Goal: Task Accomplishment & Management: Manage account settings

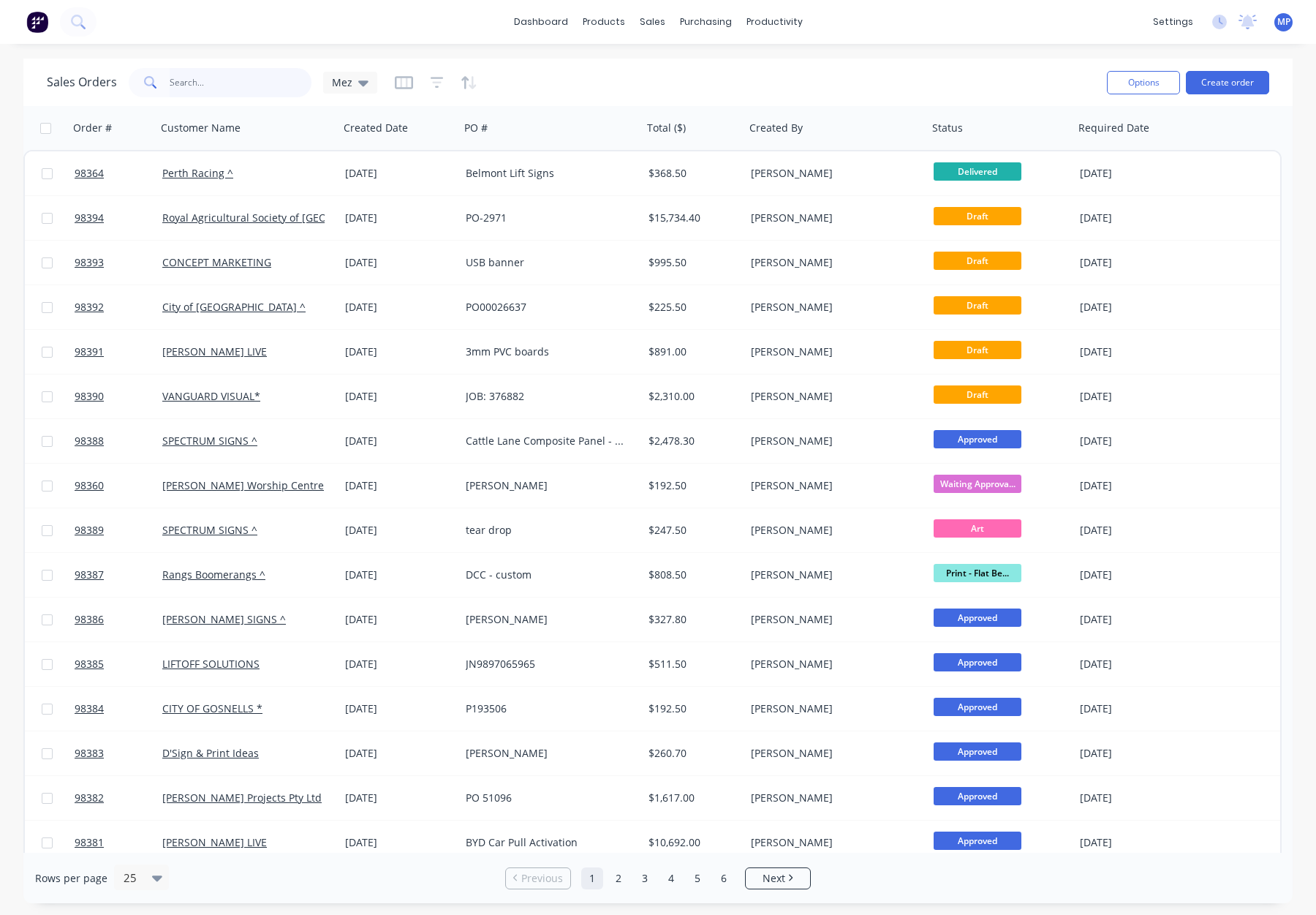
click at [211, 80] on input "text" at bounding box center [240, 83] width 143 height 29
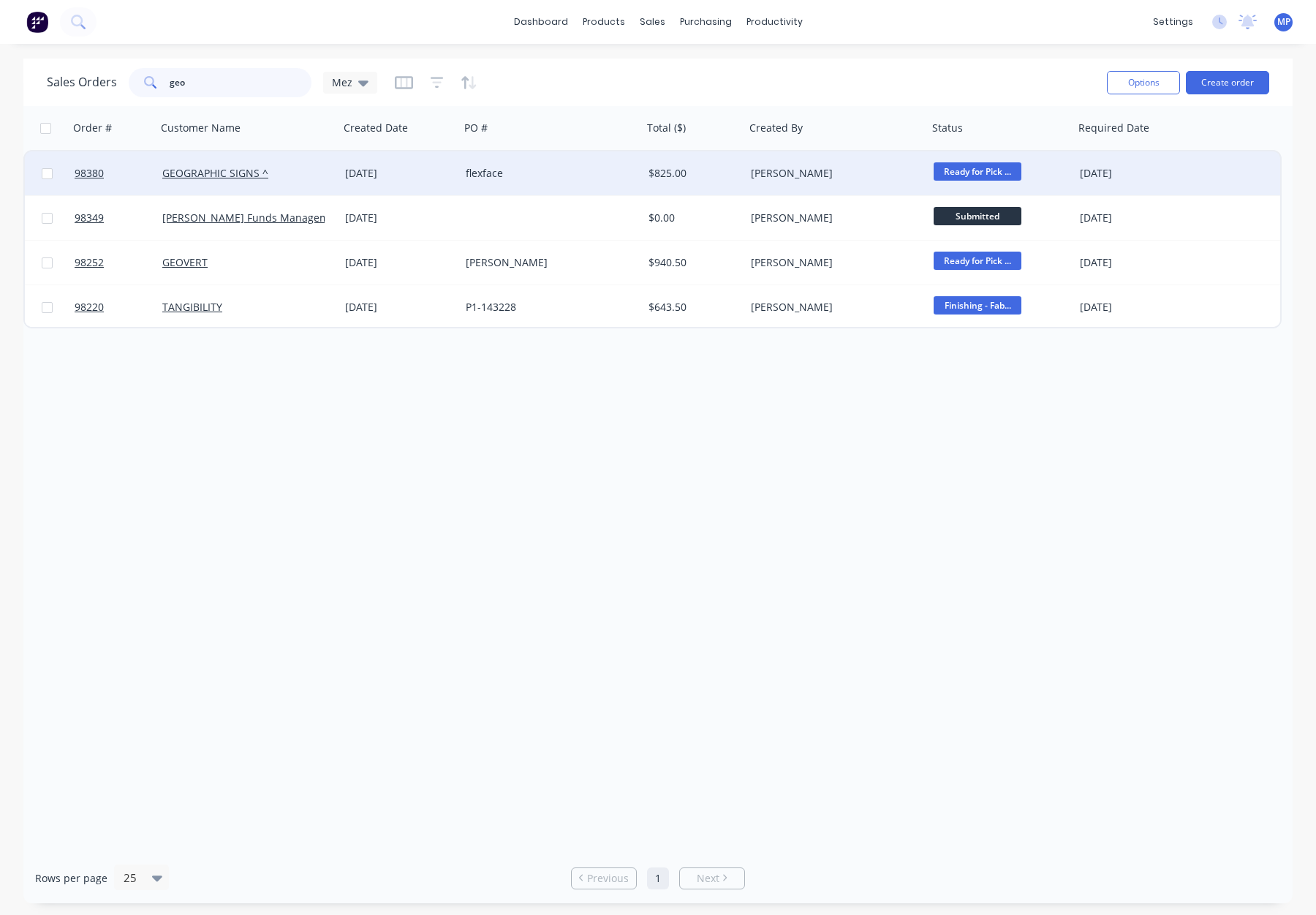
type input "geo"
click at [563, 175] on div "flexface" at bounding box center [546, 174] width 162 height 15
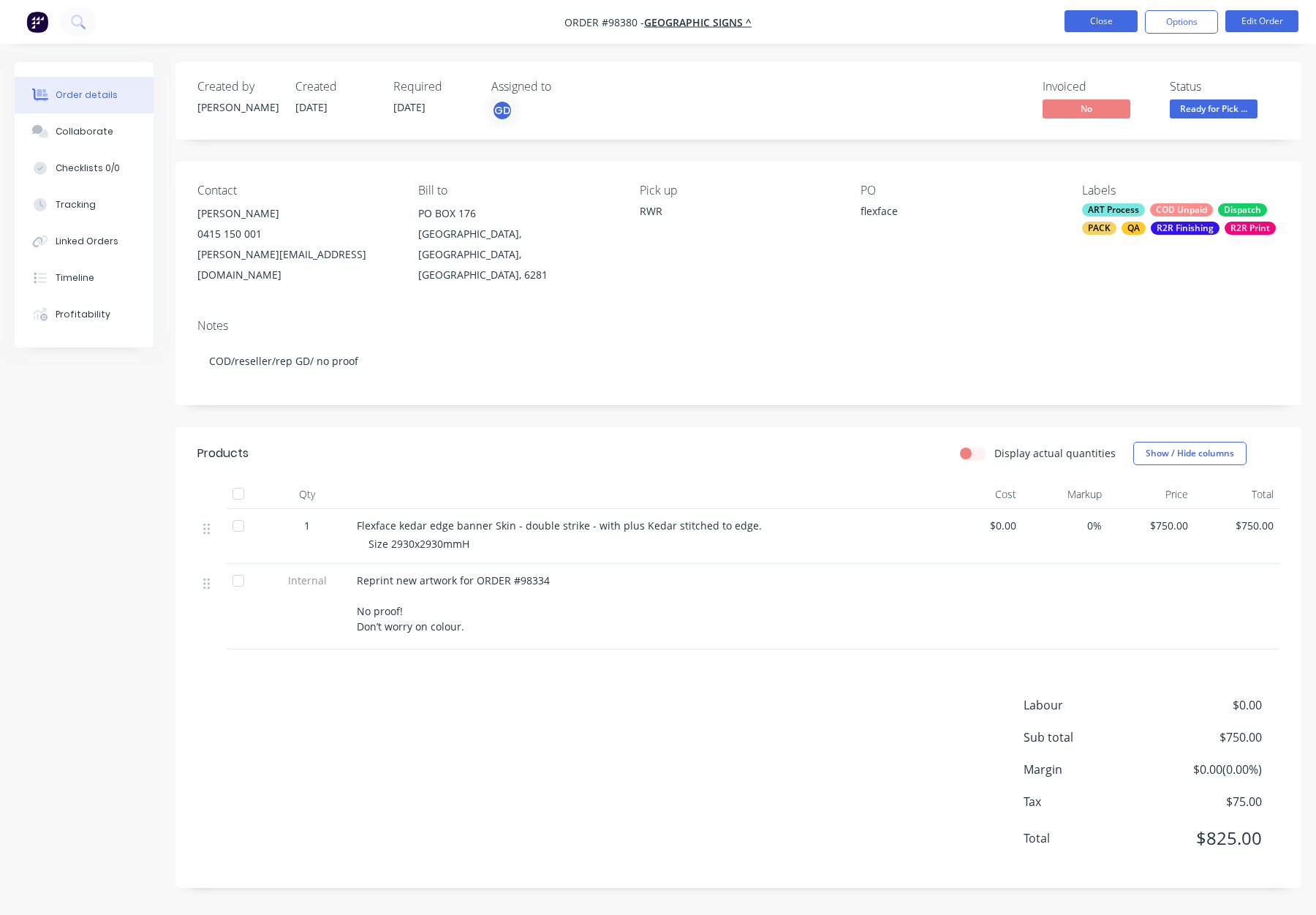
click at [1086, 20] on button "Close" at bounding box center [1101, 21] width 73 height 22
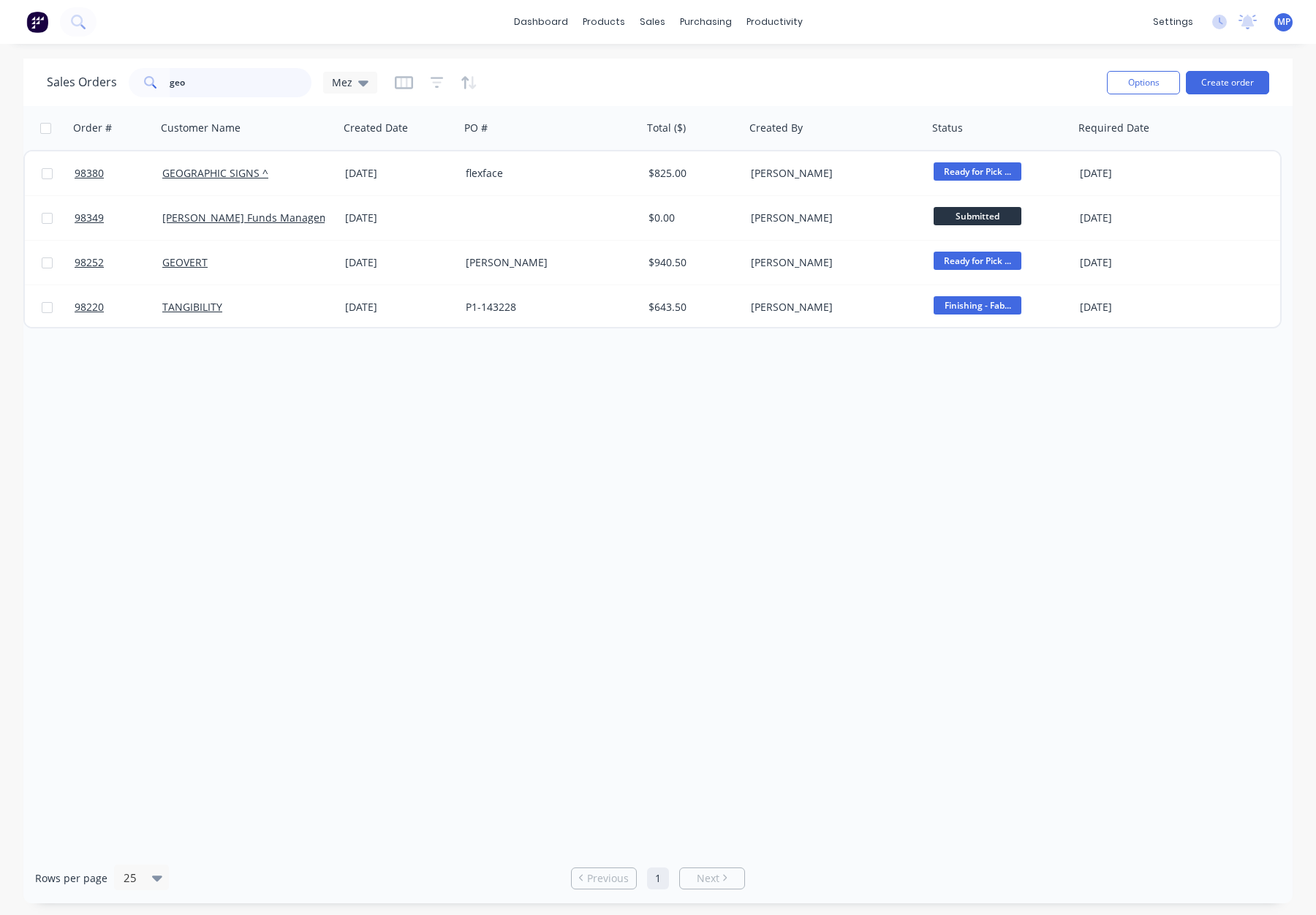
click at [197, 82] on input "geo" at bounding box center [240, 83] width 143 height 29
type input "g"
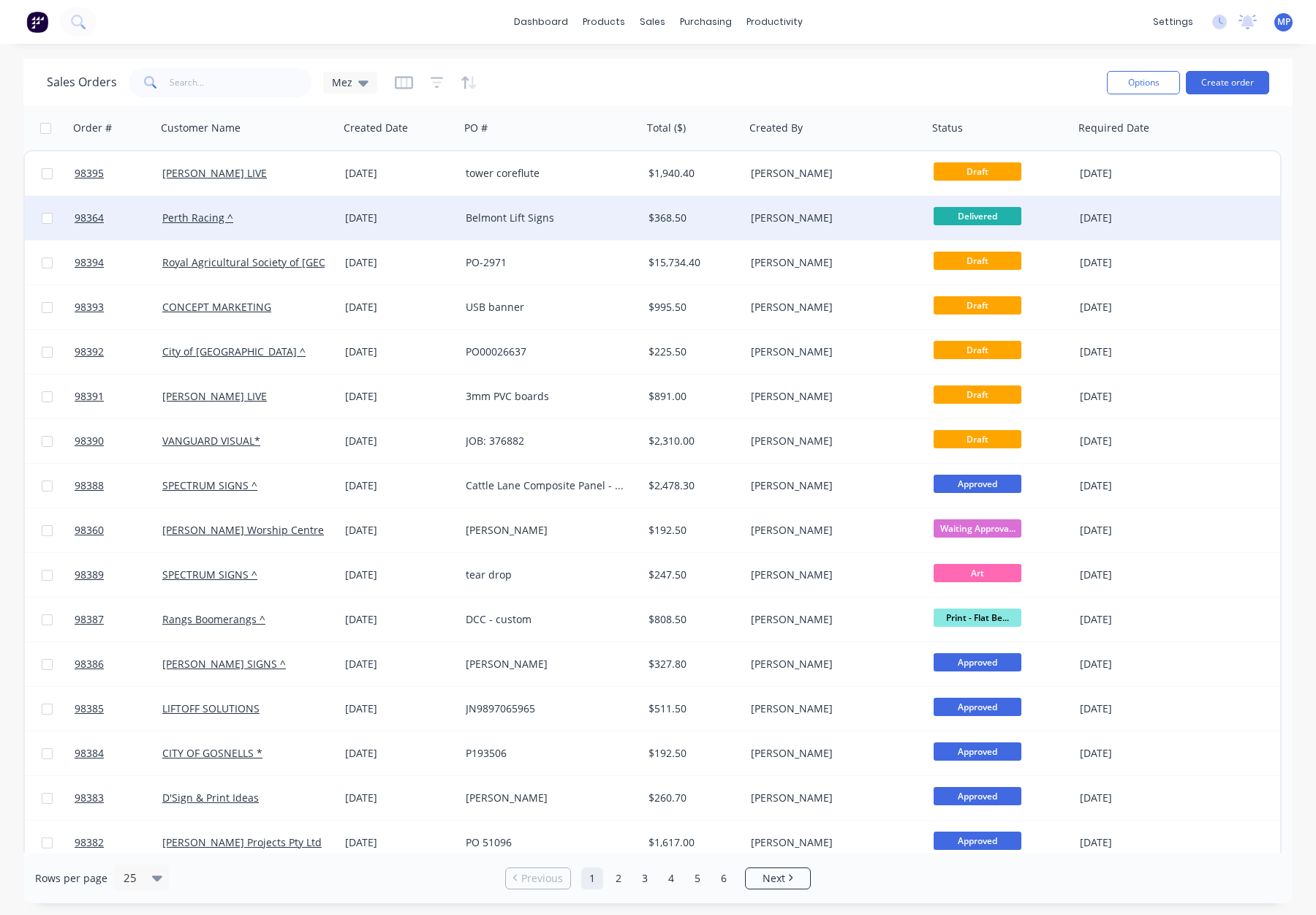
click at [597, 226] on div "Belmont Lift Signs" at bounding box center [551, 218] width 182 height 44
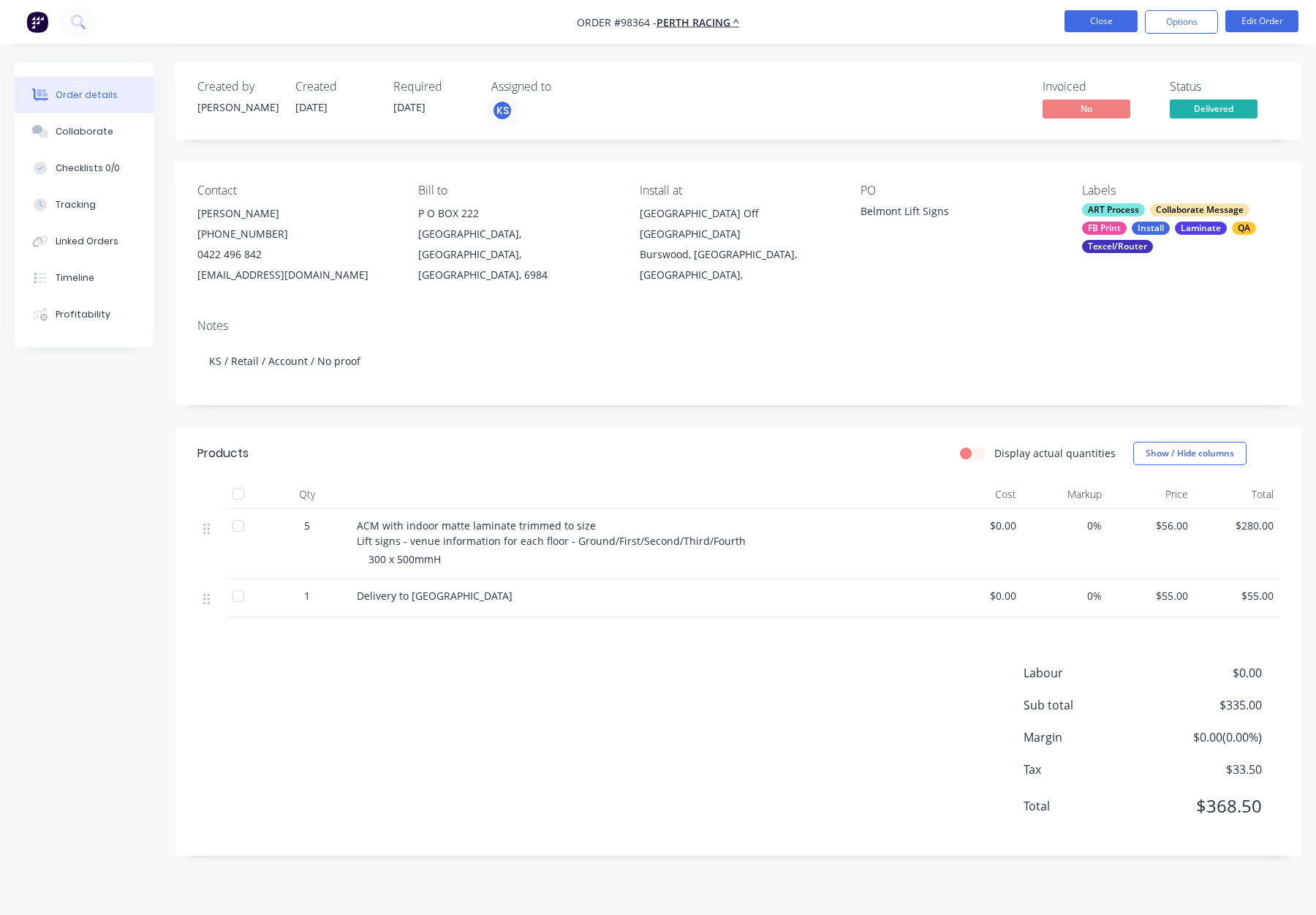
click at [1101, 20] on button "Close" at bounding box center [1101, 21] width 73 height 22
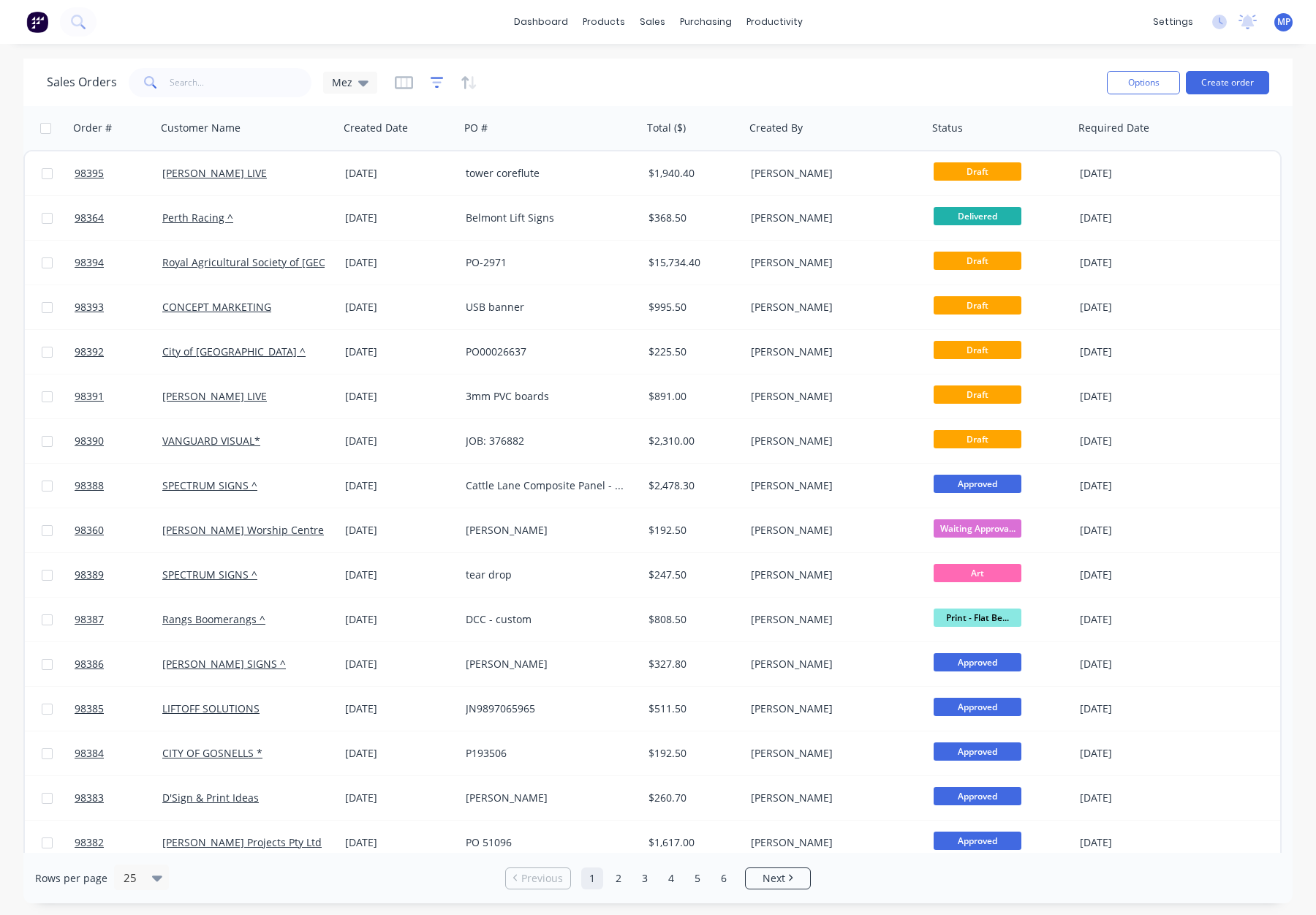
click at [433, 82] on icon "button" at bounding box center [437, 82] width 13 height 15
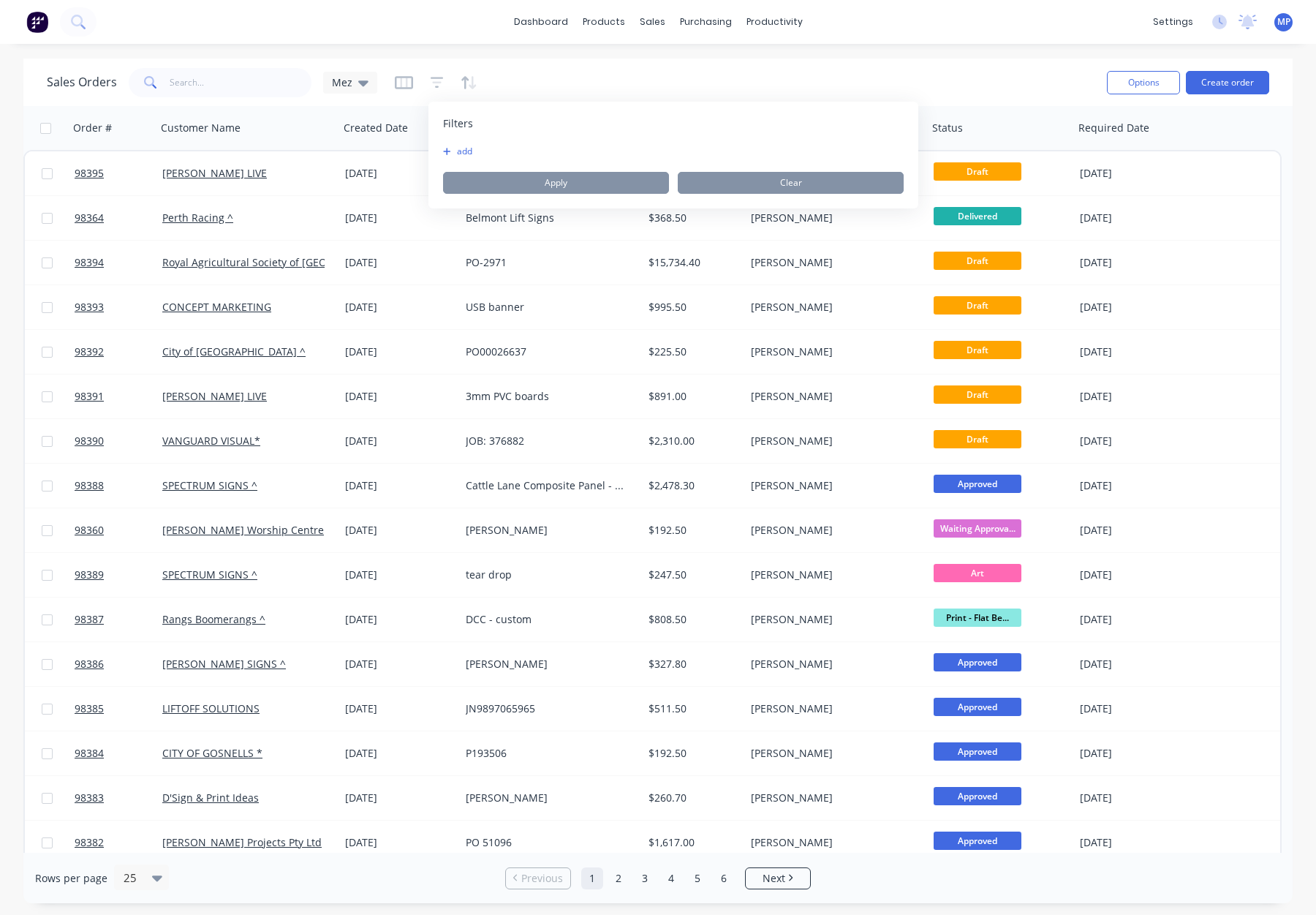
click at [463, 154] on button "add" at bounding box center [461, 152] width 37 height 11
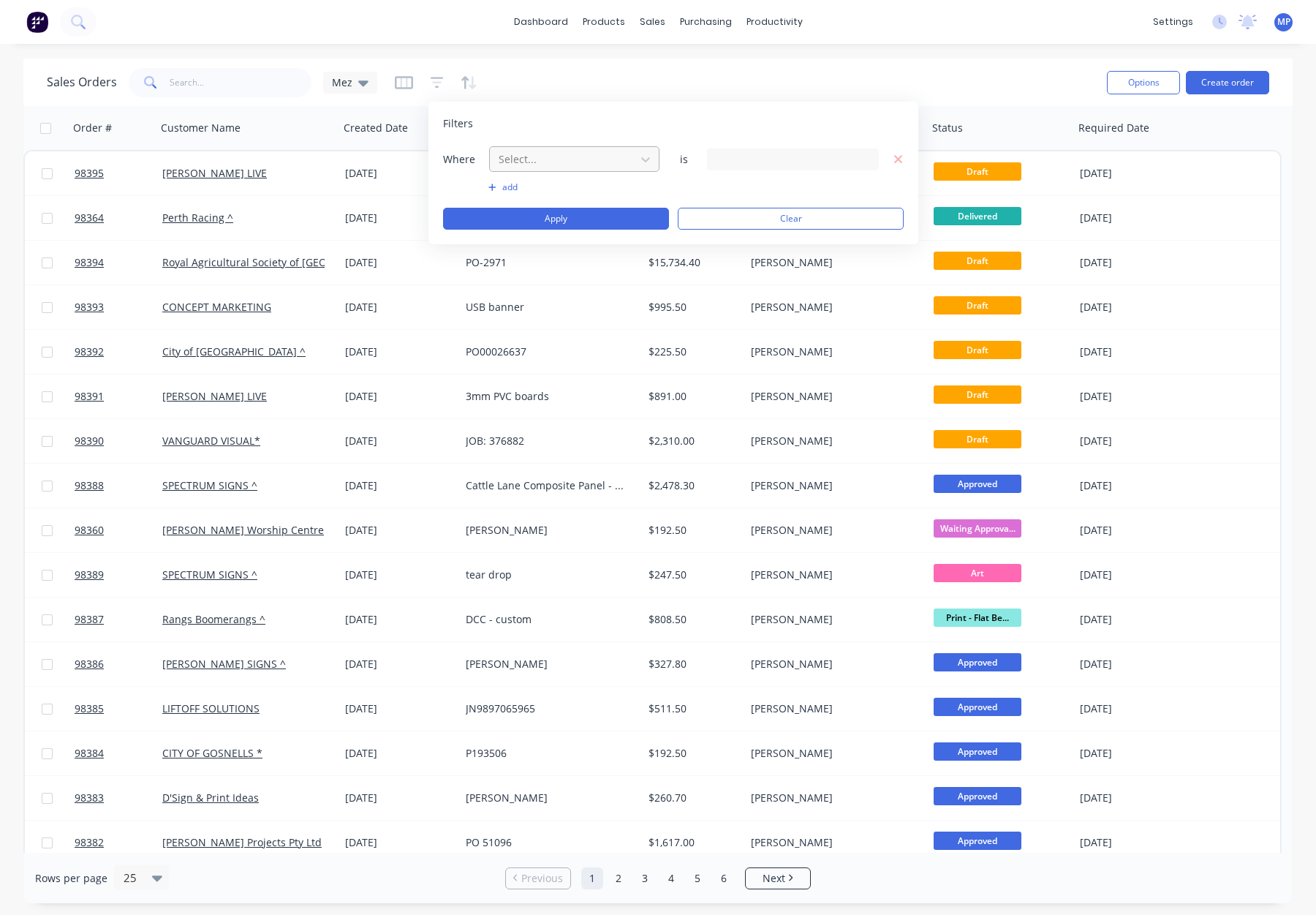
click at [529, 150] on div at bounding box center [563, 159] width 131 height 18
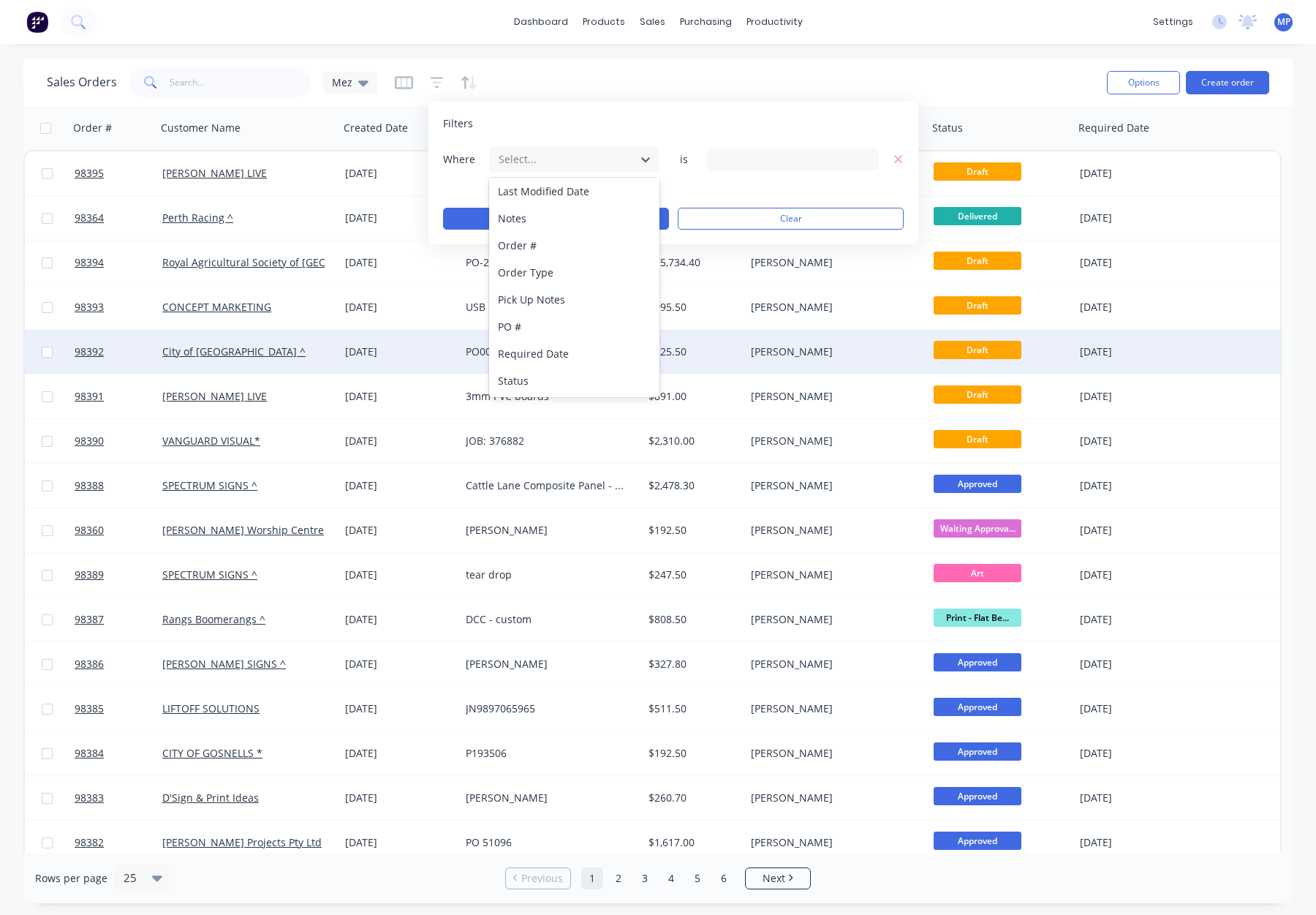
click at [569, 369] on div "Status" at bounding box center [574, 381] width 170 height 27
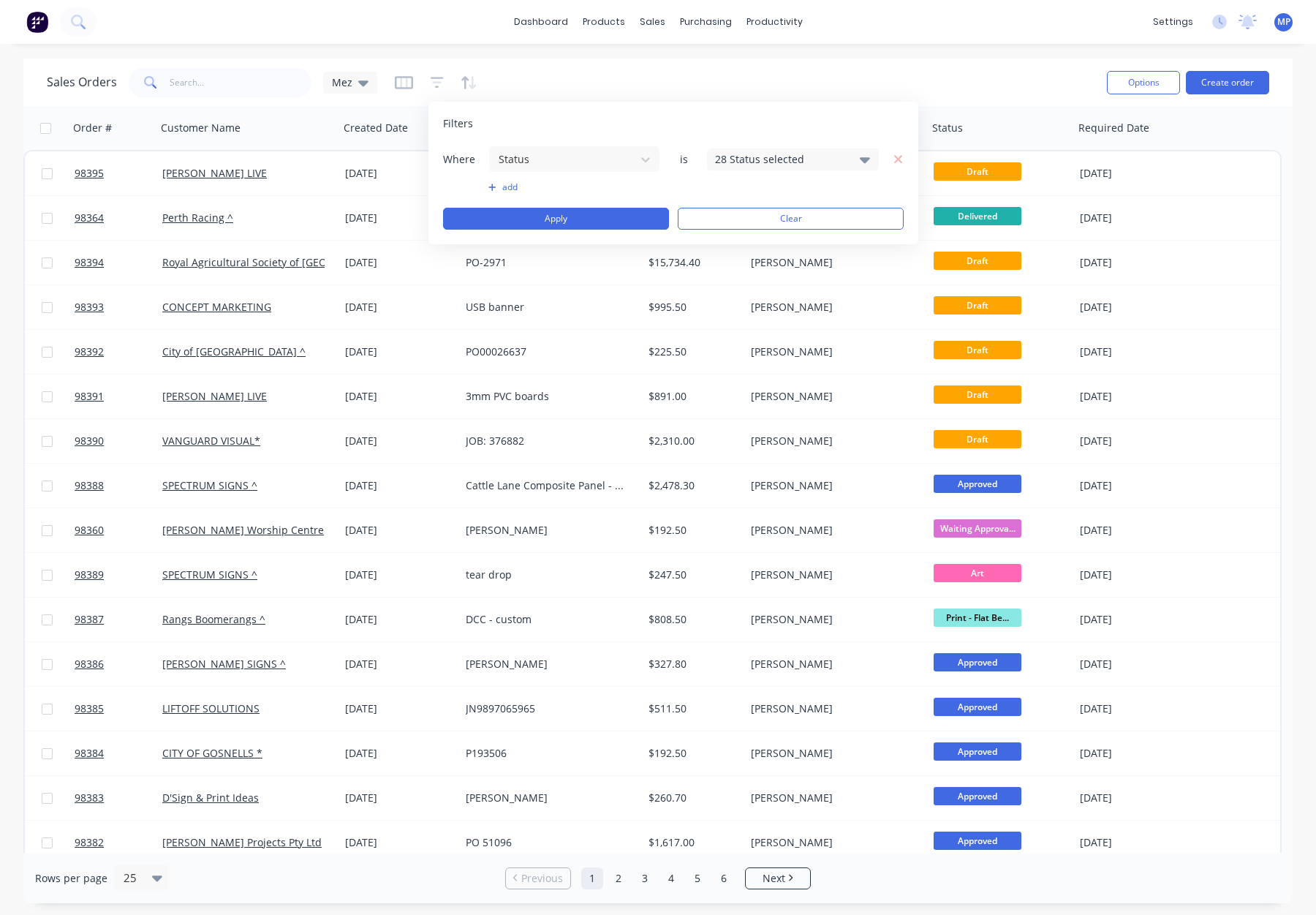
click at [757, 152] on div "28 Status selected" at bounding box center [781, 159] width 133 height 15
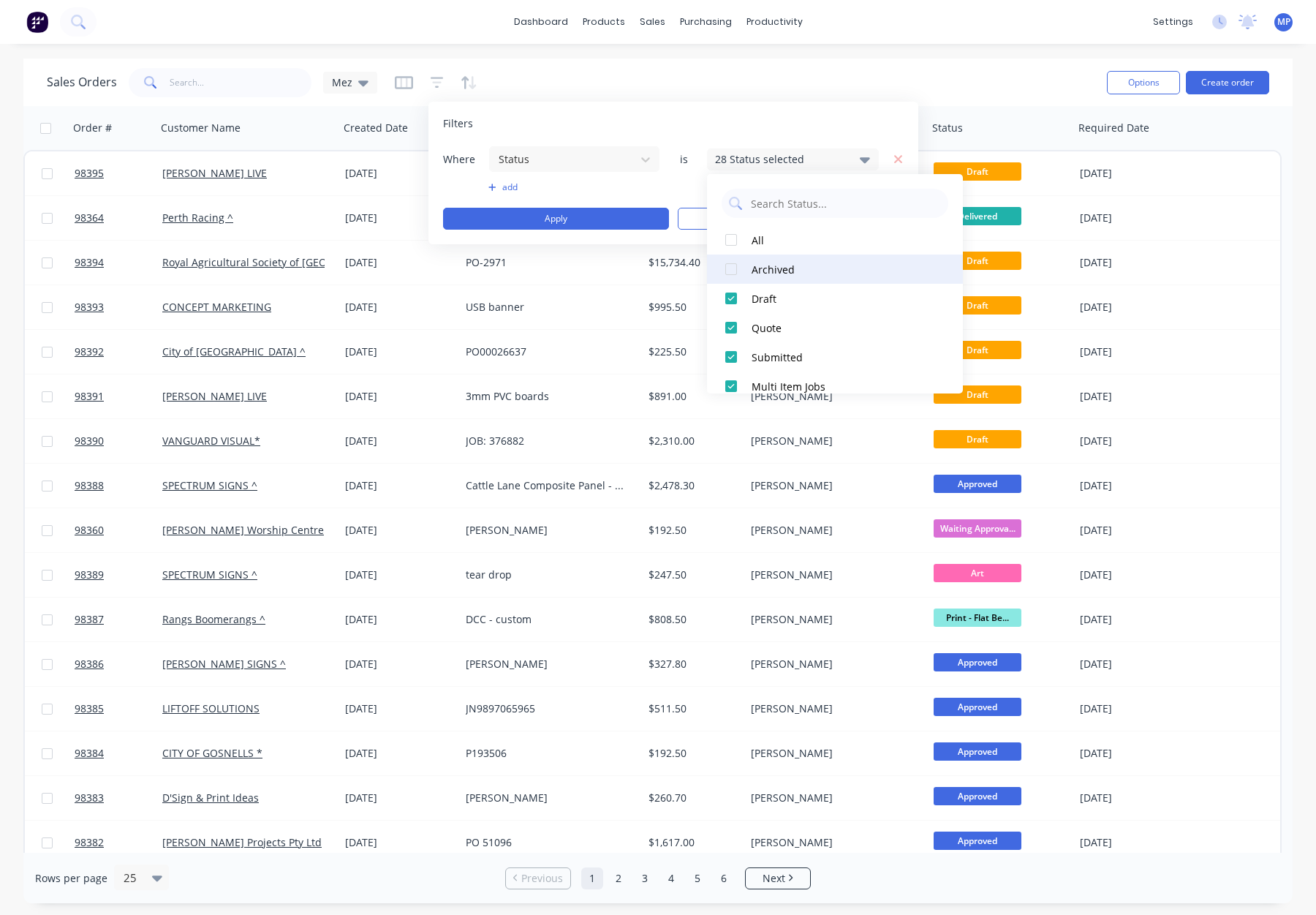
drag, startPoint x: 796, startPoint y: 268, endPoint x: 778, endPoint y: 257, distance: 21.1
click at [796, 268] on div "Archived" at bounding box center [840, 269] width 176 height 15
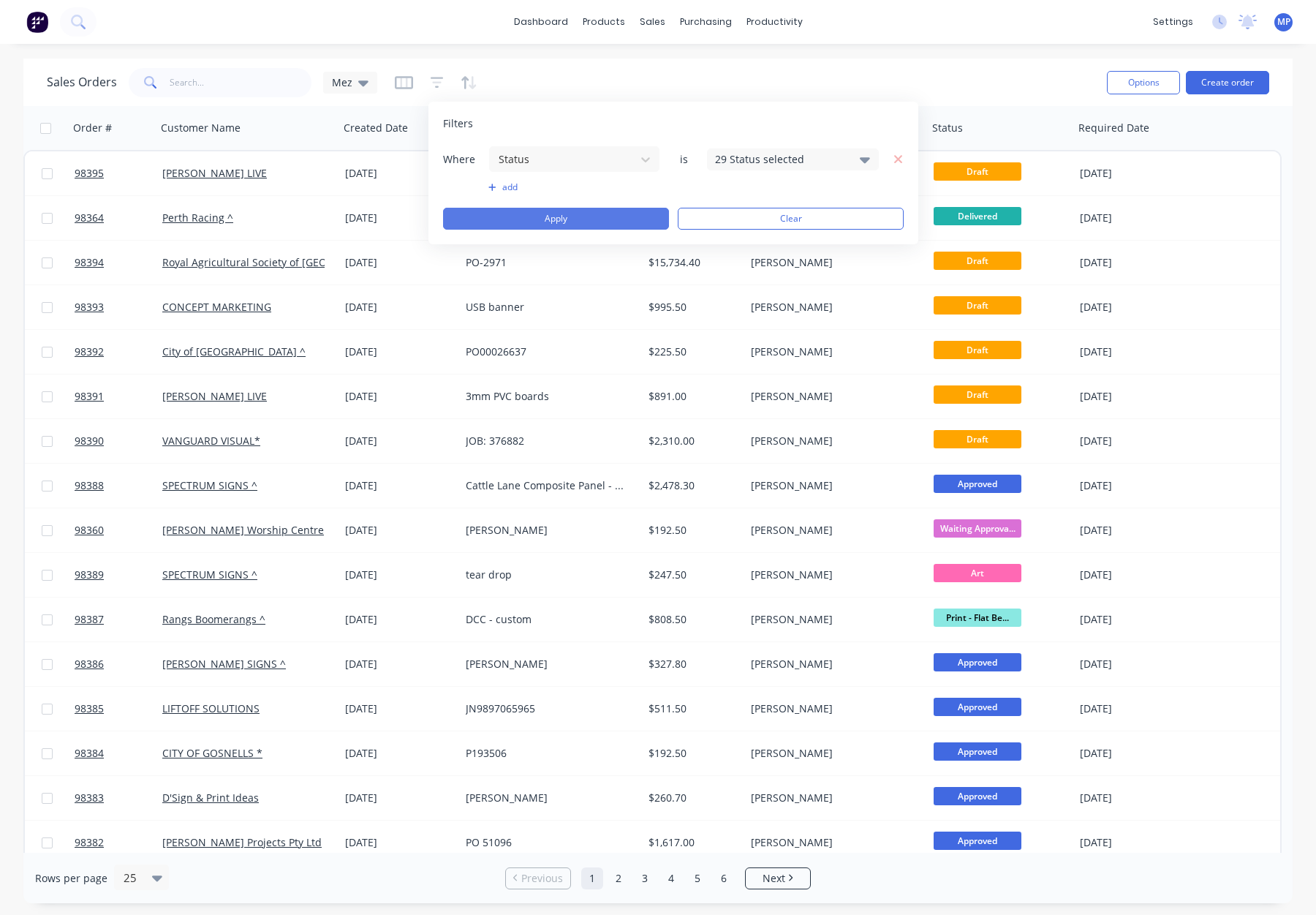
click at [585, 212] on button "Apply" at bounding box center [555, 218] width 226 height 22
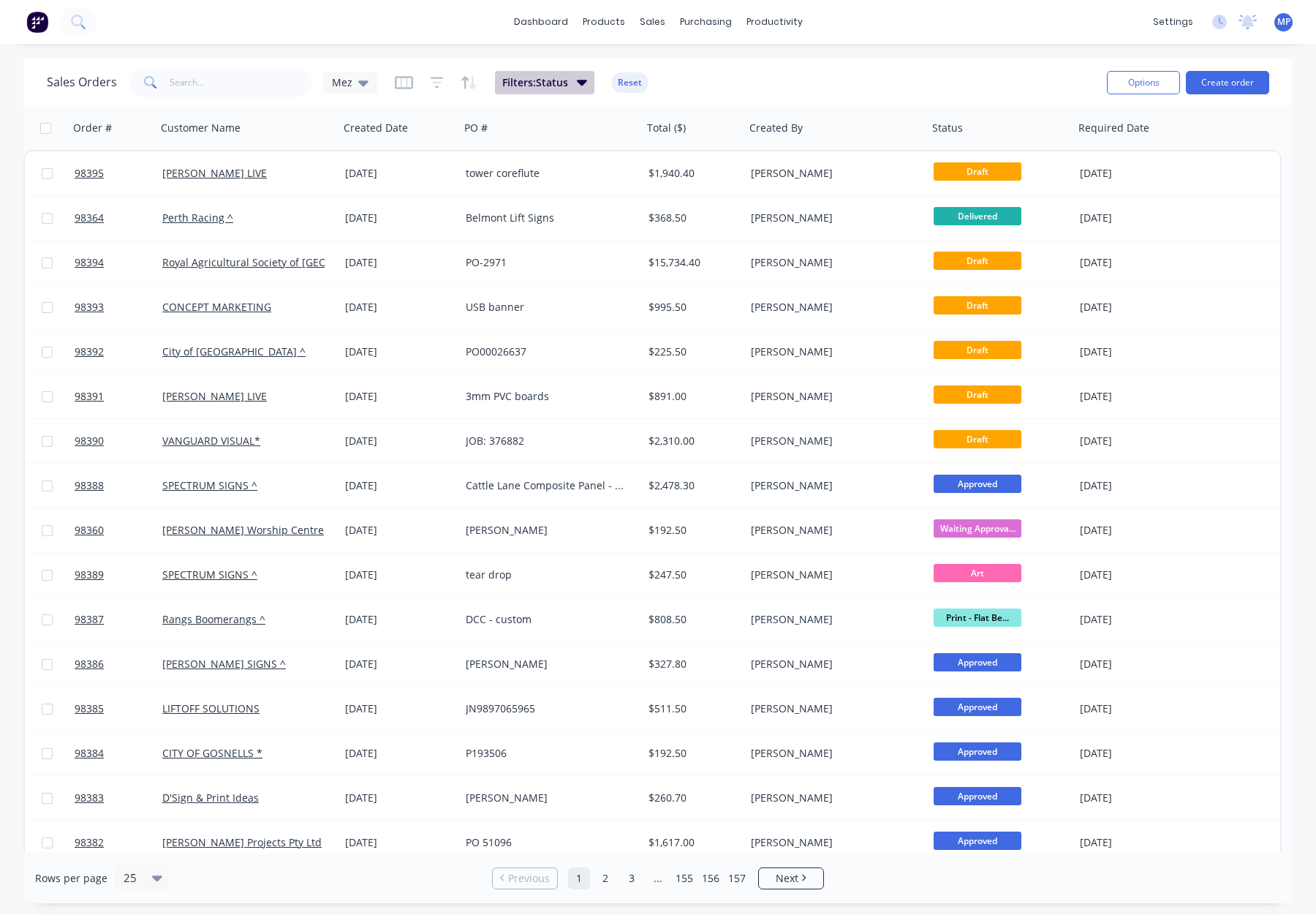
click at [559, 88] on span "Filters: Status" at bounding box center [535, 82] width 66 height 15
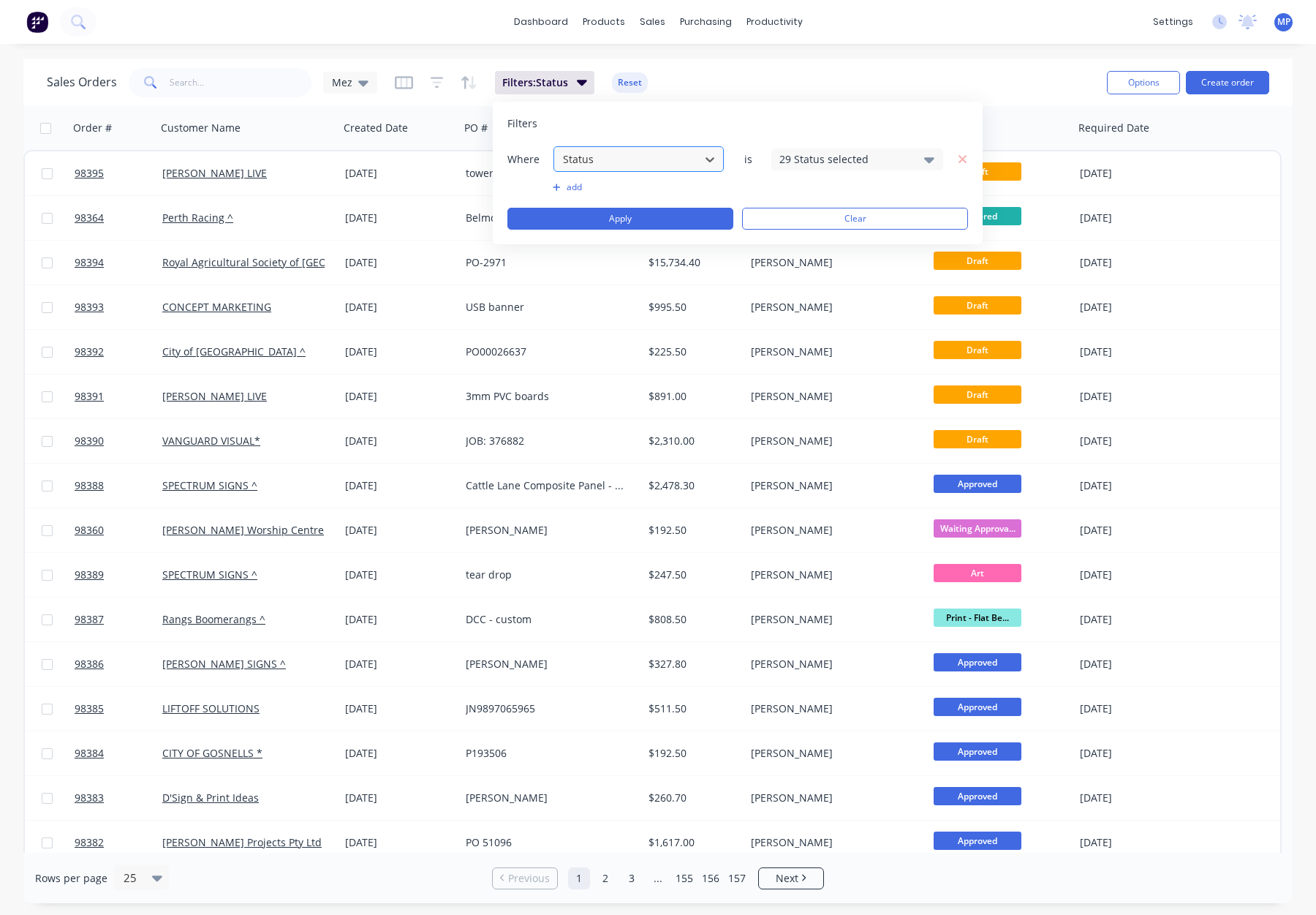
click at [603, 161] on div at bounding box center [627, 159] width 131 height 18
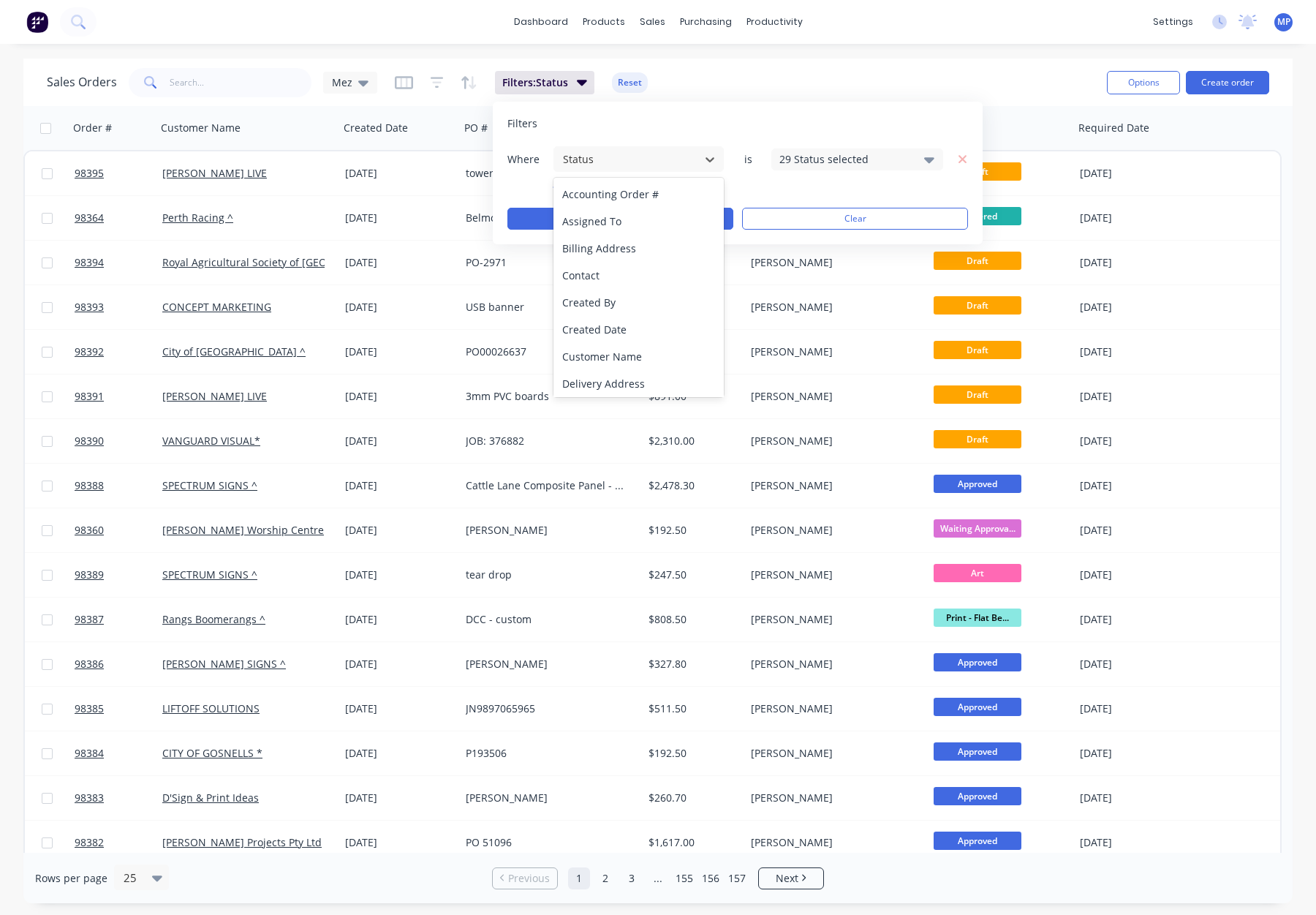
click at [604, 132] on div "Filters Where Accounting Order #, 1 of 21. 21 results available. Use Up and Dow…" at bounding box center [738, 173] width 490 height 143
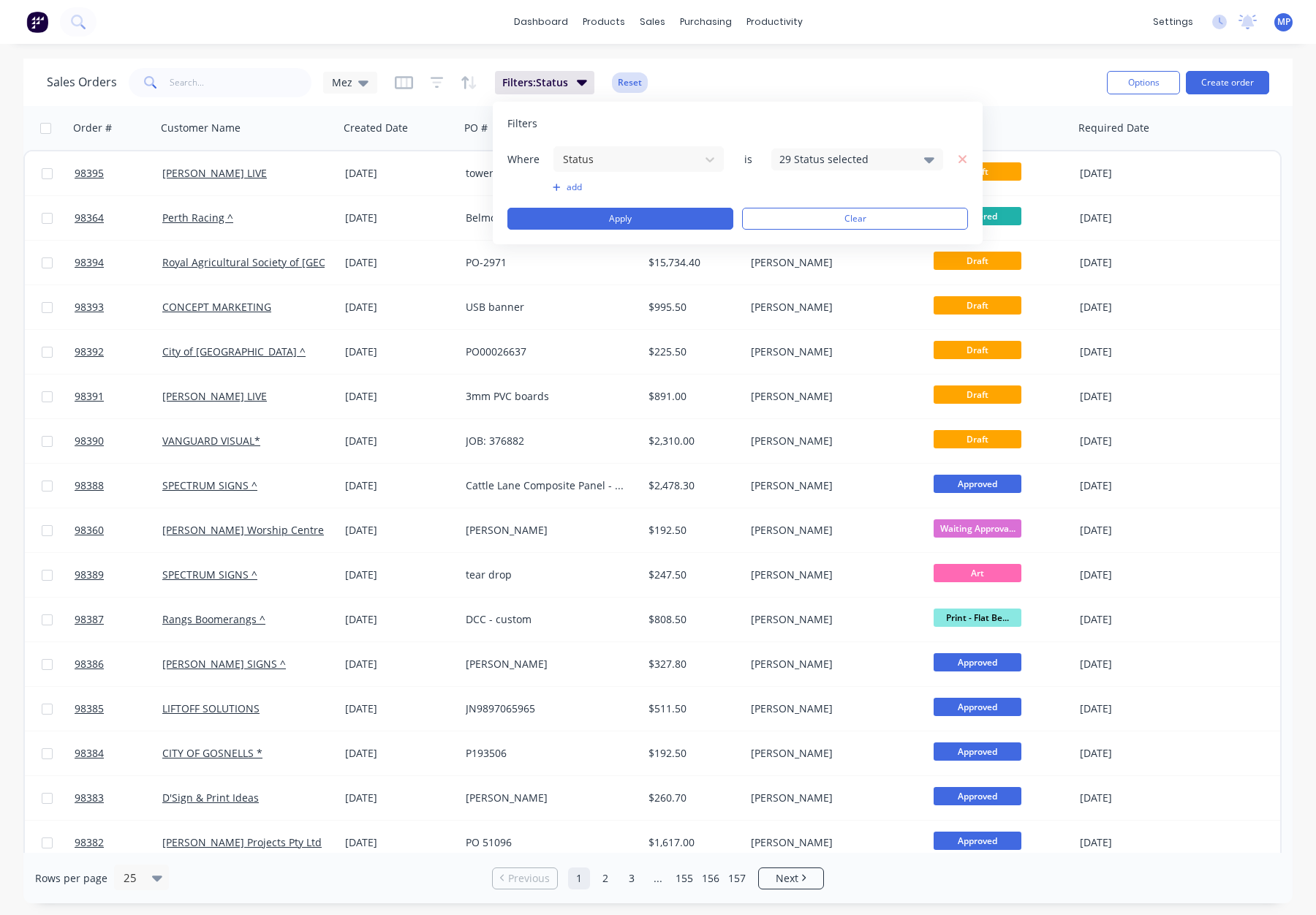
click at [634, 77] on button "Reset" at bounding box center [630, 82] width 36 height 20
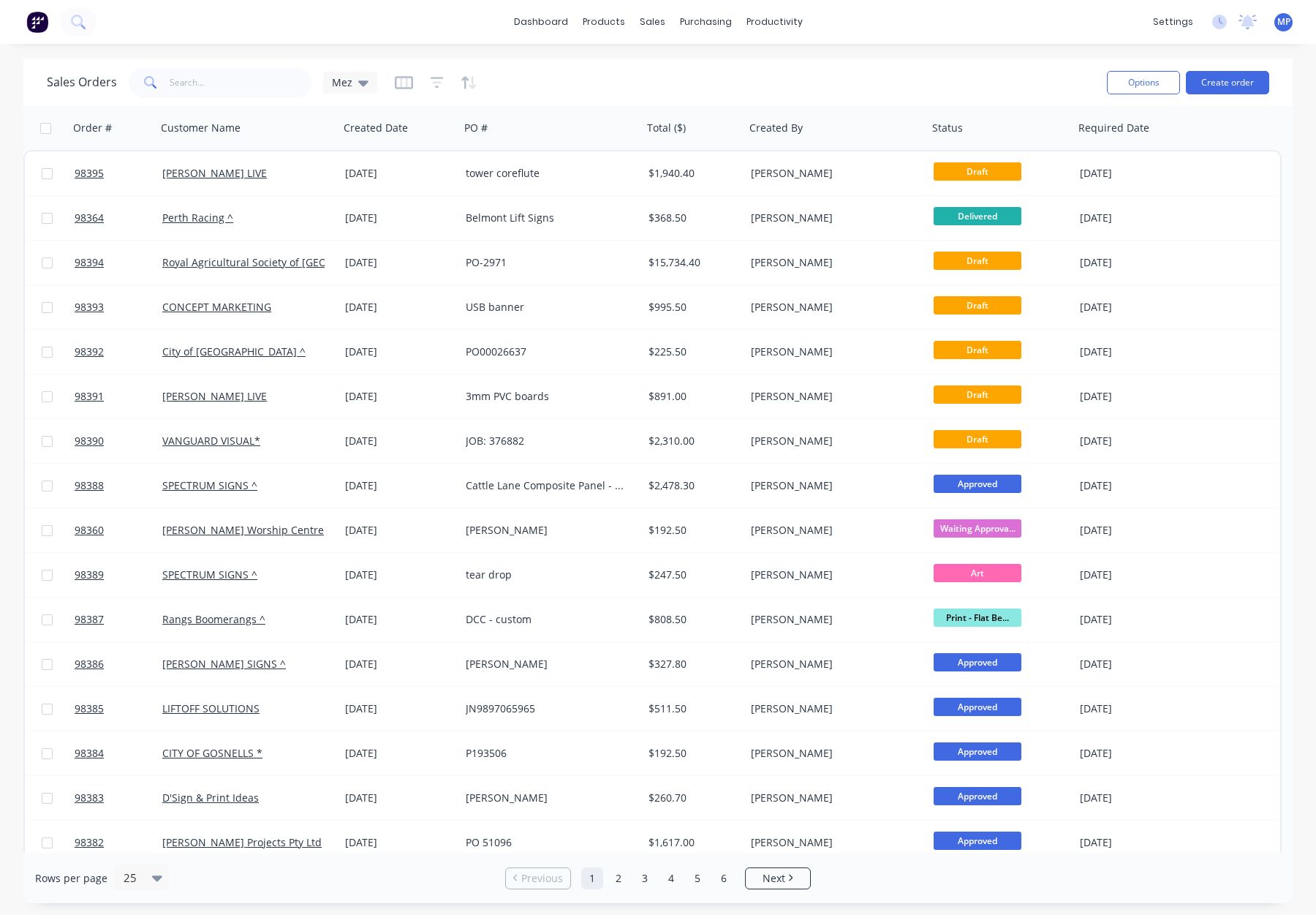
click at [424, 84] on div at bounding box center [436, 82] width 82 height 24
click at [431, 82] on icon "button" at bounding box center [437, 82] width 13 height 15
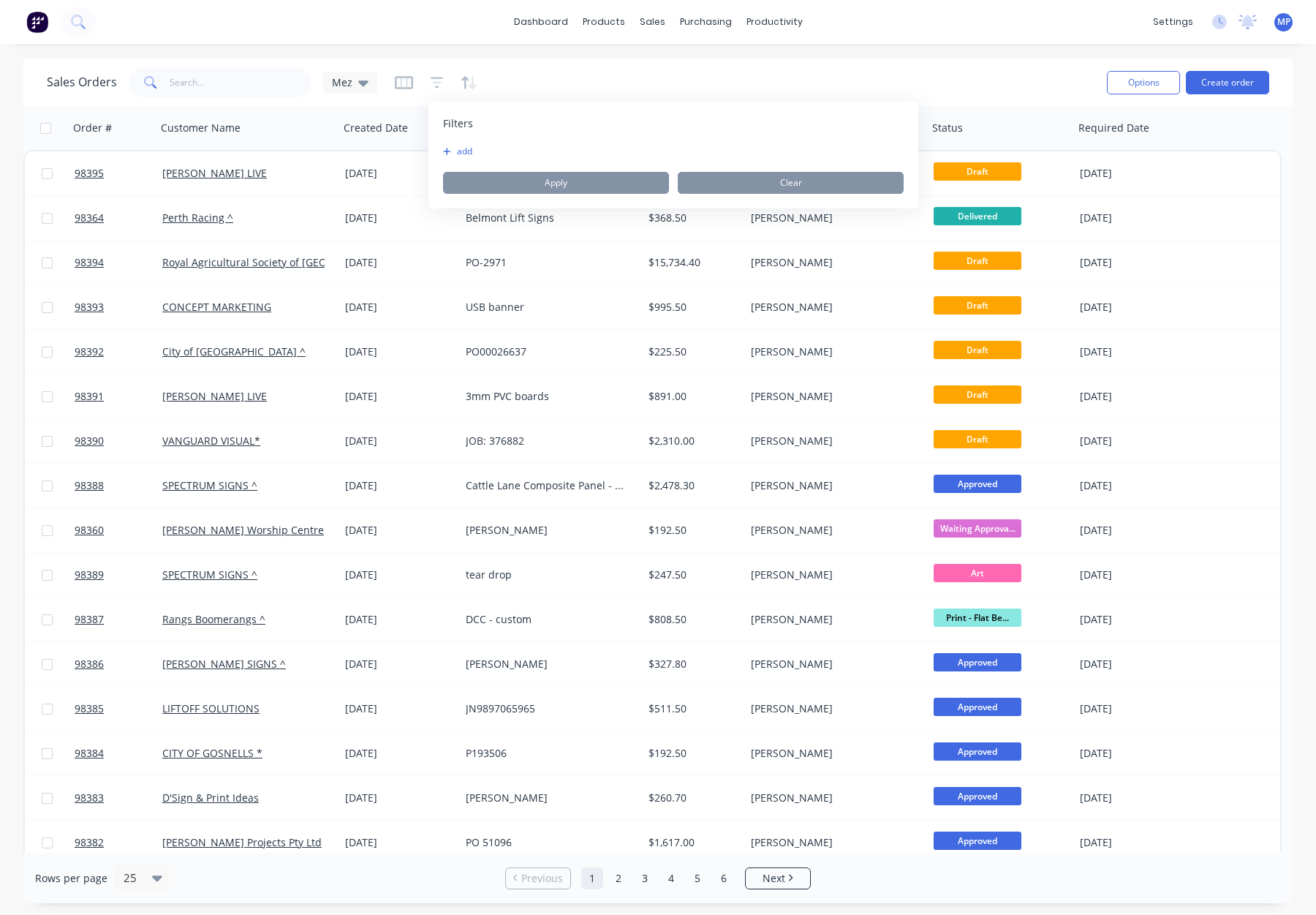
click at [455, 154] on button "add" at bounding box center [461, 152] width 37 height 11
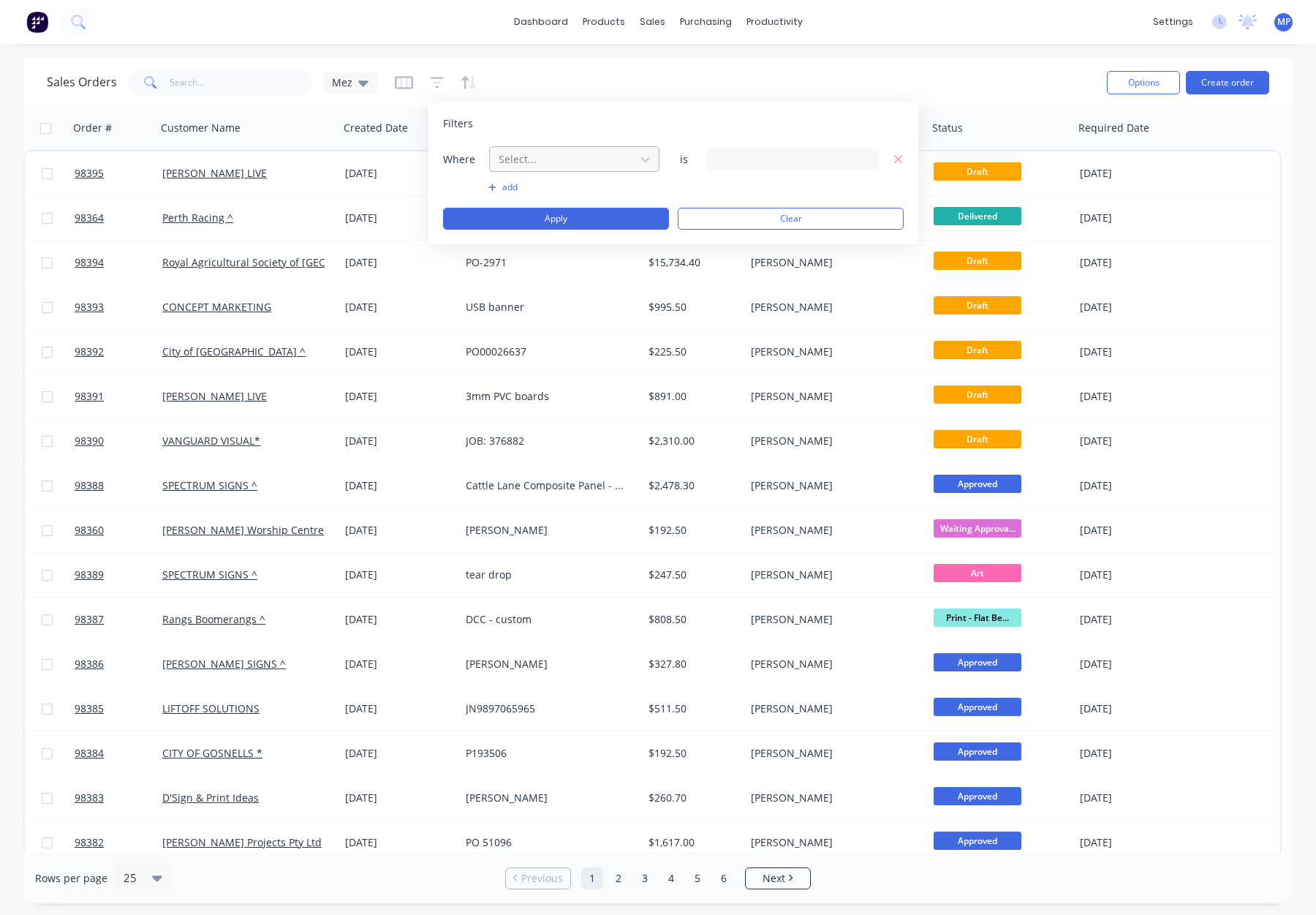
click at [538, 147] on div "Select..." at bounding box center [563, 159] width 140 height 24
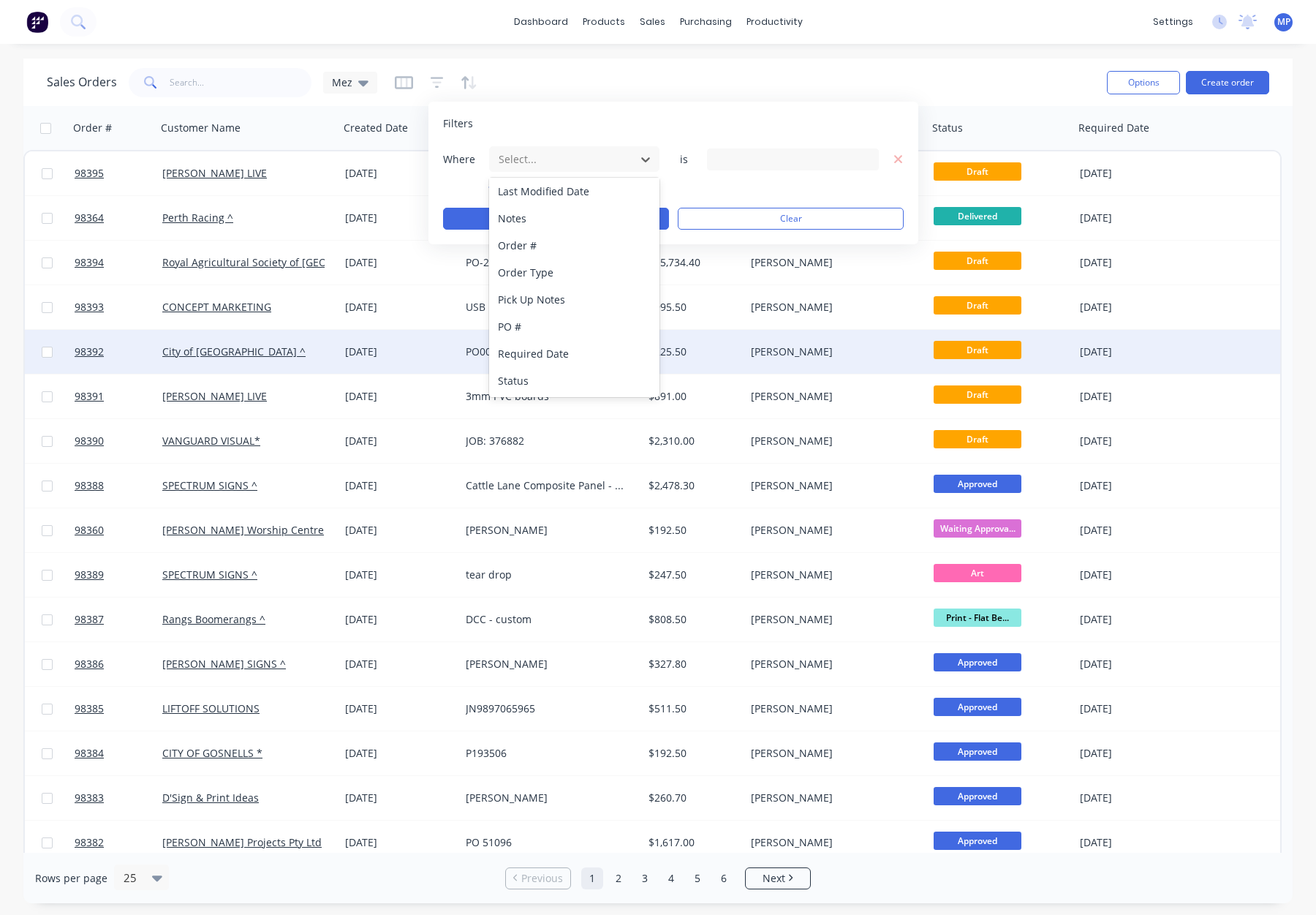
drag, startPoint x: 555, startPoint y: 374, endPoint x: 573, endPoint y: 360, distance: 22.8
click at [555, 374] on div "Status" at bounding box center [574, 381] width 170 height 27
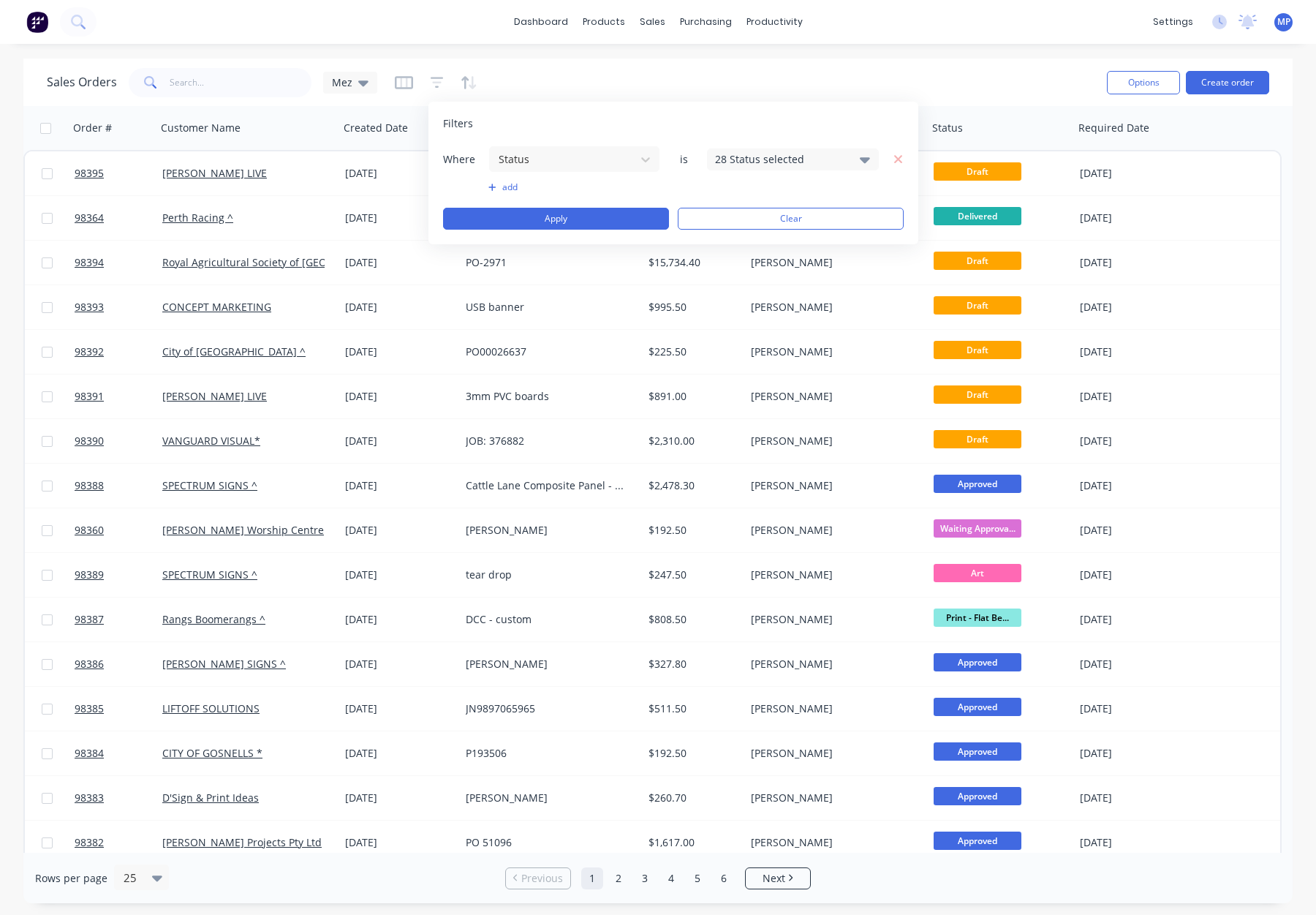
click at [744, 156] on div "28 Status selected" at bounding box center [781, 159] width 133 height 15
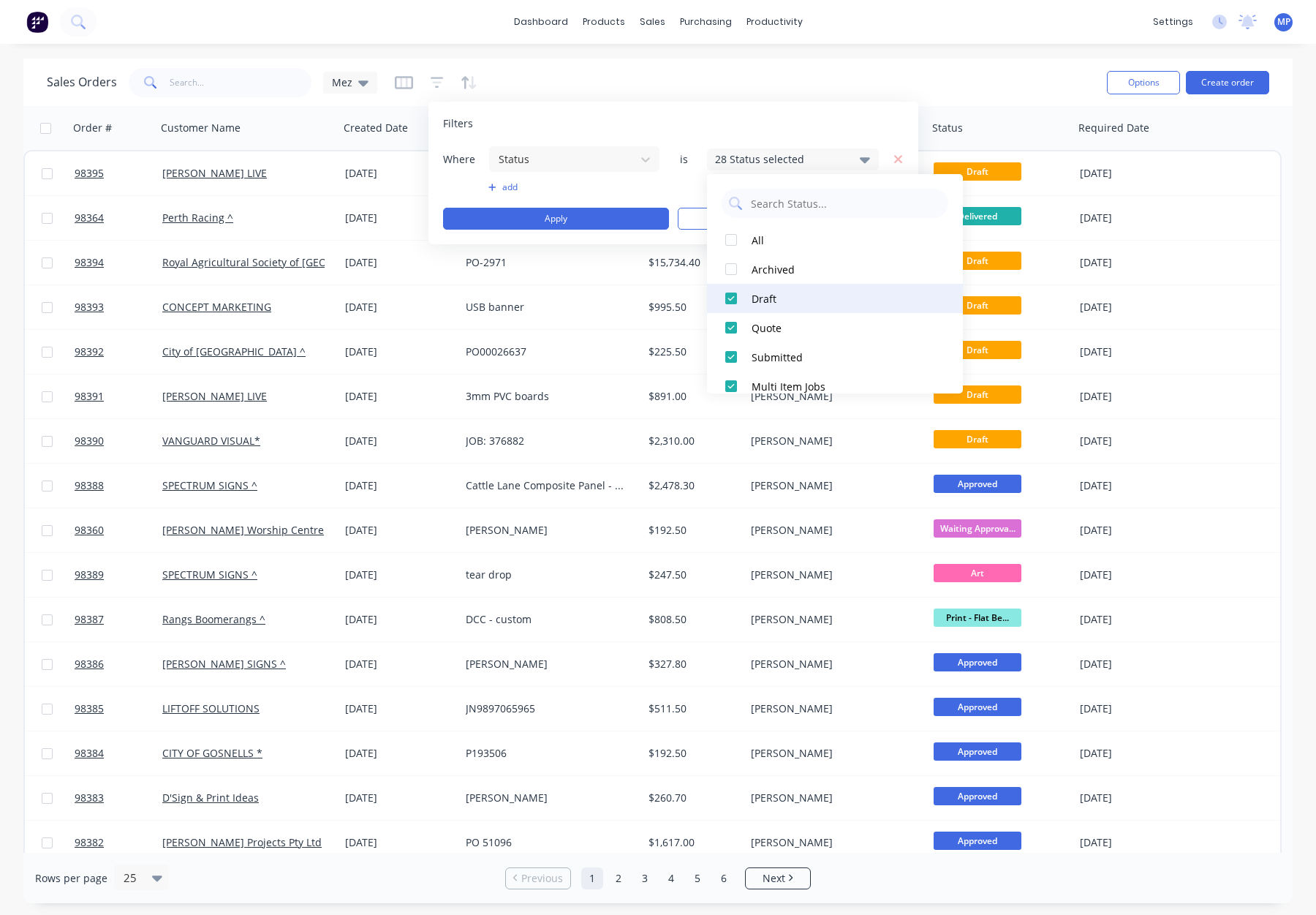
scroll to position [717, 0]
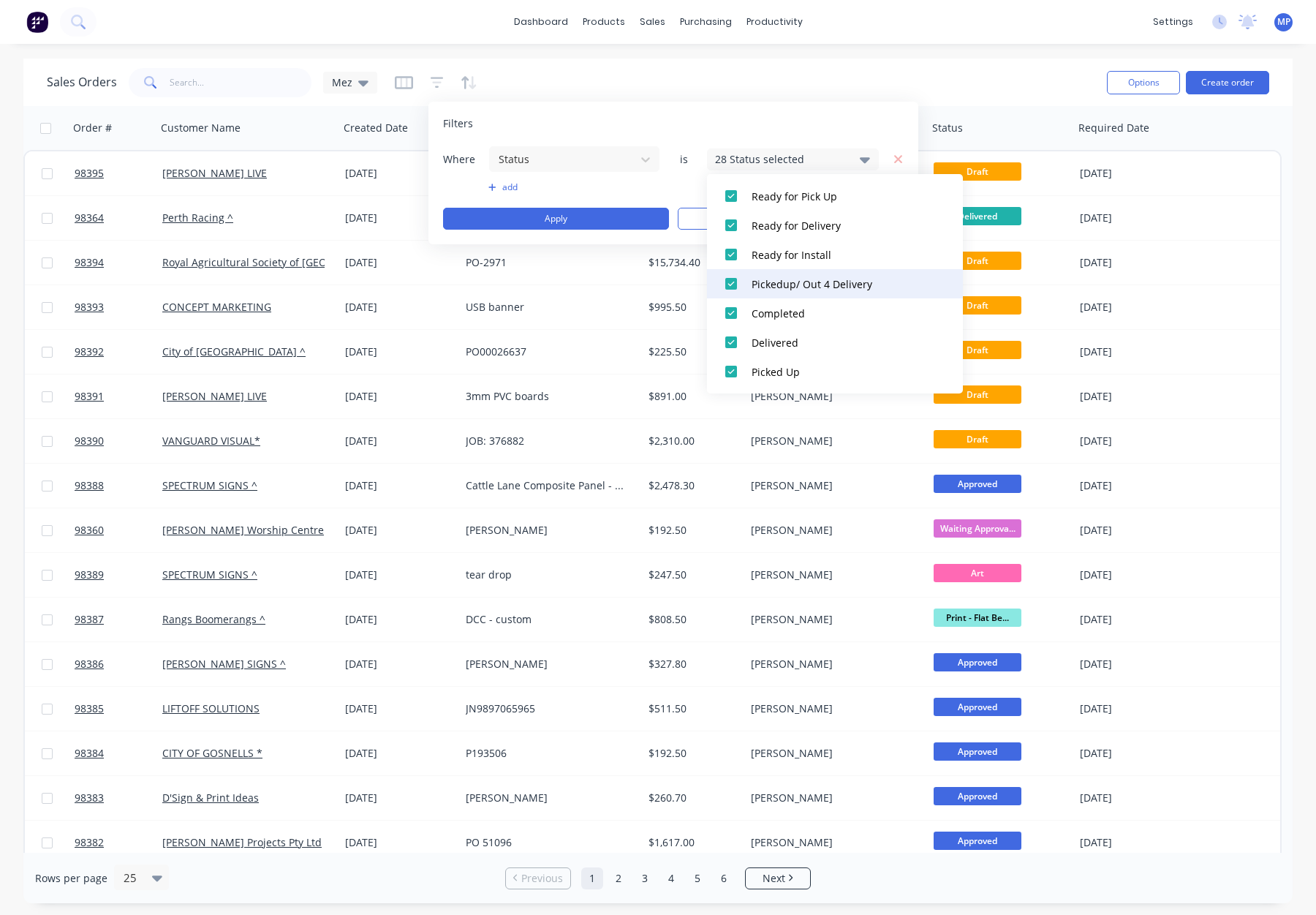
click at [796, 284] on div "Pickedup/ Out 4 Delivery" at bounding box center [840, 284] width 176 height 15
click at [792, 310] on div "Completed" at bounding box center [840, 313] width 176 height 15
click at [795, 344] on div "Delivered" at bounding box center [840, 342] width 176 height 15
click at [793, 358] on button "Picked Up" at bounding box center [835, 372] width 256 height 29
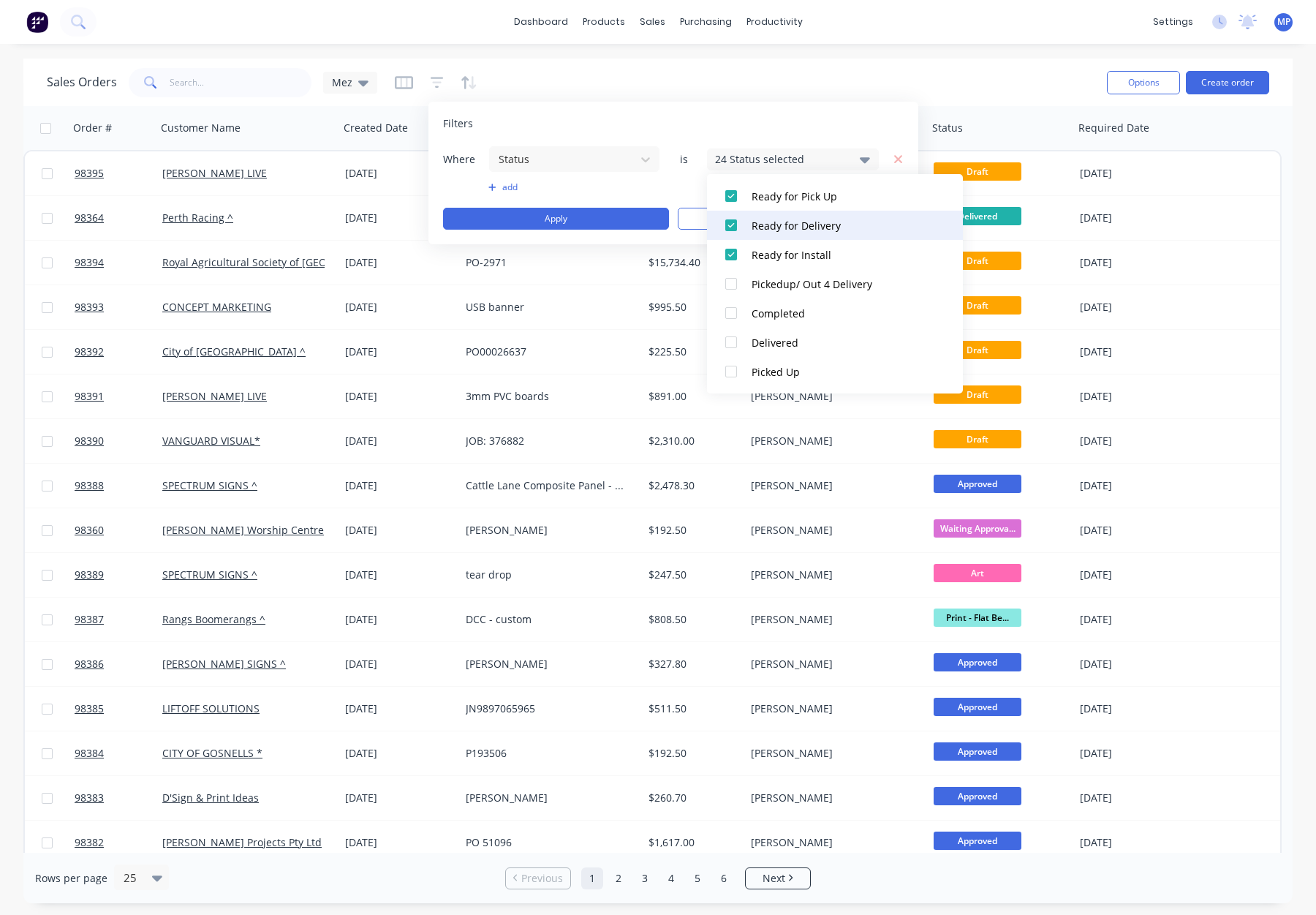
click at [769, 230] on div "Ready for Delivery" at bounding box center [840, 226] width 176 height 15
click at [778, 201] on div "Ready for Pick Up" at bounding box center [840, 196] width 176 height 15
click at [785, 244] on button "Ready for Install" at bounding box center [835, 255] width 256 height 29
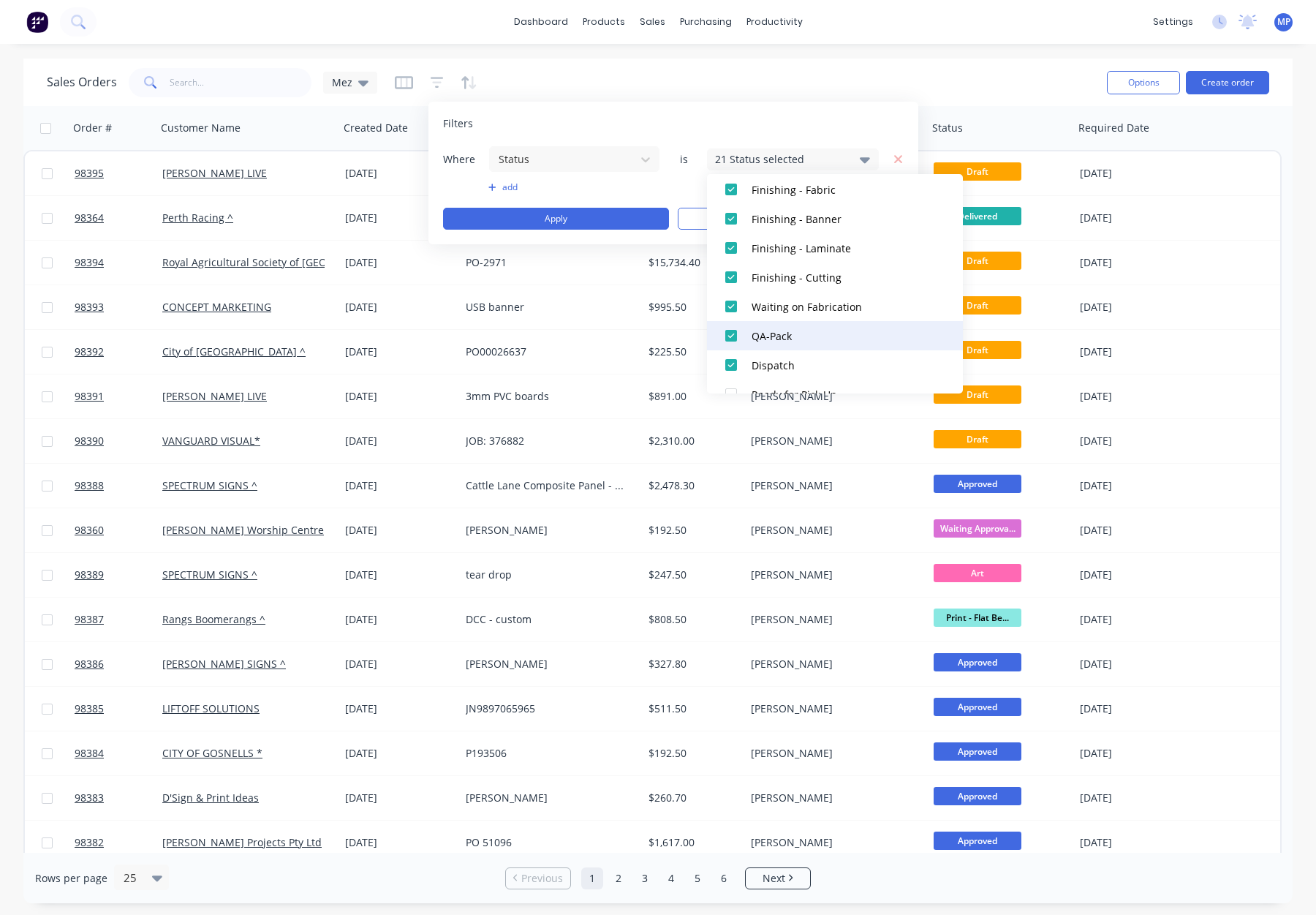
scroll to position [520, 0]
click at [801, 358] on div "Dispatch" at bounding box center [840, 364] width 176 height 15
click at [796, 341] on div "QA-Pack" at bounding box center [840, 335] width 176 height 15
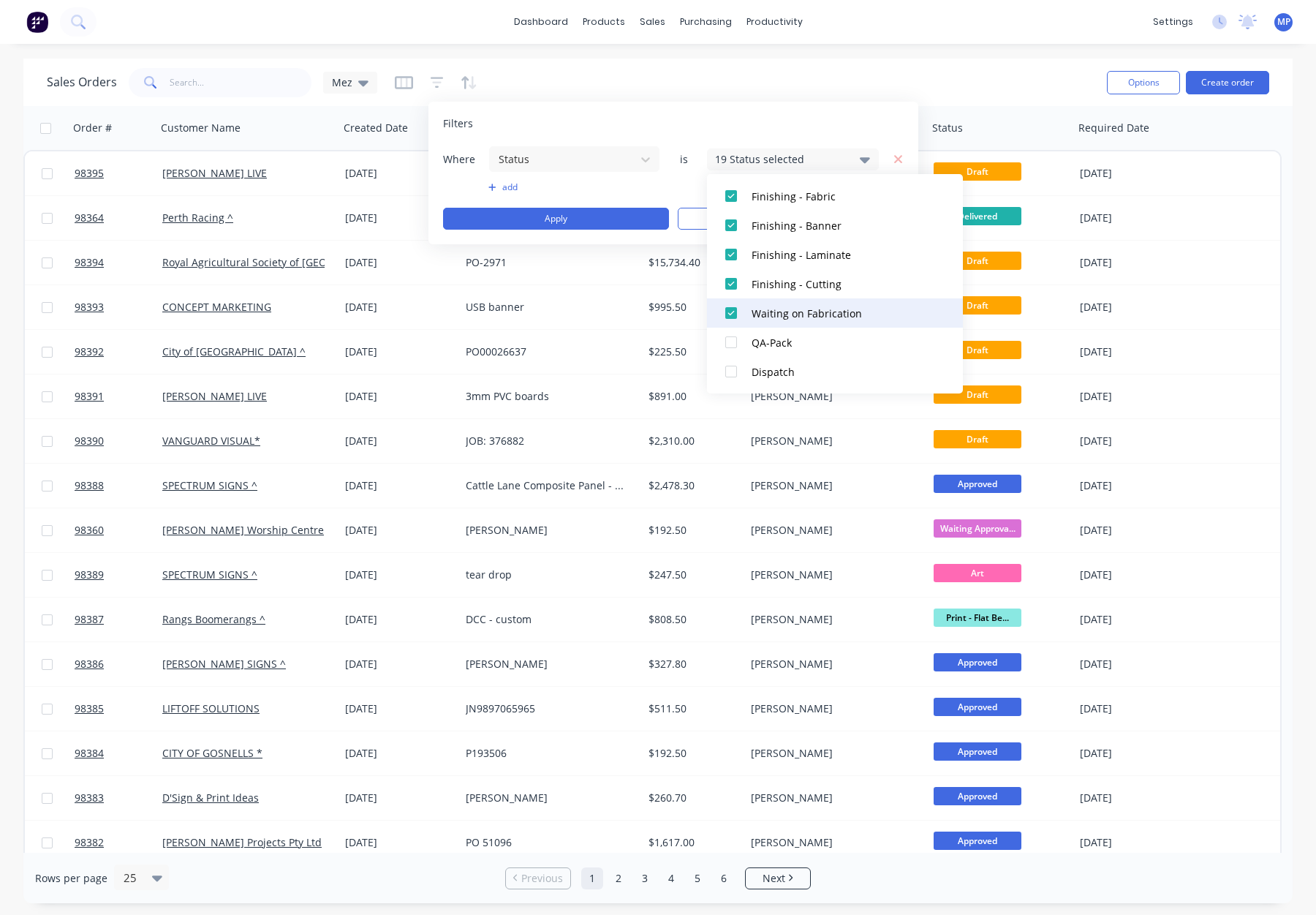
scroll to position [510, 0]
click at [821, 315] on div "Waiting on Fabrication" at bounding box center [840, 315] width 176 height 15
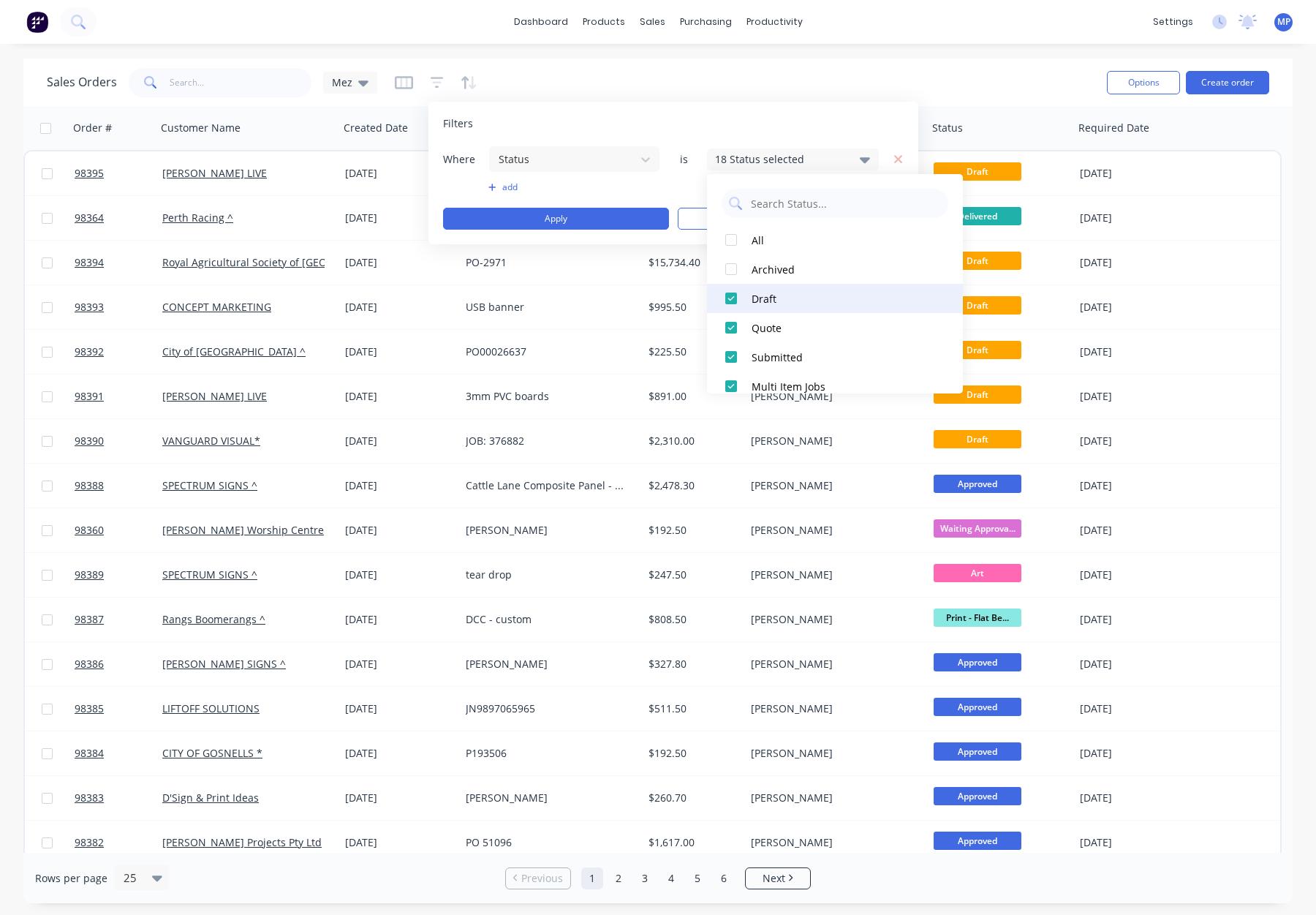
click at [800, 301] on div "Draft" at bounding box center [840, 298] width 176 height 15
drag, startPoint x: 794, startPoint y: 262, endPoint x: 798, endPoint y: 280, distance: 18.4
click at [794, 262] on div "Draft" at bounding box center [840, 262] width 176 height 15
click at [799, 286] on div "Quote" at bounding box center [840, 291] width 176 height 15
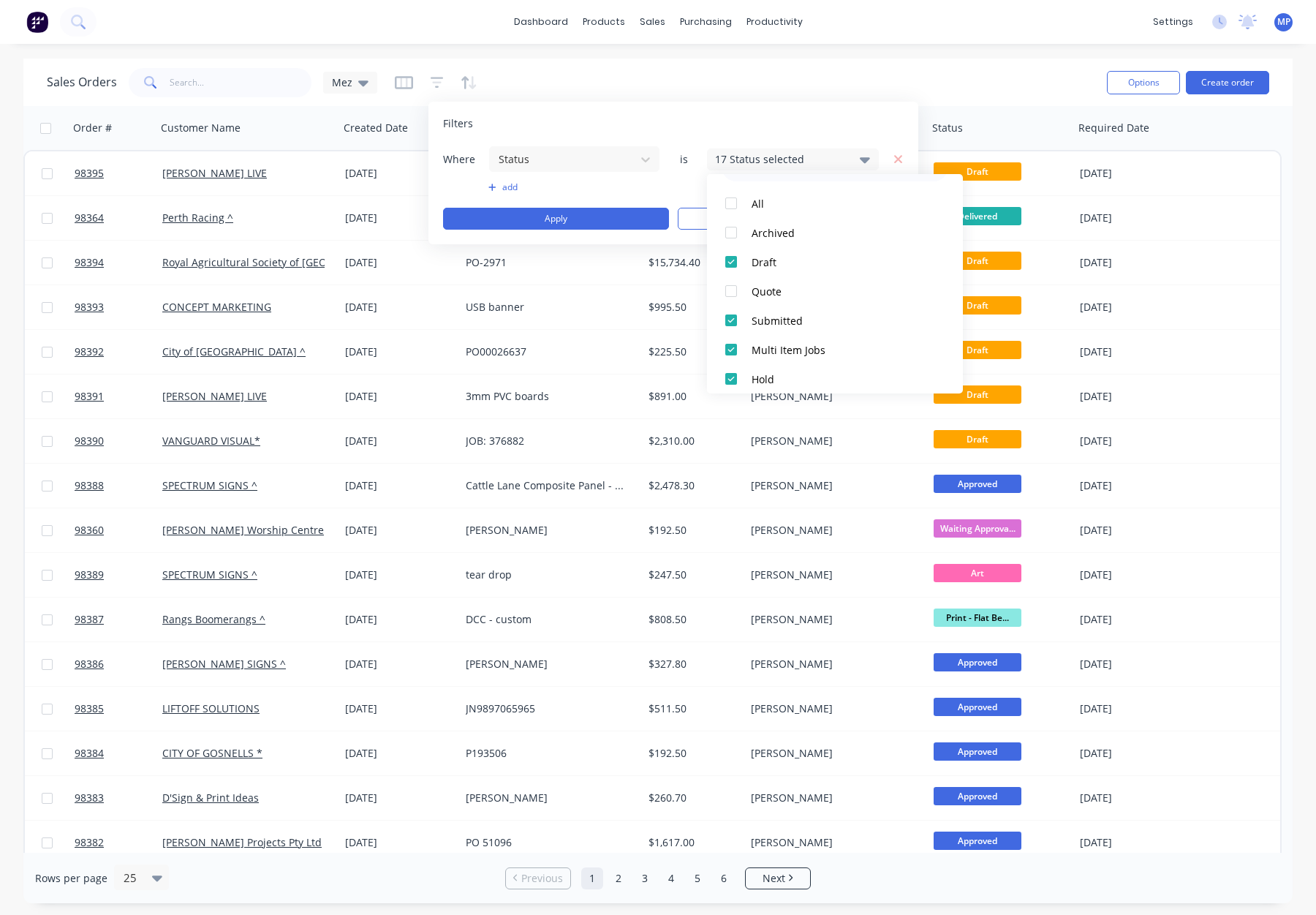
click at [669, 187] on div "add" at bounding box center [673, 187] width 461 height 11
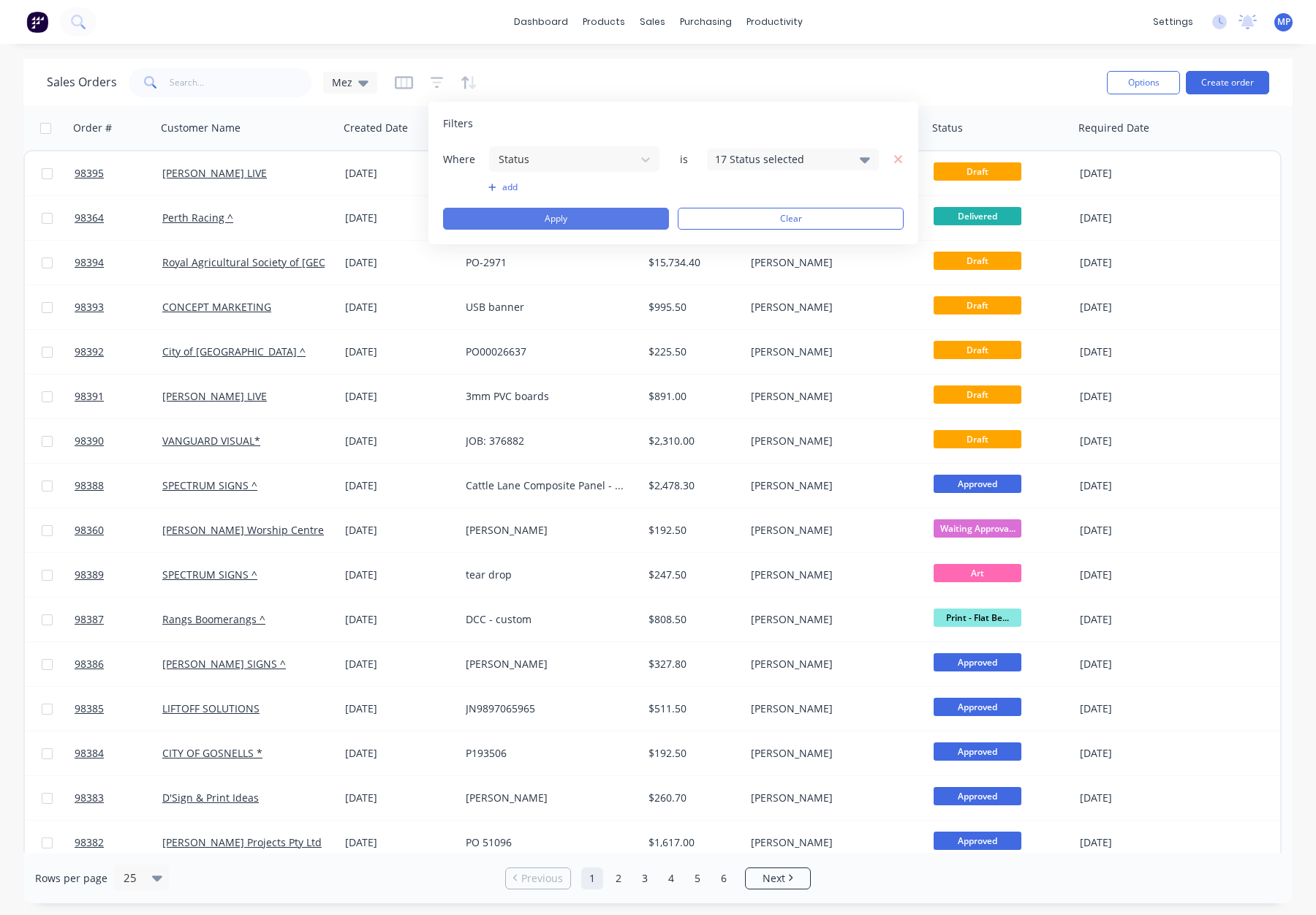
click at [636, 216] on button "Apply" at bounding box center [555, 218] width 226 height 22
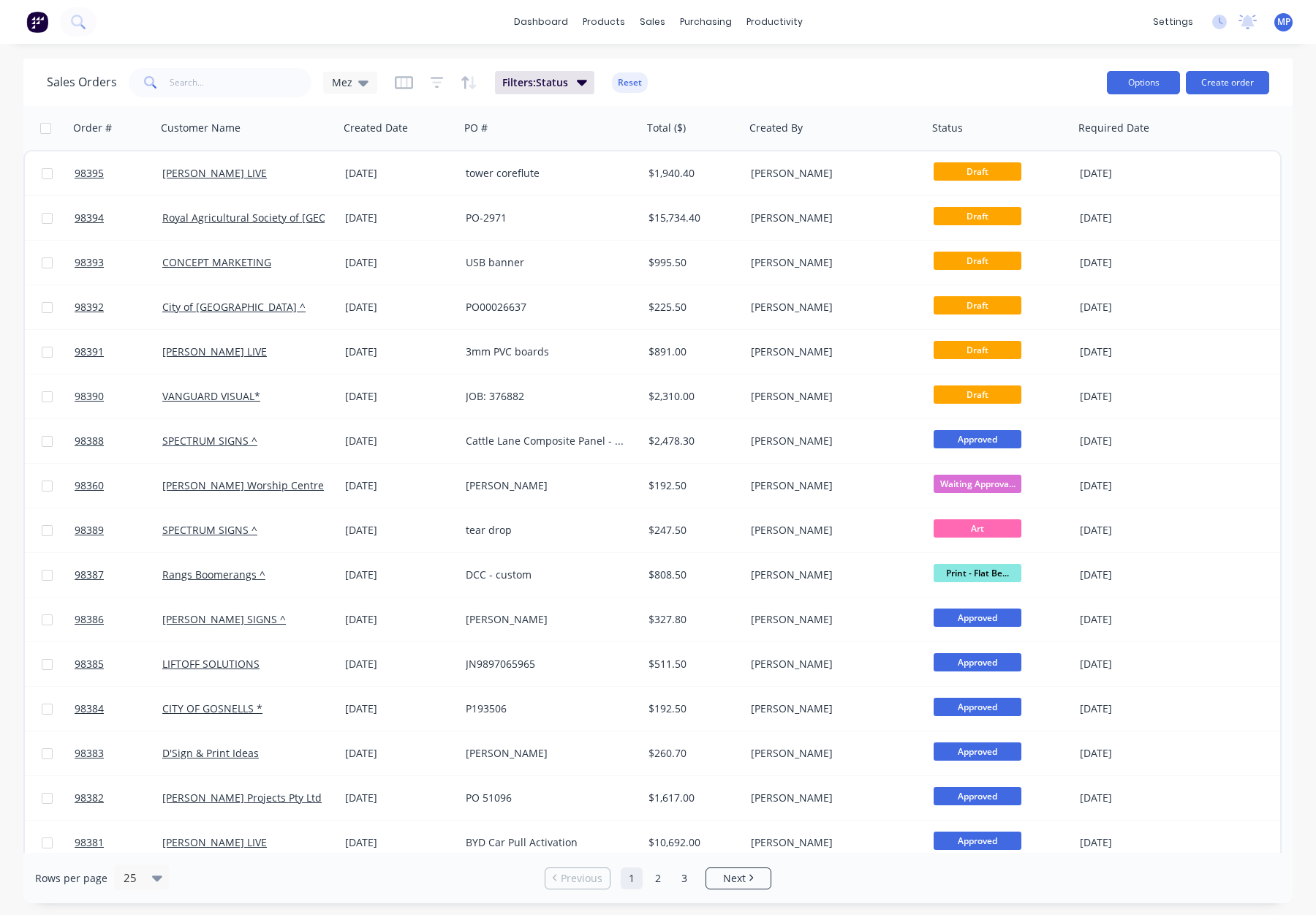
click at [1163, 77] on button "Options" at bounding box center [1144, 82] width 73 height 24
click at [1073, 177] on div "Export" at bounding box center [1099, 178] width 134 height 21
click at [629, 86] on button "Reset" at bounding box center [630, 82] width 36 height 20
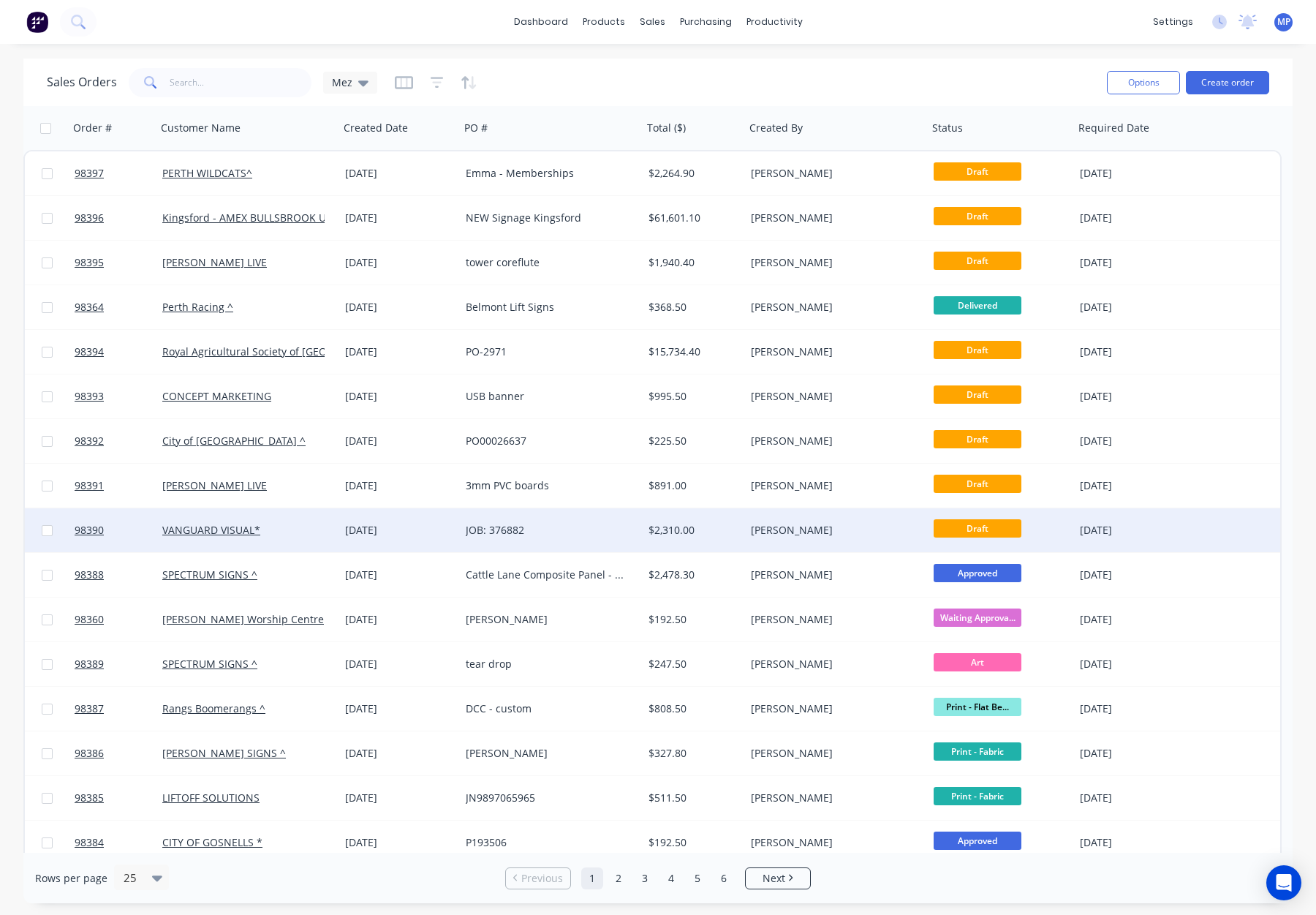
click at [550, 527] on div "JOB: 376882" at bounding box center [546, 530] width 162 height 15
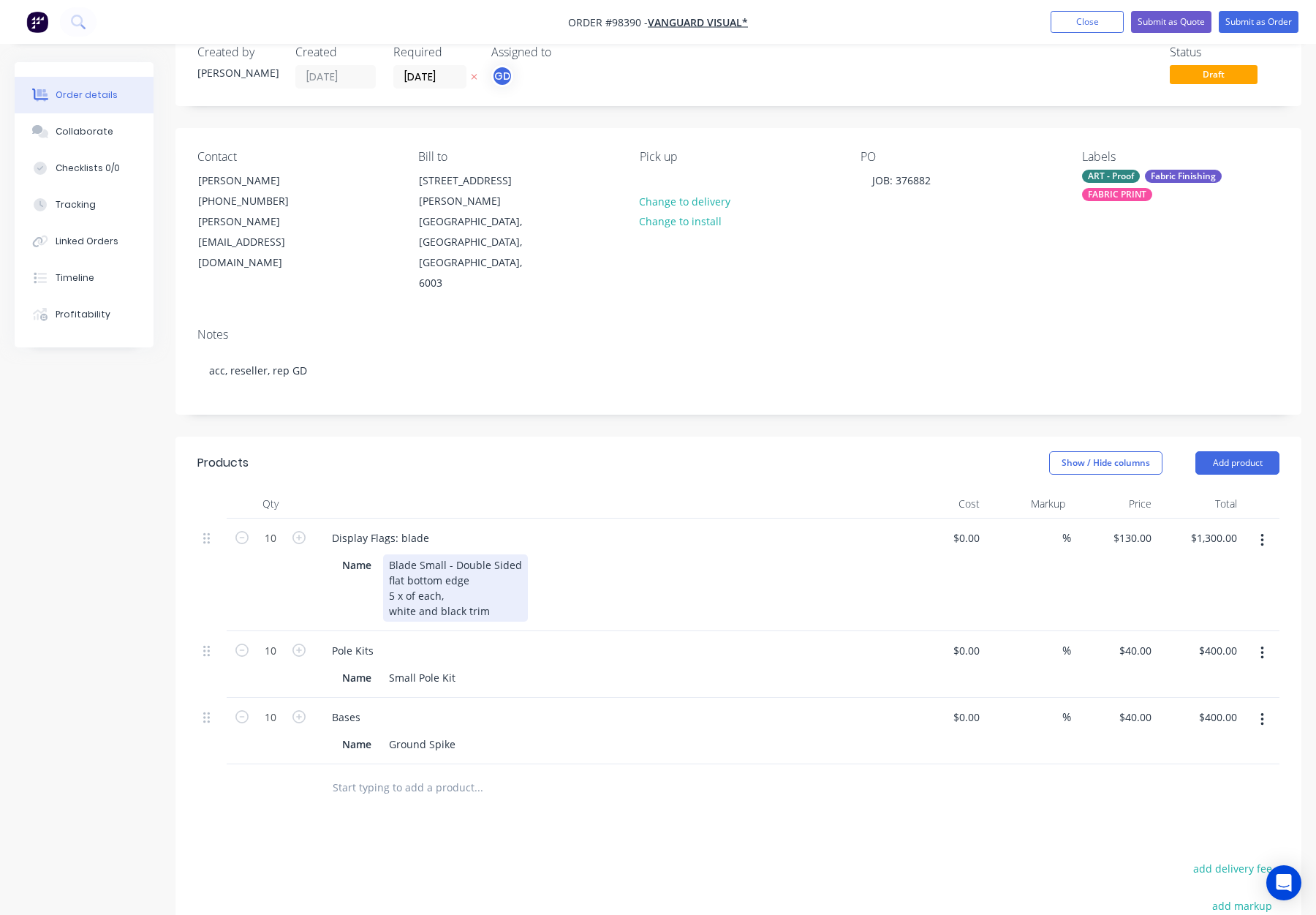
scroll to position [43, 0]
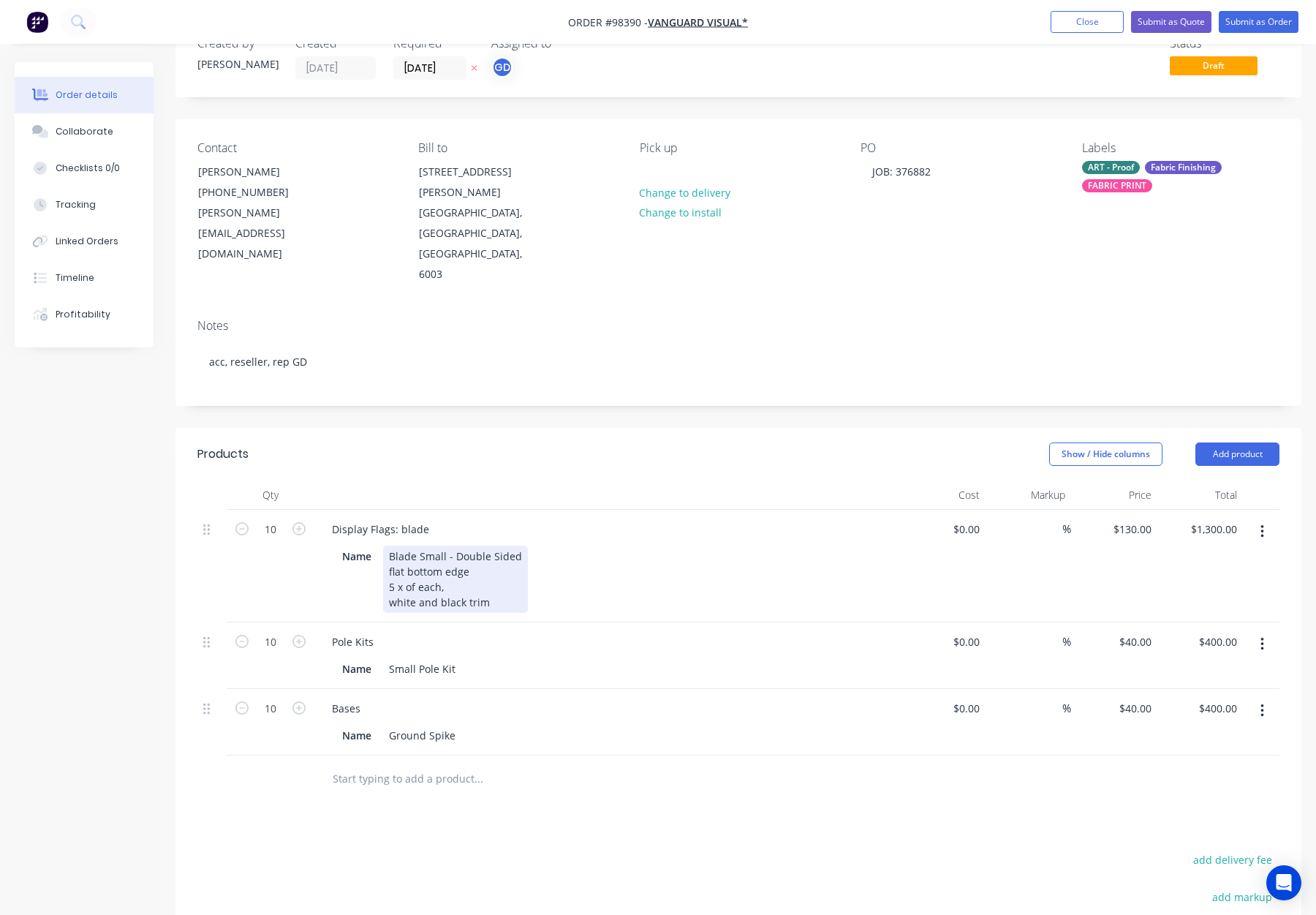
click at [387, 546] on div "Blade Small - Double Sided flat bottom edge 5 x of each, white and black trim" at bounding box center [456, 579] width 145 height 68
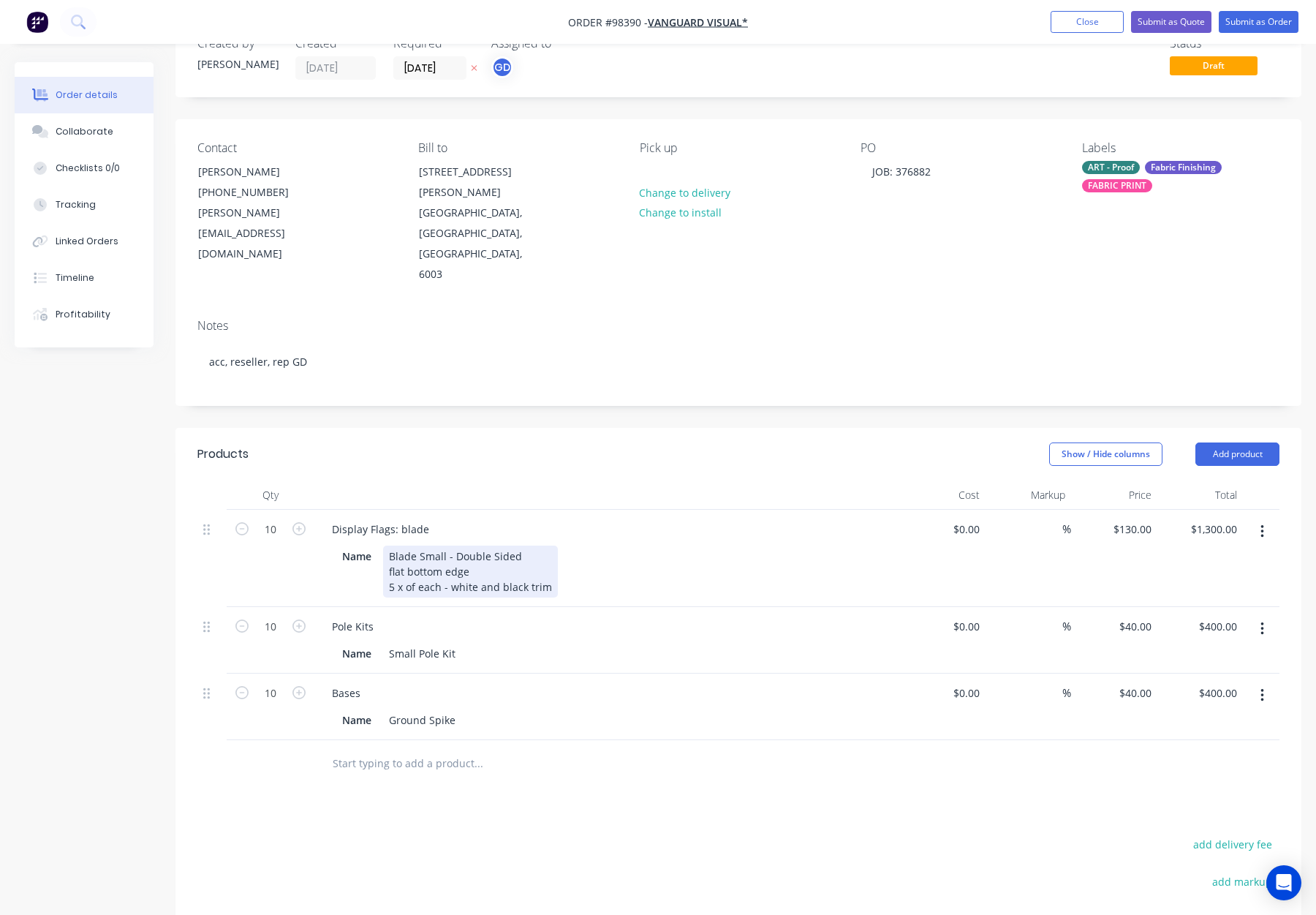
click at [387, 546] on div "Blade Small - Double Sided flat bottom edge 5 x of each - white and black trim" at bounding box center [471, 572] width 175 height 52
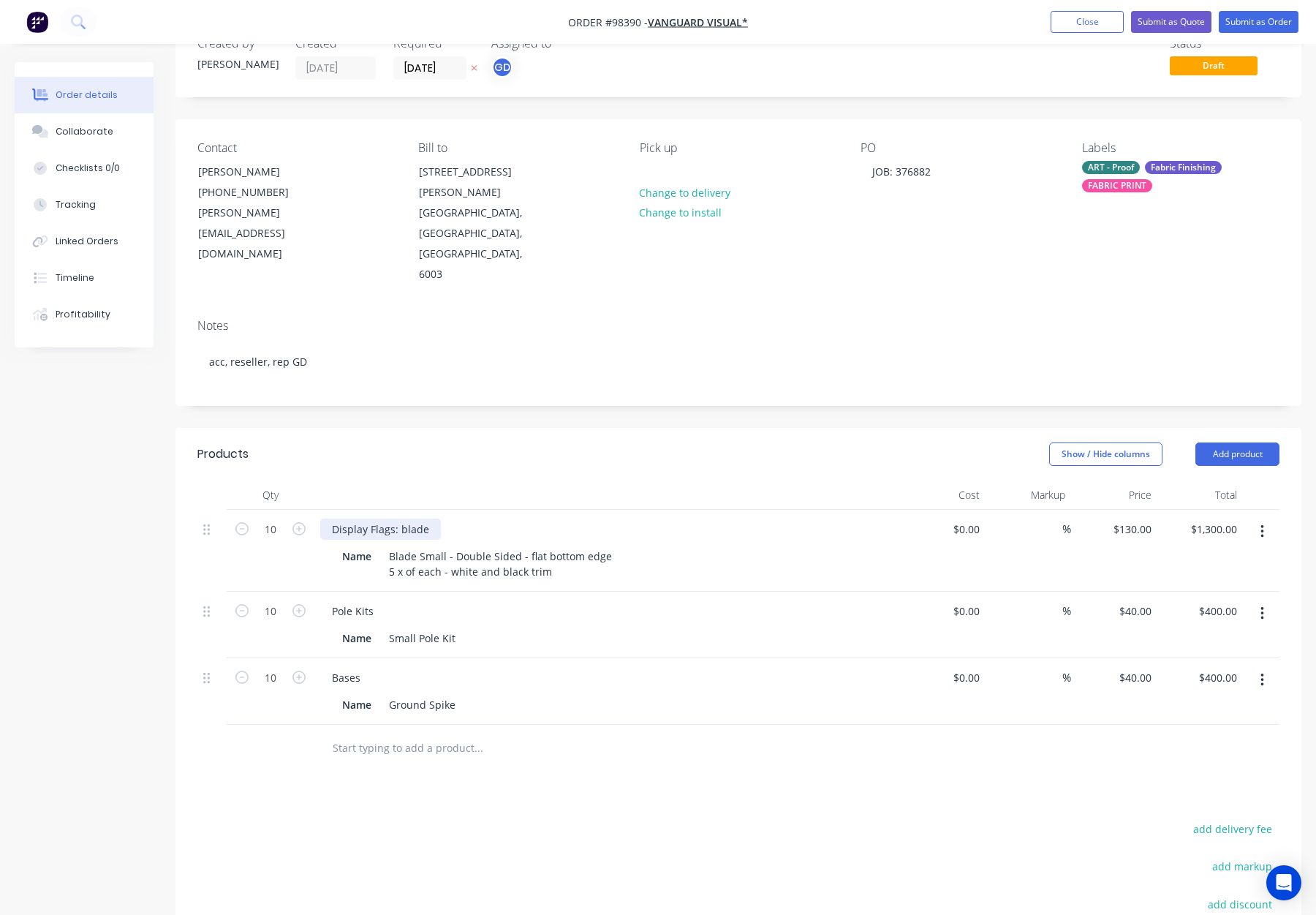
click at [403, 519] on div "Display Flags: blade" at bounding box center [380, 530] width 121 height 21
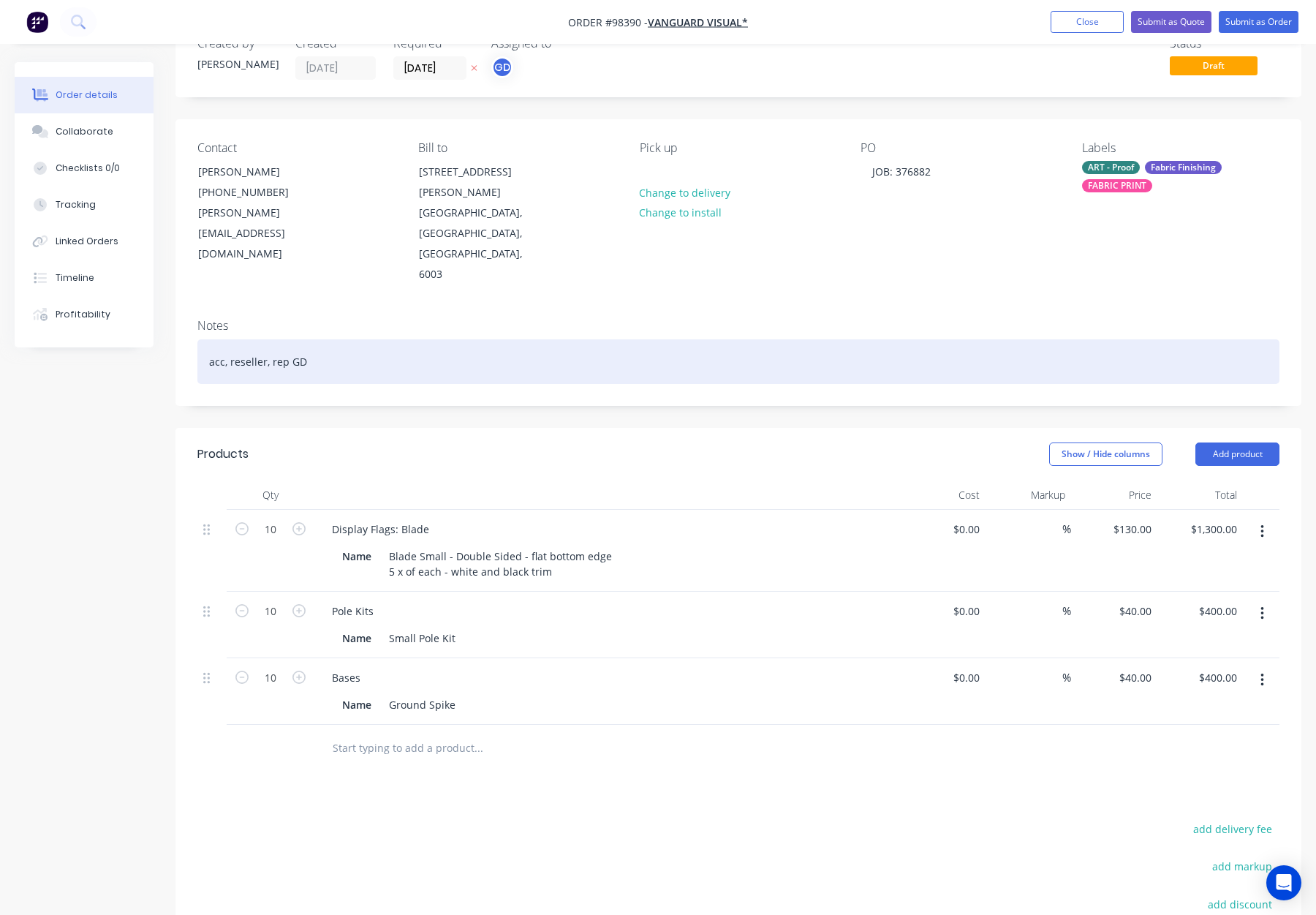
click at [436, 340] on div "acc, reseller, rep GD" at bounding box center [738, 362] width 1082 height 45
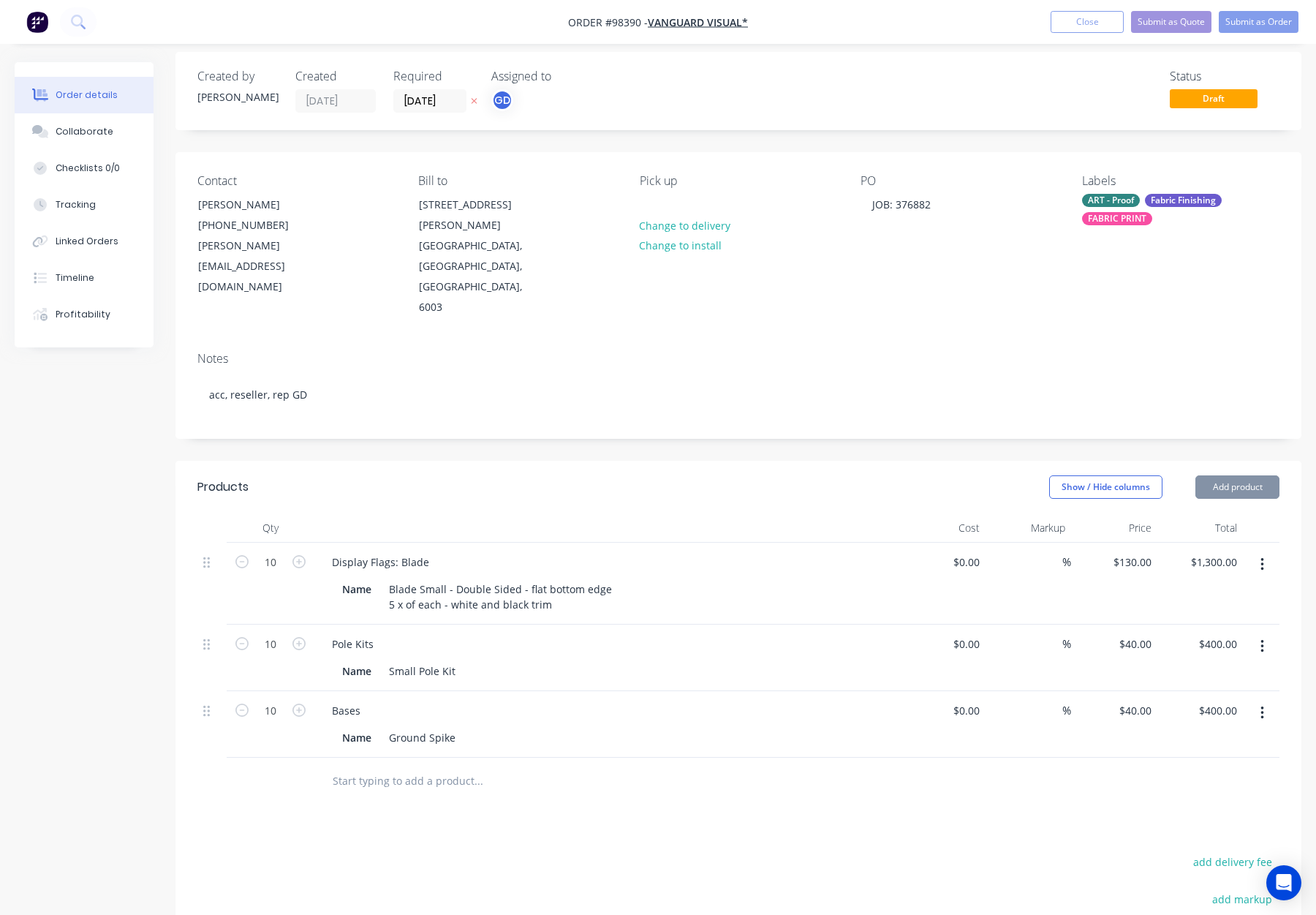
scroll to position [3, 0]
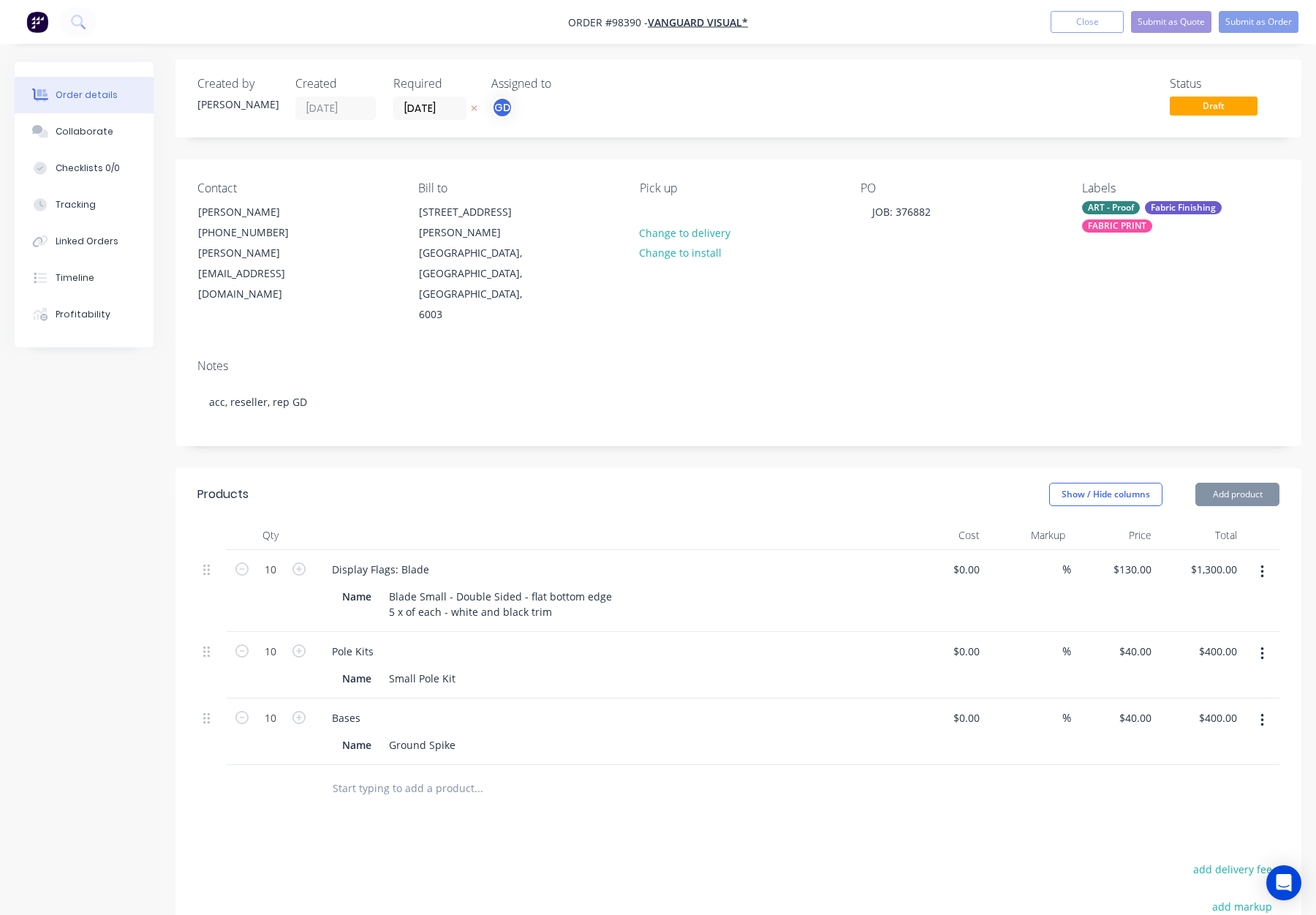
drag, startPoint x: 464, startPoint y: 385, endPoint x: 466, endPoint y: 420, distance: 35.1
click at [464, 385] on div "Created by Gino Created 28/08/25 Required 03/09/25 Assigned to GD Status Draft …" at bounding box center [739, 612] width 1126 height 1105
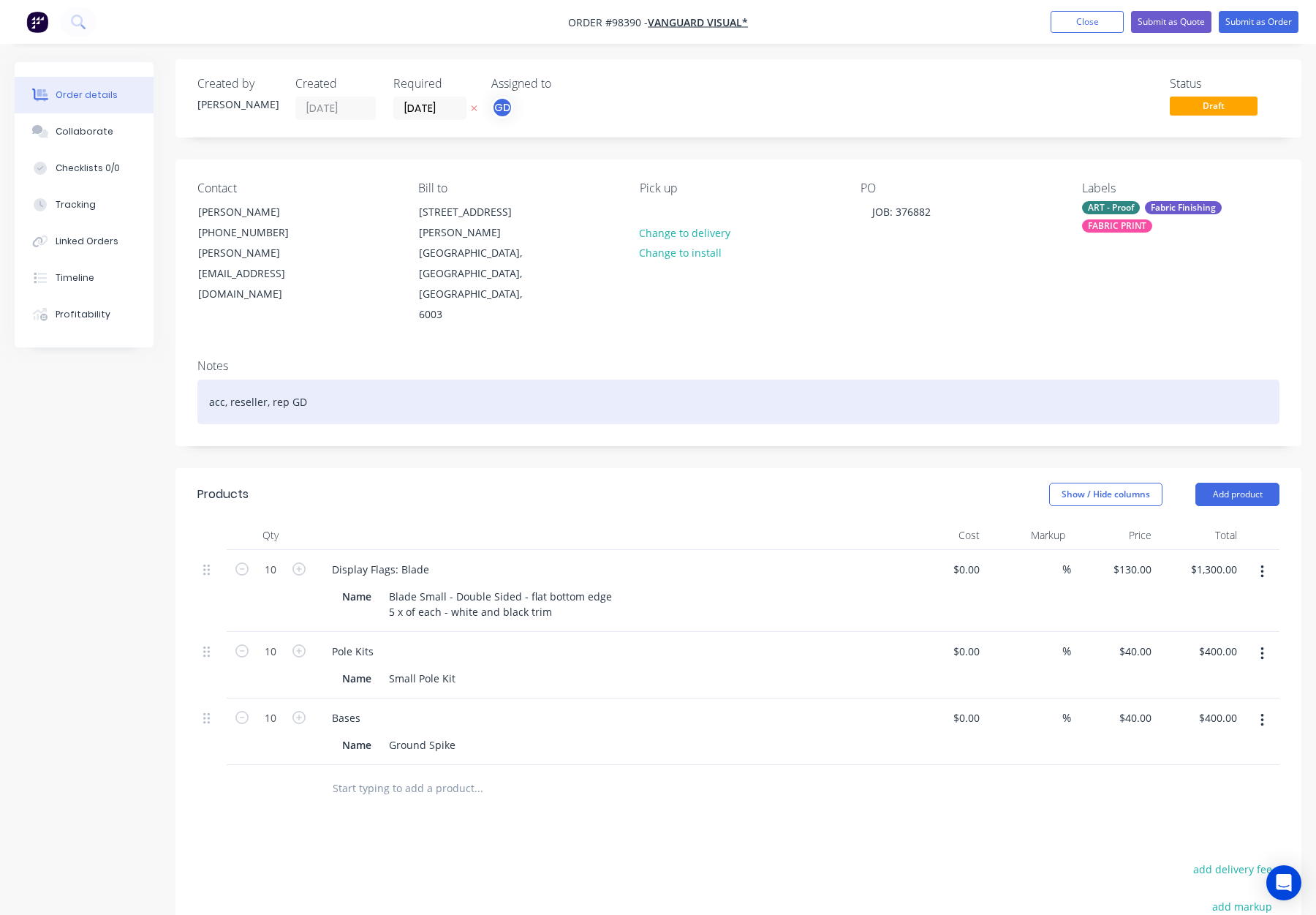
click at [505, 380] on div "acc, reseller, rep GD" at bounding box center [738, 402] width 1082 height 45
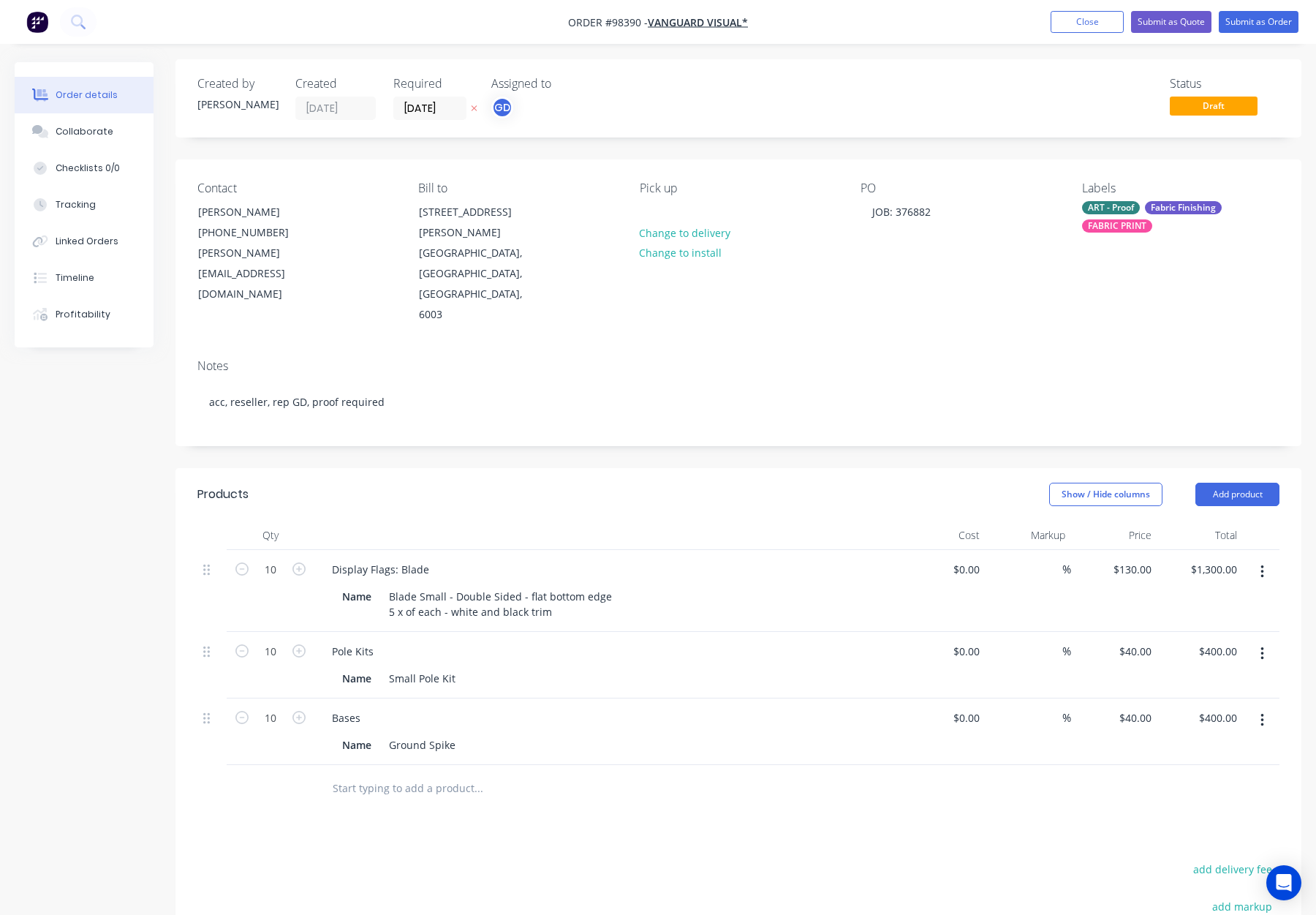
click at [705, 207] on div "Pick up Change to delivery Change to install" at bounding box center [739, 253] width 197 height 144
click at [663, 210] on div "Pick up Change to delivery Change to install" at bounding box center [739, 253] width 197 height 144
drag, startPoint x: 642, startPoint y: 205, endPoint x: 663, endPoint y: 212, distance: 22.1
click at [643, 205] on div at bounding box center [651, 212] width 24 height 21
click at [700, 391] on div "Created by Gino Created 28/08/25 Required 03/09/25 Assigned to GD Status Draft …" at bounding box center [739, 612] width 1126 height 1105
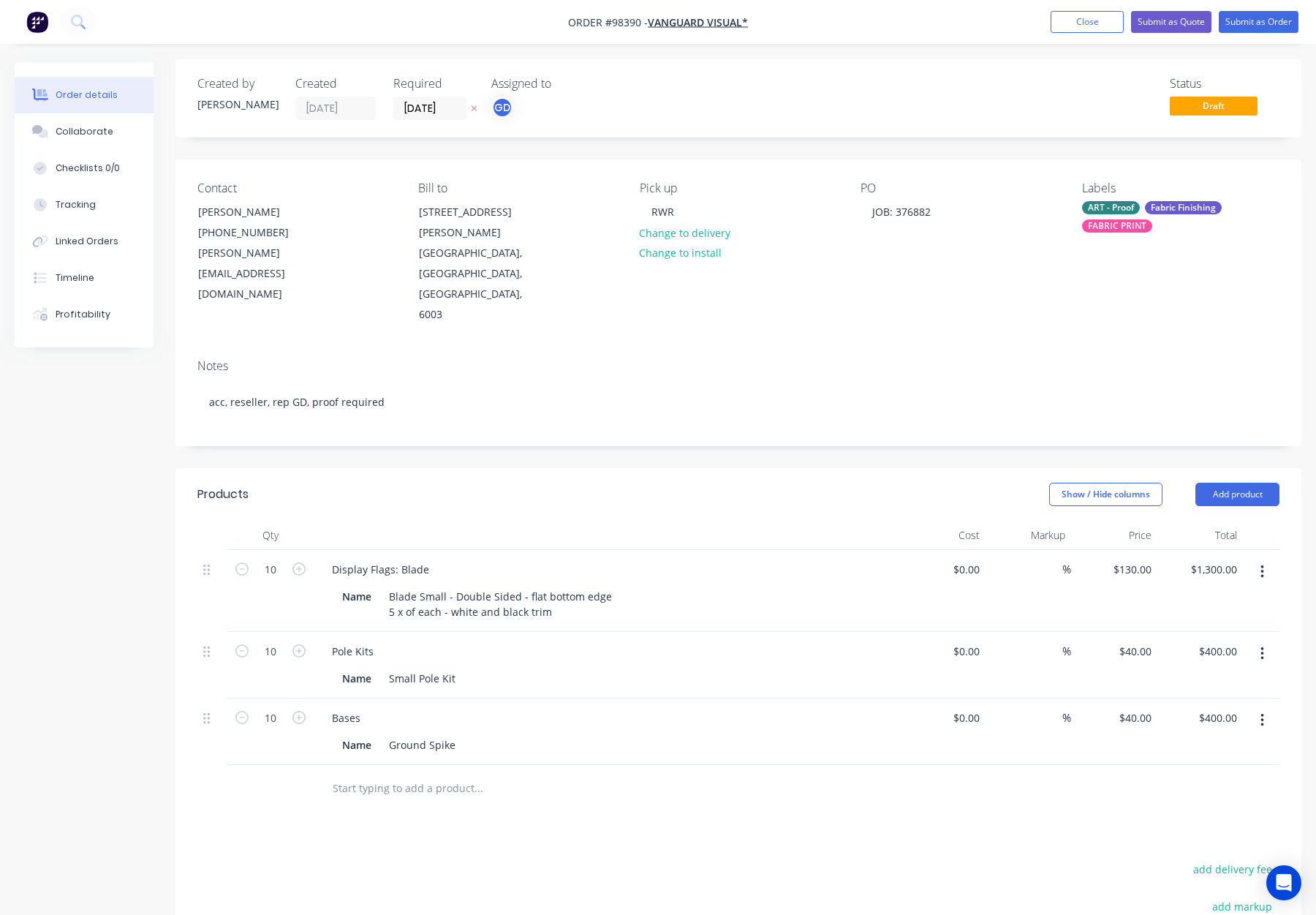
scroll to position [0, 0]
click at [1128, 222] on div "ART - Proof Fabric Finishing FABRIC PRINT" at bounding box center [1181, 220] width 197 height 32
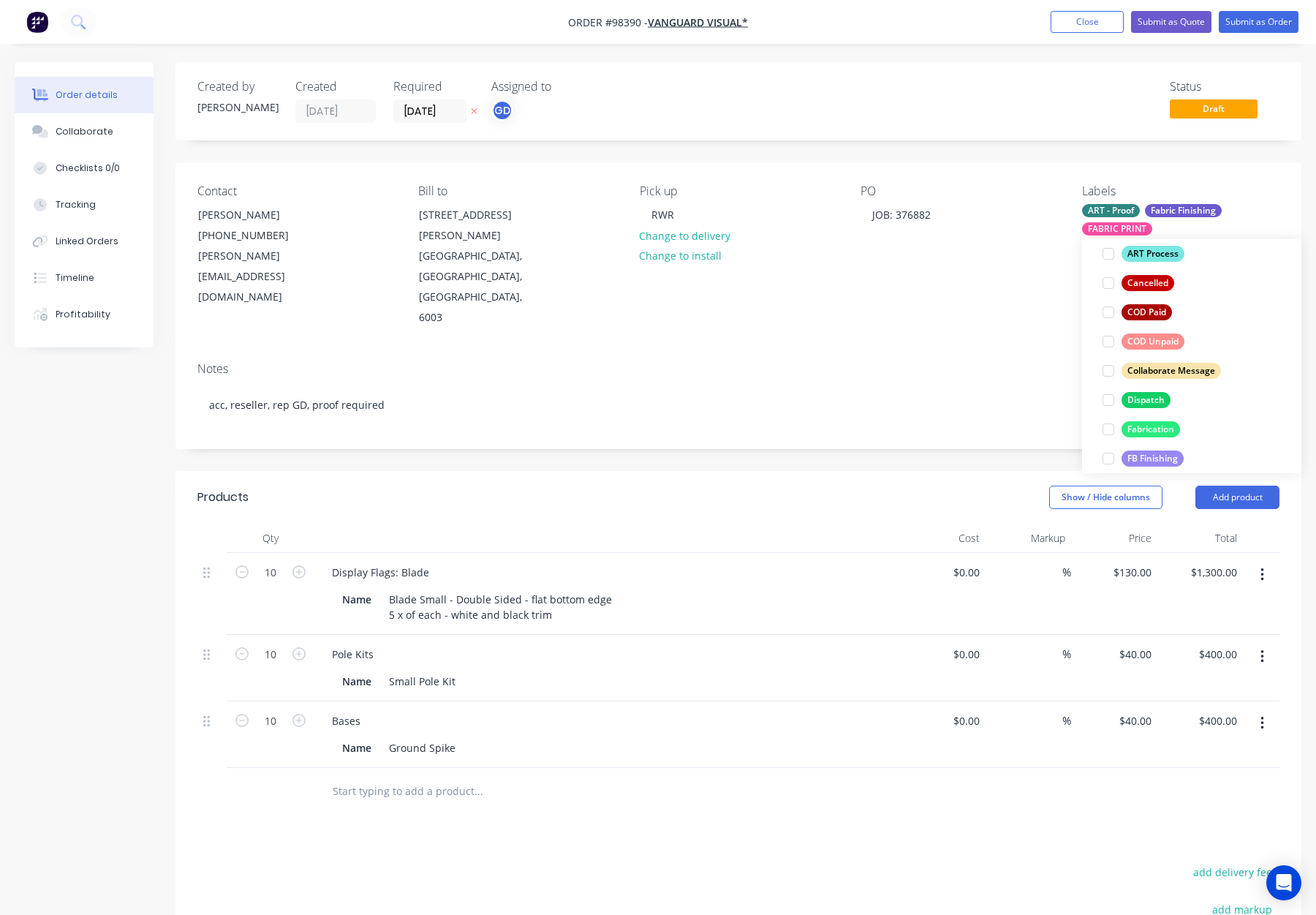
scroll to position [193, 0]
drag, startPoint x: 1144, startPoint y: 385, endPoint x: 1165, endPoint y: 384, distance: 21.0
click at [1145, 385] on div "Dispatch edit" at bounding box center [1191, 398] width 190 height 29
drag, startPoint x: 1156, startPoint y: 403, endPoint x: 1157, endPoint y: 391, distance: 12.0
click at [1156, 403] on div "Dispatch" at bounding box center [1146, 398] width 49 height 16
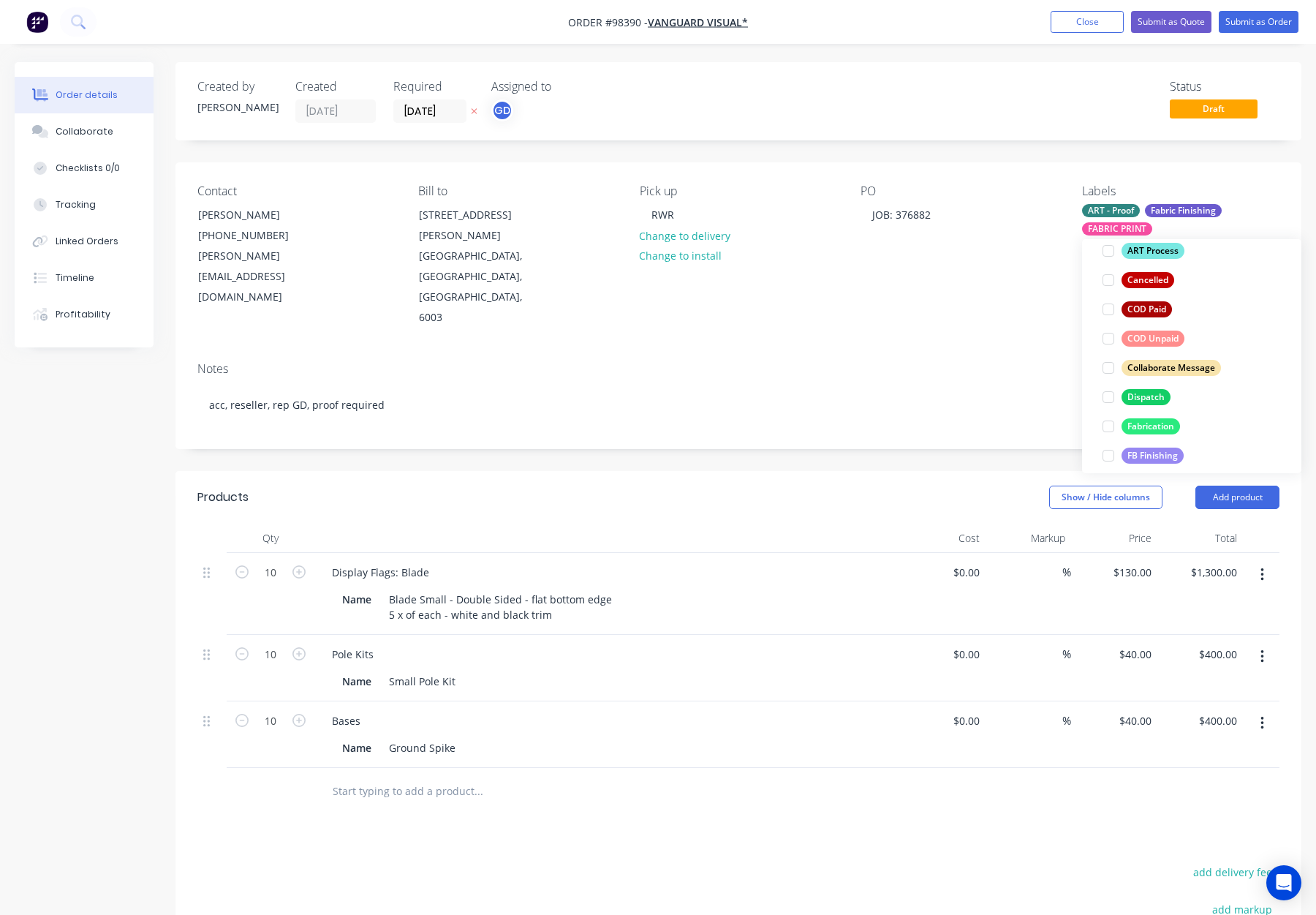
scroll to position [0, 0]
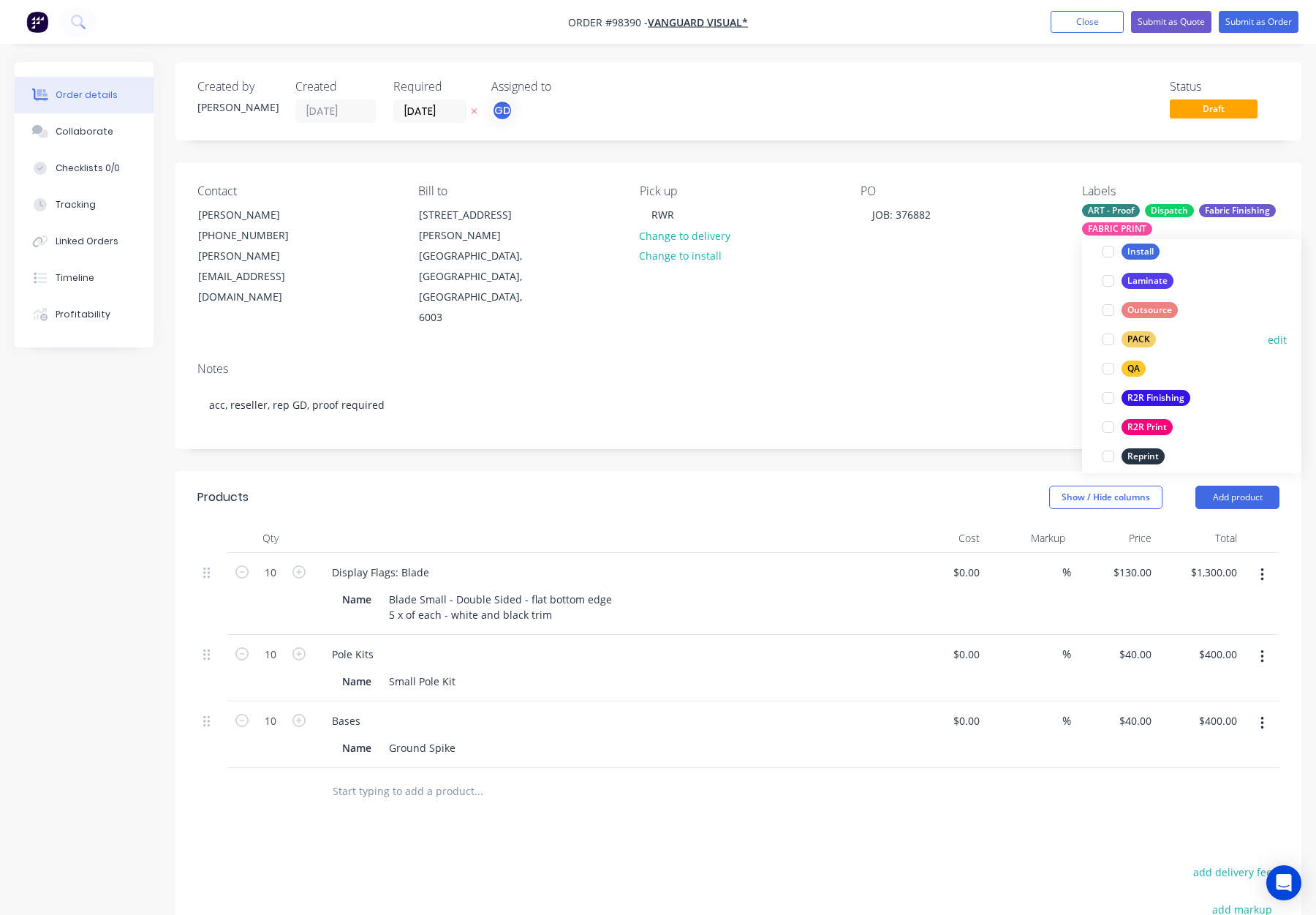
drag, startPoint x: 1137, startPoint y: 333, endPoint x: 1152, endPoint y: 333, distance: 15.0
click at [1137, 333] on div "PACK" at bounding box center [1138, 340] width 34 height 16
drag, startPoint x: 1137, startPoint y: 337, endPoint x: 1155, endPoint y: 333, distance: 18.4
click at [1137, 337] on div "QA" at bounding box center [1134, 345] width 24 height 16
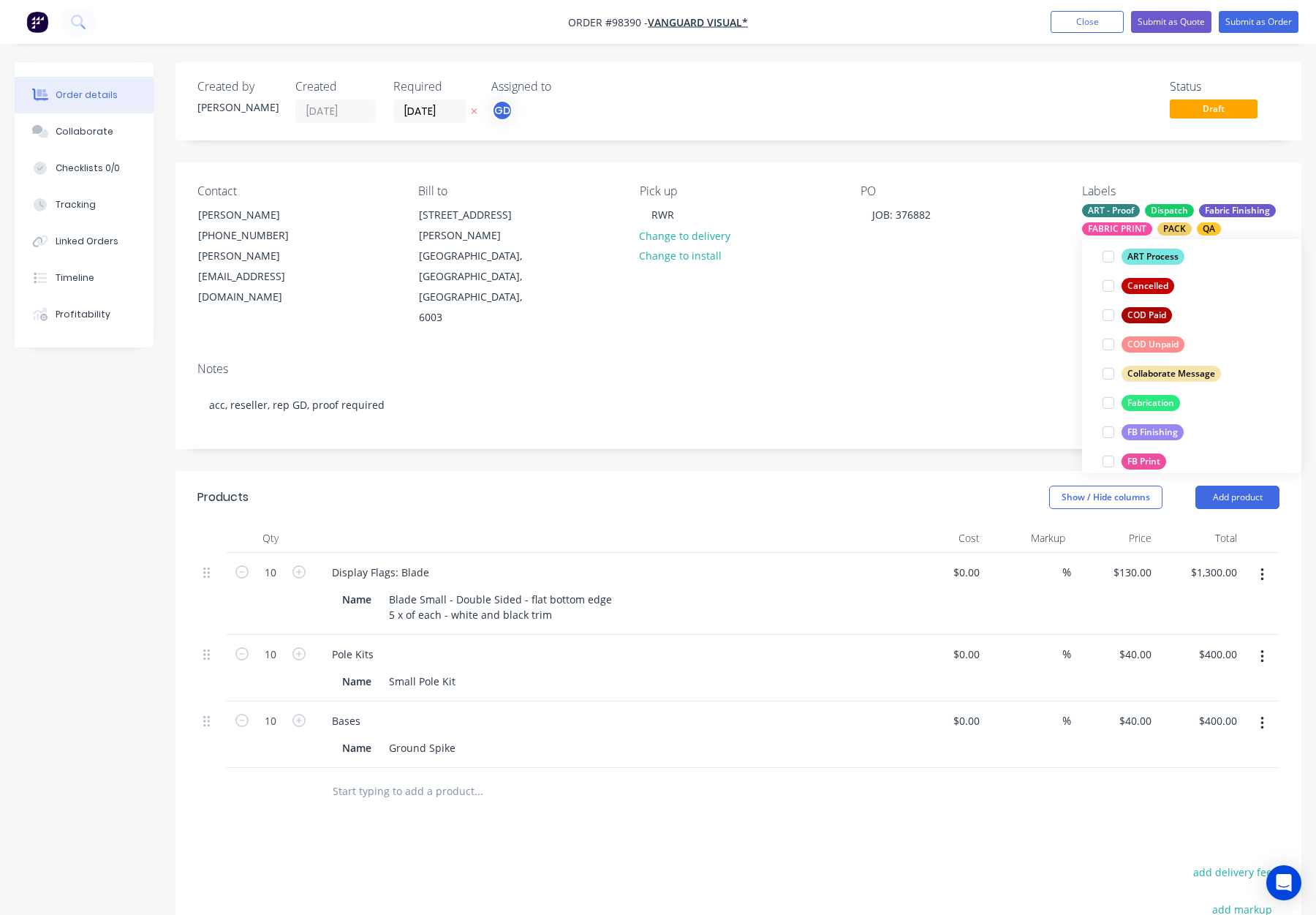
scroll to position [702, 0]
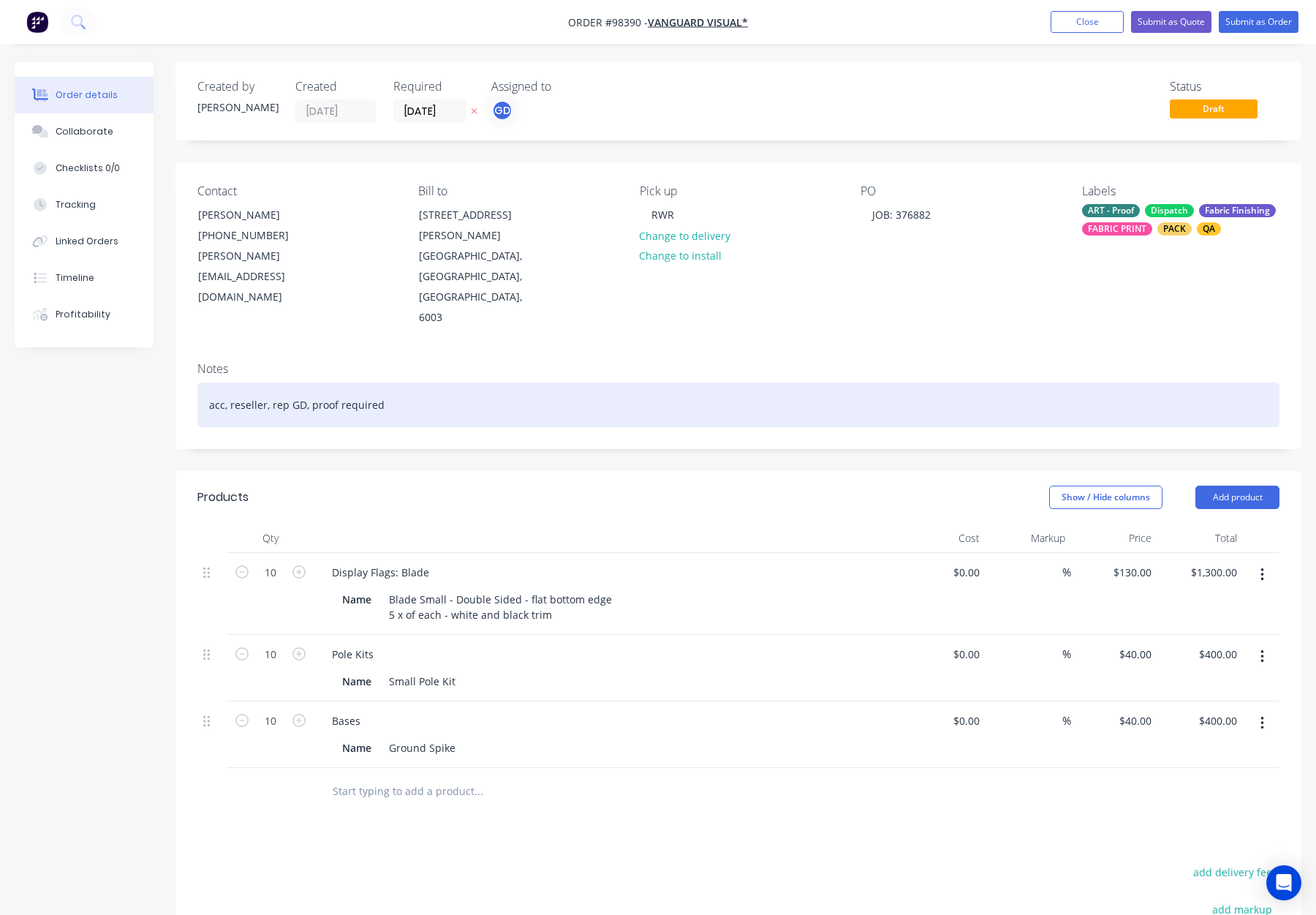
click at [971, 383] on div "acc, reseller, rep GD, proof required" at bounding box center [738, 405] width 1082 height 45
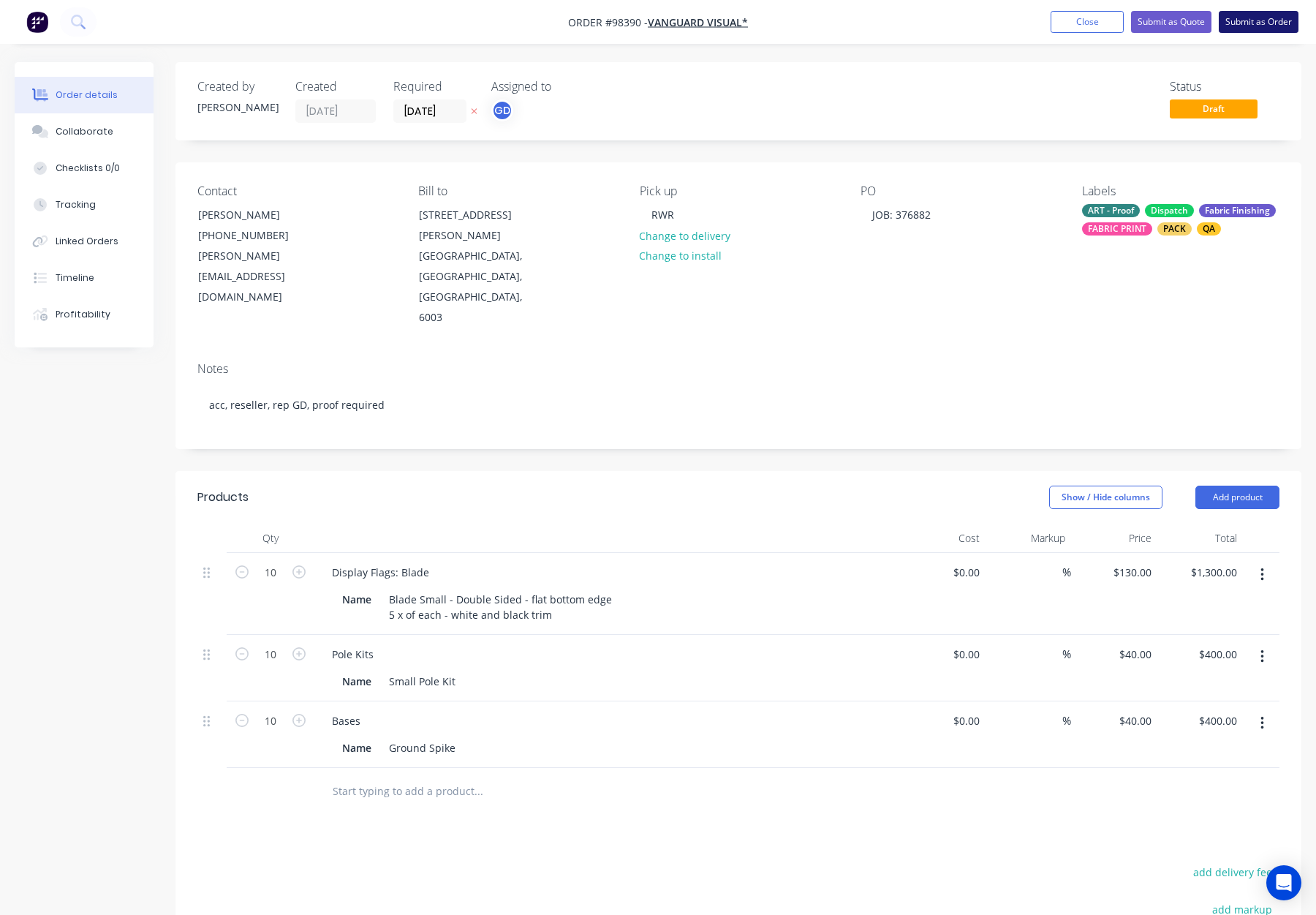
drag, startPoint x: 1279, startPoint y: 19, endPoint x: 1266, endPoint y: 21, distance: 13.2
click at [1279, 19] on button "Submit as Order" at bounding box center [1259, 21] width 80 height 22
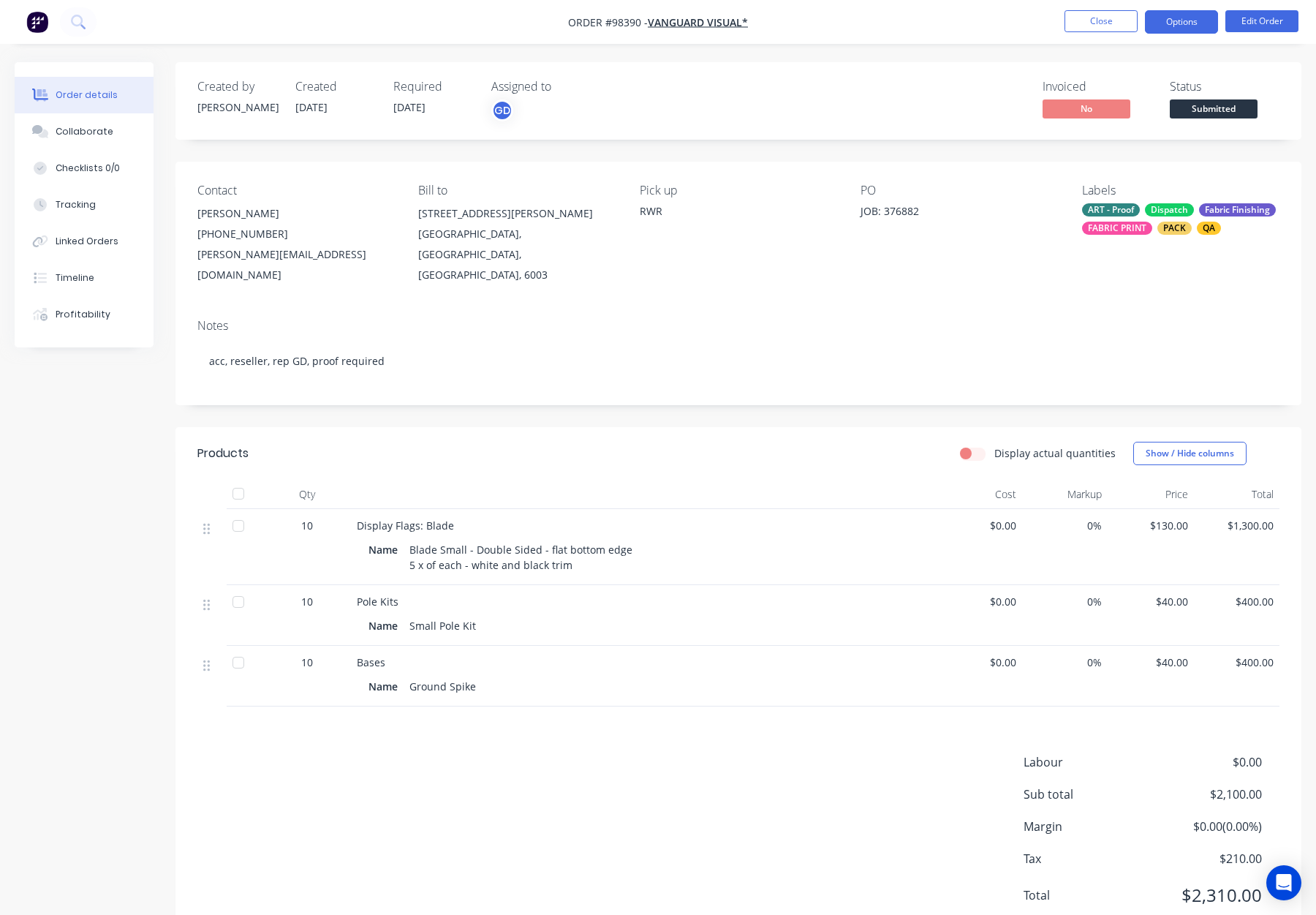
click at [1181, 21] on button "Options" at bounding box center [1182, 22] width 73 height 24
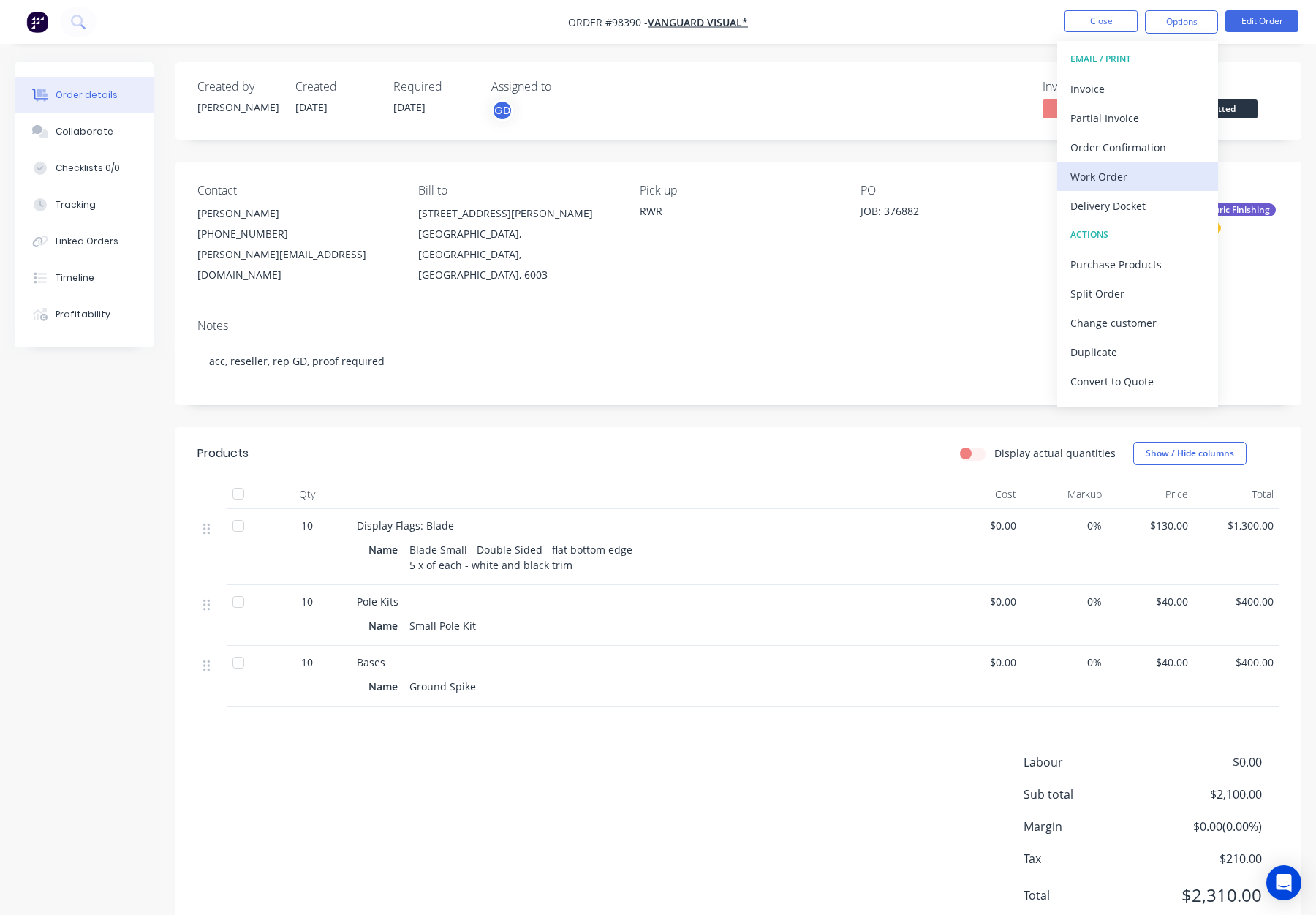
click at [1172, 169] on div "Work Order" at bounding box center [1138, 177] width 134 height 21
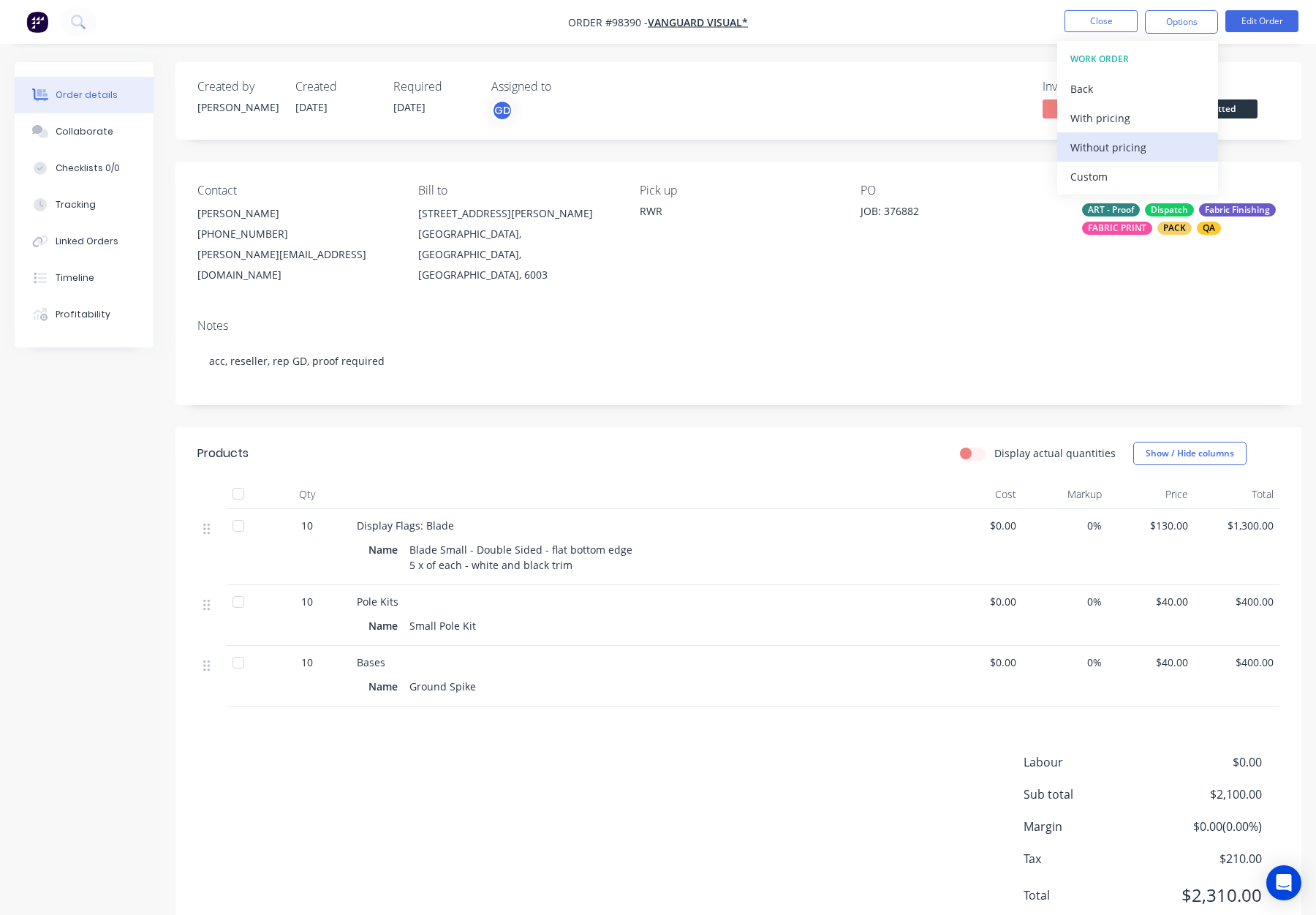
click at [1164, 151] on div "Without pricing" at bounding box center [1138, 147] width 134 height 21
click at [1104, 15] on button "Close" at bounding box center [1101, 21] width 73 height 22
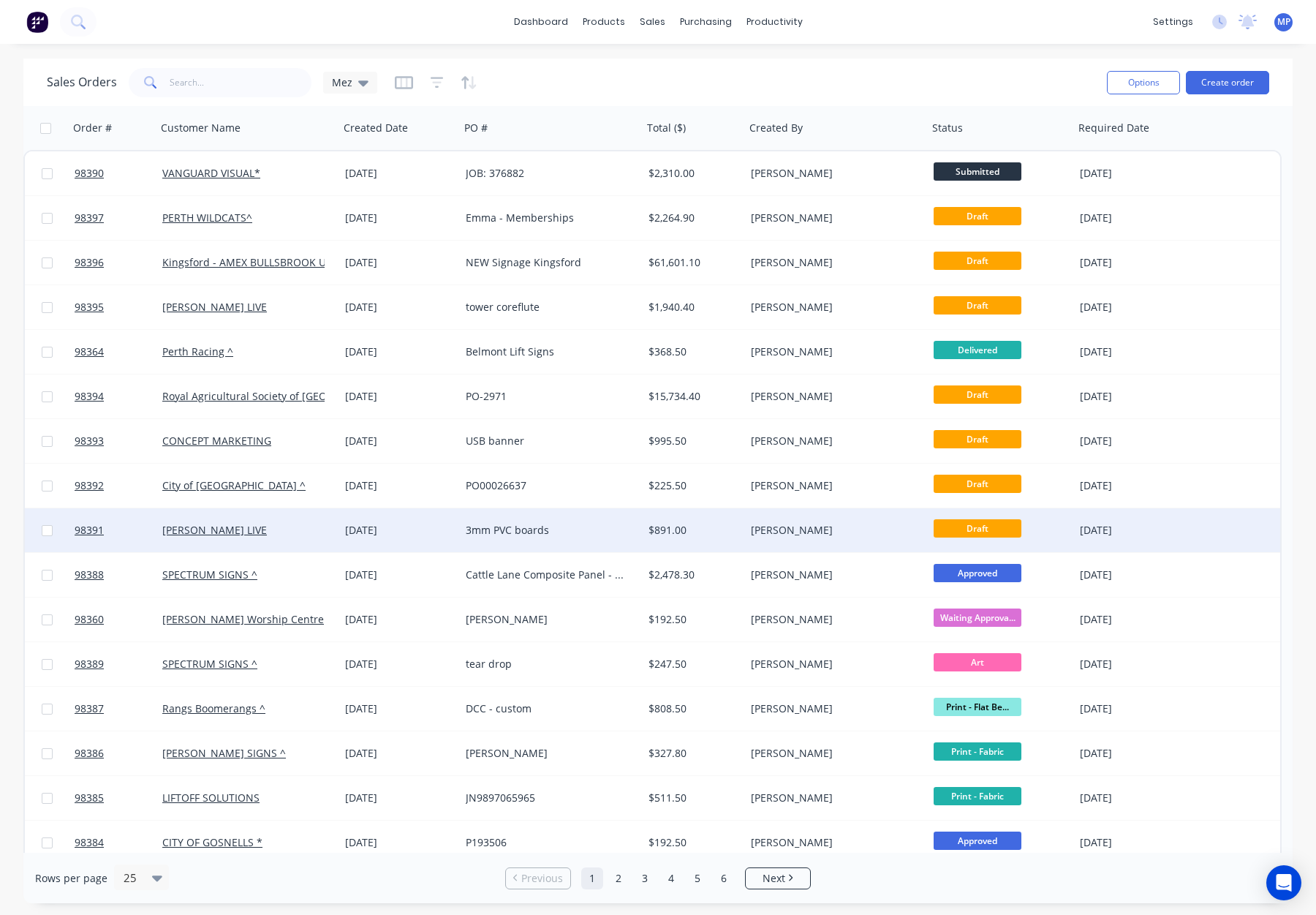
click at [827, 532] on div "[PERSON_NAME]" at bounding box center [831, 530] width 162 height 15
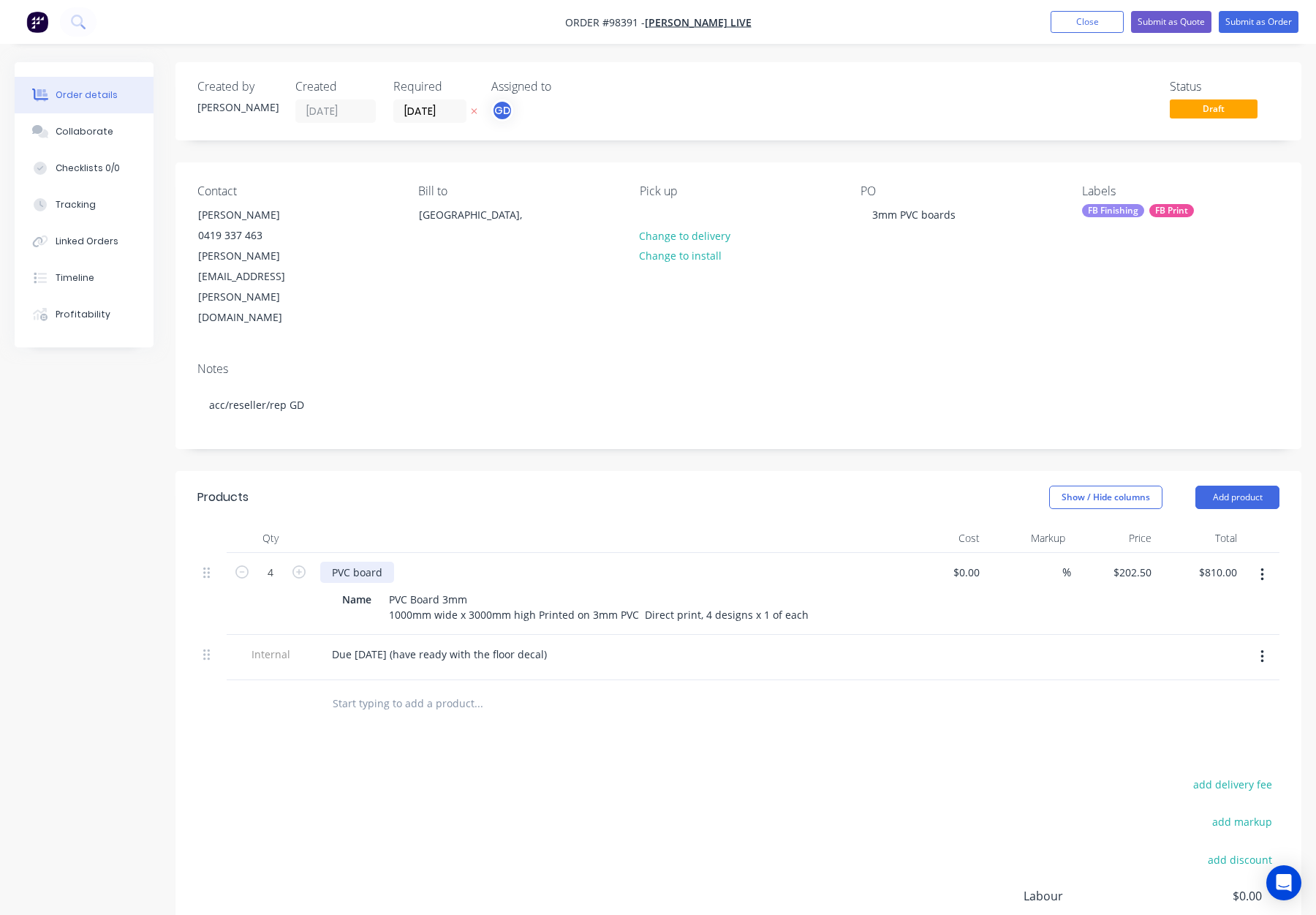
click at [331, 562] on div "PVC board" at bounding box center [357, 573] width 74 height 21
drag, startPoint x: 477, startPoint y: 534, endPoint x: 408, endPoint y: 535, distance: 69.0
click at [408, 589] on div "PVC Board 3mm 1000mm wide x 3000mm high Printed on 3mm PVC Direct print, 4 desi…" at bounding box center [599, 607] width 432 height 37
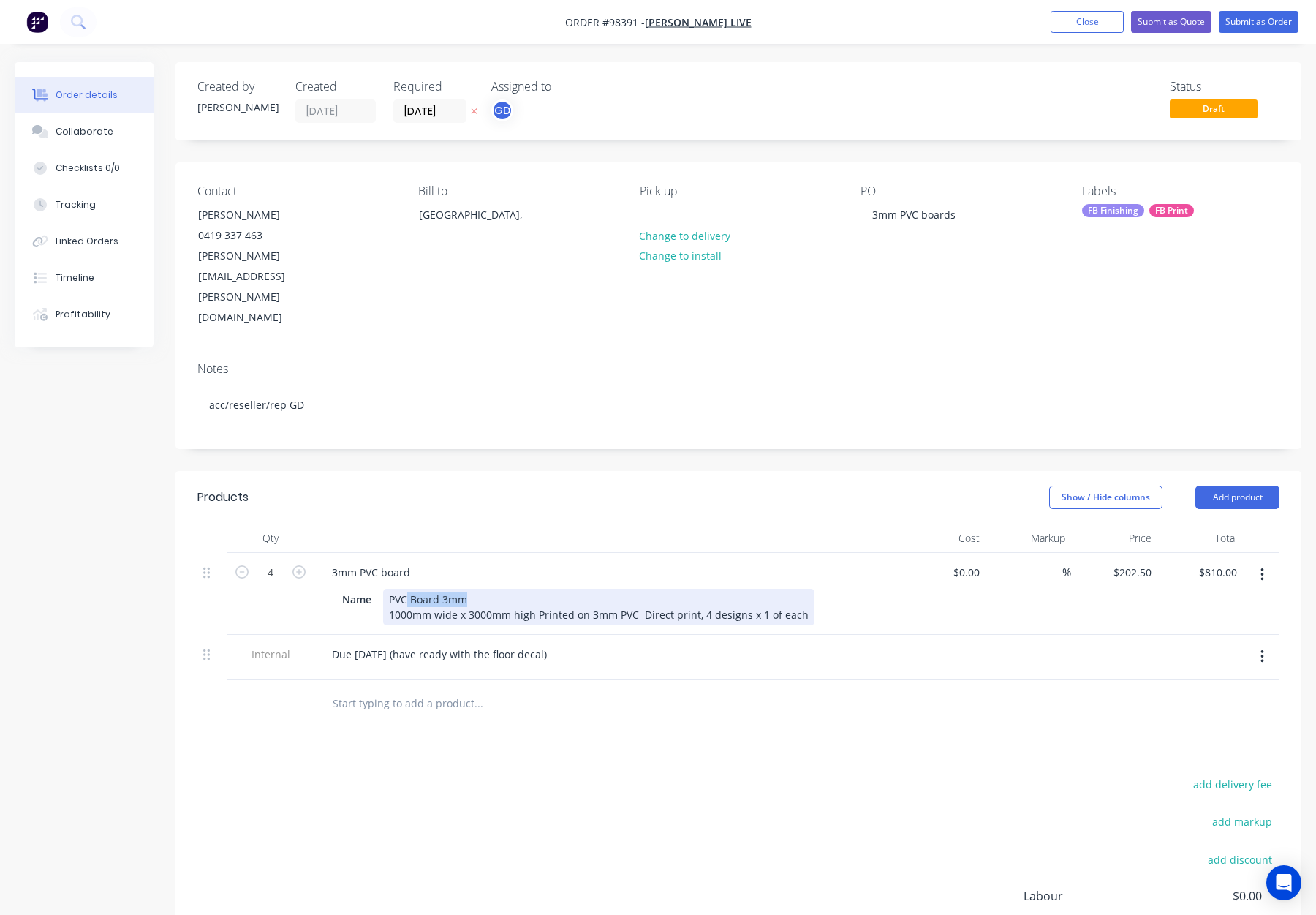
click at [408, 589] on div "PVC Board 3mm 1000mm wide x 3000mm high Printed on 3mm PVC Direct print, 4 desi…" at bounding box center [599, 607] width 432 height 37
drag, startPoint x: 390, startPoint y: 542, endPoint x: 517, endPoint y: 539, distance: 127.0
click at [517, 589] on div "PVC Board 3mm 1000mm wide x 3000mm high Printed on 3mm PVC Direct print, 4 desi…" at bounding box center [599, 607] width 432 height 37
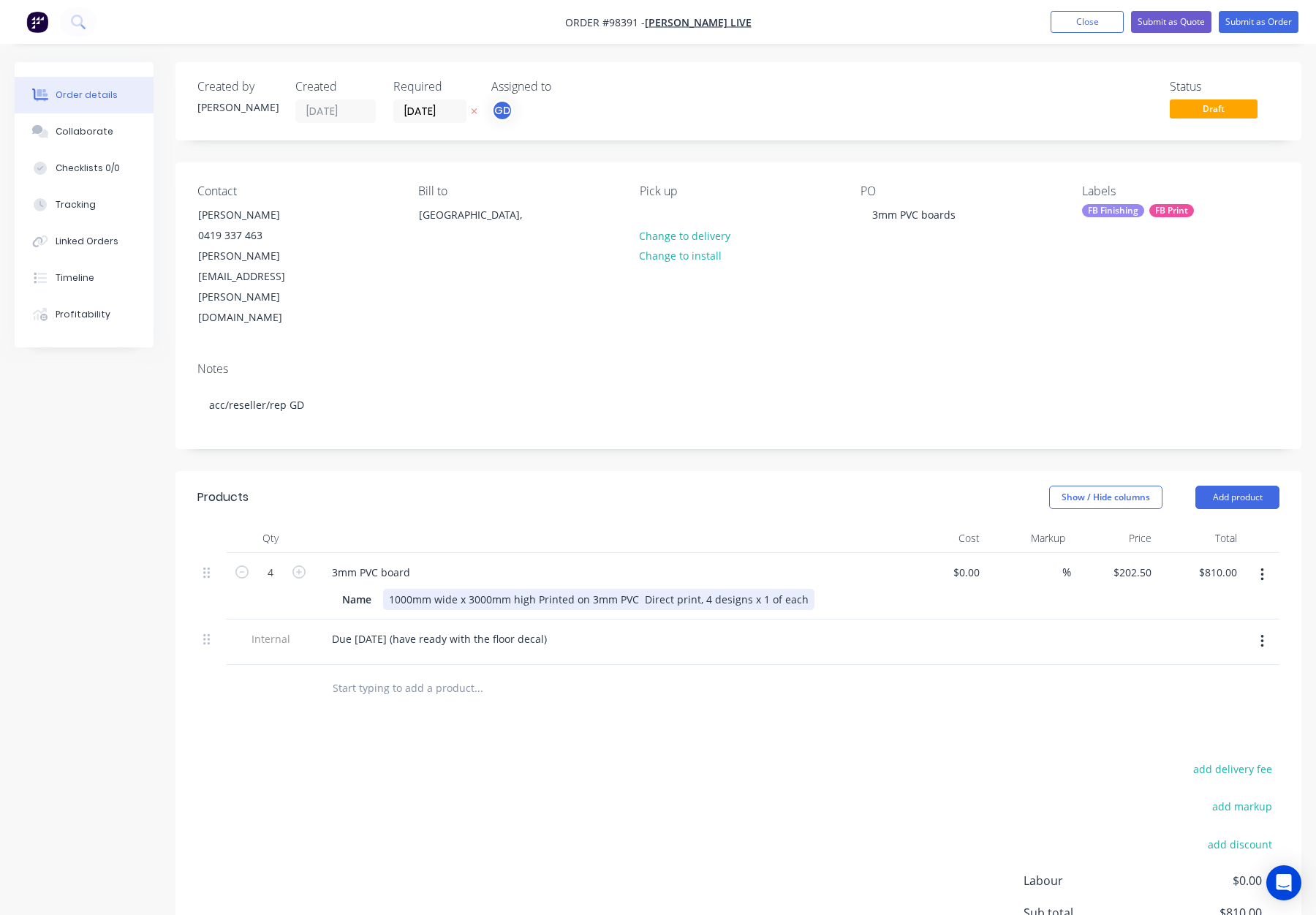
click at [389, 589] on div "1000mm wide x 3000mm high Printed on 3mm PVC Direct print, 4 designs x 1 of each" at bounding box center [599, 600] width 432 height 21
drag, startPoint x: 639, startPoint y: 539, endPoint x: 652, endPoint y: 545, distance: 14.3
click at [641, 589] on div "1000mm wide x 3000mm high Printed on 3mm PVC Direct print, 4 designs x 1 of each" at bounding box center [599, 600] width 432 height 21
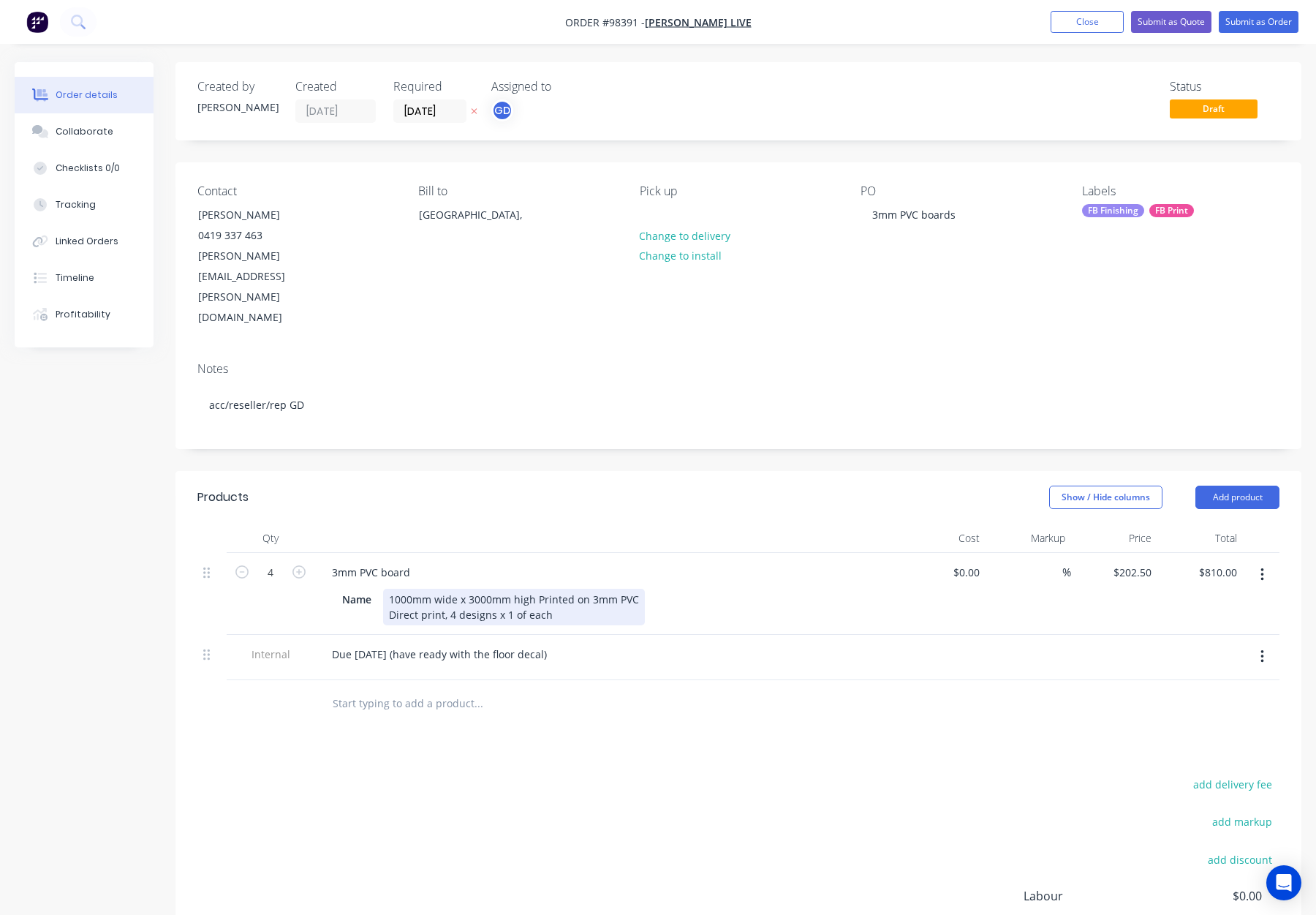
drag, startPoint x: 640, startPoint y: 539, endPoint x: 536, endPoint y: 543, distance: 104.1
click at [536, 589] on div "1000mm wide x 3000mm high Printed on 3mm PVC Direct print, 4 designs x 1 of each" at bounding box center [514, 607] width 261 height 37
click at [620, 486] on div "Show / Hide columns Add product" at bounding box center [853, 497] width 852 height 24
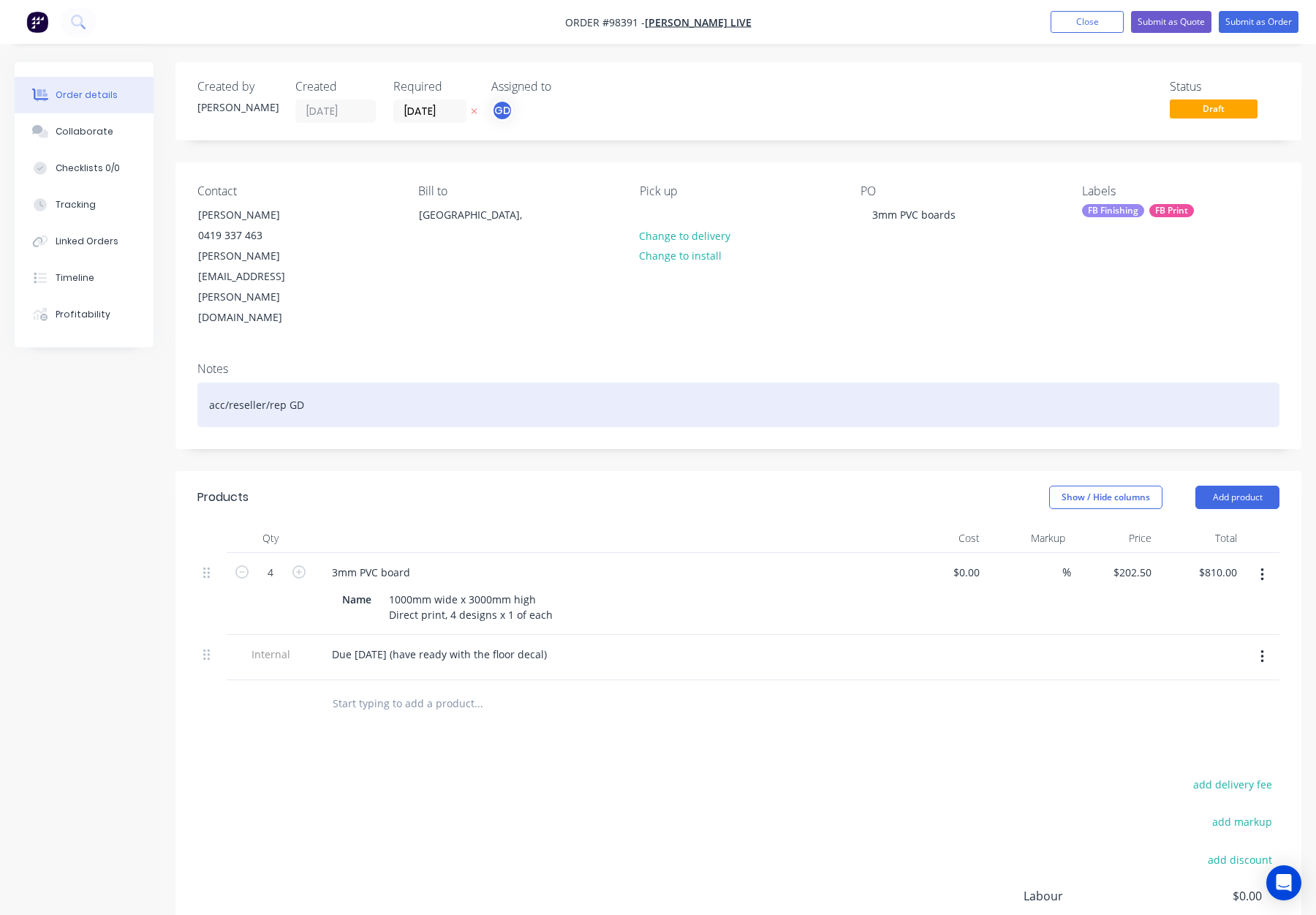
click at [524, 383] on div "acc/reseller/rep GD" at bounding box center [738, 405] width 1082 height 45
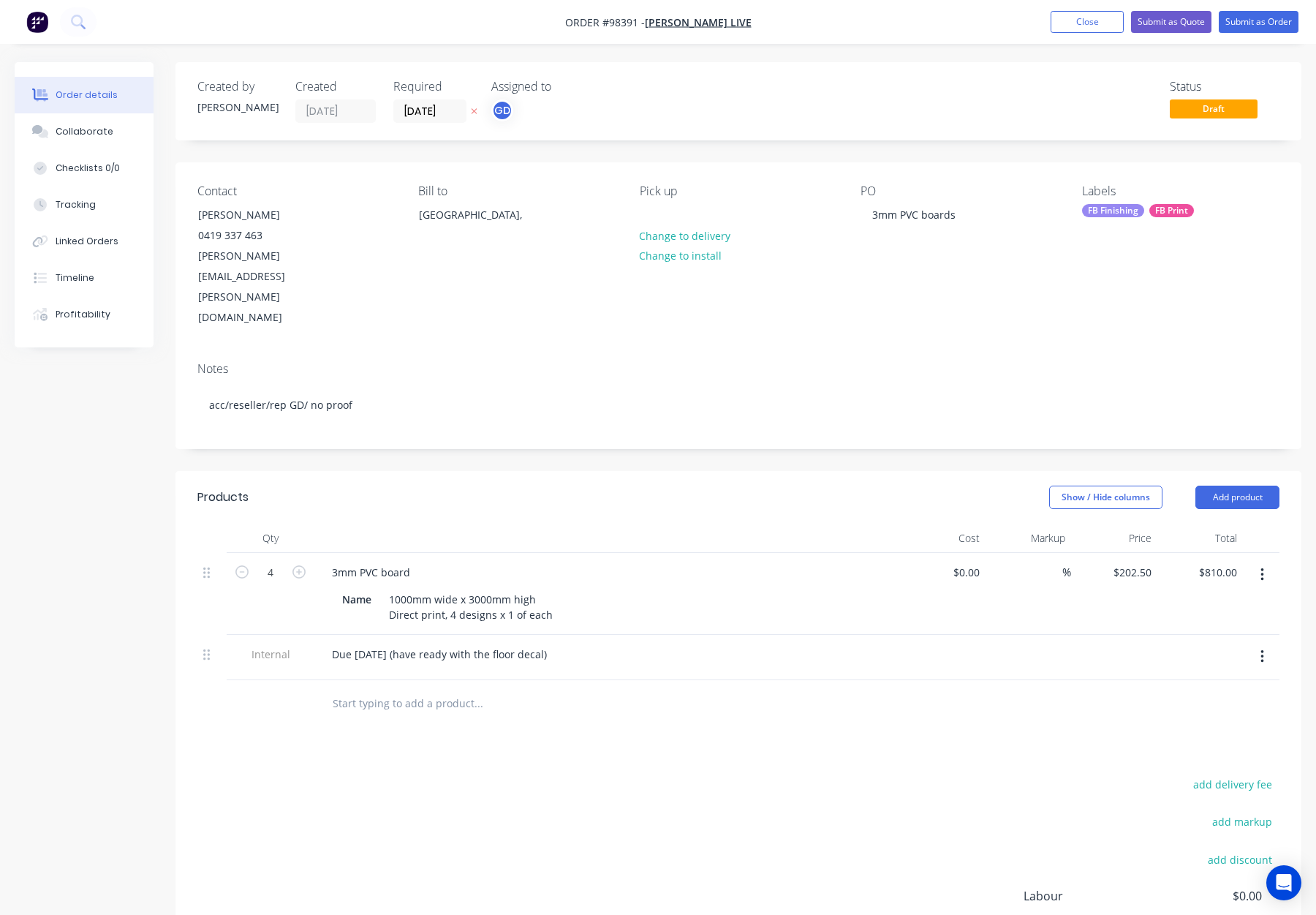
click at [730, 486] on div "Show / Hide columns Add product" at bounding box center [853, 497] width 852 height 24
drag, startPoint x: 677, startPoint y: 198, endPoint x: 669, endPoint y: 204, distance: 10.0
click at [676, 198] on div "Pick up" at bounding box center [739, 191] width 197 height 14
click at [656, 215] on div at bounding box center [651, 215] width 24 height 21
click at [1134, 210] on div "FB Finishing" at bounding box center [1113, 211] width 62 height 13
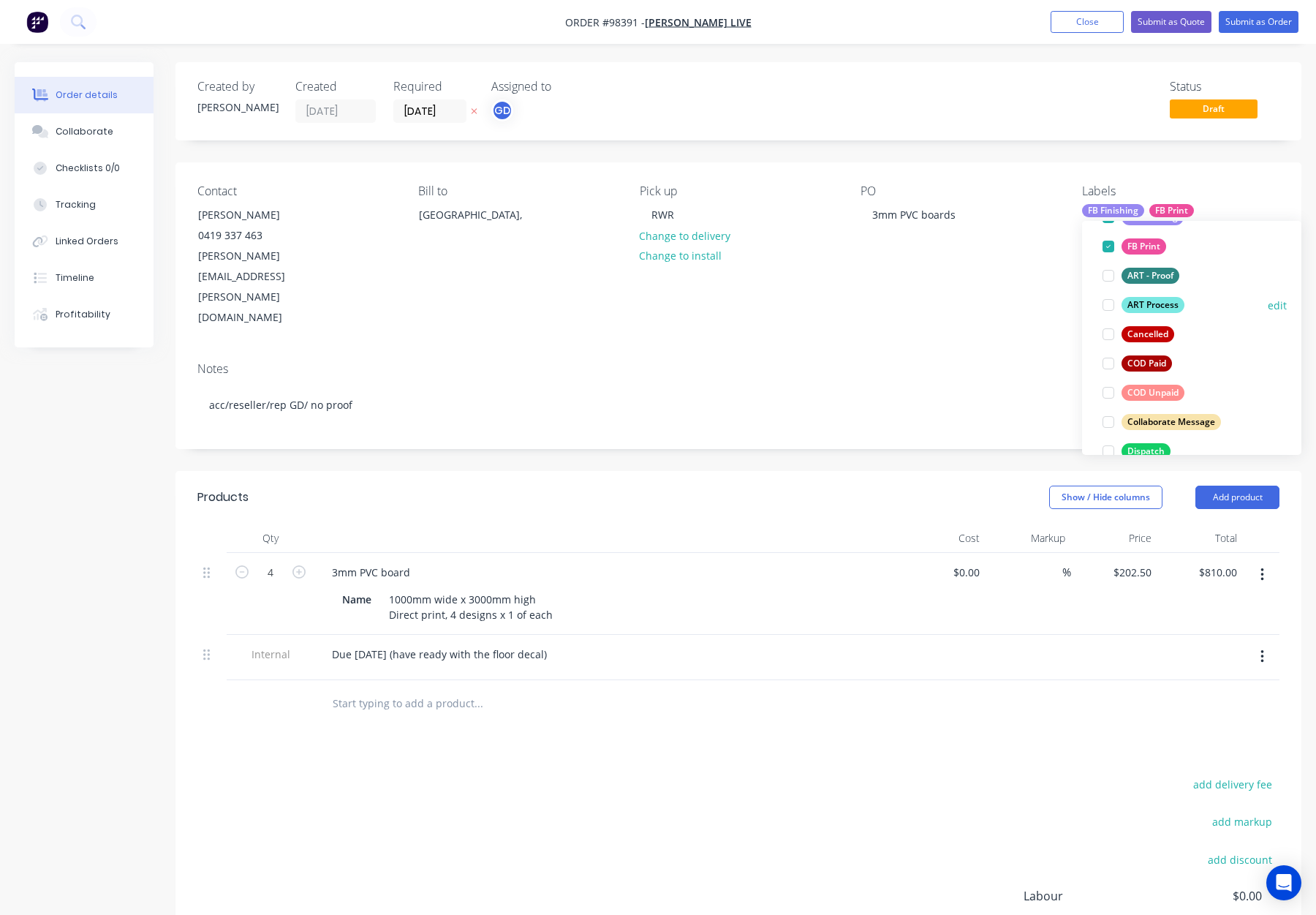
click at [1170, 304] on div "ART Process" at bounding box center [1152, 306] width 63 height 16
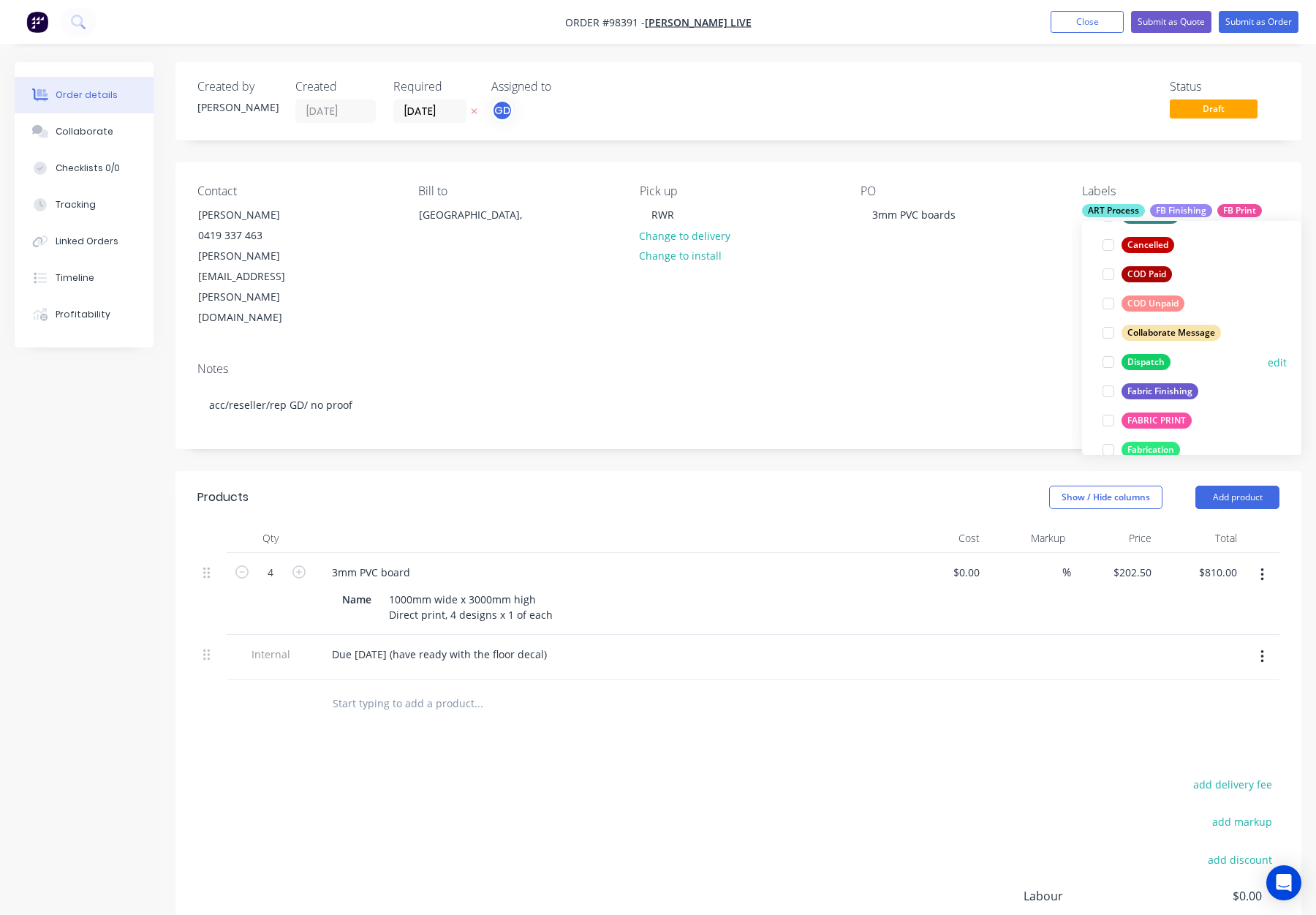
drag, startPoint x: 1150, startPoint y: 362, endPoint x: 1173, endPoint y: 347, distance: 27.5
click at [1151, 362] on div "Dispatch" at bounding box center [1146, 363] width 49 height 16
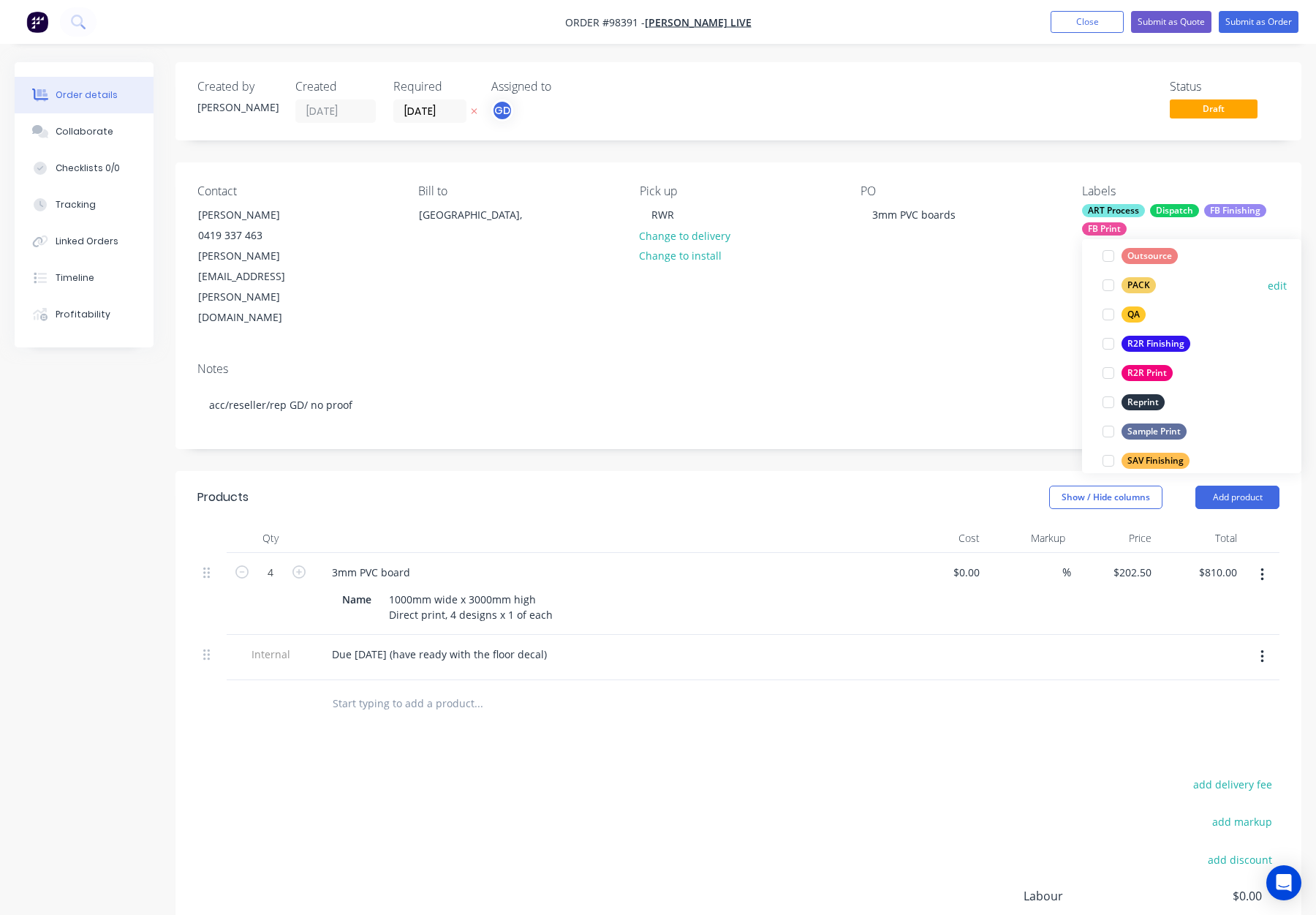
drag, startPoint x: 1137, startPoint y: 286, endPoint x: 1157, endPoint y: 288, distance: 20.1
click at [1138, 286] on div "PACK" at bounding box center [1138, 285] width 34 height 16
click at [1153, 311] on div "QA edit" at bounding box center [1191, 318] width 190 height 29
drag, startPoint x: 1142, startPoint y: 315, endPoint x: 1055, endPoint y: 312, distance: 87.1
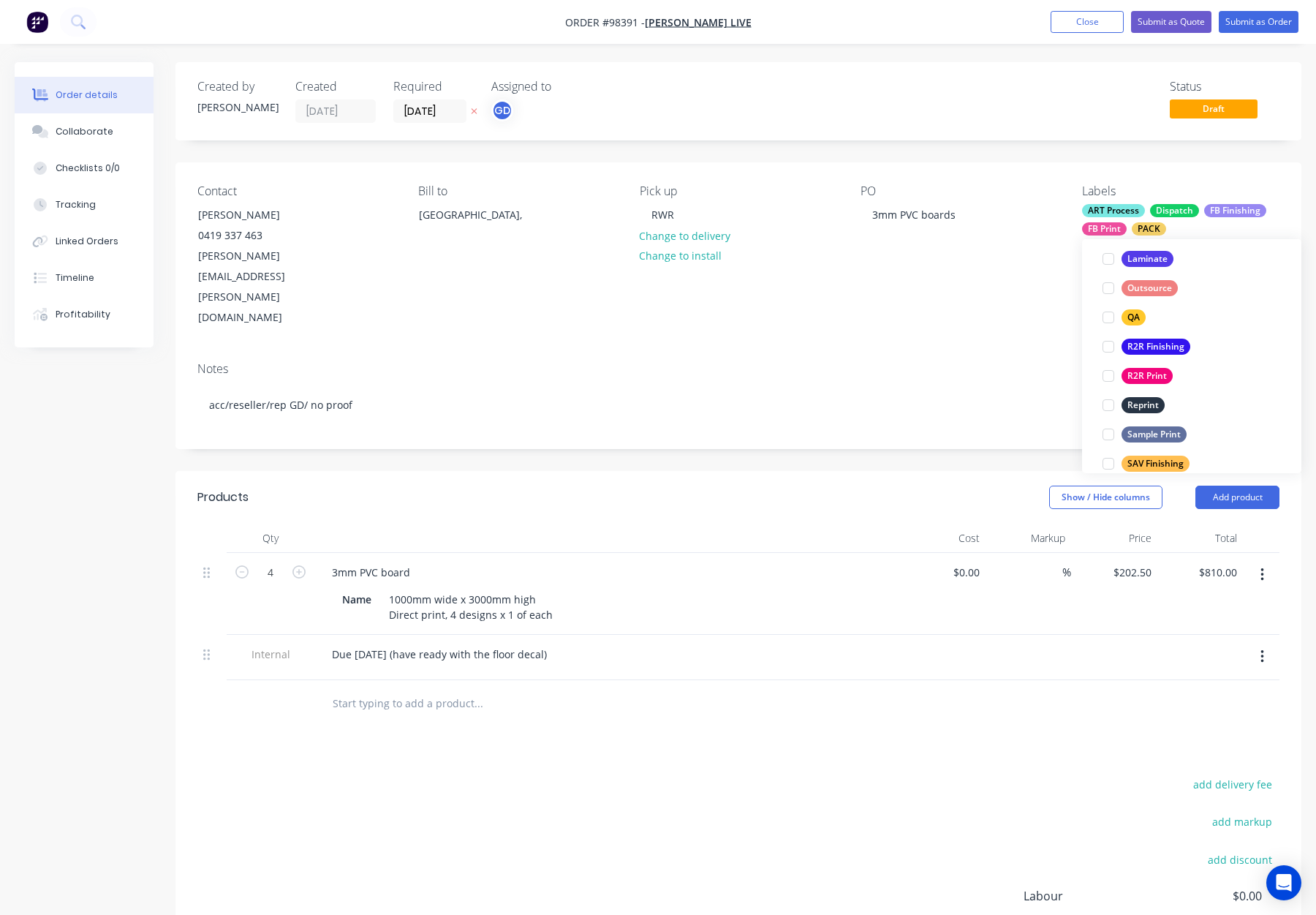
click at [1142, 315] on div "QA" at bounding box center [1134, 318] width 24 height 16
click at [978, 350] on div "Notes acc/reseller/rep GD/ no proof" at bounding box center [739, 399] width 1126 height 98
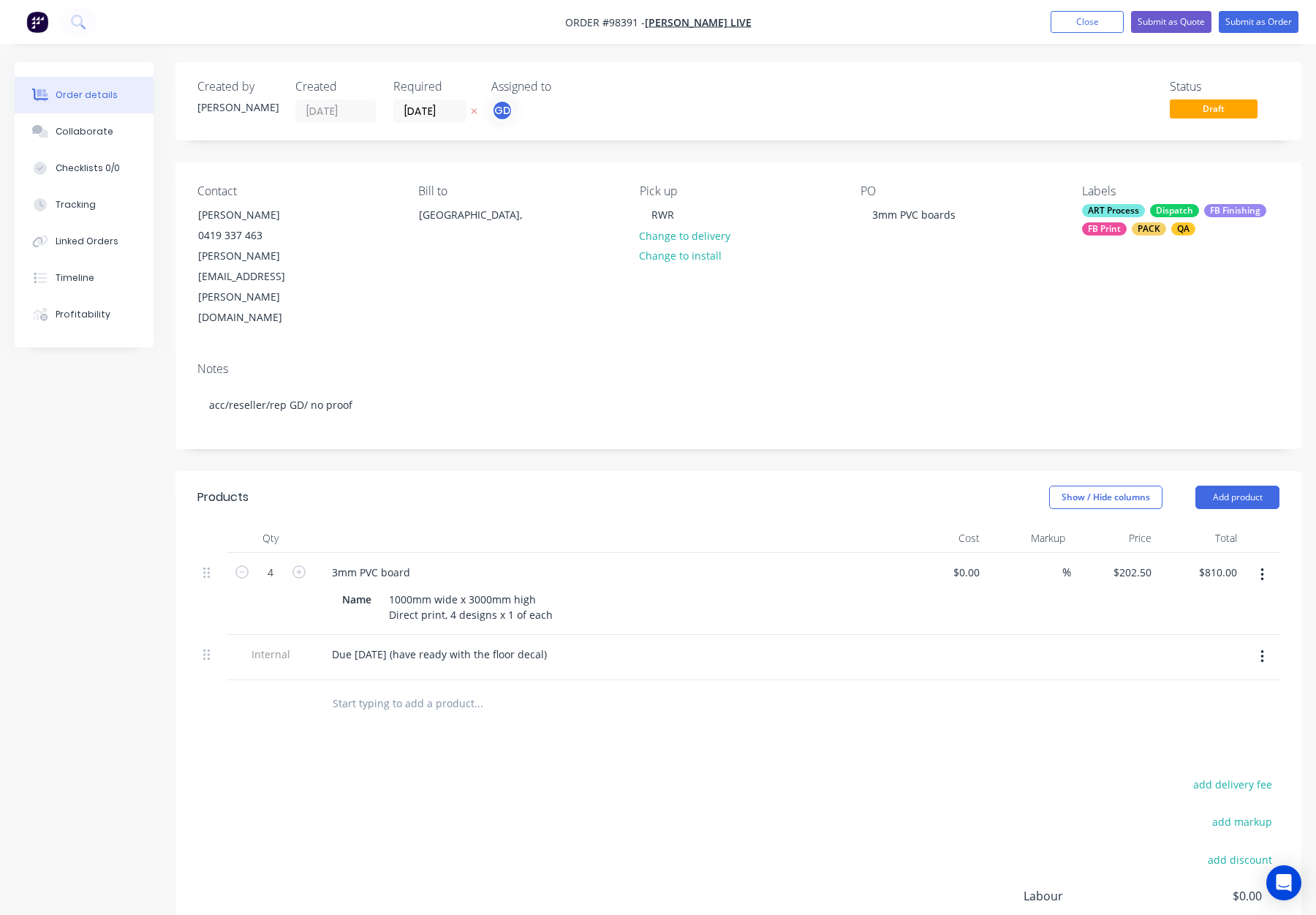
click at [524, 524] on div at bounding box center [607, 539] width 585 height 29
click at [414, 562] on div "3mm PVC board" at bounding box center [371, 573] width 102 height 21
click at [448, 589] on div "1000mm wide x 3000mm high Direct print, 4 designs x 1 of each" at bounding box center [472, 607] width 176 height 37
drag, startPoint x: 449, startPoint y: 554, endPoint x: 455, endPoint y: 559, distance: 7.8
click at [449, 589] on div "1000mm wide x 3000mm high Direct print, 4 designs x 1 of each" at bounding box center [472, 607] width 176 height 37
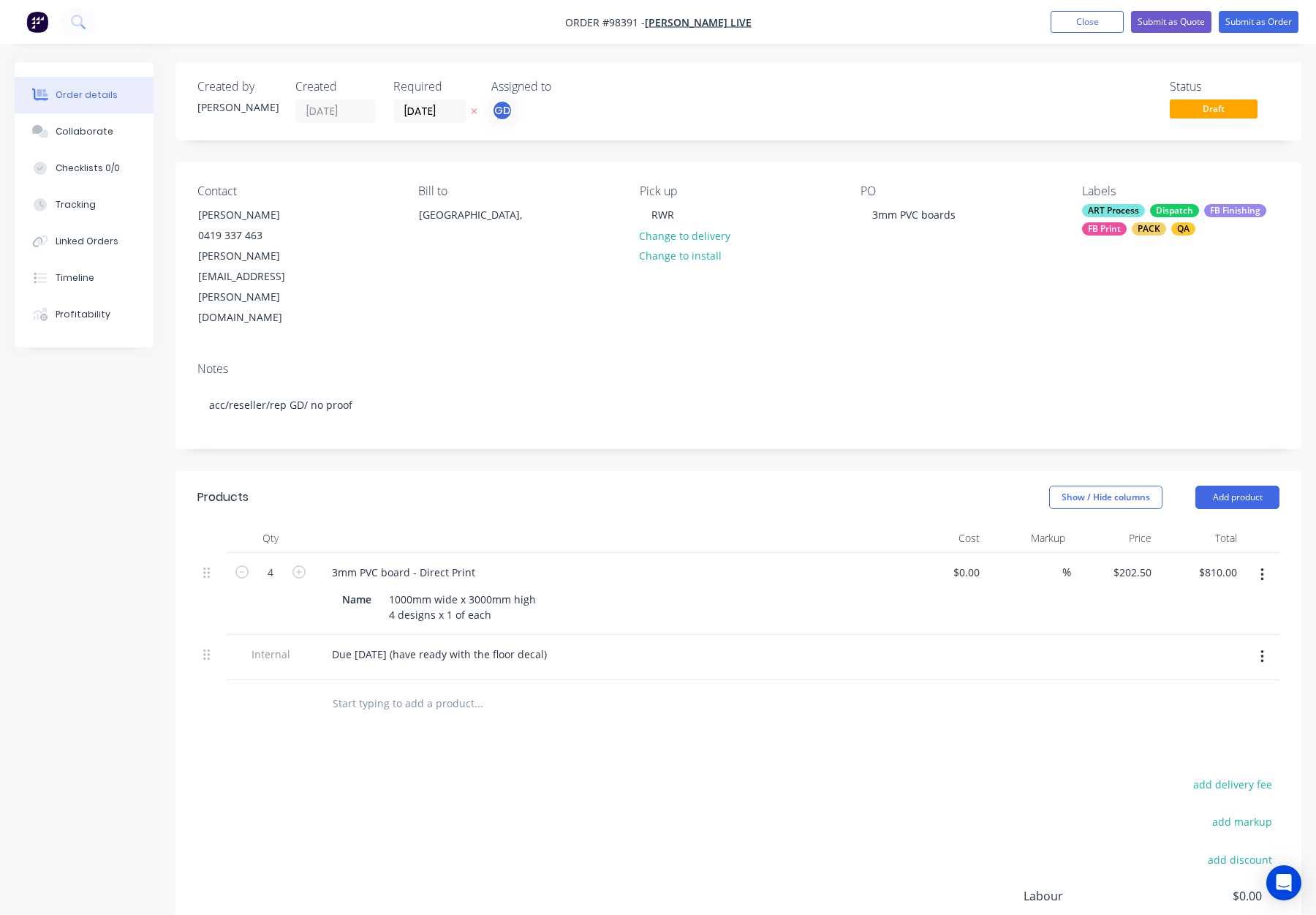
click at [506, 675] on div "Products Show / Hide columns Add product Qty Cost Markup Price Total 4 3mm PVC …" at bounding box center [739, 775] width 1126 height 608
drag, startPoint x: 1245, startPoint y: 439, endPoint x: 1247, endPoint y: 451, distance: 12.2
click at [1245, 486] on button "Add product" at bounding box center [1237, 497] width 84 height 24
click at [1233, 699] on div "Notes (Internal)" at bounding box center [1210, 710] width 112 height 21
drag, startPoint x: 355, startPoint y: 636, endPoint x: 472, endPoint y: 641, distance: 117.1
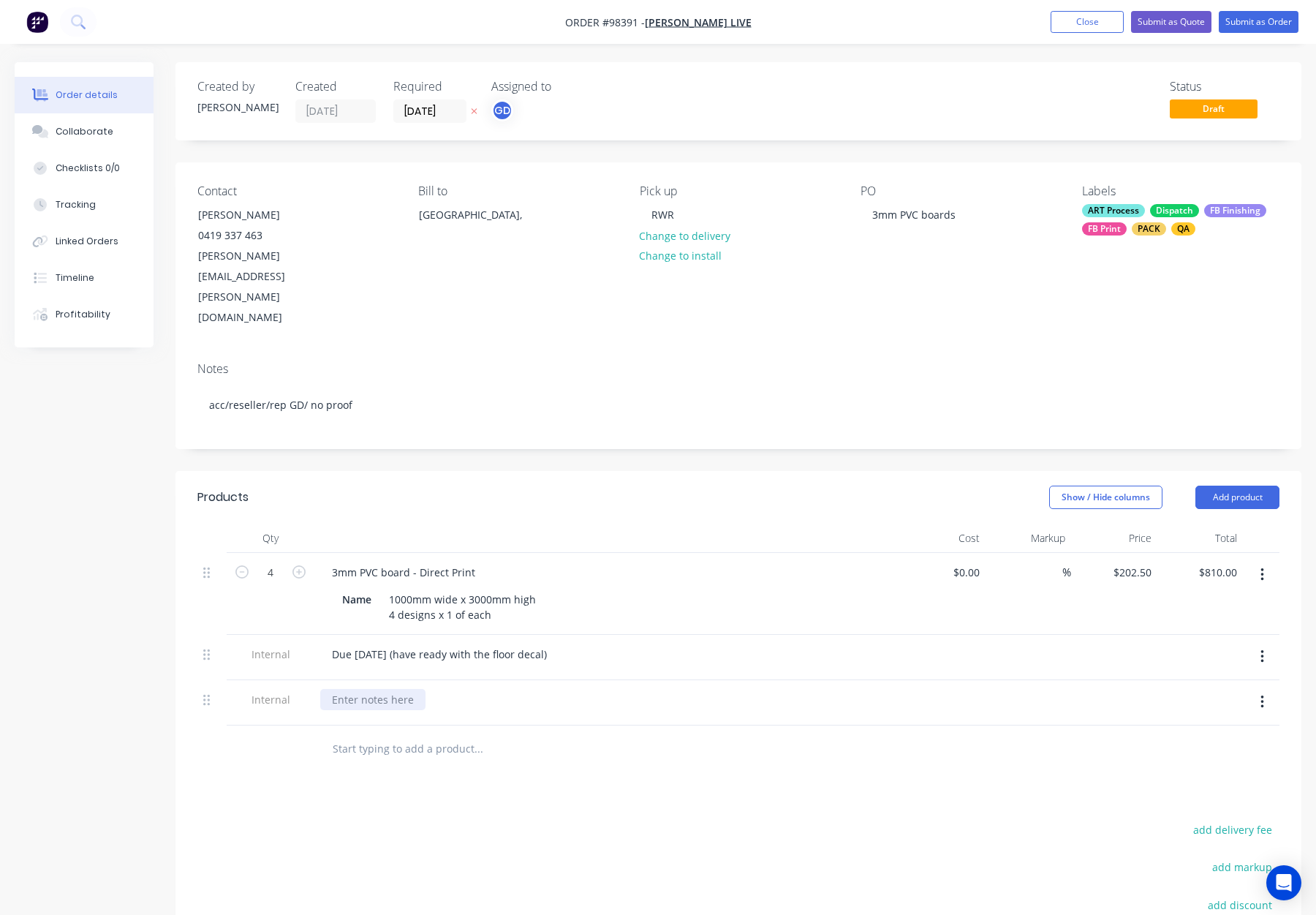
click at [369, 689] on div at bounding box center [372, 700] width 105 height 21
click at [675, 726] on div at bounding box center [577, 750] width 527 height 47
click at [439, 689] on div "Sheet size is 3050mm" at bounding box center [384, 700] width 129 height 21
click at [662, 737] on div "Products Show / Hide columns Add product Qty Cost Markup Price Total 4 3mm PVC …" at bounding box center [739, 798] width 1126 height 653
click at [1255, 17] on button "Submit as Order" at bounding box center [1259, 21] width 80 height 22
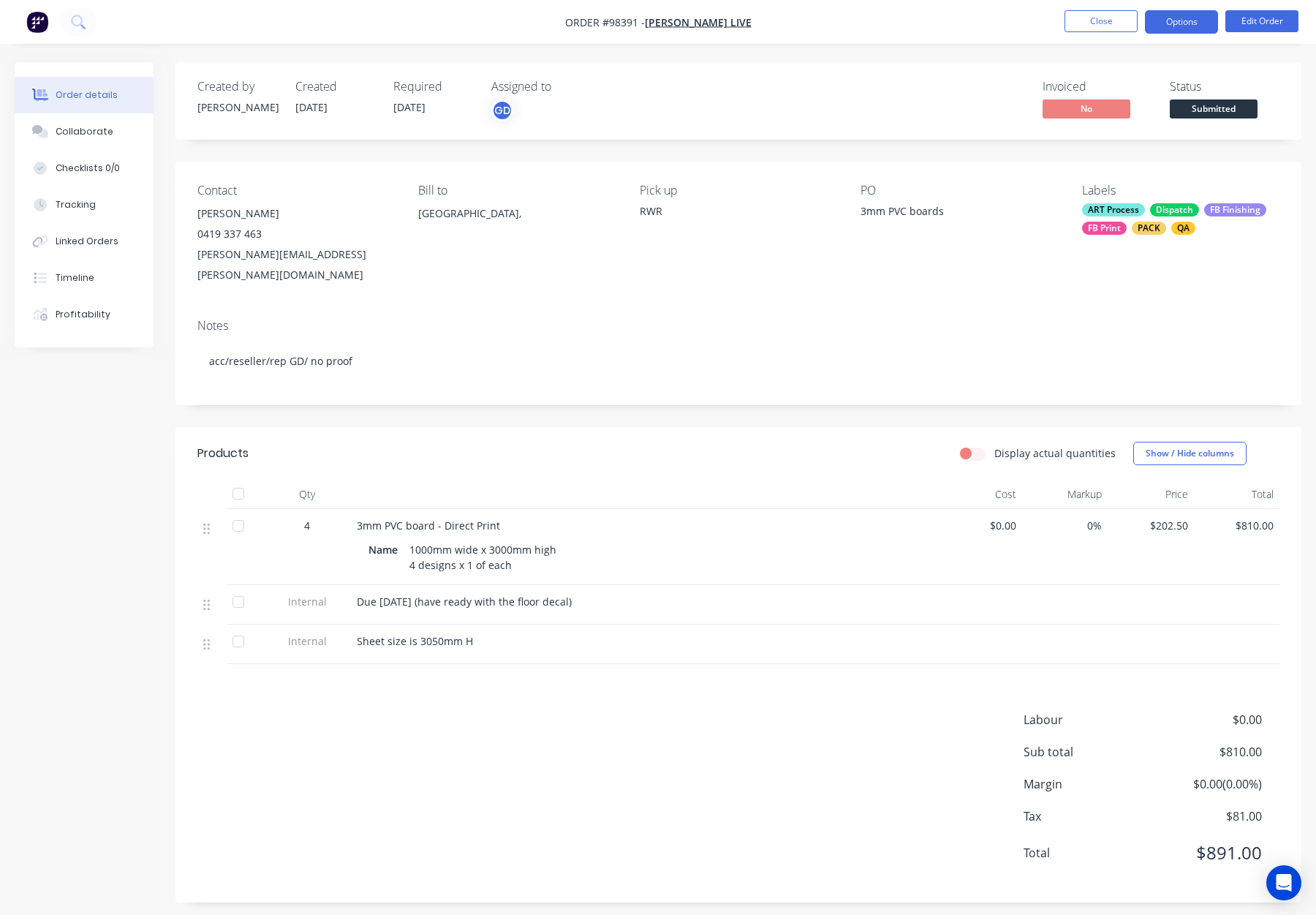
click at [1179, 24] on button "Options" at bounding box center [1182, 22] width 73 height 24
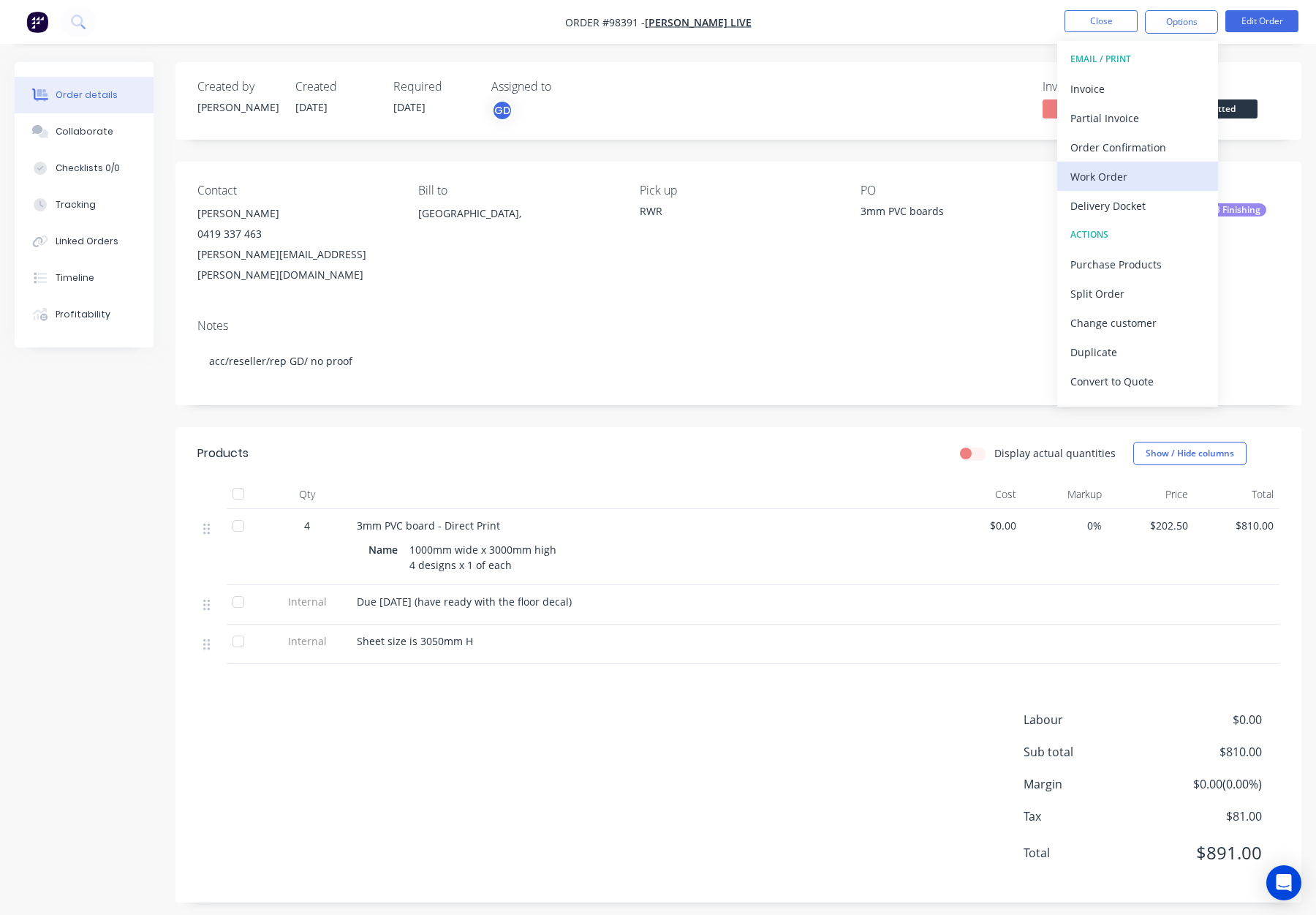
click at [1164, 178] on div "Work Order" at bounding box center [1138, 177] width 134 height 21
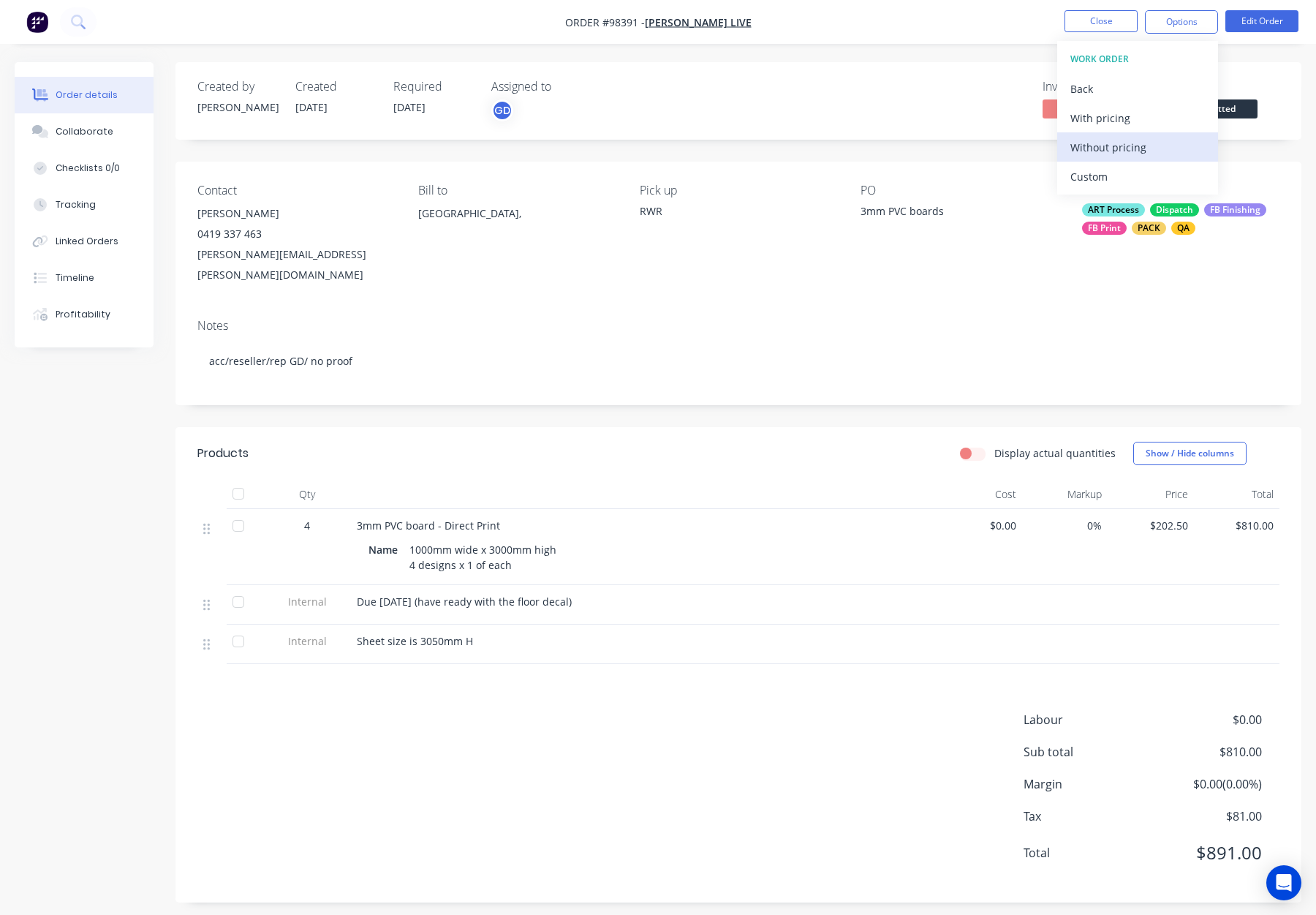
drag, startPoint x: 1164, startPoint y: 178, endPoint x: 1156, endPoint y: 145, distance: 34.0
click at [1156, 145] on div "Without pricing" at bounding box center [1138, 147] width 134 height 21
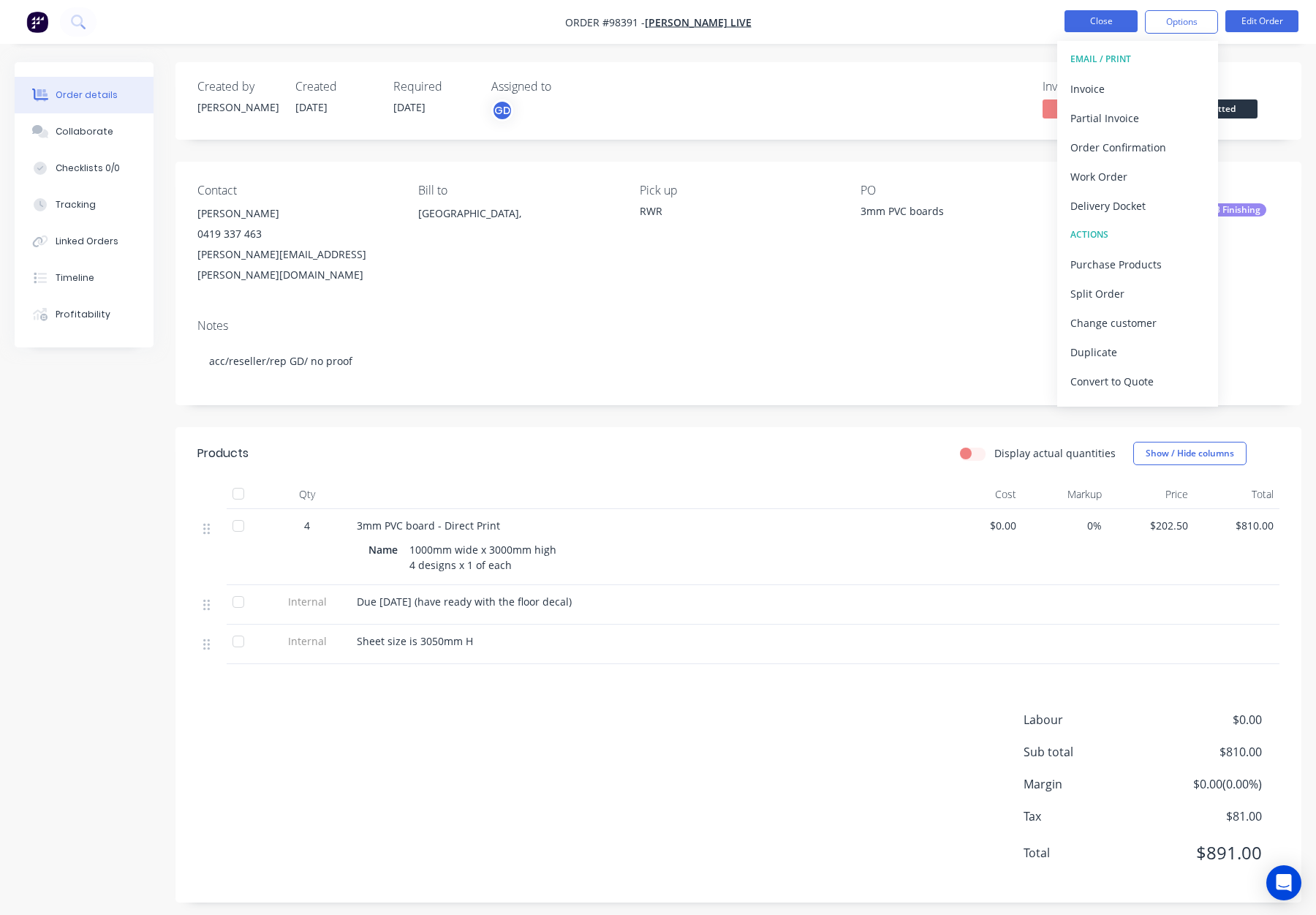
click at [1086, 18] on button "Close" at bounding box center [1101, 21] width 73 height 22
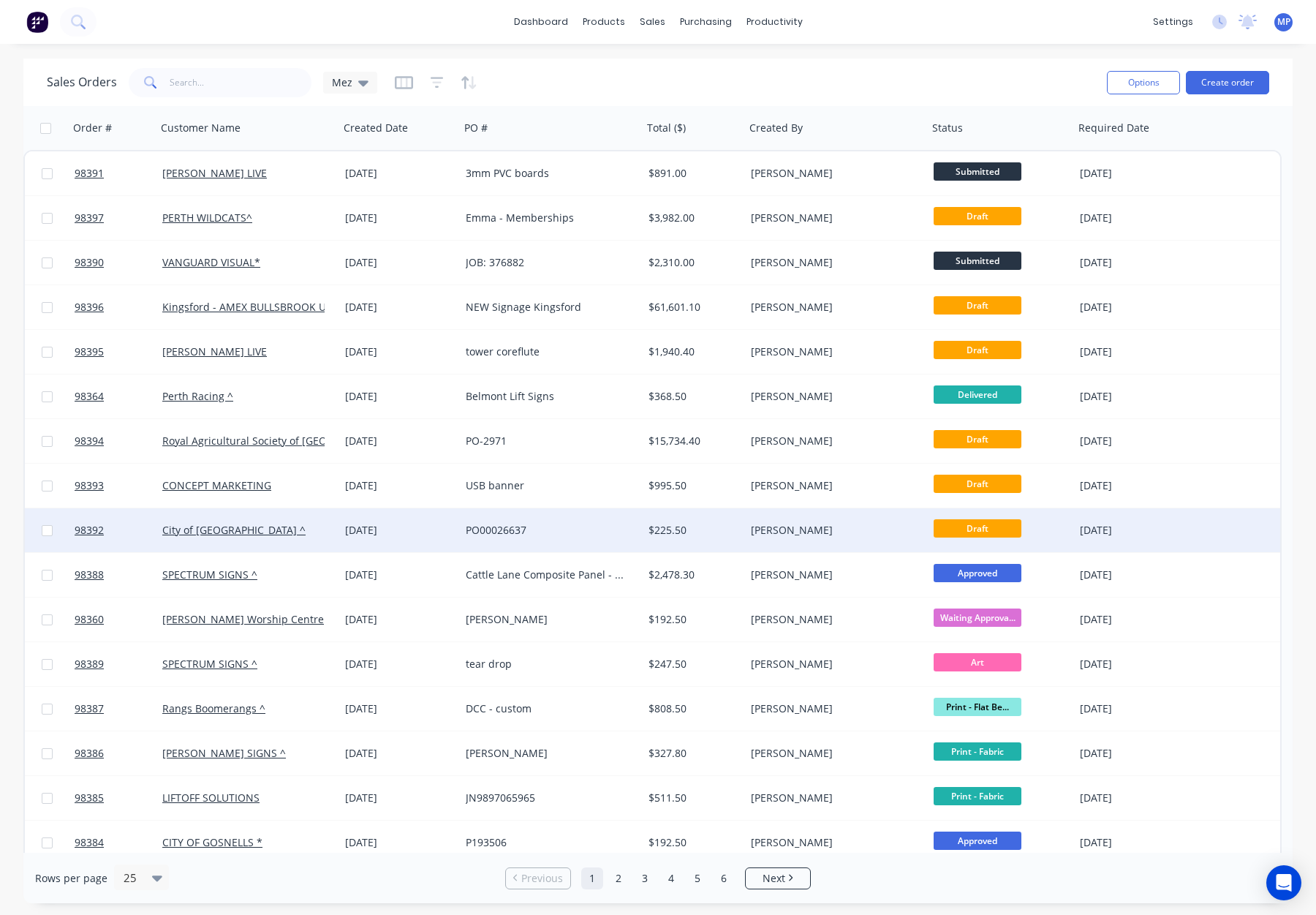
click at [724, 530] on div "$225.50" at bounding box center [692, 530] width 86 height 15
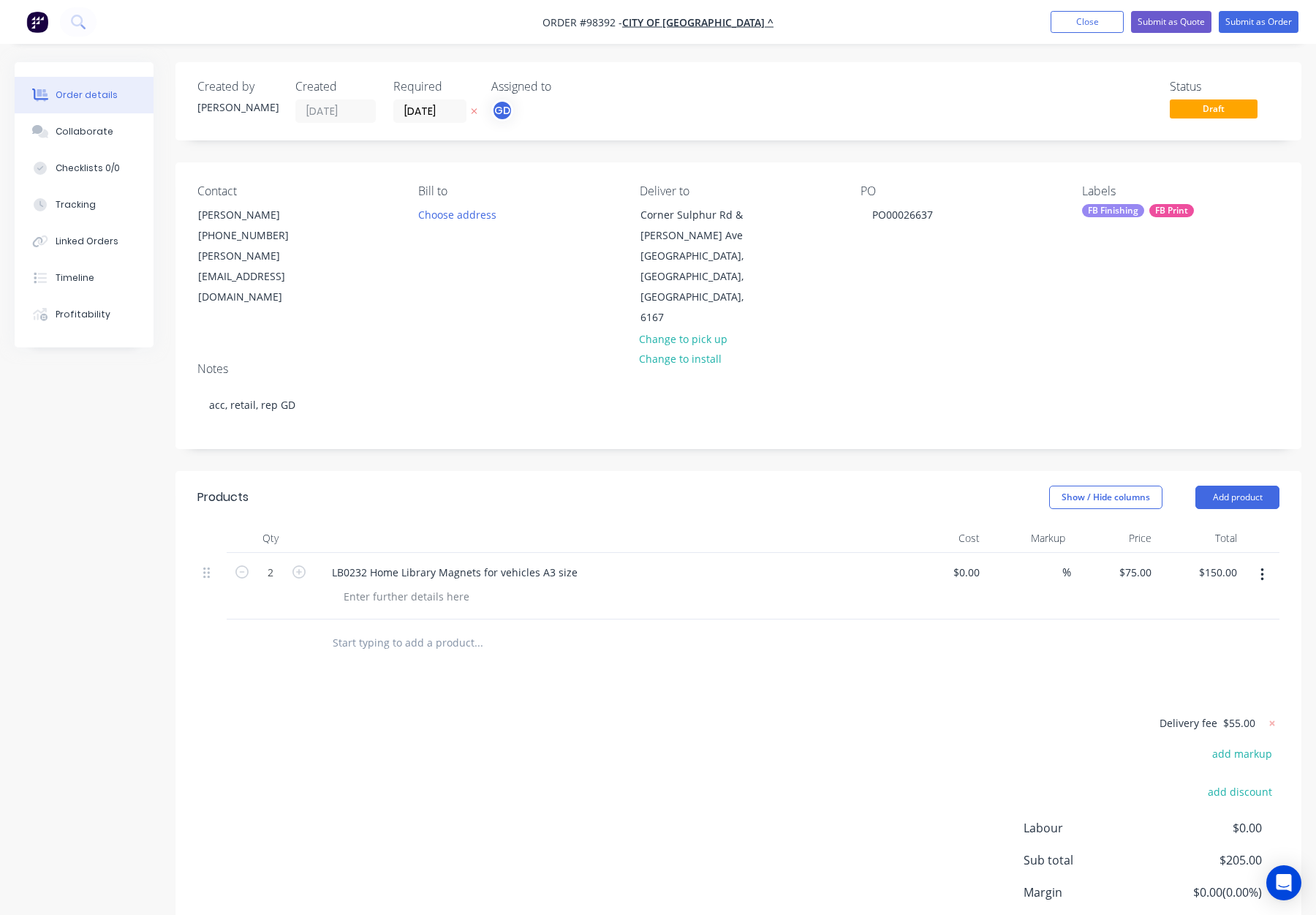
scroll to position [14, 0]
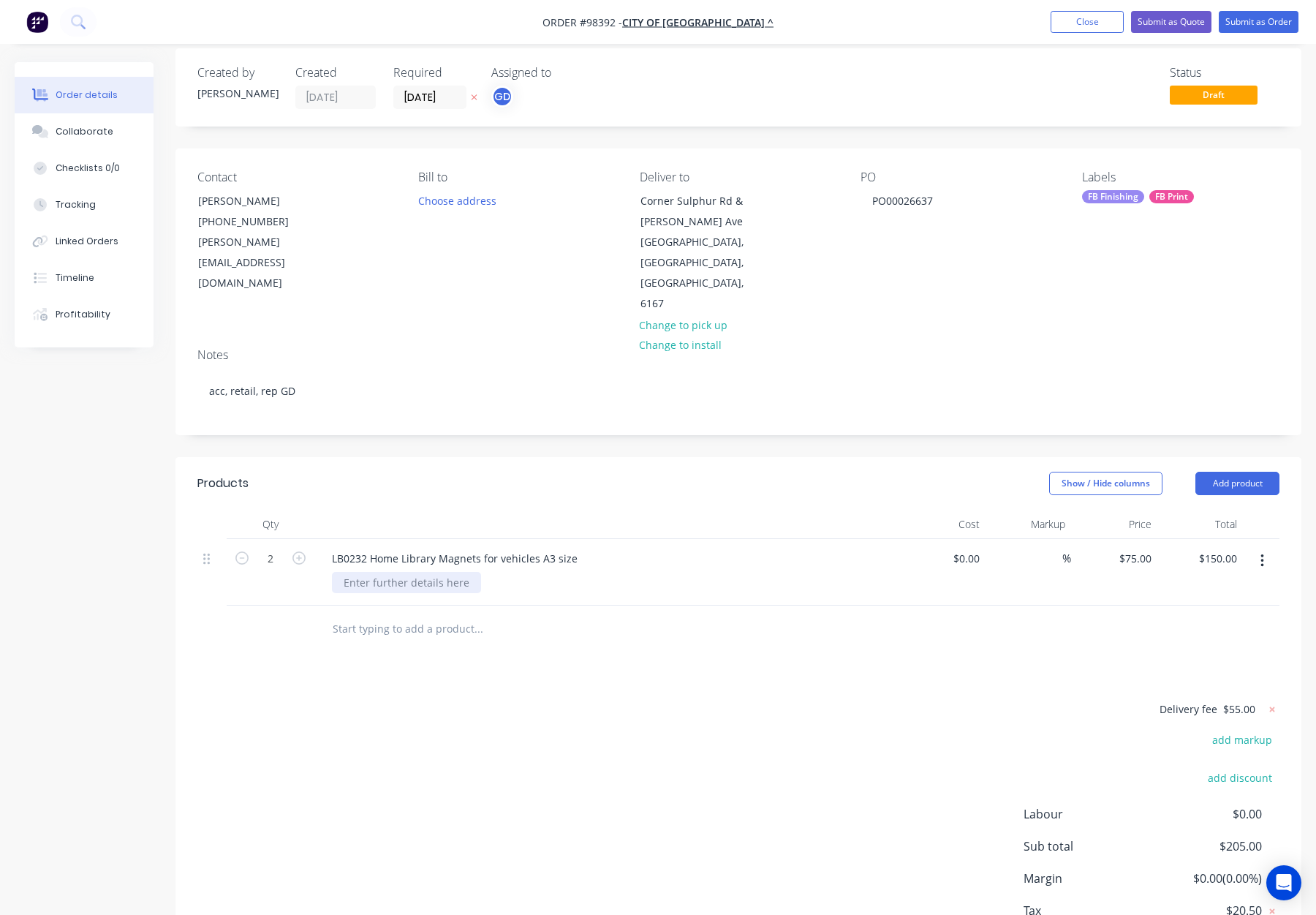
click at [408, 572] on div at bounding box center [406, 583] width 149 height 21
drag, startPoint x: 548, startPoint y: 515, endPoint x: 634, endPoint y: 517, distance: 86.0
click at [615, 548] on div "LB0232 Home Library Magnets for vehicles A3 size" at bounding box center [607, 559] width 573 height 21
click at [599, 472] on div "Show / Hide columns Add product" at bounding box center [853, 483] width 852 height 24
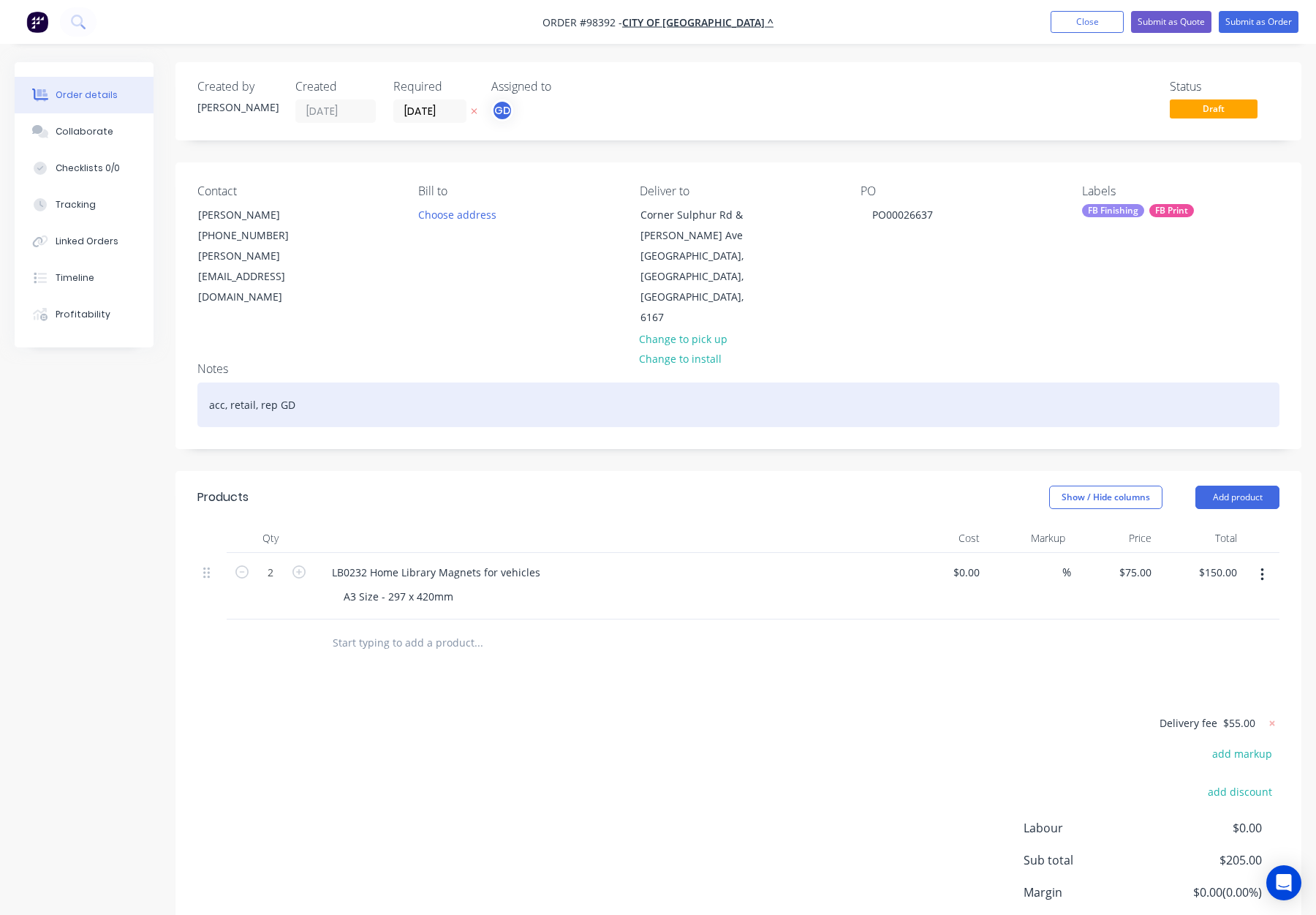
click at [384, 383] on div "acc, retail, rep GD" at bounding box center [738, 405] width 1082 height 45
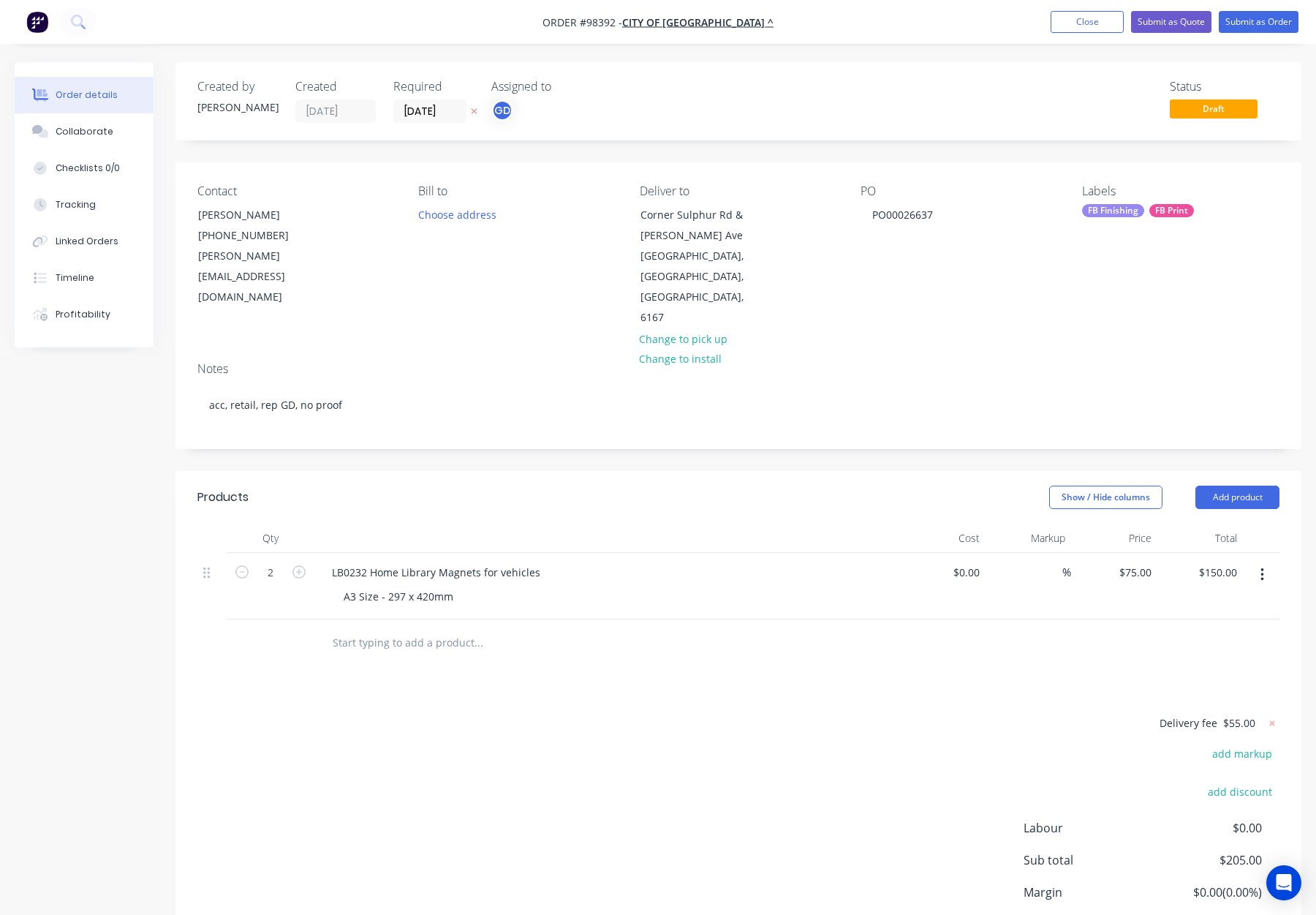
click at [1099, 214] on div "FB Finishing" at bounding box center [1113, 211] width 62 height 13
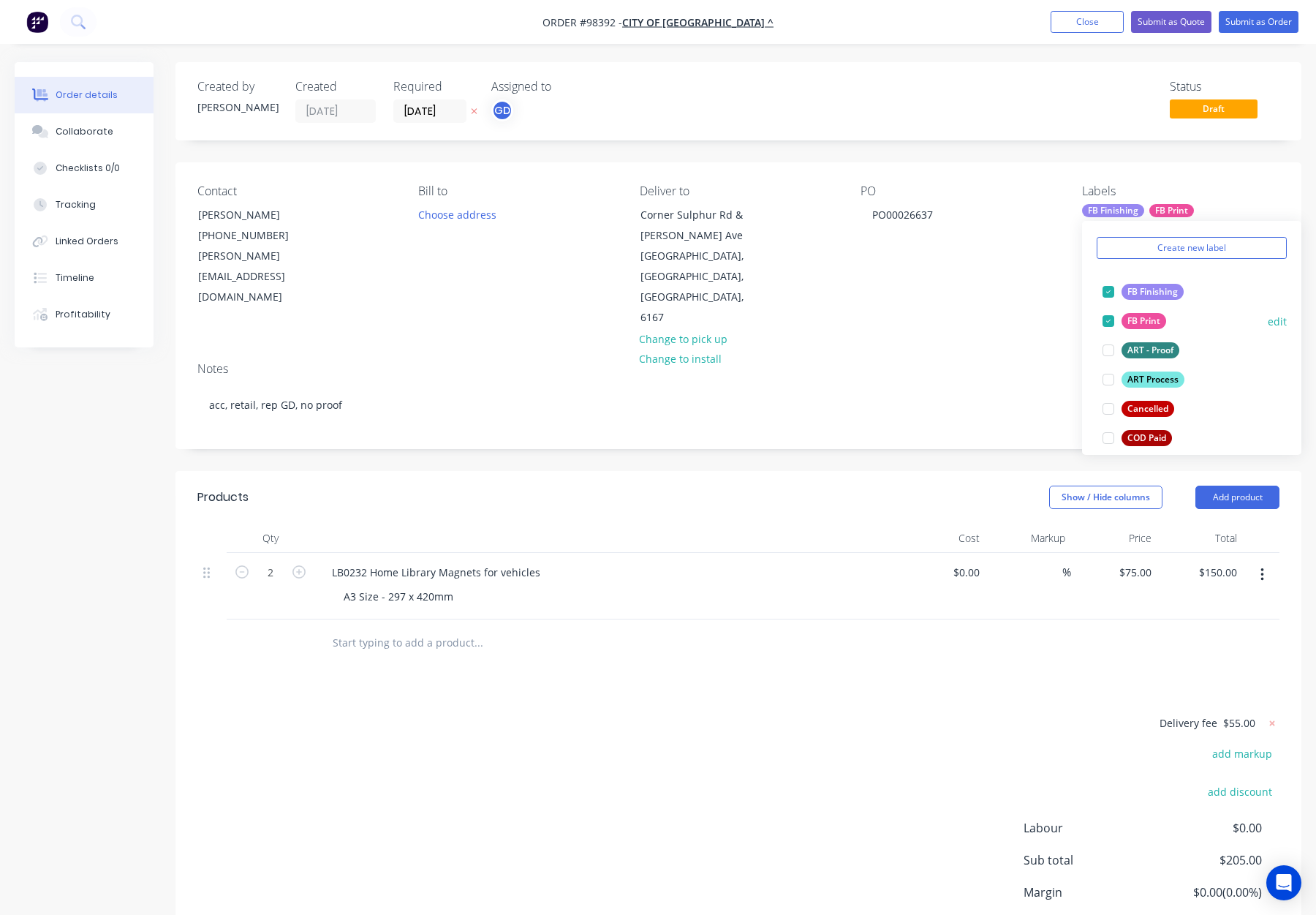
drag, startPoint x: 1148, startPoint y: 382, endPoint x: 1152, endPoint y: 362, distance: 20.4
click at [1148, 381] on div "ART Process" at bounding box center [1152, 380] width 63 height 16
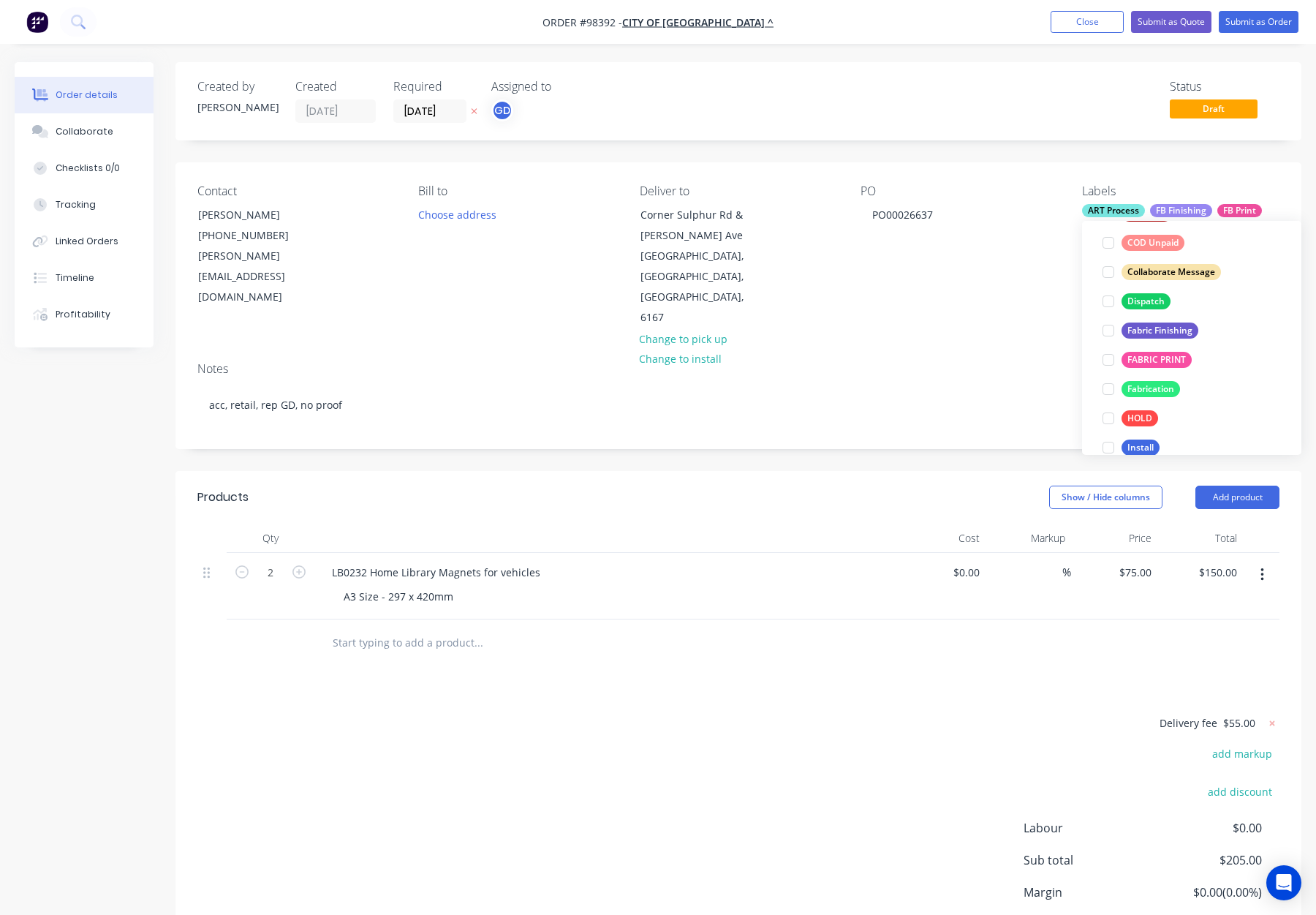
drag, startPoint x: 1138, startPoint y: 297, endPoint x: 1160, endPoint y: 301, distance: 22.4
click at [1138, 297] on div "Dispatch" at bounding box center [1146, 301] width 49 height 16
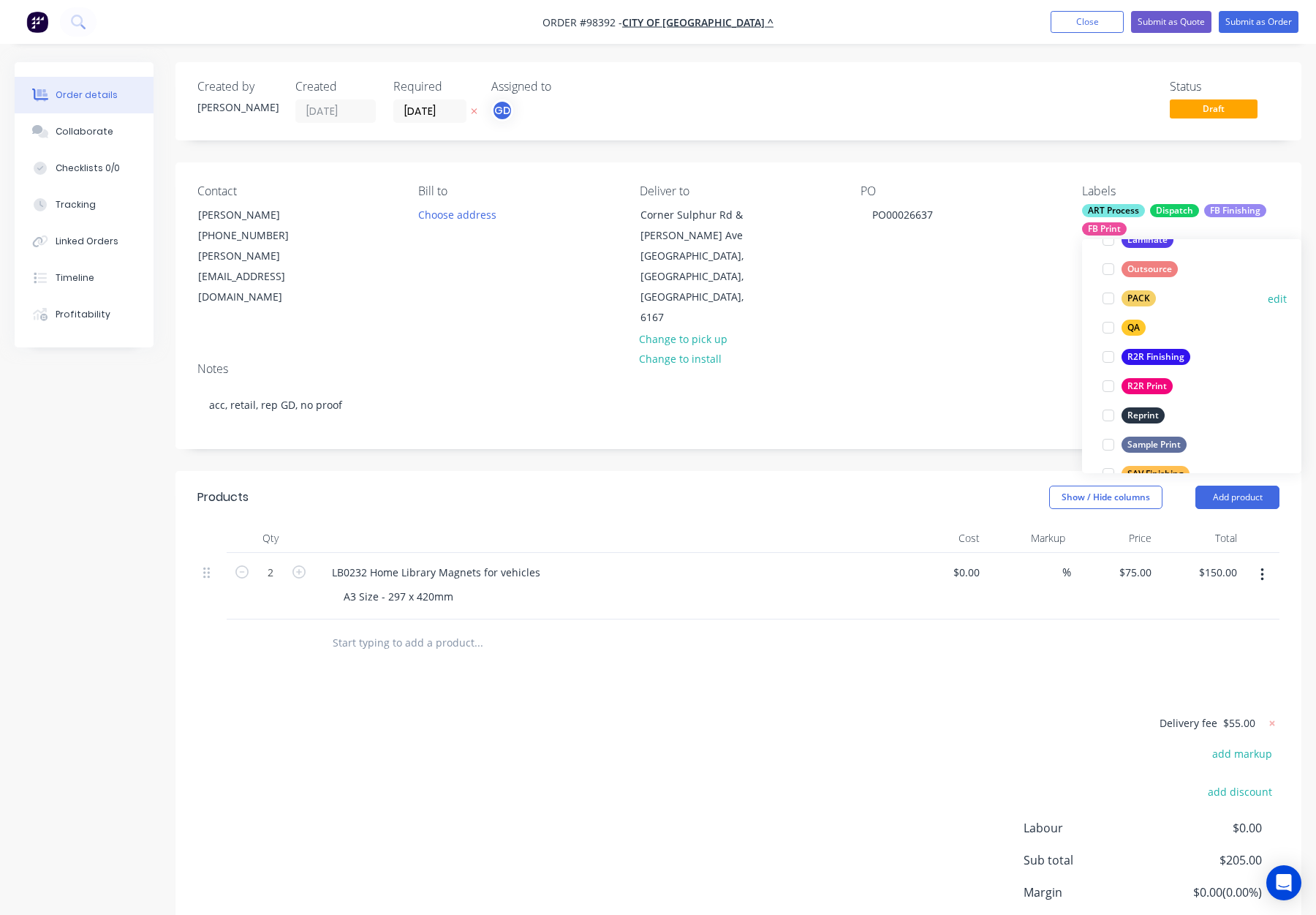
click at [1141, 302] on div "PACK" at bounding box center [1138, 298] width 34 height 16
click at [1141, 322] on div "QA" at bounding box center [1134, 324] width 24 height 16
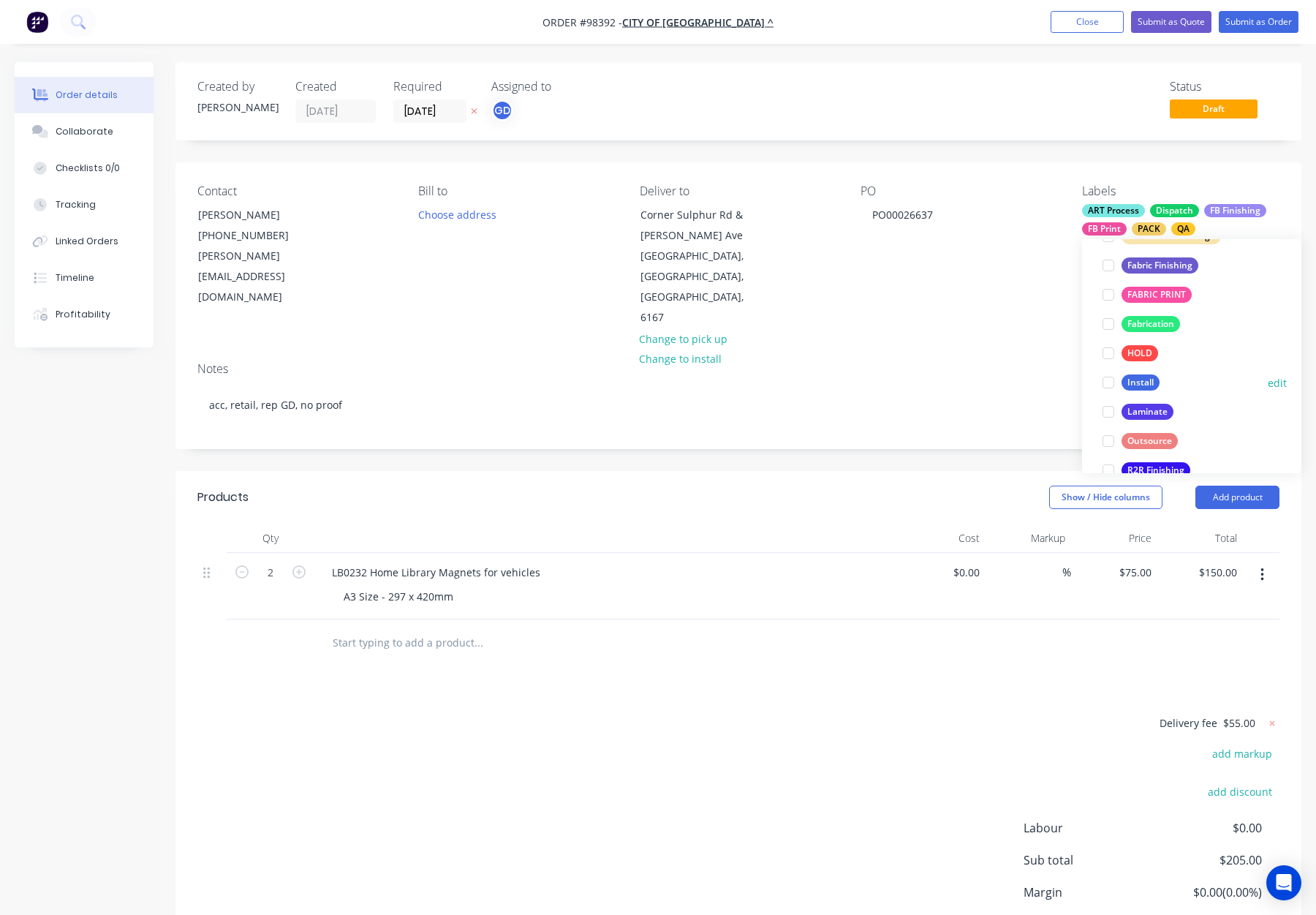
scroll to position [702, 0]
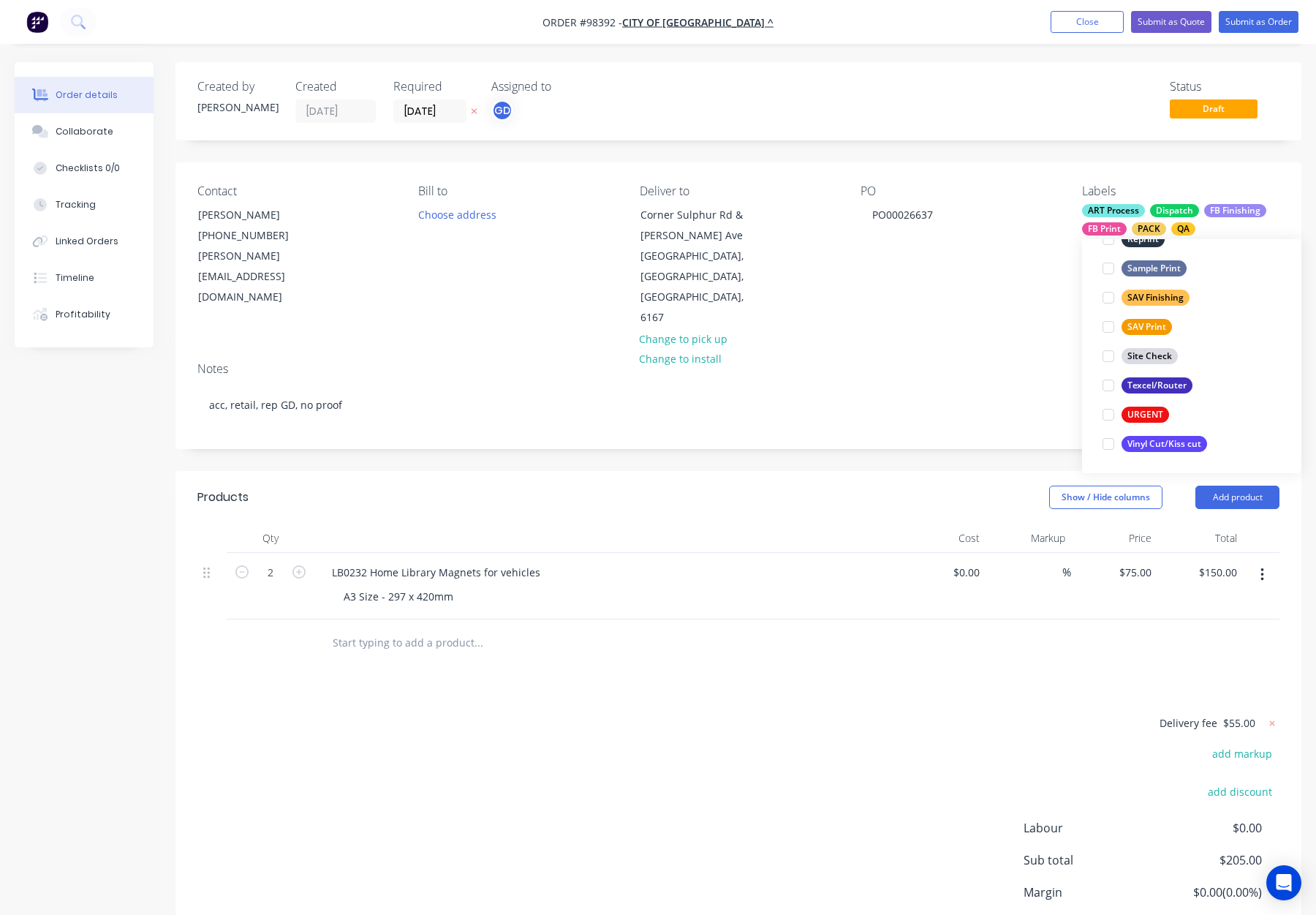
click at [985, 362] on div "Notes" at bounding box center [738, 368] width 1082 height 14
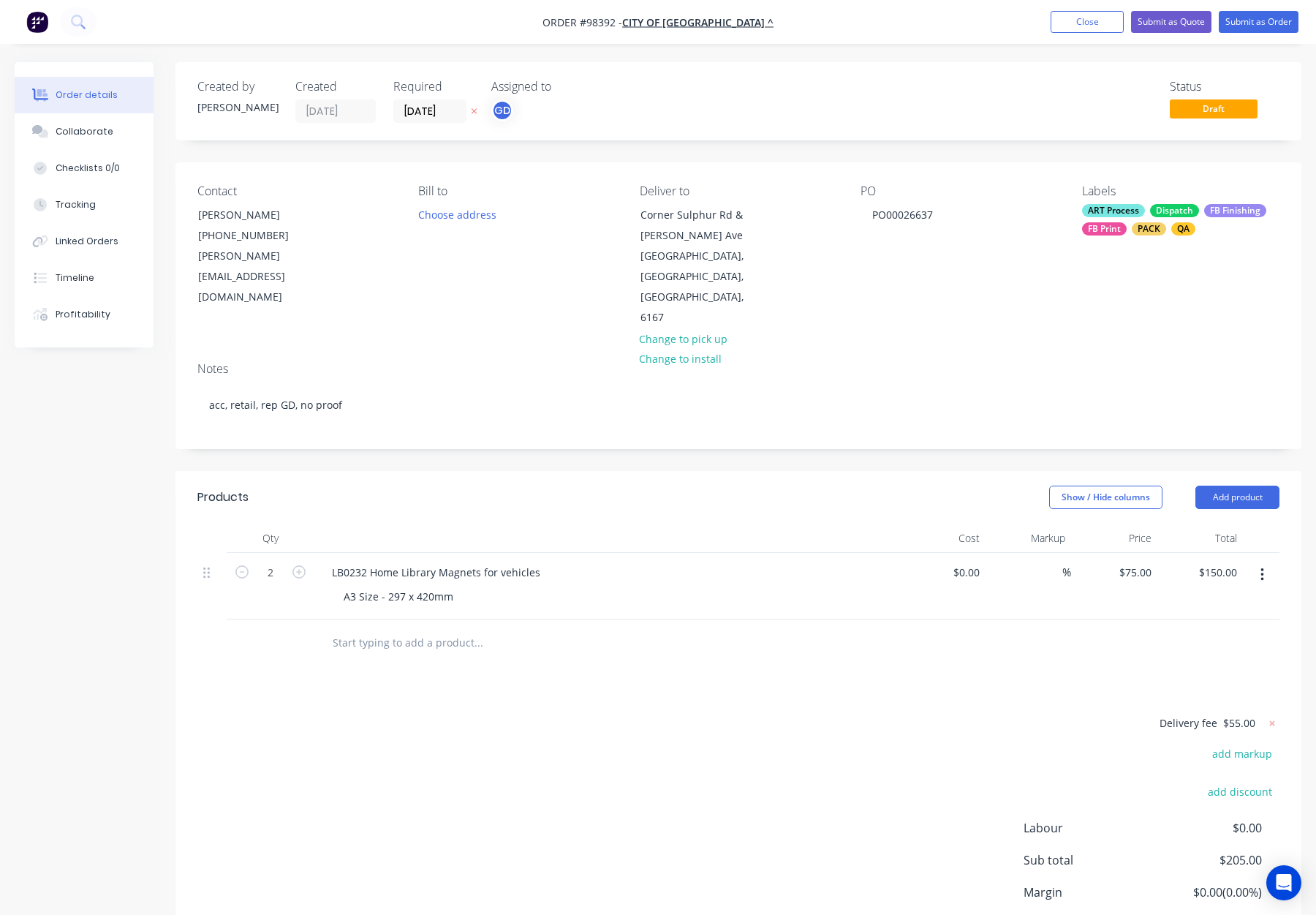
click at [1122, 224] on div "FB Print" at bounding box center [1104, 229] width 45 height 13
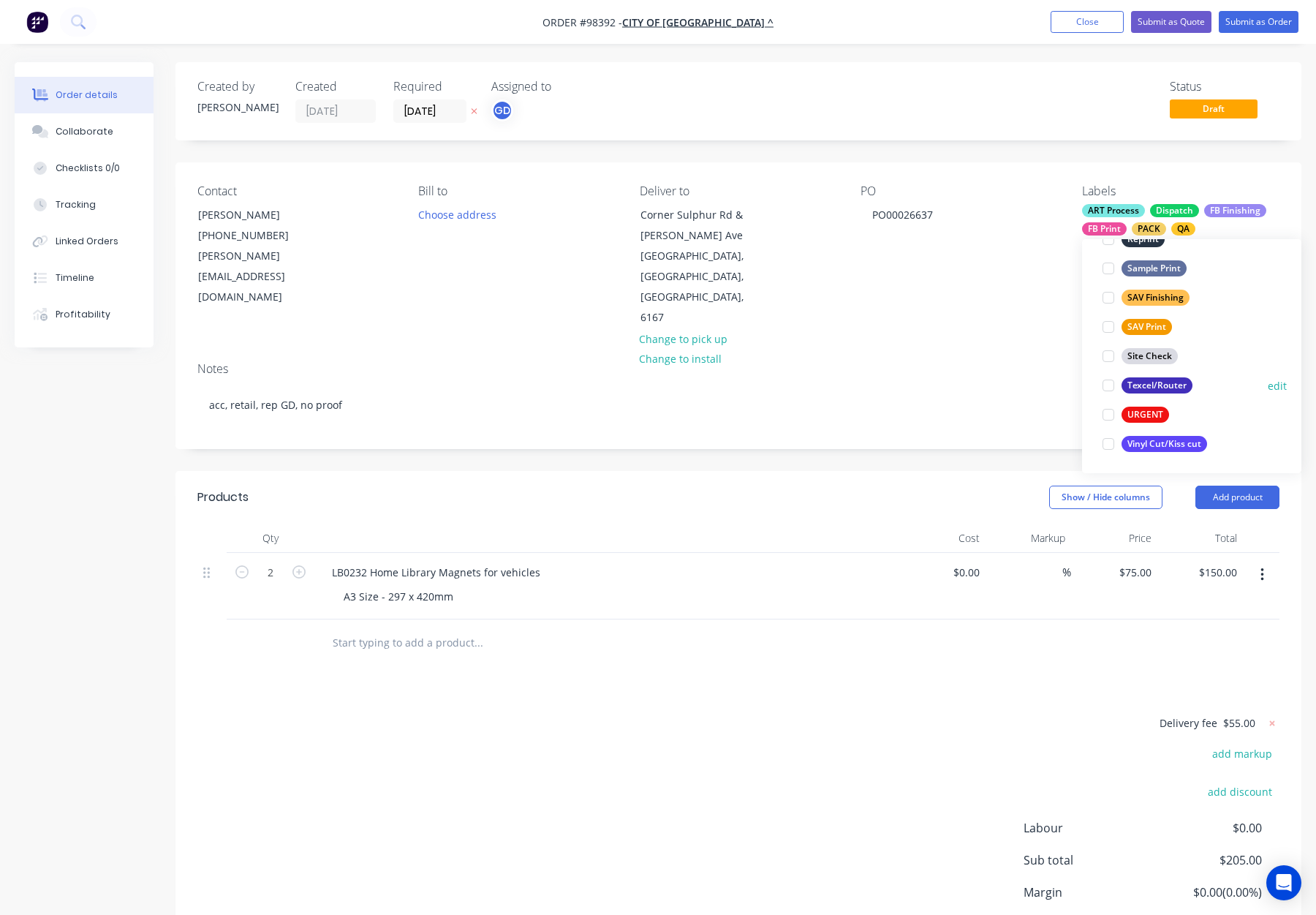
drag, startPoint x: 1170, startPoint y: 391, endPoint x: 1144, endPoint y: 377, distance: 29.5
click at [1169, 391] on div "Texcel/Router" at bounding box center [1156, 385] width 71 height 16
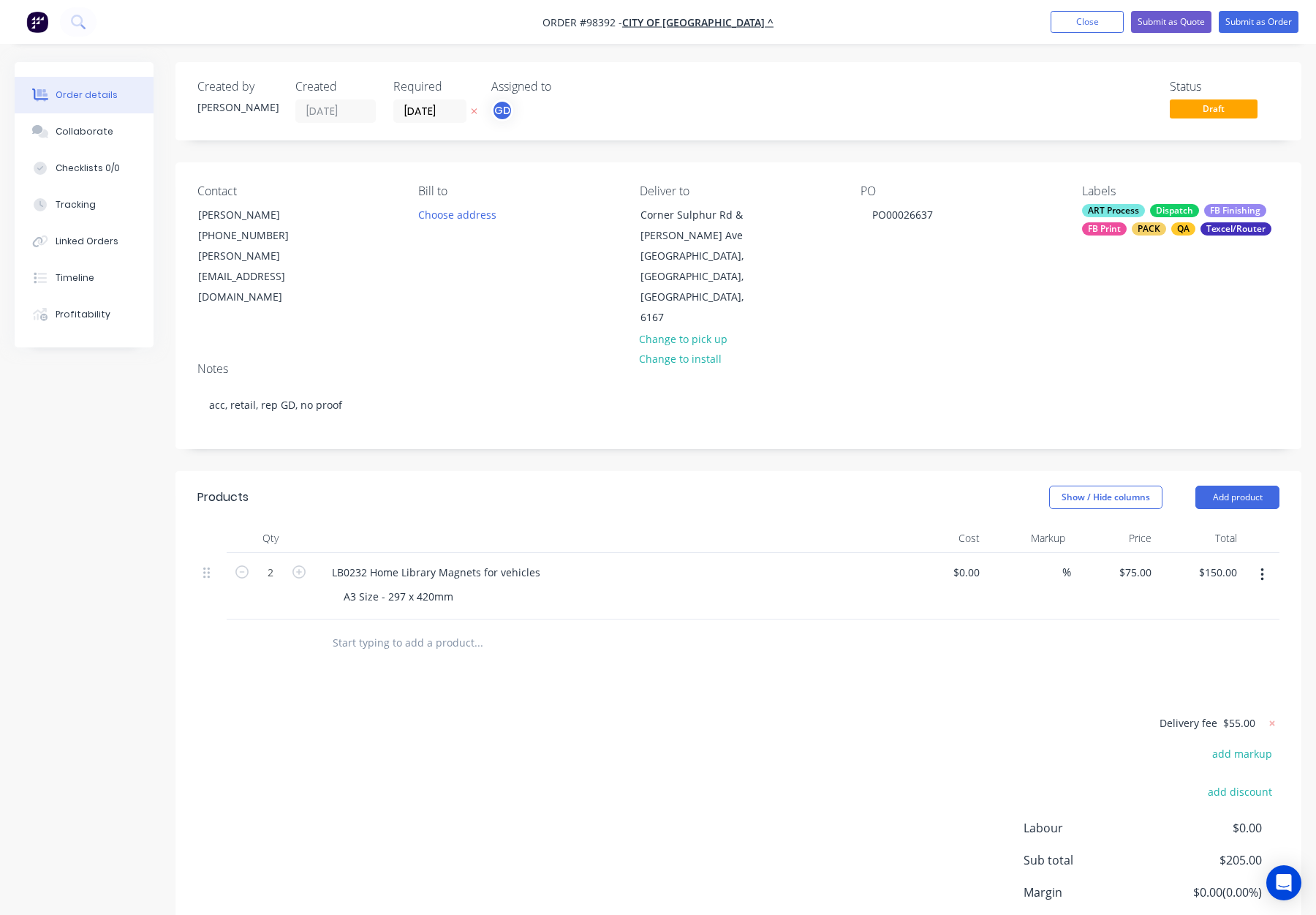
drag, startPoint x: 1014, startPoint y: 295, endPoint x: 1011, endPoint y: 312, distance: 17.3
click at [1014, 295] on div "Contact Sarah Louvie (08) 9439 0446 sarah.louvie@kwinana.wa.gov.au Bill to Choo…" at bounding box center [739, 256] width 1126 height 188
click at [1253, 24] on button "Submit as Order" at bounding box center [1259, 21] width 80 height 22
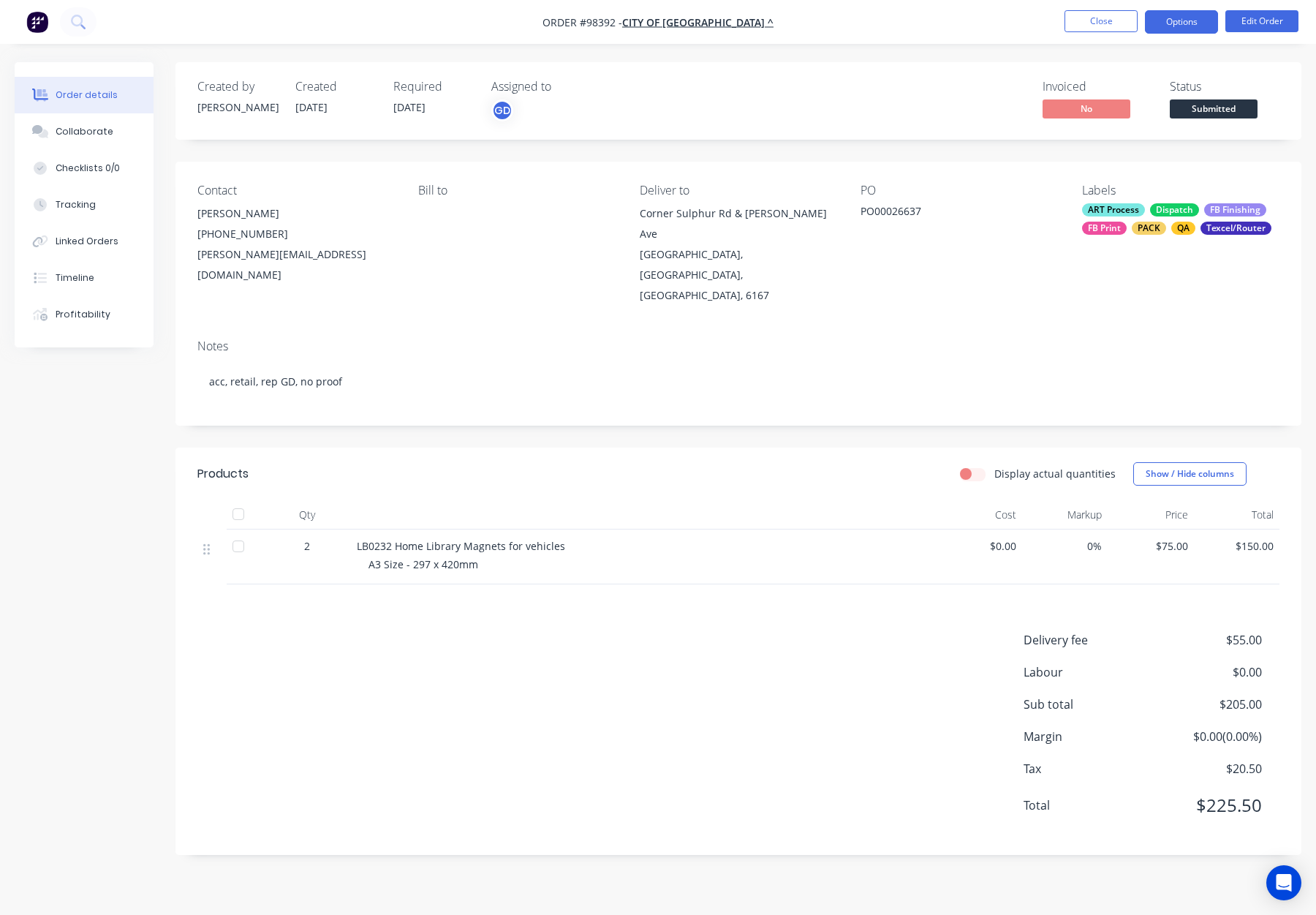
click at [1176, 20] on button "Options" at bounding box center [1182, 22] width 73 height 24
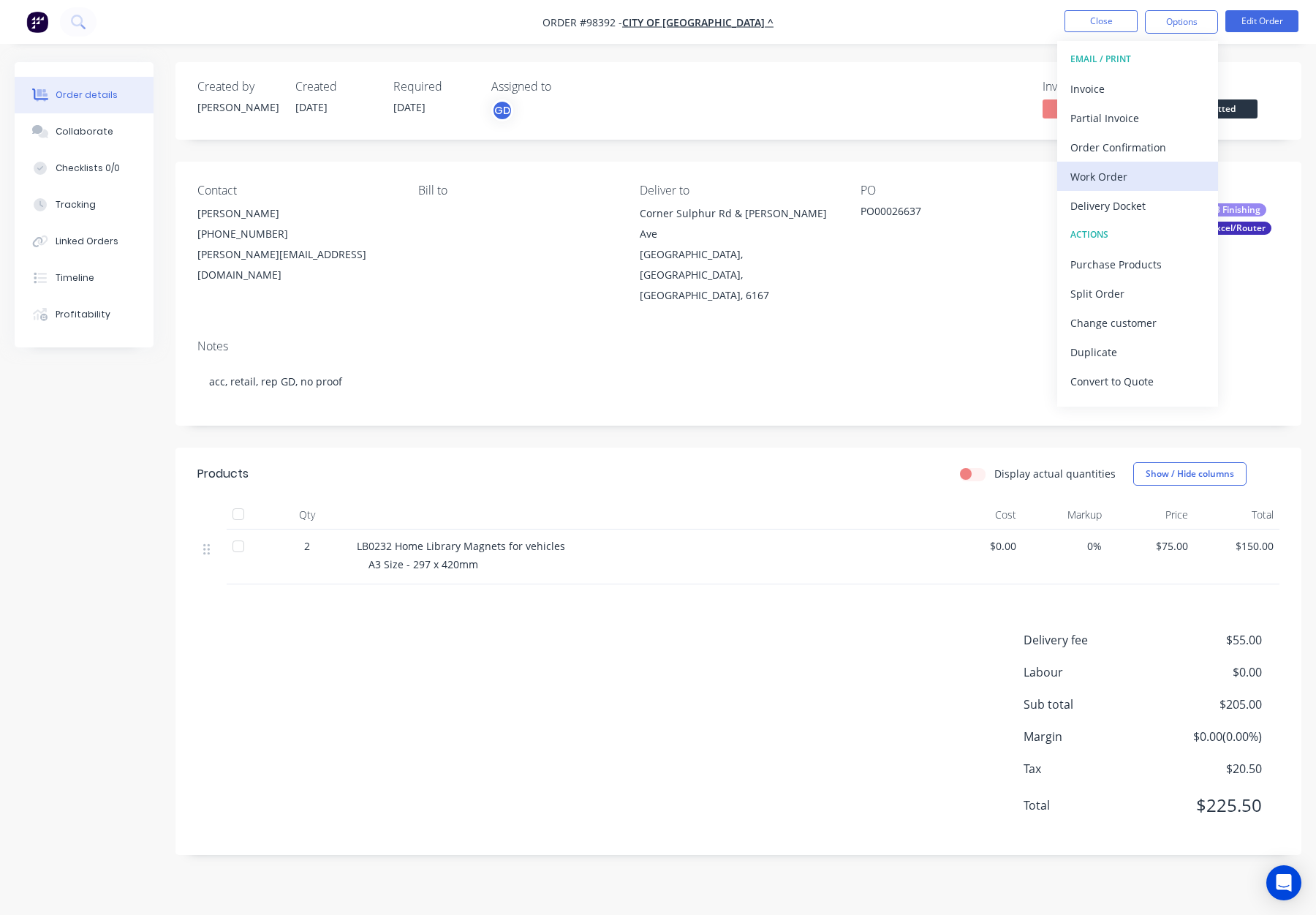
click at [1129, 164] on button "Work Order" at bounding box center [1138, 176] width 161 height 29
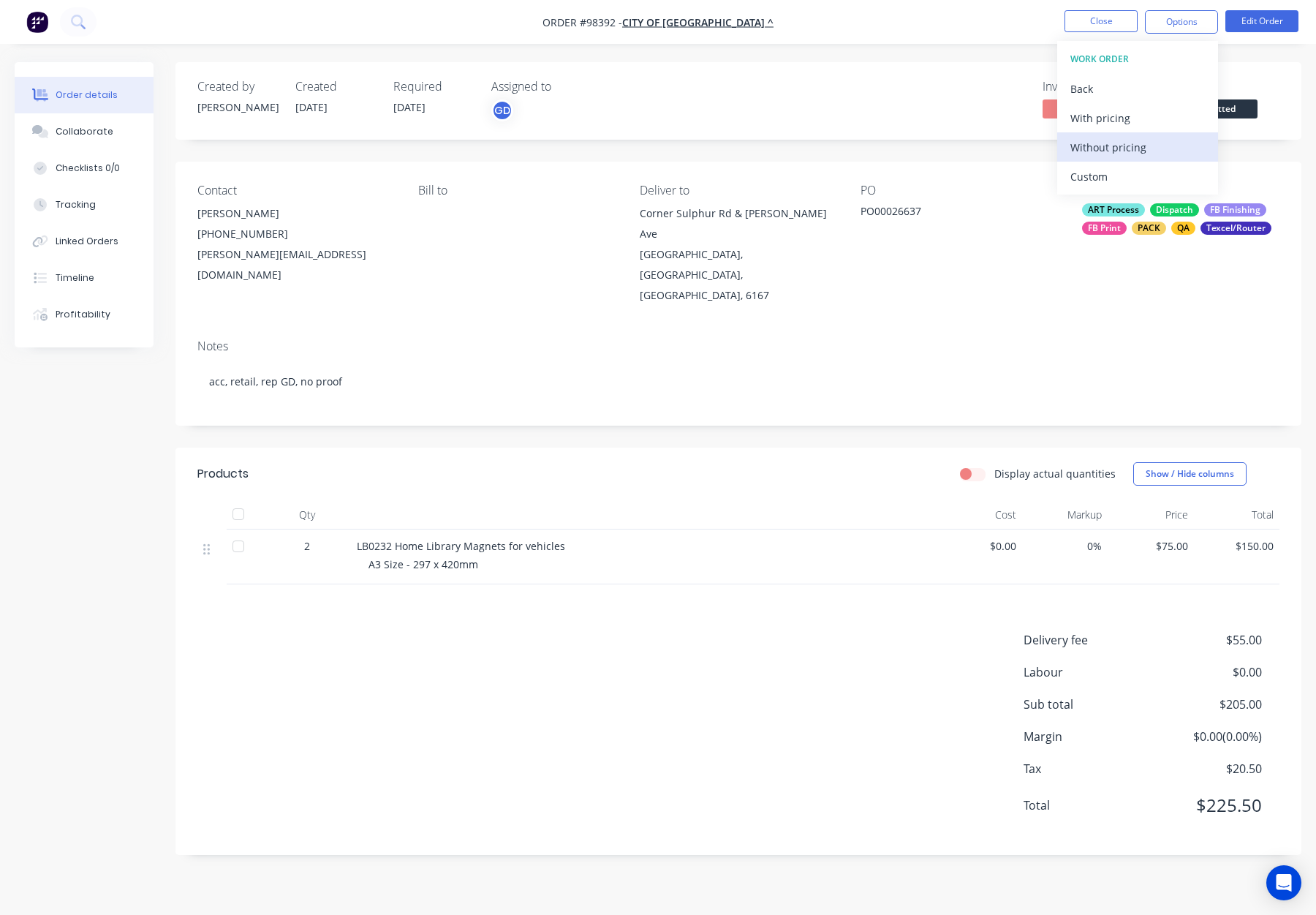
click at [1135, 146] on div "Without pricing" at bounding box center [1138, 147] width 134 height 21
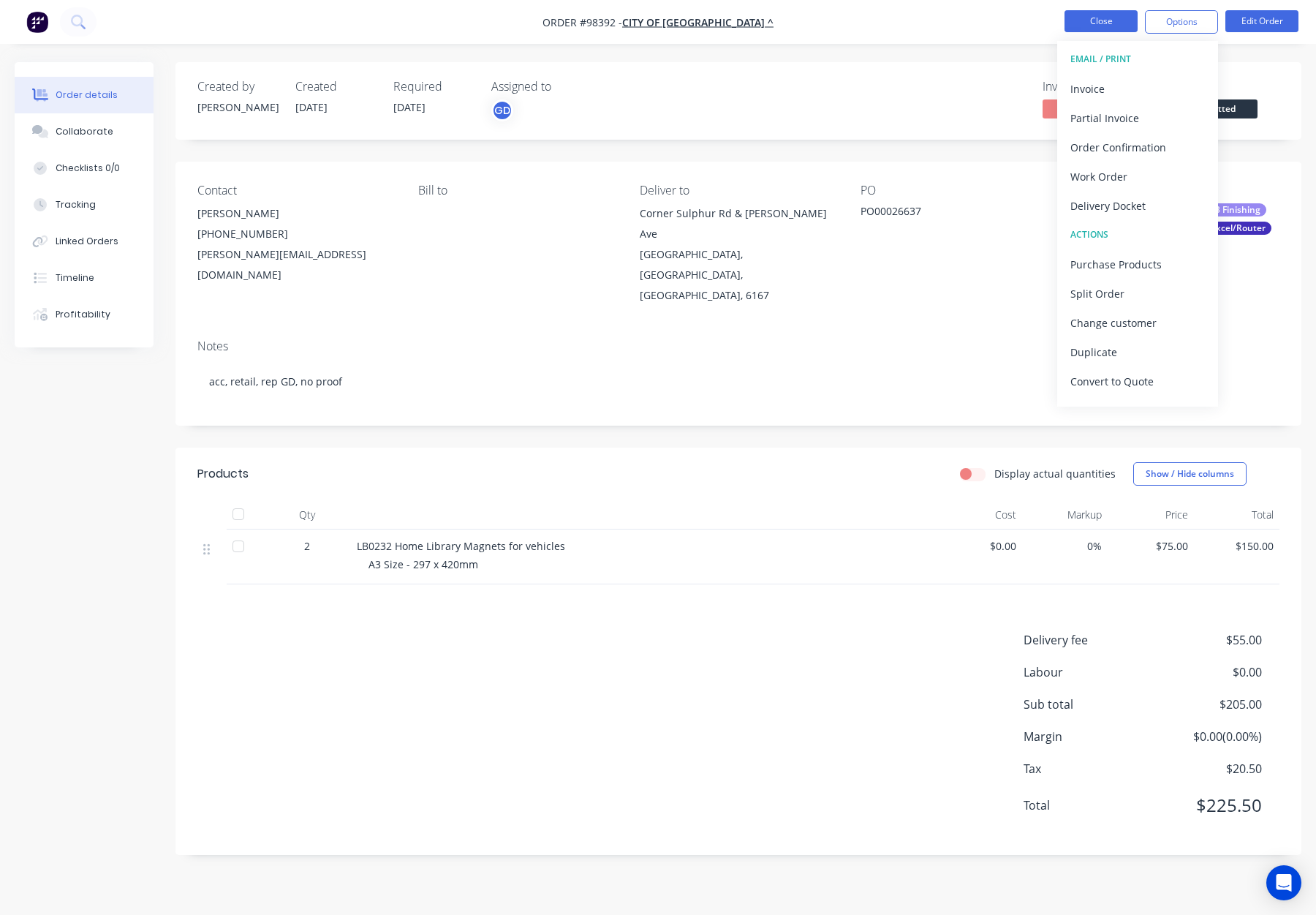
click at [1083, 13] on button "Close" at bounding box center [1101, 21] width 73 height 22
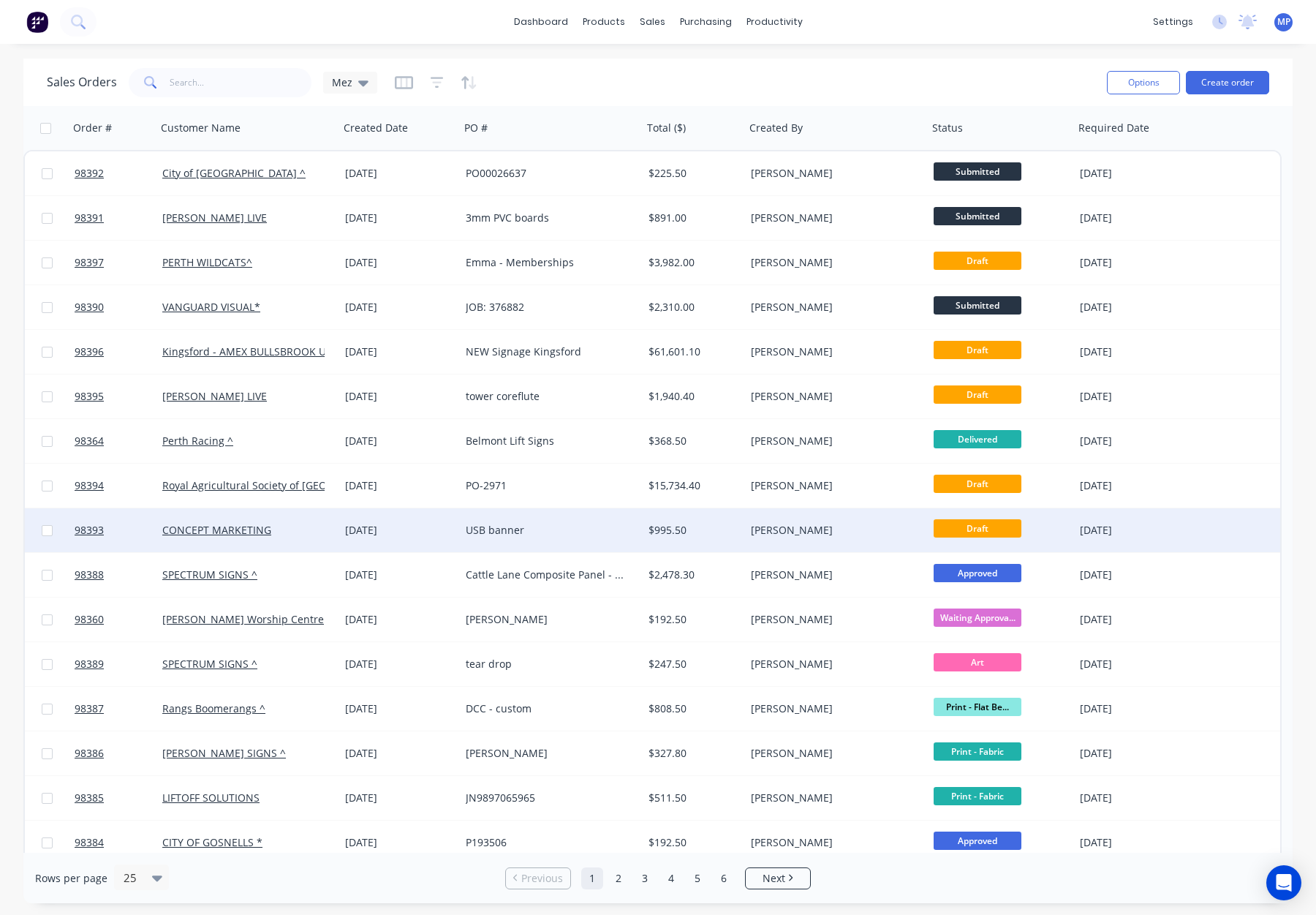
click at [568, 532] on div "USB banner" at bounding box center [546, 530] width 162 height 15
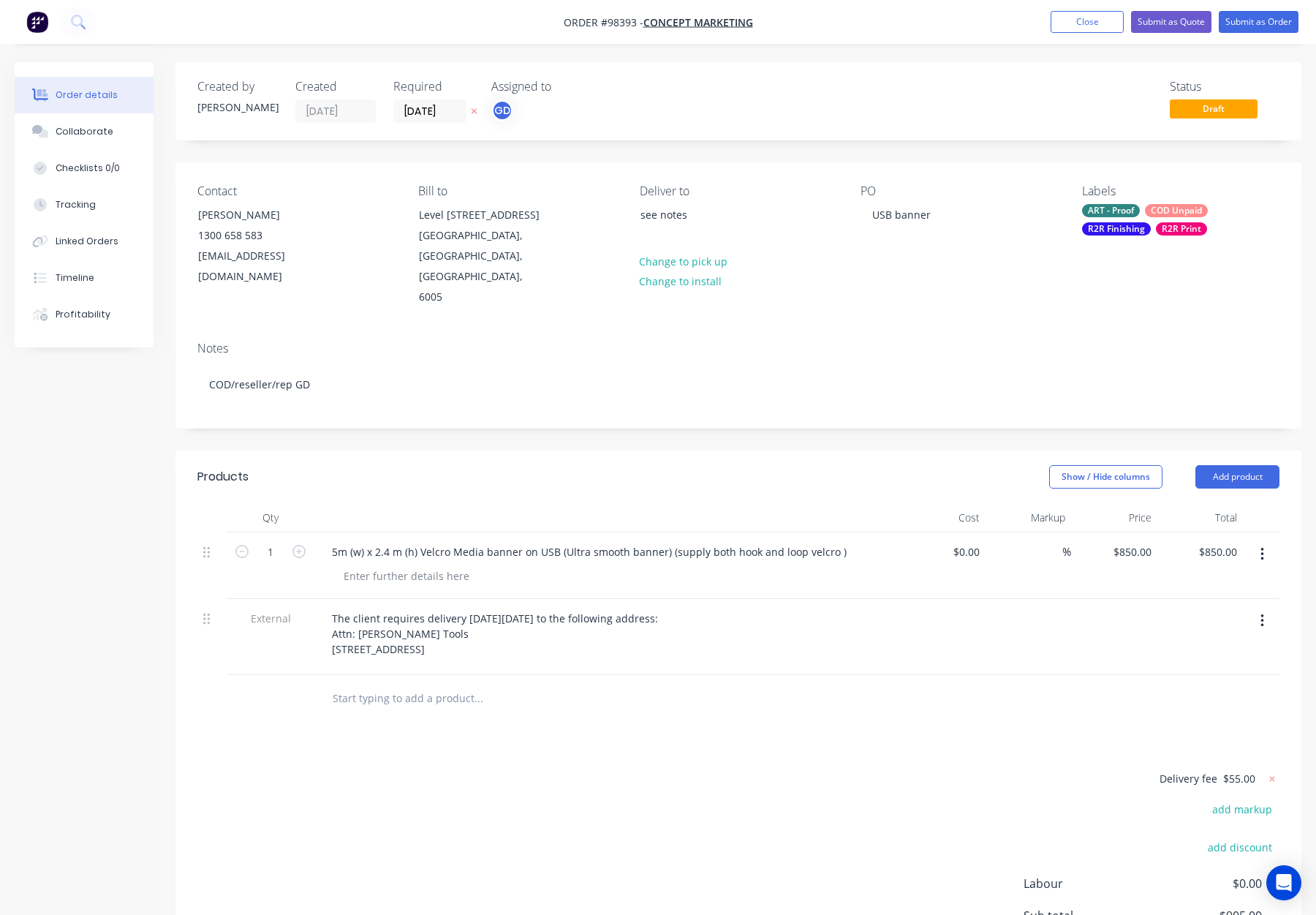
scroll to position [26, 0]
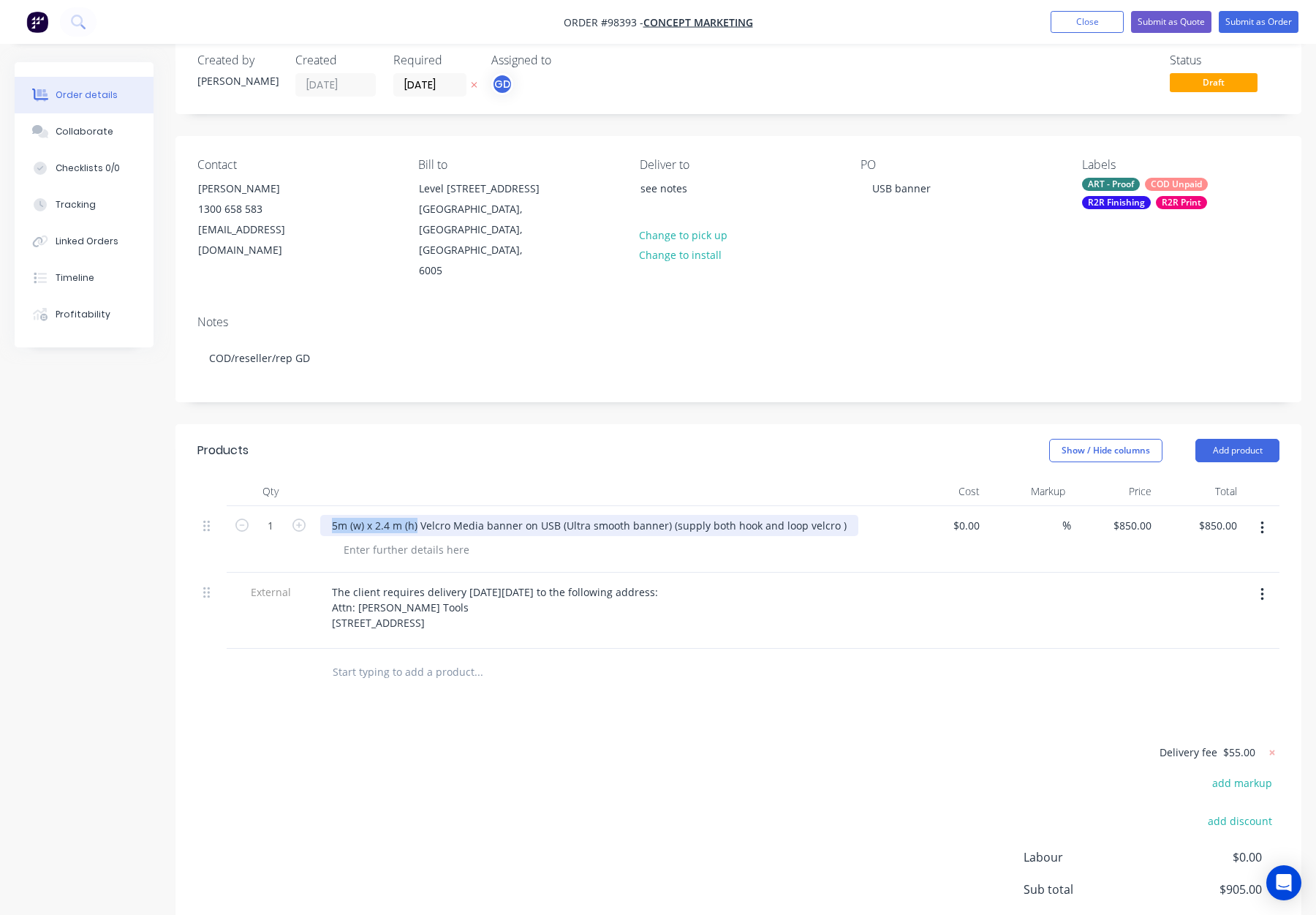
drag, startPoint x: 358, startPoint y: 504, endPoint x: 415, endPoint y: 508, distance: 57.1
click at [416, 515] on div "5m (w) x 2.4 m (h) Velcro Media banner on USB (Ultra smooth banner) (supply bot…" at bounding box center [589, 526] width 538 height 21
copy div "5m (w) x 2.4 m (h)"
click at [417, 539] on div at bounding box center [406, 550] width 149 height 21
click at [370, 539] on div at bounding box center [406, 550] width 149 height 21
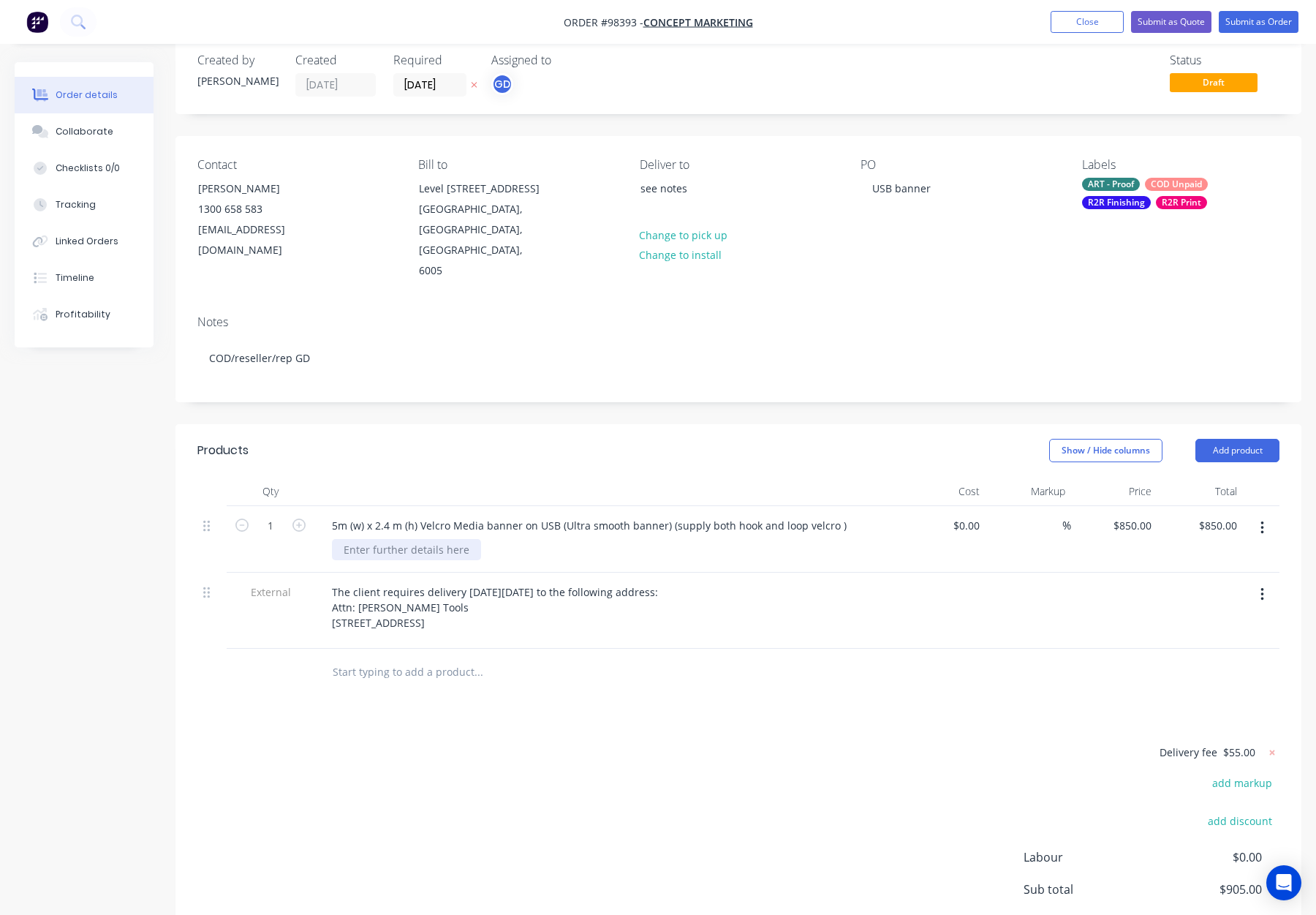
paste div
drag, startPoint x: 332, startPoint y: 505, endPoint x: 419, endPoint y: 508, distance: 87.1
click at [414, 515] on div "5m (w) x 2.4 m (h) Velcro Media banner on USB (Ultra smooth banner) (supply bot…" at bounding box center [589, 526] width 538 height 21
click at [400, 515] on div "USB Banner - ) Velcro Media banner on USB (Ultra smooth banner) (supply both ho…" at bounding box center [581, 526] width 524 height 21
drag, startPoint x: 646, startPoint y: 506, endPoint x: 434, endPoint y: 511, distance: 212.1
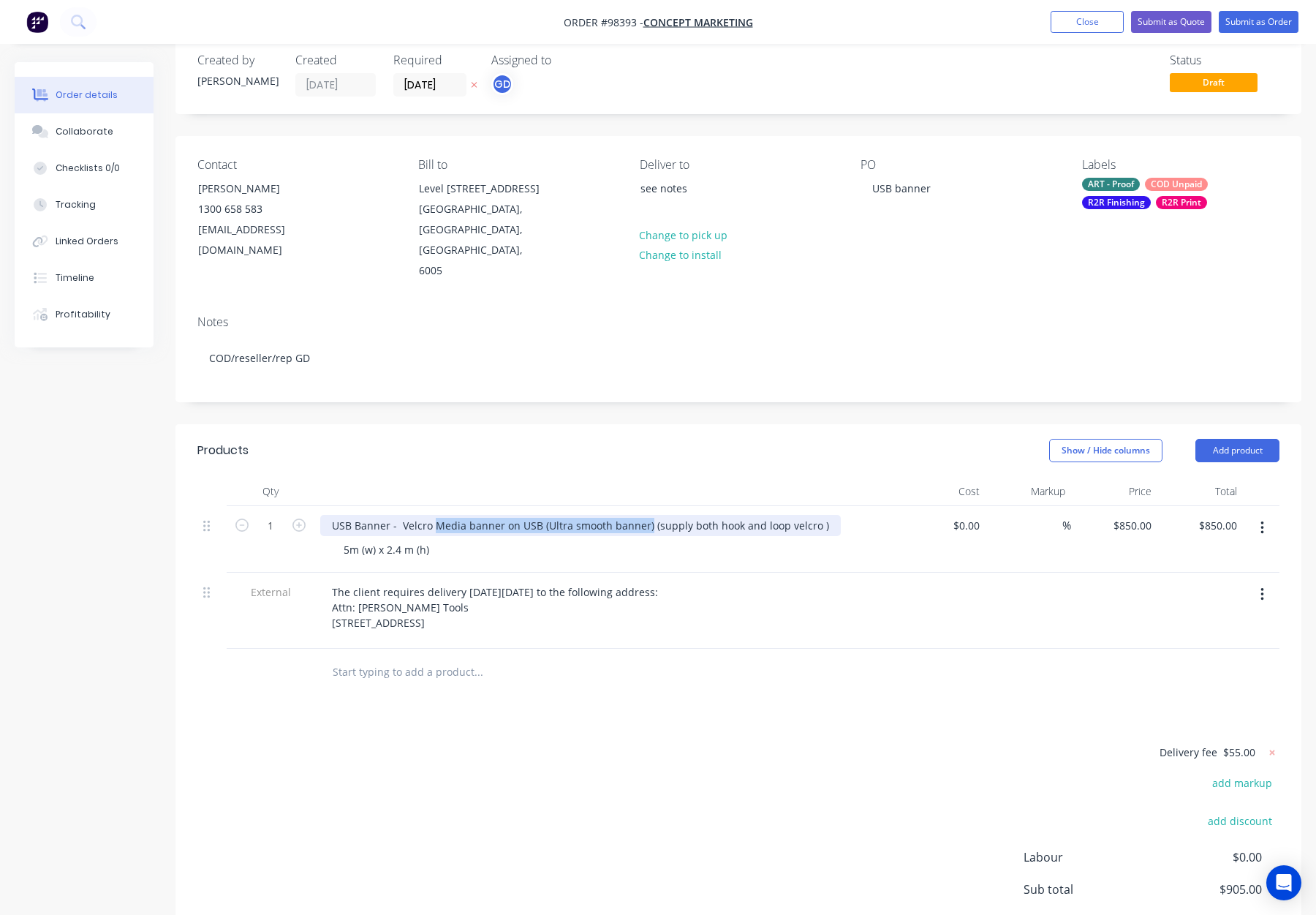
click at [434, 515] on div "USB Banner - Velcro Media banner on USB (Ultra smooth banner) (supply both hook…" at bounding box center [580, 526] width 520 height 21
click at [386, 515] on div "USB Banner - Velcro (supply both hook and loop velcro )" at bounding box center [469, 526] width 299 height 21
click at [389, 515] on div "USB Banner - Velcro (supply both hook and loop velcro )" at bounding box center [469, 526] width 299 height 21
drag, startPoint x: 400, startPoint y: 507, endPoint x: 406, endPoint y: 517, distance: 11.7
click at [400, 515] on div "USB Banner - Velcro (supply both hook and loop velcro )" at bounding box center [469, 526] width 299 height 21
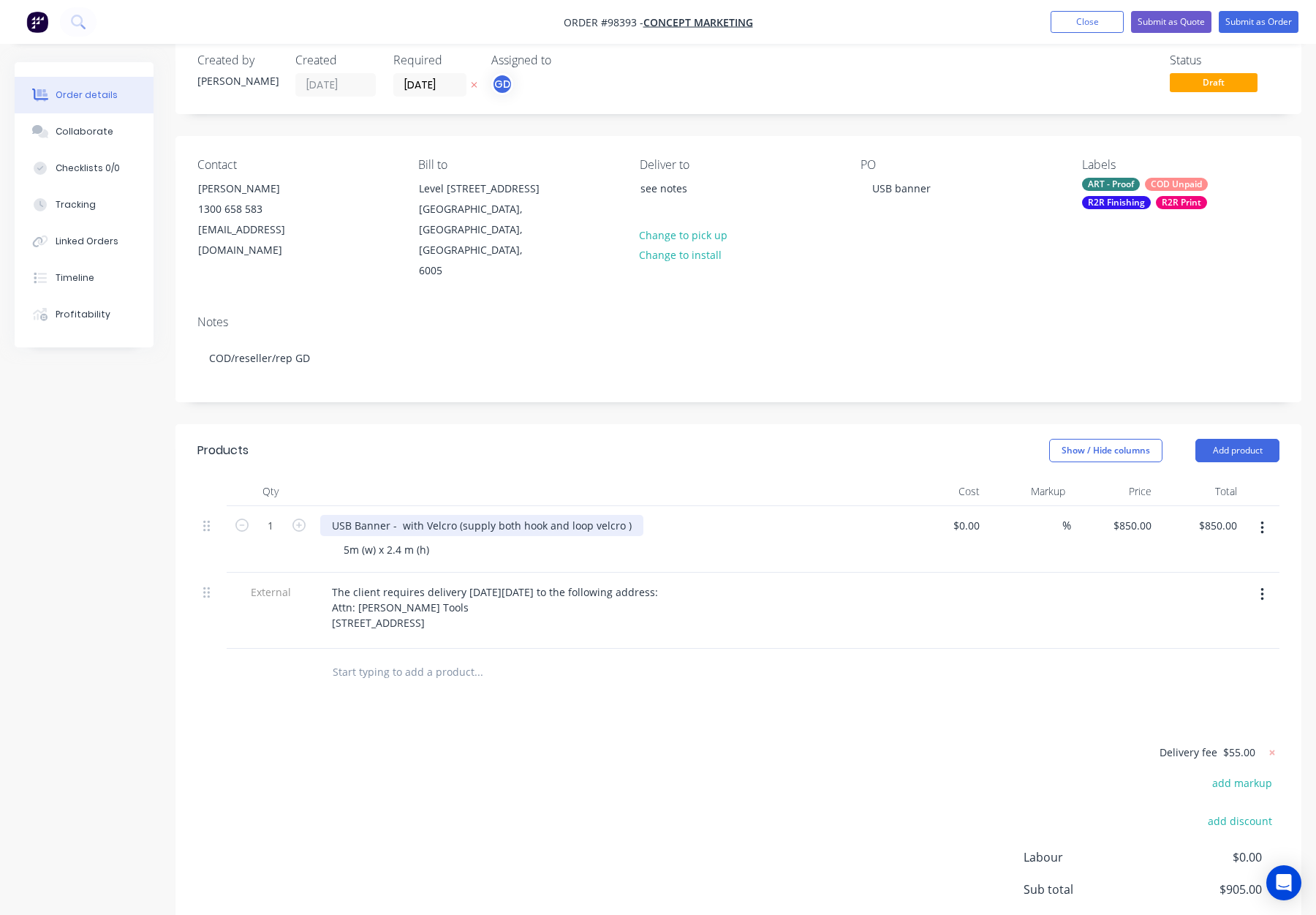
drag, startPoint x: 429, startPoint y: 508, endPoint x: 441, endPoint y: 518, distance: 15.6
click at [429, 515] on div "USB Banner - with Velcro (supply both hook and loop velcro )" at bounding box center [481, 526] width 323 height 21
click at [551, 445] on header "Products Show / Hide columns Add product" at bounding box center [739, 451] width 1126 height 53
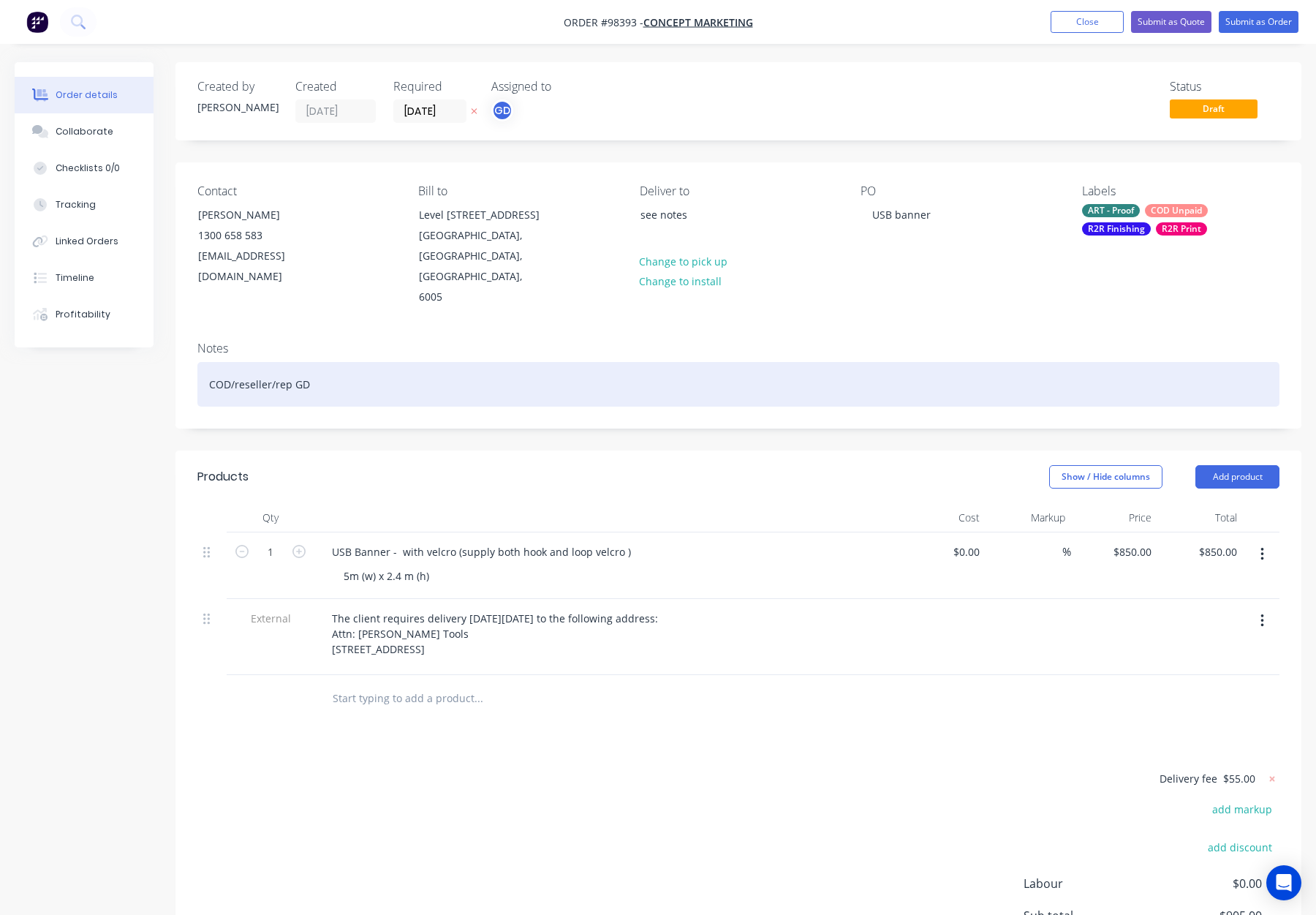
click at [379, 362] on div "COD/reseller/rep GD" at bounding box center [738, 384] width 1082 height 45
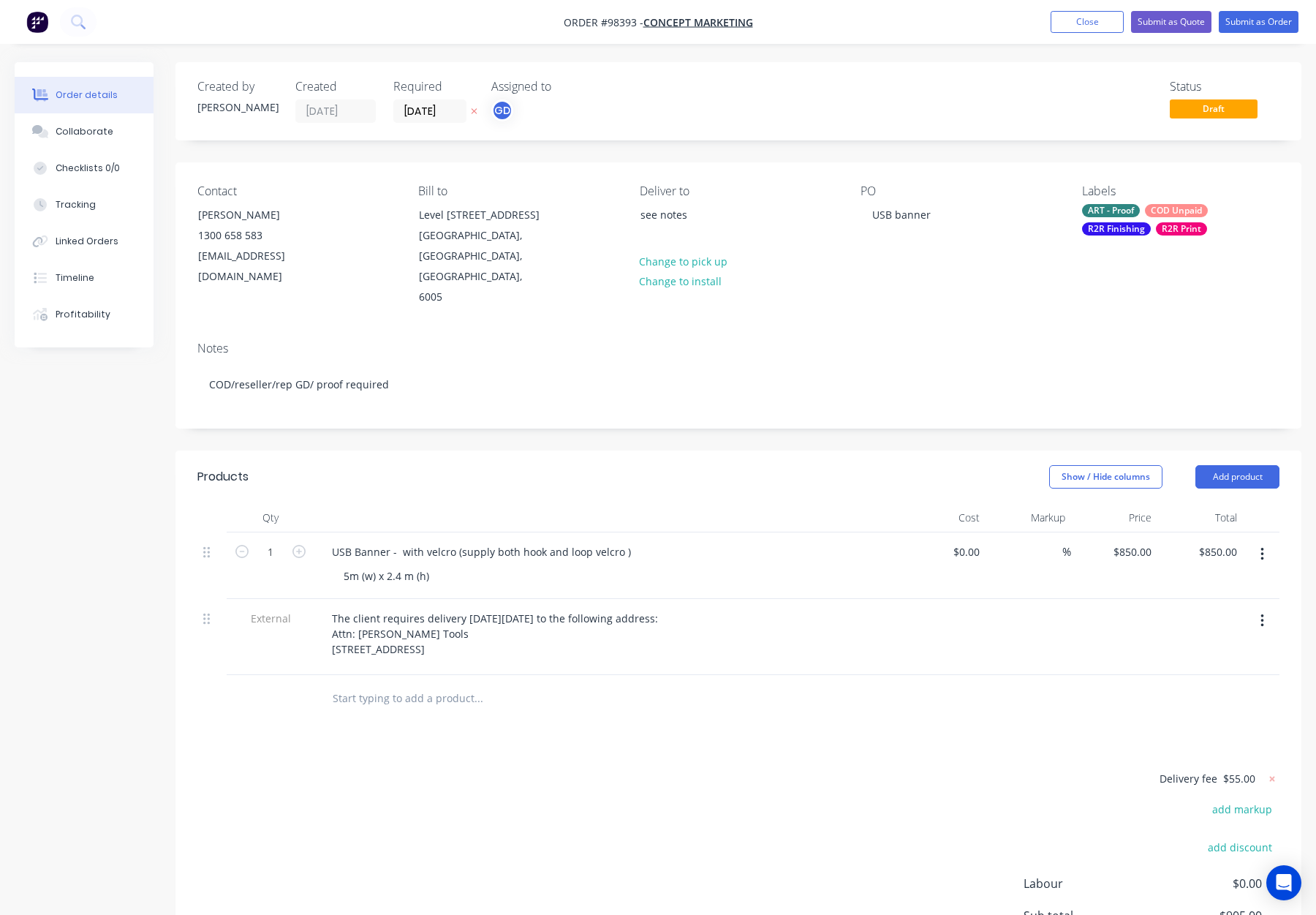
click at [547, 465] on div "Show / Hide columns Add product" at bounding box center [853, 477] width 852 height 24
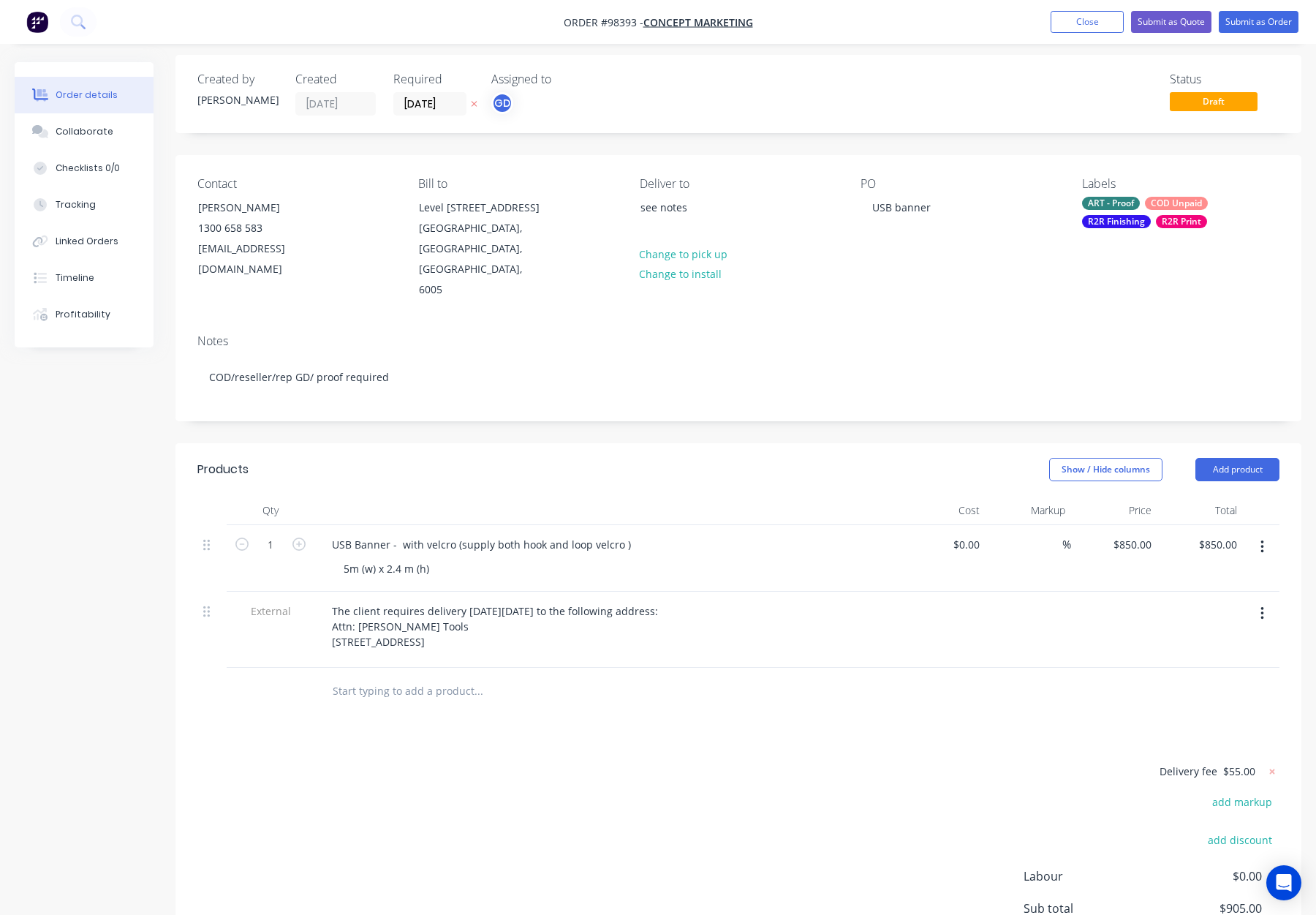
scroll to position [1, 0]
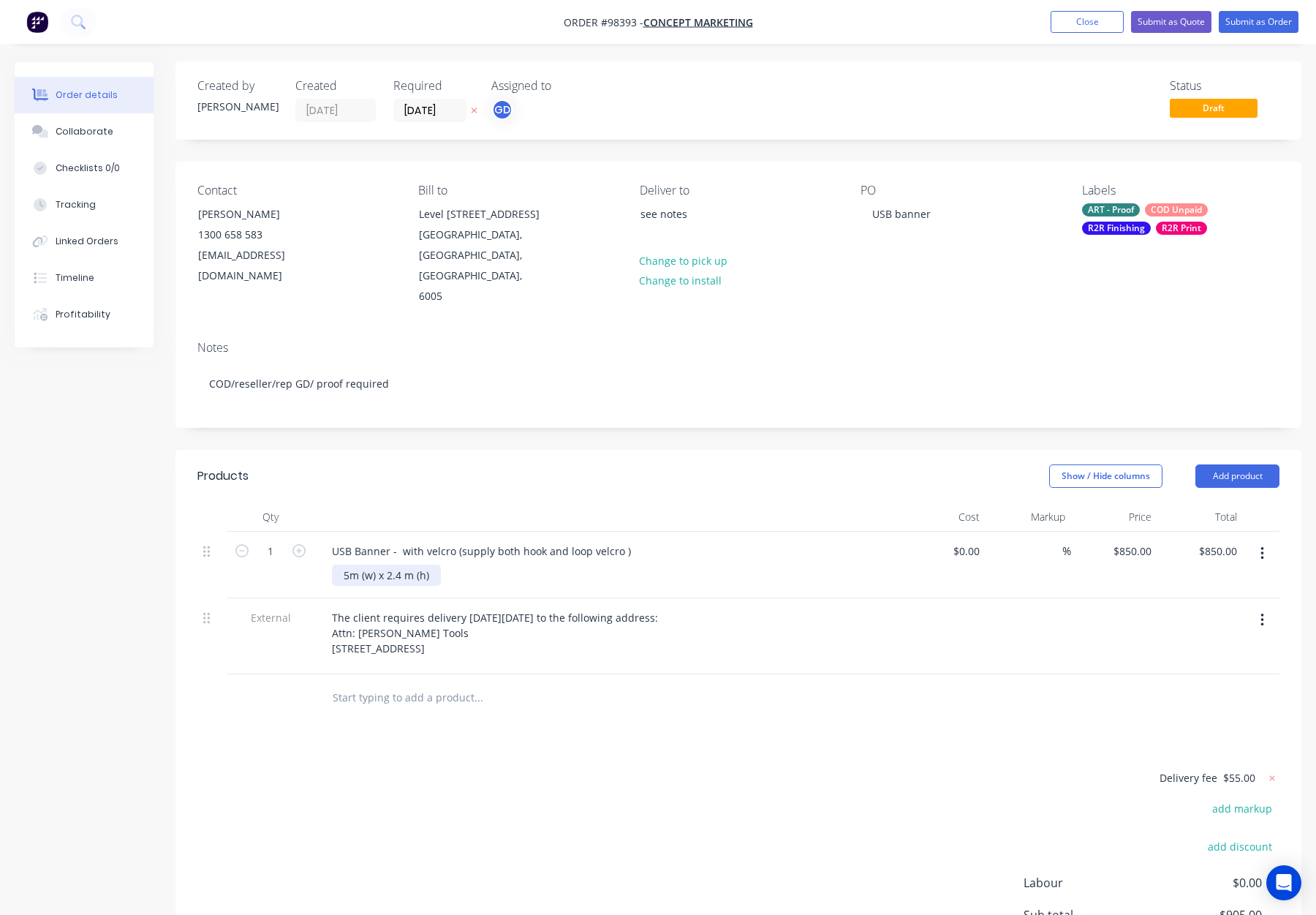
click at [351, 565] on div "5m (w) x 2.4 m (h)" at bounding box center [387, 575] width 109 height 21
drag, startPoint x: 423, startPoint y: 556, endPoint x: 434, endPoint y: 581, distance: 27.3
click at [423, 565] on div "5000mm (w) x 2.4 m (h)" at bounding box center [400, 575] width 136 height 21
drag, startPoint x: 451, startPoint y: 558, endPoint x: 463, endPoint y: 584, distance: 28.6
click at [451, 565] on div "5000mm (w) x 2400m m (h)" at bounding box center [409, 575] width 154 height 21
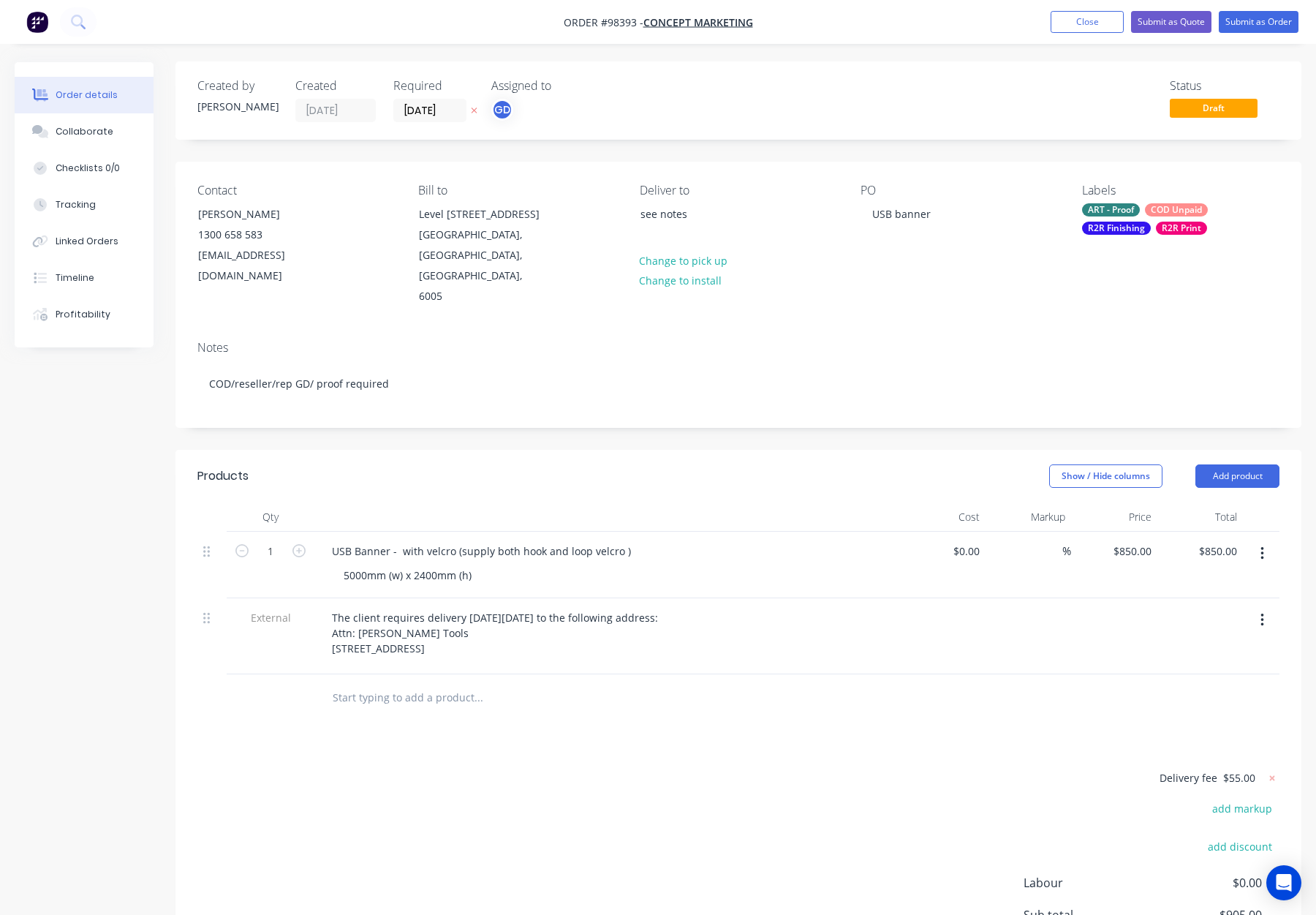
click at [644, 743] on div "Products Show / Hide columns Add product Qty Cost Markup Price Total 1 USB Bann…" at bounding box center [739, 758] width 1126 height 616
click at [1147, 213] on div "COD Unpaid" at bounding box center [1176, 211] width 63 height 13
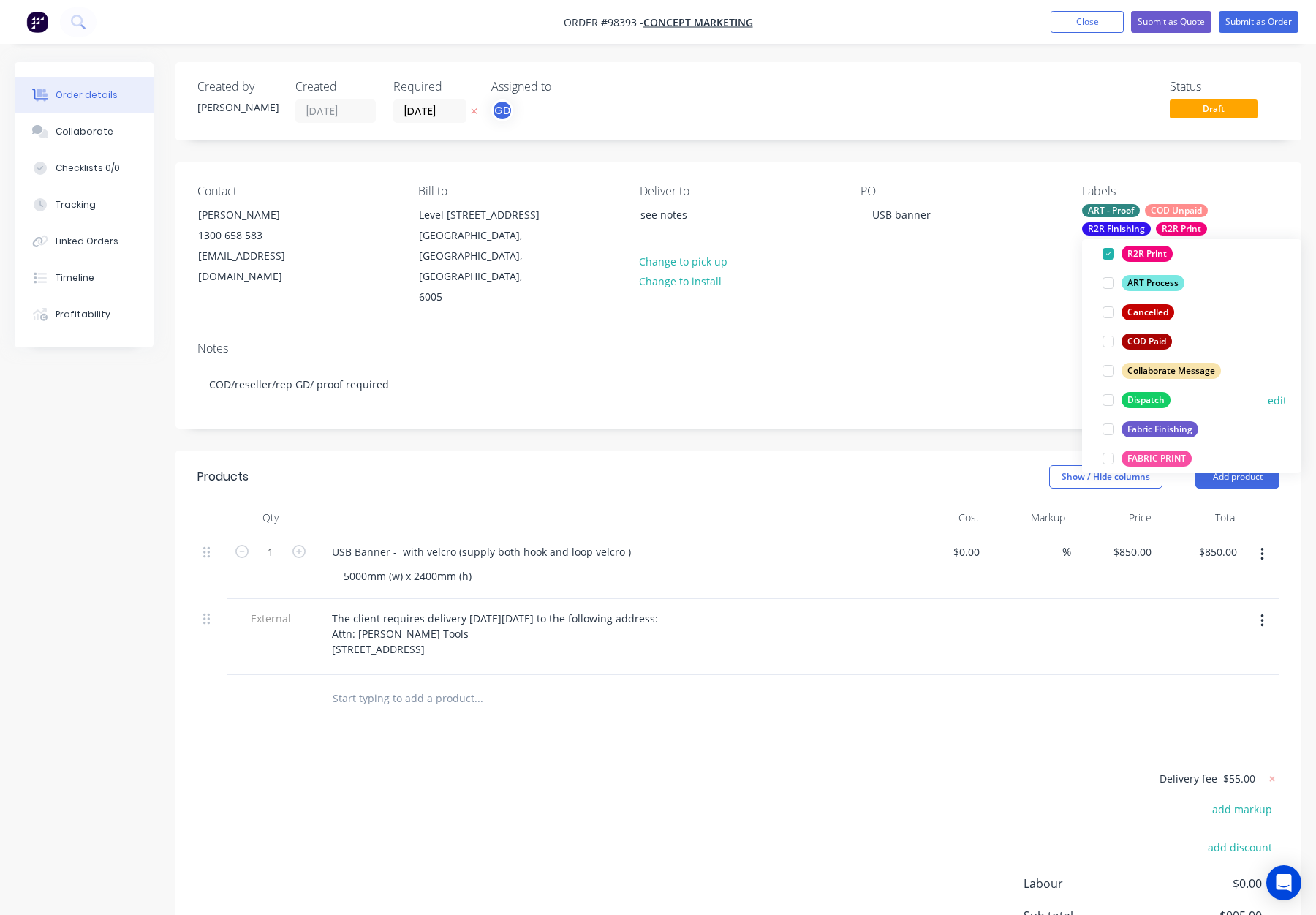
click at [1151, 398] on div "Dispatch" at bounding box center [1146, 400] width 49 height 16
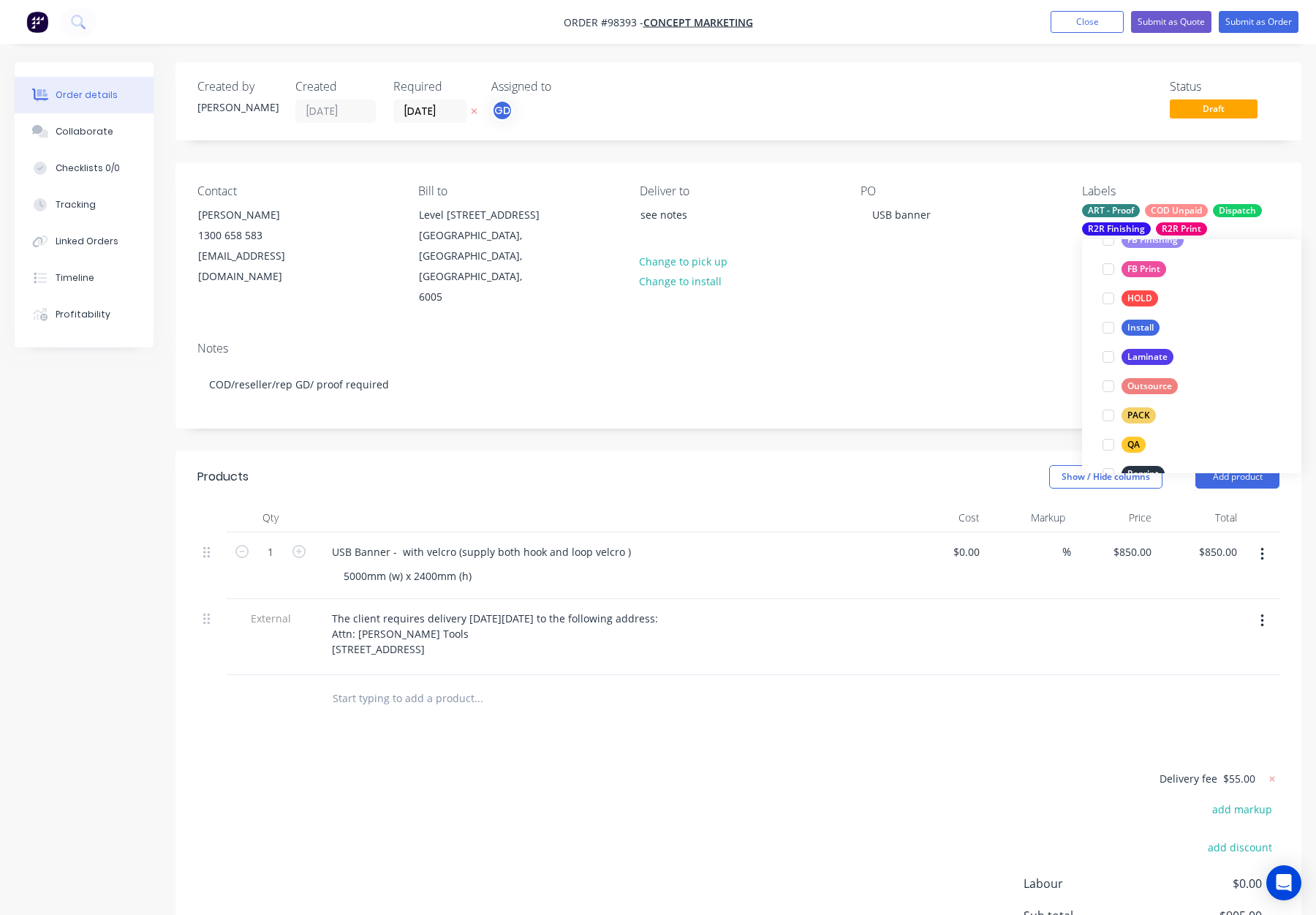
drag, startPoint x: 1142, startPoint y: 412, endPoint x: 1161, endPoint y: 372, distance: 44.3
click at [1142, 412] on div "PACK" at bounding box center [1138, 416] width 34 height 16
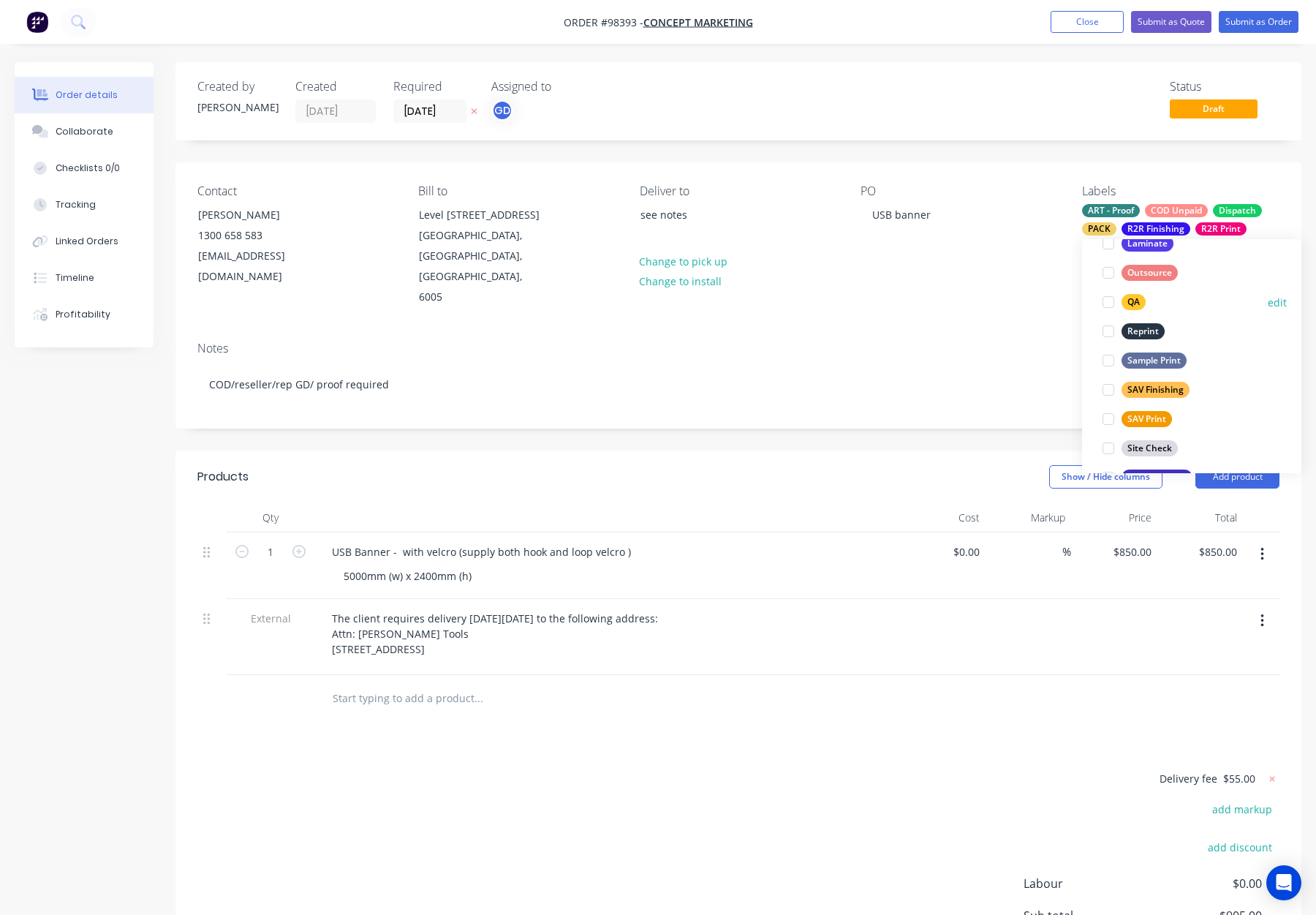
click at [1134, 301] on div "QA" at bounding box center [1134, 302] width 24 height 16
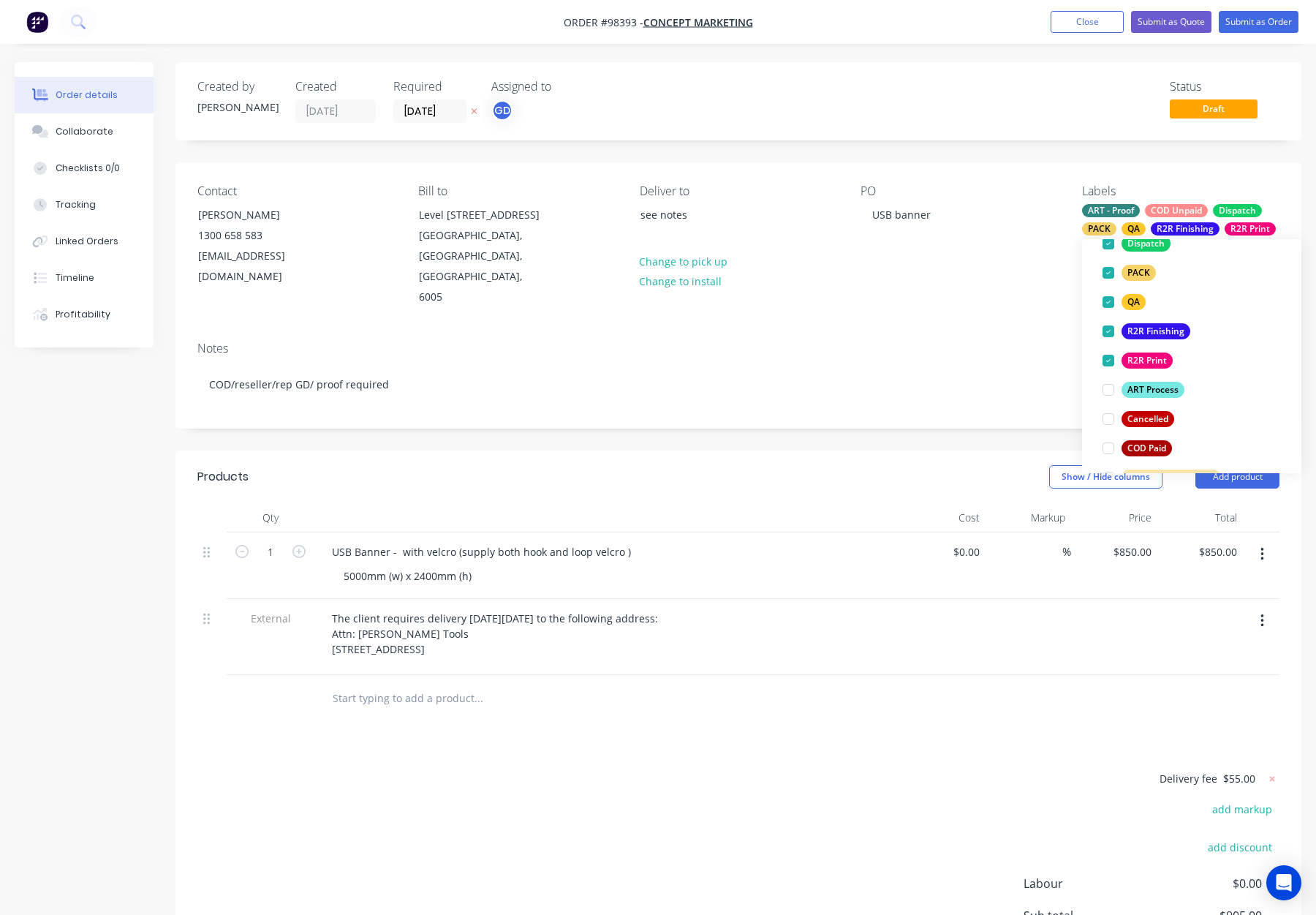
click at [930, 299] on div "Contact SORCHA CASEY 1300 658 583 sorcha@conceptmarketing.com.au Bill to Level …" at bounding box center [739, 246] width 1126 height 168
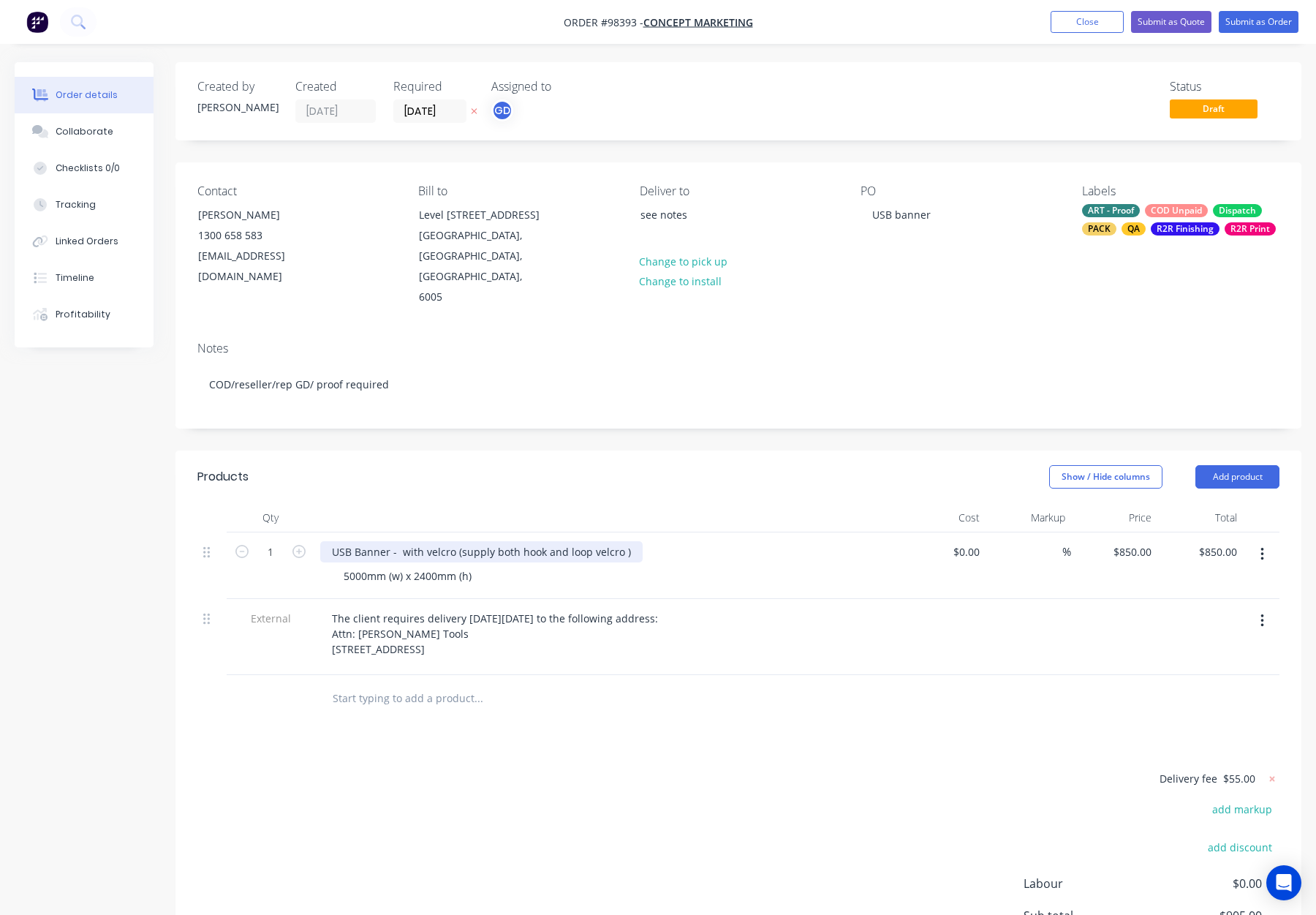
click at [388, 542] on div "USB Banner - with velcro (supply both hook and loop velcro )" at bounding box center [481, 552] width 322 height 21
click at [529, 504] on div at bounding box center [607, 518] width 585 height 29
click at [1073, 20] on button "Close" at bounding box center [1087, 21] width 73 height 22
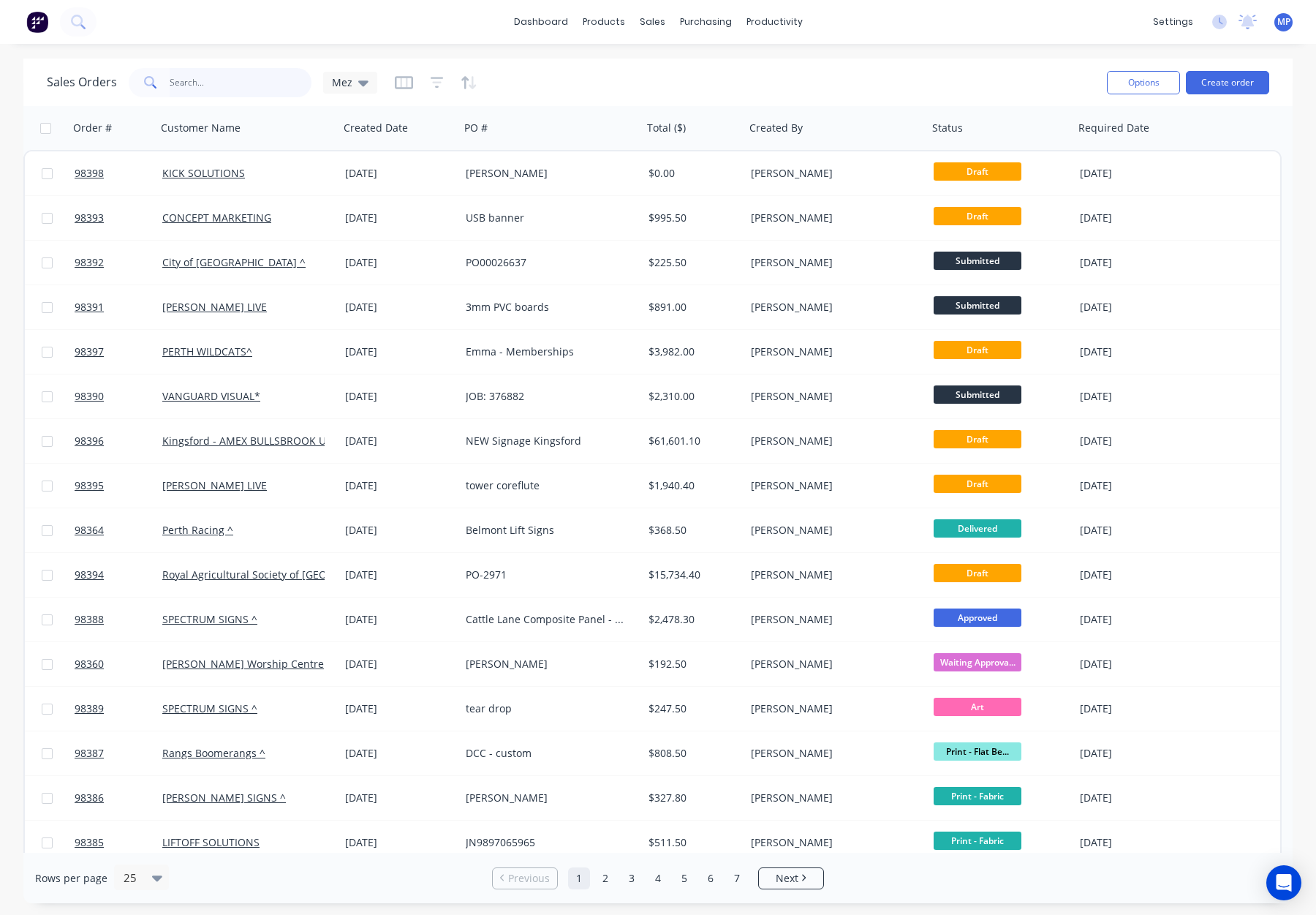
click at [190, 81] on input "text" at bounding box center [240, 83] width 143 height 29
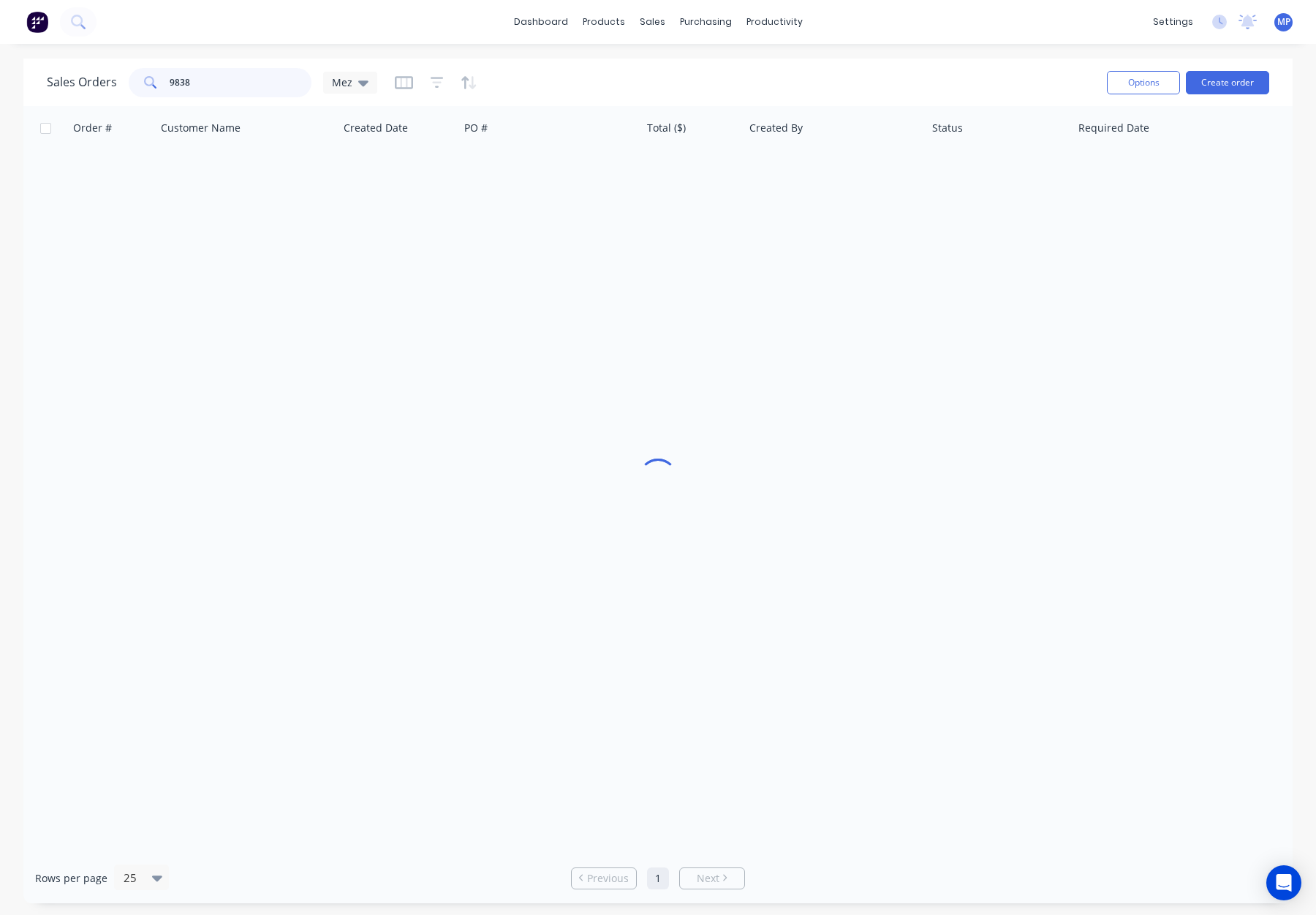
type input "98381"
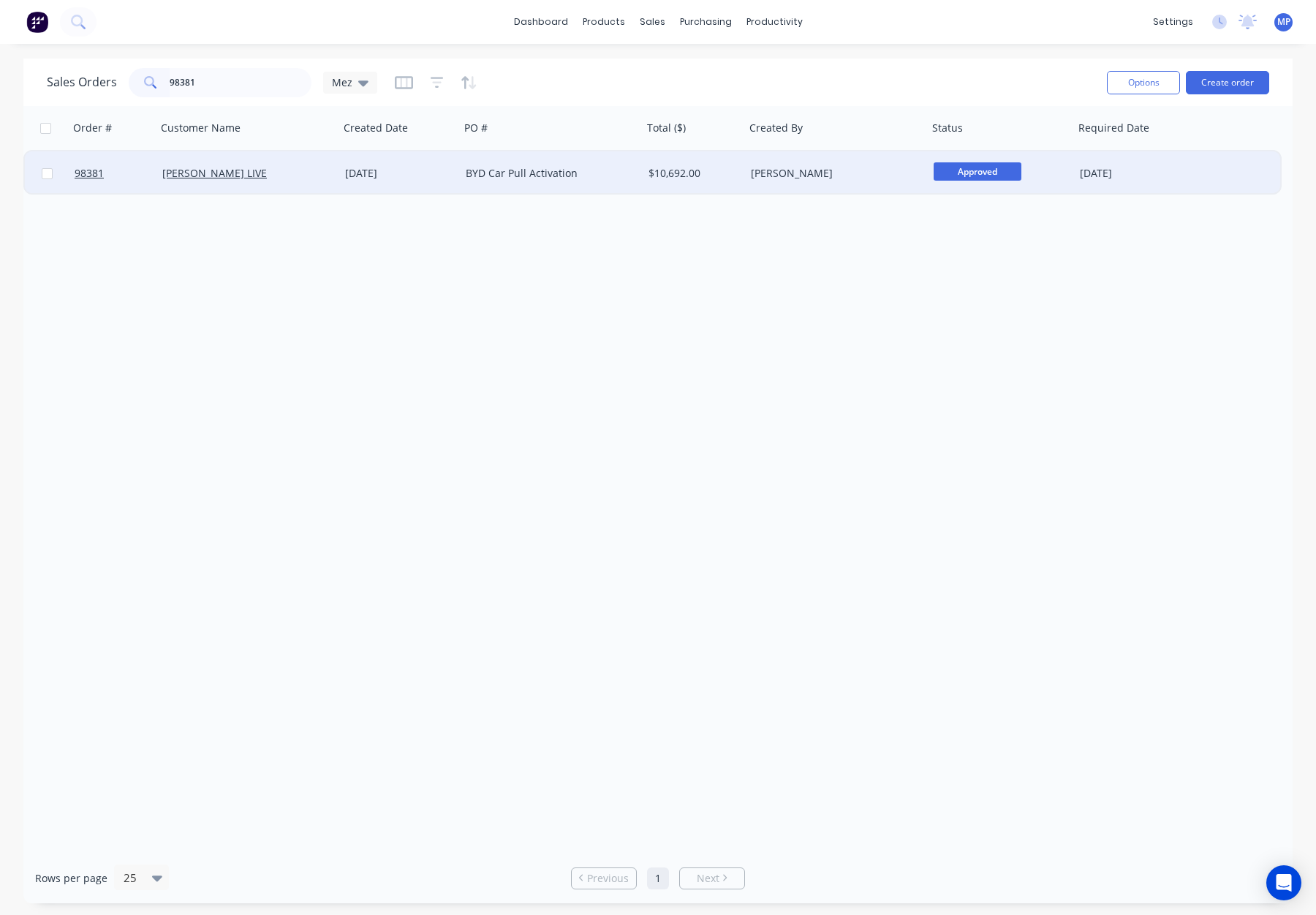
click at [327, 184] on div "[PERSON_NAME] LIVE" at bounding box center [248, 174] width 182 height 44
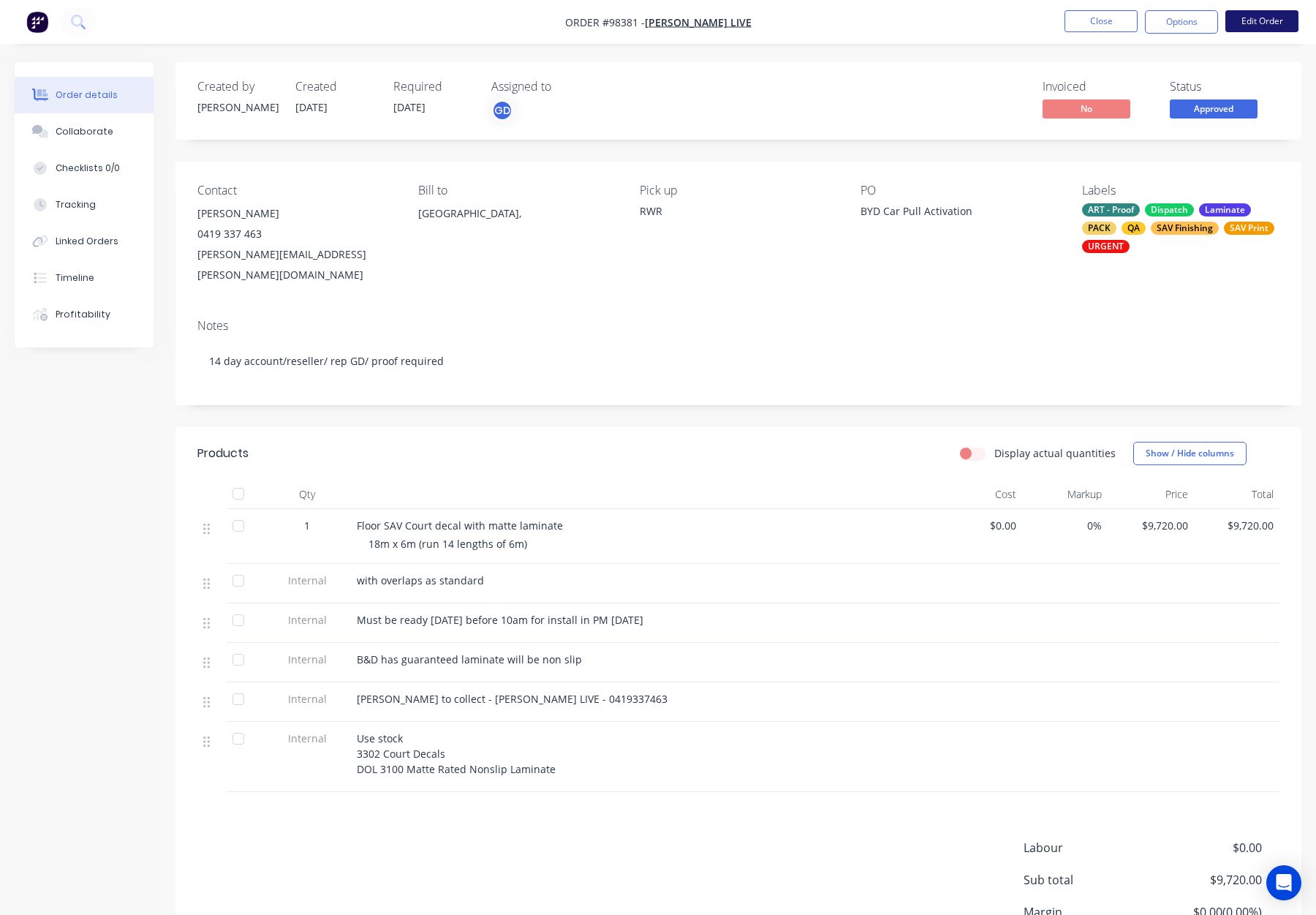
click at [1262, 22] on button "Edit Order" at bounding box center [1262, 21] width 73 height 22
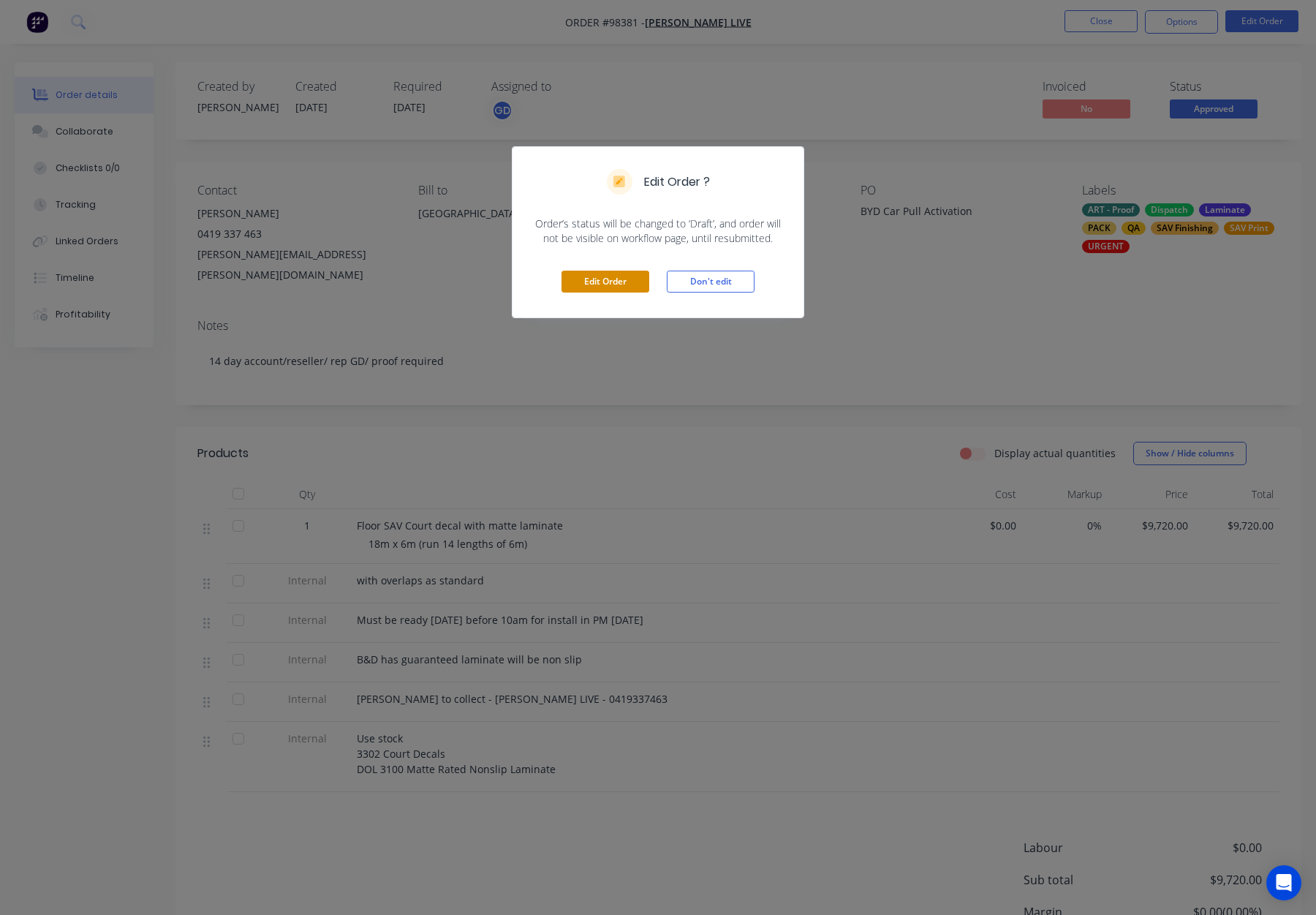
click at [606, 280] on button "Edit Order" at bounding box center [606, 281] width 88 height 22
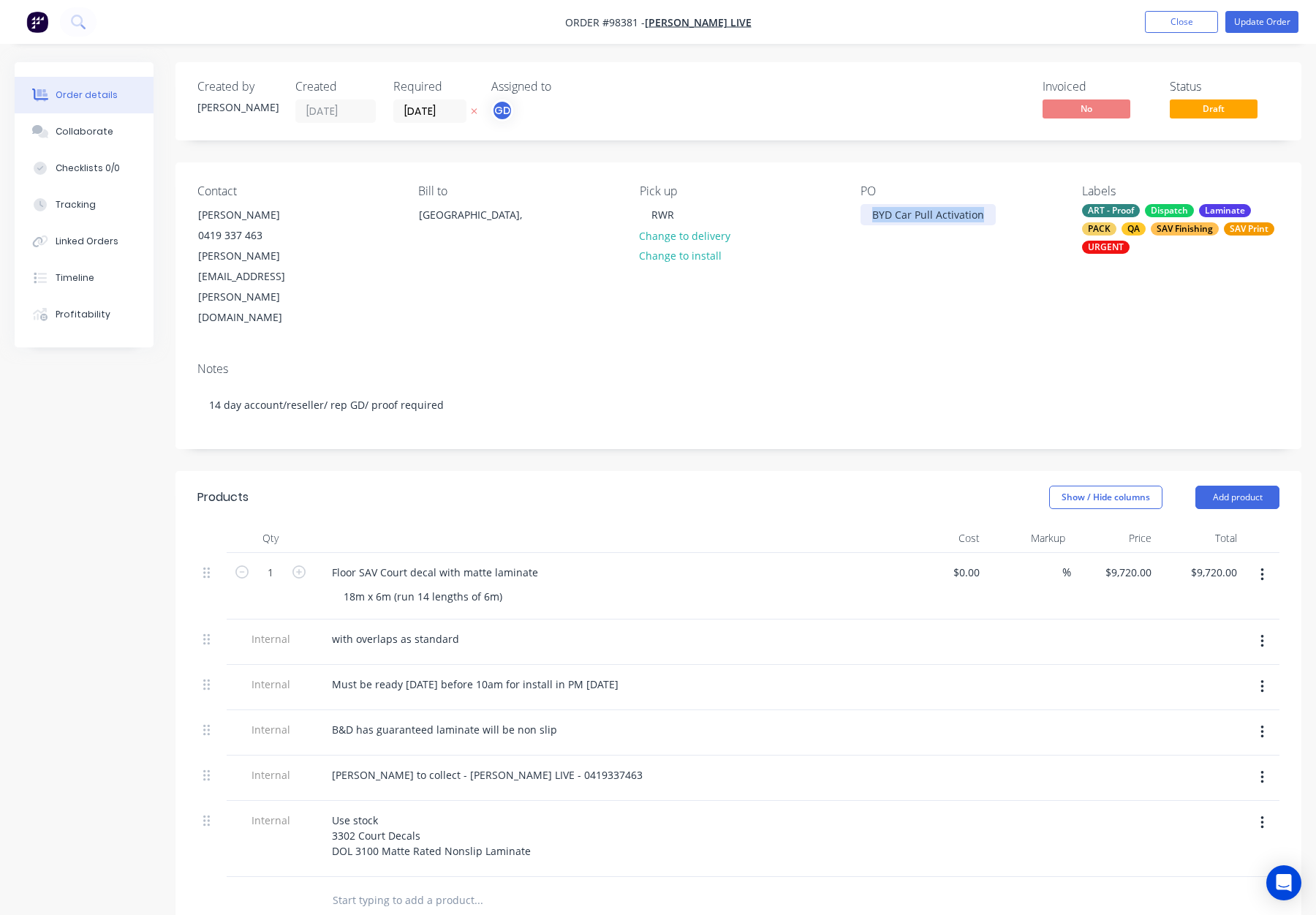
drag, startPoint x: 881, startPoint y: 214, endPoint x: 1044, endPoint y: 226, distance: 163.4
click at [1044, 226] on div "PO BYD Car Pull Activation" at bounding box center [959, 256] width 197 height 144
click at [871, 217] on div "BYD Car Pull Activation" at bounding box center [928, 215] width 135 height 21
click at [869, 212] on div "BYD Car Pull Activation" at bounding box center [928, 222] width 135 height 37
click at [1248, 18] on button "Update Order" at bounding box center [1262, 21] width 73 height 22
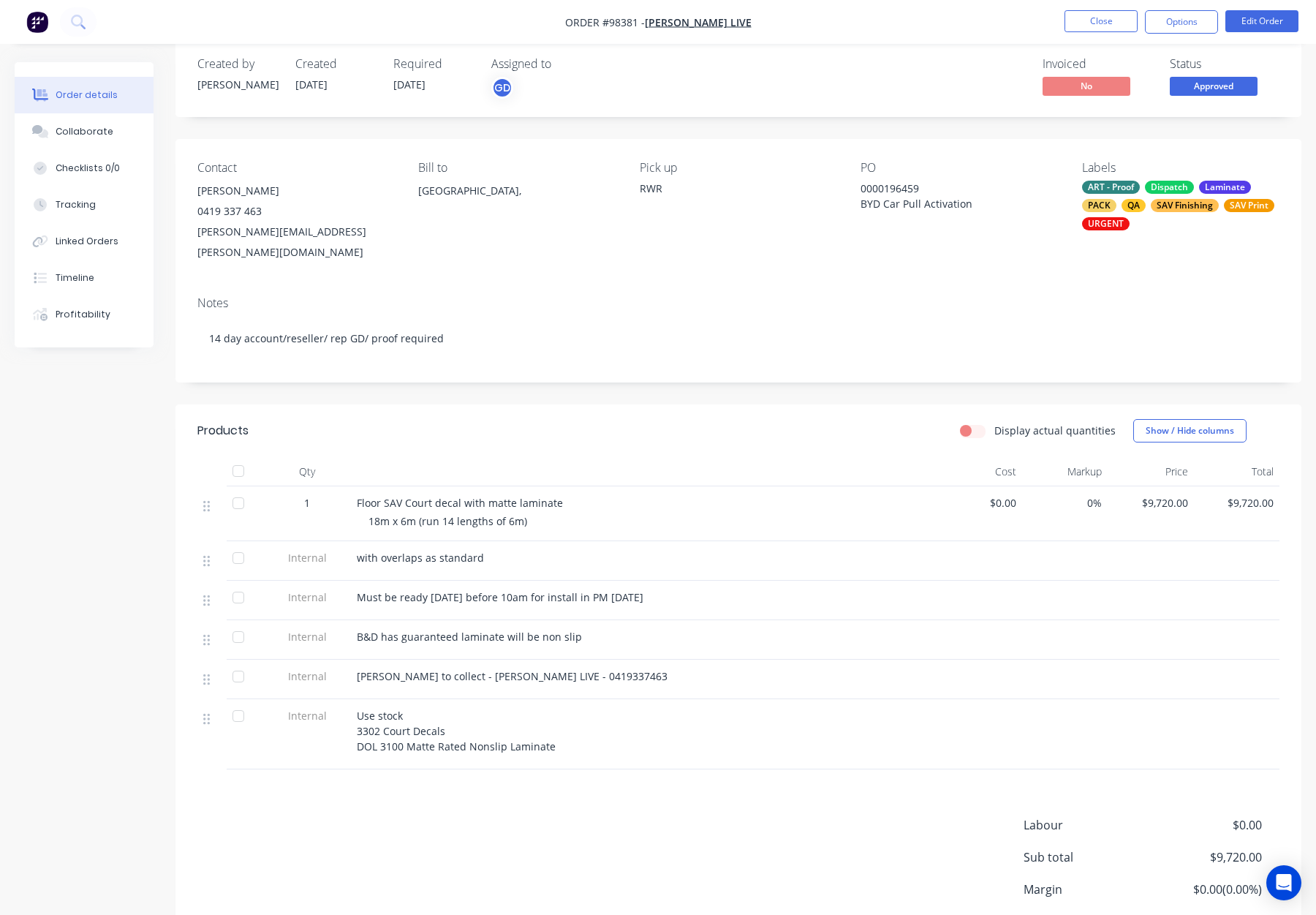
scroll to position [31, 0]
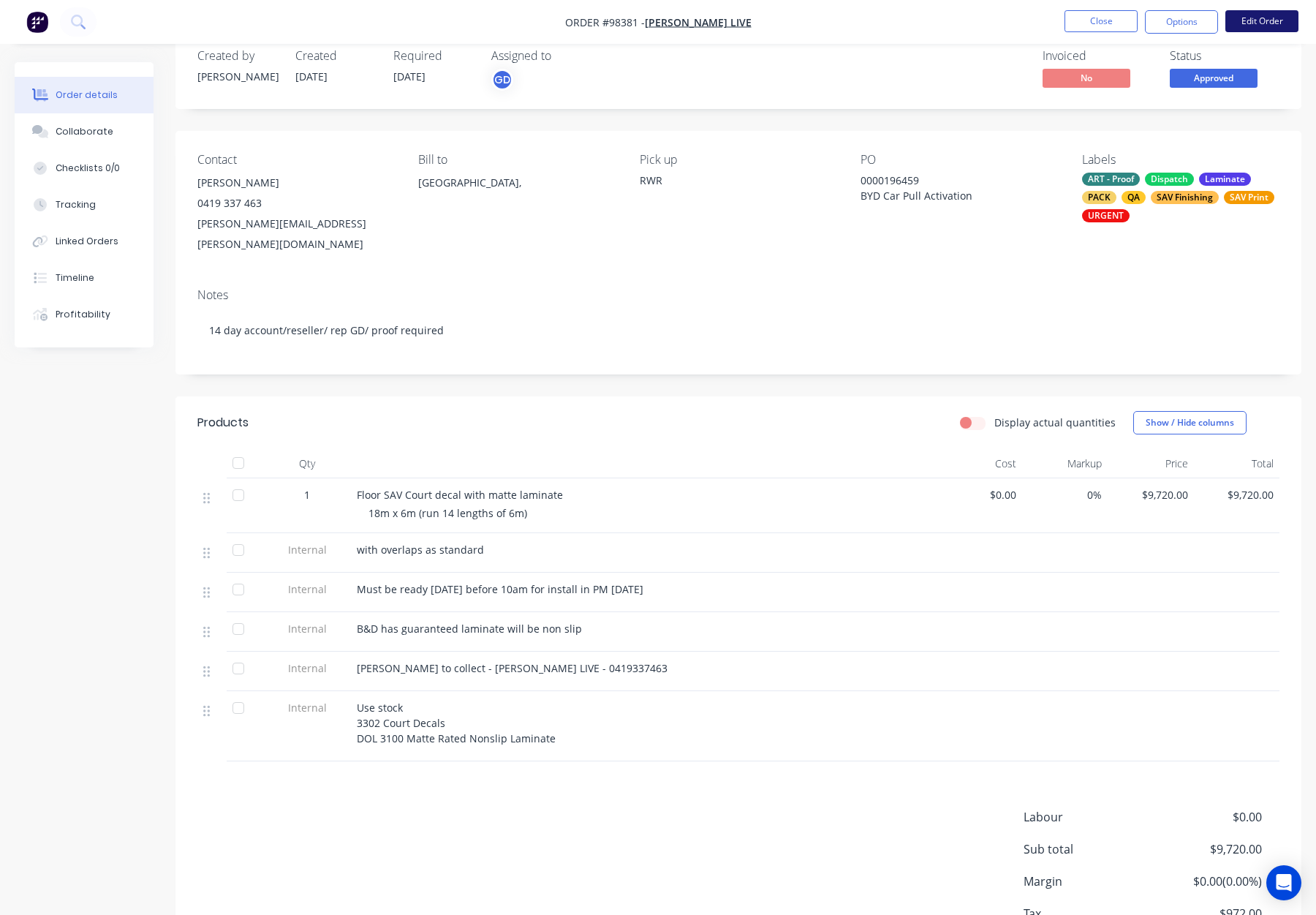
click at [1247, 24] on button "Edit Order" at bounding box center [1262, 21] width 73 height 22
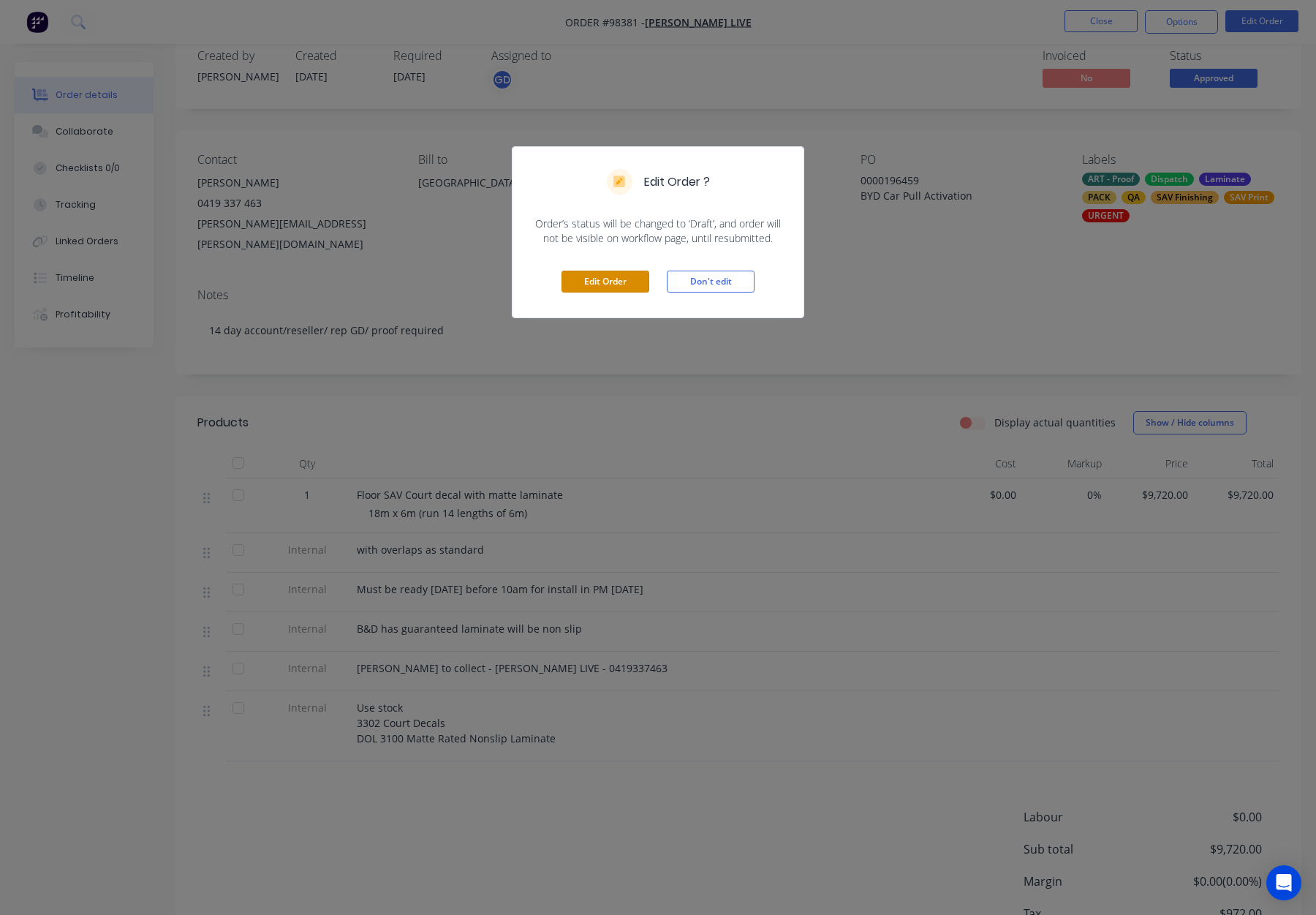
drag, startPoint x: 586, startPoint y: 281, endPoint x: 624, endPoint y: 307, distance: 46.0
click at [586, 281] on button "Edit Order" at bounding box center [606, 281] width 88 height 22
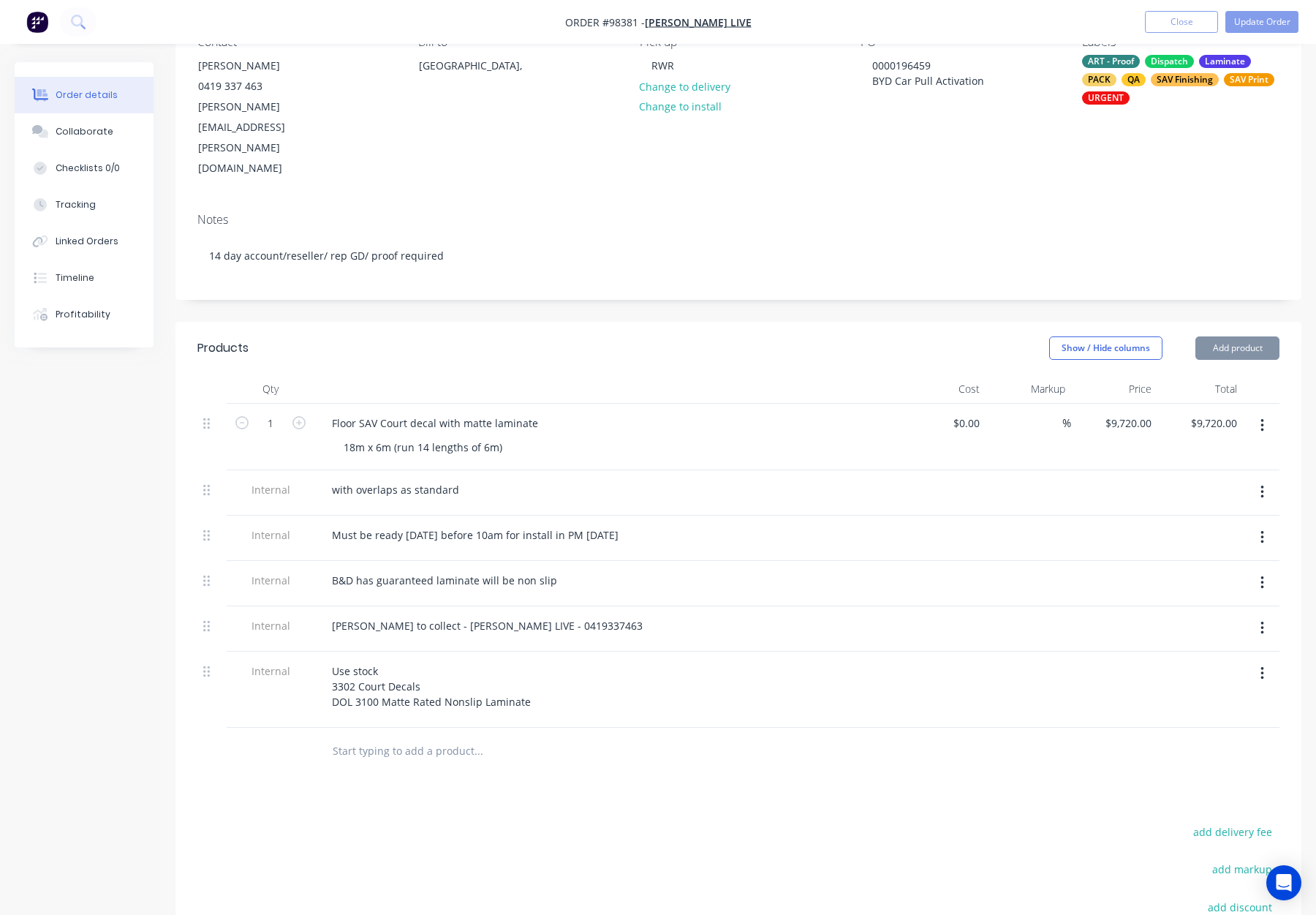
scroll to position [198, 0]
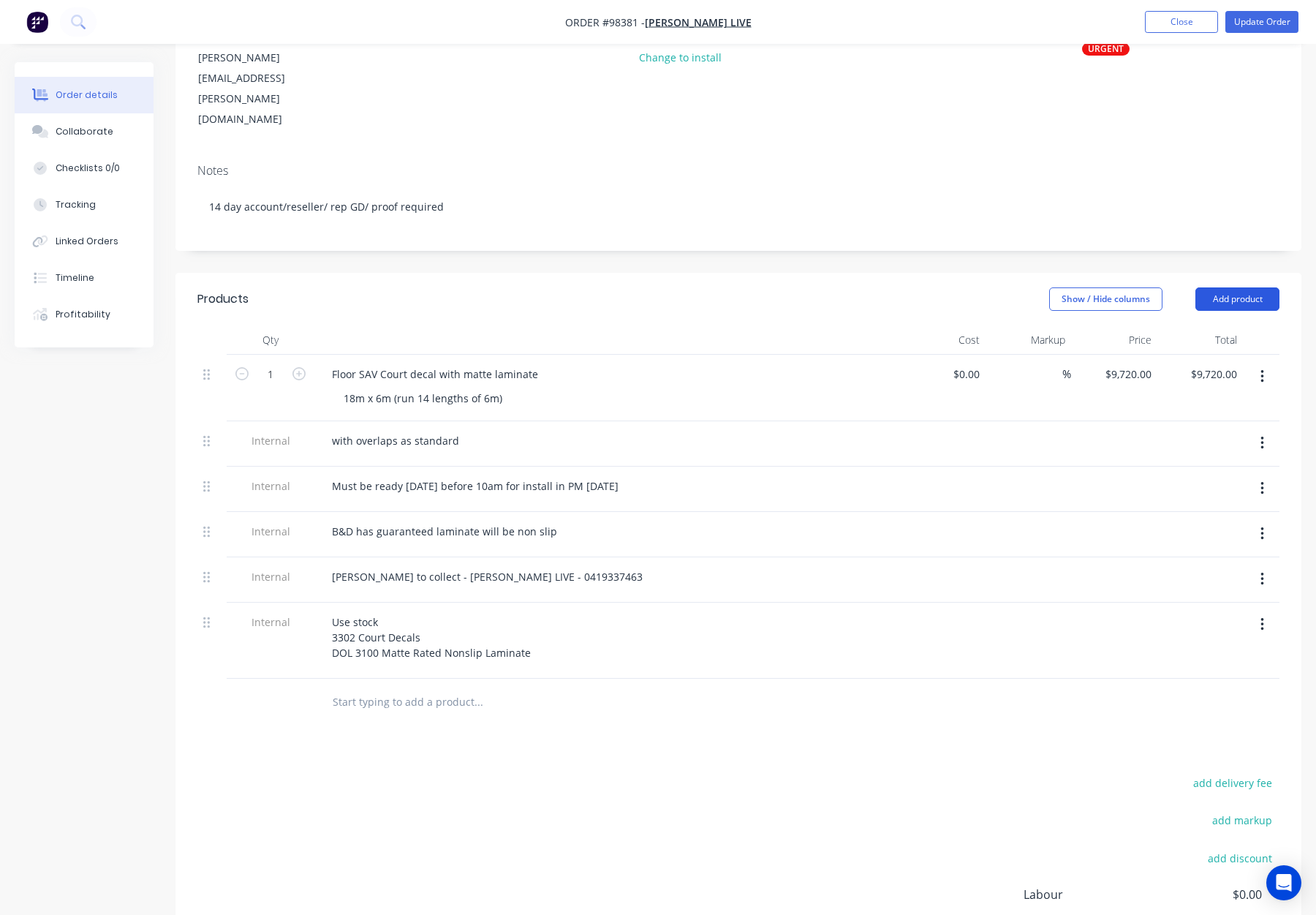
click at [1228, 288] on button "Add product" at bounding box center [1237, 299] width 84 height 24
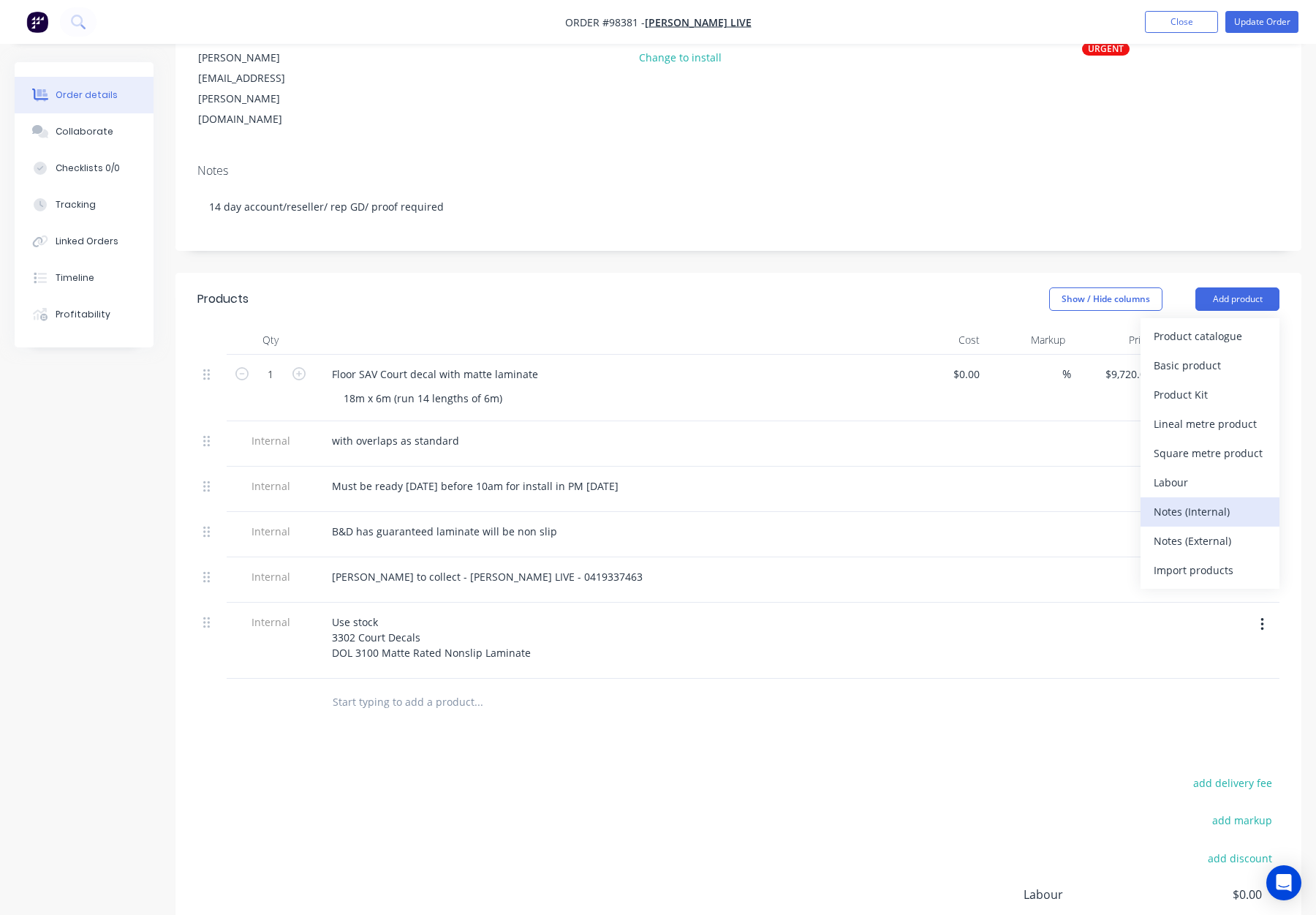
click at [1224, 501] on div "Notes (Internal)" at bounding box center [1210, 512] width 112 height 21
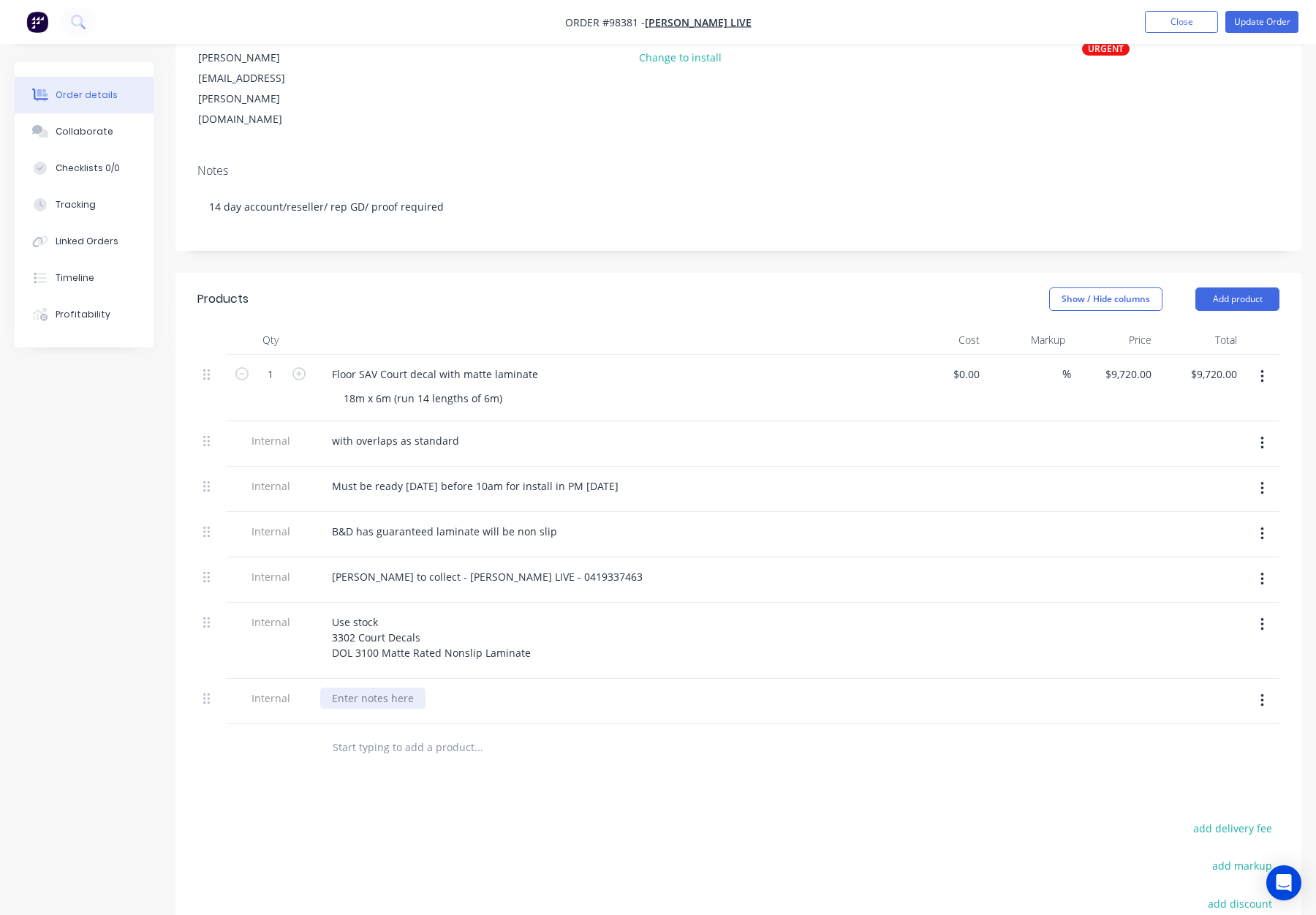
click at [355, 688] on div at bounding box center [372, 698] width 105 height 21
click at [553, 724] on div at bounding box center [577, 748] width 527 height 47
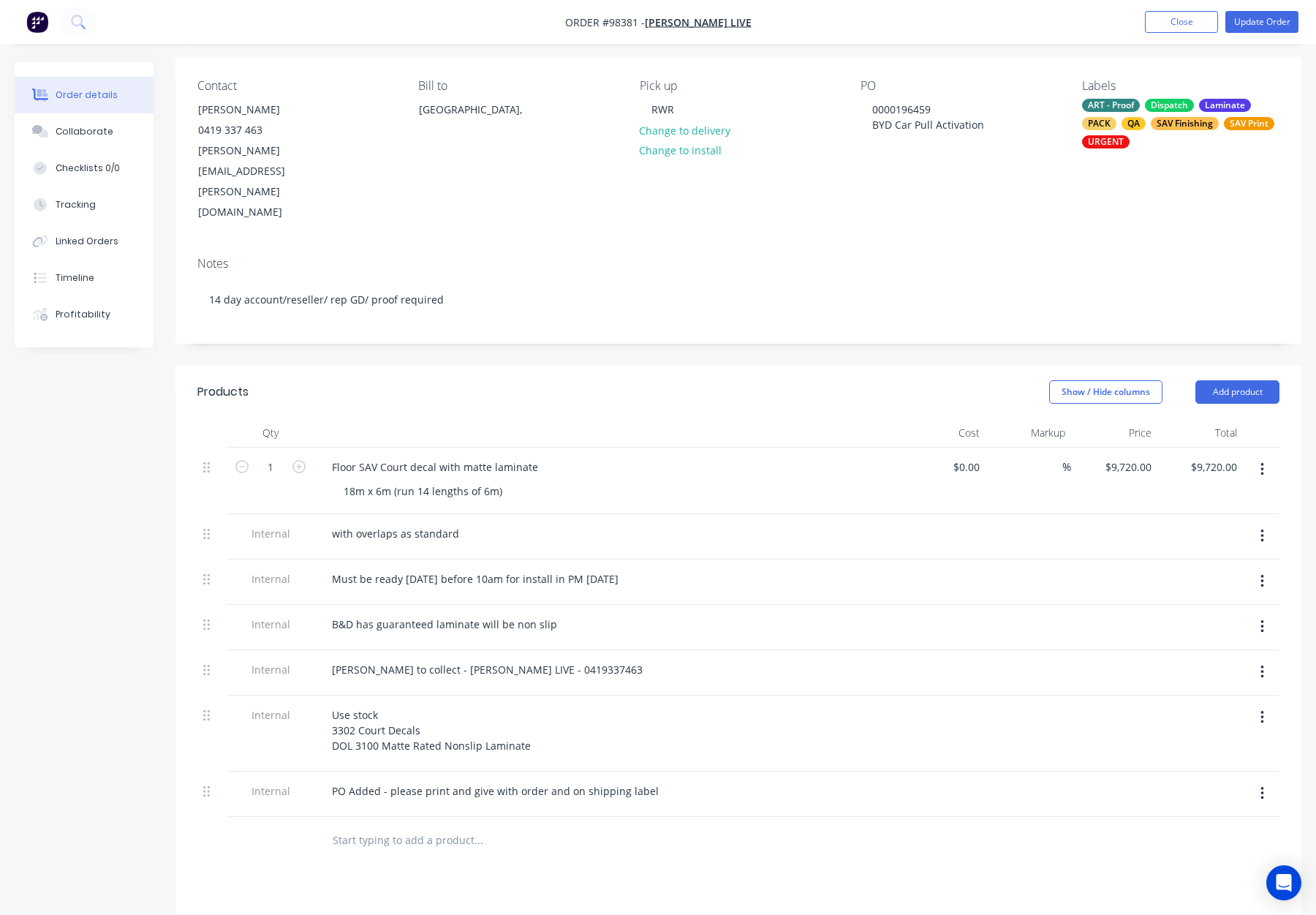
scroll to position [0, 0]
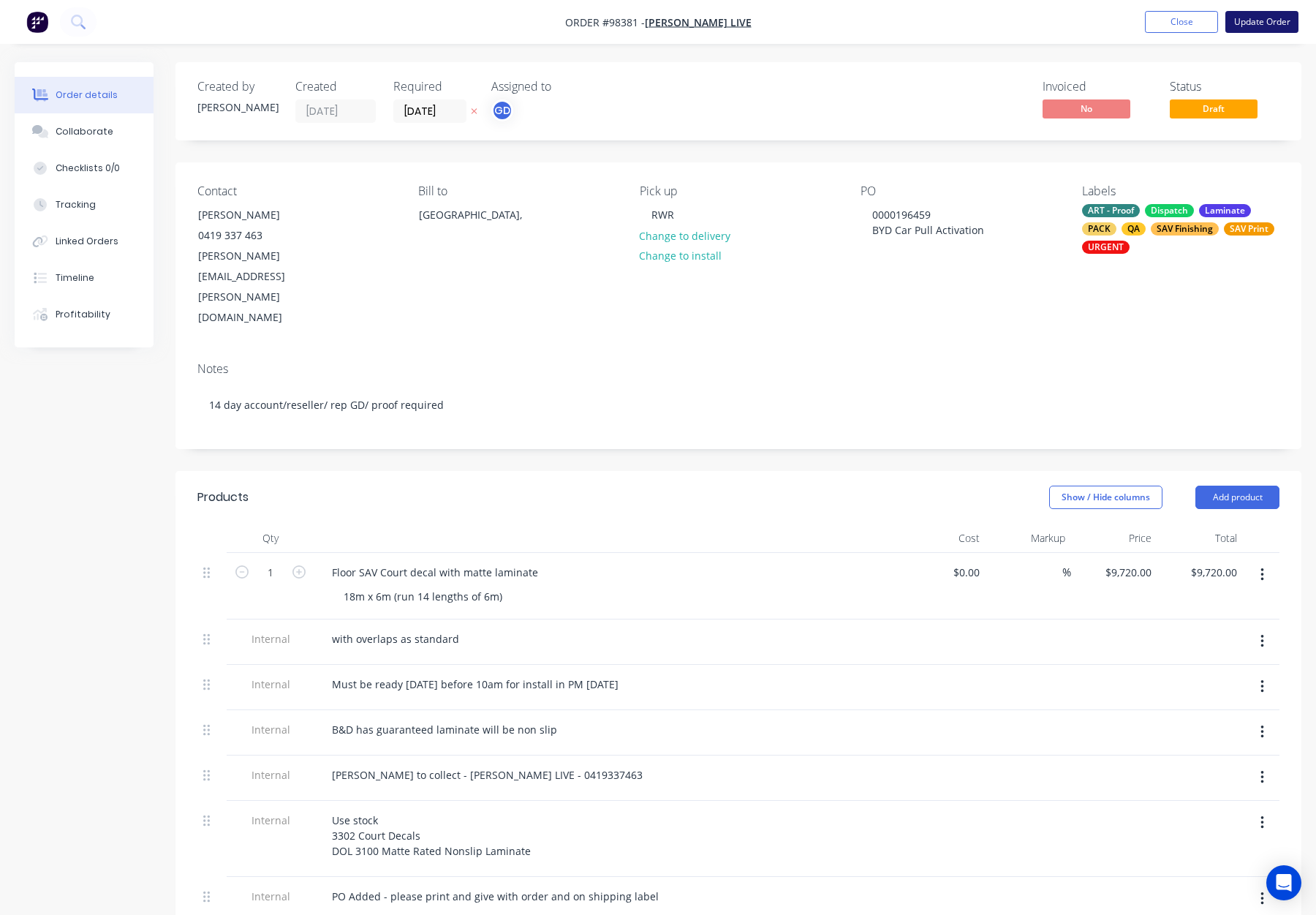
click at [1266, 11] on button "Update Order" at bounding box center [1262, 21] width 73 height 22
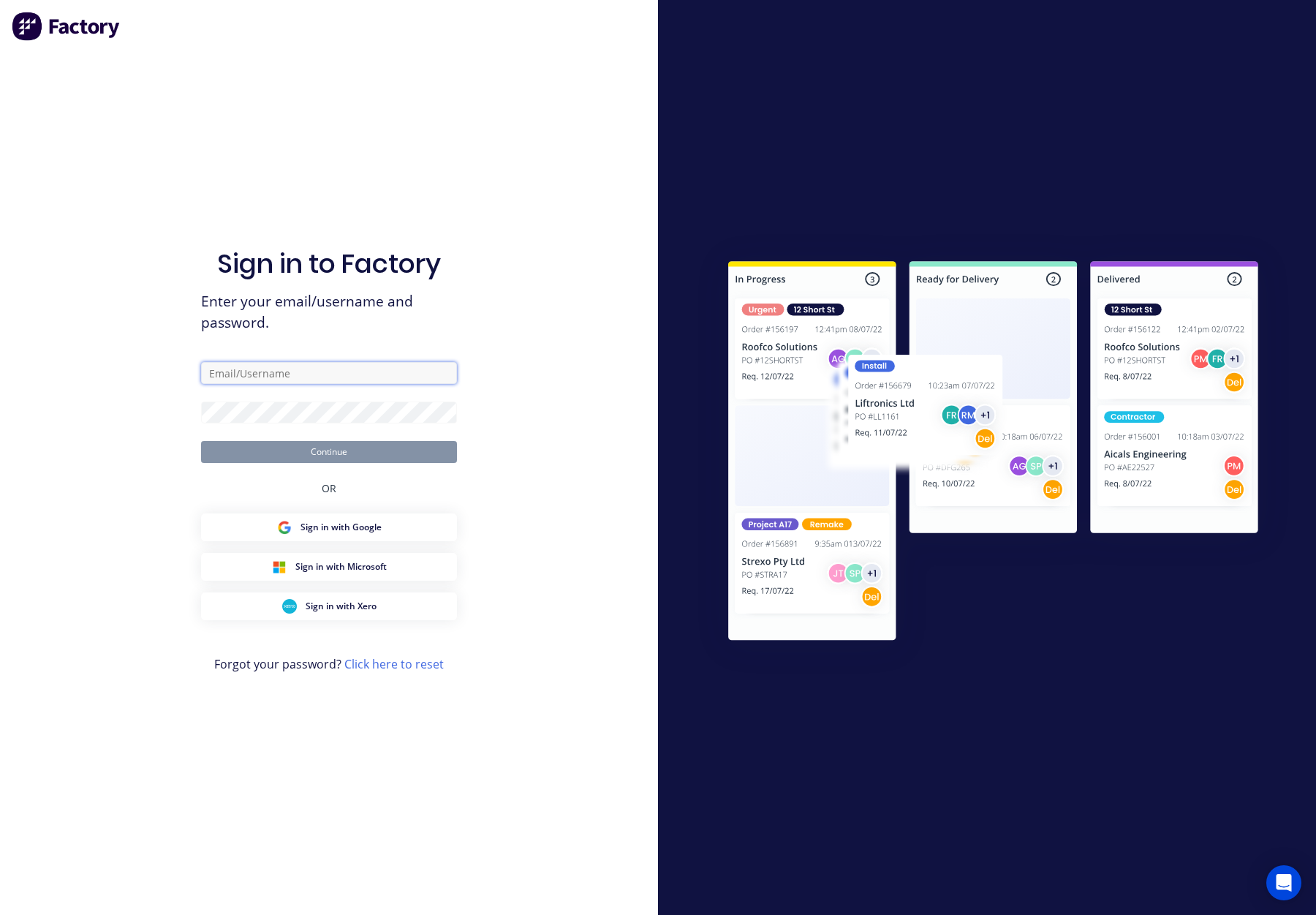
type input "orders@allflags.com.au"
click at [171, 406] on div "Sign in to Factory Enter your email/username and password. orders@allflags.com.…" at bounding box center [329, 457] width 658 height 915
click at [201, 441] on button "Continue" at bounding box center [329, 451] width 256 height 22
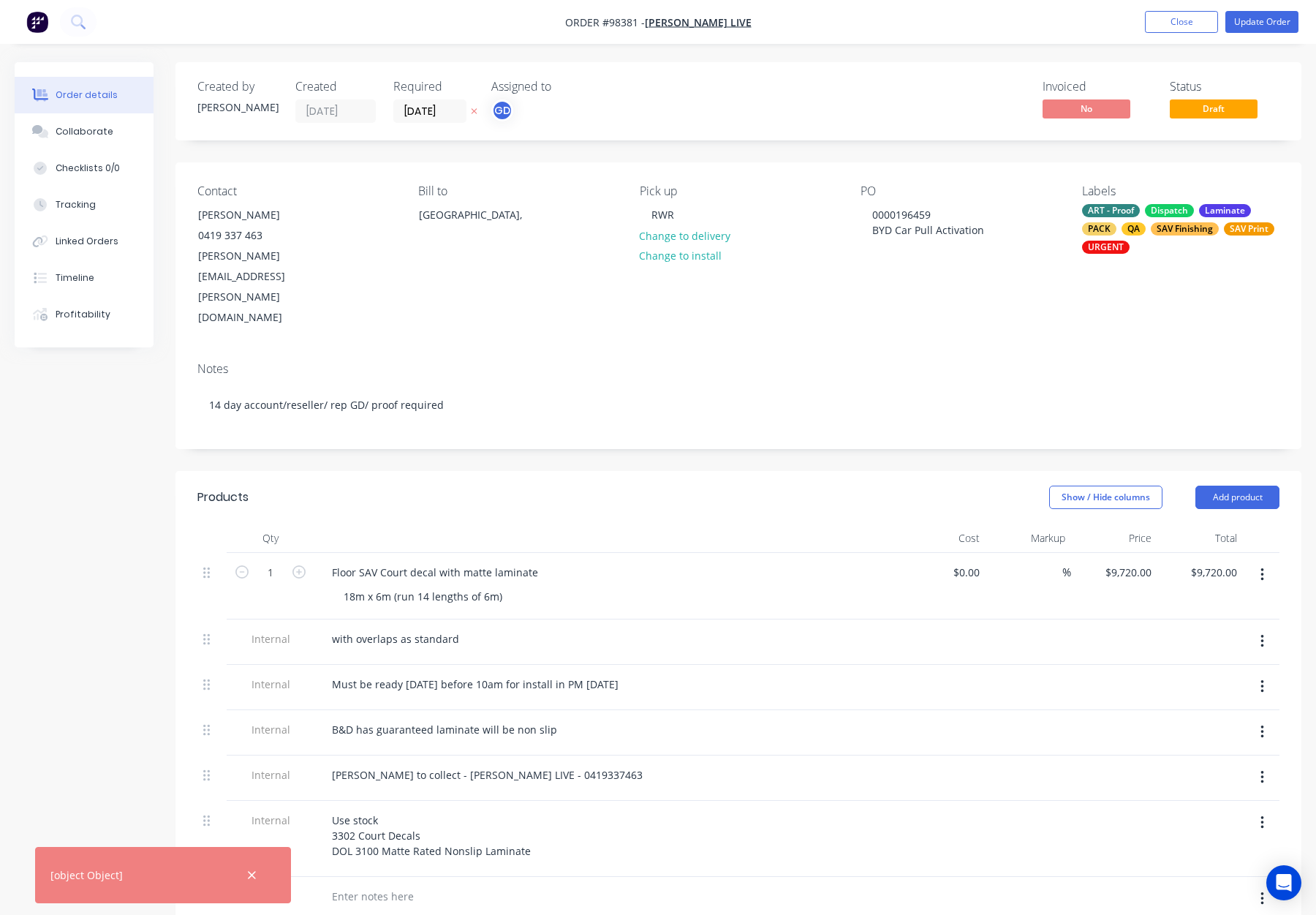
click at [600, 471] on header "Products Show / Hide columns Add product" at bounding box center [739, 497] width 1126 height 53
click at [256, 878] on icon "button" at bounding box center [252, 876] width 10 height 13
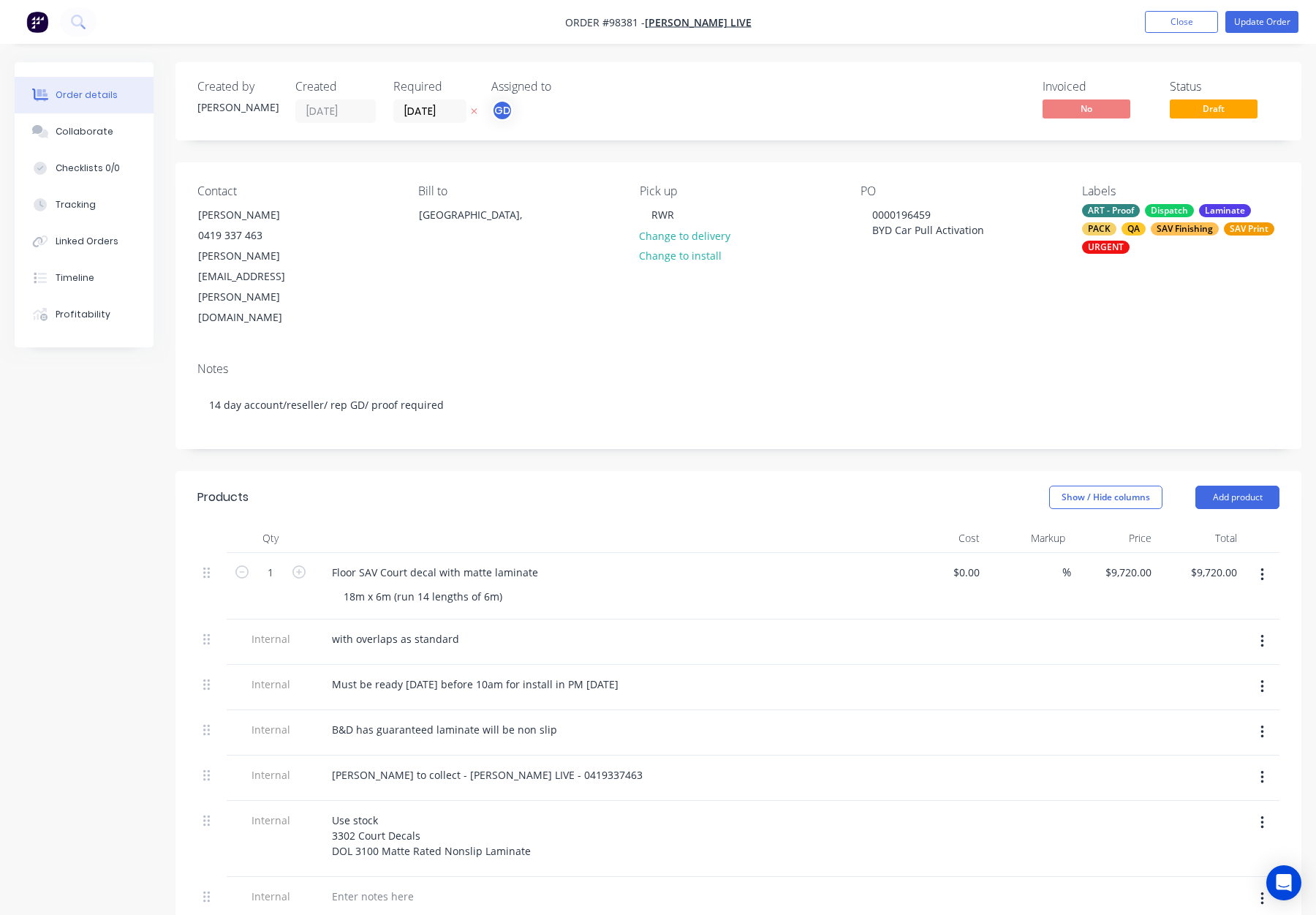
click at [797, 471] on header "Products Show / Hide columns Add product" at bounding box center [739, 497] width 1126 height 53
click at [1248, 27] on button "Update Order" at bounding box center [1262, 21] width 73 height 22
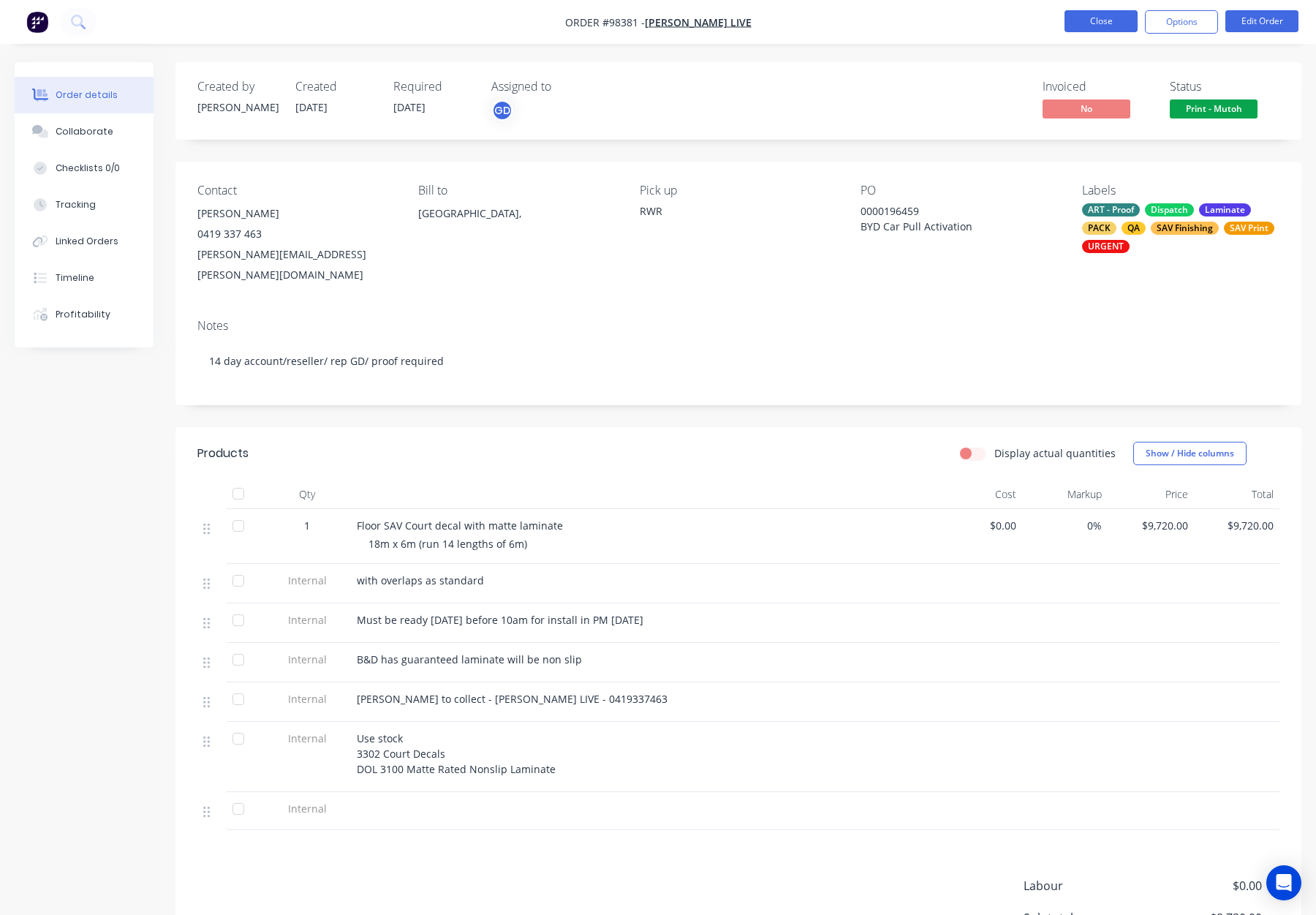
click at [1101, 24] on button "Close" at bounding box center [1101, 21] width 73 height 22
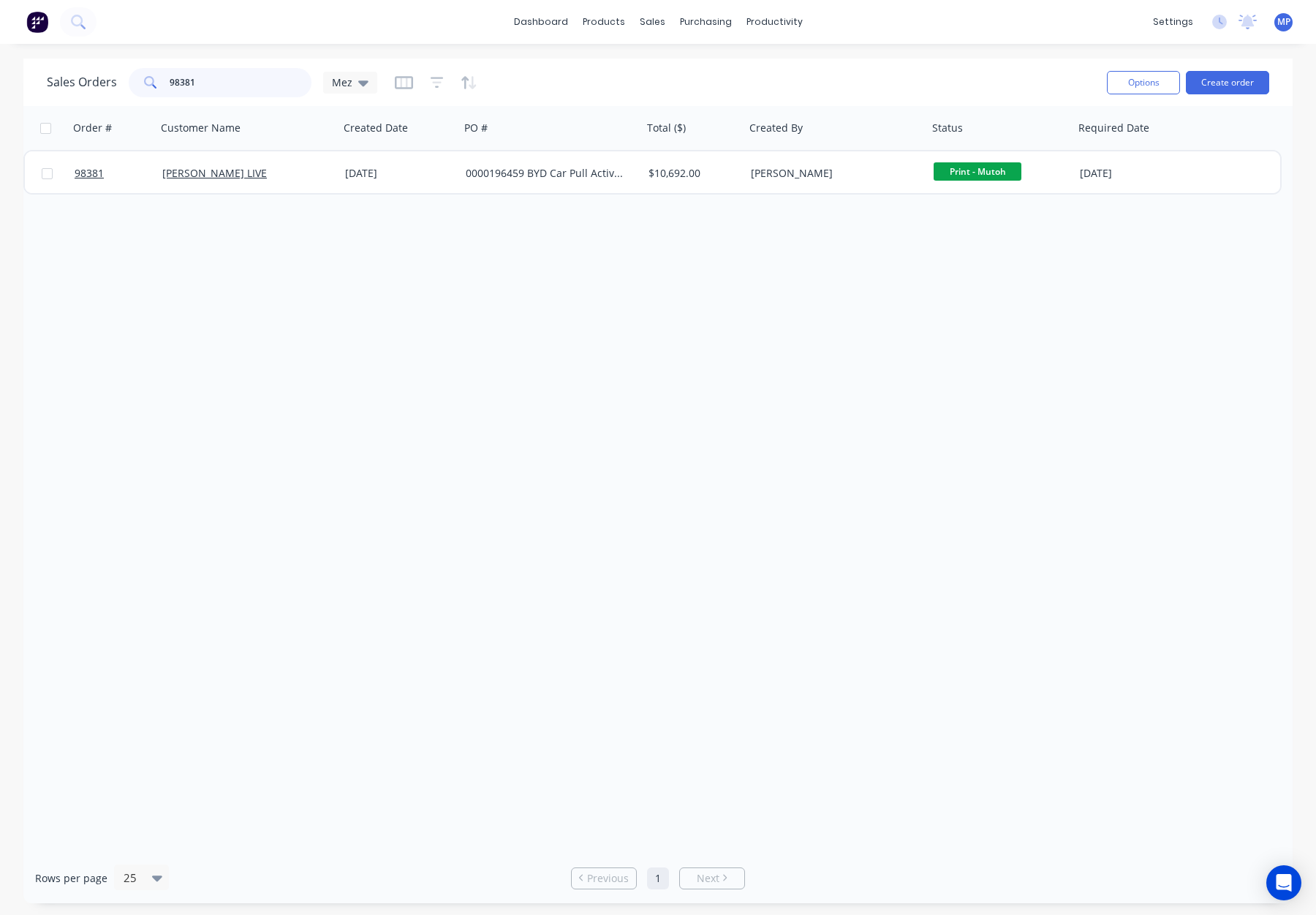
drag, startPoint x: 218, startPoint y: 75, endPoint x: 232, endPoint y: 88, distance: 19.1
click at [218, 75] on input "98381" at bounding box center [240, 83] width 143 height 29
drag, startPoint x: 203, startPoint y: 85, endPoint x: 138, endPoint y: 83, distance: 65.0
click at [137, 83] on div "98381" at bounding box center [220, 83] width 182 height 29
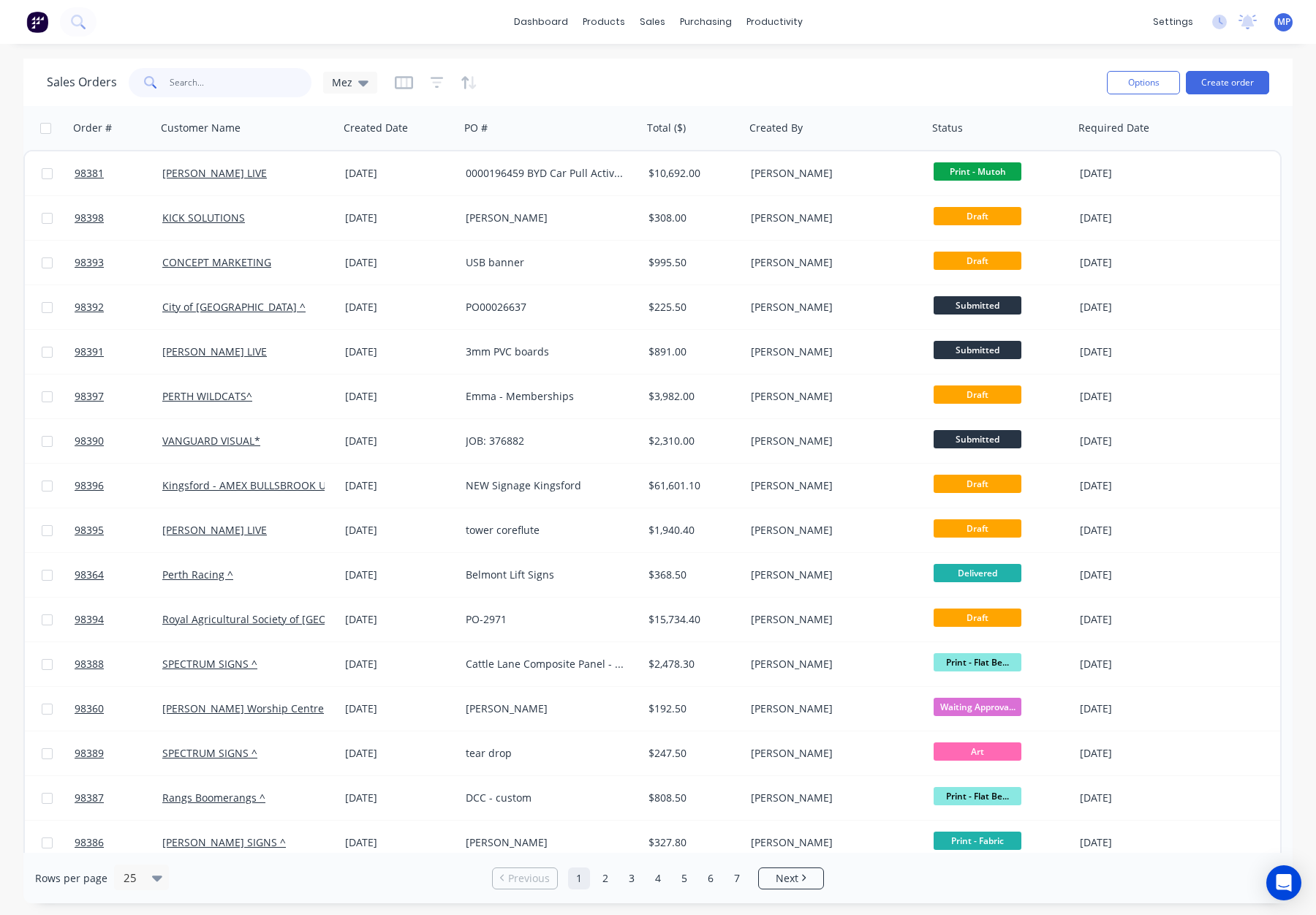
click at [197, 82] on input "text" at bounding box center [240, 83] width 143 height 29
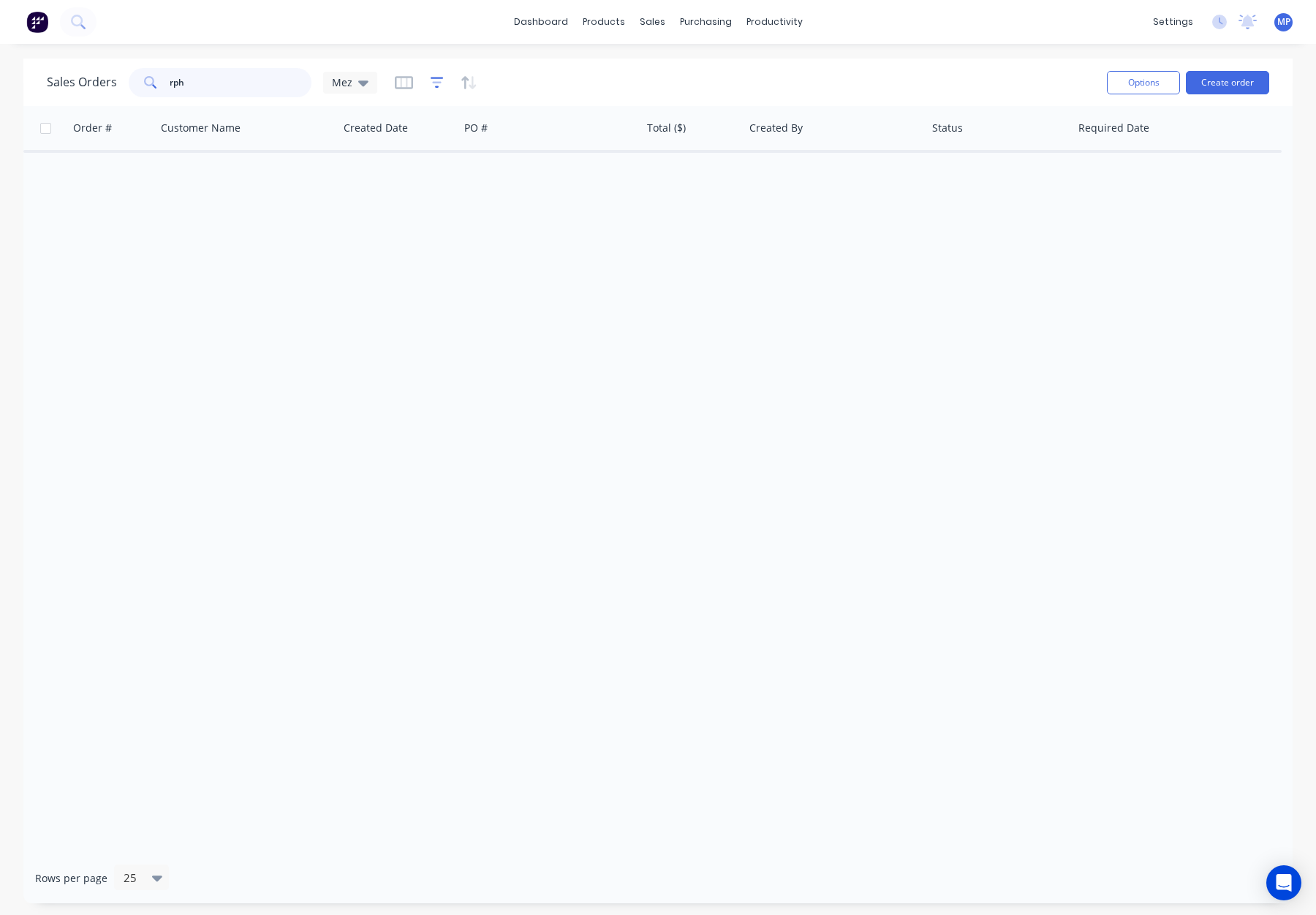
type input "rph"
click at [434, 77] on icon "button" at bounding box center [437, 81] width 13 height 11
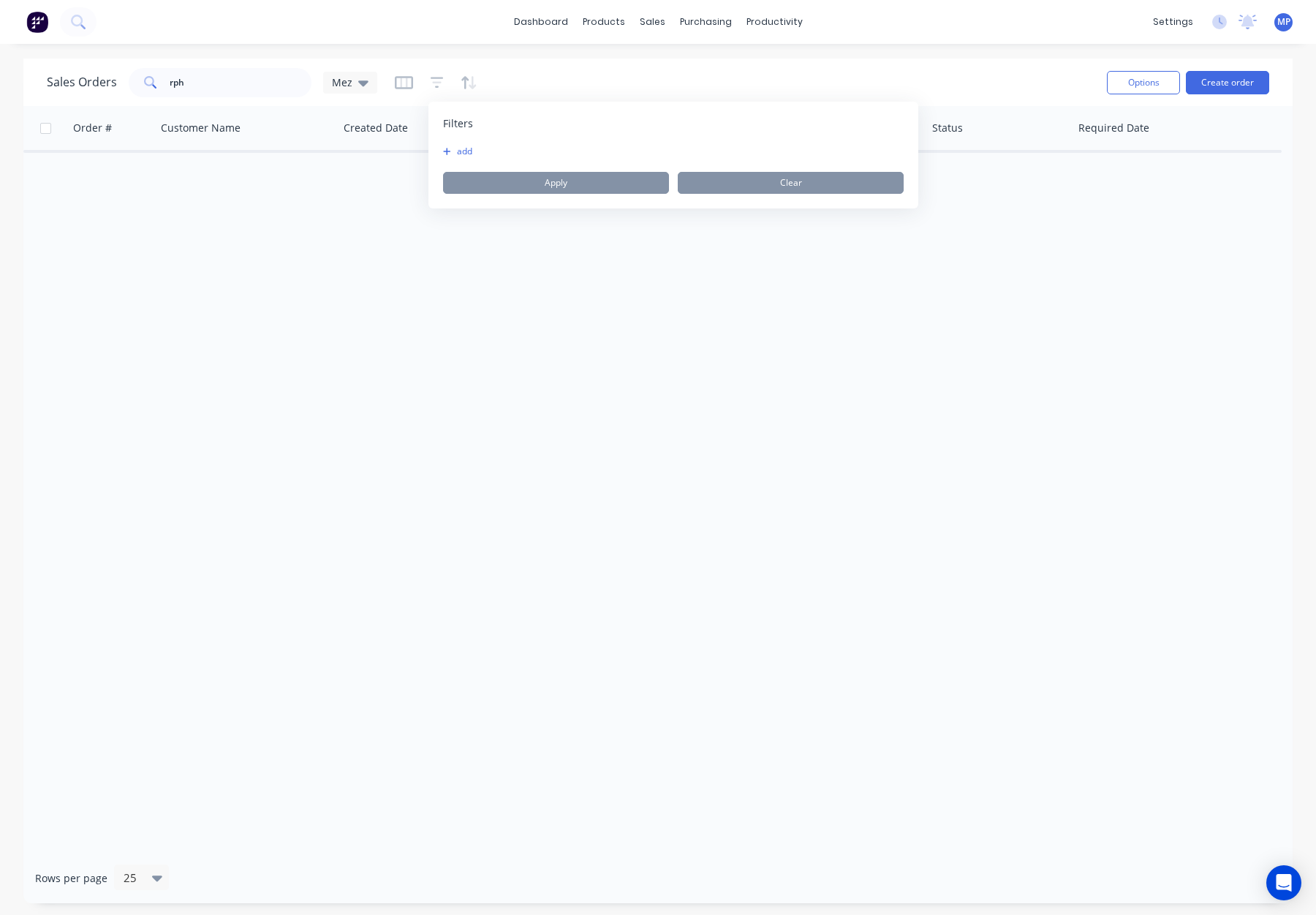
click at [463, 148] on button "add" at bounding box center [461, 152] width 37 height 11
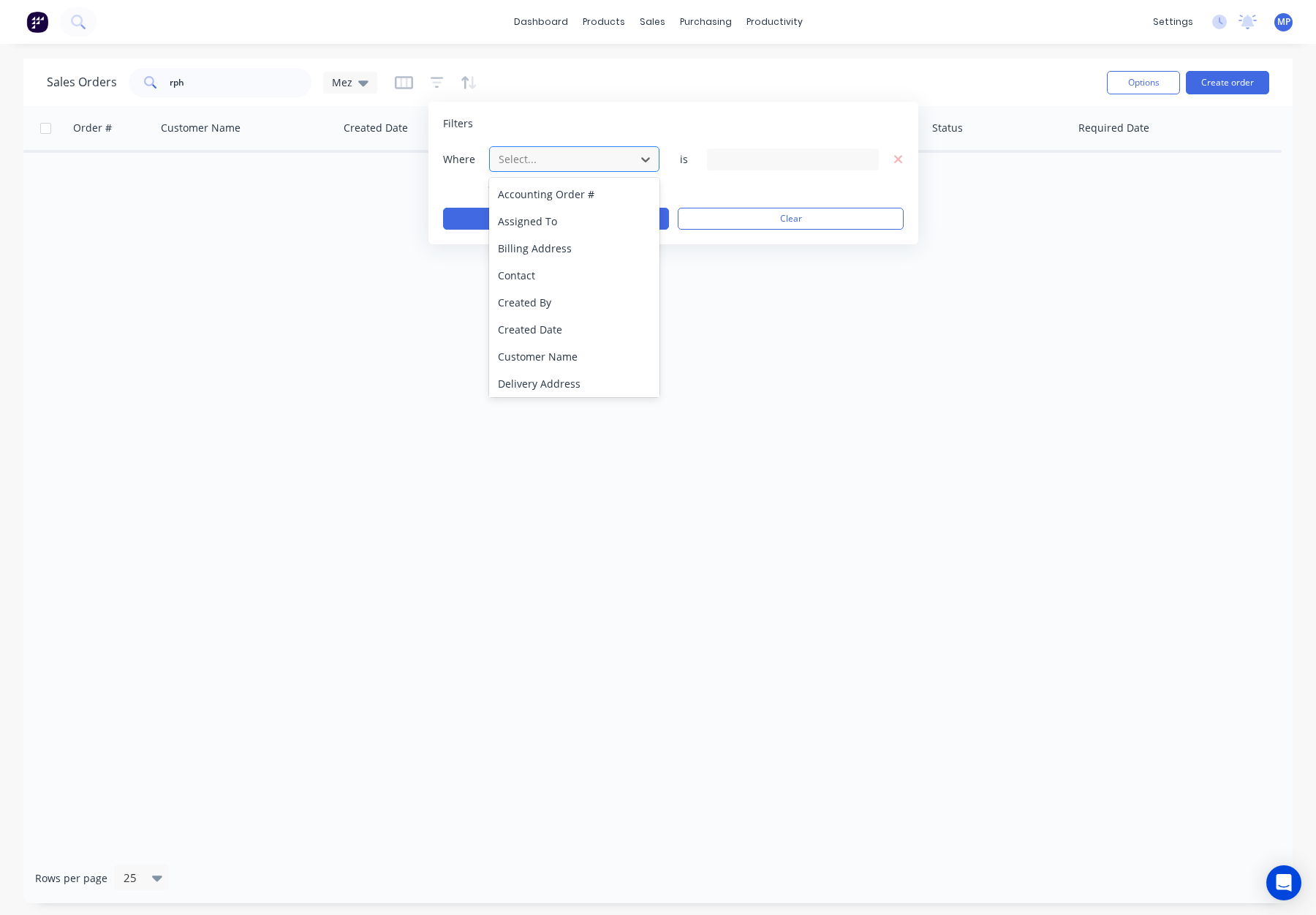
drag, startPoint x: 525, startPoint y: 156, endPoint x: 542, endPoint y: 171, distance: 22.7
click at [525, 156] on div at bounding box center [563, 159] width 131 height 18
click at [579, 374] on div "Status" at bounding box center [574, 381] width 170 height 27
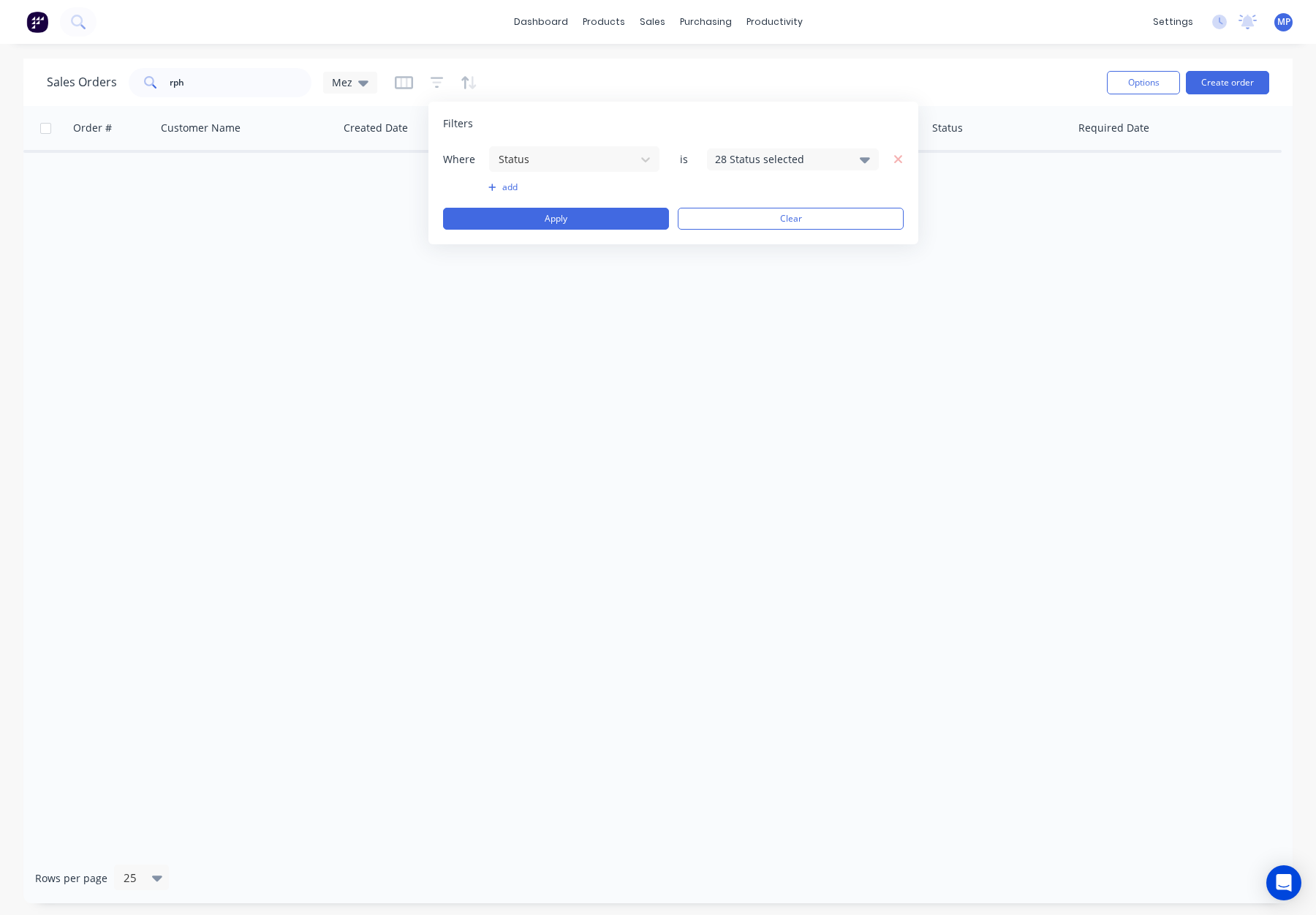
click at [744, 163] on div "28 Status selected" at bounding box center [781, 159] width 133 height 15
click at [766, 266] on div "Archived" at bounding box center [840, 269] width 176 height 15
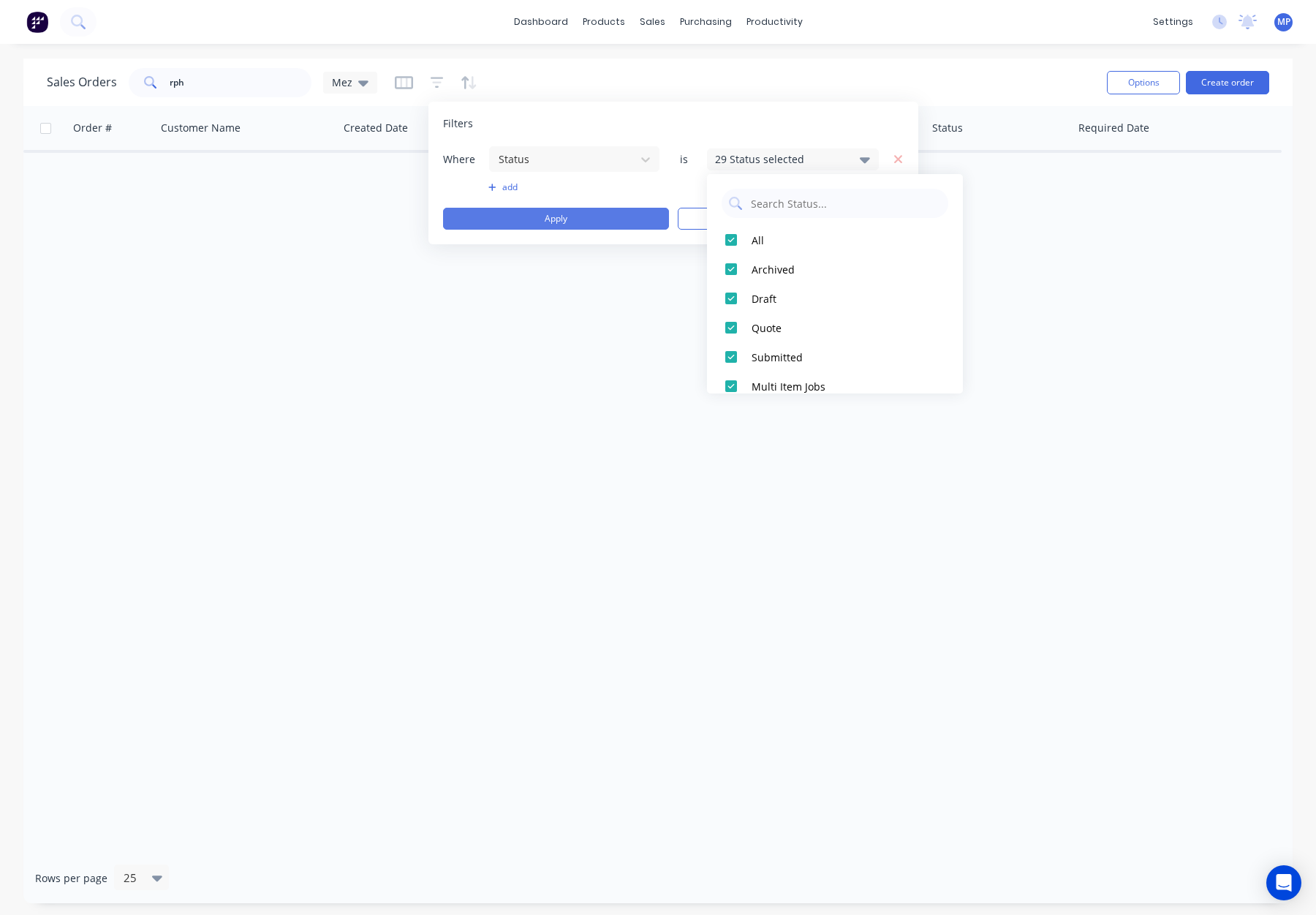
click at [578, 215] on button "Apply" at bounding box center [555, 218] width 226 height 22
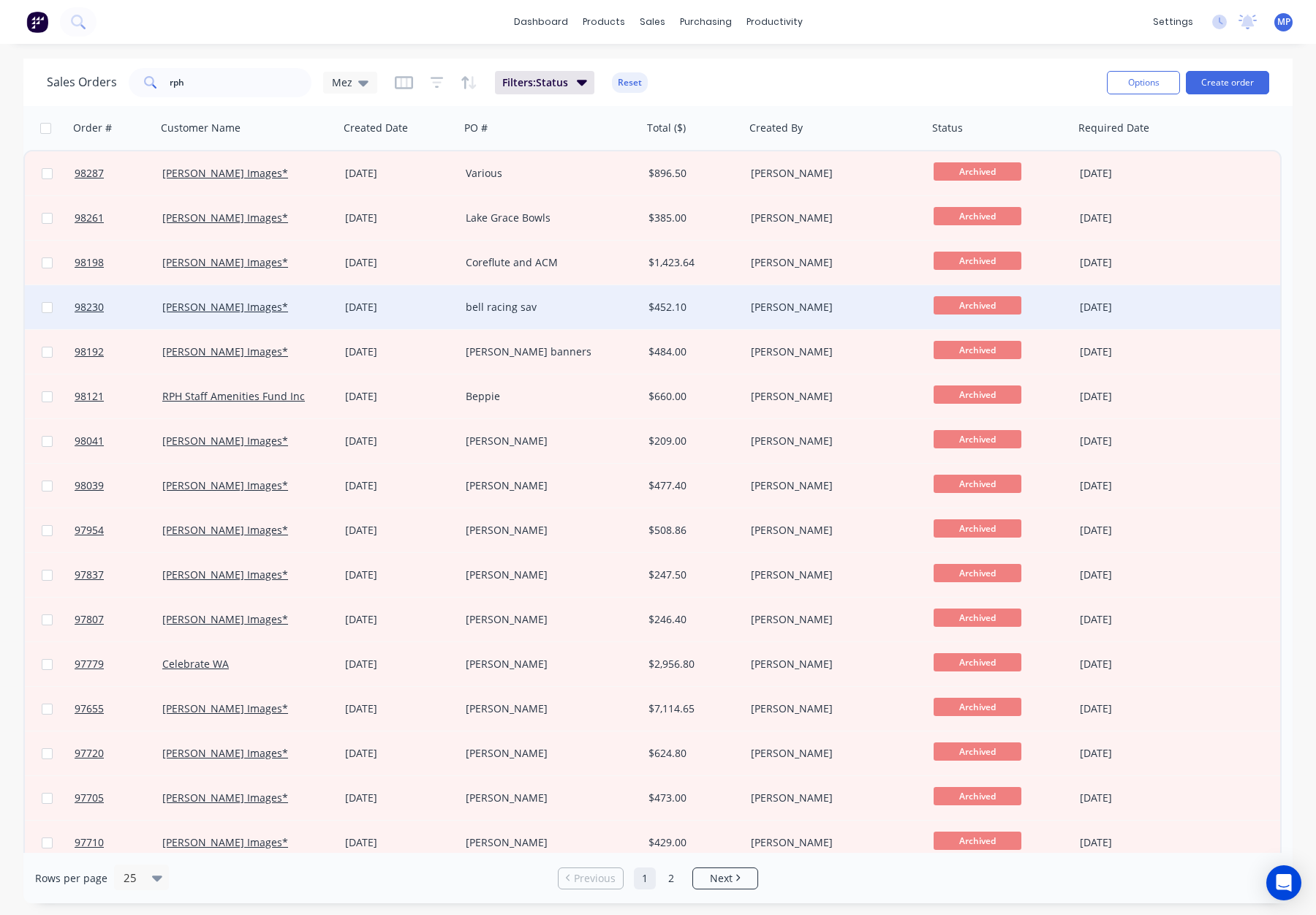
scroll to position [6, 0]
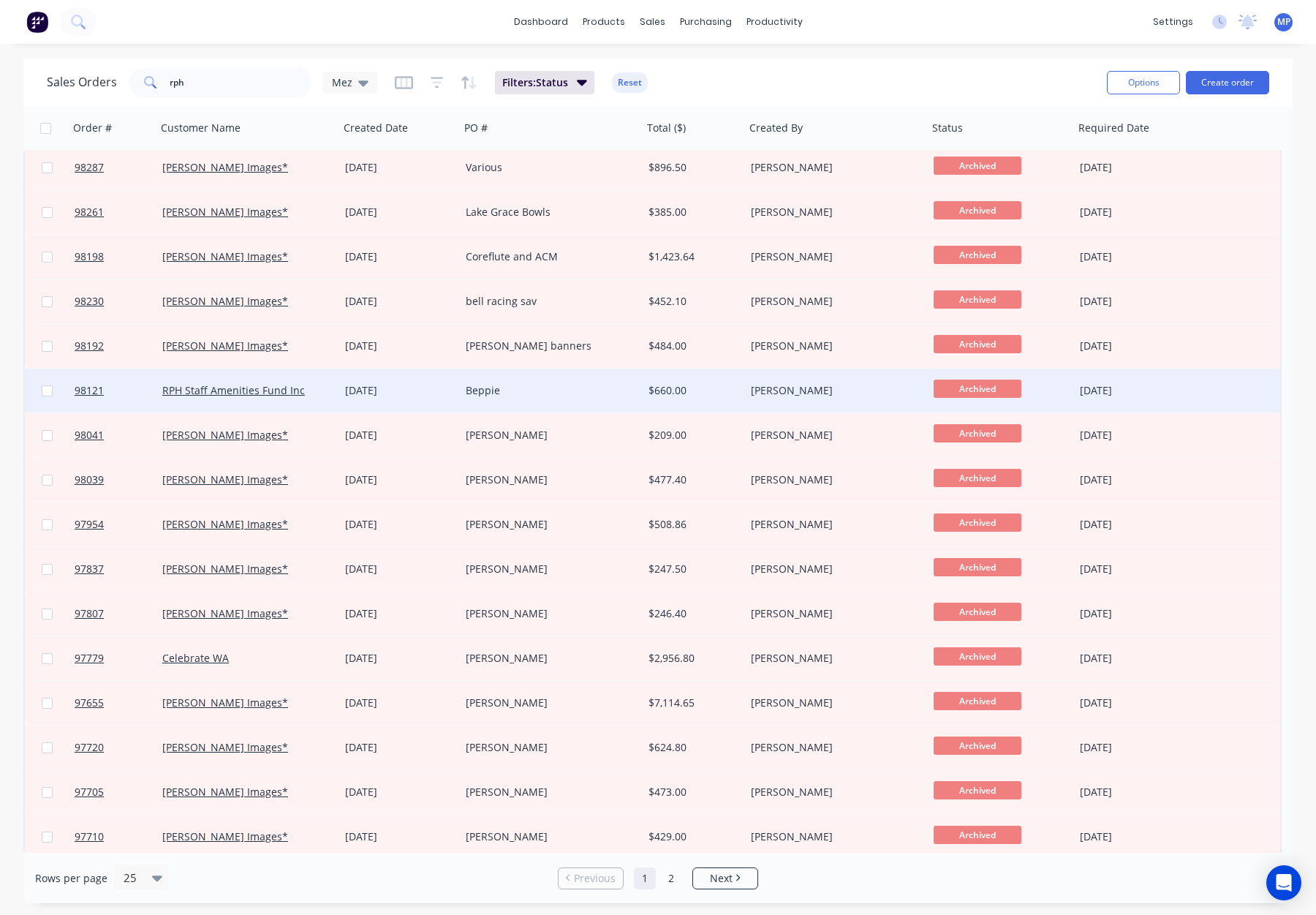
click at [322, 379] on div "RPH Staff Amenities Fund Inc" at bounding box center [248, 391] width 182 height 44
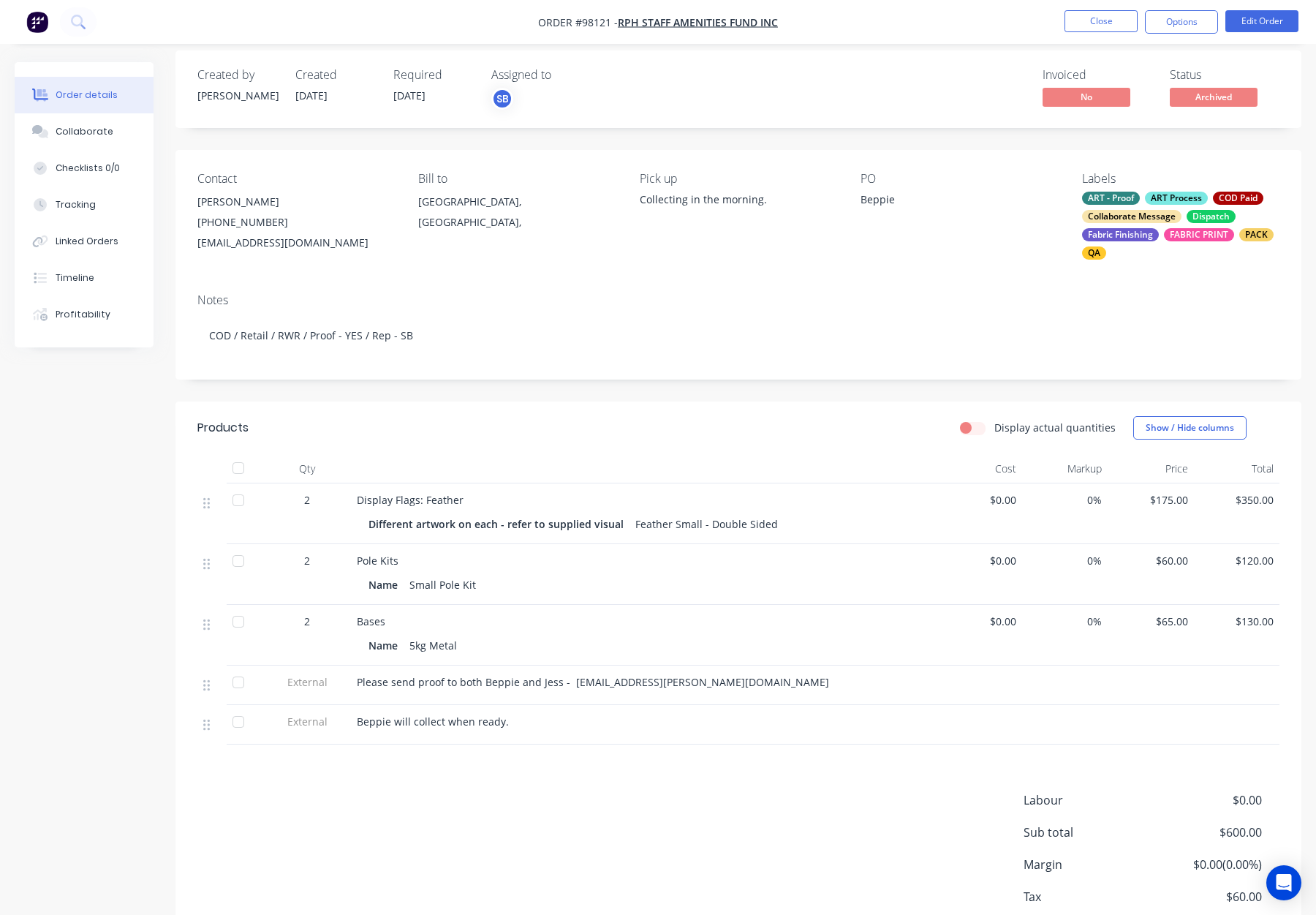
scroll to position [12, 0]
click at [1182, 23] on button "Options" at bounding box center [1182, 22] width 73 height 24
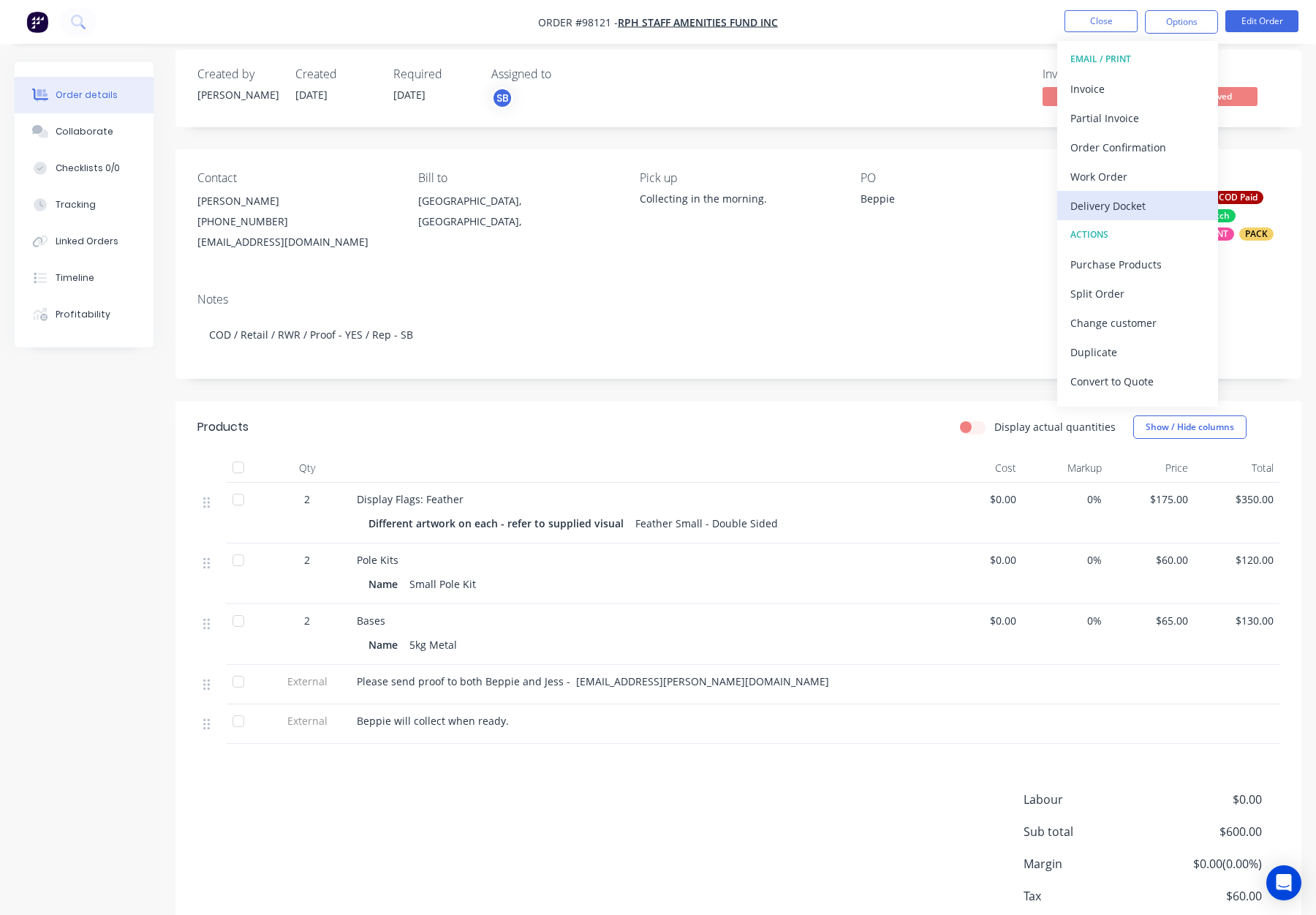
scroll to position [22, 0]
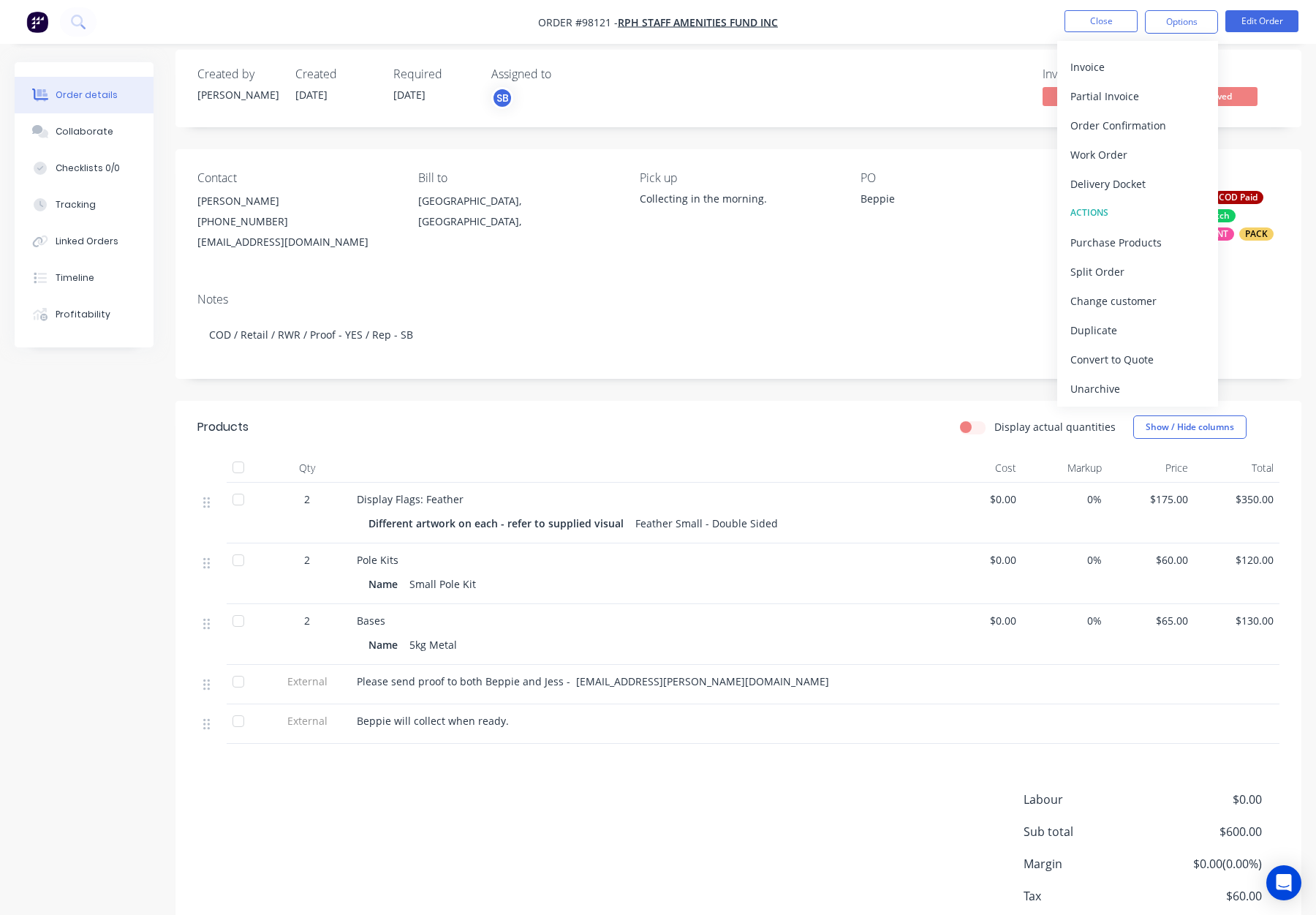
click at [1120, 385] on div "Unarchive" at bounding box center [1138, 389] width 134 height 21
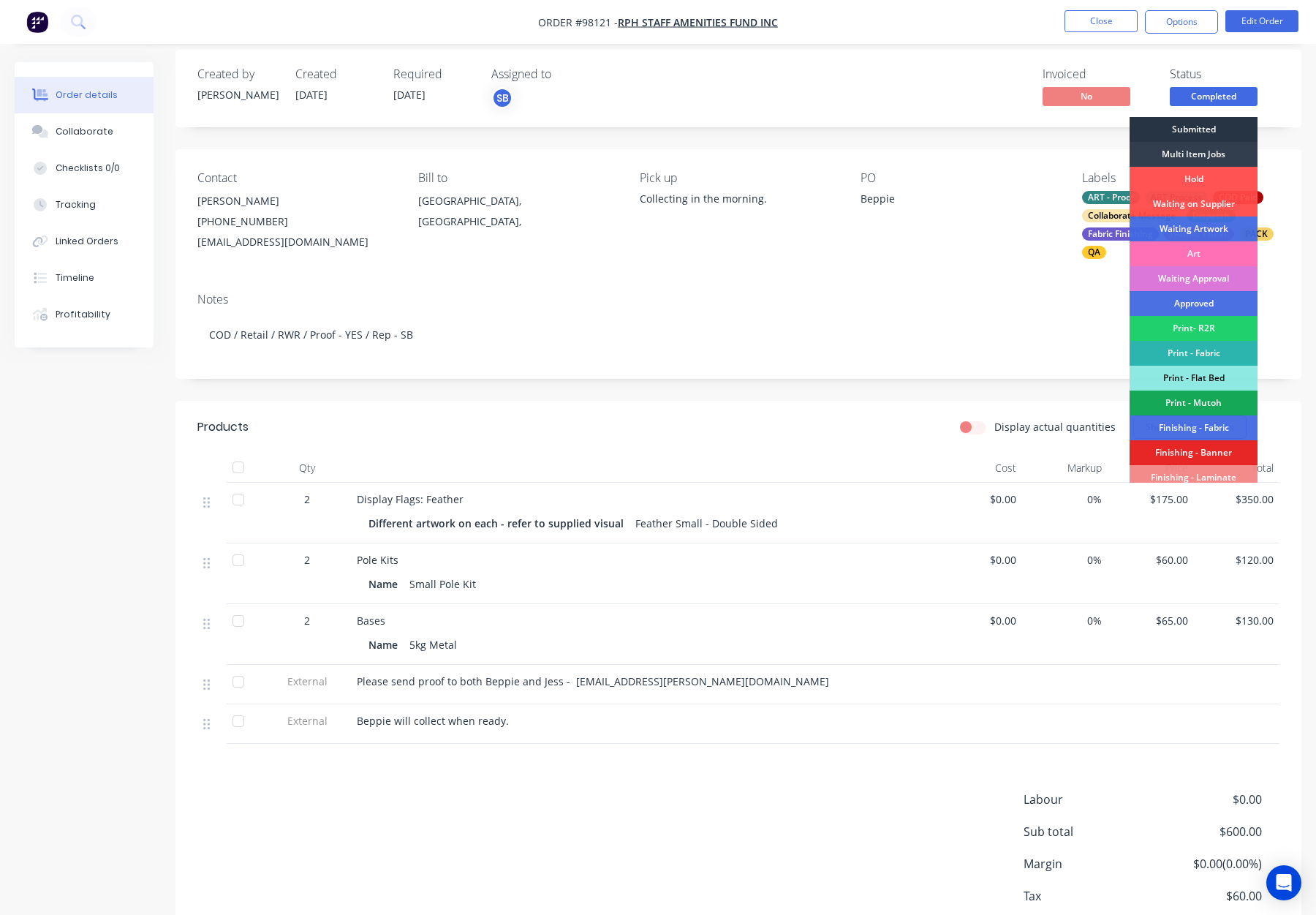
click at [1197, 130] on div "Submitted" at bounding box center [1193, 130] width 128 height 25
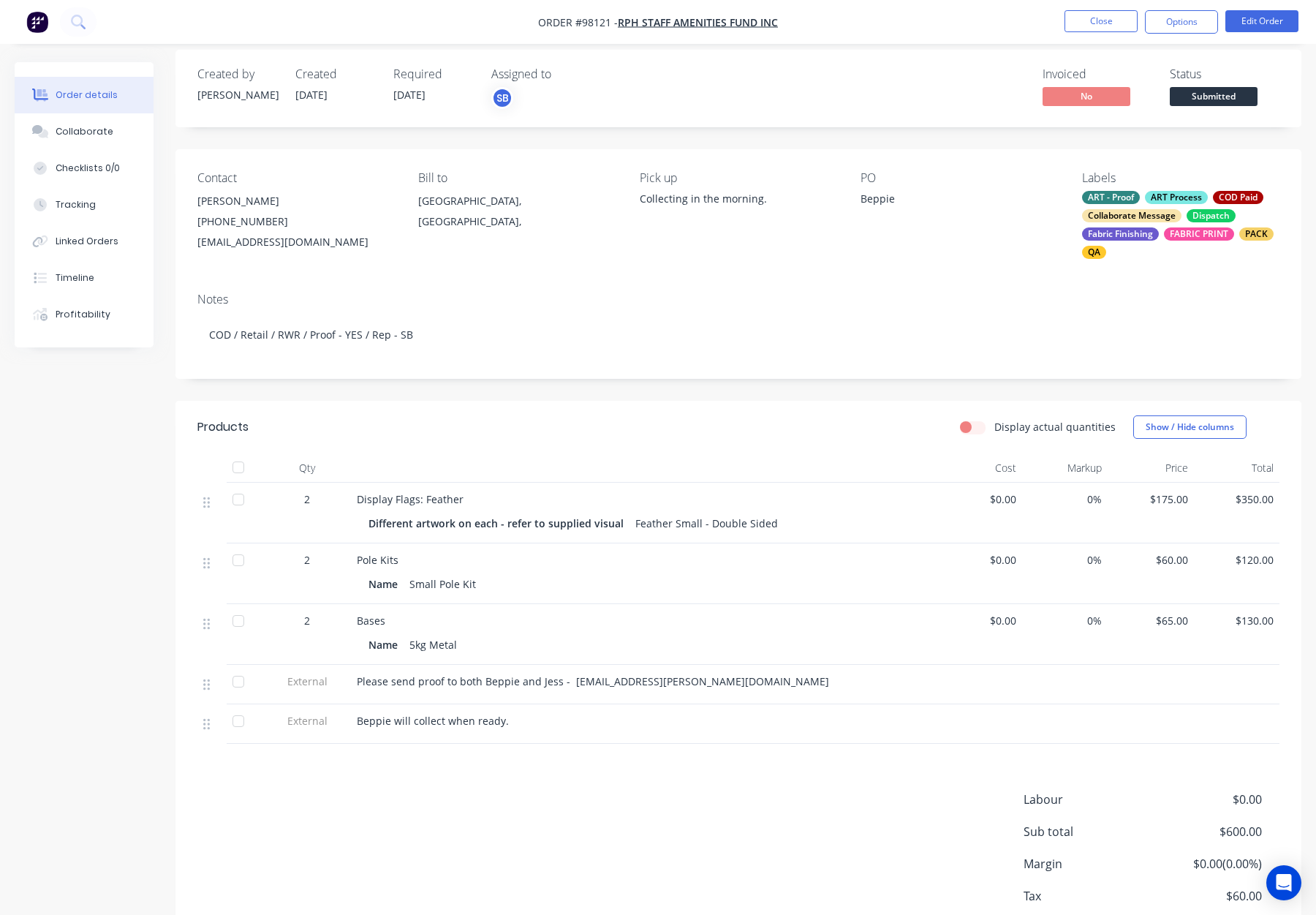
click at [1195, 209] on div "Dispatch" at bounding box center [1211, 216] width 49 height 13
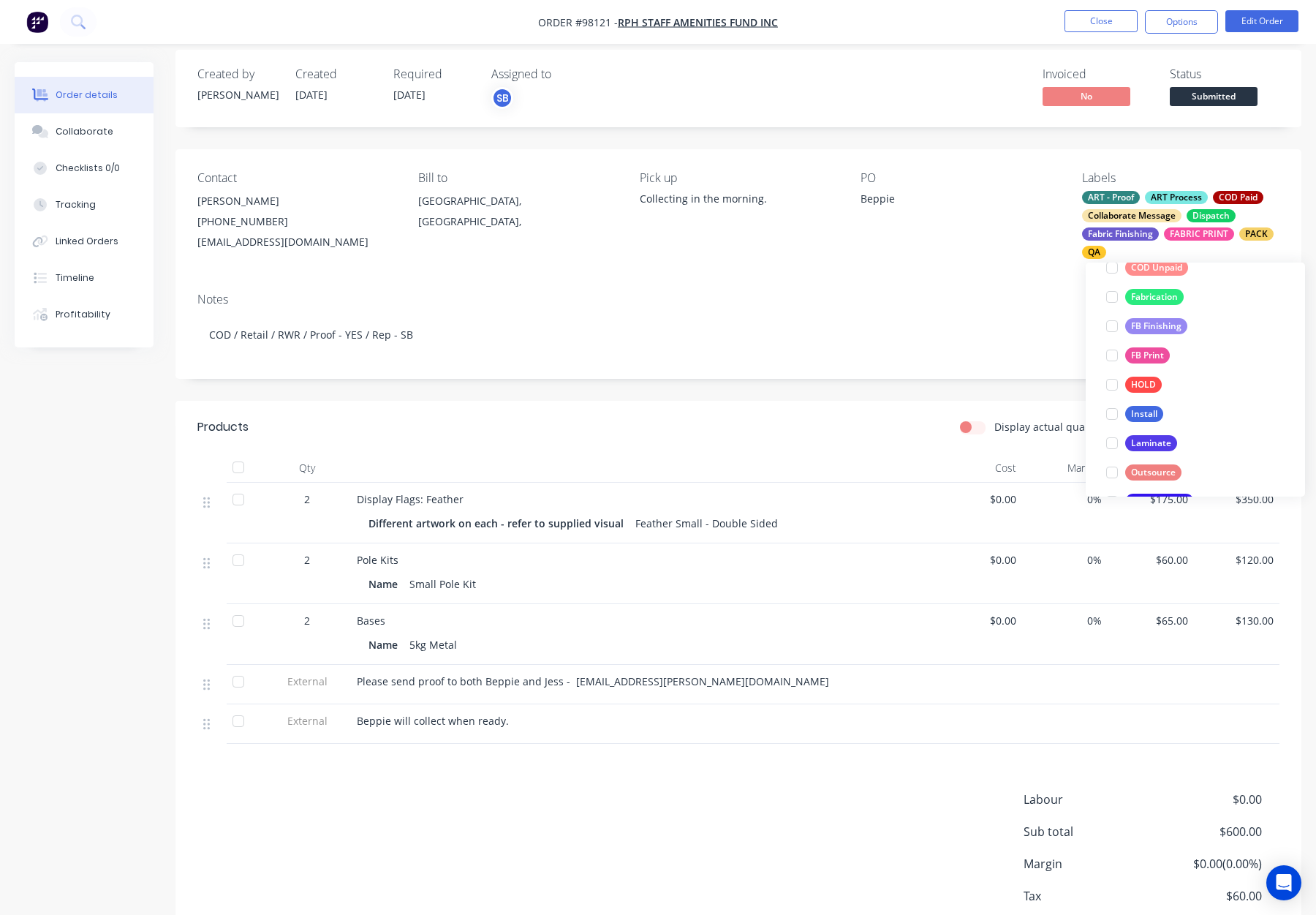
scroll to position [702, 0]
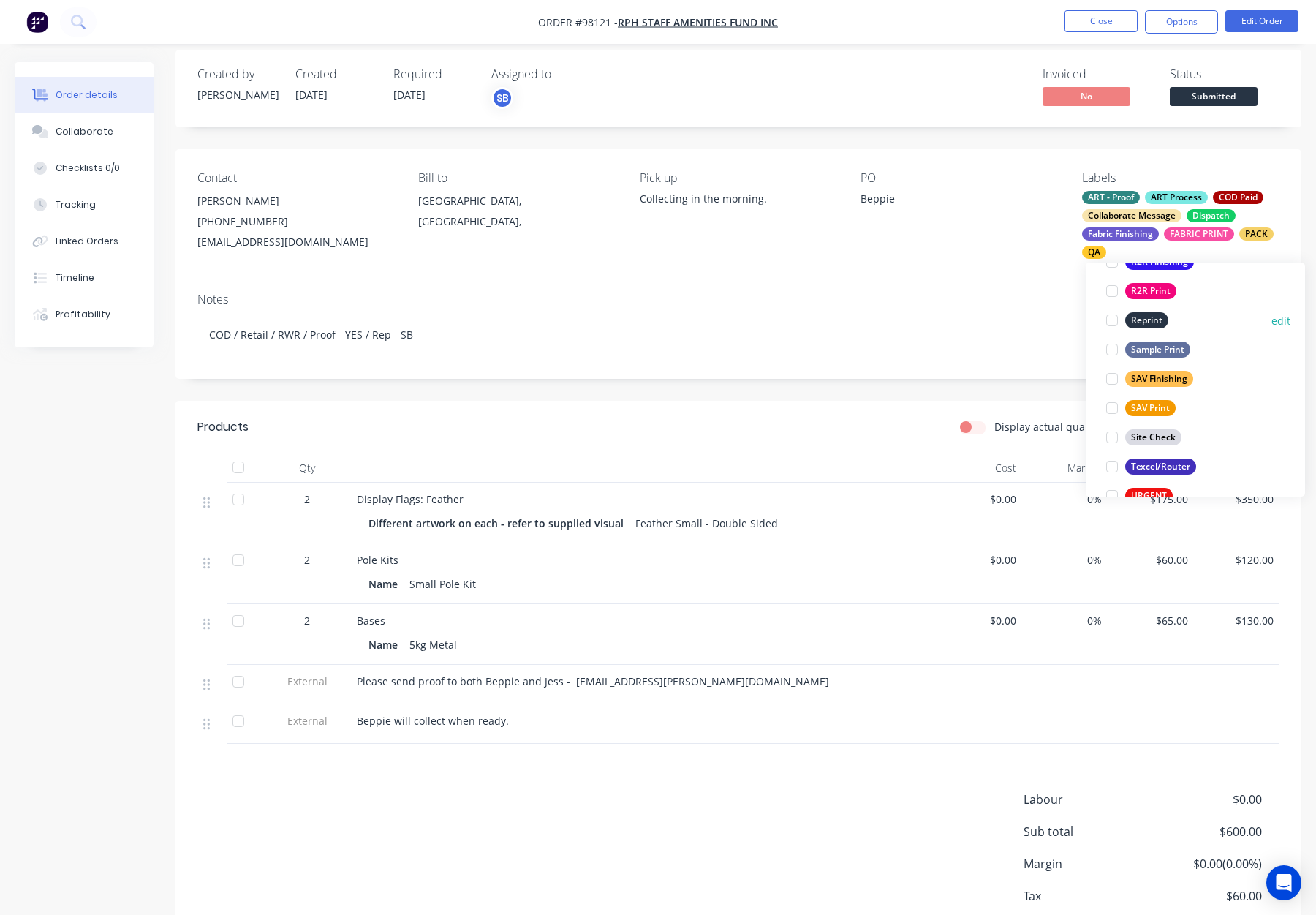
drag, startPoint x: 1150, startPoint y: 319, endPoint x: 1138, endPoint y: 320, distance: 12.0
click at [1150, 319] on div "Reprint" at bounding box center [1147, 320] width 43 height 16
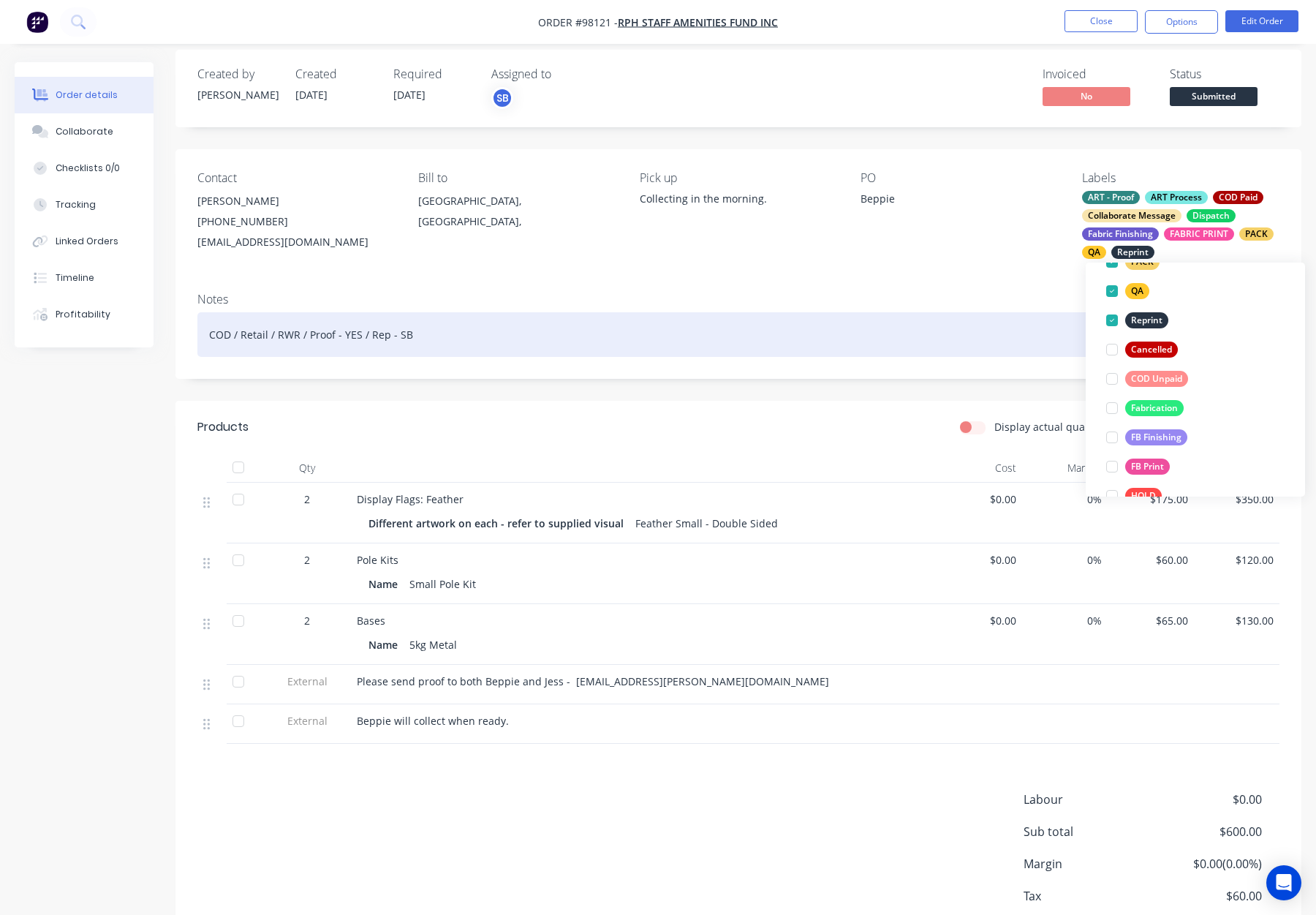
click at [1039, 312] on div "COD / Retail / RWR / Proof - YES / Rep - SB" at bounding box center [738, 334] width 1082 height 45
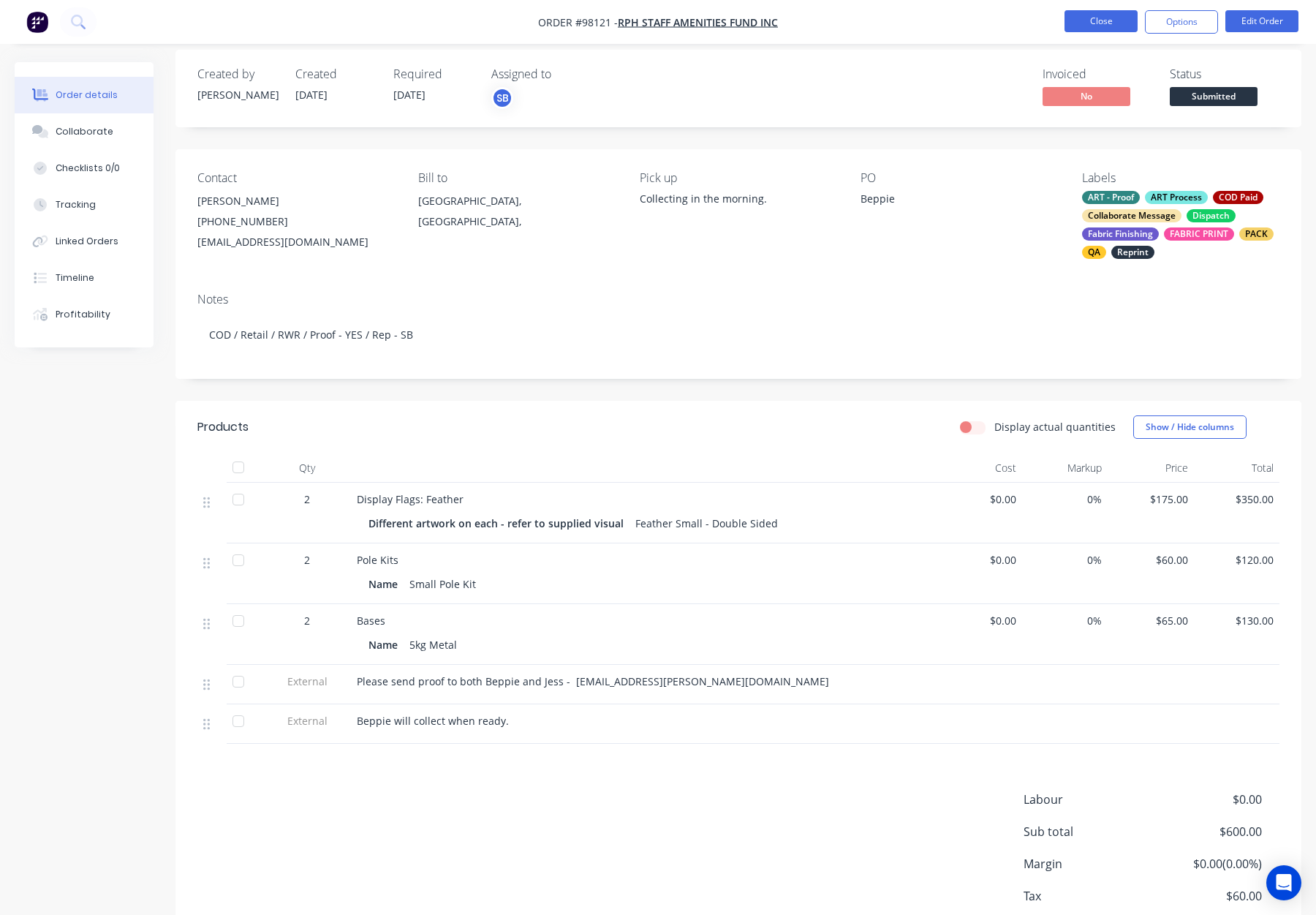
click at [1093, 21] on button "Close" at bounding box center [1101, 21] width 73 height 22
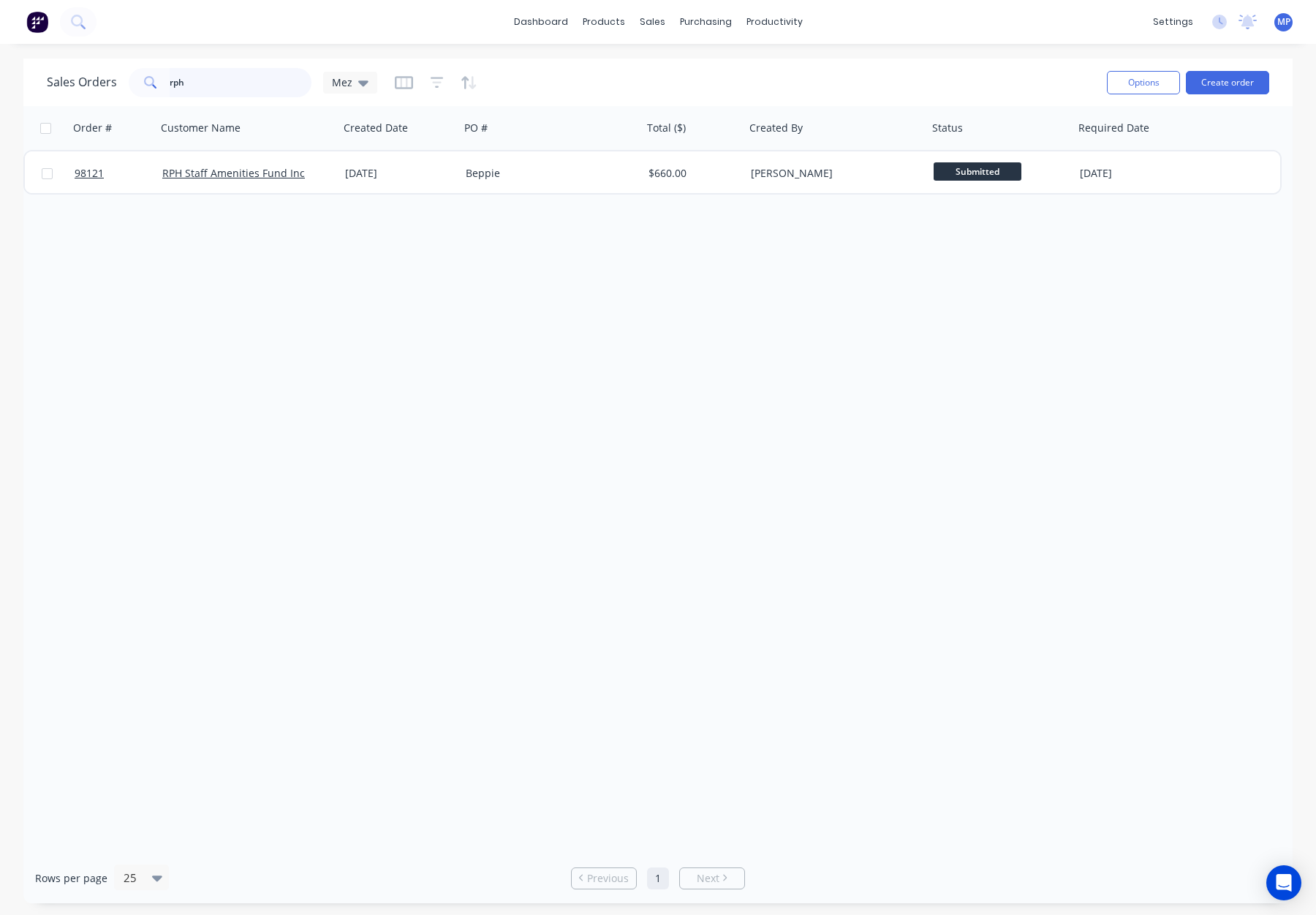
click at [210, 87] on input "rph" at bounding box center [240, 83] width 143 height 29
drag, startPoint x: 223, startPoint y: 77, endPoint x: 143, endPoint y: 77, distance: 80.0
click at [204, 77] on input "rph" at bounding box center [240, 83] width 143 height 29
click at [140, 77] on span at bounding box center [149, 83] width 41 height 29
click at [197, 81] on input "rph" at bounding box center [240, 83] width 143 height 29
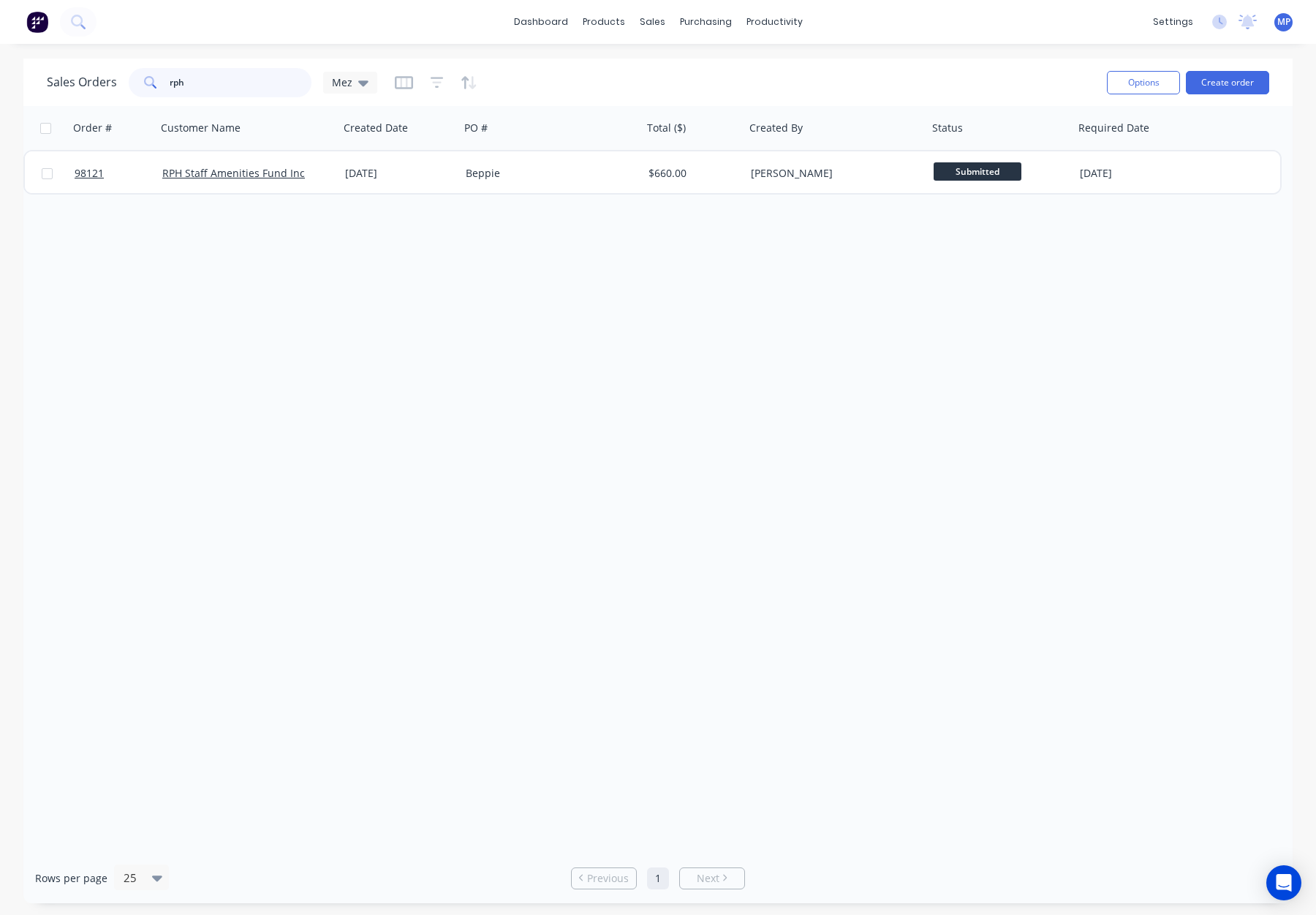
click at [197, 81] on input "rph" at bounding box center [240, 83] width 143 height 29
click at [570, 77] on div "Sales Orders Mez" at bounding box center [571, 82] width 1049 height 36
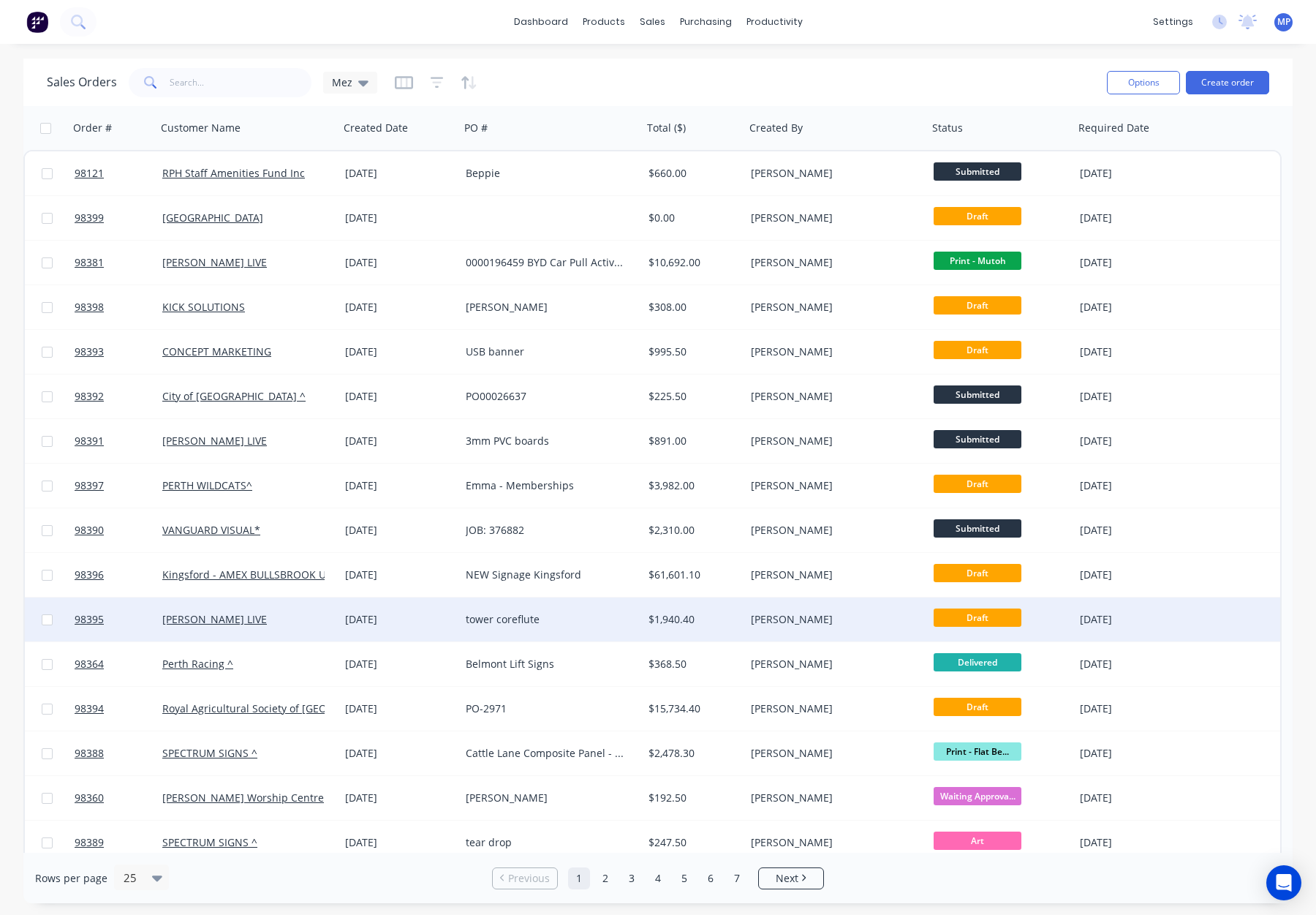
click at [845, 616] on div "[PERSON_NAME]" at bounding box center [831, 620] width 162 height 15
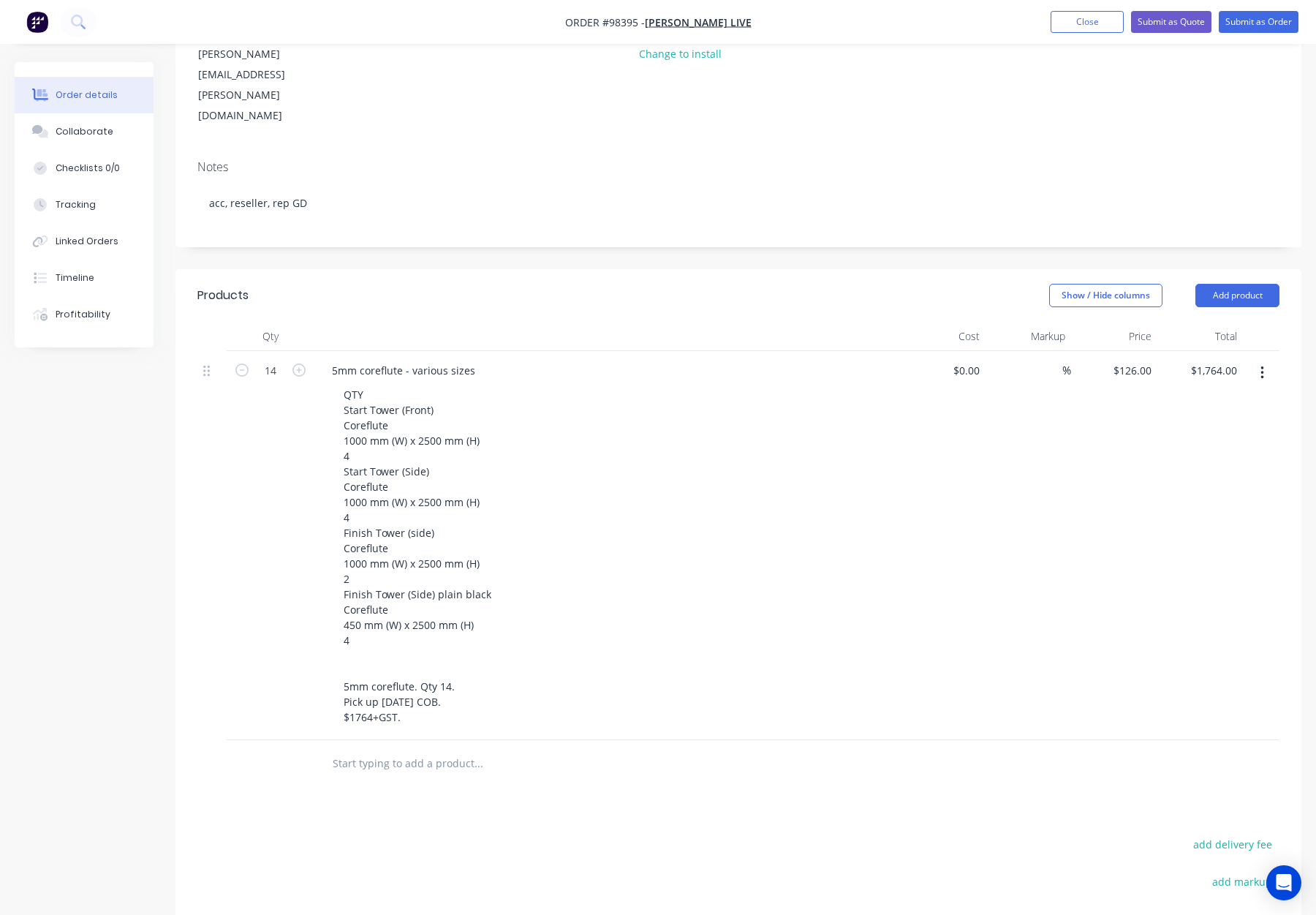
scroll to position [205, 0]
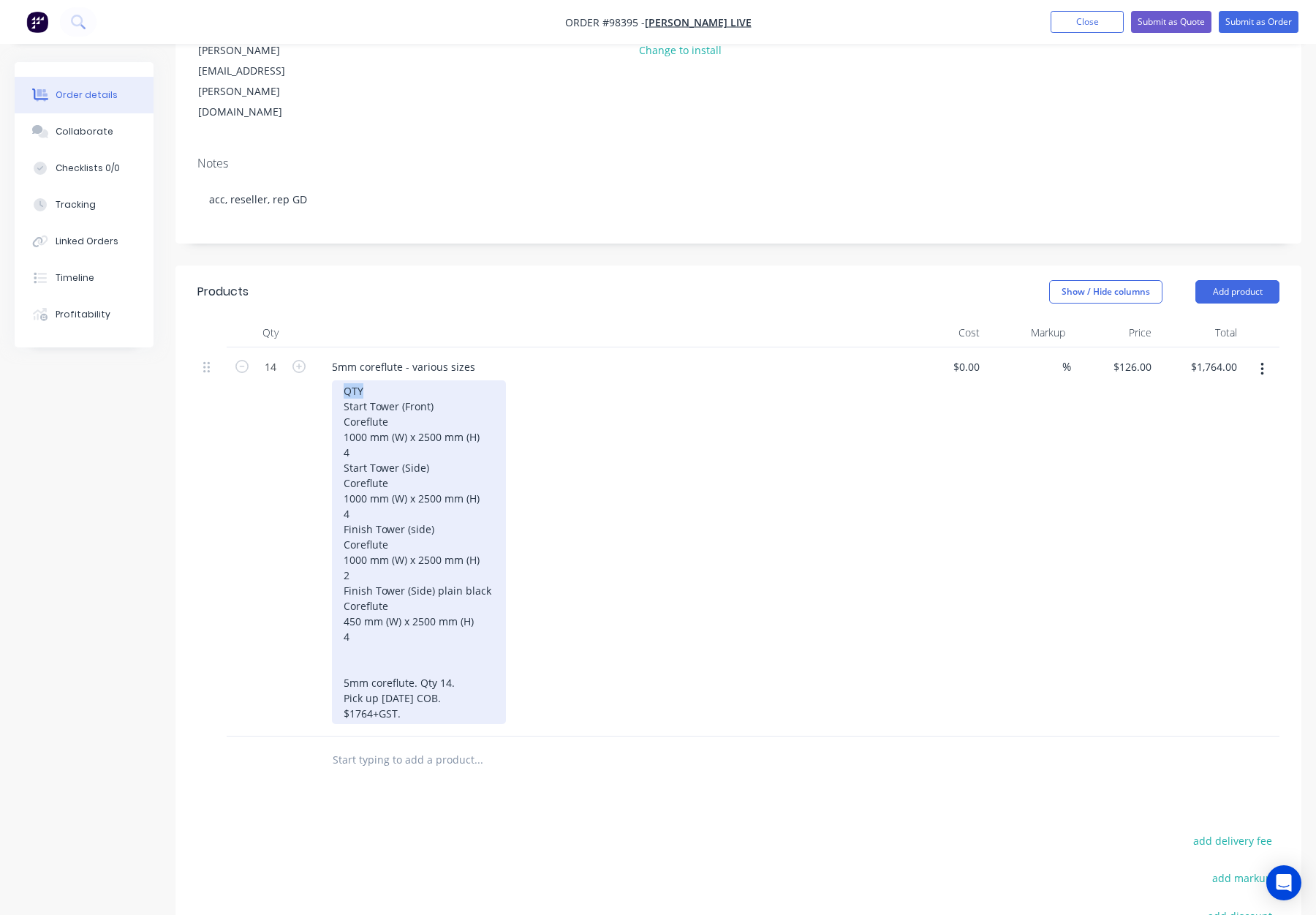
drag, startPoint x: 367, startPoint y: 330, endPoint x: 344, endPoint y: 330, distance: 23.0
click at [344, 381] on div "QTY Start Tower (Front) Coreflute 1000 mm (W) x 2500 mm (H) 4 Start Tower (Side…" at bounding box center [419, 552] width 174 height 344
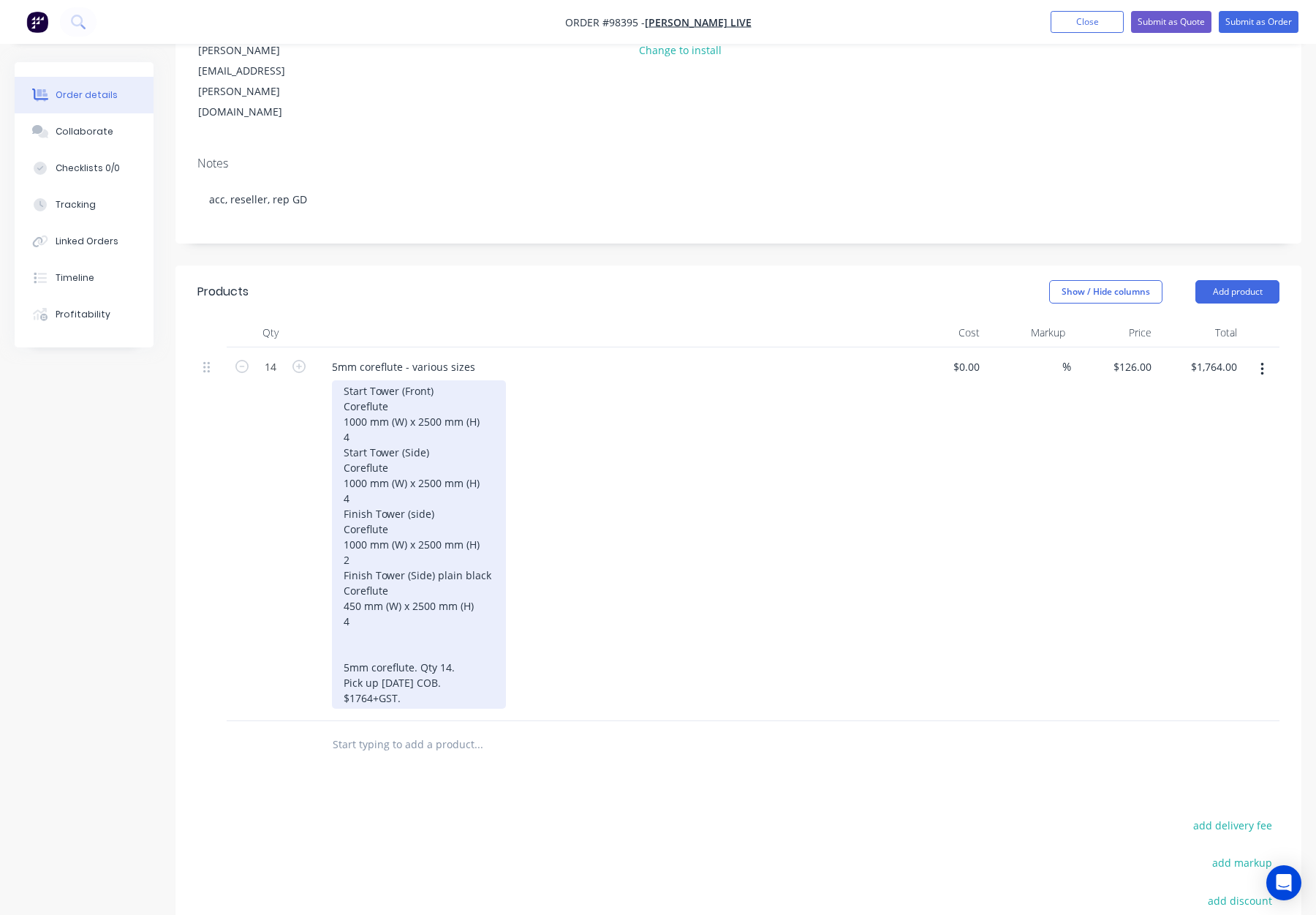
click at [342, 381] on div "Start Tower (Front) Coreflute 1000 mm (W) x 2500 mm (H) 4 Start Tower (Side) Co…" at bounding box center [419, 544] width 174 height 328
drag, startPoint x: 397, startPoint y: 345, endPoint x: 328, endPoint y: 344, distance: 69.0
click at [328, 348] on div "5mm coreflute - various sizes Start Tower (Front) Coreflute 1000 mm (W) x 2500 …" at bounding box center [607, 534] width 585 height 374
click at [342, 381] on div "Start Tower (Front) 1000 mm (W) x 2500 mm (H) 4 Start Tower (Side) Coreflute 10…" at bounding box center [419, 544] width 174 height 328
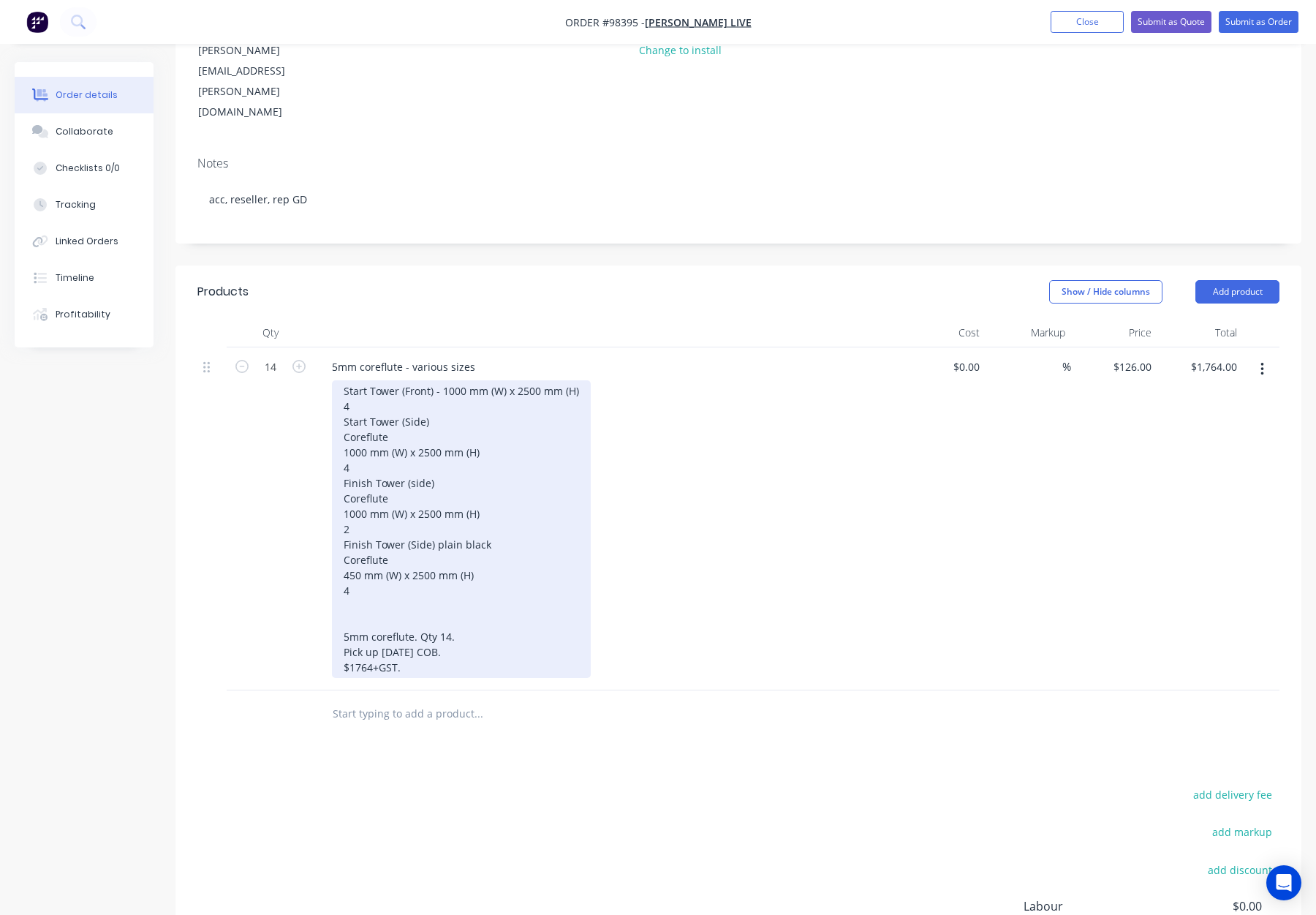
click at [340, 381] on div "Start Tower (Front) - 1000 mm (W) x 2500 mm (H) 4 Start Tower (Side) Coreflute …" at bounding box center [462, 529] width 259 height 297
click at [352, 381] on div "4 @ Start Tower (Front) - 1000 mm (W) x 2500 mm (H) 4 Start Tower (Side) Corefl…" at bounding box center [472, 529] width 280 height 297
click at [340, 381] on div "4 @ Start Tower (Front) - 1000 mm (W) x 2500 mm (H) Start Tower (Side) Coreflut…" at bounding box center [472, 529] width 280 height 297
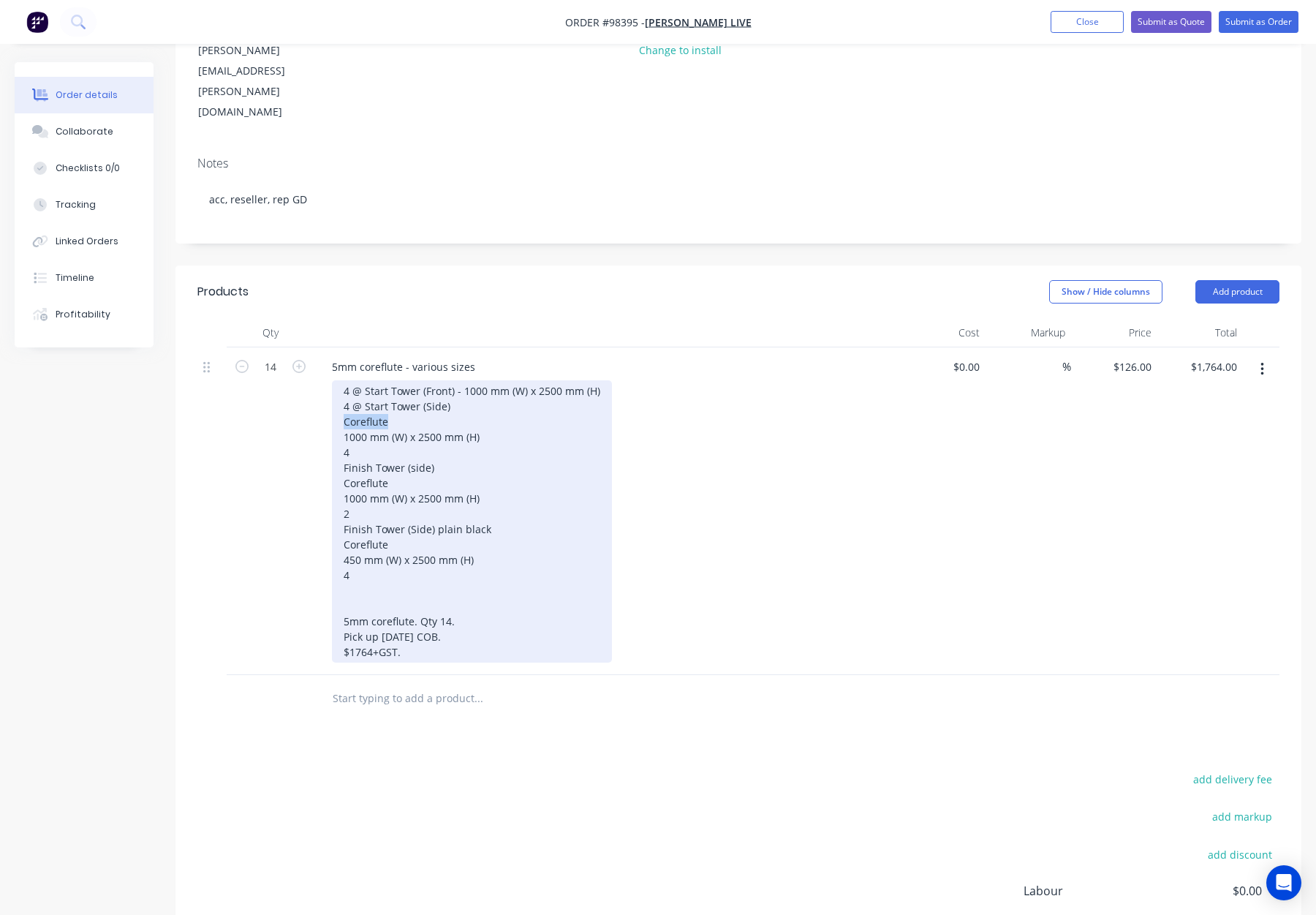
drag, startPoint x: 392, startPoint y: 364, endPoint x: 328, endPoint y: 362, distance: 64.0
click at [328, 362] on div "5mm coreflute - various sizes 4 @ Start Tower (Front) - 1000 mm (W) x 2500 mm (…" at bounding box center [607, 512] width 585 height 328
click at [341, 381] on div "4 @ Start Tower (Front) - 1000 mm (W) x 2500 mm (H) 4 @ Start Tower (Side) 1000…" at bounding box center [472, 521] width 280 height 283
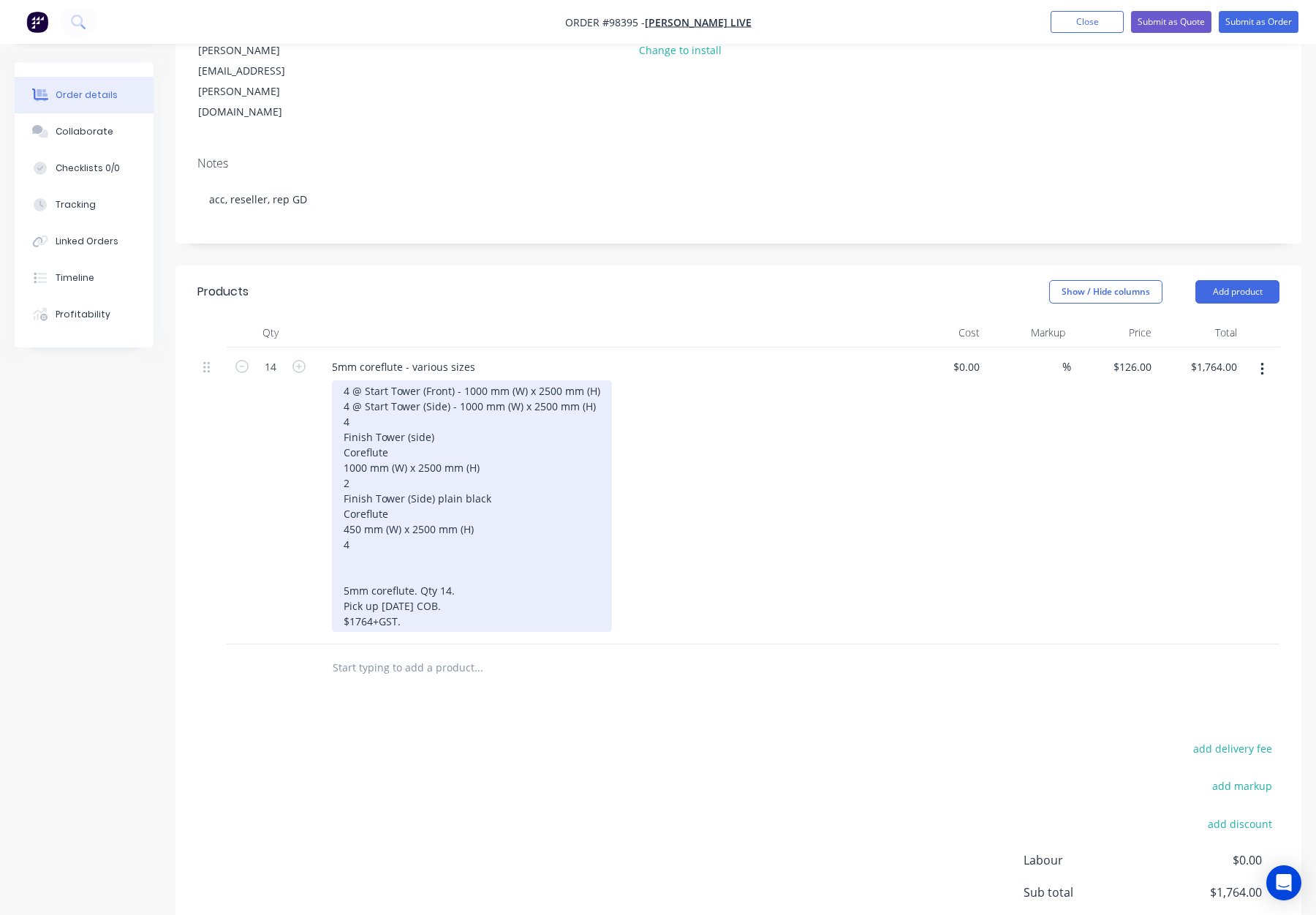
click at [355, 381] on div "4 @ Start Tower (Front) - 1000 mm (W) x 2500 mm (H) 4 @ Start Tower (Side) - 10…" at bounding box center [472, 506] width 280 height 252
click at [337, 381] on div "4 @ Start Tower (Front) - 1000 mm (W) x 2500 mm (H) 4 @ Start Tower (Side) - 10…" at bounding box center [472, 506] width 280 height 252
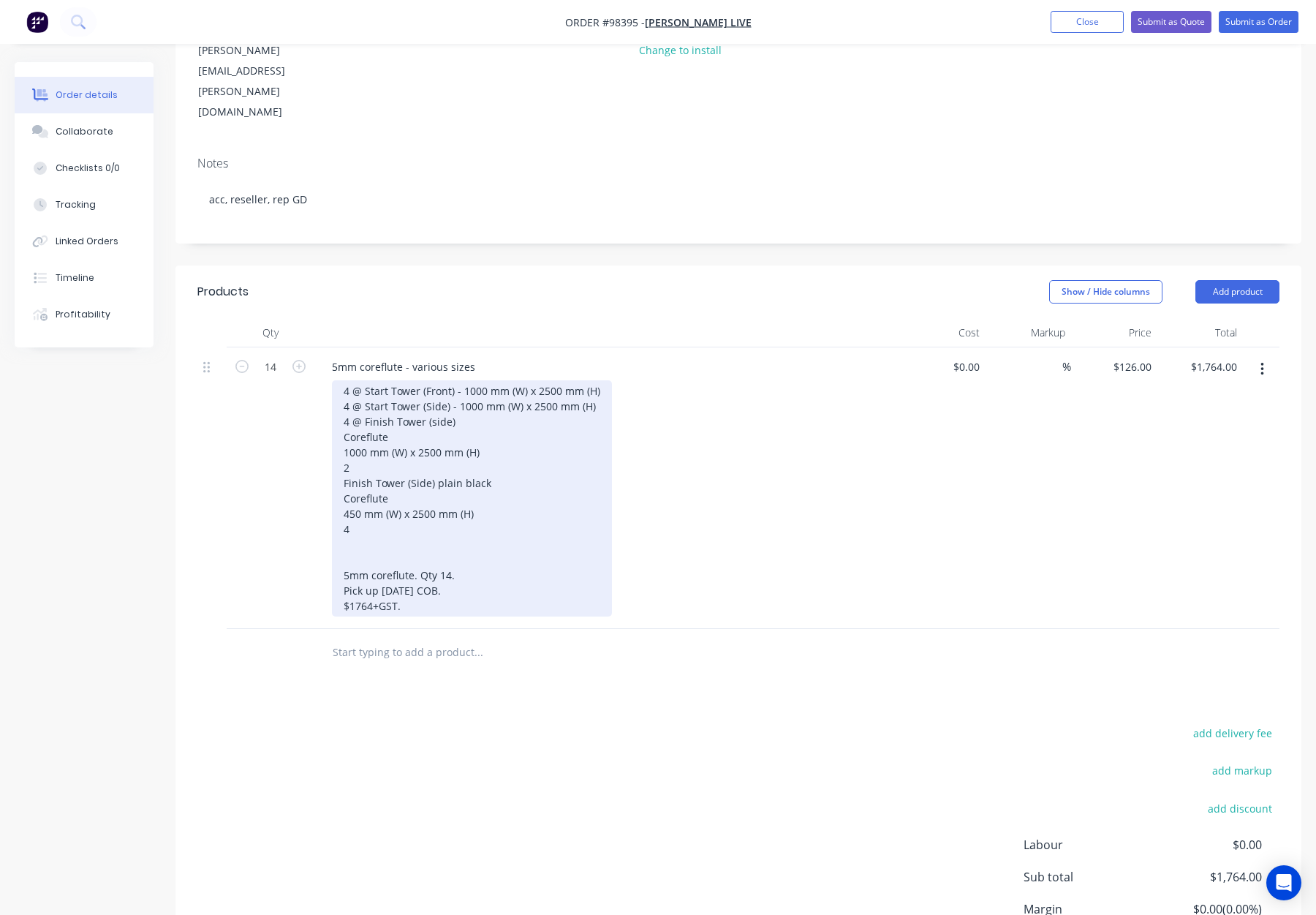
drag, startPoint x: 340, startPoint y: 376, endPoint x: 354, endPoint y: 379, distance: 14.3
click at [340, 381] on div "4 @ Start Tower (Front) - 1000 mm (W) x 2500 mm (H) 4 @ Start Tower (Side) - 10…" at bounding box center [472, 499] width 280 height 236
drag, startPoint x: 385, startPoint y: 378, endPoint x: 350, endPoint y: 379, distance: 35.0
click at [344, 381] on div "4 @ Start Tower (Front) - 1000 mm (W) x 2500 mm (H) 4 @ Start Tower (Side) - 10…" at bounding box center [472, 499] width 280 height 236
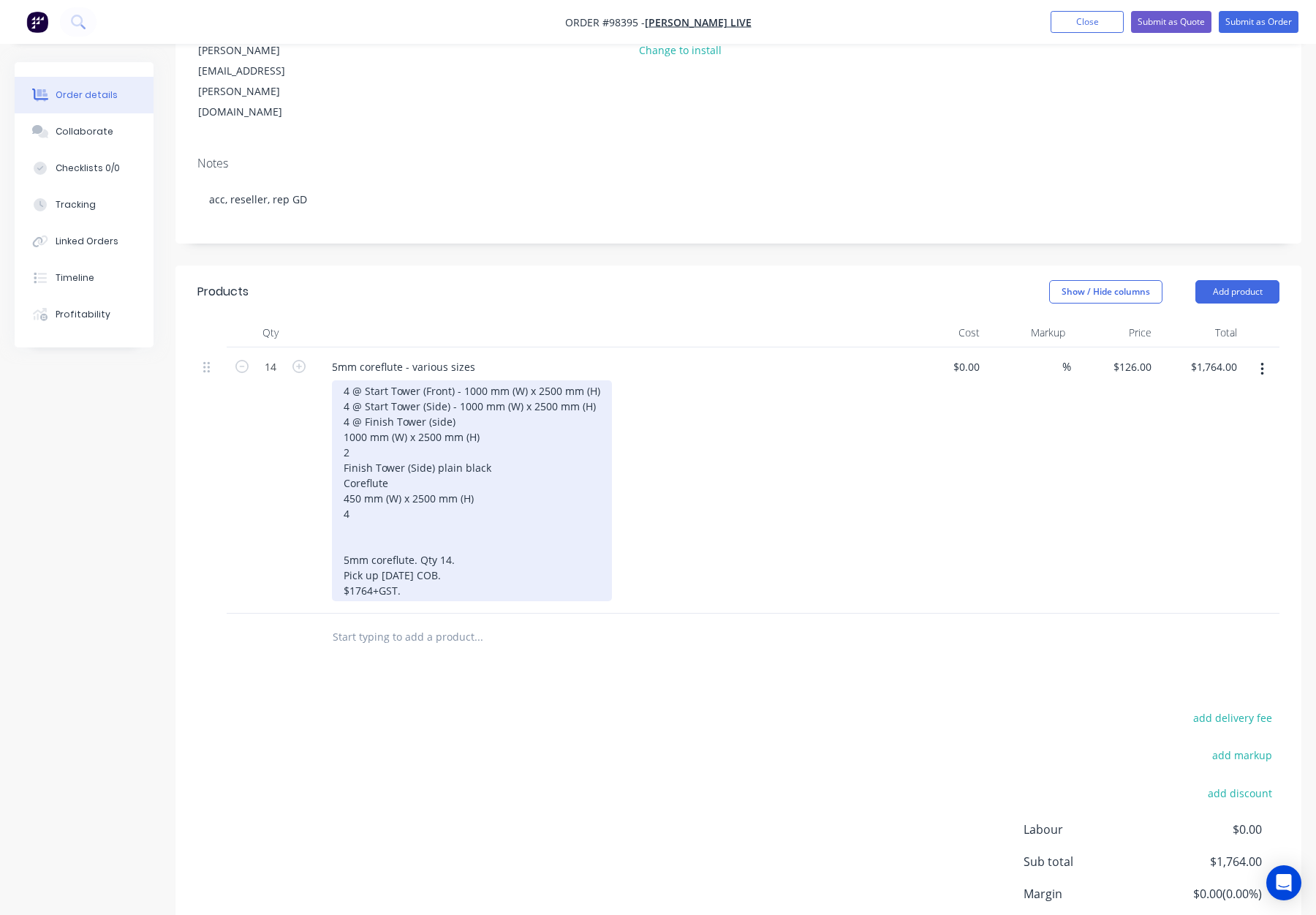
click at [340, 381] on div "4 @ Start Tower (Front) - 1000 mm (W) x 2500 mm (H) 4 @ Start Tower (Side) - 10…" at bounding box center [472, 490] width 280 height 221
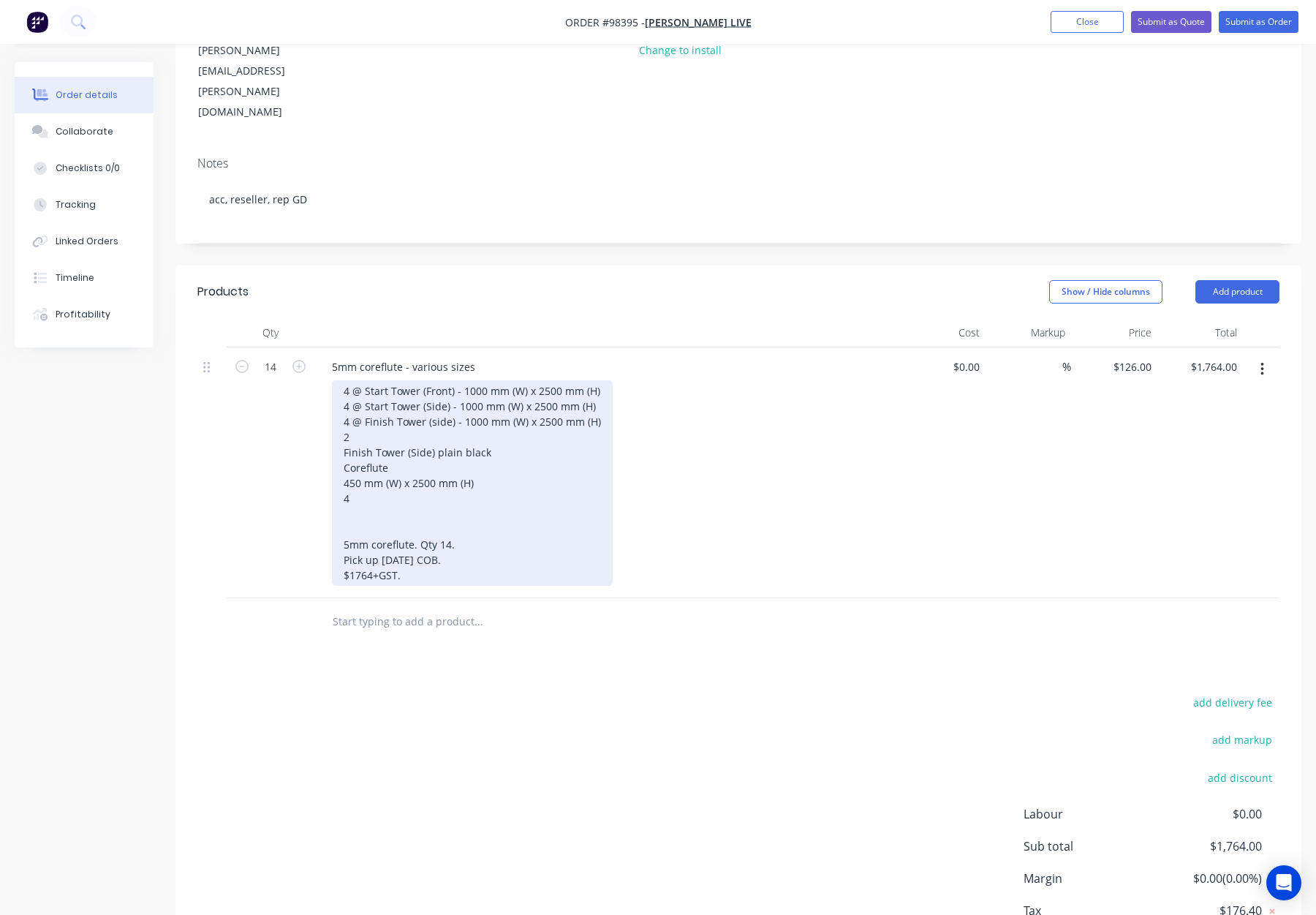
click at [344, 391] on div "4 @ Start Tower (Front) - 1000 mm (W) x 2500 mm (H) 4 @ Start Tower (Side) - 10…" at bounding box center [472, 483] width 281 height 205
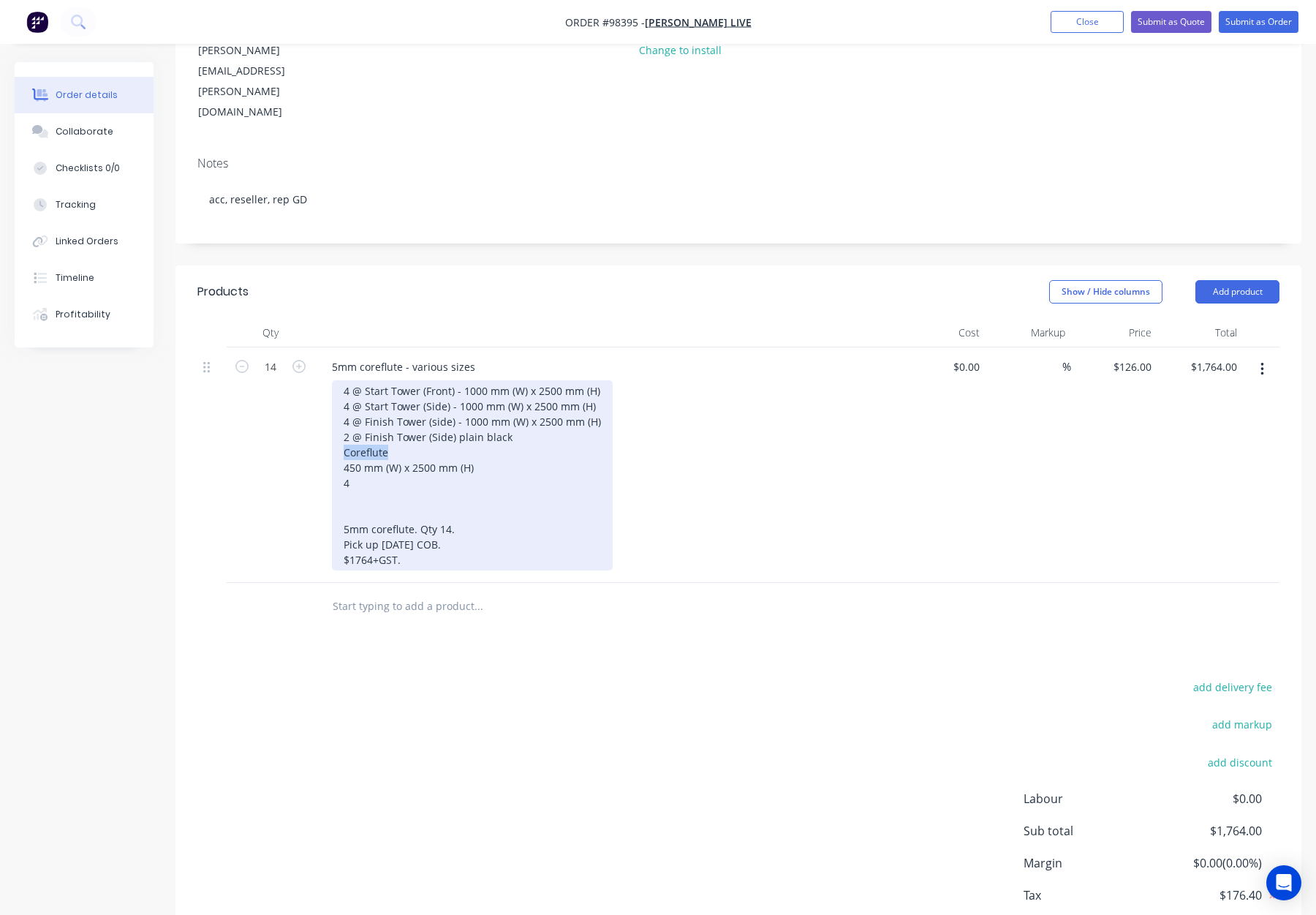
drag, startPoint x: 396, startPoint y: 398, endPoint x: 343, endPoint y: 394, distance: 53.2
click at [343, 394] on div "4 @ Start Tower (Front) - 1000 mm (W) x 2500 mm (H) 4 @ Start Tower (Side) - 10…" at bounding box center [472, 475] width 281 height 190
click at [342, 403] on div "4 @ Start Tower (Front) - 1000 mm (W) x 2500 mm (H) 4 @ Start Tower (Side) - 10…" at bounding box center [472, 475] width 281 height 190
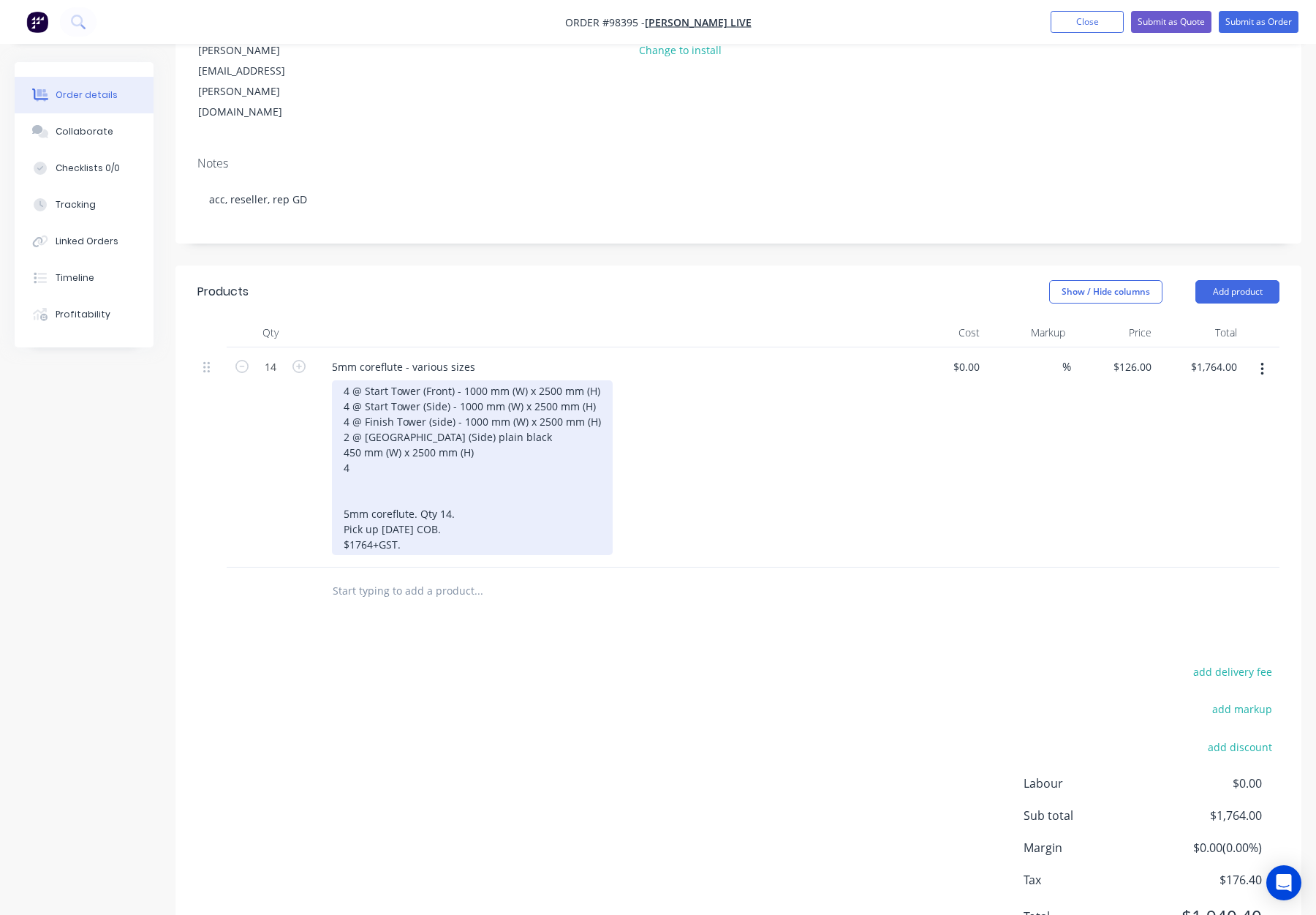
scroll to position [202, 0]
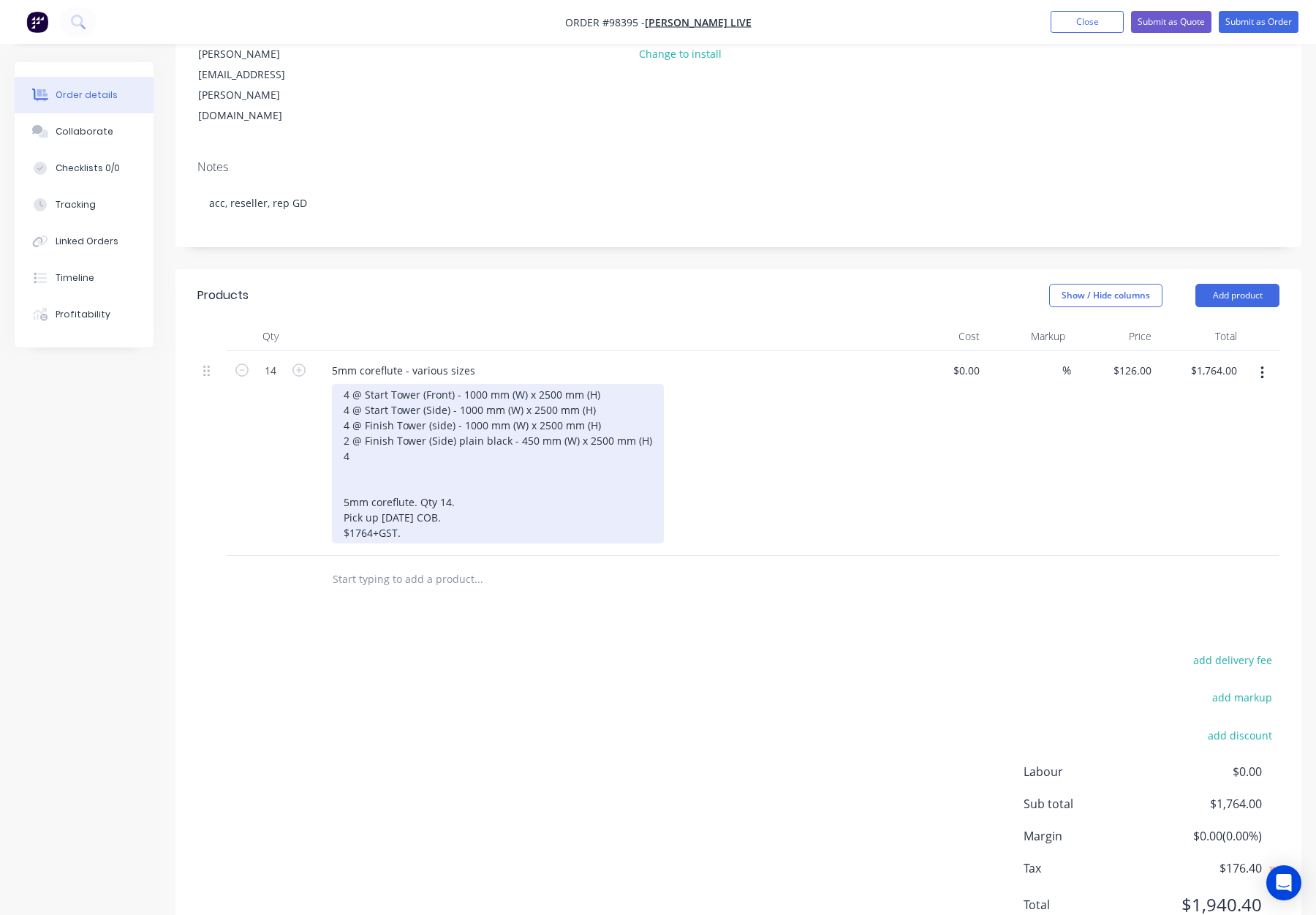
click at [366, 395] on div "4 @ Start Tower (Front) - 1000 mm (W) x 2500 mm (H) 4 @ Start Tower (Side) - 10…" at bounding box center [498, 464] width 332 height 160
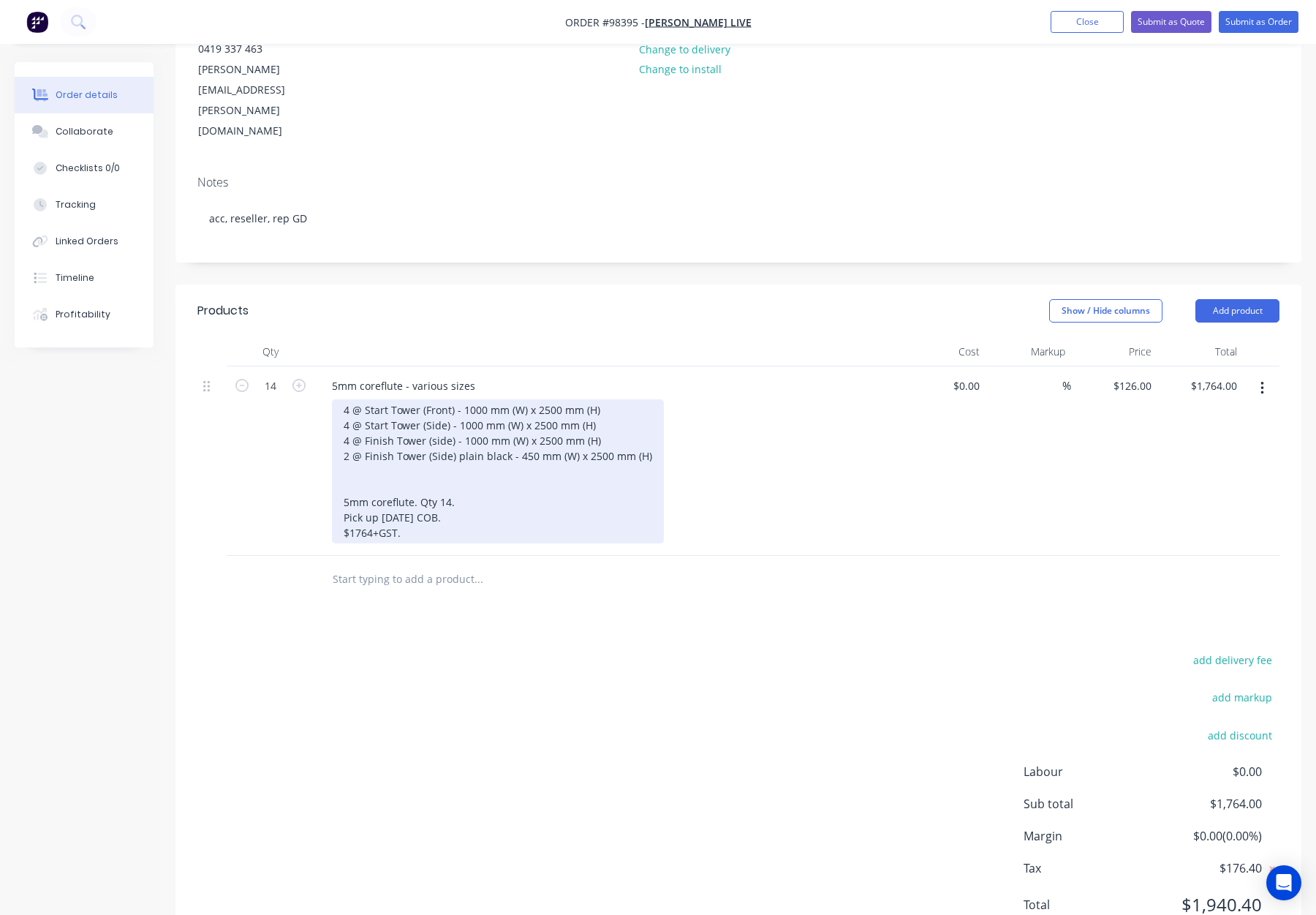
click at [348, 399] on div "4 @ Start Tower (Front) - 1000 mm (W) x 2500 mm (H) 4 @ Start Tower (Side) - 10…" at bounding box center [498, 471] width 332 height 144
drag, startPoint x: 348, startPoint y: 394, endPoint x: 369, endPoint y: 407, distance: 24.7
click at [348, 399] on div "4 @ Start Tower (Front) - 1000 mm (W) x 2500 mm (H) 4 @ Start Tower (Side) - 10…" at bounding box center [498, 471] width 332 height 144
drag, startPoint x: 415, startPoint y: 470, endPoint x: 329, endPoint y: 420, distance: 99.5
click at [329, 420] on div "5mm coreflute - various sizes 4 @ Start Tower (Front) - 1000 mm (W) x 2500 mm (…" at bounding box center [607, 461] width 585 height 190
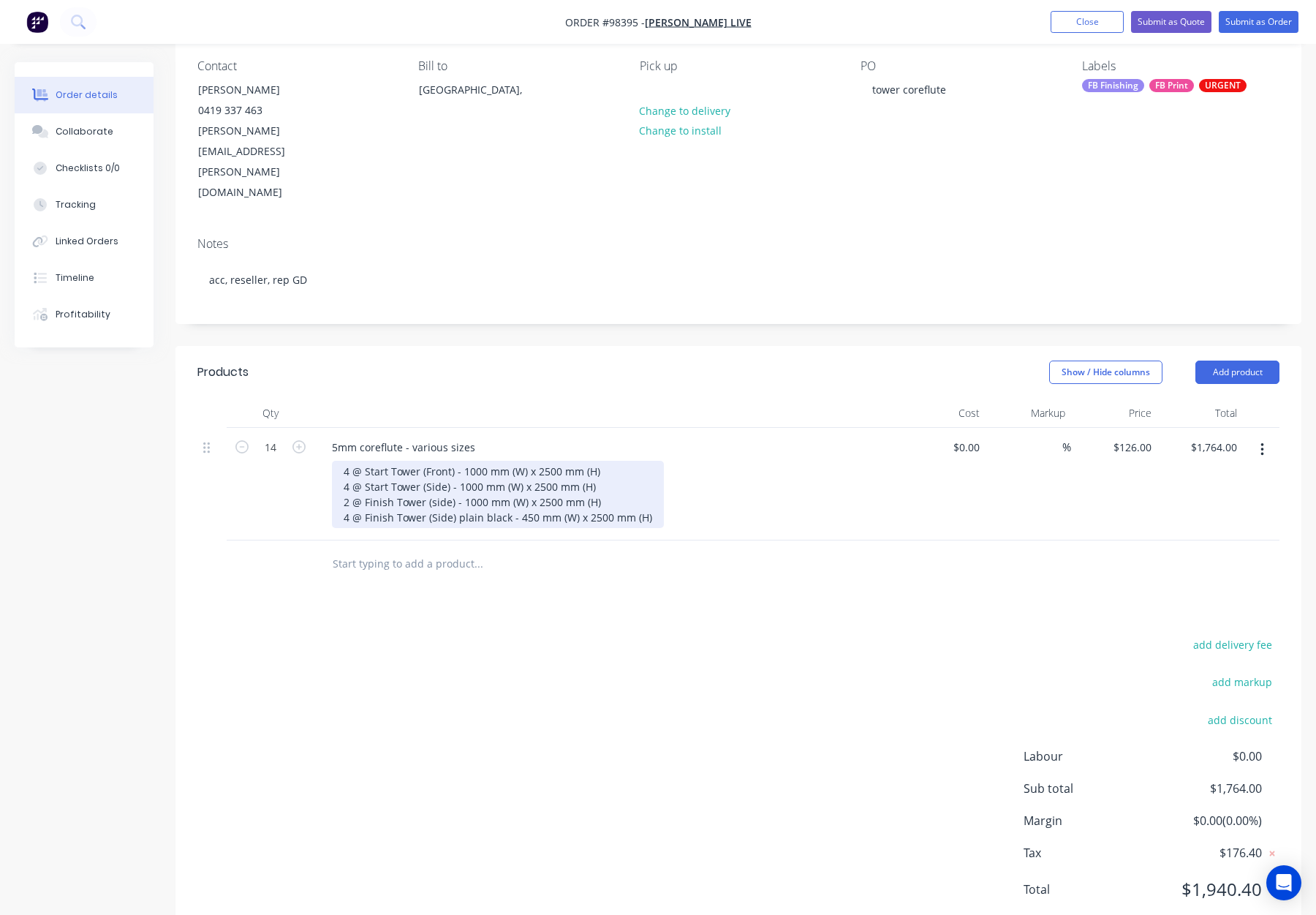
scroll to position [110, 0]
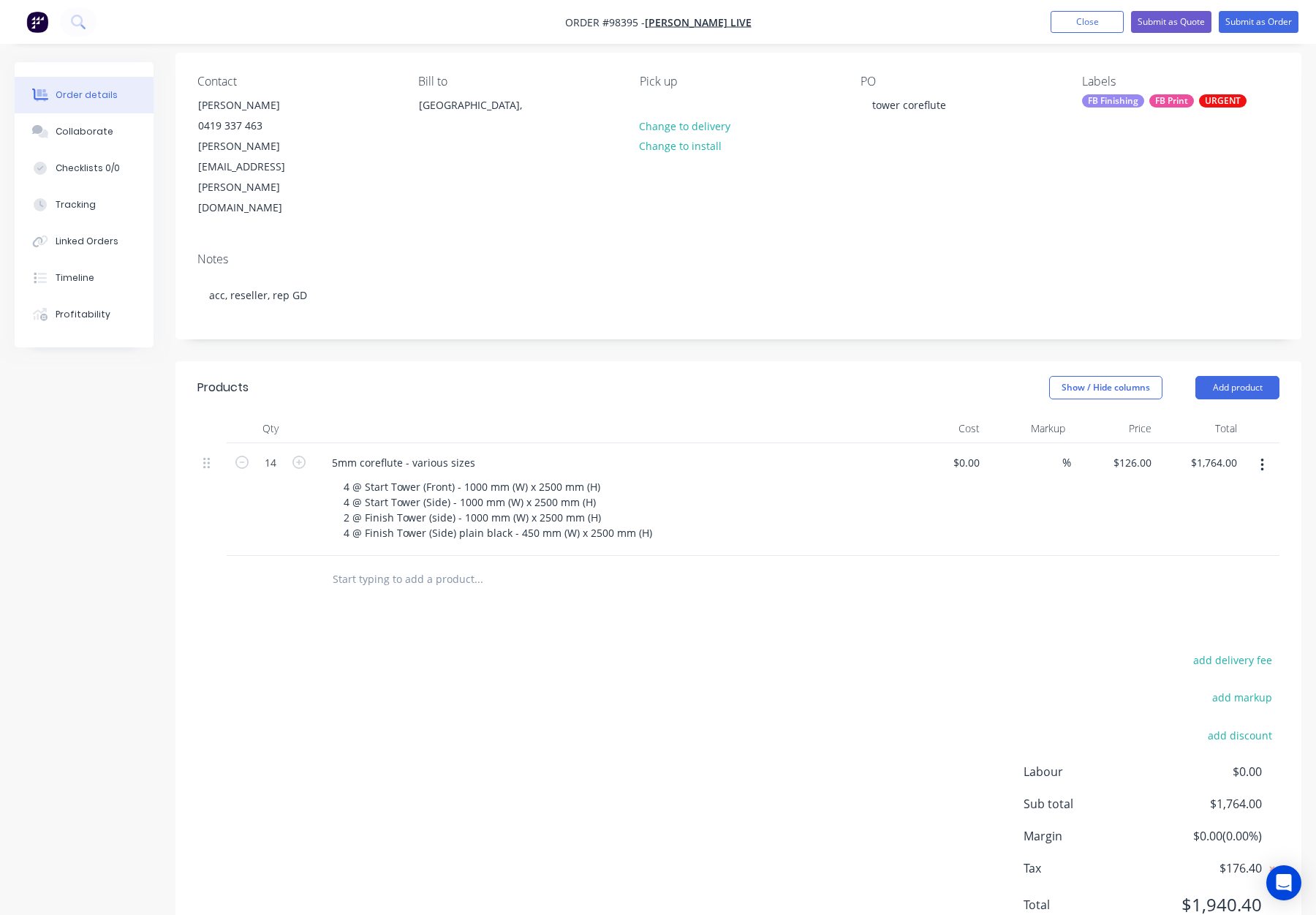
click at [698, 650] on div "add delivery fee add markup add discount Labour $0.00 Sub total $1,764.00 Margi…" at bounding box center [738, 791] width 1082 height 283
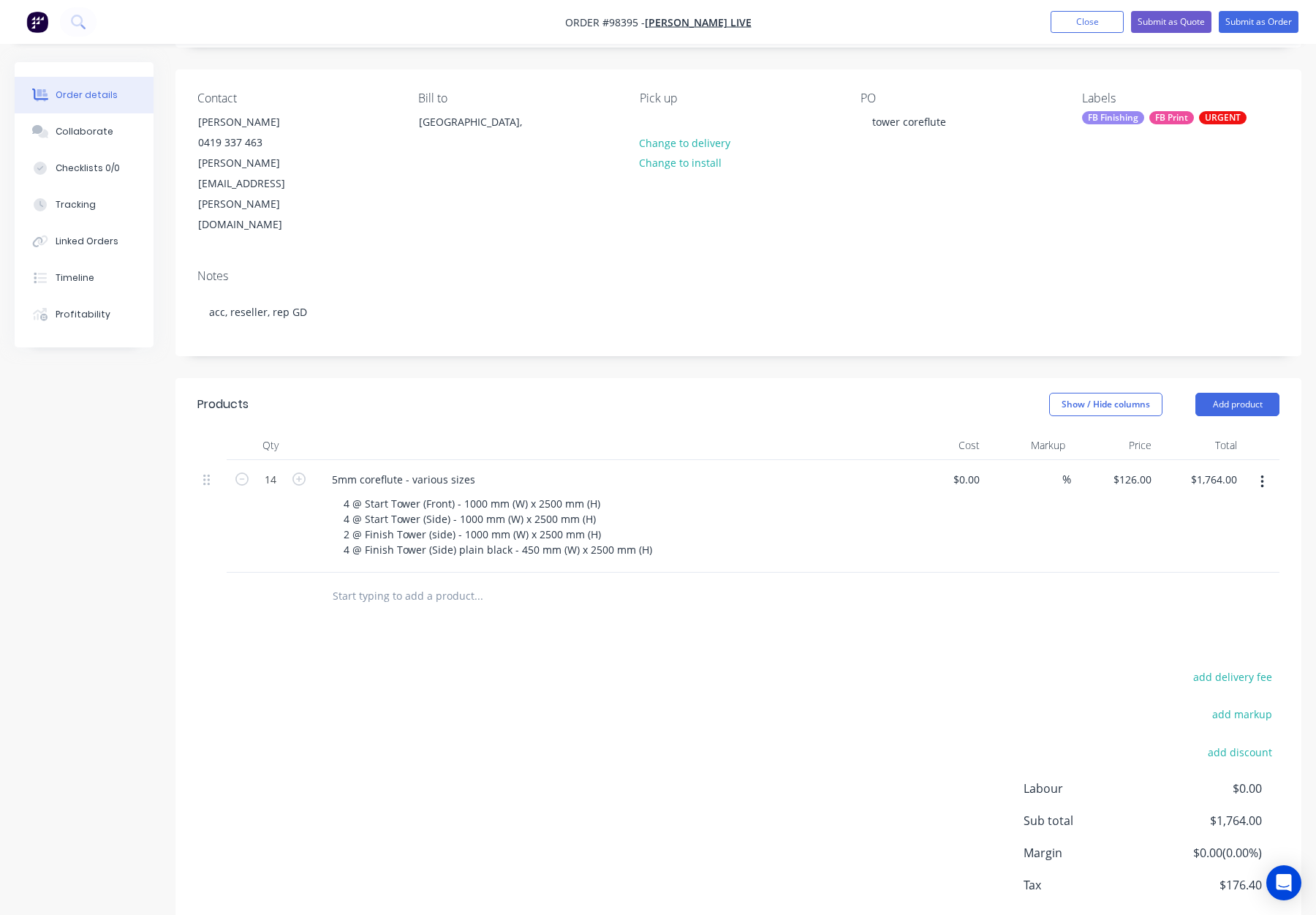
scroll to position [90, 0]
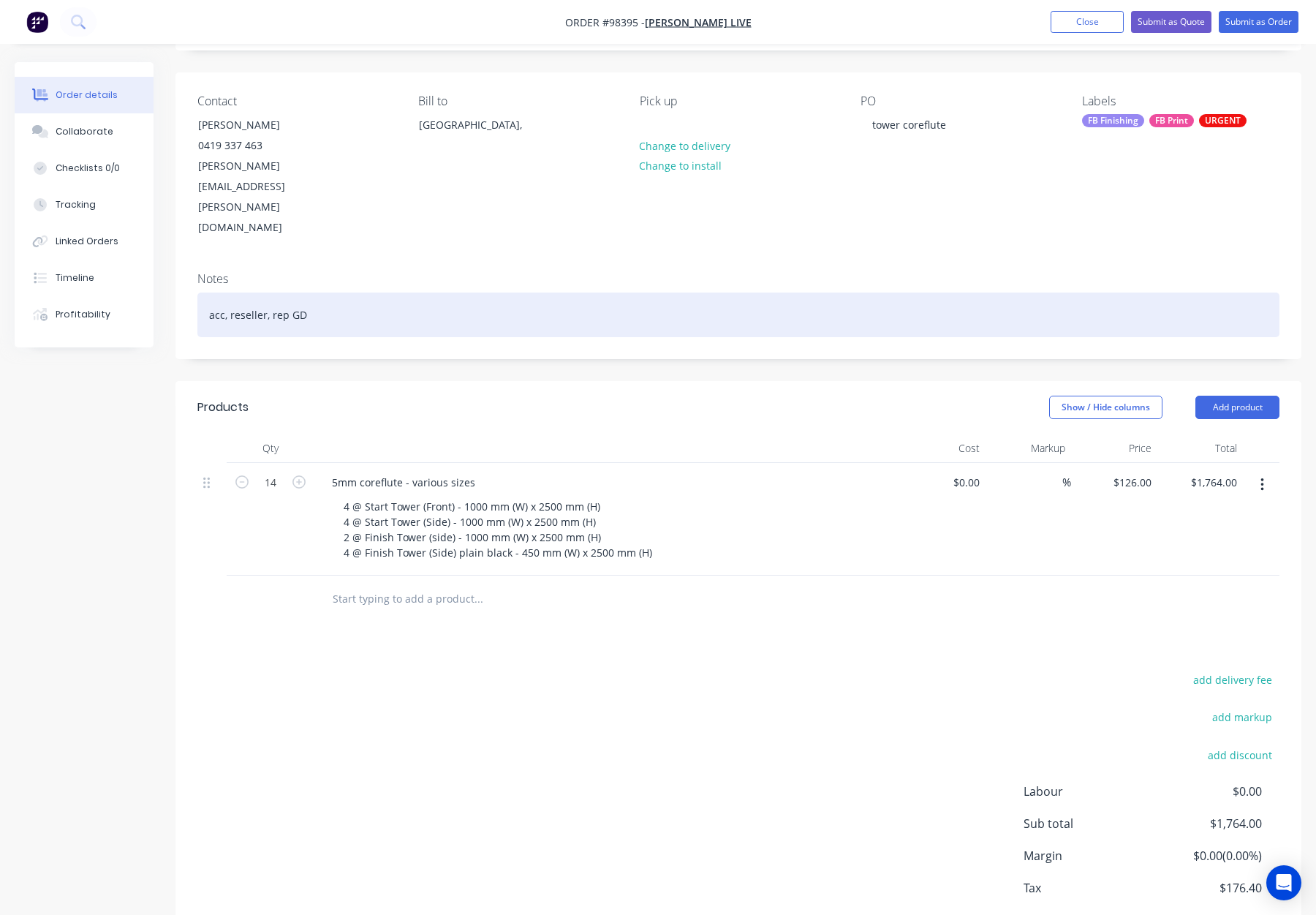
click at [359, 293] on div "acc, reseller, rep GD" at bounding box center [738, 315] width 1082 height 45
click at [390, 293] on div "acc, reseller, rep GD" at bounding box center [738, 315] width 1082 height 45
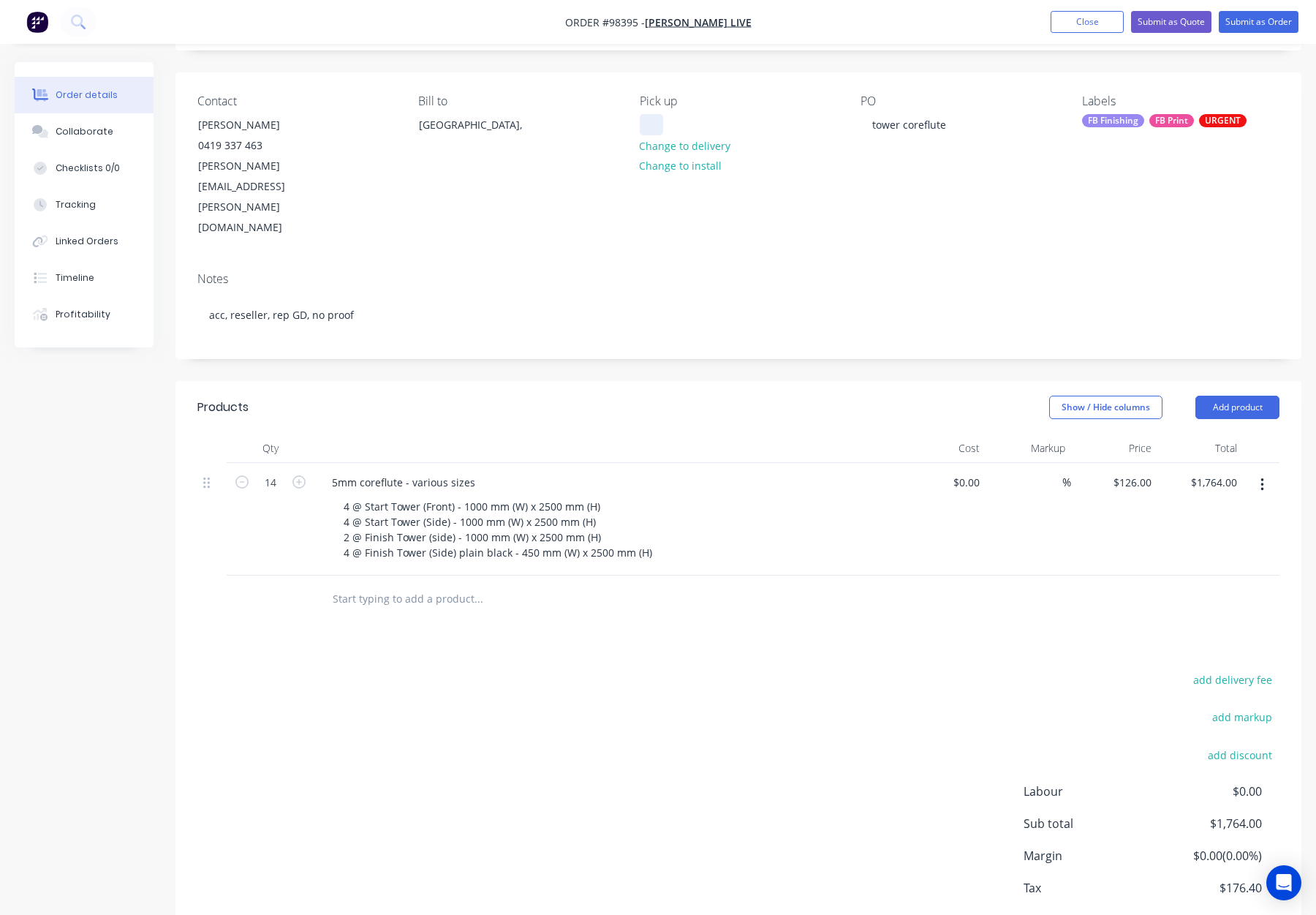
click at [645, 122] on div at bounding box center [651, 125] width 24 height 21
click at [1120, 121] on div "FB Finishing" at bounding box center [1113, 121] width 62 height 13
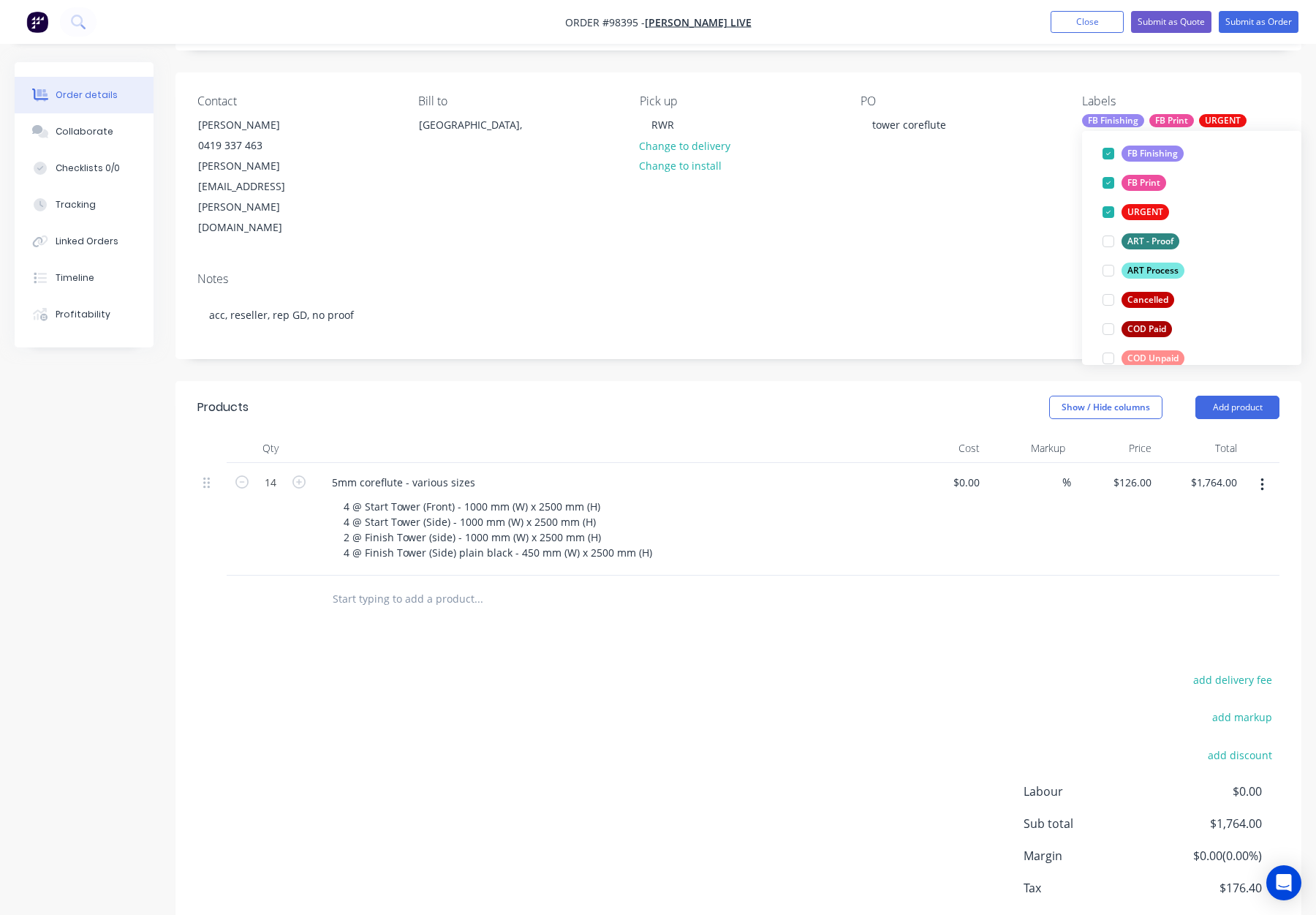
scroll to position [97, 0]
click at [1152, 263] on div "ART Process" at bounding box center [1152, 268] width 63 height 16
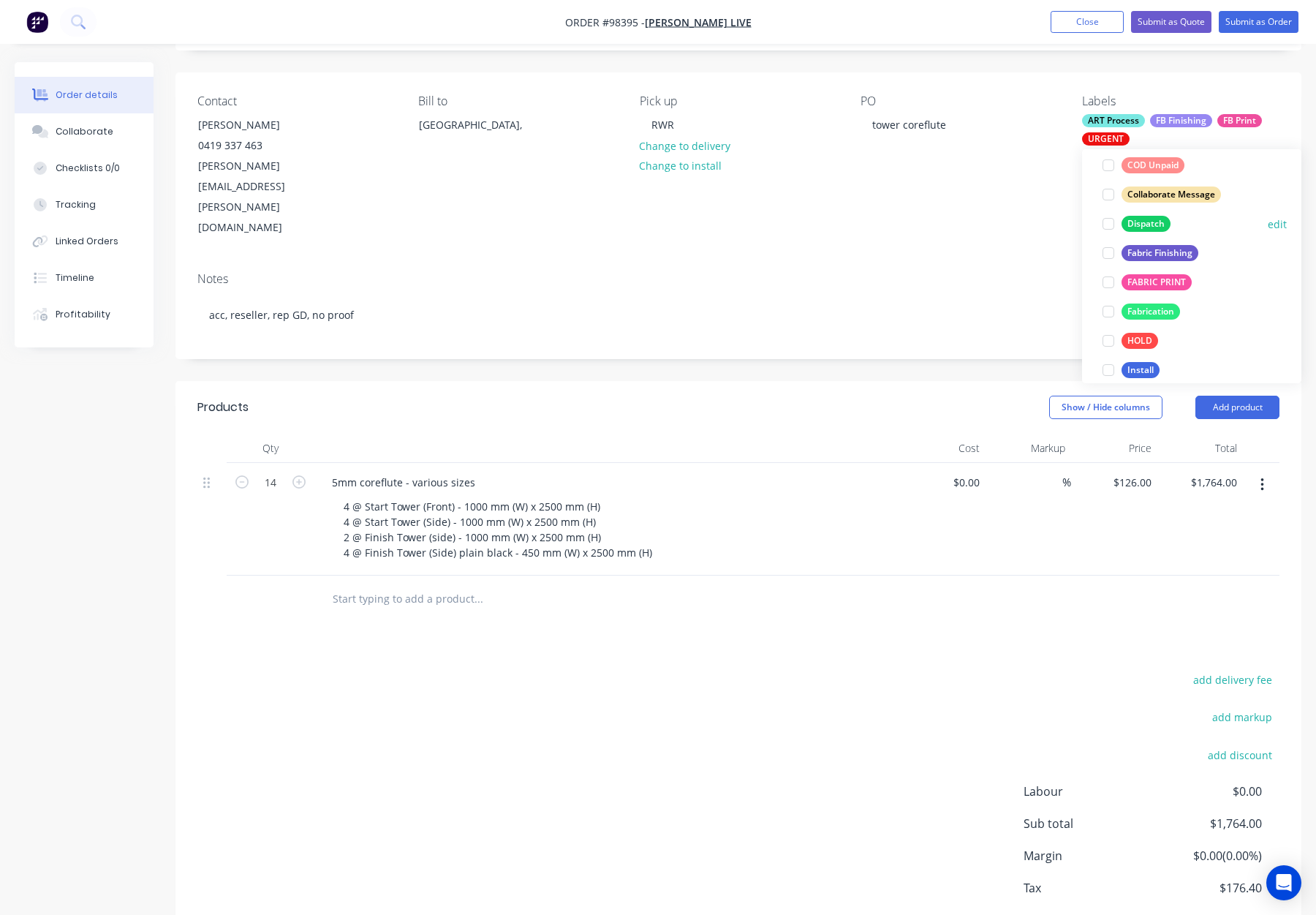
click at [1155, 218] on div "Dispatch" at bounding box center [1146, 224] width 49 height 16
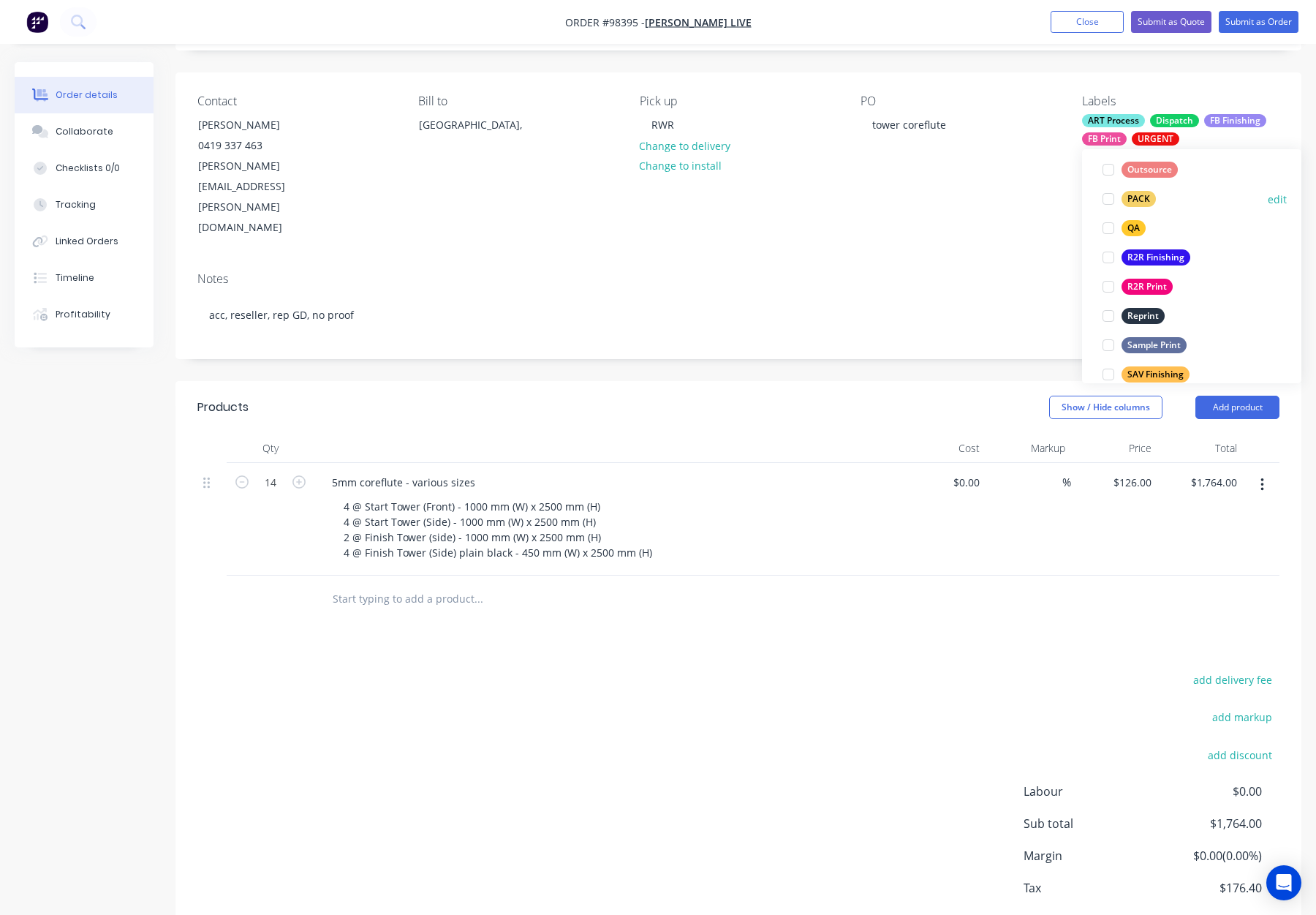
click at [1149, 199] on div "PACK" at bounding box center [1138, 199] width 34 height 16
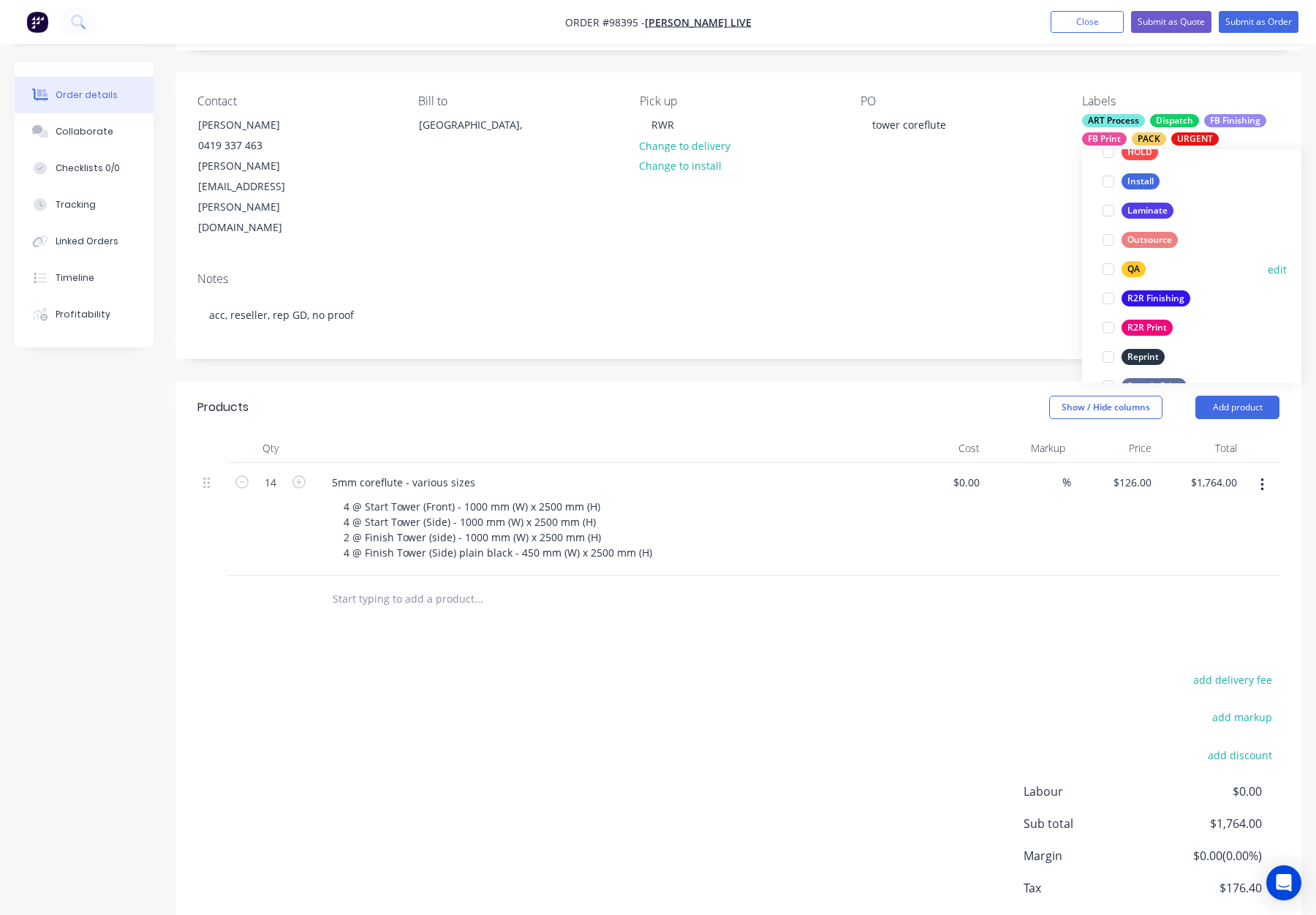
drag, startPoint x: 1138, startPoint y: 269, endPoint x: 1115, endPoint y: 262, distance: 24.0
click at [1138, 269] on div "QA" at bounding box center [1134, 270] width 24 height 16
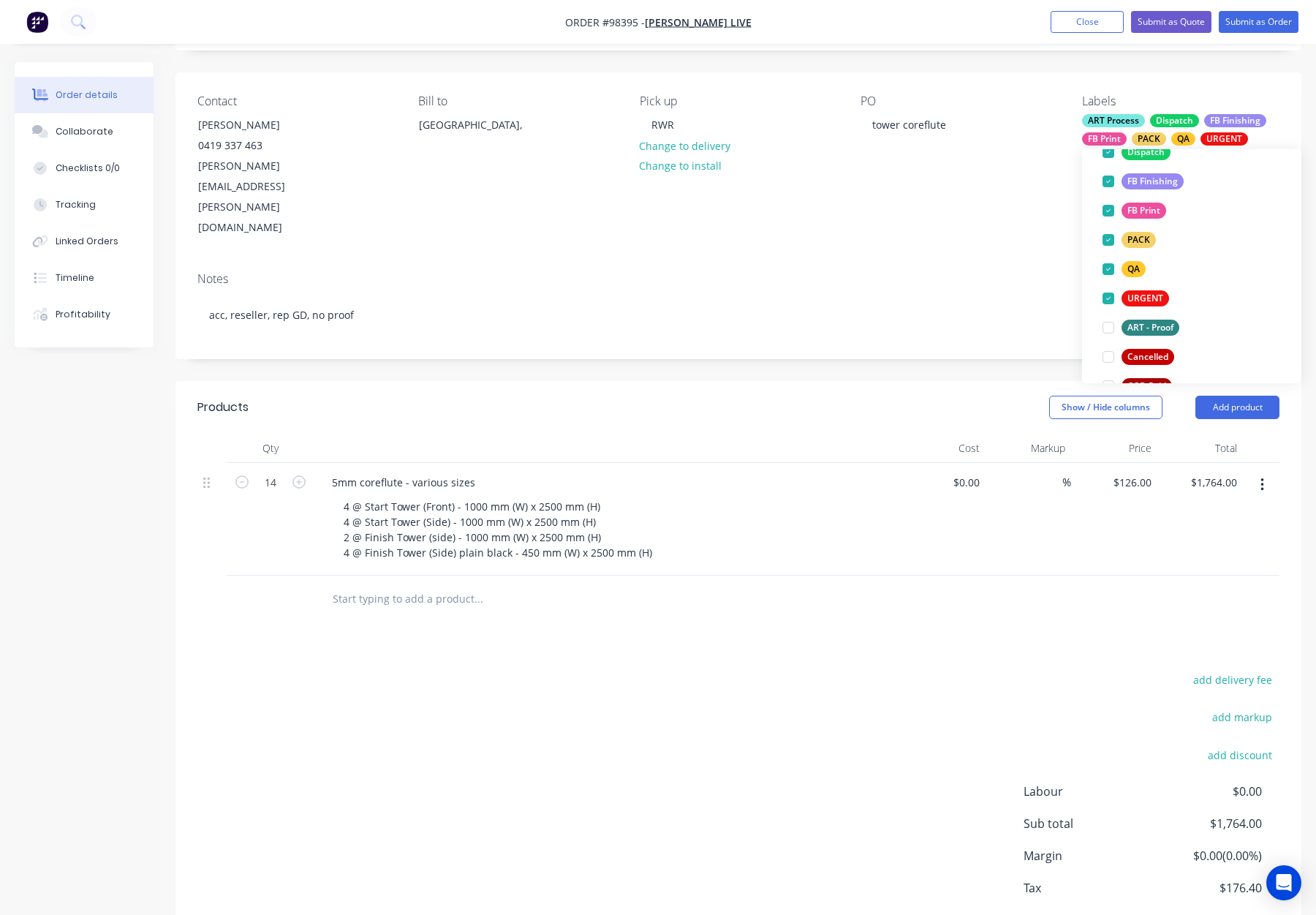
click at [945, 272] on div "Notes" at bounding box center [738, 279] width 1082 height 14
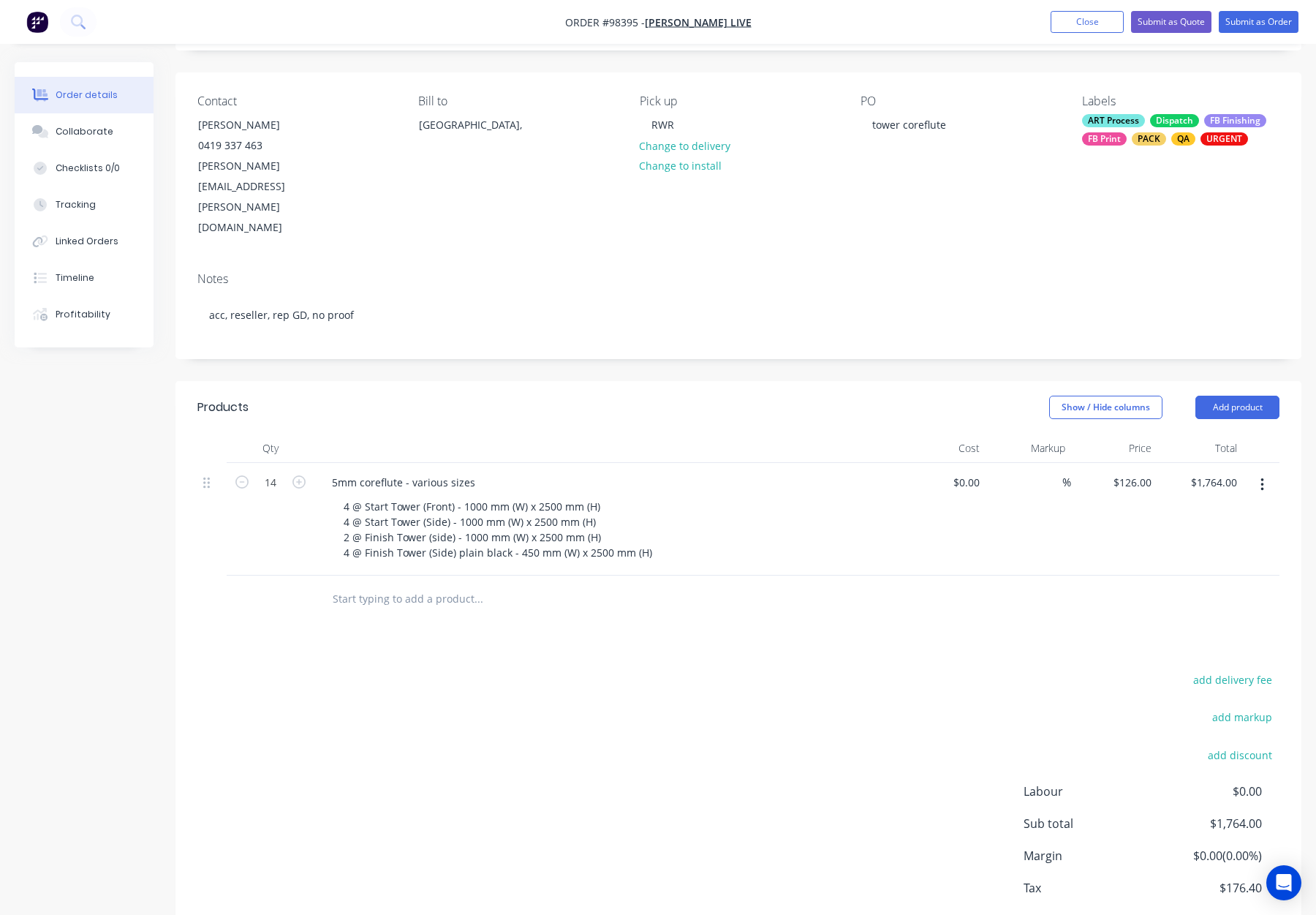
scroll to position [0, 0]
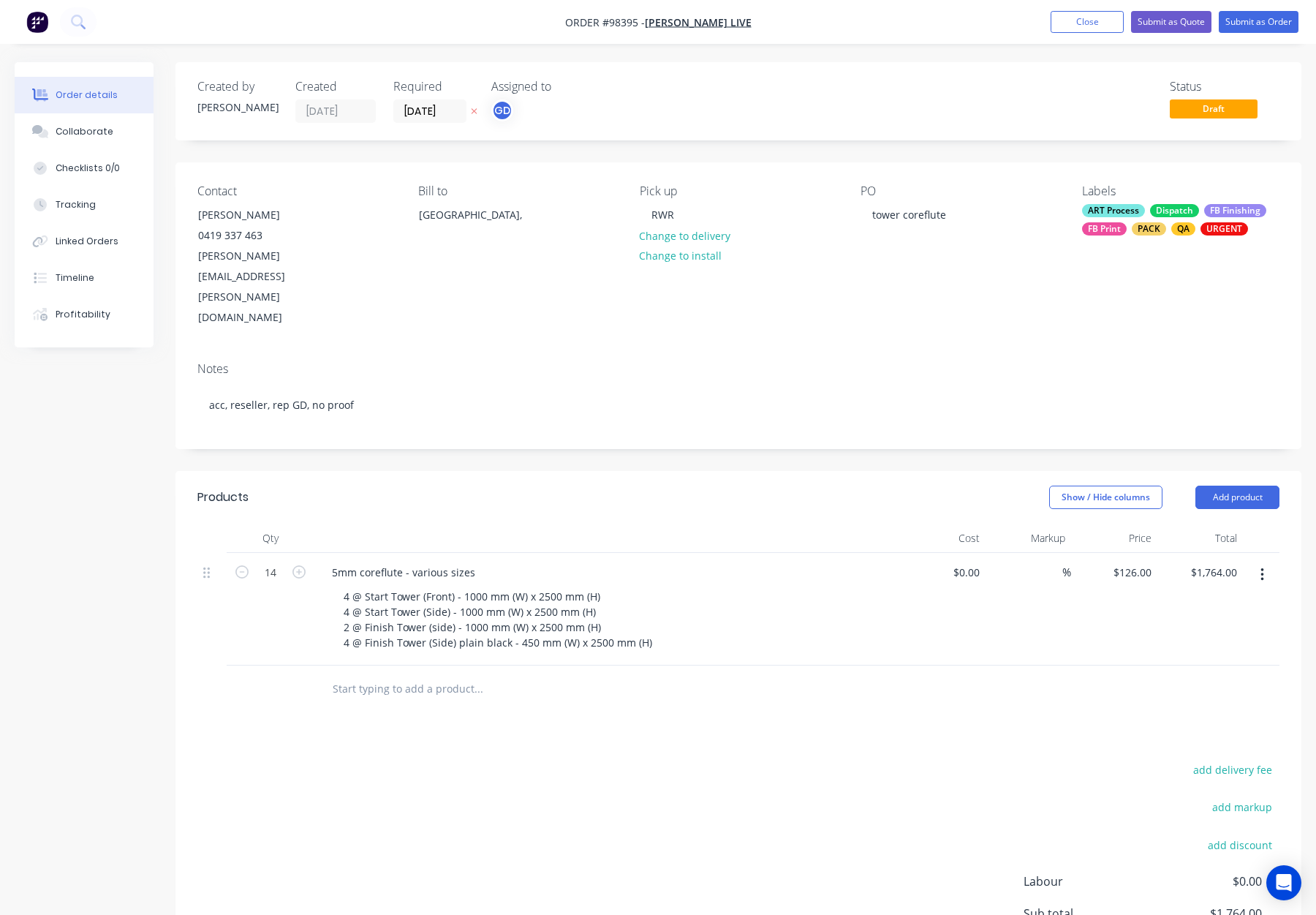
click at [1132, 236] on div "Labels ART Process Dispatch FB Finishing FB Print PACK QA URGENT" at bounding box center [1181, 256] width 197 height 144
click at [1147, 223] on div "PACK" at bounding box center [1149, 229] width 34 height 13
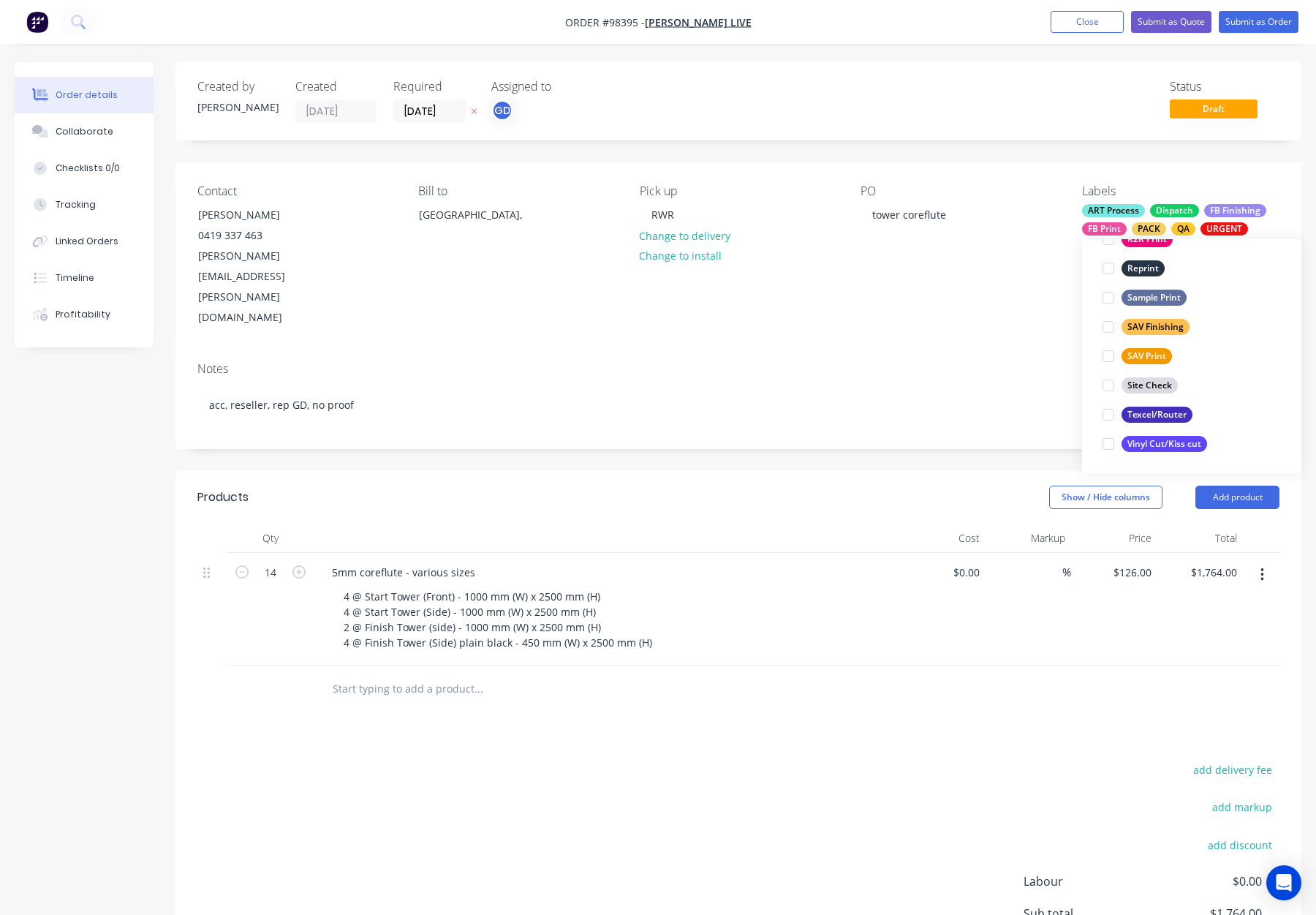
click at [1182, 415] on div "Texcel/Router" at bounding box center [1156, 415] width 71 height 16
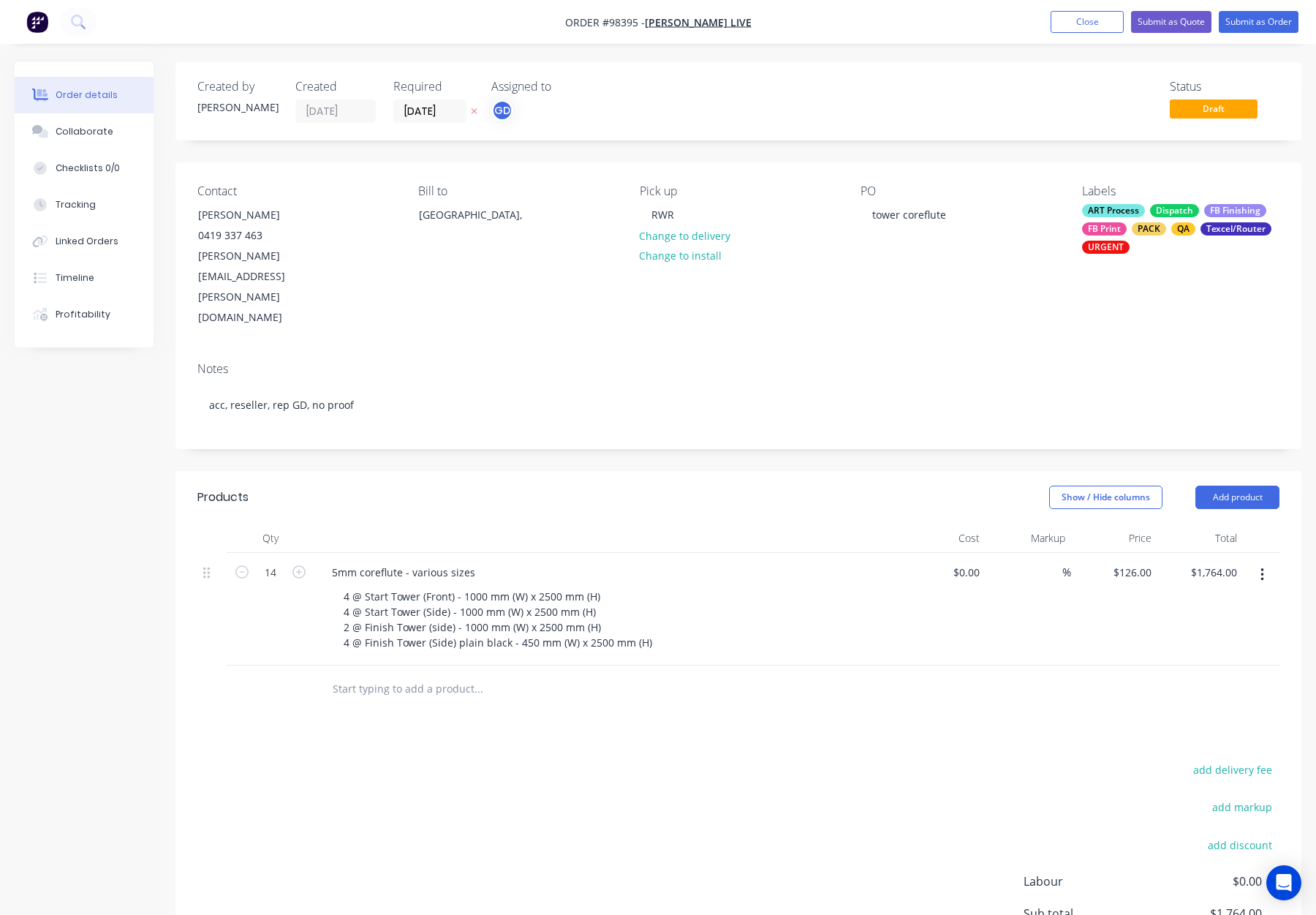
click at [960, 362] on div "Notes" at bounding box center [738, 368] width 1082 height 14
click at [1258, 486] on button "Add product" at bounding box center [1237, 497] width 84 height 24
drag, startPoint x: 1214, startPoint y: 658, endPoint x: 1052, endPoint y: 649, distance: 162.2
click at [1214, 699] on div "Notes (Internal)" at bounding box center [1210, 710] width 112 height 21
click at [384, 675] on div at bounding box center [372, 685] width 105 height 21
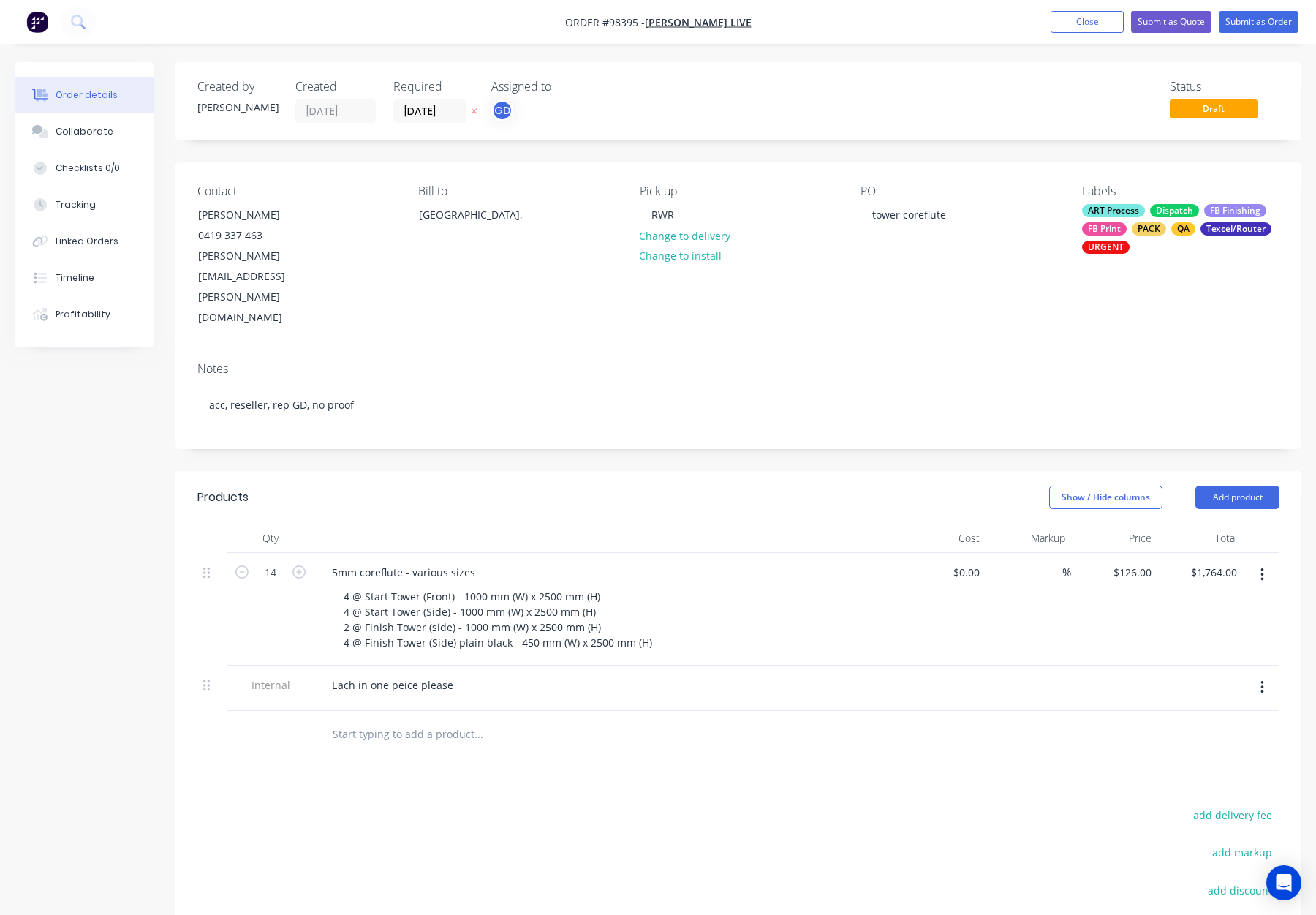
drag, startPoint x: 563, startPoint y: 794, endPoint x: 531, endPoint y: 756, distance: 49.7
drag, startPoint x: 414, startPoint y: 622, endPoint x: 435, endPoint y: 636, distance: 25.2
click at [415, 675] on div "Each in one peice please" at bounding box center [393, 685] width 145 height 21
drag, startPoint x: 642, startPoint y: 717, endPoint x: 626, endPoint y: 732, distance: 21.9
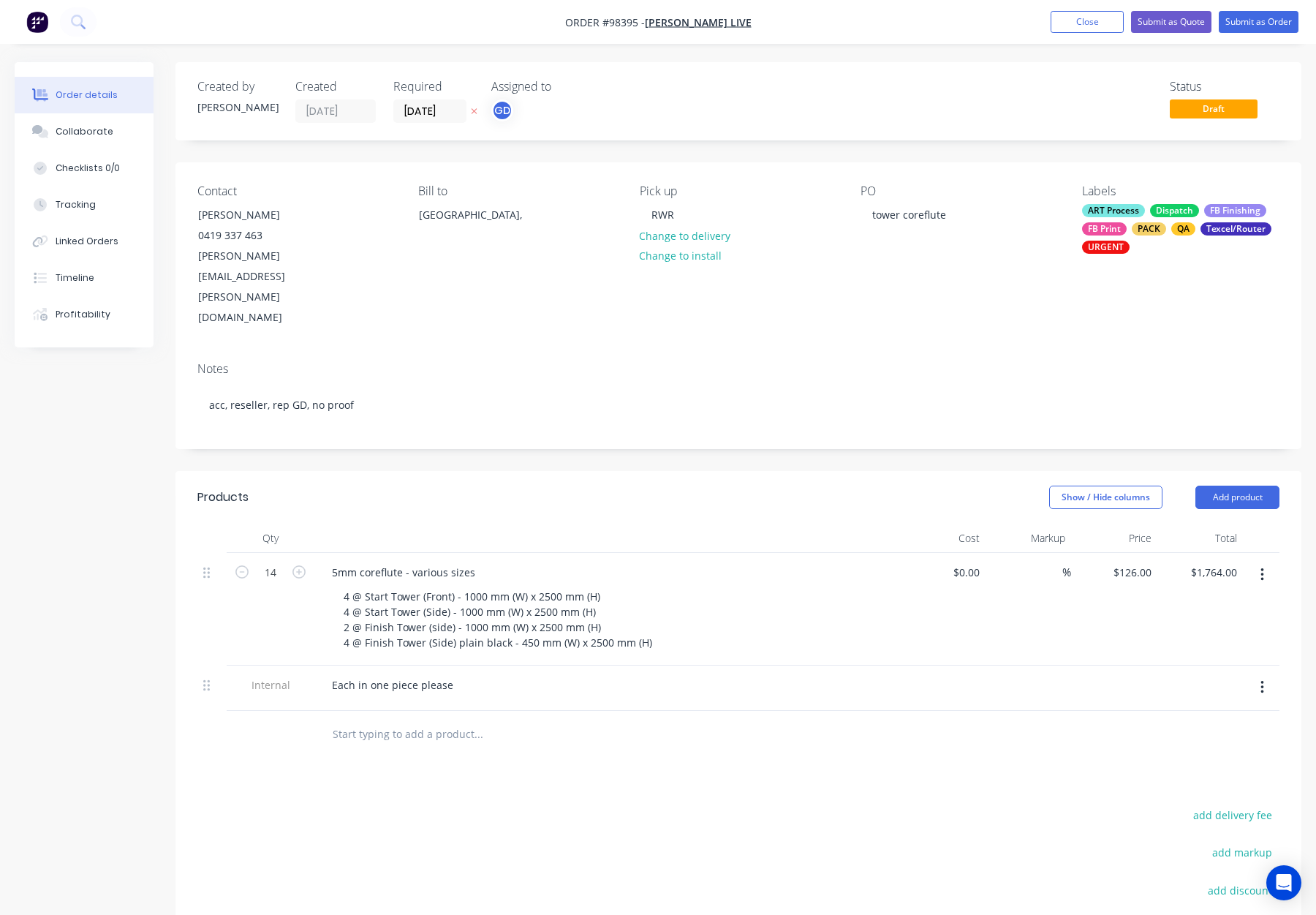
click at [642, 718] on div "Products Show / Hide columns Add product Qty Cost Markup Price Total 14 5mm cor…" at bounding box center [739, 790] width 1126 height 639
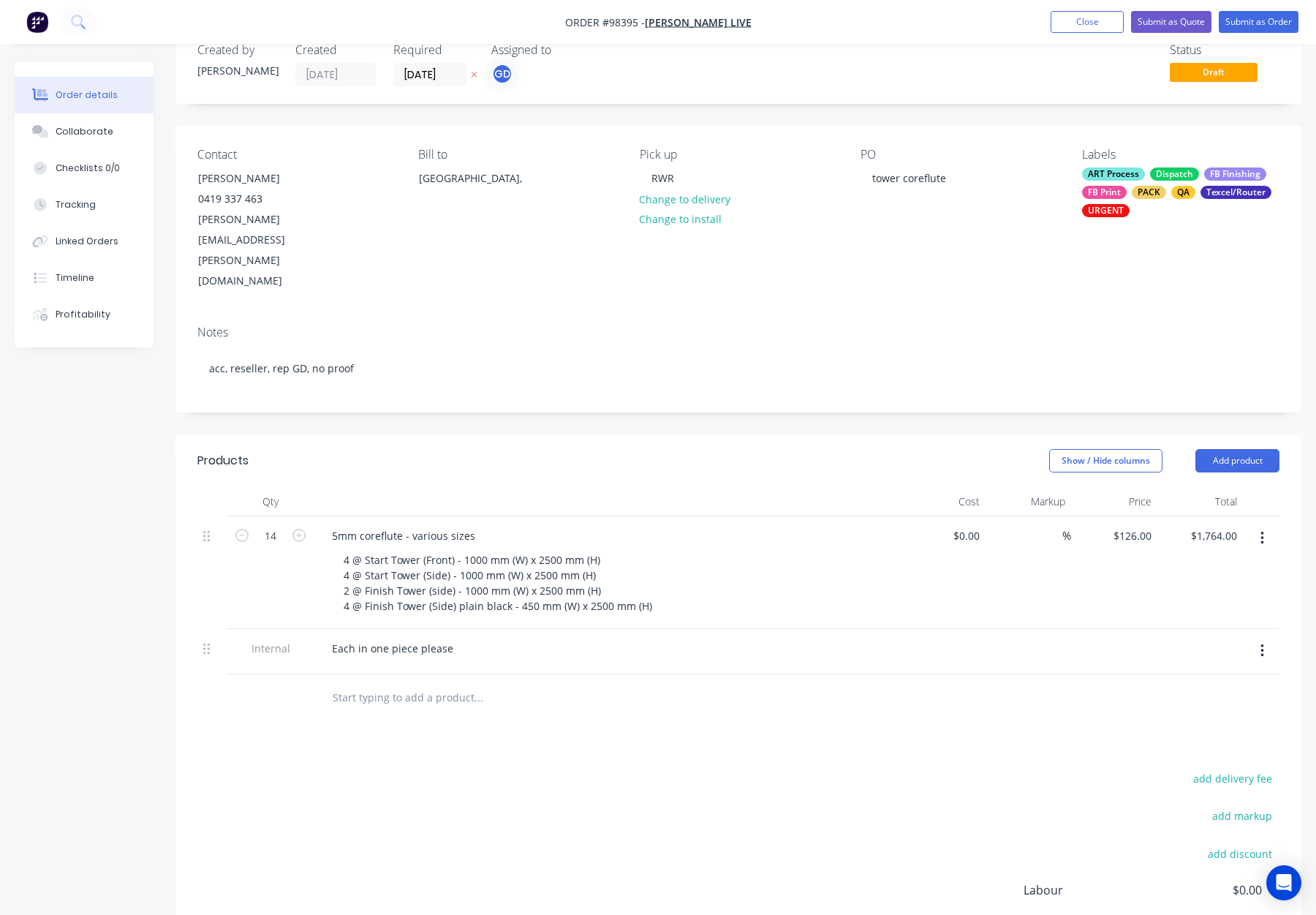
scroll to position [0, 0]
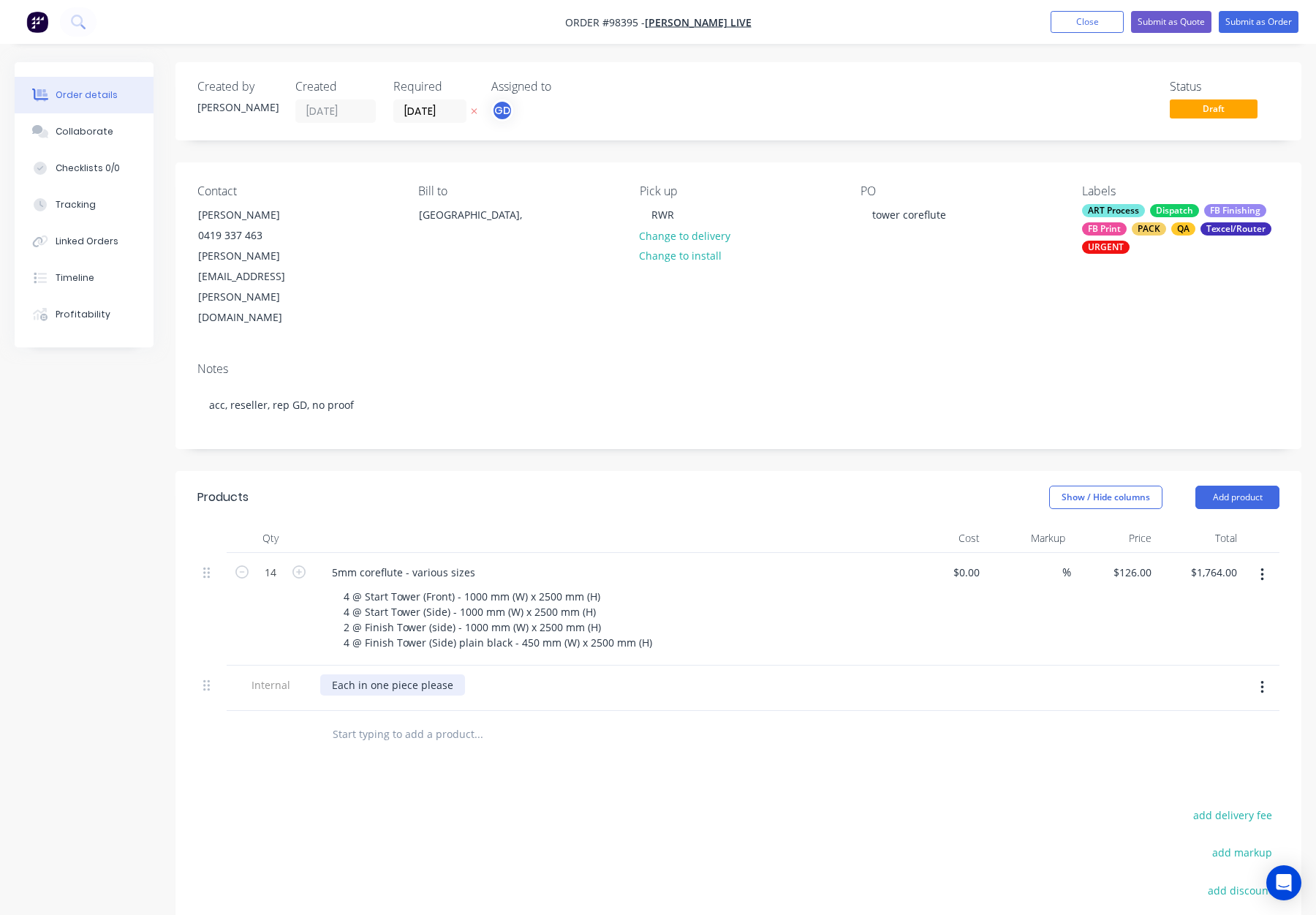
click at [450, 675] on div "Each in one piece please" at bounding box center [393, 685] width 145 height 21
click at [639, 735] on div "Products Show / Hide columns Add product Qty Cost Markup Price Total 14 5mm cor…" at bounding box center [739, 790] width 1126 height 639
click at [1261, 31] on button "Submit as Order" at bounding box center [1259, 21] width 80 height 22
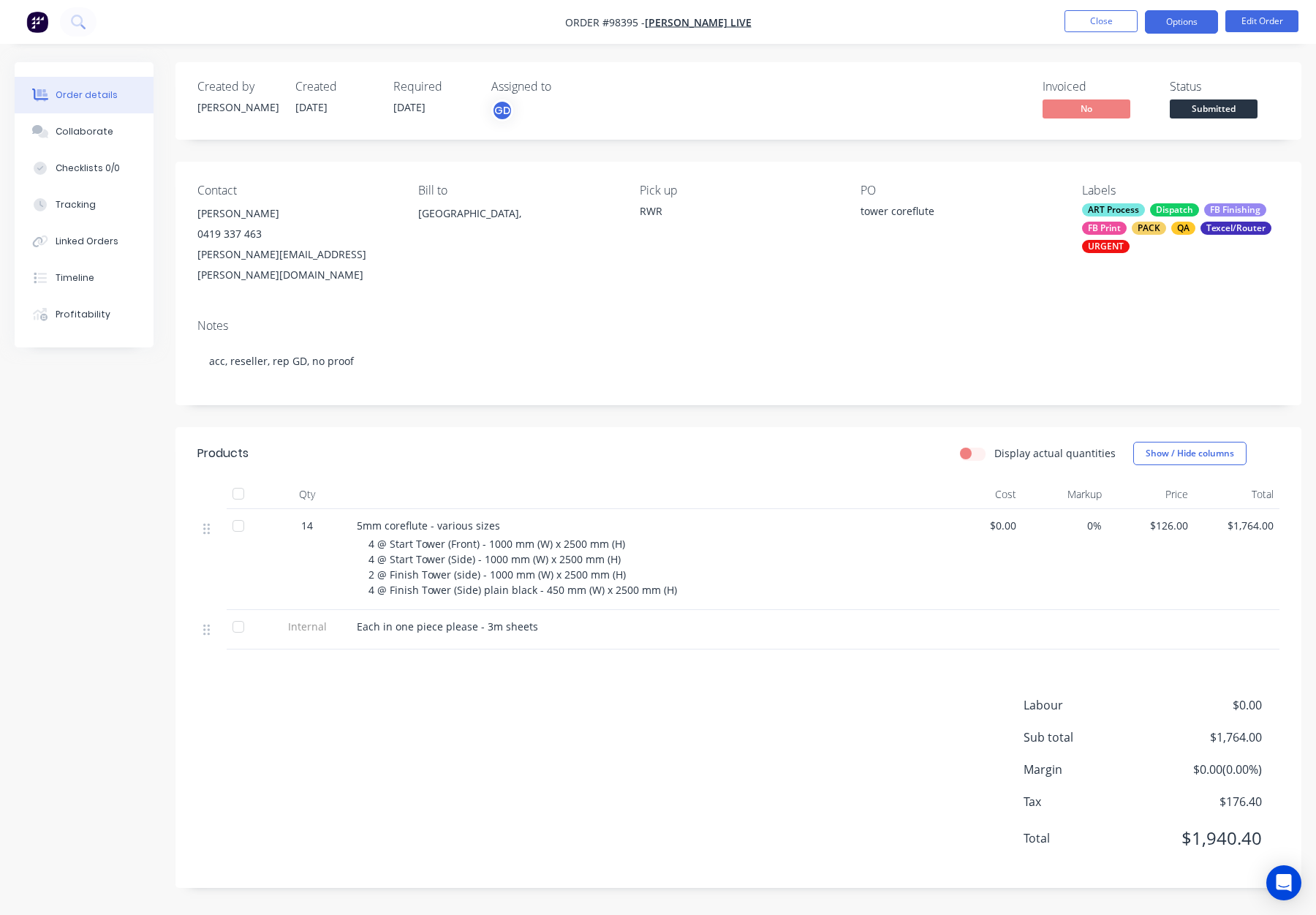
drag, startPoint x: 1178, startPoint y: 18, endPoint x: 1178, endPoint y: 30, distance: 12.0
click at [1179, 18] on button "Options" at bounding box center [1182, 22] width 73 height 24
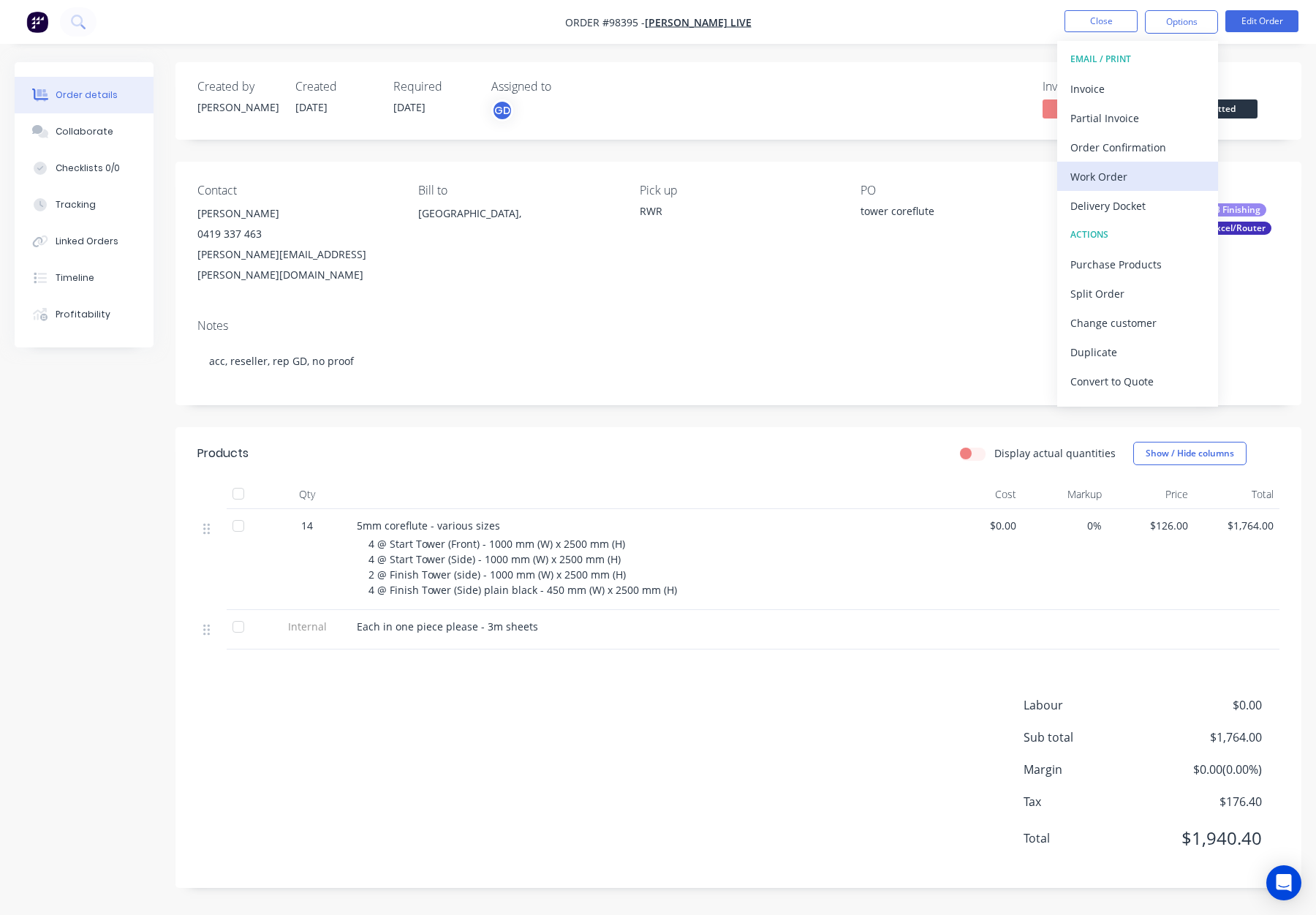
click at [1104, 161] on button "Work Order" at bounding box center [1138, 176] width 161 height 29
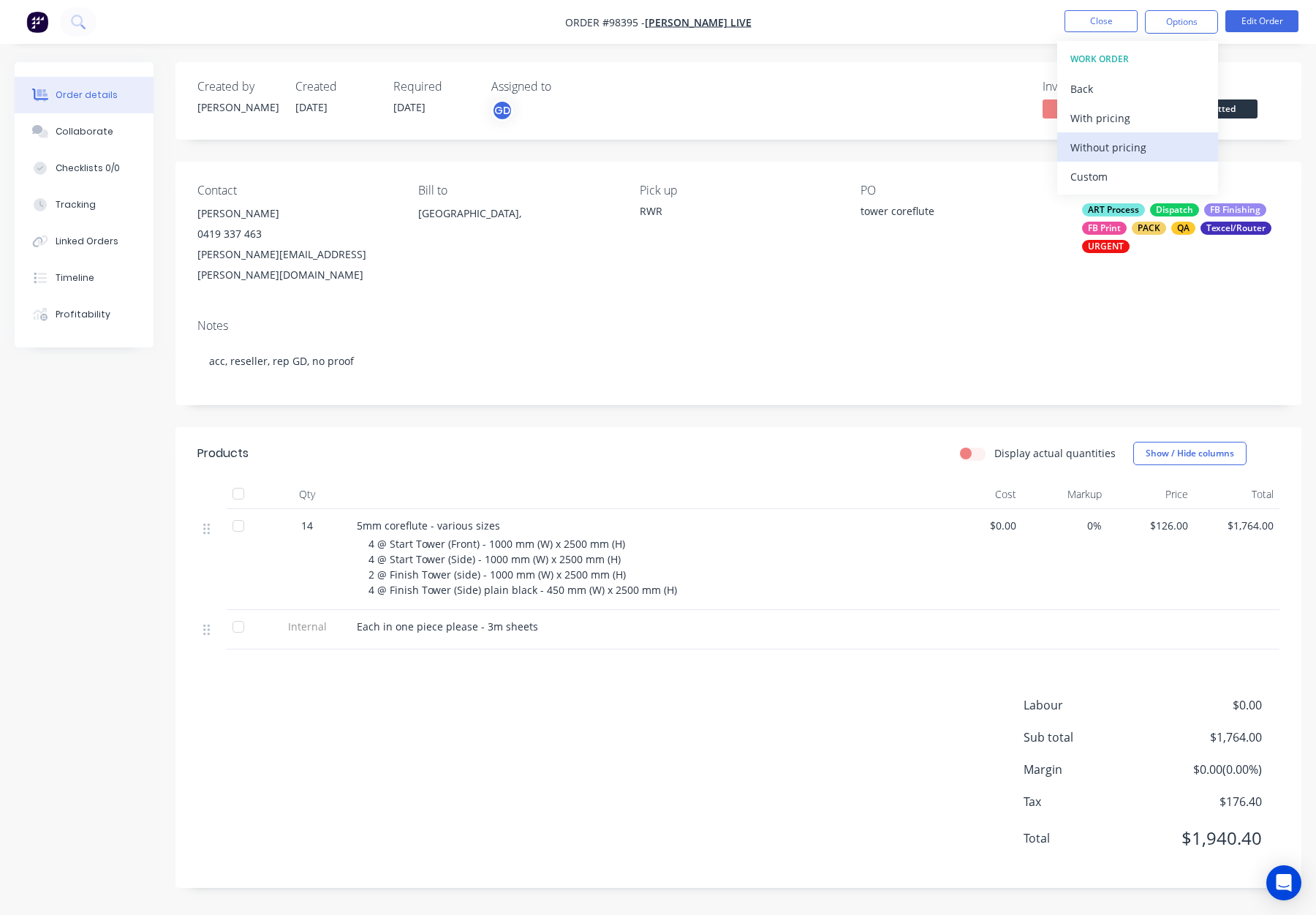
click at [1136, 143] on div "Without pricing" at bounding box center [1138, 147] width 134 height 21
click at [1086, 11] on button "Close" at bounding box center [1101, 21] width 73 height 22
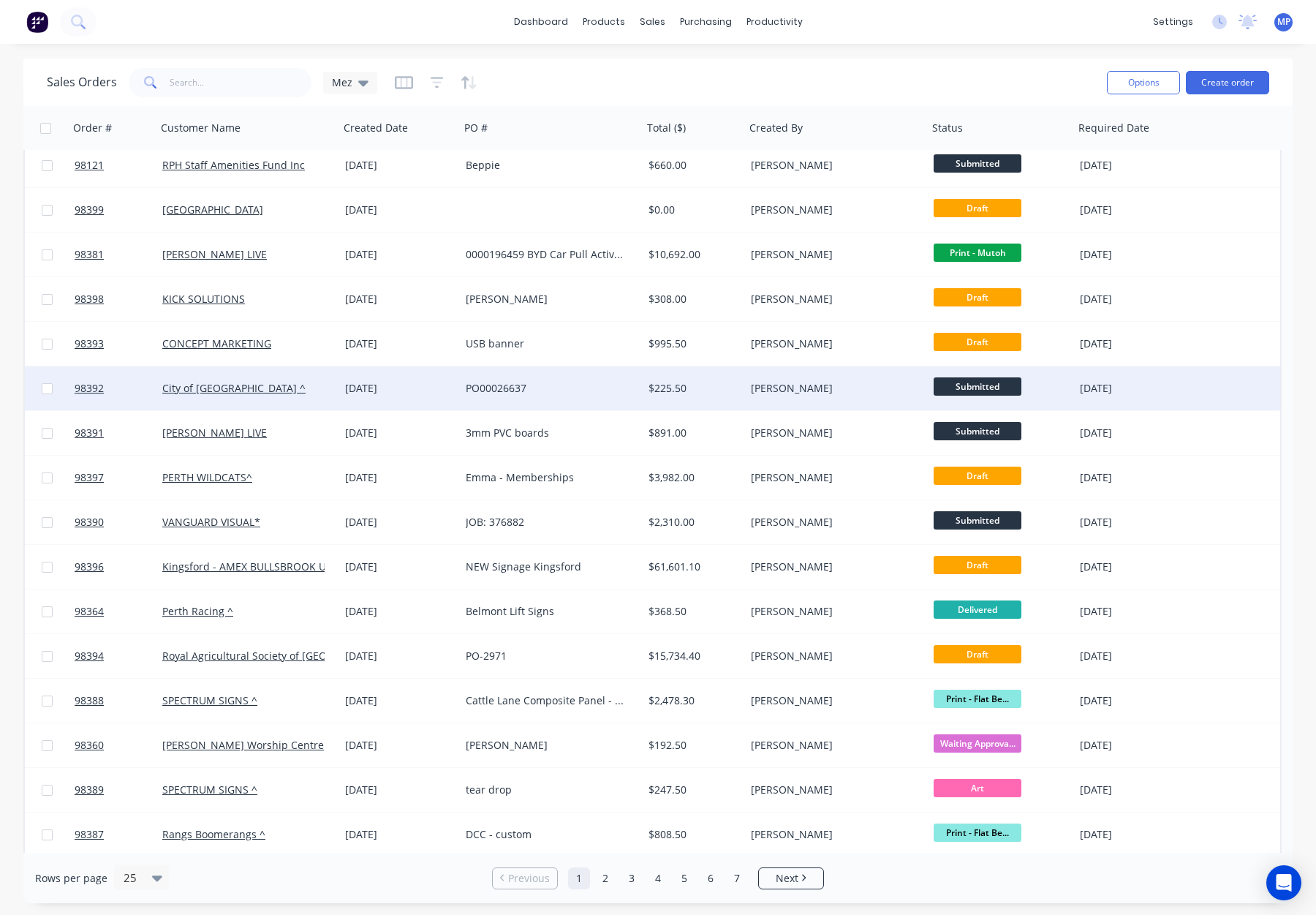
scroll to position [33, 0]
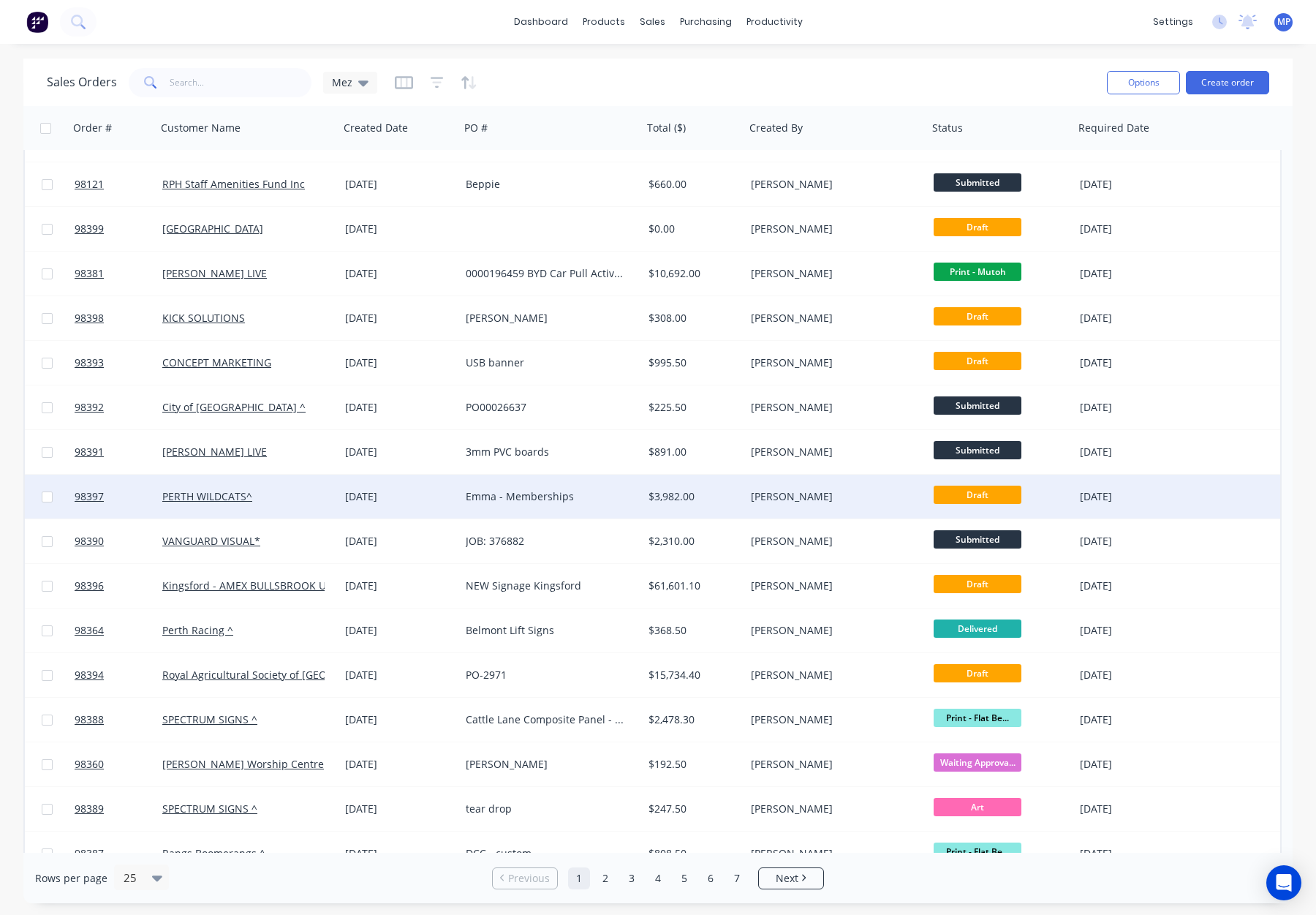
click at [839, 495] on div "[PERSON_NAME]" at bounding box center [831, 497] width 162 height 15
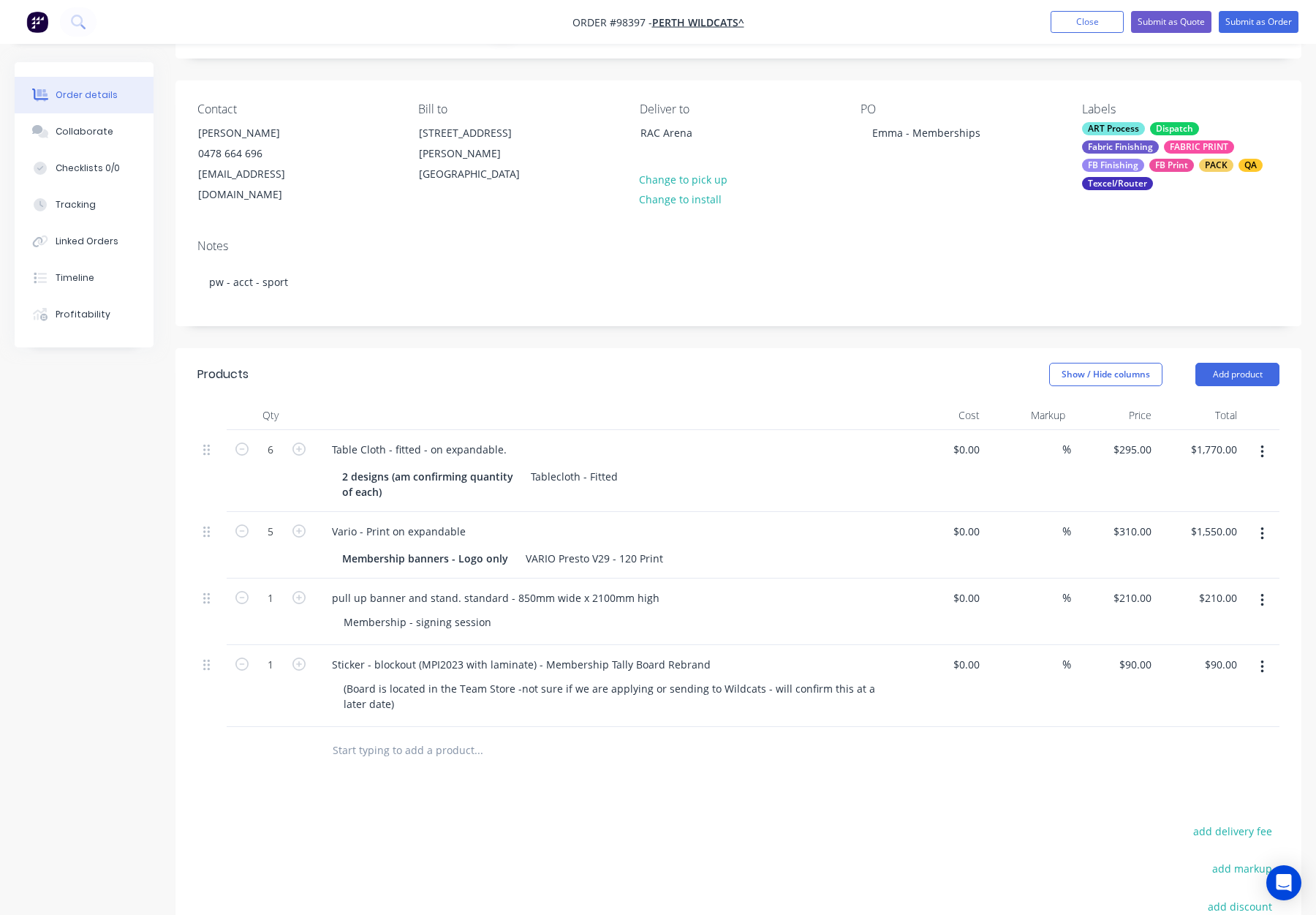
scroll to position [83, 0]
click at [505, 438] on div "Table Cloth - fitted - on expandable." at bounding box center [419, 448] width 198 height 21
click at [558, 362] on div "Show / Hide columns Add product" at bounding box center [853, 373] width 852 height 24
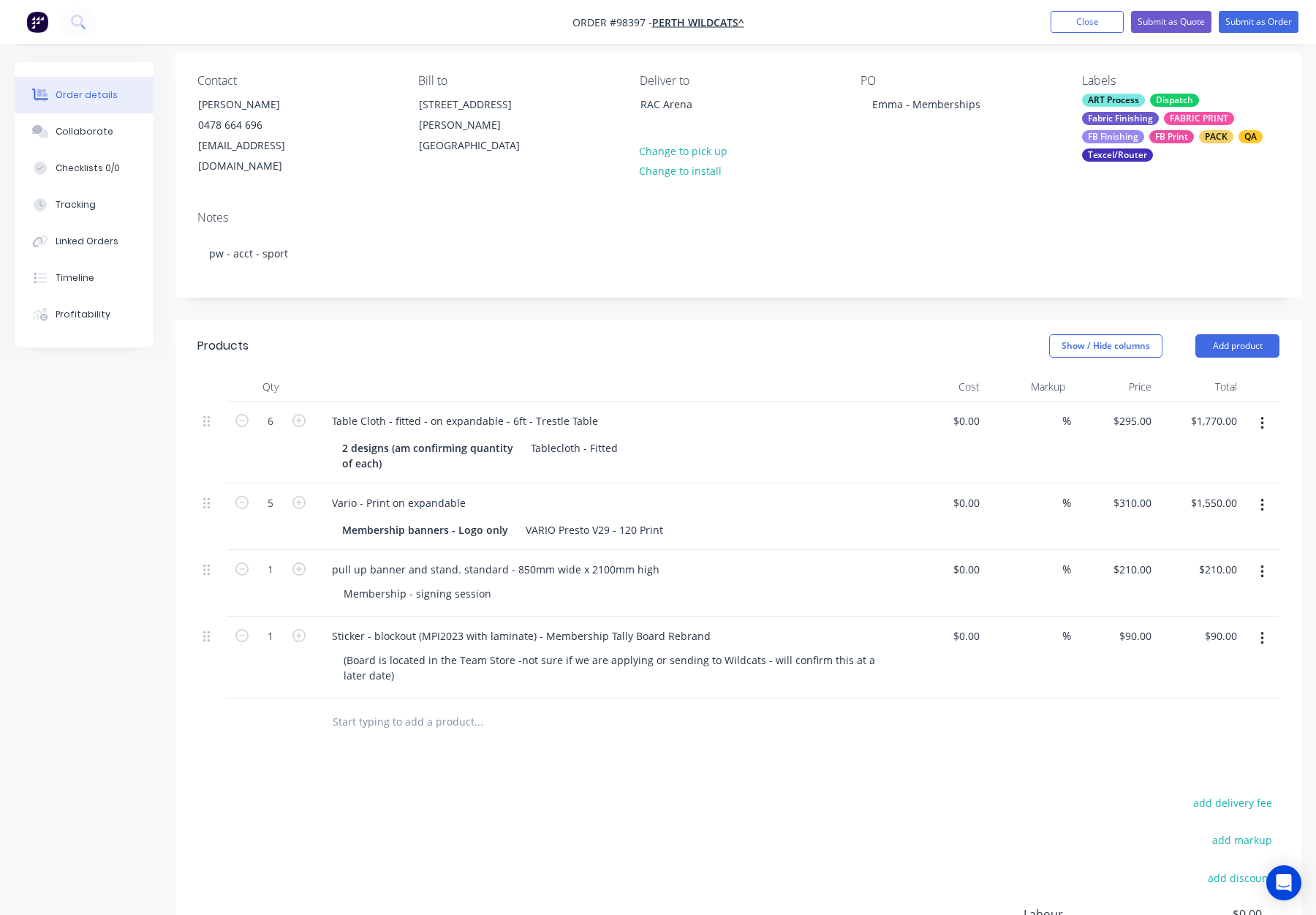
scroll to position [134, 0]
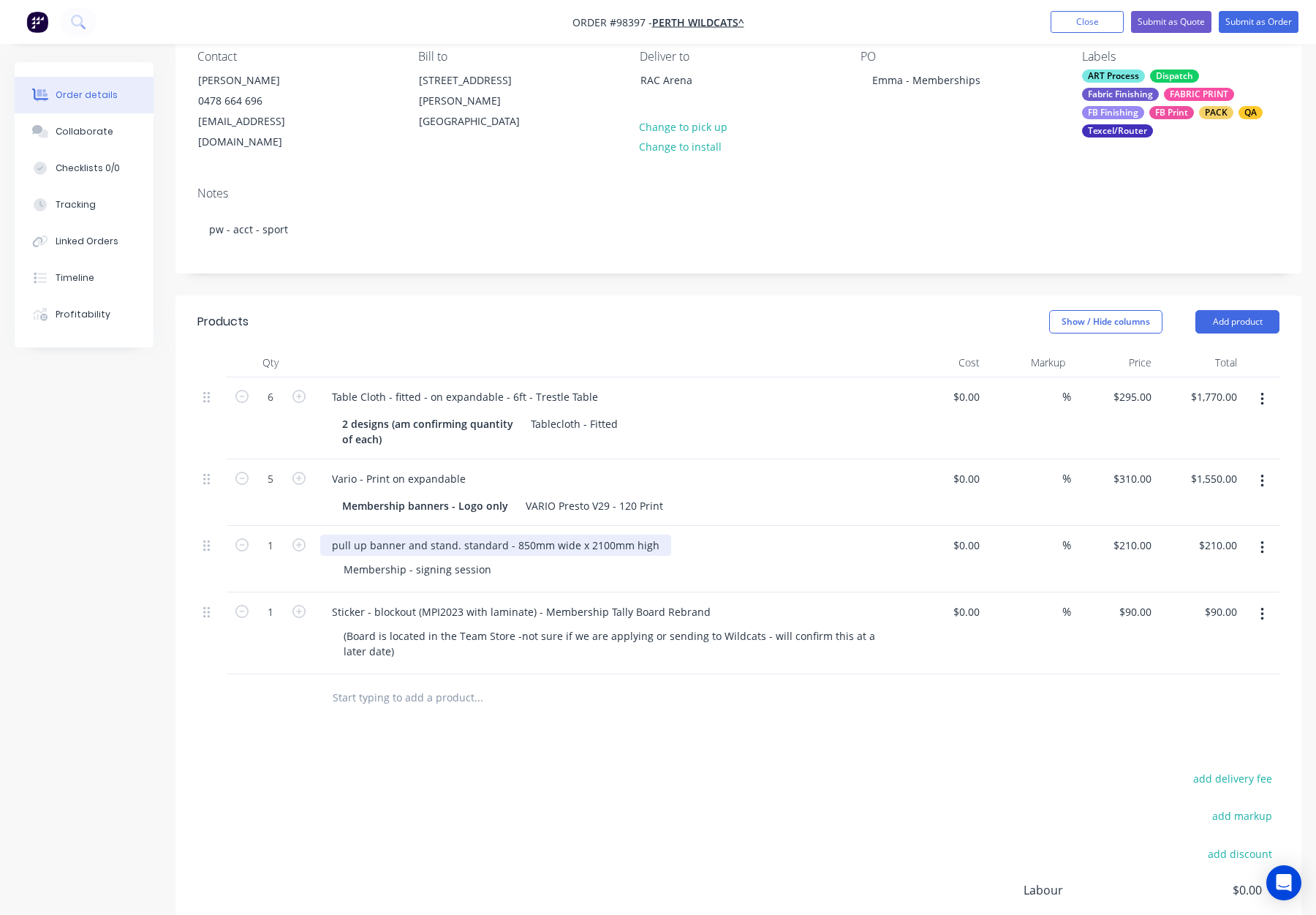
click at [335, 534] on div "pull up banner and stand. standard - 850mm wide x 2100mm high" at bounding box center [495, 545] width 351 height 21
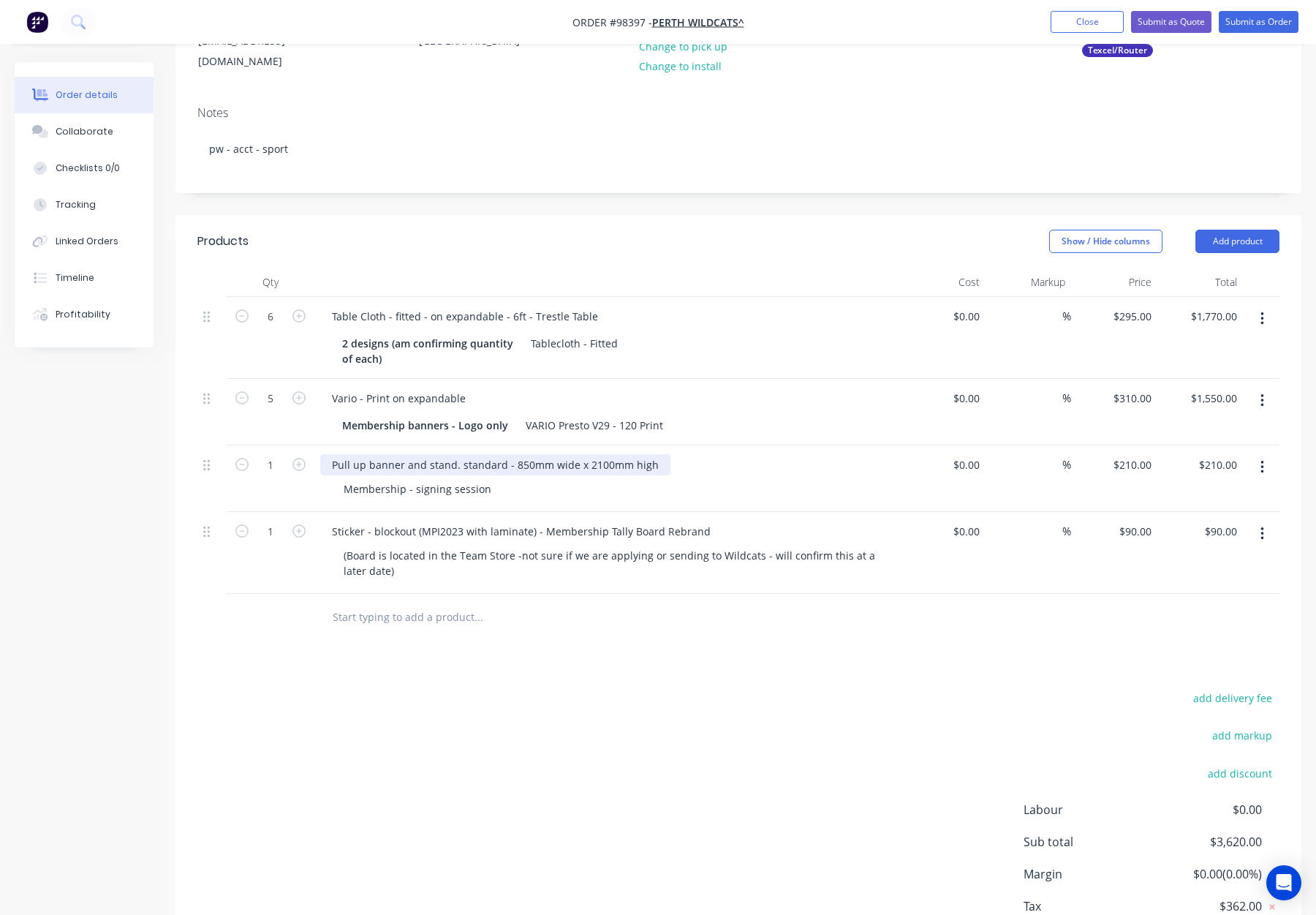
scroll to position [219, 0]
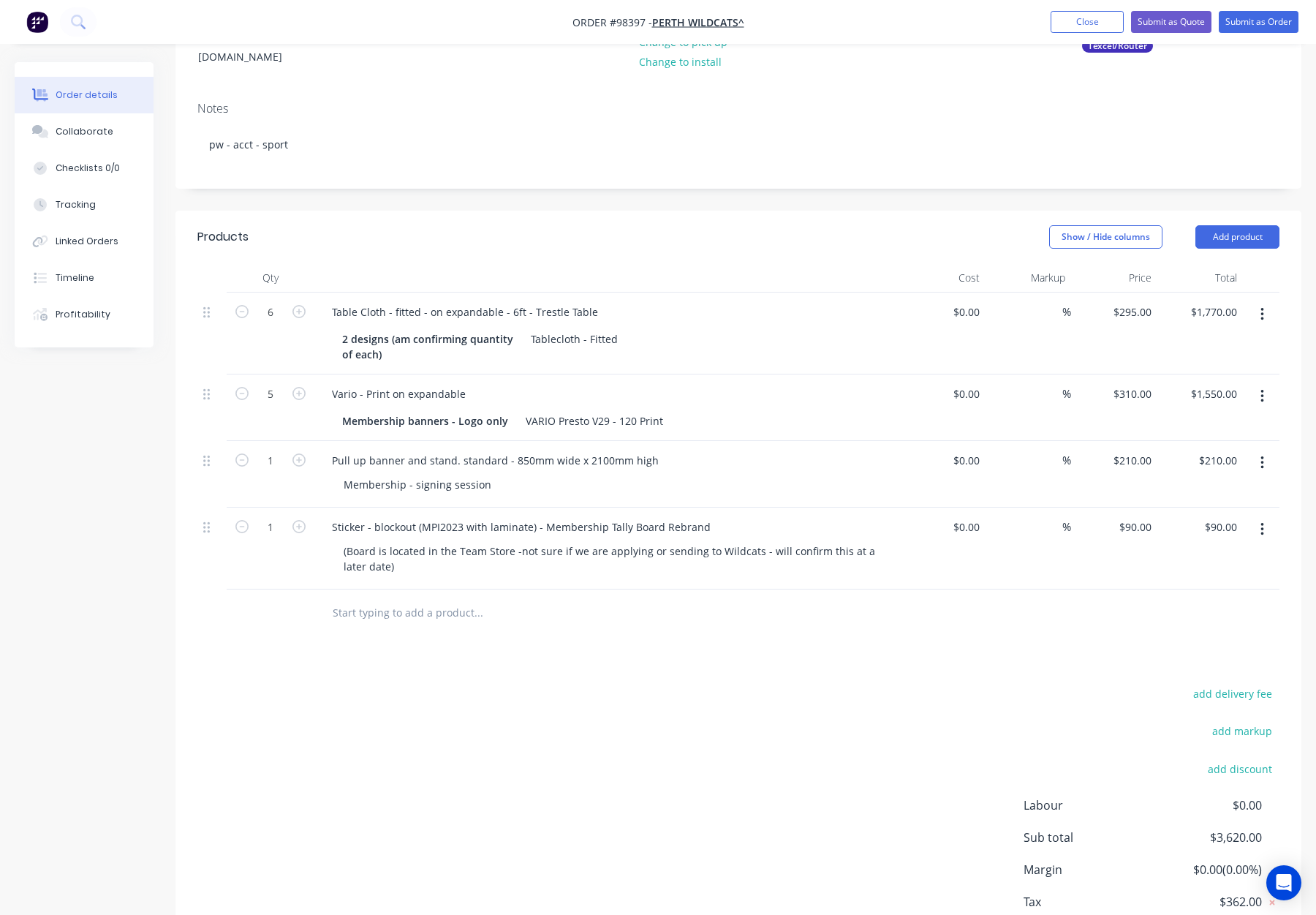
drag, startPoint x: 334, startPoint y: 591, endPoint x: 350, endPoint y: 595, distance: 16.5
click at [334, 599] on input "text" at bounding box center [478, 614] width 292 height 29
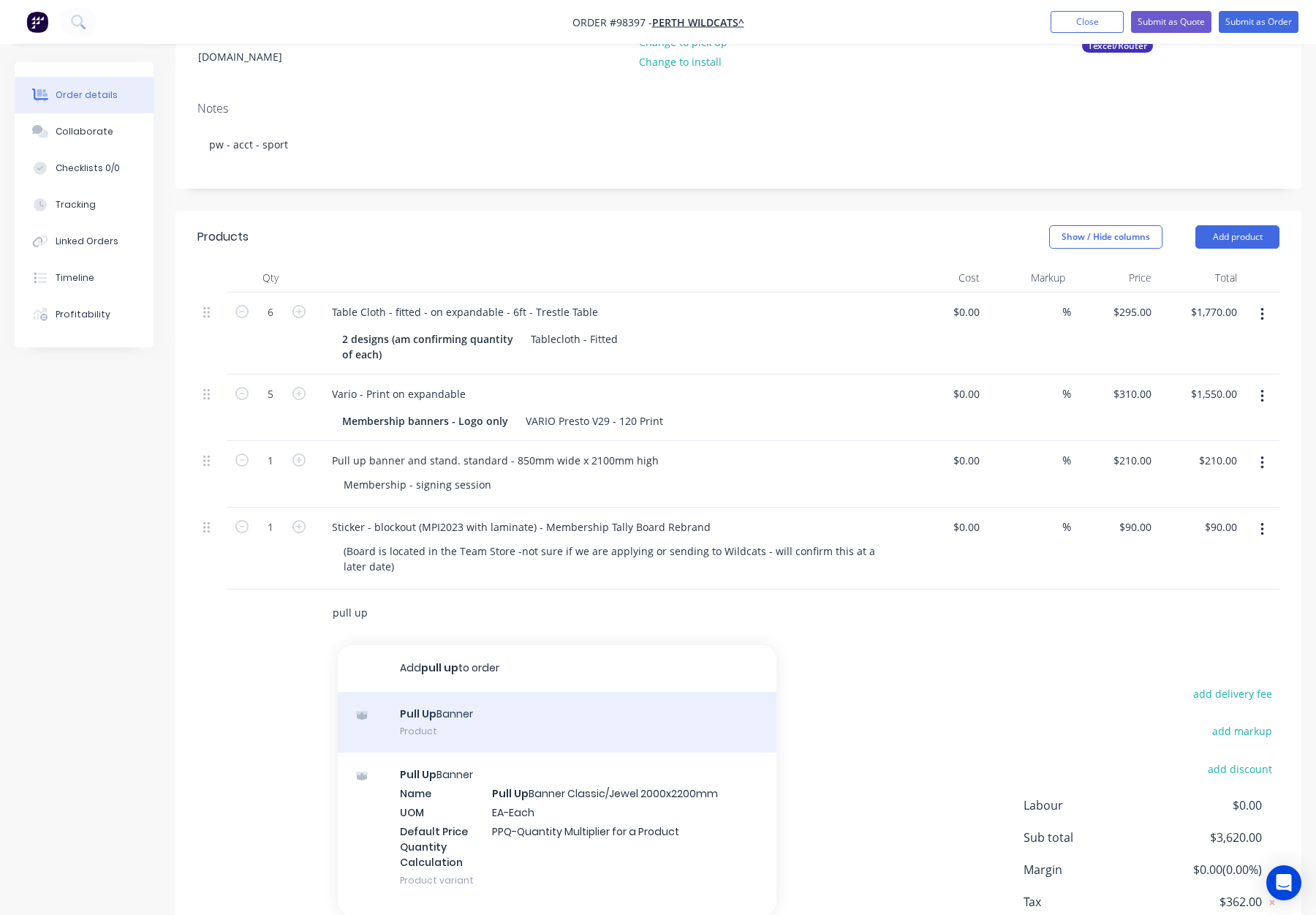
type input "pull up"
click at [481, 702] on div "Pull Up Banner Product" at bounding box center [557, 722] width 439 height 61
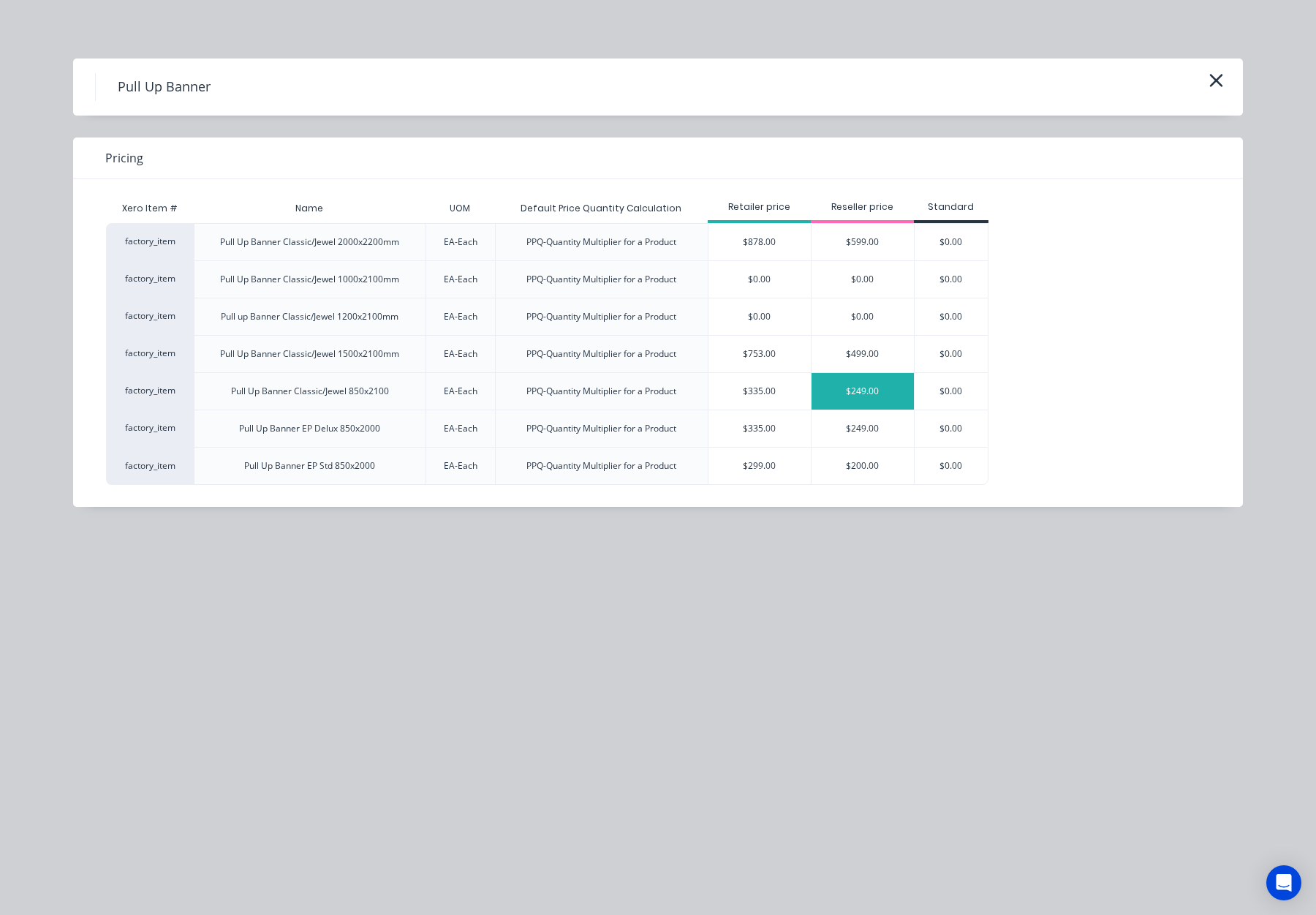
click at [860, 391] on div "$249.00" at bounding box center [863, 391] width 103 height 37
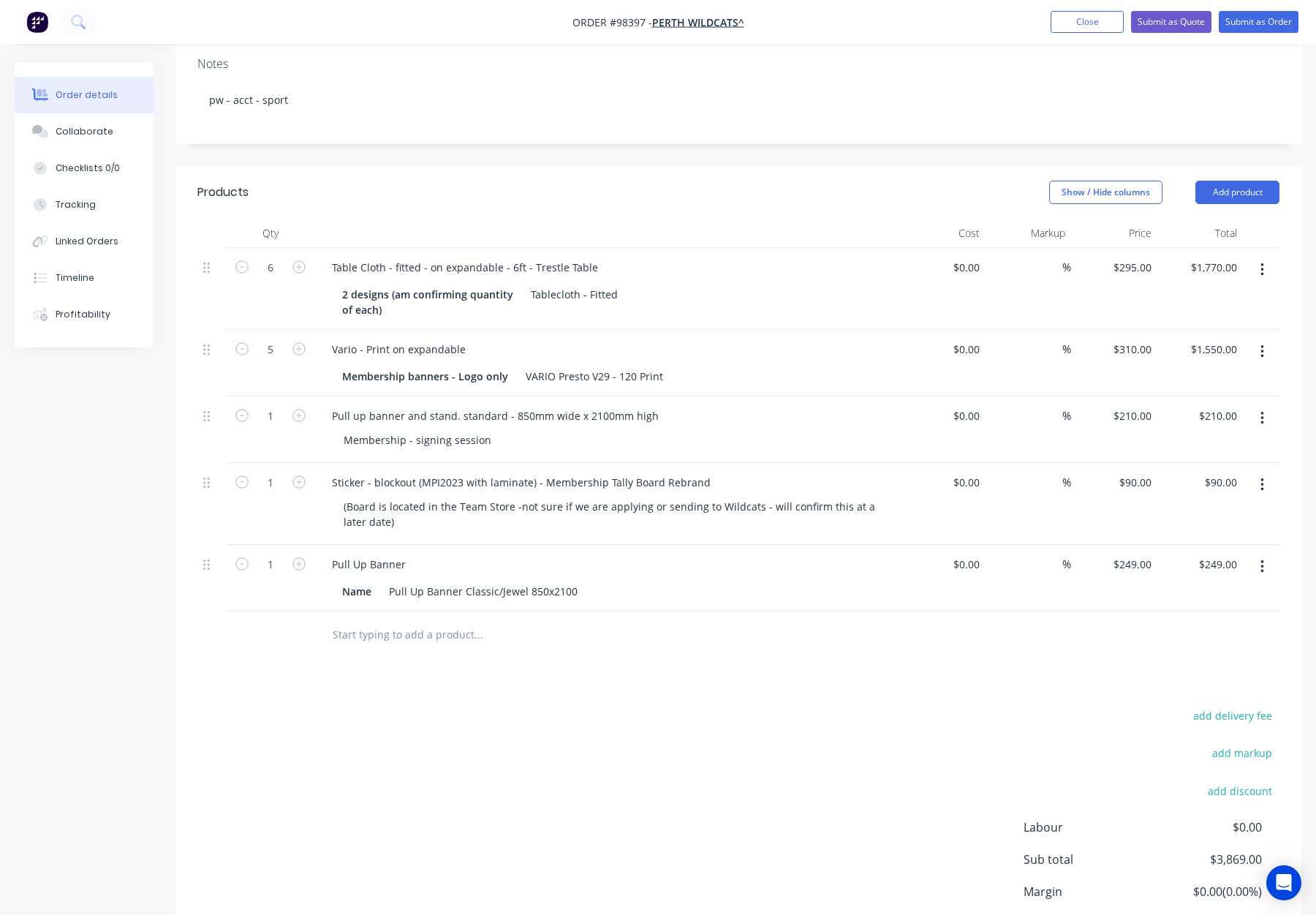
scroll to position [284, 0]
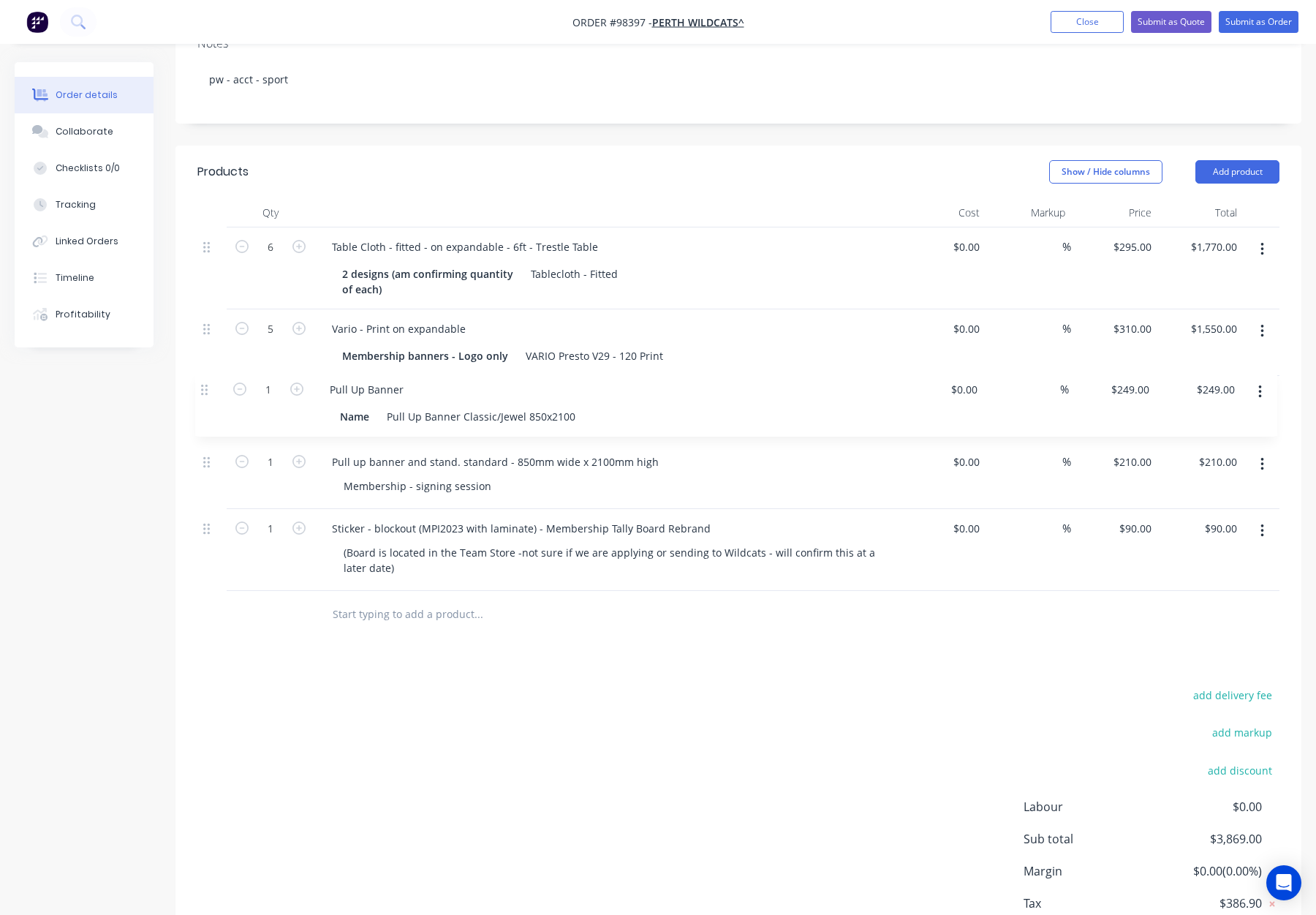
drag, startPoint x: 207, startPoint y: 527, endPoint x: 206, endPoint y: 375, distance: 152.0
click at [206, 375] on div "6 Table Cloth - fitted - on expandable - 6ft - Trestle Table 2 designs (am conf…" at bounding box center [738, 409] width 1082 height 363
drag, startPoint x: 466, startPoint y: 473, endPoint x: 323, endPoint y: 467, distance: 143.1
click at [323, 467] on div "Pull up banner and stand. standard - 850mm wide x 2100mm high Membership - sign…" at bounding box center [607, 476] width 585 height 67
copy div "Membership - signing session"
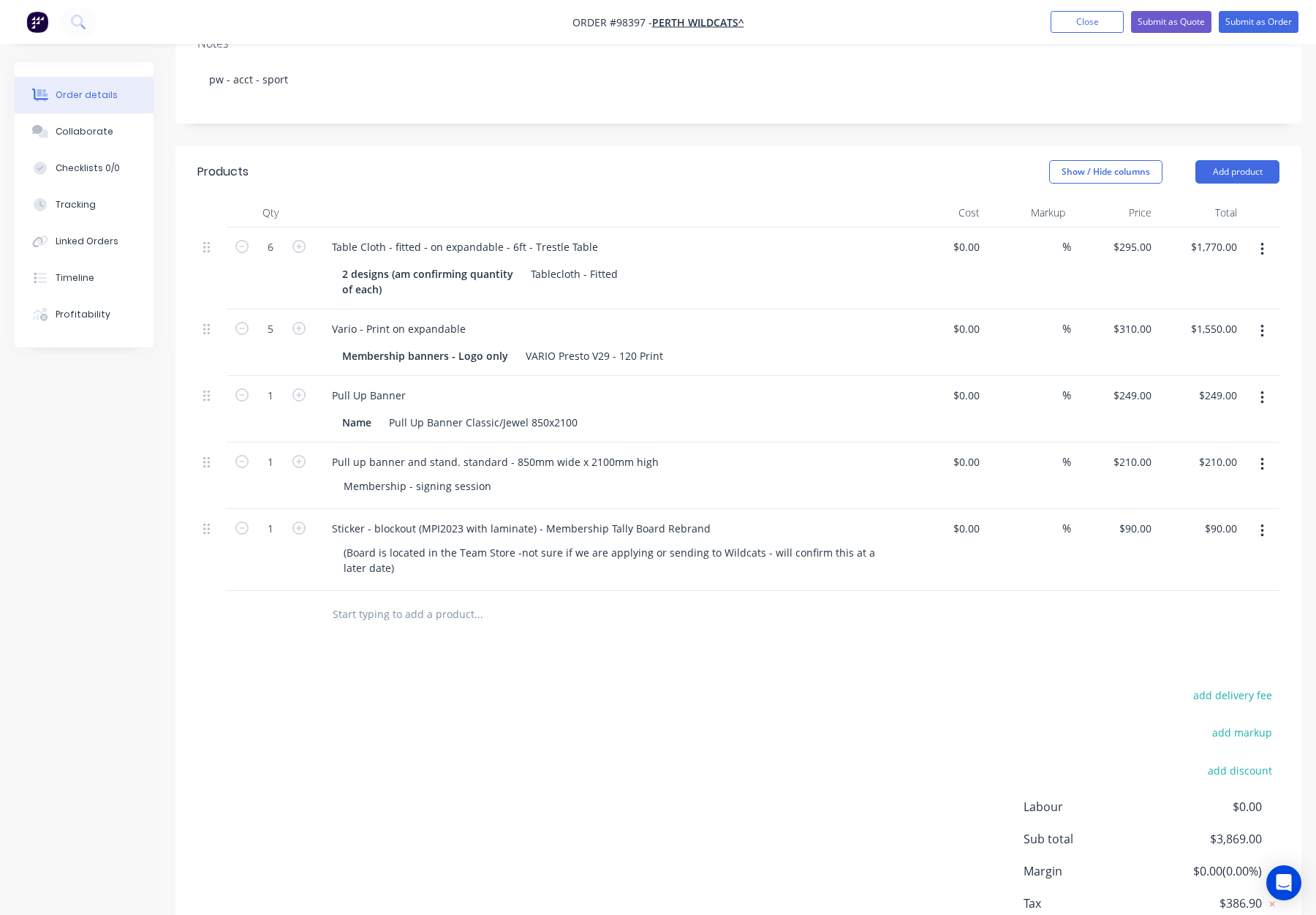
click at [415, 385] on div "Pull Up Banner" at bounding box center [607, 395] width 573 height 21
drag, startPoint x: 405, startPoint y: 379, endPoint x: 419, endPoint y: 384, distance: 14.9
click at [406, 385] on div "Pull Up Banner" at bounding box center [368, 395] width 97 height 21
click at [410, 385] on div "Pull Up Banner = Membership - signing session" at bounding box center [448, 395] width 257 height 21
click at [1120, 381] on div "249 $249.00" at bounding box center [1115, 410] width 86 height 67
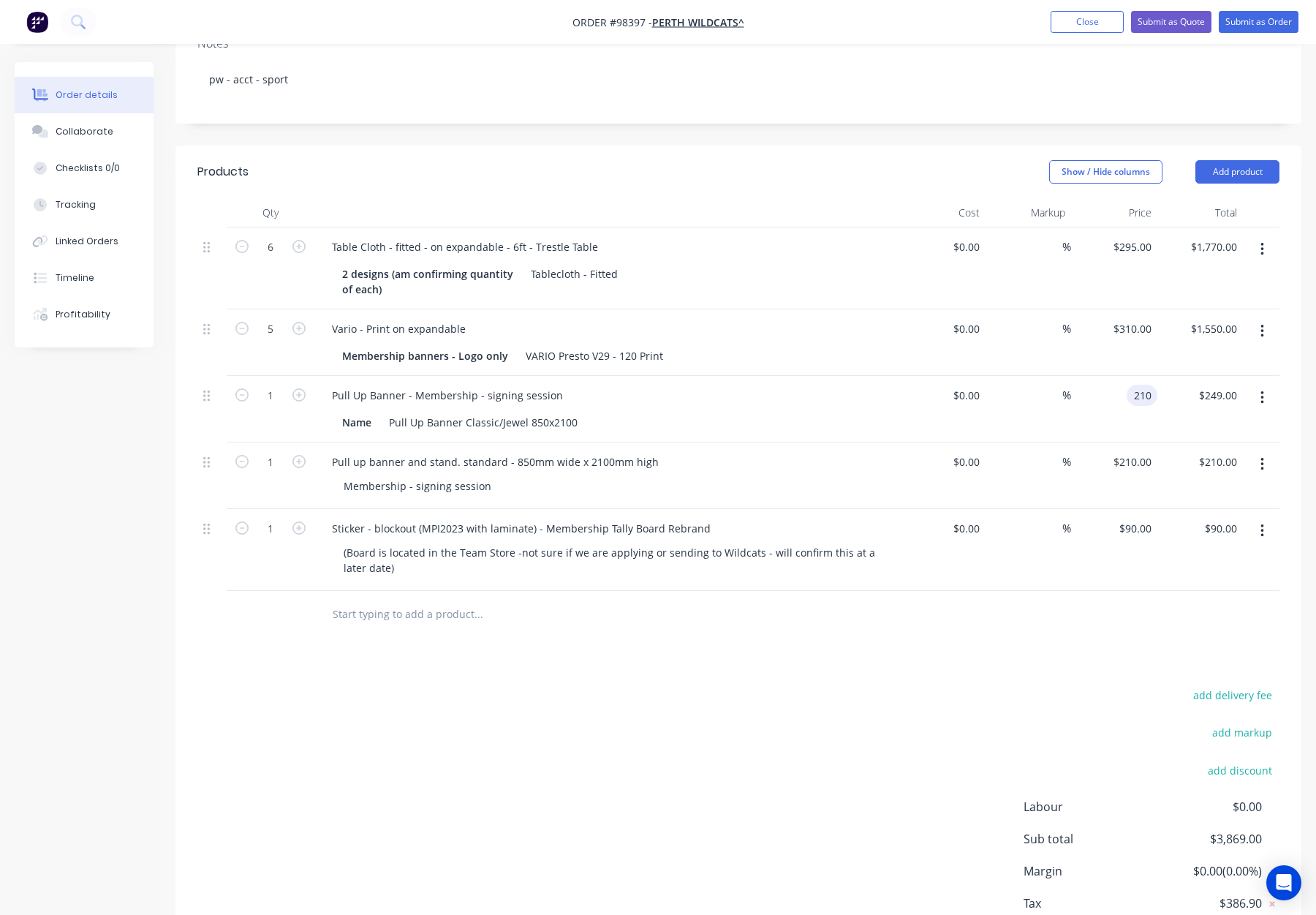
type input "$210.00"
click at [1060, 460] on div "%" at bounding box center [1029, 476] width 86 height 67
drag, startPoint x: 1267, startPoint y: 448, endPoint x: 1258, endPoint y: 467, distance: 21.0
click at [1267, 451] on button "button" at bounding box center [1262, 464] width 34 height 26
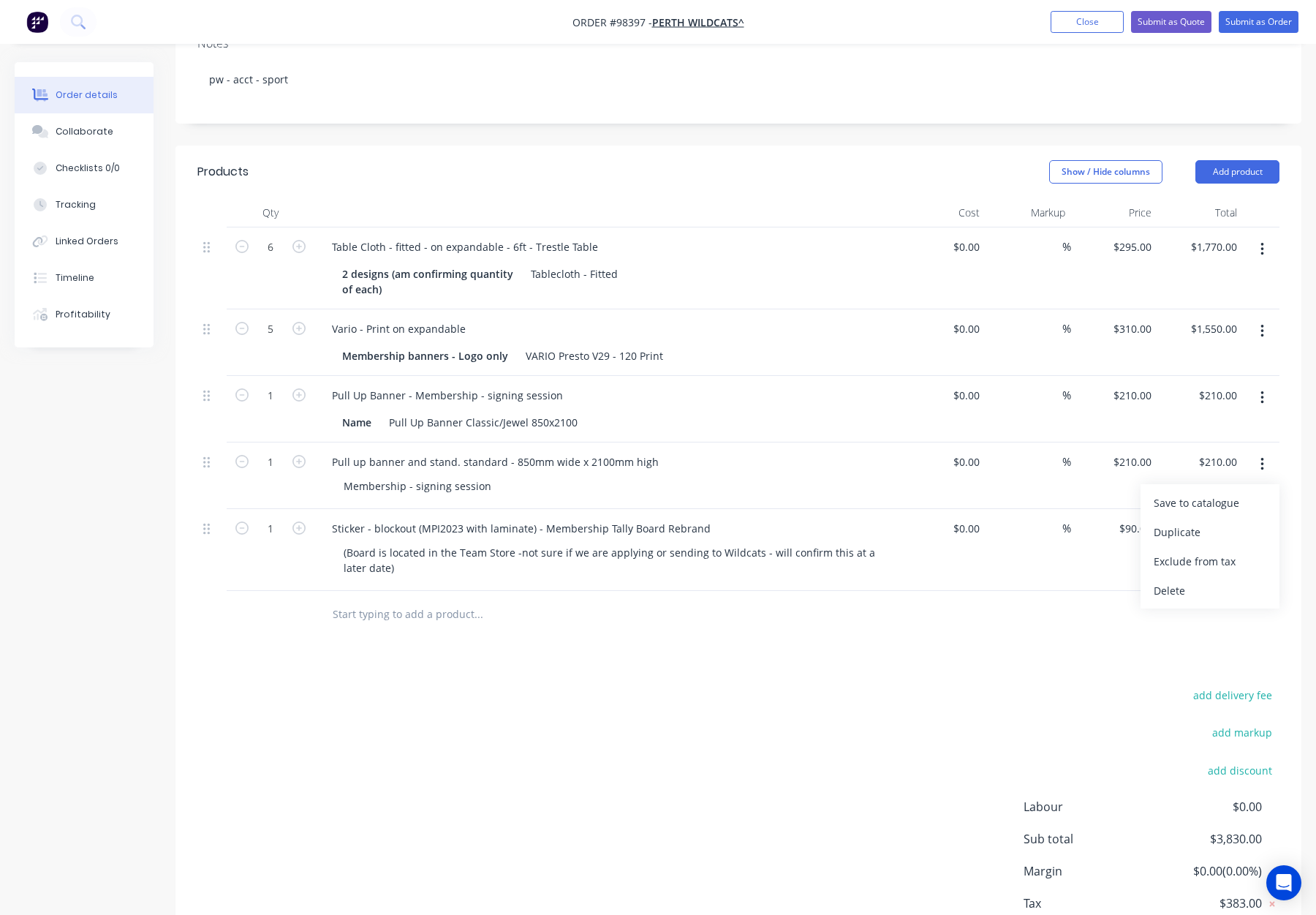
click at [1204, 580] on div "Delete" at bounding box center [1210, 591] width 112 height 21
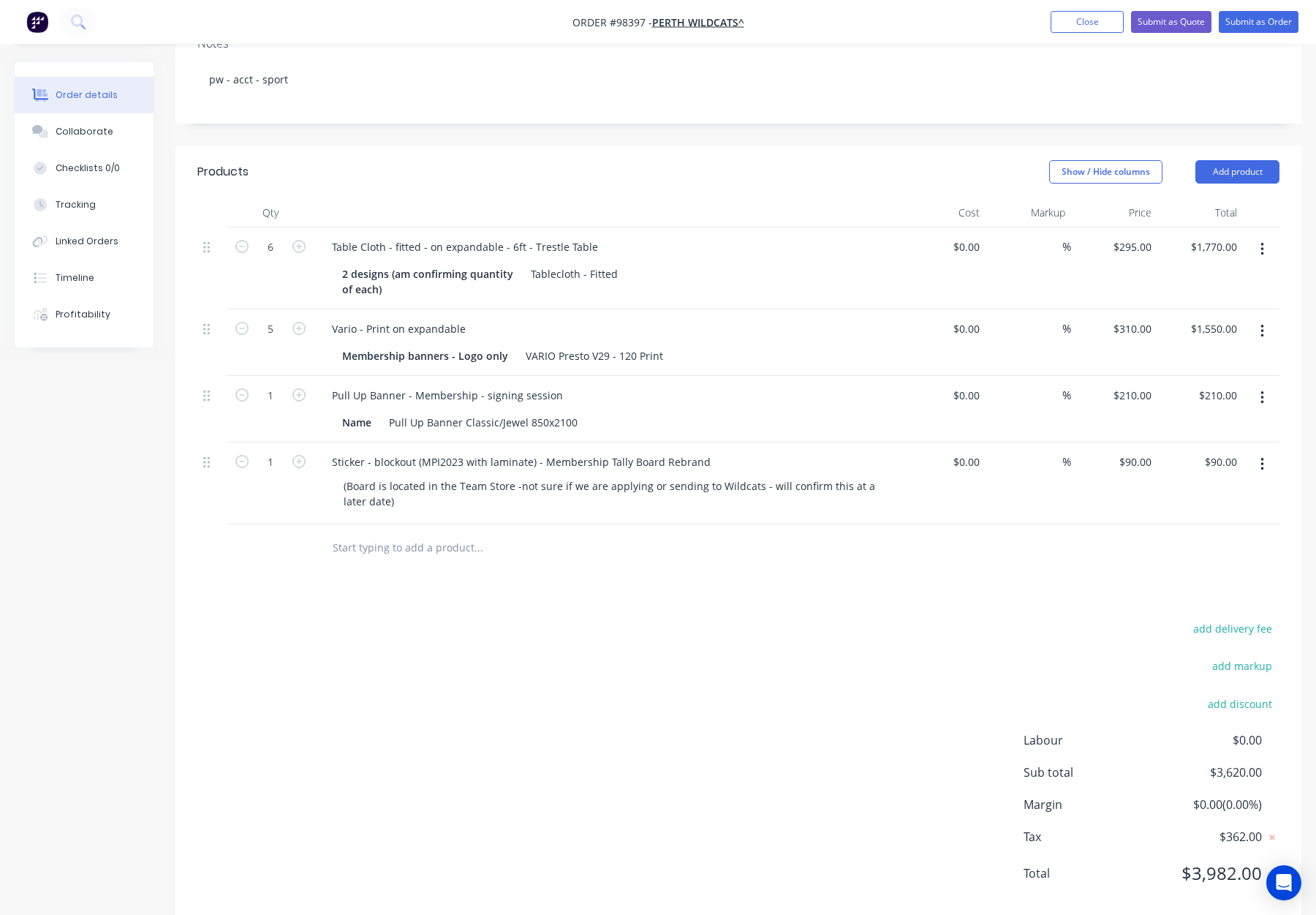
click at [549, 622] on div "add delivery fee add markup add discount Labour $0.00 Sub total $3,620.00 Margi…" at bounding box center [738, 760] width 1082 height 283
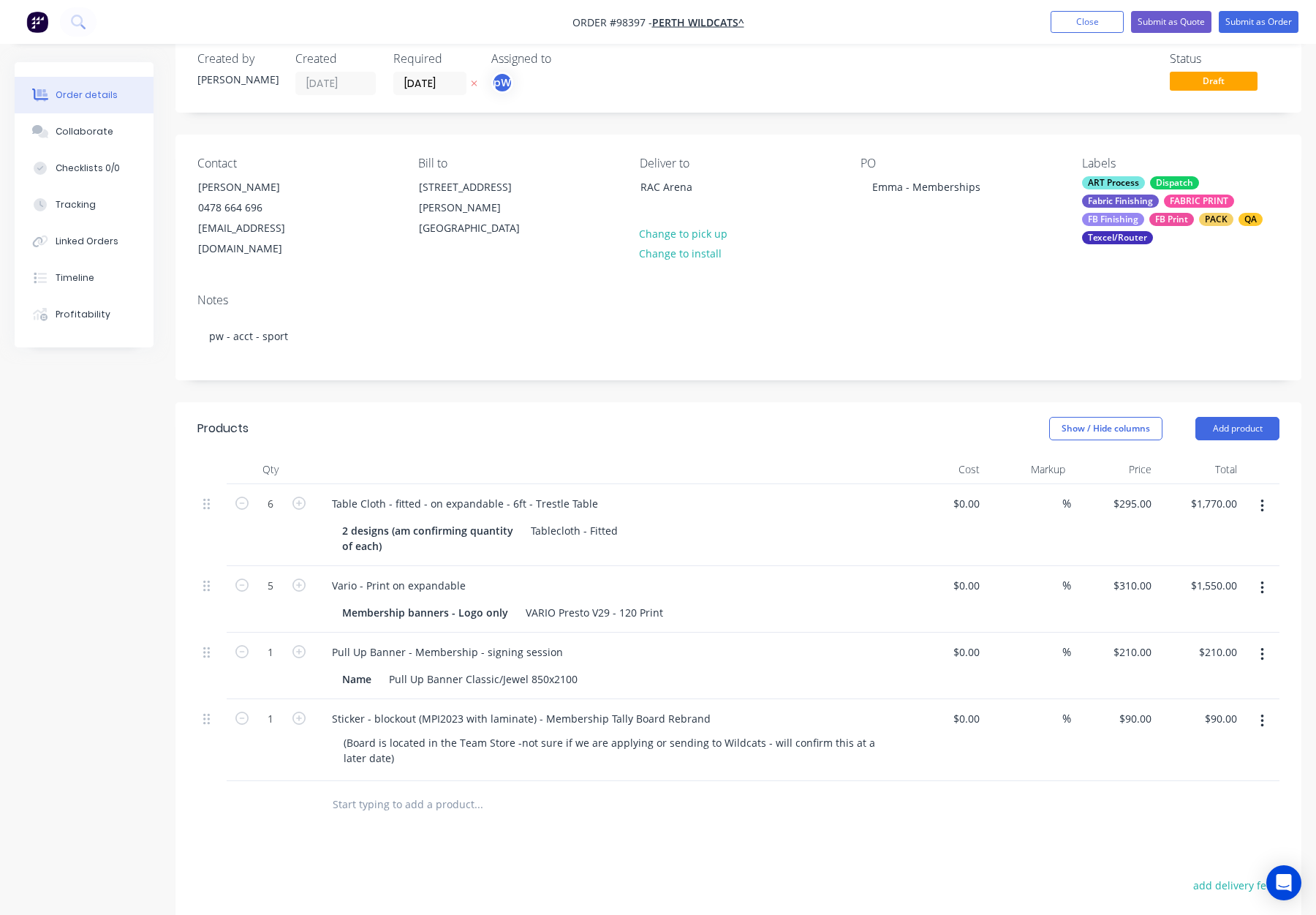
scroll to position [0, 0]
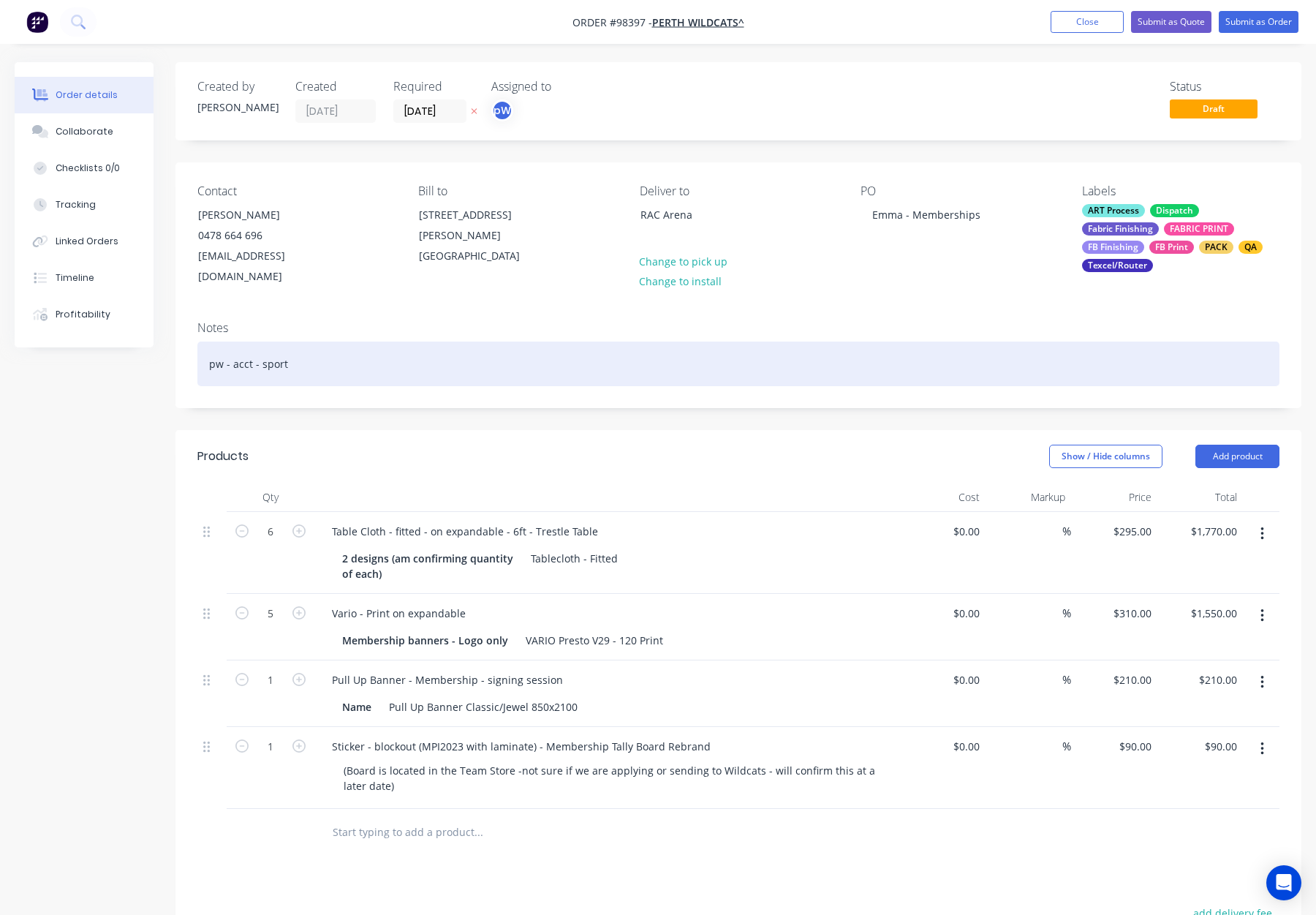
drag, startPoint x: 452, startPoint y: 363, endPoint x: 463, endPoint y: 367, distance: 11.7
click at [458, 366] on div "pw - acct - sport" at bounding box center [738, 363] width 1082 height 45
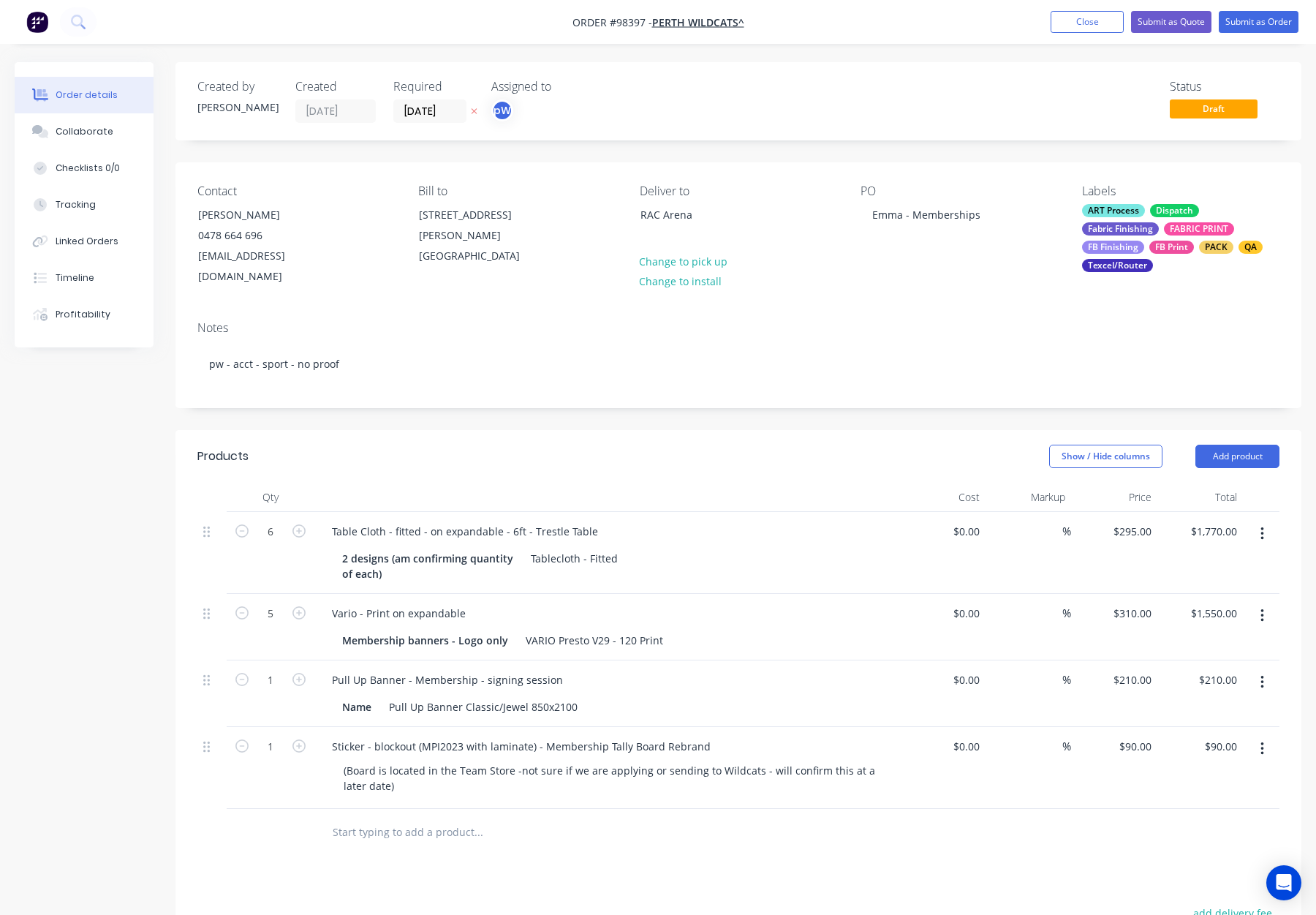
click at [645, 445] on div "Show / Hide columns Add product" at bounding box center [853, 456] width 852 height 24
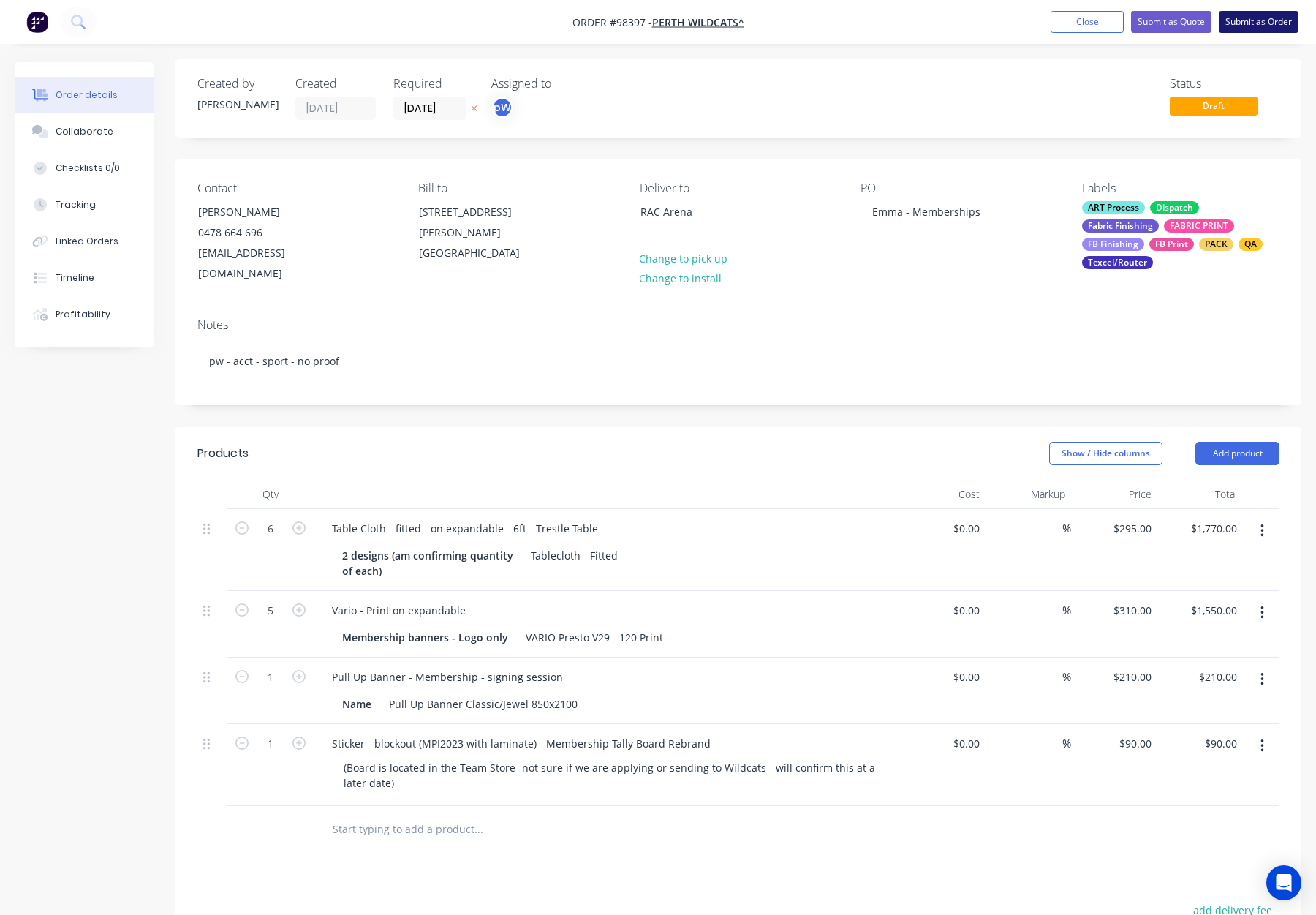
click at [1241, 24] on button "Submit as Order" at bounding box center [1259, 21] width 80 height 22
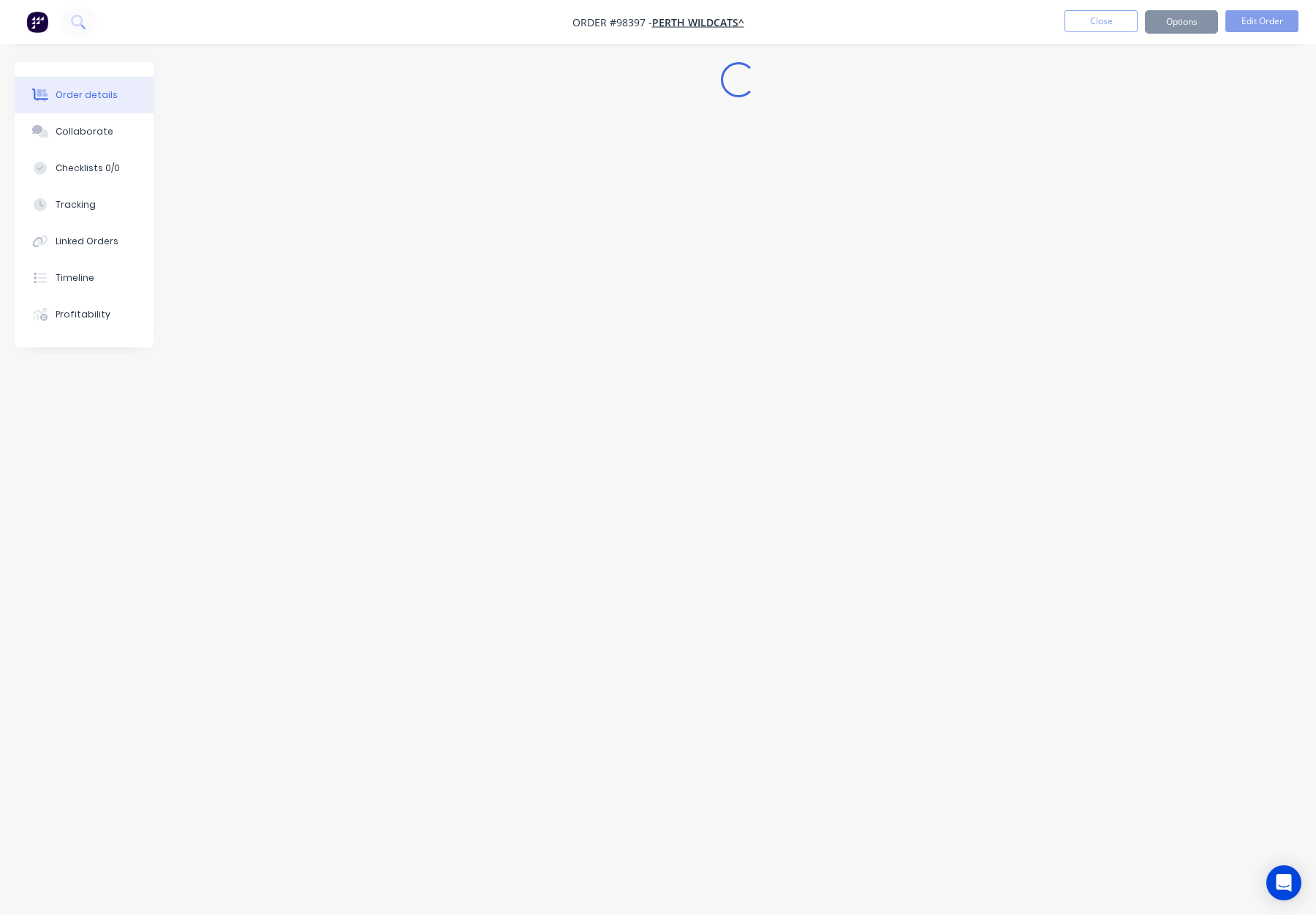
scroll to position [0, 0]
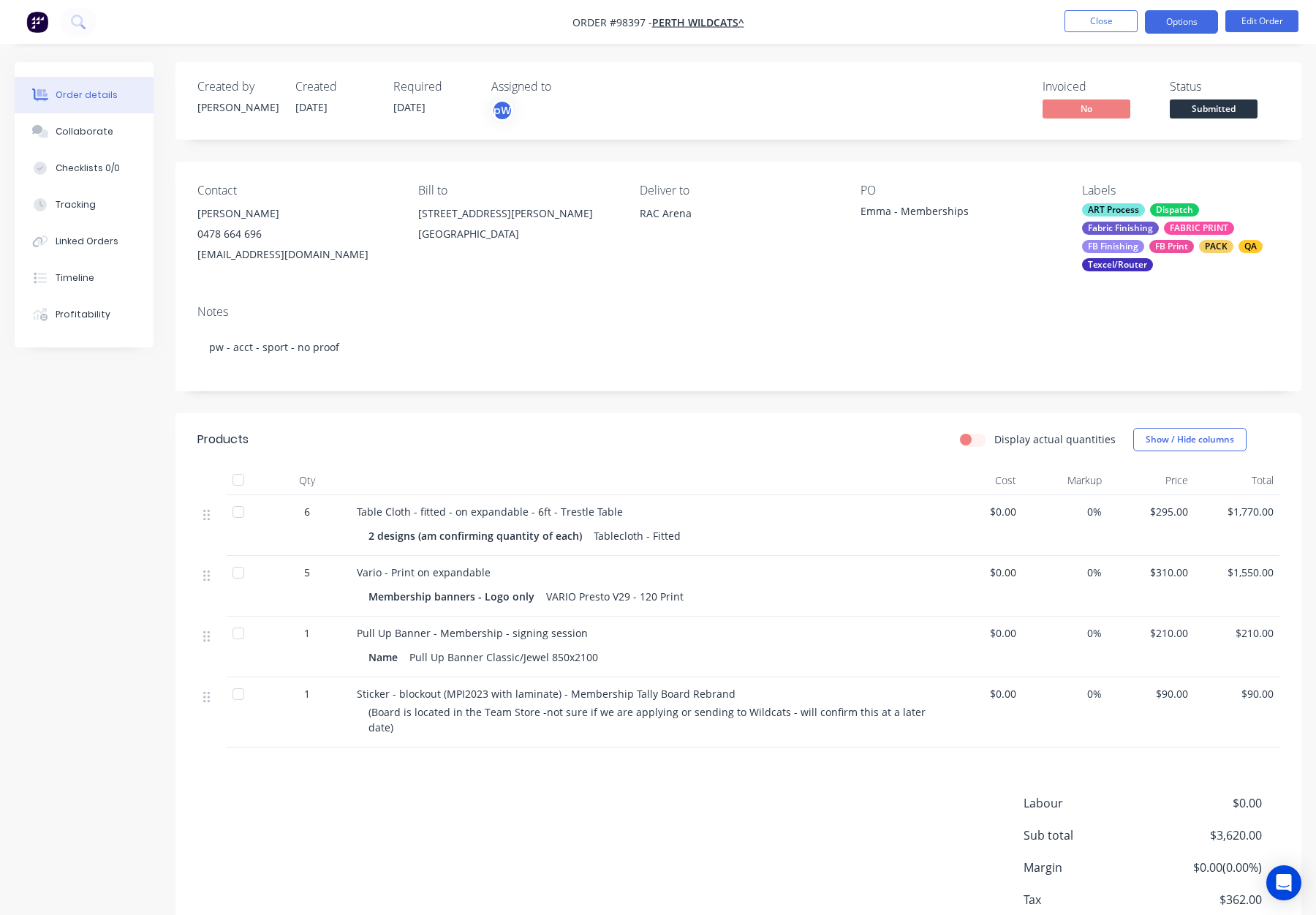
click at [1171, 23] on button "Options" at bounding box center [1182, 22] width 73 height 24
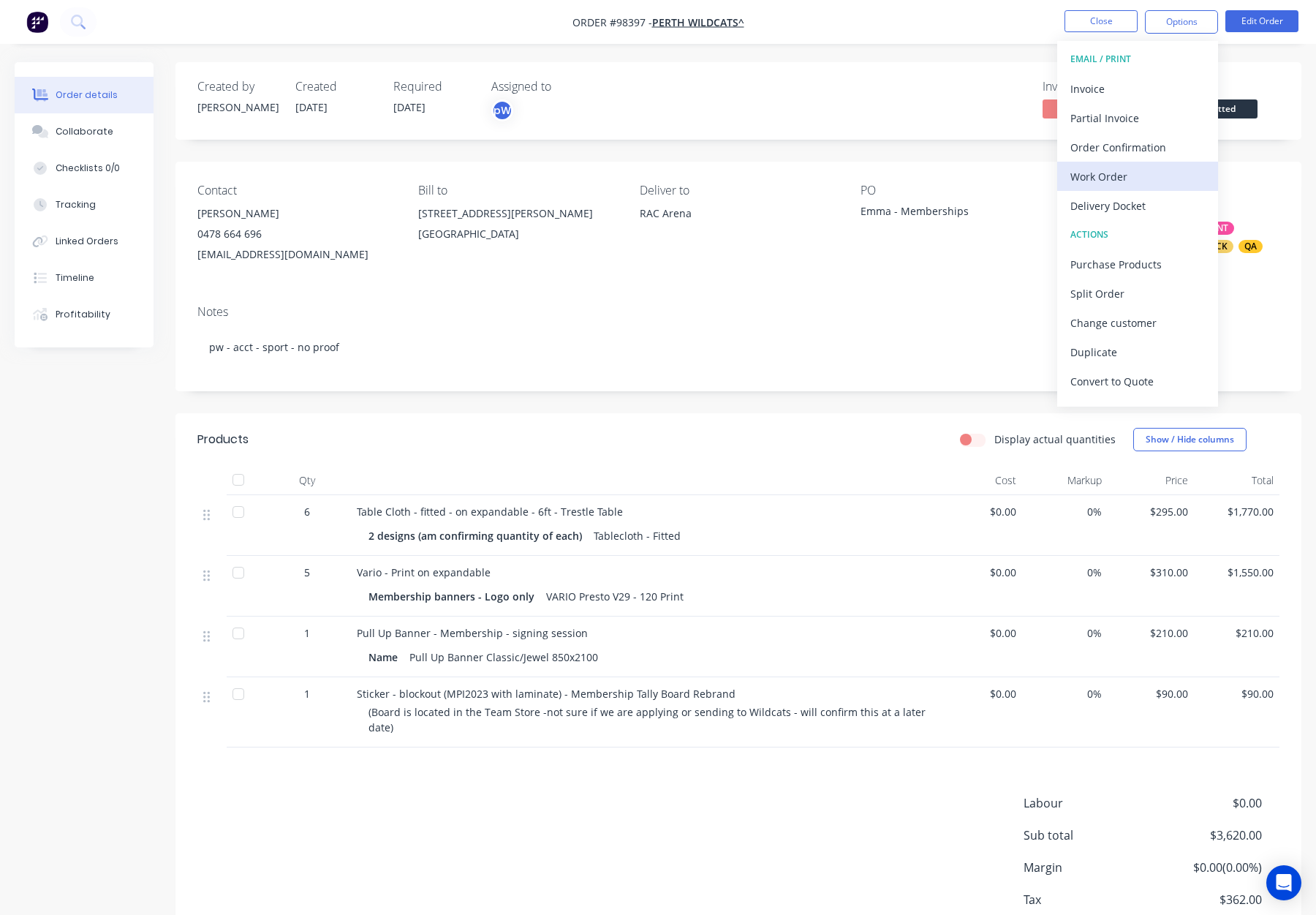
click at [1151, 171] on div "Work Order" at bounding box center [1138, 177] width 134 height 21
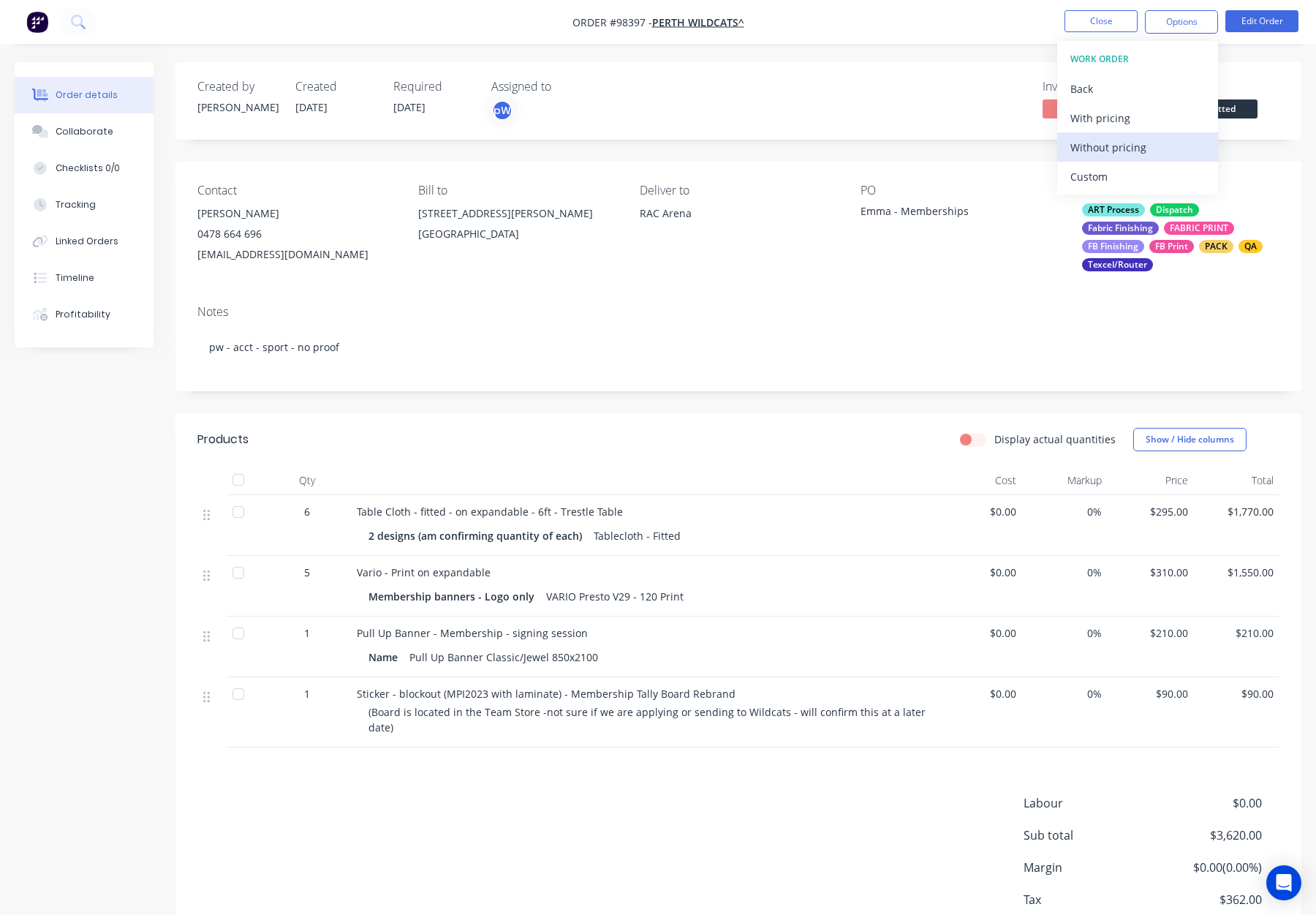
click at [1138, 144] on div "Without pricing" at bounding box center [1138, 147] width 134 height 21
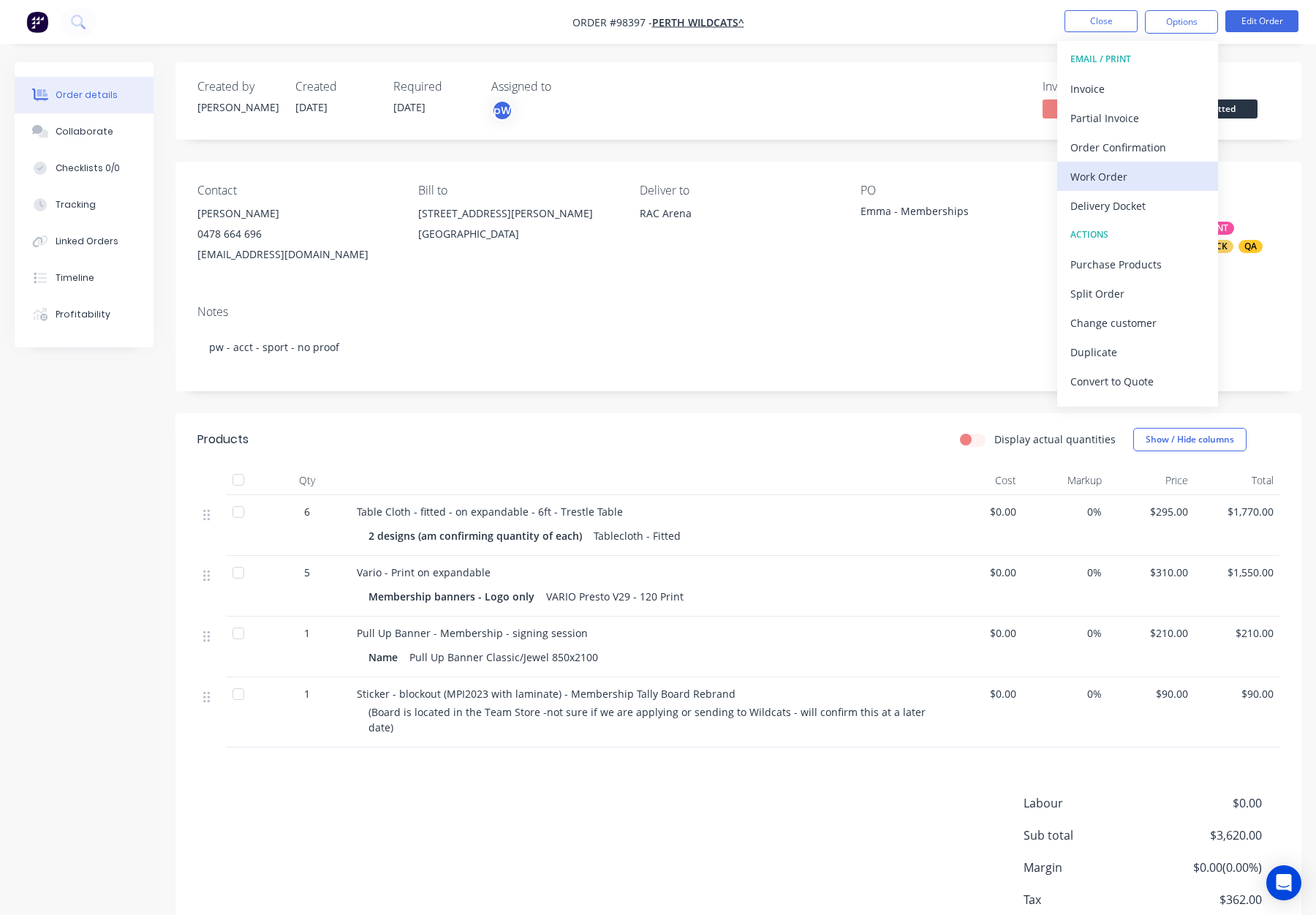
click at [1131, 166] on div "Work Order" at bounding box center [1138, 177] width 134 height 21
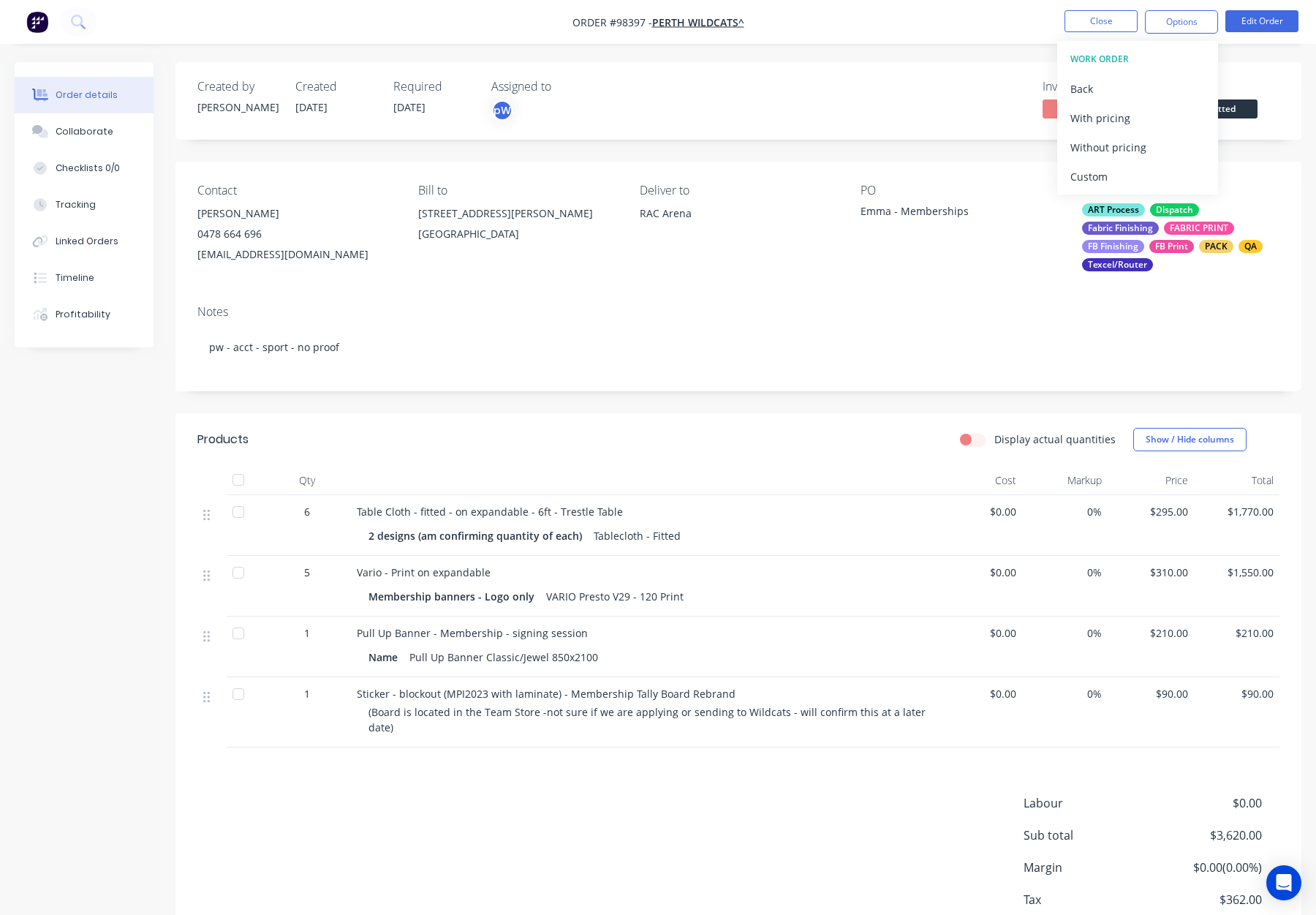
click at [1131, 166] on div "Custom" at bounding box center [1138, 177] width 134 height 21
click at [1134, 152] on div "Without pricing" at bounding box center [1138, 147] width 134 height 21
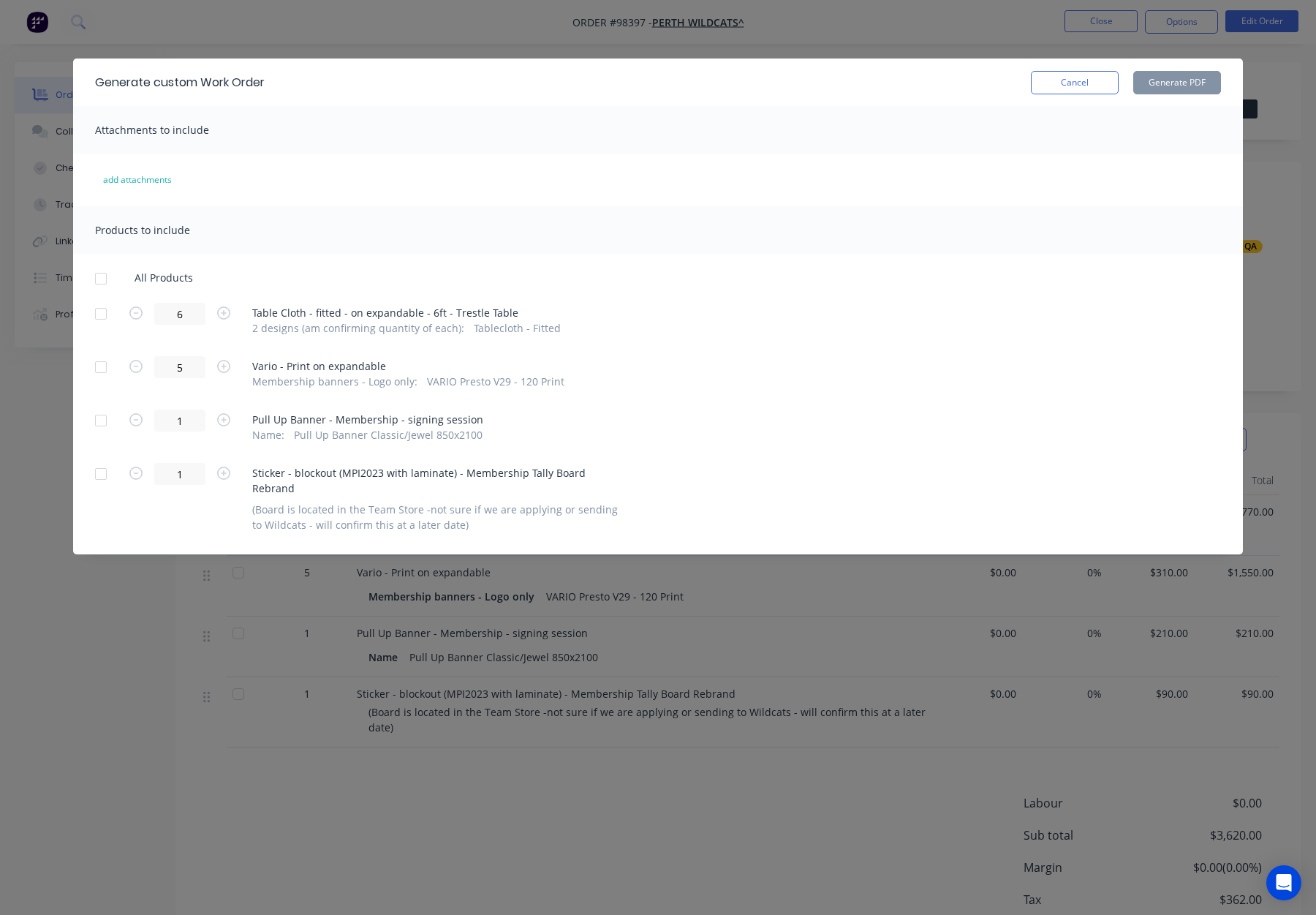
click at [103, 313] on div at bounding box center [101, 314] width 29 height 29
click at [100, 367] on div at bounding box center [101, 367] width 29 height 29
click at [1192, 84] on button "Generate PDF" at bounding box center [1178, 82] width 88 height 24
drag, startPoint x: 100, startPoint y: 417, endPoint x: 100, endPoint y: 457, distance: 40.0
click at [100, 418] on div at bounding box center [101, 420] width 29 height 29
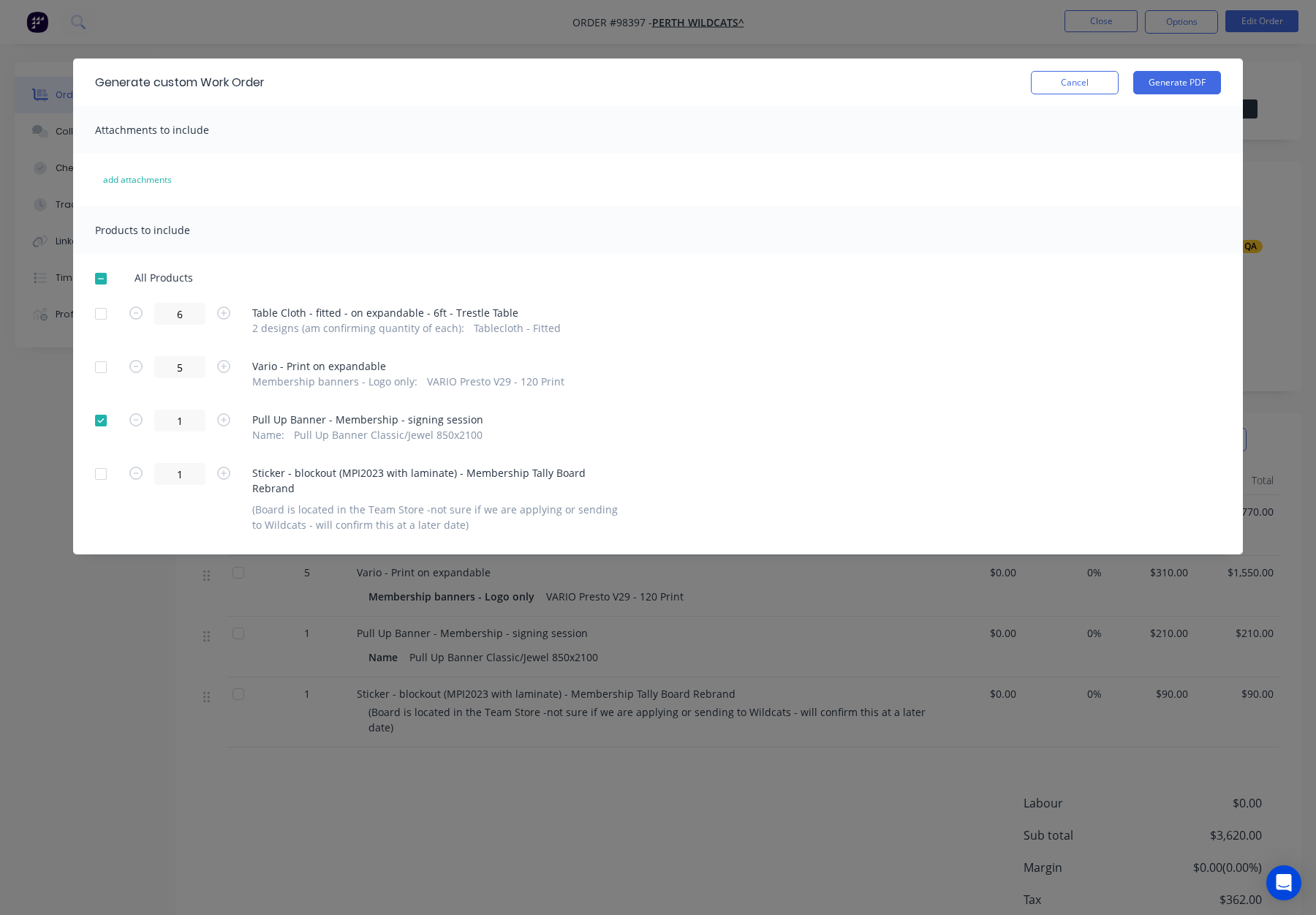
click at [99, 477] on div at bounding box center [101, 474] width 29 height 29
click at [1152, 78] on button "Generate PDF" at bounding box center [1178, 82] width 88 height 24
click at [1083, 78] on button "Cancel" at bounding box center [1075, 82] width 88 height 24
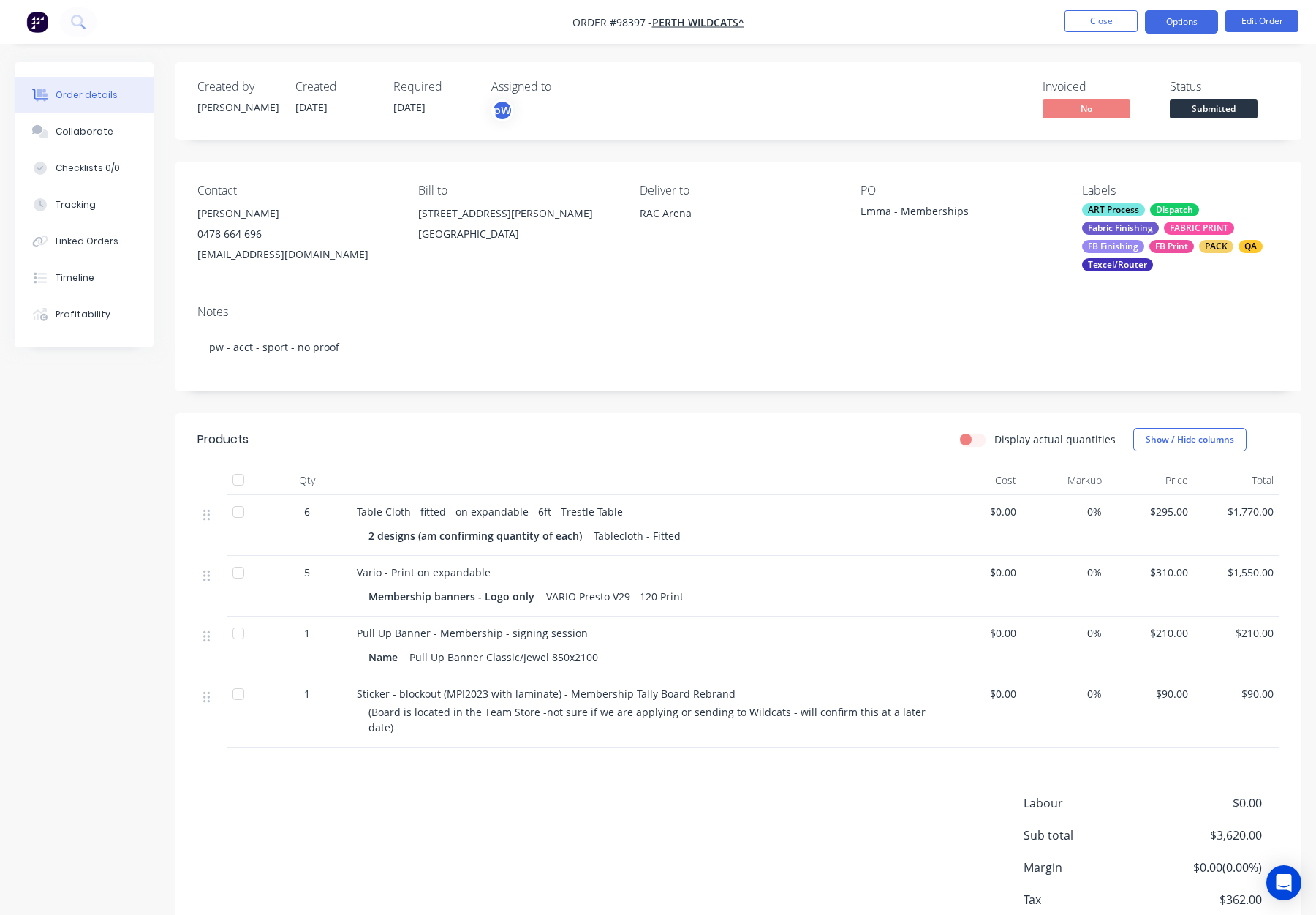
click at [1188, 21] on button "Options" at bounding box center [1182, 22] width 73 height 24
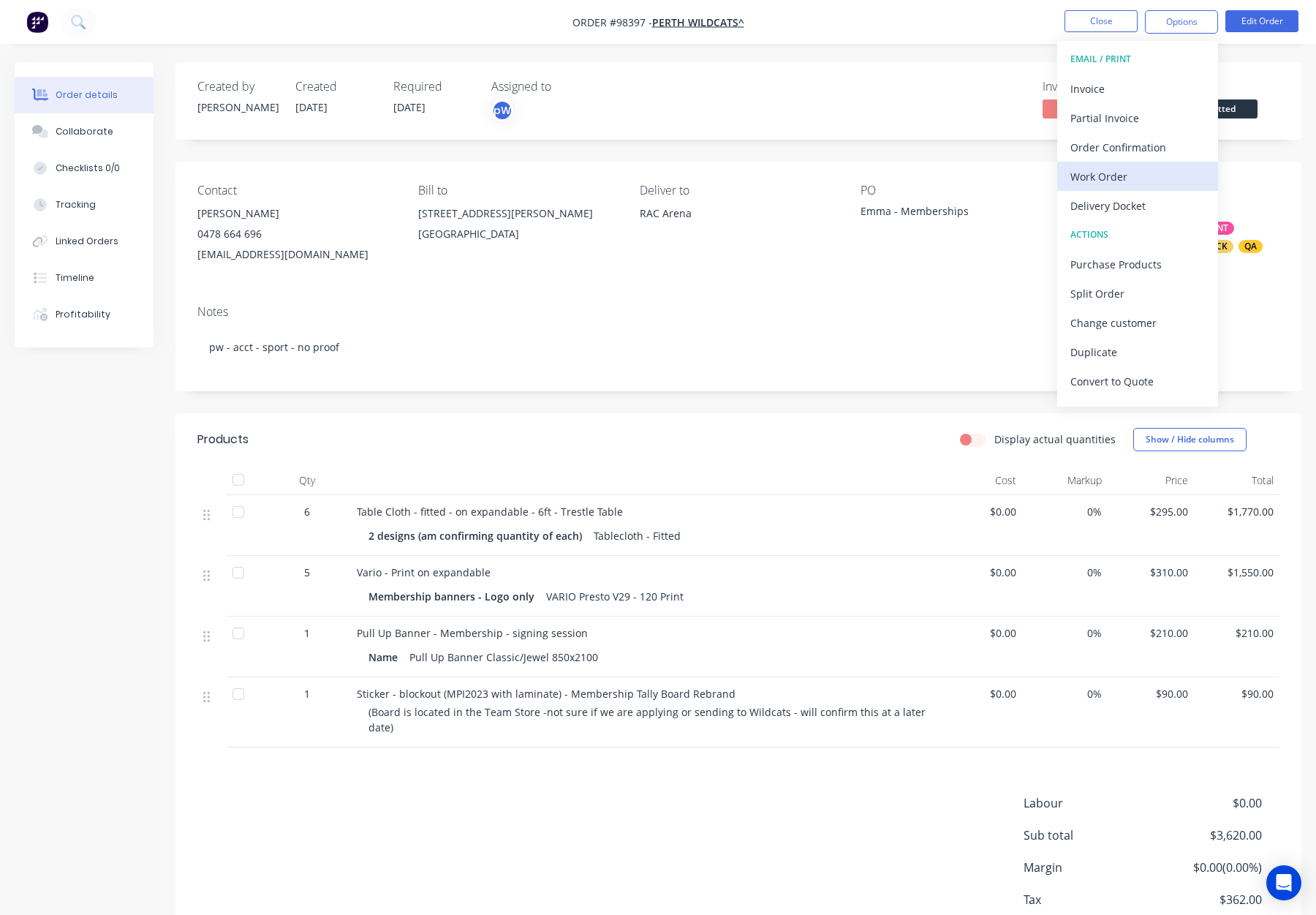
click at [1125, 180] on div "Work Order" at bounding box center [1138, 177] width 134 height 21
click at [1130, 169] on div "Custom" at bounding box center [1138, 177] width 134 height 21
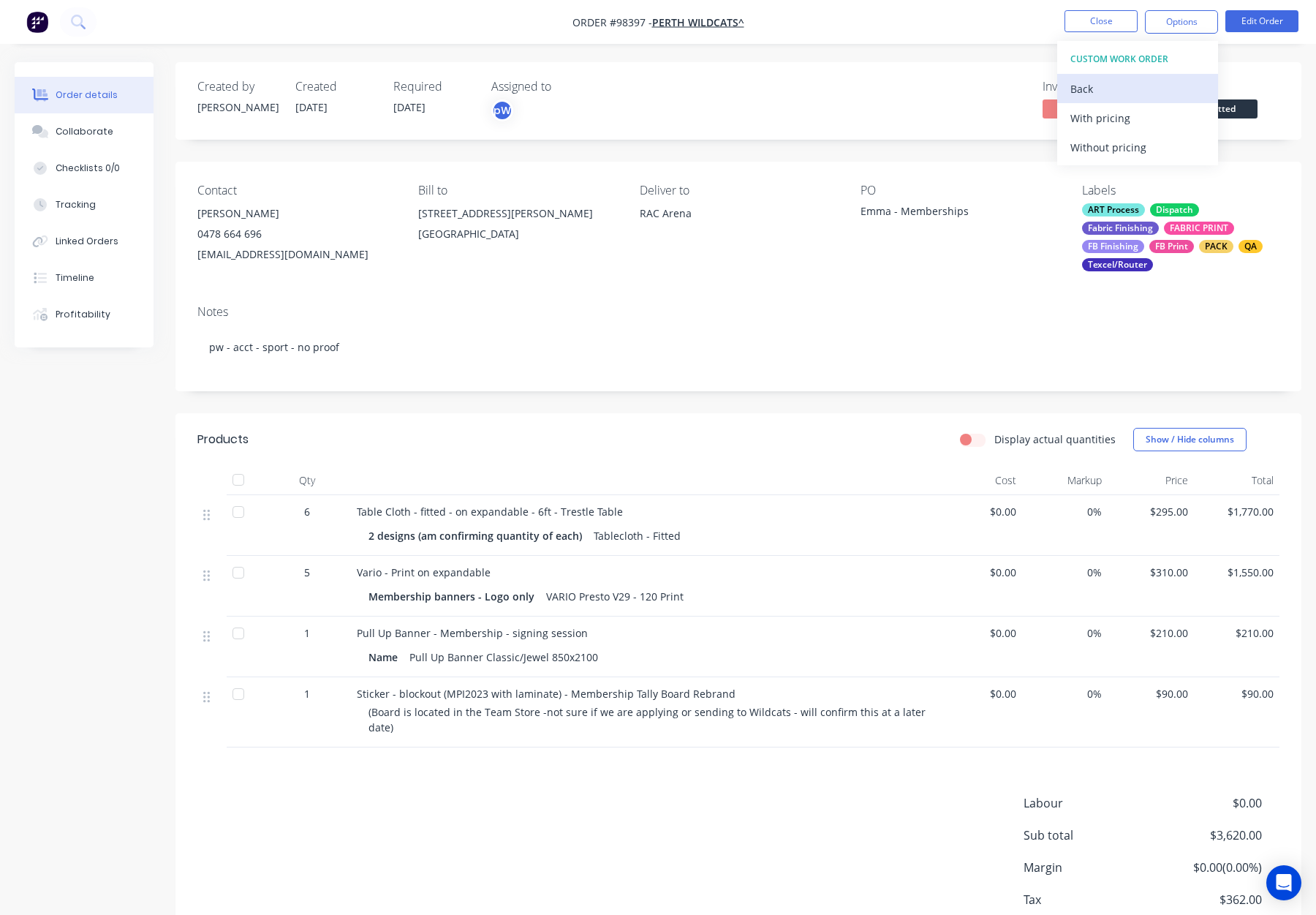
click at [1117, 79] on div "Back" at bounding box center [1138, 89] width 134 height 21
click at [1139, 161] on button "Without pricing" at bounding box center [1138, 147] width 161 height 29
drag, startPoint x: 1046, startPoint y: 10, endPoint x: 1086, endPoint y: 24, distance: 42.4
click at [1048, 10] on nav "Order #98397 - PERTH WILDCATS^ Close Options Edit Order" at bounding box center [658, 22] width 1316 height 44
click at [1089, 24] on button "Close" at bounding box center [1101, 21] width 73 height 22
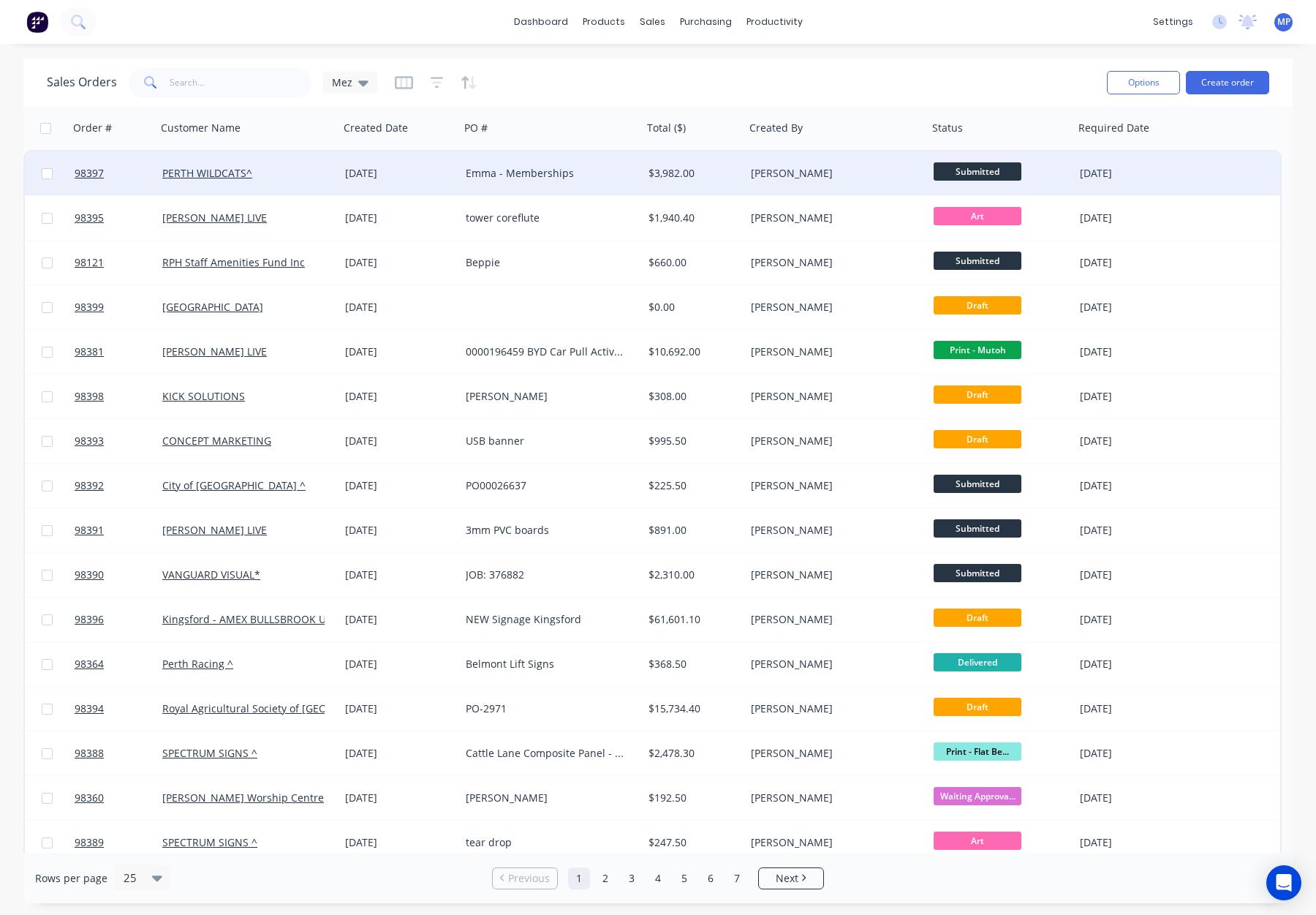
click at [612, 167] on div "Emma - Memberships" at bounding box center [546, 174] width 162 height 15
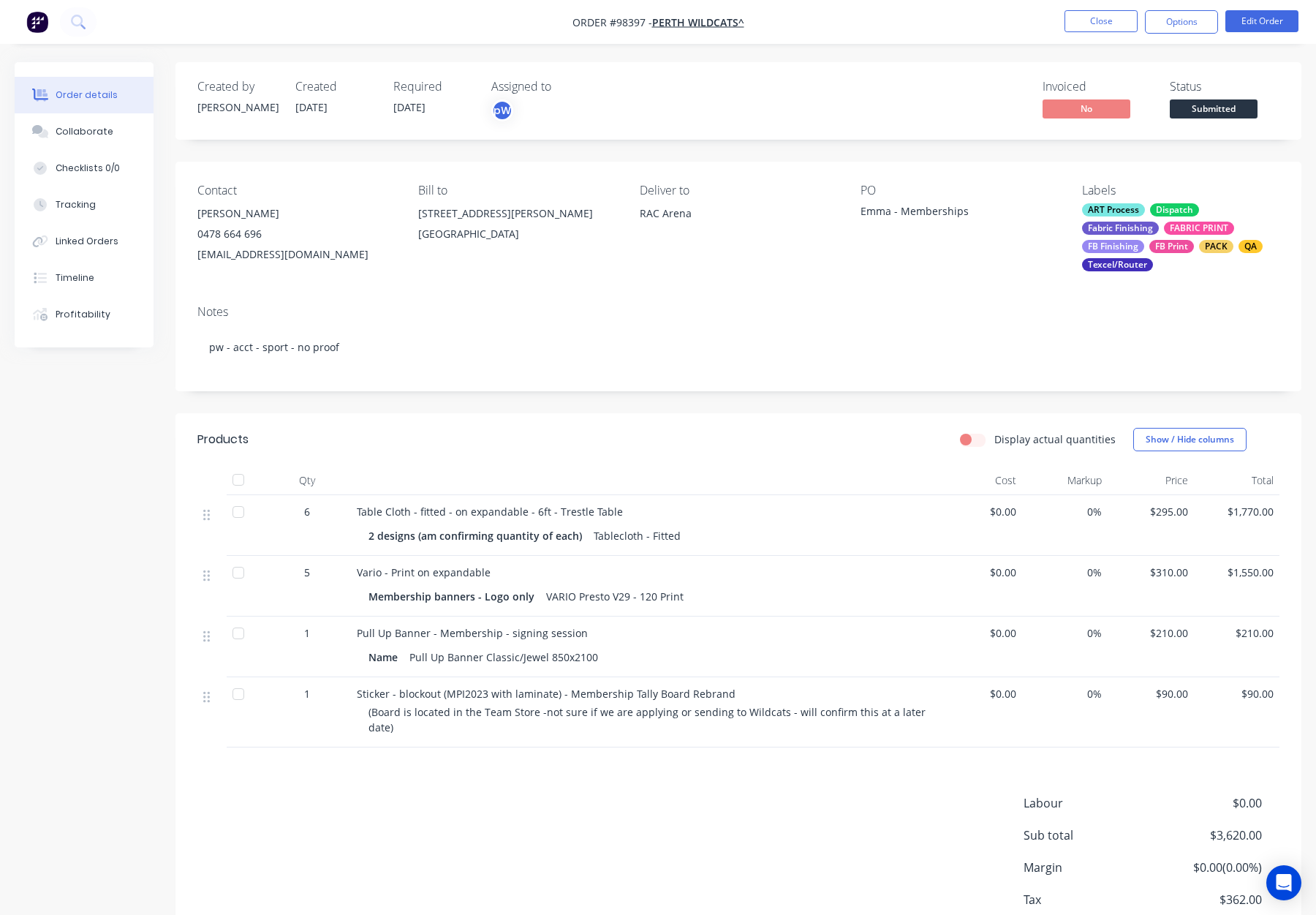
click at [1208, 111] on span "Submitted" at bounding box center [1214, 108] width 88 height 18
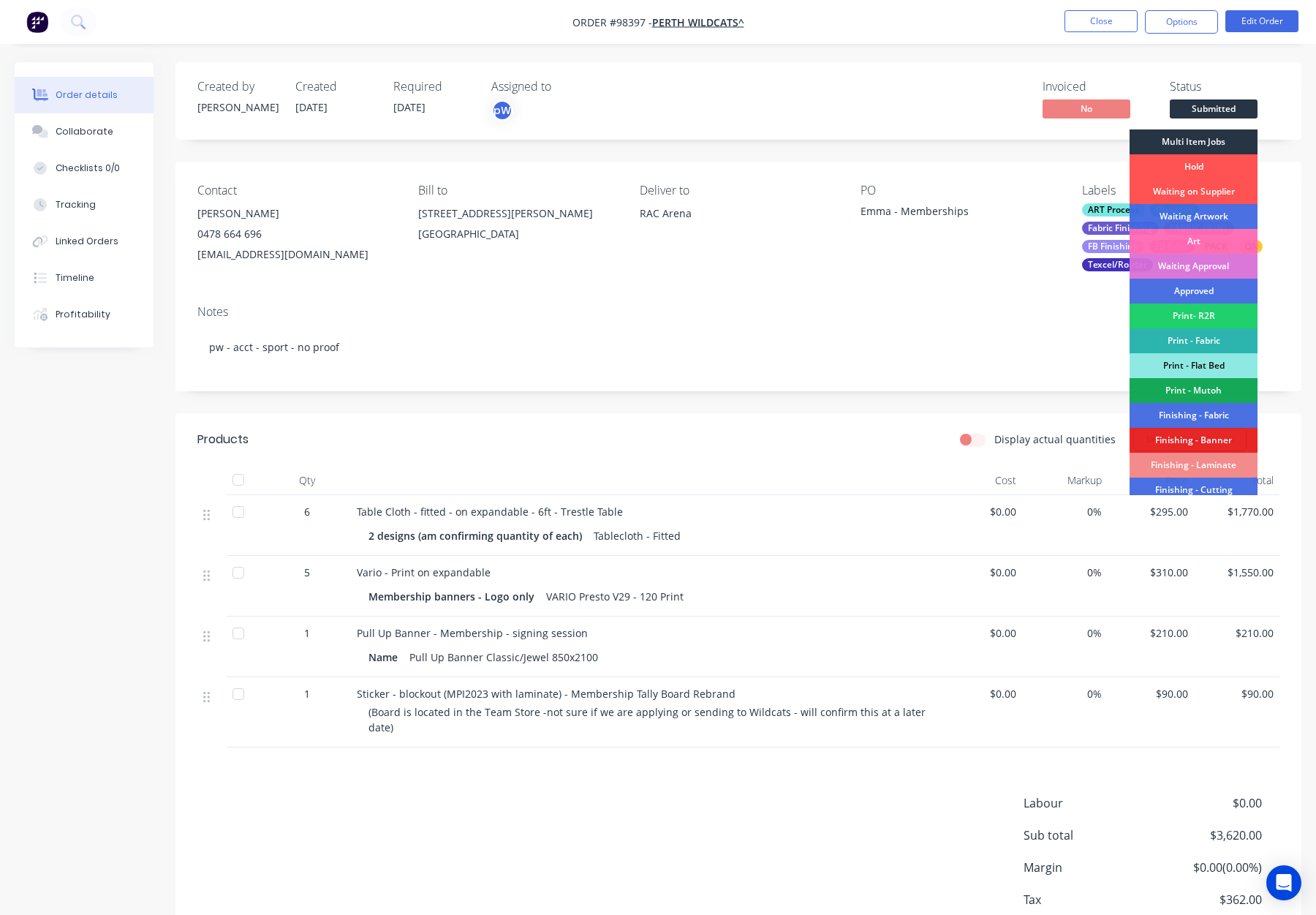
click at [1187, 137] on div "Multi Item Jobs" at bounding box center [1193, 142] width 128 height 25
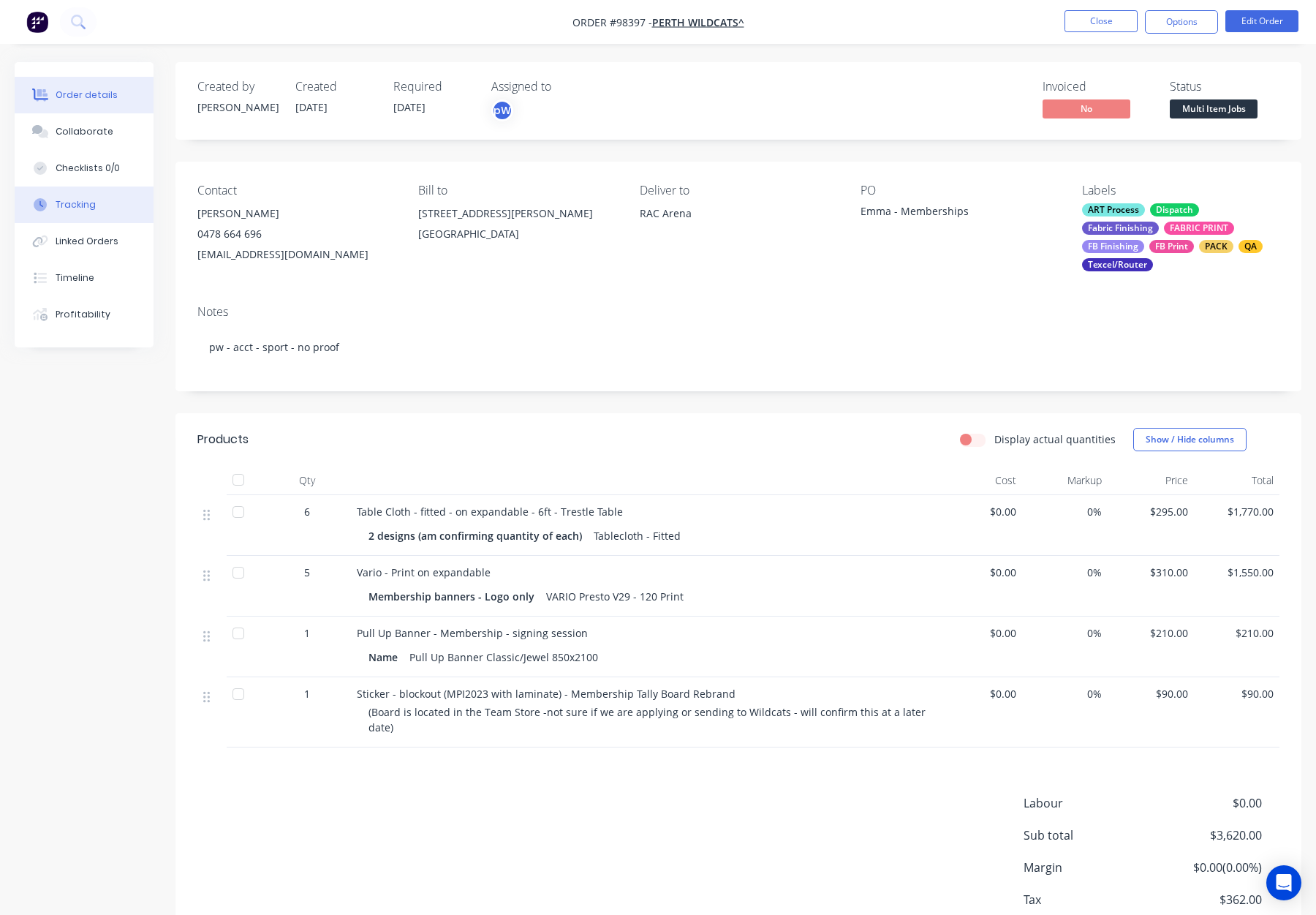
click at [80, 205] on div "Tracking" at bounding box center [75, 205] width 40 height 13
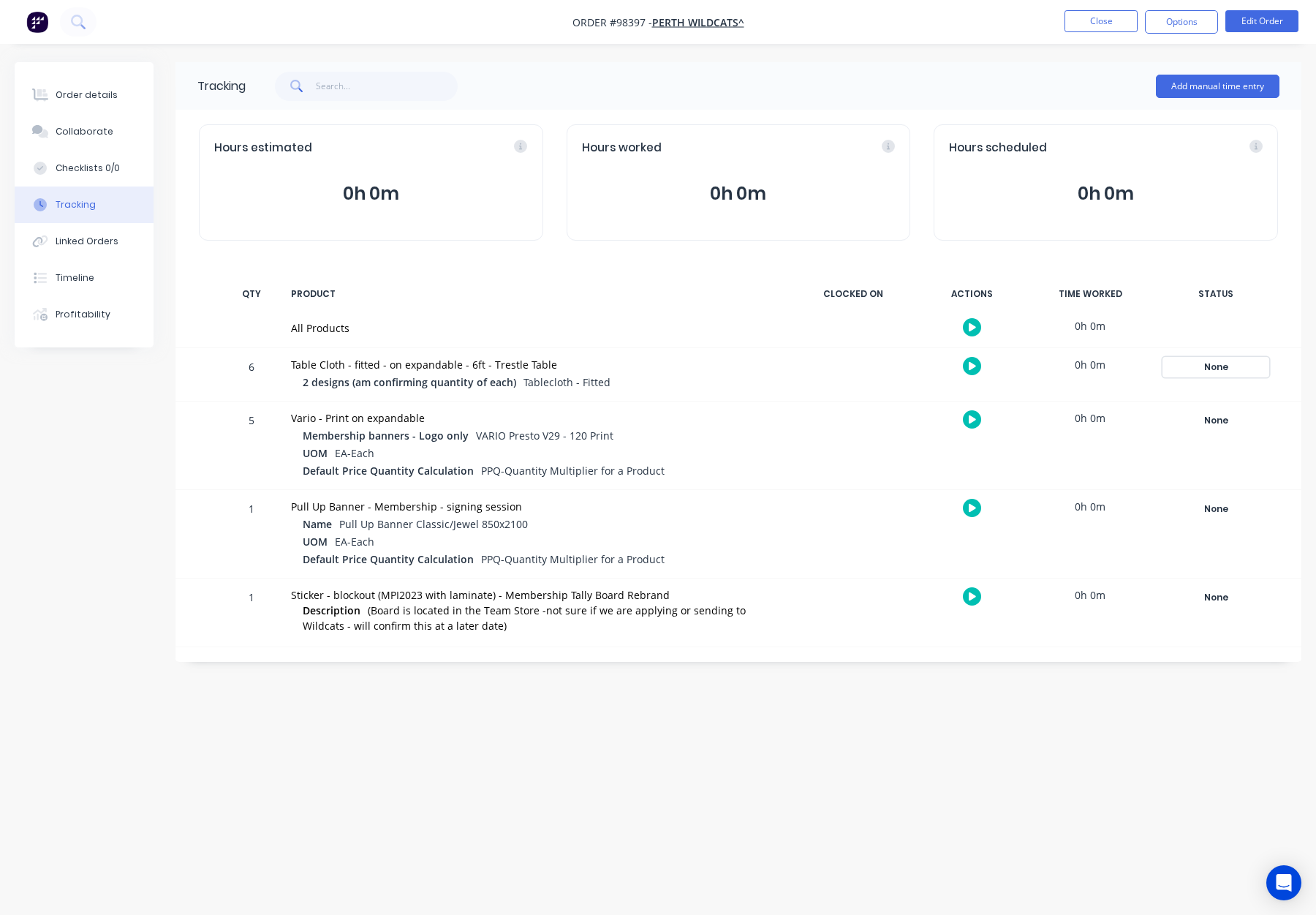
click at [1214, 362] on div "None" at bounding box center [1216, 367] width 105 height 19
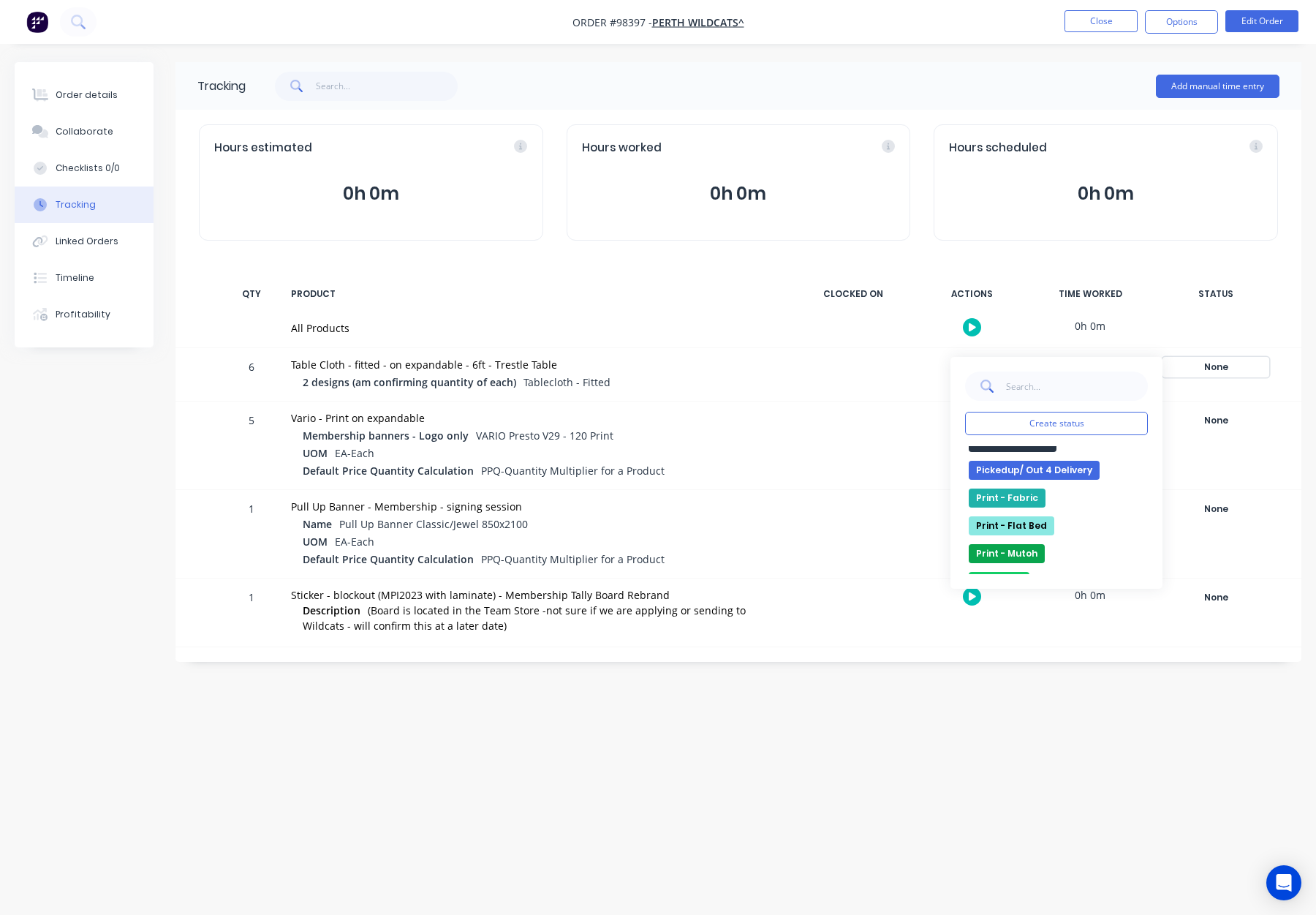
scroll to position [295, 0]
click at [1015, 468] on button "Multi Item Jobs" at bounding box center [1013, 466] width 88 height 19
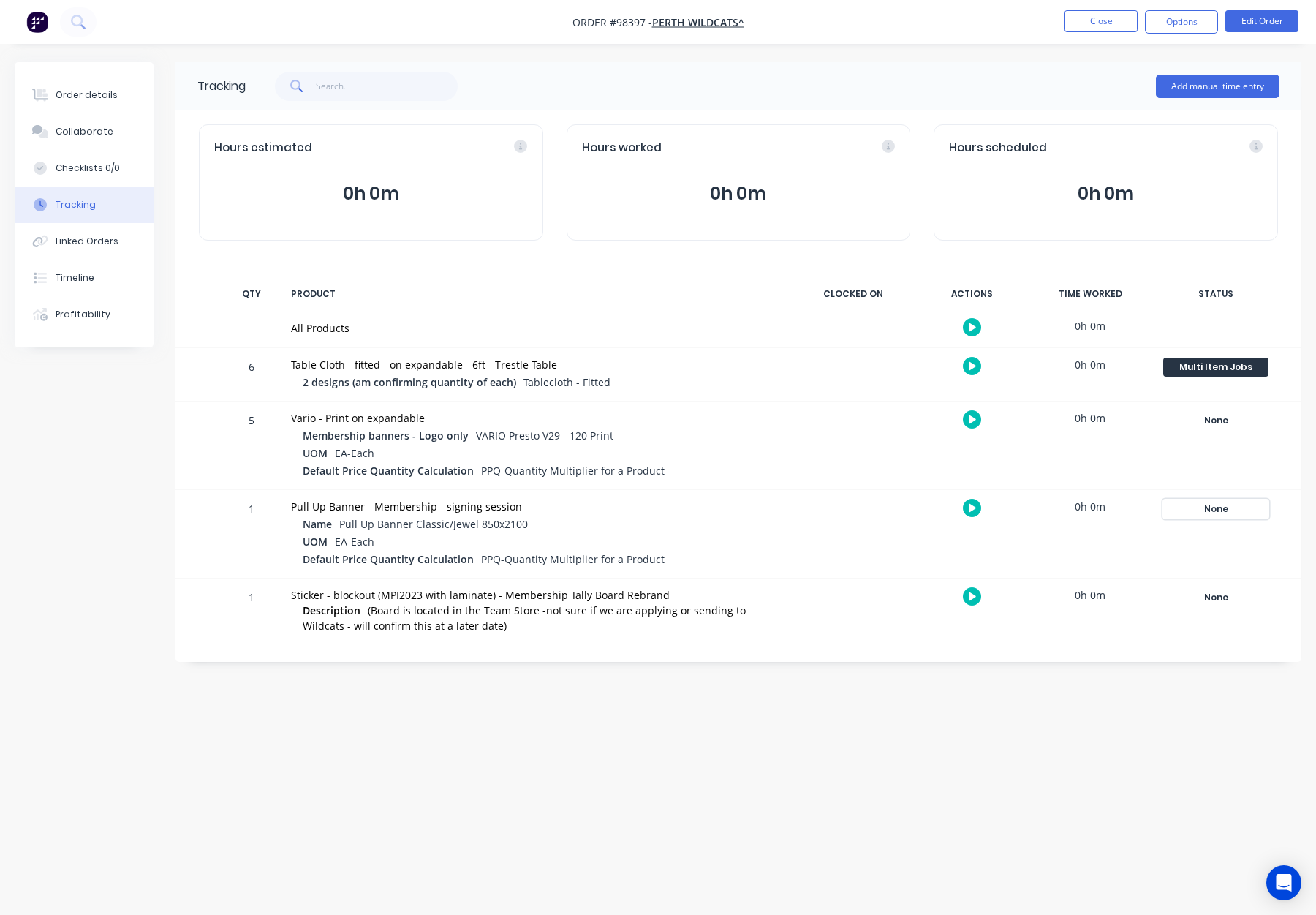
click at [1229, 502] on div "None" at bounding box center [1216, 508] width 105 height 19
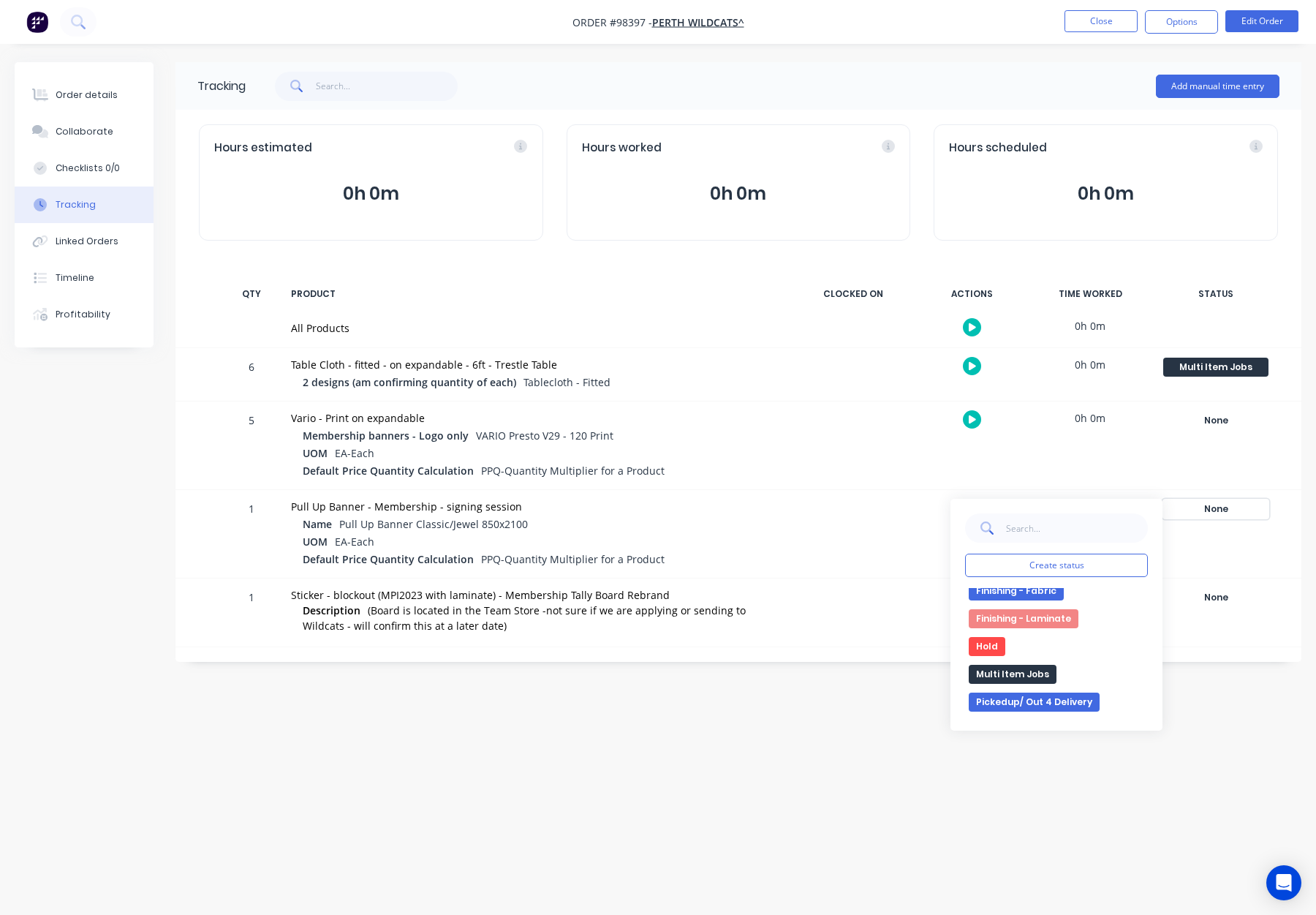
scroll to position [244, 0]
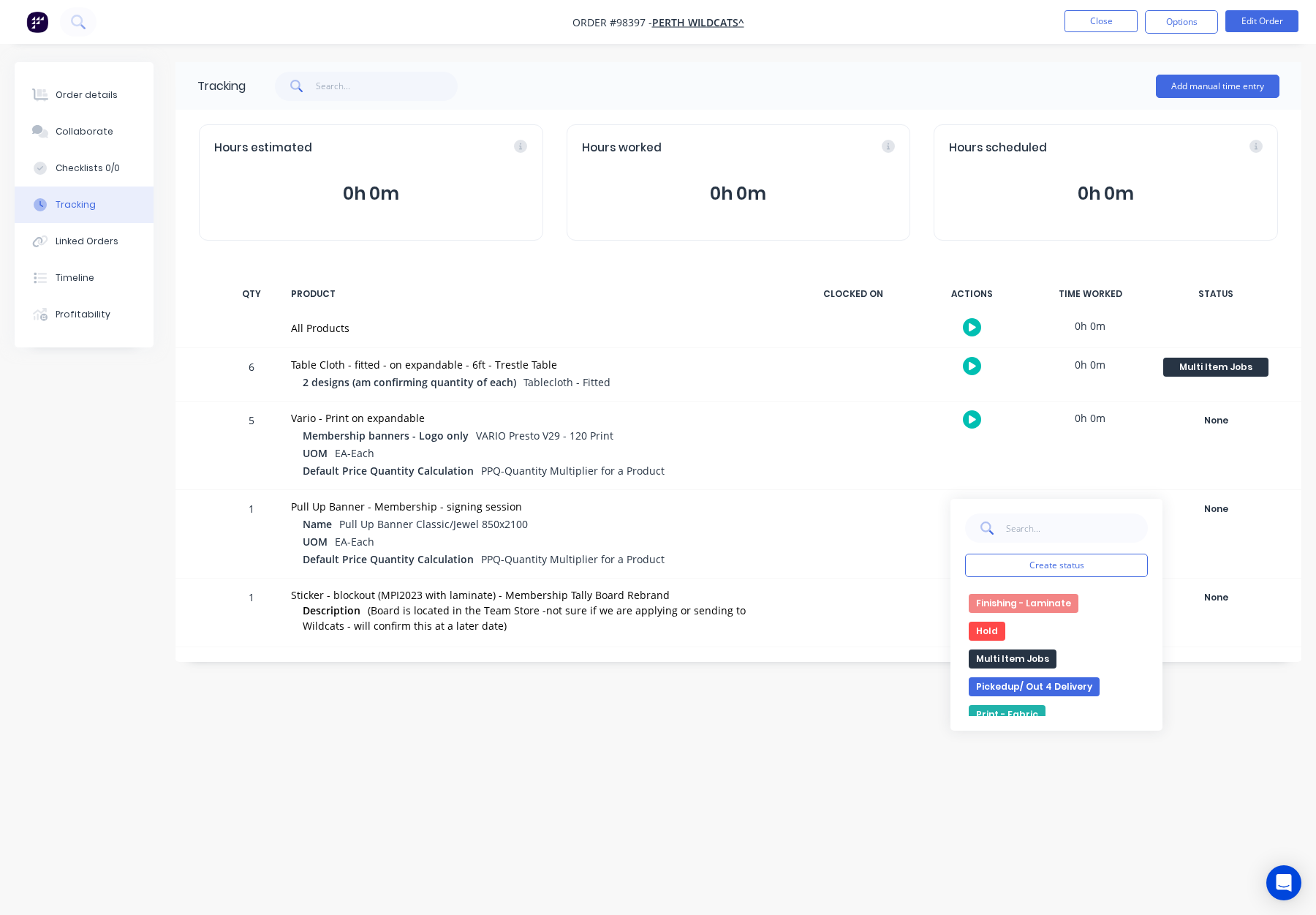
click at [1034, 659] on button "Multi Item Jobs" at bounding box center [1013, 658] width 88 height 19
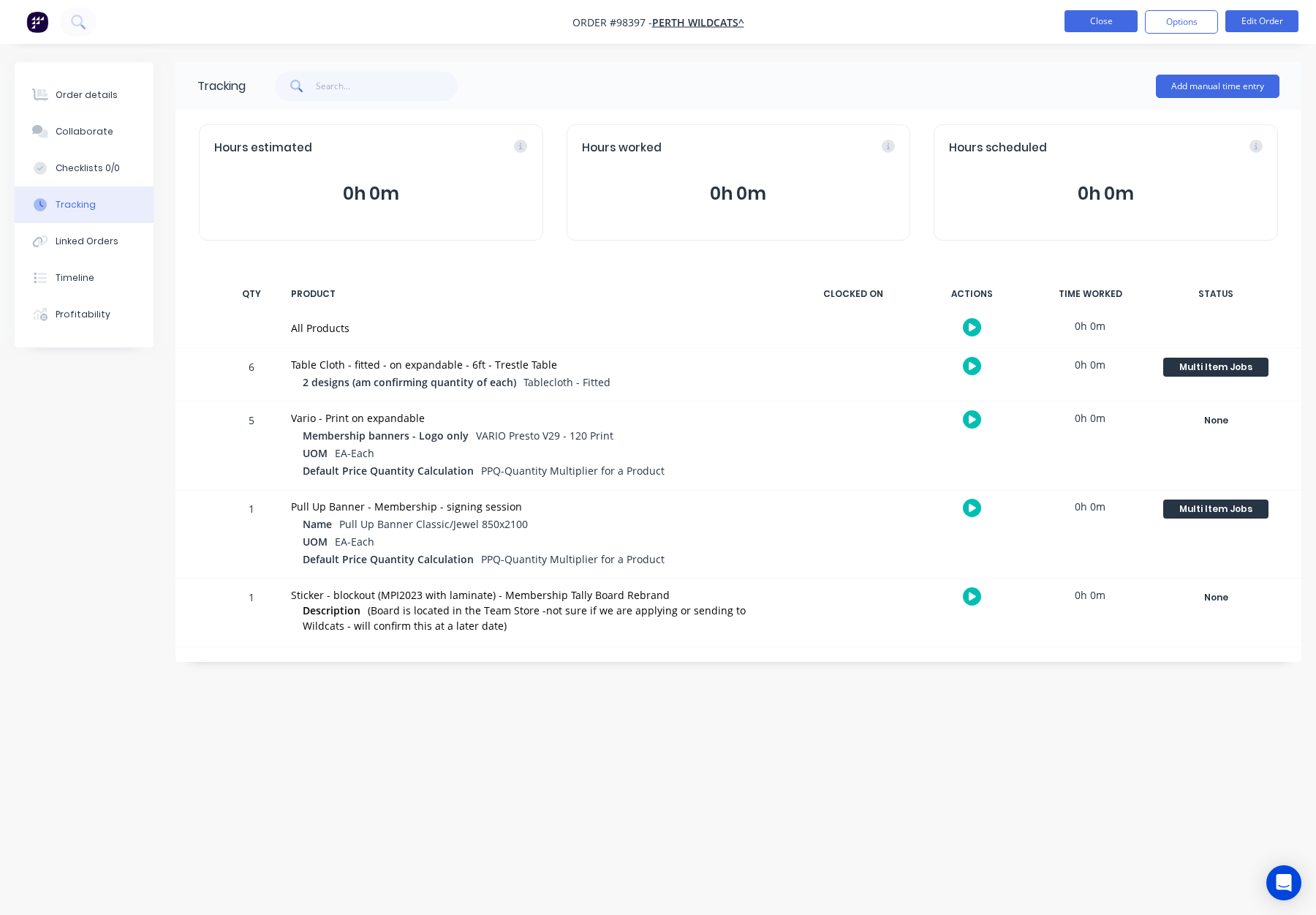
click at [1101, 11] on button "Close" at bounding box center [1101, 21] width 73 height 22
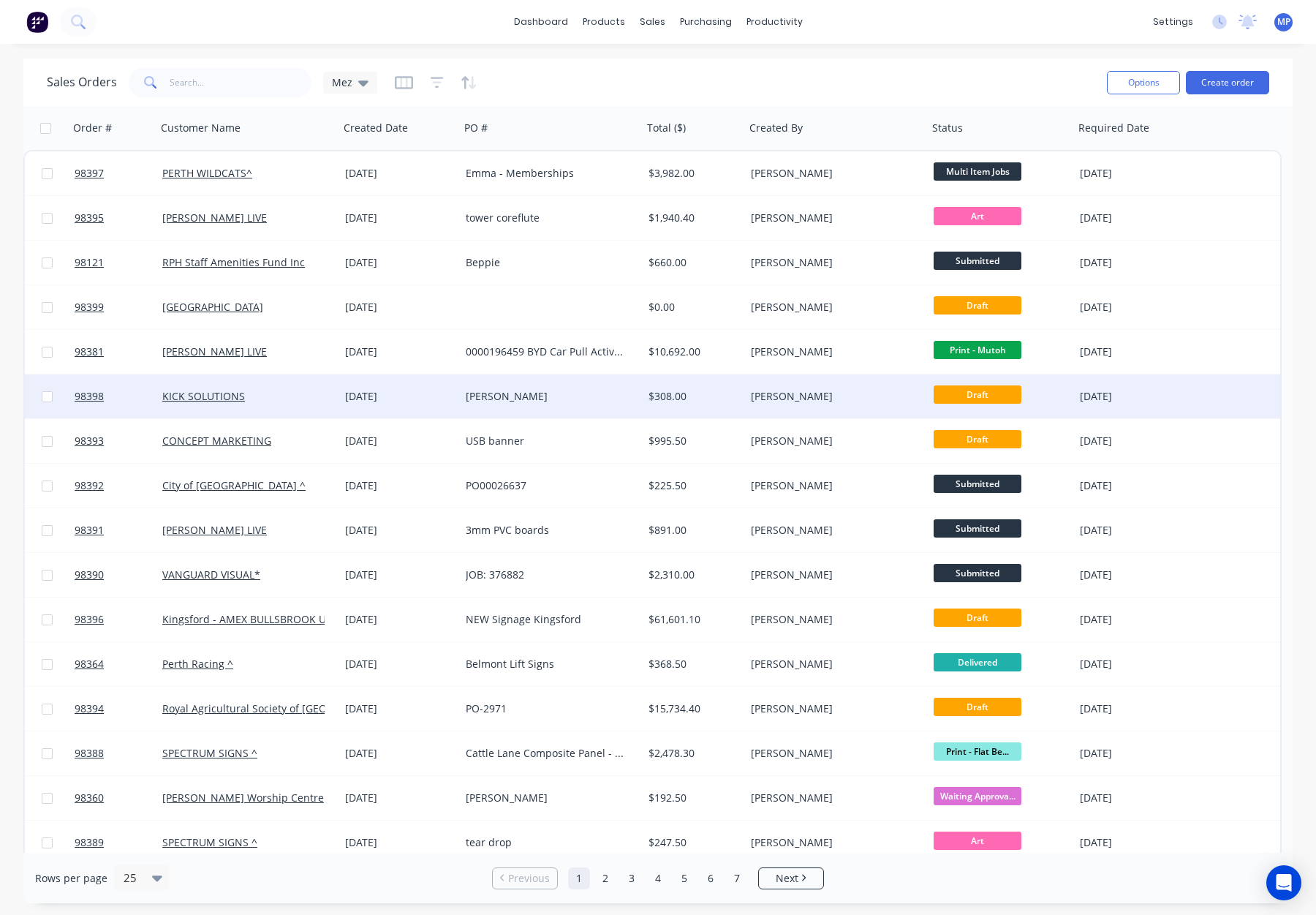
click at [833, 394] on div "[PERSON_NAME]" at bounding box center [831, 397] width 162 height 15
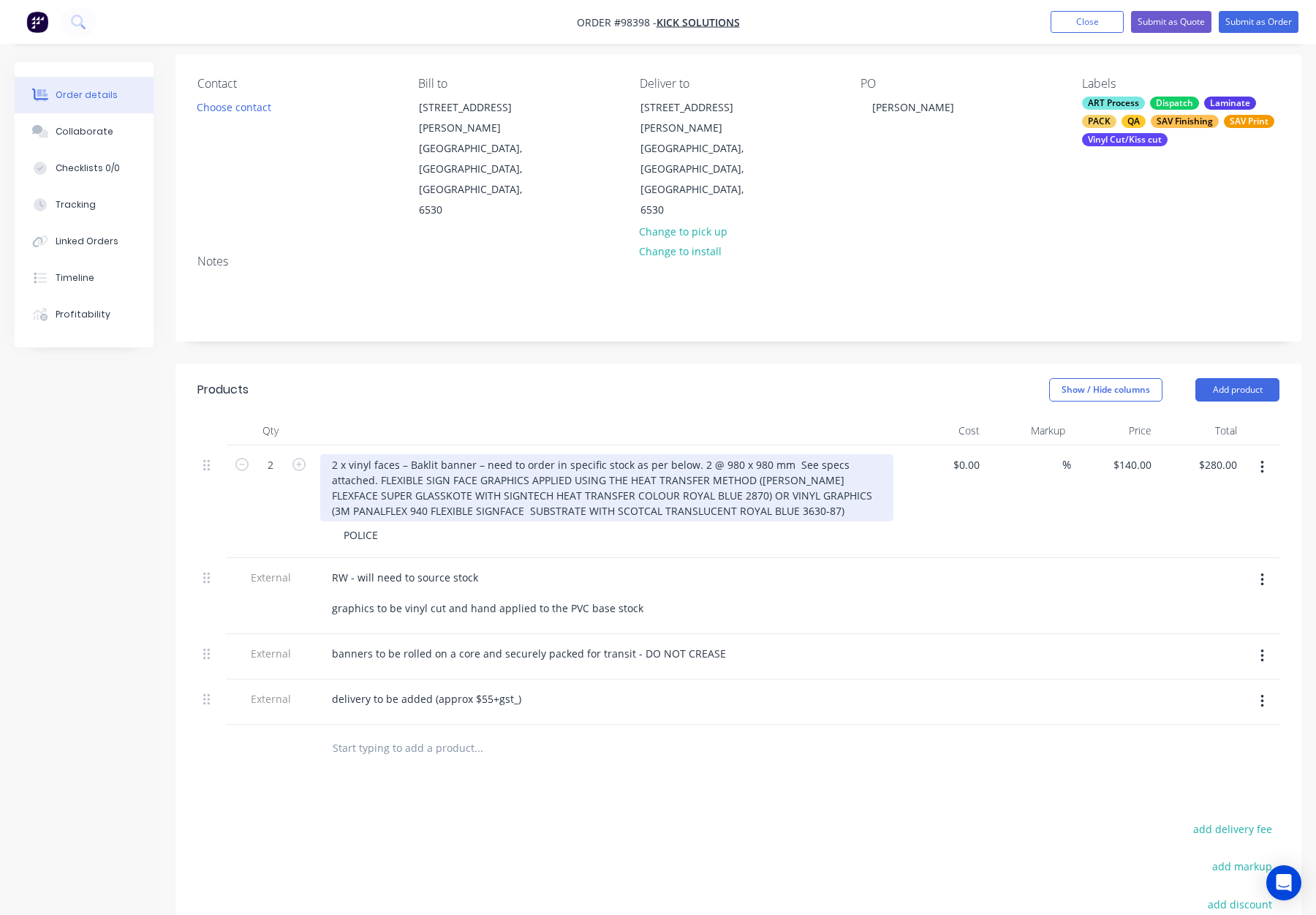
scroll to position [111, 0]
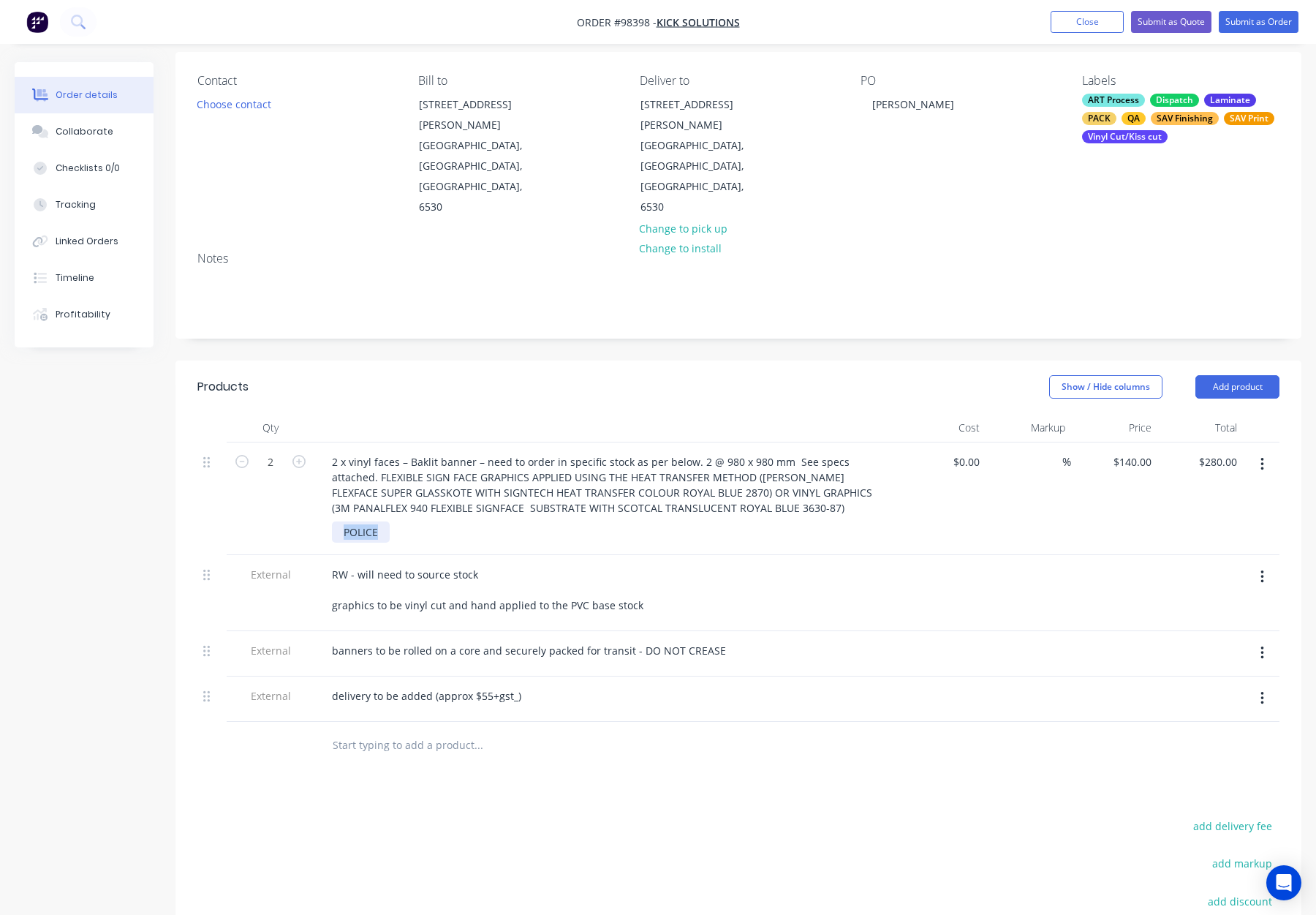
drag, startPoint x: 386, startPoint y: 470, endPoint x: 312, endPoint y: 470, distance: 74.0
click at [296, 471] on div "2 2 x vinyl faces – Baklit banner – need to order in specific stock as per belo…" at bounding box center [738, 499] width 1082 height 112
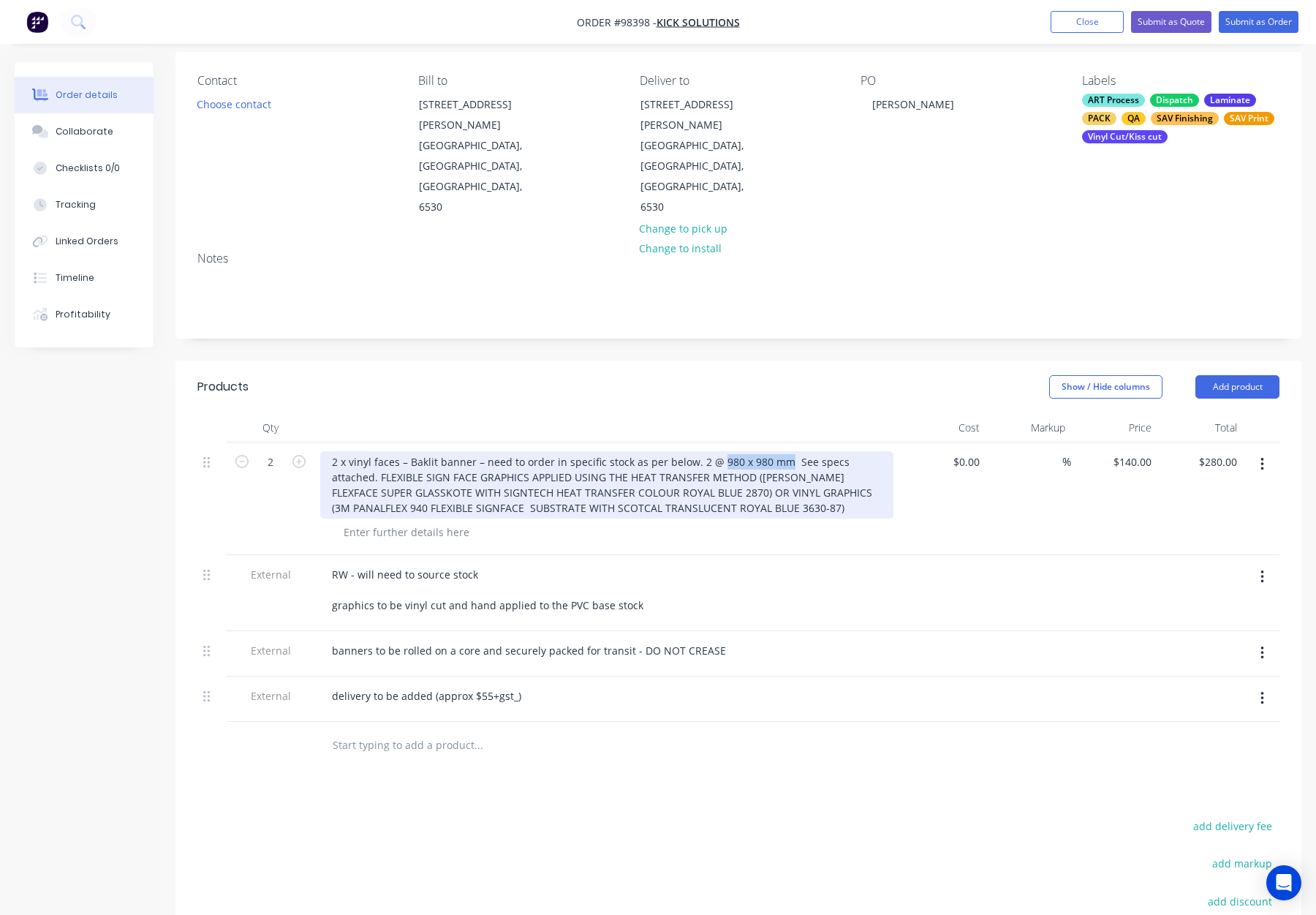
drag, startPoint x: 714, startPoint y: 400, endPoint x: 778, endPoint y: 403, distance: 64.1
click at [778, 451] on div "2 x vinyl faces – Baklit banner – need to order in specific stock as per below.…" at bounding box center [607, 485] width 573 height 68
copy div "980 x 980 mm"
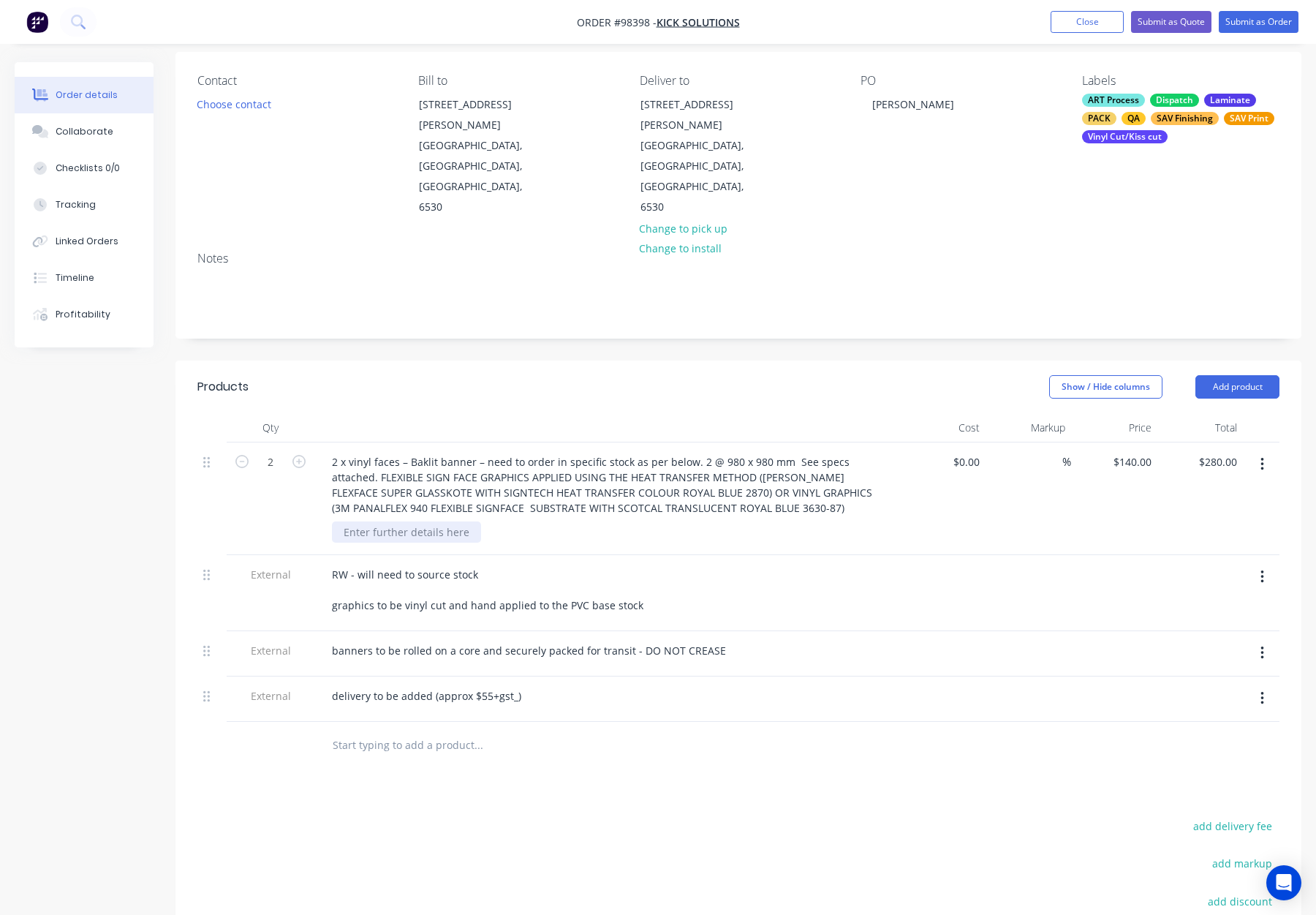
click at [348, 521] on div at bounding box center [406, 532] width 149 height 21
click at [353, 521] on div at bounding box center [406, 532] width 149 height 21
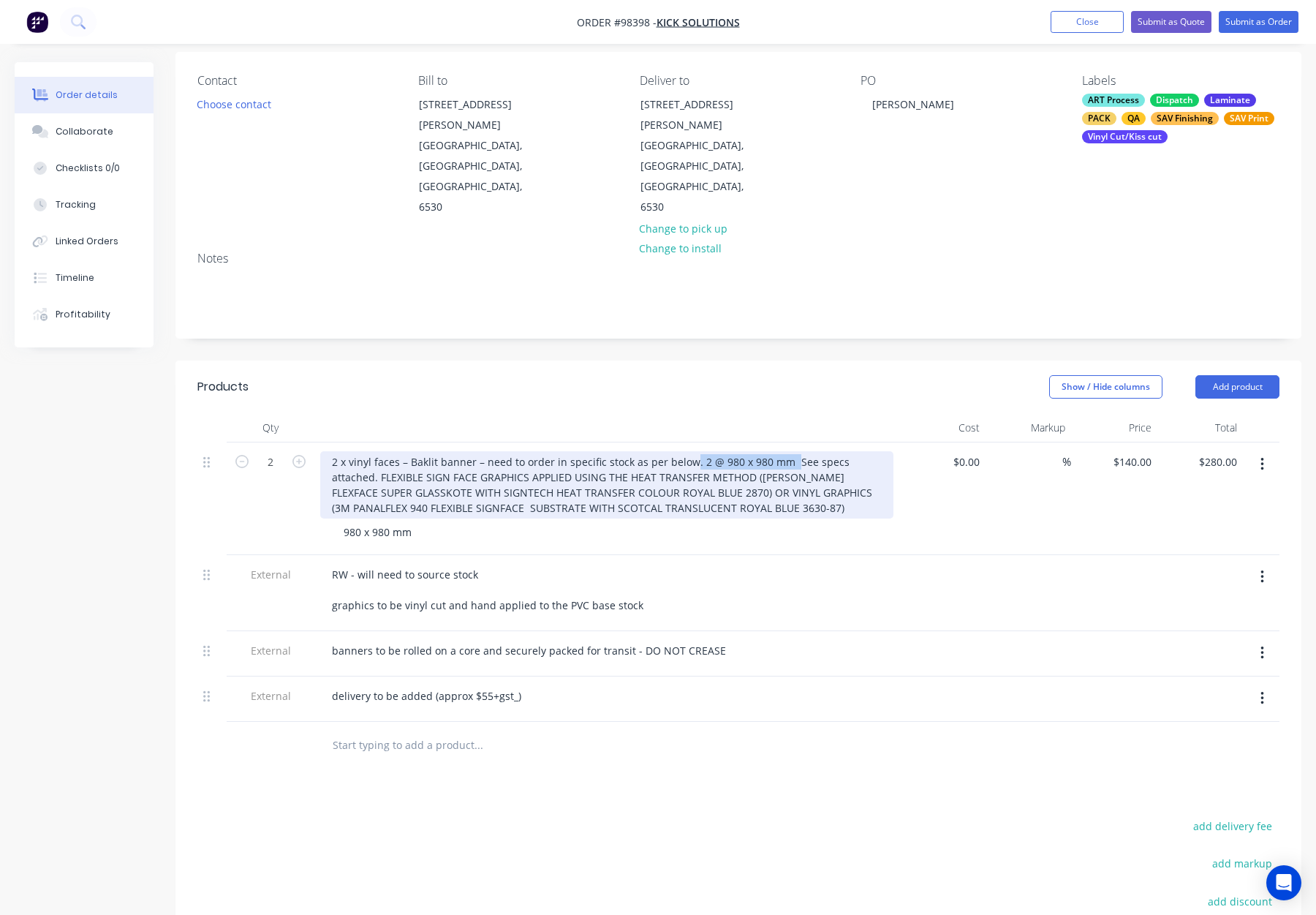
drag, startPoint x: 787, startPoint y: 400, endPoint x: 690, endPoint y: 398, distance: 97.0
click at [687, 451] on div "2 x vinyl faces – Baklit banner – need to order in specific stock as per below.…" at bounding box center [607, 485] width 573 height 68
click at [796, 451] on div "2 x vinyl faces – Baklit banner – need to order in specific stock as per below …" at bounding box center [607, 485] width 573 height 68
click at [791, 451] on div "2 x vinyl faces – Baklit banner – need to order in specific stock as per below …" at bounding box center [607, 485] width 573 height 68
click at [794, 451] on div "2 x vinyl faces – Baklit banner – need to order in specific stock as per below …" at bounding box center [607, 485] width 573 height 68
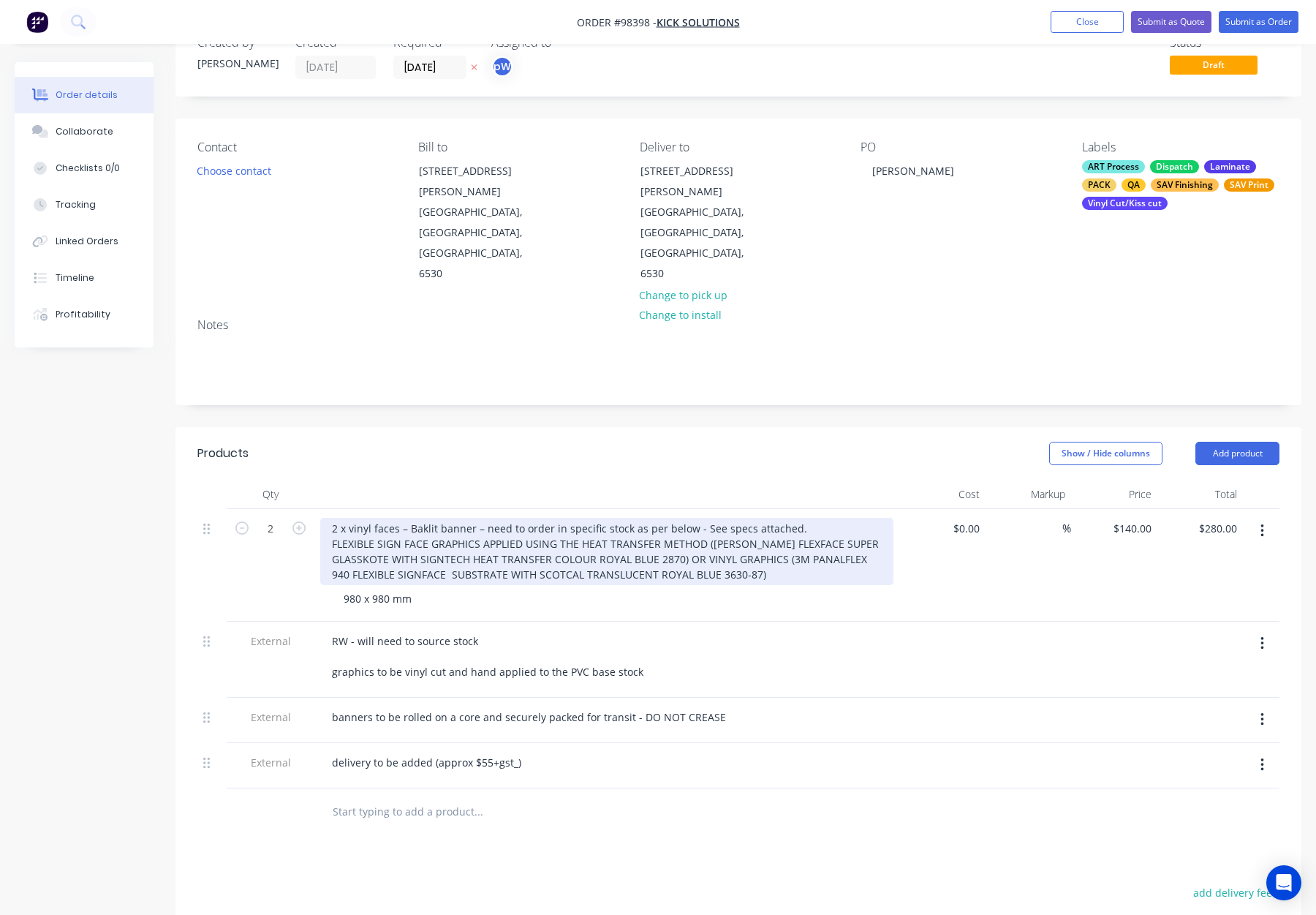
scroll to position [0, 0]
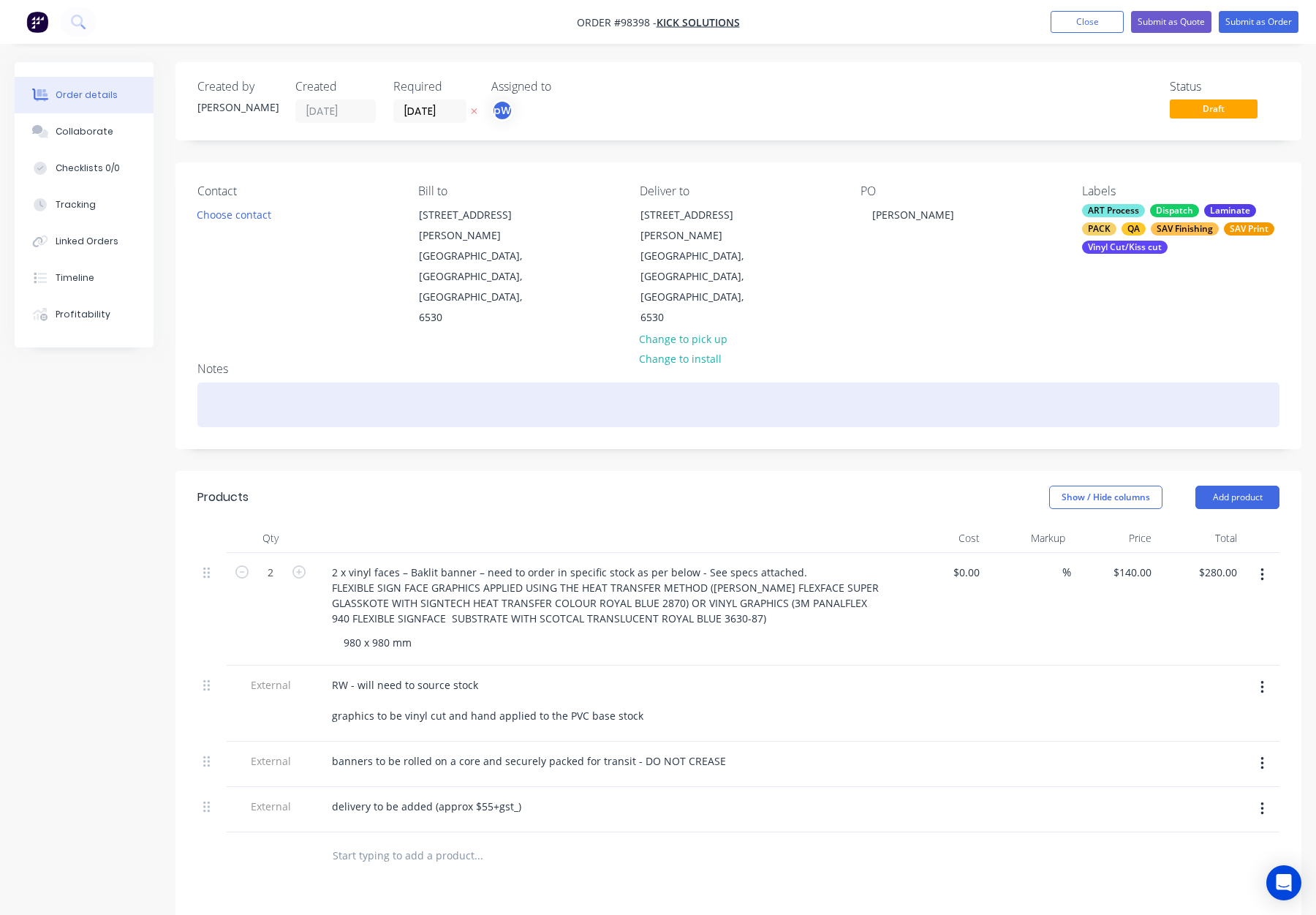
click at [246, 383] on div at bounding box center [738, 405] width 1082 height 45
click at [349, 383] on div at bounding box center [738, 405] width 1082 height 45
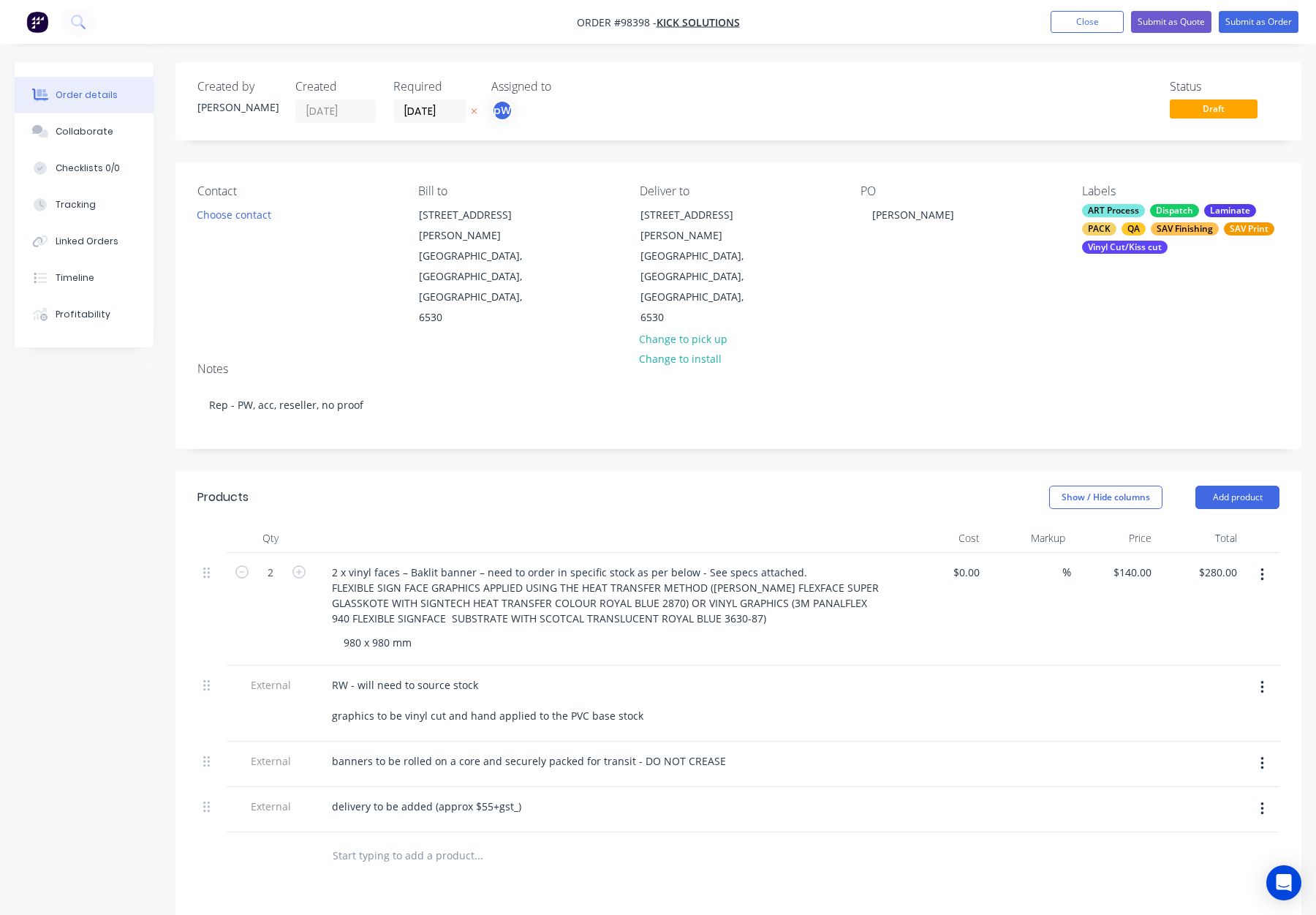
click at [511, 471] on header "Products Show / Hide columns Add product" at bounding box center [739, 497] width 1126 height 53
click at [1162, 231] on div "SAV Finishing" at bounding box center [1185, 229] width 68 height 13
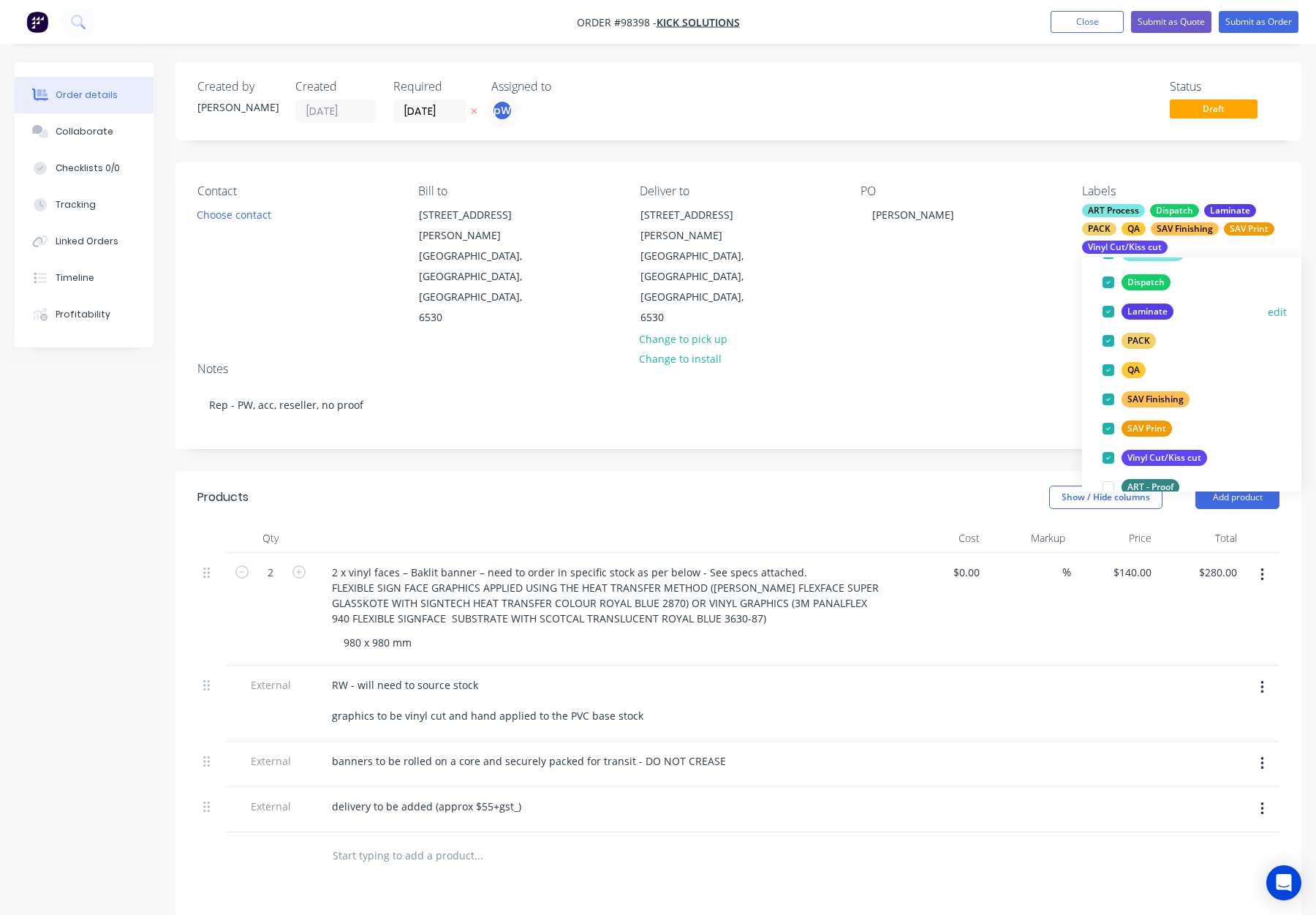
scroll to position [122, 0]
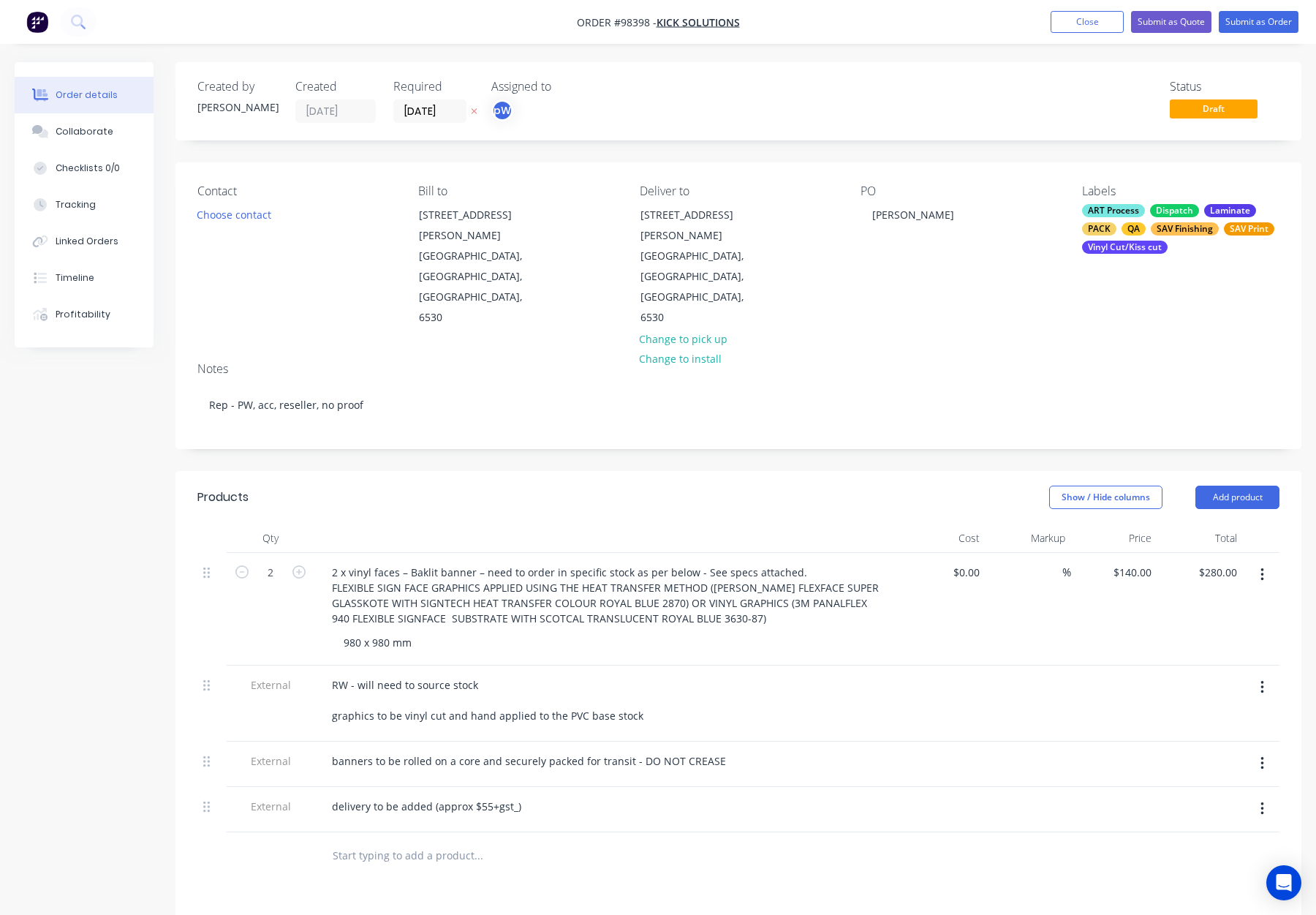
click at [901, 388] on div "Created by Rhonda Created 29/08/25 Required 04/09/25 Assigned to pW Status Draf…" at bounding box center [739, 646] width 1126 height 1169
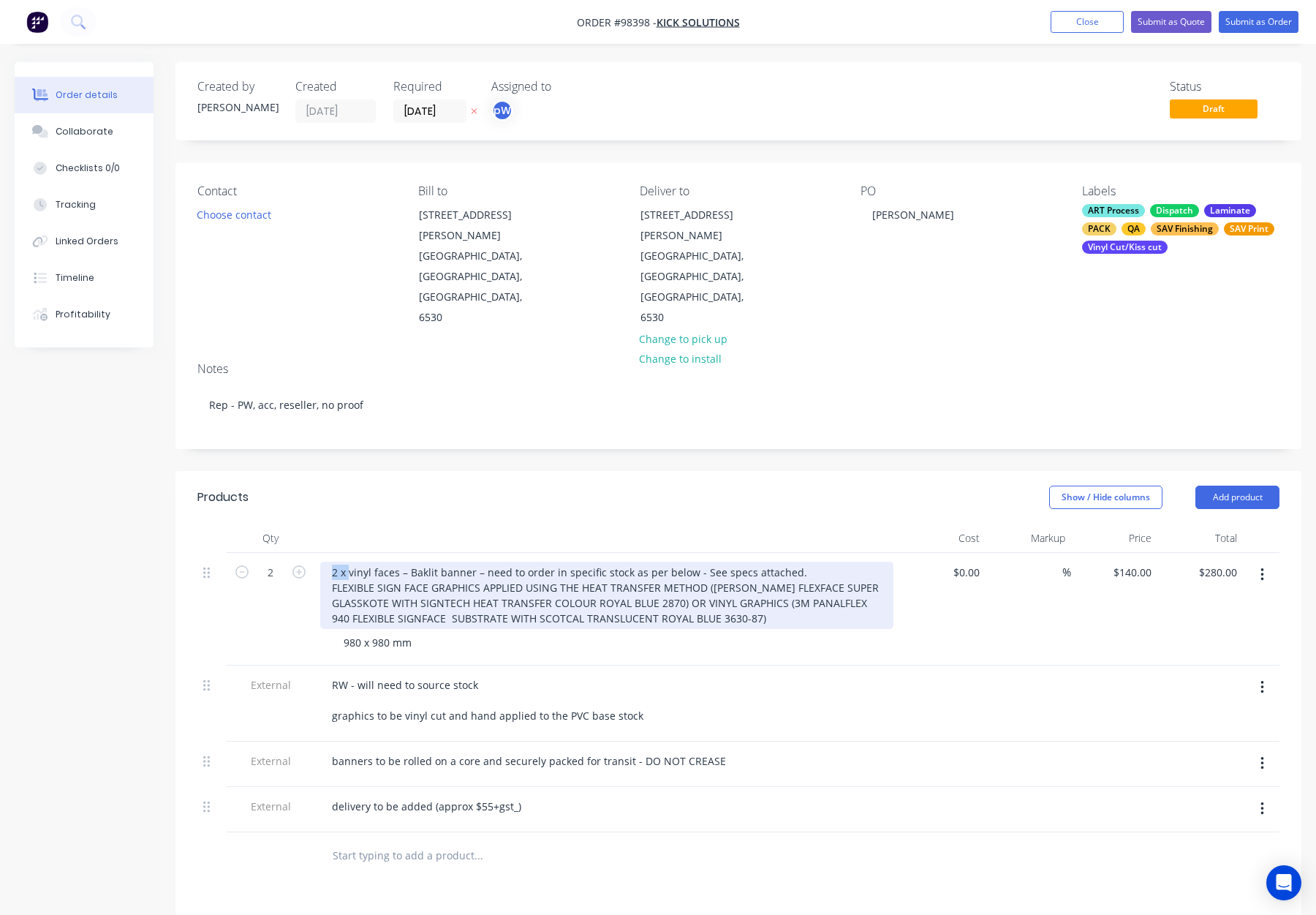
drag, startPoint x: 350, startPoint y: 510, endPoint x: 318, endPoint y: 510, distance: 32.0
click at [318, 553] on div "2 x vinyl faces – Baklit banner – need to order in specific stock as per below …" at bounding box center [607, 609] width 585 height 112
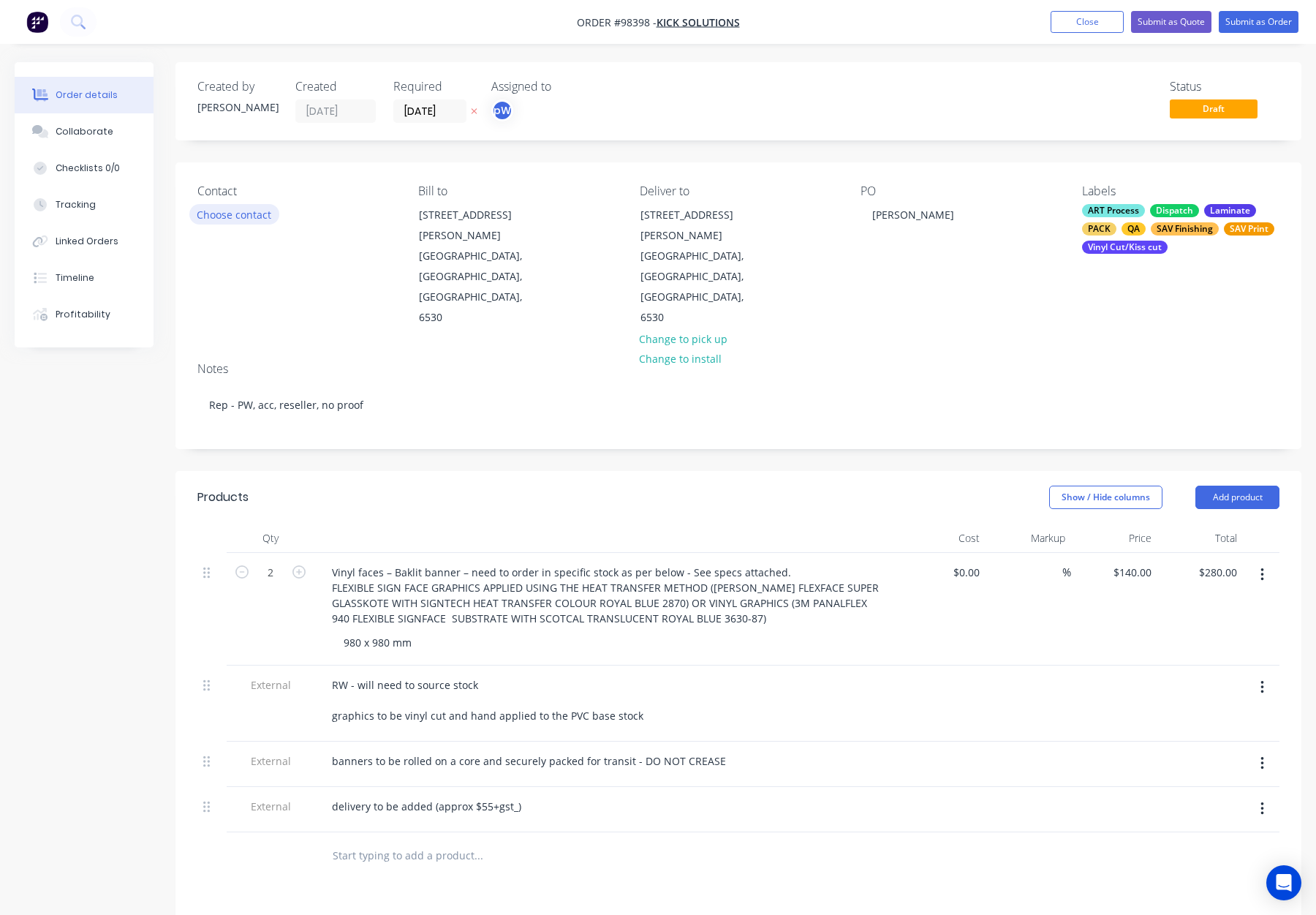
click at [222, 209] on button "Choose contact" at bounding box center [235, 214] width 90 height 20
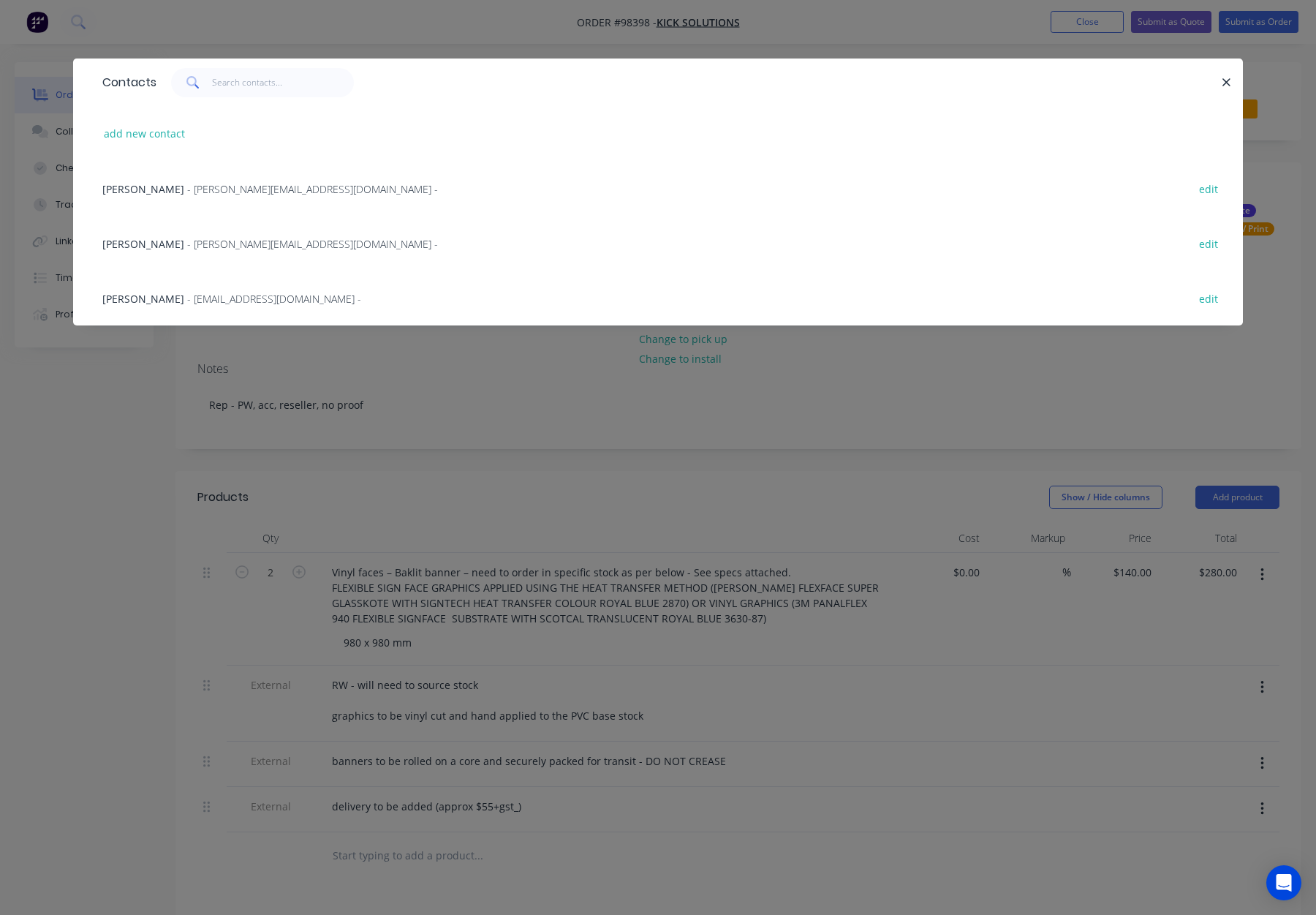
click at [228, 246] on span "- craig@kicksolutions.com.au -" at bounding box center [313, 244] width 251 height 14
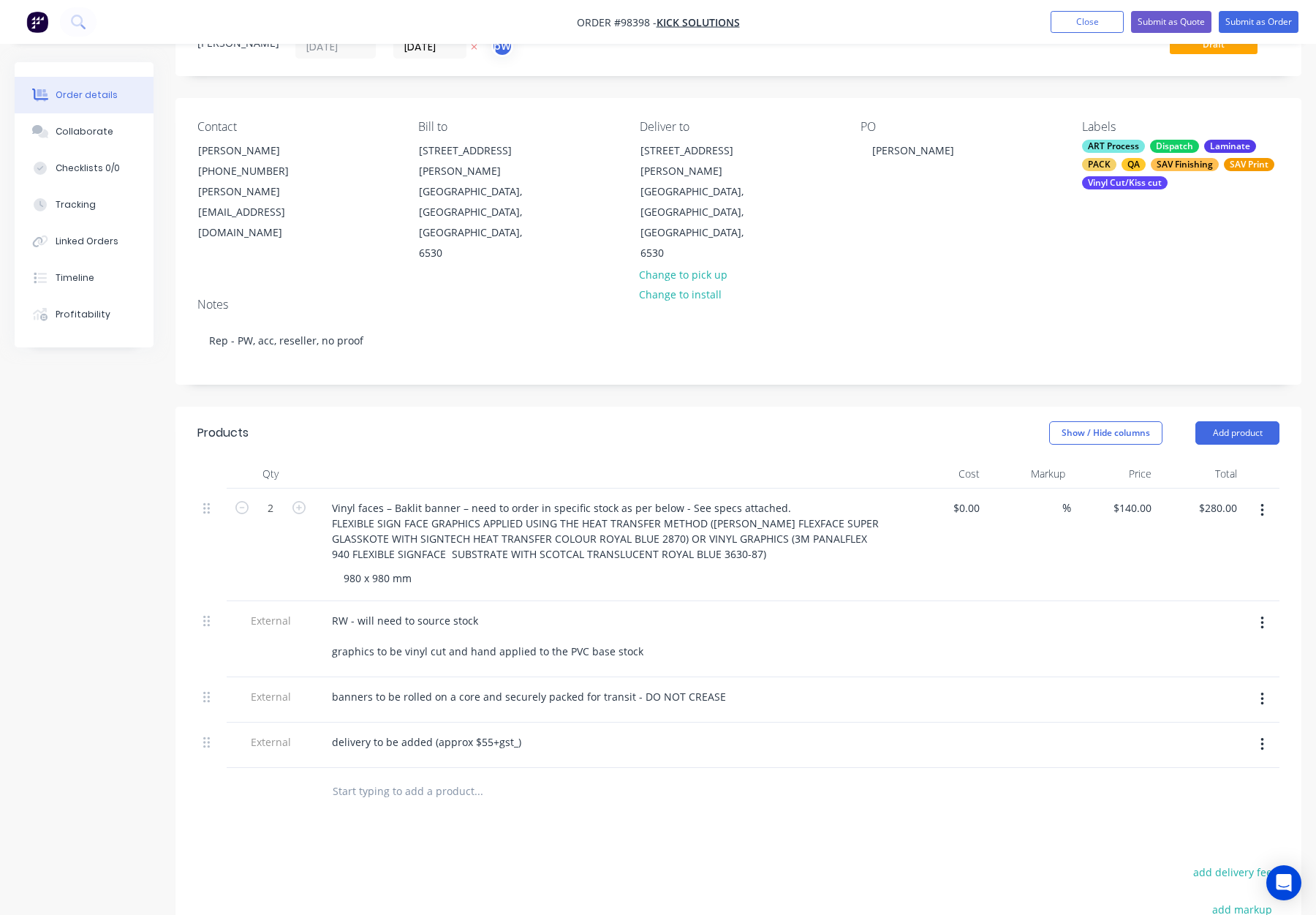
scroll to position [63, 0]
click at [1233, 423] on button "Add product" at bounding box center [1237, 434] width 84 height 24
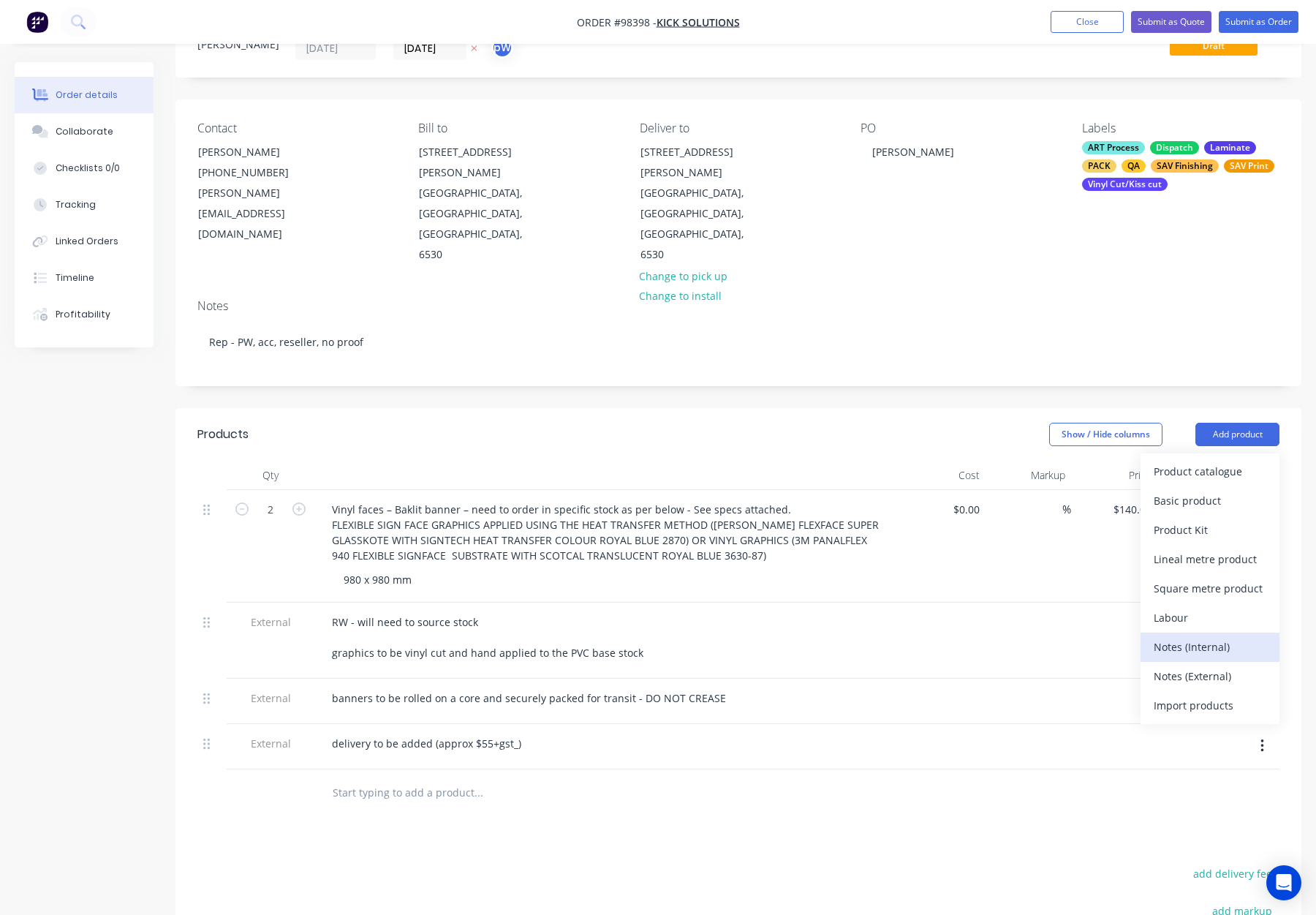
click at [1195, 636] on div "Notes (Internal)" at bounding box center [1210, 647] width 112 height 21
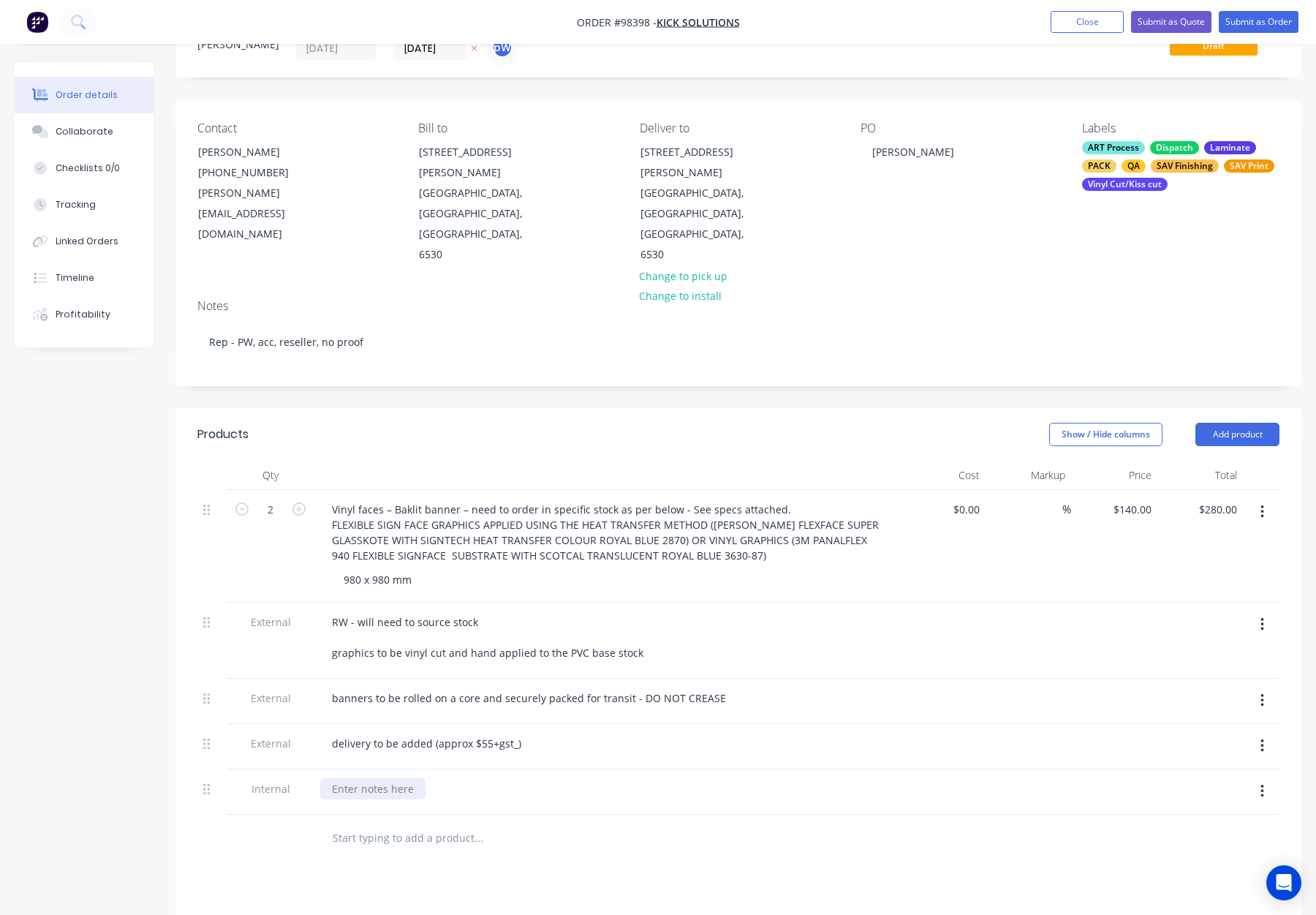
click at [375, 778] on div at bounding box center [372, 789] width 105 height 21
click at [656, 824] on div at bounding box center [539, 838] width 439 height 29
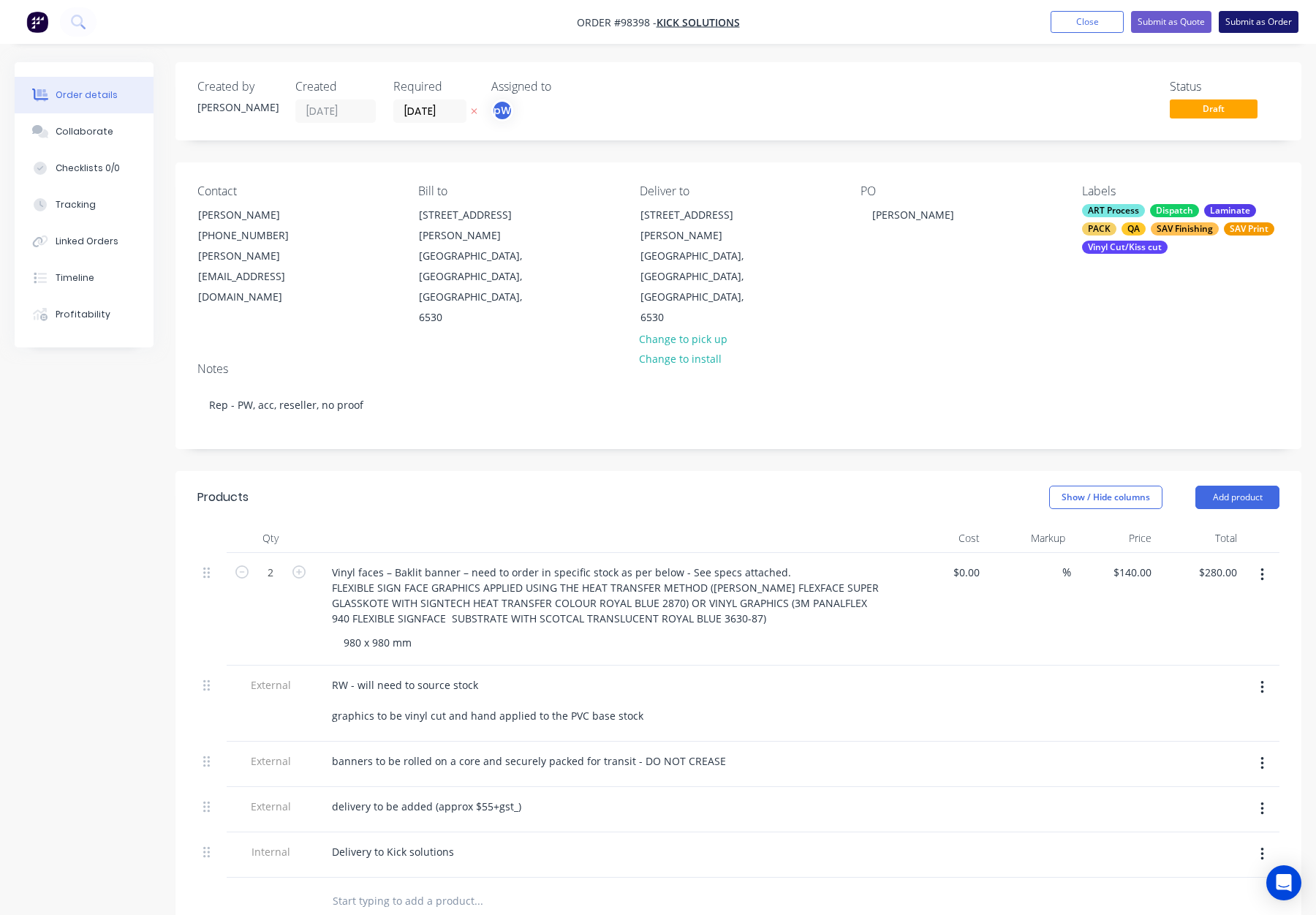
click at [1242, 19] on button "Submit as Order" at bounding box center [1259, 21] width 80 height 22
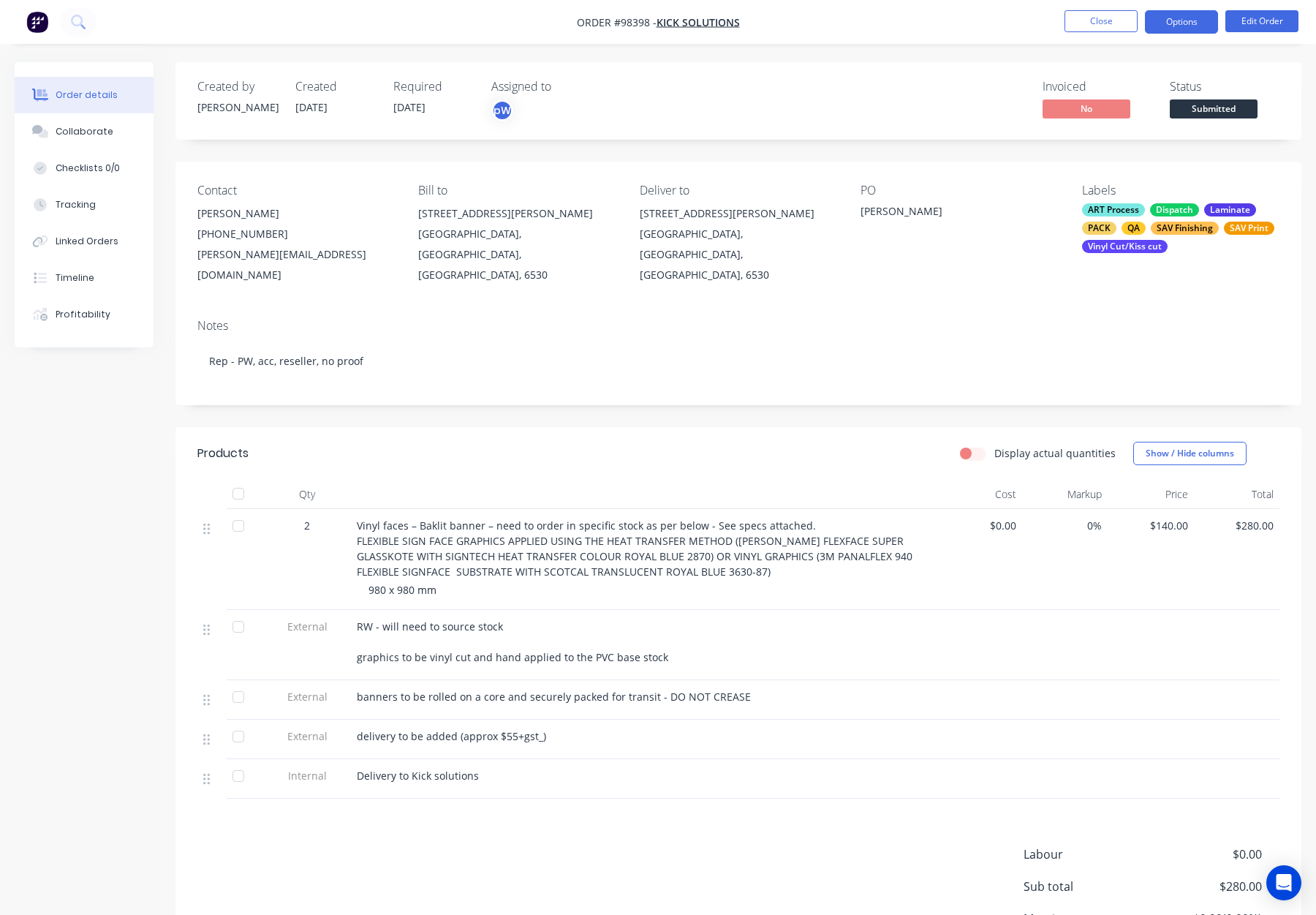
click at [1169, 19] on button "Options" at bounding box center [1182, 22] width 73 height 24
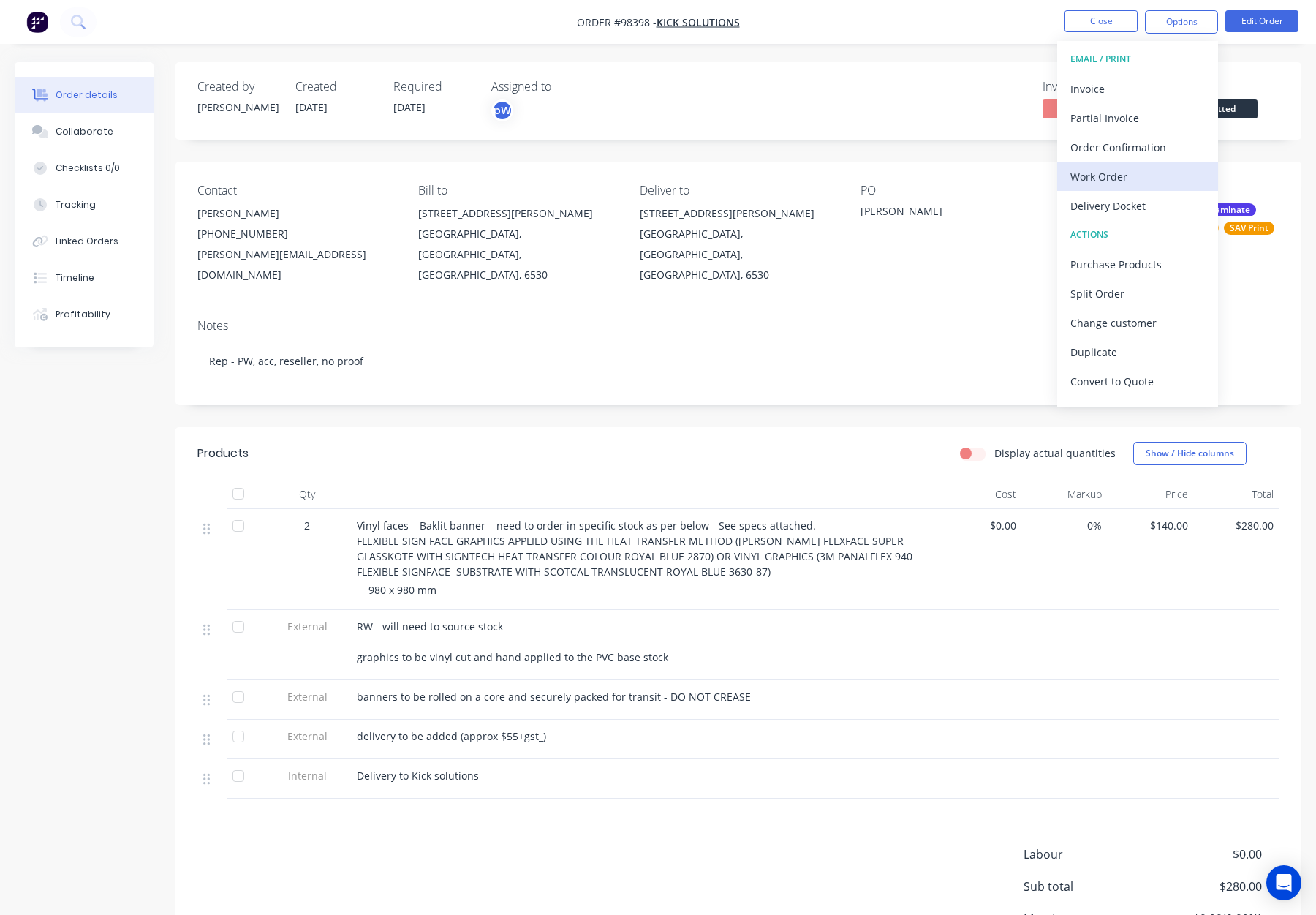
click at [1142, 179] on div "Work Order" at bounding box center [1138, 177] width 134 height 21
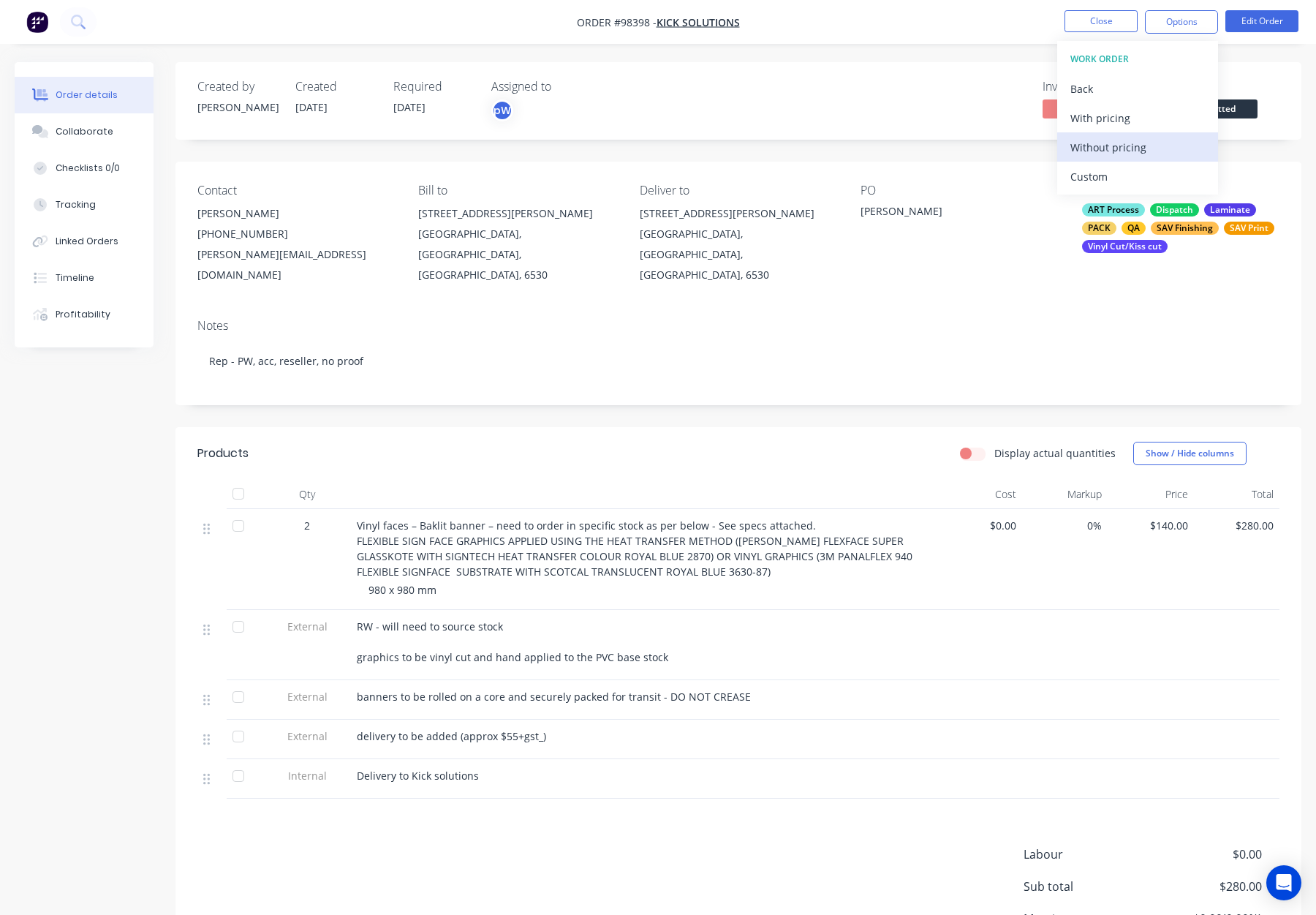
click at [1141, 142] on div "Without pricing" at bounding box center [1138, 147] width 134 height 21
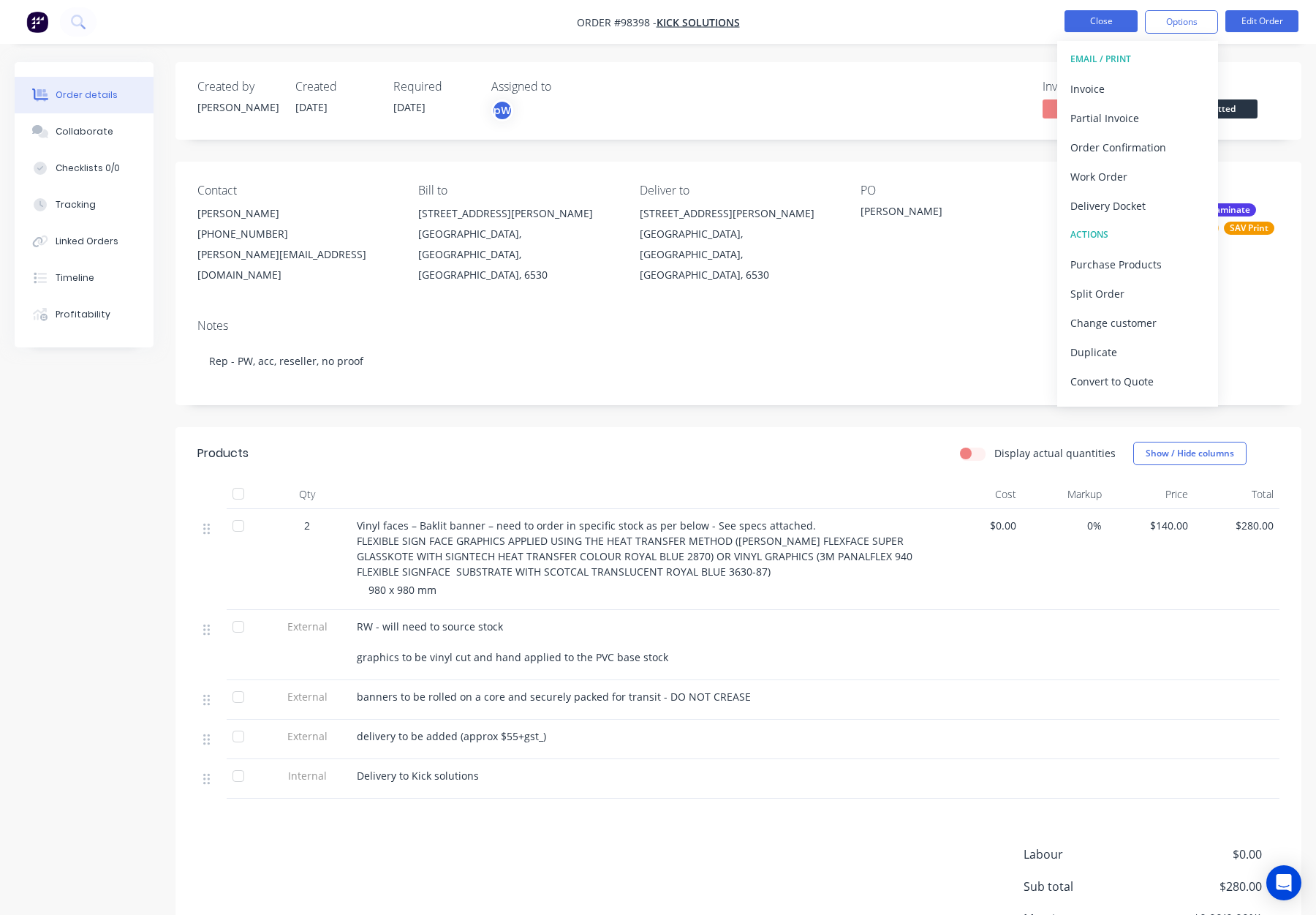
click at [1100, 27] on button "Close" at bounding box center [1101, 21] width 73 height 22
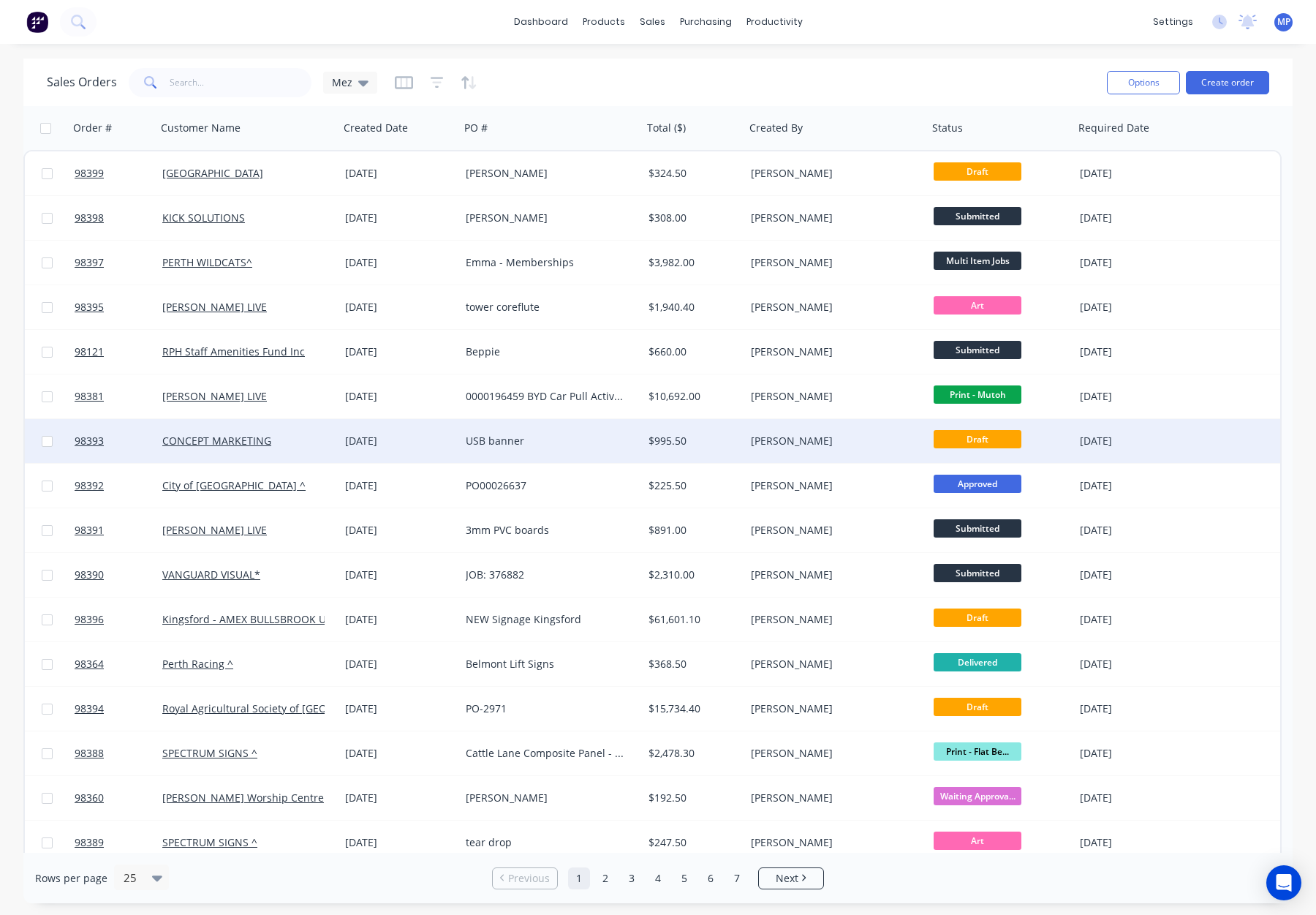
click at [717, 448] on div "$995.50" at bounding box center [694, 442] width 103 height 44
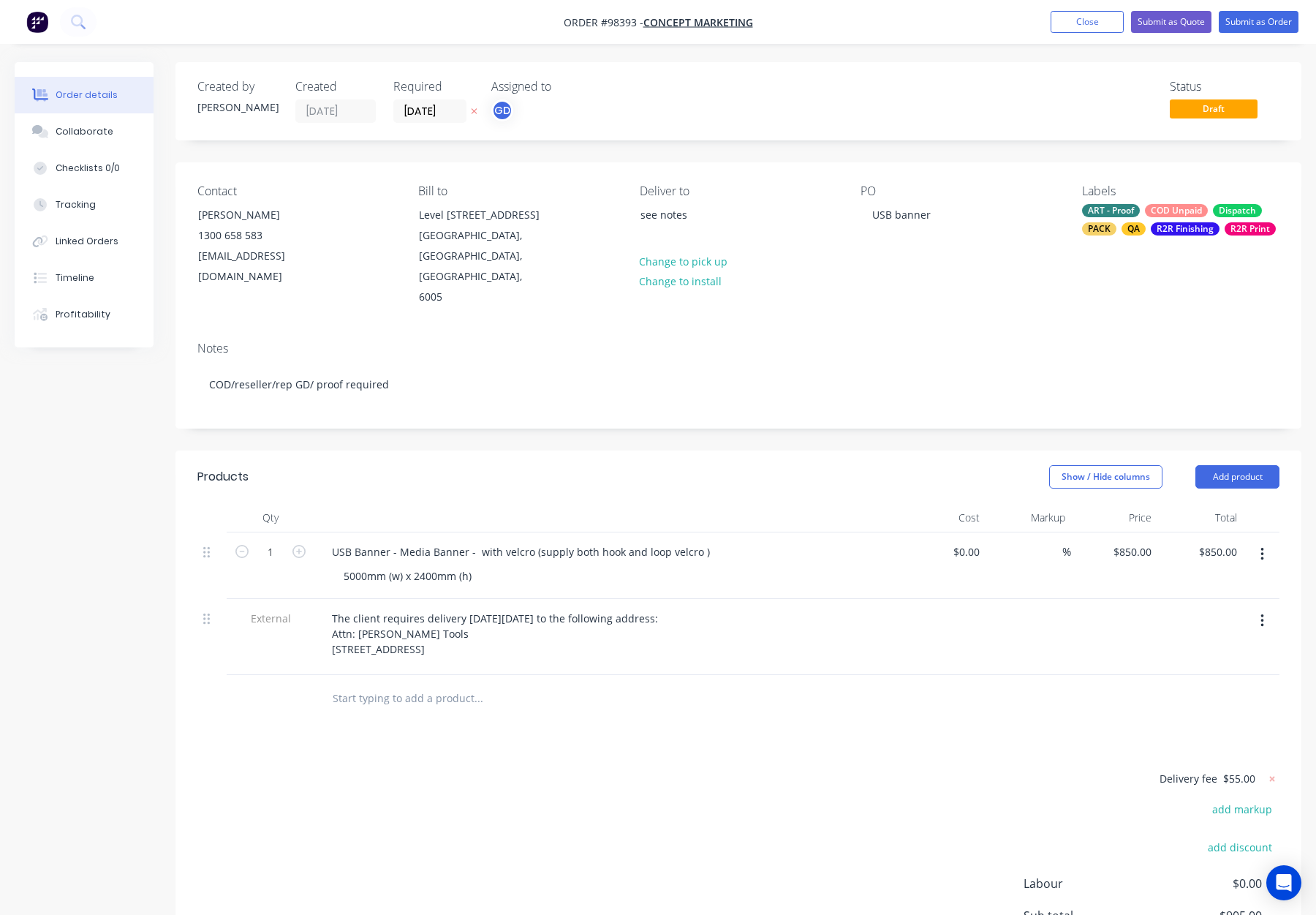
scroll to position [53, 0]
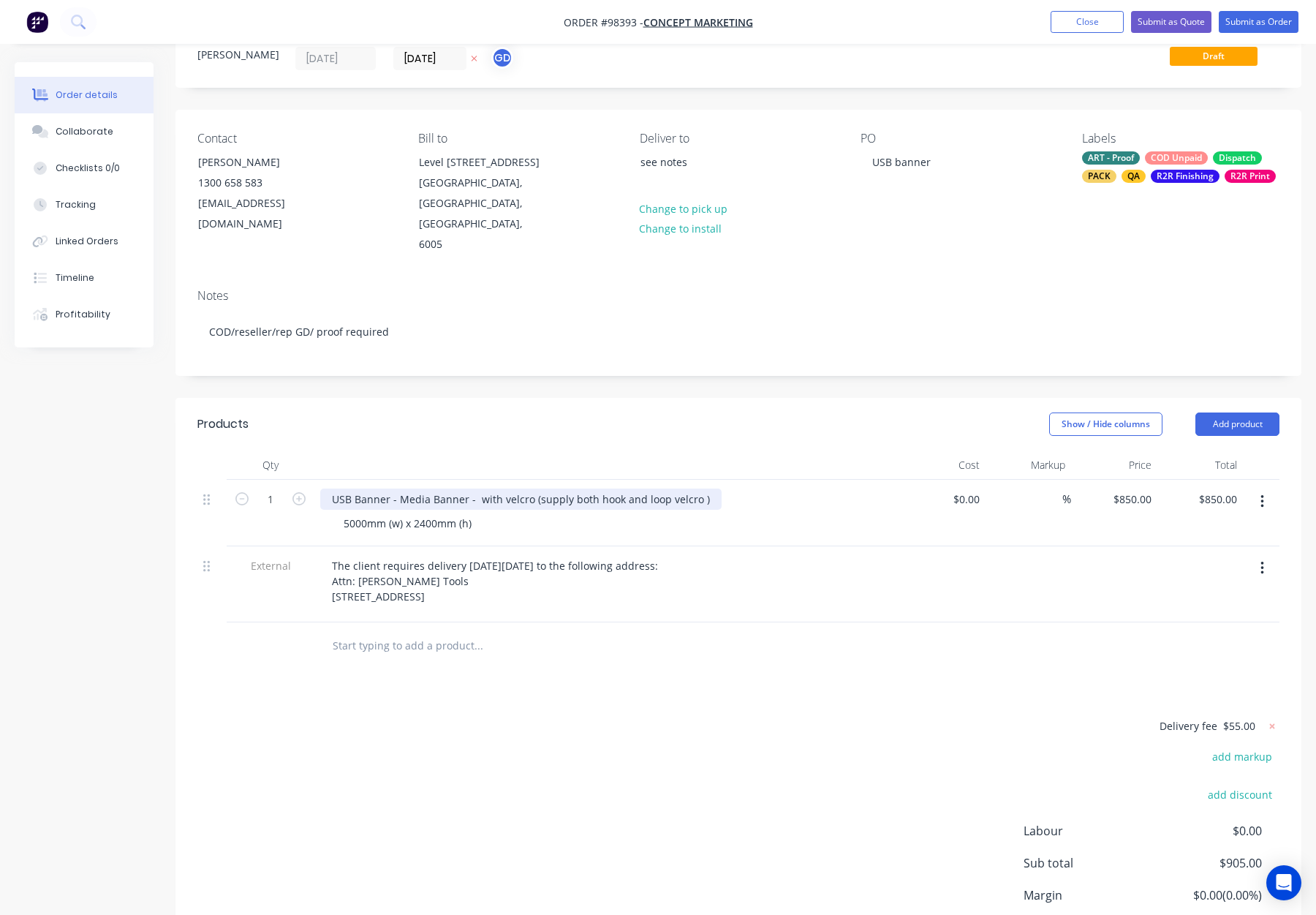
click at [706, 489] on div "USB Banner - Media Banner - with velcro (supply both hook and loop velcro )" at bounding box center [520, 499] width 401 height 21
drag, startPoint x: 500, startPoint y: 477, endPoint x: 518, endPoint y: 489, distance: 21.6
click at [500, 489] on div "USB Banner - Media Banner - with velcro (supply both hook and loop velcro ) - t…" at bounding box center [554, 499] width 467 height 21
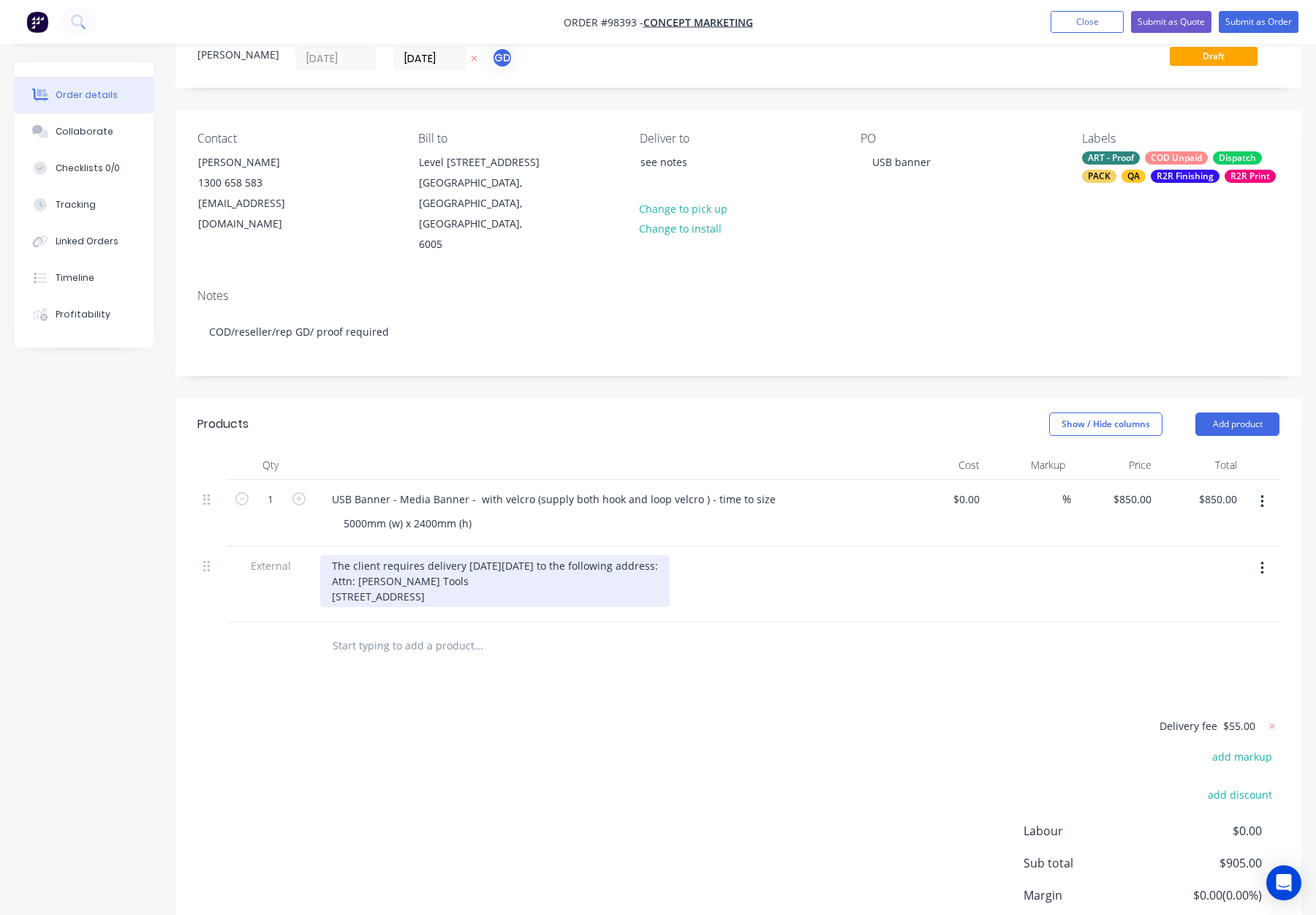
click at [670, 556] on div "The client requires delivery [DATE][DATE] to the following address: Attn: [PERS…" at bounding box center [494, 582] width 349 height 52
drag, startPoint x: 532, startPoint y: 585, endPoint x: 564, endPoint y: 595, distance: 33.5
click at [533, 586] on div "The client requires delivery [DATE][DATE] to the following address: before EOB …" at bounding box center [524, 582] width 408 height 52
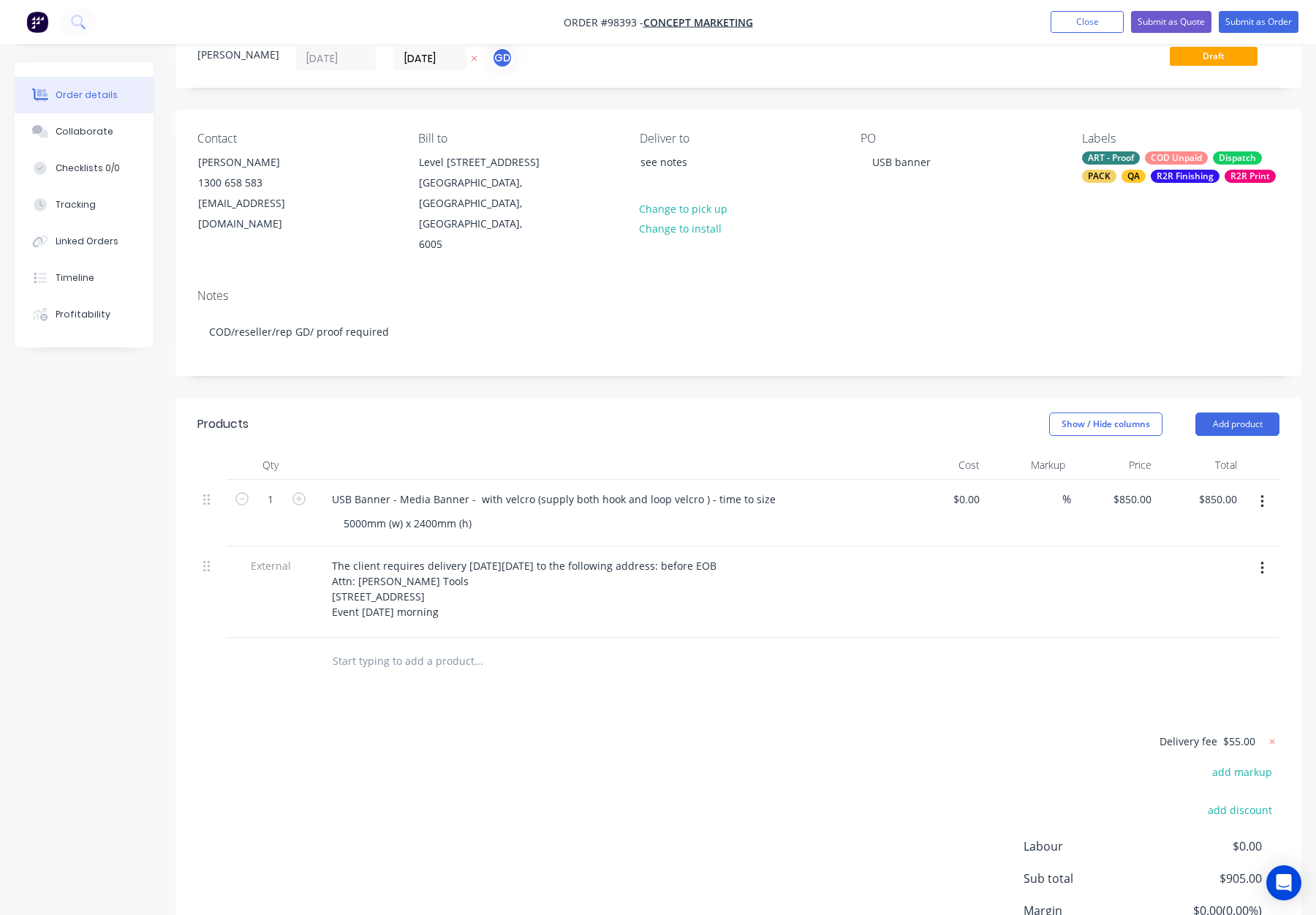
click at [798, 694] on div "Products Show / Hide columns Add product Qty Cost Markup Price Total 1 USB Bann…" at bounding box center [739, 713] width 1126 height 631
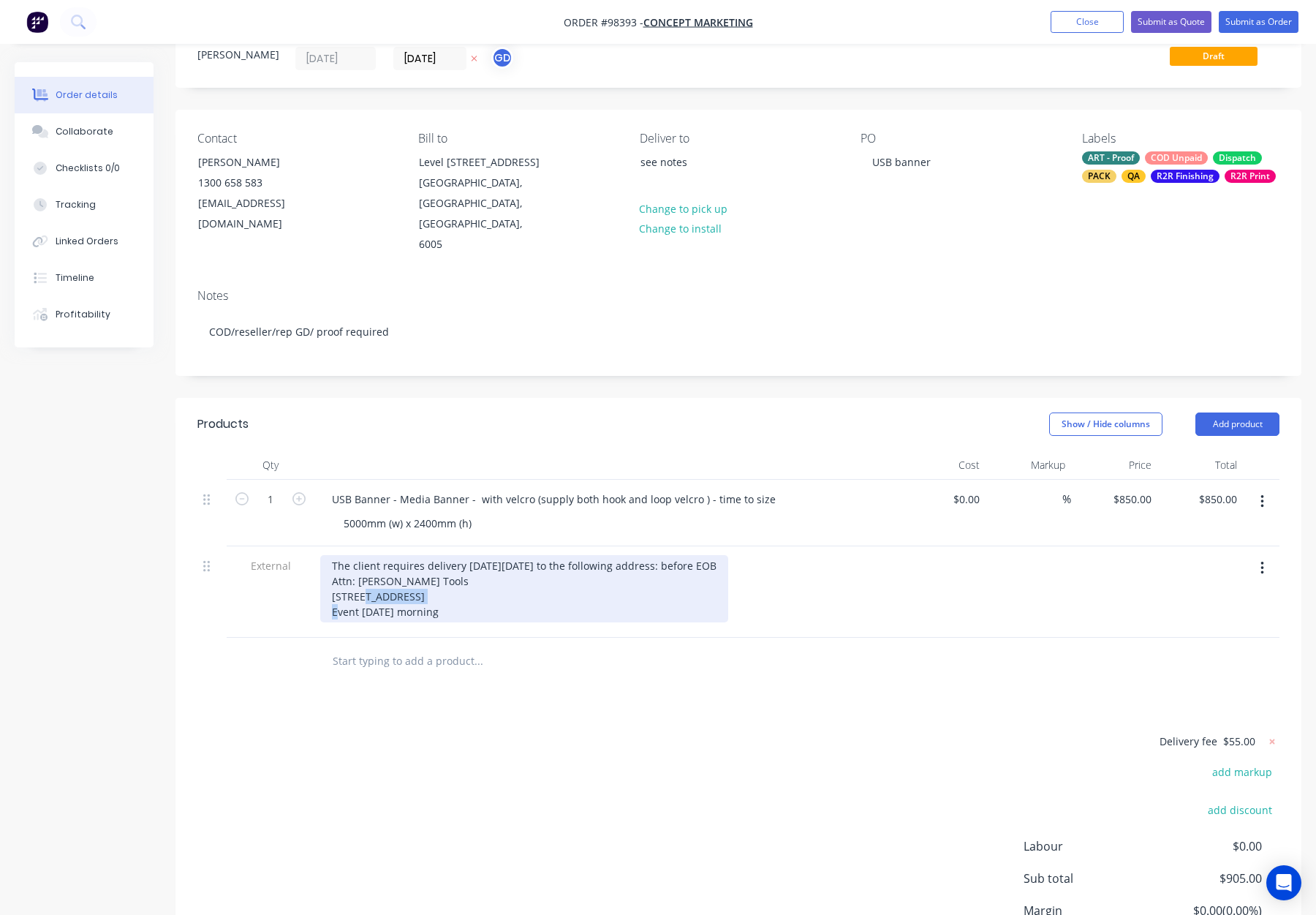
drag, startPoint x: 391, startPoint y: 578, endPoint x: 328, endPoint y: 577, distance: 63.0
click at [329, 577] on div "The client requires delivery [DATE][DATE] to the following address: before EOB …" at bounding box center [524, 589] width 408 height 68
copy div "Feaver Tools"
click at [333, 576] on div "The client requires delivery [DATE][DATE] to the following address: before EOB …" at bounding box center [524, 589] width 408 height 68
drag, startPoint x: 403, startPoint y: 577, endPoint x: 326, endPoint y: 575, distance: 77.0
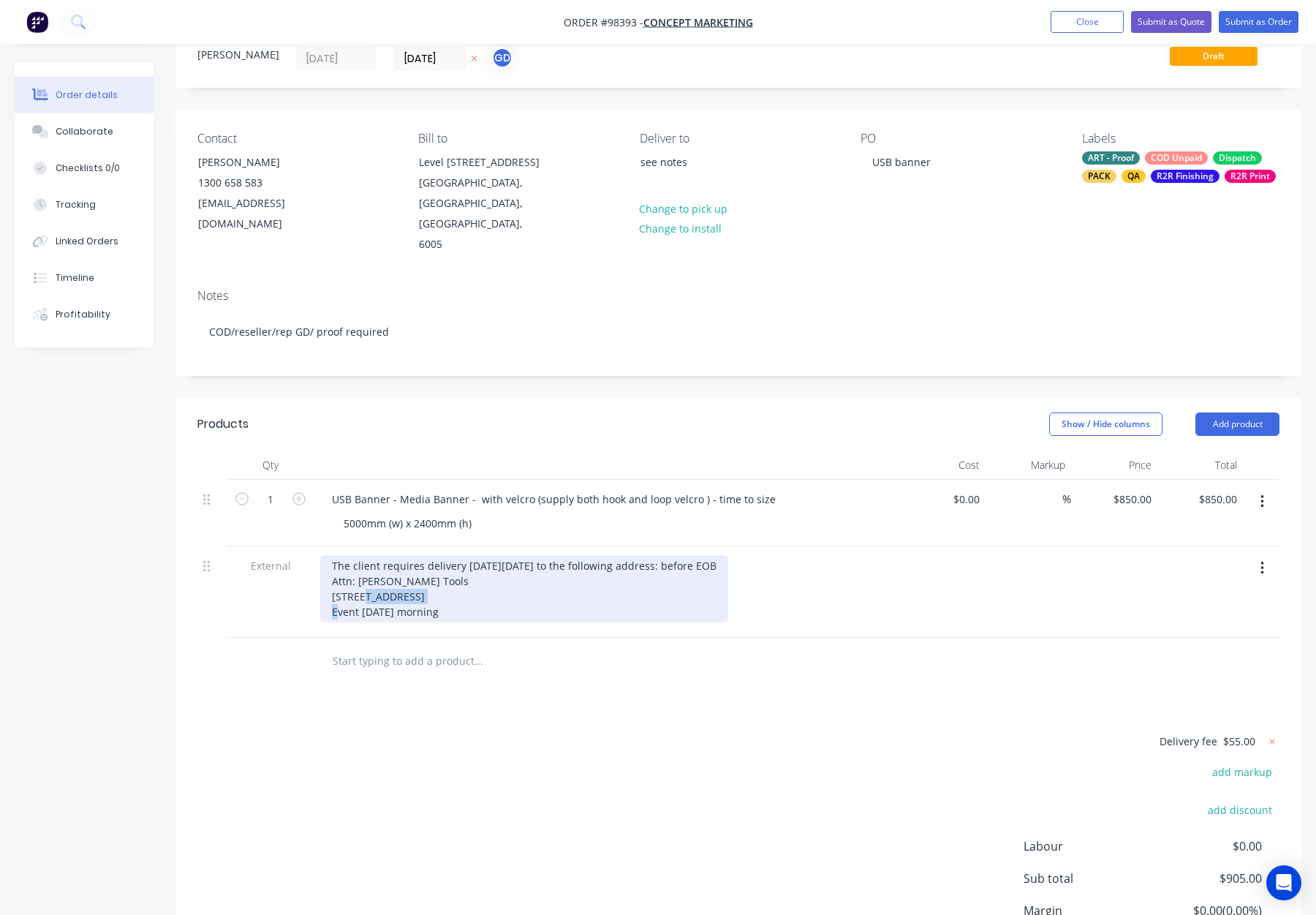
click at [326, 575] on div "The client requires delivery [DATE][DATE] to the following address: before EOB …" at bounding box center [524, 589] width 408 height 68
copy div "Feaver Tools"
drag, startPoint x: 331, startPoint y: 563, endPoint x: 338, endPoint y: 565, distance: 7.3
click at [331, 563] on div "The client requires delivery [DATE][DATE] to the following address: before EOB …" at bounding box center [524, 589] width 408 height 68
drag, startPoint x: 399, startPoint y: 579, endPoint x: 321, endPoint y: 574, distance: 78.2
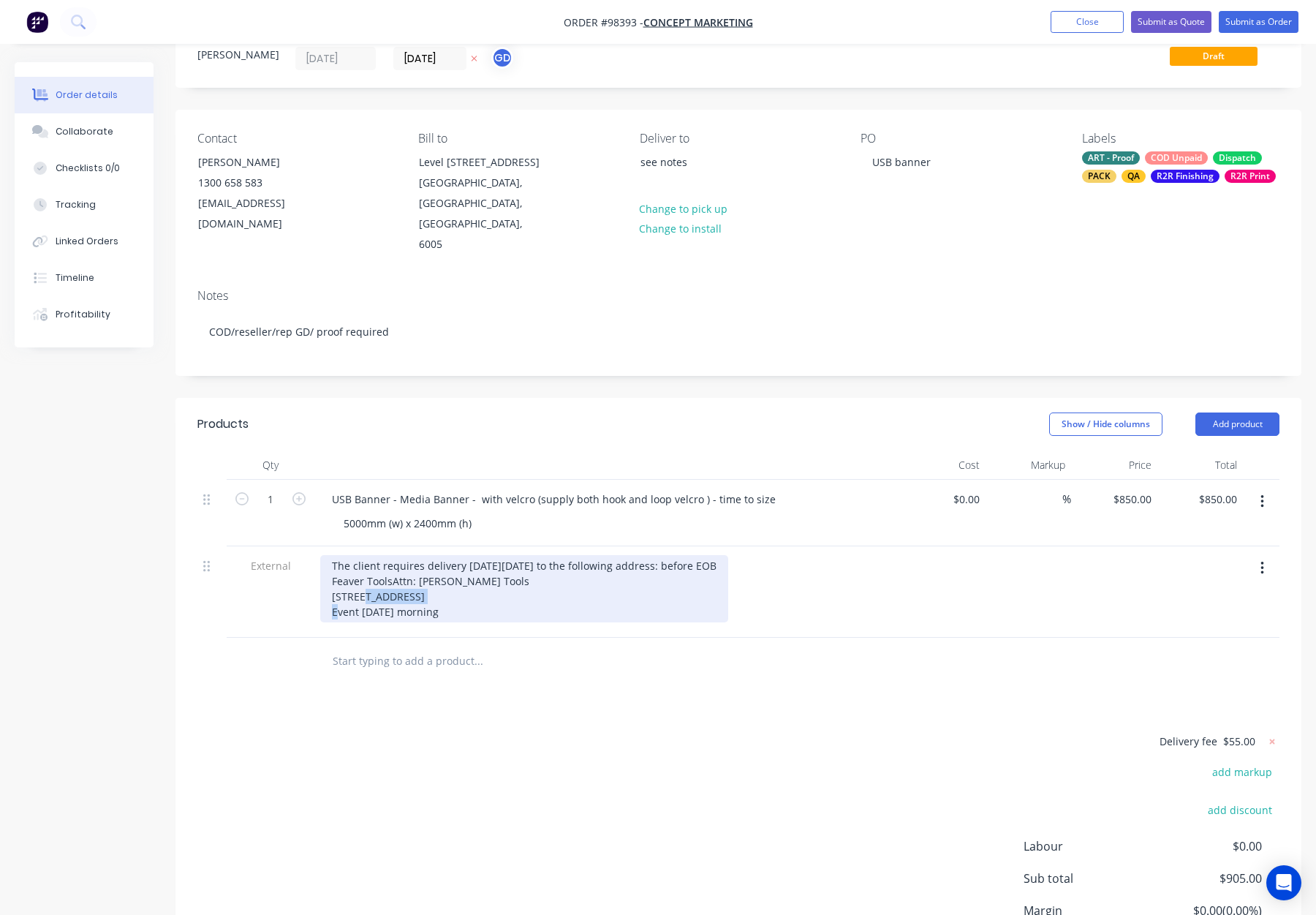
click at [321, 574] on div "The client requires delivery [DATE][DATE] to the following address: before EOB …" at bounding box center [524, 589] width 408 height 68
click at [391, 561] on div "The client requires delivery [DATE][DATE] to the following address: before EOB …" at bounding box center [524, 589] width 408 height 68
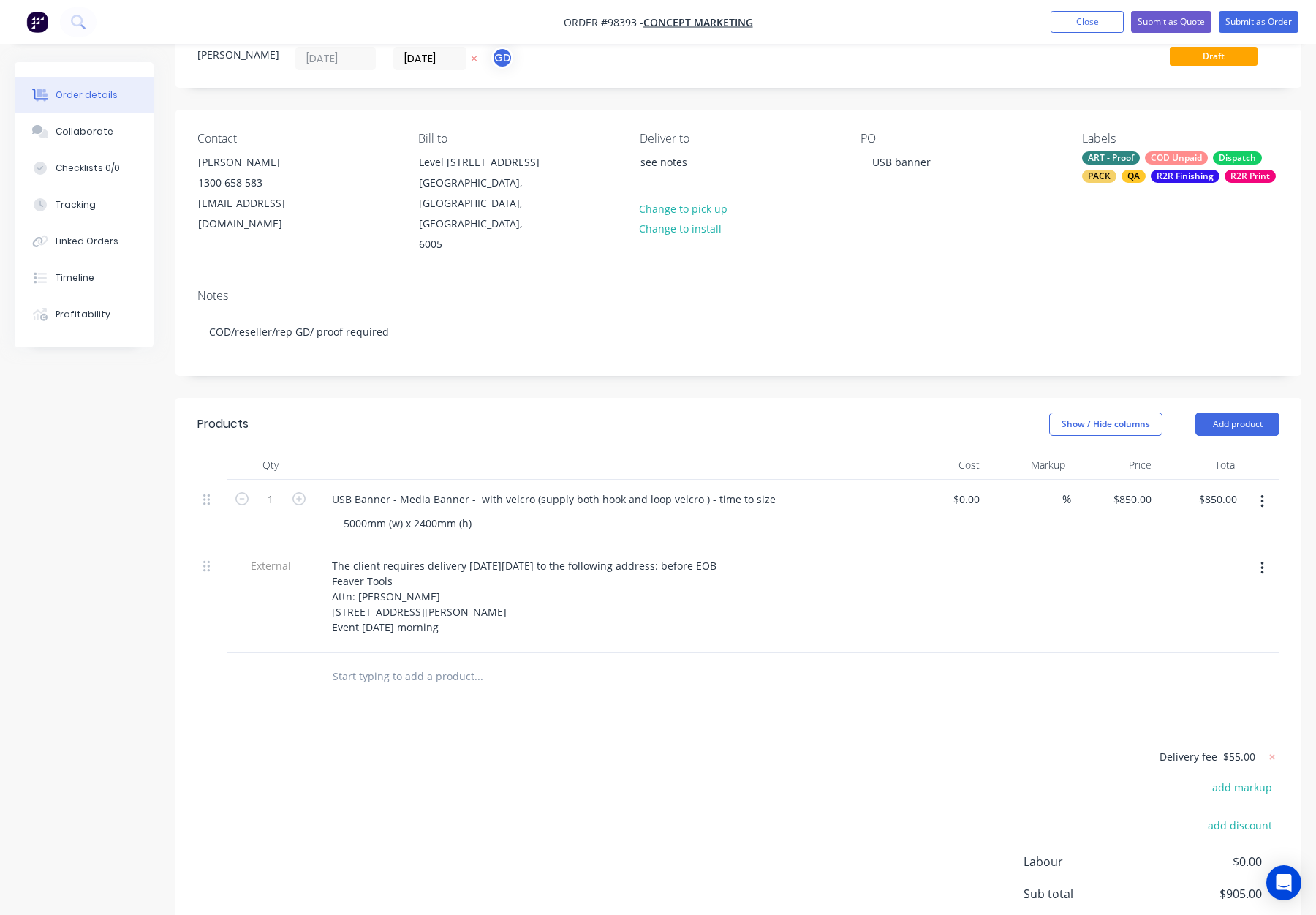
click at [485, 715] on div "Products Show / Hide columns Add product Qty Cost Markup Price Total 1 USB Bann…" at bounding box center [739, 721] width 1126 height 647
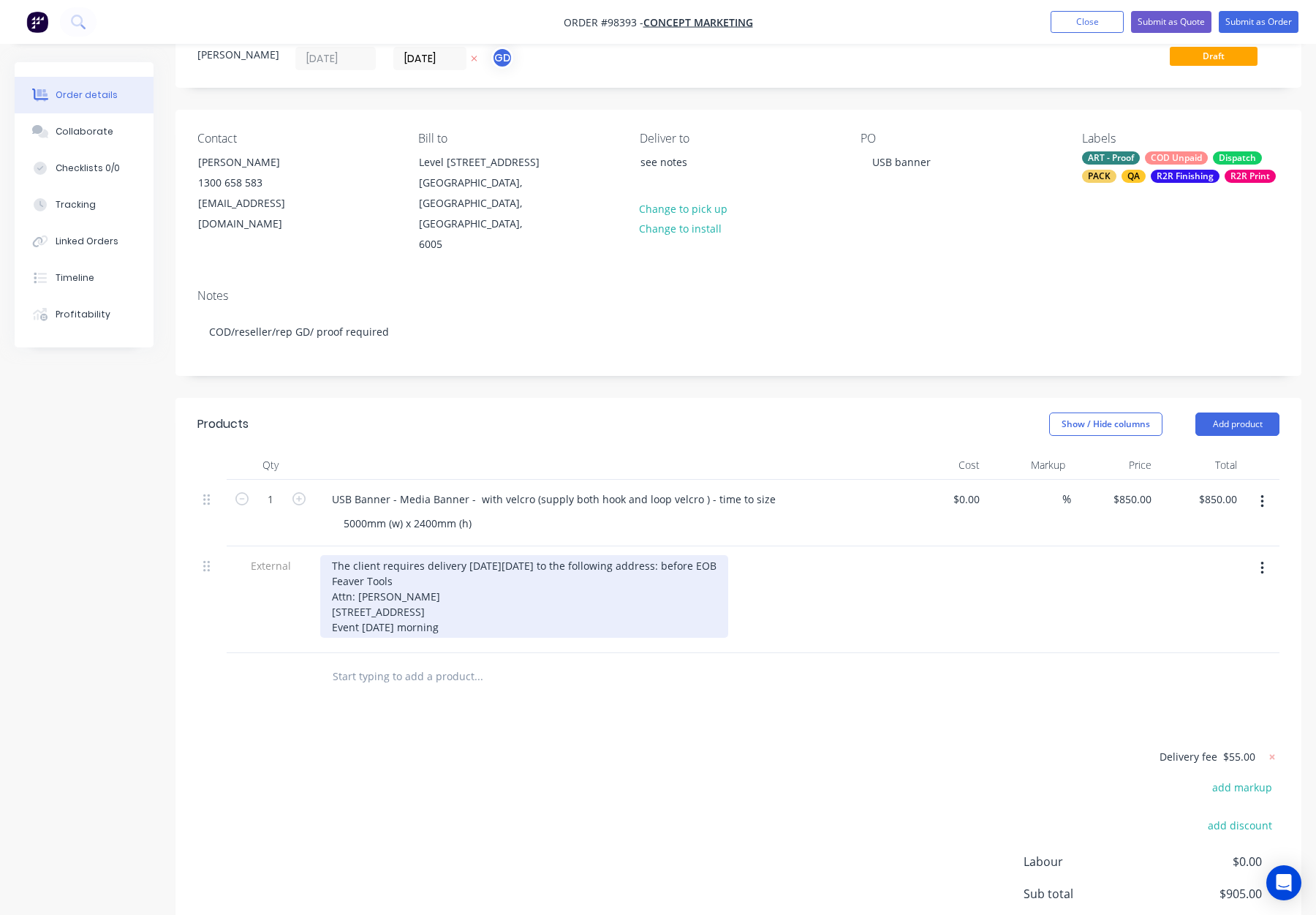
click at [728, 556] on div "The client requires delivery [DATE][DATE] to the following address: before EOB …" at bounding box center [524, 596] width 408 height 82
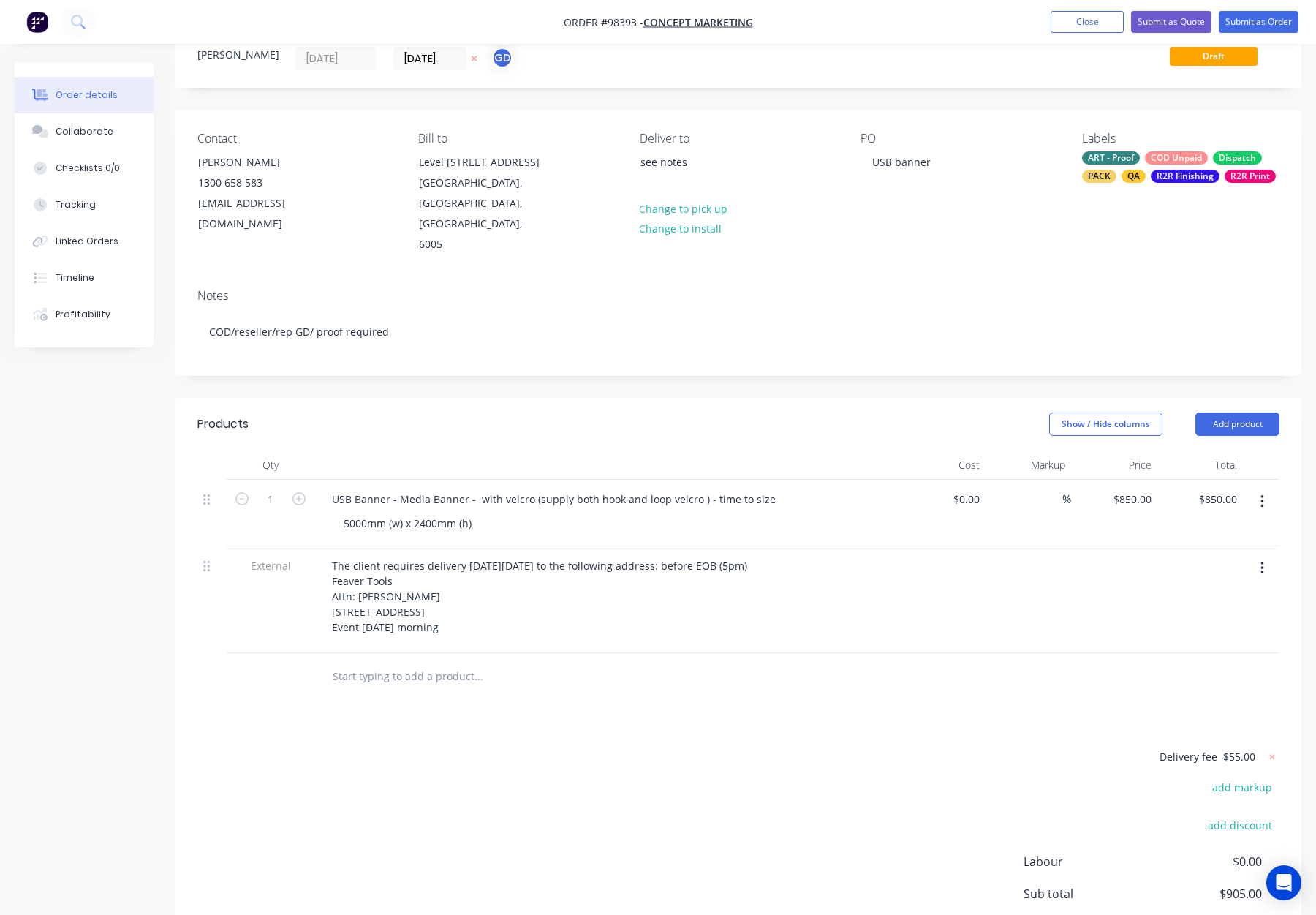
click at [806, 709] on div "Products Show / Hide columns Add product Qty Cost Markup Price Total 1 USB Bann…" at bounding box center [739, 721] width 1126 height 647
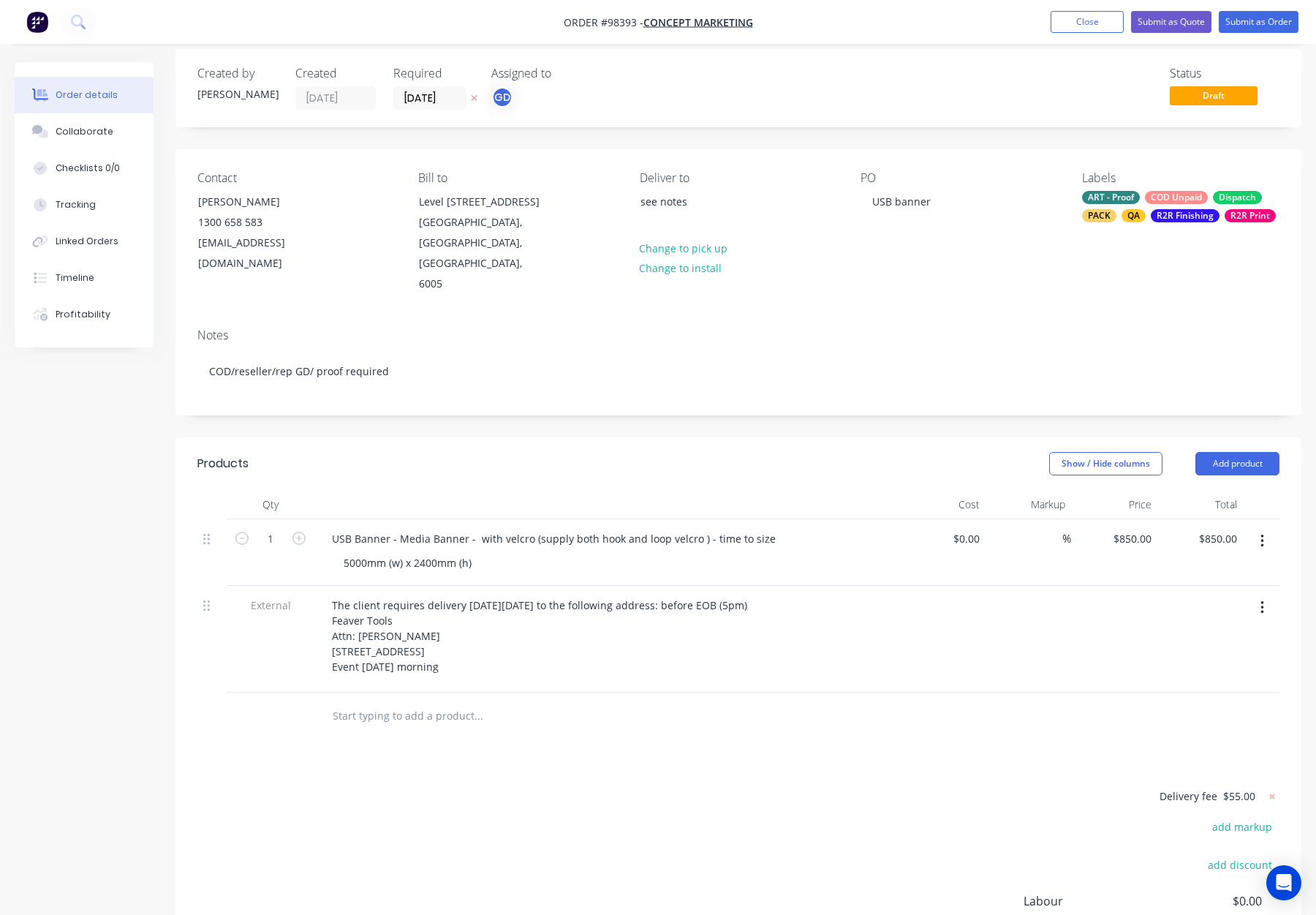
scroll to position [0, 0]
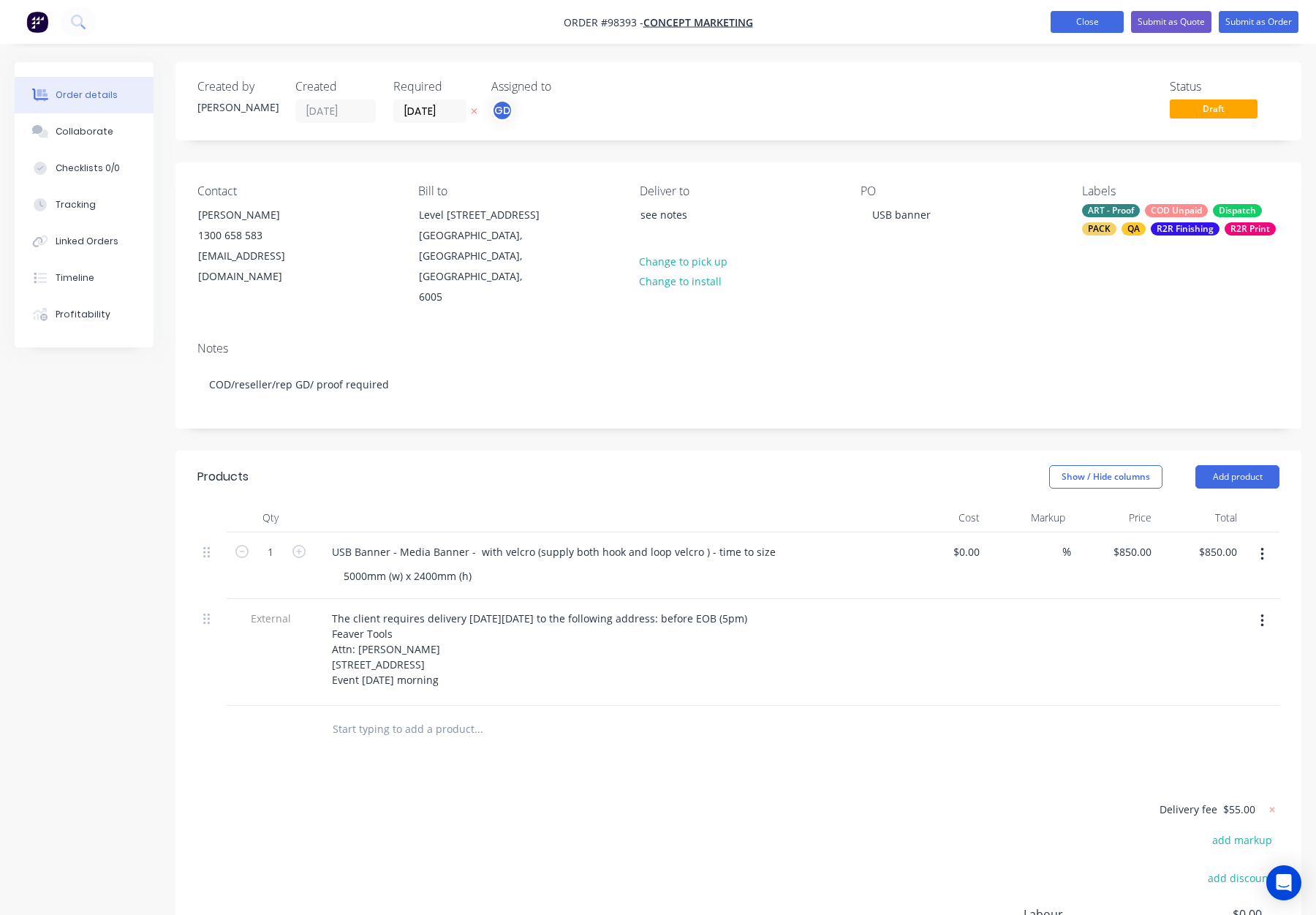
click at [1083, 14] on button "Close" at bounding box center [1087, 21] width 73 height 22
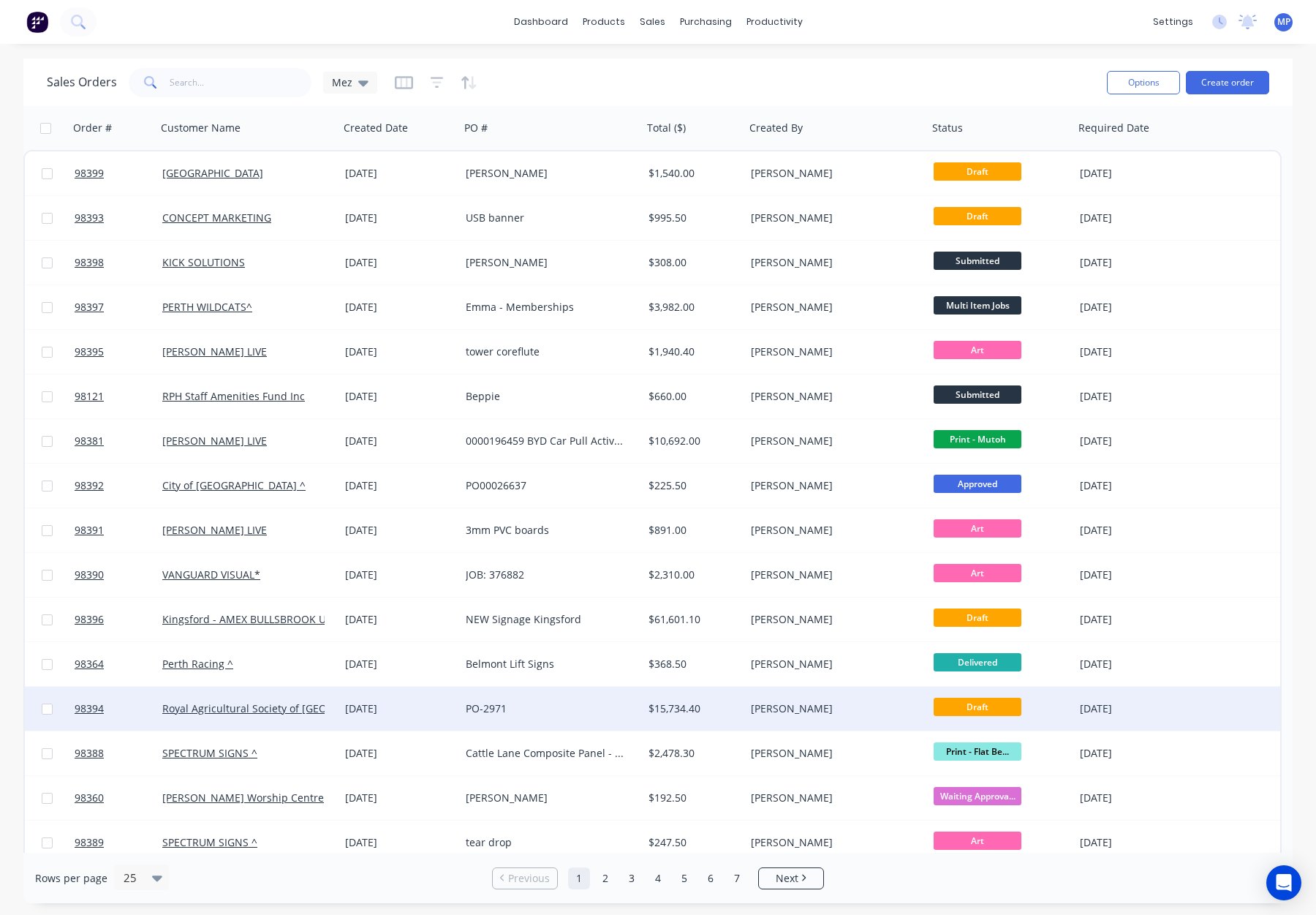
click at [840, 704] on div "[PERSON_NAME]" at bounding box center [831, 709] width 162 height 15
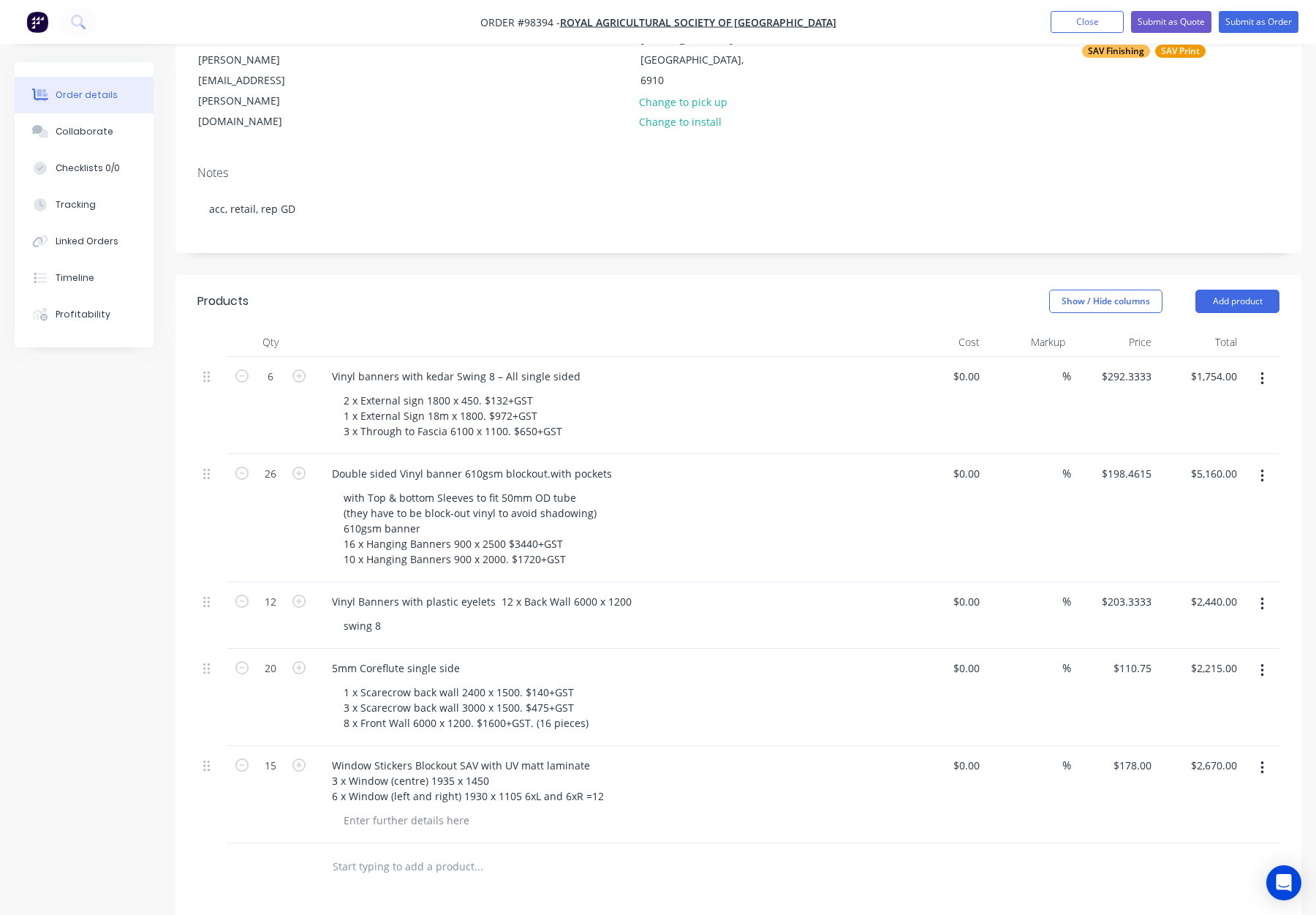
scroll to position [185, 0]
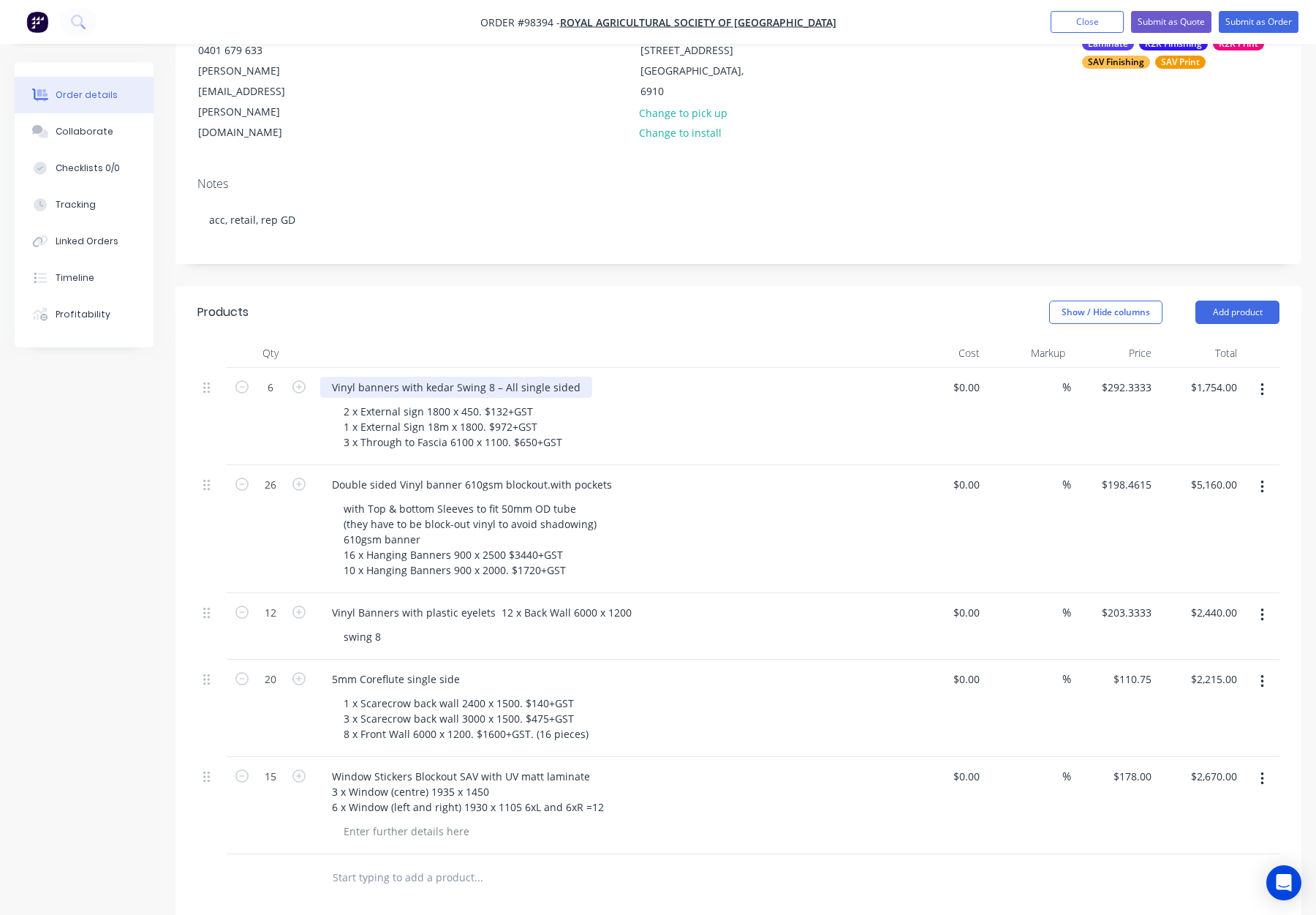
click at [331, 376] on div "Vinyl banners with kedar Swing 8 – All single sided" at bounding box center [456, 387] width 272 height 21
click at [599, 376] on div "Swing 8 Banners - Vinyl banners with kedar Swing 8 – All single sided" at bounding box center [502, 387] width 363 height 21
drag, startPoint x: 662, startPoint y: 325, endPoint x: 535, endPoint y: 329, distance: 127.1
click at [535, 376] on div "Swing 8 Banners - Vinyl banners with kedar Swing 8 – All single sided" at bounding box center [502, 387] width 363 height 21
click at [1065, 20] on button "Close" at bounding box center [1087, 21] width 73 height 22
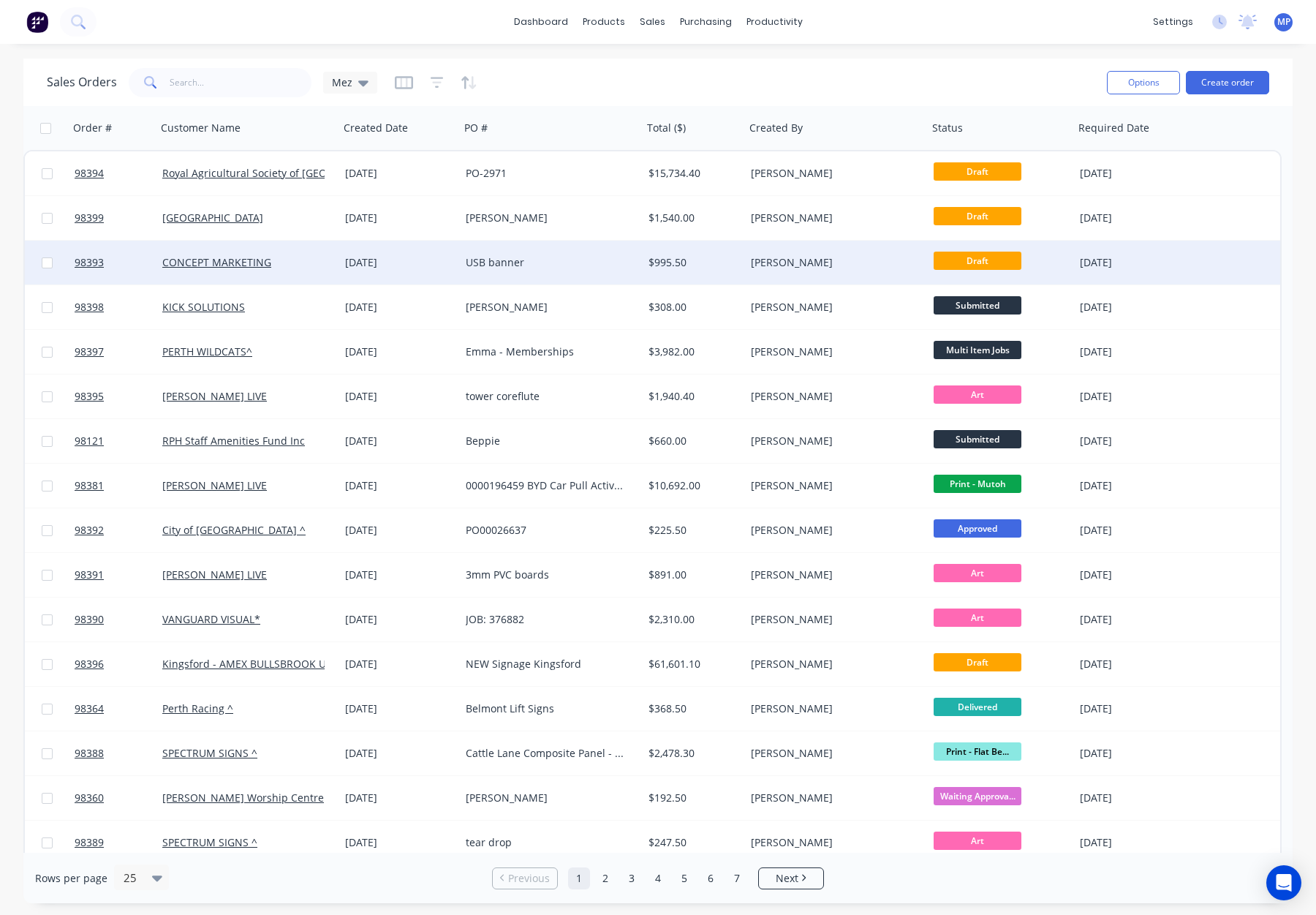
click at [580, 268] on div "USB banner" at bounding box center [546, 262] width 162 height 15
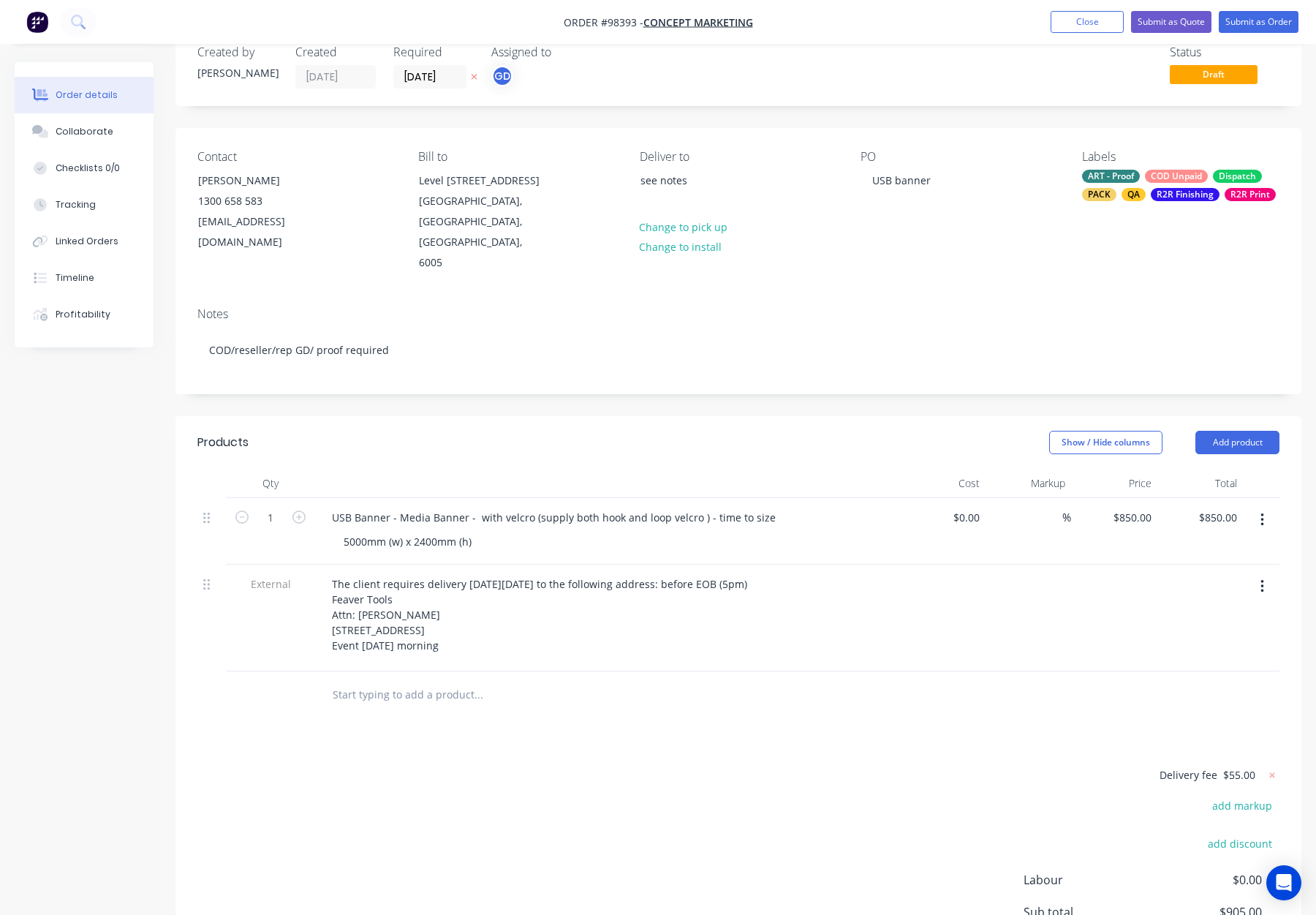
scroll to position [39, 0]
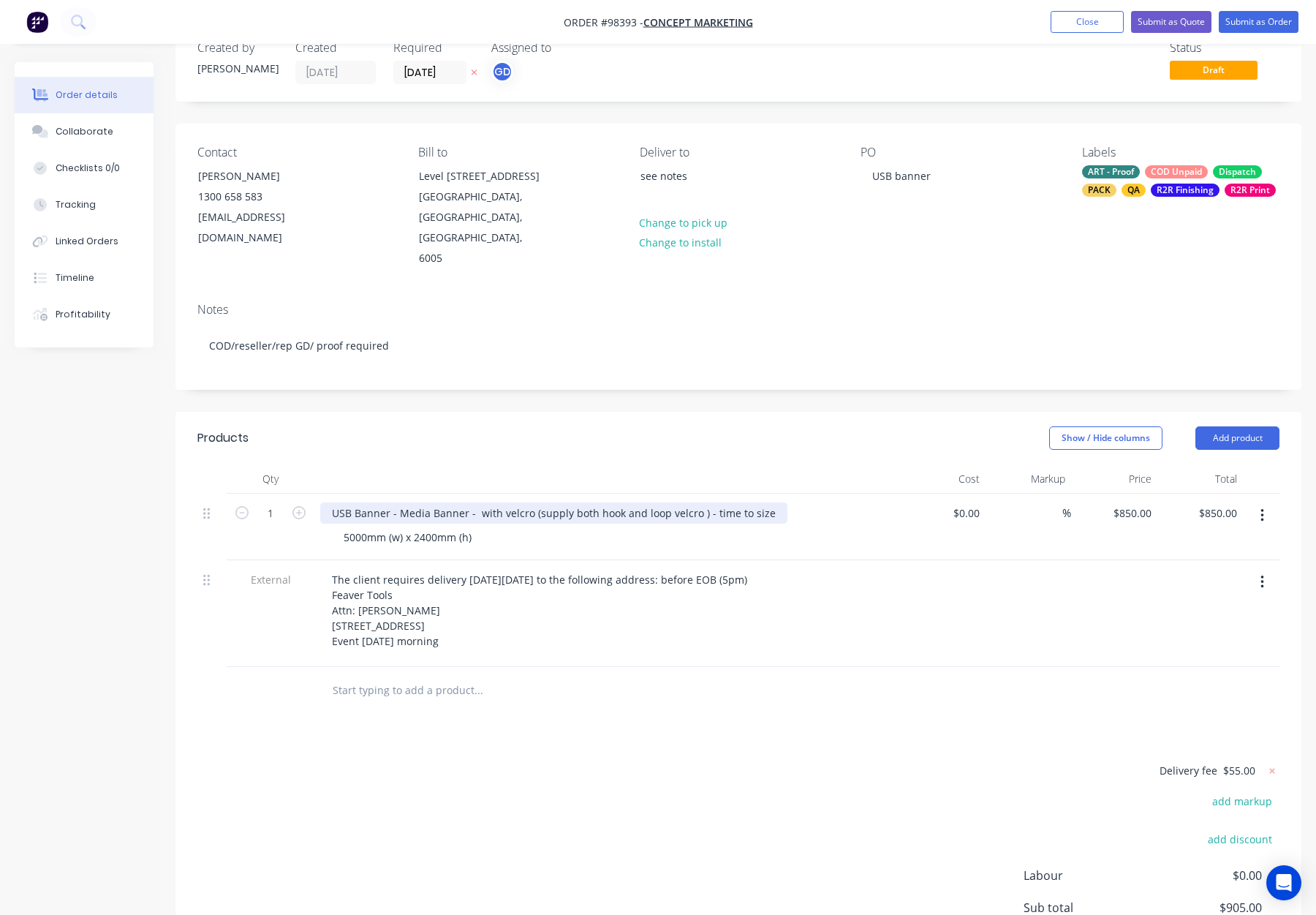
drag, startPoint x: 501, startPoint y: 494, endPoint x: 524, endPoint y: 503, distance: 24.7
click at [501, 503] on div "USB Banner - Media Banner - with velcro (supply both hook and loop velcro ) - t…" at bounding box center [554, 513] width 467 height 21
click at [706, 442] on header "Products Show / Hide columns Add product" at bounding box center [739, 438] width 1126 height 53
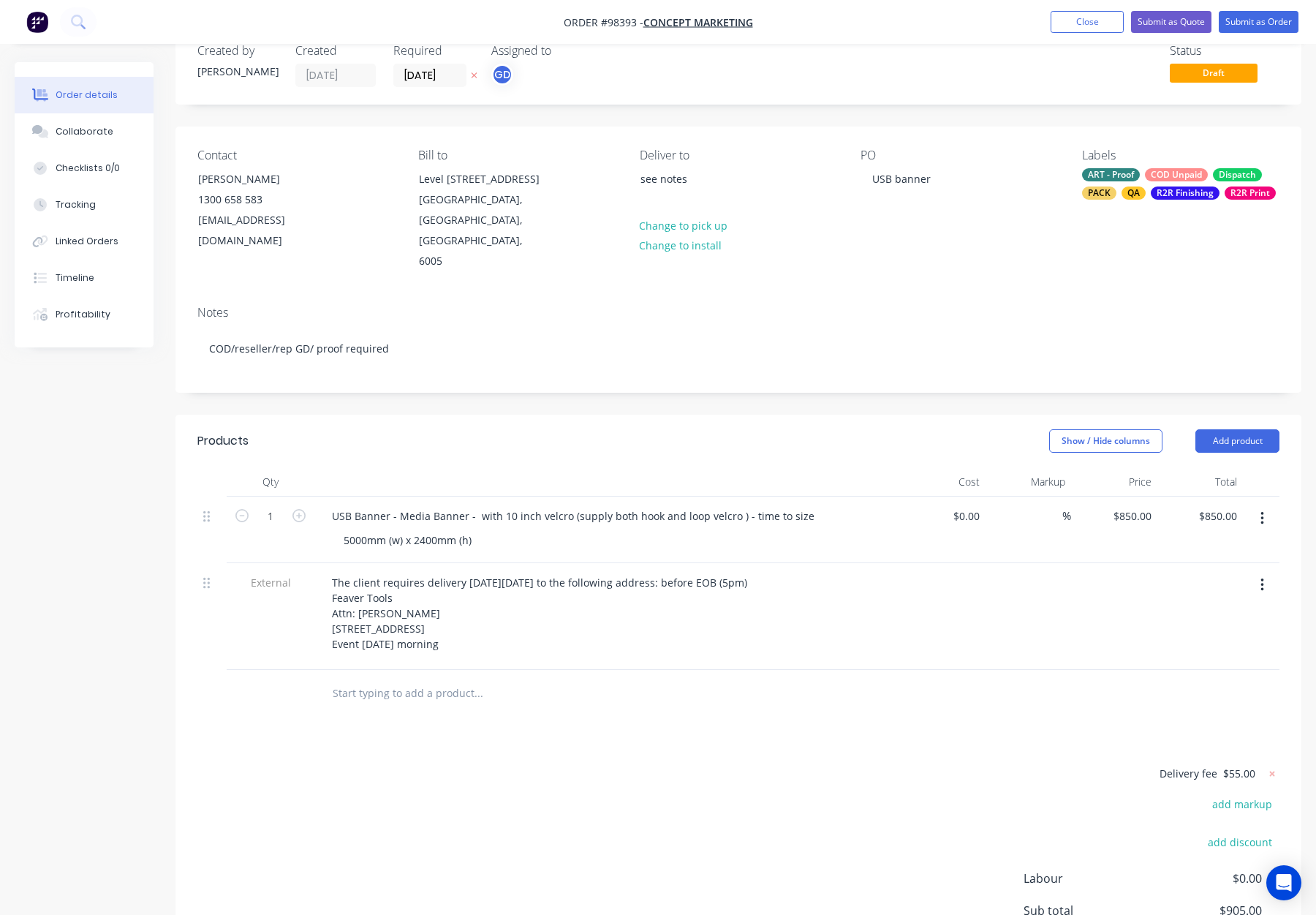
scroll to position [0, 0]
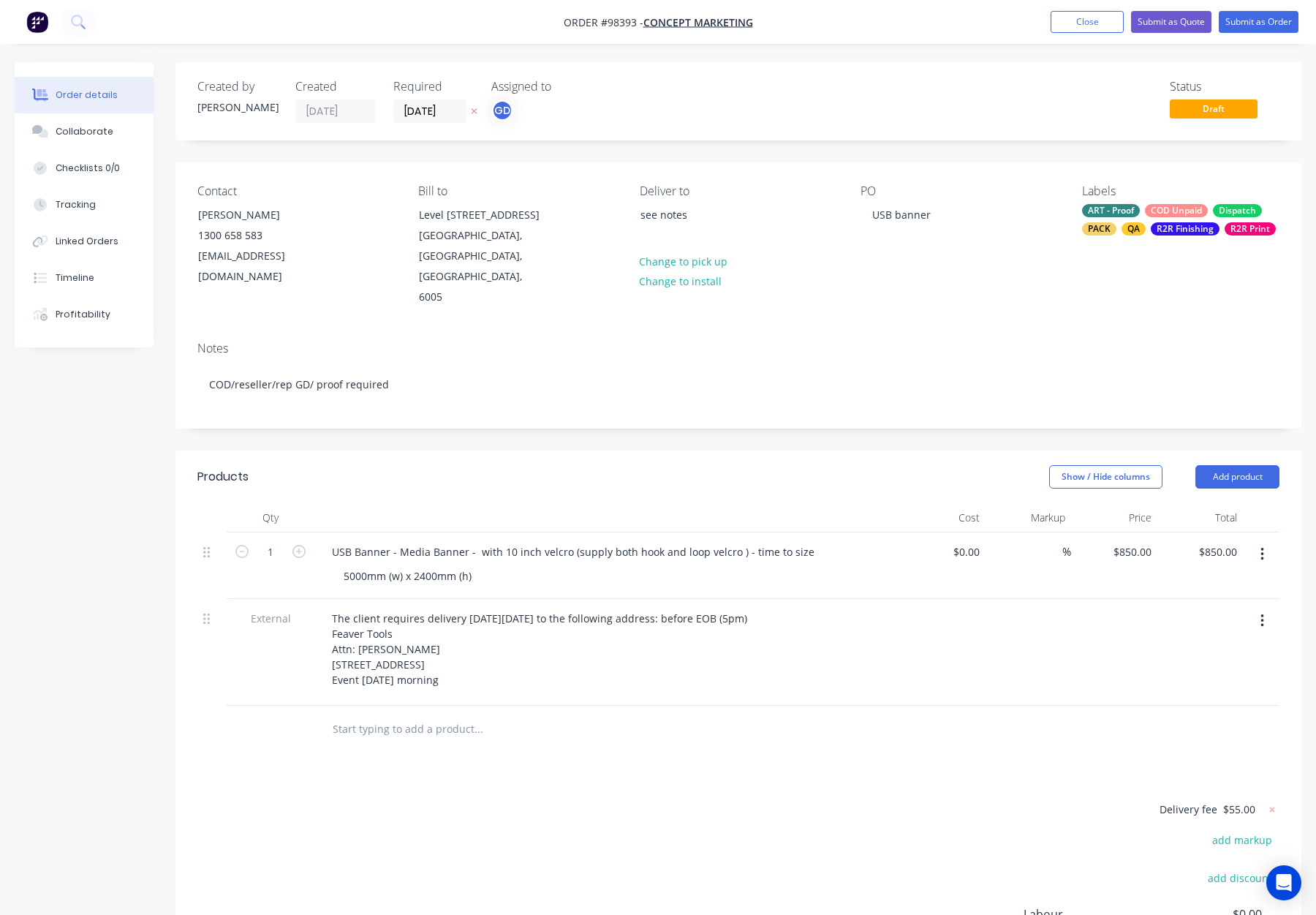
drag, startPoint x: 1251, startPoint y: 480, endPoint x: 1248, endPoint y: 470, distance: 10.4
click at [1250, 478] on header "Products Show / Hide columns Add product" at bounding box center [739, 477] width 1126 height 53
click at [1248, 465] on button "Add product" at bounding box center [1237, 477] width 84 height 24
click at [1216, 679] on div "Notes (Internal)" at bounding box center [1210, 689] width 112 height 21
drag, startPoint x: 322, startPoint y: 706, endPoint x: 334, endPoint y: 708, distance: 12.2
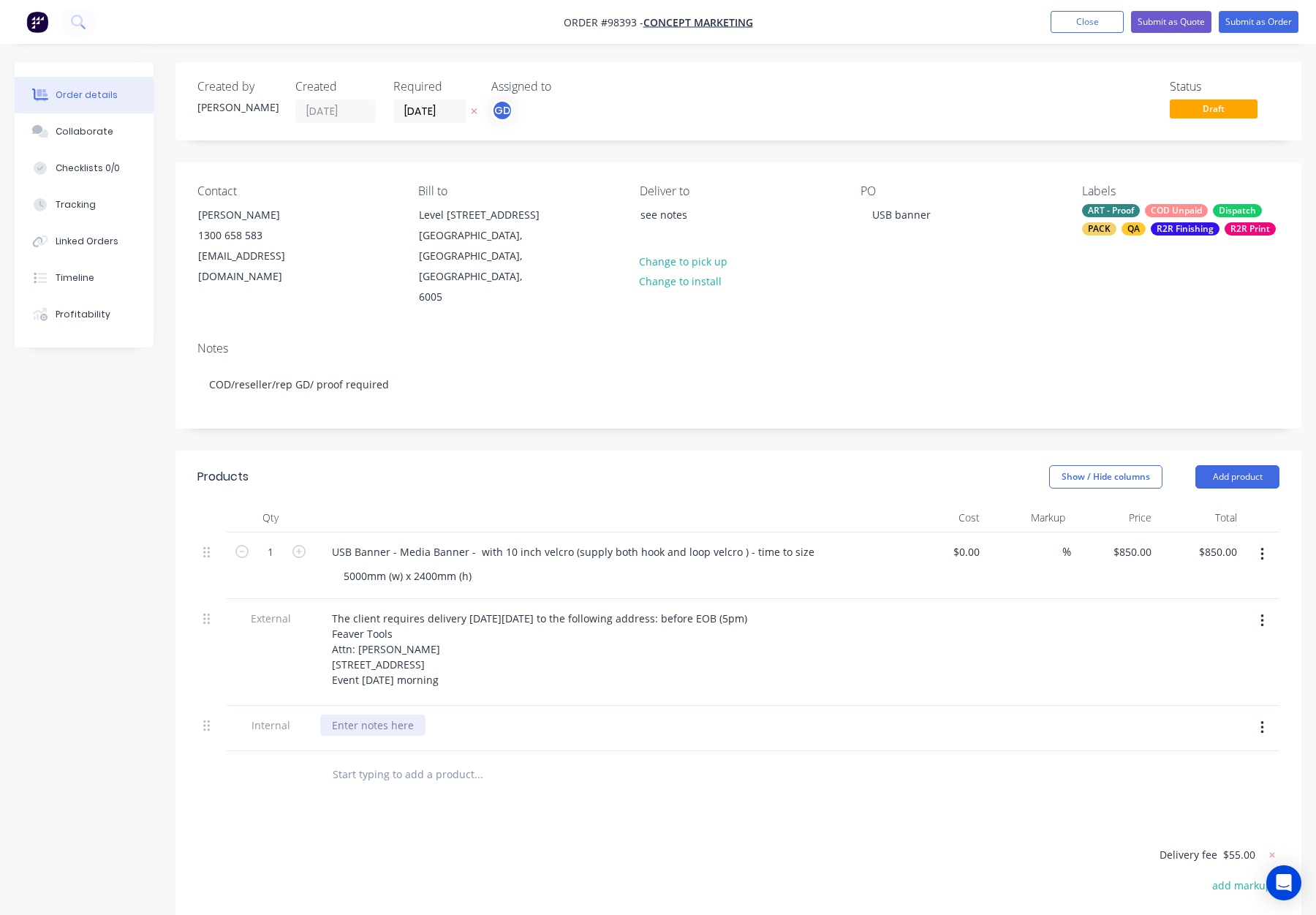
click at [323, 715] on div at bounding box center [372, 725] width 105 height 21
click at [351, 715] on div at bounding box center [372, 725] width 105 height 21
click at [623, 763] on input "text" at bounding box center [478, 775] width 292 height 29
click at [760, 427] on div "Created by [PERSON_NAME] Created [DATE] Required [DATE] Assigned to GD Status D…" at bounding box center [739, 602] width 1126 height 1080
click at [1247, 18] on button "Submit as Order" at bounding box center [1259, 21] width 80 height 22
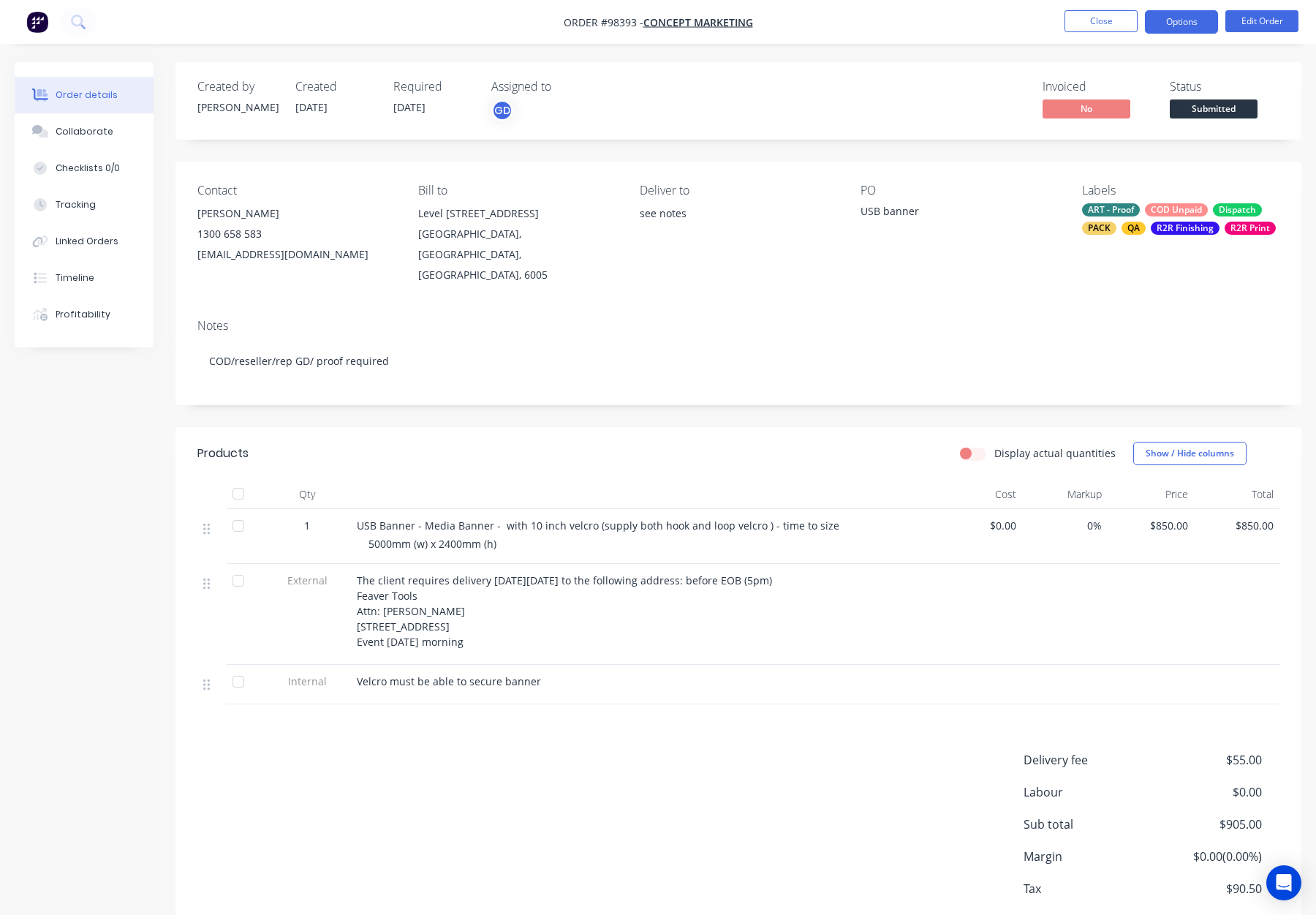
drag, startPoint x: 1183, startPoint y: 21, endPoint x: 1187, endPoint y: 29, distance: 8.9
click at [1183, 21] on button "Options" at bounding box center [1182, 22] width 73 height 24
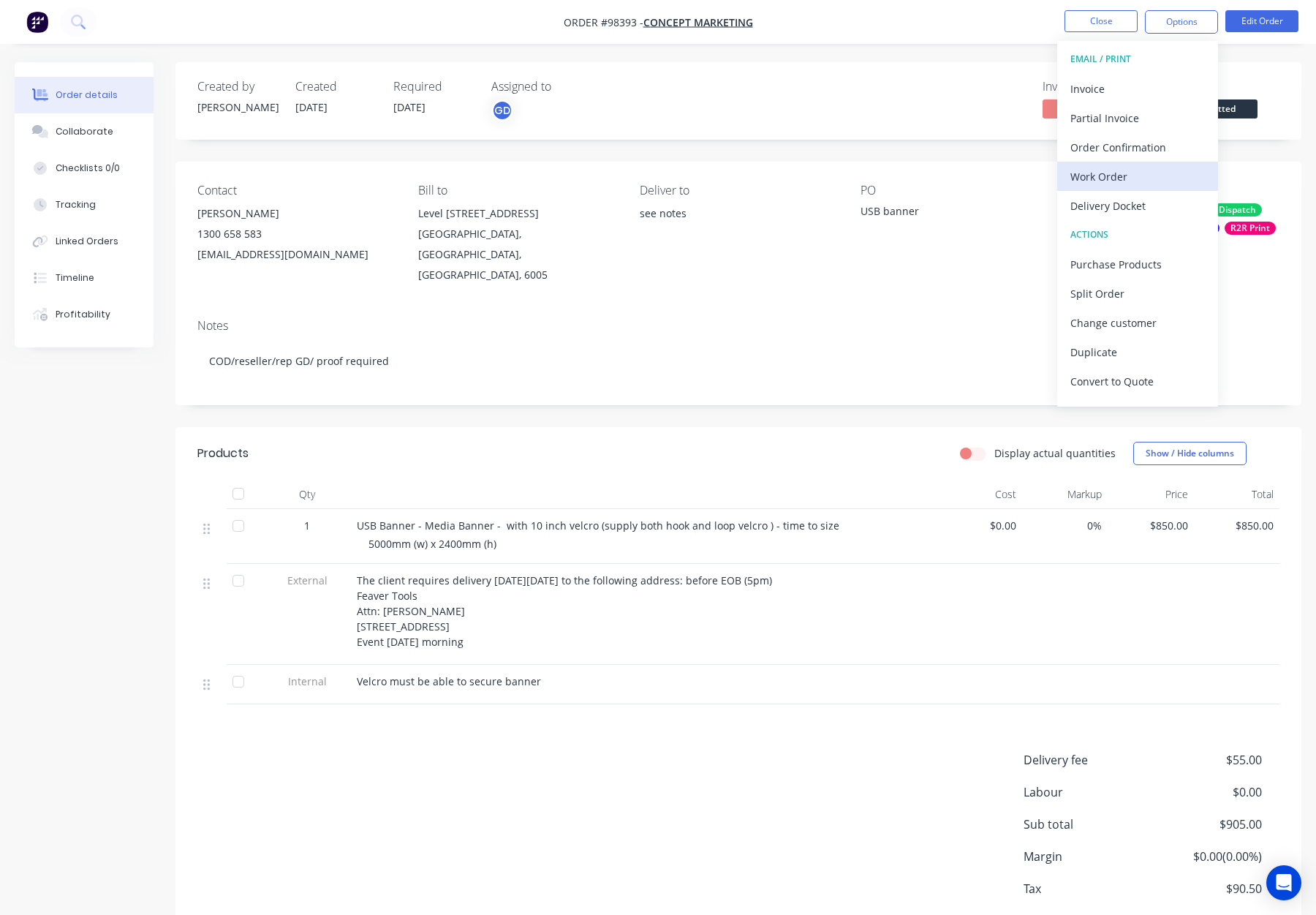
click at [1147, 176] on div "Work Order" at bounding box center [1138, 177] width 134 height 21
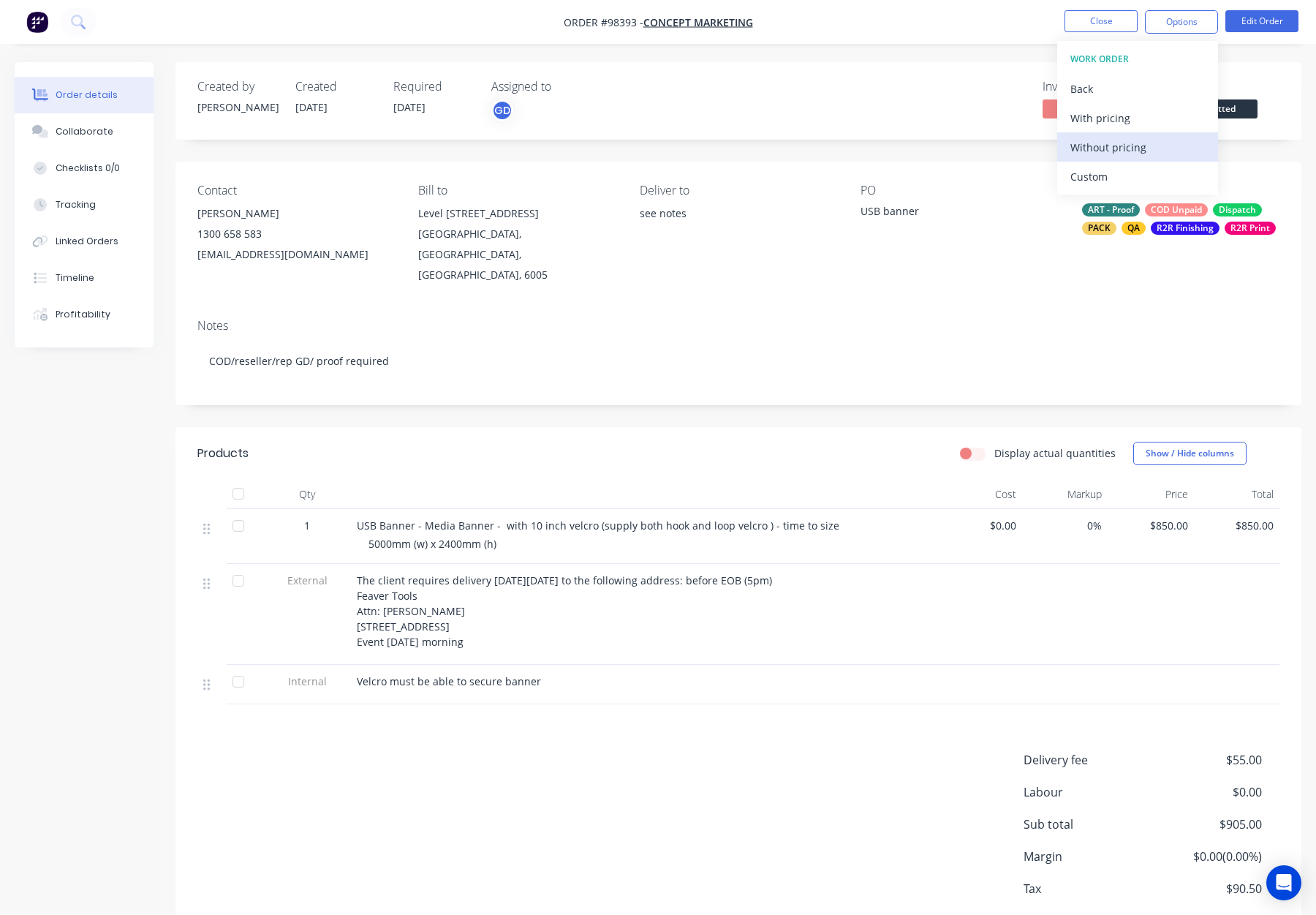
click at [1142, 147] on div "Without pricing" at bounding box center [1138, 147] width 134 height 21
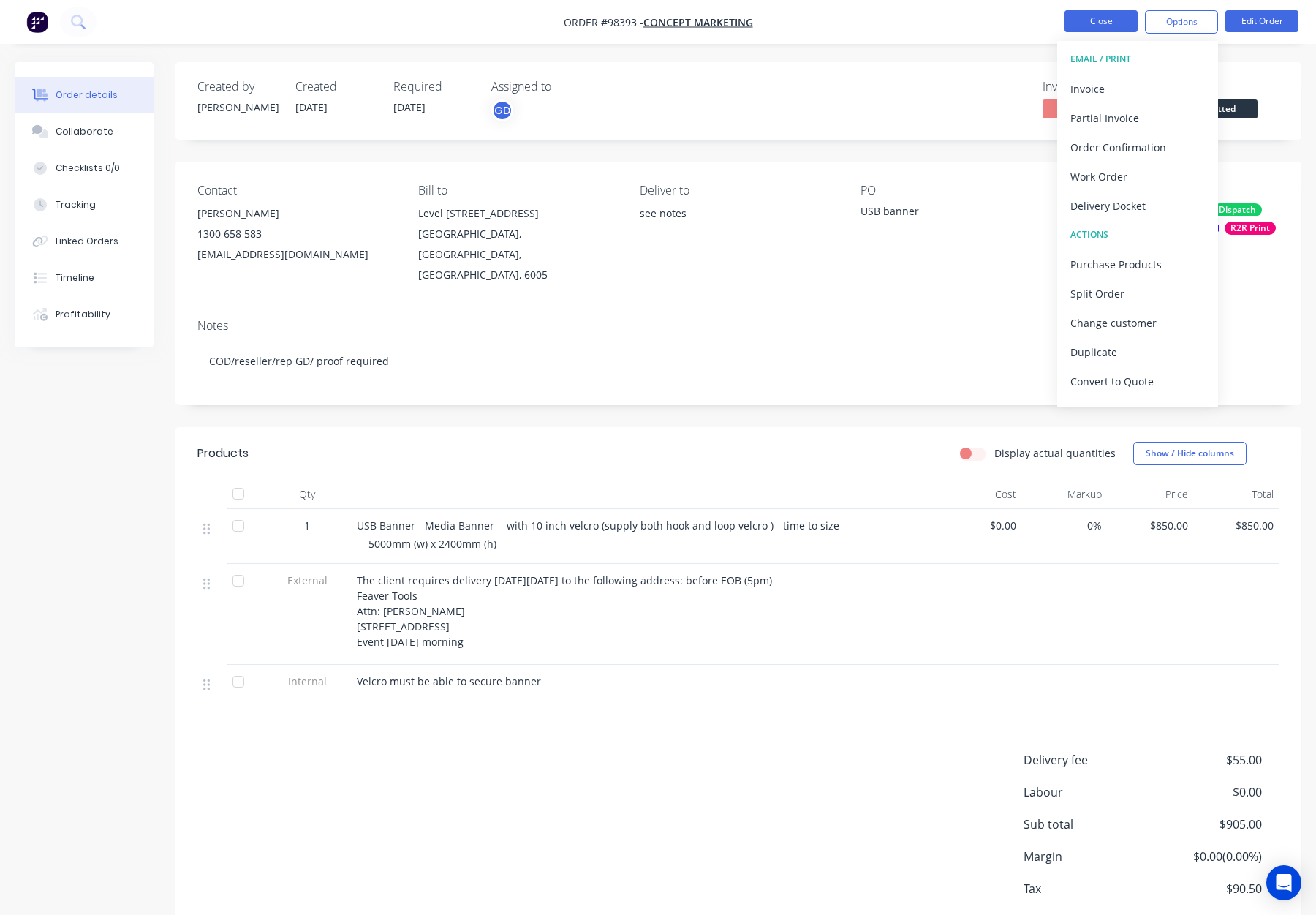
click at [1099, 23] on button "Close" at bounding box center [1101, 21] width 73 height 22
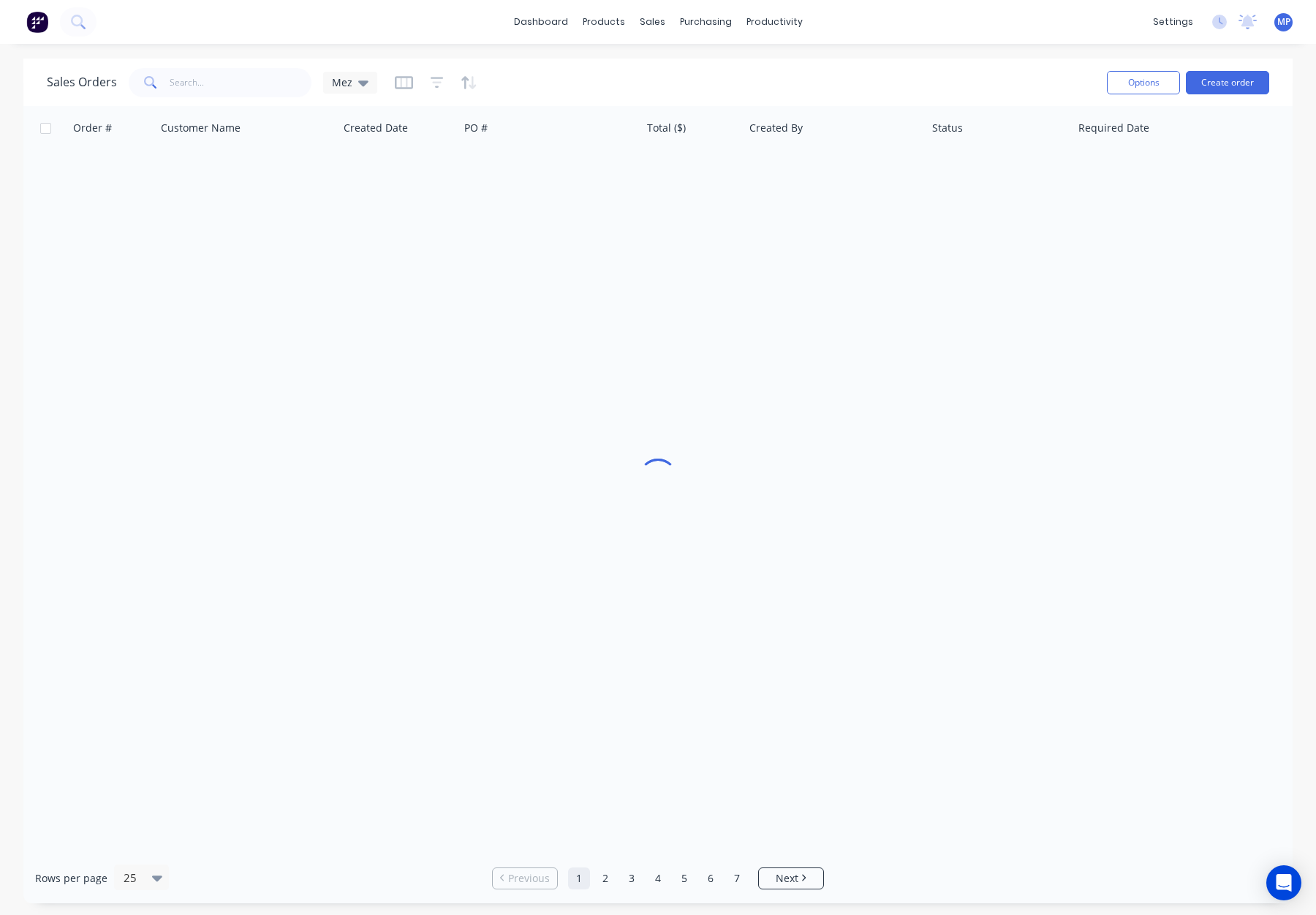
click at [885, 37] on div "dashboard products sales purchasing productivity dashboard products Product Cat…" at bounding box center [658, 22] width 1316 height 44
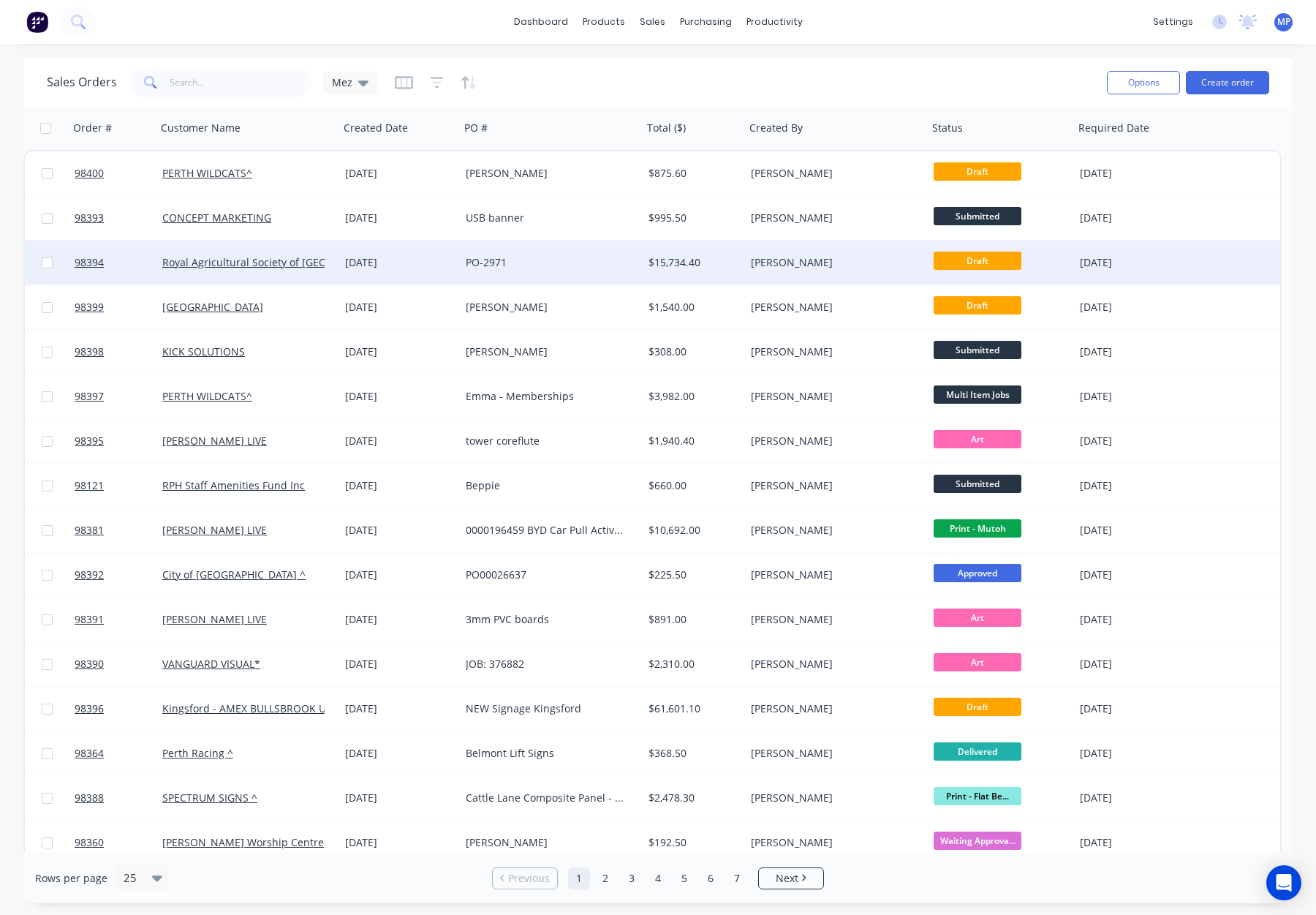
click at [734, 263] on div "$15,734.40" at bounding box center [692, 262] width 86 height 15
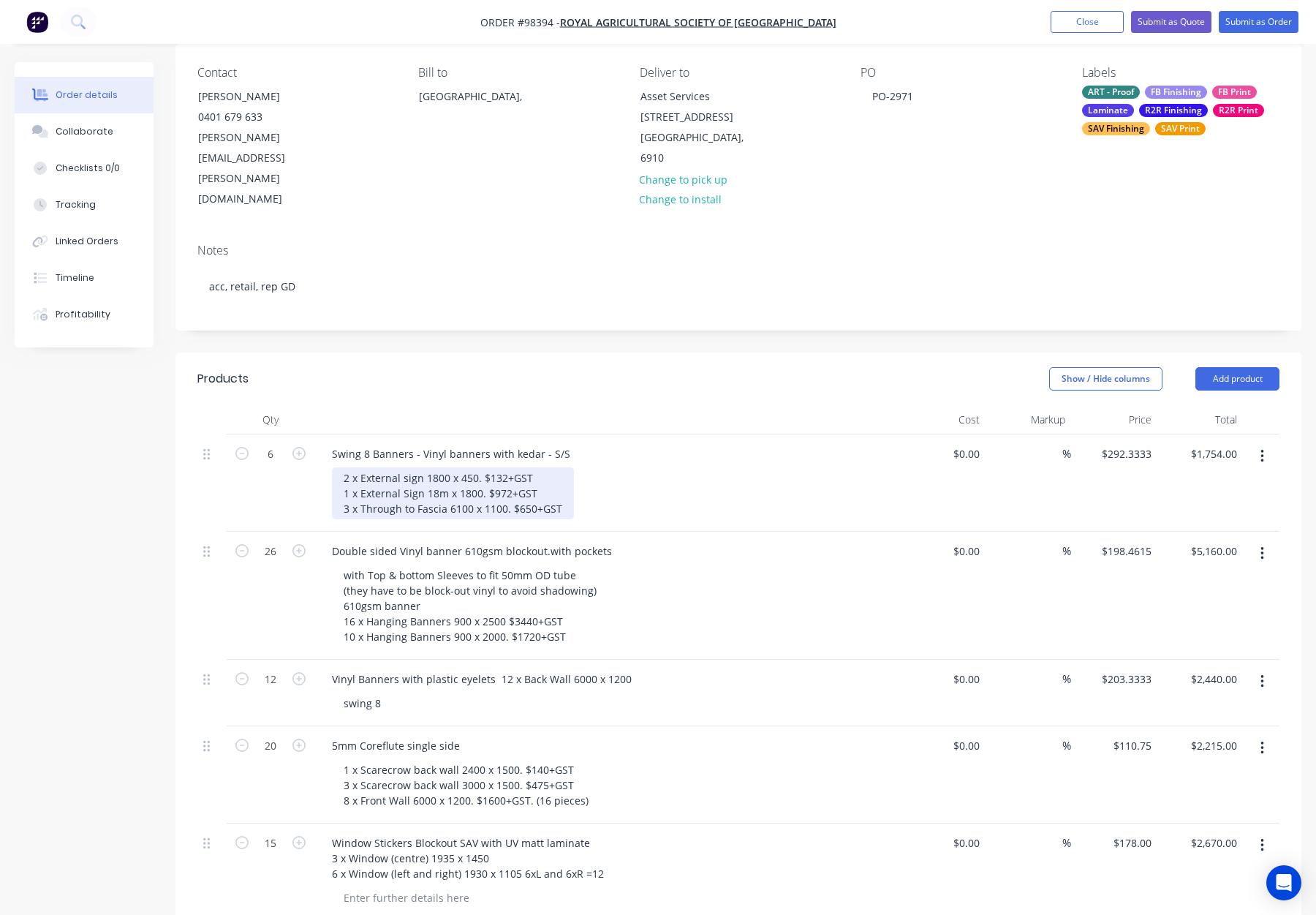
scroll to position [127, 0]
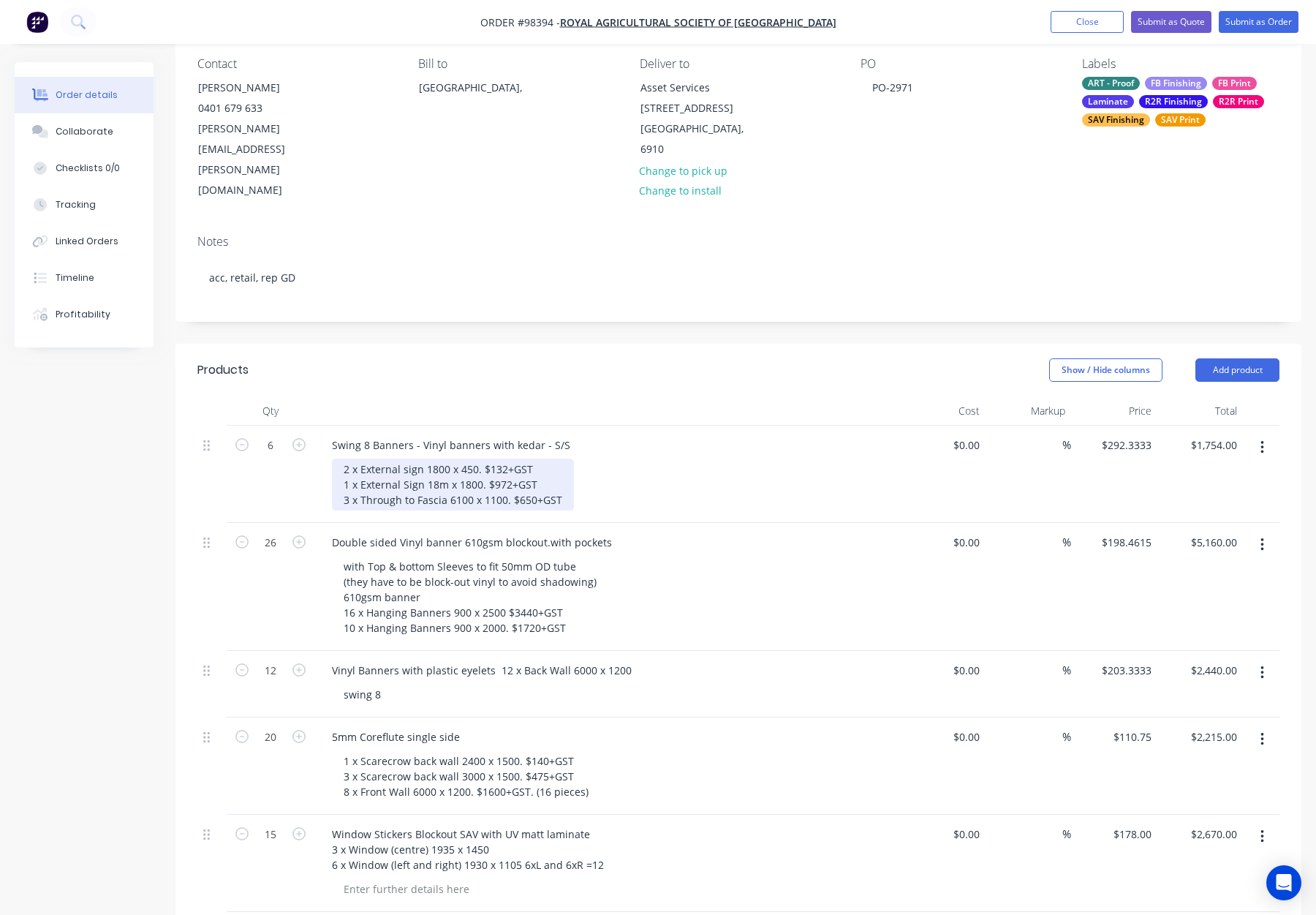
drag, startPoint x: 506, startPoint y: 408, endPoint x: 562, endPoint y: 410, distance: 56.0
click at [562, 459] on div "2 x External sign 1800 x 450. $132+GST 1 x External Sign 18m x 1800. $972+GST 3…" at bounding box center [453, 485] width 242 height 52
drag, startPoint x: 533, startPoint y: 408, endPoint x: 482, endPoint y: 409, distance: 51.0
click at [479, 459] on div "2 x External sign 1800 x 450. $132+GST 1 x External Sign 18m x 1800. $972+GST 3…" at bounding box center [453, 485] width 242 height 52
click at [357, 459] on div "2 x External sign 1800 x 450 1 x External Sign 18m x 1800. $972+GST 3 x Through…" at bounding box center [453, 485] width 242 height 52
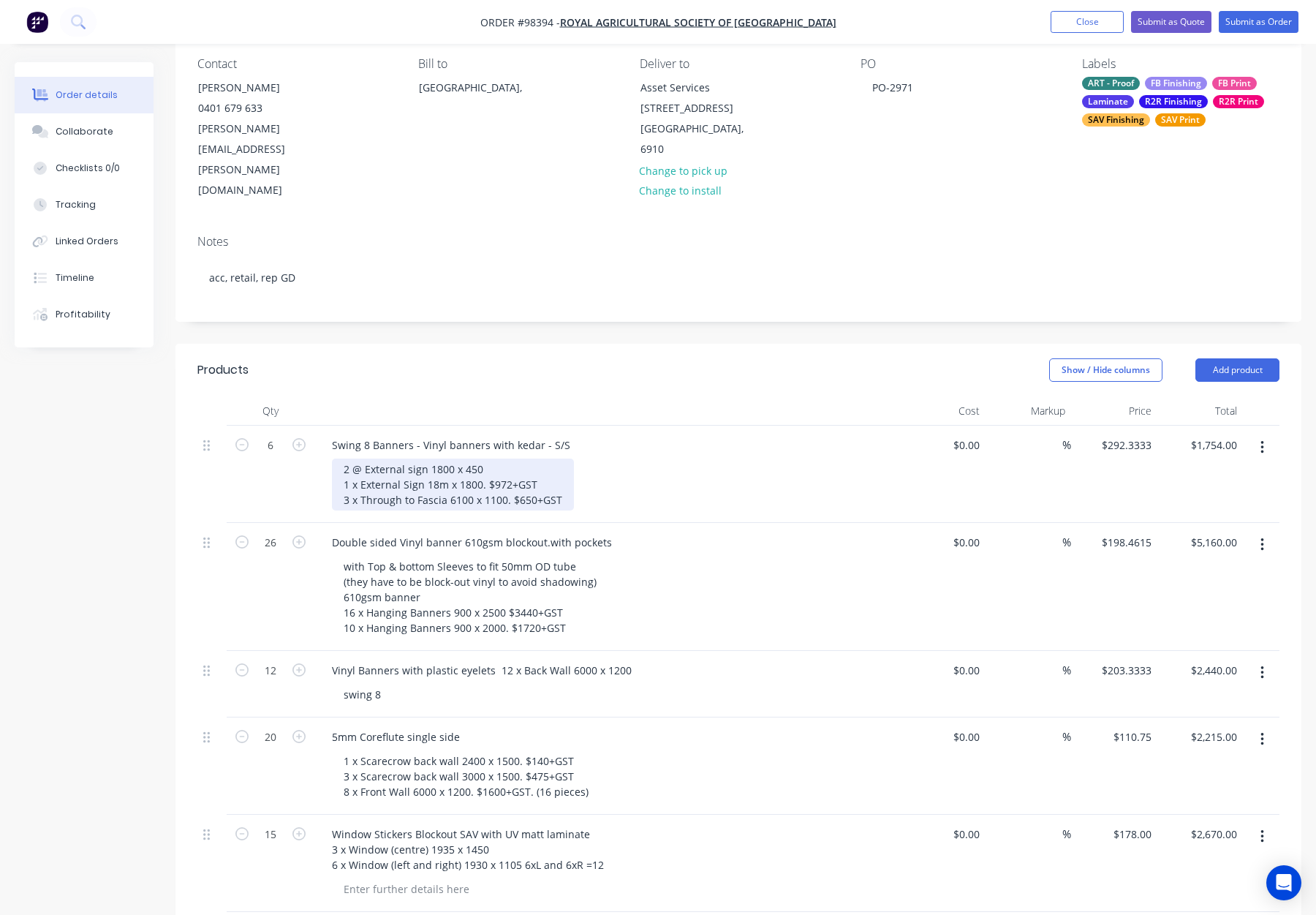
click at [357, 459] on div "2 @ External sign 1800 x 450 1 x External Sign 18m x 1800. $972+GST 3 x Through…" at bounding box center [453, 485] width 242 height 52
drag, startPoint x: 489, startPoint y: 423, endPoint x: 564, endPoint y: 426, distance: 75.1
click at [564, 459] on div "2 @ External sign 1800 x 450 1 @ External Sign 18m x 1800. $972+GST 3 x Through…" at bounding box center [453, 485] width 242 height 52
drag, startPoint x: 507, startPoint y: 438, endPoint x: 580, endPoint y: 438, distance: 73.0
click at [580, 459] on div "2 @ External sign 1800 x 450 1 @ External Sign 18m x 1800 3 x Through to Fascia…" at bounding box center [613, 485] width 562 height 52
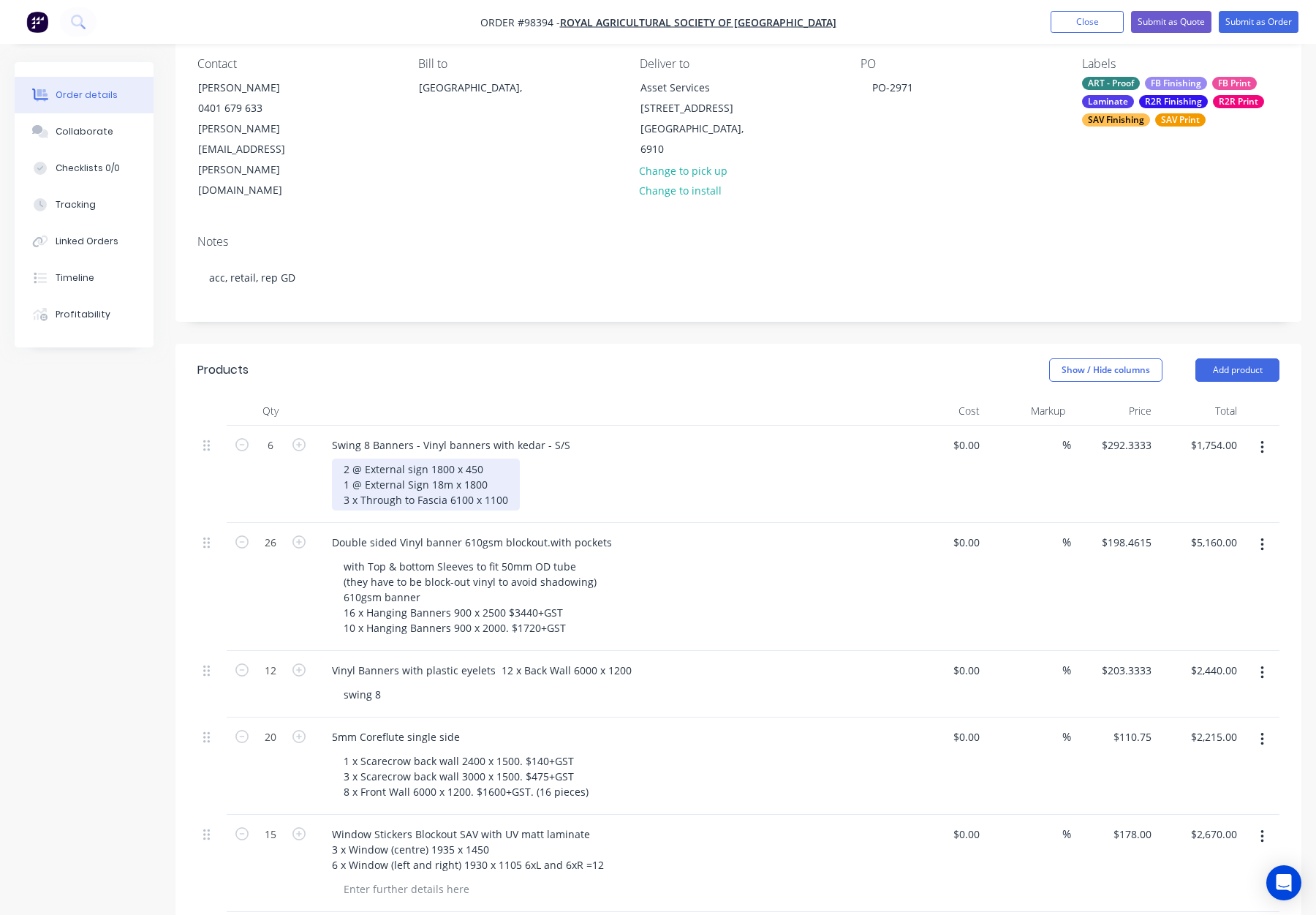
click at [357, 459] on div "2 @ External sign 1800 x 450 1 @ External Sign 18m x 1800 3 x Through to Fascia…" at bounding box center [426, 485] width 188 height 52
click at [436, 359] on div "Show / Hide columns Add product" at bounding box center [853, 370] width 852 height 24
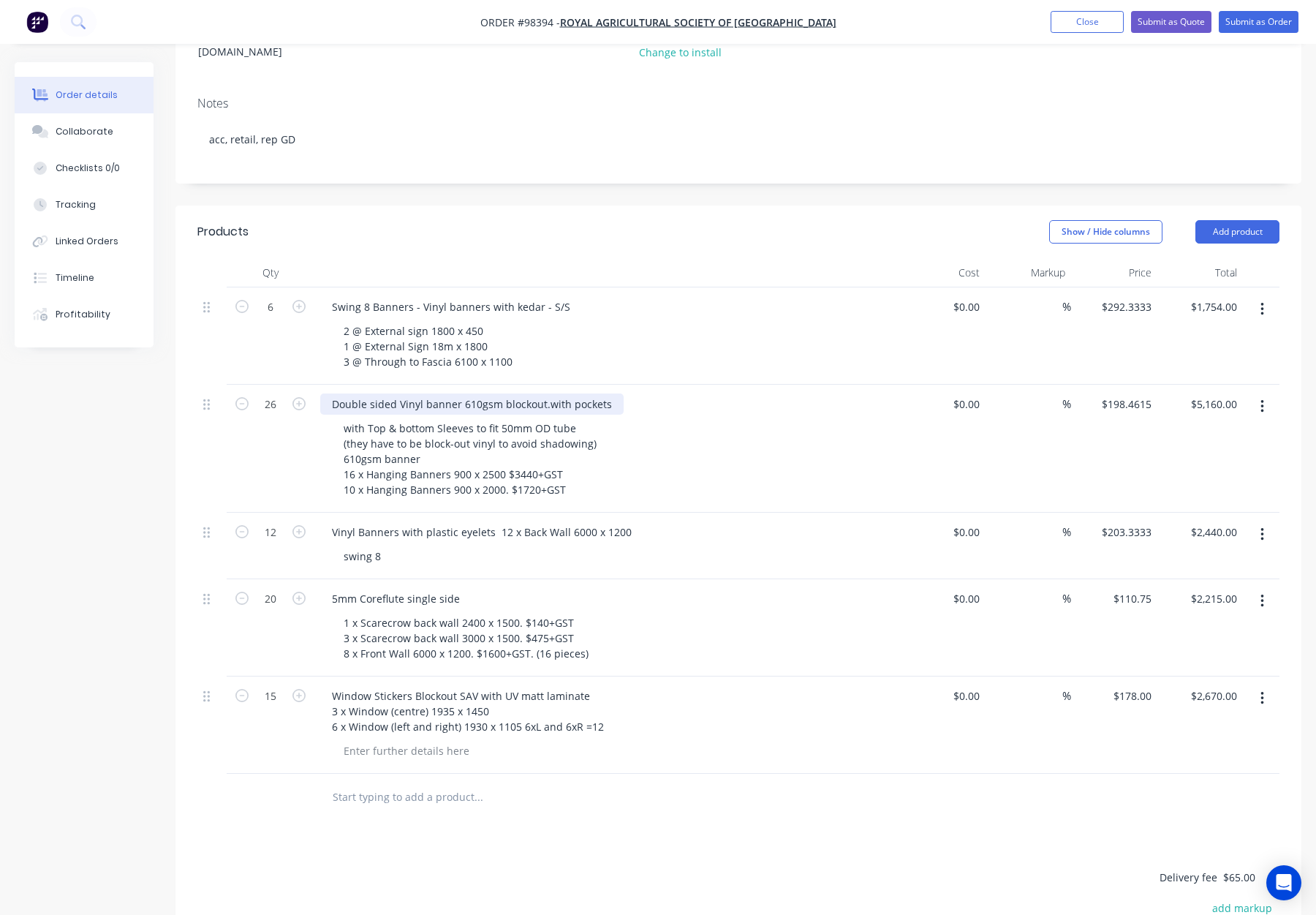
scroll to position [271, 0]
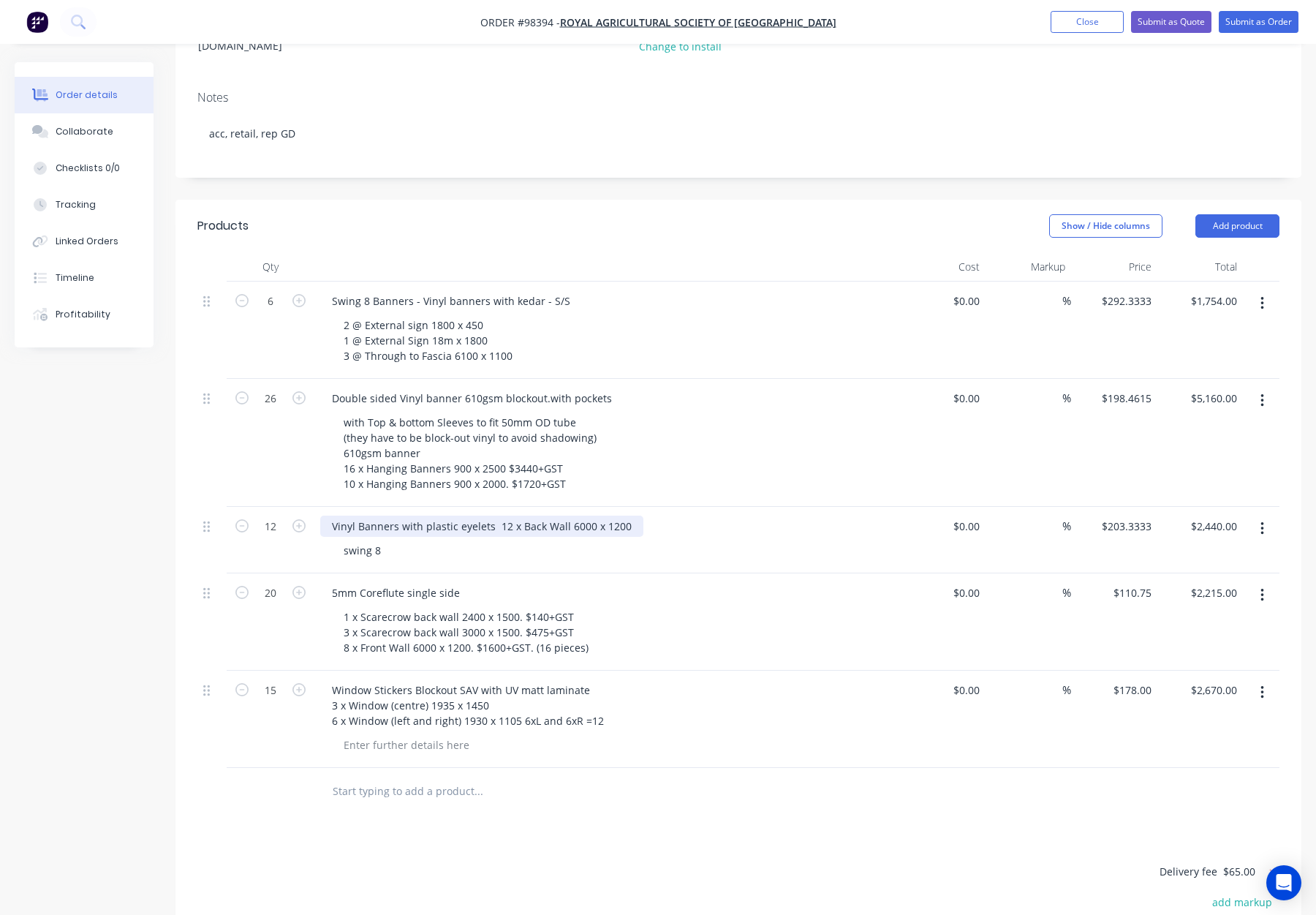
click at [329, 516] on div "Vinyl Banners with plastic eyelets 12 x Back Wall 6000 x 1200" at bounding box center [481, 526] width 323 height 21
drag, startPoint x: 394, startPoint y: 462, endPoint x: 397, endPoint y: 470, distance: 8.5
click at [373, 516] on div "Swing 8 Vinyl Banners with plastic eyelets 12 x Back Wall 6000 x 1200" at bounding box center [502, 526] width 364 height 21
click at [407, 516] on div "Swing 8 Banners with plastic eyelets 12 x Back Wall 6000 x 1200" at bounding box center [489, 526] width 338 height 21
drag, startPoint x: 410, startPoint y: 466, endPoint x: 419, endPoint y: 472, distance: 10.8
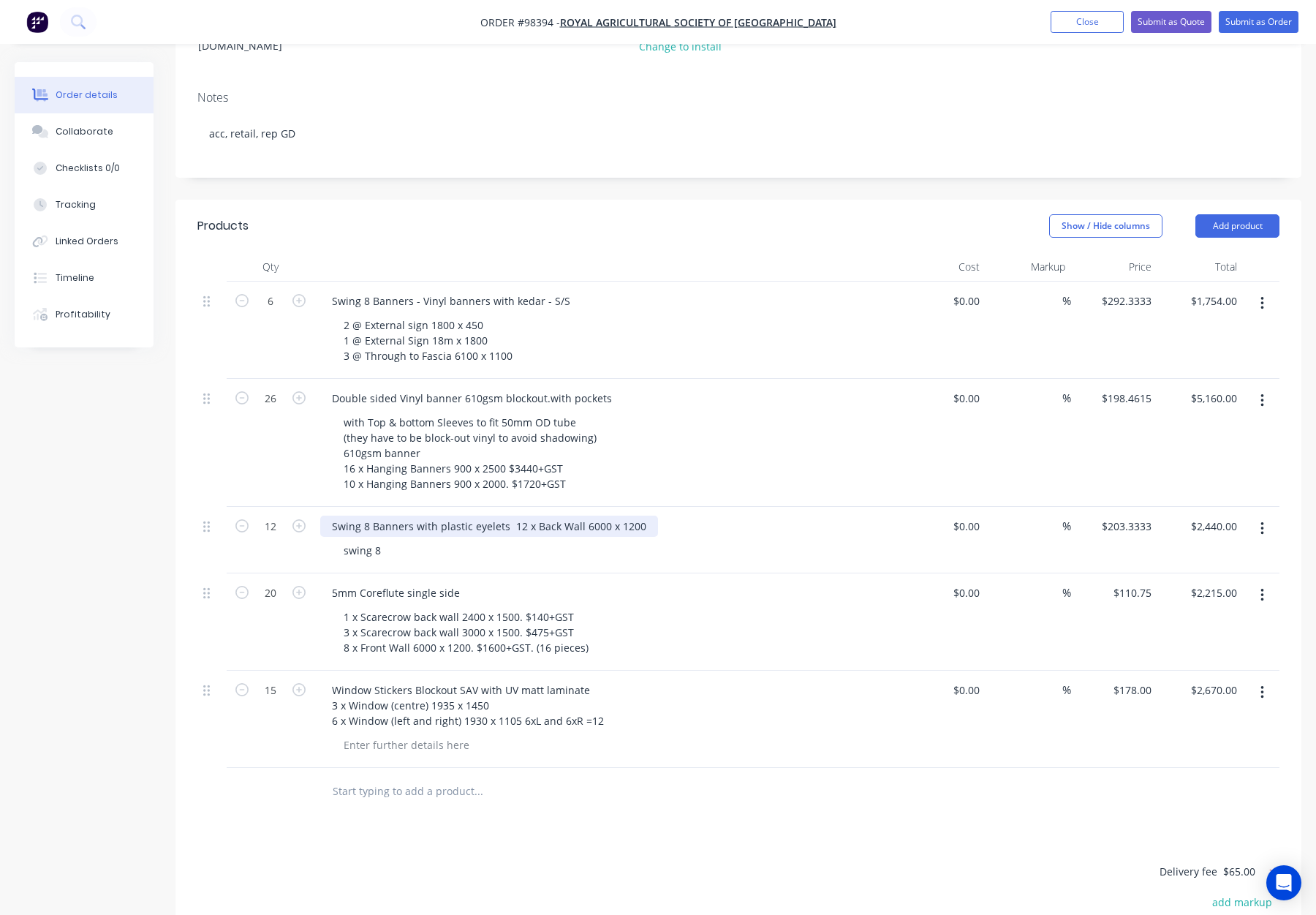
click at [410, 516] on div "Swing 8 Banners with plastic eyelets 12 x Back Wall 6000 x 1200" at bounding box center [489, 526] width 338 height 21
drag, startPoint x: 638, startPoint y: 464, endPoint x: 585, endPoint y: 468, distance: 53.2
click at [585, 516] on div "Swing 8 Banners - with plastic eyelets 12 x Back Wall 6000 x 1200" at bounding box center [492, 526] width 344 height 21
copy div "6000 x 1200"
click at [342, 540] on div "swing 8" at bounding box center [362, 551] width 61 height 21
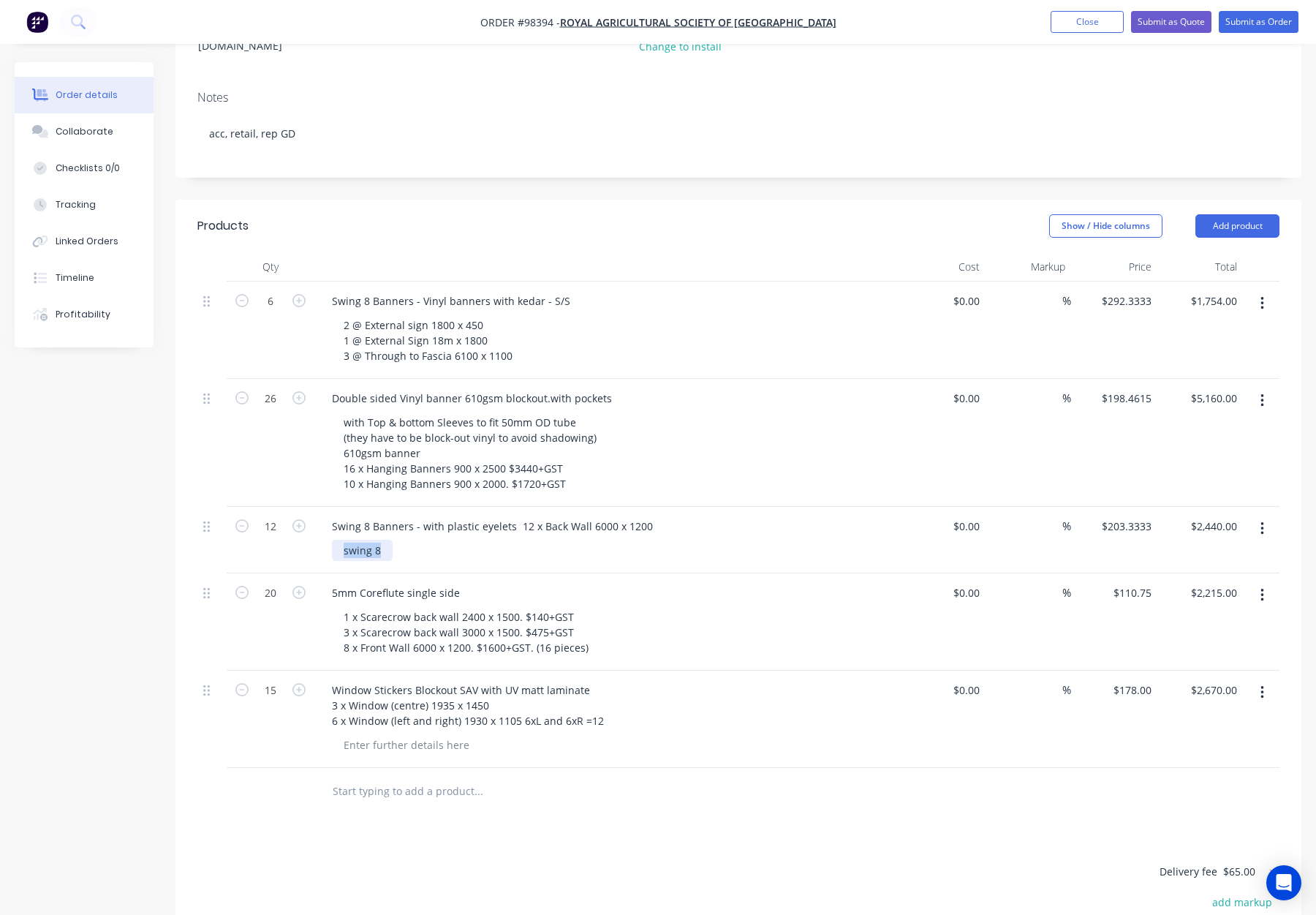
paste div
drag, startPoint x: 548, startPoint y: 465, endPoint x: 652, endPoint y: 466, distance: 104.0
click at [652, 516] on div "Swing 8 Banners - with plastic eyelets 12 x Back Wall 6000 x 1200" at bounding box center [492, 526] width 344 height 21
click at [645, 516] on div "Swing 8 Banners - with plastic eyelets" at bounding box center [607, 526] width 573 height 21
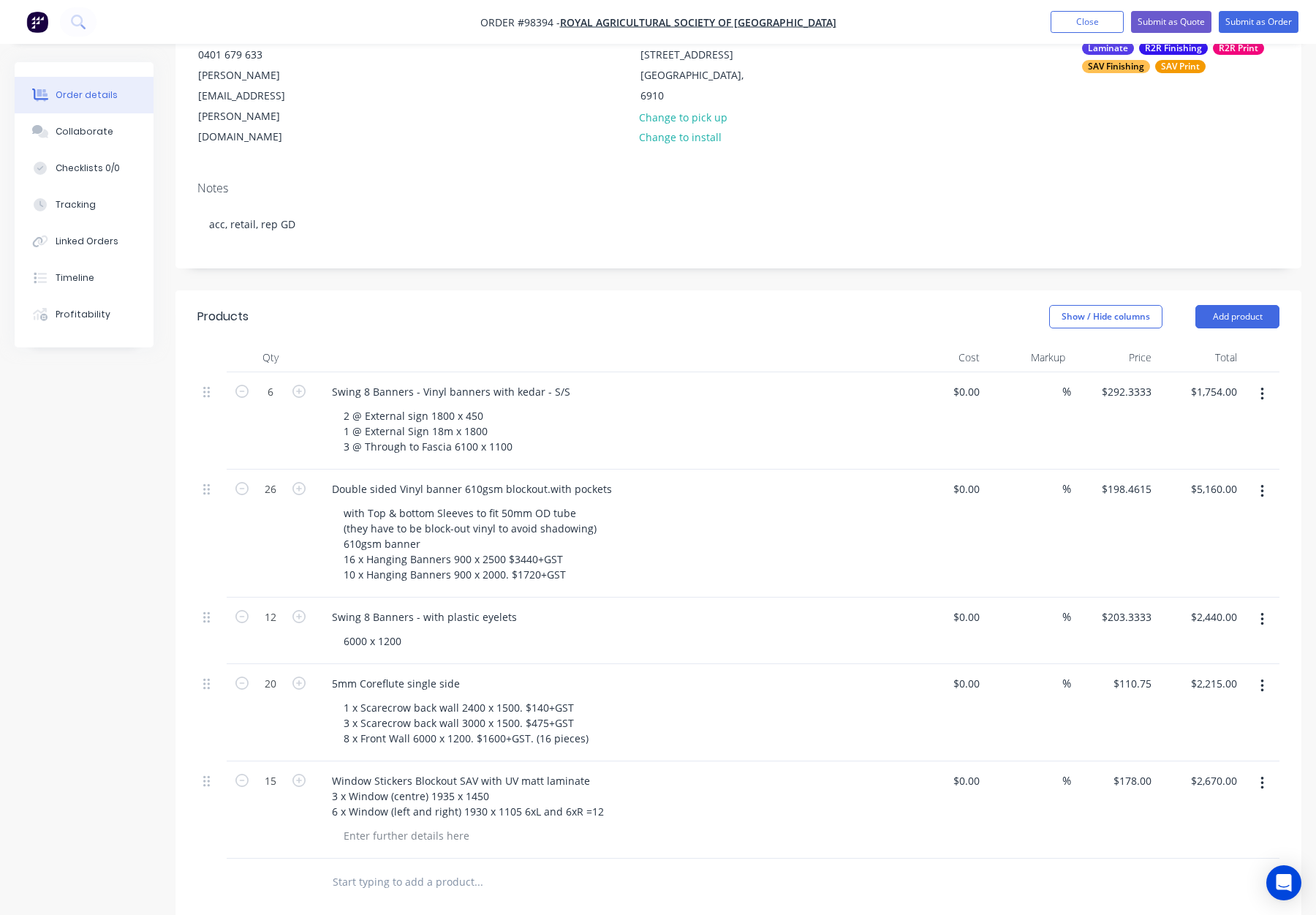
scroll to position [180, 0]
drag, startPoint x: 484, startPoint y: 332, endPoint x: 417, endPoint y: 328, distance: 67.1
click at [417, 382] on div "Swing 8 Banners - Vinyl banners with kedar - S/S" at bounding box center [450, 393] width 261 height 21
click at [555, 291] on header "Products Show / Hide columns Add product" at bounding box center [739, 317] width 1126 height 53
click at [467, 382] on div "Swing 8 Banners - with kedar - S/S" at bounding box center [415, 393] width 191 height 21
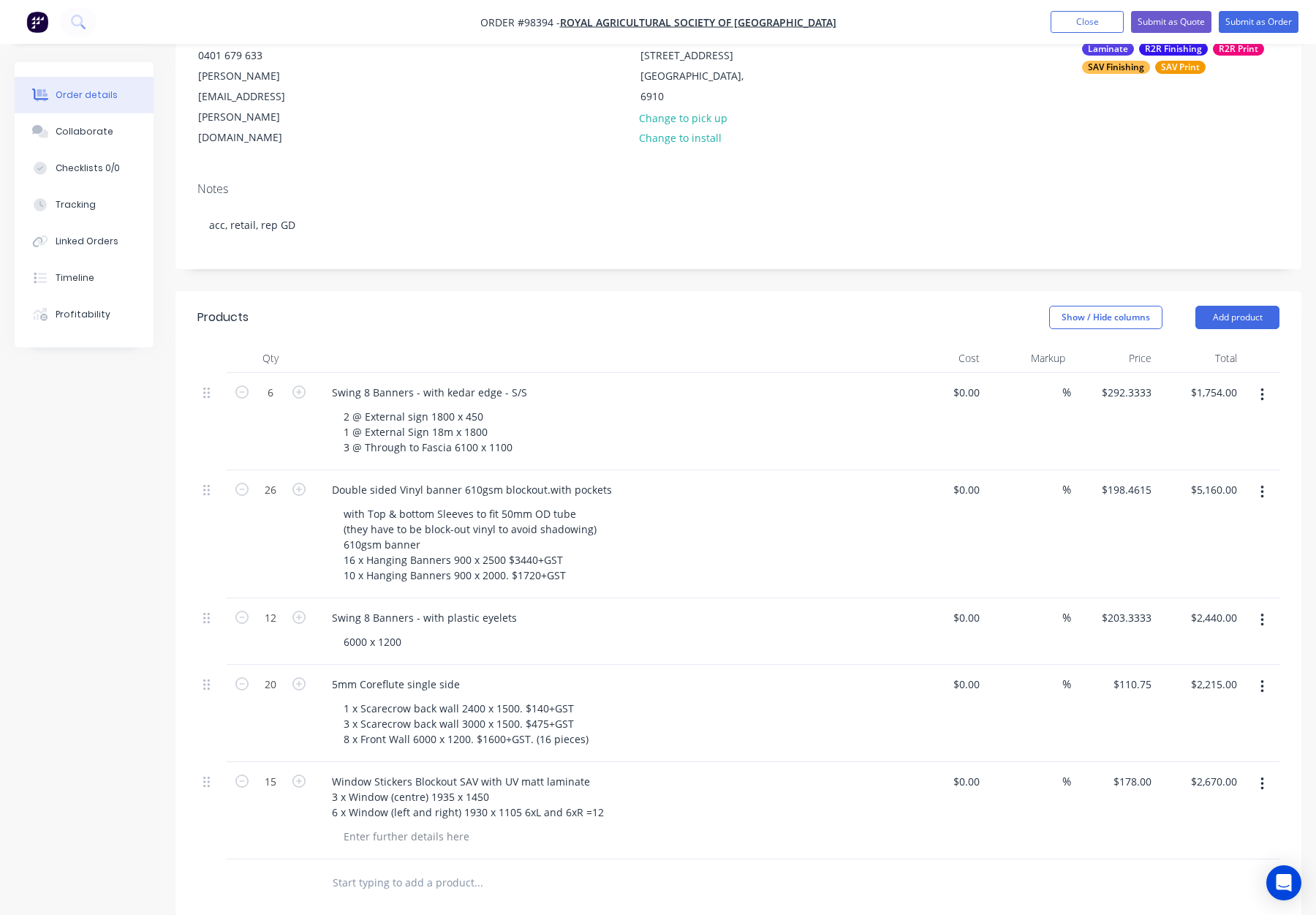
drag, startPoint x: 552, startPoint y: 270, endPoint x: 568, endPoint y: 277, distance: 17.5
click at [552, 291] on header "Products Show / Hide columns Add product" at bounding box center [739, 317] width 1126 height 53
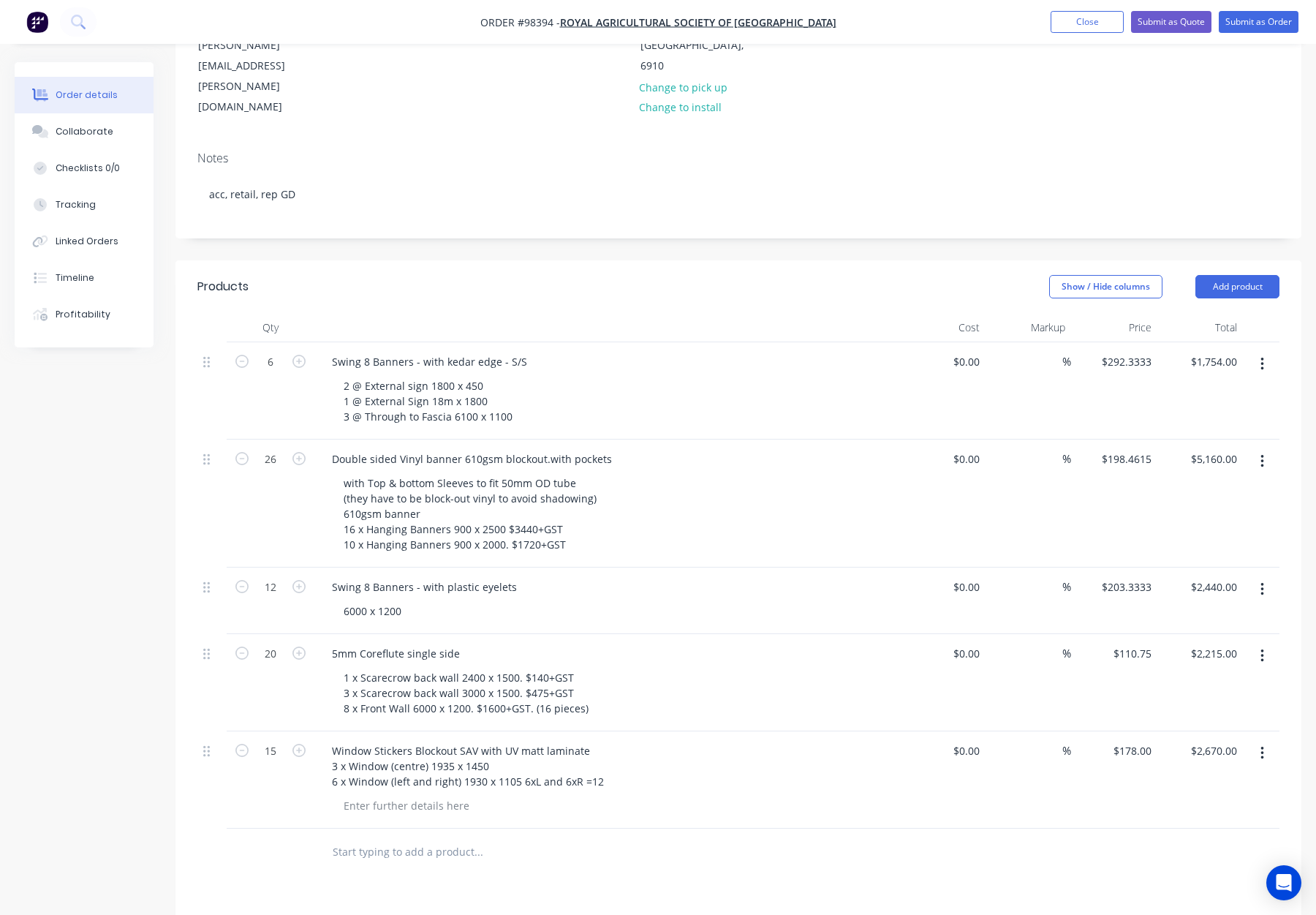
scroll to position [243, 0]
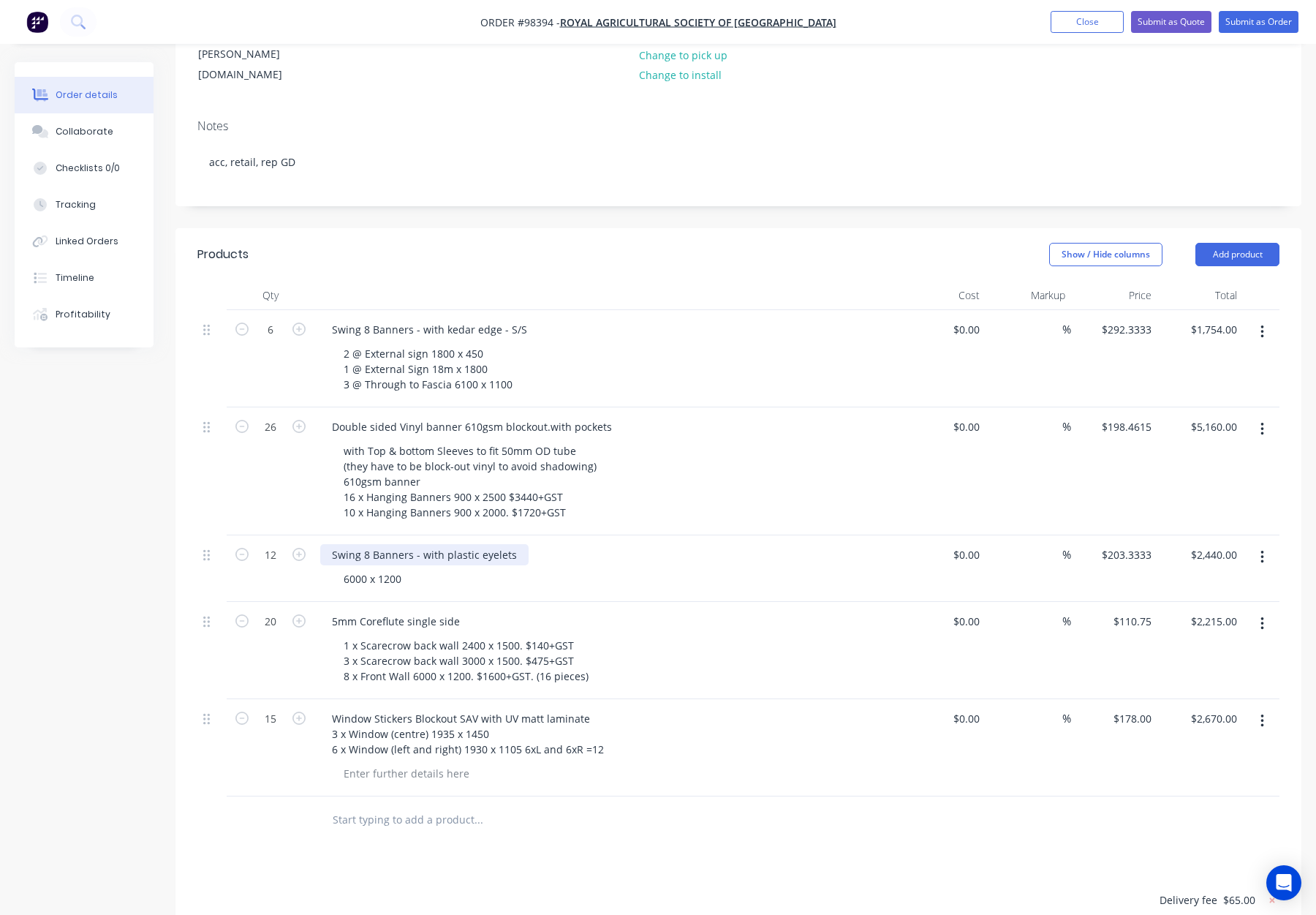
drag, startPoint x: 511, startPoint y: 495, endPoint x: 527, endPoint y: 504, distance: 18.4
click at [512, 544] on div "Swing 8 Banners - with plastic eyelets" at bounding box center [424, 555] width 208 height 21
click at [696, 569] on div "6000 x 1200" at bounding box center [613, 579] width 562 height 21
drag, startPoint x: 607, startPoint y: 367, endPoint x: 625, endPoint y: 376, distance: 20.1
click at [608, 416] on div "Double sided Vinyl banner 610gsm blockout.with pockets" at bounding box center [472, 427] width 304 height 21
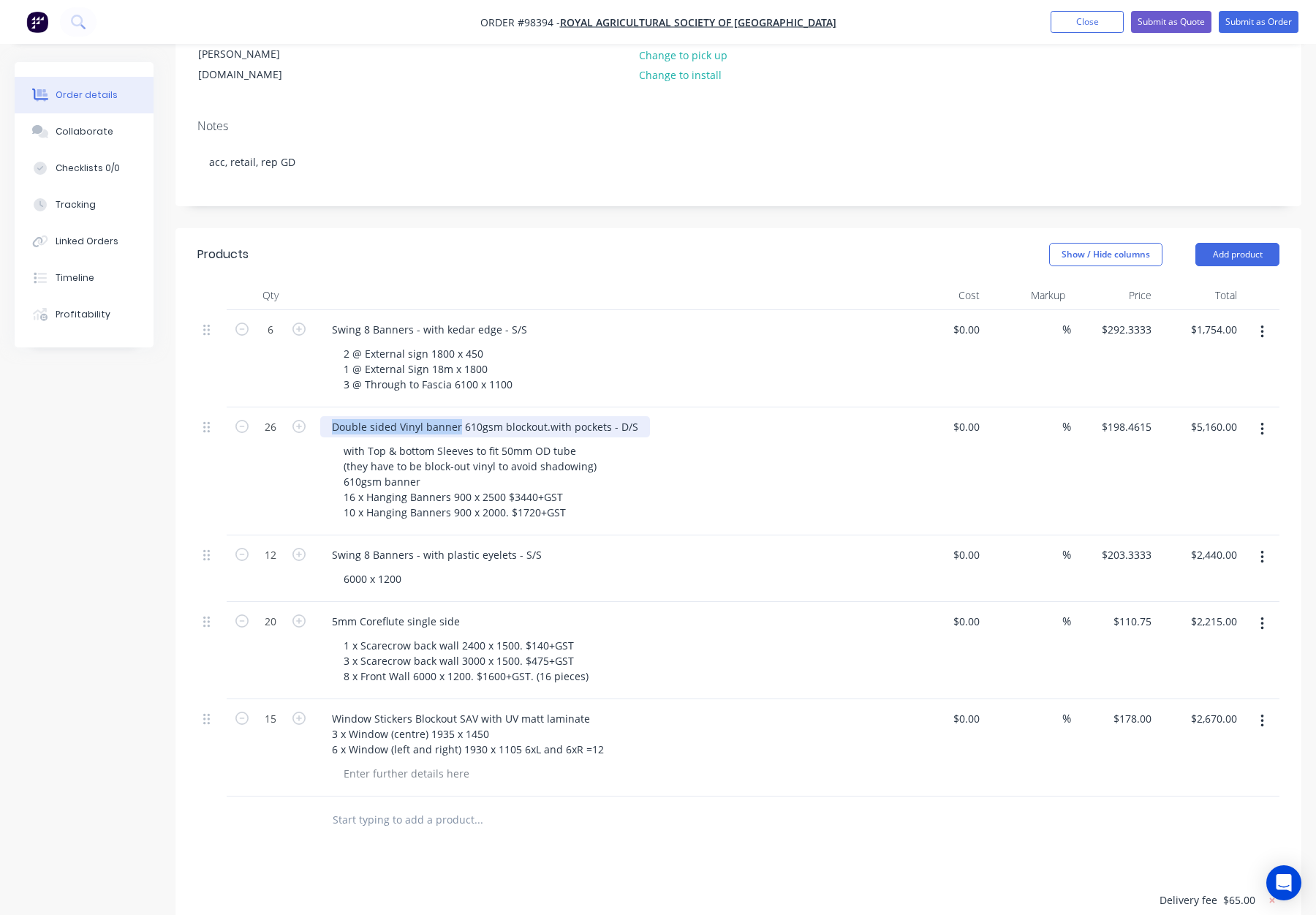
drag, startPoint x: 456, startPoint y: 366, endPoint x: 331, endPoint y: 359, distance: 125.2
click at [331, 416] on div "Double sided Vinyl banner 610gsm blockout.with pockets - D/S" at bounding box center [485, 427] width 330 height 21
click at [500, 416] on div "Swing 8 Banner - 610gsm blockout.with pockets - D/S" at bounding box center [462, 427] width 283 height 21
click at [735, 441] on div "with Top & bottom Sleeves to fit 50mm OD tube (they have to be block-out vinyl …" at bounding box center [613, 482] width 562 height 82
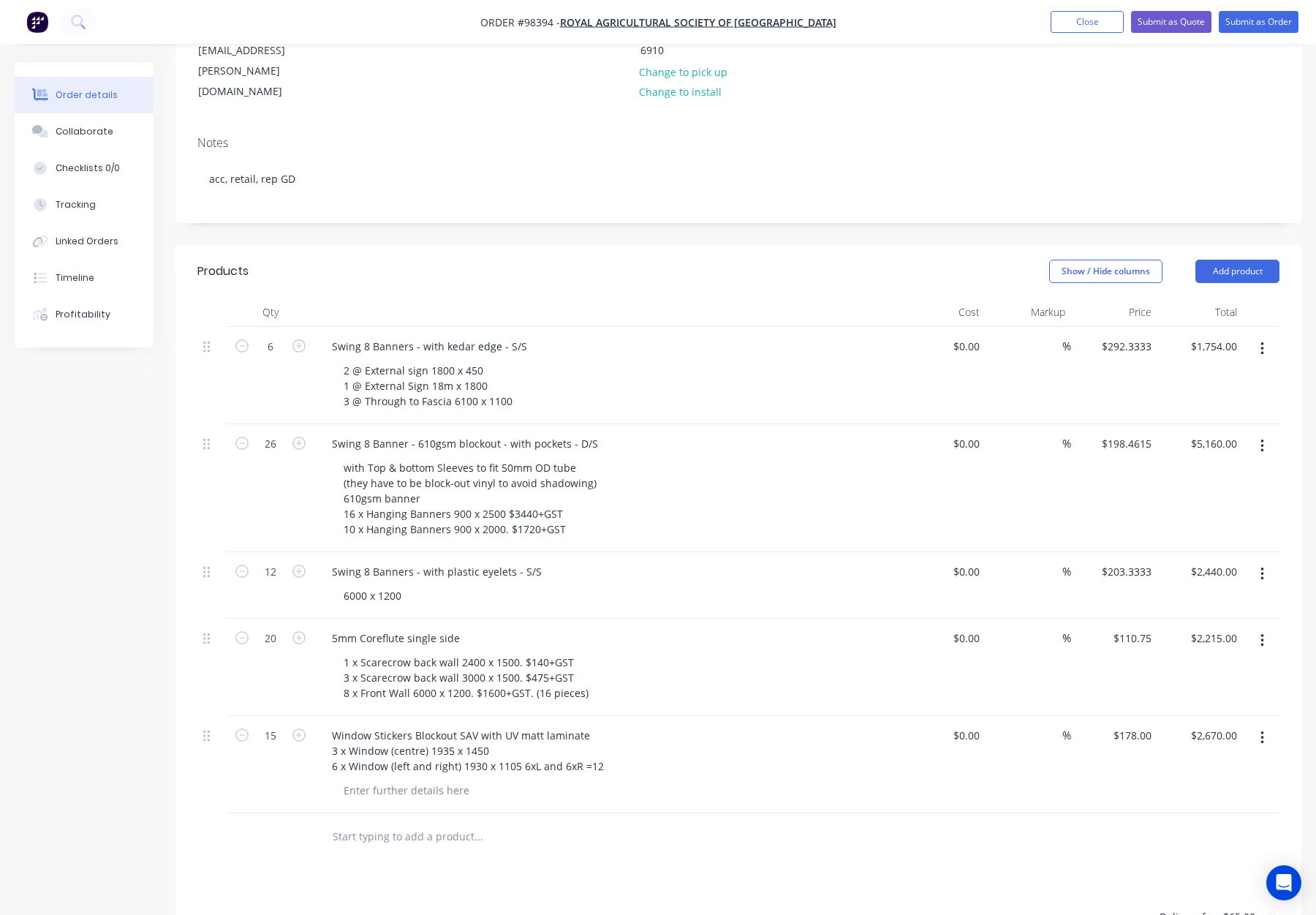
scroll to position [226, 0]
click at [405, 434] on div "Swing 8 Banner - 610gsm blockout - with pockets - D/S" at bounding box center [465, 445] width 290 height 21
click at [703, 458] on div "with Top & bottom Sleeves to fit 50mm OD tube (they have to be block-out vinyl …" at bounding box center [613, 499] width 562 height 82
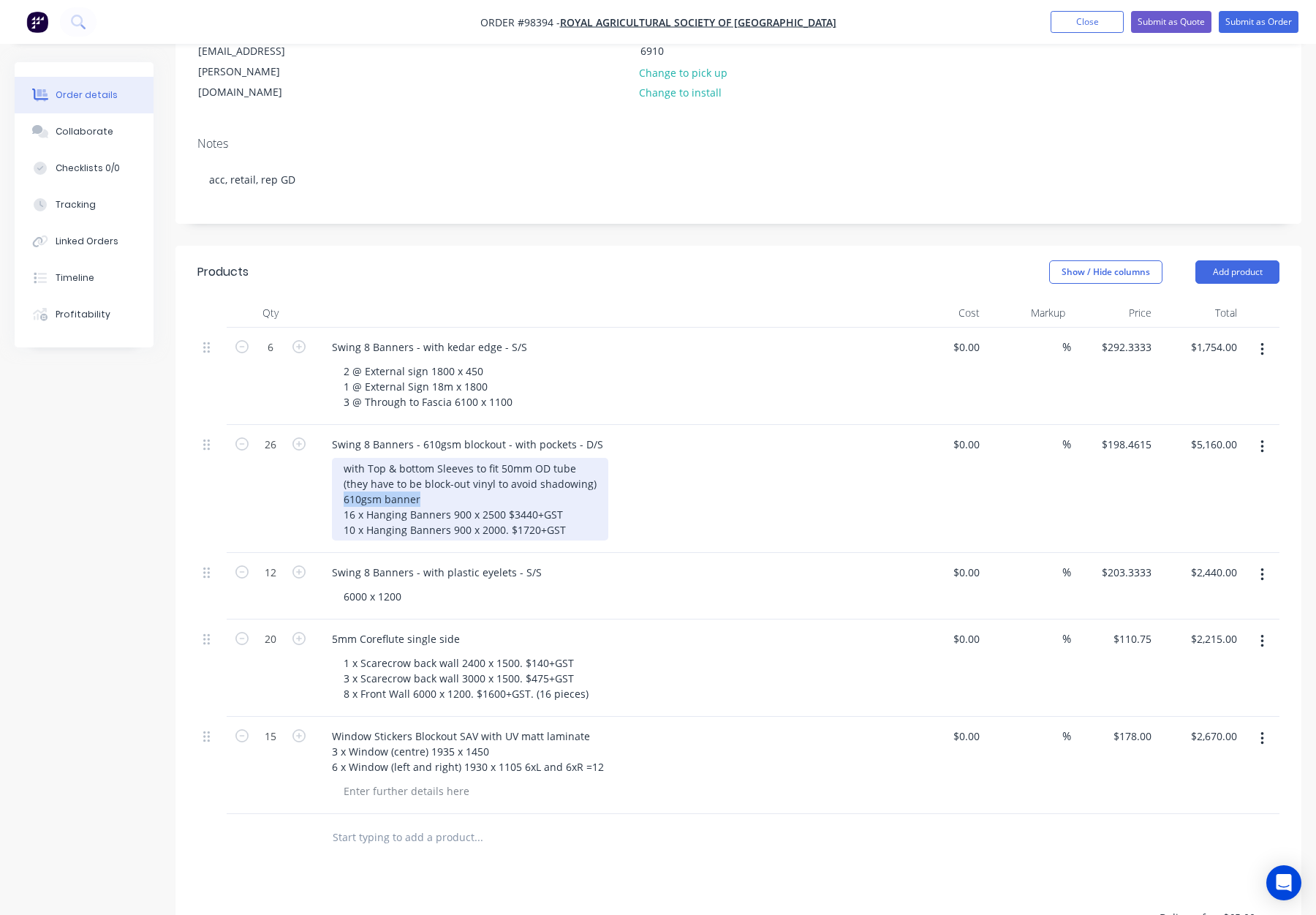
drag, startPoint x: 424, startPoint y: 438, endPoint x: 321, endPoint y: 439, distance: 103.0
click at [322, 439] on div "Swing 8 Banners - 610gsm blockout - with pockets - D/S with Top & bottom Sleeve…" at bounding box center [607, 489] width 585 height 128
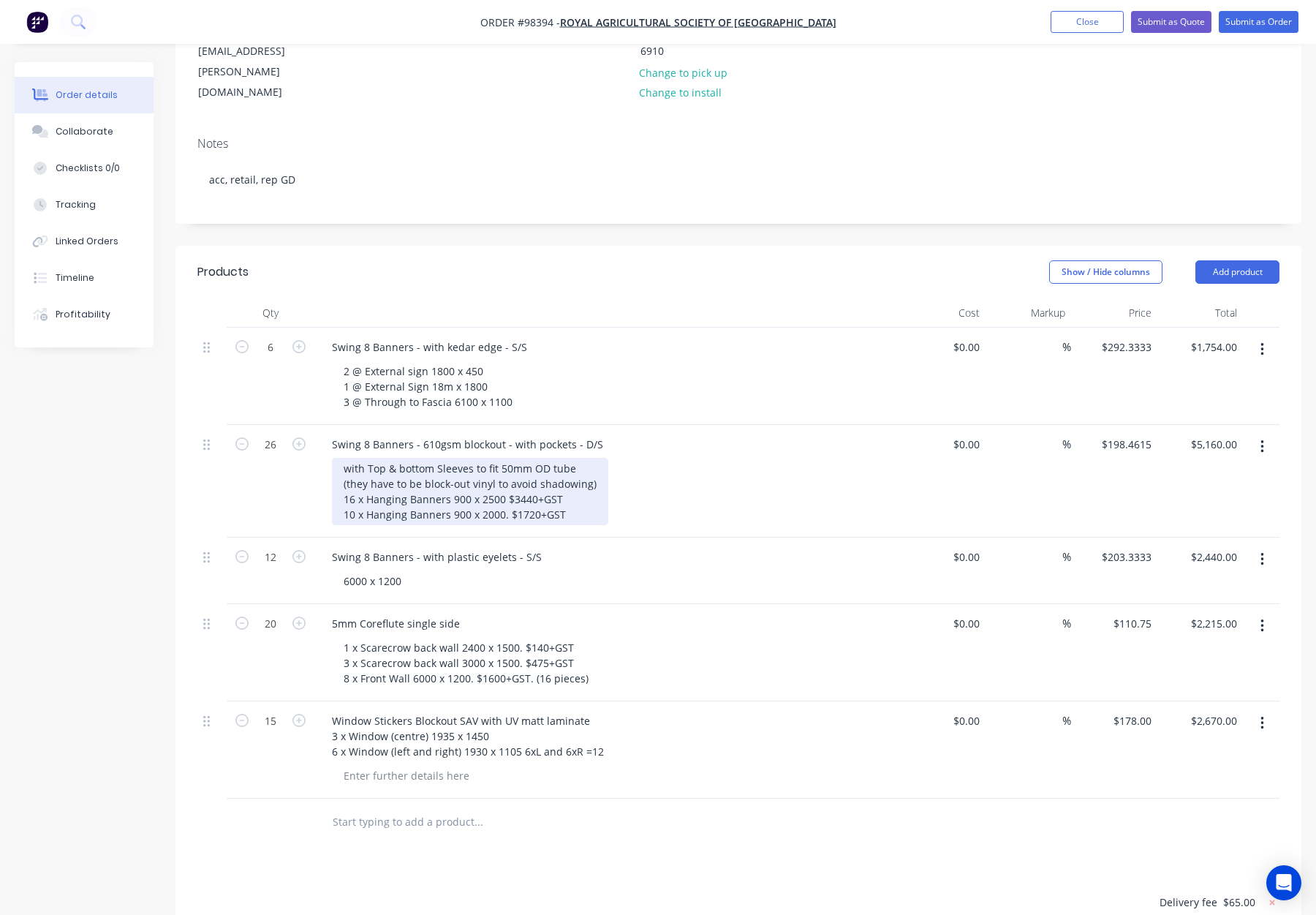
click at [365, 458] on div "with Top & bottom Sleeves to fit 50mm OD tube (they have to be block-out vinyl …" at bounding box center [470, 491] width 276 height 68
click at [362, 458] on div "with Top & bottom Sleeves to fit 50mm OD tube (they have to be block-out vinyl …" at bounding box center [470, 491] width 276 height 68
drag, startPoint x: 509, startPoint y: 437, endPoint x: 575, endPoint y: 442, distance: 66.2
click at [575, 458] on div "with Top & bottom Sleeves to fit 50mm OD tube (they have to be block-out vinyl …" at bounding box center [470, 491] width 276 height 68
drag, startPoint x: 509, startPoint y: 453, endPoint x: 586, endPoint y: 454, distance: 77.0
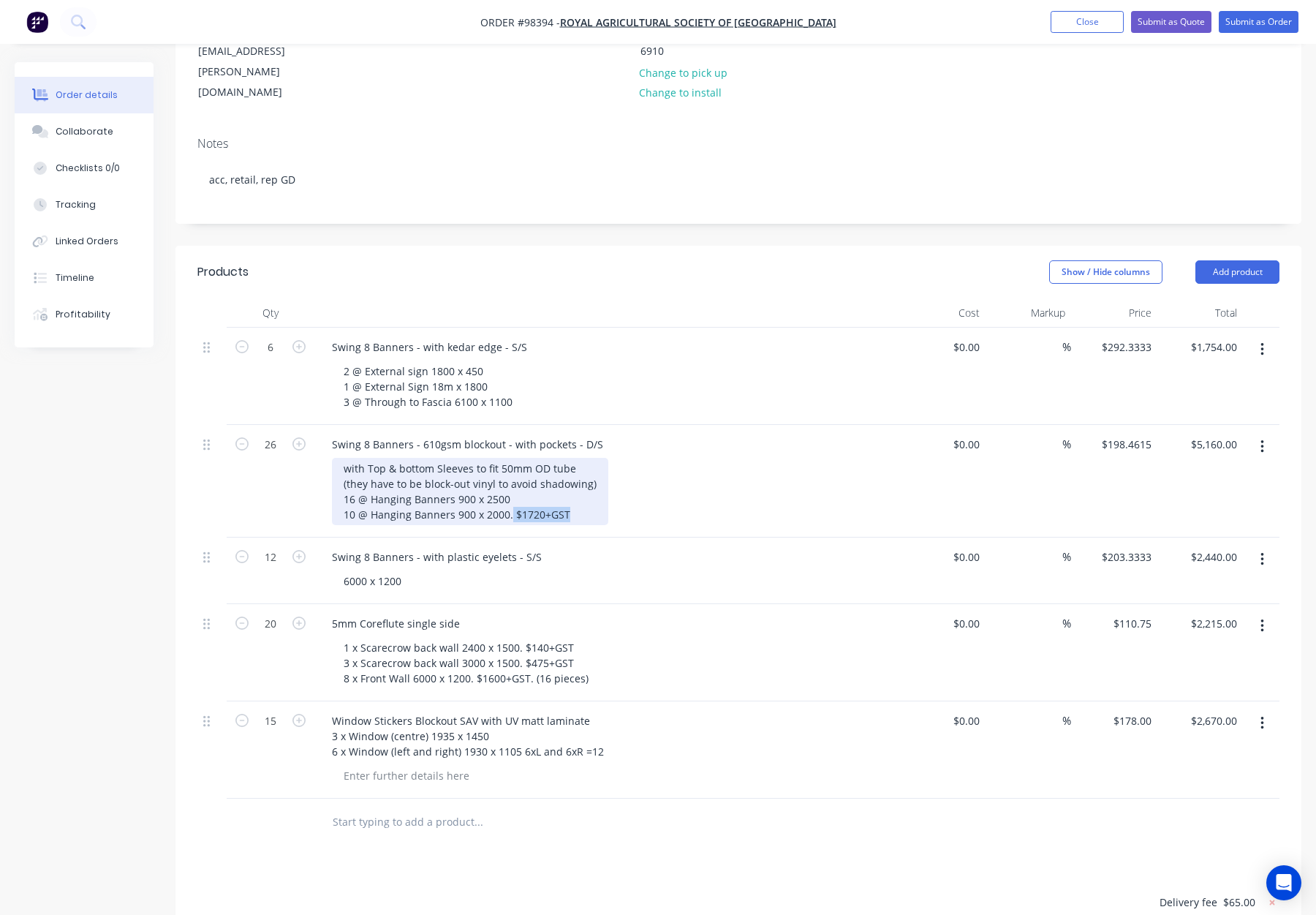
click at [587, 458] on div "with Top & bottom Sleeves to fit 50mm OD tube (they have to be block-out vinyl …" at bounding box center [470, 491] width 276 height 68
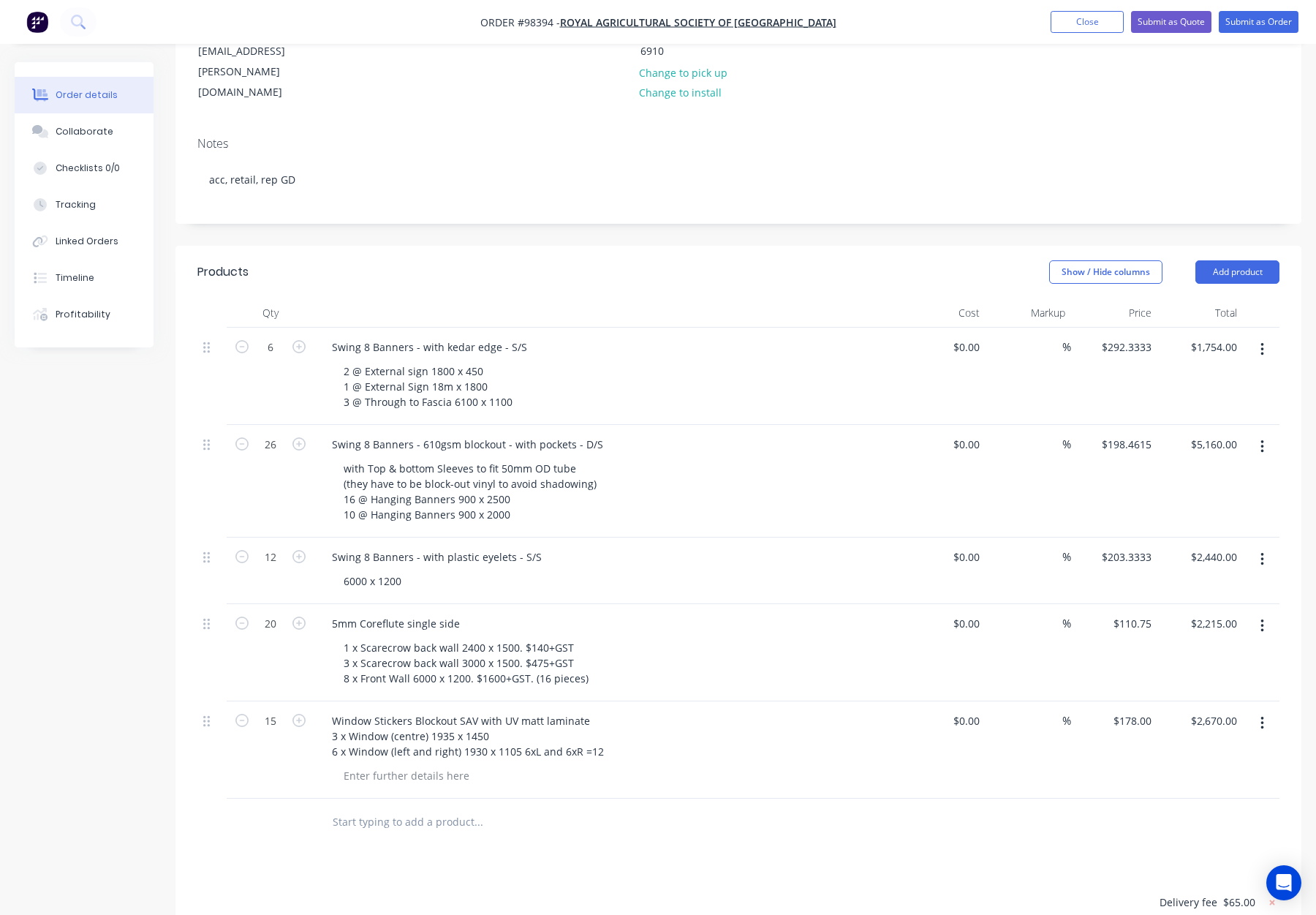
click at [665, 458] on div "with Top & bottom Sleeves to fit 50mm OD tube (they have to be block-out vinyl …" at bounding box center [613, 491] width 562 height 68
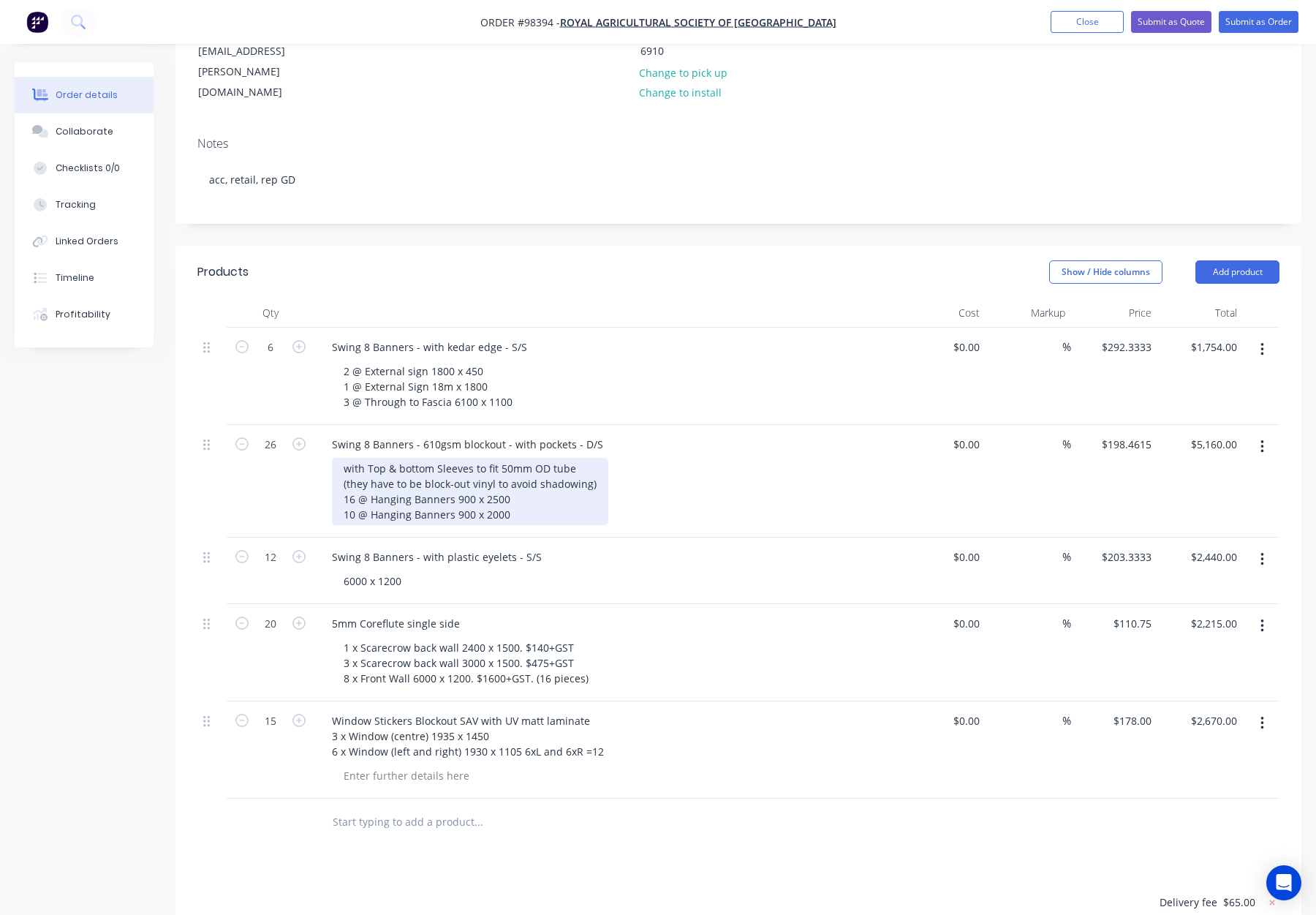
click at [515, 458] on div "with Top & bottom Sleeves to fit 50mm OD tube (they have to be block-out vinyl …" at bounding box center [470, 491] width 276 height 68
click at [512, 458] on div "with Top & bottom Sleeves to fit 50mm OD tube (they have to be block-out vinyl …" at bounding box center [470, 491] width 276 height 68
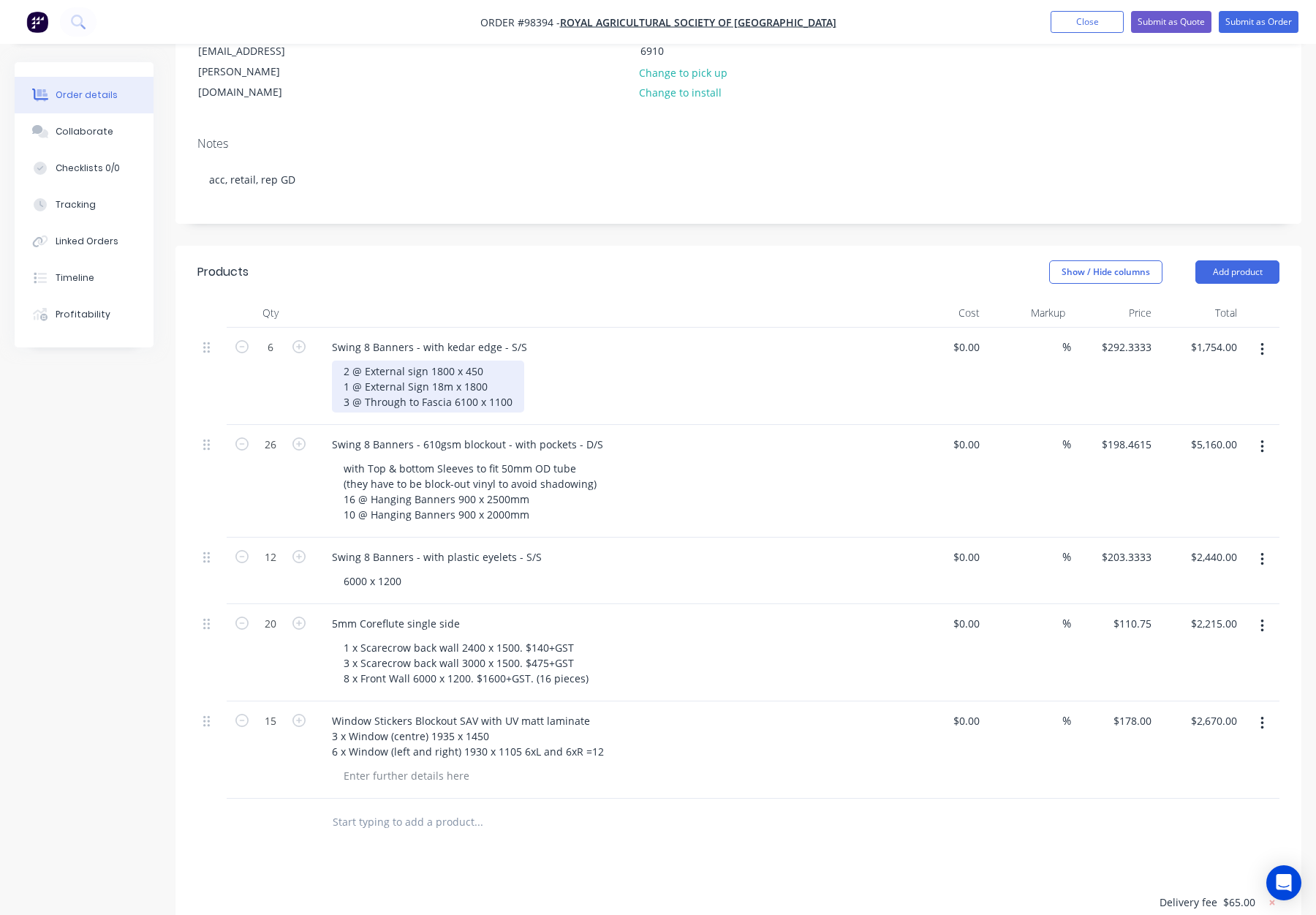
click at [483, 361] on div "2 @ External sign 1800 x 450 1 @ External Sign 18m x 1800 3 @ Through to Fascia…" at bounding box center [428, 387] width 192 height 52
click at [493, 361] on div "2 @ External sign 1800 x 450mm 1 @ External Sign 18m x 1800 3 @ Through to Fasc…" at bounding box center [428, 387] width 192 height 52
click at [514, 361] on div "2 @ External sign 1800 x 450mm 1 @ External Sign 18m x 1800mm 3 @ Through to Fa…" at bounding box center [428, 387] width 192 height 52
click at [739, 458] on div "with Top & bottom Sleeves to fit 50mm OD tube (they have to be block-out vinyl …" at bounding box center [613, 491] width 562 height 68
click at [692, 458] on div "with Top & bottom Sleeves to fit 50mm OD tube (they have to be block-out vinyl …" at bounding box center [613, 491] width 562 height 68
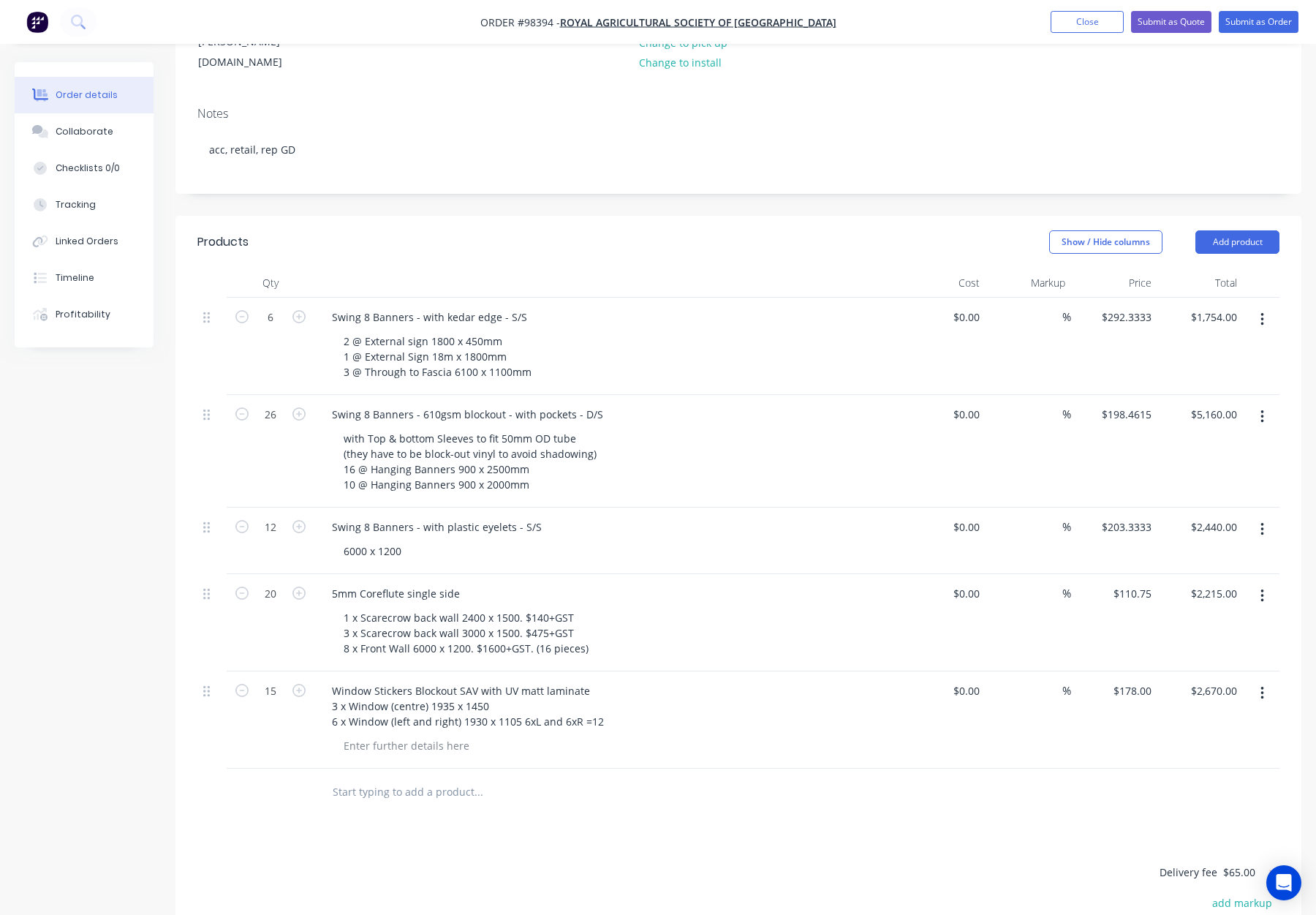
scroll to position [261, 0]
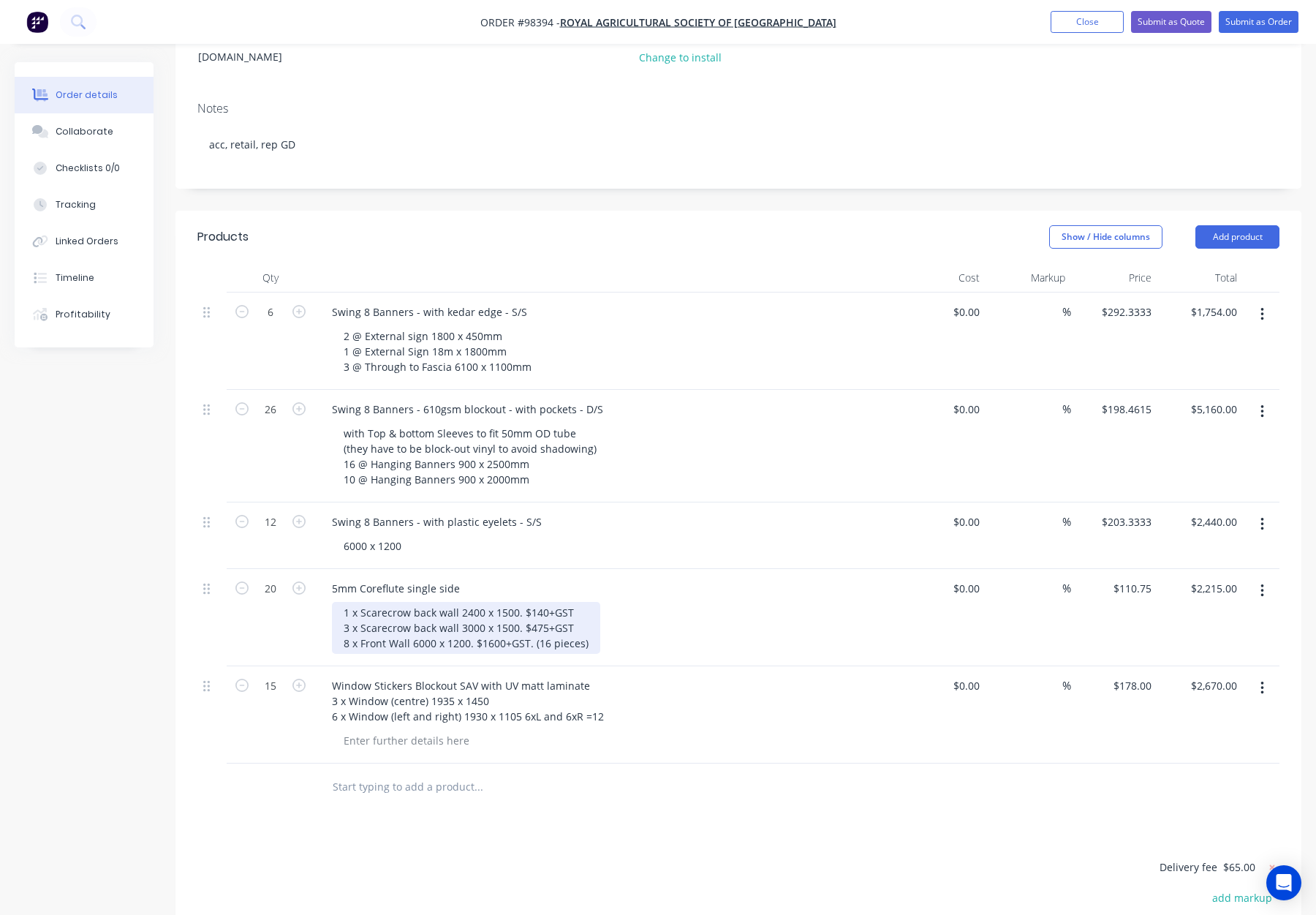
click at [358, 602] on div "1 x Scarecrow back wall 2400 x 1500. $140+GST 3 x Scarecrow back wall 3000 x 15…" at bounding box center [467, 628] width 269 height 52
click at [356, 602] on div "1 @ Scarecrow back wall 2400 x 1500. $140+GST 3 x Scarecrow back wall 3000 x 15…" at bounding box center [467, 628] width 269 height 52
click at [358, 602] on div "1 @ Scarecrow back wall 2400 x 1500. $140+GST 3 @ Scarecrow back wall 3000 x 15…" at bounding box center [467, 628] width 269 height 52
drag, startPoint x: 526, startPoint y: 551, endPoint x: 572, endPoint y: 552, distance: 46.0
click at [572, 602] on div "1 @ Scarecrow back wall 2400 x 1500. $140+GST 3 @ Scarecrow back wall 3000 x 15…" at bounding box center [468, 628] width 273 height 52
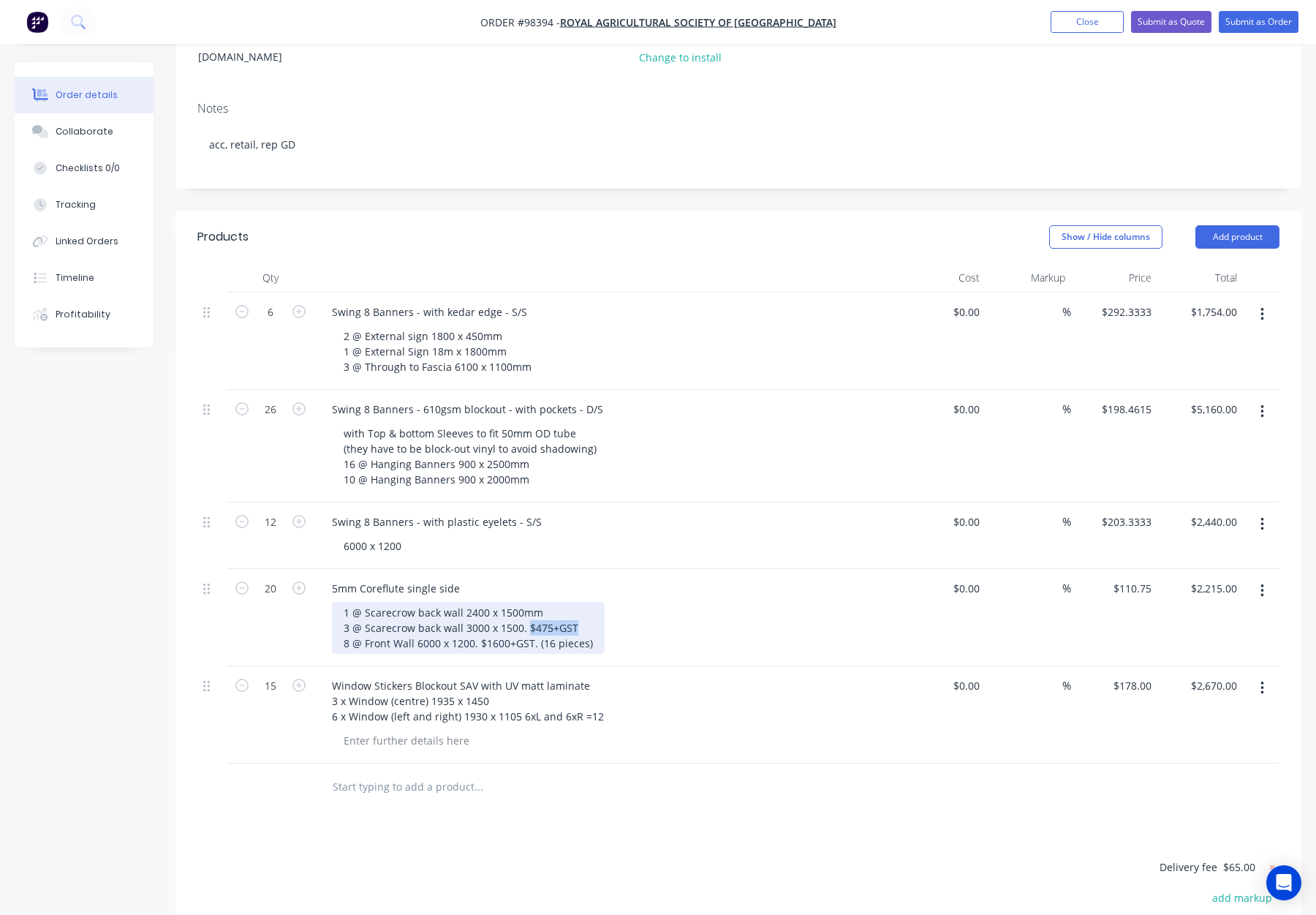
drag, startPoint x: 527, startPoint y: 567, endPoint x: 602, endPoint y: 569, distance: 75.0
click at [602, 602] on div "1 @ Scarecrow back wall 2400 x 1500mm 3 @ Scarecrow back wall 3000 x 1500. $475…" at bounding box center [613, 628] width 562 height 52
drag, startPoint x: 477, startPoint y: 581, endPoint x: 527, endPoint y: 583, distance: 50.0
click at [526, 602] on div "1 @ Scarecrow back wall 2400 x 1500mm 3 @ Scarecrow back wall 3000 x 1500mm 8 @…" at bounding box center [468, 628] width 273 height 52
drag, startPoint x: 534, startPoint y: 583, endPoint x: 476, endPoint y: 583, distance: 58.0
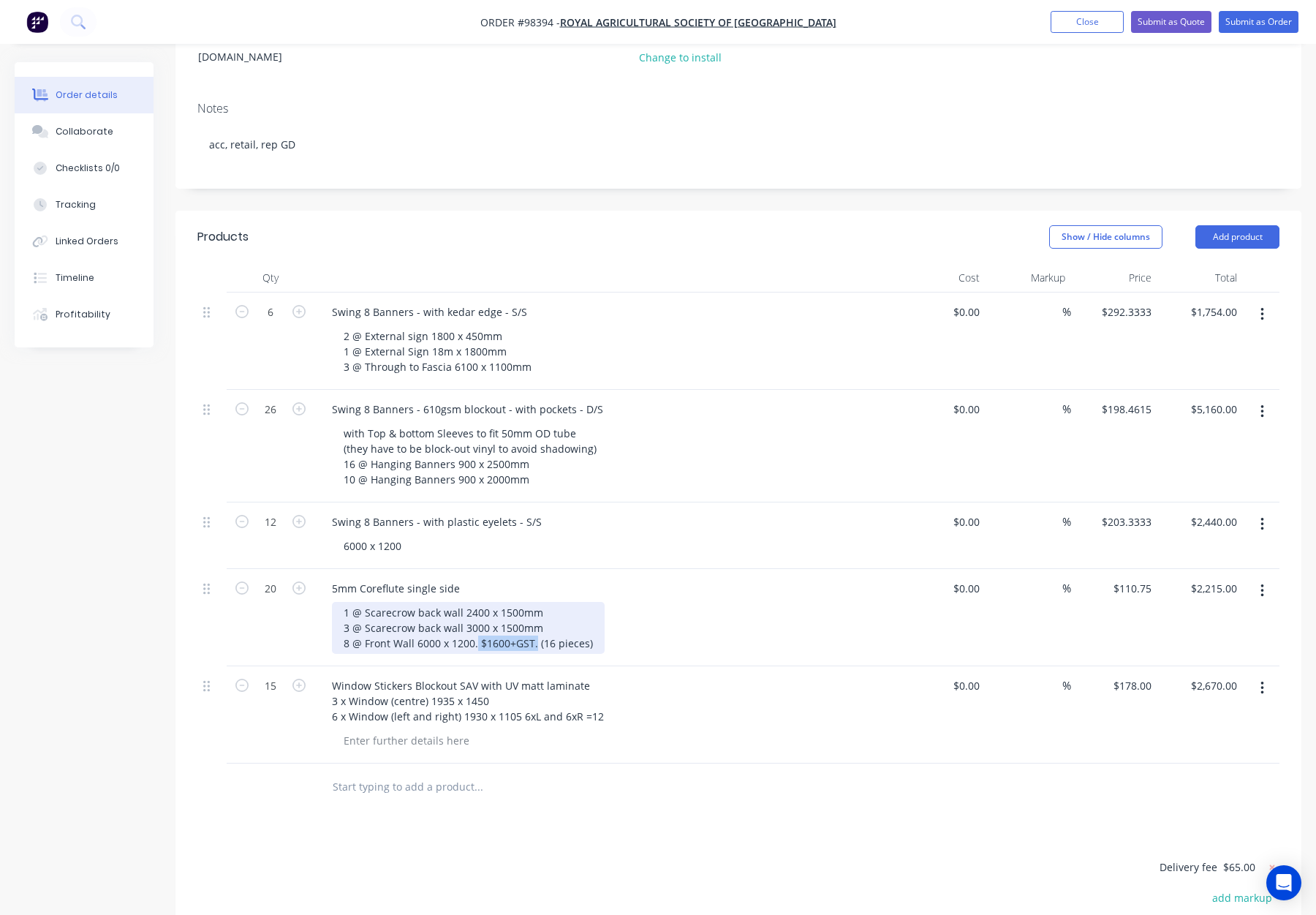
click at [475, 602] on div "1 @ Scarecrow back wall 2400 x 1500mm 3 @ Scarecrow back wall 3000 x 1500mm 8 @…" at bounding box center [468, 628] width 273 height 52
click at [735, 602] on div "1 @ Scarecrow back wall 2400 x 1500mm 3 @ Scarecrow back wall 3000 x 1500mm 8 @…" at bounding box center [613, 628] width 562 height 52
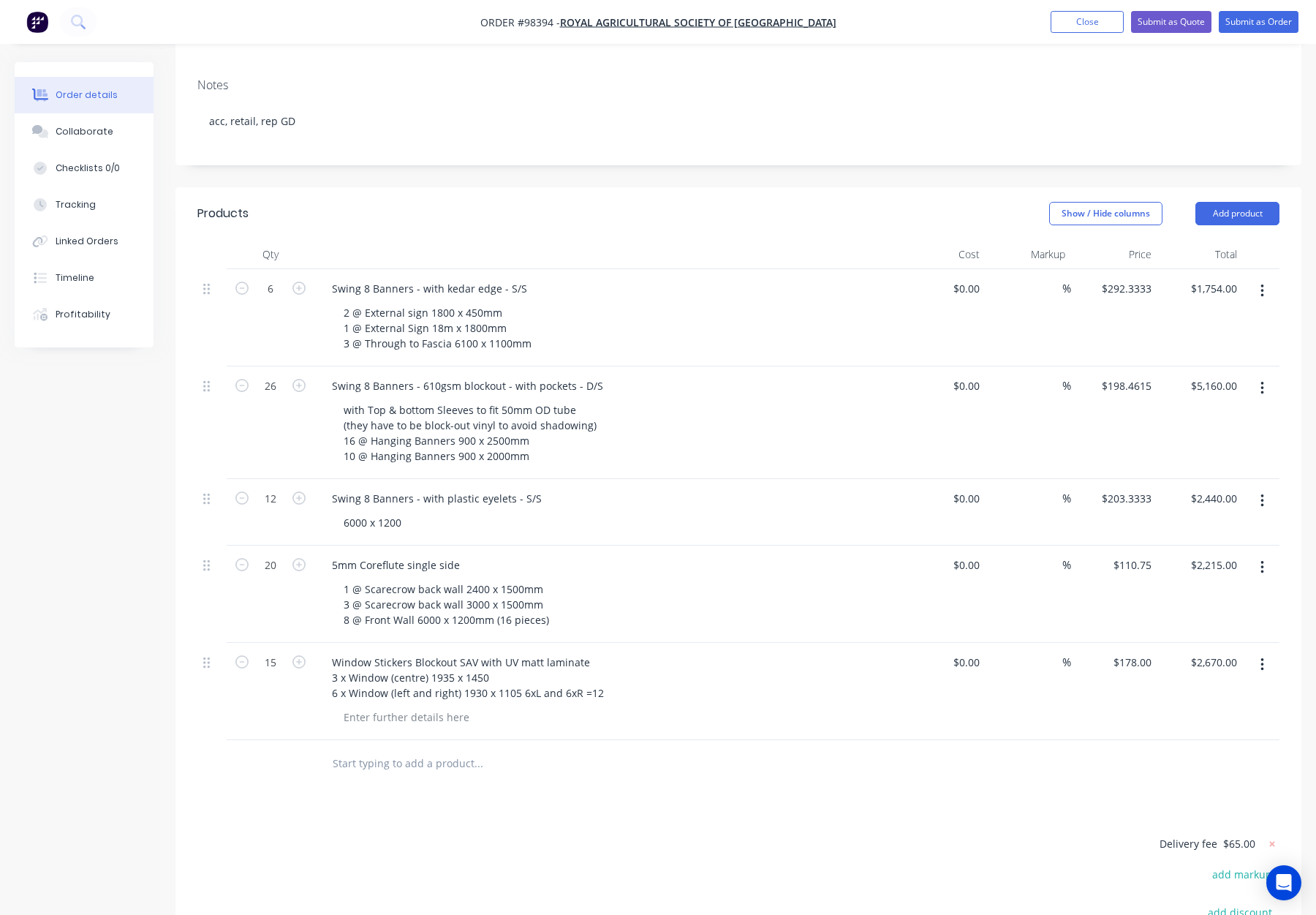
scroll to position [288, 0]
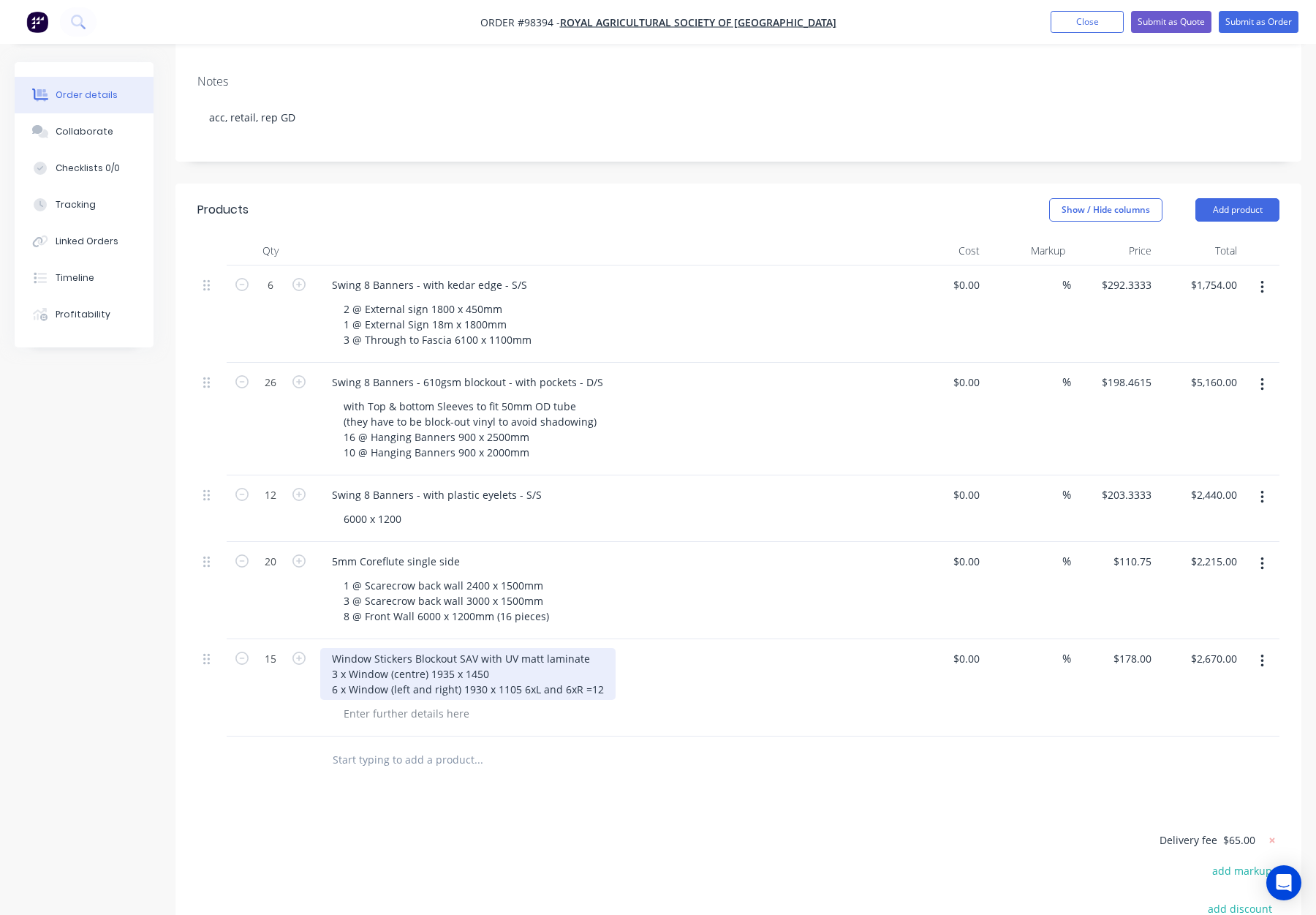
click at [347, 649] on div "Window Stickers Blockout SAV with UV matt laminate 3 x Window (centre) 1935 x 1…" at bounding box center [467, 675] width 296 height 52
click at [345, 649] on div "Window Stickers Blockout SAV with UV matt laminate 3 # Window (centre) 1935 x 1…" at bounding box center [467, 675] width 296 height 52
click at [346, 649] on div "Window Stickers Blockout SAV with UV matt laminate 3 # Window (centre) 1935 x 1…" at bounding box center [470, 675] width 300 height 52
drag, startPoint x: 490, startPoint y: 614, endPoint x: 508, endPoint y: 614, distance: 18.0
click at [491, 649] on div "Window Stickers Blockout SAV with UV matt laminate 3 @ Window (centre) 1935 x 1…" at bounding box center [470, 675] width 300 height 52
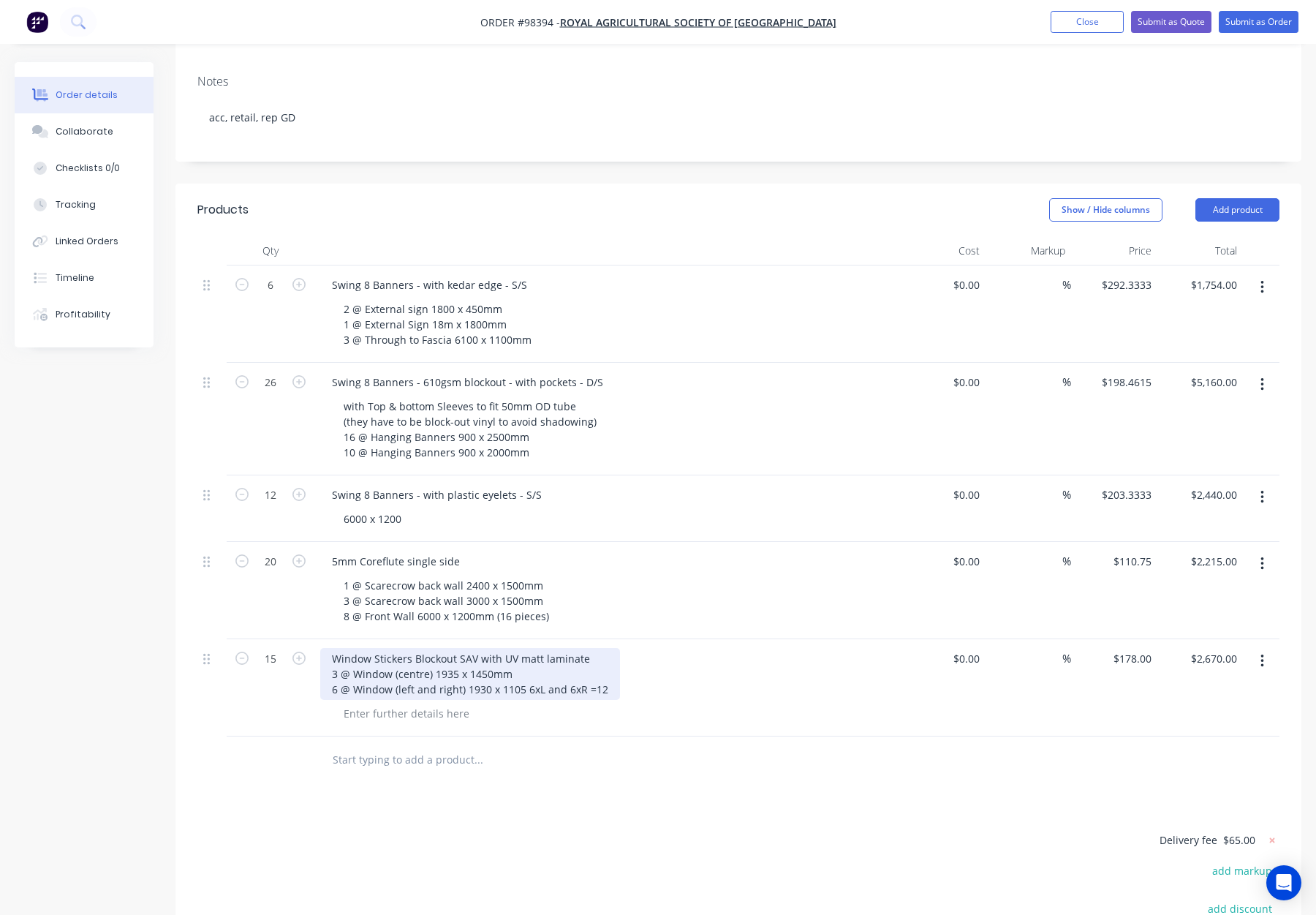
click at [520, 649] on div "Window Stickers Blockout SAV with UV matt laminate 3 @ Window (centre) 1935 x 1…" at bounding box center [470, 675] width 300 height 52
click at [658, 666] on div "Window Stickers Blockout SAV with UV matt laminate 3 @ Window (centre) 1935 x 1…" at bounding box center [607, 688] width 585 height 97
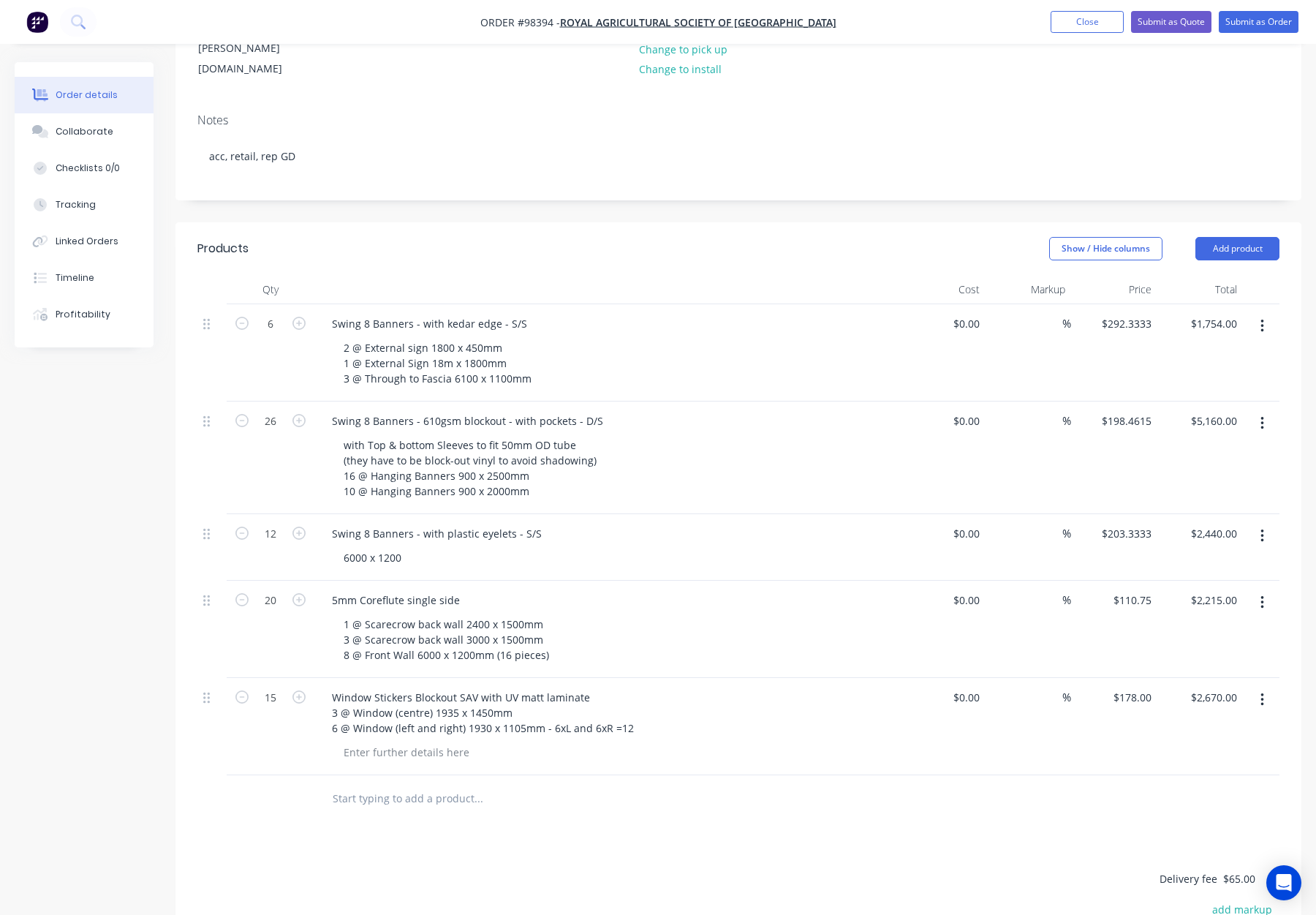
scroll to position [248, 0]
click at [413, 688] on div "Window Stickers Blockout SAV with UV matt laminate 3 @ Window (centre) 1935 x 1…" at bounding box center [483, 714] width 326 height 52
drag, startPoint x: 479, startPoint y: 637, endPoint x: 491, endPoint y: 644, distance: 13.9
click at [479, 688] on div "Window Stickers - Blockout SAV with UV matt laminate 3 @ Window (centre) 1935 x…" at bounding box center [483, 714] width 326 height 52
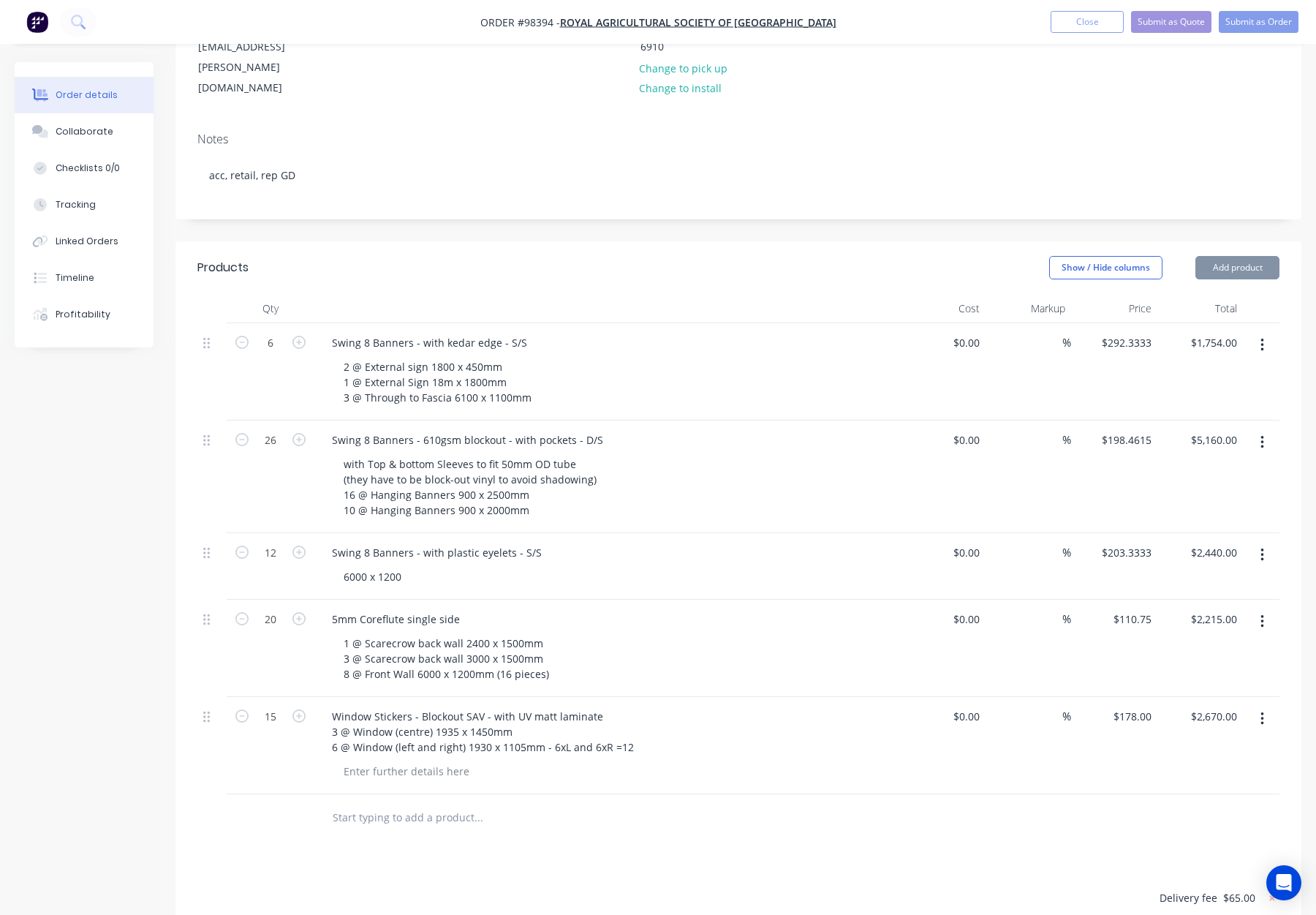
scroll to position [222, 0]
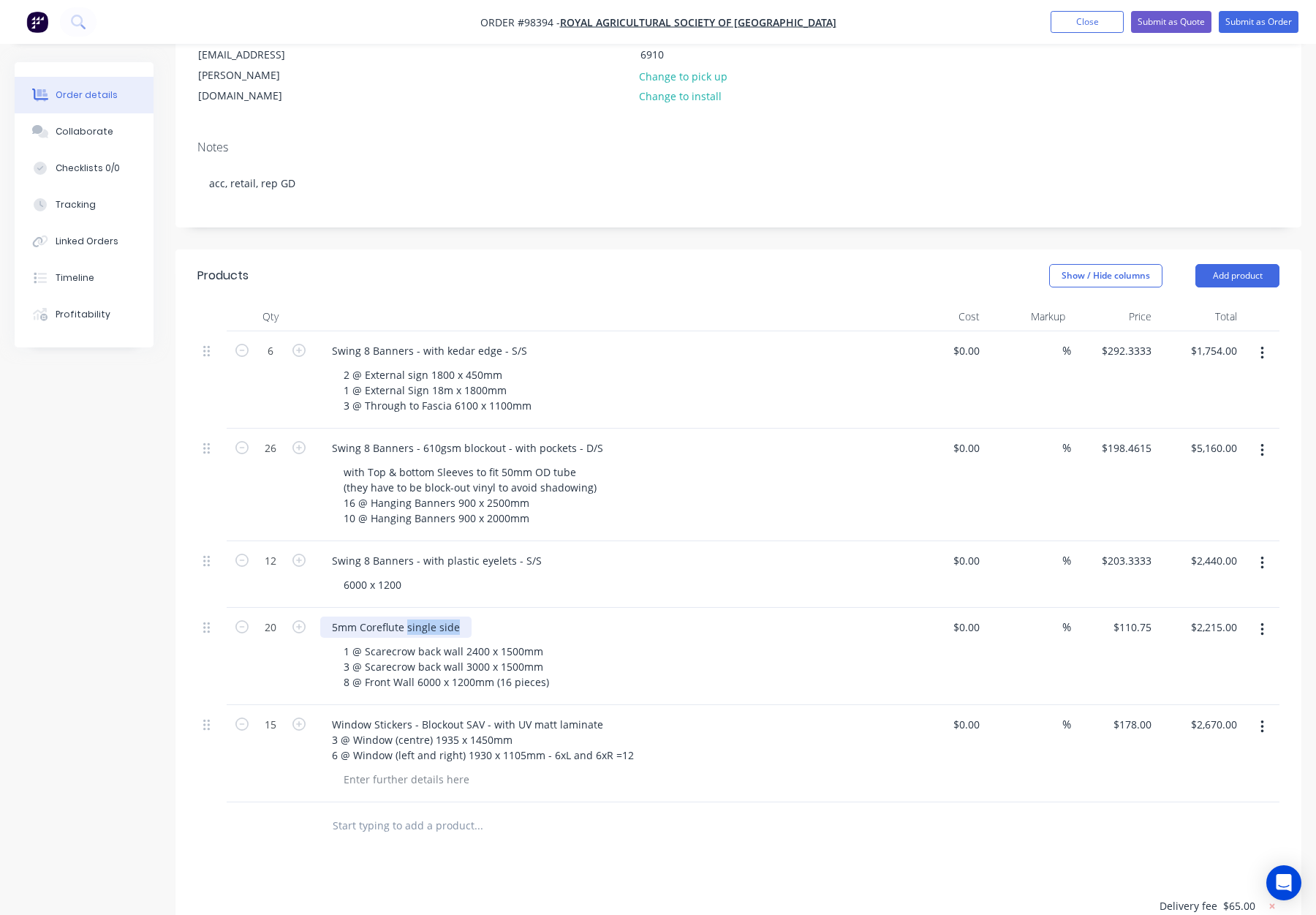
drag, startPoint x: 406, startPoint y: 565, endPoint x: 493, endPoint y: 568, distance: 87.1
click at [493, 617] on div "5mm Coreflute single side" at bounding box center [607, 627] width 573 height 21
click at [381, 617] on div "5mm Coreflute - S/S" at bounding box center [380, 627] width 121 height 21
click at [613, 823] on div "Products Show / Hide columns Add product Qty Cost Markup Price Total 6 Swing 8 …" at bounding box center [739, 721] width 1126 height 944
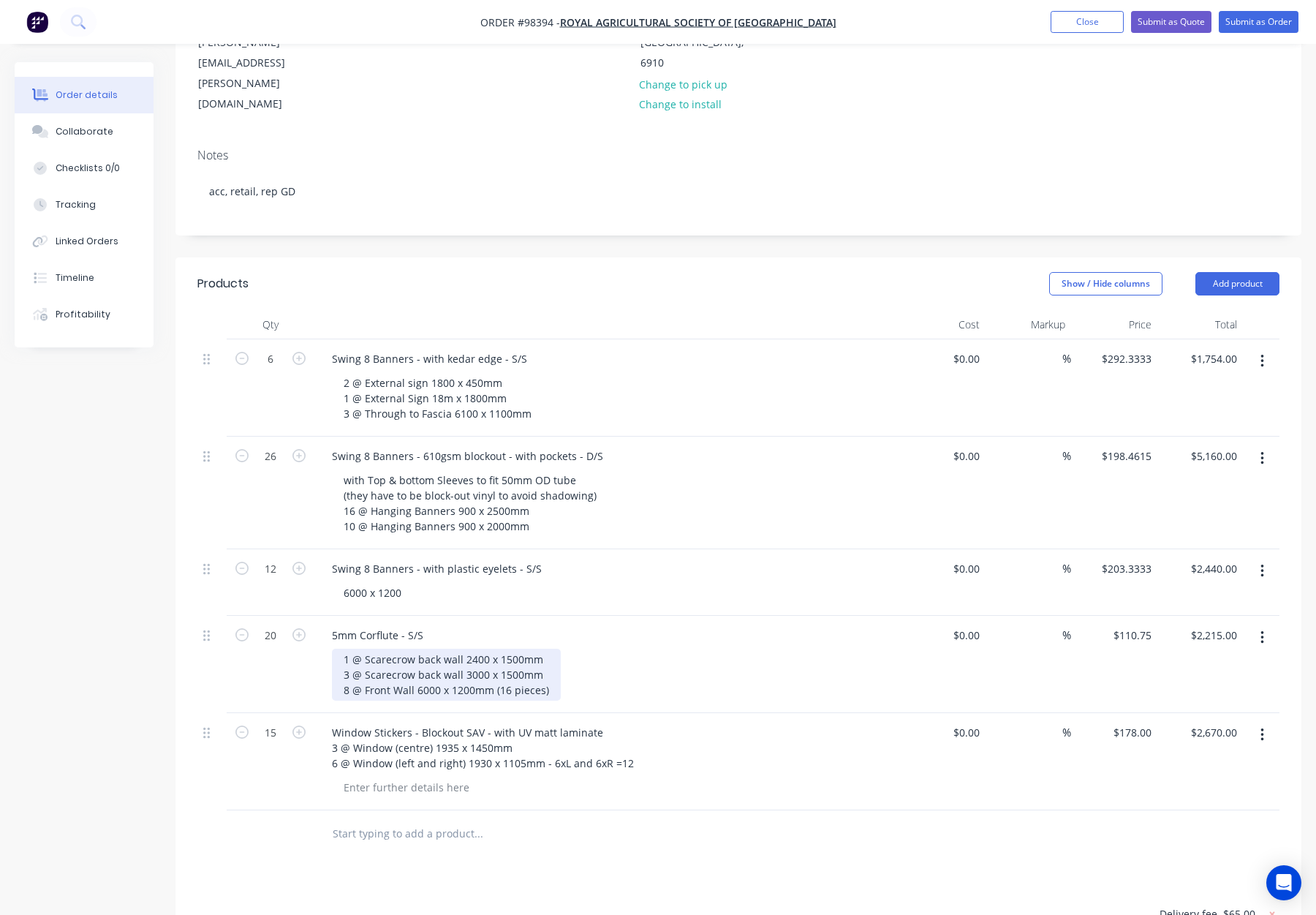
click at [462, 649] on div "1 @ Scarecrow back wall 2400 x 1500mm 3 @ Scarecrow back wall 3000 x 1500mm 8 @…" at bounding box center [446, 675] width 229 height 52
click at [463, 649] on div "1 @ Scarecrow back wall - 2400 x 1500mm 3 @ Scarecrow back wall 3000 x 1500mm 8…" at bounding box center [447, 675] width 230 height 52
drag, startPoint x: 412, startPoint y: 627, endPoint x: 432, endPoint y: 635, distance: 21.5
click at [412, 649] on div "1 @ Scarecrow back wall - 2400 x 1500mm 3 @ Scarecrow back wall - 3000 x 1500mm…" at bounding box center [447, 675] width 230 height 52
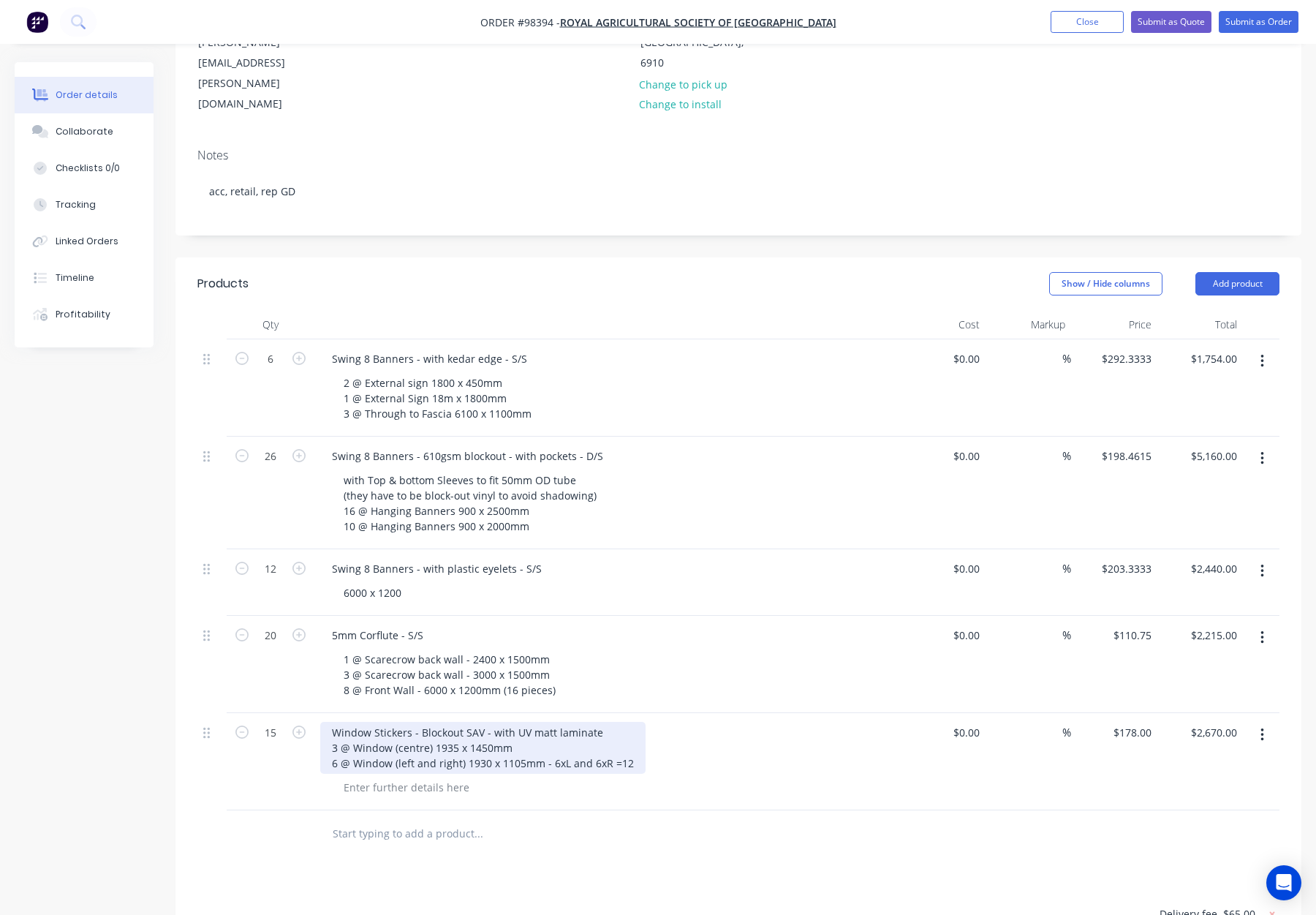
click at [434, 722] on div "Window Stickers - Blockout SAV - with UV matt laminate 3 @ Window (centre) 1935…" at bounding box center [483, 748] width 326 height 52
drag, startPoint x: 463, startPoint y: 706, endPoint x: 478, endPoint y: 714, distance: 17.0
click at [466, 722] on div "Window Stickers - Blockout SAV - with UV matt laminate 3 @ Window (centre) - 19…" at bounding box center [483, 748] width 326 height 52
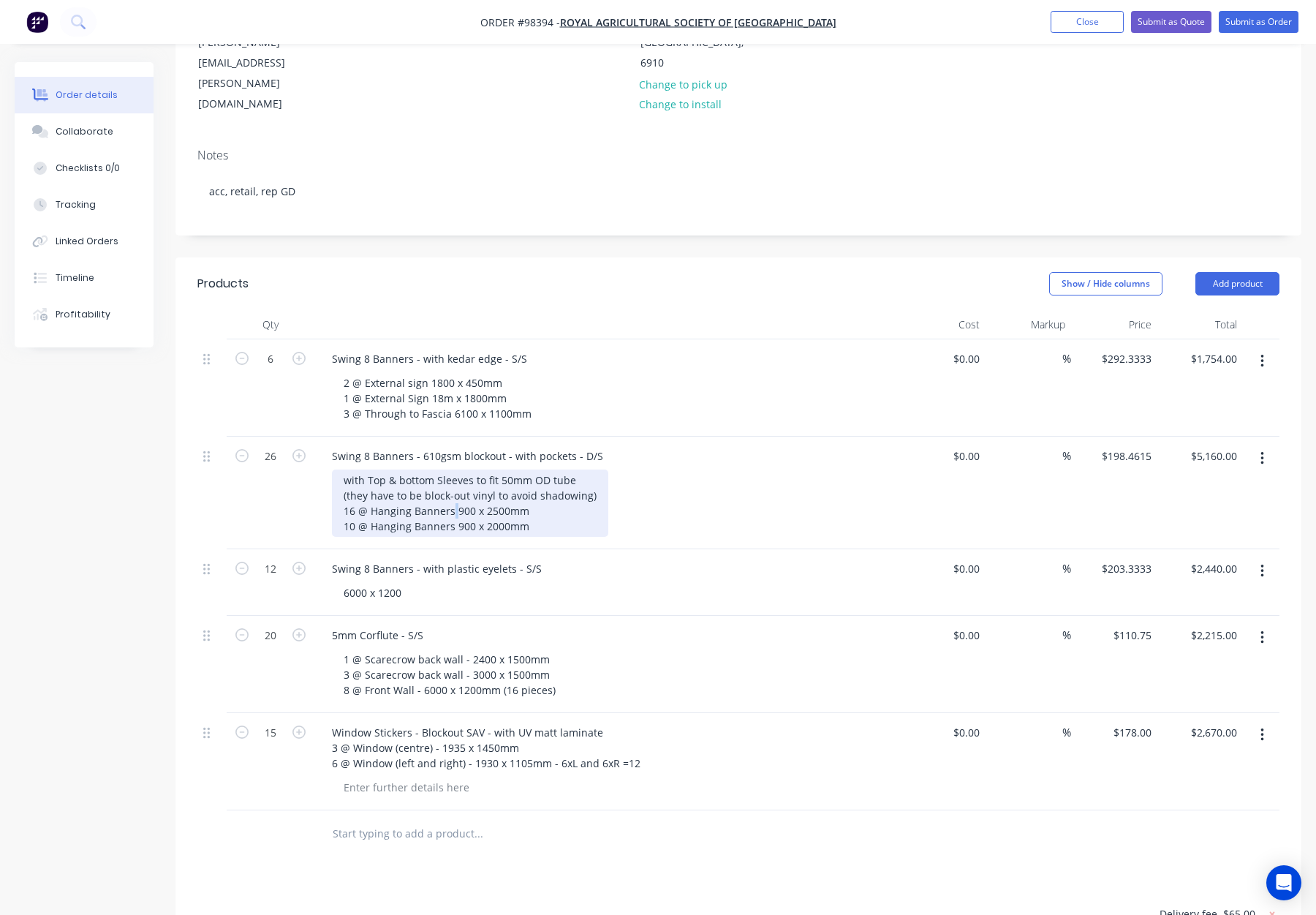
click at [455, 470] on div "with Top & bottom Sleeves to fit 50mm OD tube (they have to be block-out vinyl …" at bounding box center [470, 504] width 276 height 68
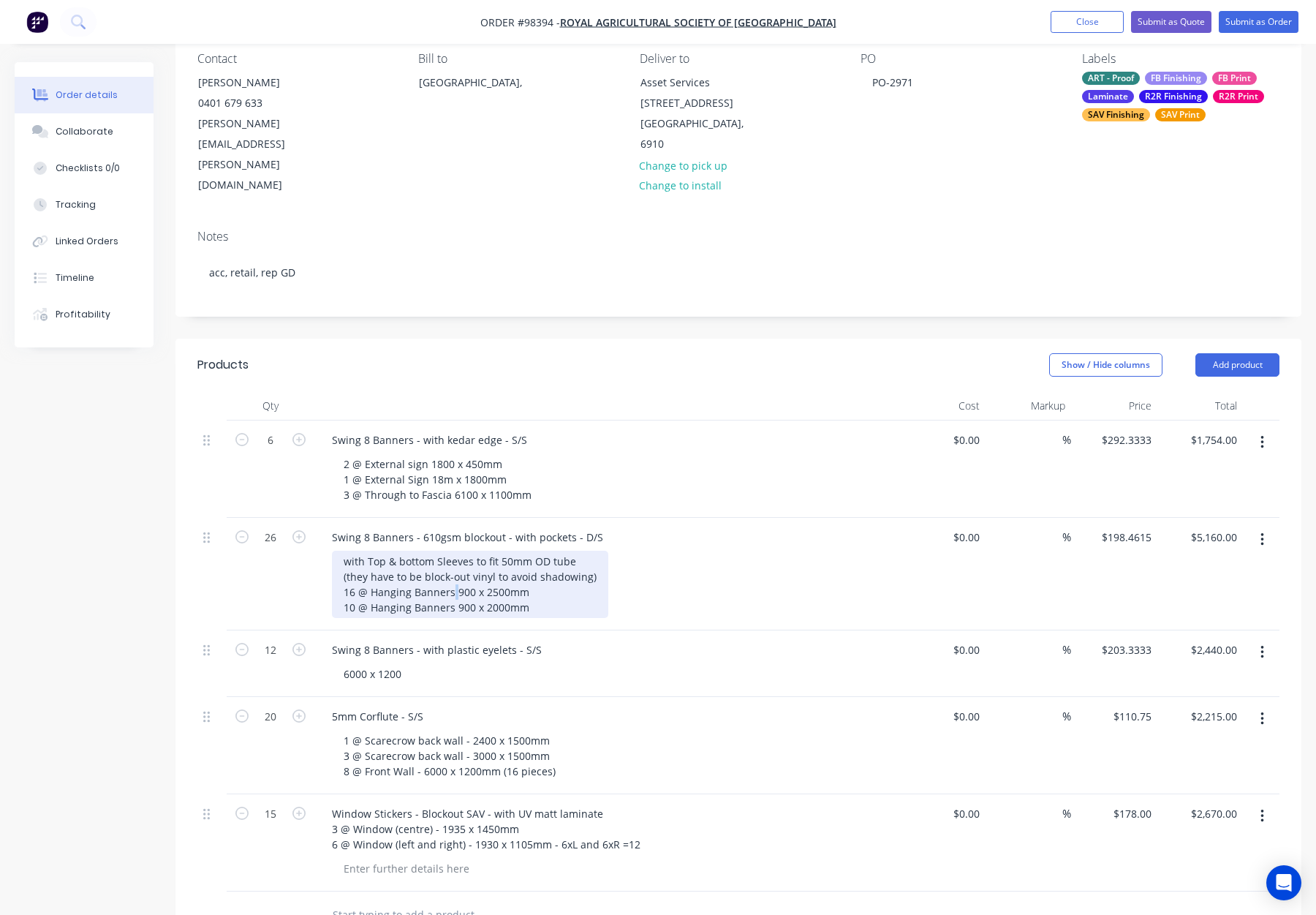
scroll to position [130, 0]
drag, startPoint x: 455, startPoint y: 513, endPoint x: 460, endPoint y: 533, distance: 20.6
click at [455, 554] on div "with Top & bottom Sleeves to fit 50mm OD tube (they have to be block-out vinyl …" at bounding box center [470, 587] width 276 height 68
drag, startPoint x: 450, startPoint y: 534, endPoint x: 467, endPoint y: 540, distance: 18.0
click at [452, 554] on div "with Top & bottom Sleeves to fit 50mm OD tube (they have to be block-out vinyl …" at bounding box center [470, 587] width 276 height 68
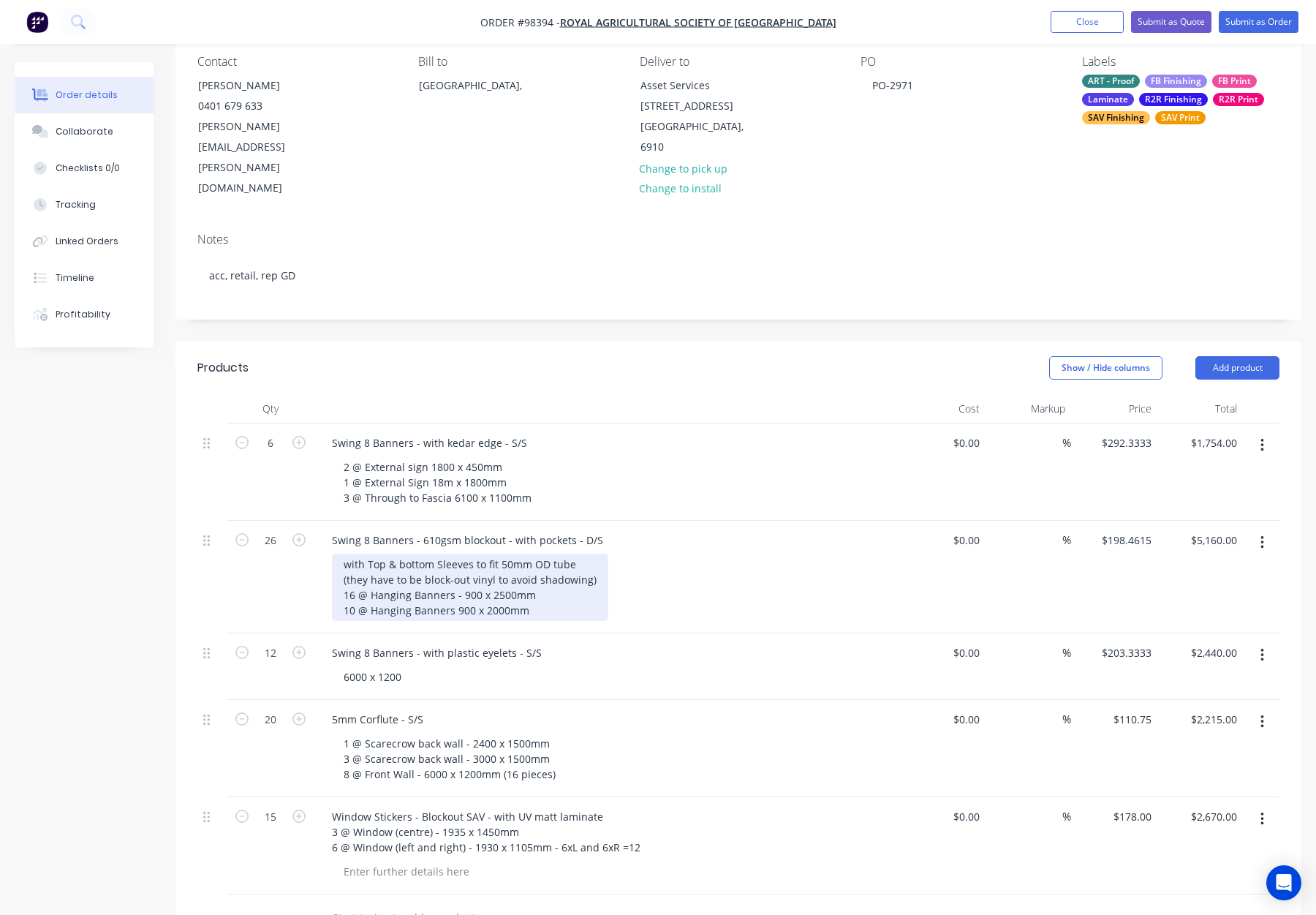
click at [452, 554] on div "with Top & bottom Sleeves to fit 50mm OD tube (they have to be block-out vinyl …" at bounding box center [470, 587] width 276 height 68
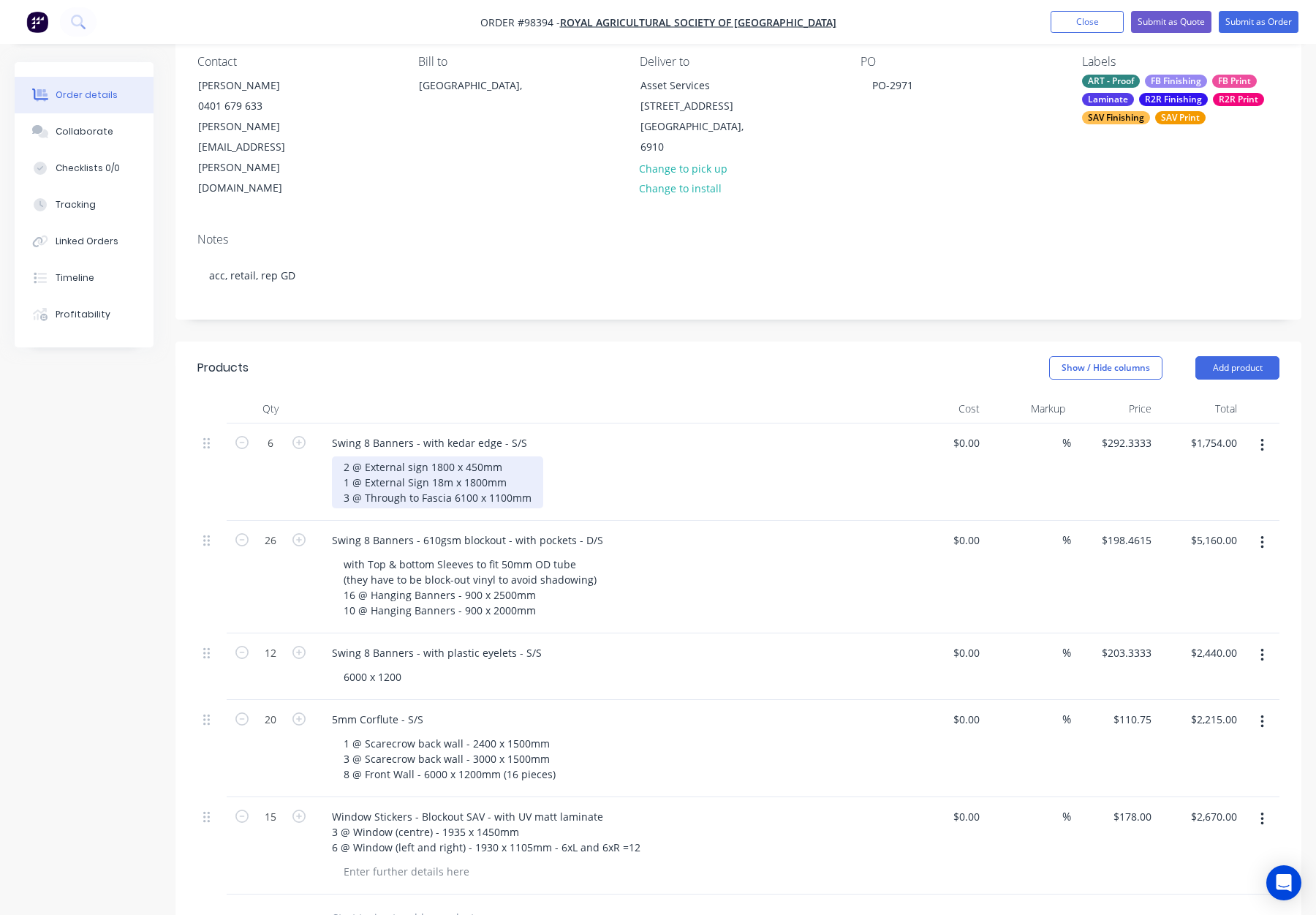
click at [427, 456] on div "2 @ External sign 1800 x 450mm 1 @ External Sign 18m x 1800mm 3 @ Through to Fa…" at bounding box center [438, 482] width 212 height 52
click at [425, 456] on div "2 @ External sign - 1800 x 450mm 1 @ External Sign 18m x 1800mm 3 @ Through to …" at bounding box center [438, 482] width 212 height 52
drag, startPoint x: 450, startPoint y: 436, endPoint x: 460, endPoint y: 443, distance: 12.2
click at [450, 456] on div "2 @ External sign - 1800 x 450mm 1 @ External Sign - 18m x 1800mm 3 @ Through t…" at bounding box center [438, 482] width 212 height 52
click at [699, 433] on div "Swing 8 Banners - with kedar edge - S/S" at bounding box center [607, 443] width 573 height 21
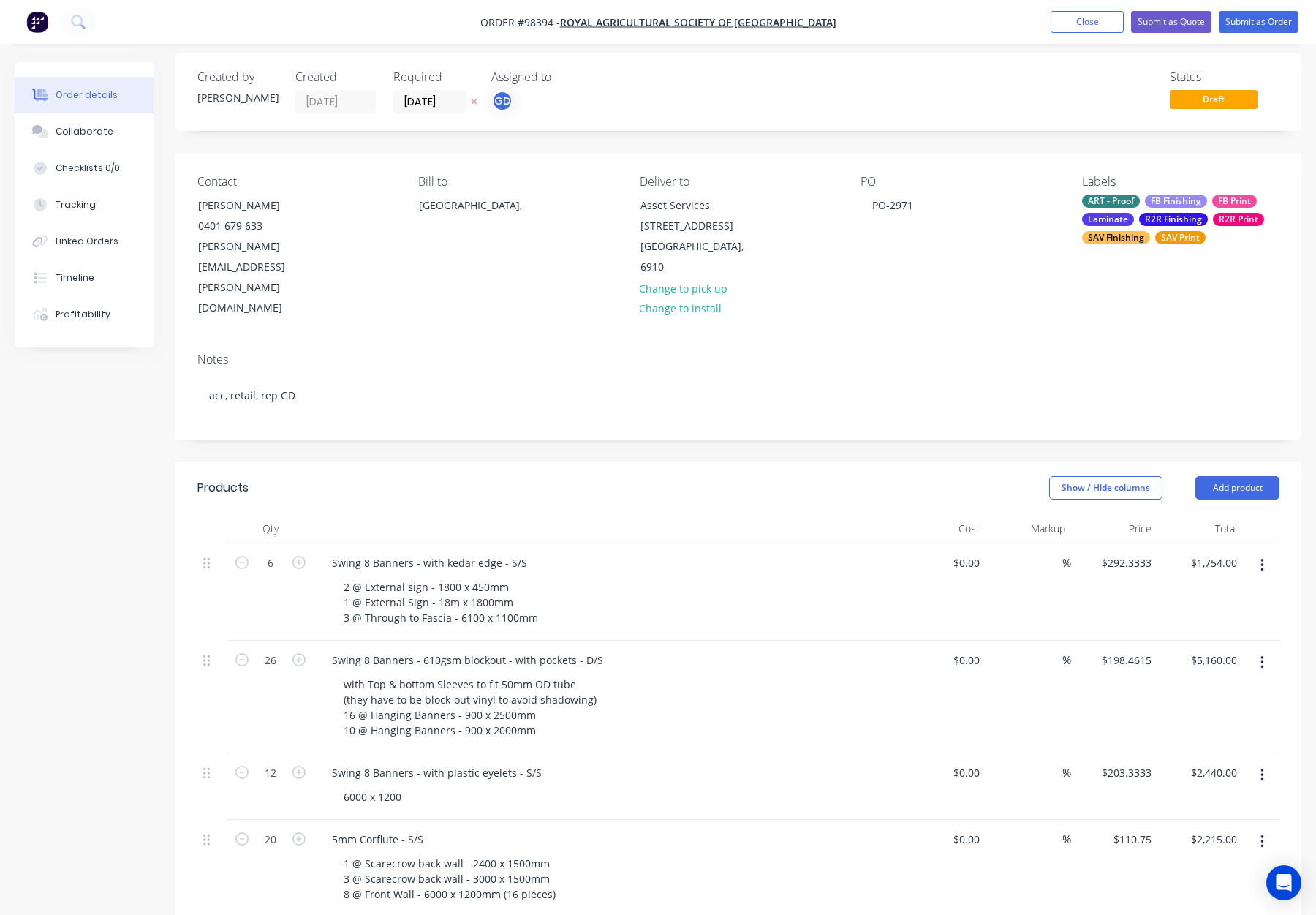
scroll to position [0, 0]
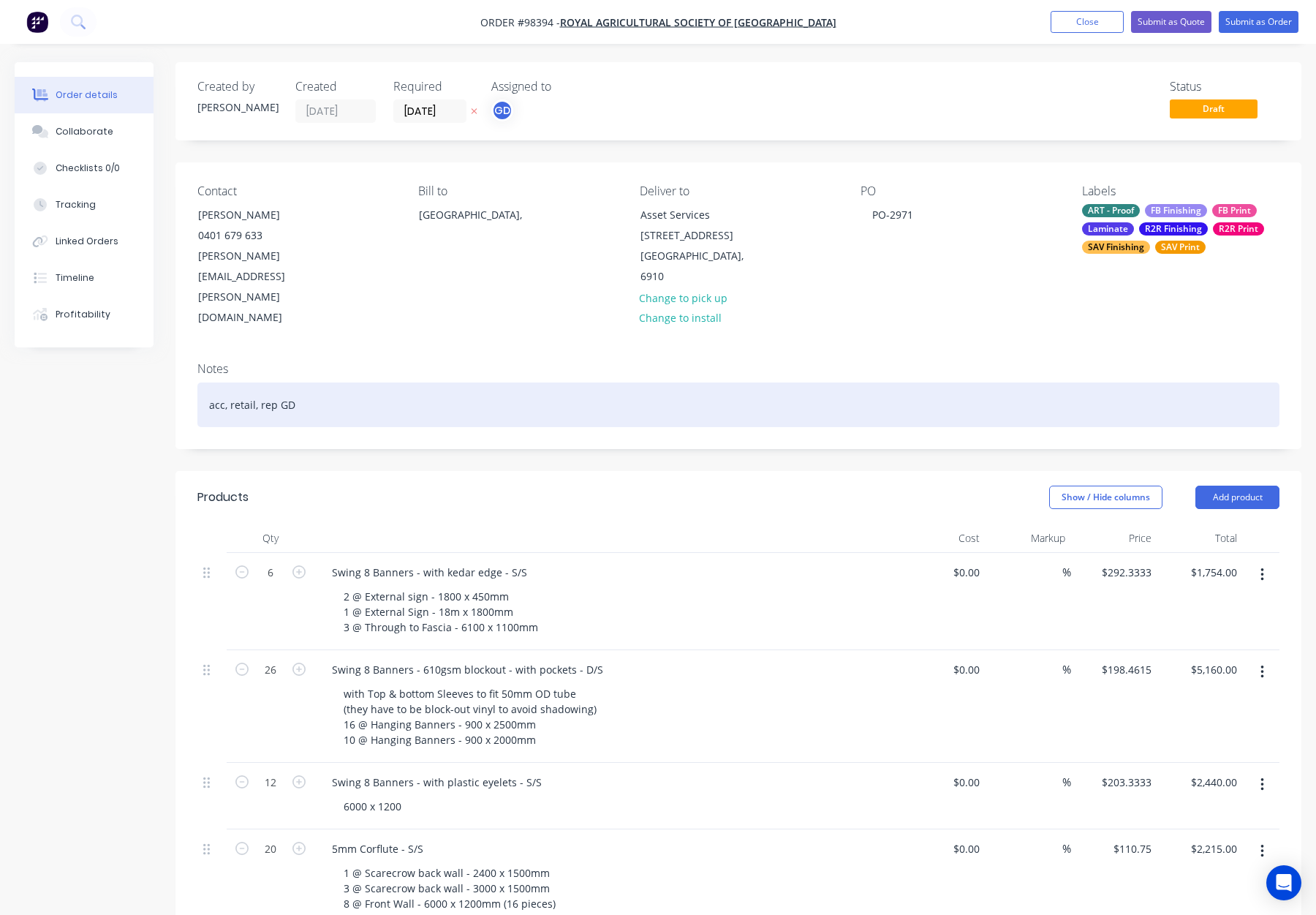
click at [318, 383] on div "acc, retail, rep GD" at bounding box center [738, 405] width 1082 height 45
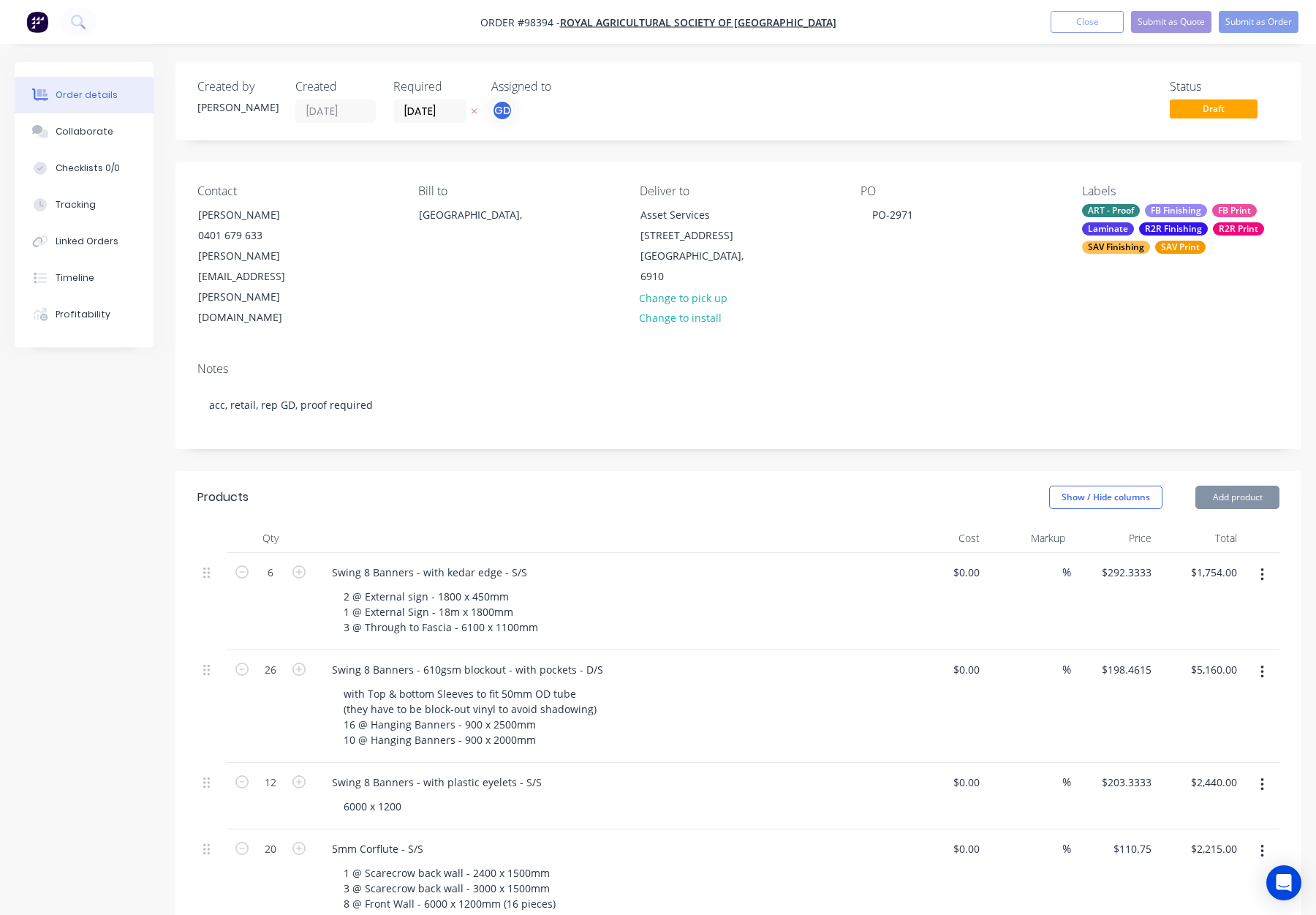
drag, startPoint x: 682, startPoint y: 455, endPoint x: 730, endPoint y: 416, distance: 61.8
click at [682, 471] on header "Products Show / Hide columns Add product" at bounding box center [739, 497] width 1126 height 53
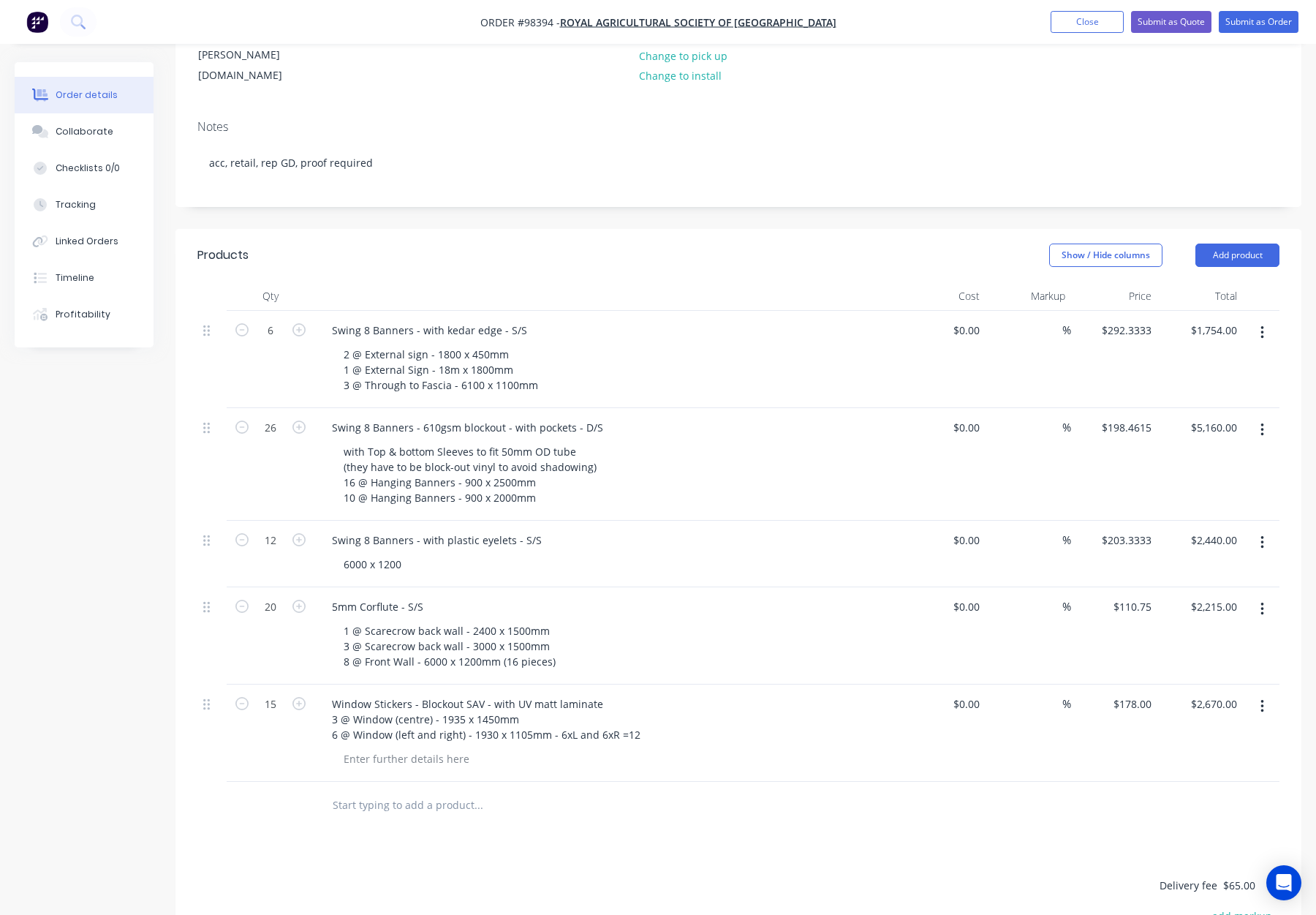
scroll to position [245, 0]
click at [1213, 240] on button "Add product" at bounding box center [1237, 252] width 84 height 24
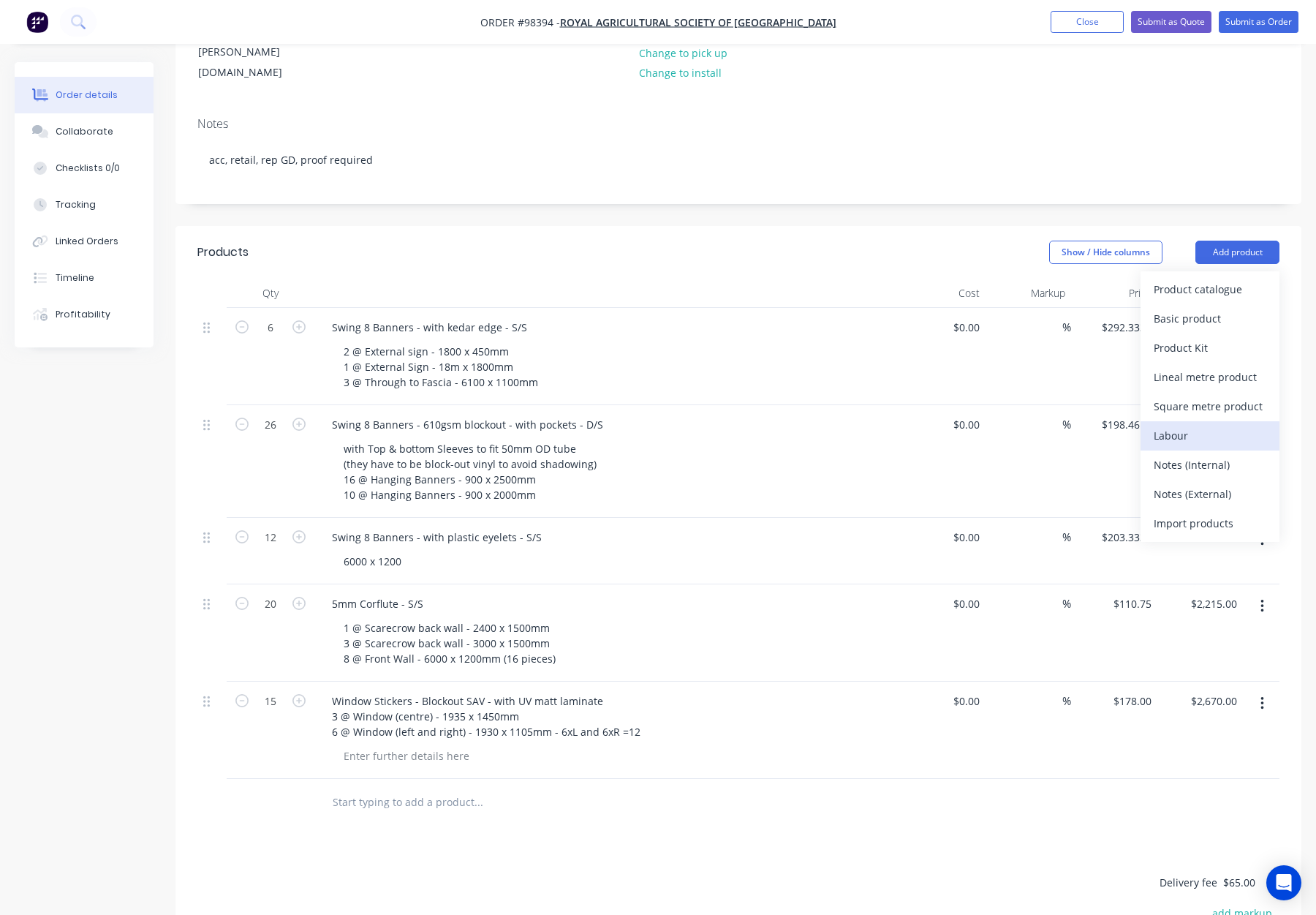
click at [1214, 425] on div "Labour" at bounding box center [1210, 436] width 112 height 21
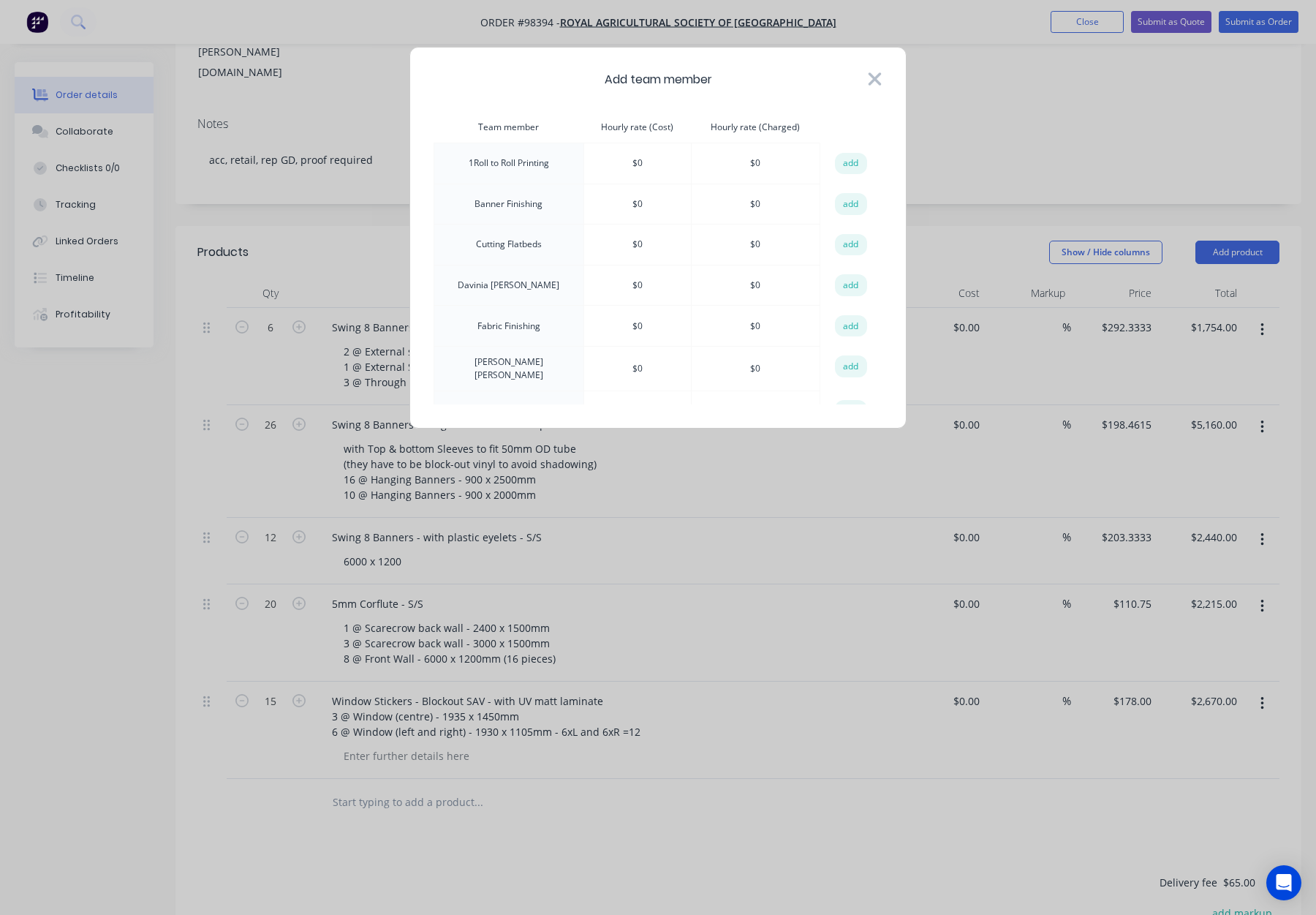
click at [878, 75] on icon at bounding box center [875, 79] width 13 height 13
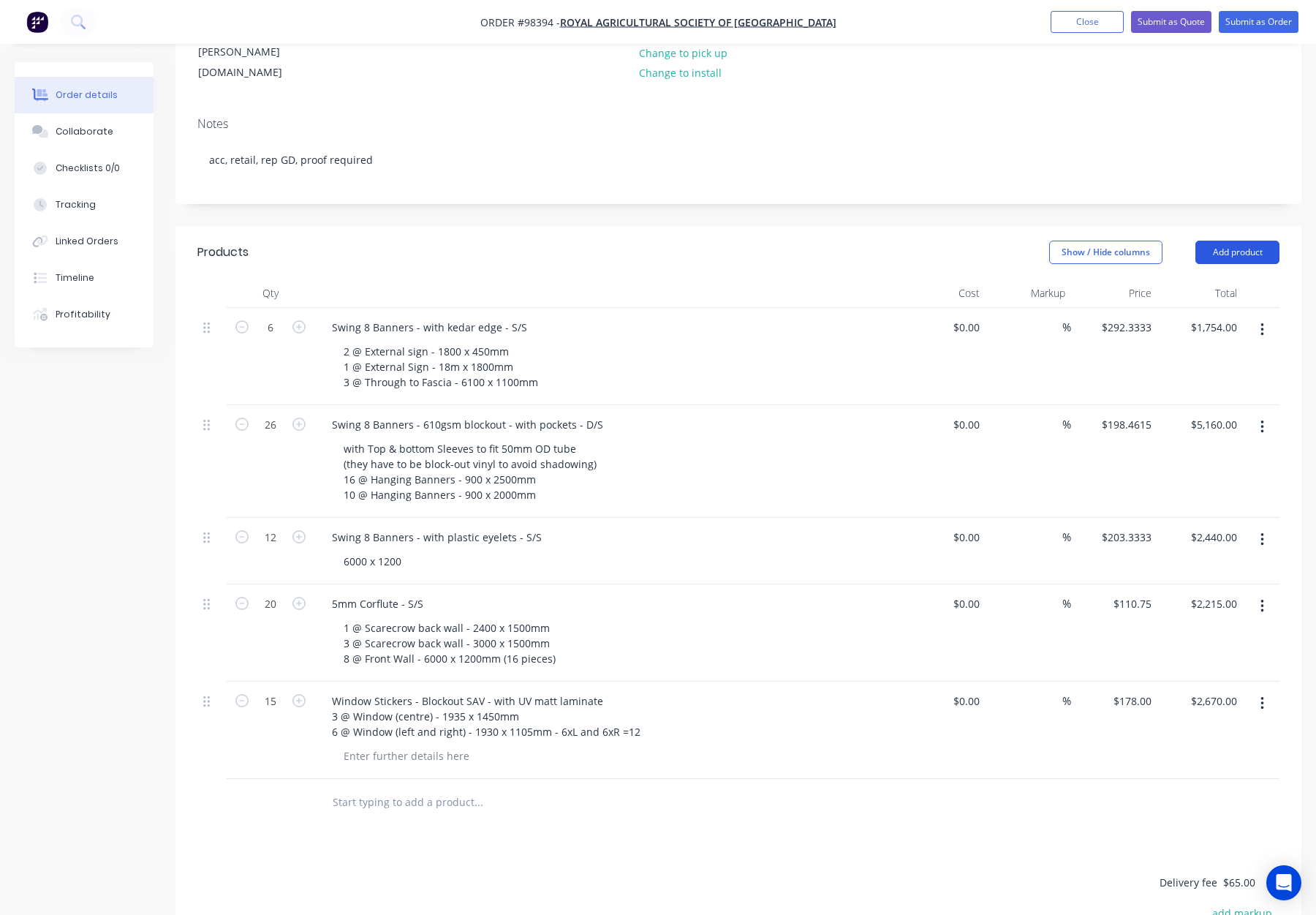
click at [1245, 240] on button "Add product" at bounding box center [1237, 252] width 84 height 24
click at [1213, 451] on button "Notes (Internal)" at bounding box center [1210, 465] width 139 height 29
click at [362, 788] on div at bounding box center [372, 798] width 105 height 21
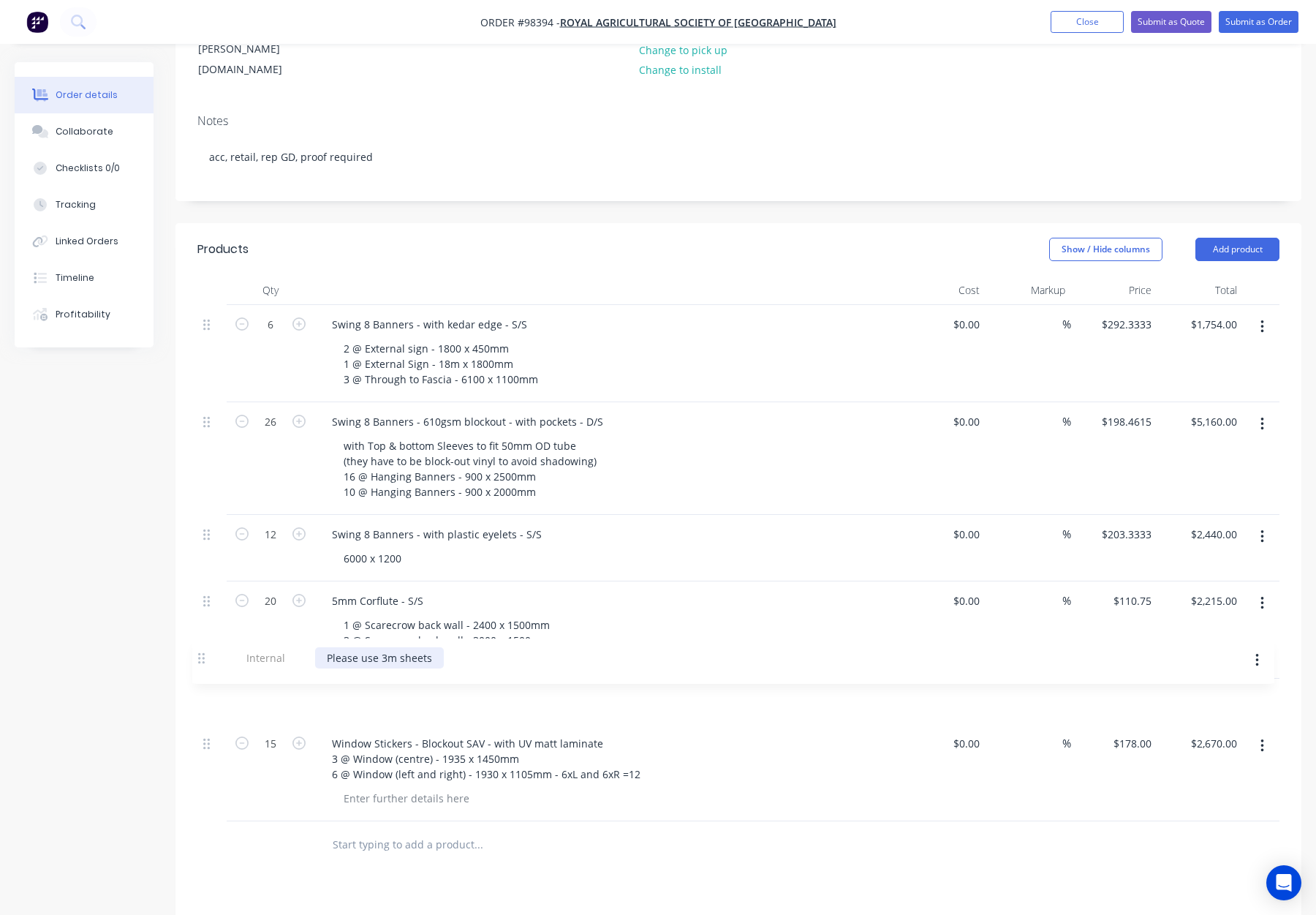
drag, startPoint x: 205, startPoint y: 738, endPoint x: 202, endPoint y: 653, distance: 85.1
click at [200, 654] on div "6 Swing 8 Banners - with kedar edge - S/S 2 @ External sign - 1800 x 450mm 1 @ …" at bounding box center [738, 563] width 1082 height 517
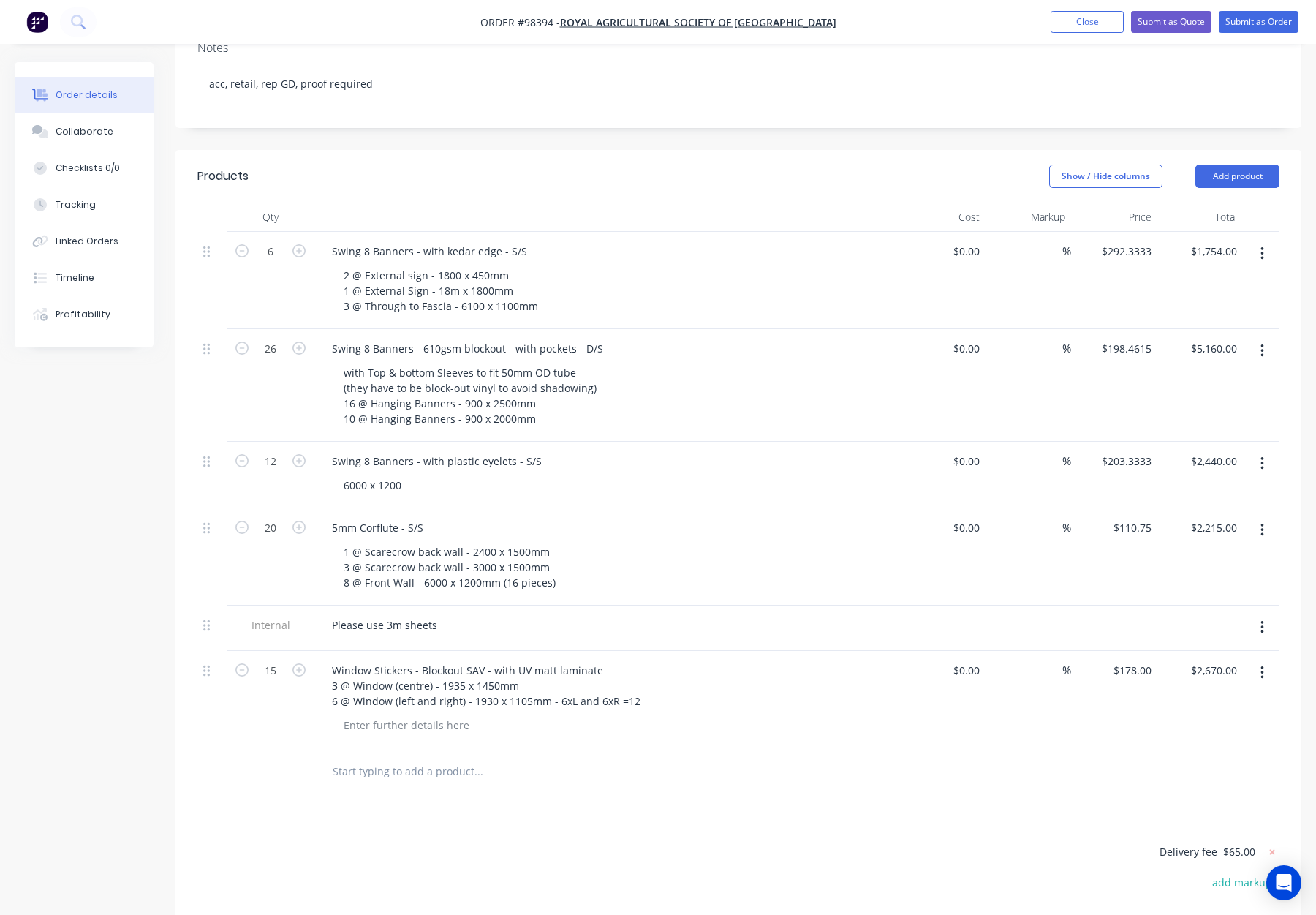
click at [616, 754] on div "Products Show / Hide columns Add product Qty Cost Markup Price Total 6 Swing 8 …" at bounding box center [739, 644] width 1126 height 990
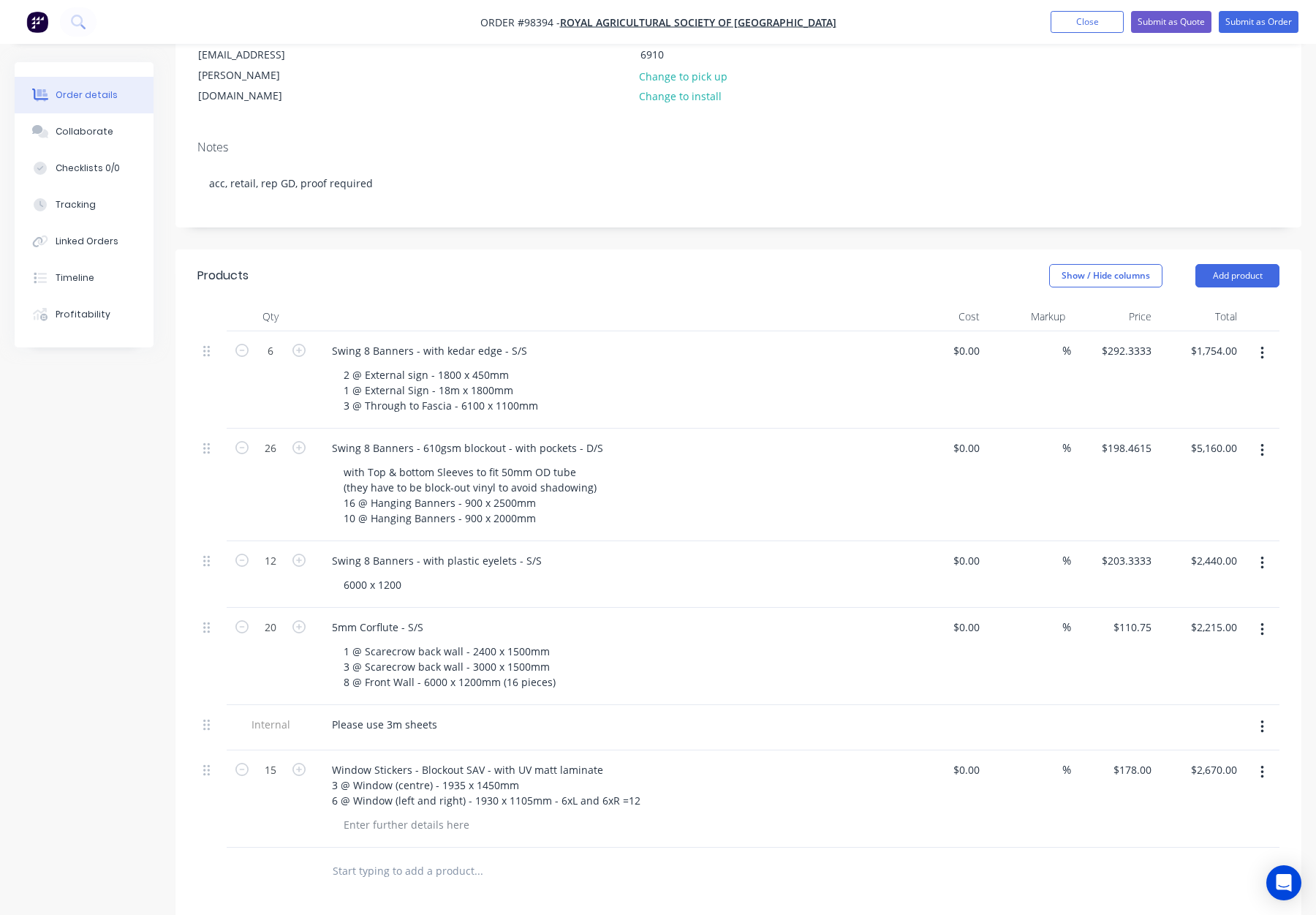
scroll to position [258, 0]
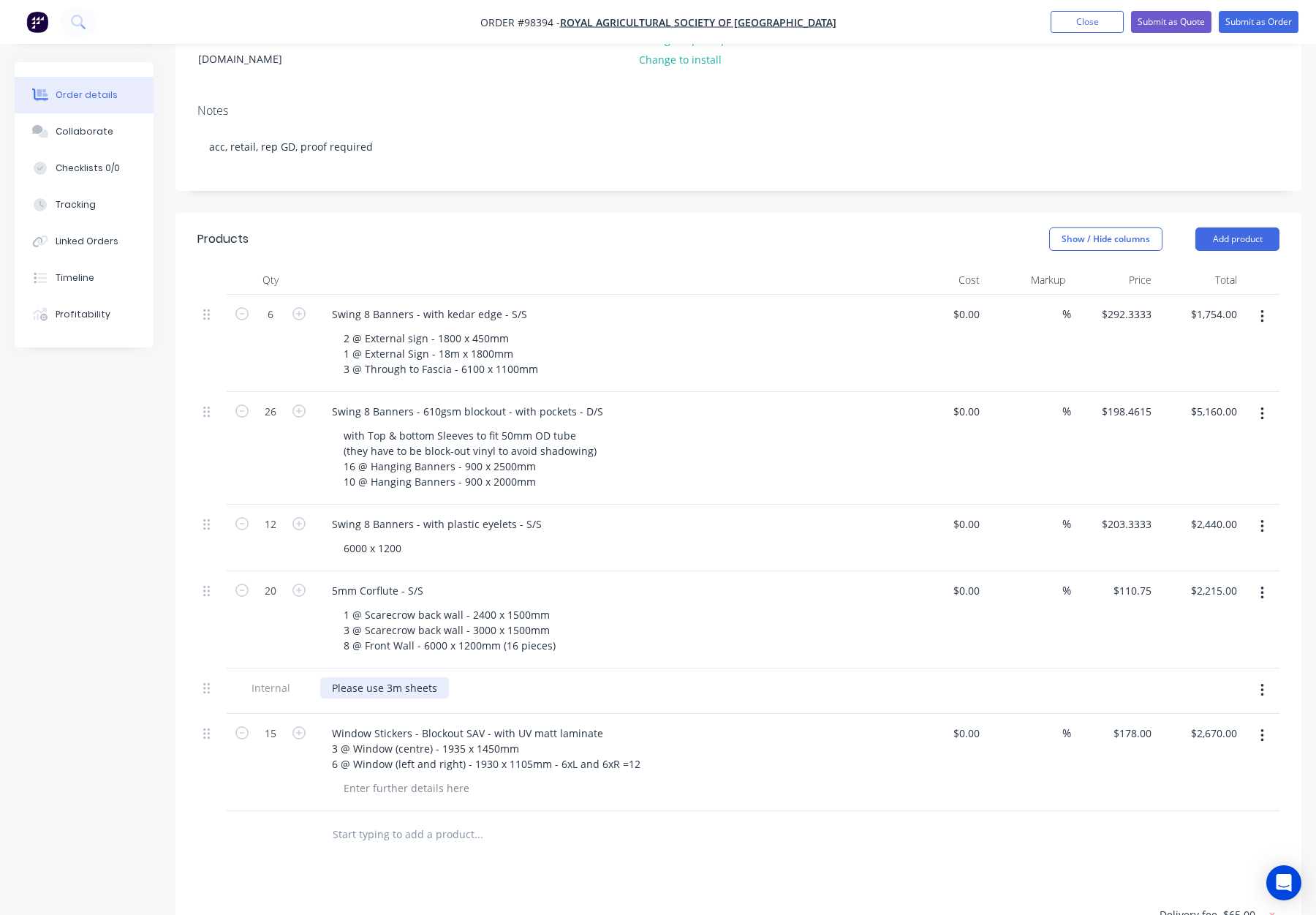
click at [439, 678] on div "Please use 3m sheets" at bounding box center [384, 688] width 129 height 21
click at [570, 812] on div at bounding box center [577, 835] width 527 height 47
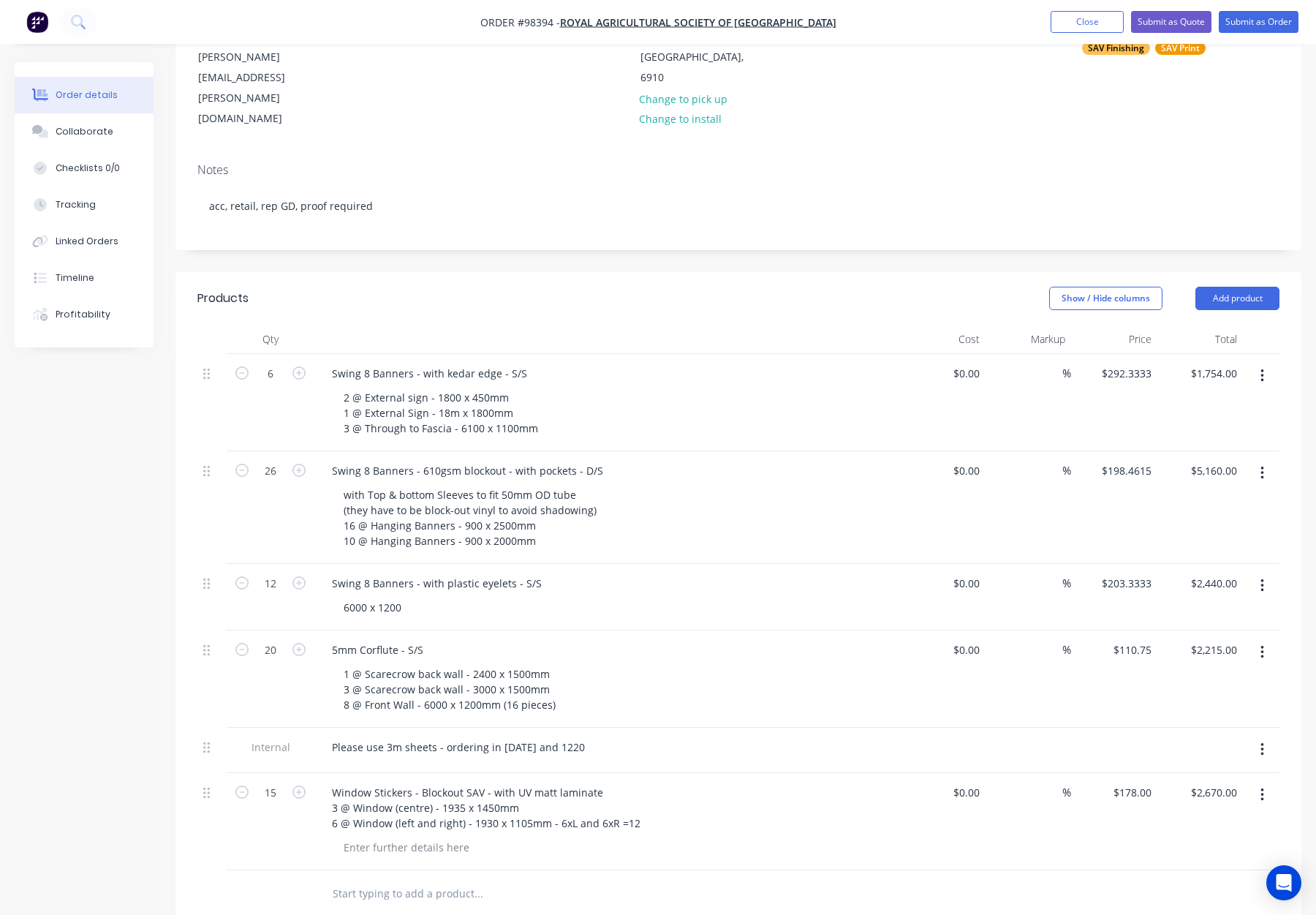
scroll to position [198, 0]
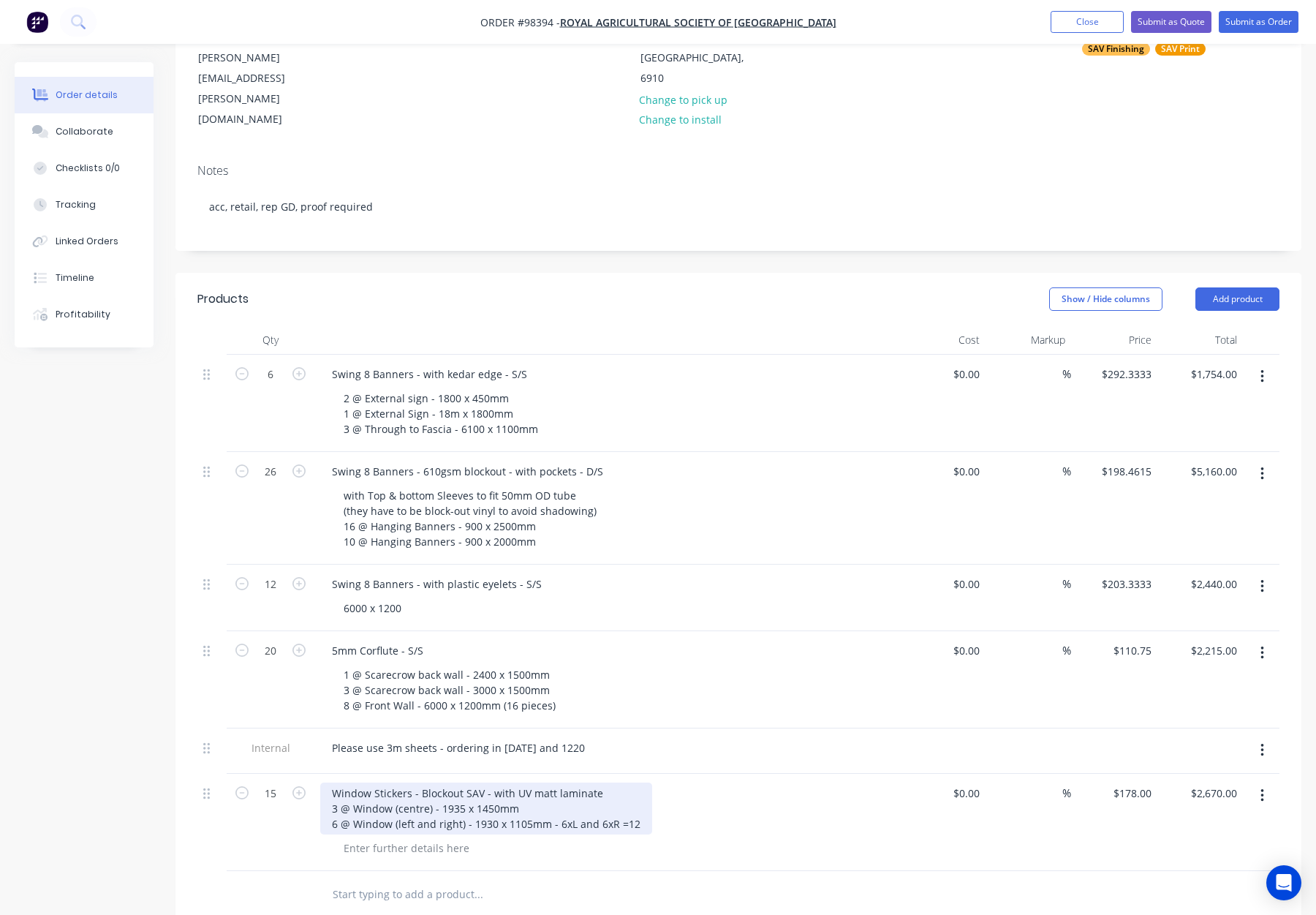
click at [640, 783] on div "Window Stickers - Blockout SAV - with UV matt laminate 3 @ Window (centre) - 19…" at bounding box center [486, 809] width 332 height 52
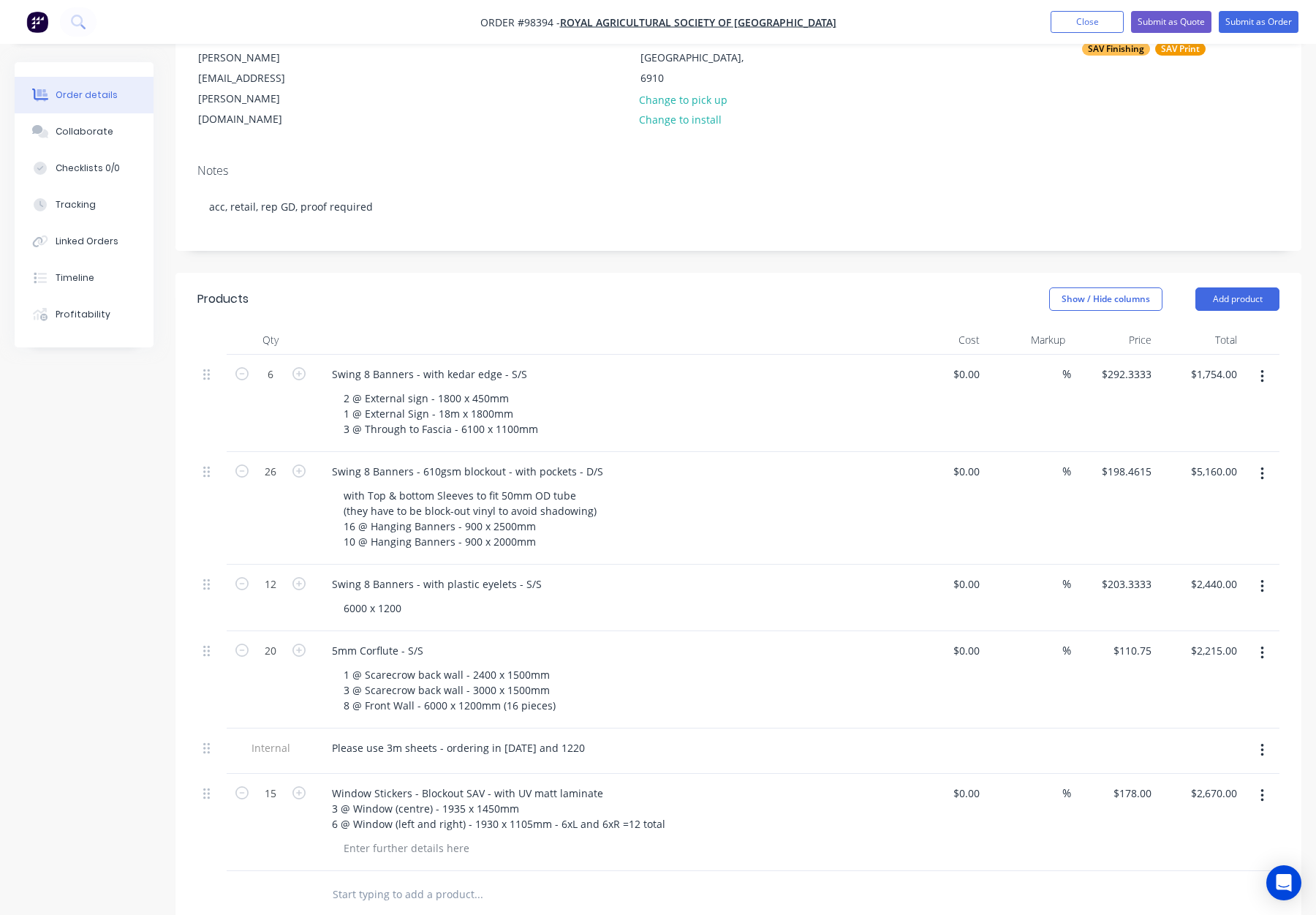
click at [735, 798] on div "Window Stickers - Blockout SAV - with UV matt laminate 3 @ Window (centre) - 19…" at bounding box center [607, 822] width 585 height 97
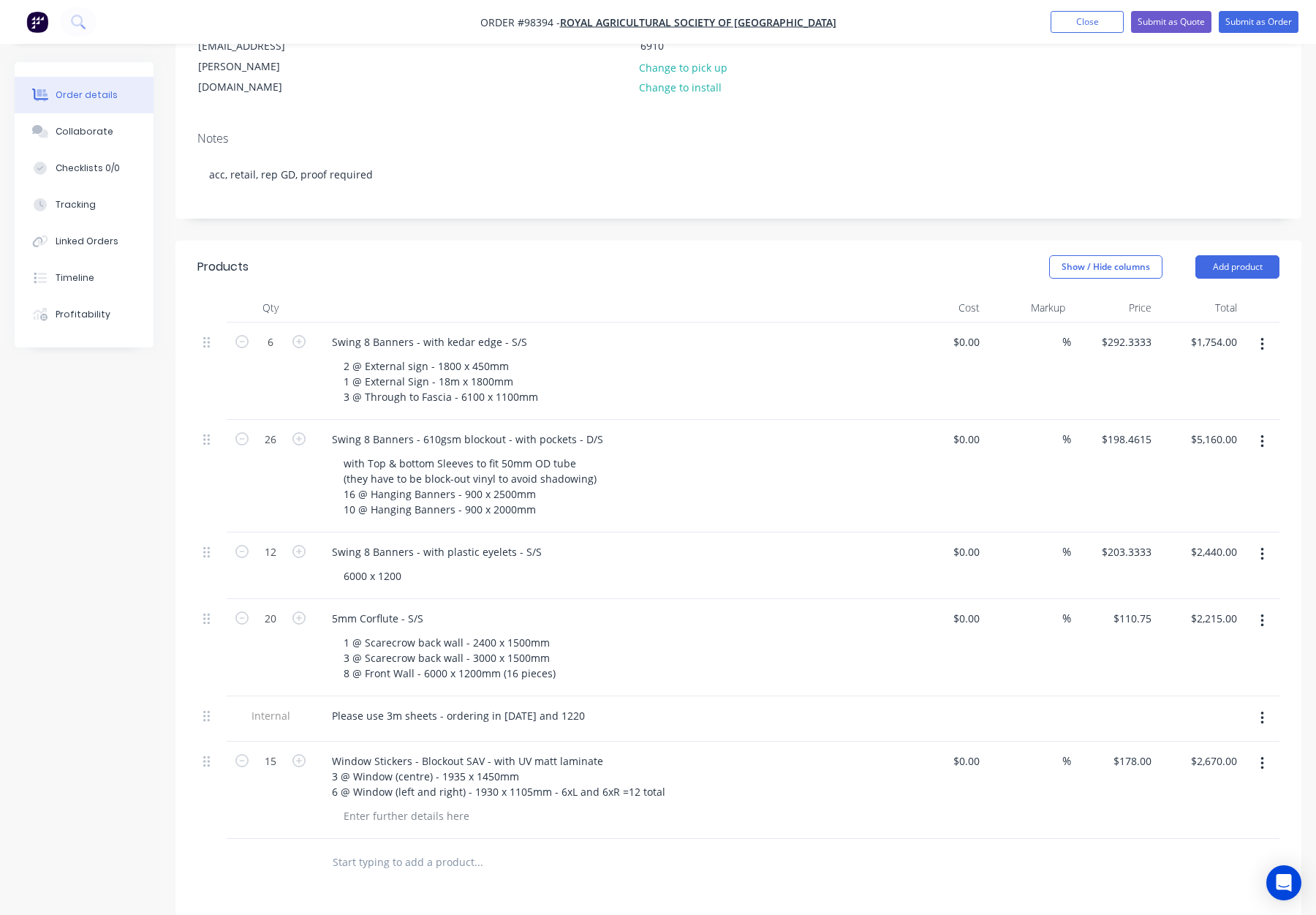
scroll to position [0, 0]
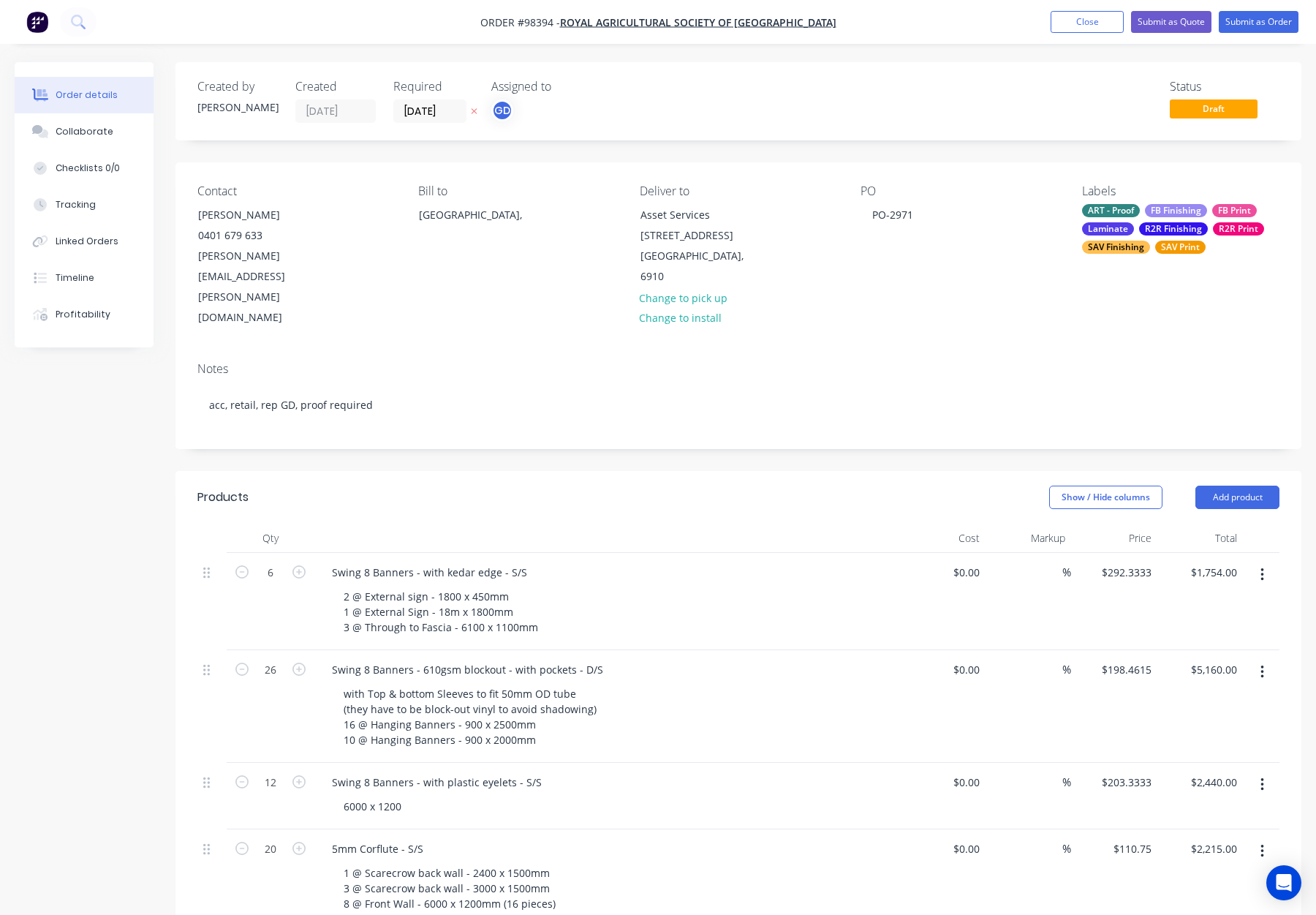
click at [1169, 230] on div "R2R Finishing" at bounding box center [1173, 229] width 68 height 13
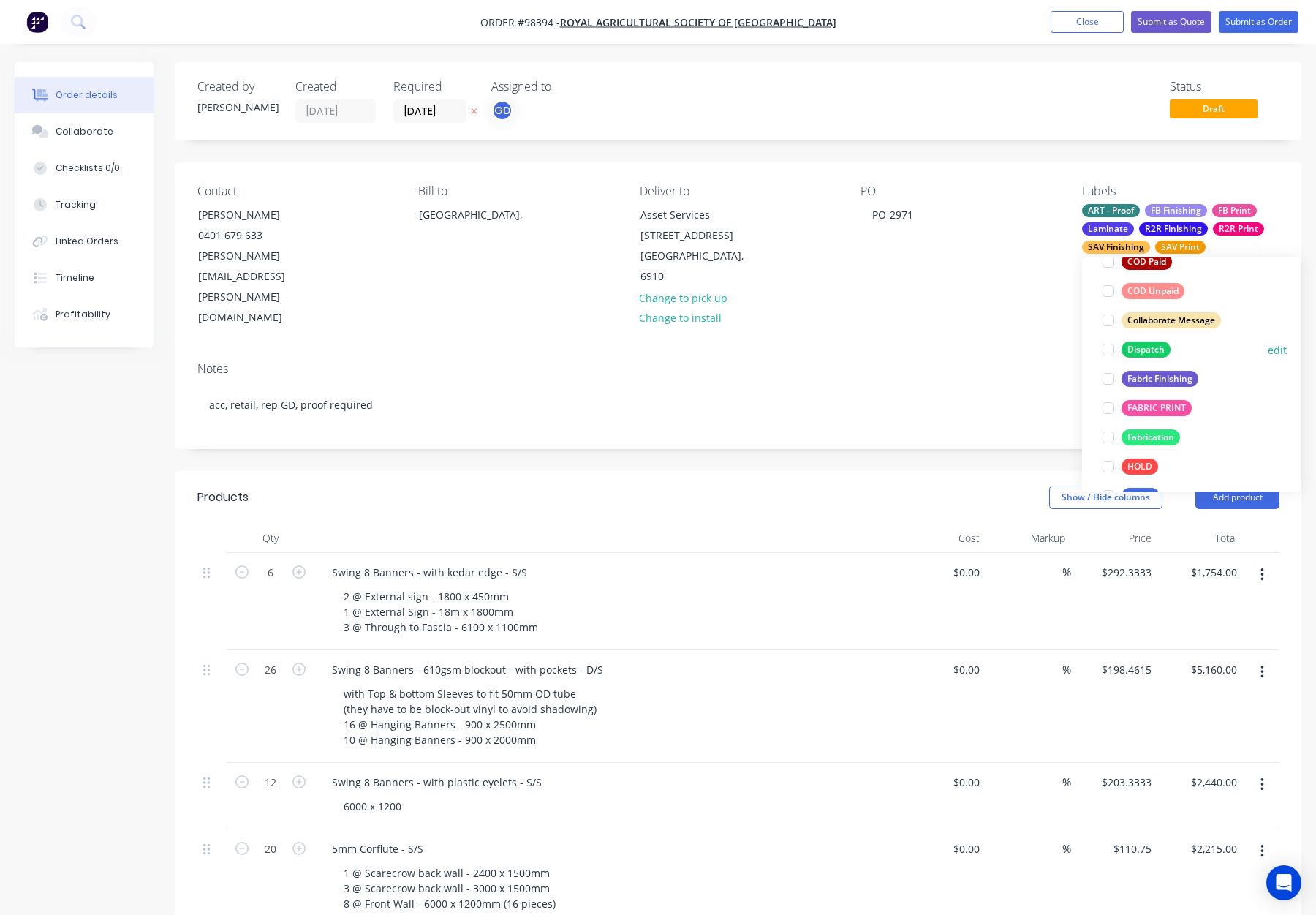
click at [1148, 356] on div "Dispatch" at bounding box center [1146, 350] width 49 height 16
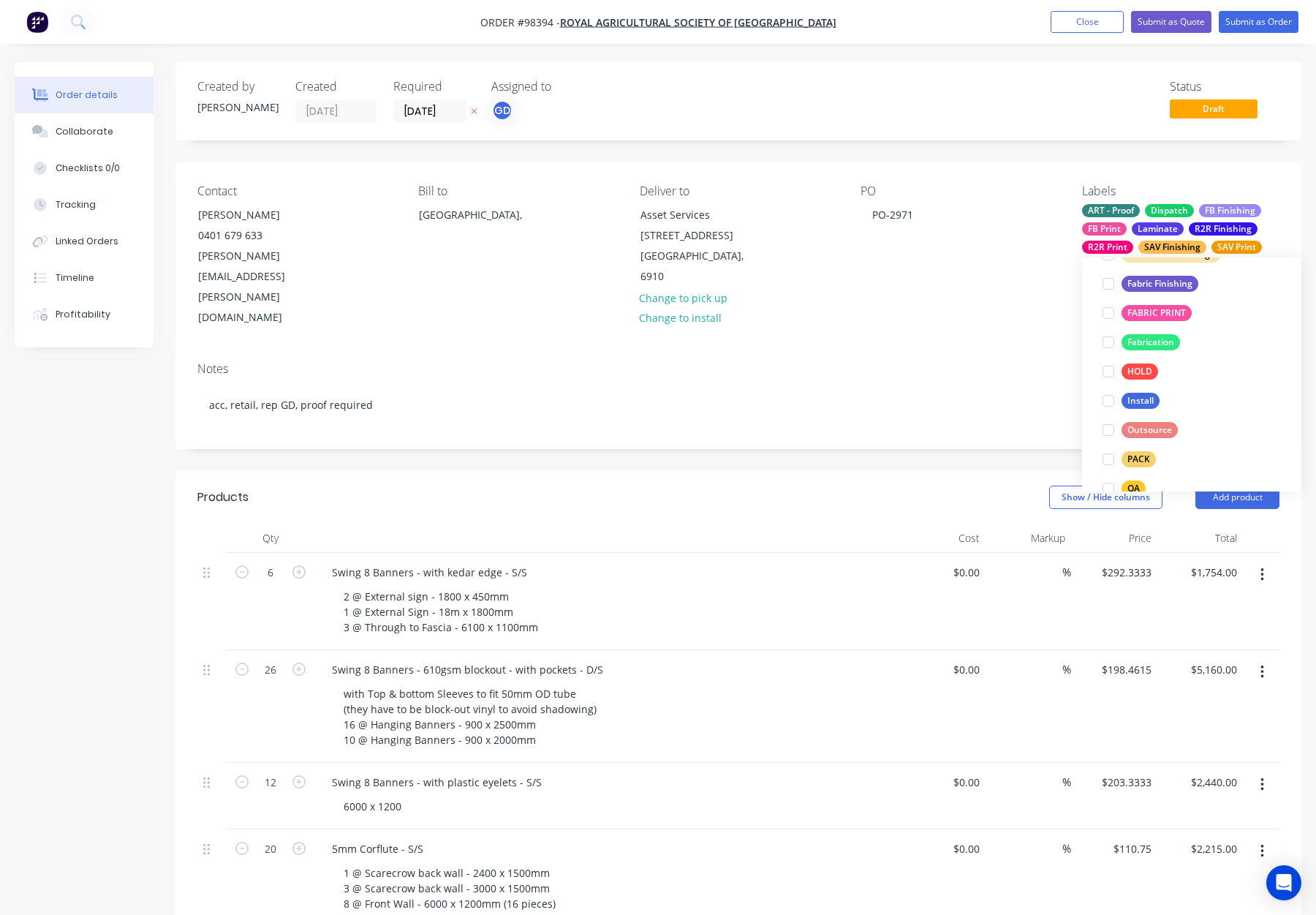
scroll to position [565, 0]
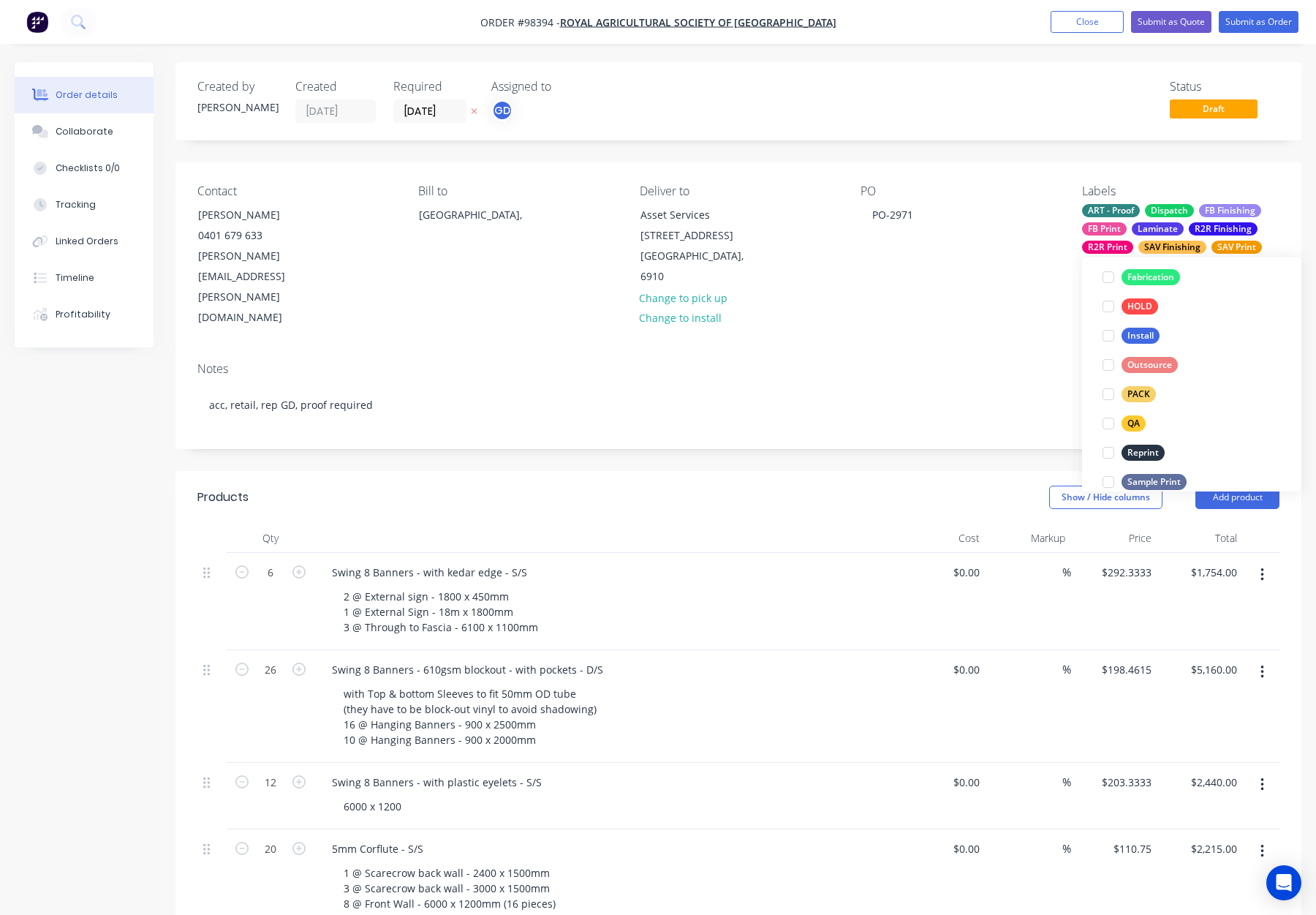
drag, startPoint x: 1136, startPoint y: 392, endPoint x: 1182, endPoint y: 327, distance: 79.6
click at [1135, 392] on div "PACK" at bounding box center [1138, 394] width 34 height 16
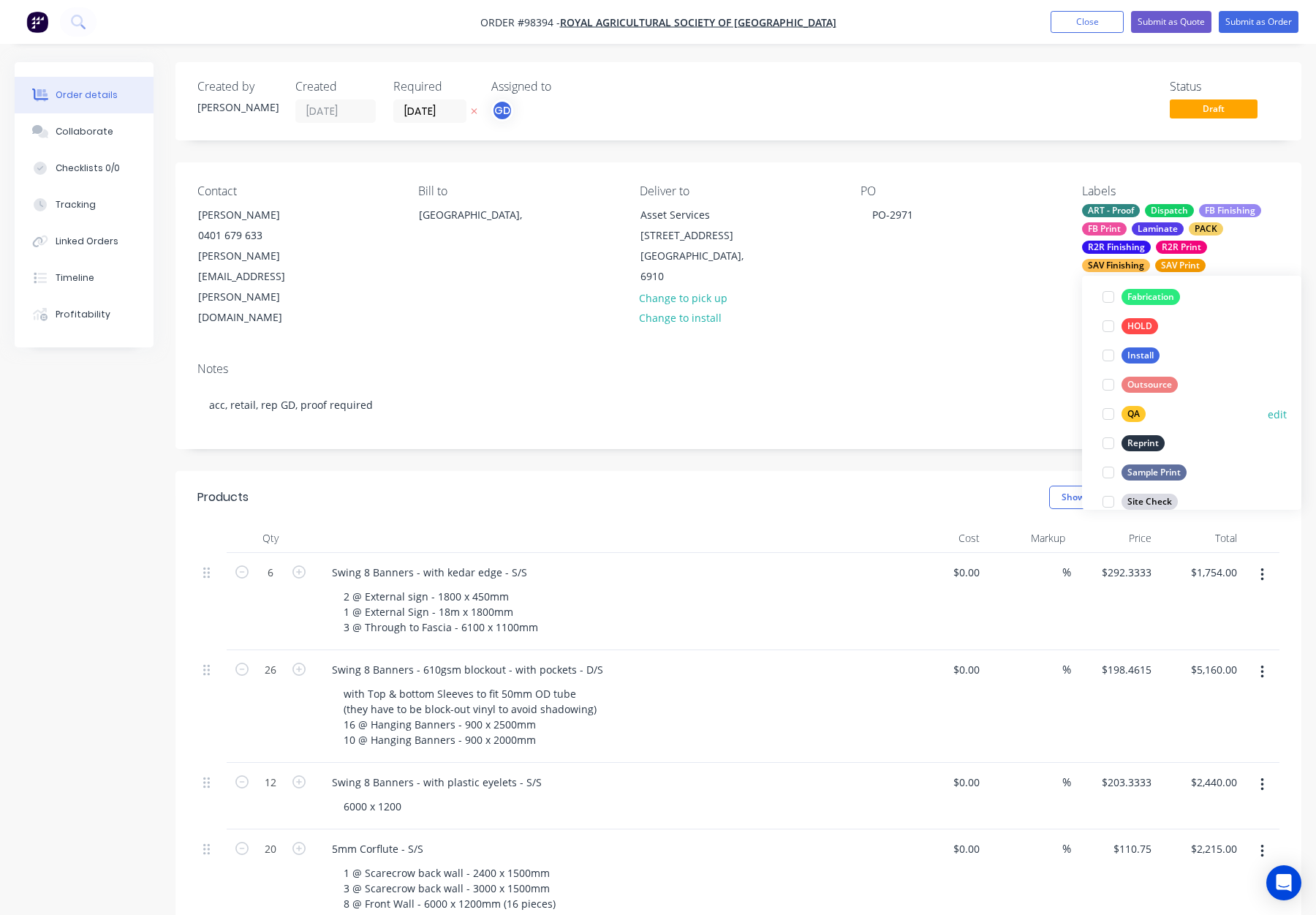
click at [1134, 412] on div "QA" at bounding box center [1134, 414] width 24 height 16
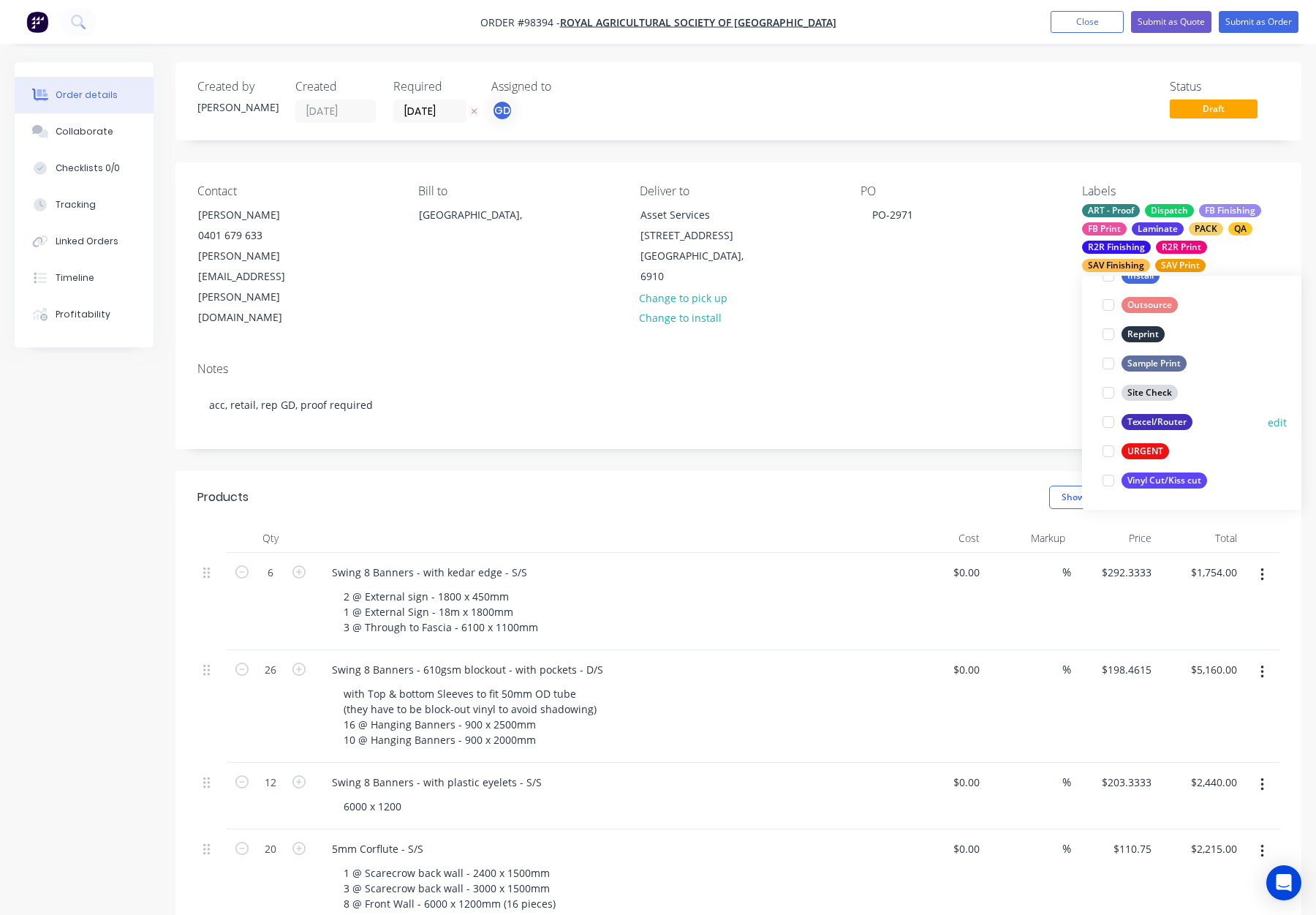
click at [1160, 425] on div "Texcel/Router" at bounding box center [1156, 422] width 71 height 16
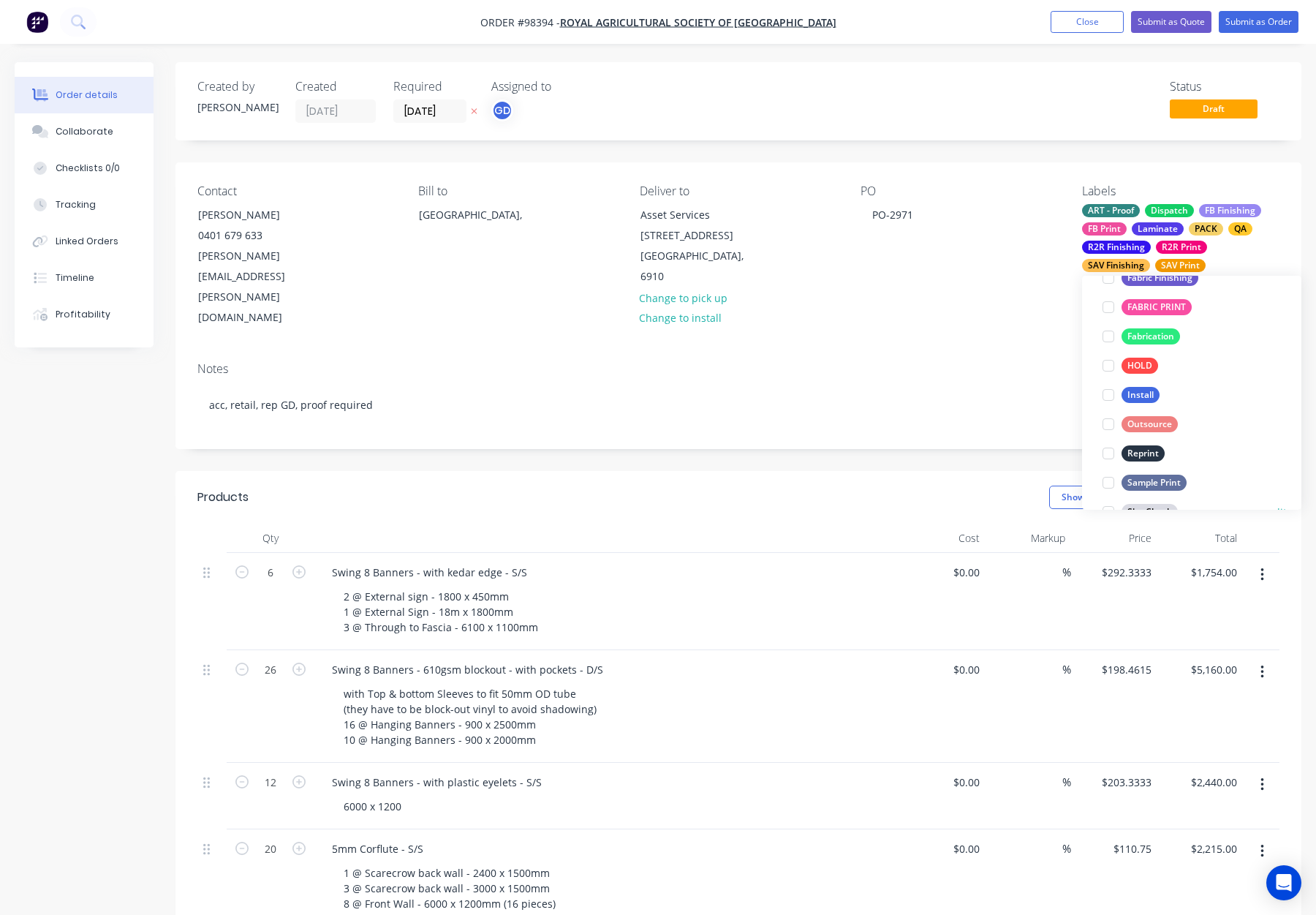
scroll to position [612, 0]
click at [954, 350] on div "Notes acc, retail, rep GD, proof required" at bounding box center [739, 399] width 1126 height 98
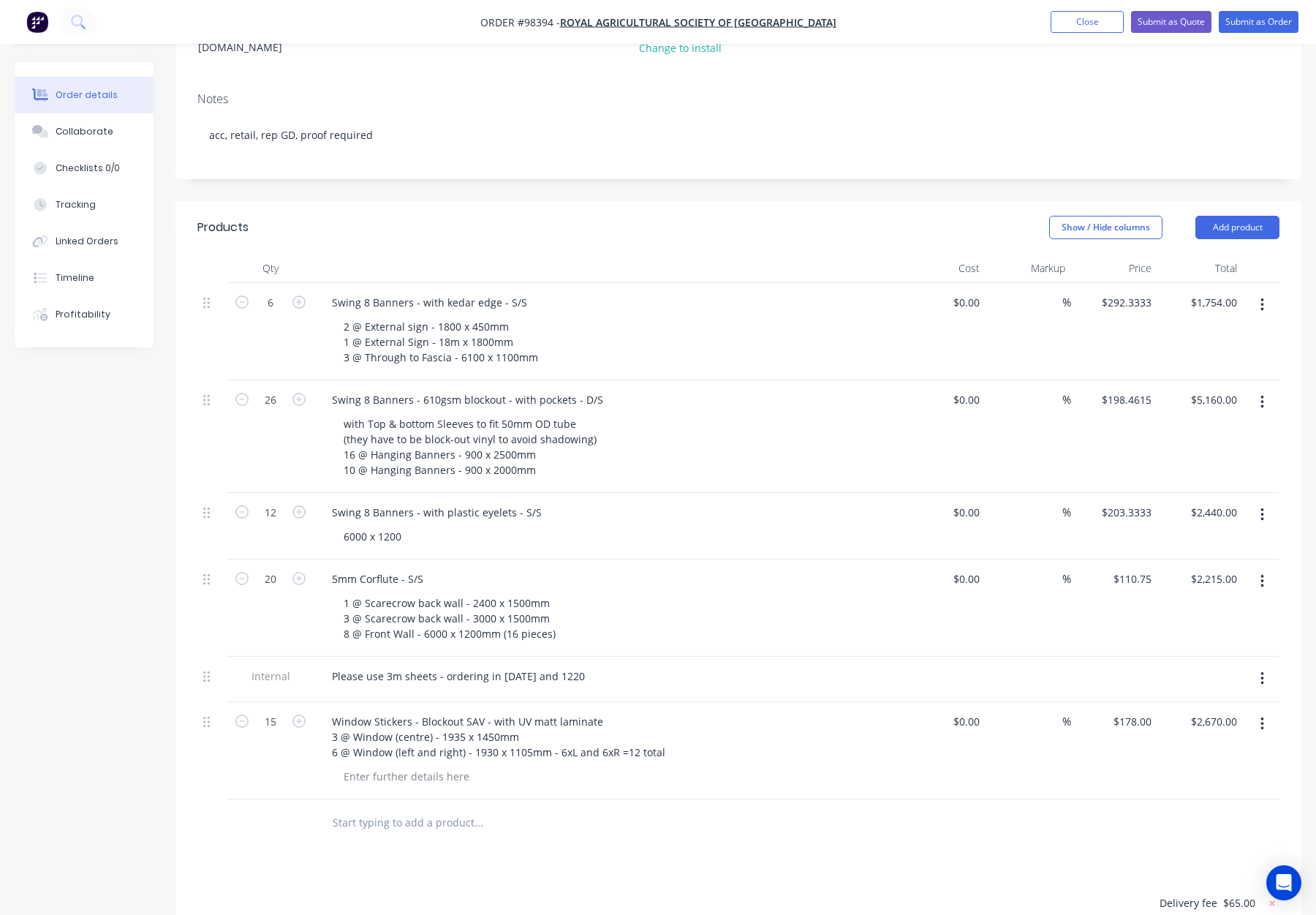
scroll to position [0, 0]
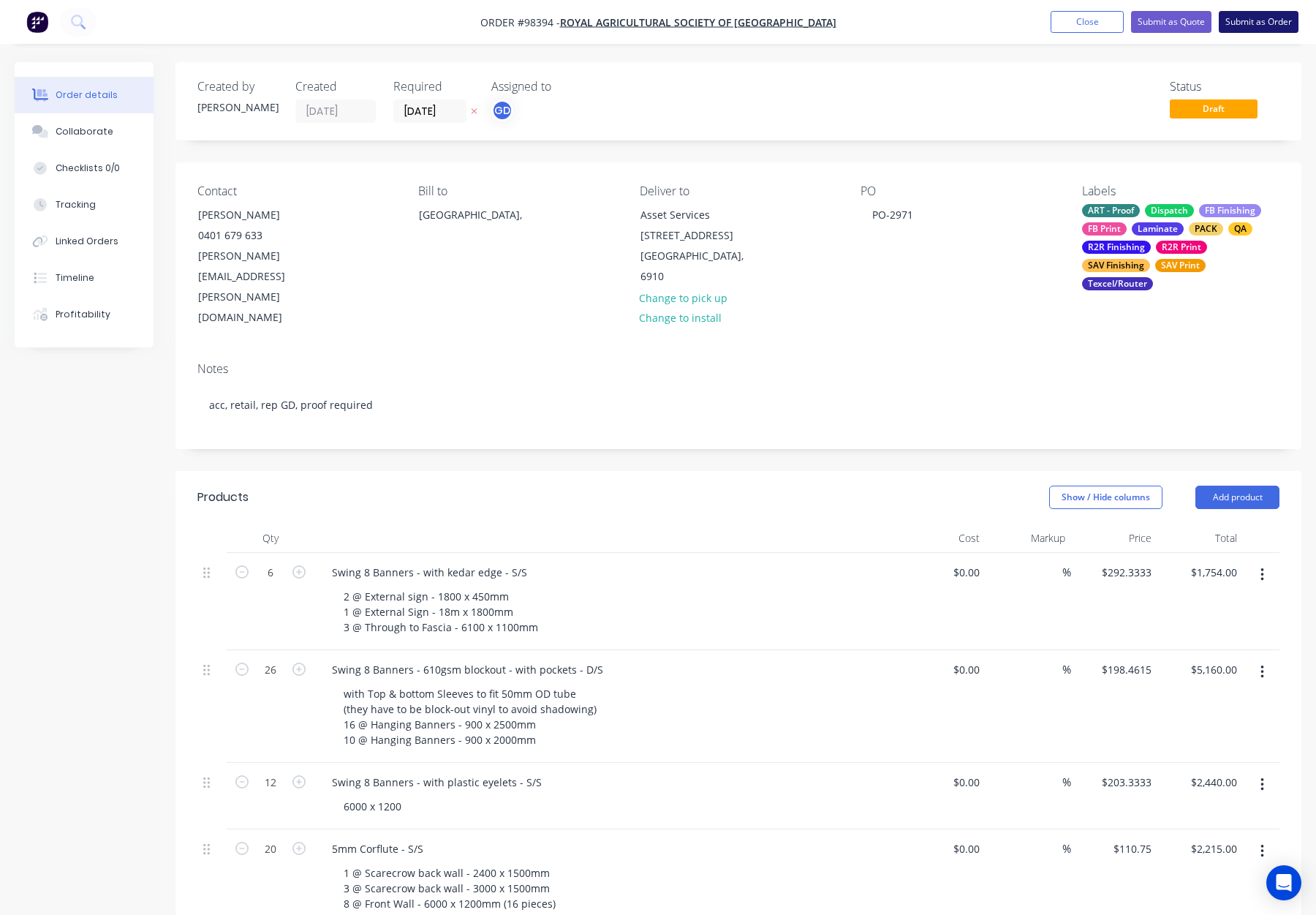
click at [1237, 21] on button "Submit as Order" at bounding box center [1259, 21] width 80 height 22
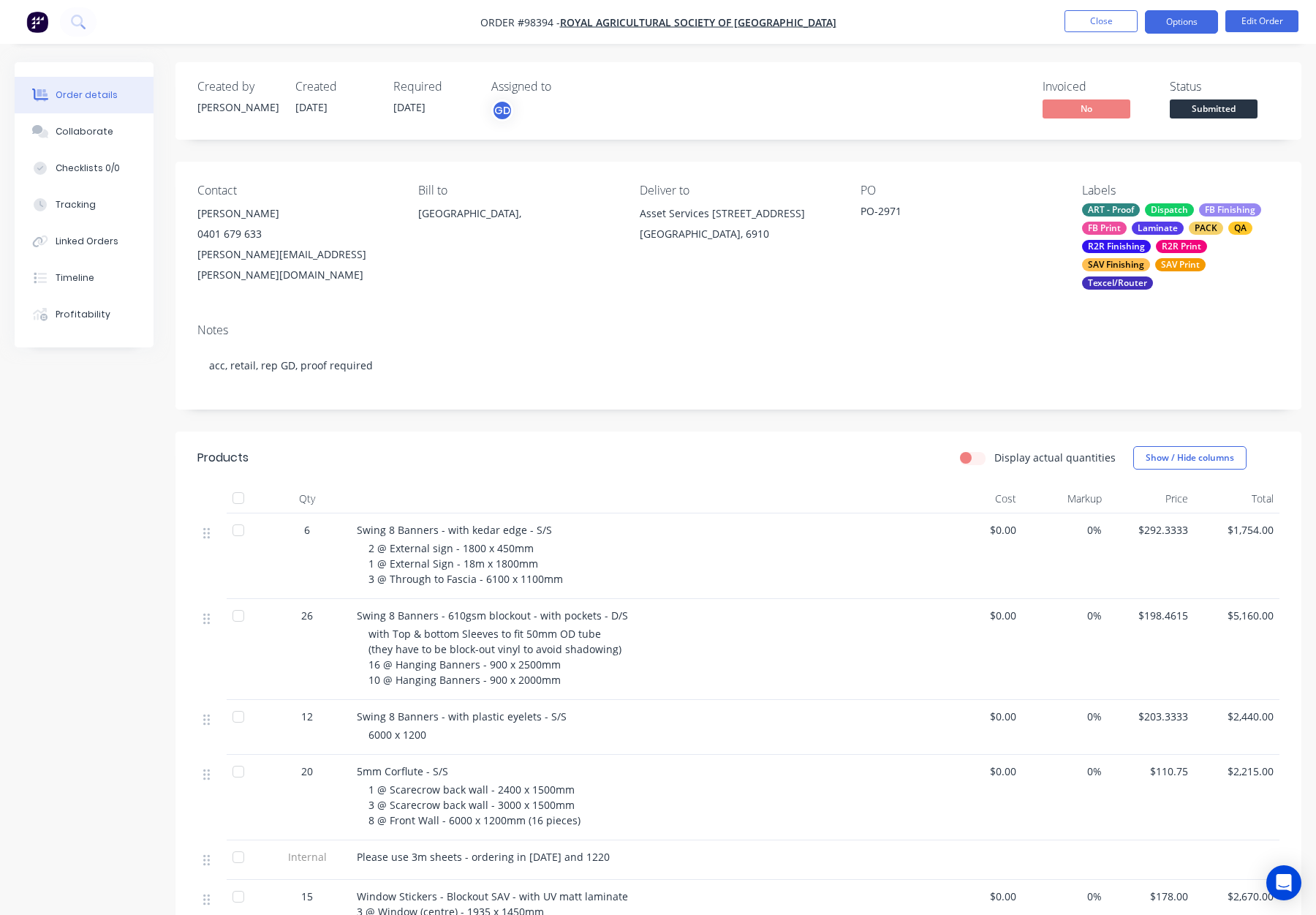
click at [1185, 24] on button "Options" at bounding box center [1182, 22] width 73 height 24
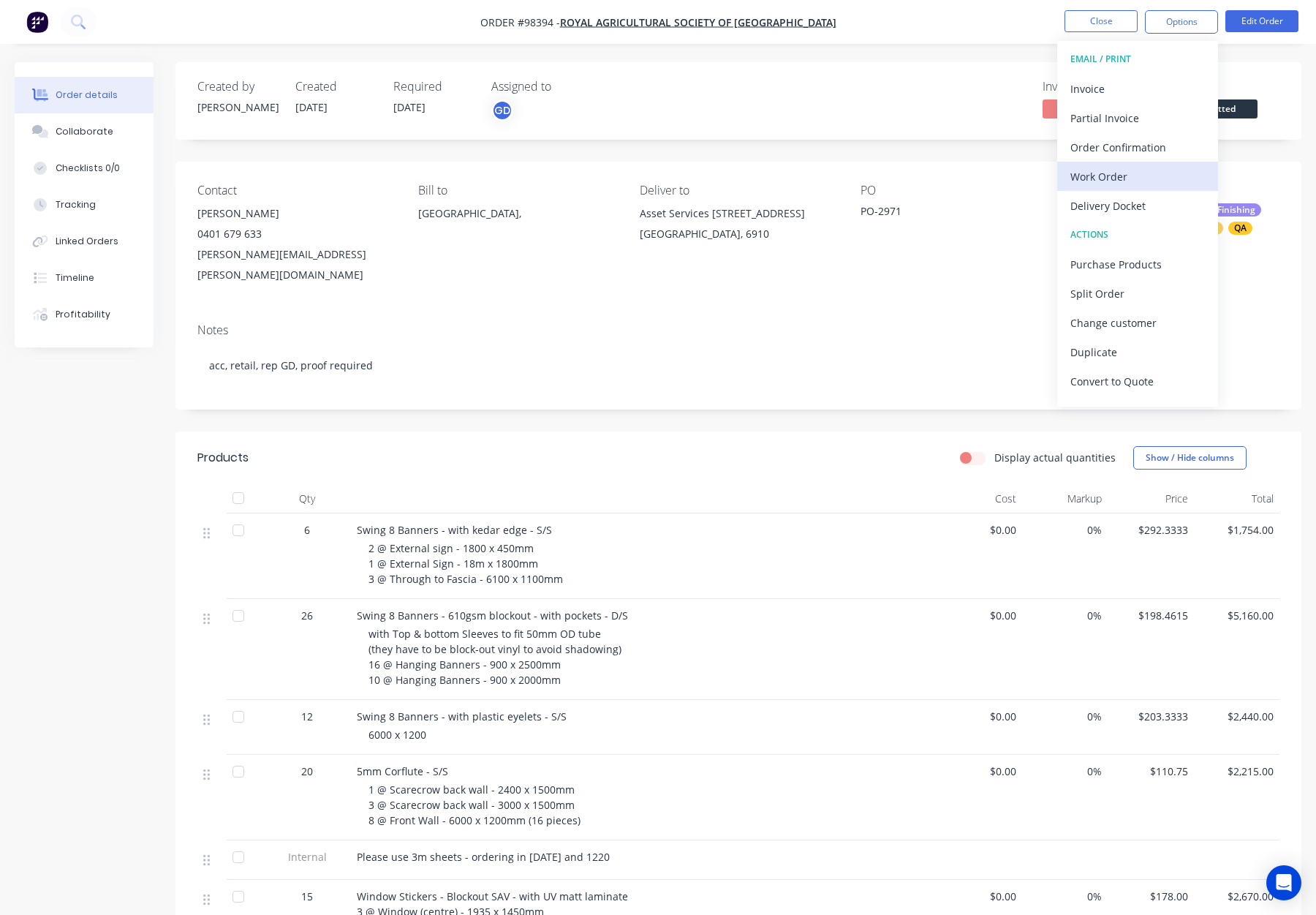
click at [1152, 170] on div "Work Order" at bounding box center [1138, 177] width 134 height 21
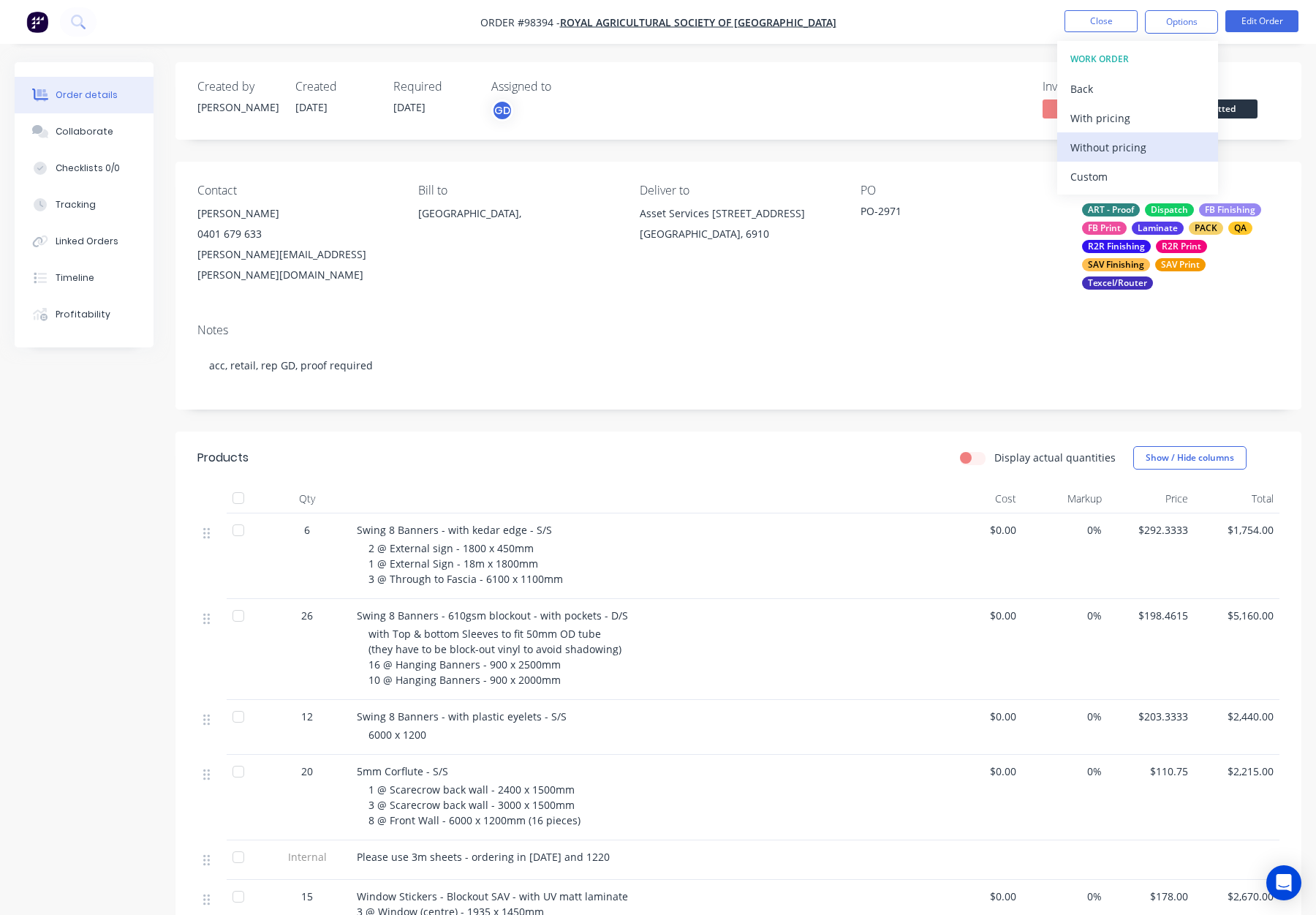
click at [1152, 142] on div "Without pricing" at bounding box center [1138, 147] width 134 height 21
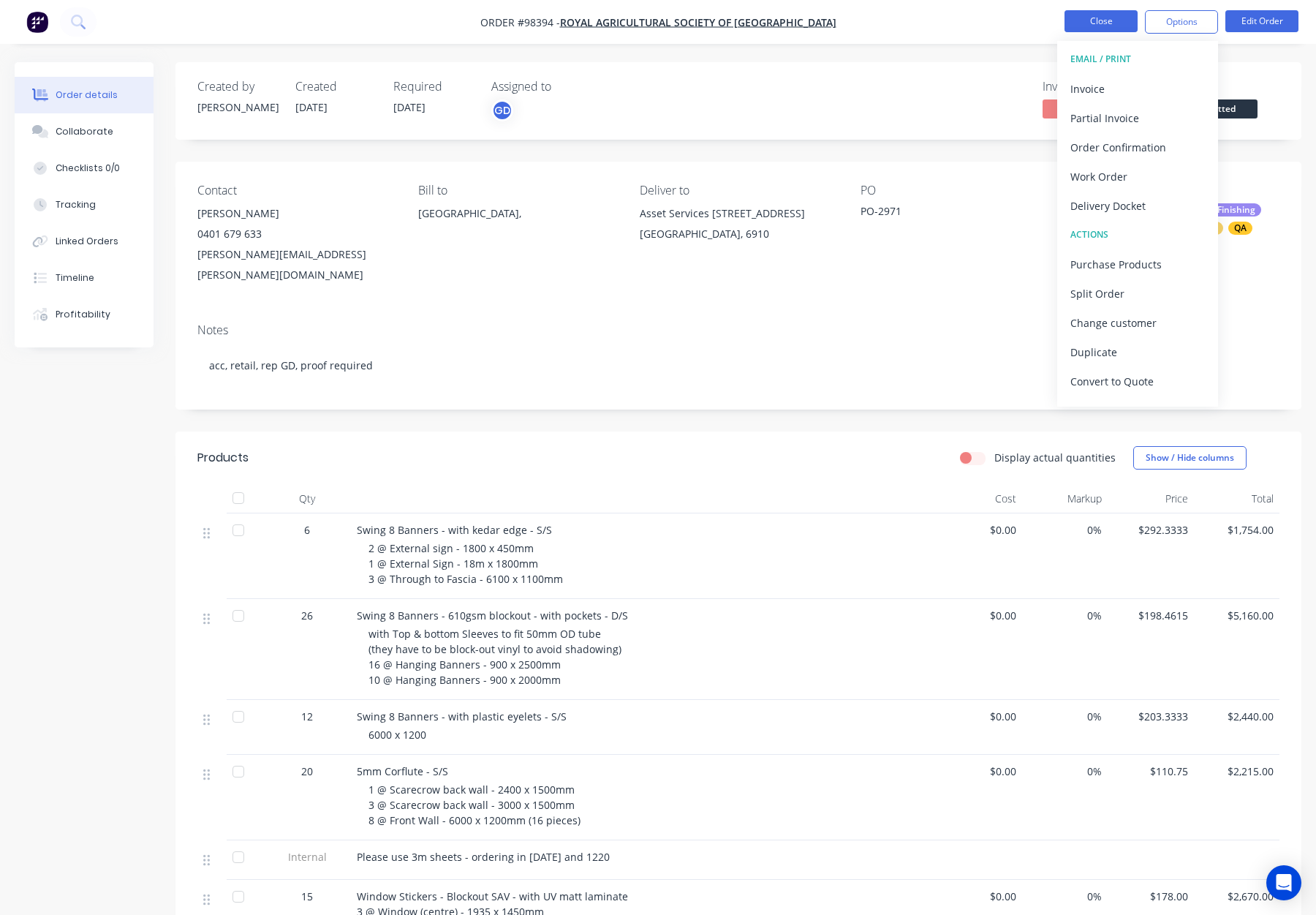
click at [1098, 21] on button "Close" at bounding box center [1101, 21] width 73 height 22
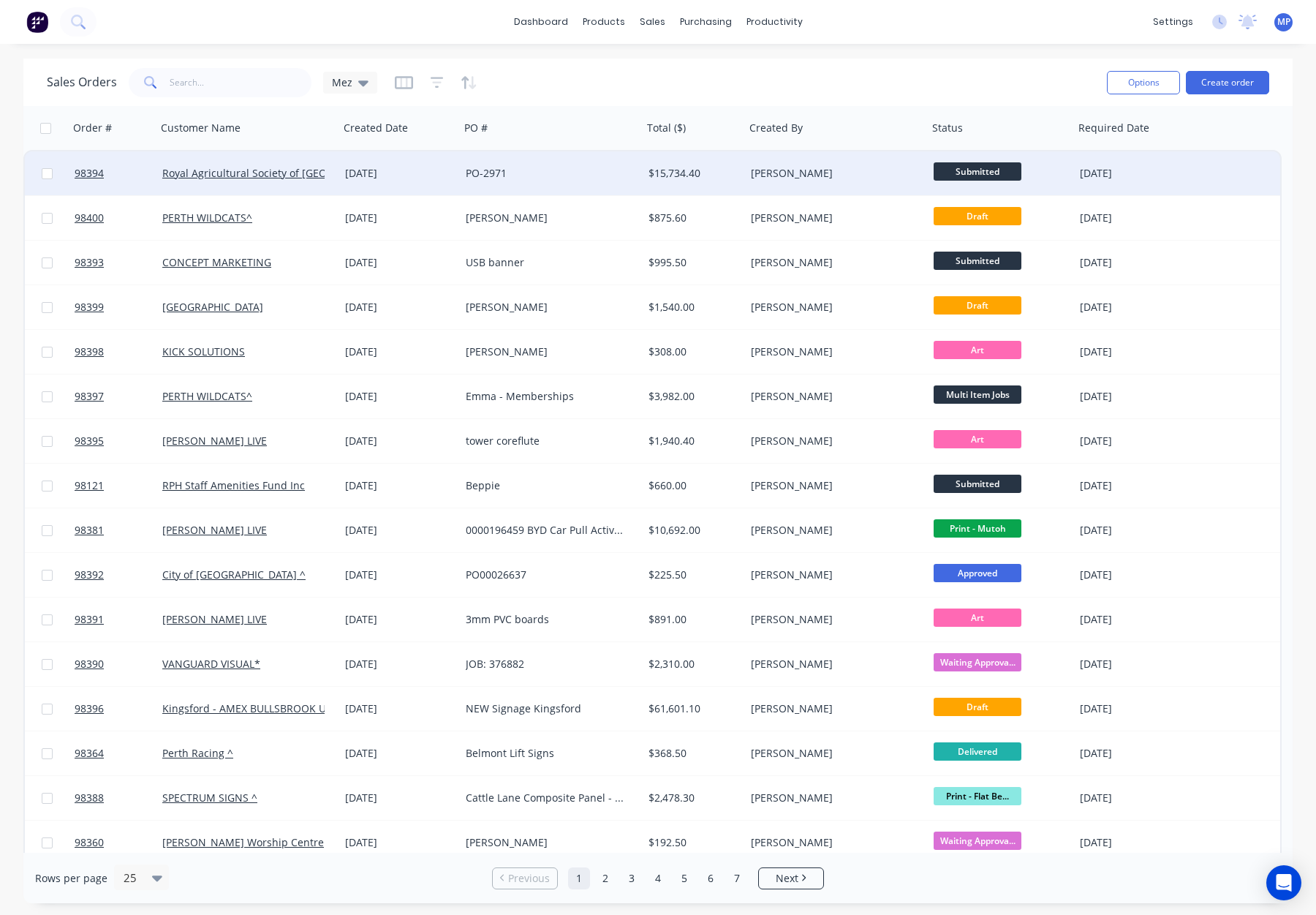
click at [822, 164] on div "[PERSON_NAME]" at bounding box center [836, 174] width 182 height 44
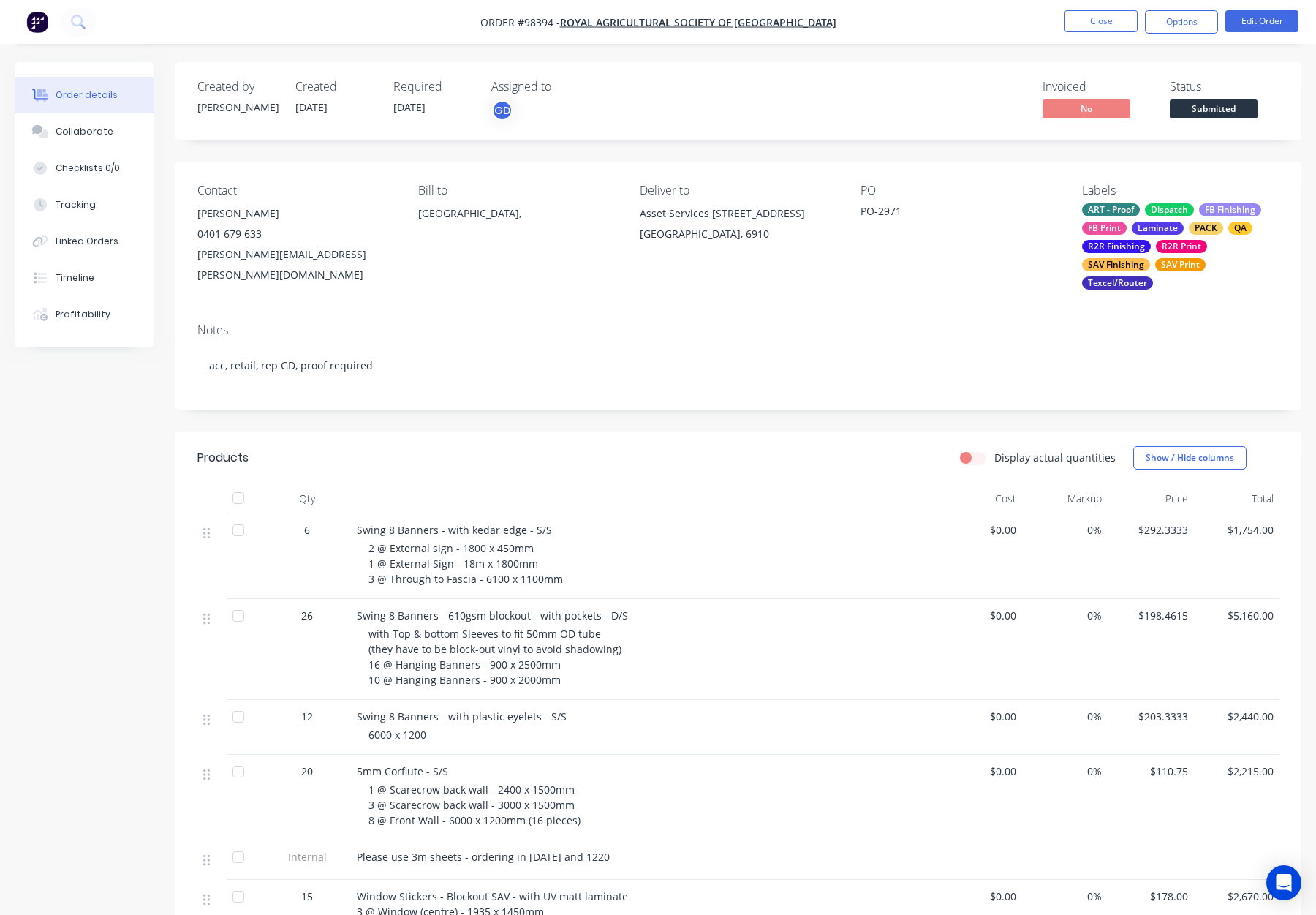
click at [1215, 102] on span "Submitted" at bounding box center [1214, 108] width 88 height 18
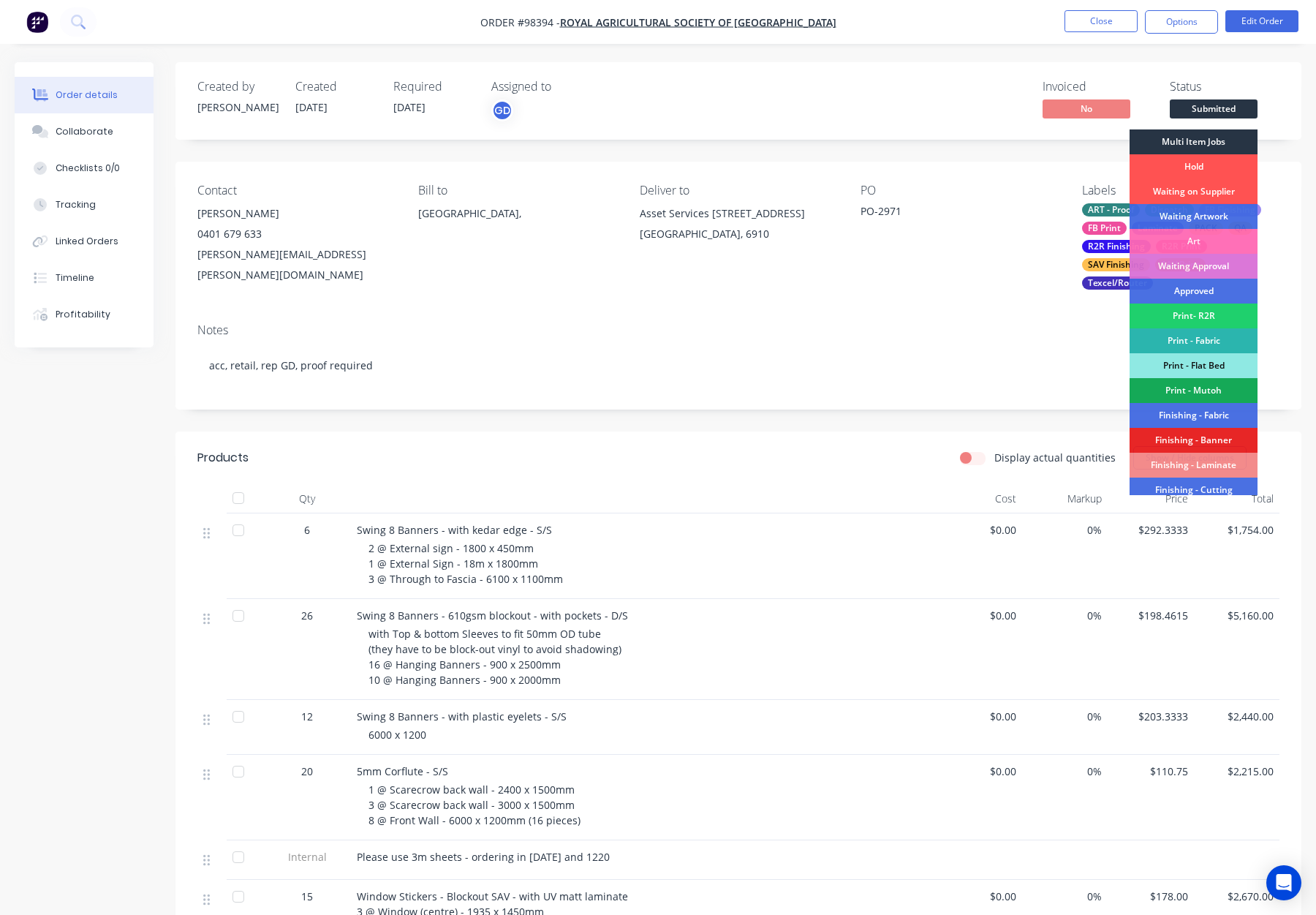
click at [1209, 138] on div "Multi Item Jobs" at bounding box center [1193, 142] width 128 height 25
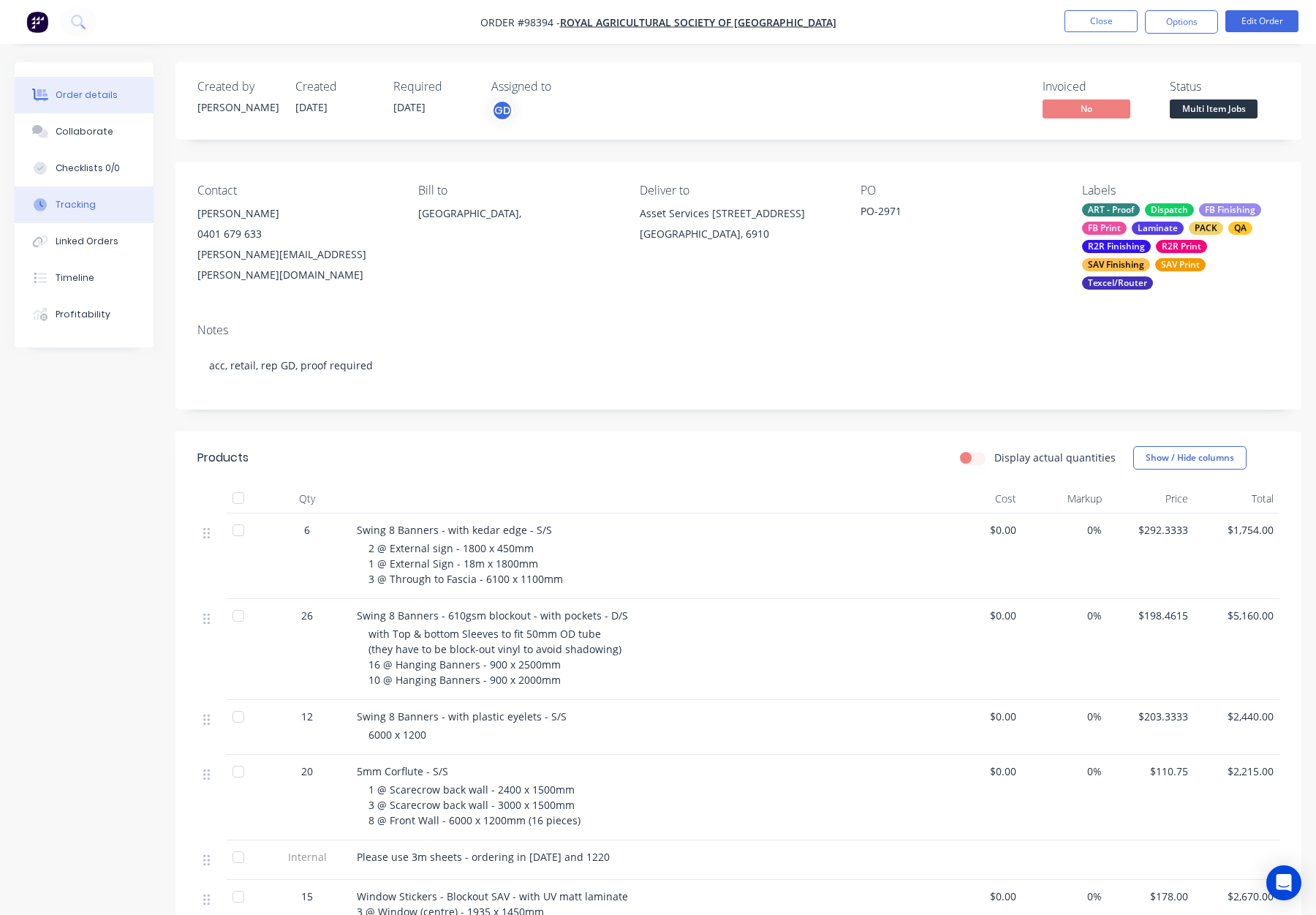
click at [89, 213] on button "Tracking" at bounding box center [84, 205] width 139 height 37
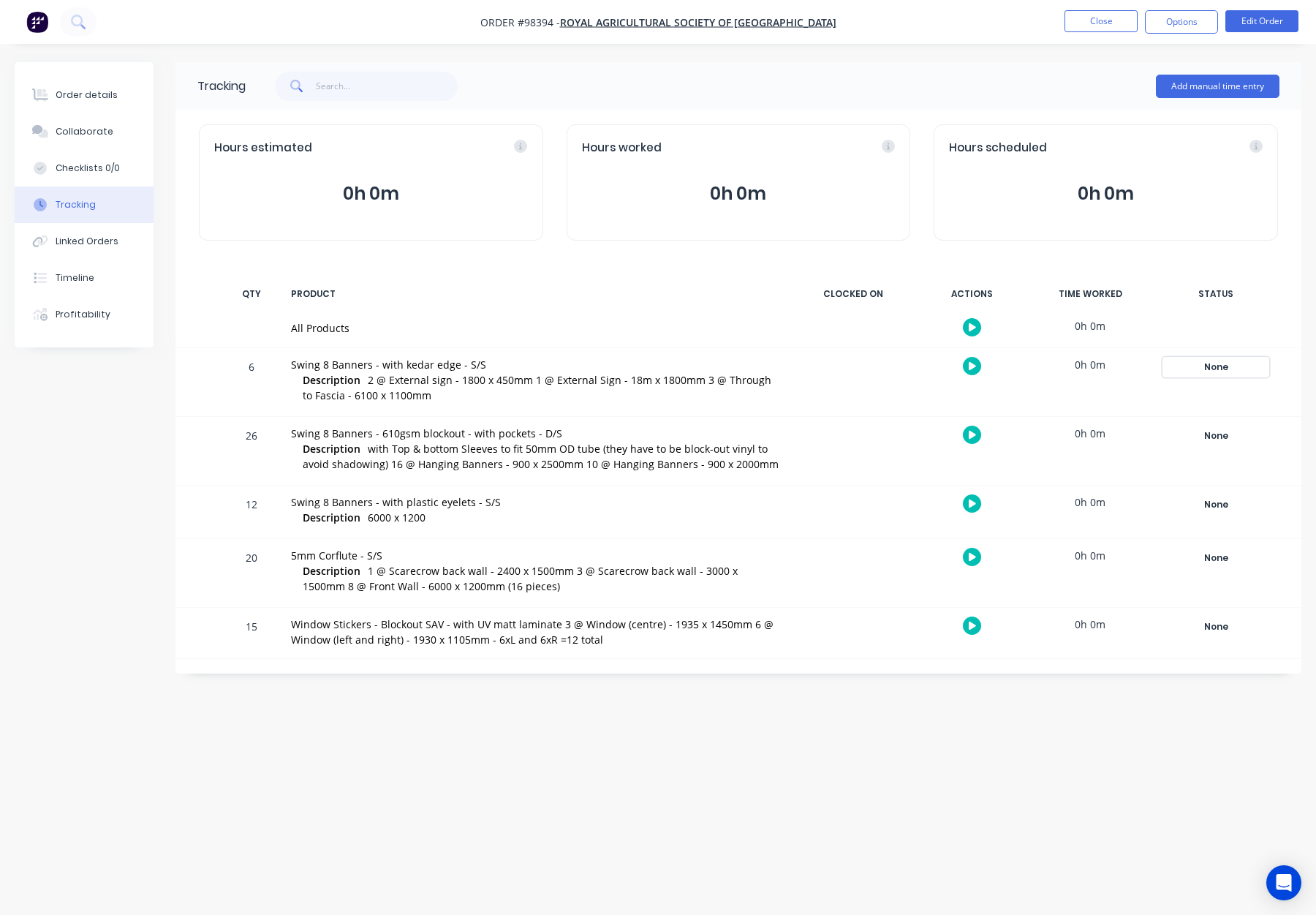
click at [1212, 363] on div "None" at bounding box center [1216, 367] width 105 height 19
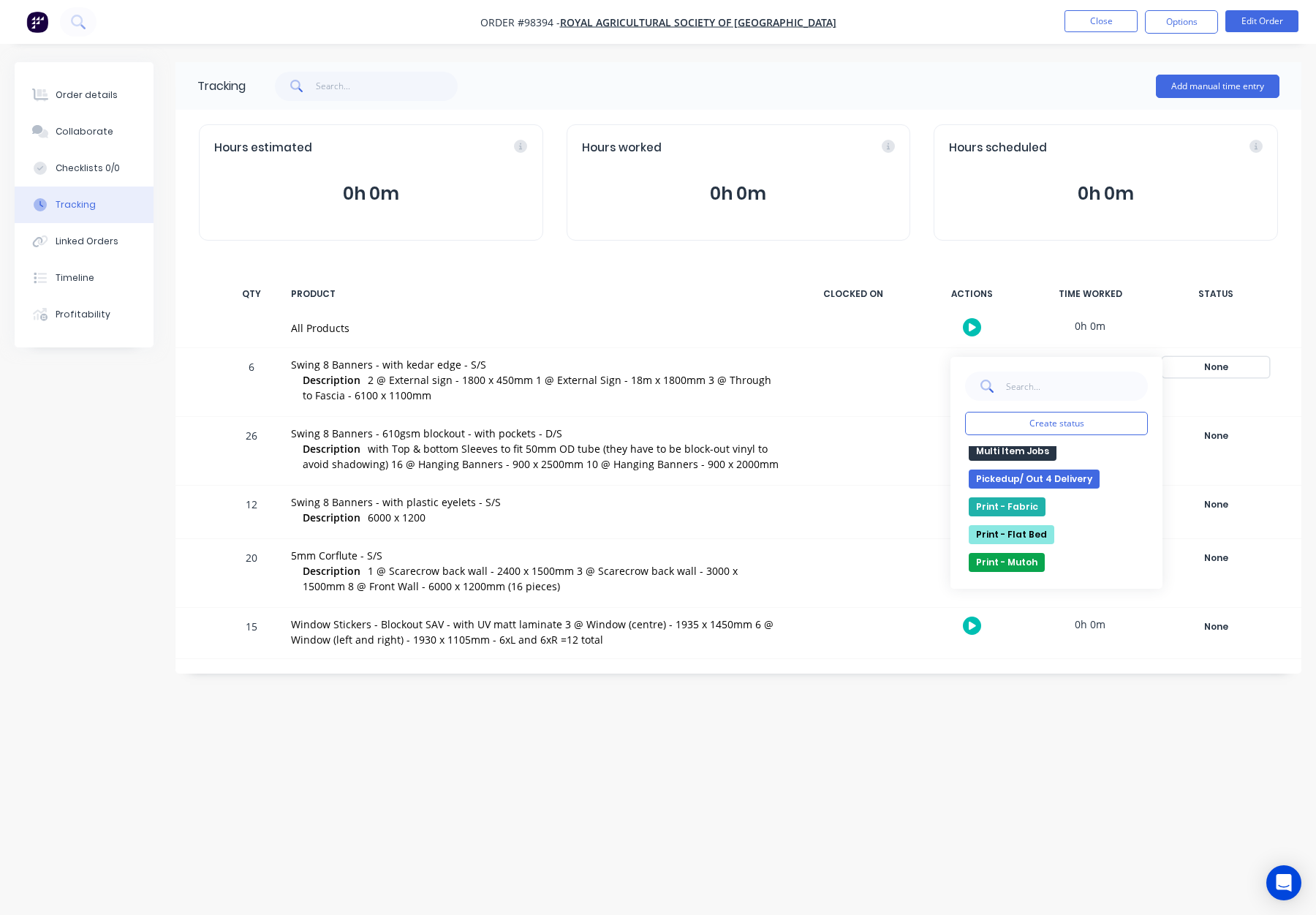
scroll to position [275, 0]
drag, startPoint x: 1028, startPoint y: 486, endPoint x: 1135, endPoint y: 458, distance: 110.6
click at [1029, 486] on button "Multi Item Jobs" at bounding box center [1013, 486] width 88 height 19
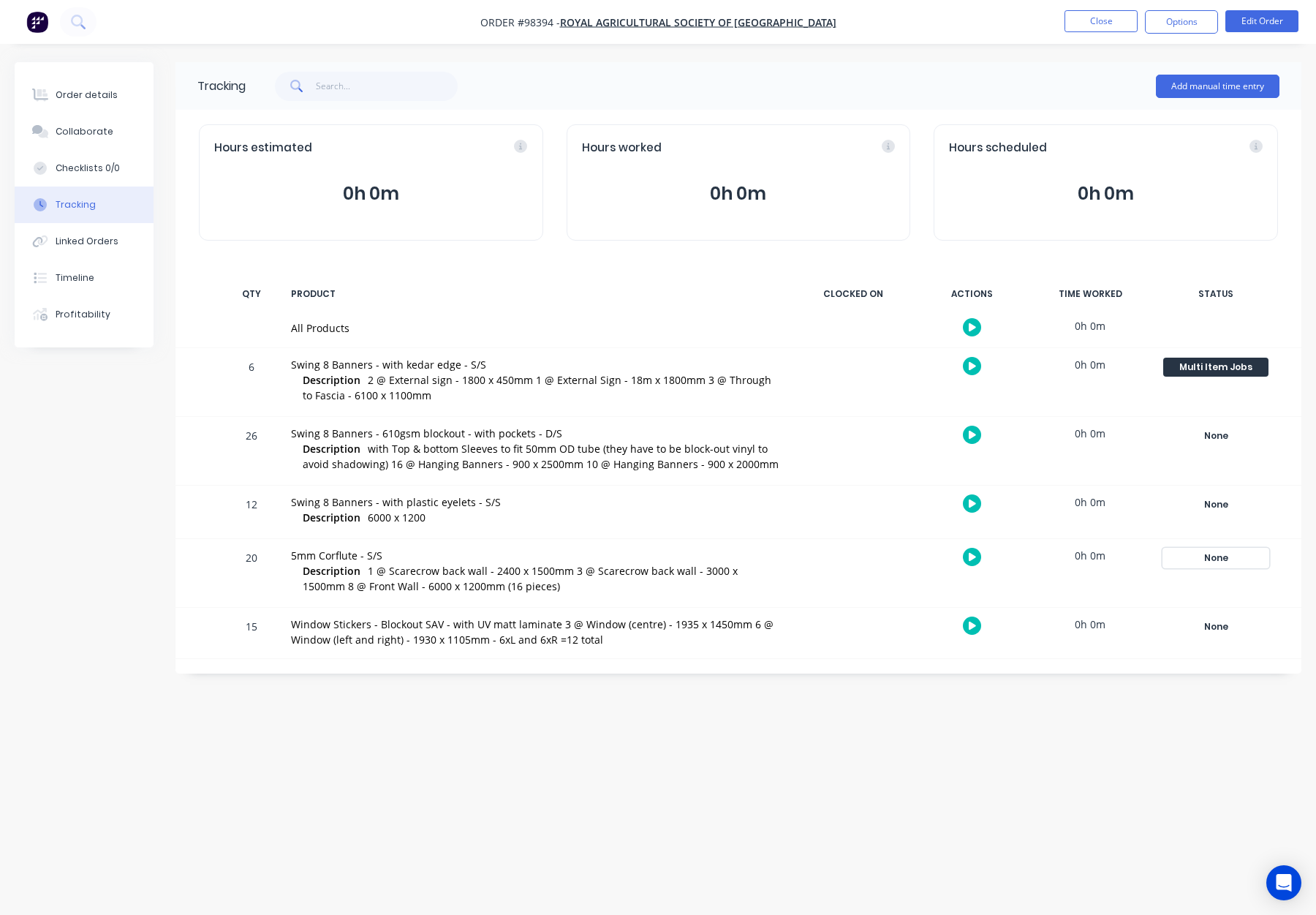
click at [1220, 560] on div "None" at bounding box center [1216, 557] width 105 height 19
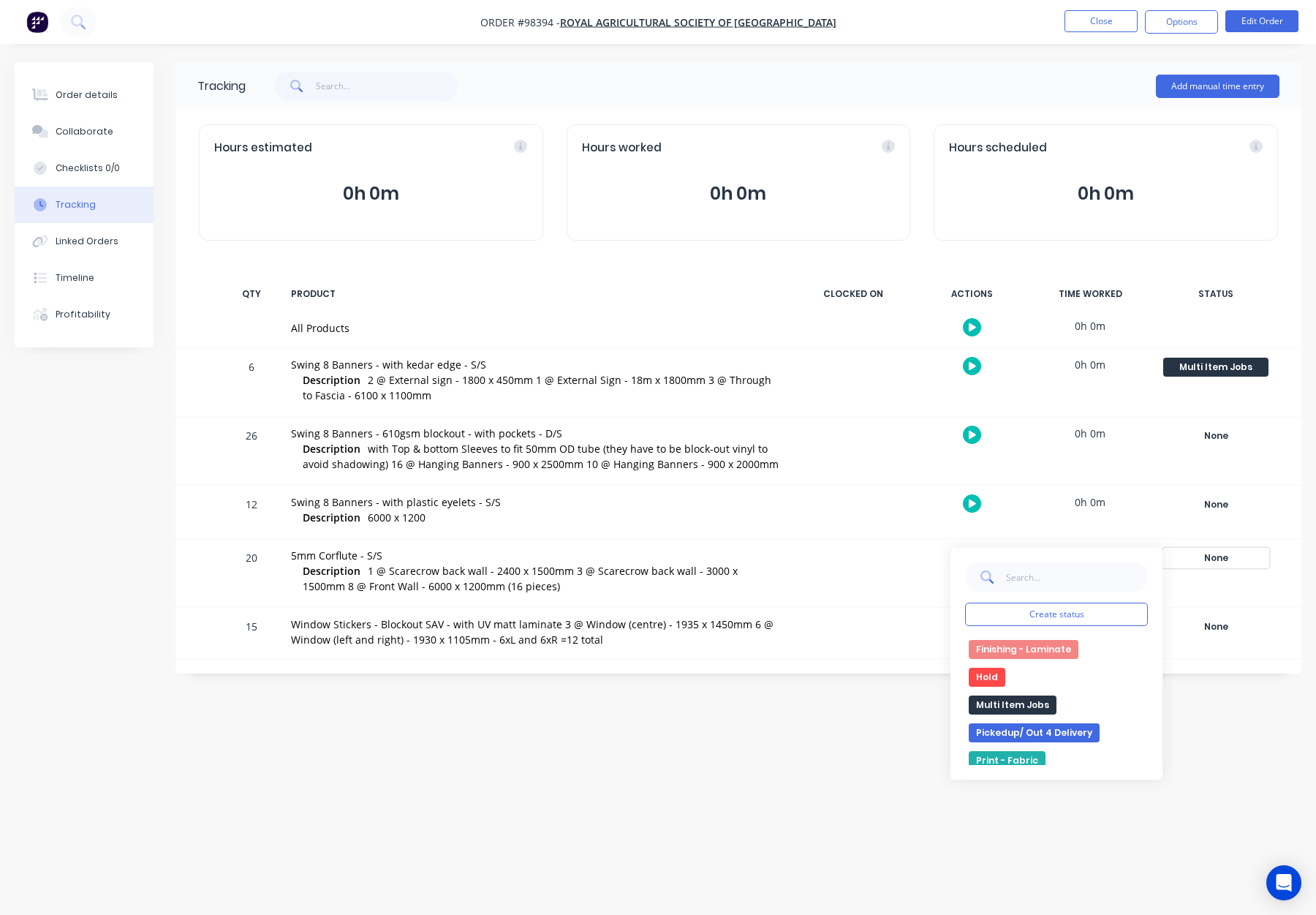
scroll to position [259, 0]
click at [1018, 691] on button "Multi Item Jobs" at bounding box center [1013, 693] width 88 height 19
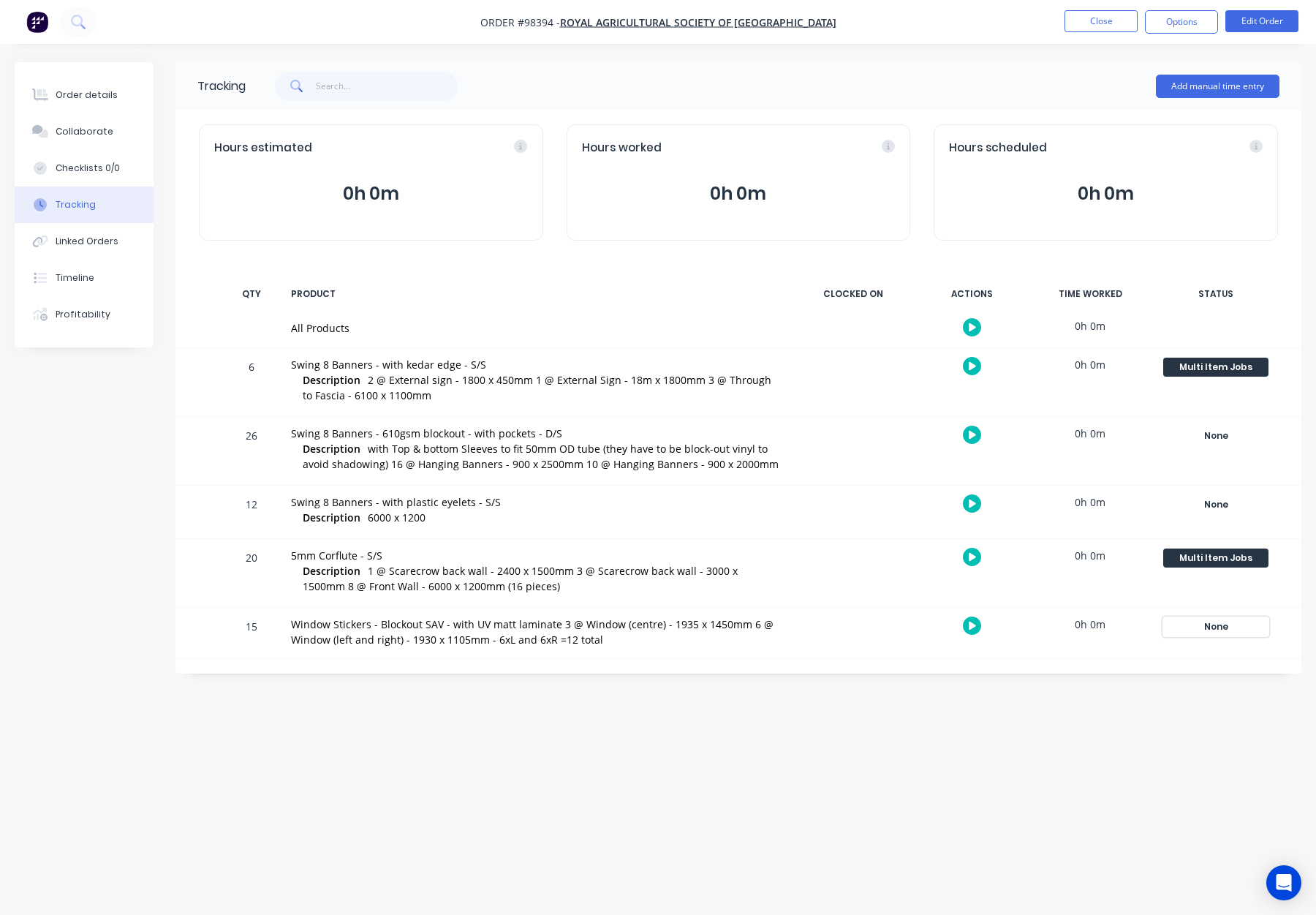
click at [1222, 632] on div "None" at bounding box center [1216, 627] width 105 height 19
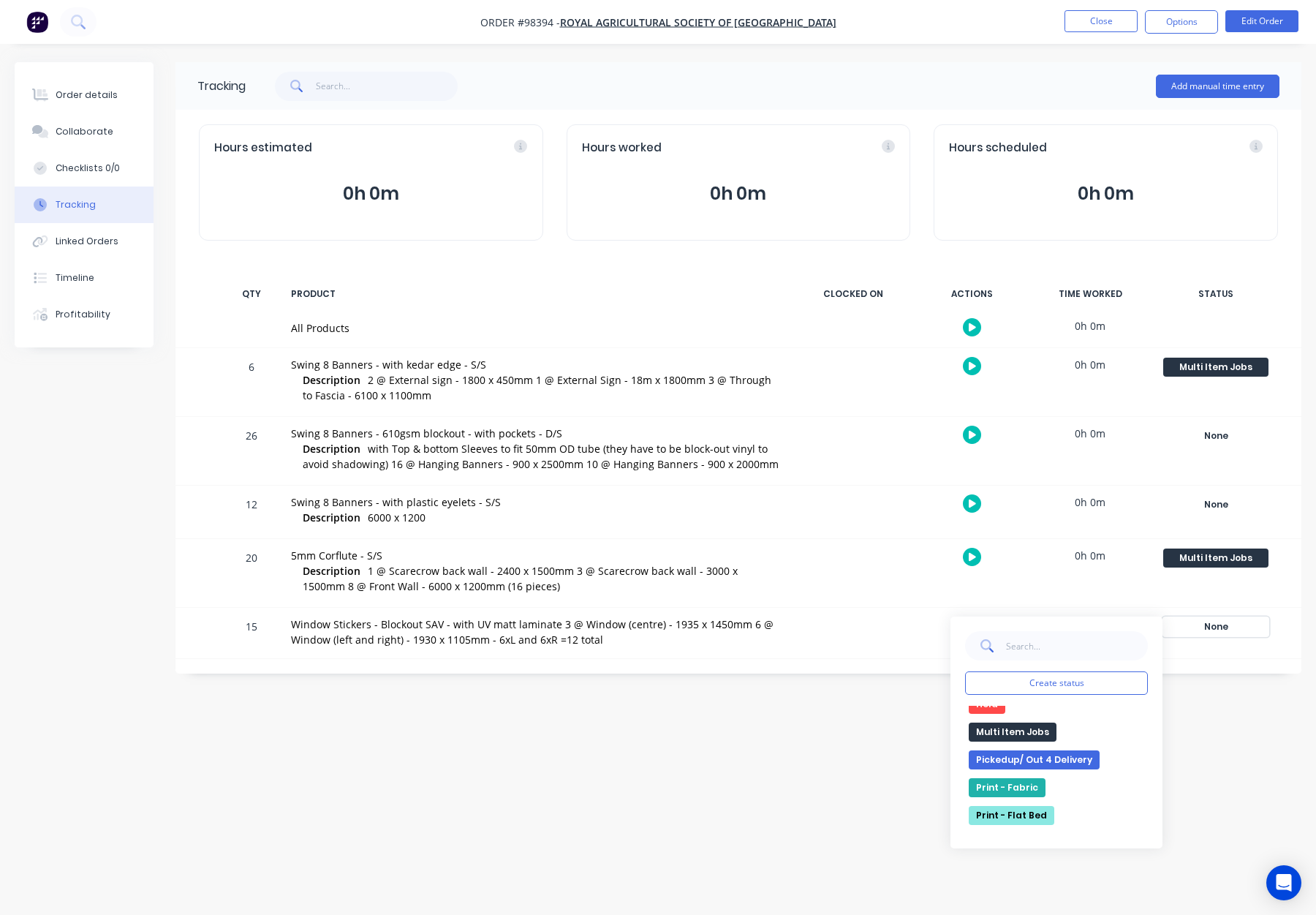
scroll to position [297, 0]
click at [1029, 723] on button "Multi Item Jobs" at bounding box center [1013, 723] width 88 height 19
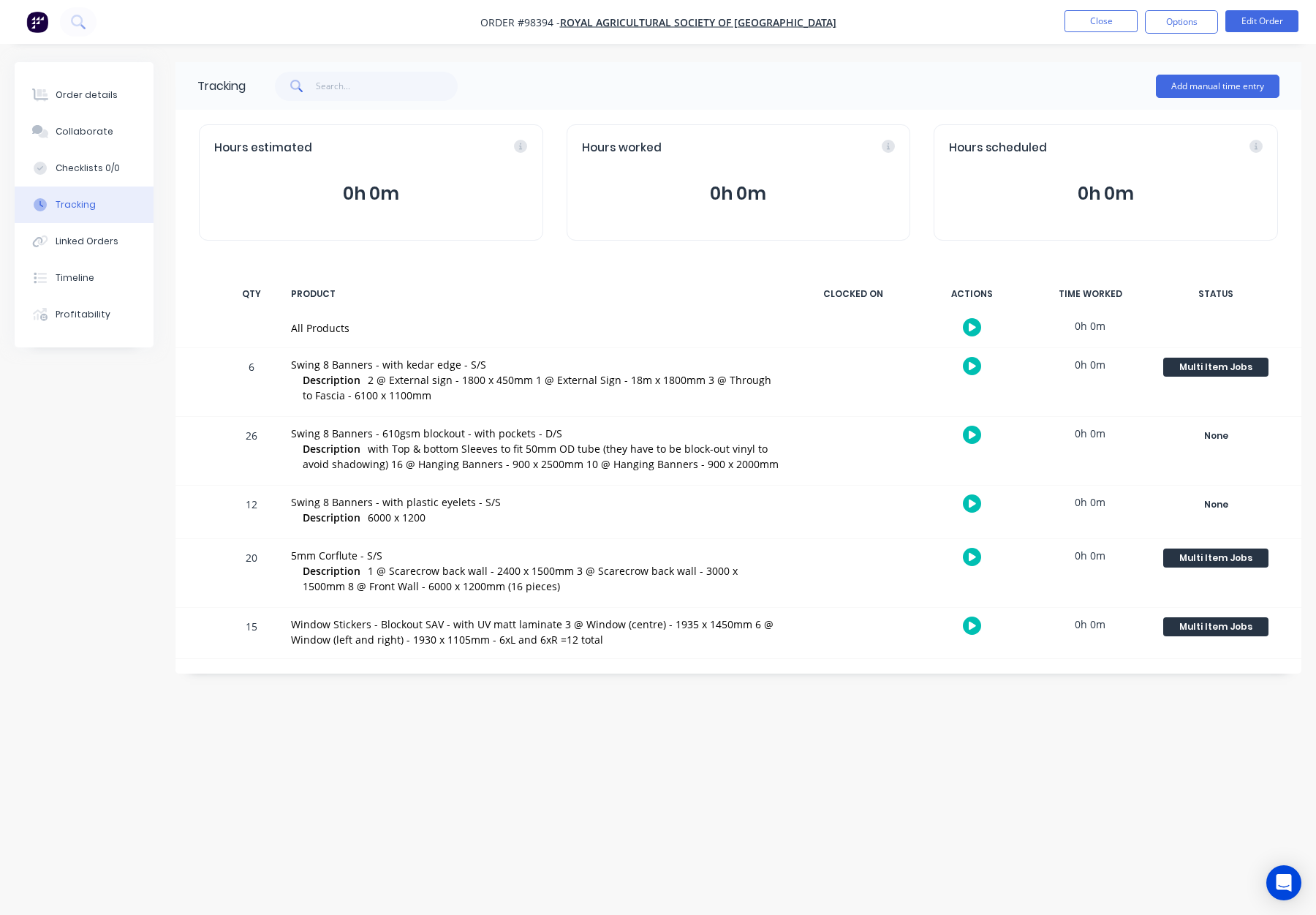
click at [772, 726] on div "Tracking Add manual time entry Hours estimated 0h 0m Hours worked 0h 0m Hours s…" at bounding box center [658, 429] width 1287 height 735
drag, startPoint x: 90, startPoint y: 99, endPoint x: 125, endPoint y: 95, distance: 35.2
click at [90, 99] on div "Order details" at bounding box center [86, 95] width 62 height 13
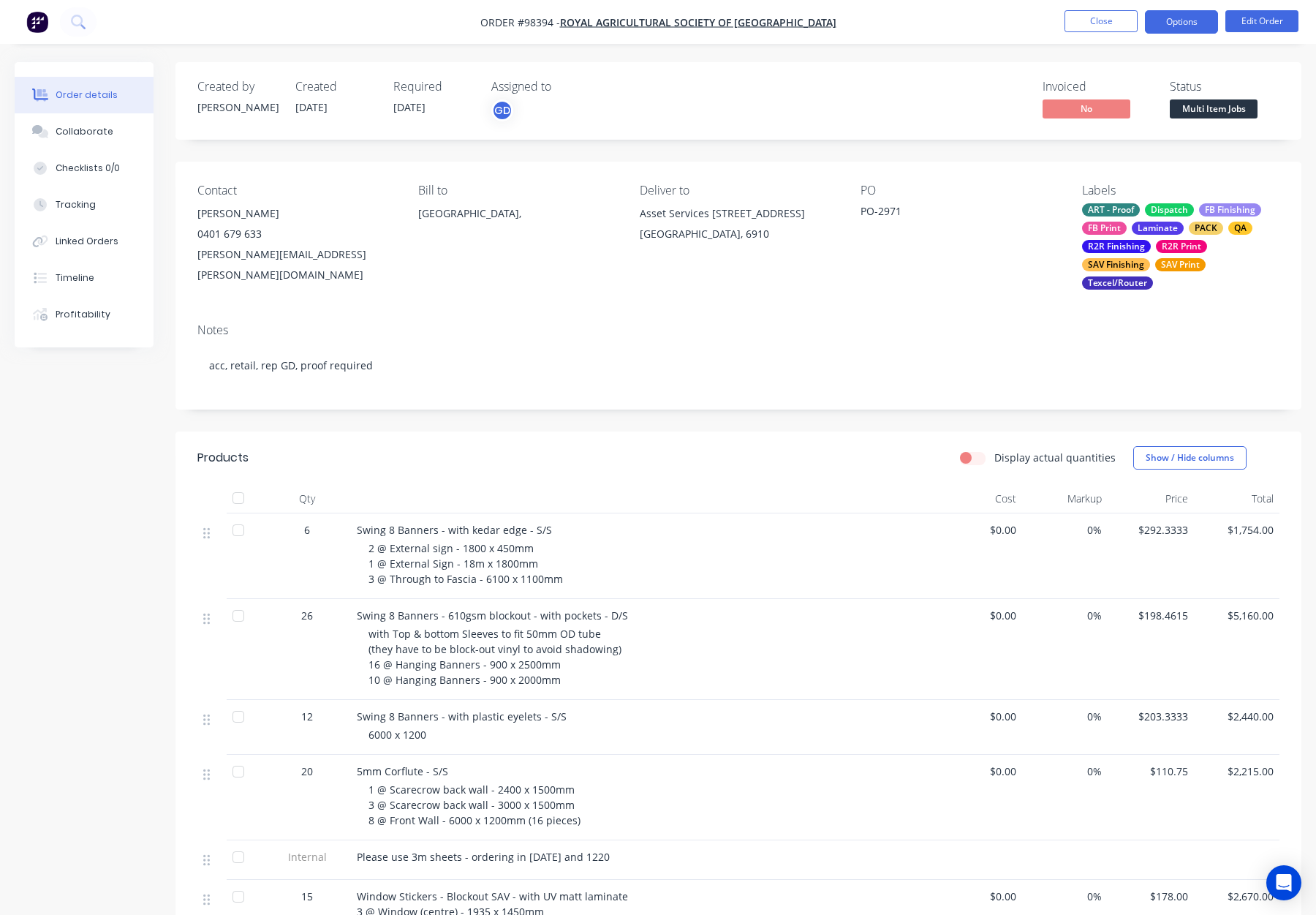
click at [1187, 24] on button "Options" at bounding box center [1182, 22] width 73 height 24
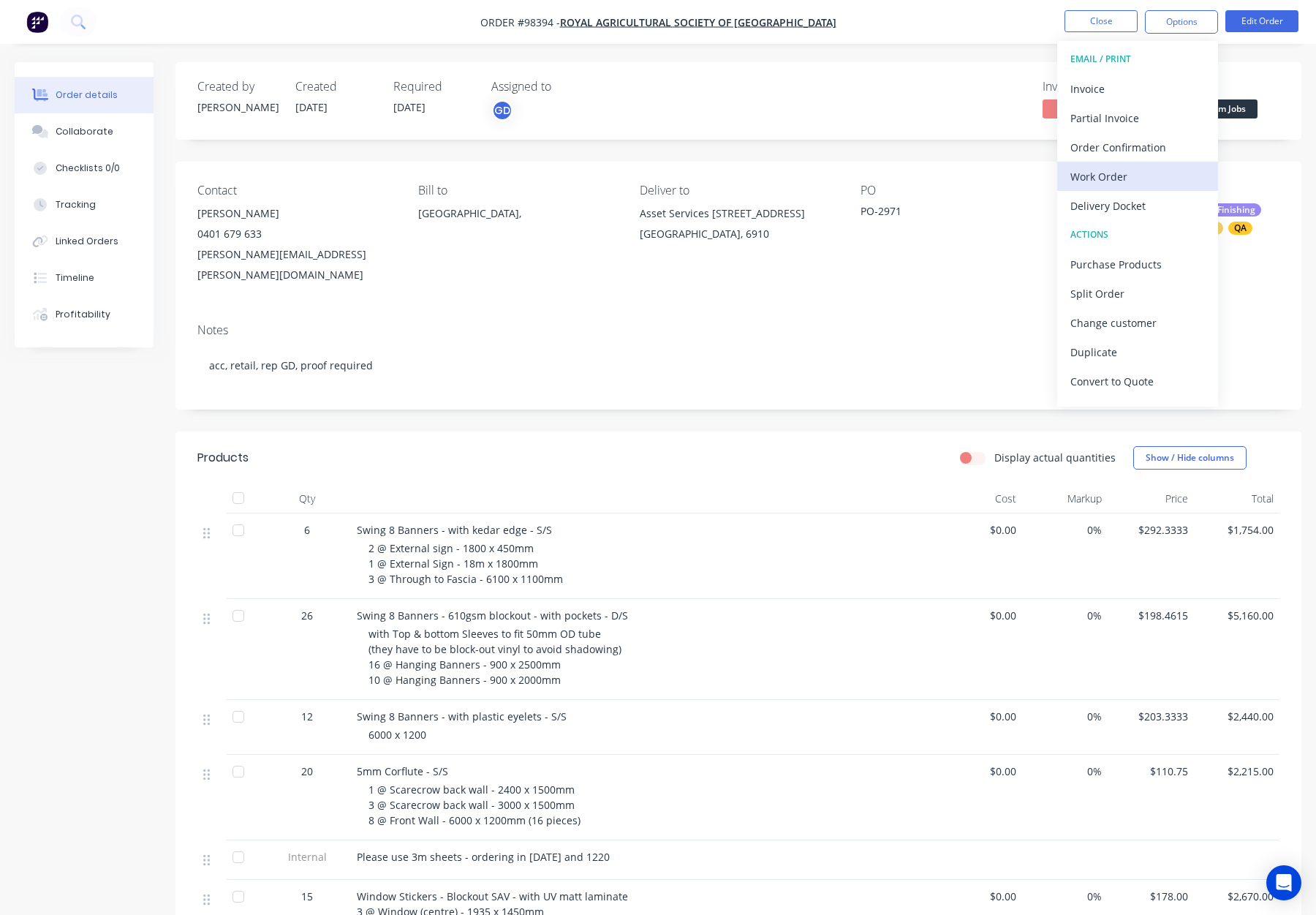
click at [1115, 168] on div "Work Order" at bounding box center [1138, 177] width 134 height 21
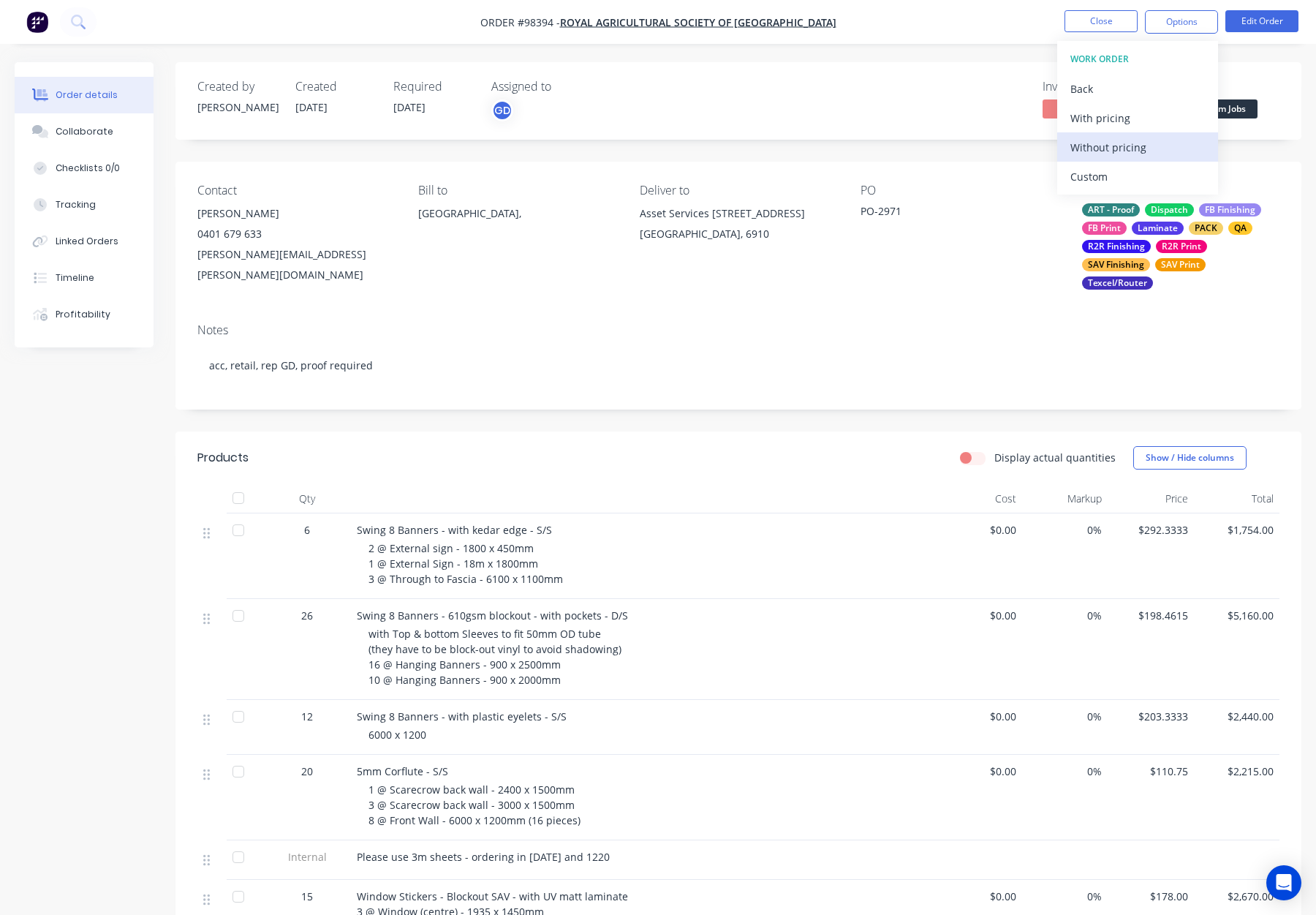
drag, startPoint x: 1117, startPoint y: 169, endPoint x: 1121, endPoint y: 160, distance: 9.8
click at [1117, 169] on div "Custom" at bounding box center [1138, 177] width 134 height 21
click at [1121, 153] on div "Without pricing" at bounding box center [1138, 147] width 134 height 21
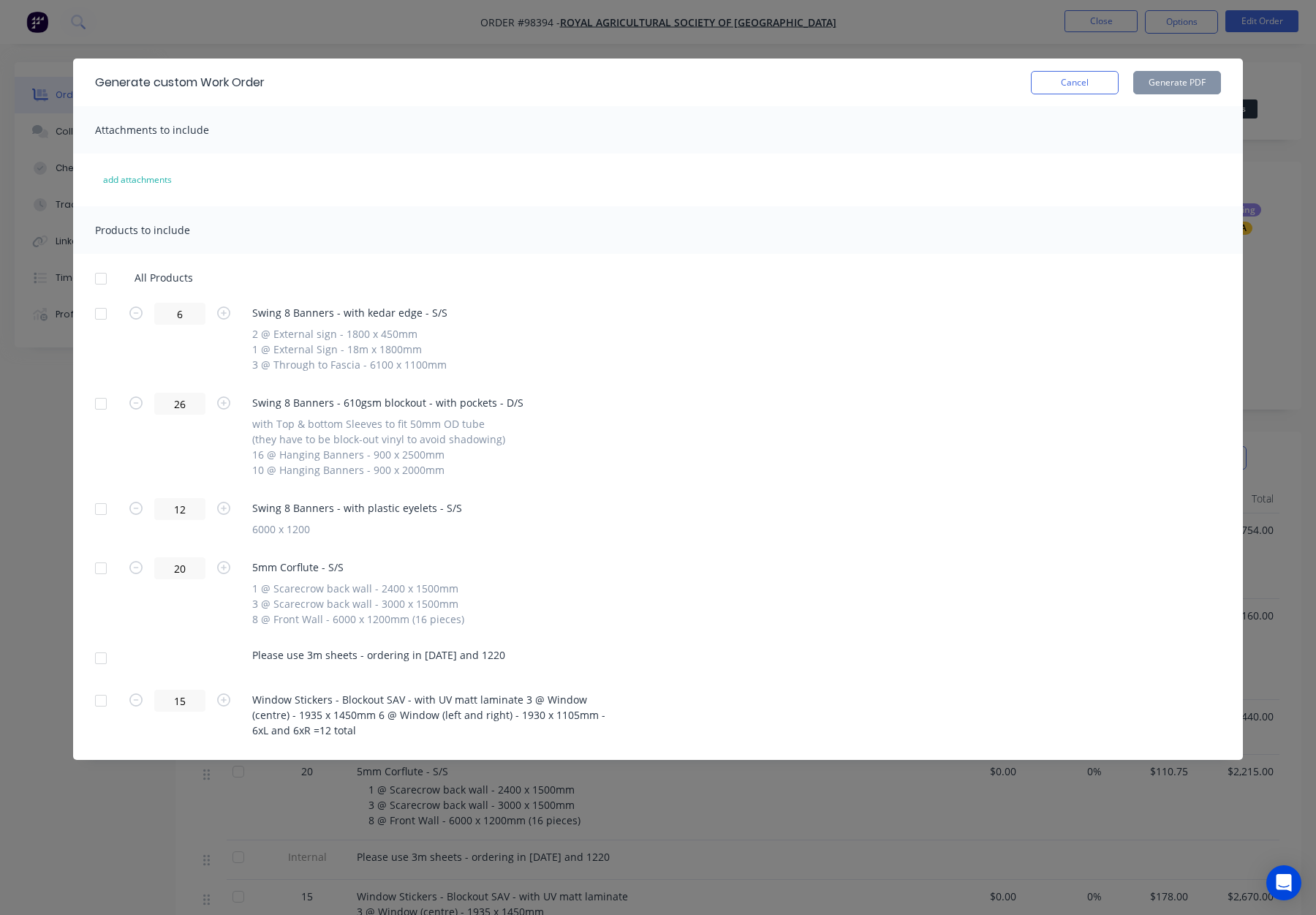
click at [102, 315] on div at bounding box center [101, 314] width 29 height 29
click at [100, 396] on div at bounding box center [101, 404] width 29 height 29
click at [103, 508] on div at bounding box center [101, 509] width 29 height 29
click at [1173, 78] on button "Generate PDF" at bounding box center [1178, 82] width 88 height 24
drag, startPoint x: 102, startPoint y: 565, endPoint x: 111, endPoint y: 629, distance: 64.6
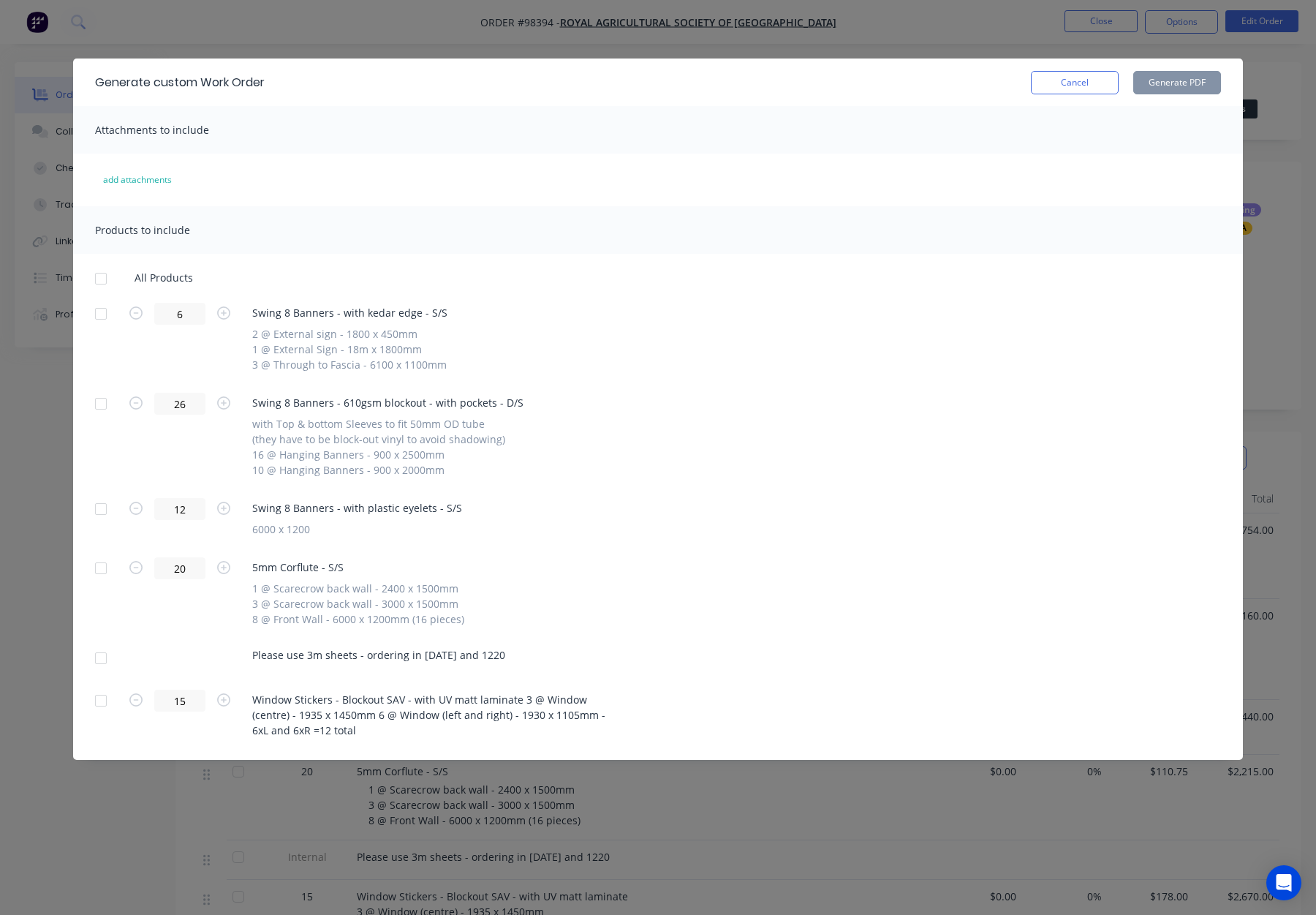
click at [103, 565] on div at bounding box center [101, 569] width 29 height 29
click at [104, 659] on div at bounding box center [101, 658] width 29 height 29
click at [1160, 79] on button "Generate PDF" at bounding box center [1178, 82] width 88 height 24
click at [95, 697] on div at bounding box center [101, 701] width 29 height 29
click at [1174, 91] on button "Generate PDF" at bounding box center [1178, 82] width 88 height 24
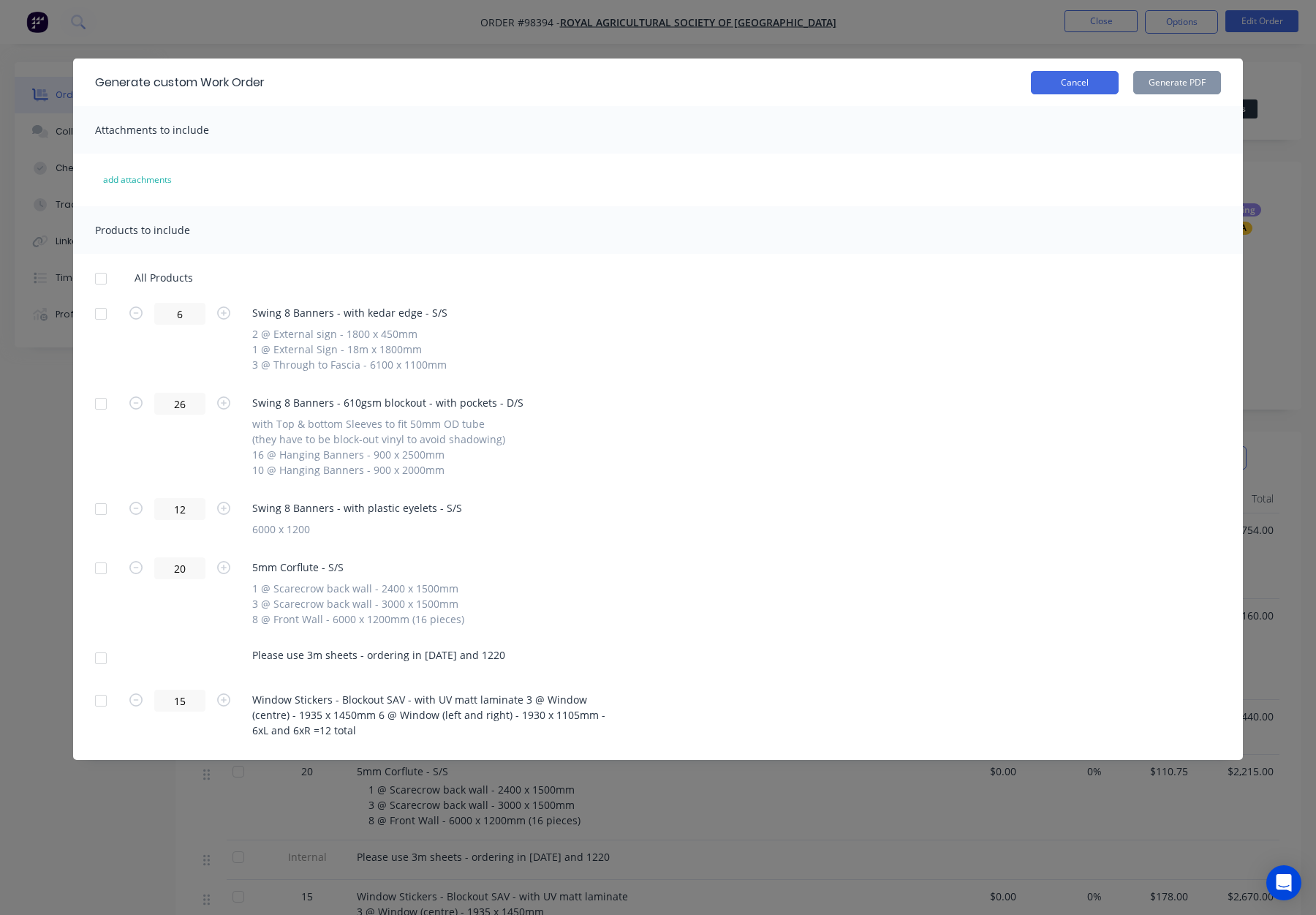
click at [1090, 84] on button "Cancel" at bounding box center [1075, 82] width 88 height 24
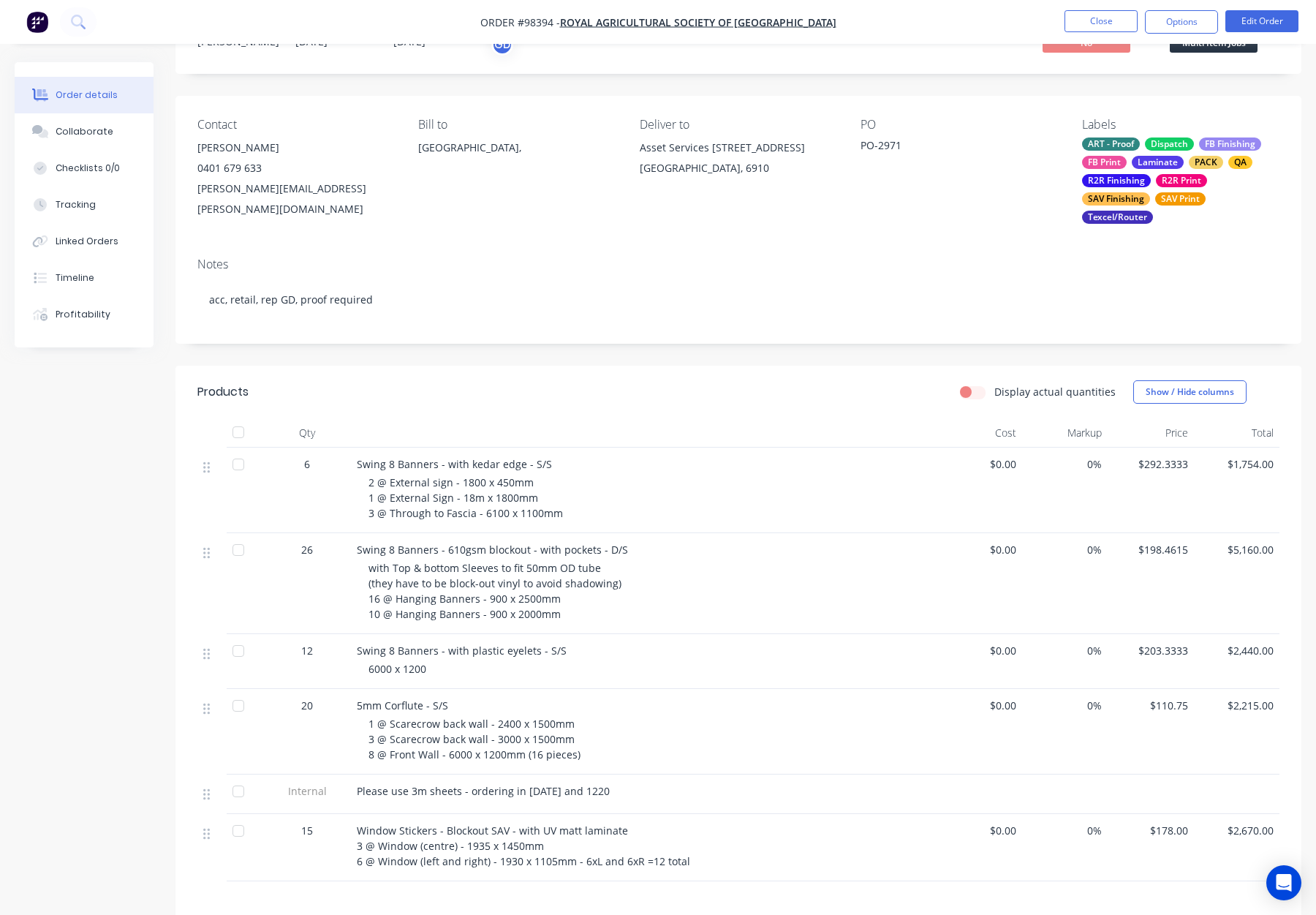
scroll to position [75, 0]
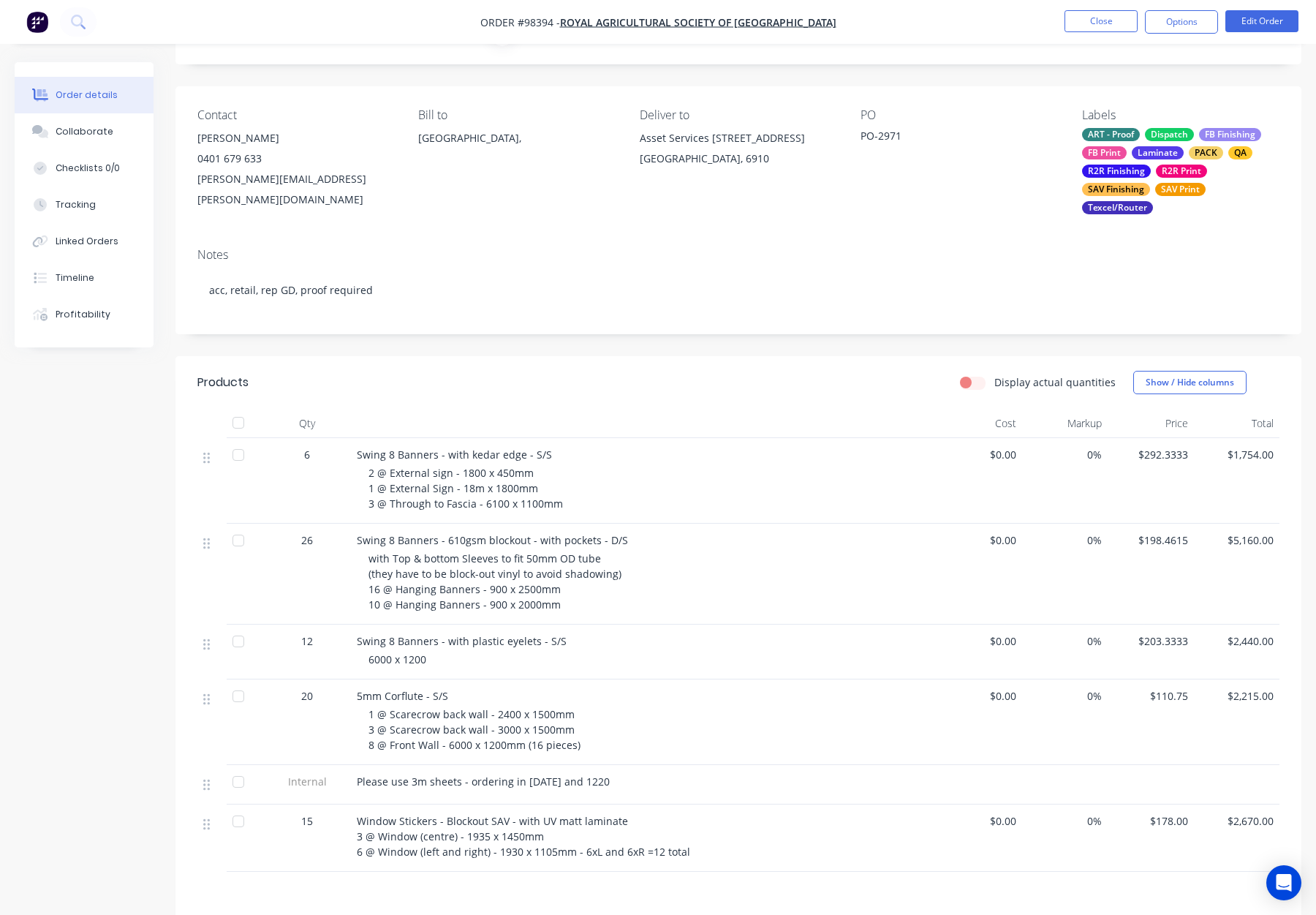
click at [729, 382] on header "Products Display actual quantities Show / Hide columns" at bounding box center [739, 382] width 1126 height 53
click at [1191, 18] on button "Options" at bounding box center [1182, 22] width 73 height 24
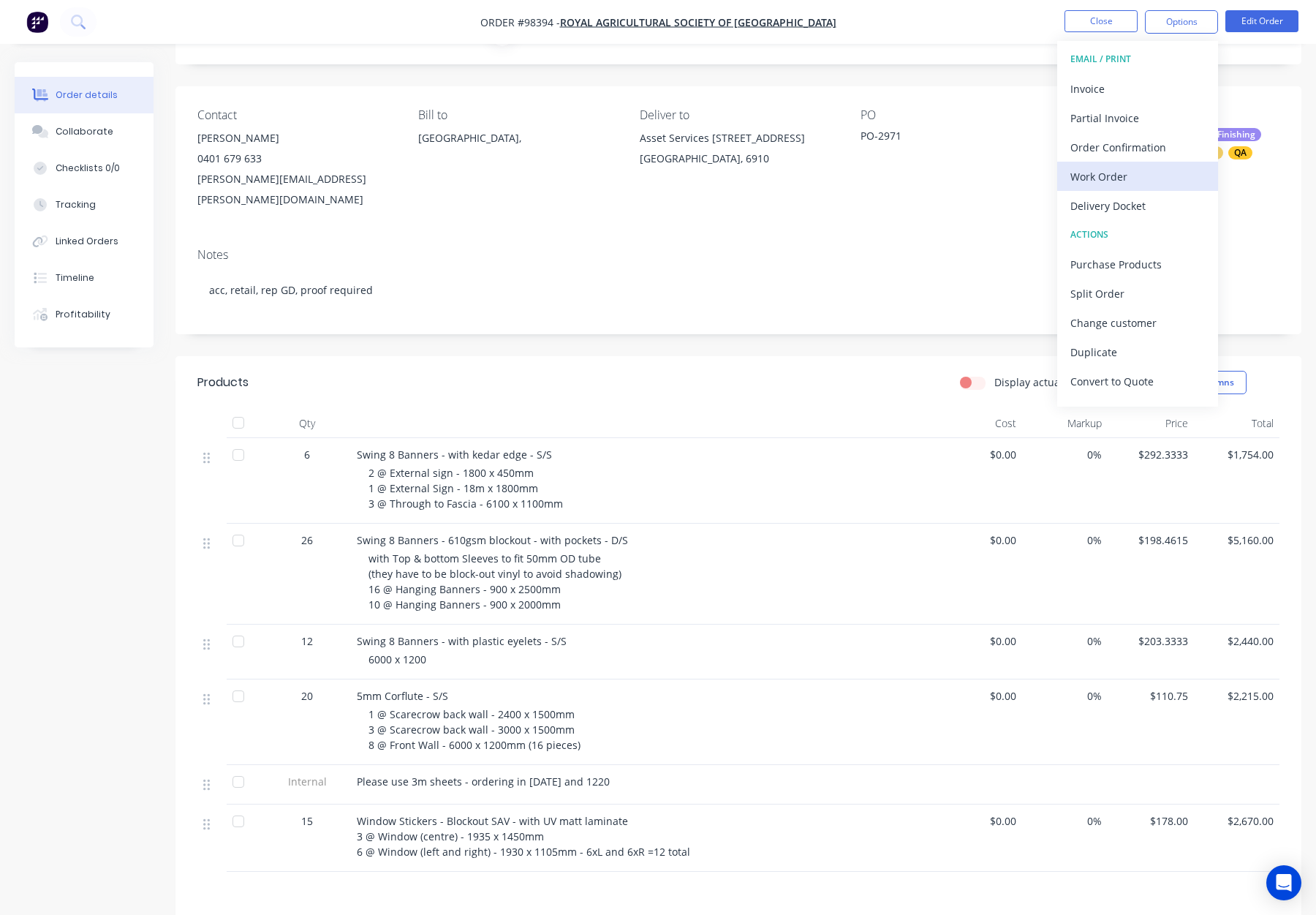
click at [1121, 188] on button "Work Order" at bounding box center [1138, 176] width 161 height 29
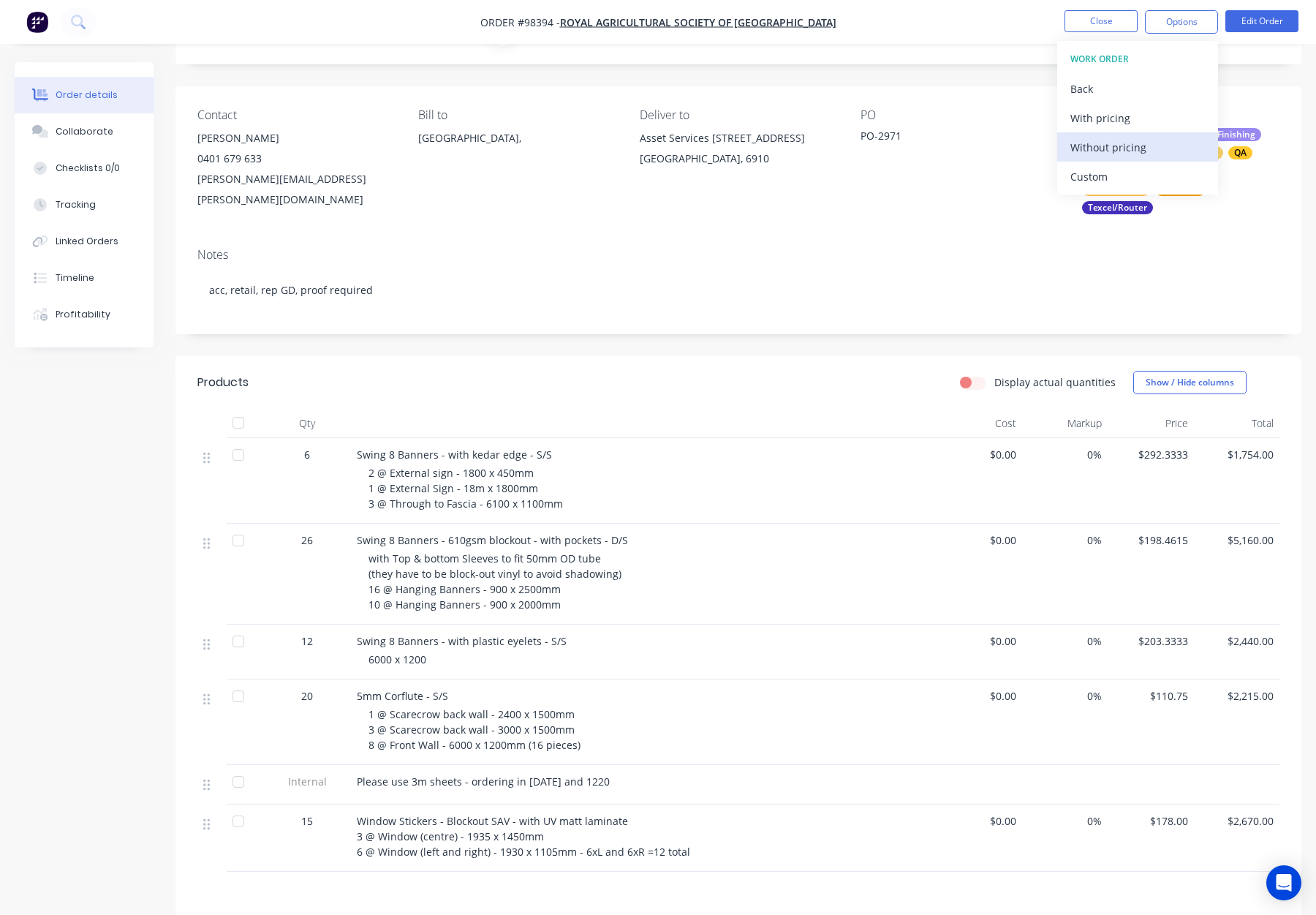
click at [1117, 149] on div "Without pricing" at bounding box center [1138, 147] width 134 height 21
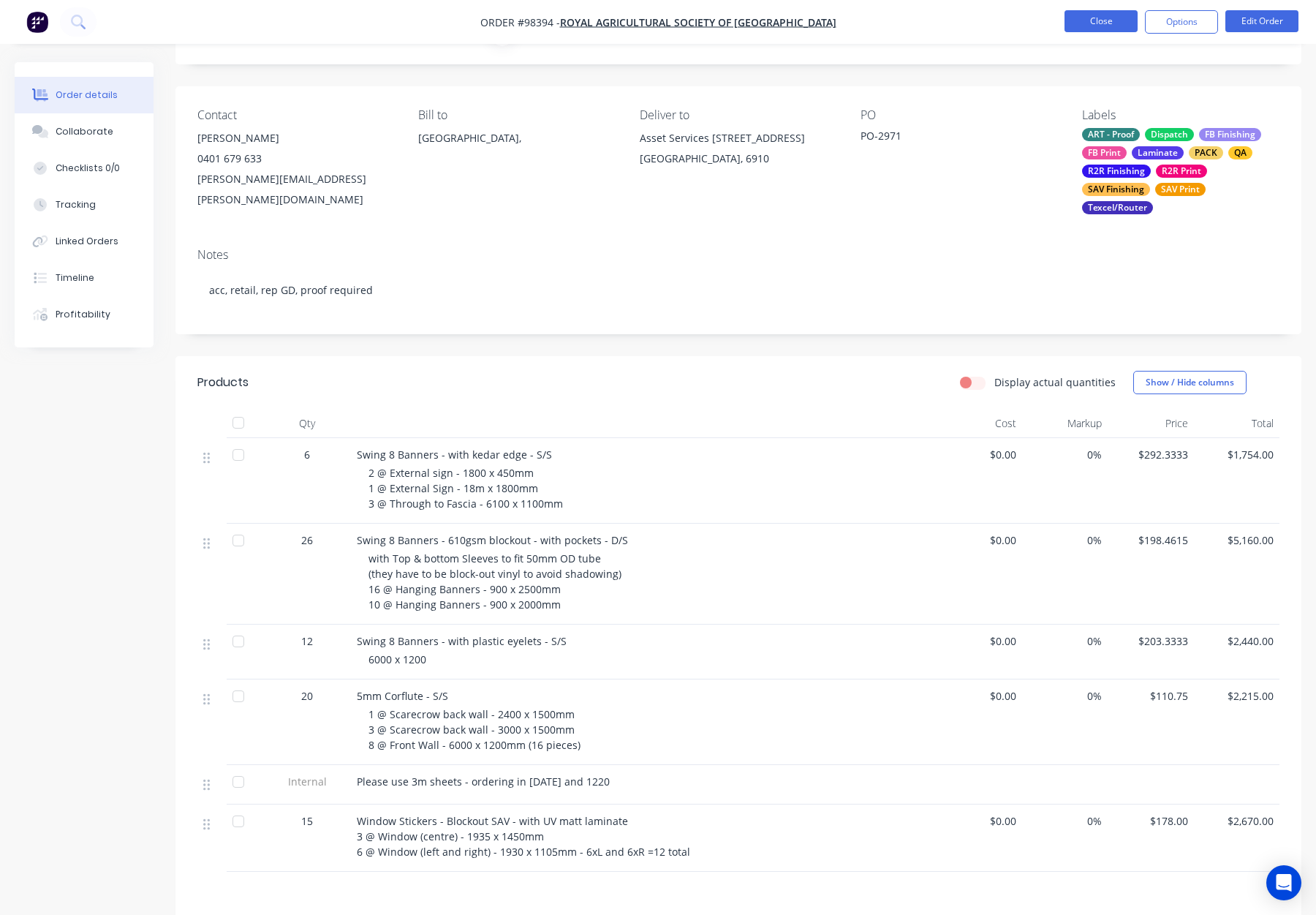
click at [1115, 31] on button "Close" at bounding box center [1101, 21] width 73 height 22
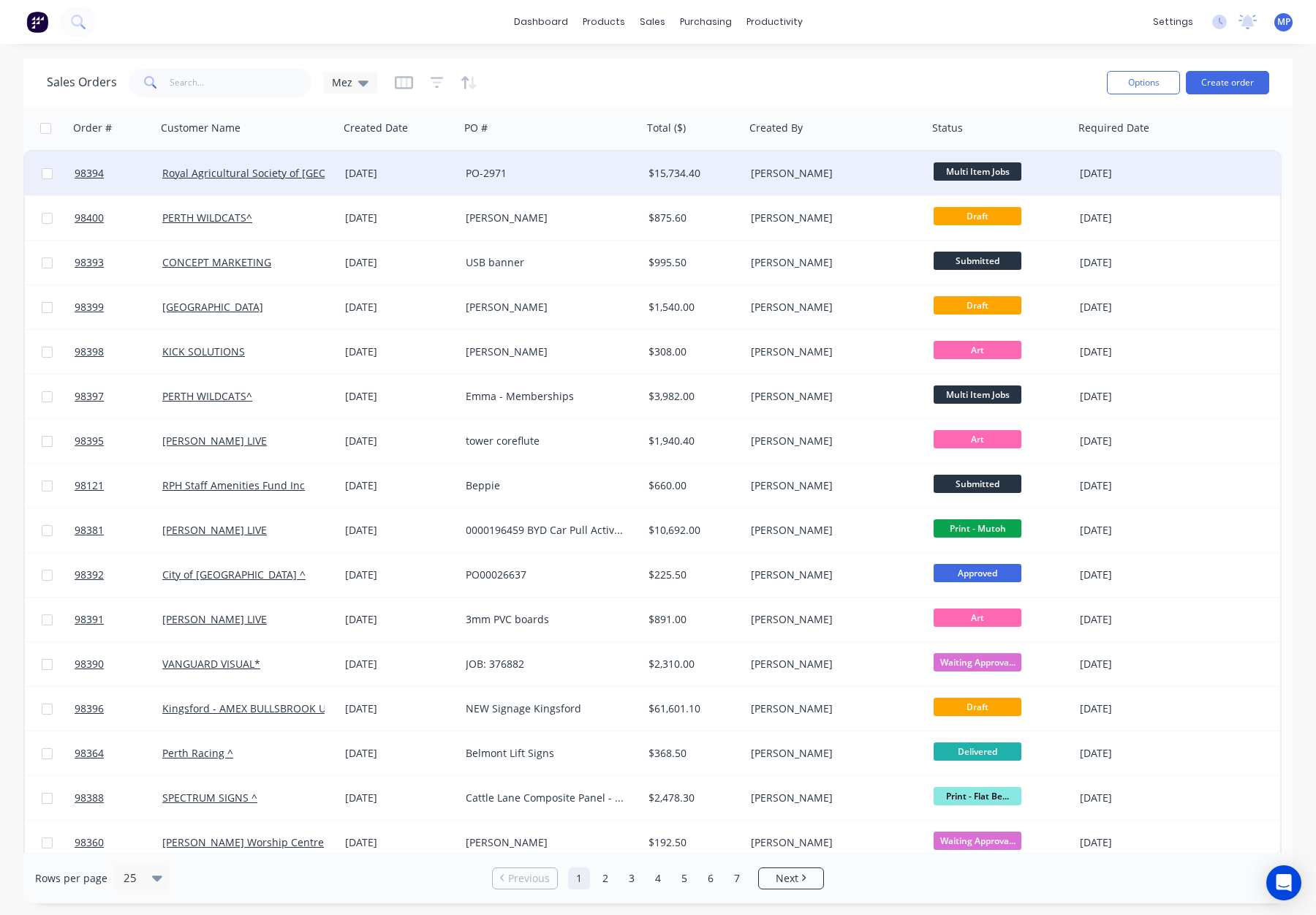
click at [721, 169] on div "$15,734.40" at bounding box center [692, 174] width 86 height 15
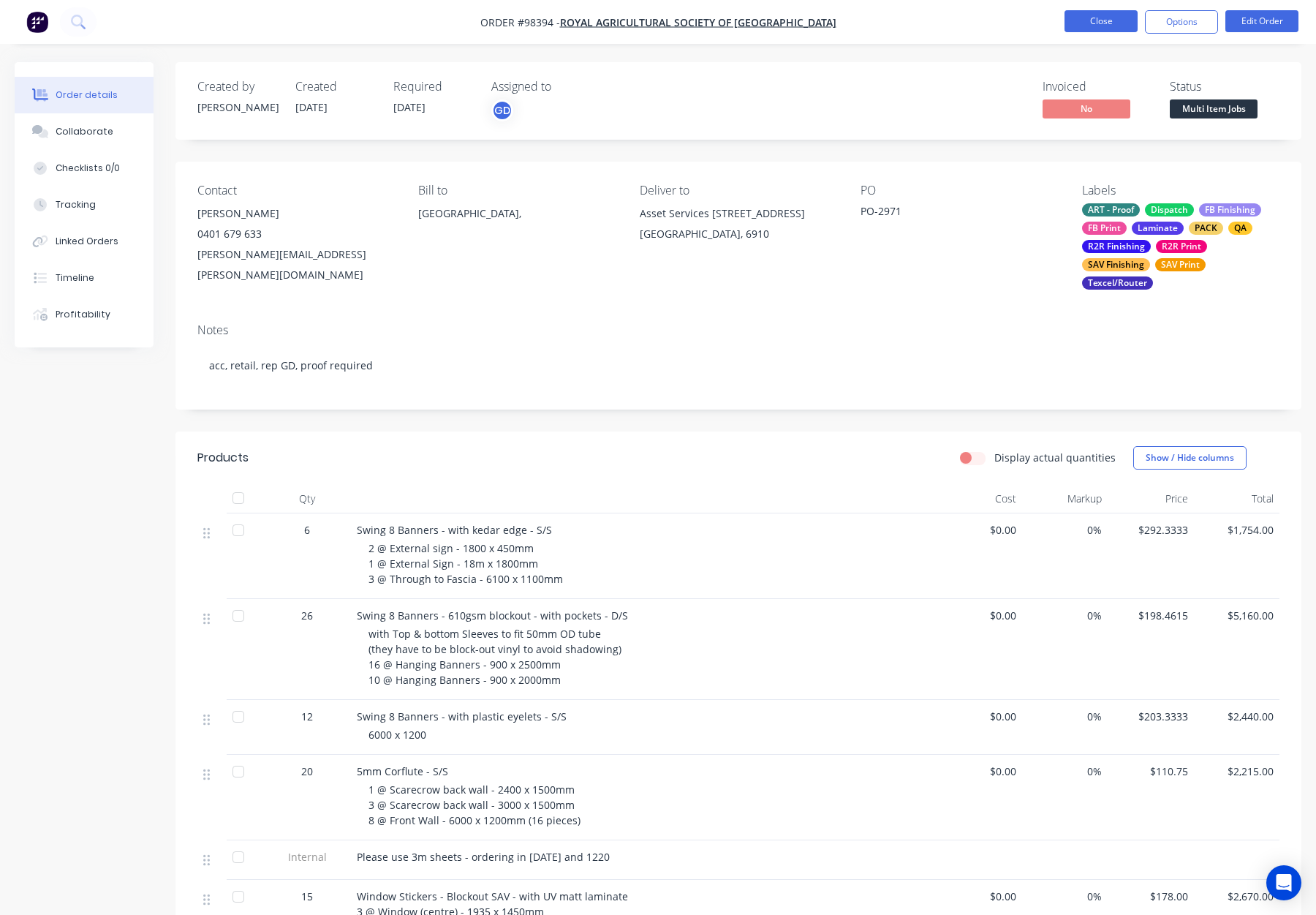
click at [1115, 18] on button "Close" at bounding box center [1101, 21] width 73 height 22
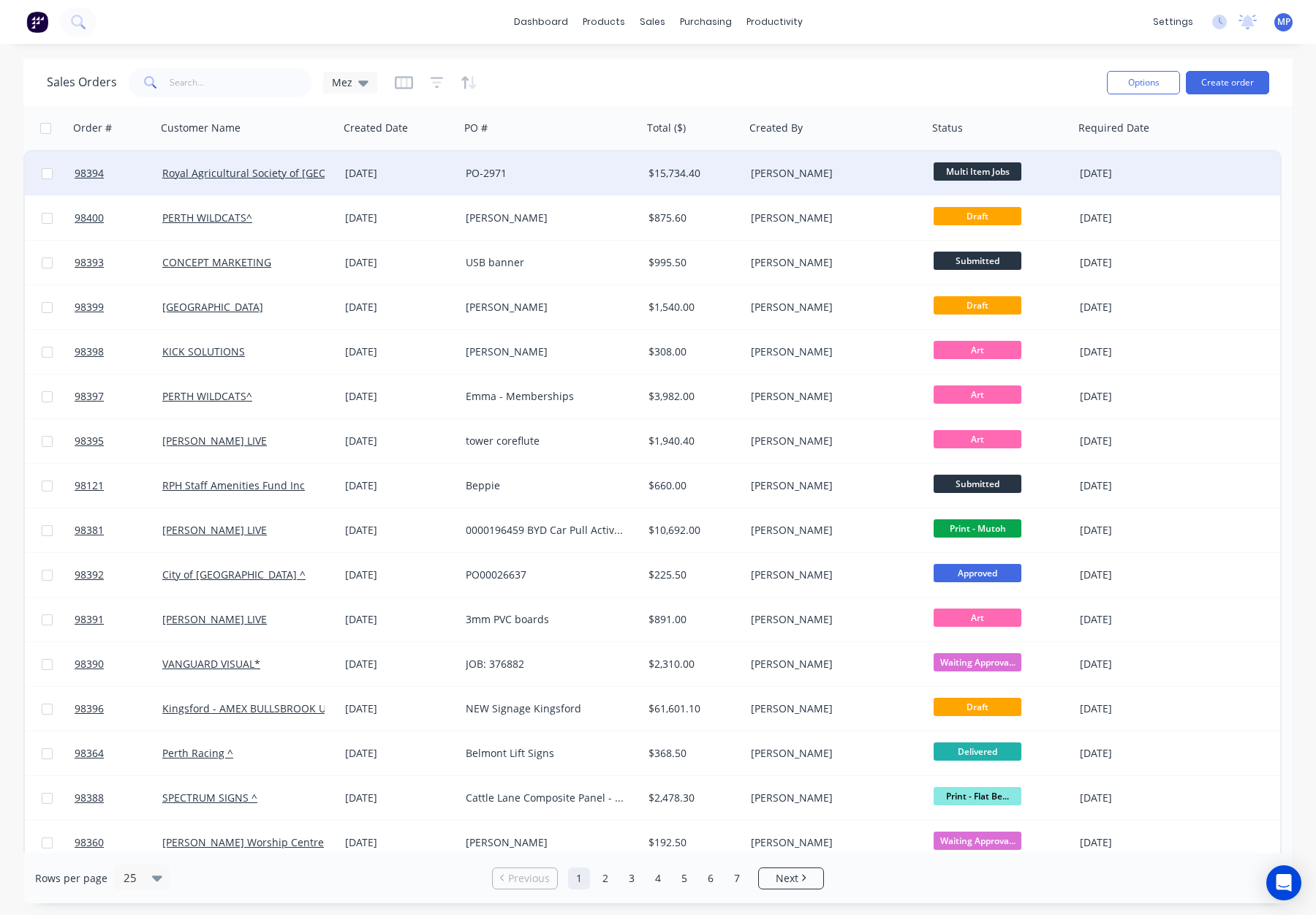
click at [840, 169] on div "[PERSON_NAME]" at bounding box center [831, 174] width 162 height 15
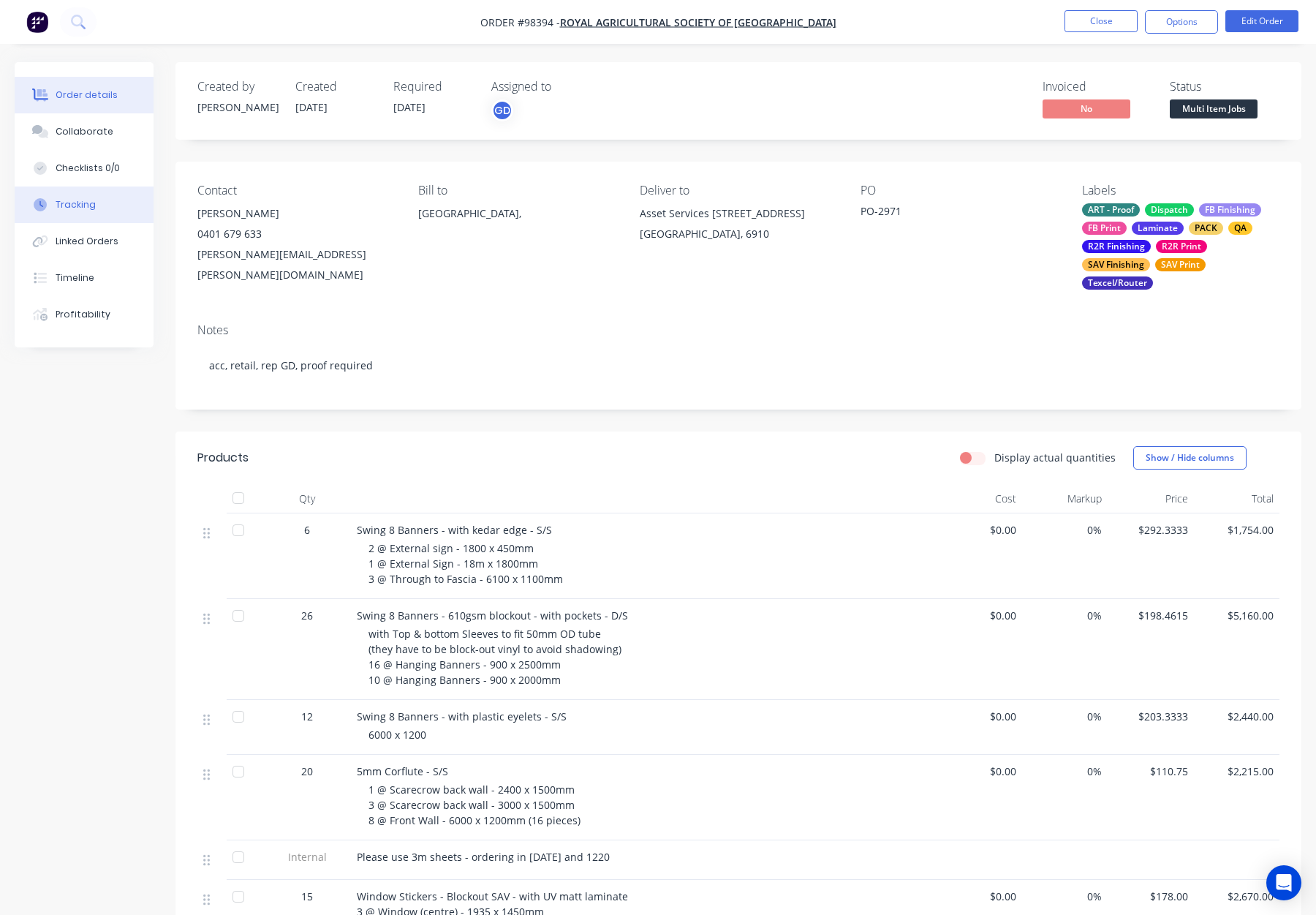
click at [95, 213] on button "Tracking" at bounding box center [84, 205] width 139 height 37
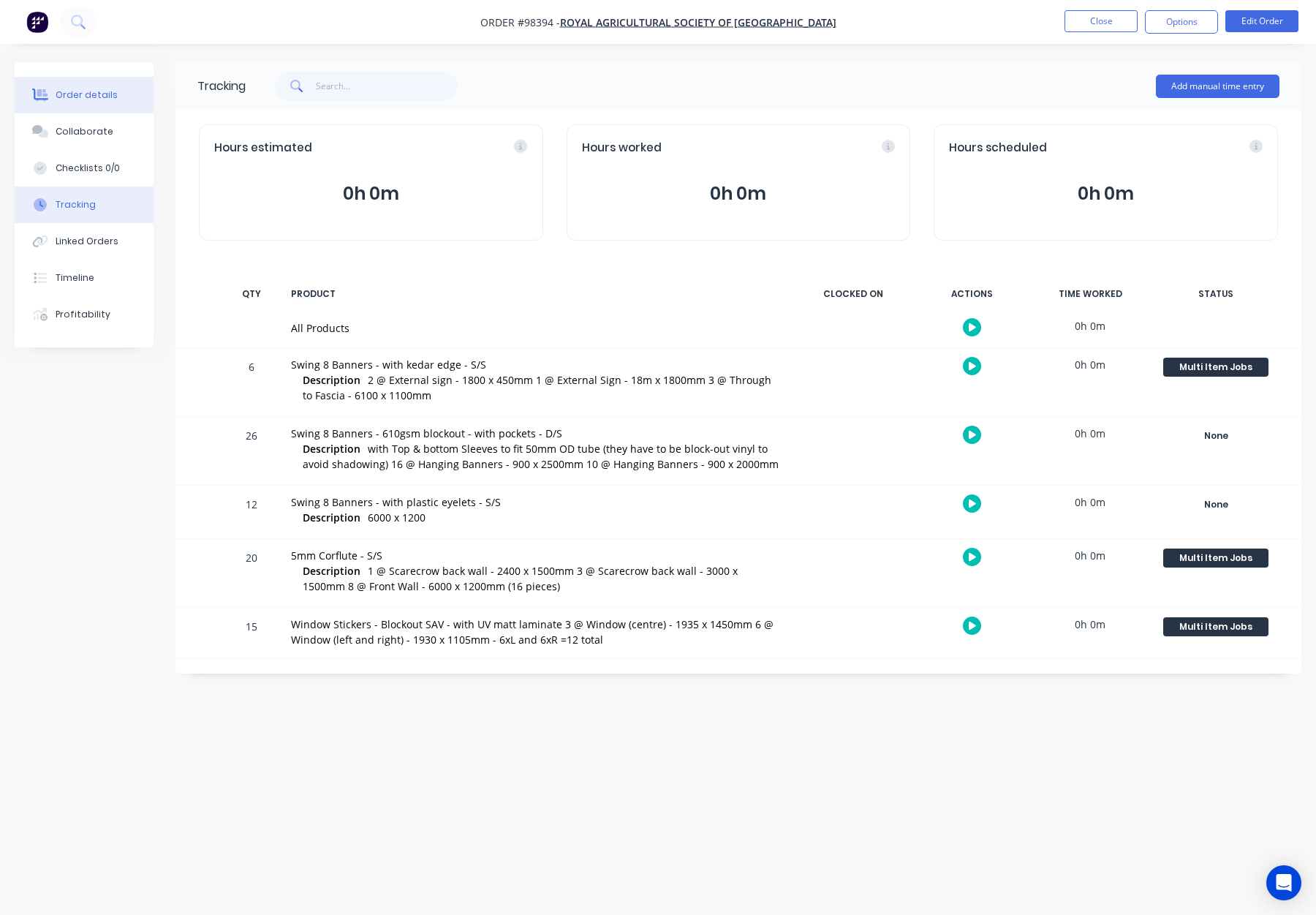
click at [104, 96] on div "Order details" at bounding box center [86, 95] width 62 height 13
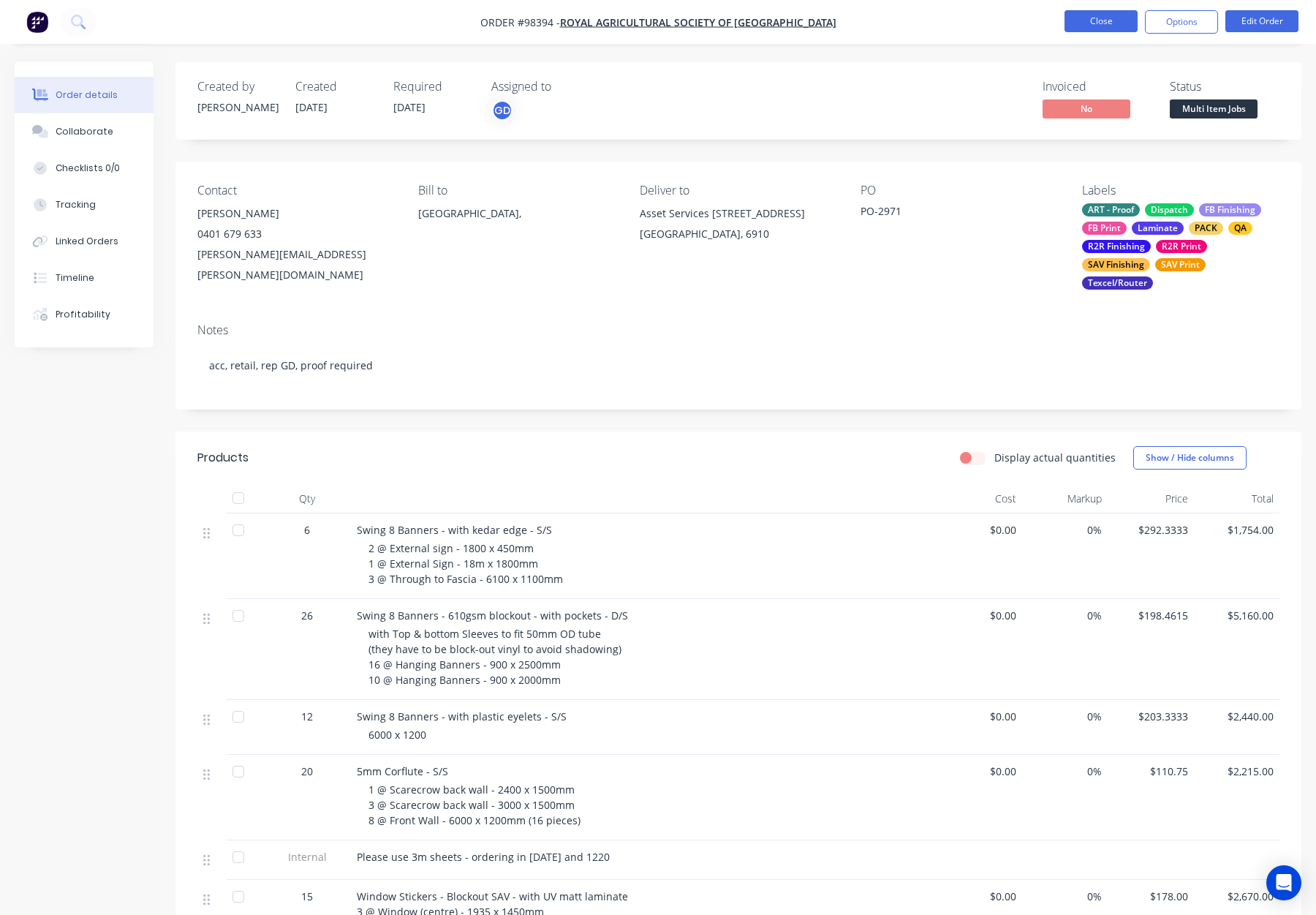
click at [1114, 26] on button "Close" at bounding box center [1101, 21] width 73 height 22
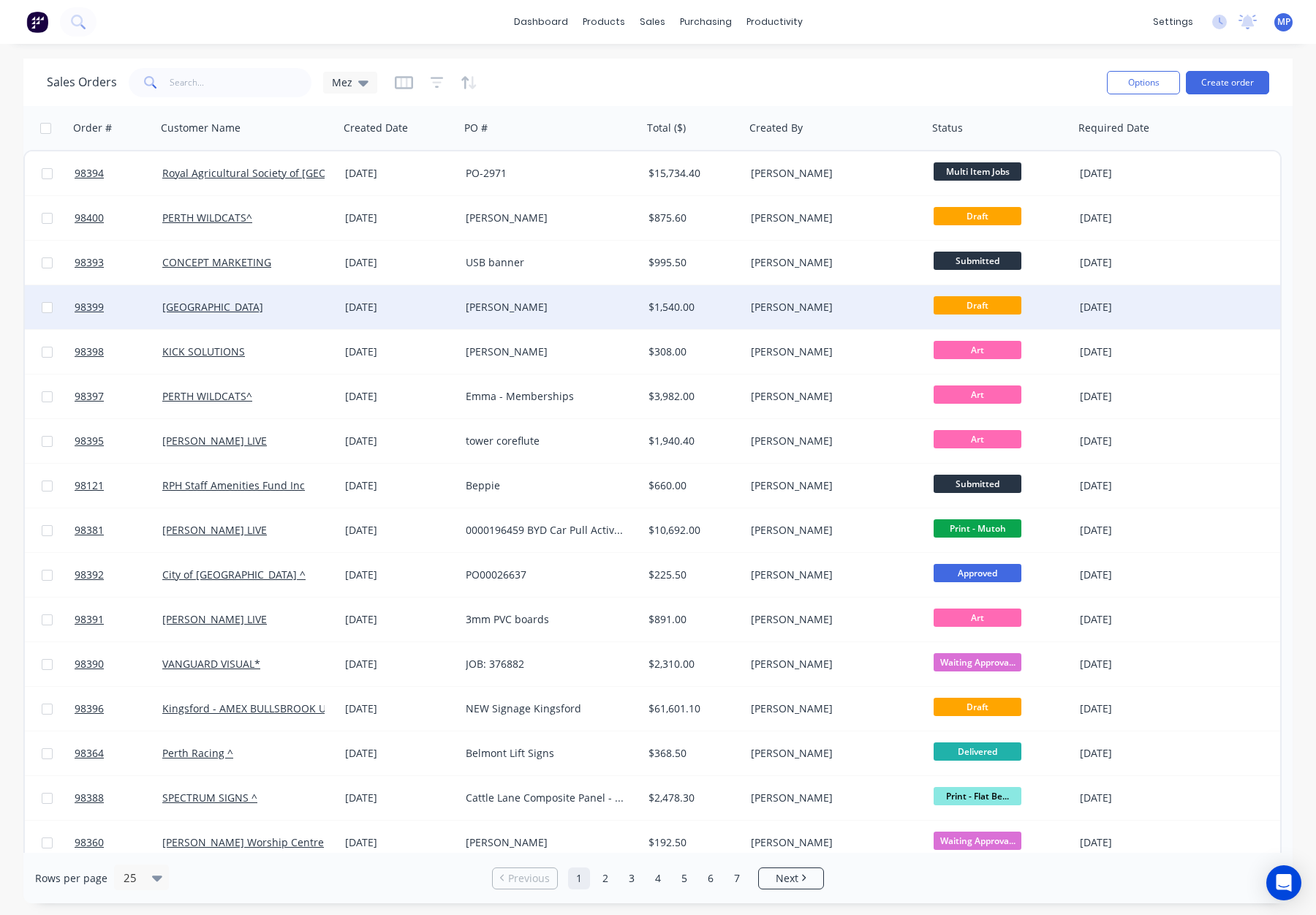
click at [845, 312] on div "[PERSON_NAME]" at bounding box center [831, 307] width 162 height 15
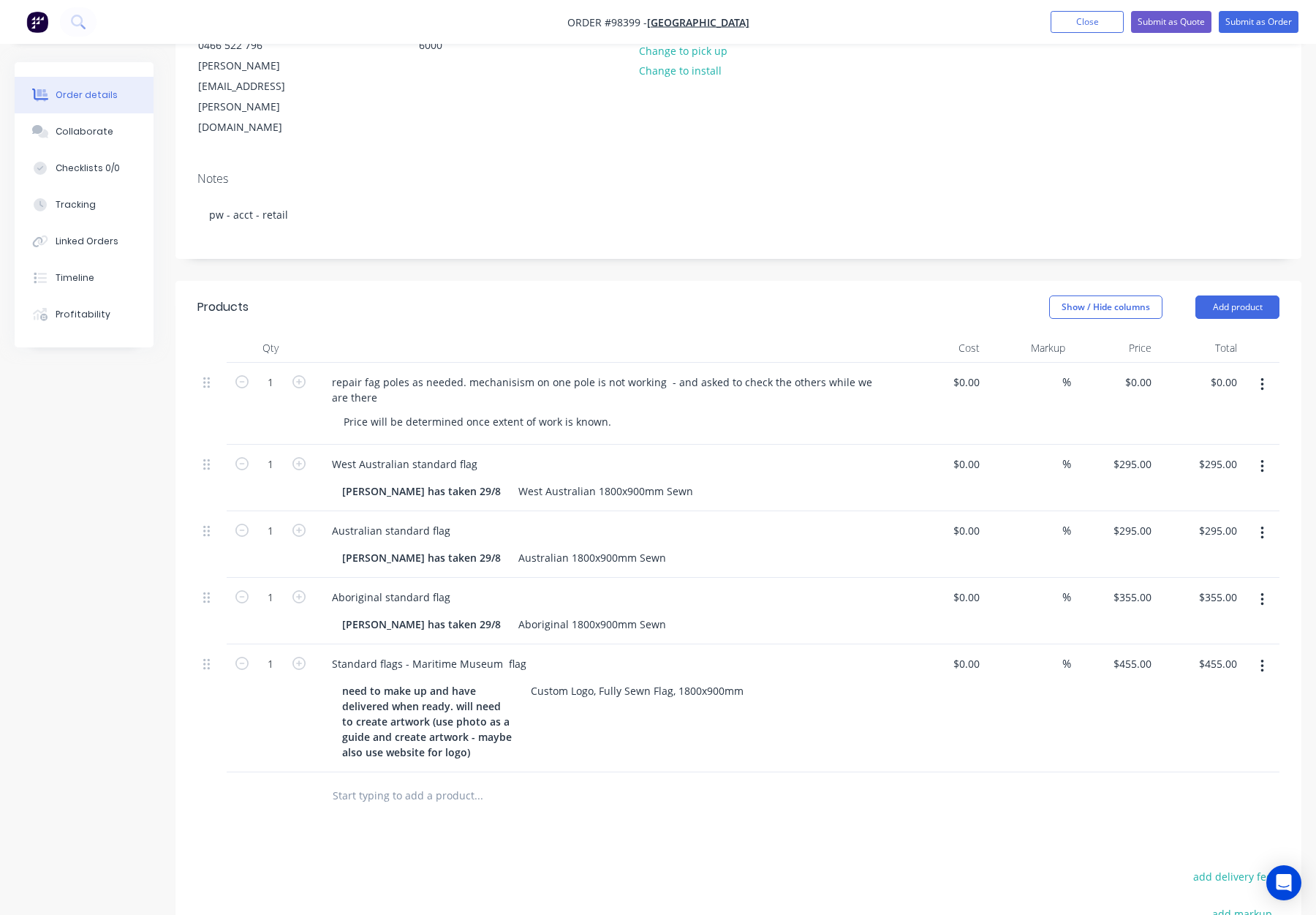
scroll to position [224, 0]
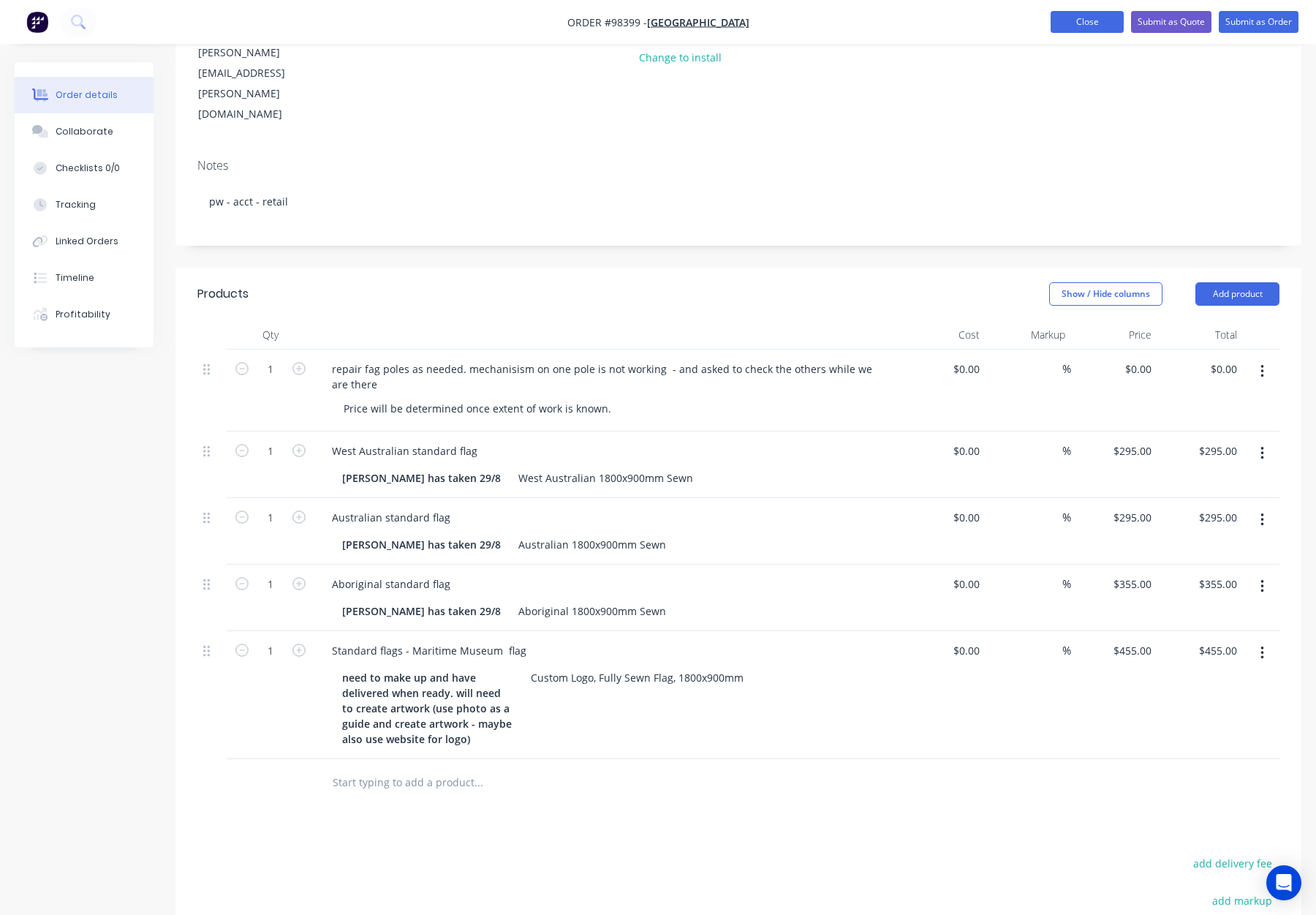
click at [1059, 25] on button "Close" at bounding box center [1087, 21] width 73 height 22
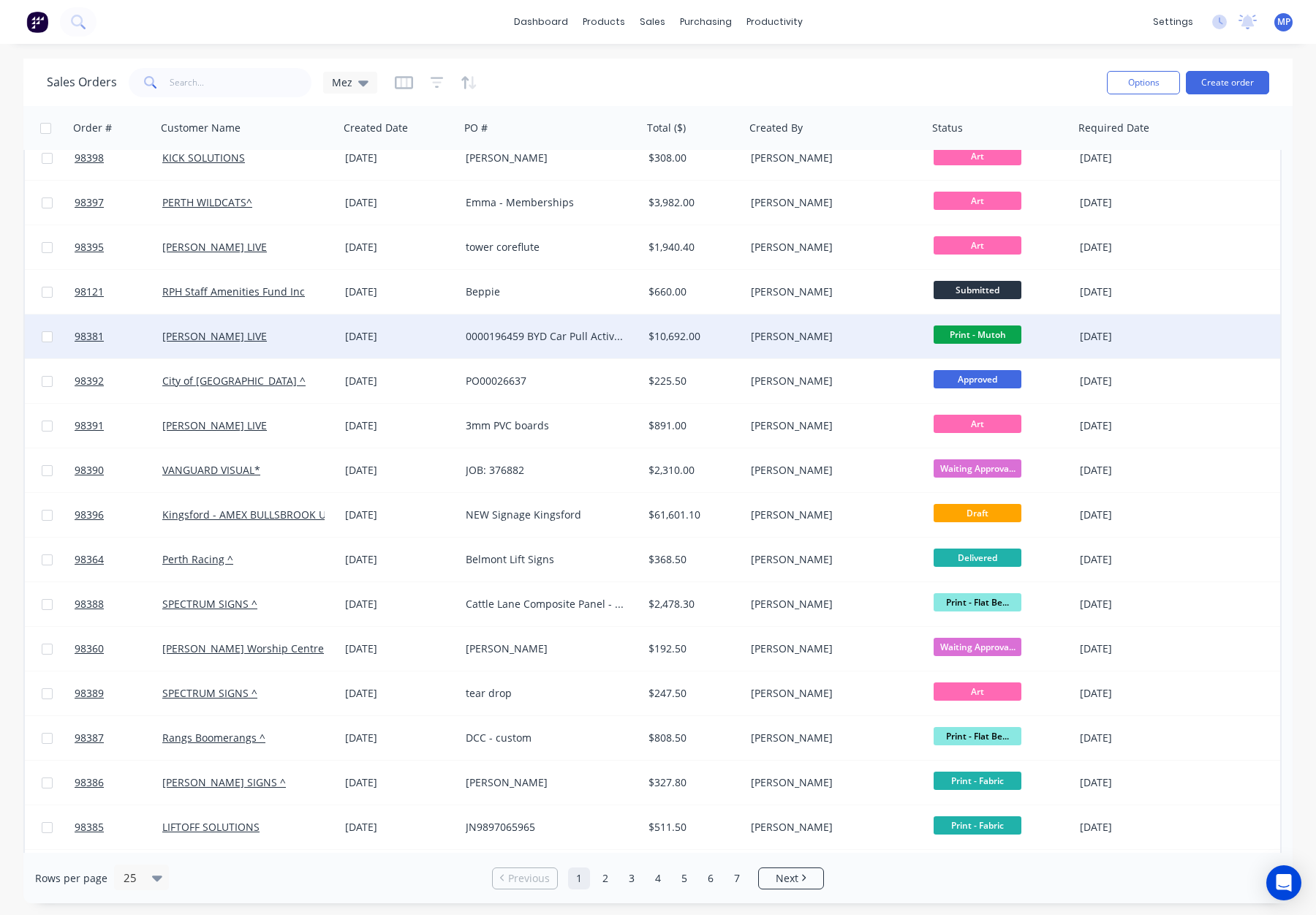
scroll to position [200, 0]
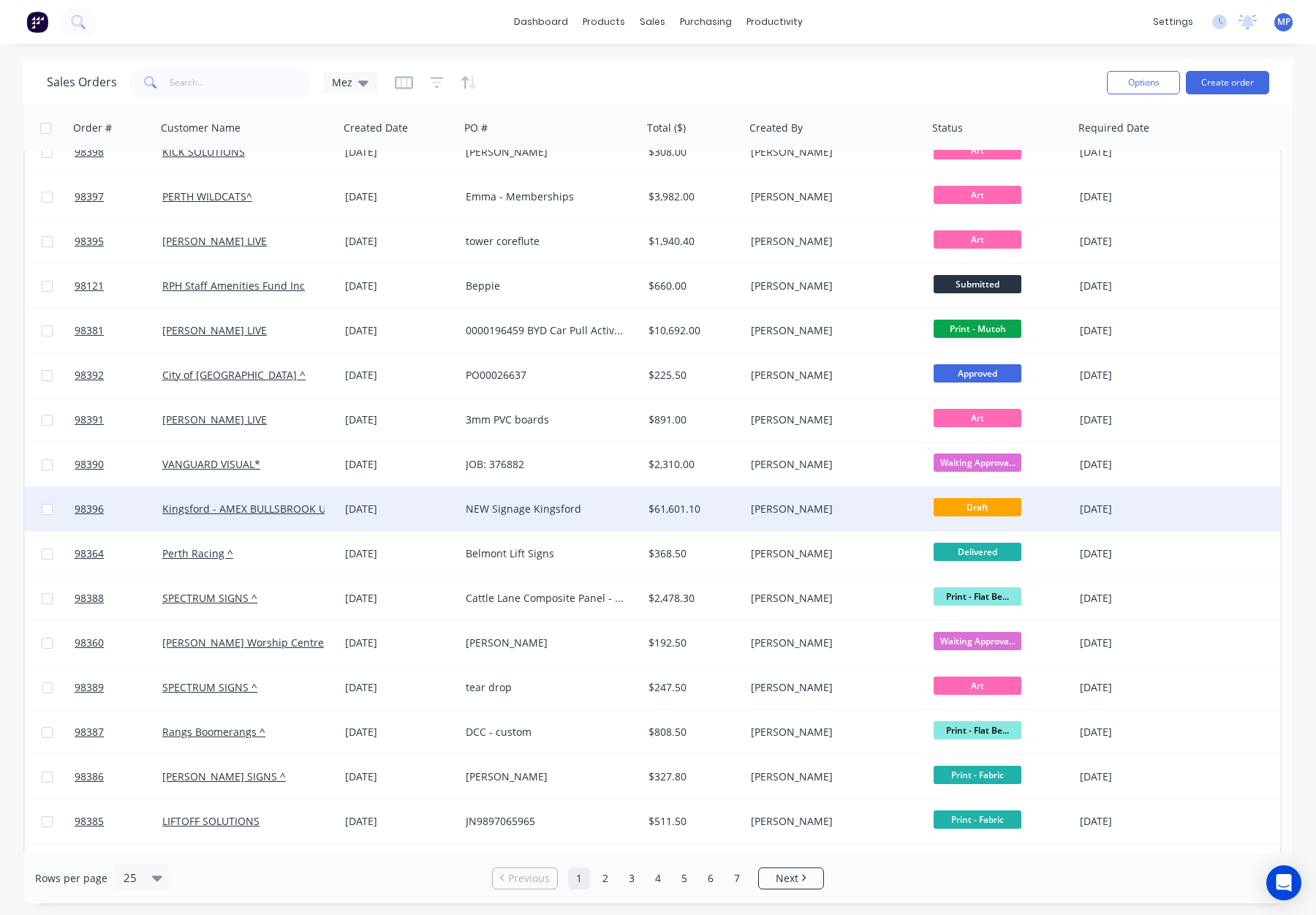
click at [717, 499] on div "$61,601.10" at bounding box center [694, 509] width 103 height 44
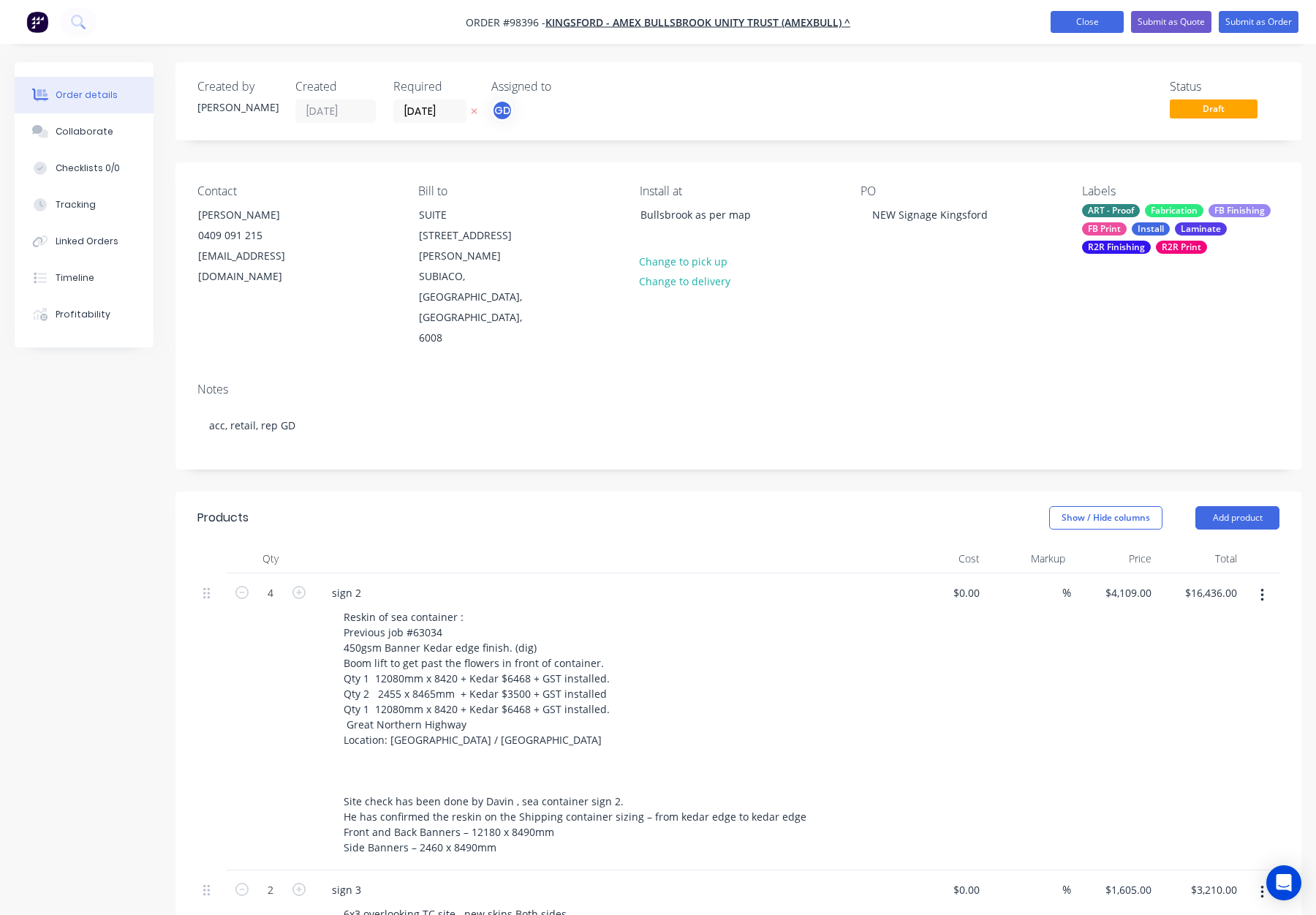
click at [1055, 18] on button "Close" at bounding box center [1087, 21] width 73 height 22
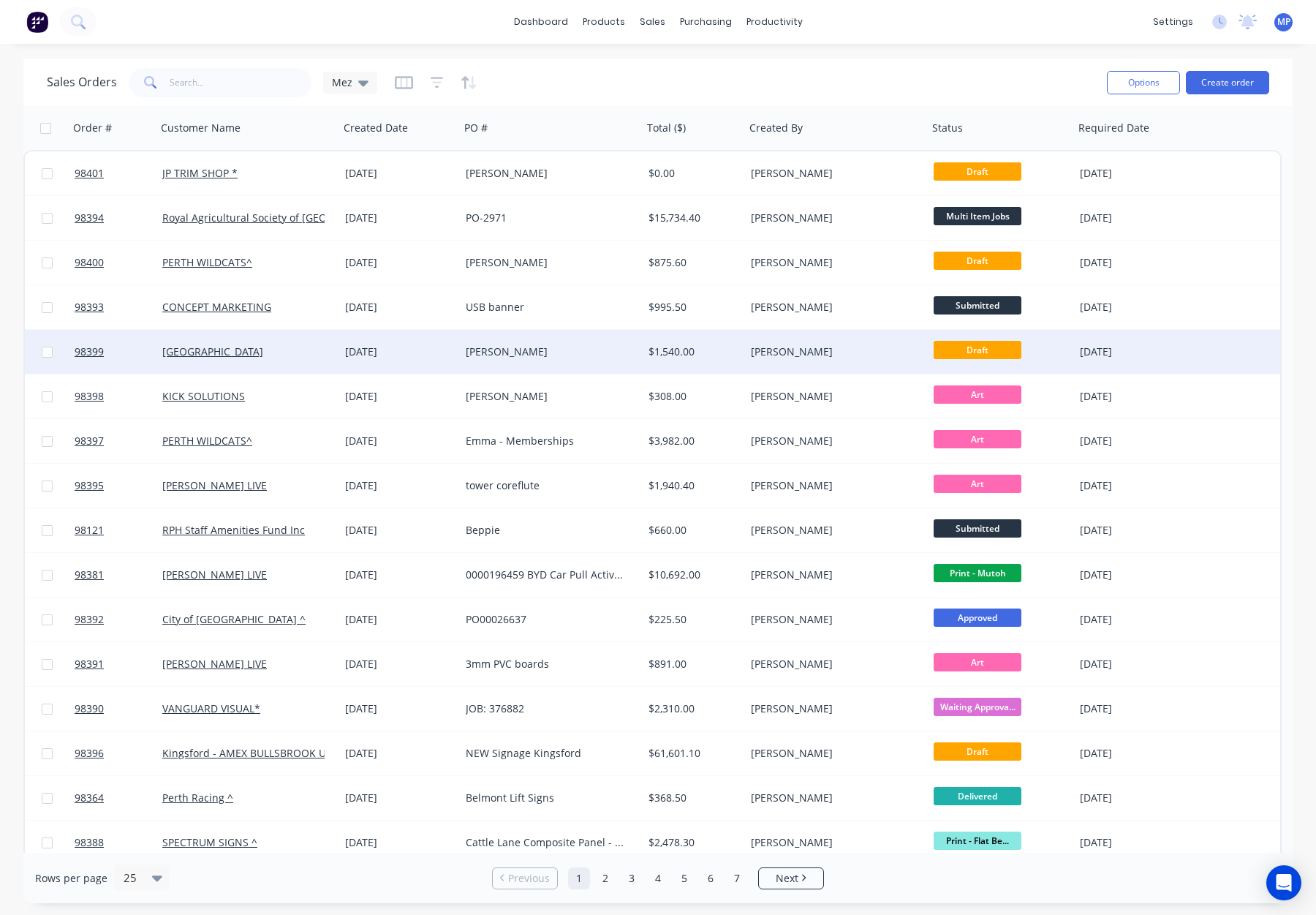
click at [843, 348] on div "[PERSON_NAME]" at bounding box center [831, 352] width 162 height 15
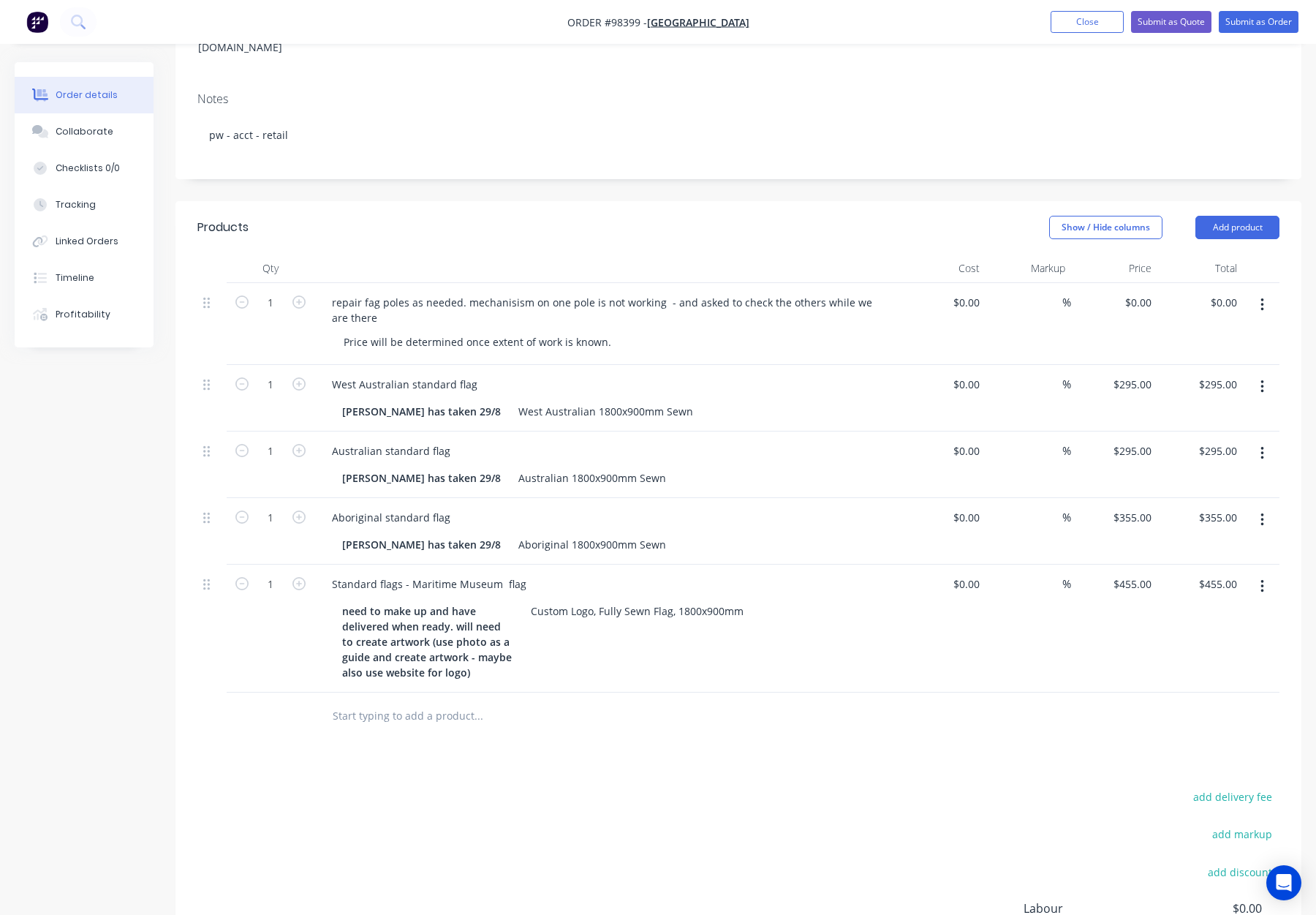
scroll to position [309, 0]
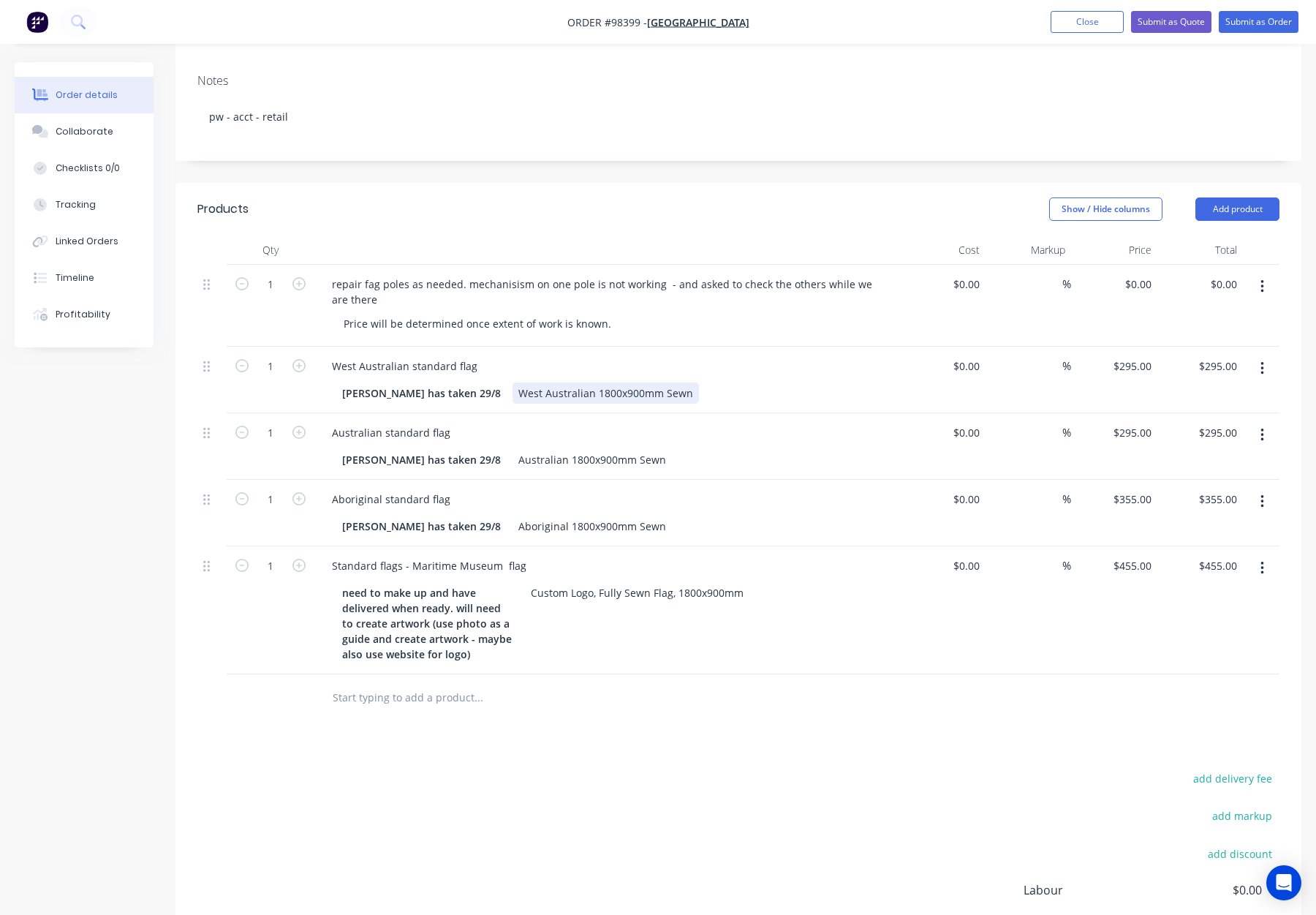
drag, startPoint x: 607, startPoint y: 328, endPoint x: 659, endPoint y: 355, distance: 58.6
click at [607, 383] on div "West Australian 1800x900mm Sewn" at bounding box center [605, 394] width 186 height 21
click at [584, 449] on div "Australian 1800x900mm Sewn" at bounding box center [592, 460] width 160 height 21
click at [578, 449] on div "Australian 1800x900mm Sewn" at bounding box center [592, 460] width 160 height 21
click at [581, 516] on div "Aboriginal 1800x900mm Sewn" at bounding box center [592, 526] width 160 height 21
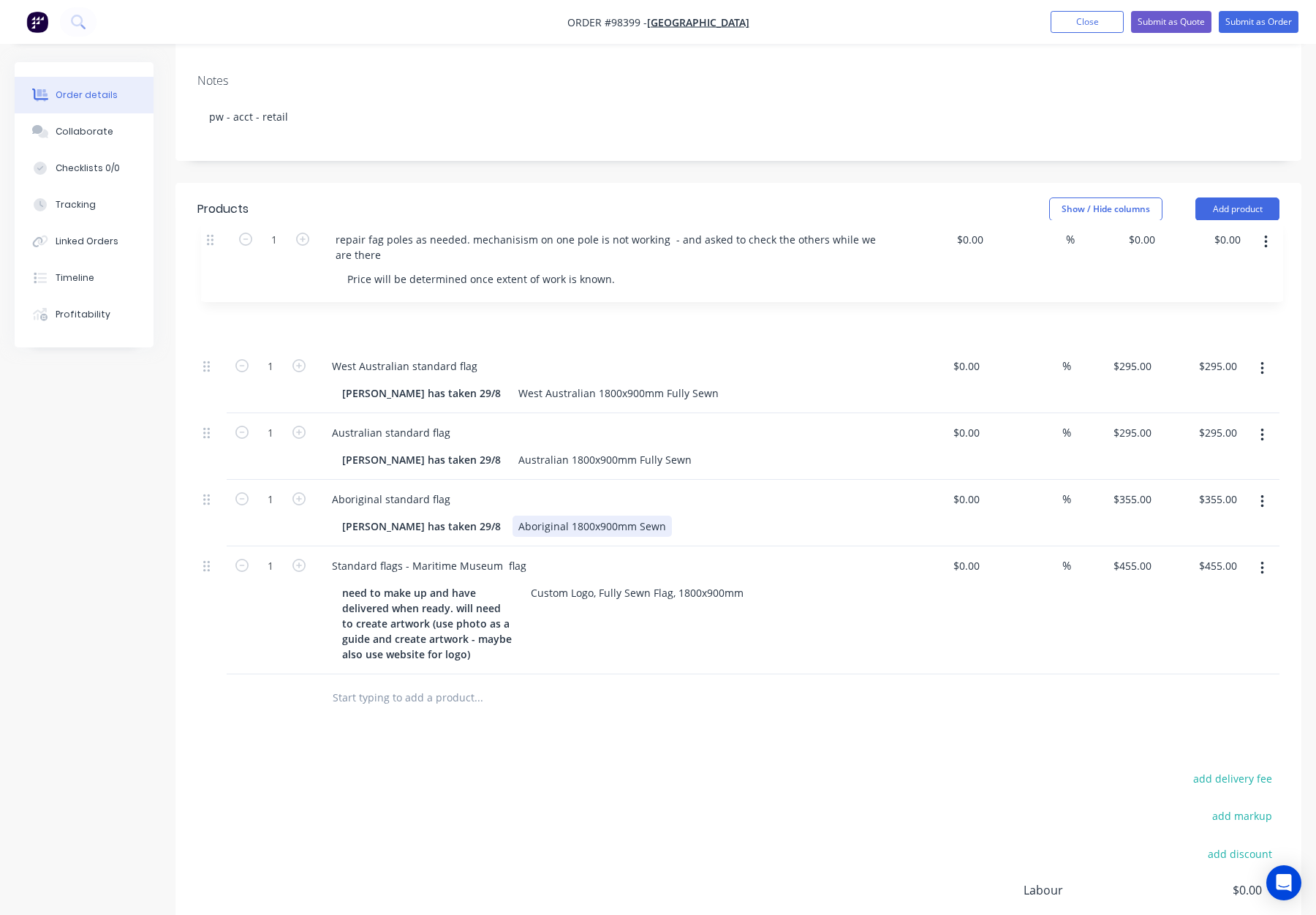
scroll to position [308, 0]
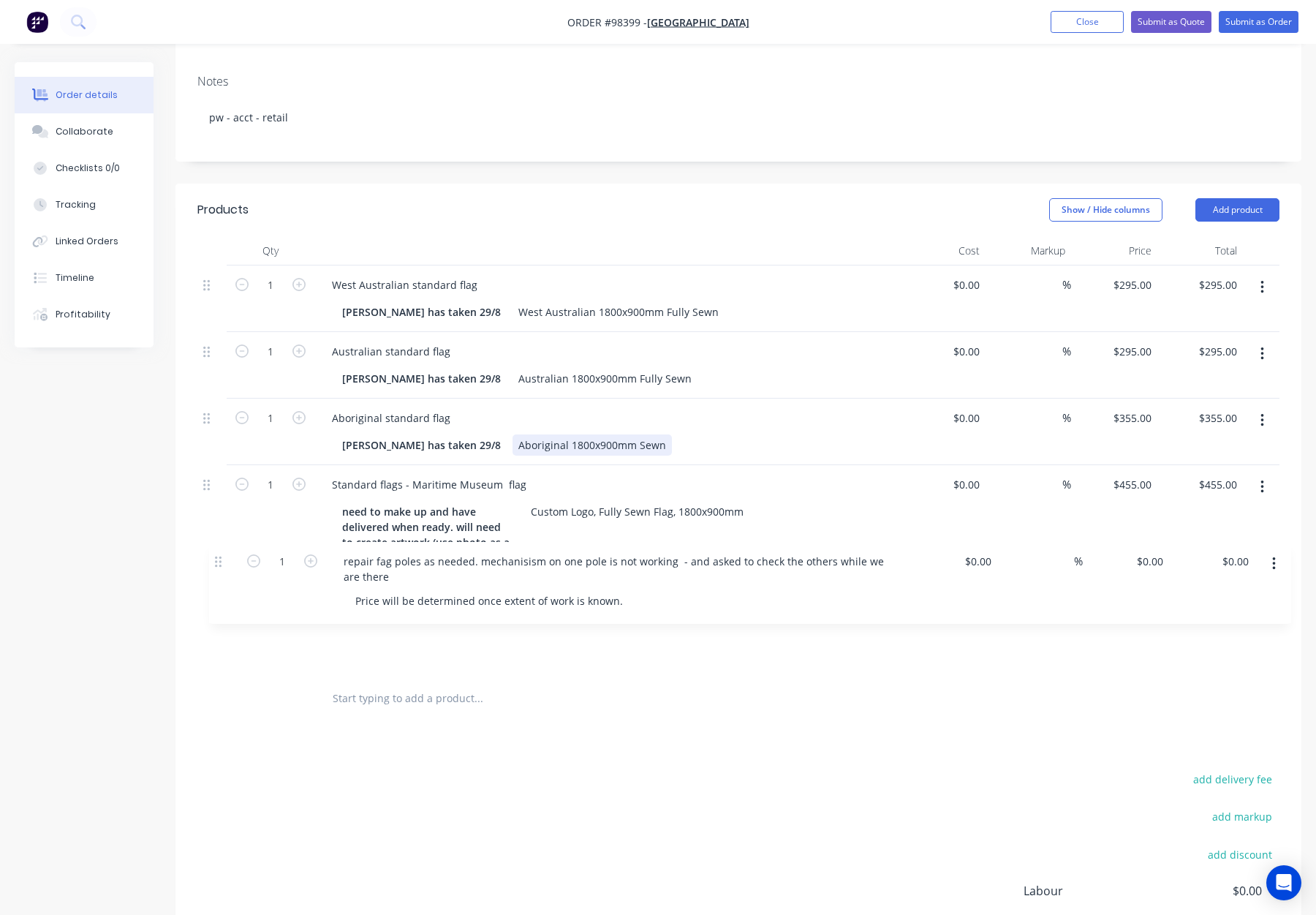
drag, startPoint x: 203, startPoint y: 220, endPoint x: 214, endPoint y: 562, distance: 342.2
click at [216, 562] on div "1 repair fag poles as needed. mechanisism on one pole is not working - and aske…" at bounding box center [738, 470] width 1082 height 410
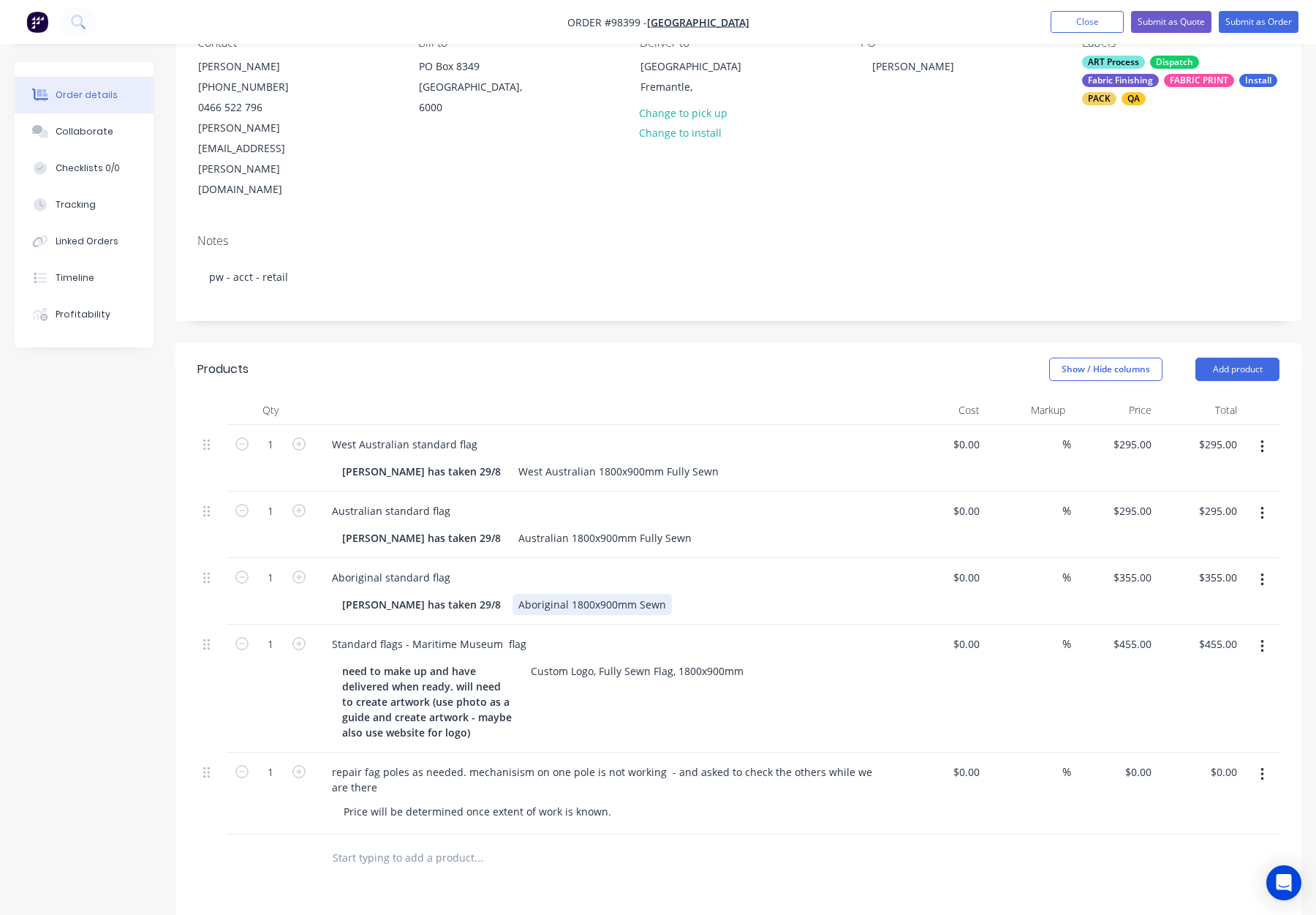
scroll to position [143, 0]
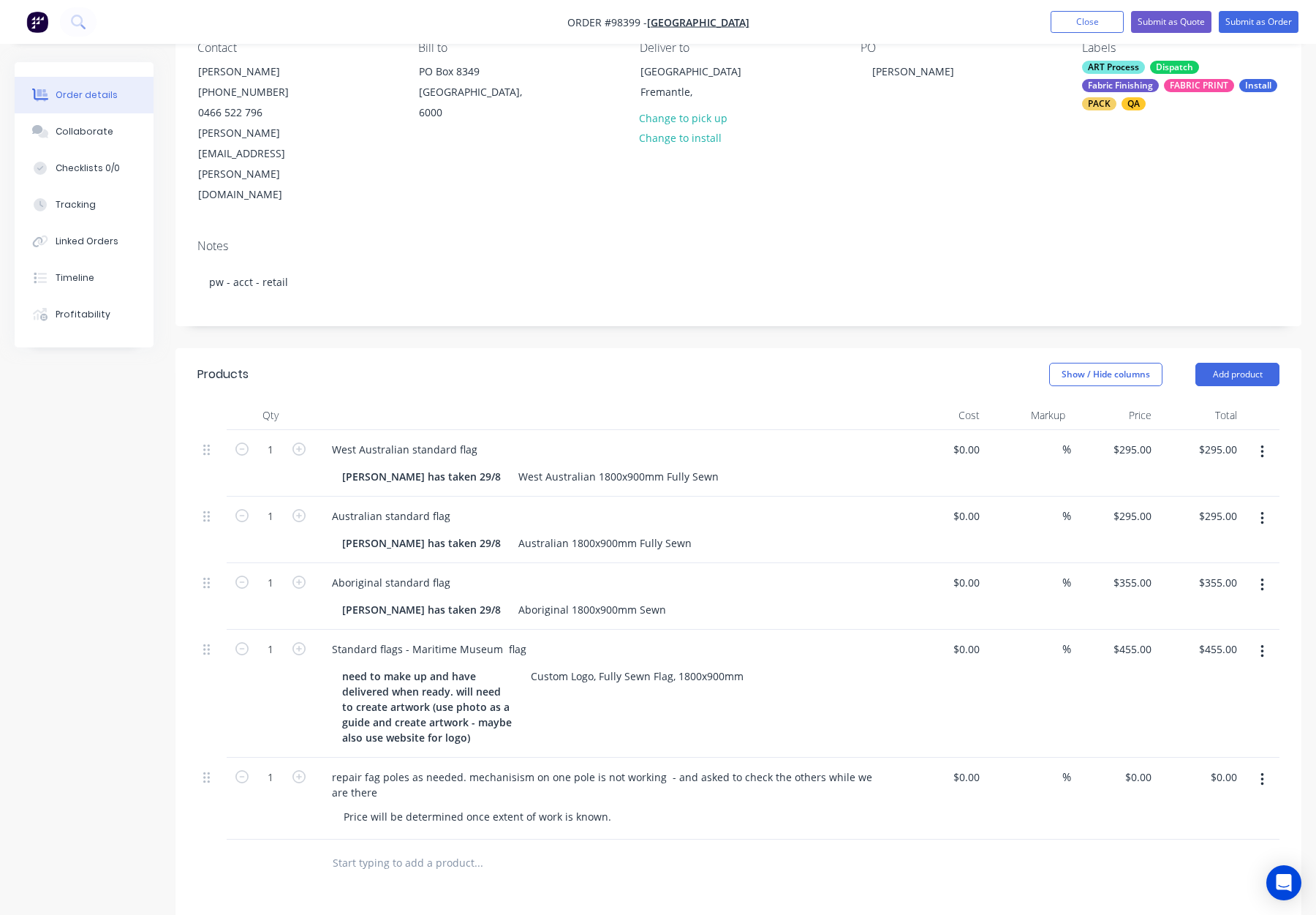
click at [546, 401] on div at bounding box center [607, 416] width 585 height 29
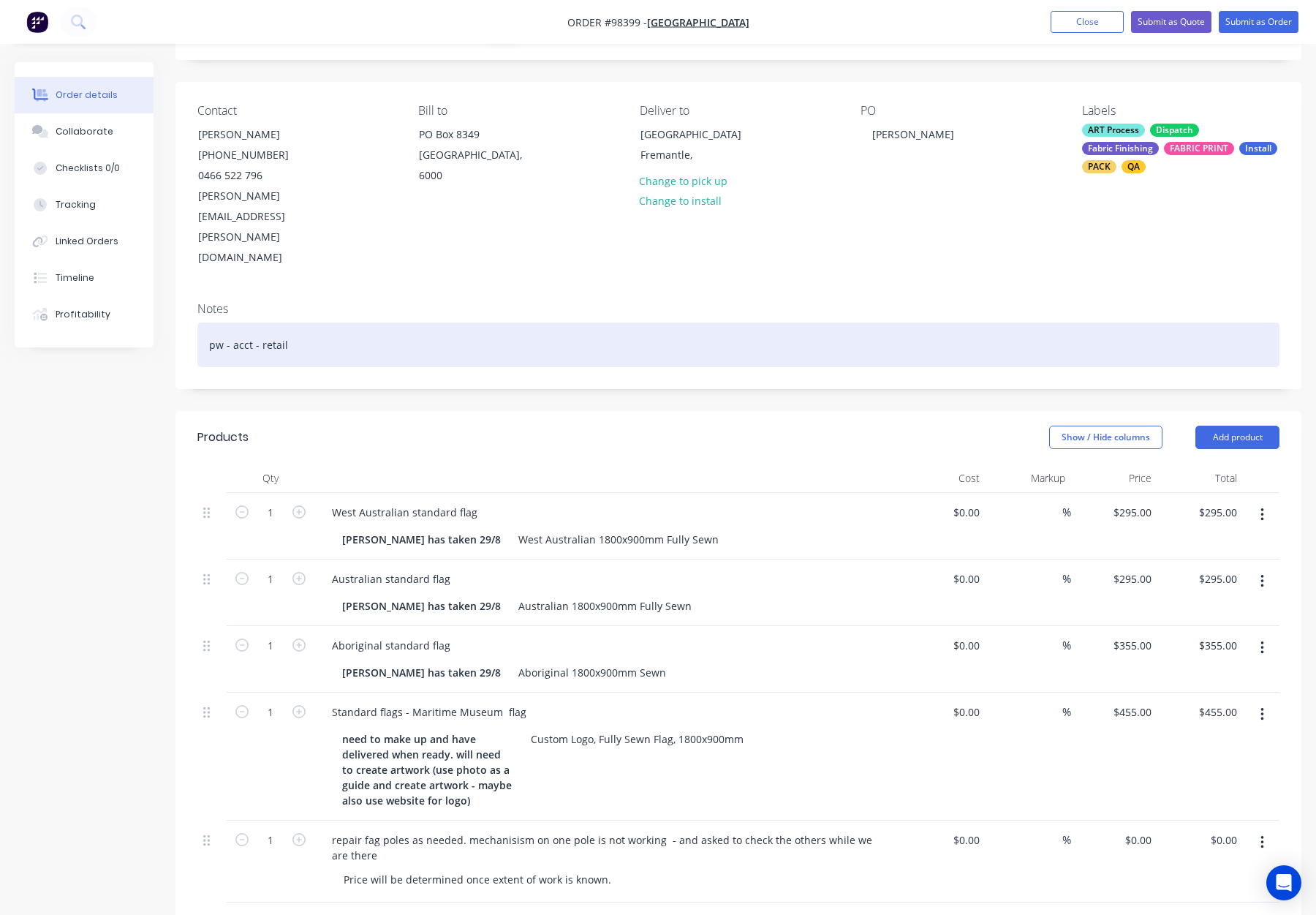
scroll to position [72, 0]
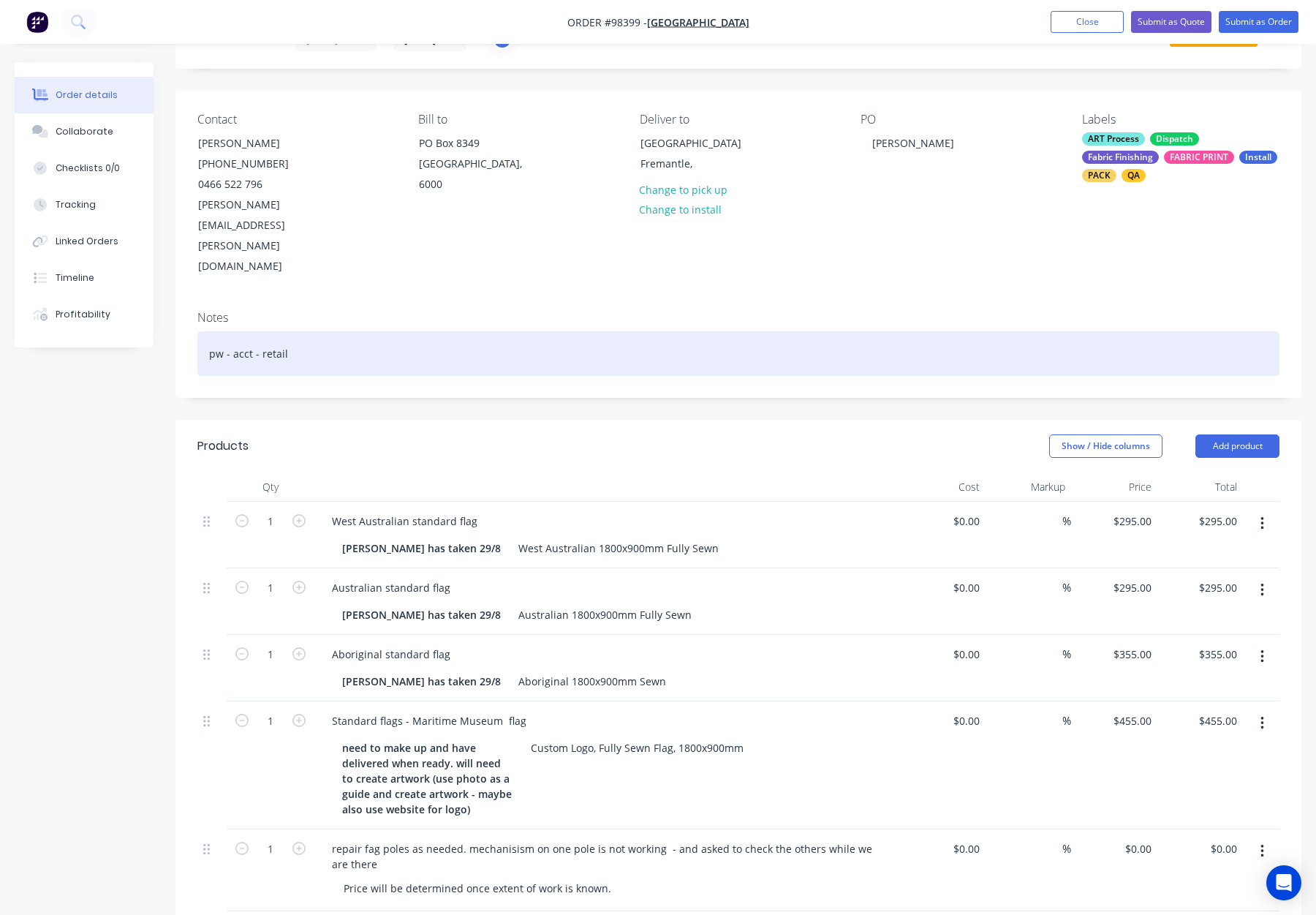
click at [437, 332] on div "pw - acct - retail" at bounding box center [738, 354] width 1082 height 45
drag, startPoint x: 470, startPoint y: 301, endPoint x: 489, endPoint y: 293, distance: 20.6
click at [470, 332] on div "pw - acct - retail" at bounding box center [738, 354] width 1082 height 45
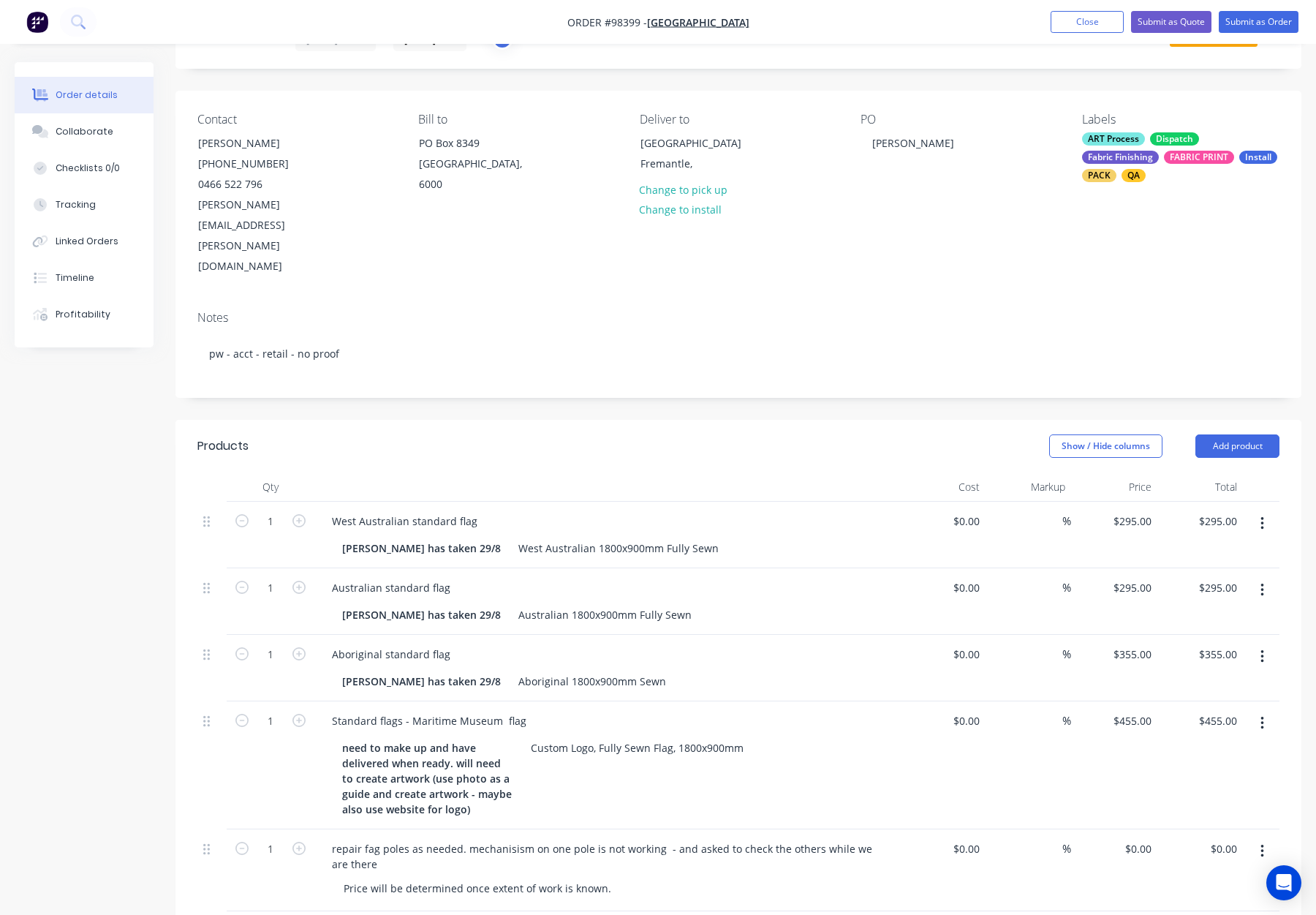
click at [542, 434] on div "Show / Hide columns Add product" at bounding box center [853, 446] width 852 height 24
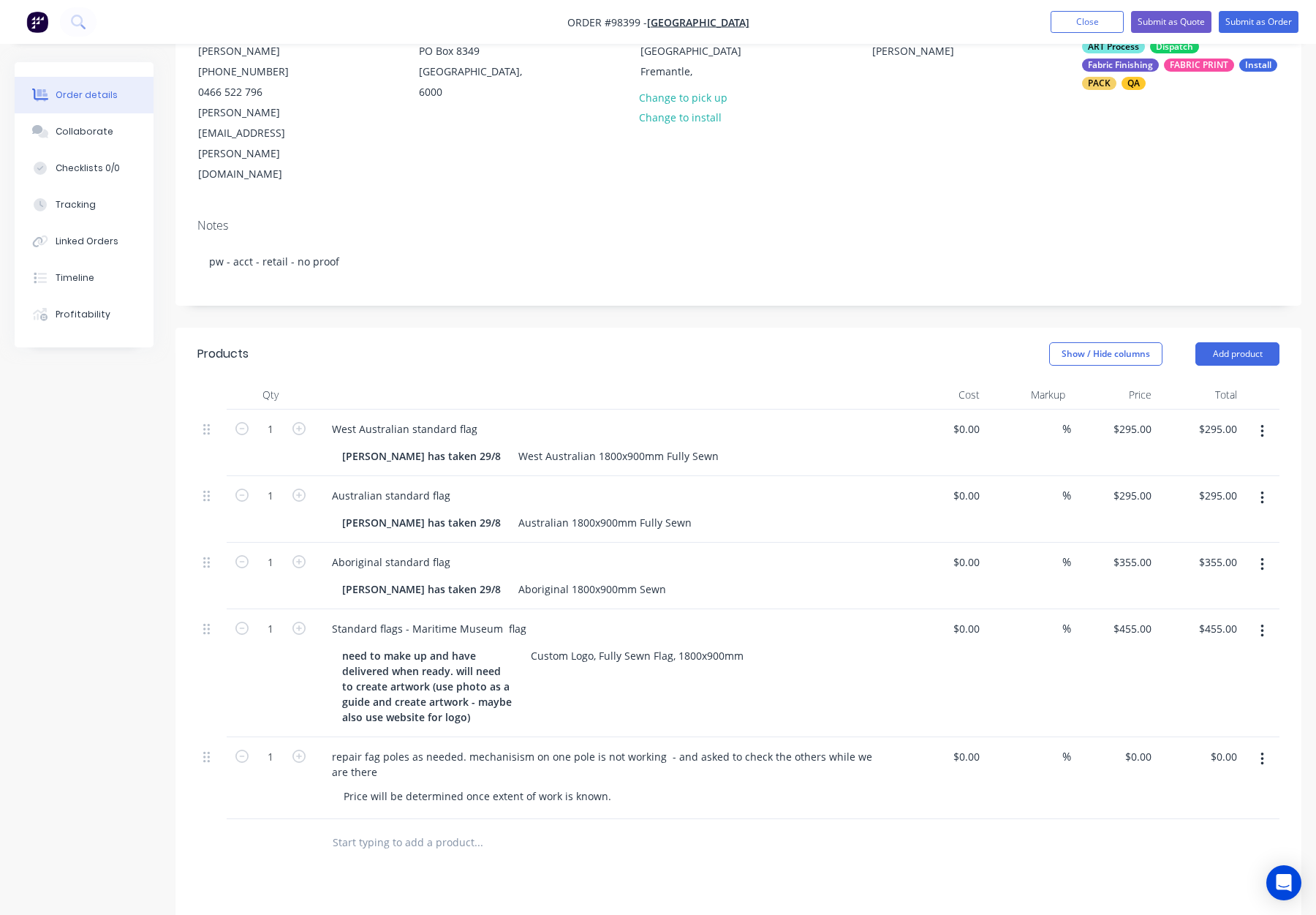
scroll to position [165, 0]
drag, startPoint x: 398, startPoint y: 568, endPoint x: 318, endPoint y: 565, distance: 80.1
click at [318, 609] on div "Standard flags - Maritime Museum flag need to make up and have delivered when r…" at bounding box center [607, 672] width 585 height 128
click at [651, 341] on div "Show / Hide columns Add product" at bounding box center [853, 353] width 852 height 24
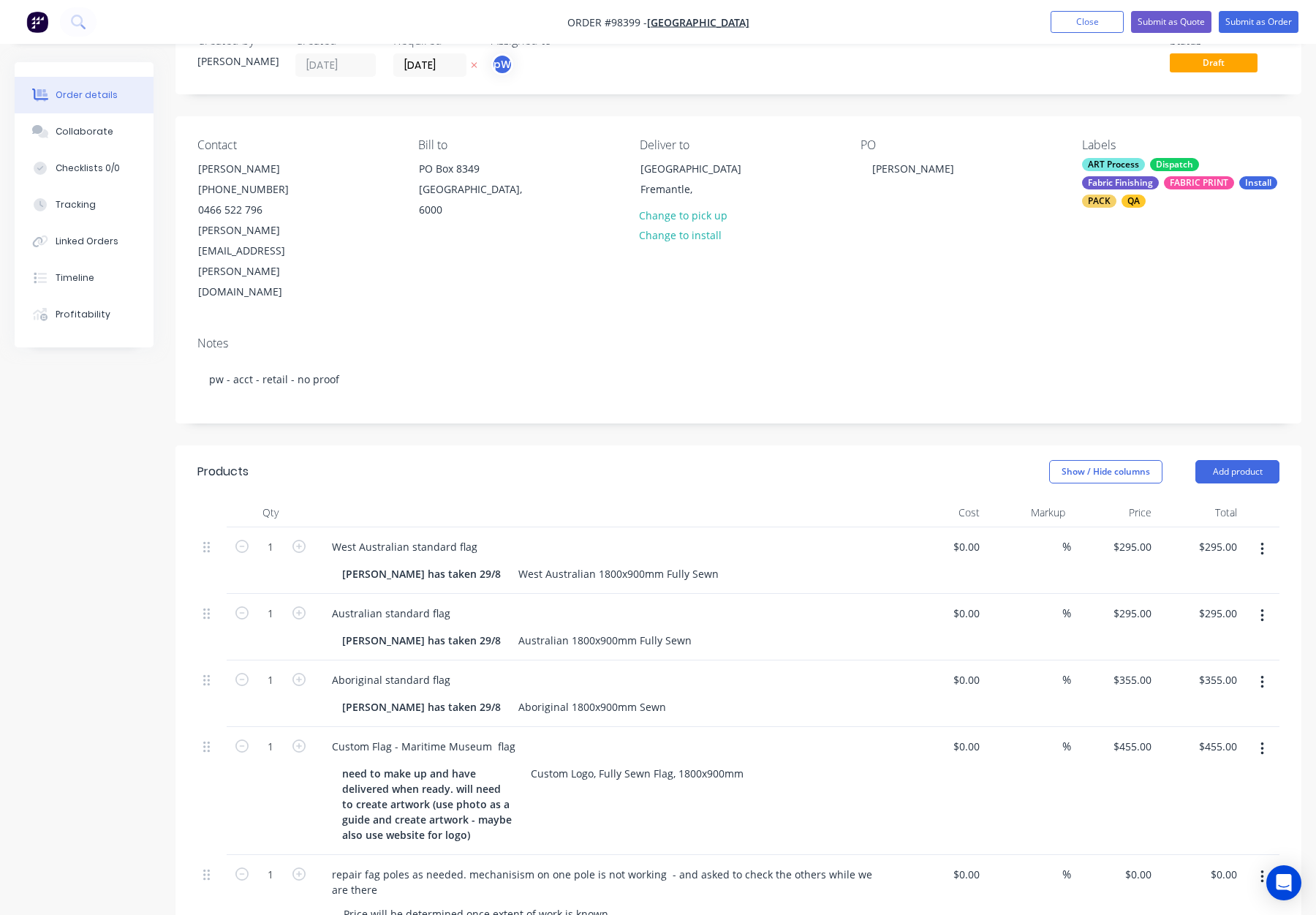
scroll to position [0, 0]
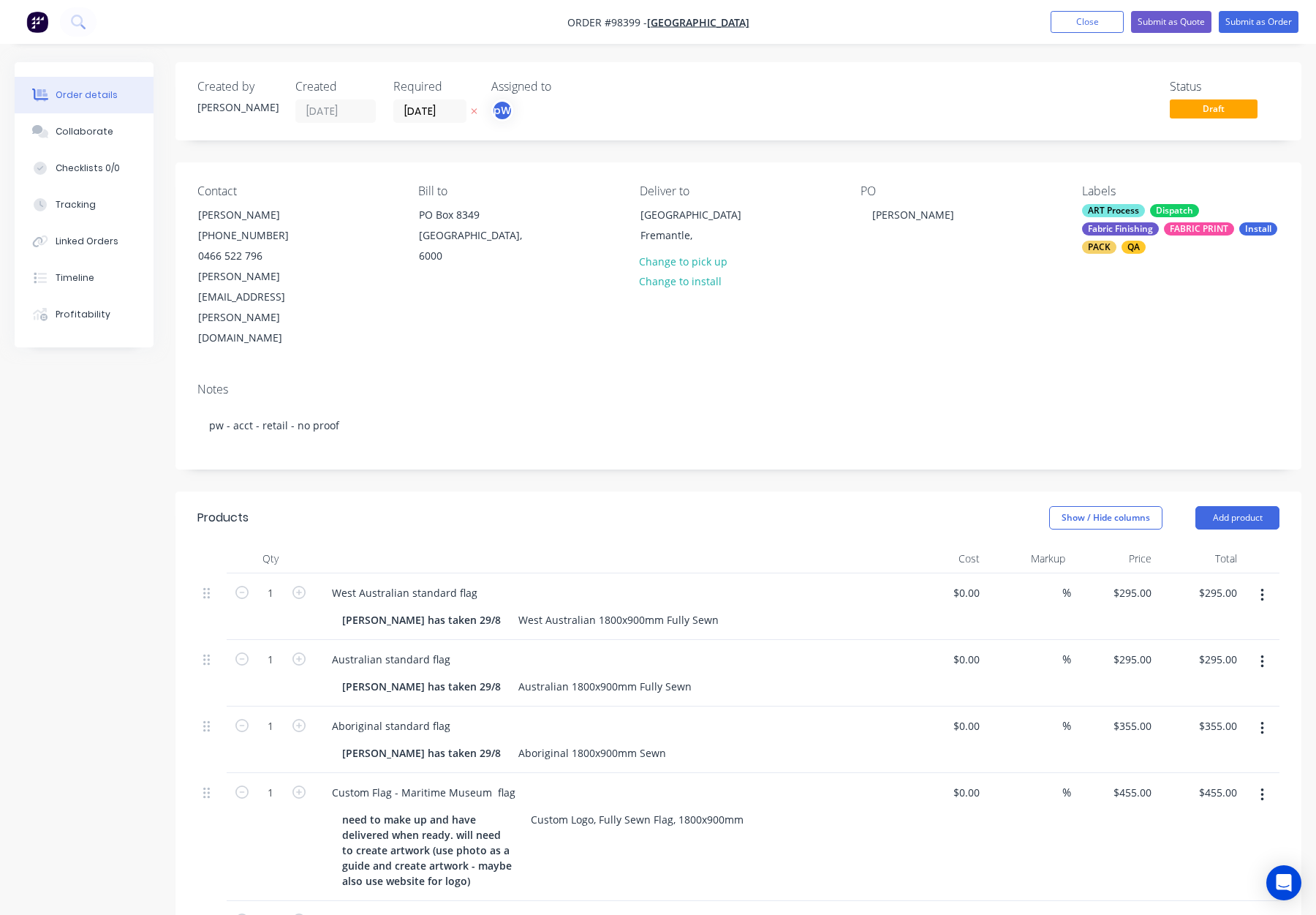
click at [1186, 231] on div "FABRIC PRINT" at bounding box center [1200, 229] width 70 height 13
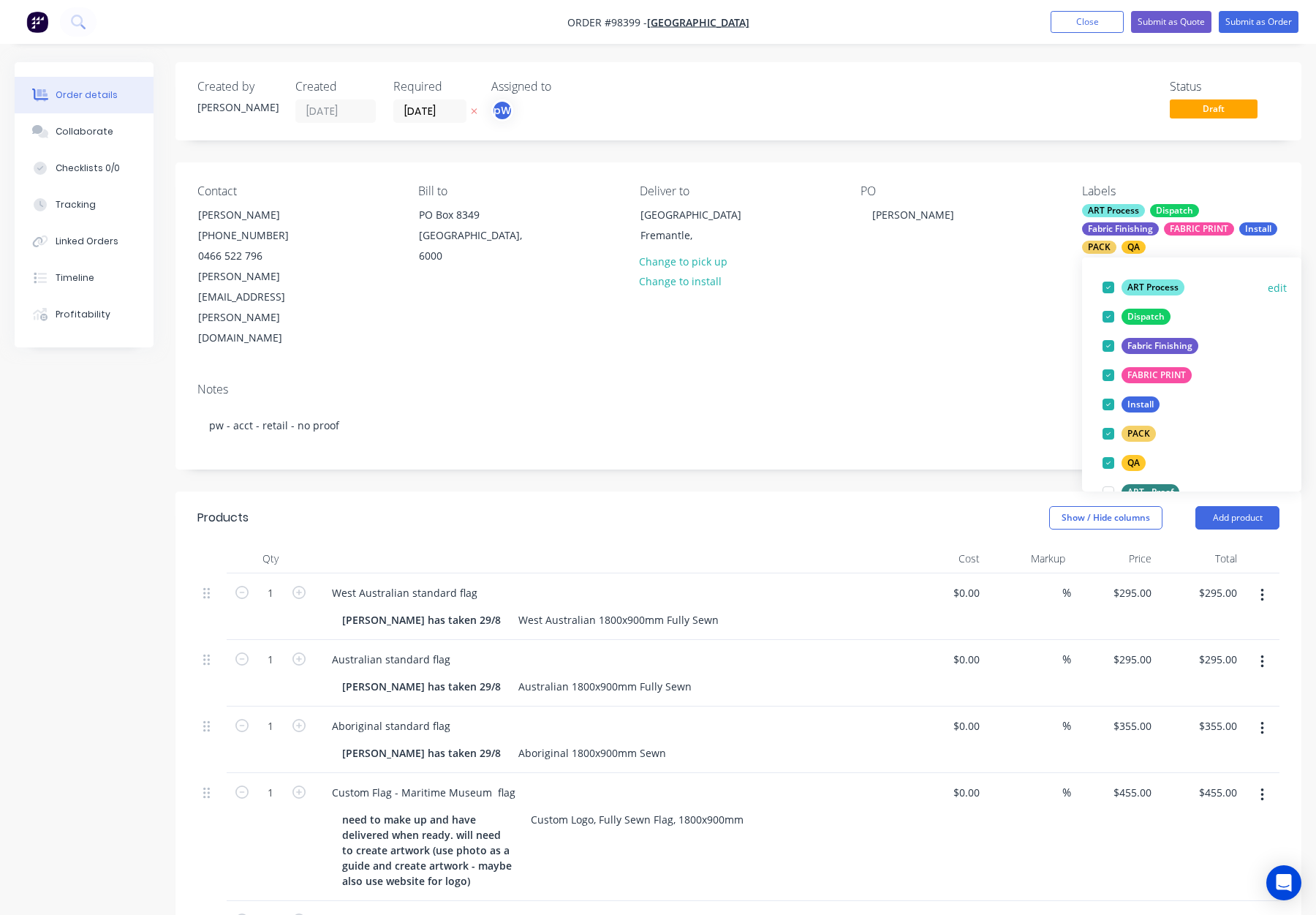
scroll to position [82, 0]
click at [997, 264] on div "PO [PERSON_NAME]" at bounding box center [959, 266] width 197 height 165
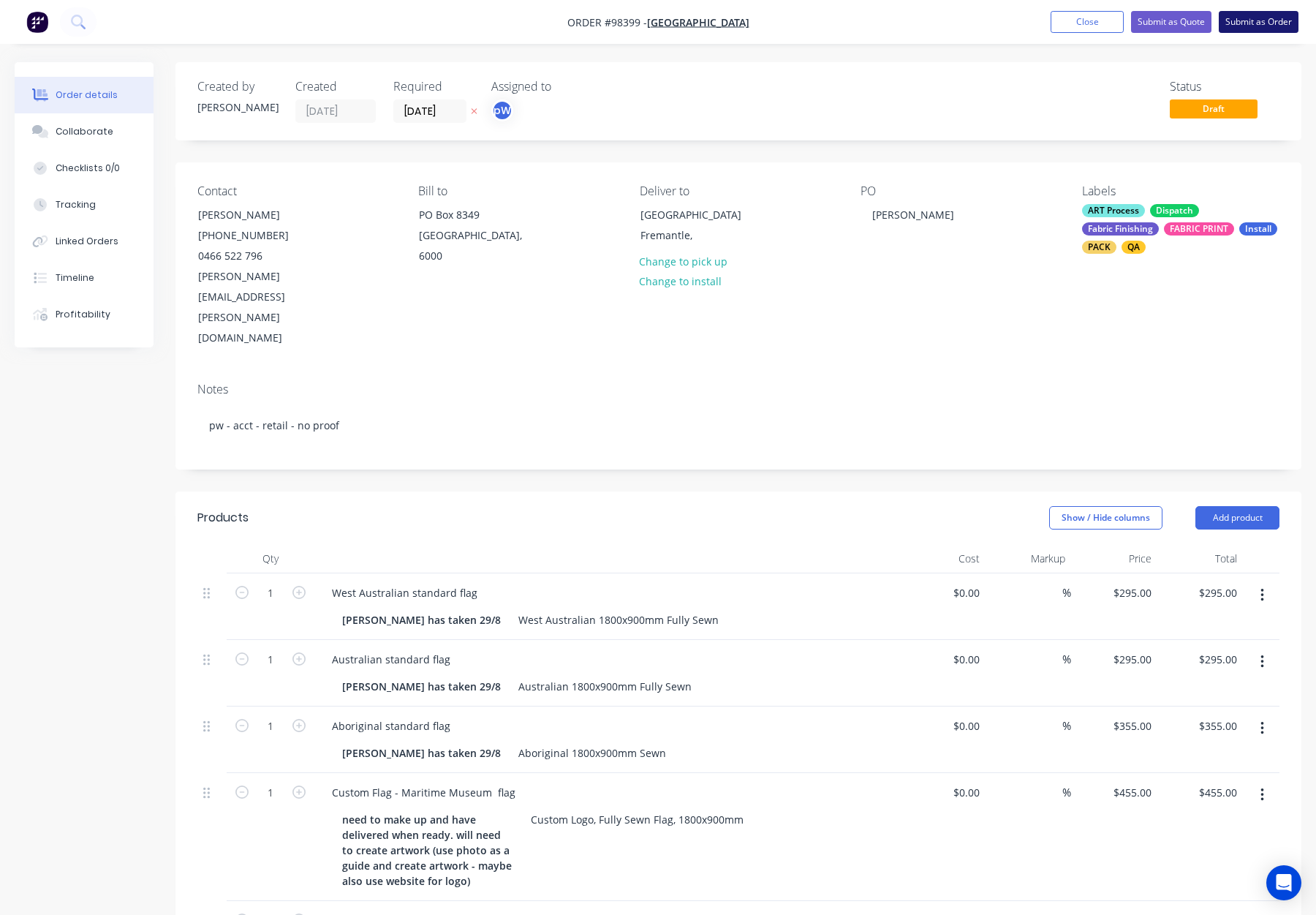
click at [1264, 18] on button "Submit as Order" at bounding box center [1259, 21] width 80 height 22
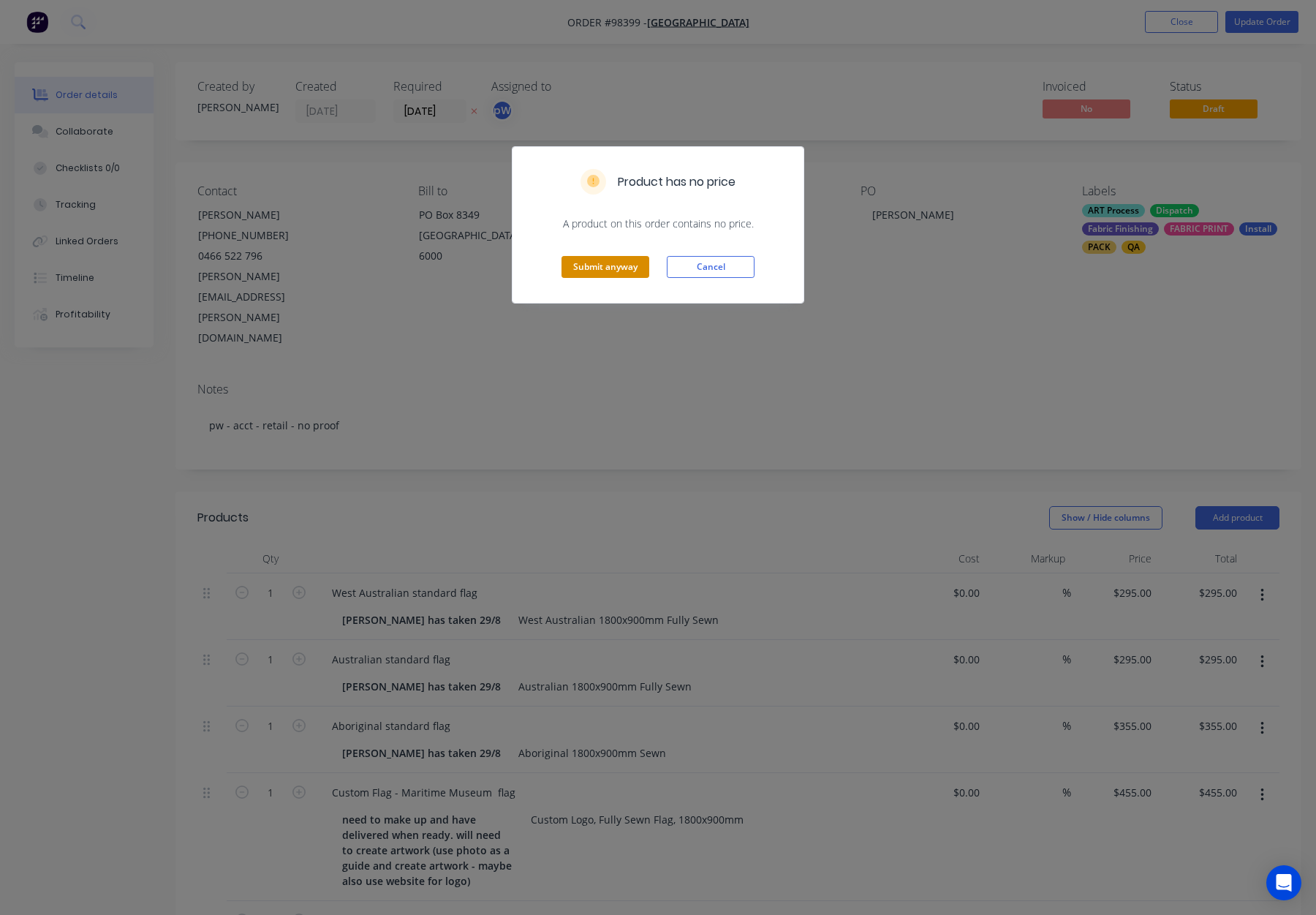
click at [623, 262] on button "Submit anyway" at bounding box center [606, 266] width 88 height 22
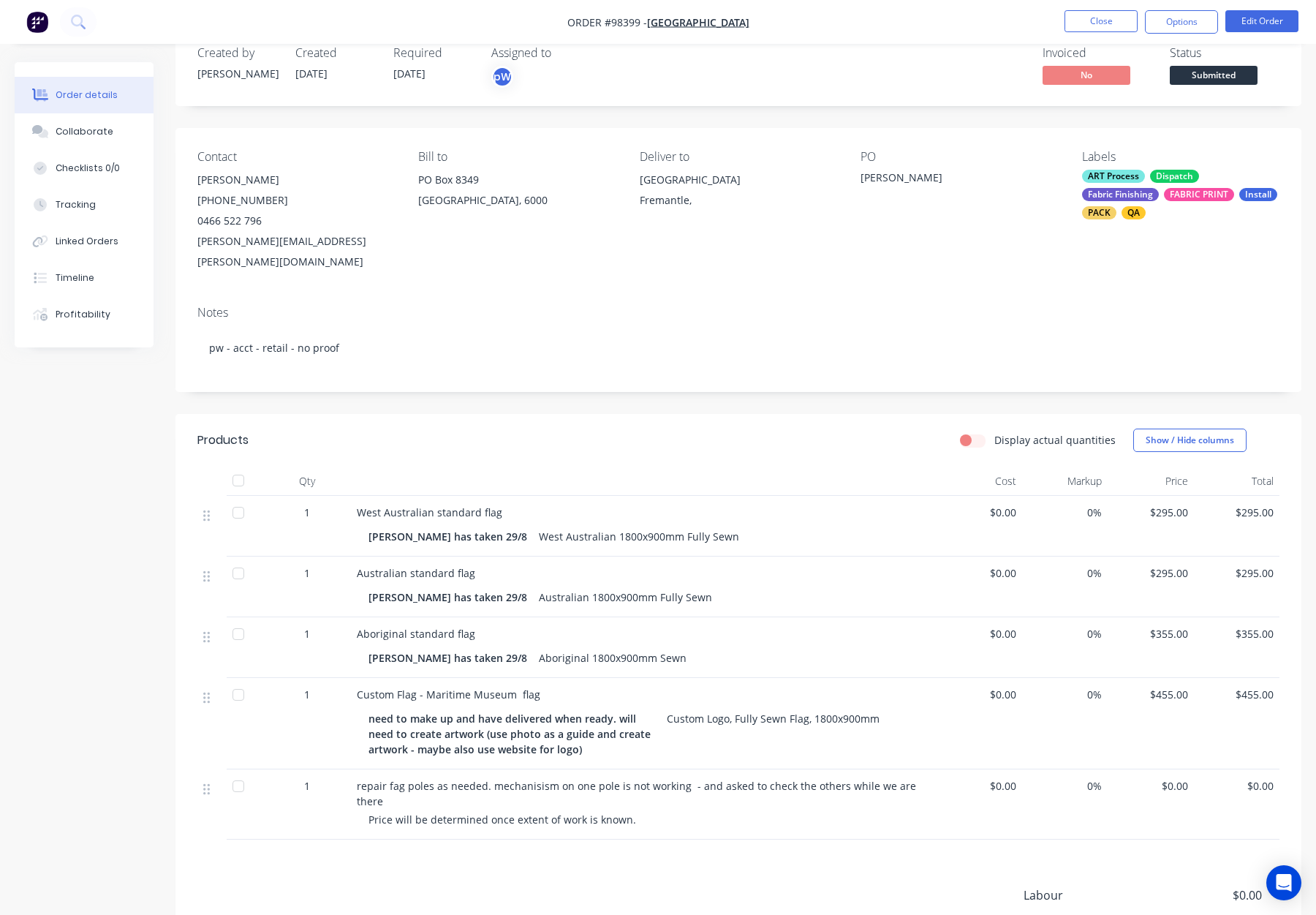
scroll to position [0, 0]
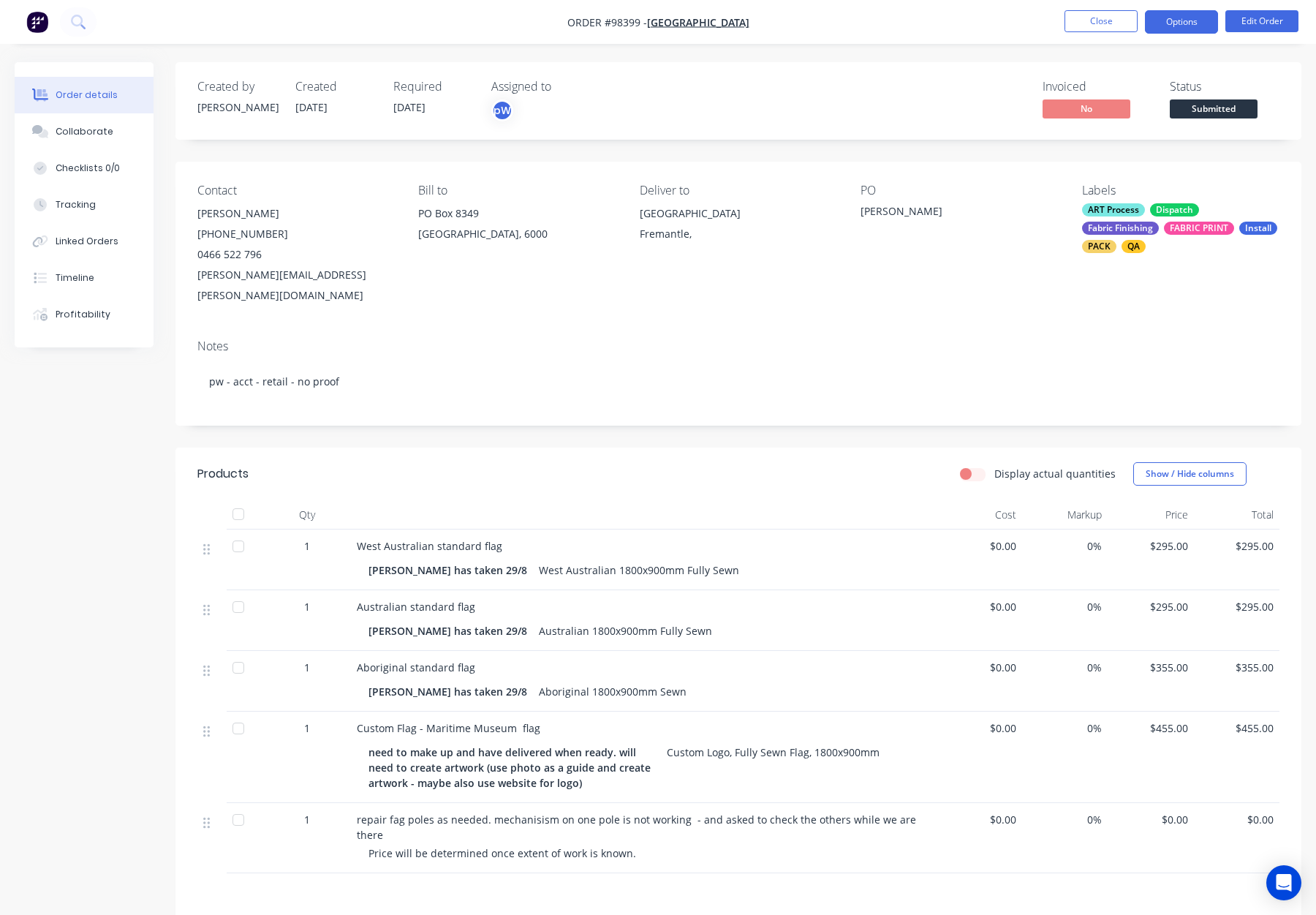
click at [1194, 29] on button "Options" at bounding box center [1182, 22] width 73 height 24
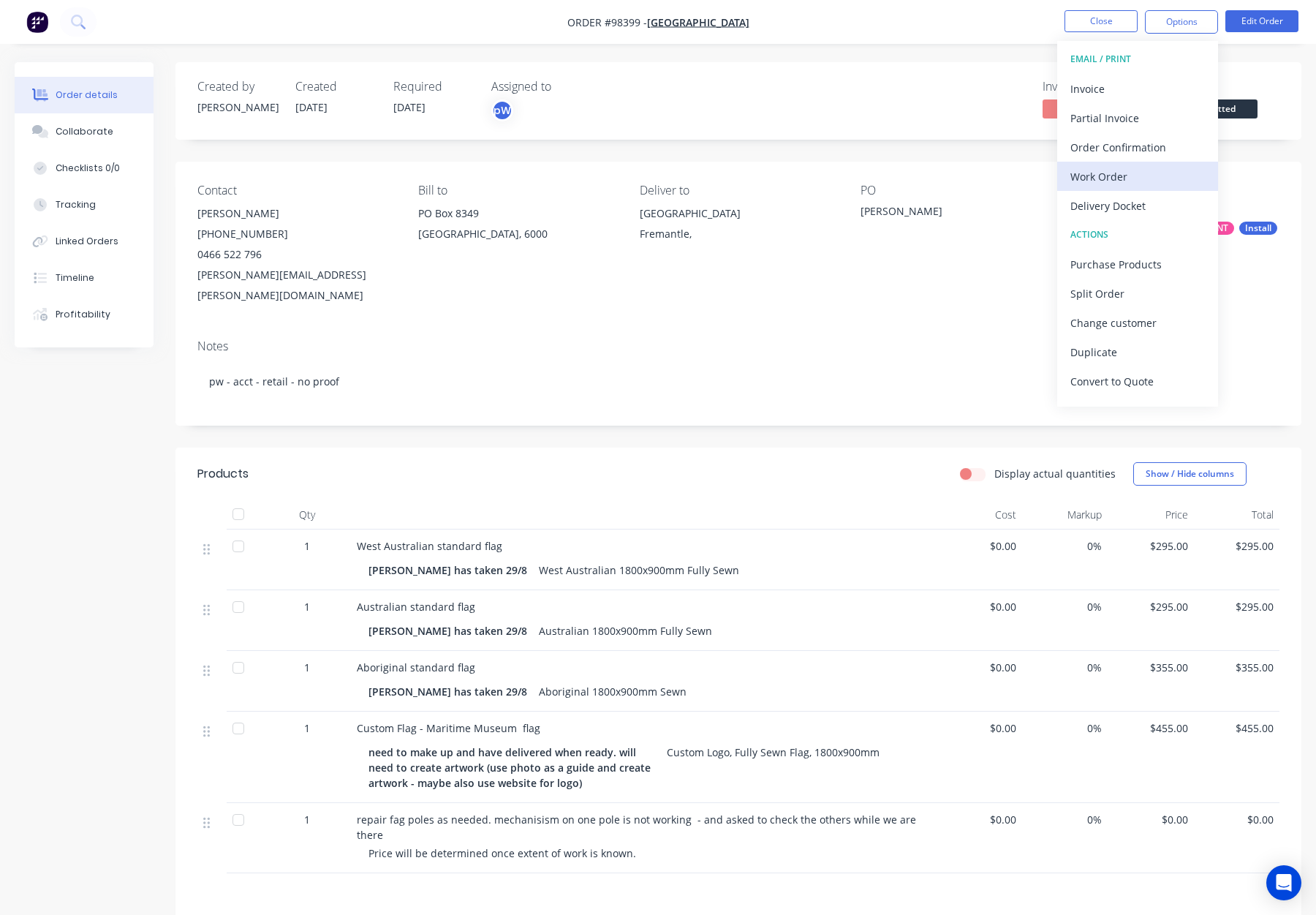
click at [1113, 172] on div "Work Order" at bounding box center [1138, 177] width 134 height 21
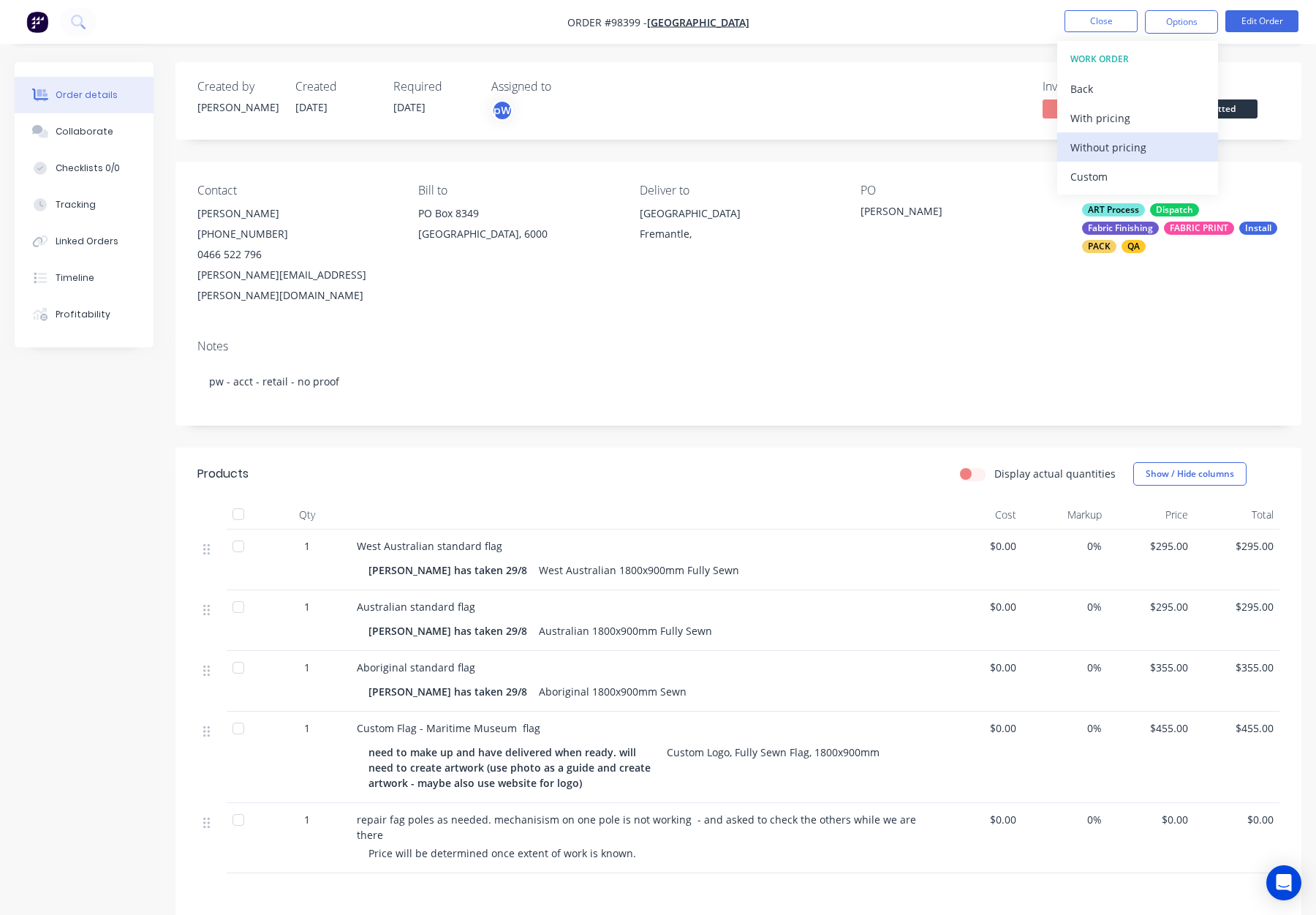
click at [1116, 143] on div "Without pricing" at bounding box center [1138, 147] width 134 height 21
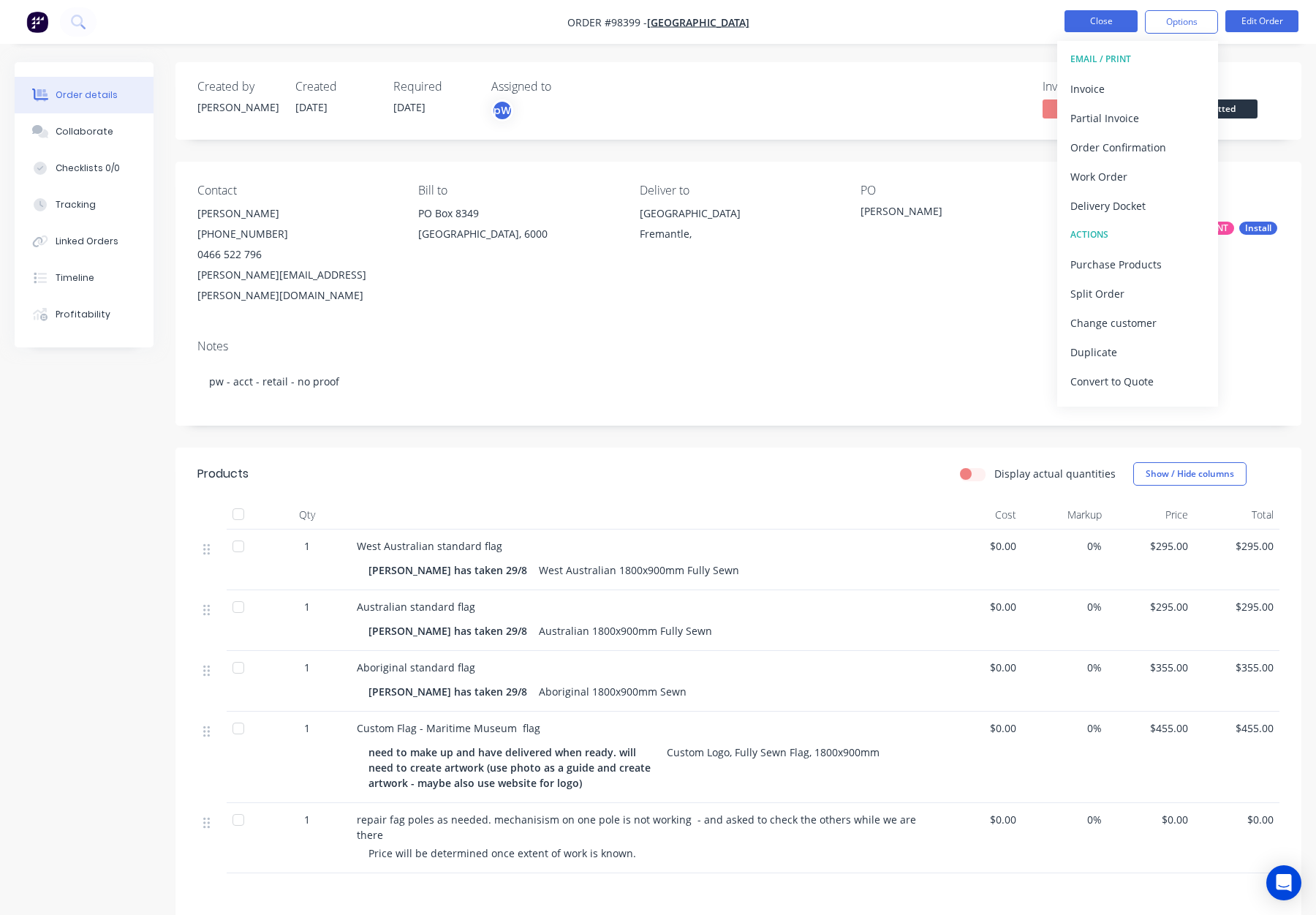
click at [1108, 21] on button "Close" at bounding box center [1101, 21] width 73 height 22
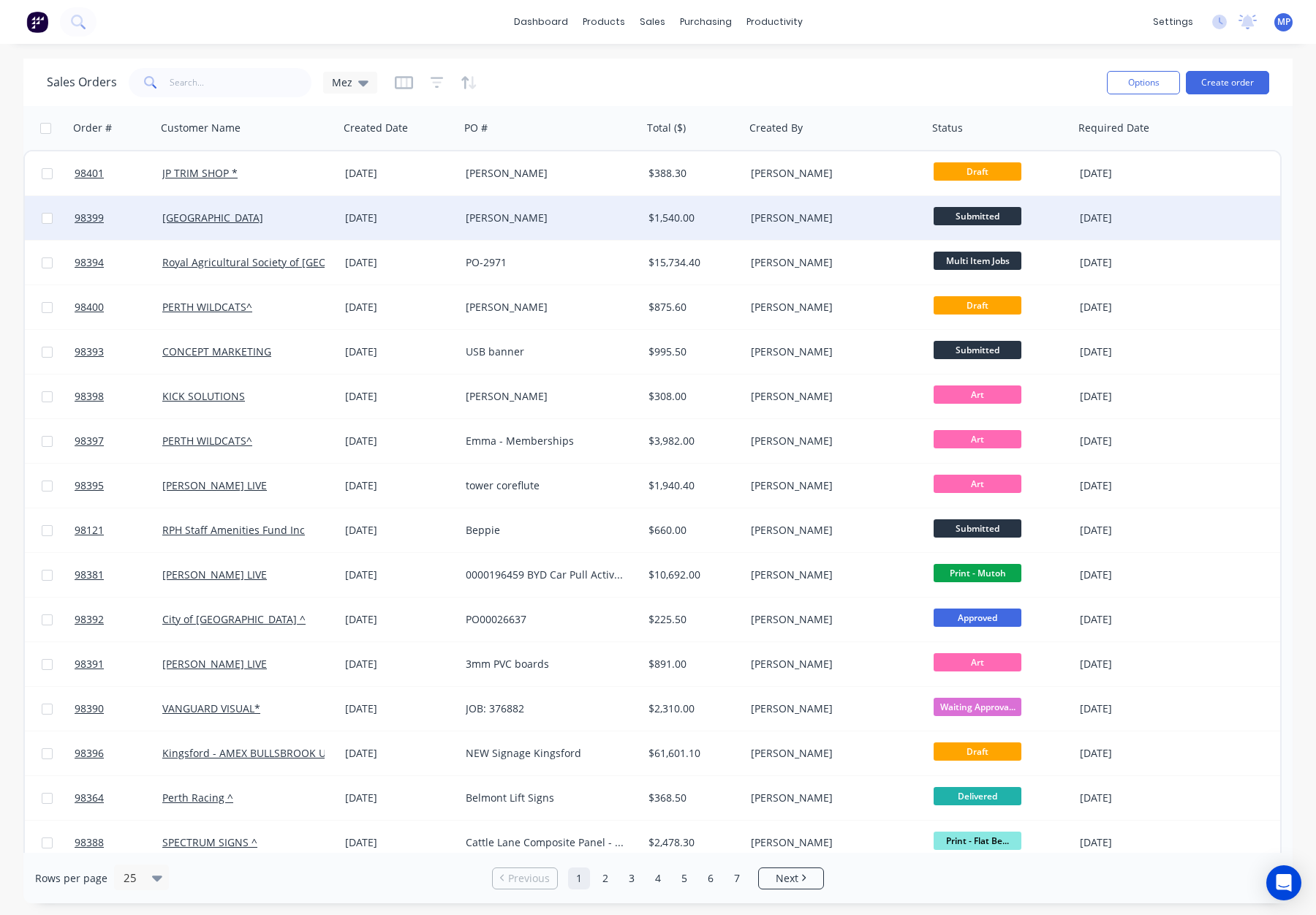
click at [888, 222] on div "[PERSON_NAME]" at bounding box center [831, 218] width 162 height 15
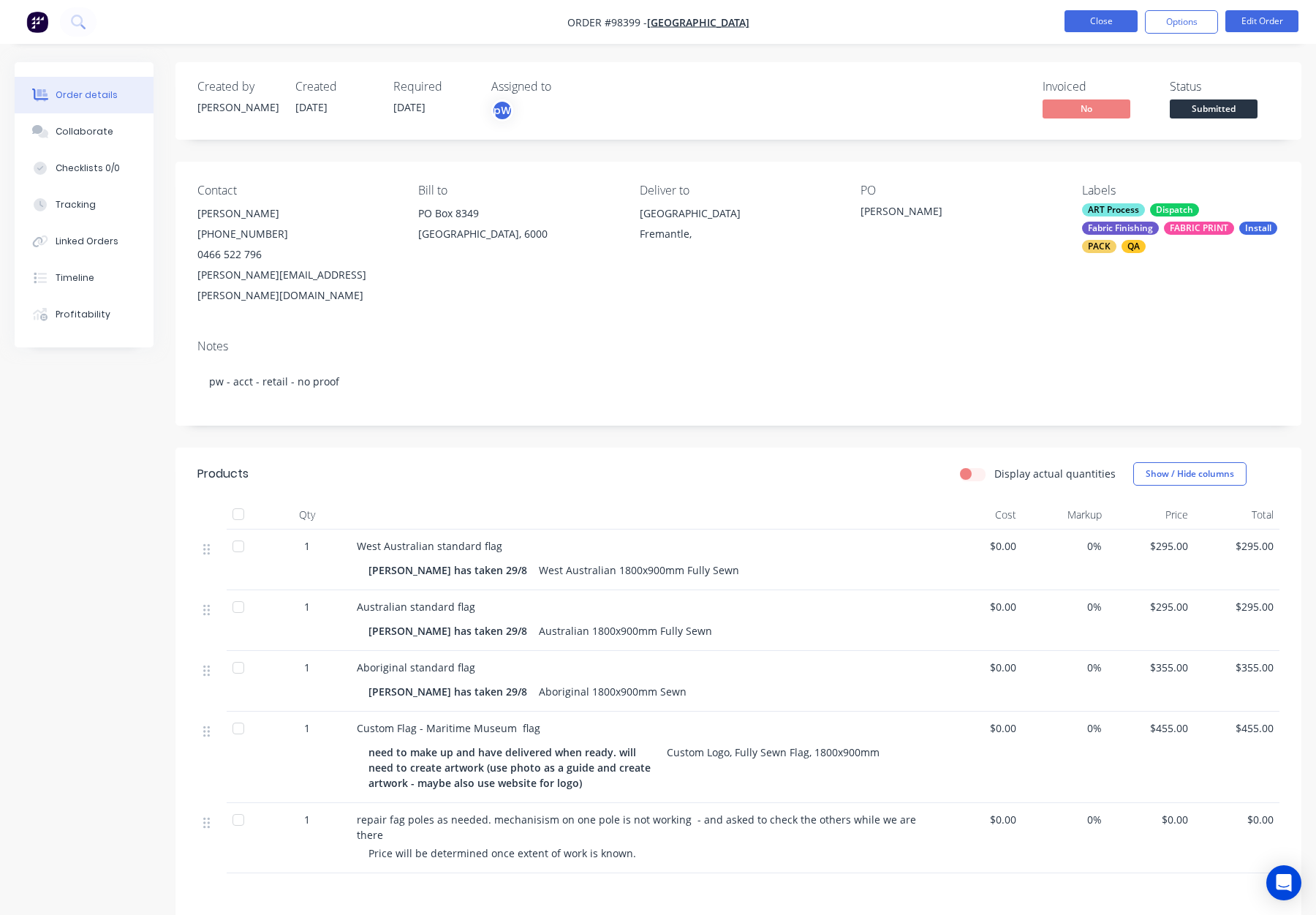
click at [1095, 27] on button "Close" at bounding box center [1101, 21] width 73 height 22
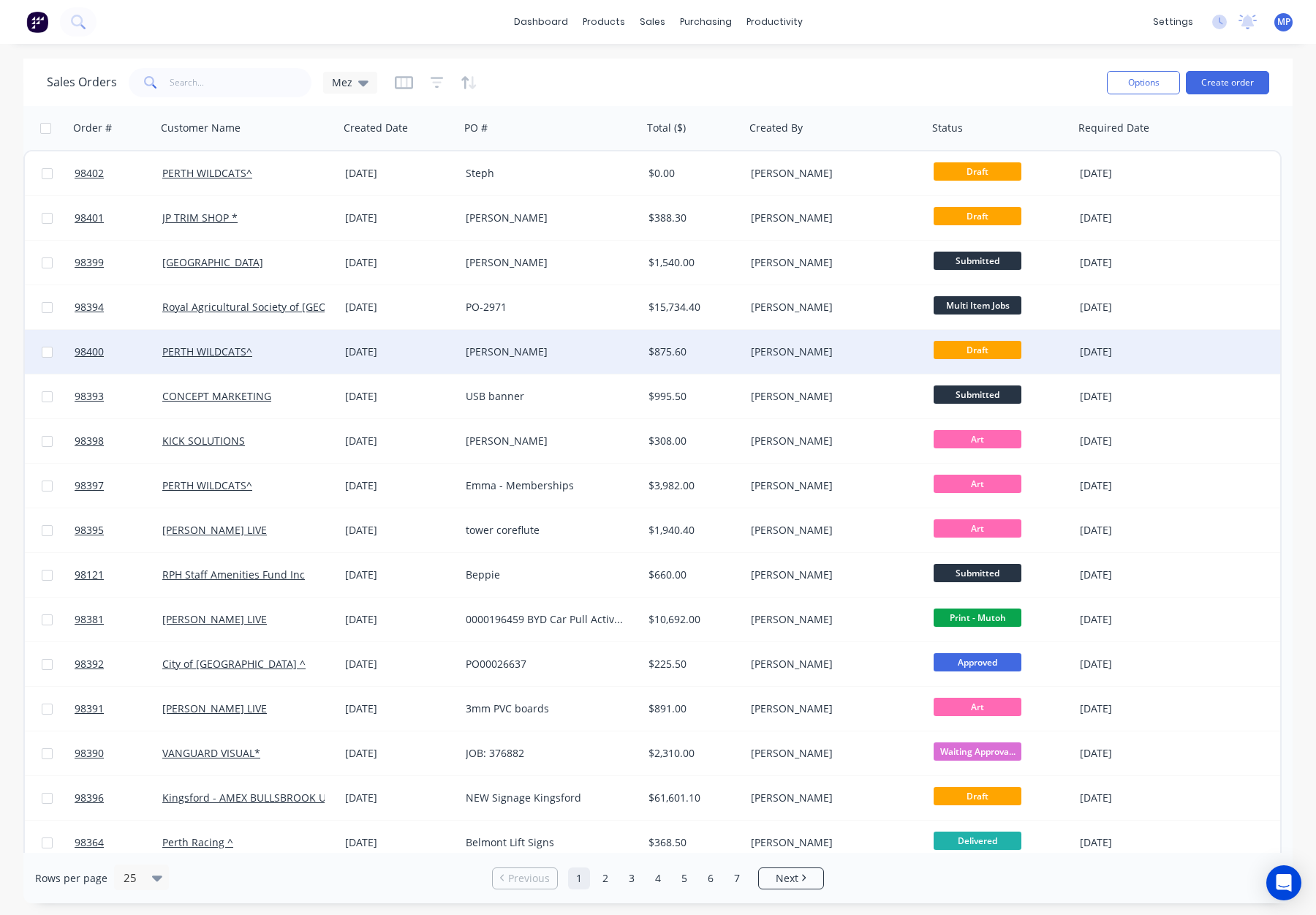
click at [819, 345] on div "[PERSON_NAME]" at bounding box center [831, 352] width 162 height 15
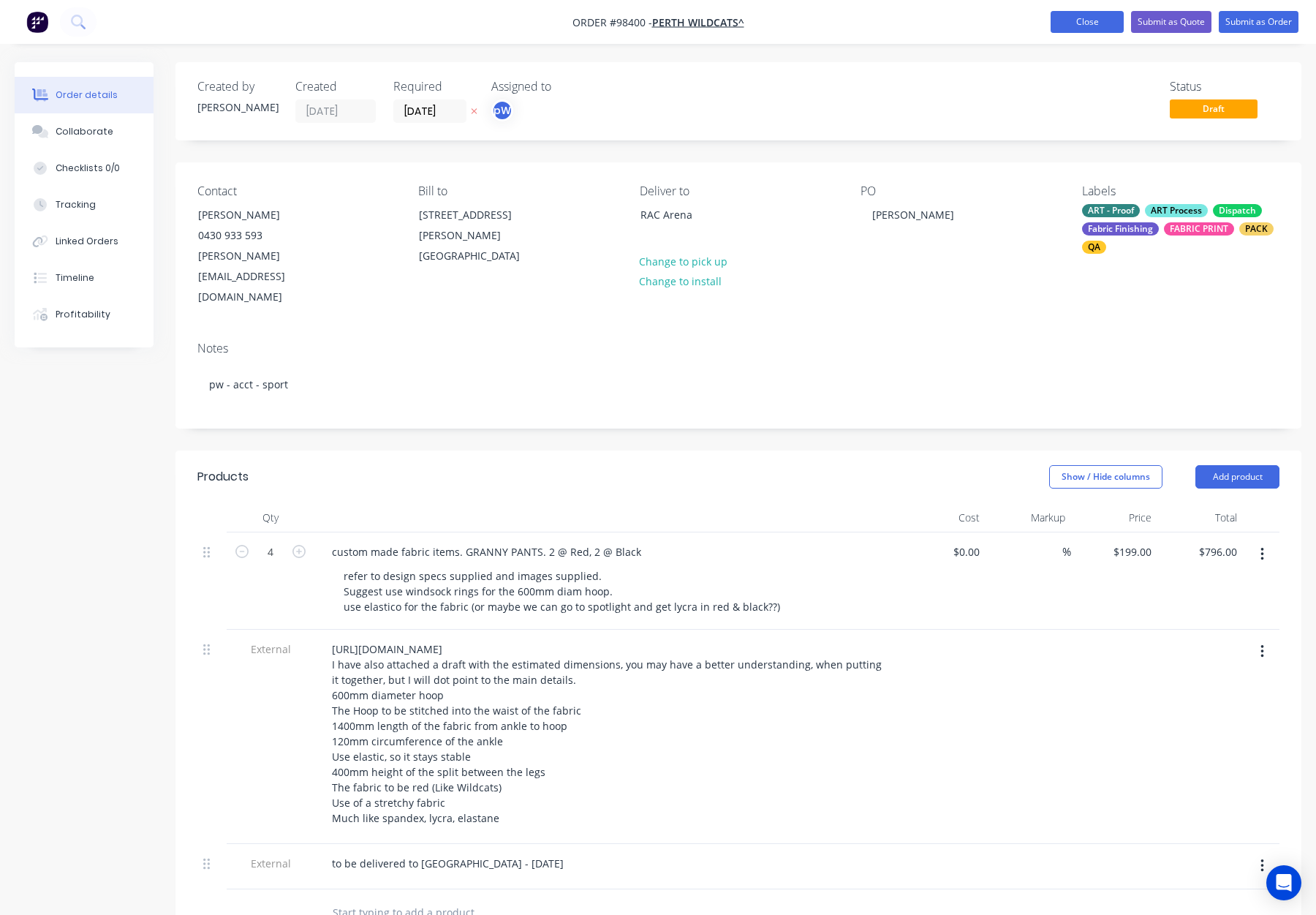
click at [1094, 25] on button "Close" at bounding box center [1087, 21] width 73 height 22
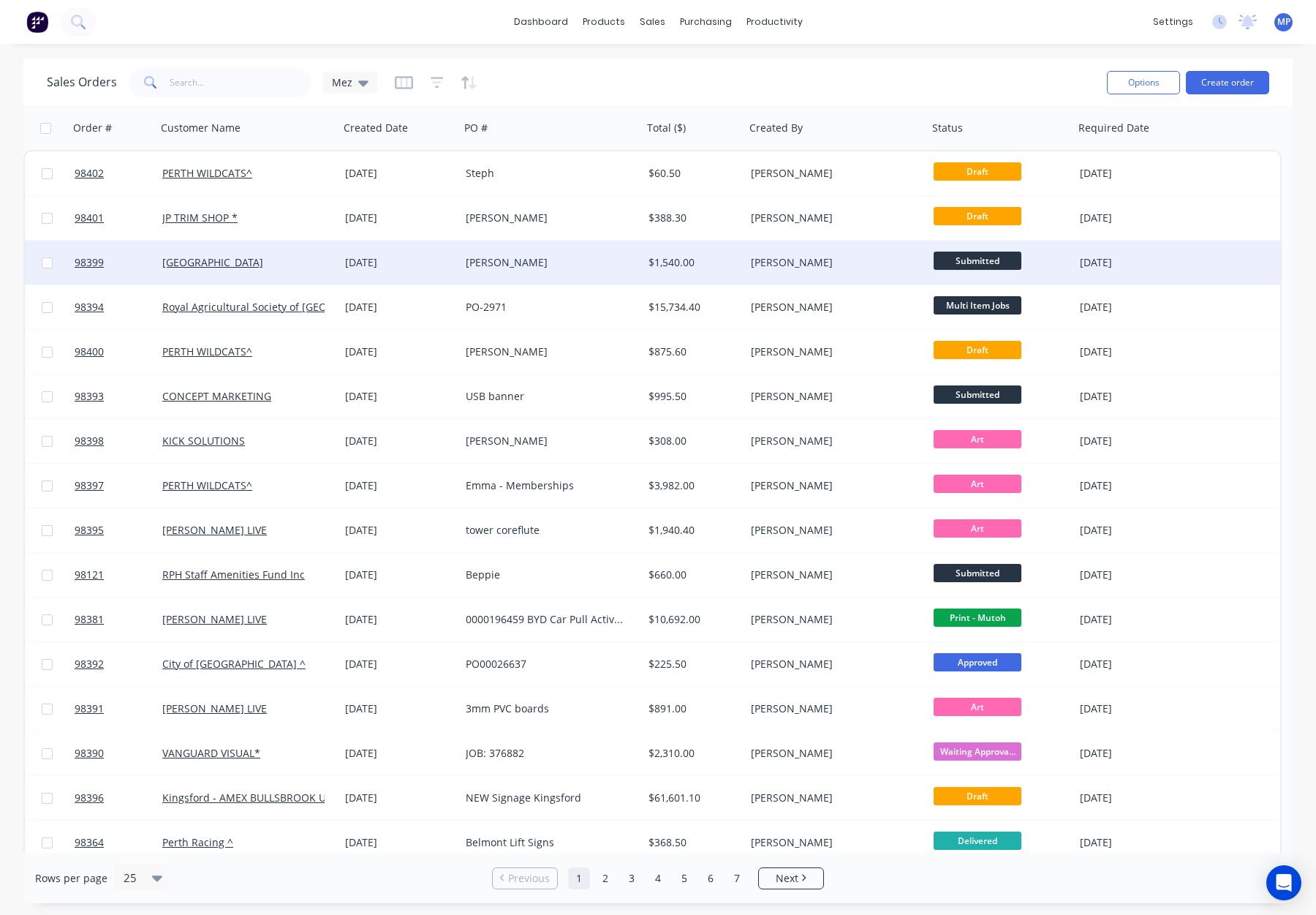
click at [984, 257] on span "Submitted" at bounding box center [978, 261] width 88 height 18
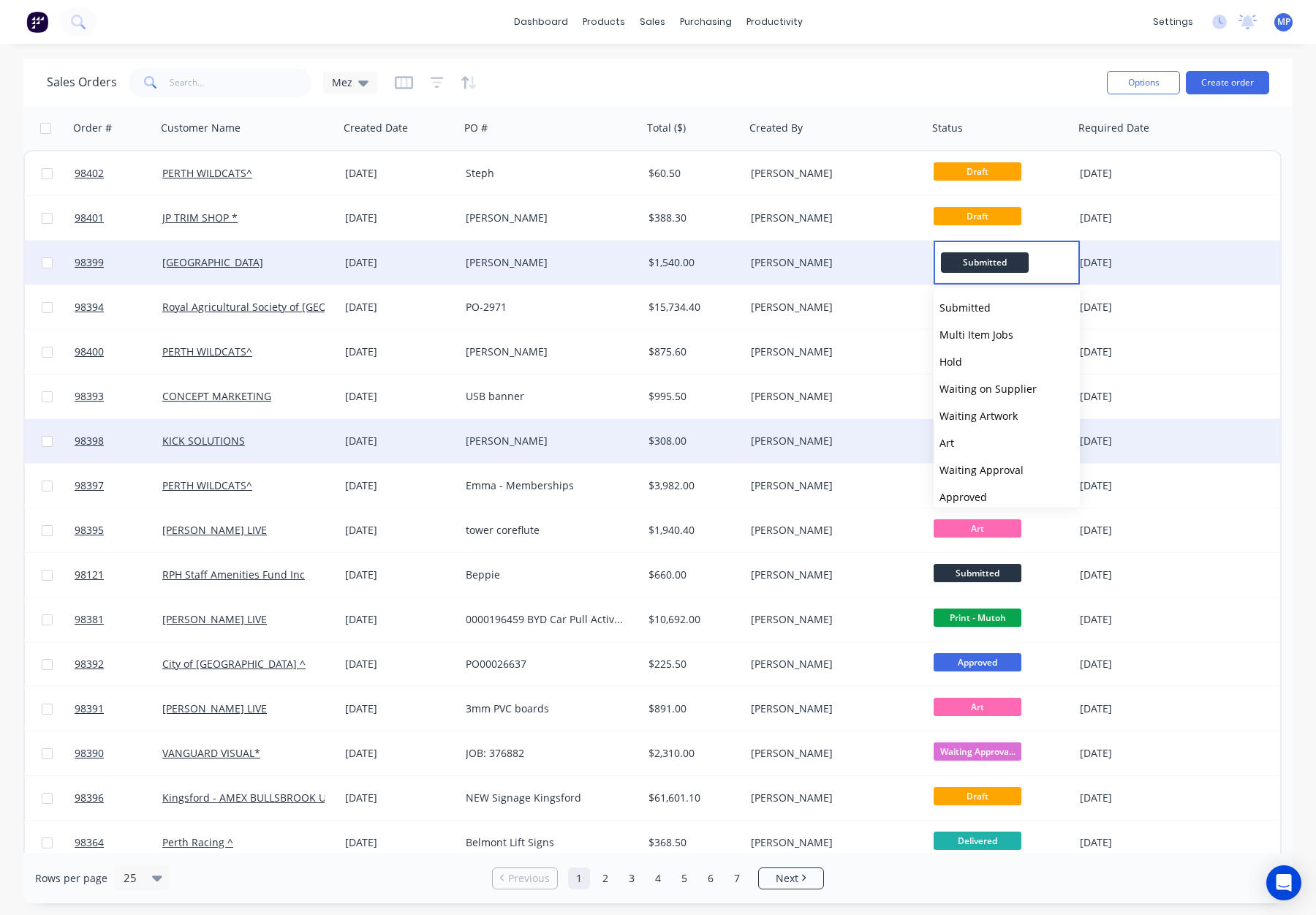
click at [1014, 420] on span "Waiting Artwork" at bounding box center [979, 416] width 78 height 14
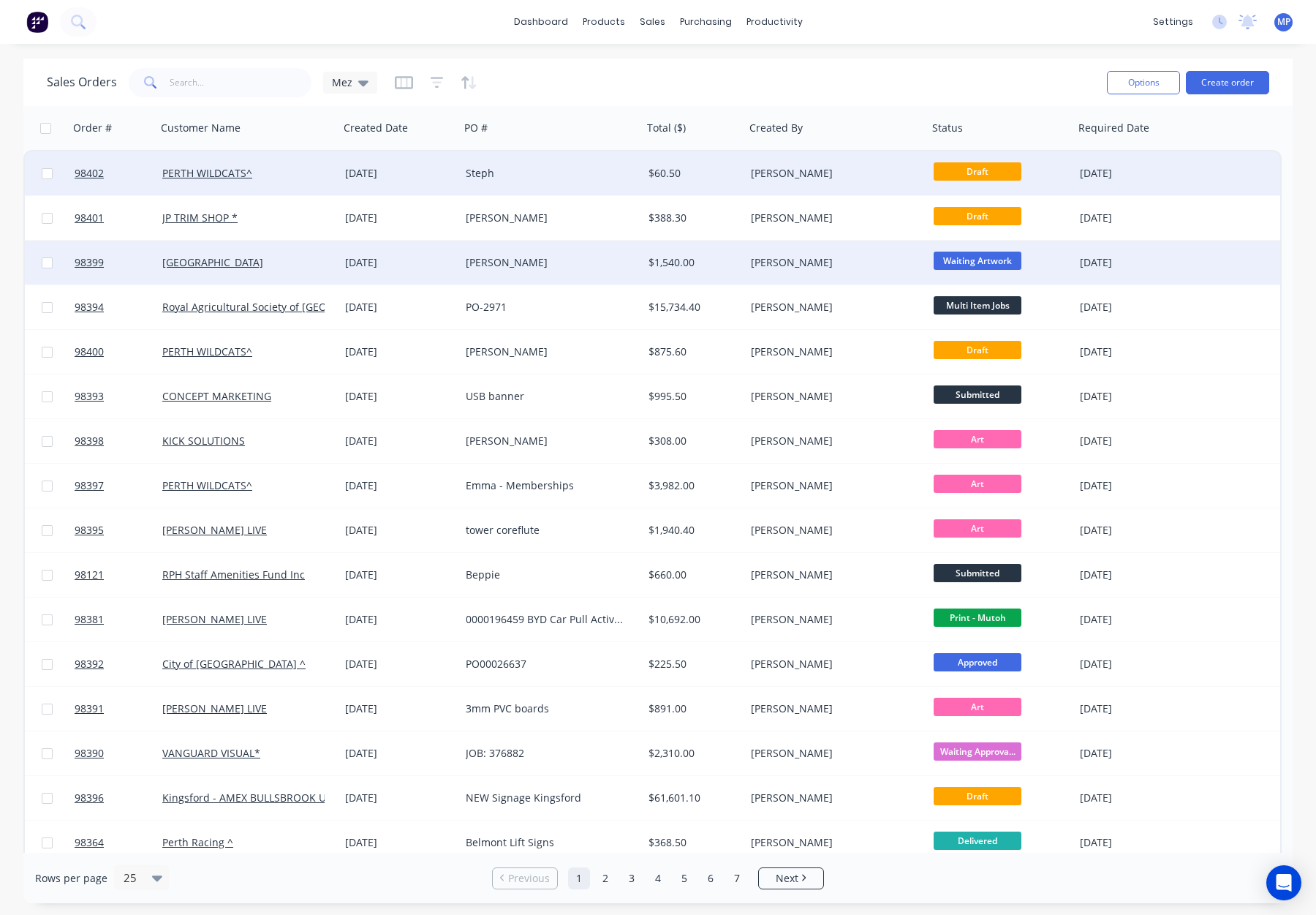
click at [797, 178] on div "[PERSON_NAME]" at bounding box center [831, 174] width 162 height 15
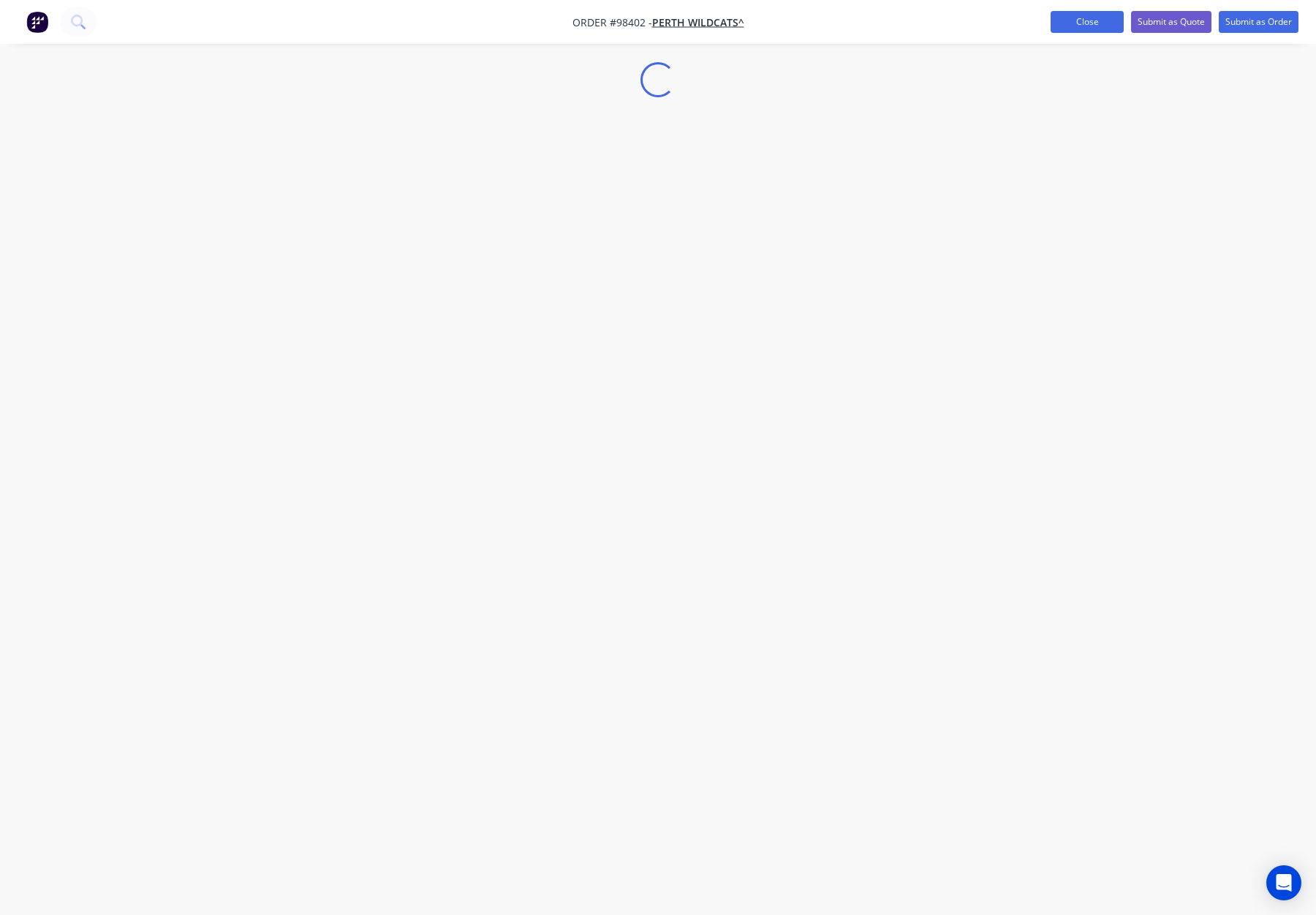
click at [1083, 18] on button "Close" at bounding box center [1087, 21] width 73 height 22
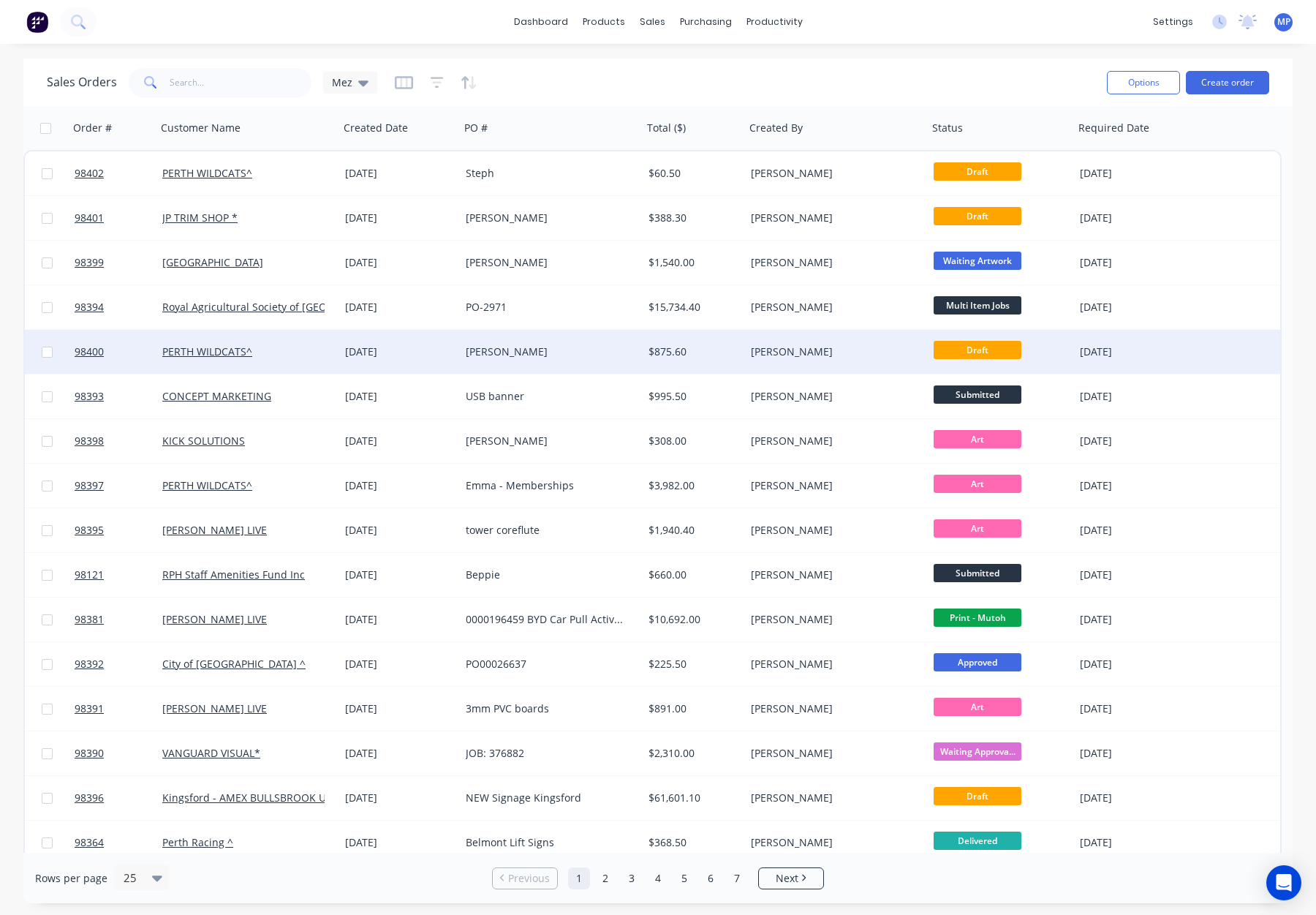
click at [856, 347] on div "[PERSON_NAME]" at bounding box center [831, 352] width 162 height 15
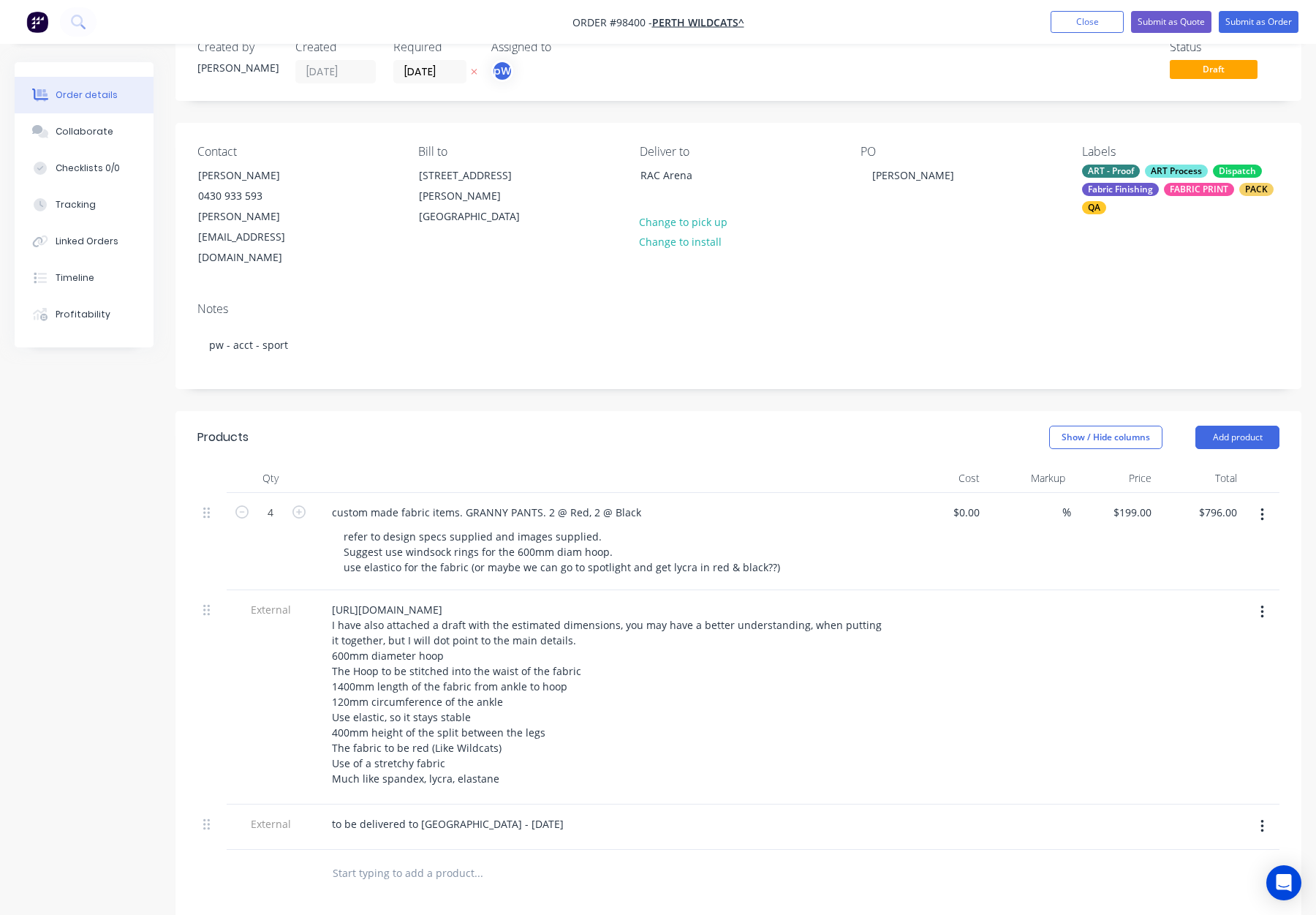
scroll to position [90, 0]
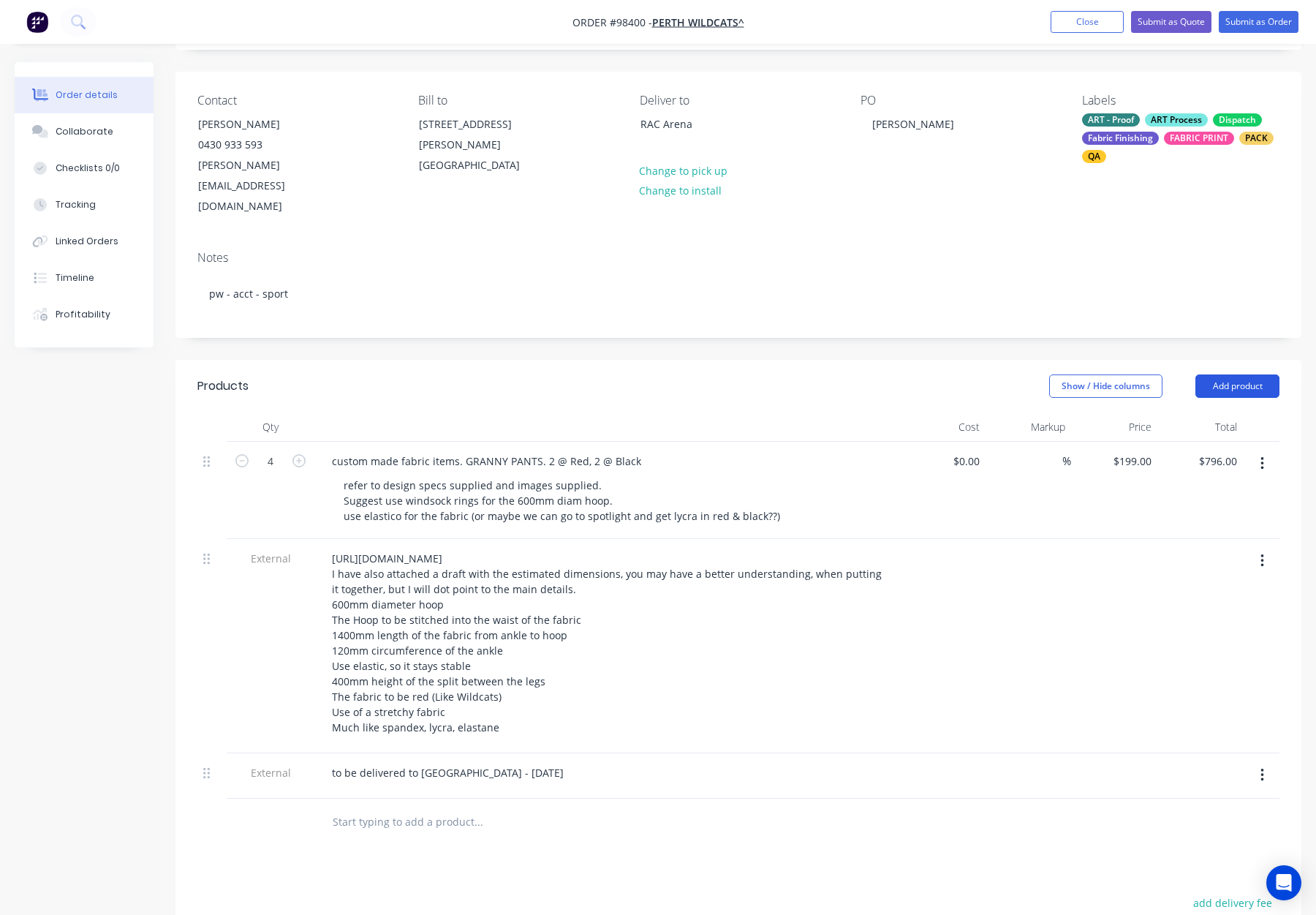
click at [1204, 375] on button "Add product" at bounding box center [1237, 386] width 84 height 24
click at [1198, 584] on button "Notes (Internal)" at bounding box center [1210, 599] width 139 height 29
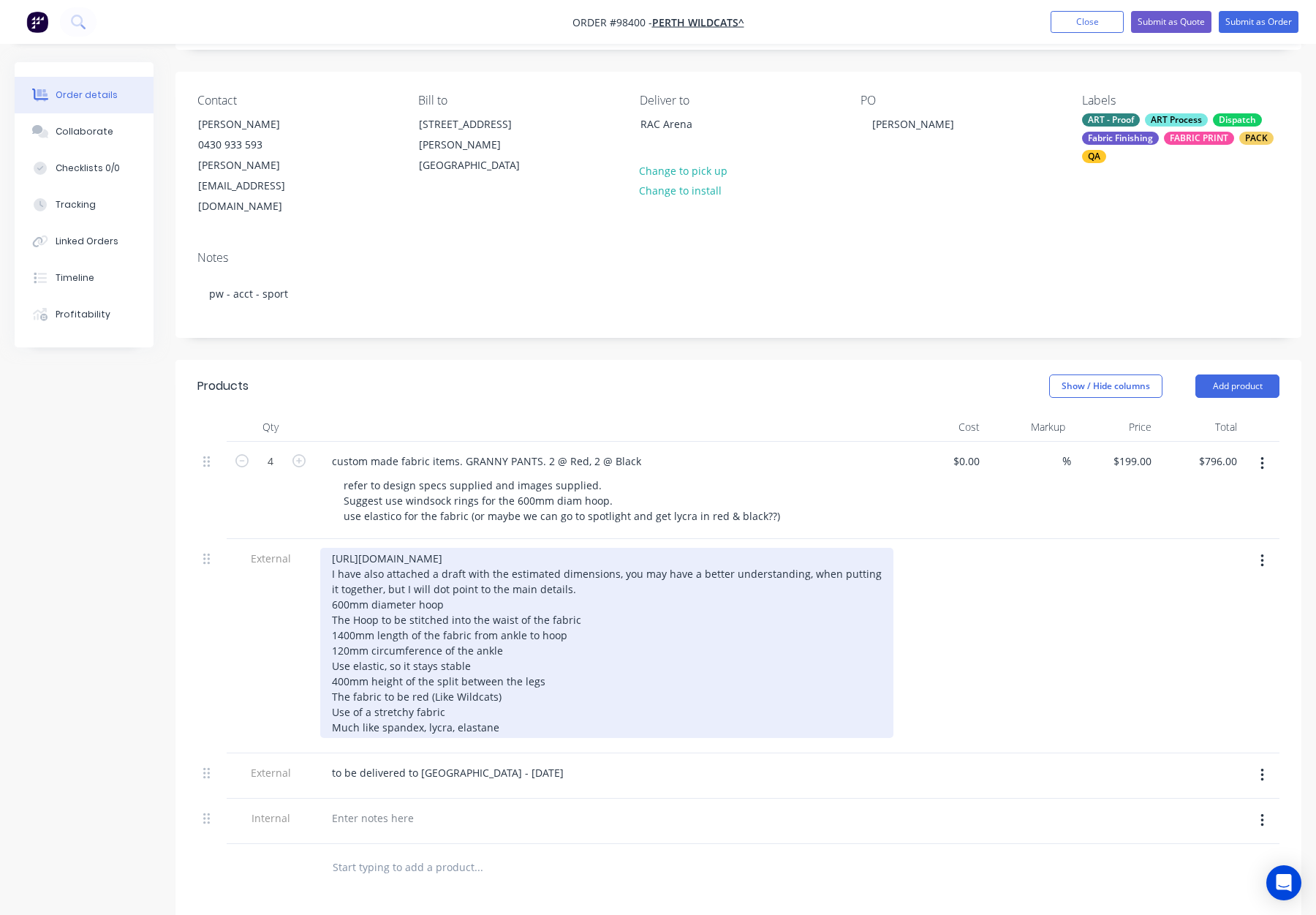
drag, startPoint x: 542, startPoint y: 664, endPoint x: 544, endPoint y: 687, distance: 23.1
click at [543, 688] on div "[URL][DOMAIN_NAME] I have also attached a draft with the estimated dimensions, …" at bounding box center [607, 643] width 573 height 190
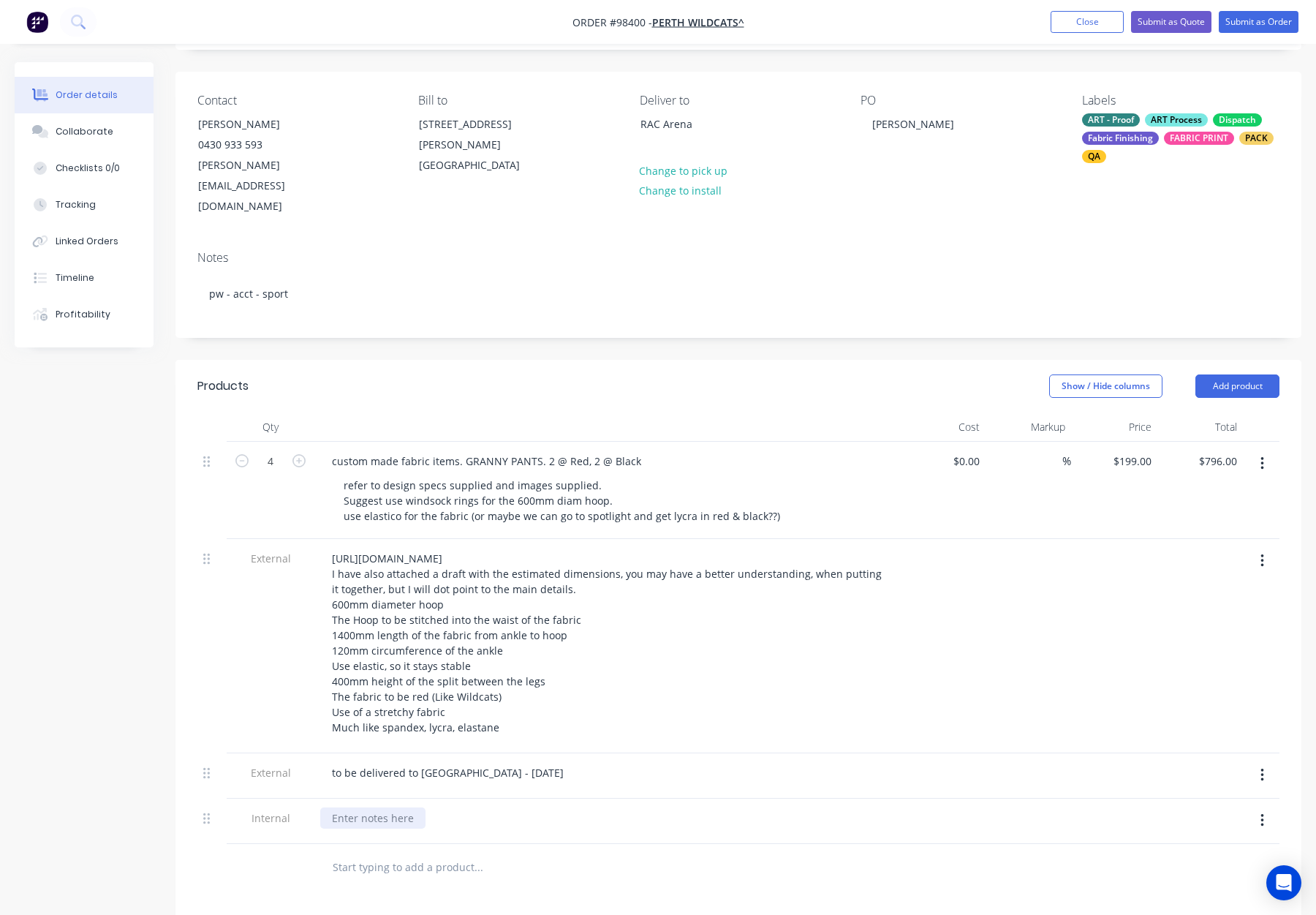
click at [351, 807] on div at bounding box center [372, 818] width 105 height 21
paste div
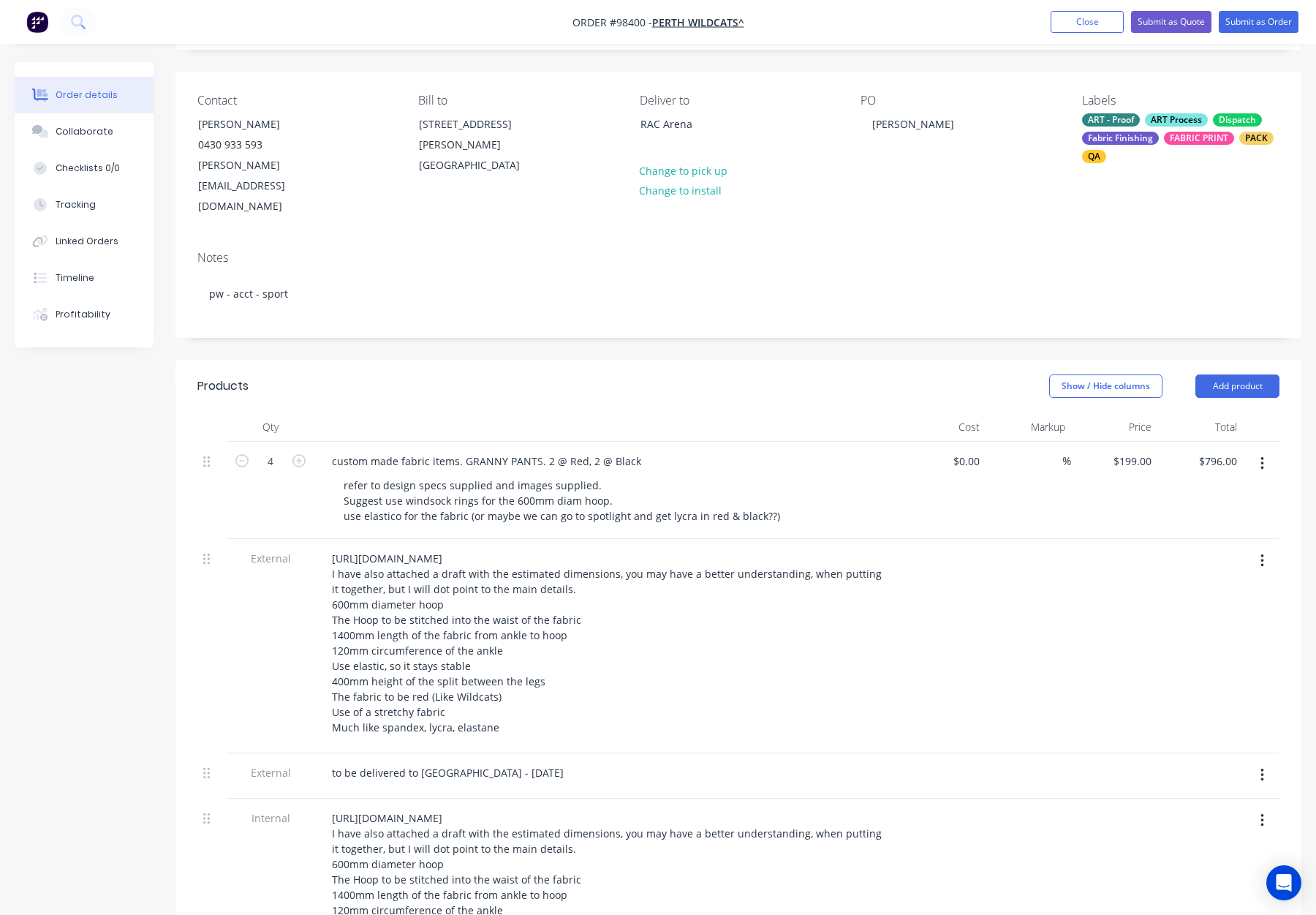
drag, startPoint x: 1264, startPoint y: 517, endPoint x: 1261, endPoint y: 525, distance: 8.5
click at [1264, 553] on icon "button" at bounding box center [1262, 561] width 3 height 16
click at [1194, 618] on div "Delete" at bounding box center [1210, 629] width 112 height 21
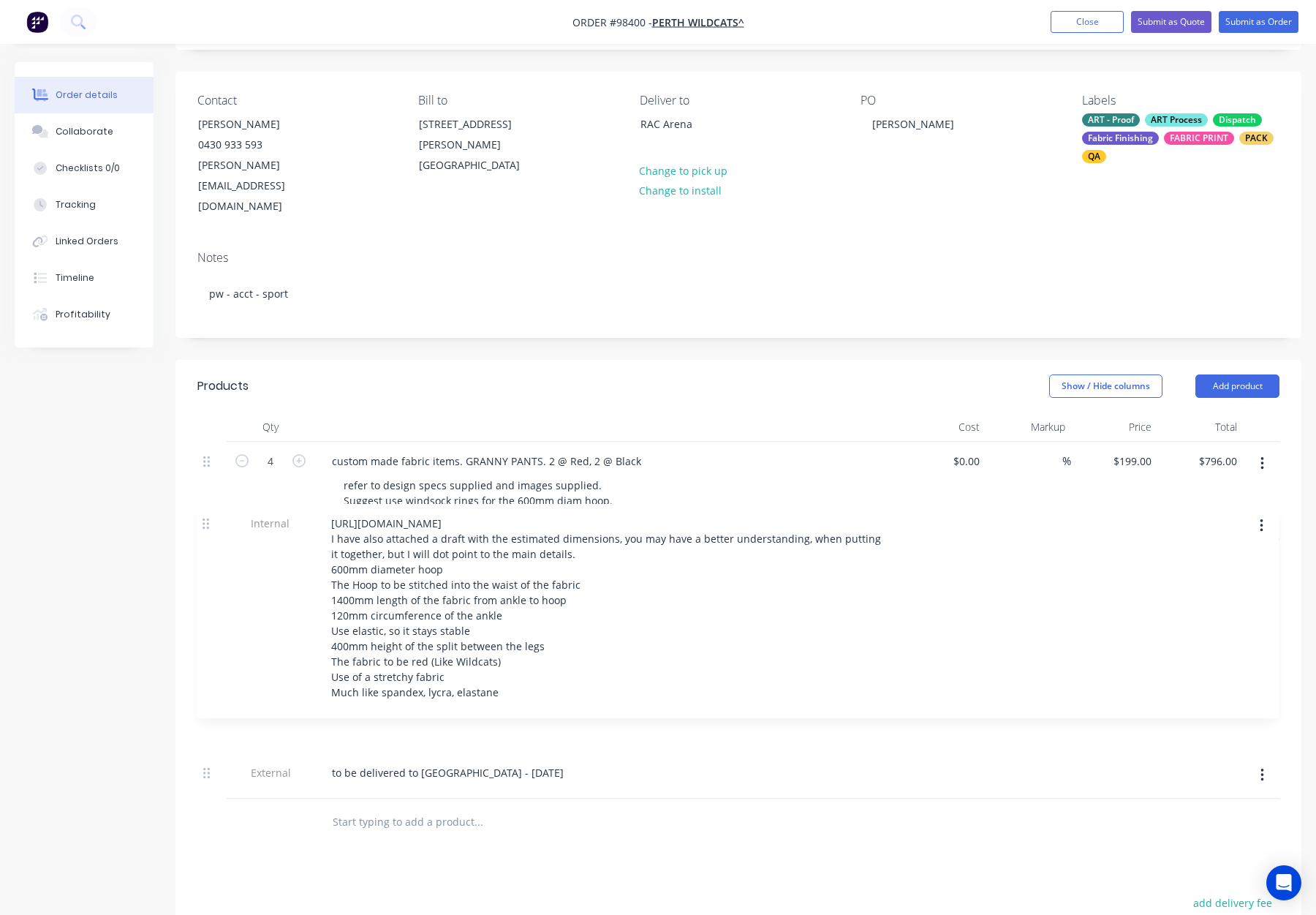
drag, startPoint x: 205, startPoint y: 542, endPoint x: 204, endPoint y: 518, distance: 24.0
click at [204, 518] on div "4 custom made fabric items. GRANNY PANTS. 2 @ Red, 2 @ Black refer to design sp…" at bounding box center [738, 620] width 1082 height 357
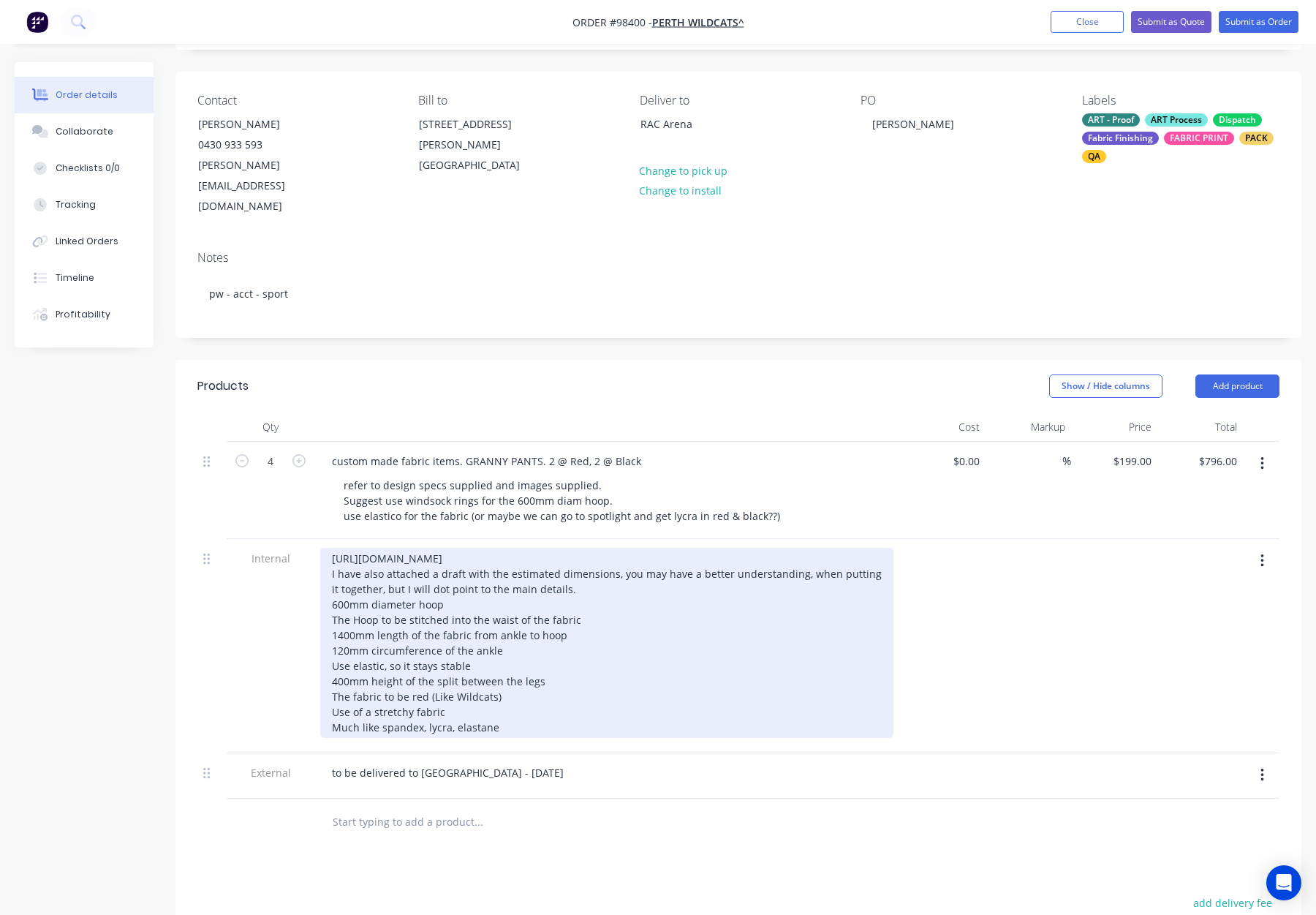
click at [575, 550] on div "[URL][DOMAIN_NAME] I have also attached a draft with the estimated dimensions, …" at bounding box center [607, 643] width 573 height 190
click at [326, 576] on div "[URL][DOMAIN_NAME] I have also attached a draft with the estimated dimensions, …" at bounding box center [607, 643] width 573 height 190
click at [320, 592] on div "[URL][DOMAIN_NAME] I have also attached a draft with the estimated dimensions, …" at bounding box center [607, 643] width 573 height 190
click at [329, 606] on div "[URL][DOMAIN_NAME] I have also attached a draft with the estimated dimensions, …" at bounding box center [607, 643] width 573 height 190
click at [328, 623] on div "[URL][DOMAIN_NAME] I have also attached a draft with the estimated dimensions, …" at bounding box center [607, 643] width 573 height 190
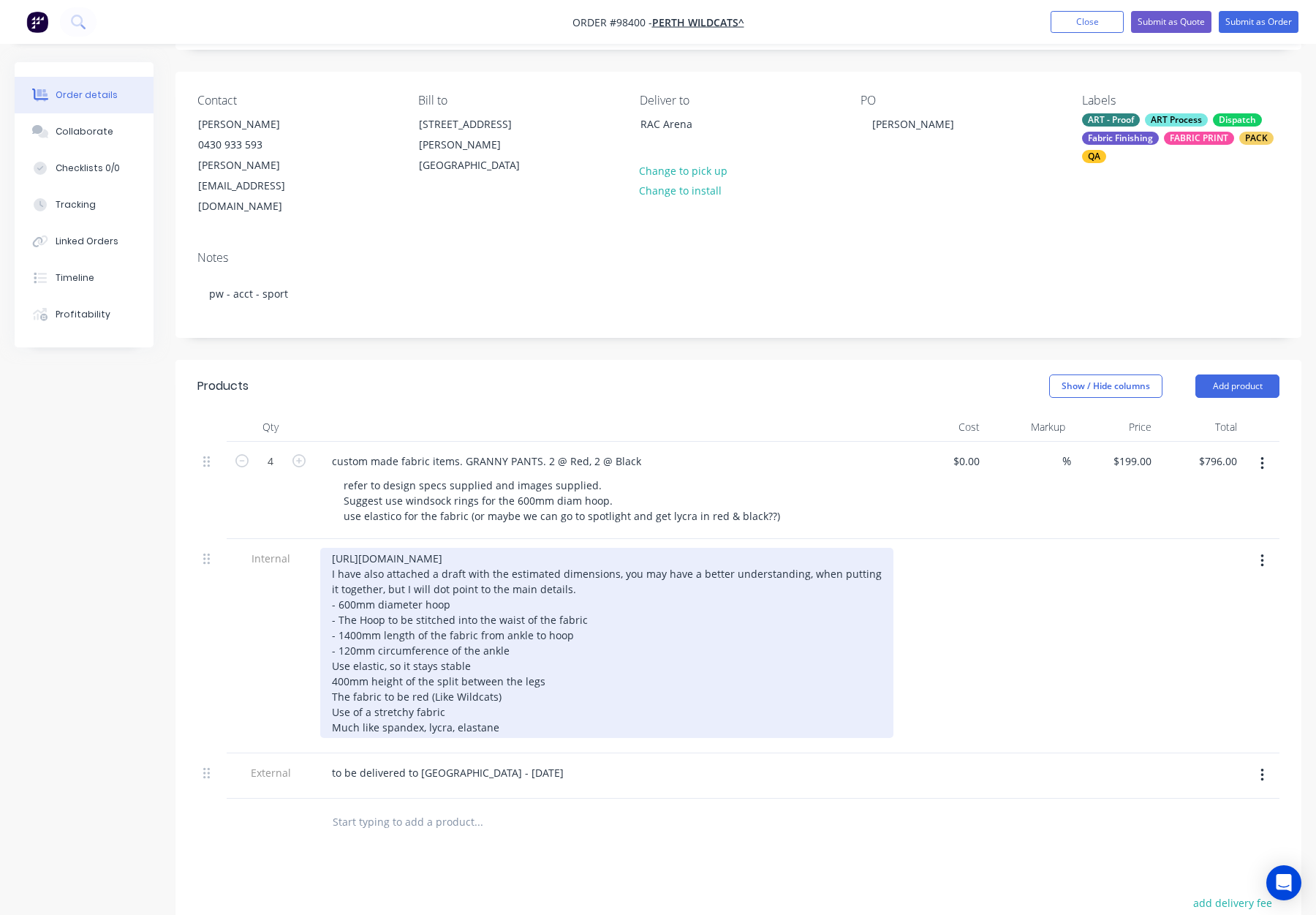
click at [326, 636] on div "[URL][DOMAIN_NAME] I have also attached a draft with the estimated dimensions, …" at bounding box center [607, 643] width 573 height 190
click at [326, 650] on div "[URL][DOMAIN_NAME] I have also attached a draft with the estimated dimensions, …" at bounding box center [607, 643] width 573 height 190
click at [326, 668] on div "[URL][DOMAIN_NAME] I have also attached a draft with the estimated dimensions, …" at bounding box center [607, 643] width 573 height 190
click at [326, 685] on div "[URL][DOMAIN_NAME] I have also attached a draft with the estimated dimensions, …" at bounding box center [607, 643] width 573 height 190
click at [326, 700] on div "[URL][DOMAIN_NAME] I have also attached a draft with the estimated dimensions, …" at bounding box center [607, 643] width 573 height 190
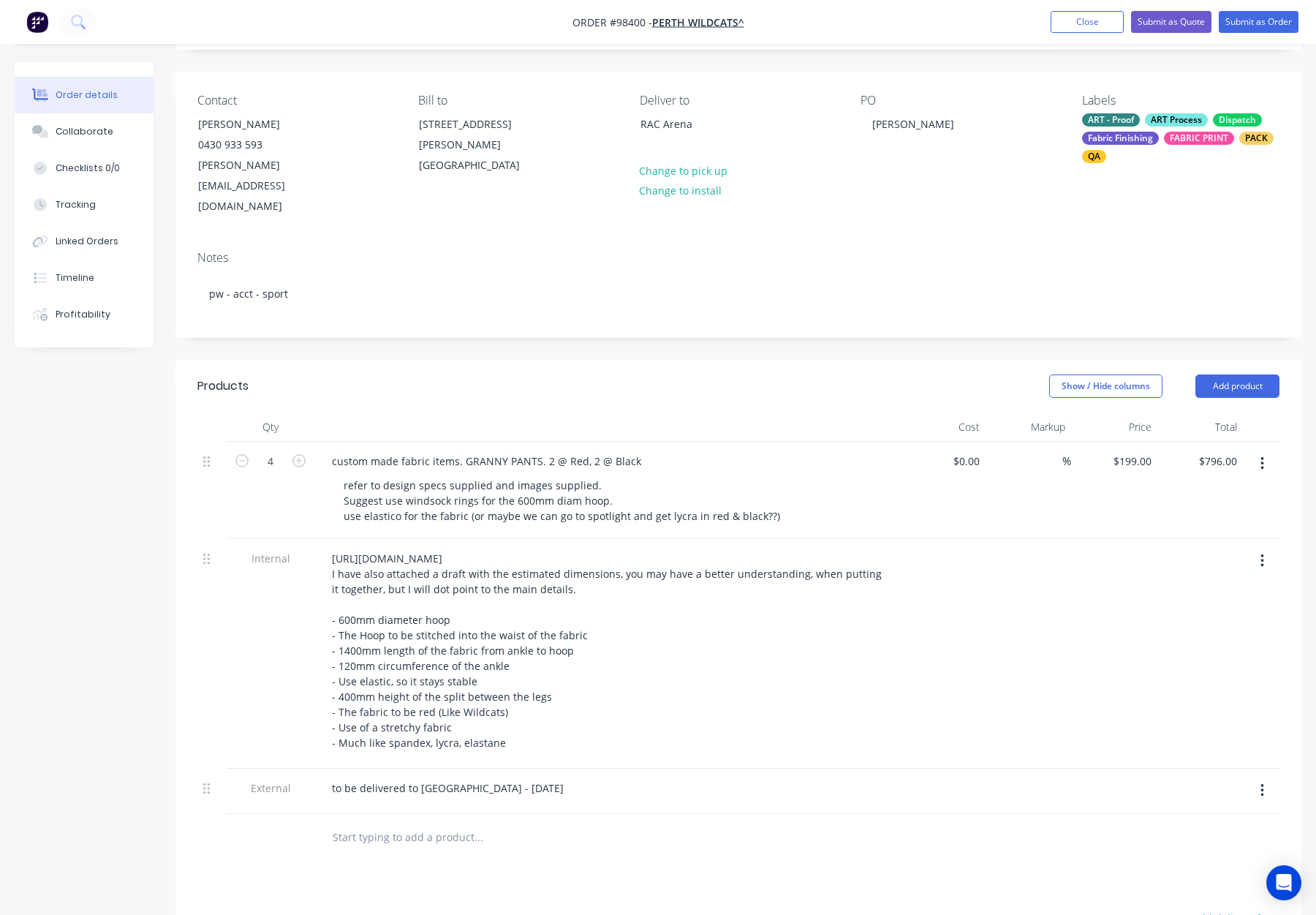
click at [241, 570] on div "Internal" at bounding box center [270, 654] width 88 height 230
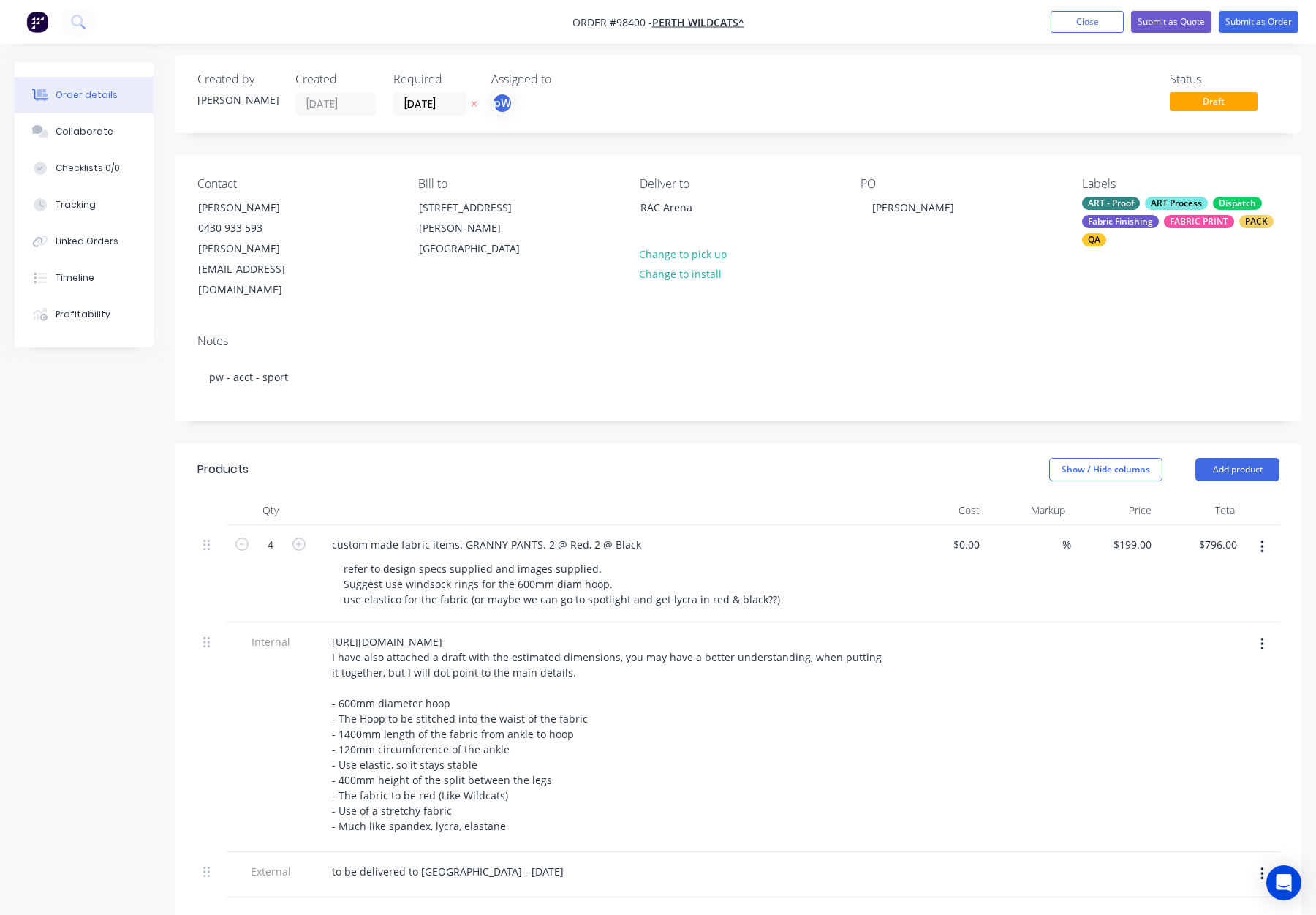
scroll to position [0, 0]
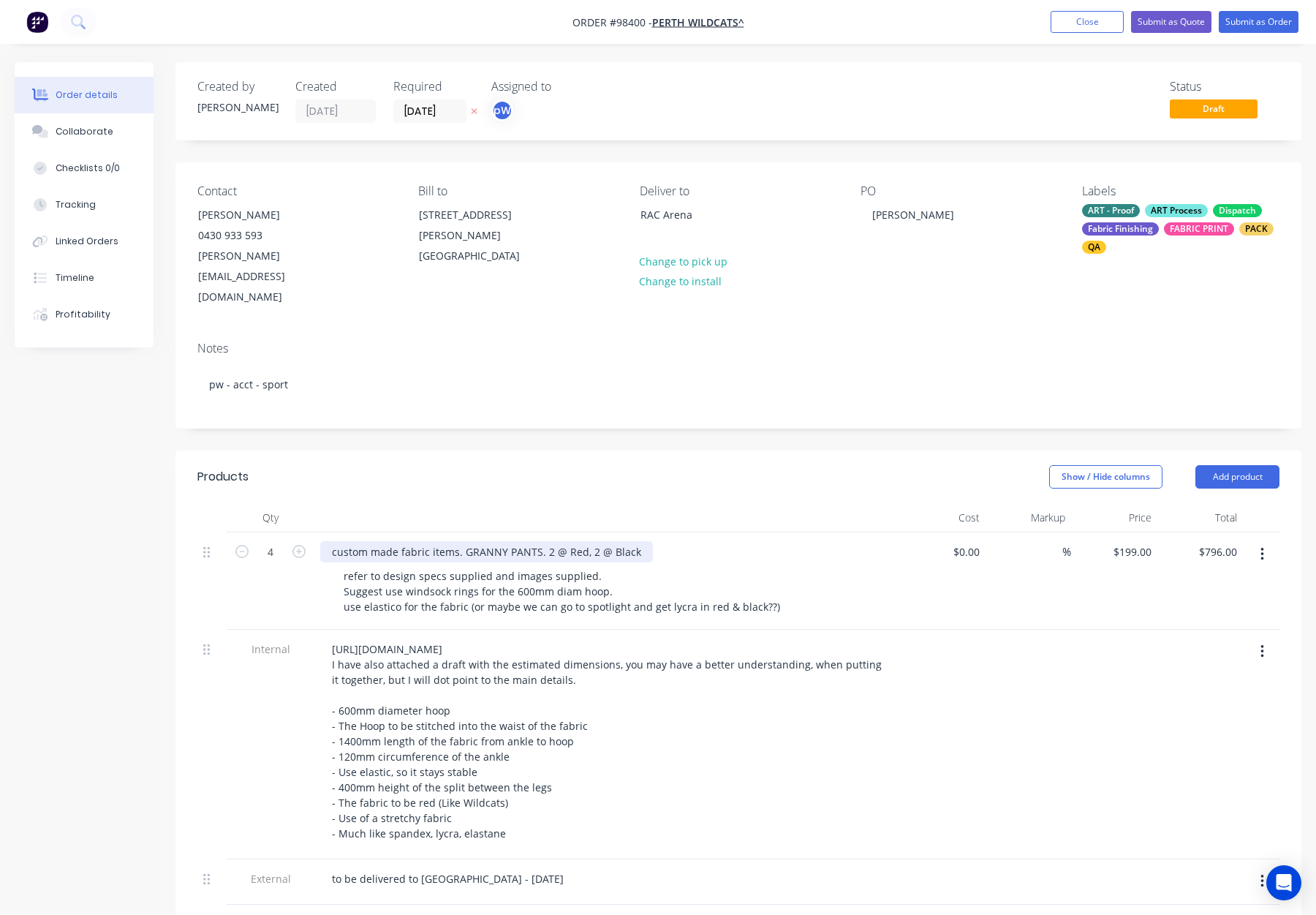
click at [339, 542] on div "custom made fabric items. GRANNY PANTS. 2 @ Red, 2 @ Black" at bounding box center [486, 552] width 333 height 21
click at [369, 451] on header "Products Show / Hide columns Add product" at bounding box center [739, 477] width 1126 height 53
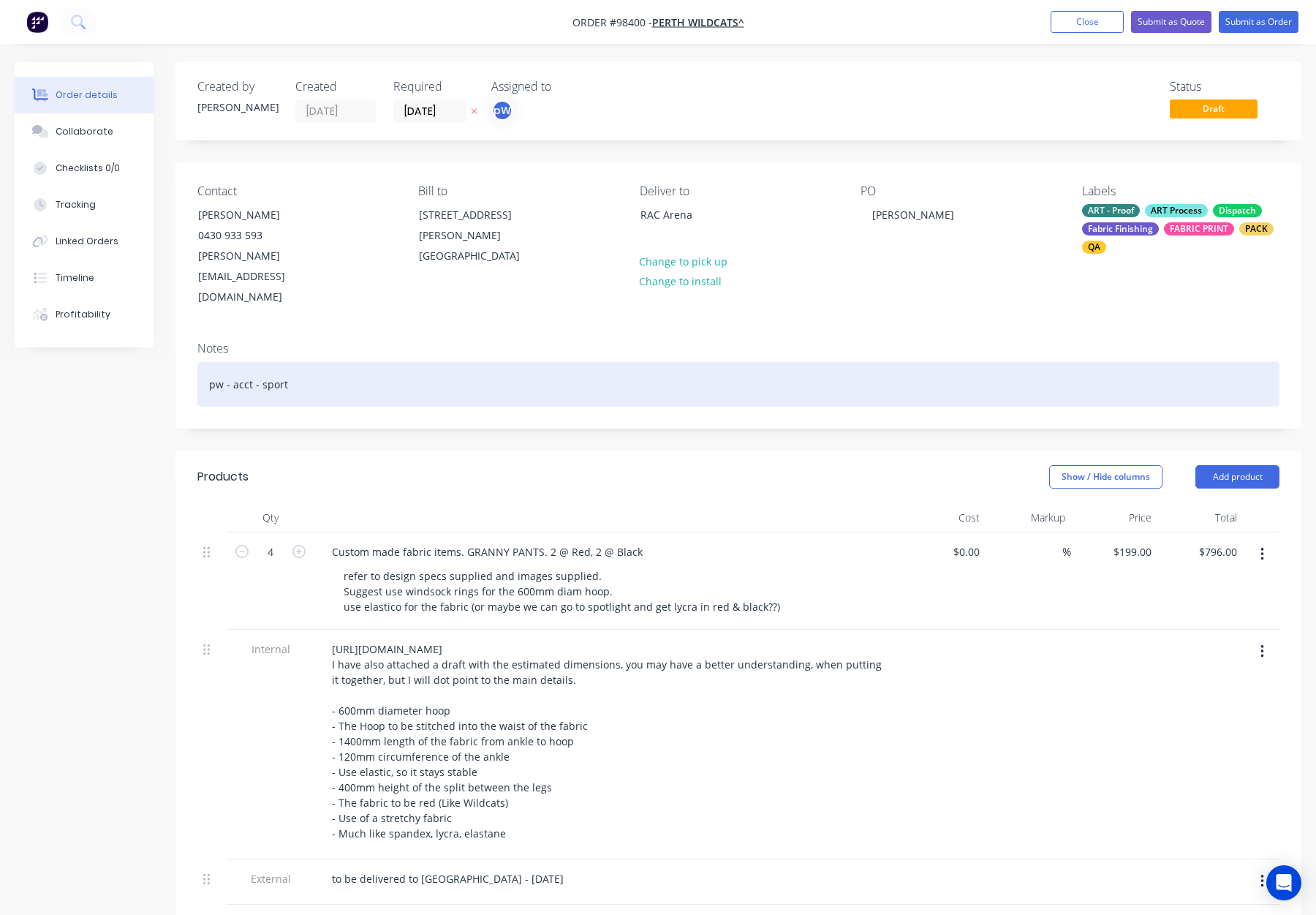
click at [344, 362] on div "pw - acct - sport" at bounding box center [738, 384] width 1082 height 45
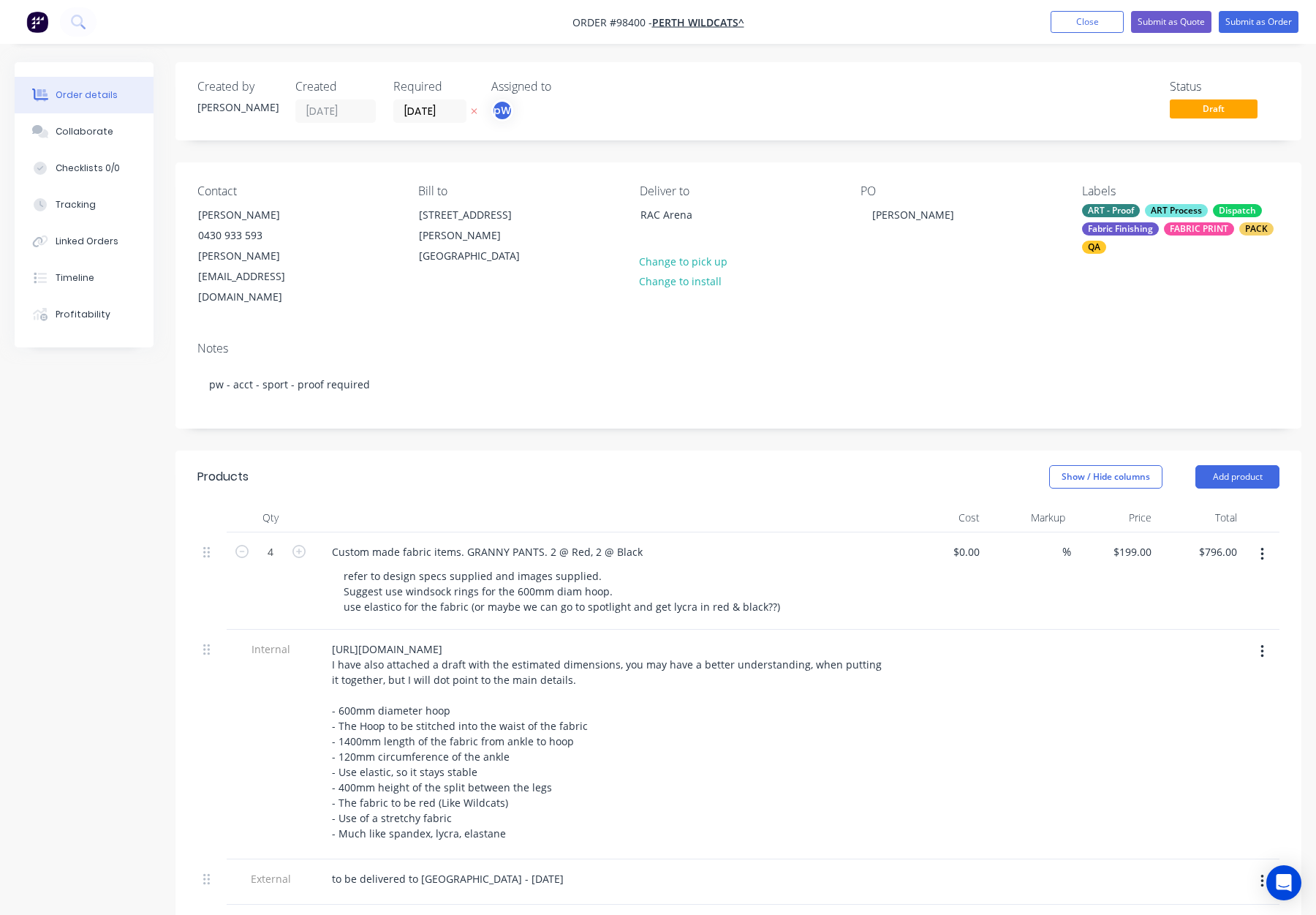
click at [397, 451] on header "Products Show / Hide columns Add product" at bounding box center [739, 477] width 1126 height 53
click at [1255, 25] on button "Submit as Order" at bounding box center [1259, 21] width 80 height 22
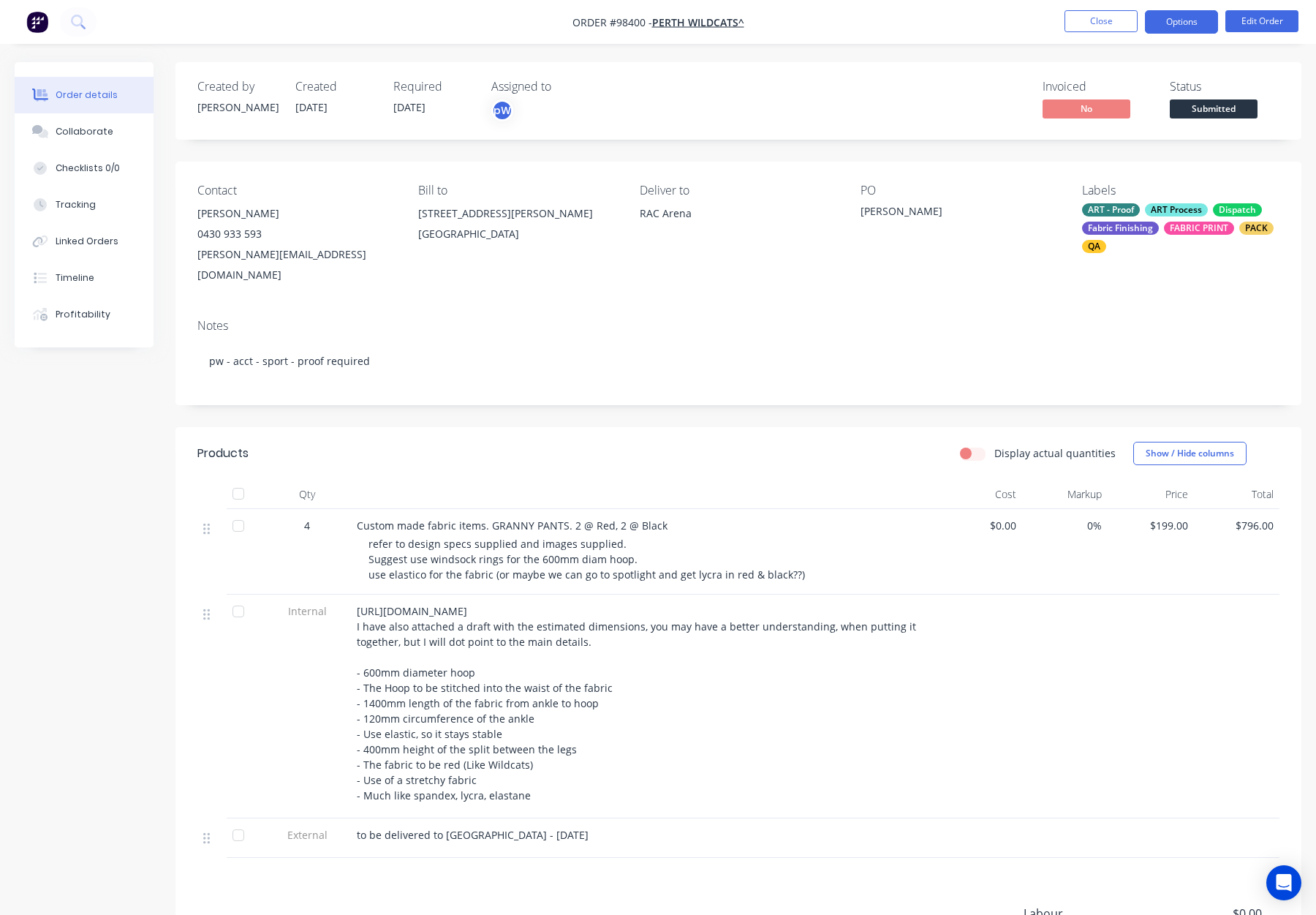
click at [1183, 20] on button "Options" at bounding box center [1182, 22] width 73 height 24
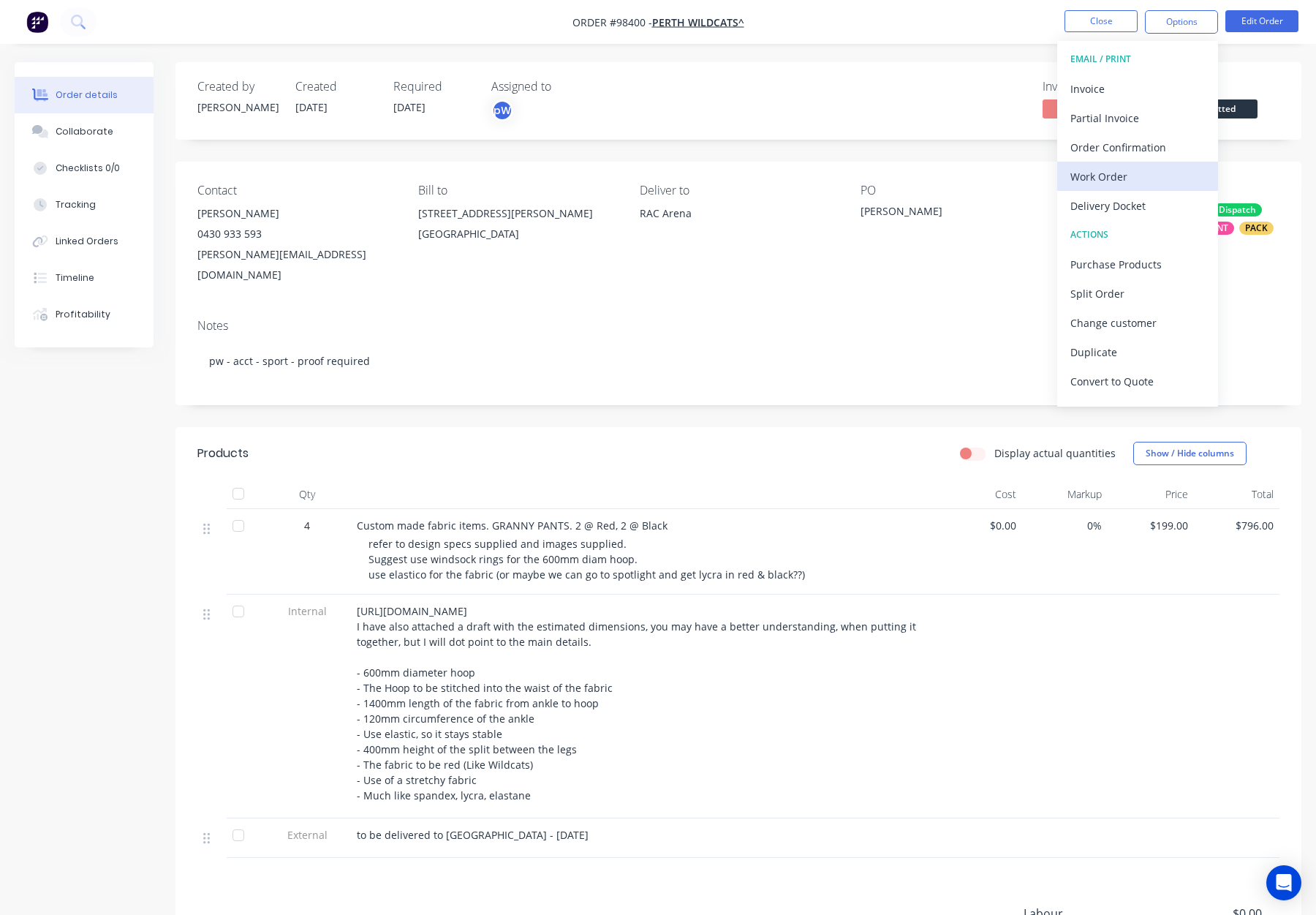
click at [1125, 169] on div "Work Order" at bounding box center [1138, 177] width 134 height 21
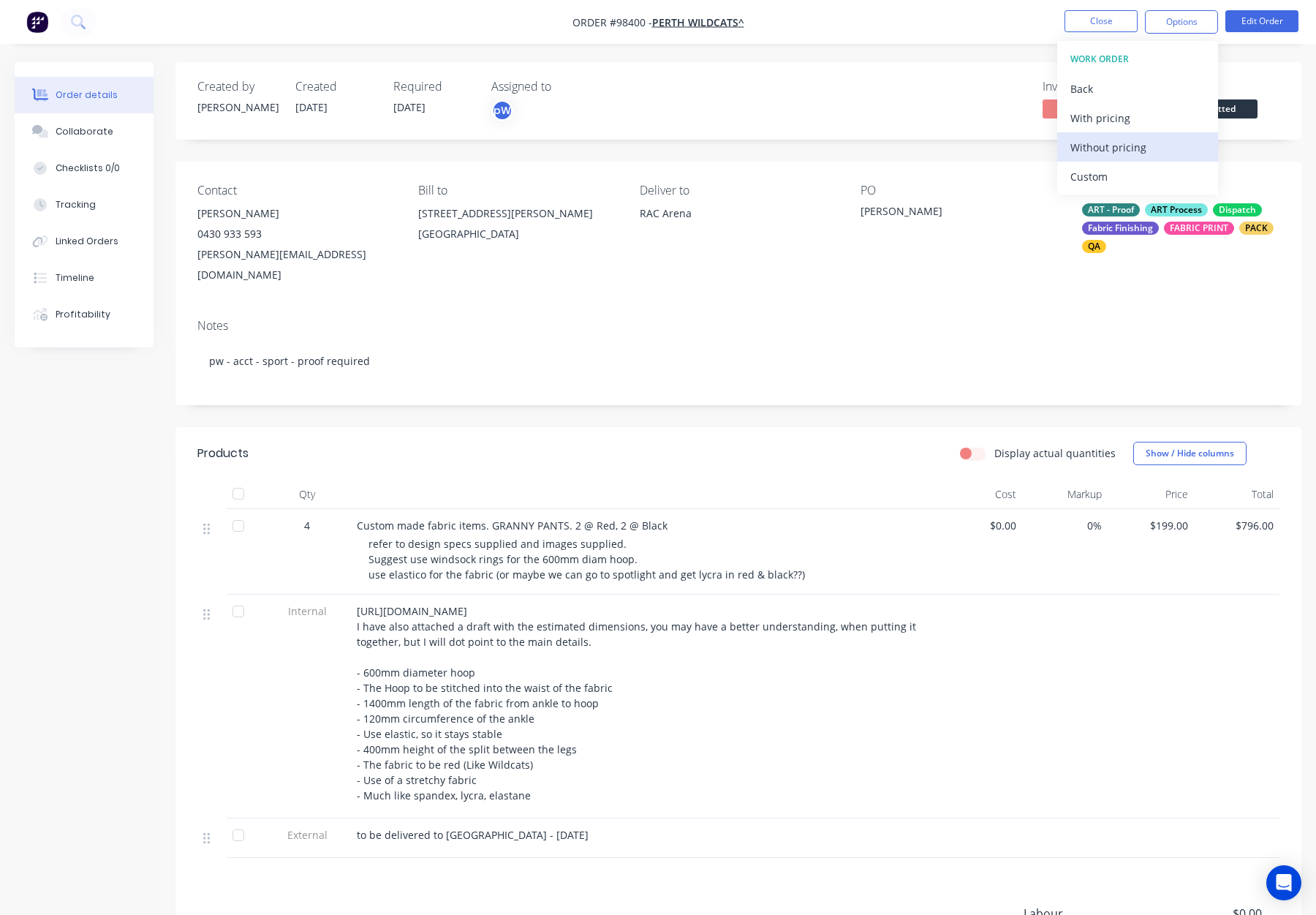
click at [1140, 146] on div "Without pricing" at bounding box center [1138, 147] width 134 height 21
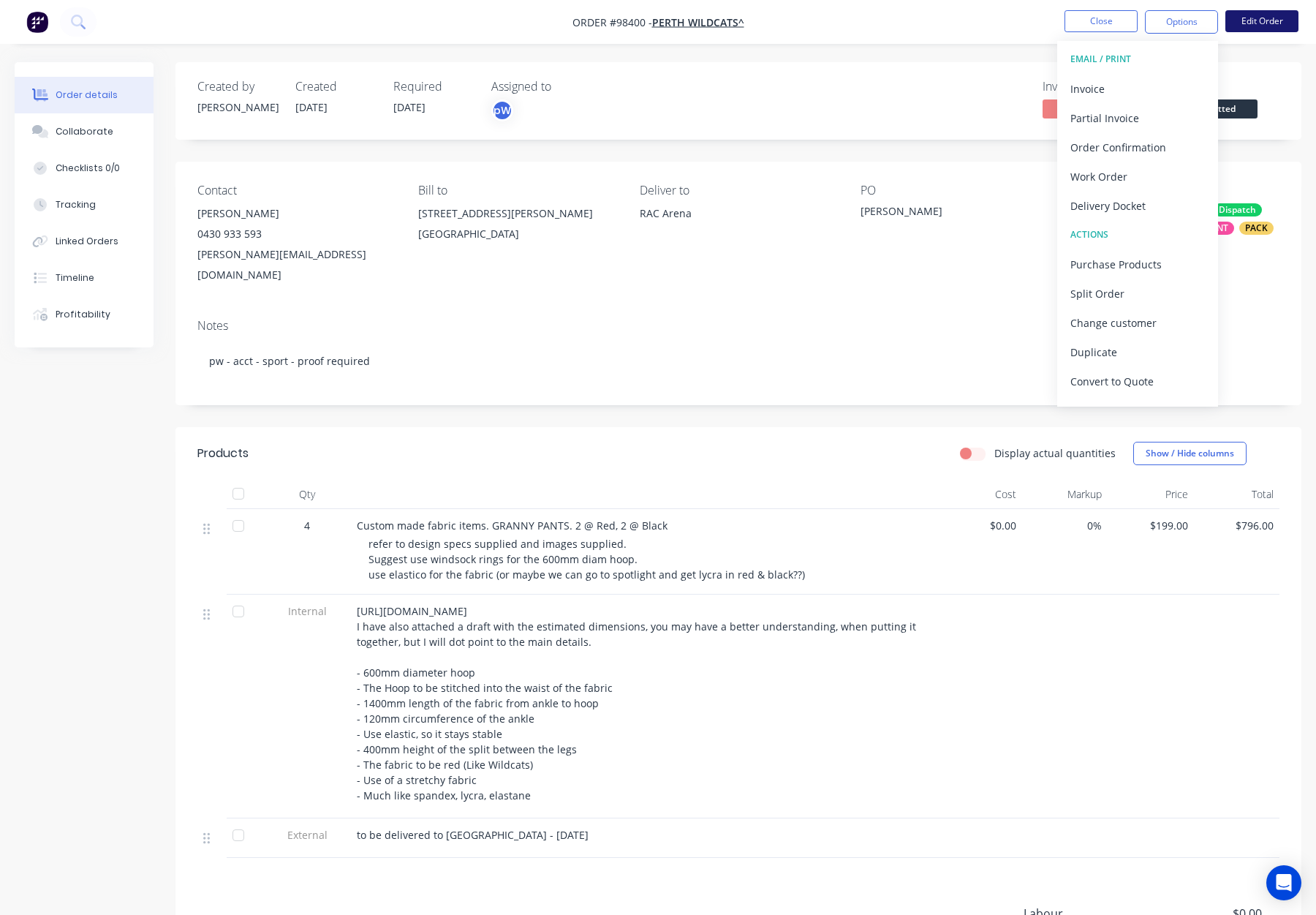
click at [1264, 24] on button "Edit Order" at bounding box center [1262, 21] width 73 height 22
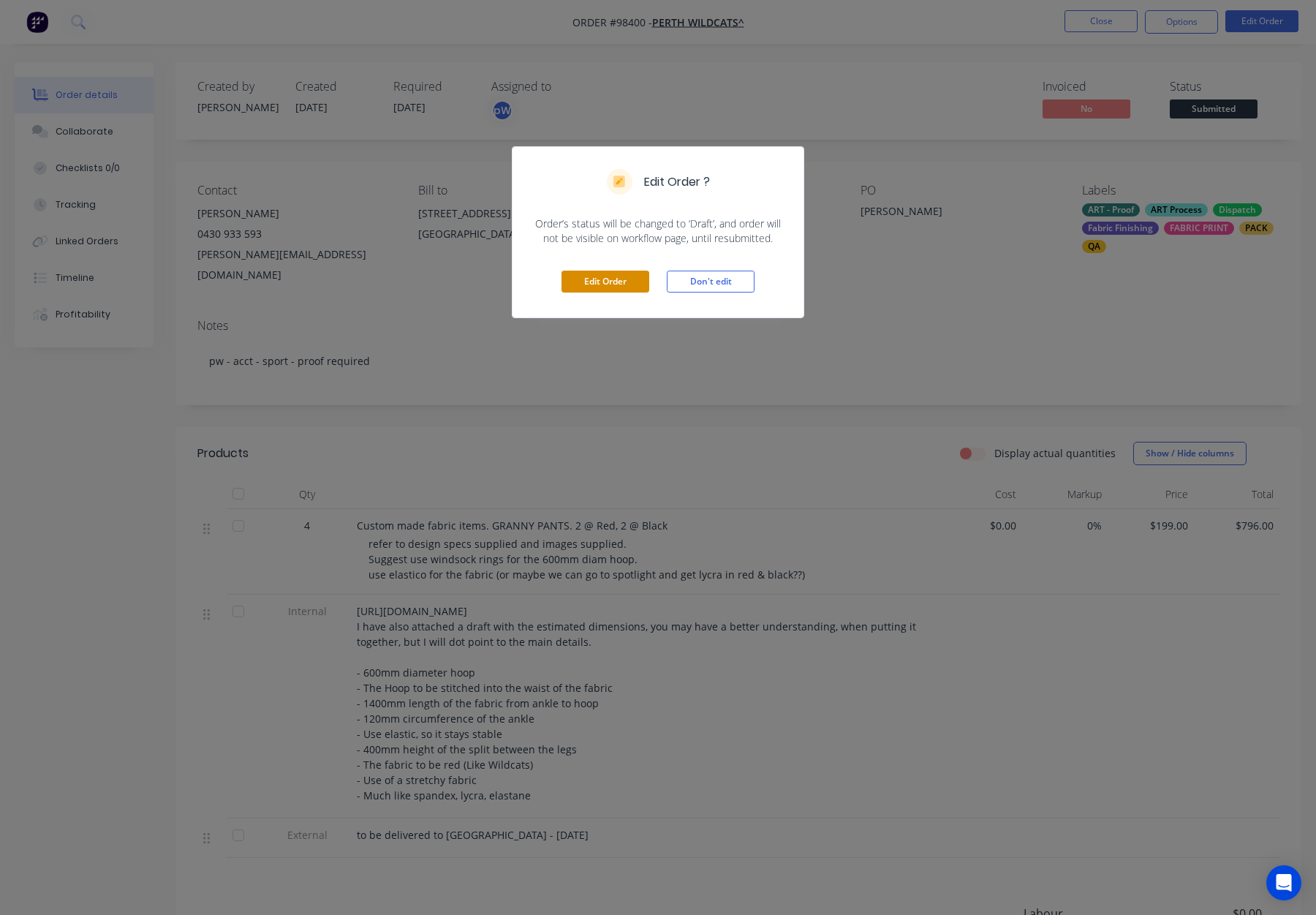
click at [585, 279] on button "Edit Order" at bounding box center [606, 281] width 88 height 22
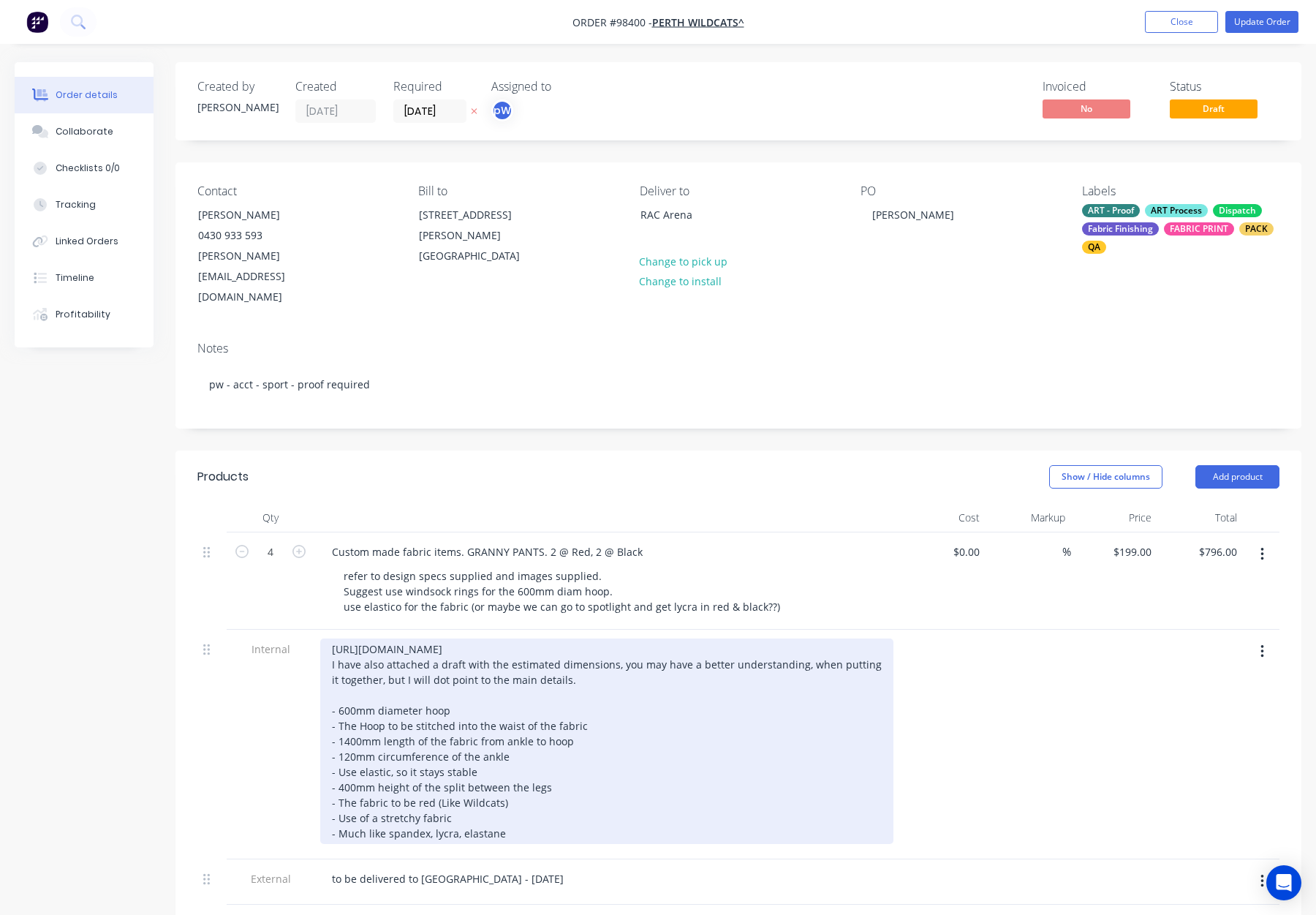
drag, startPoint x: 340, startPoint y: 730, endPoint x: 353, endPoint y: 736, distance: 14.3
click at [340, 730] on div "[URL][DOMAIN_NAME] I have also attached a draft with the estimated dimensions, …" at bounding box center [607, 741] width 573 height 205
drag, startPoint x: 337, startPoint y: 792, endPoint x: 344, endPoint y: 795, distance: 7.6
click at [340, 793] on div "[URL][DOMAIN_NAME] I have also attached a draft with the estimated dimensions, …" at bounding box center [607, 741] width 573 height 205
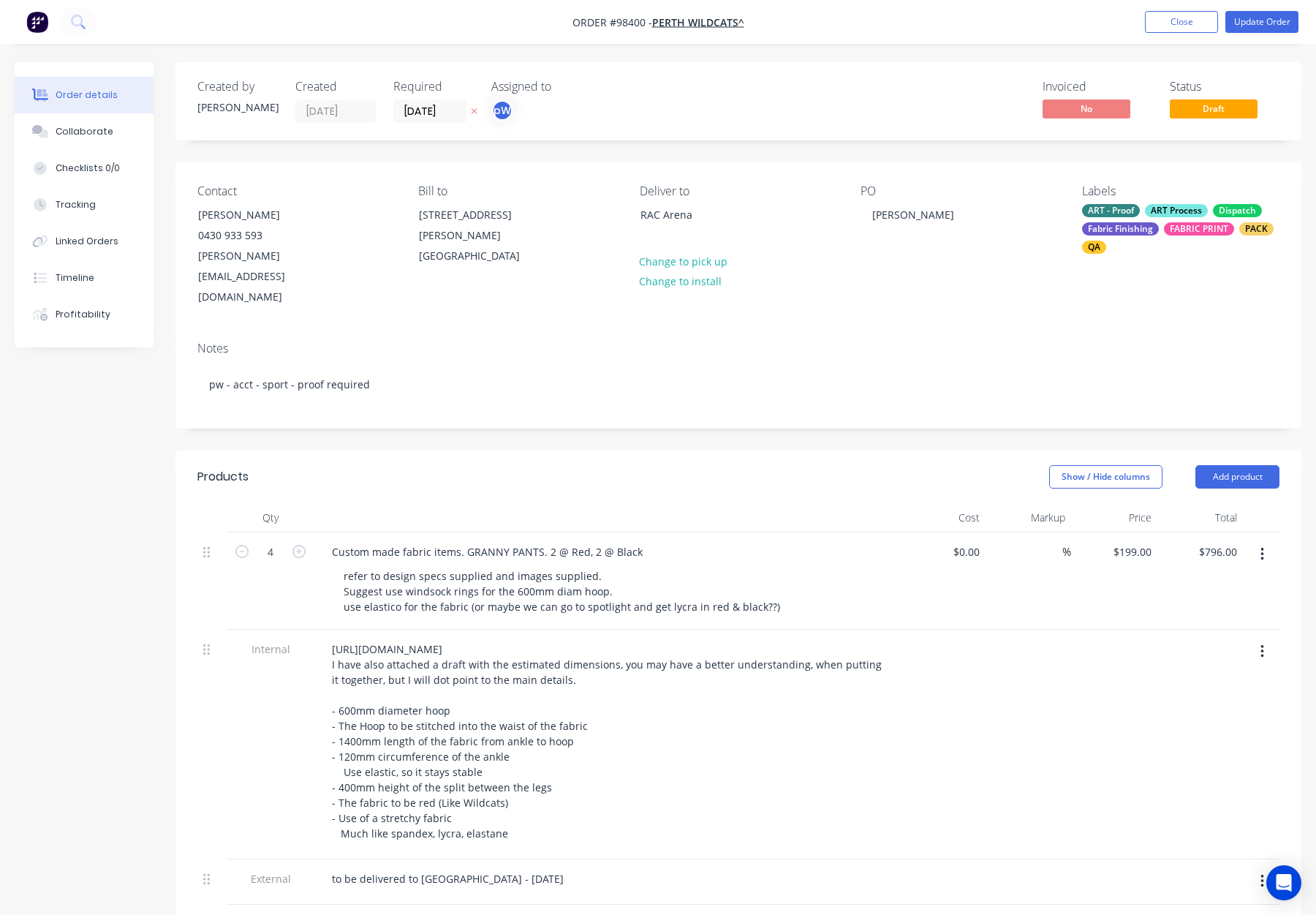
click at [212, 649] on div at bounding box center [212, 745] width 29 height 230
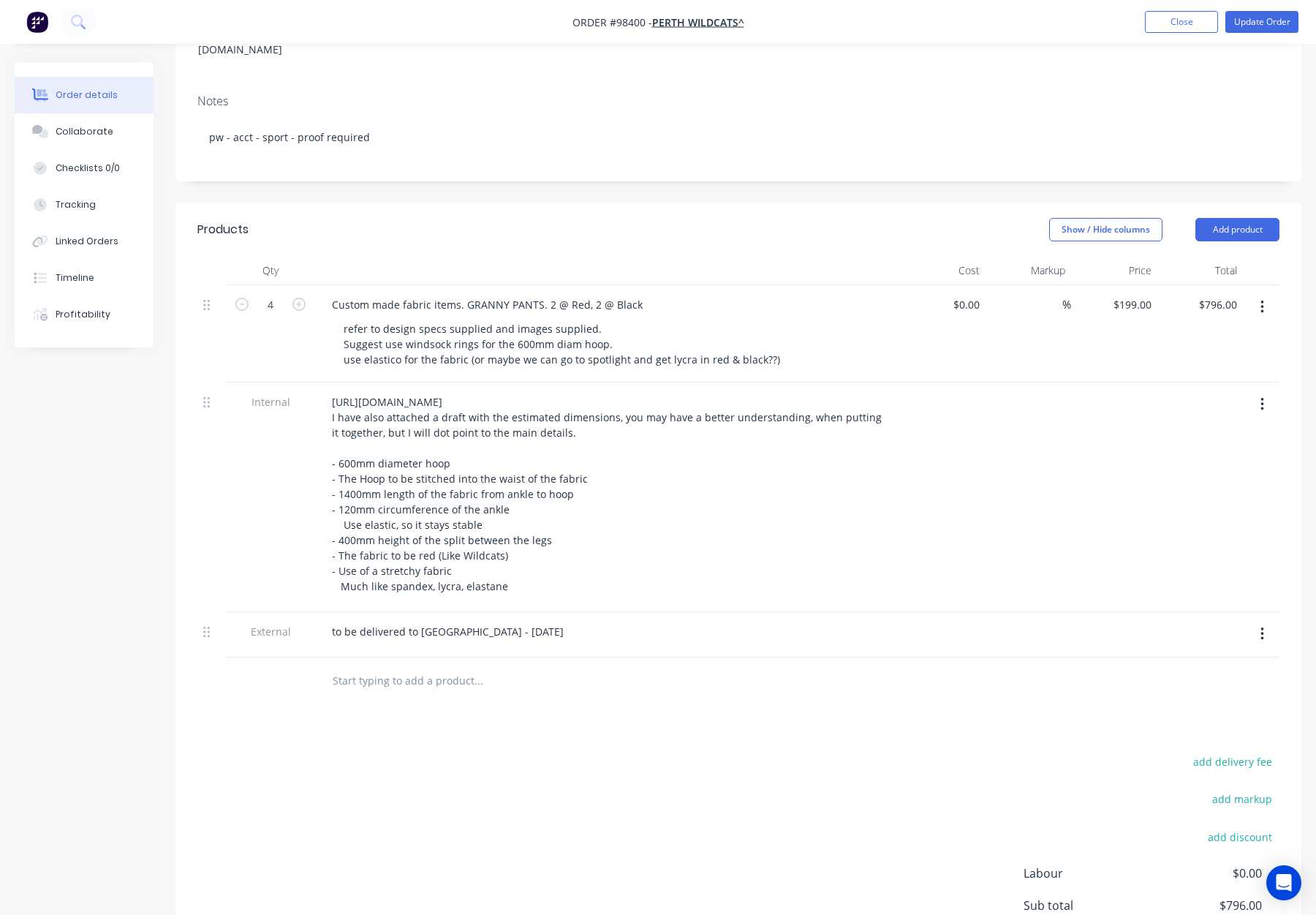
scroll to position [250, 0]
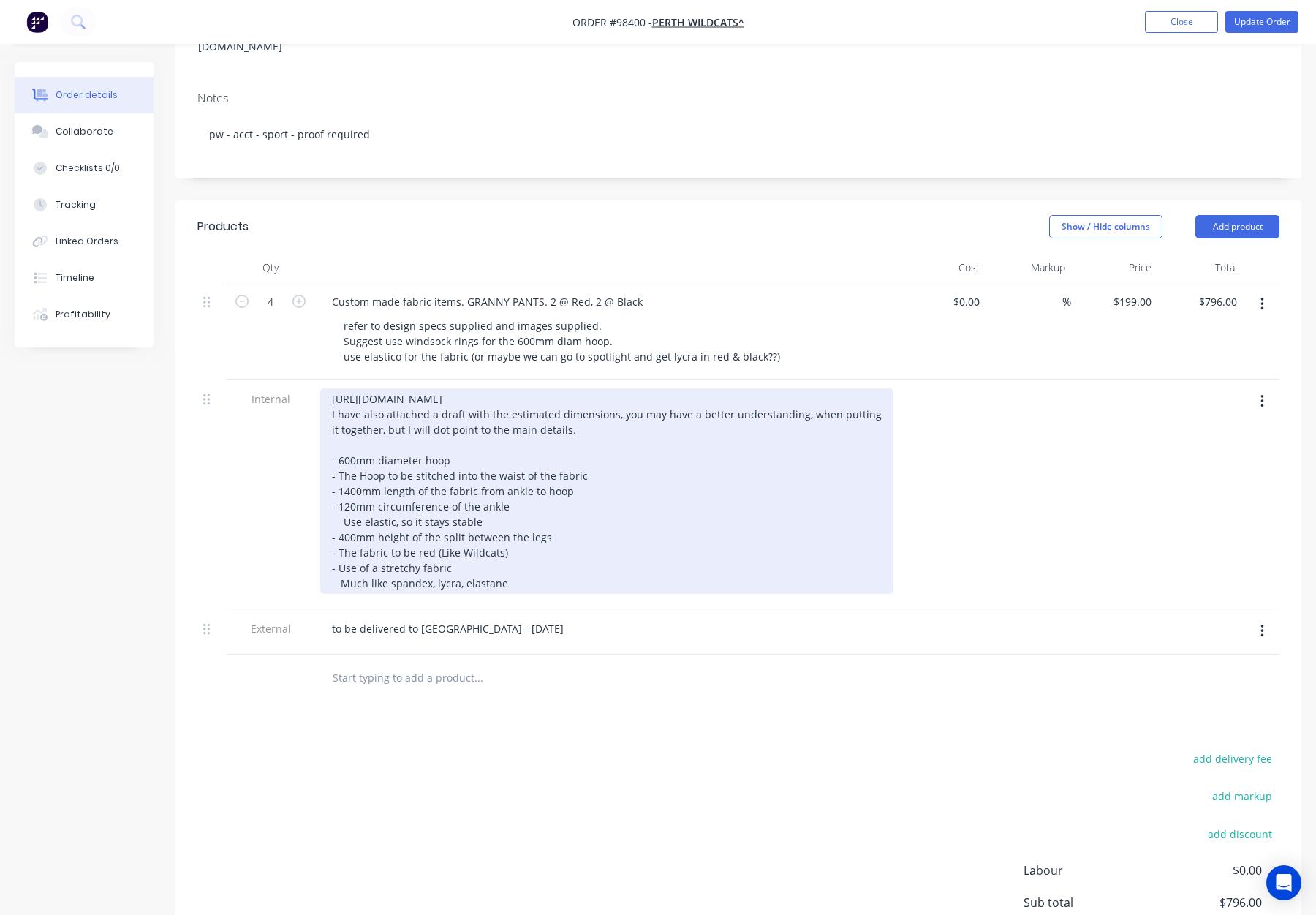
click at [335, 437] on div "[URL][DOMAIN_NAME] I have also attached a draft with the estimated dimensions, …" at bounding box center [607, 491] width 573 height 205
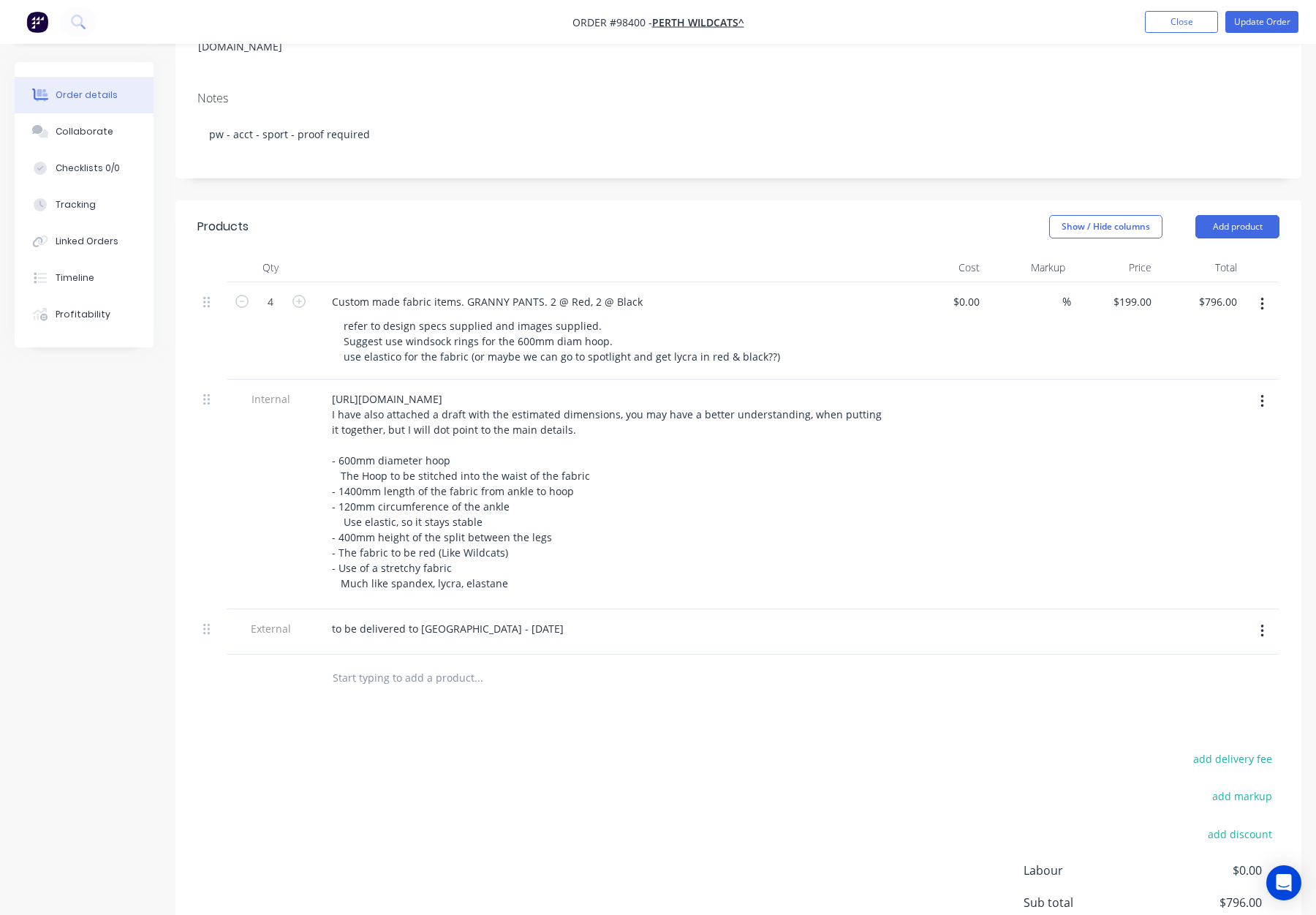
click at [479, 689] on div "Products Show / Hide columns Add product Qty Cost Markup Price Total 4 Custom m…" at bounding box center [739, 627] width 1126 height 853
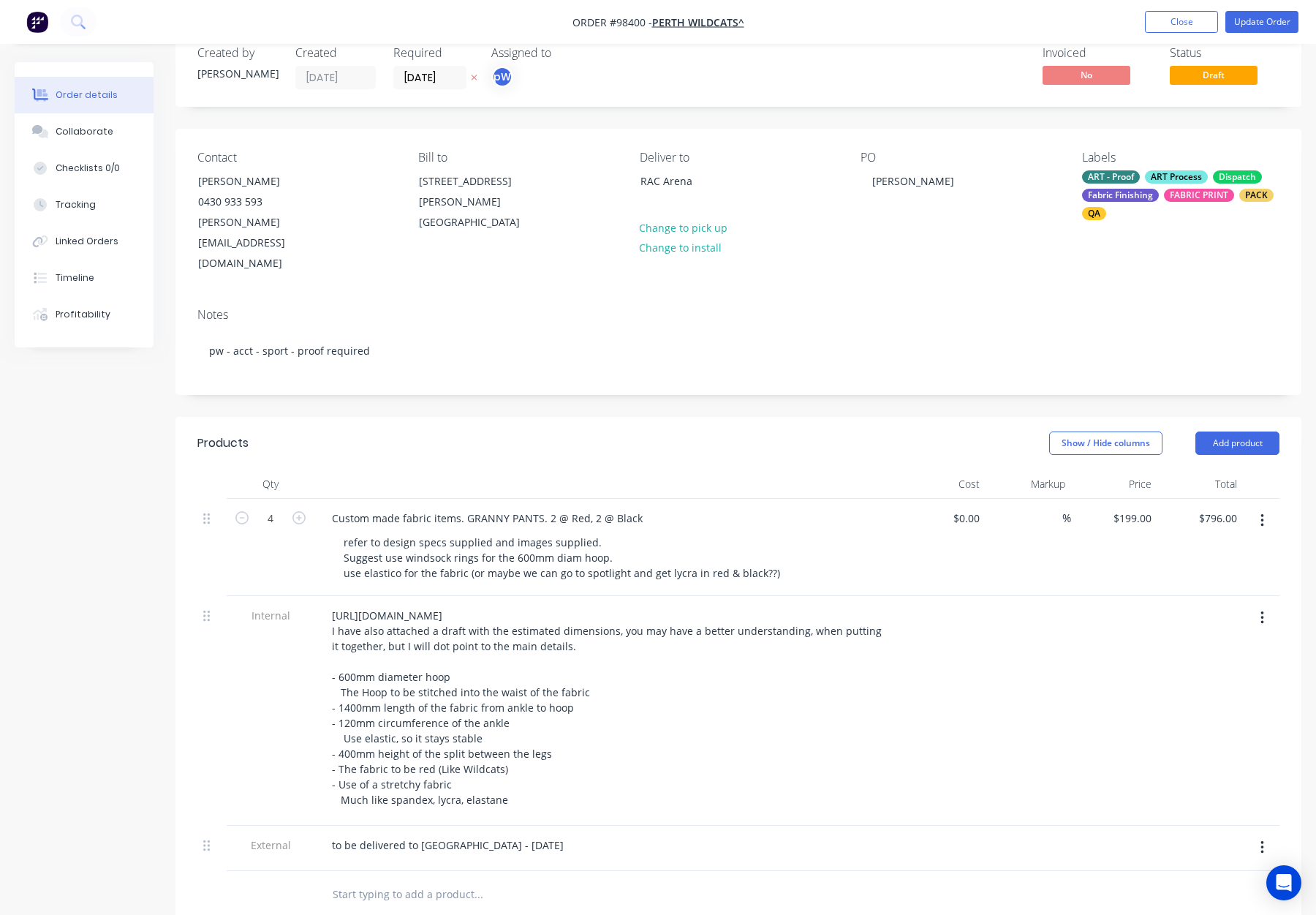
scroll to position [0, 0]
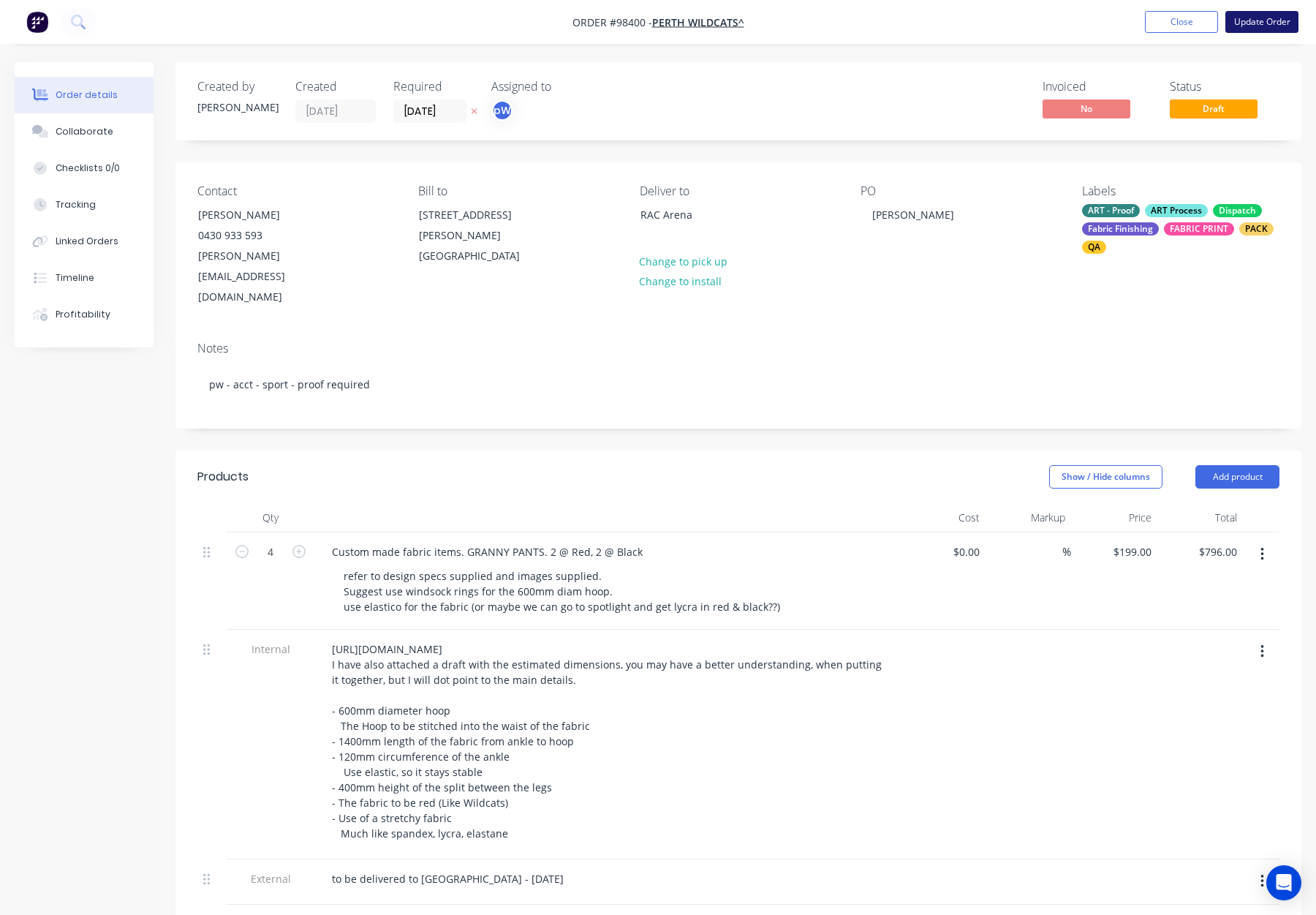
click at [1269, 15] on button "Update Order" at bounding box center [1262, 21] width 73 height 22
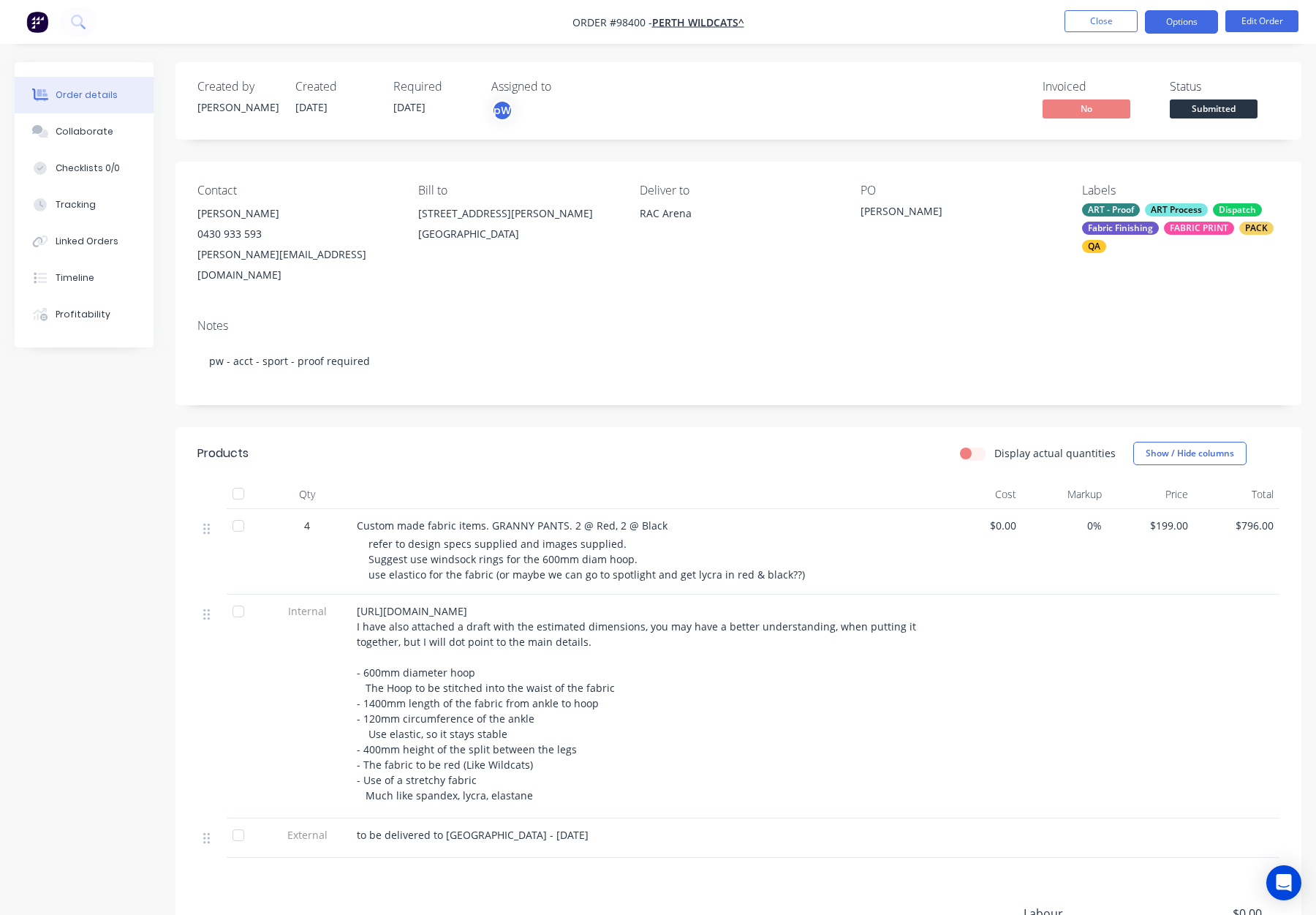
click at [1171, 20] on button "Options" at bounding box center [1182, 22] width 73 height 24
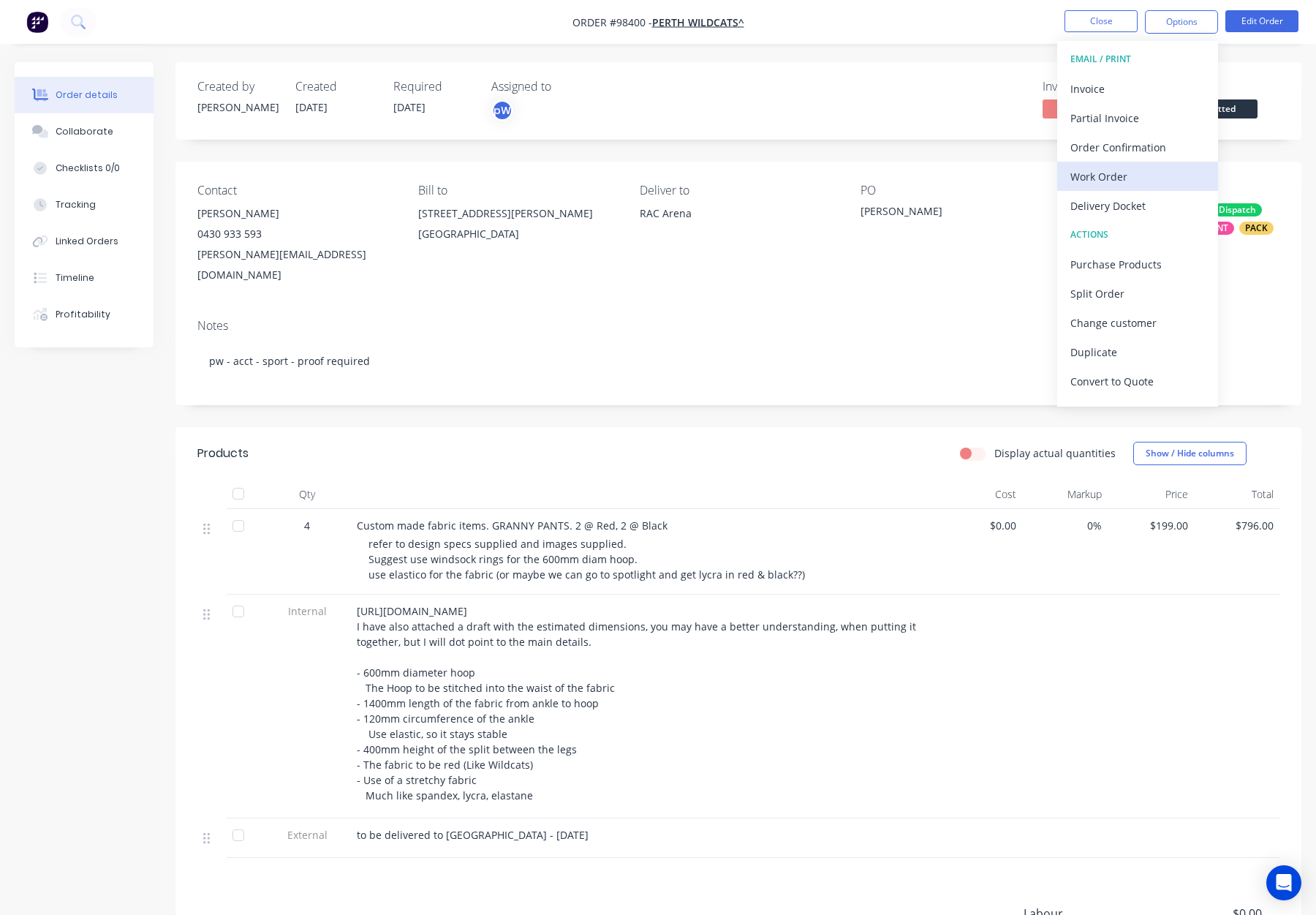
click at [1118, 171] on div "Work Order" at bounding box center [1138, 177] width 134 height 21
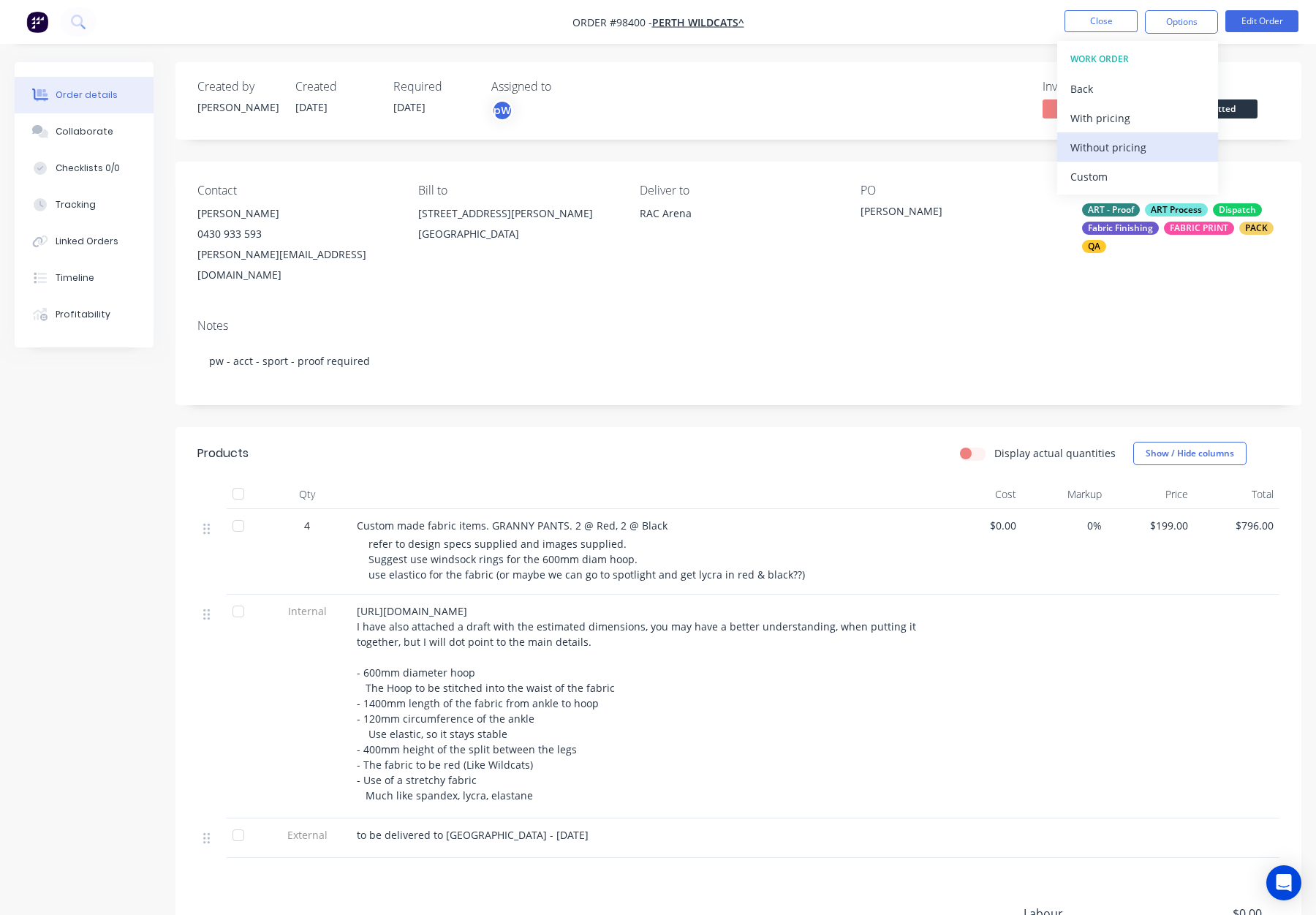
click at [1128, 147] on div "Without pricing" at bounding box center [1138, 147] width 134 height 21
click at [1094, 25] on button "Close" at bounding box center [1101, 21] width 73 height 22
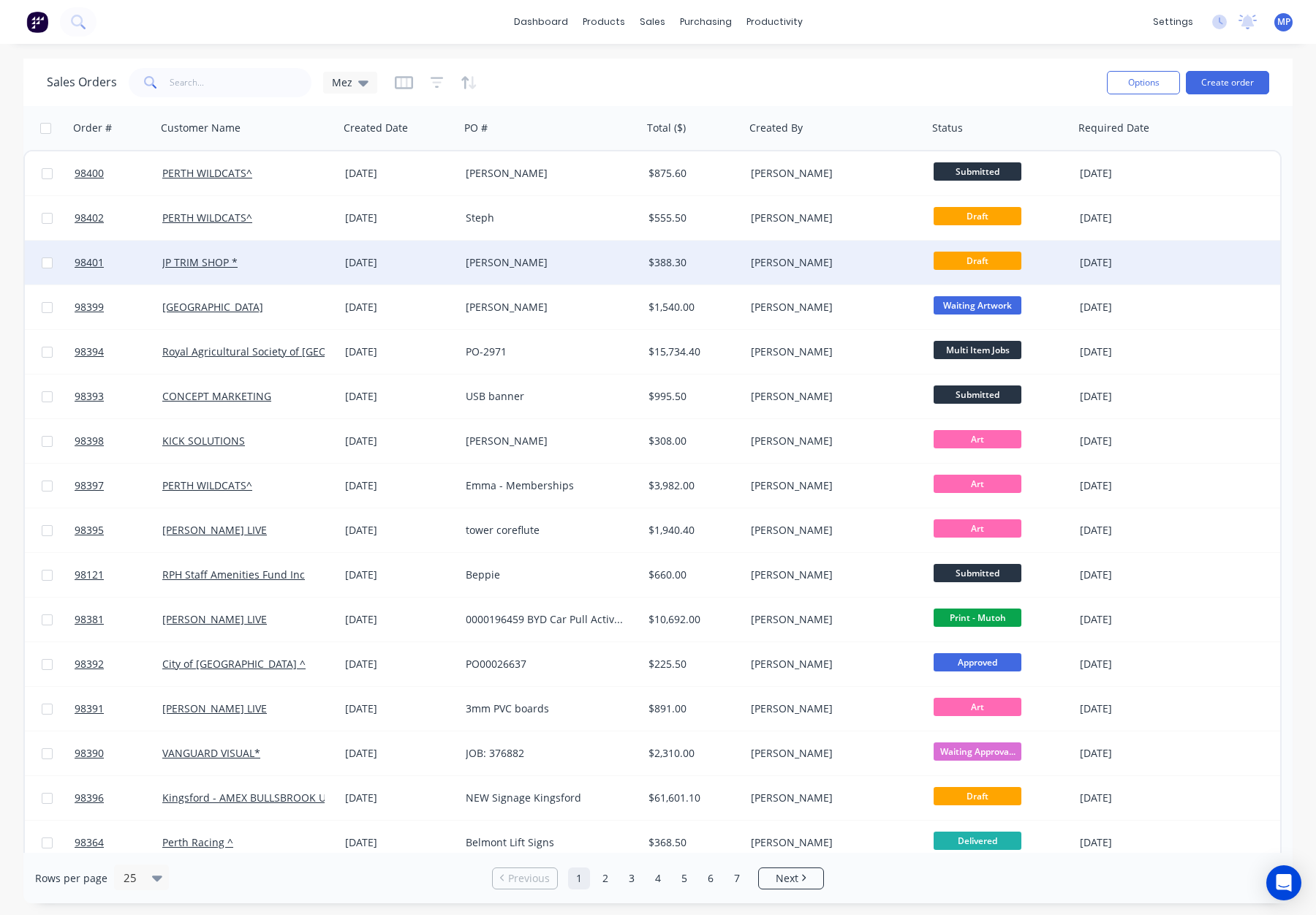
click at [836, 260] on div "[PERSON_NAME]" at bounding box center [831, 262] width 162 height 15
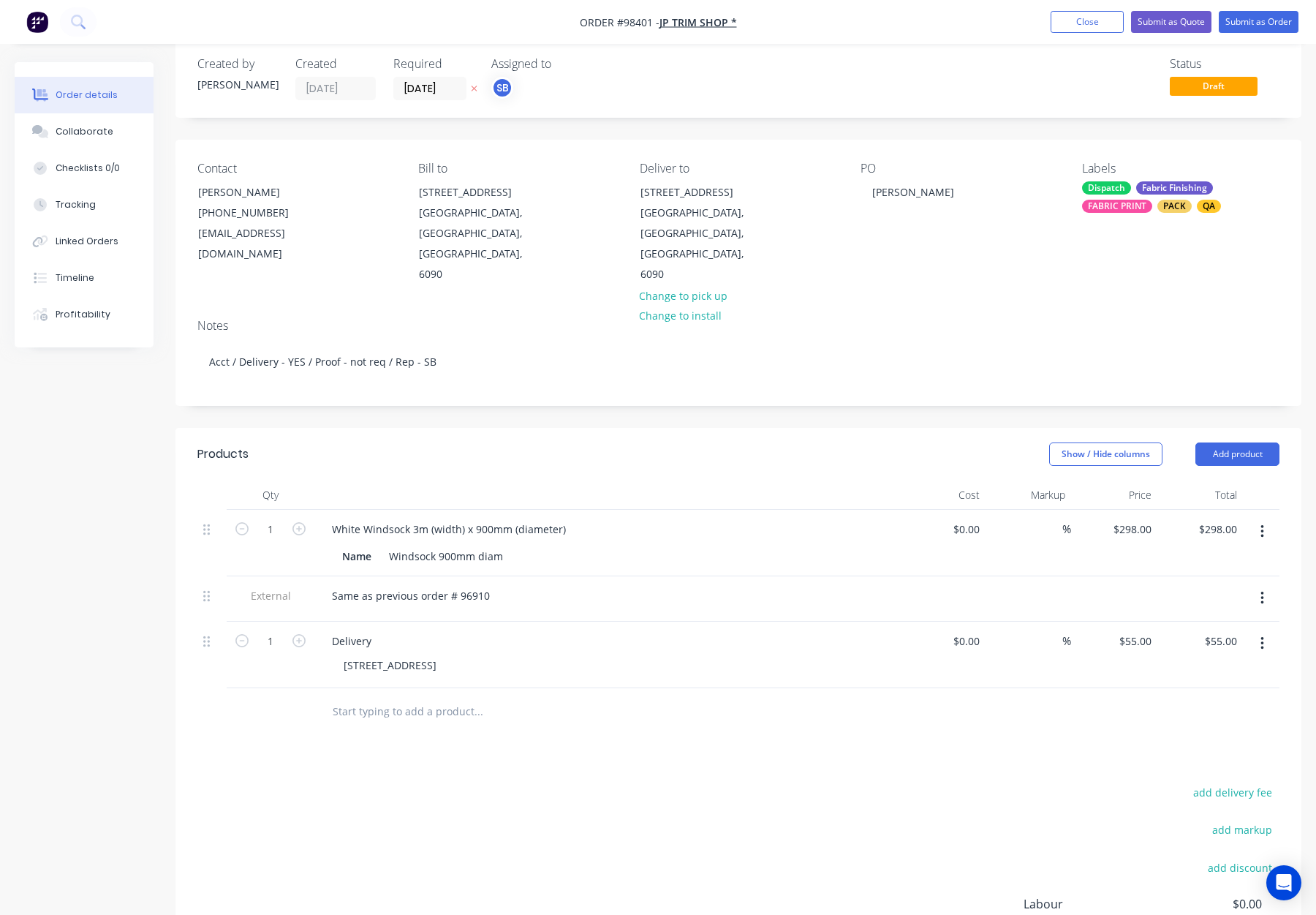
scroll to position [25, 0]
click at [342, 658] on div "[STREET_ADDRESS]" at bounding box center [390, 662] width 116 height 21
click at [705, 780] on div "add delivery fee add markup add discount Labour $0.00 Sub total $353.00 Margin …" at bounding box center [738, 921] width 1082 height 283
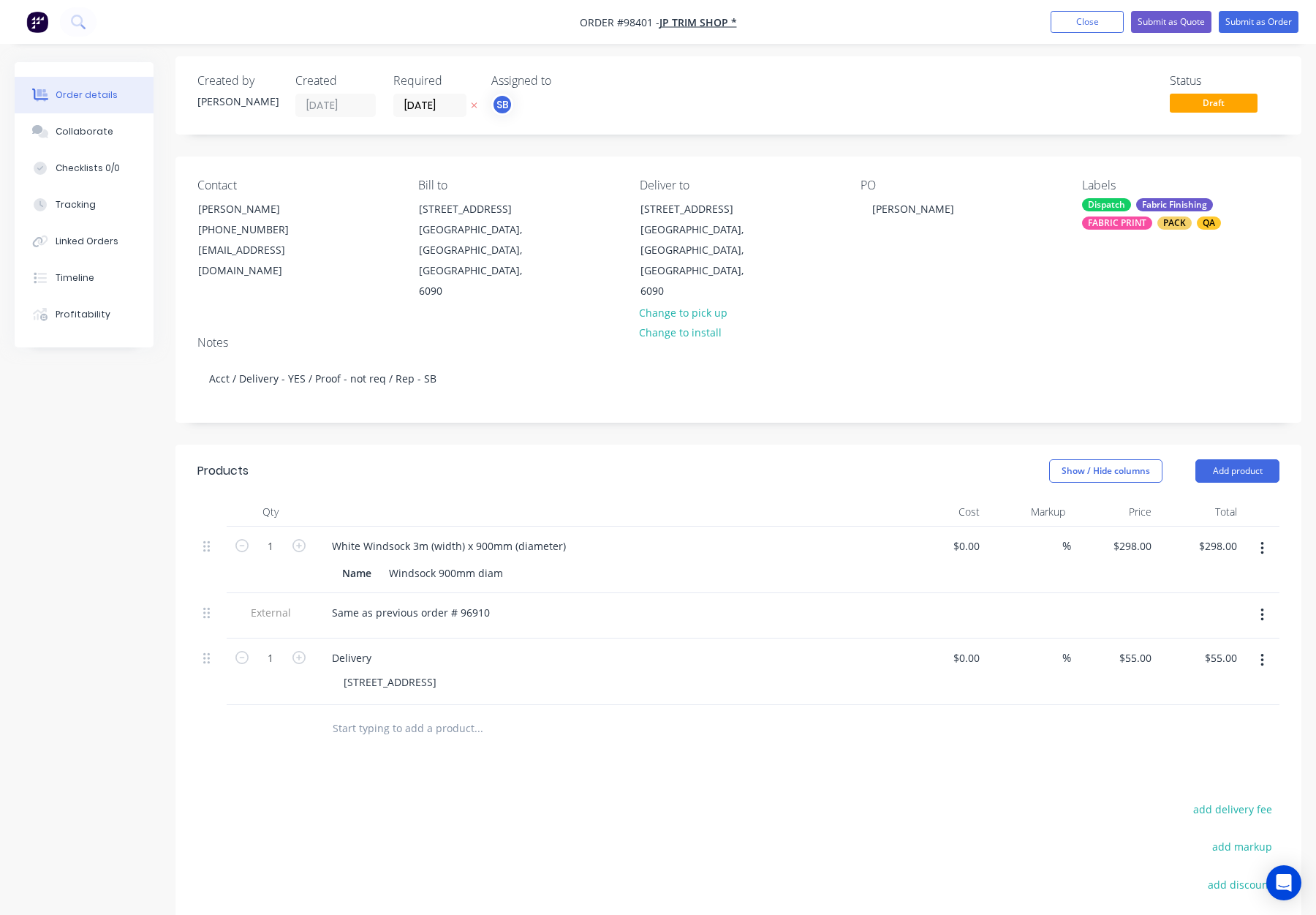
scroll to position [3, 0]
click at [1136, 218] on div "FABRIC PRINT" at bounding box center [1117, 225] width 70 height 13
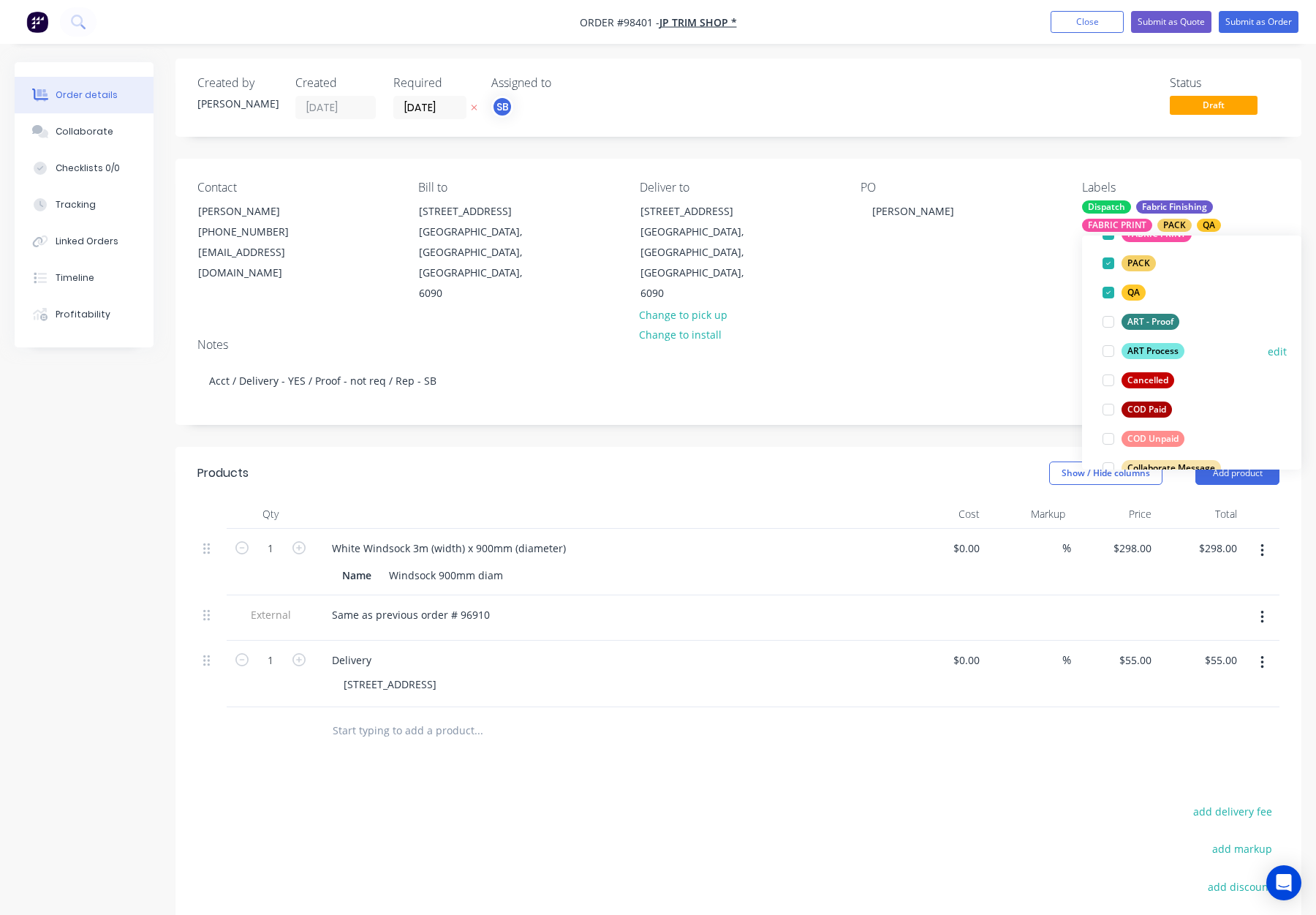
click at [1152, 351] on div "ART Process" at bounding box center [1152, 351] width 63 height 16
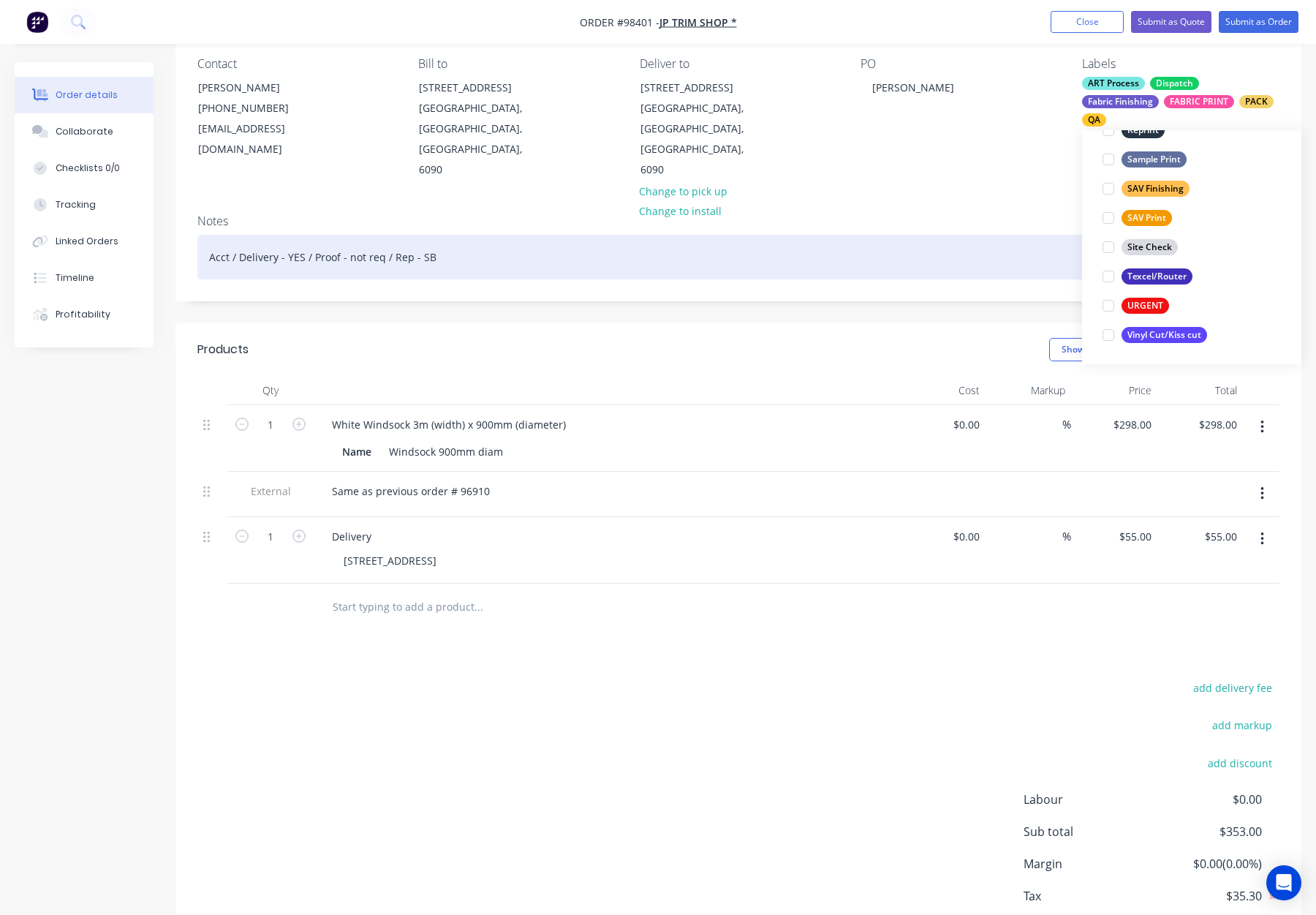
scroll to position [140, 0]
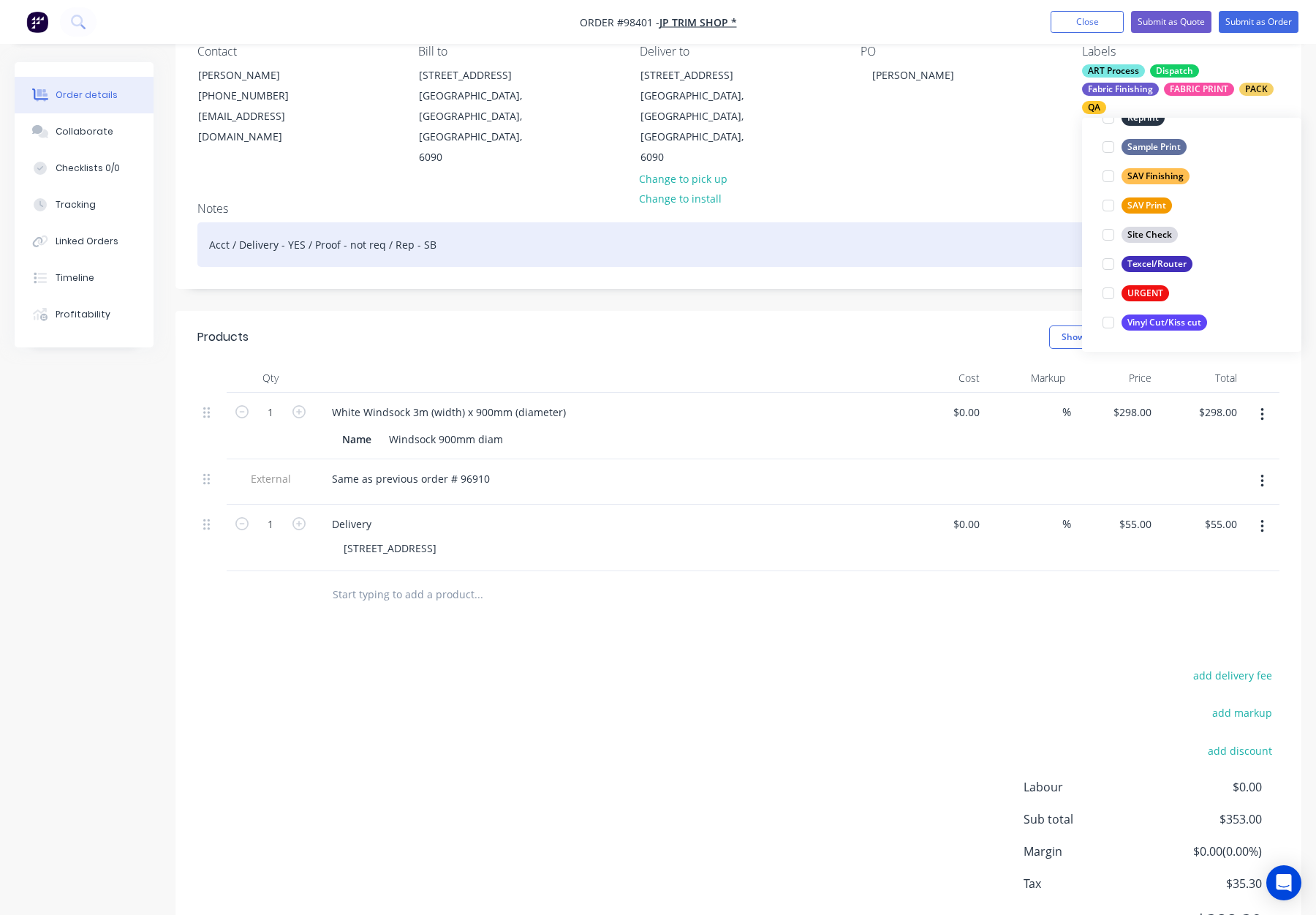
click at [893, 222] on div "Acct / Delivery - YES / Proof - not req / Rep - SB" at bounding box center [738, 244] width 1082 height 45
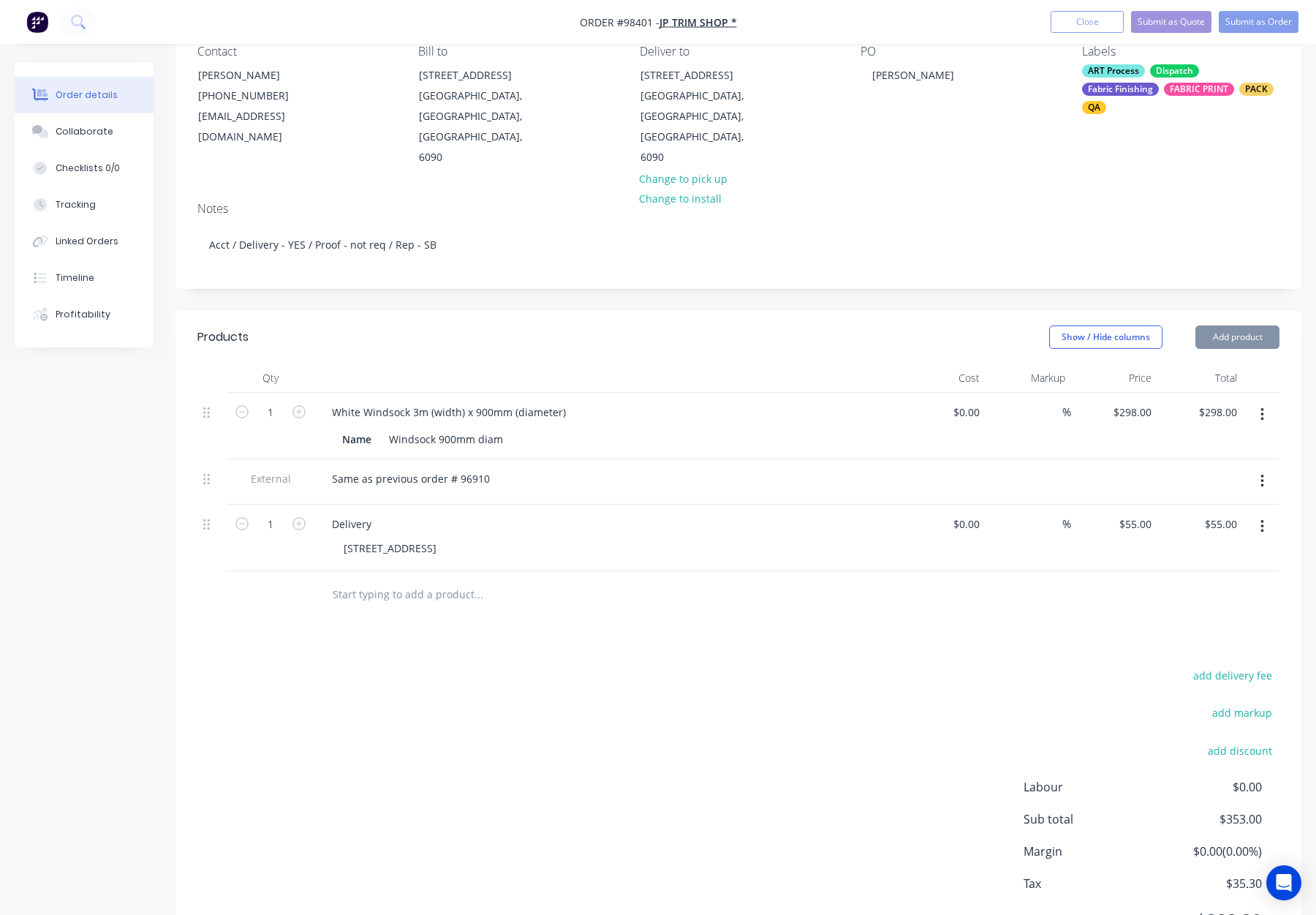
drag, startPoint x: 901, startPoint y: 341, endPoint x: 878, endPoint y: 326, distance: 27.5
click at [901, 341] on header "Products Show / Hide columns Add product" at bounding box center [739, 337] width 1126 height 53
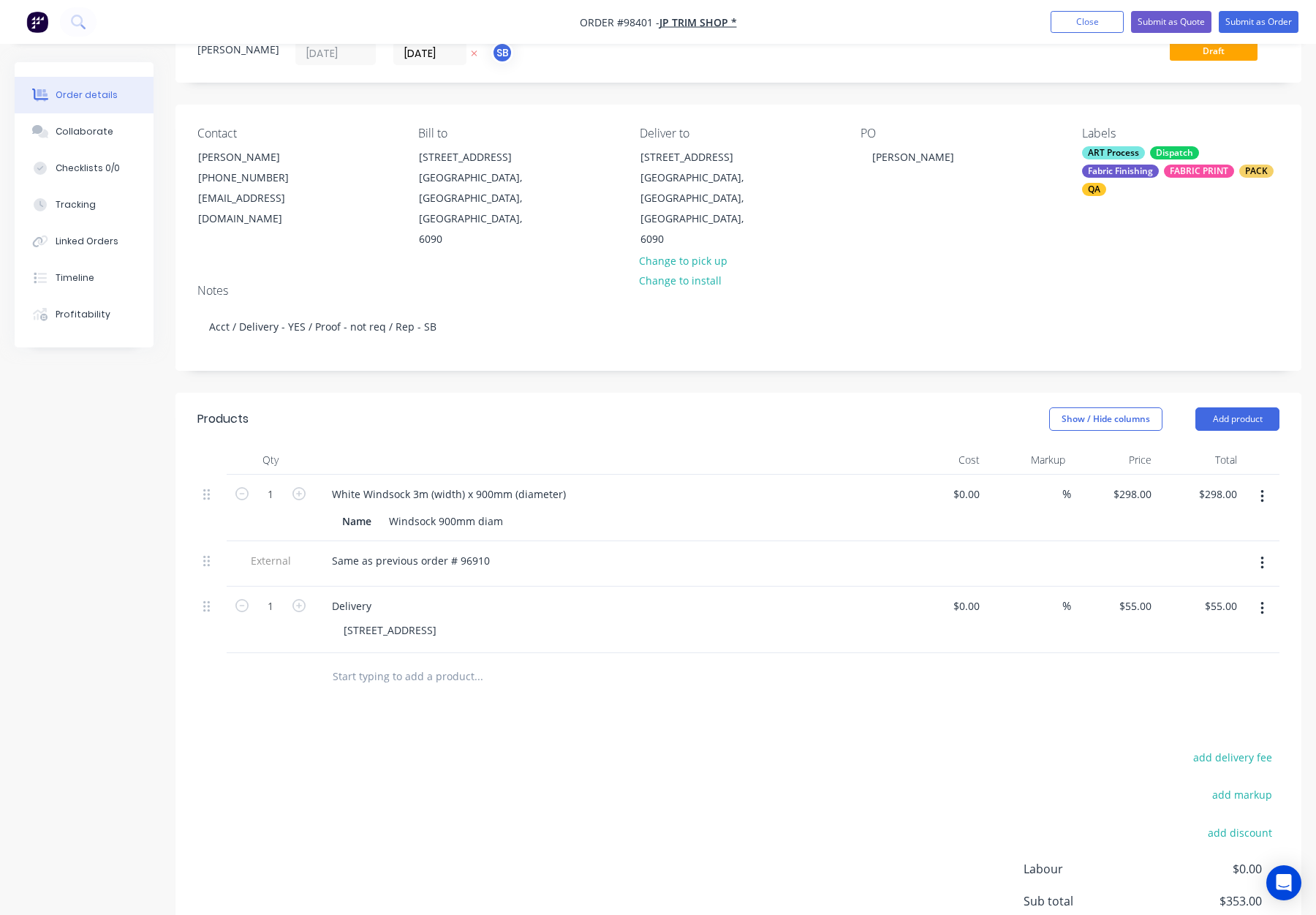
scroll to position [0, 0]
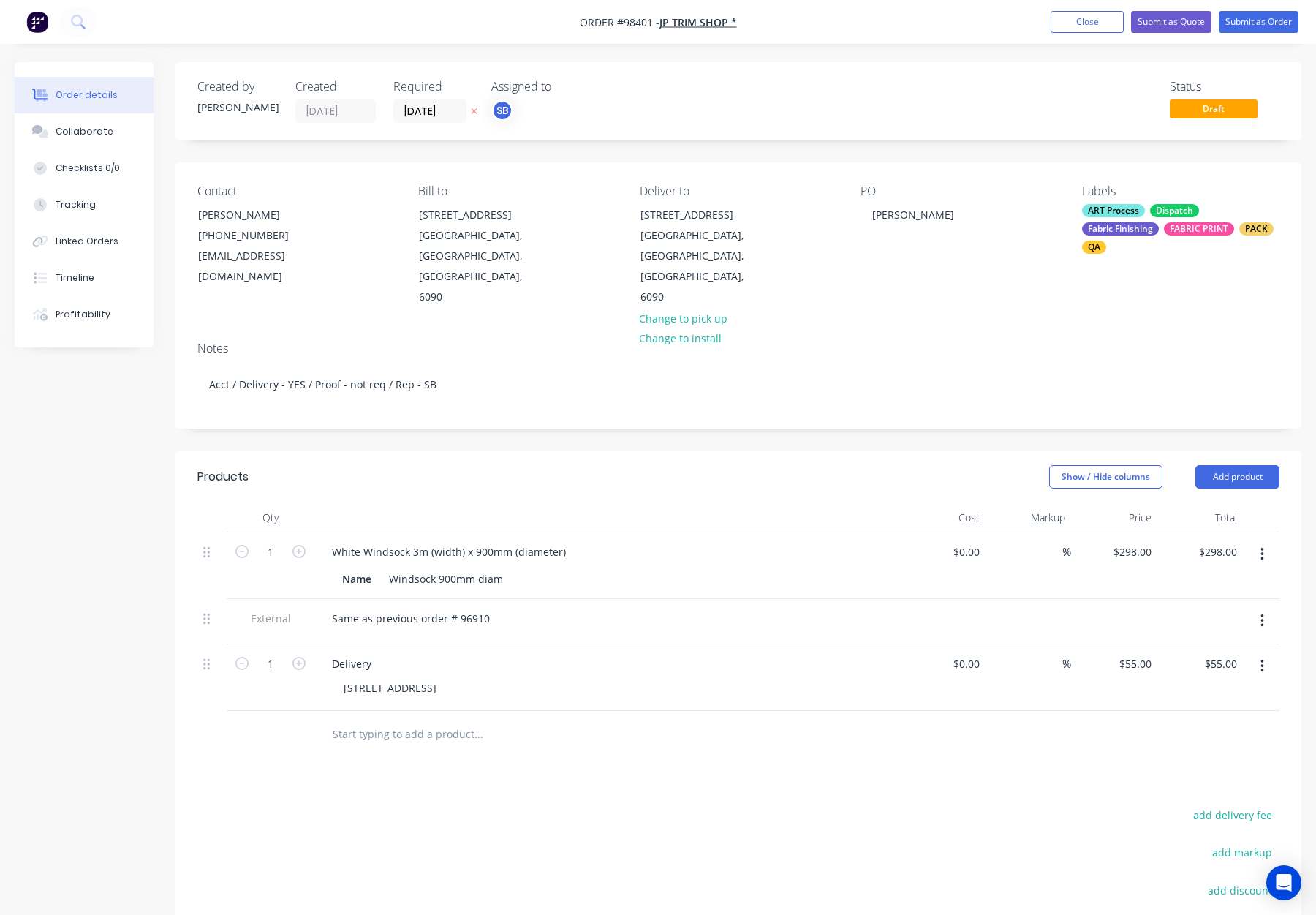
drag, startPoint x: 1127, startPoint y: 228, endPoint x: 1132, endPoint y: 240, distance: 13.0
click at [1127, 228] on div "Fabric Finishing" at bounding box center [1121, 229] width 77 height 13
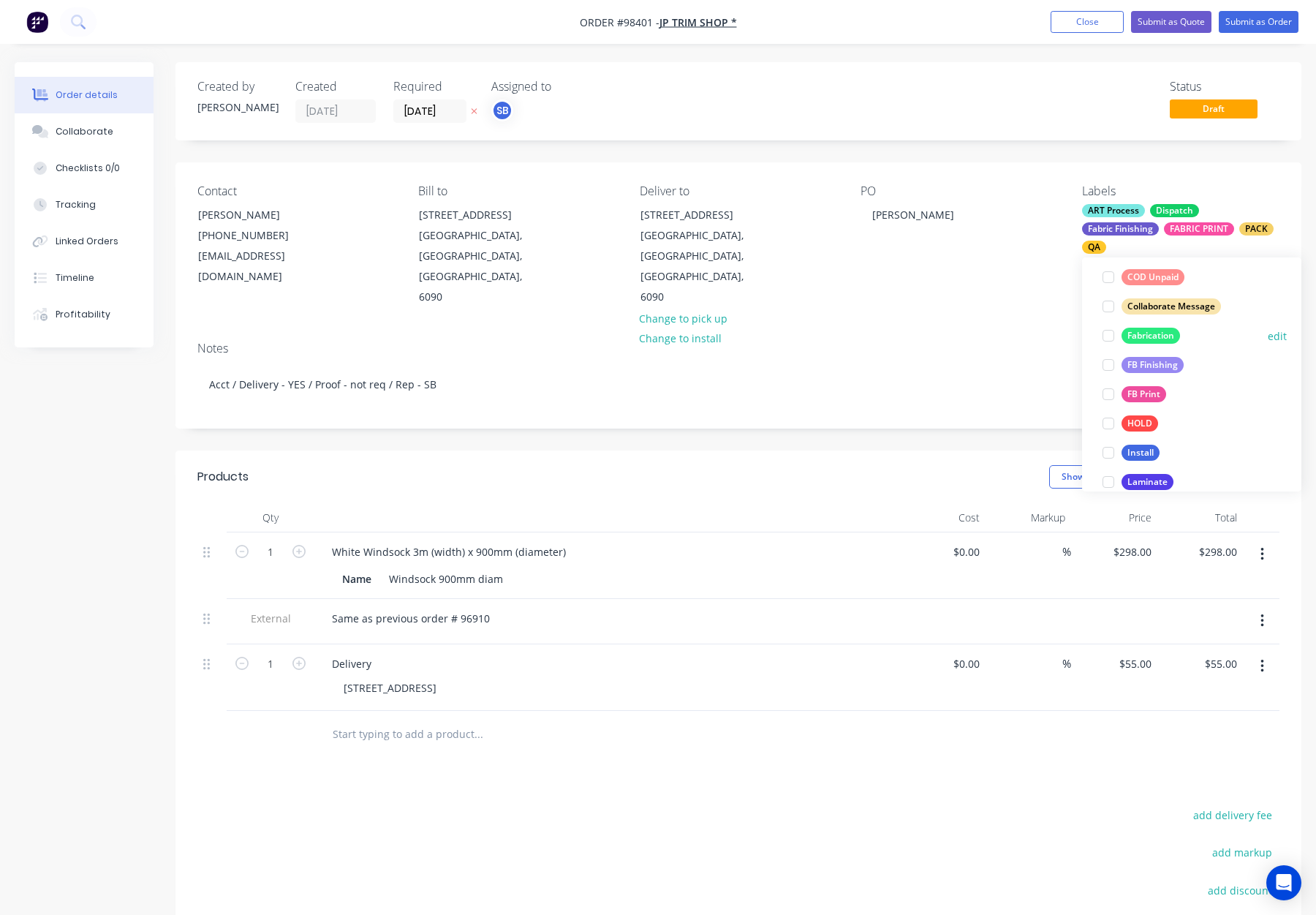
drag, startPoint x: 1152, startPoint y: 333, endPoint x: 1121, endPoint y: 331, distance: 31.1
click at [1152, 333] on div "Fabrication" at bounding box center [1151, 336] width 59 height 16
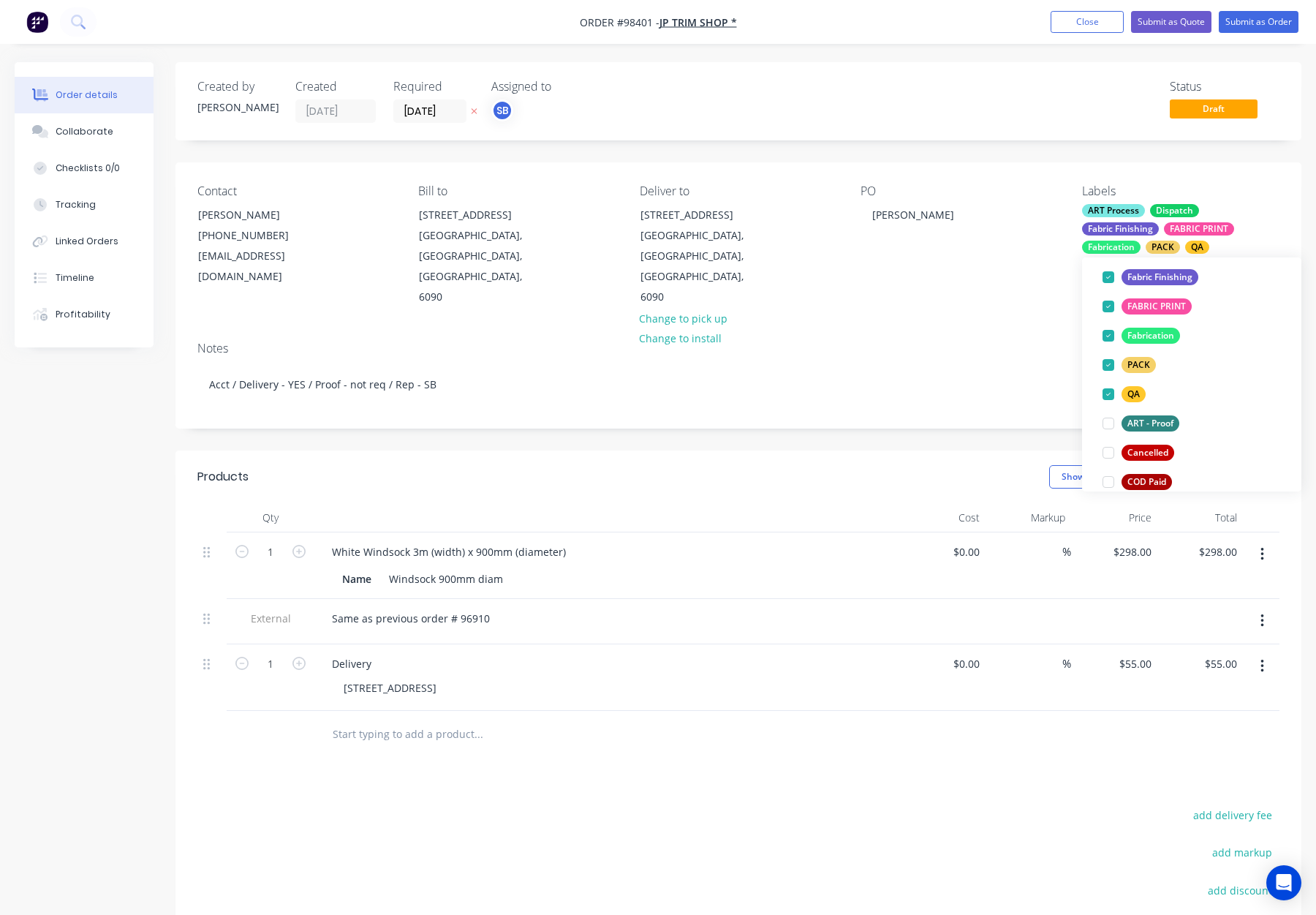
click at [938, 277] on div "PO [PERSON_NAME]" at bounding box center [959, 246] width 197 height 124
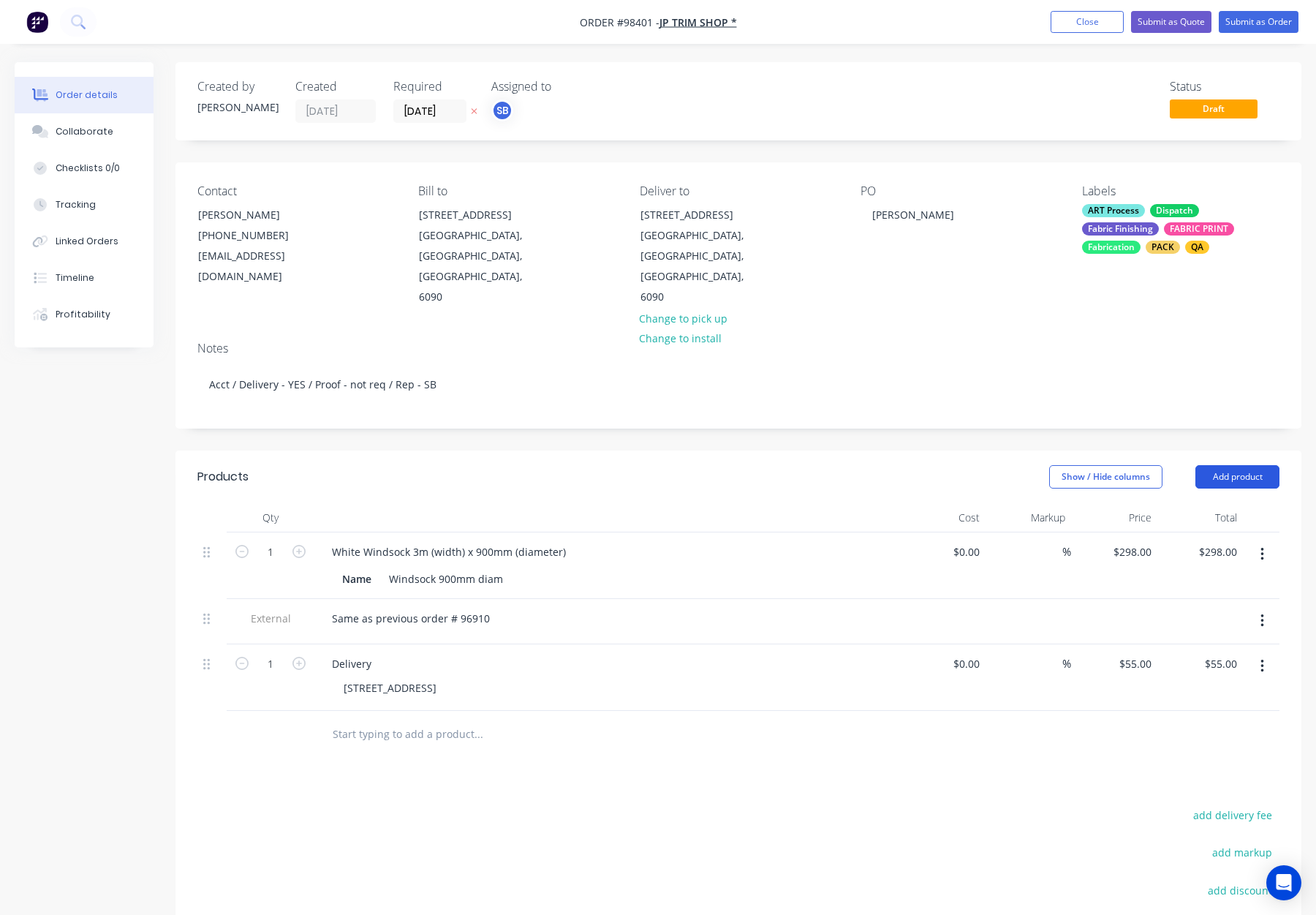
click at [1246, 465] on button "Add product" at bounding box center [1237, 477] width 84 height 24
click at [1217, 679] on div "Notes (Internal)" at bounding box center [1210, 689] width 112 height 21
drag, startPoint x: 340, startPoint y: 710, endPoint x: 372, endPoint y: 717, distance: 32.8
click at [340, 720] on div at bounding box center [372, 731] width 105 height 21
click at [500, 765] on input "text" at bounding box center [478, 780] width 292 height 29
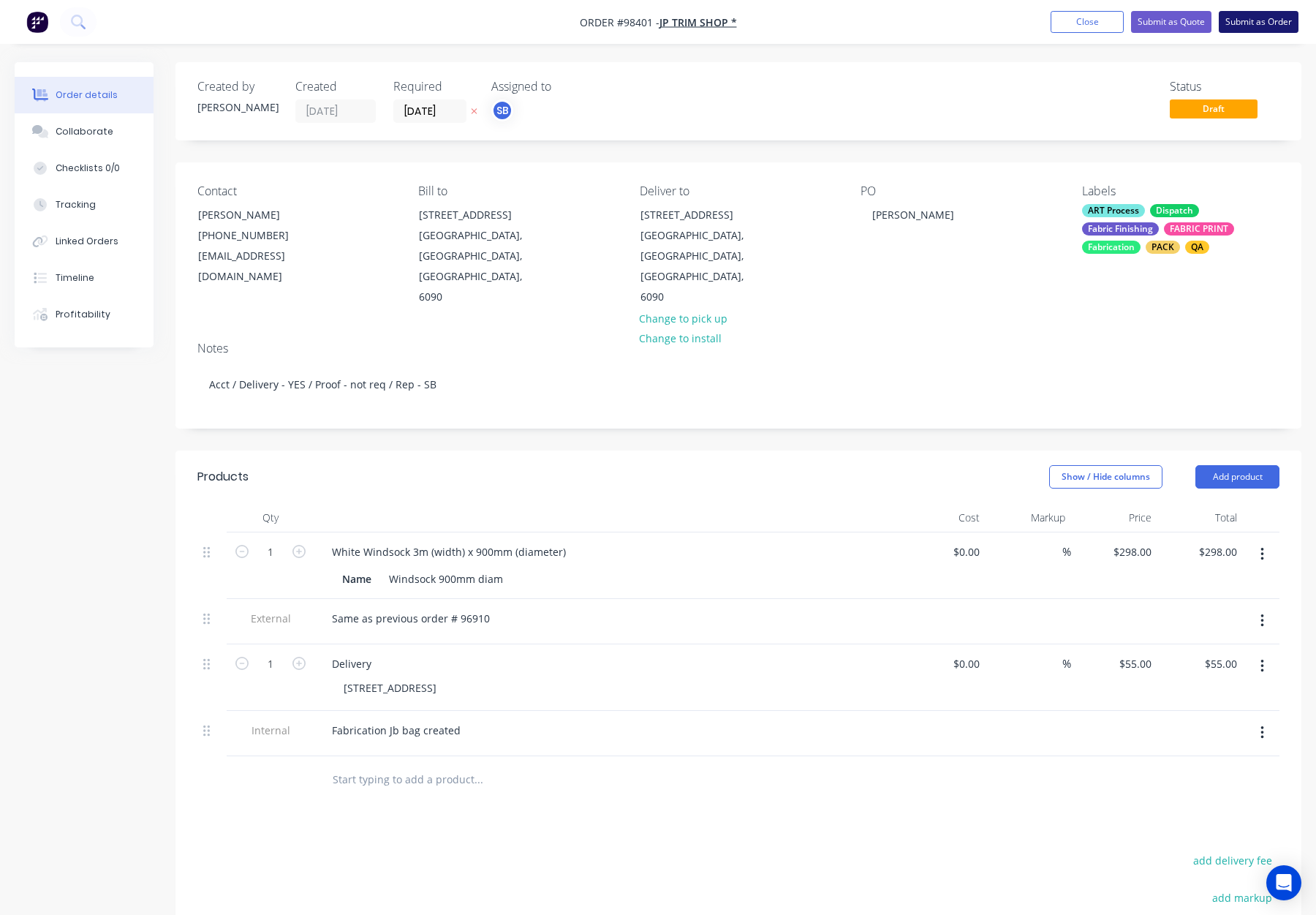
click at [1244, 23] on button "Submit as Order" at bounding box center [1259, 21] width 80 height 22
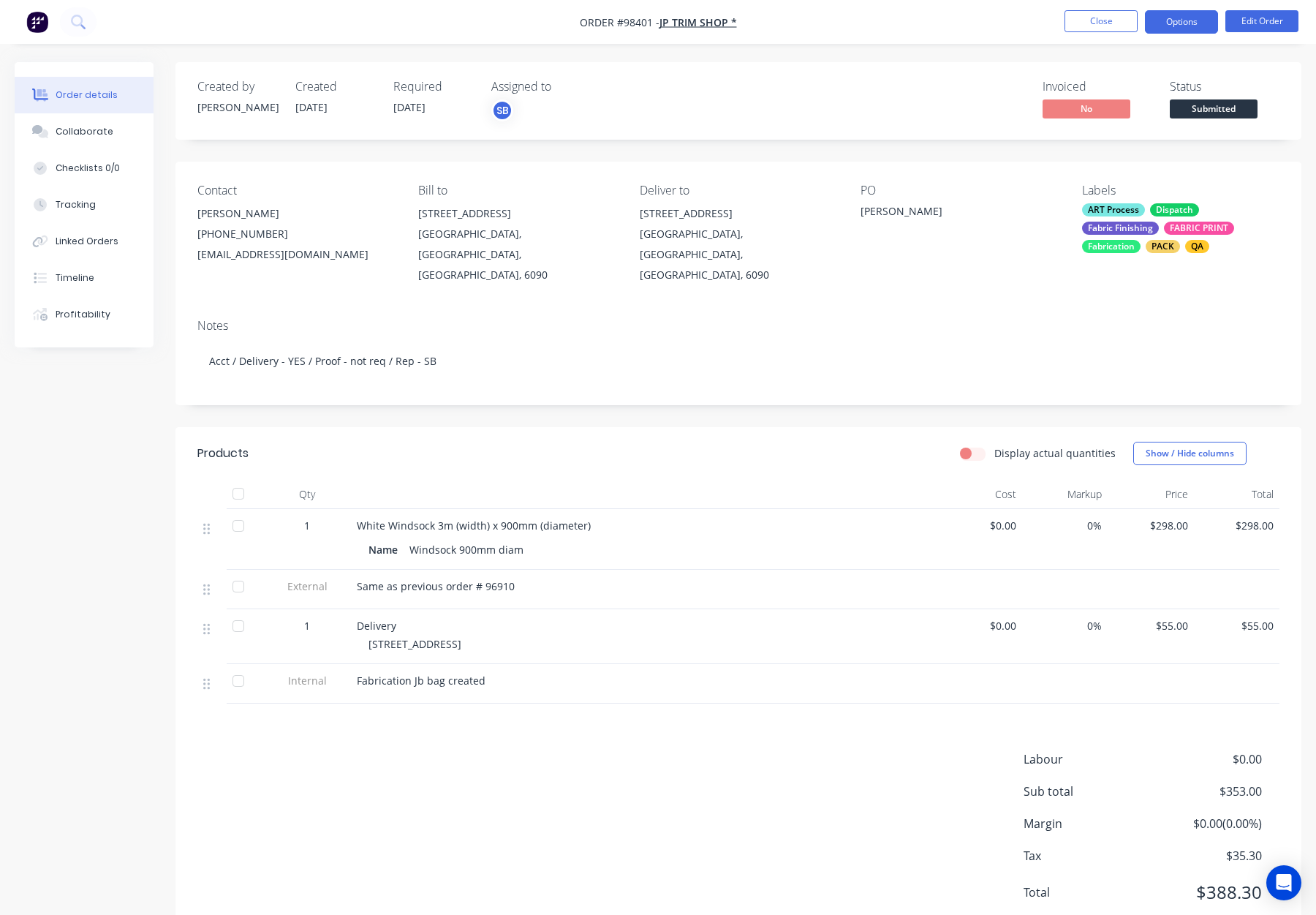
click at [1175, 20] on button "Options" at bounding box center [1182, 22] width 73 height 24
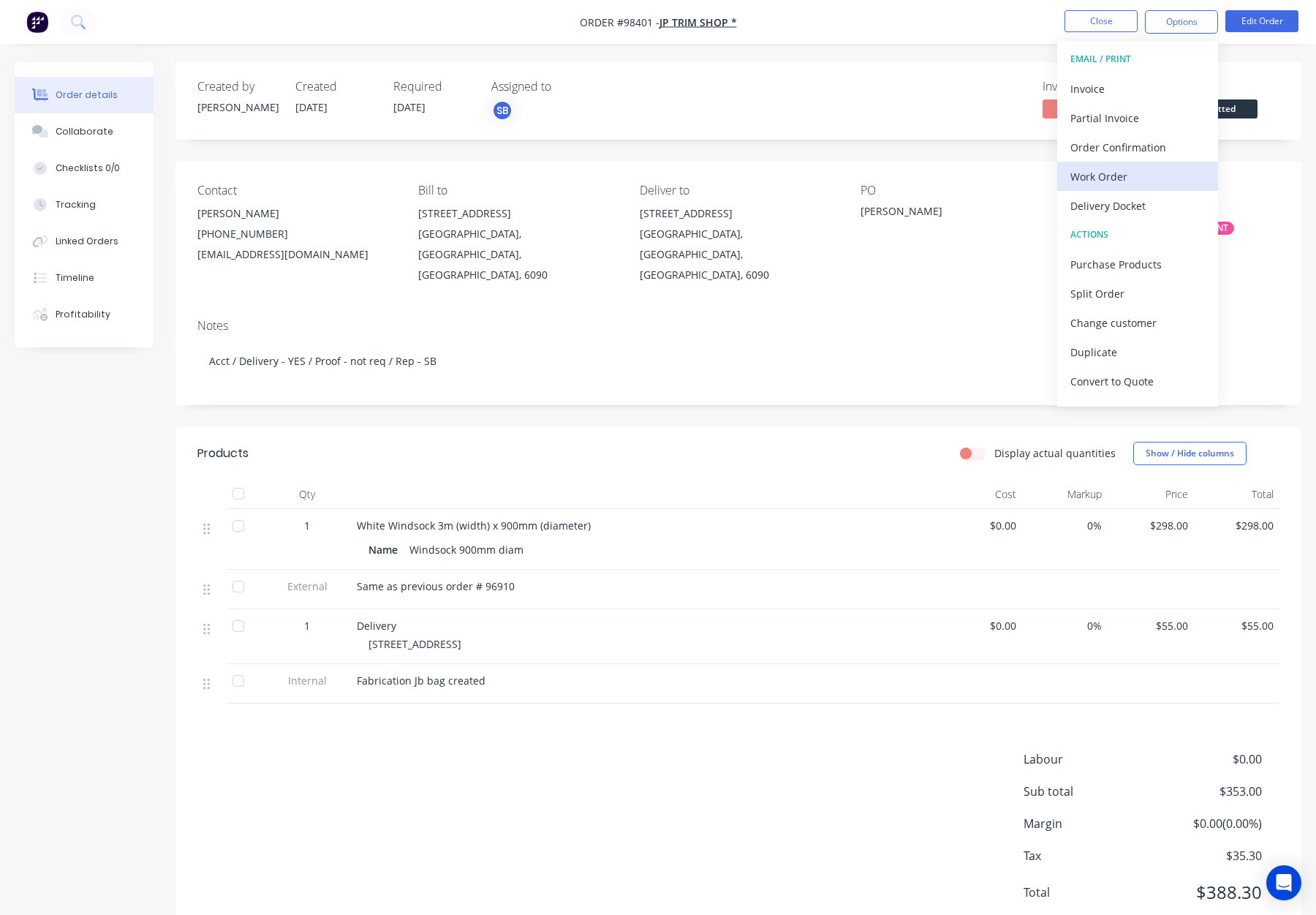
click at [1135, 169] on div "Work Order" at bounding box center [1138, 177] width 134 height 21
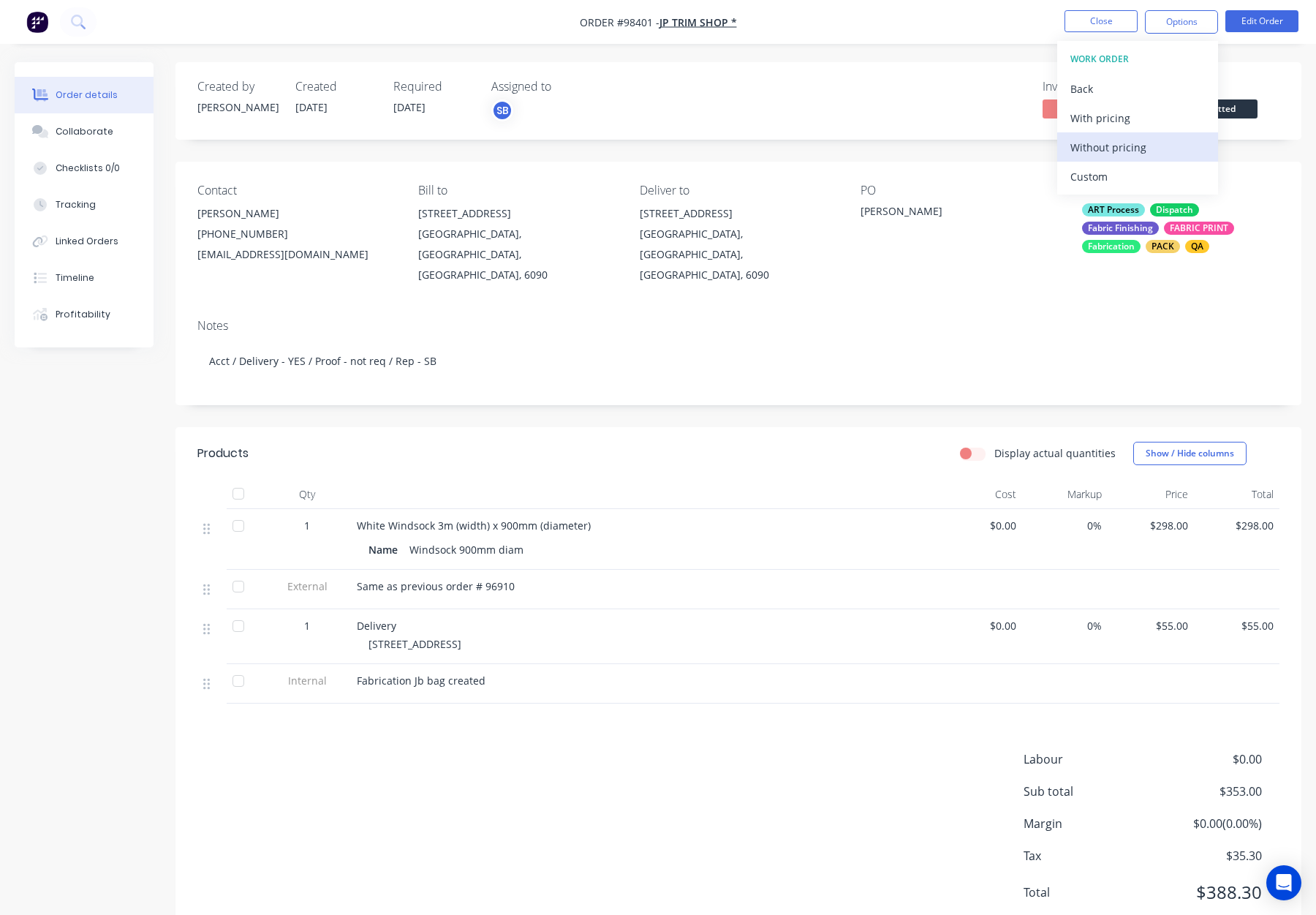
click at [1134, 148] on div "Without pricing" at bounding box center [1138, 147] width 134 height 21
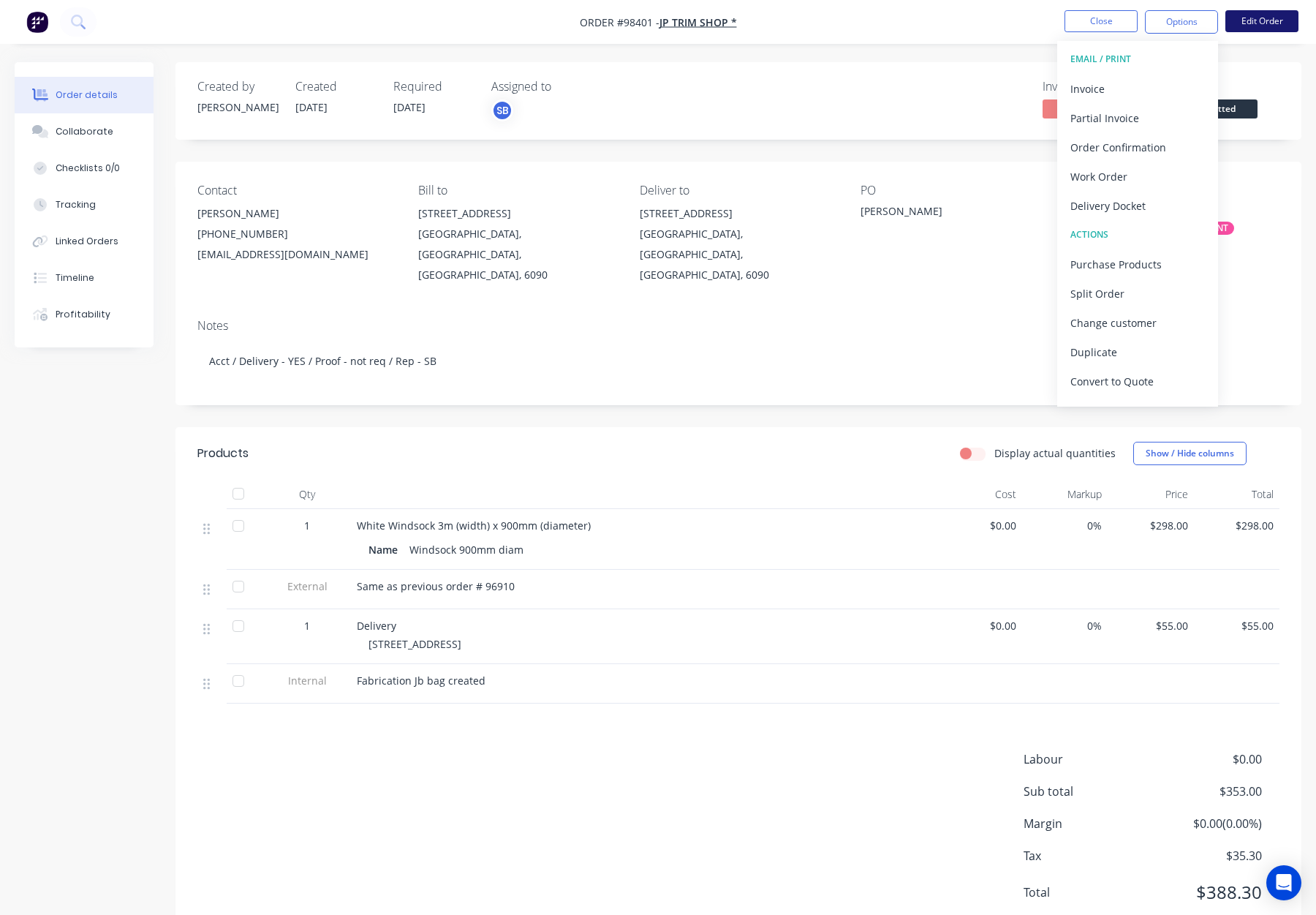
click at [1264, 24] on button "Edit Order" at bounding box center [1262, 21] width 73 height 22
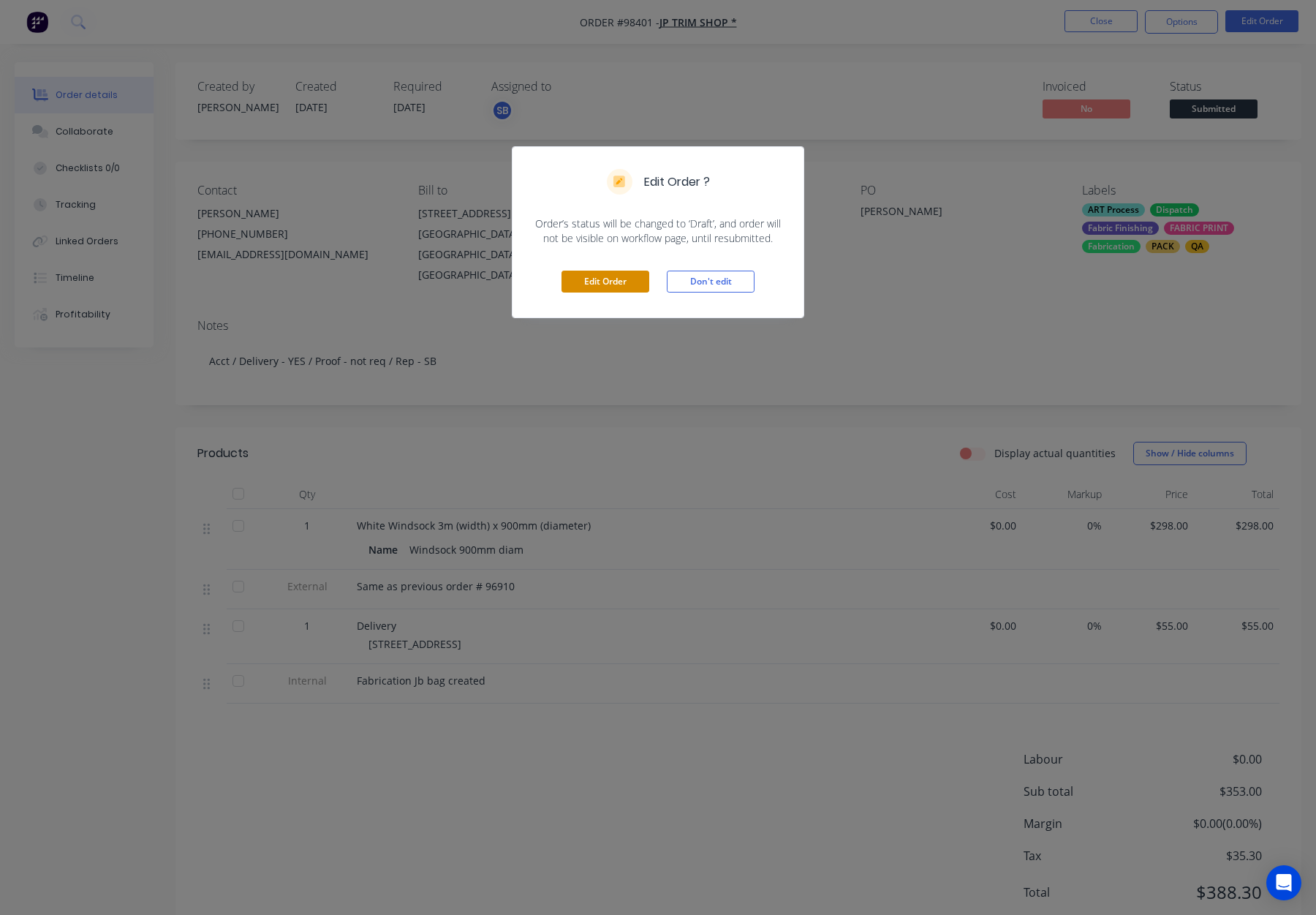
click at [622, 275] on button "Edit Order" at bounding box center [606, 281] width 88 height 22
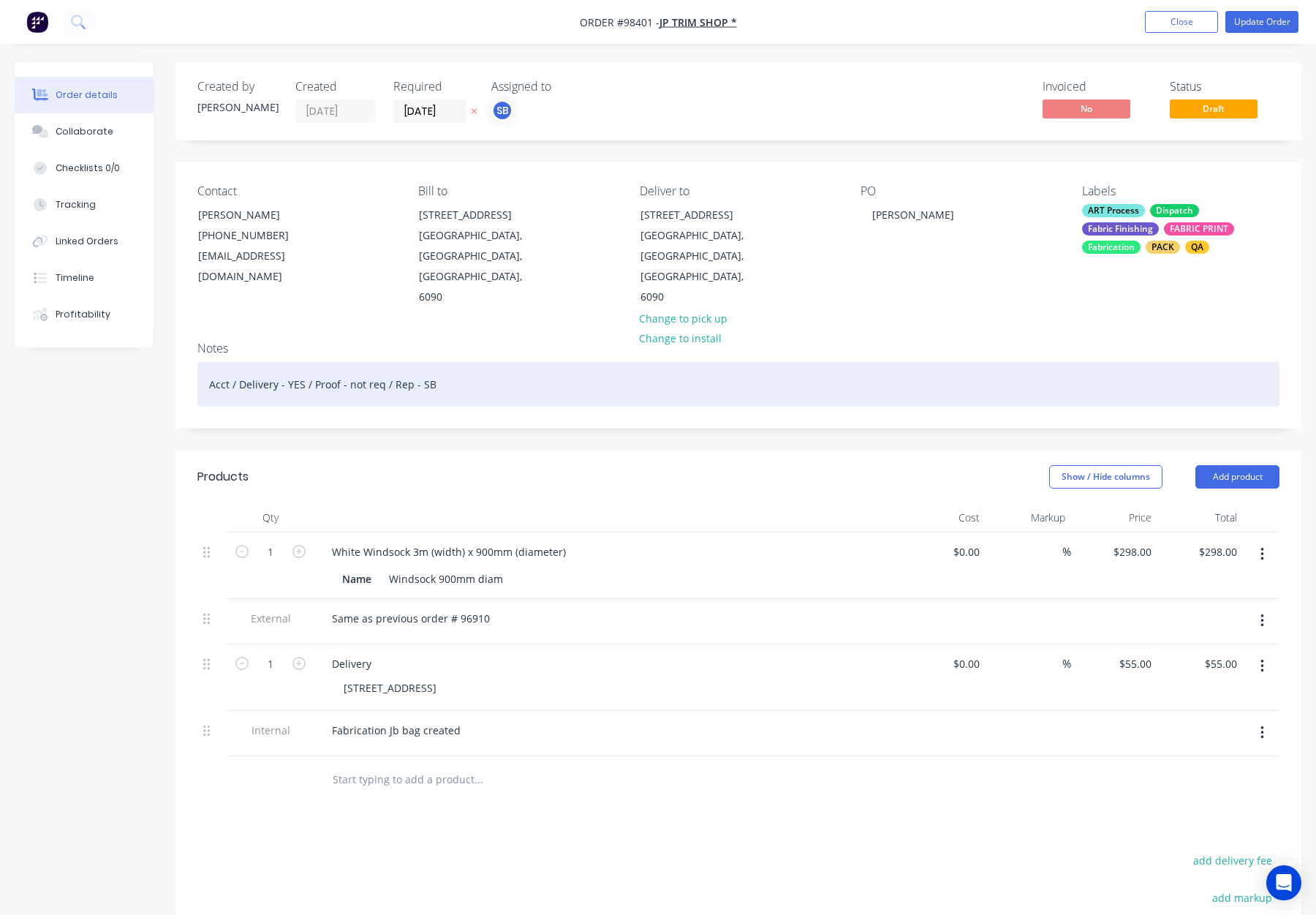
click at [445, 367] on div "Acct / Delivery - YES / Proof - not req / Rep - SB" at bounding box center [738, 384] width 1082 height 45
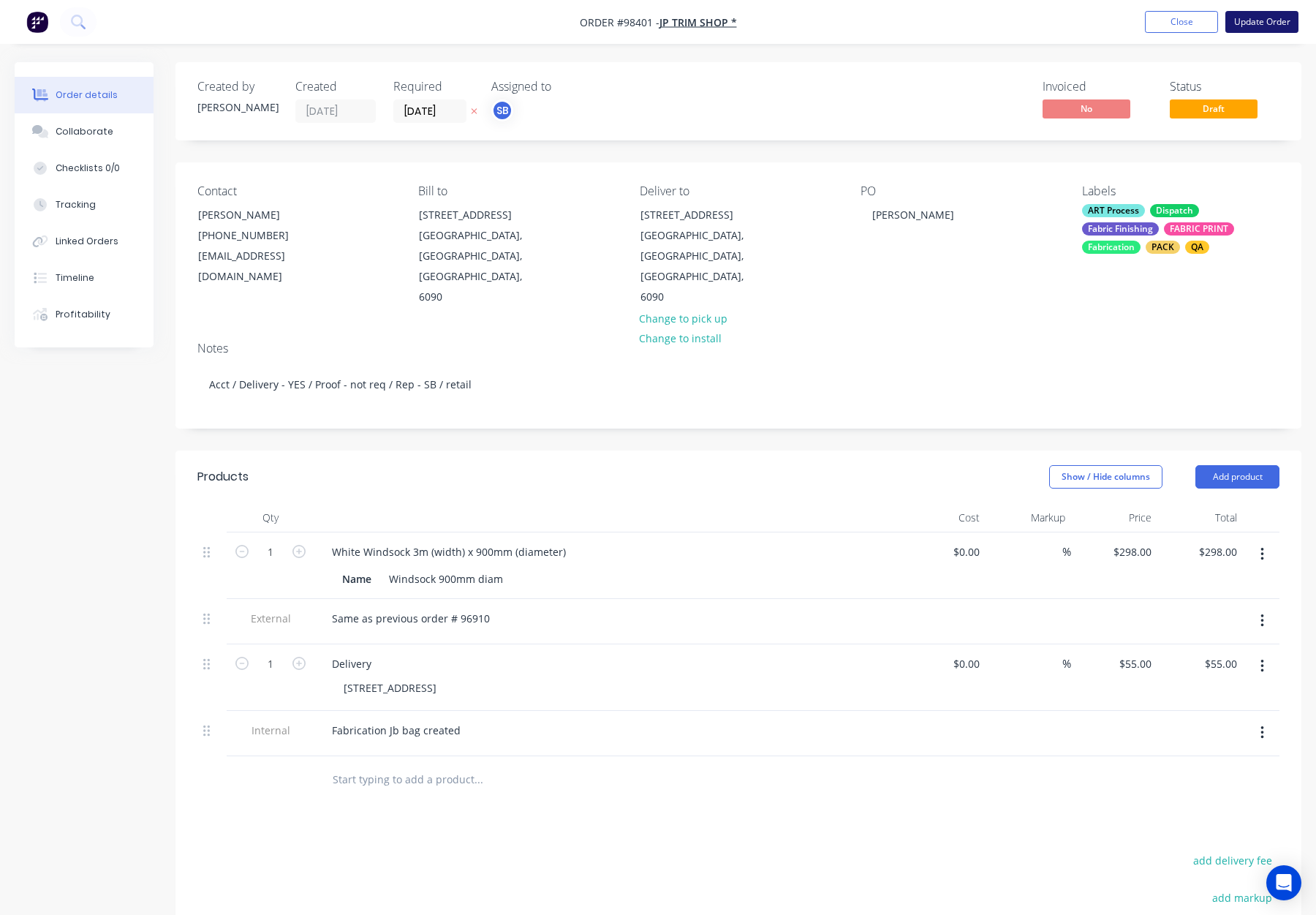
click at [1269, 21] on button "Update Order" at bounding box center [1262, 21] width 73 height 22
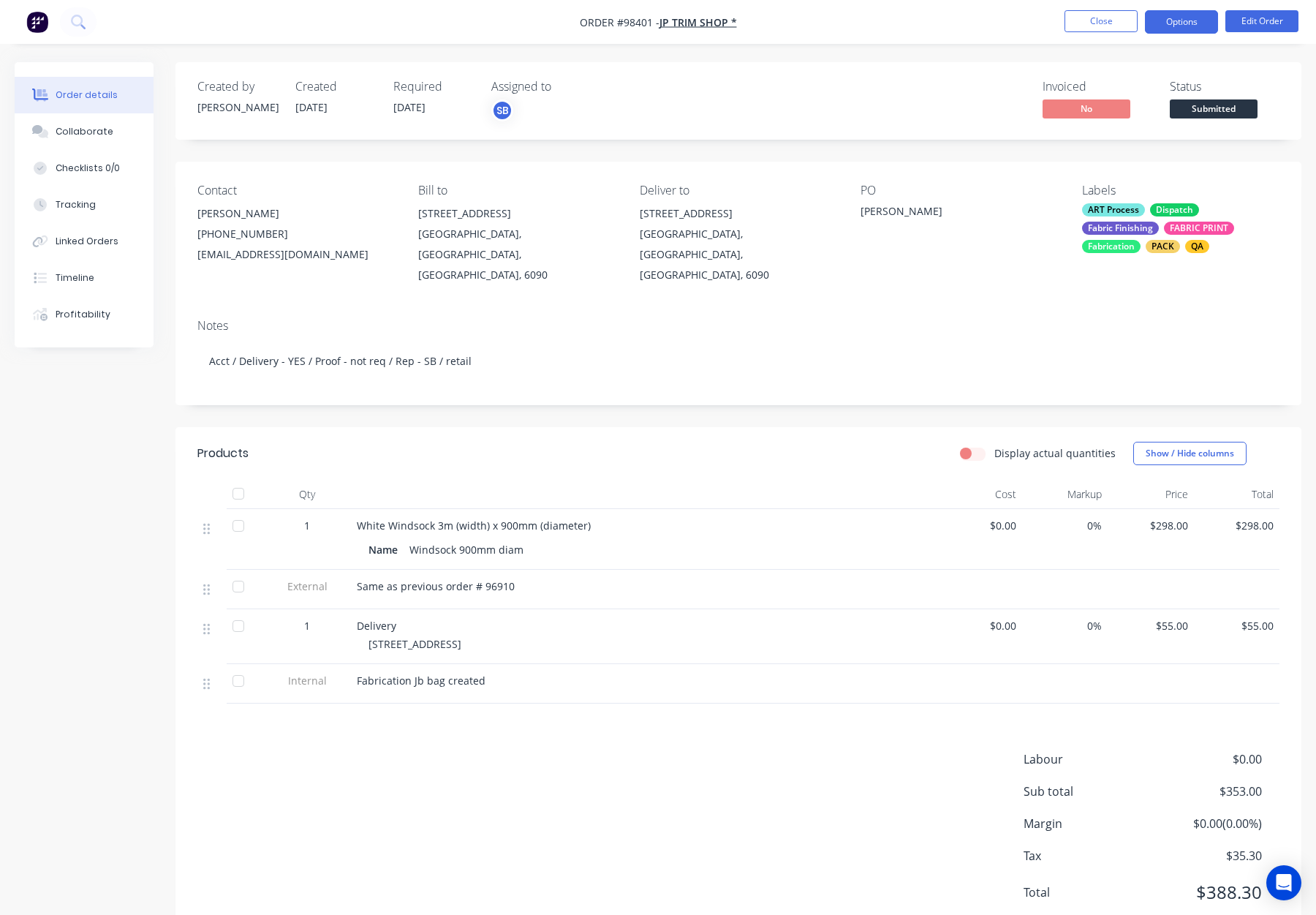
click at [1176, 23] on button "Options" at bounding box center [1182, 22] width 73 height 24
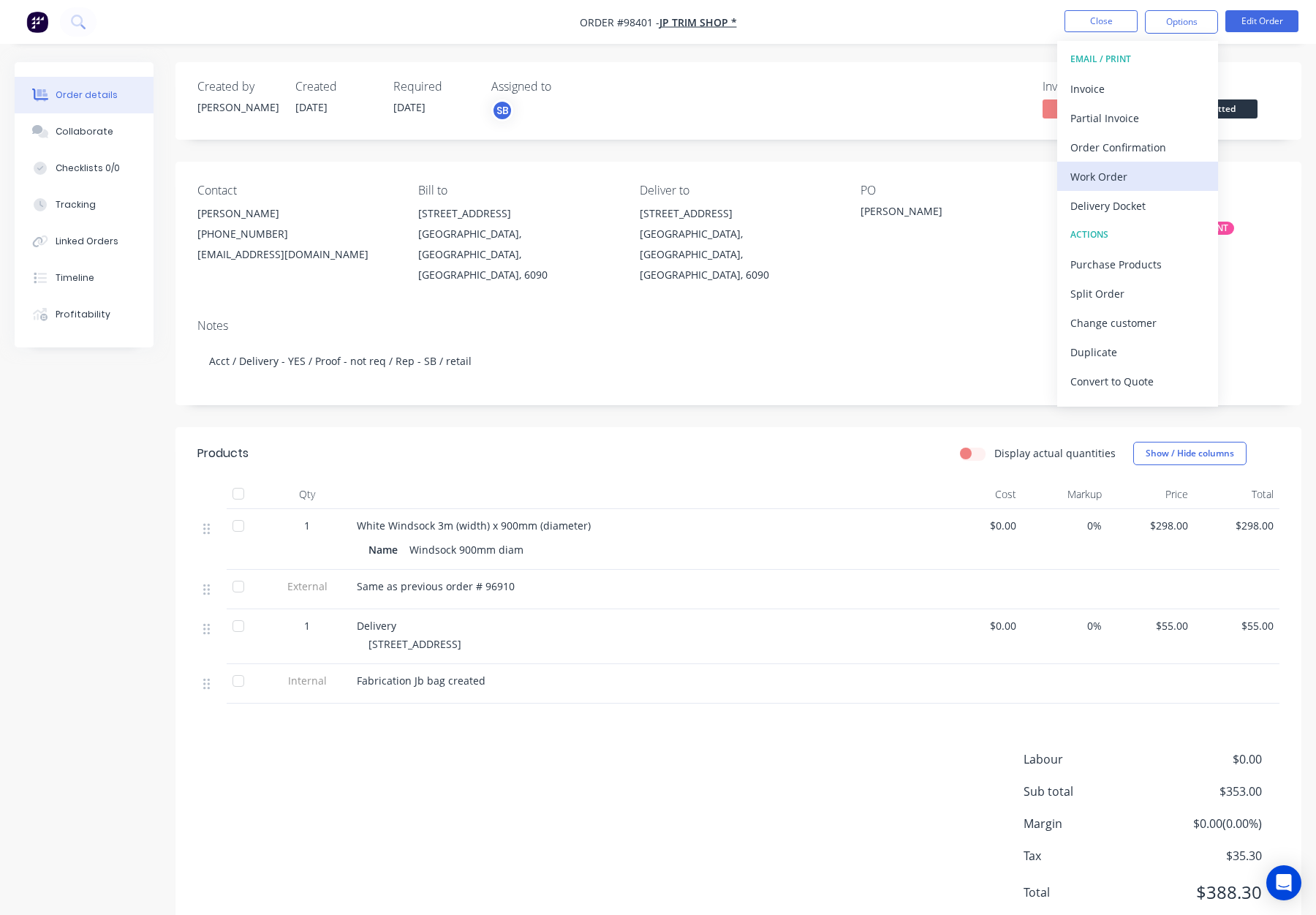
click at [1132, 176] on div "Work Order" at bounding box center [1138, 177] width 134 height 21
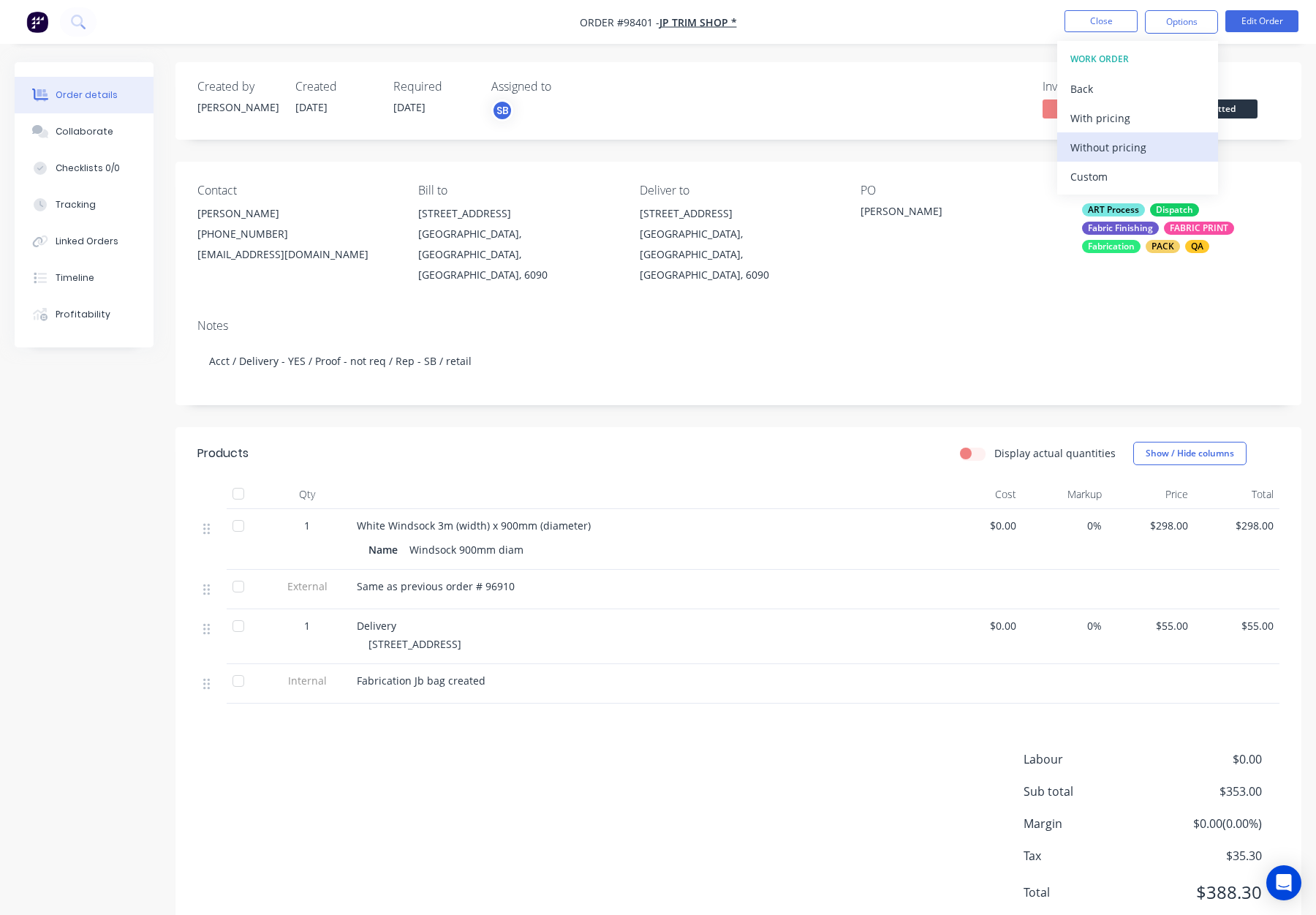
click at [1134, 152] on div "Without pricing" at bounding box center [1138, 147] width 134 height 21
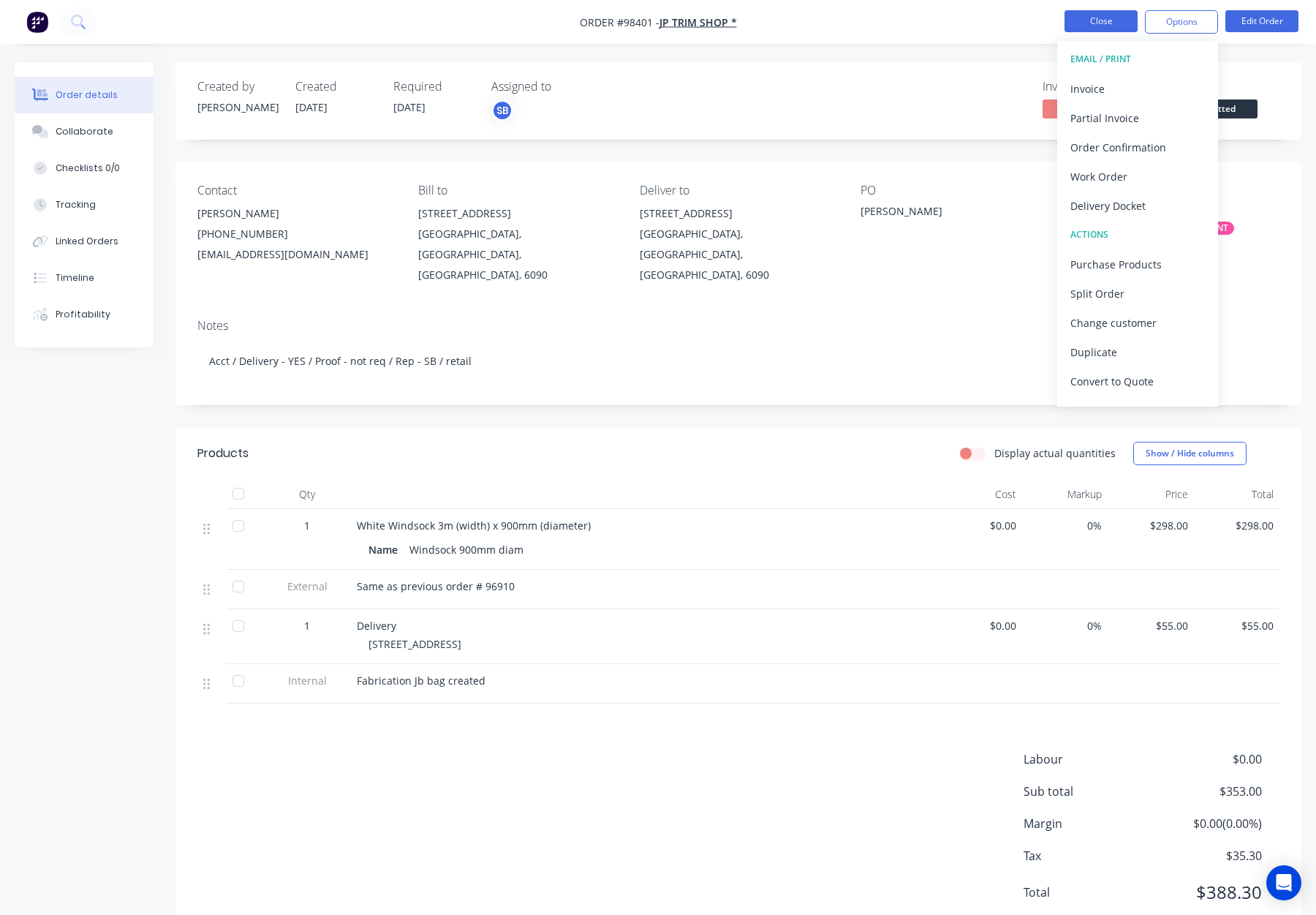
click at [1086, 22] on button "Close" at bounding box center [1101, 21] width 73 height 22
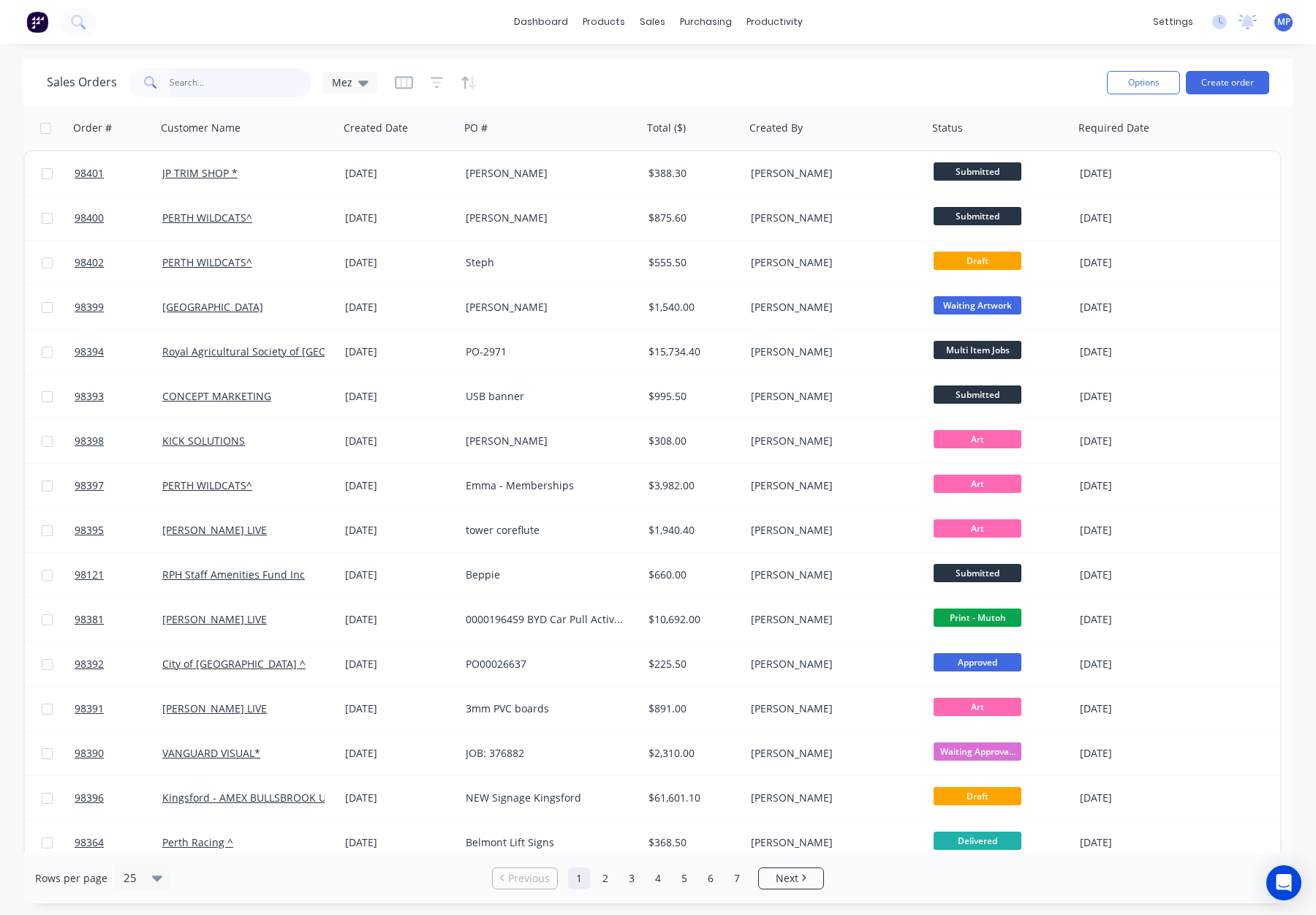
click at [233, 86] on input "text" at bounding box center [240, 83] width 143 height 29
type input "98321"
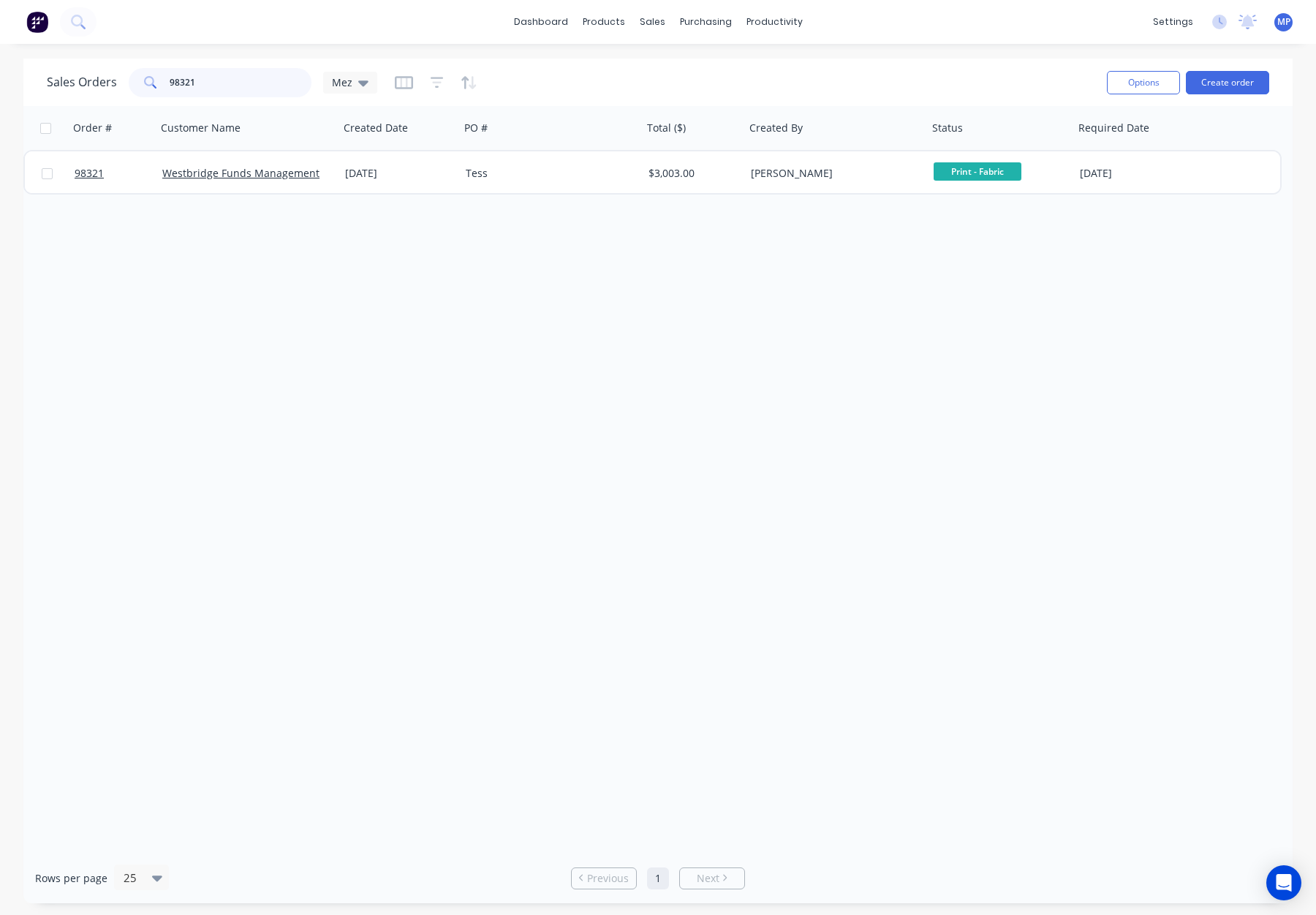
drag, startPoint x: 209, startPoint y: 81, endPoint x: 107, endPoint y: 82, distance: 102.0
click at [106, 82] on div "Sales Orders 98321 Mez" at bounding box center [212, 83] width 331 height 29
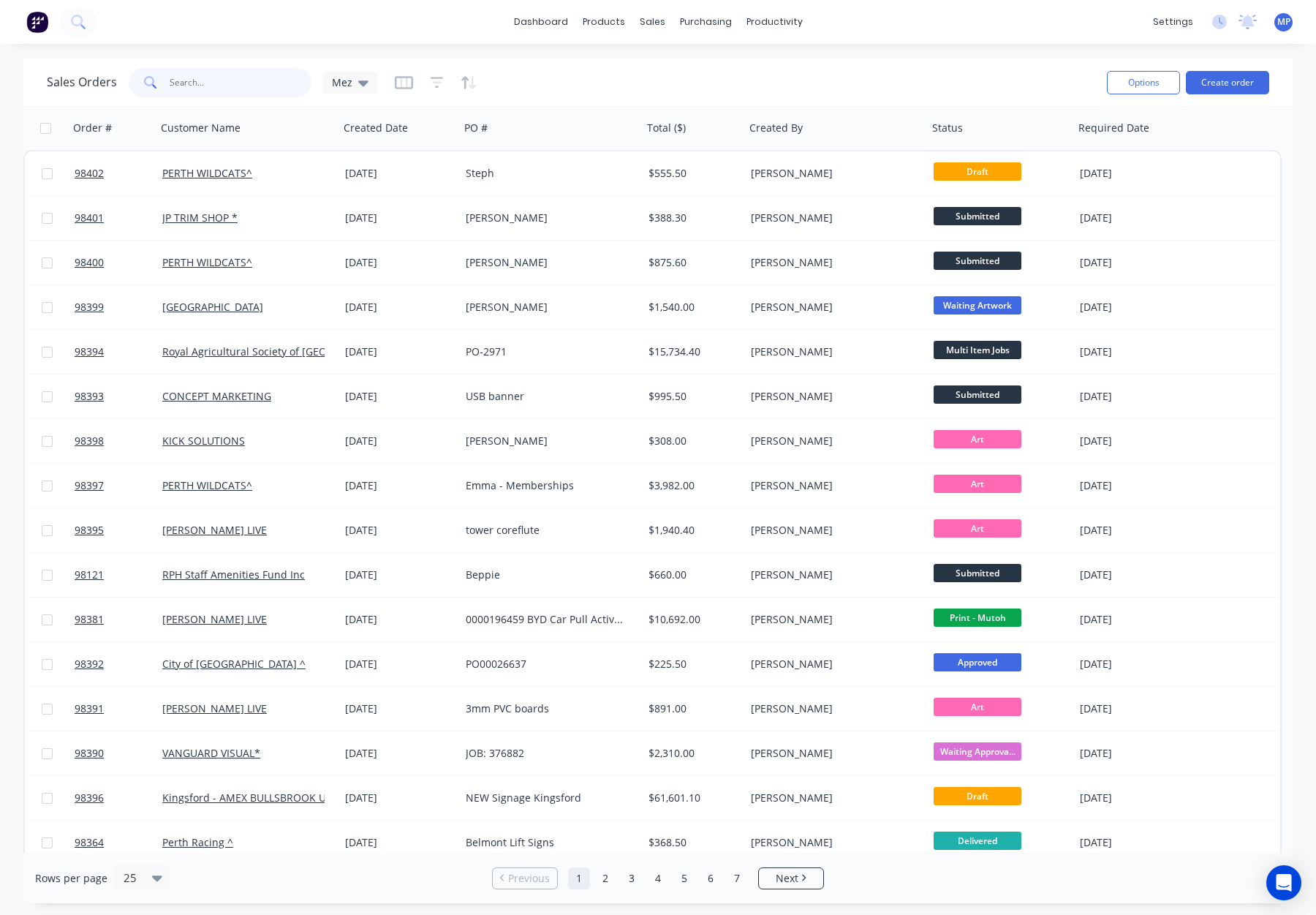
click at [203, 77] on input "text" at bounding box center [240, 83] width 143 height 29
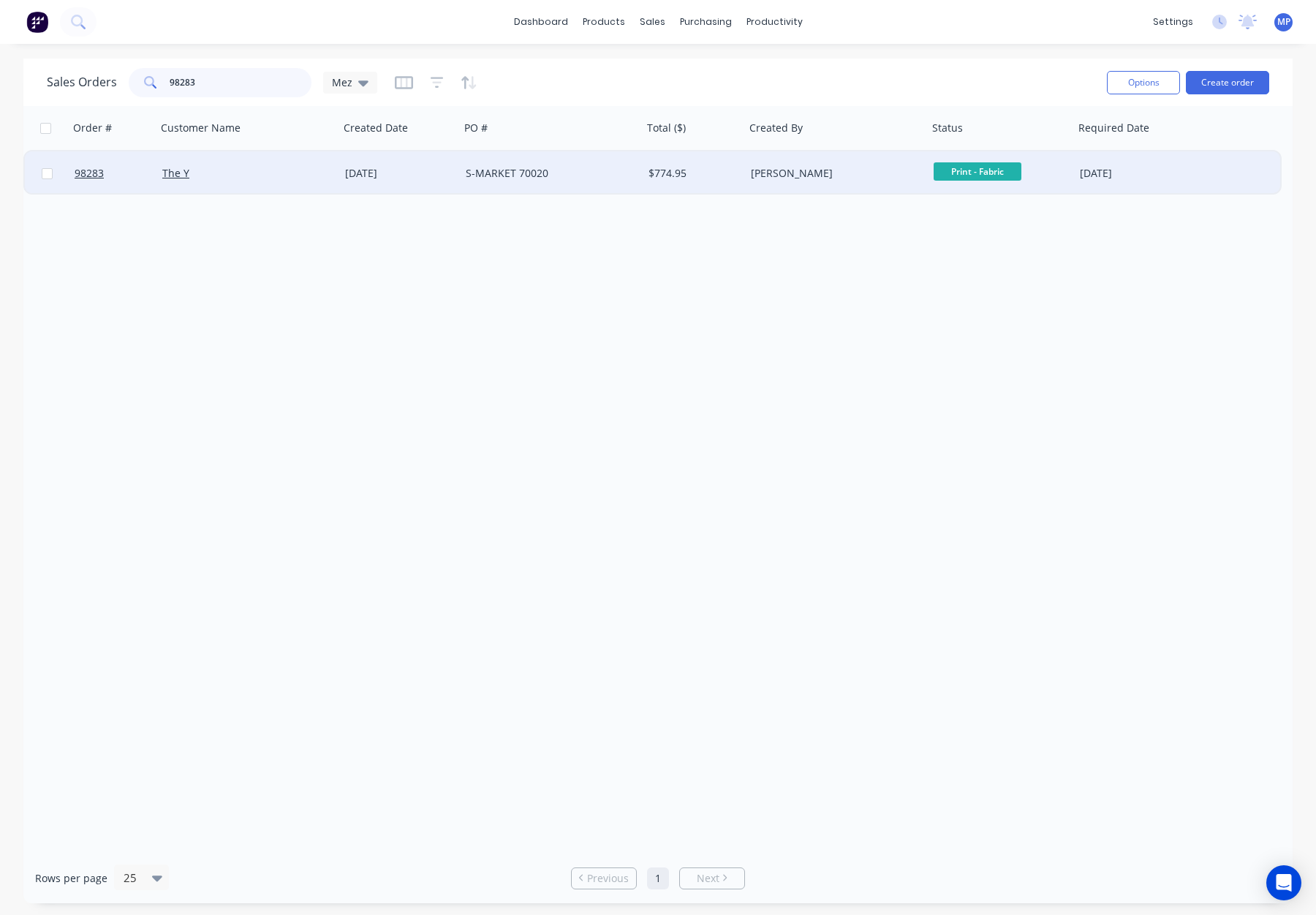
type input "98283"
click at [309, 173] on div "The Y" at bounding box center [243, 174] width 162 height 15
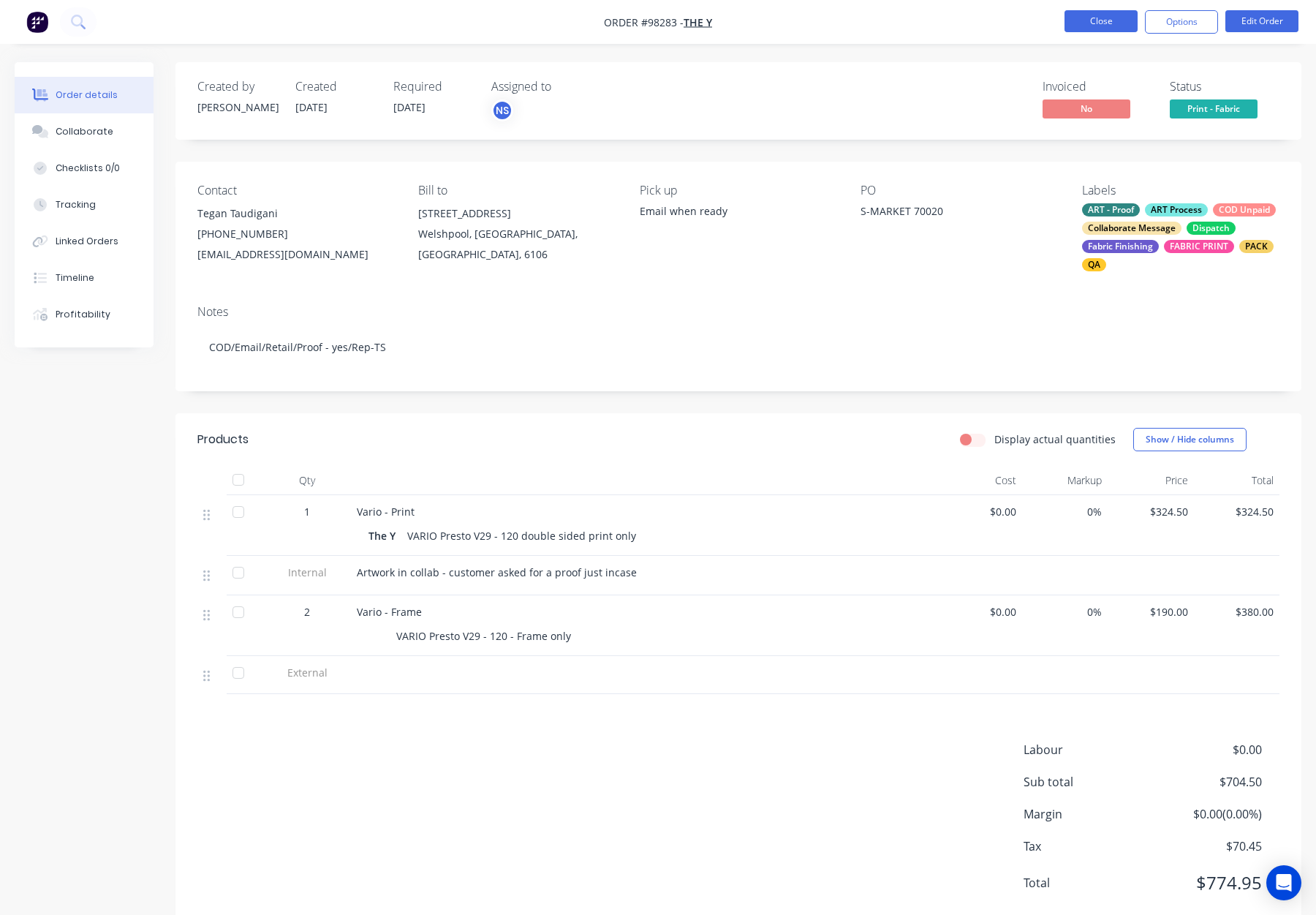
click at [1108, 16] on button "Close" at bounding box center [1101, 21] width 73 height 22
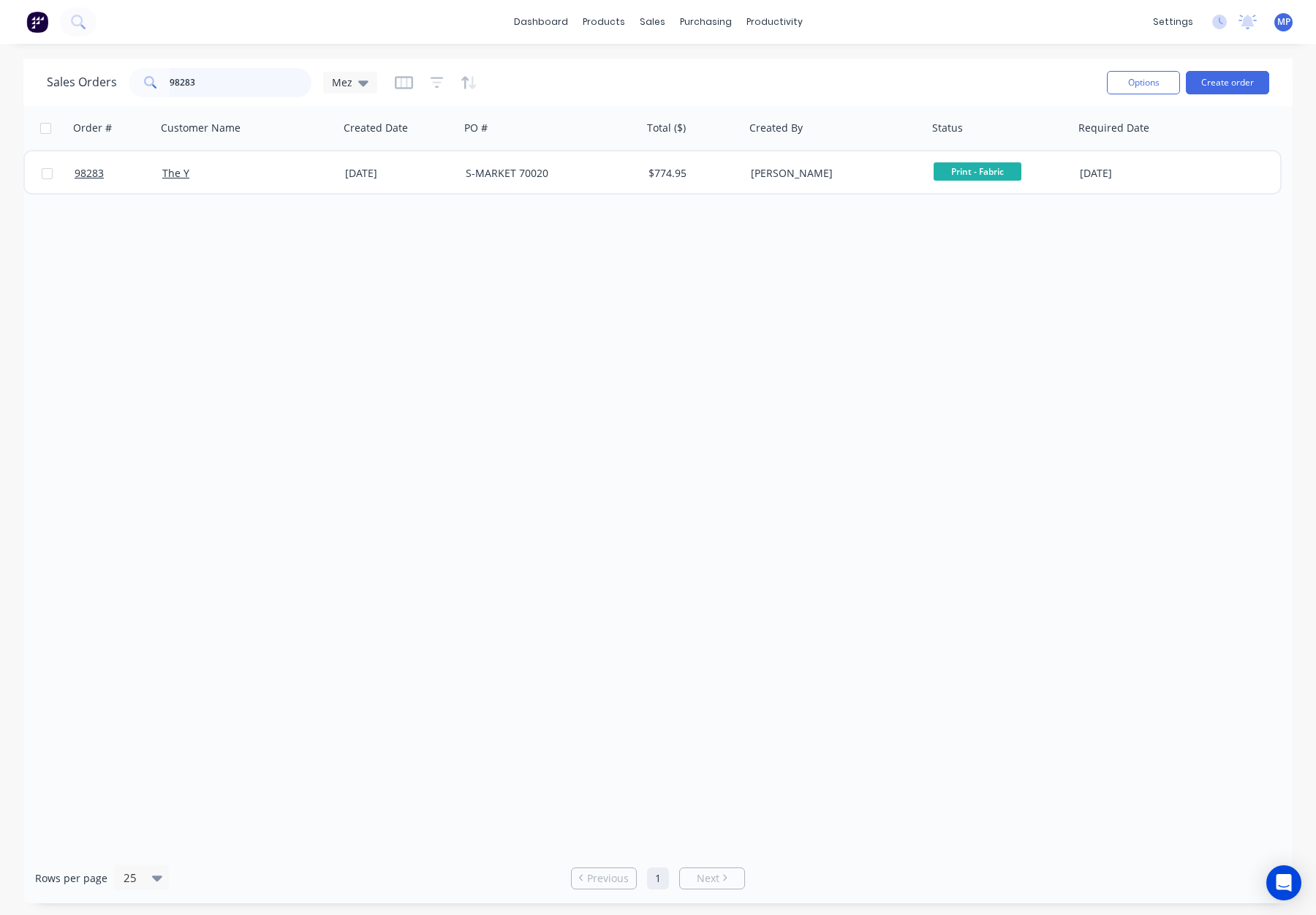
click at [233, 85] on input "98283" at bounding box center [240, 83] width 143 height 29
click at [146, 84] on div "98283" at bounding box center [220, 83] width 182 height 29
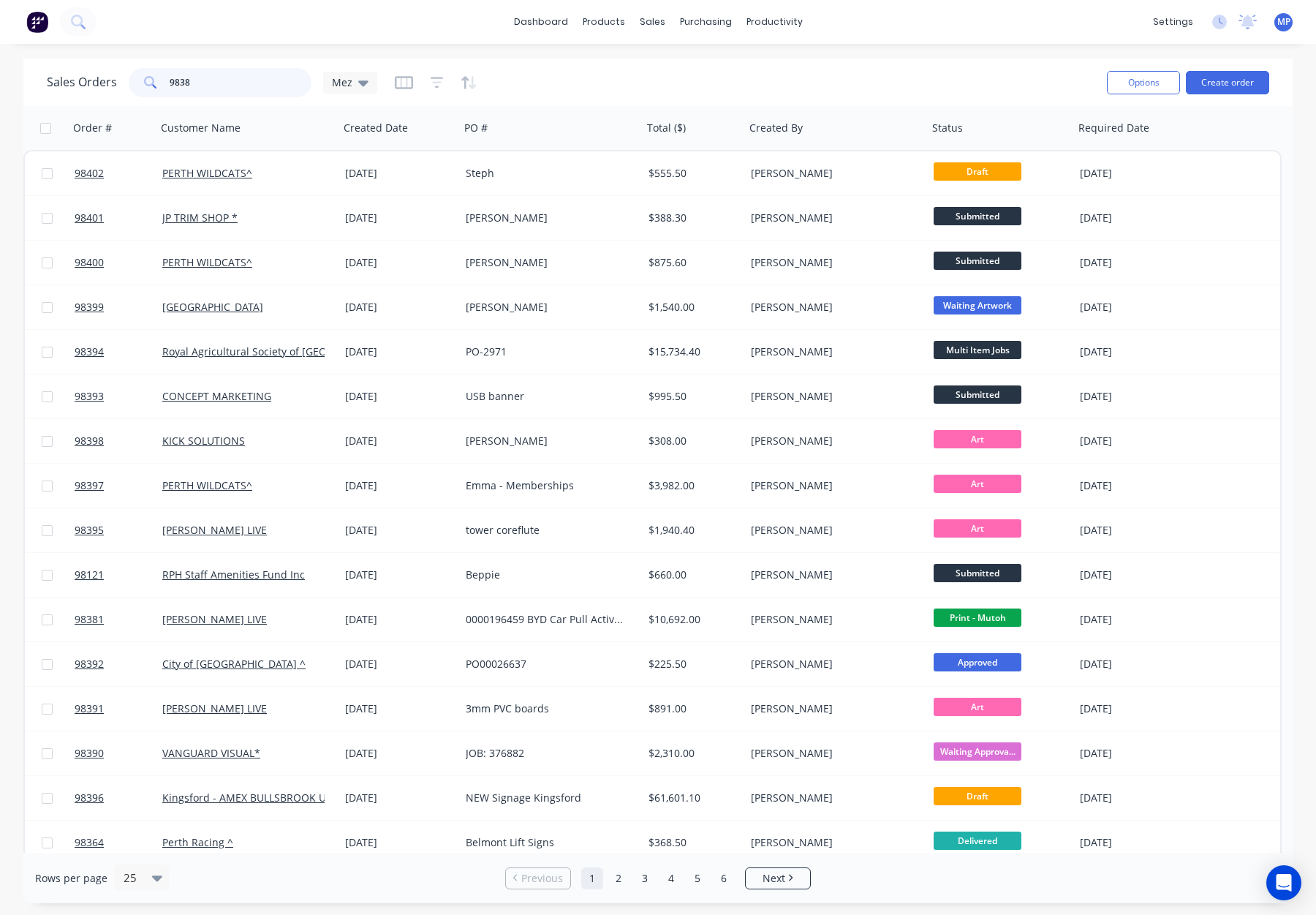
type input "98388"
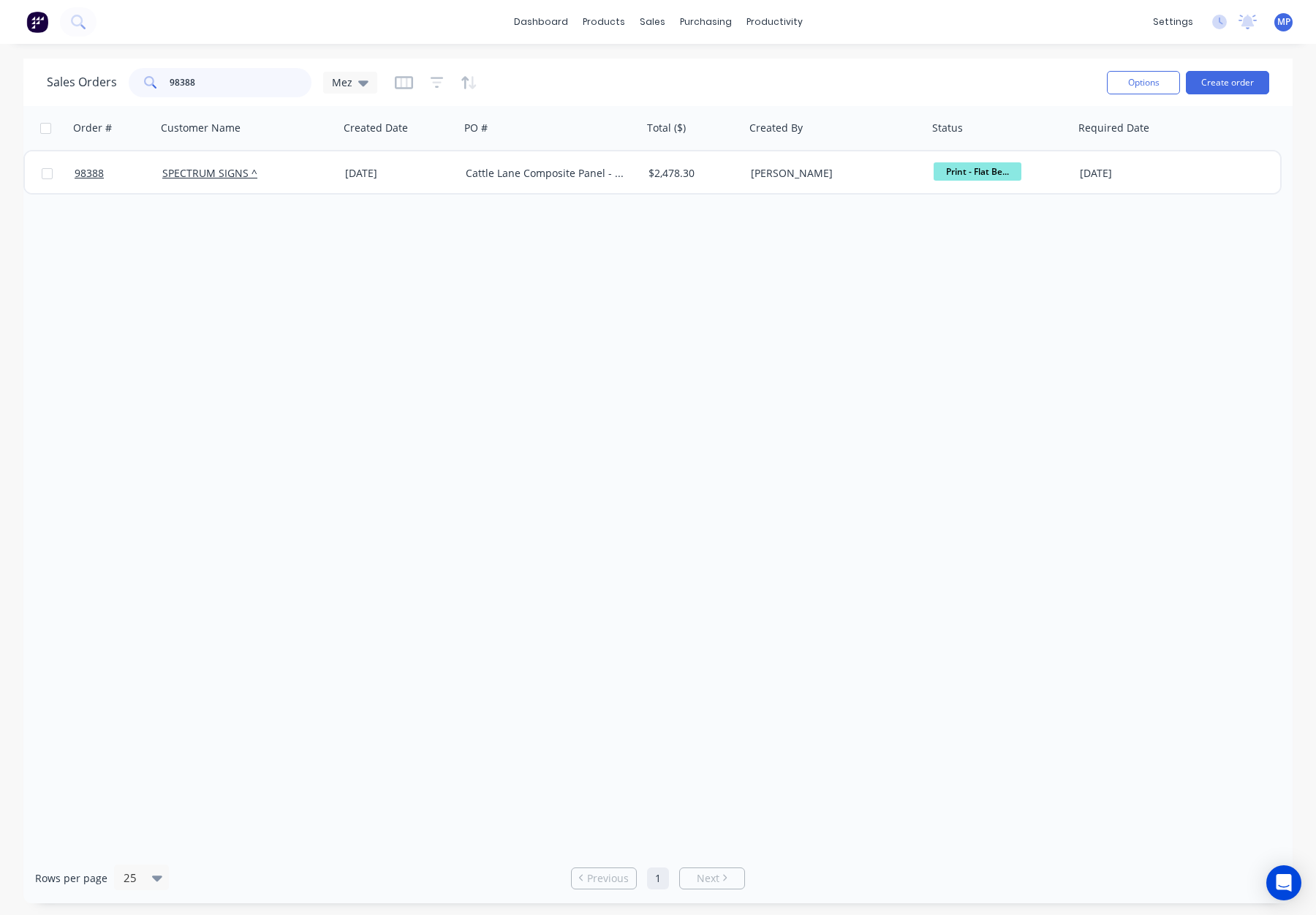
drag, startPoint x: 243, startPoint y: 84, endPoint x: 164, endPoint y: 81, distance: 79.1
click at [162, 81] on div "98388" at bounding box center [220, 83] width 182 height 29
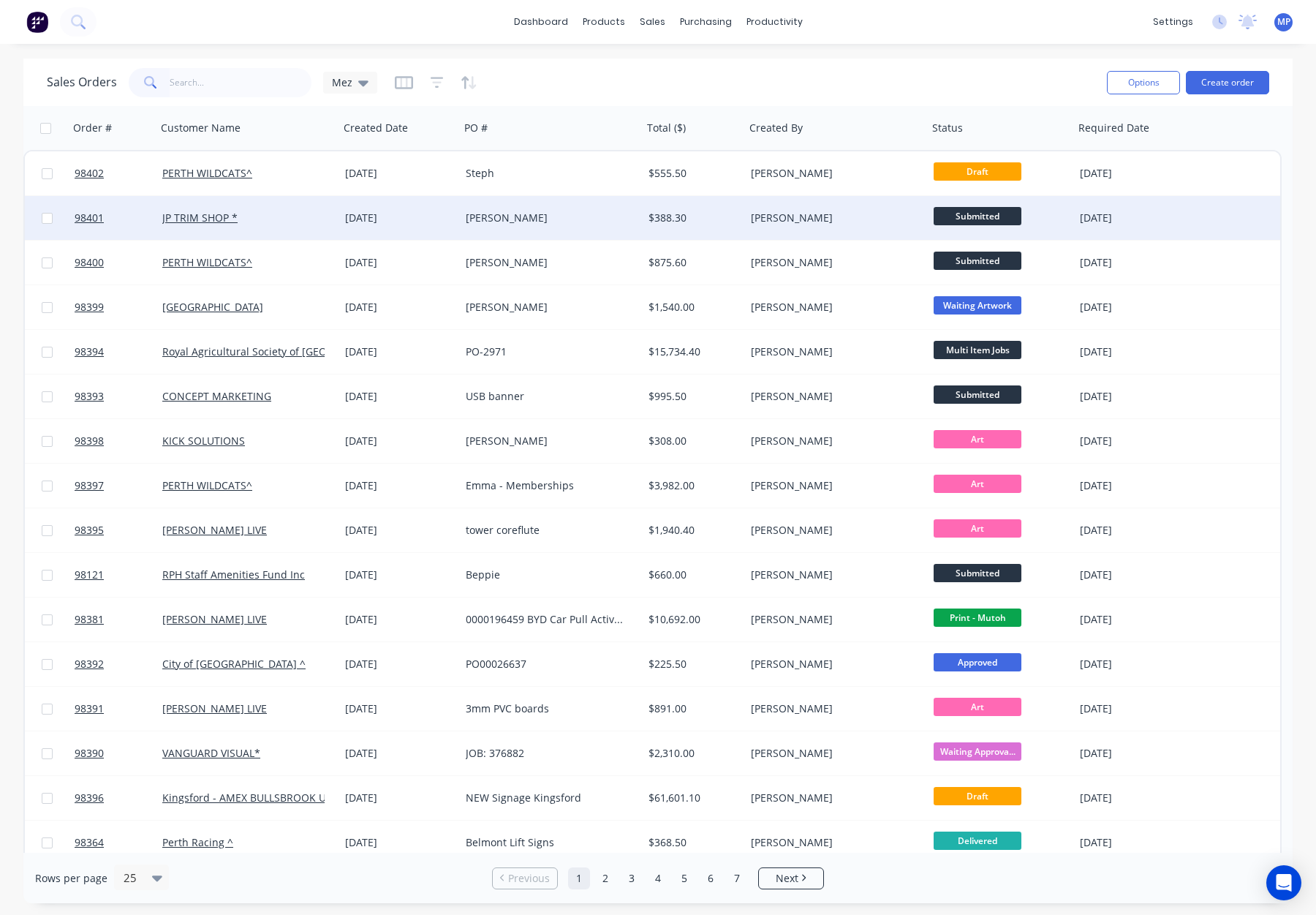
click at [290, 219] on div "JP TRIM SHOP *" at bounding box center [243, 218] width 162 height 15
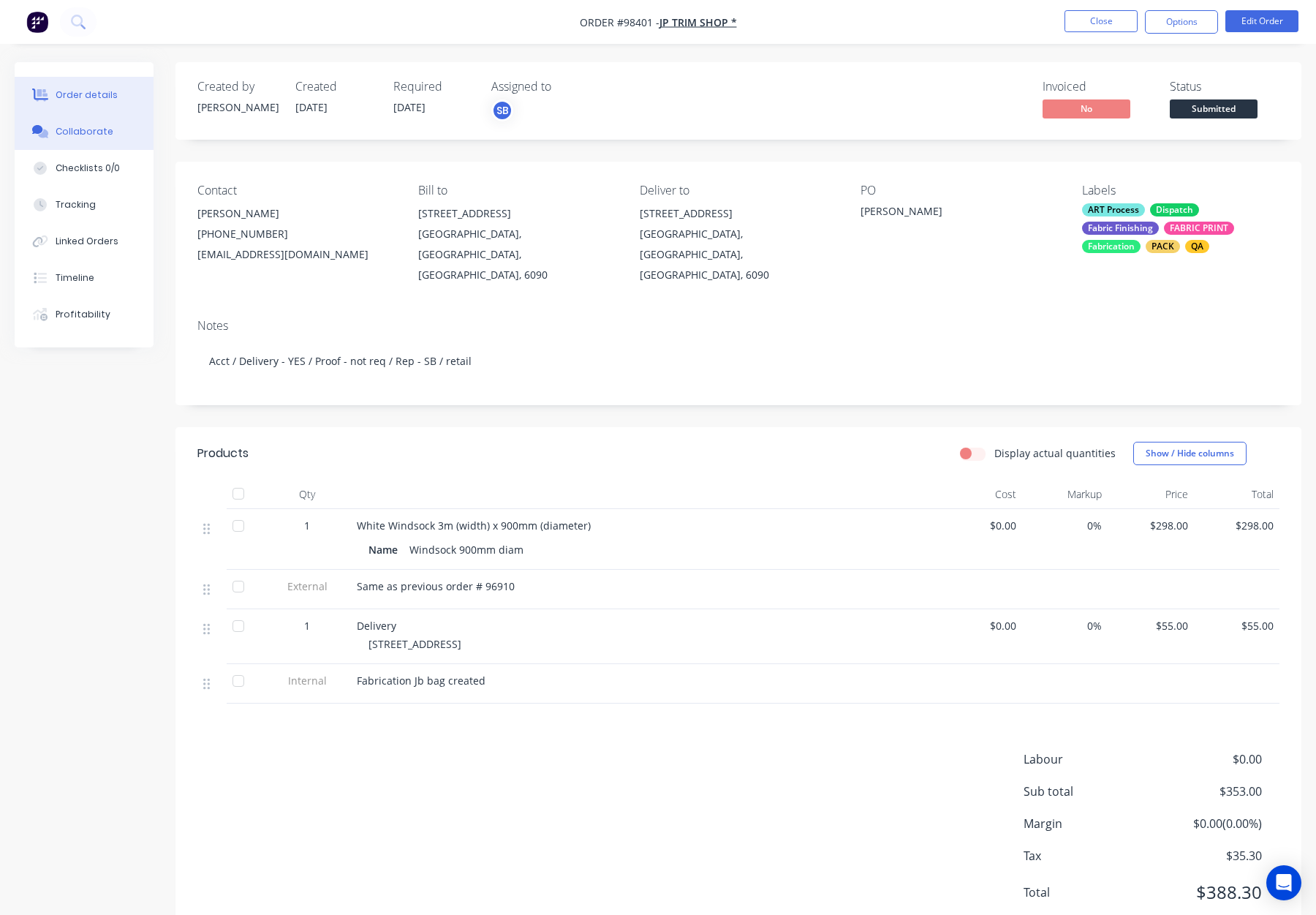
drag, startPoint x: 112, startPoint y: 128, endPoint x: 125, endPoint y: 131, distance: 13.3
click at [112, 128] on button "Collaborate" at bounding box center [84, 131] width 139 height 37
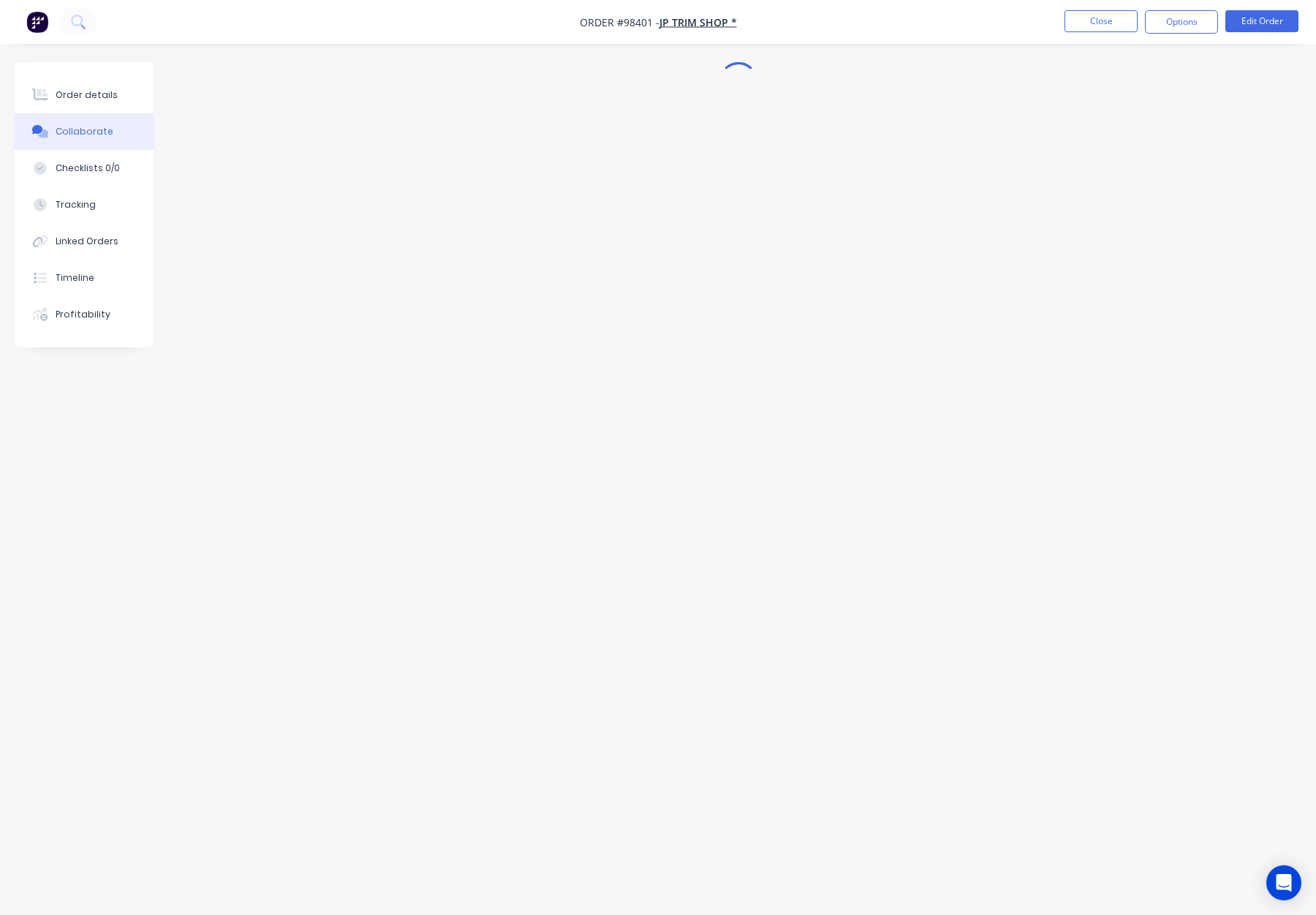
click at [630, 478] on div at bounding box center [658, 429] width 1287 height 735
click at [80, 158] on button "Checklists 0/0" at bounding box center [84, 168] width 139 height 37
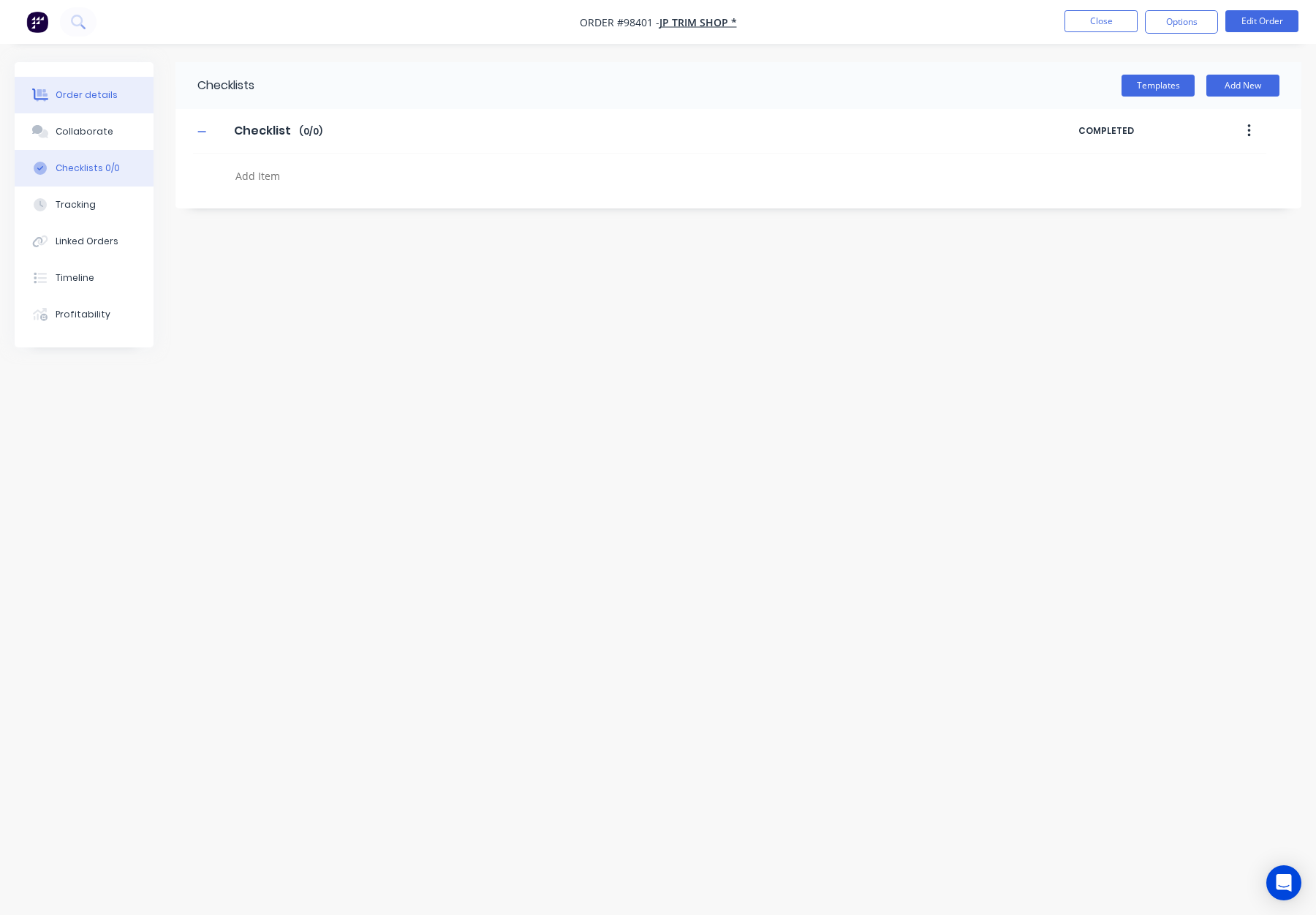
click at [81, 103] on button "Order details" at bounding box center [84, 95] width 139 height 37
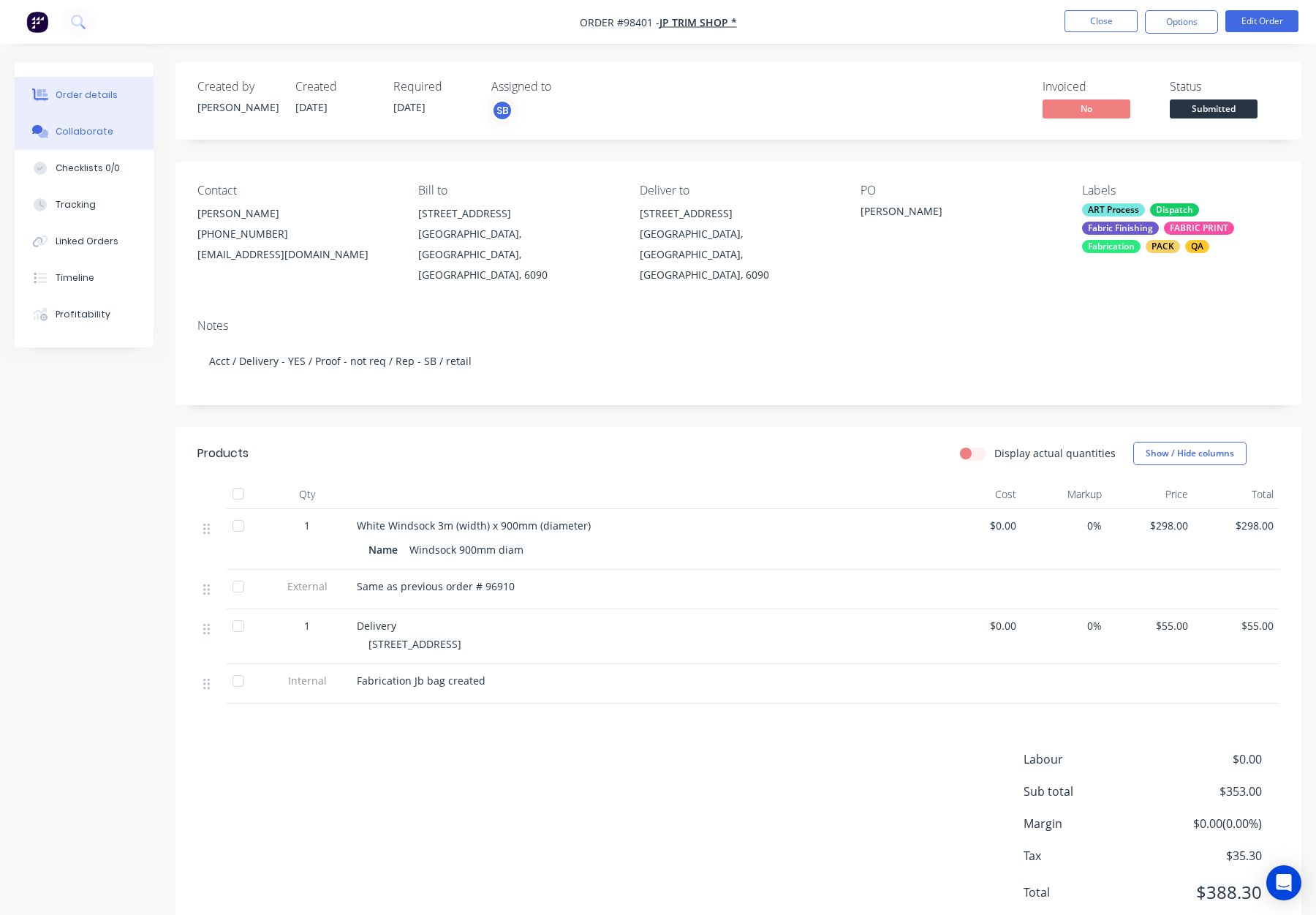
click at [87, 130] on div "Collaborate" at bounding box center [84, 132] width 58 height 13
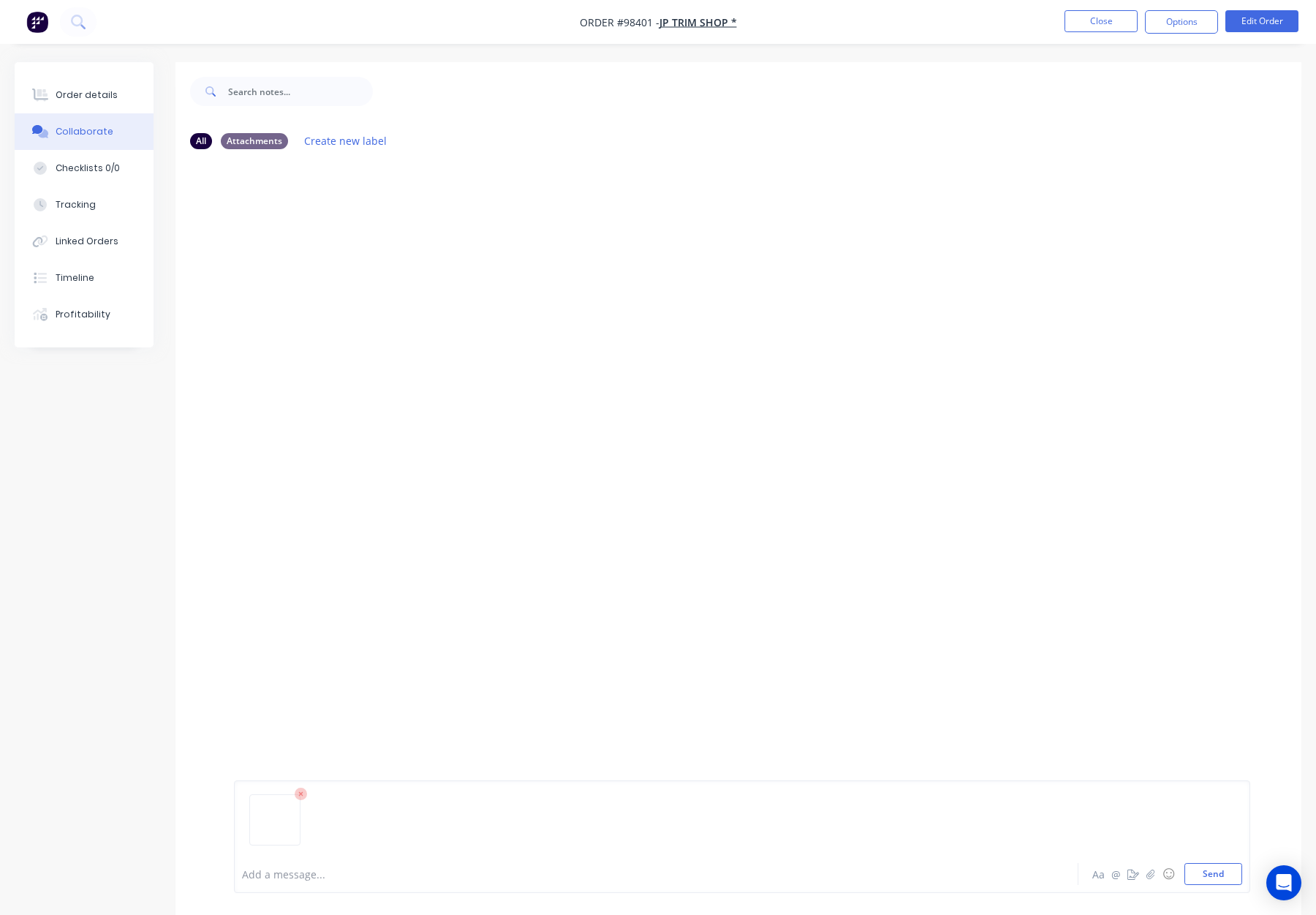
click at [296, 862] on div at bounding box center [742, 826] width 1000 height 75
click at [293, 869] on div at bounding box center [617, 874] width 749 height 15
click at [107, 85] on button "Order details" at bounding box center [84, 95] width 139 height 37
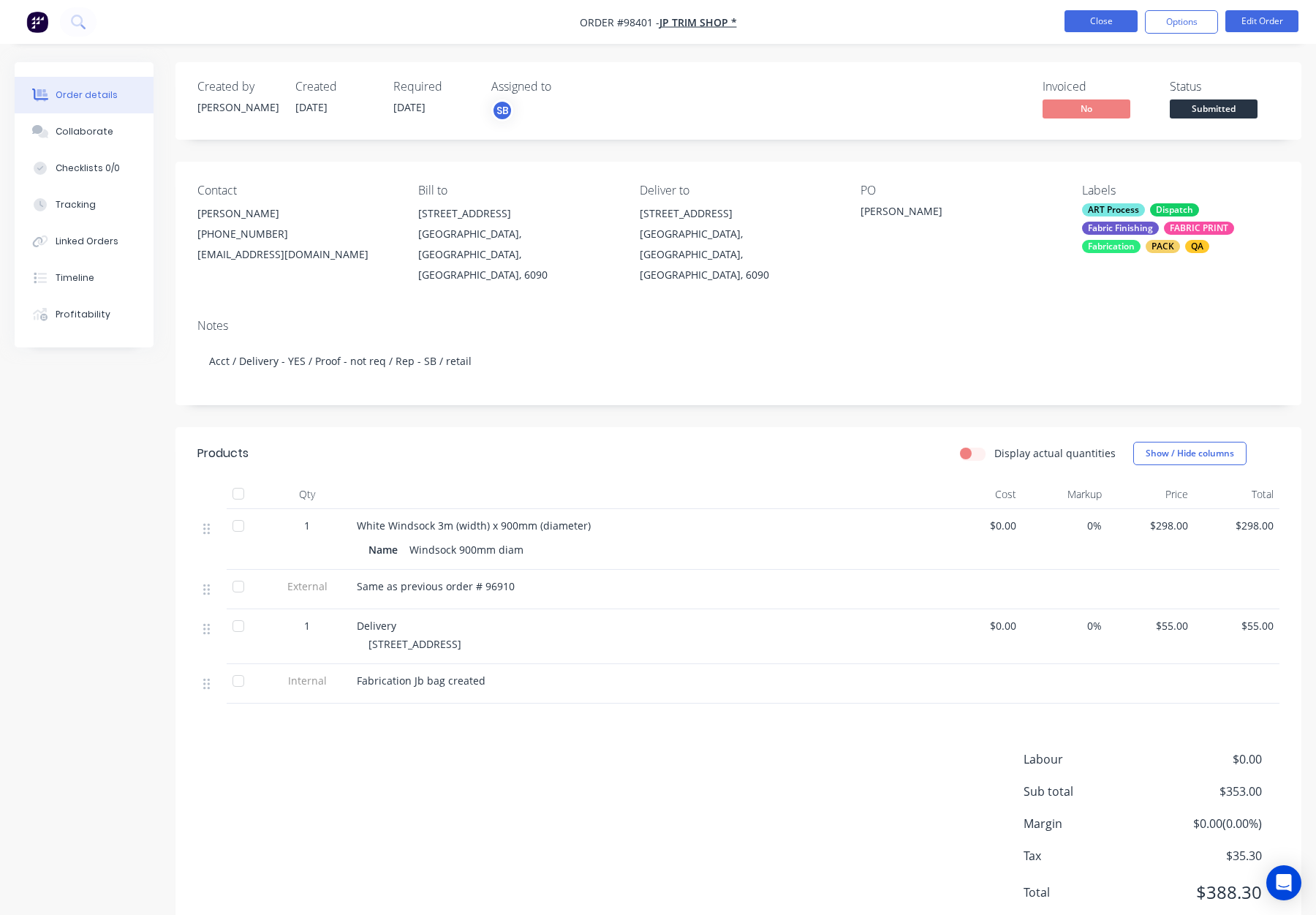
click at [1108, 20] on button "Close" at bounding box center [1101, 21] width 73 height 22
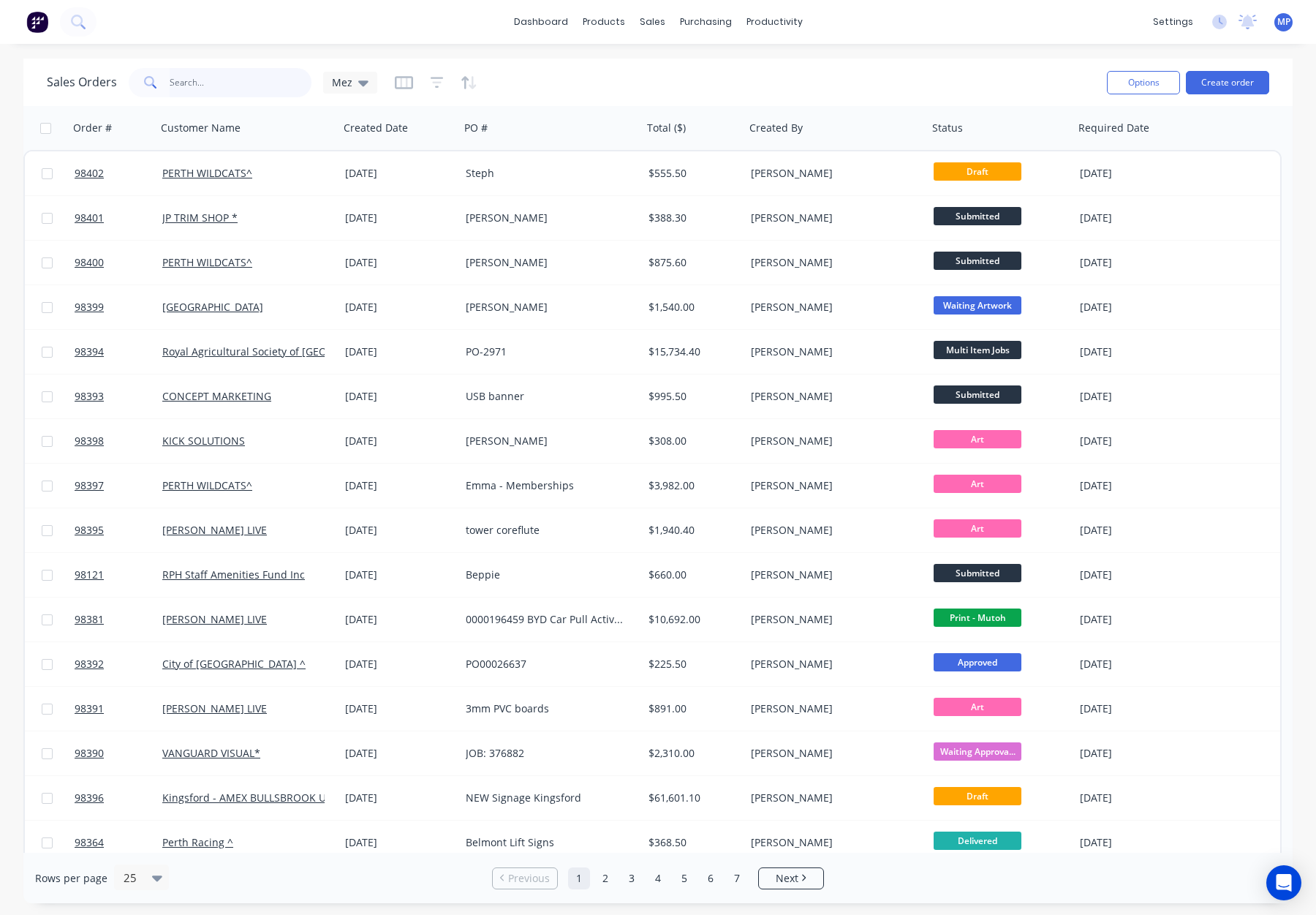
click at [204, 82] on input "text" at bounding box center [240, 83] width 143 height 29
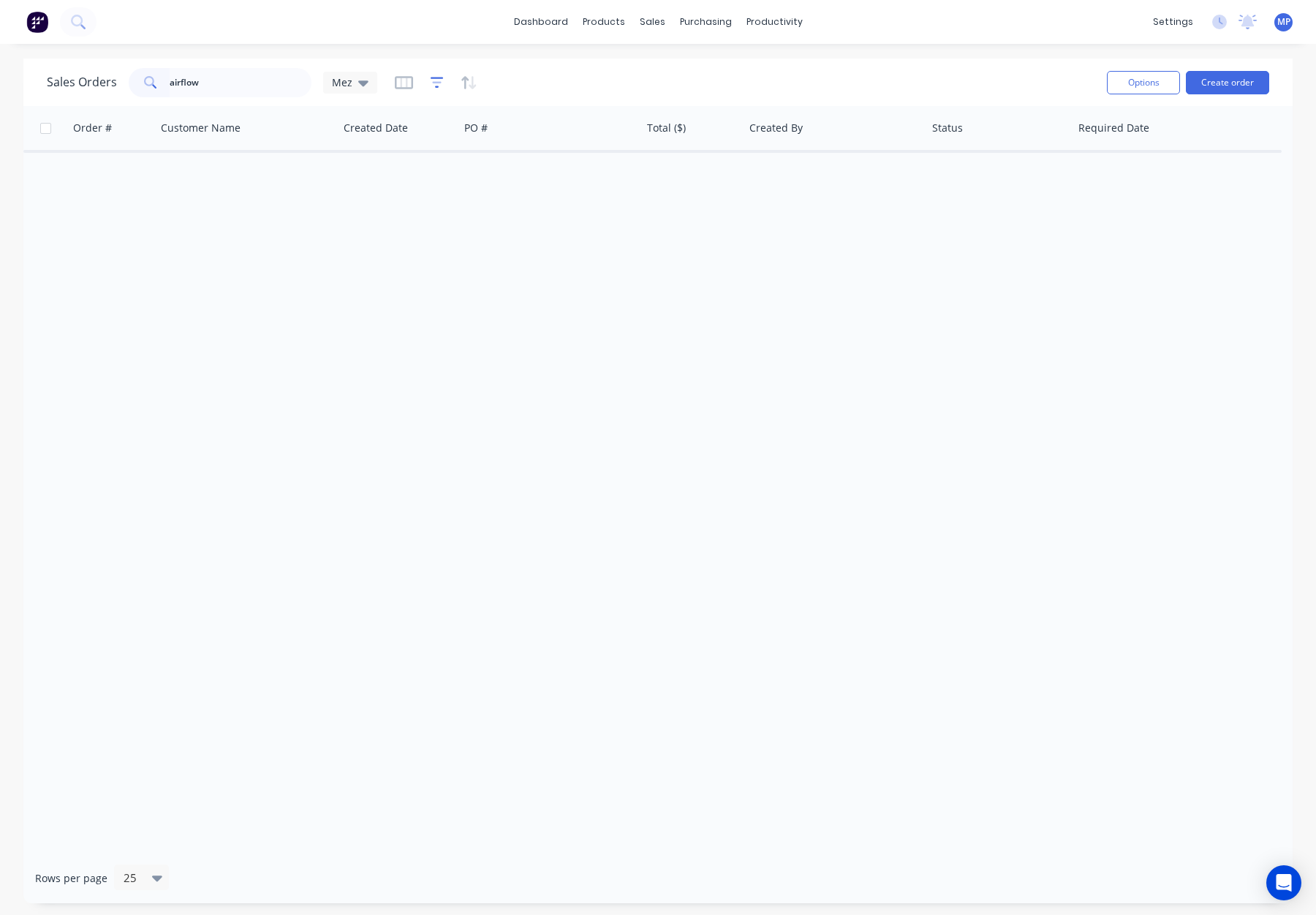
click at [436, 81] on icon "button" at bounding box center [437, 82] width 10 height 2
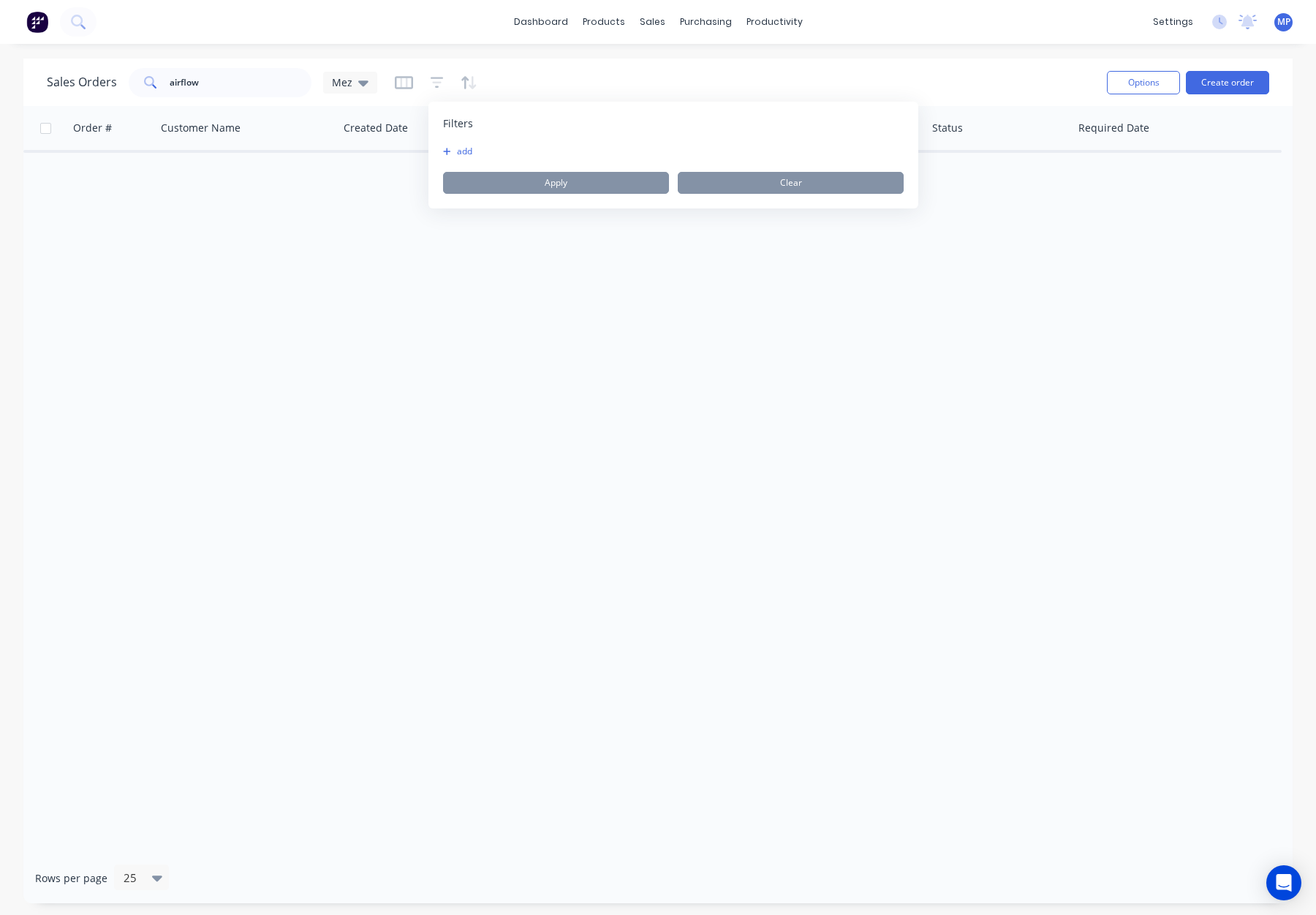
click at [453, 154] on button "add" at bounding box center [461, 152] width 37 height 11
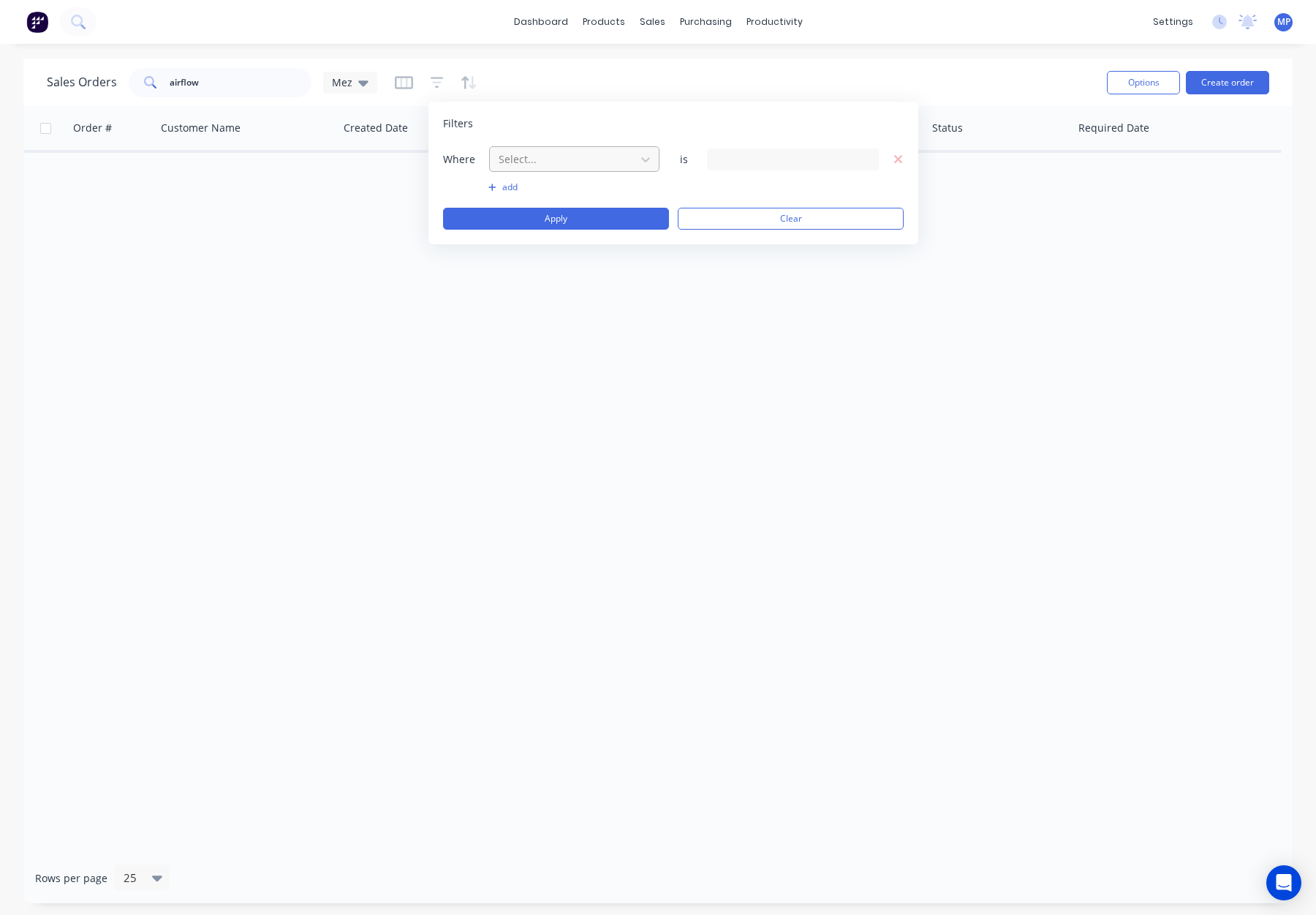
click at [551, 156] on div at bounding box center [563, 159] width 131 height 18
click at [579, 379] on div "Status" at bounding box center [574, 381] width 170 height 27
click at [719, 147] on div "Where Status is 28 Status selected" at bounding box center [673, 159] width 461 height 27
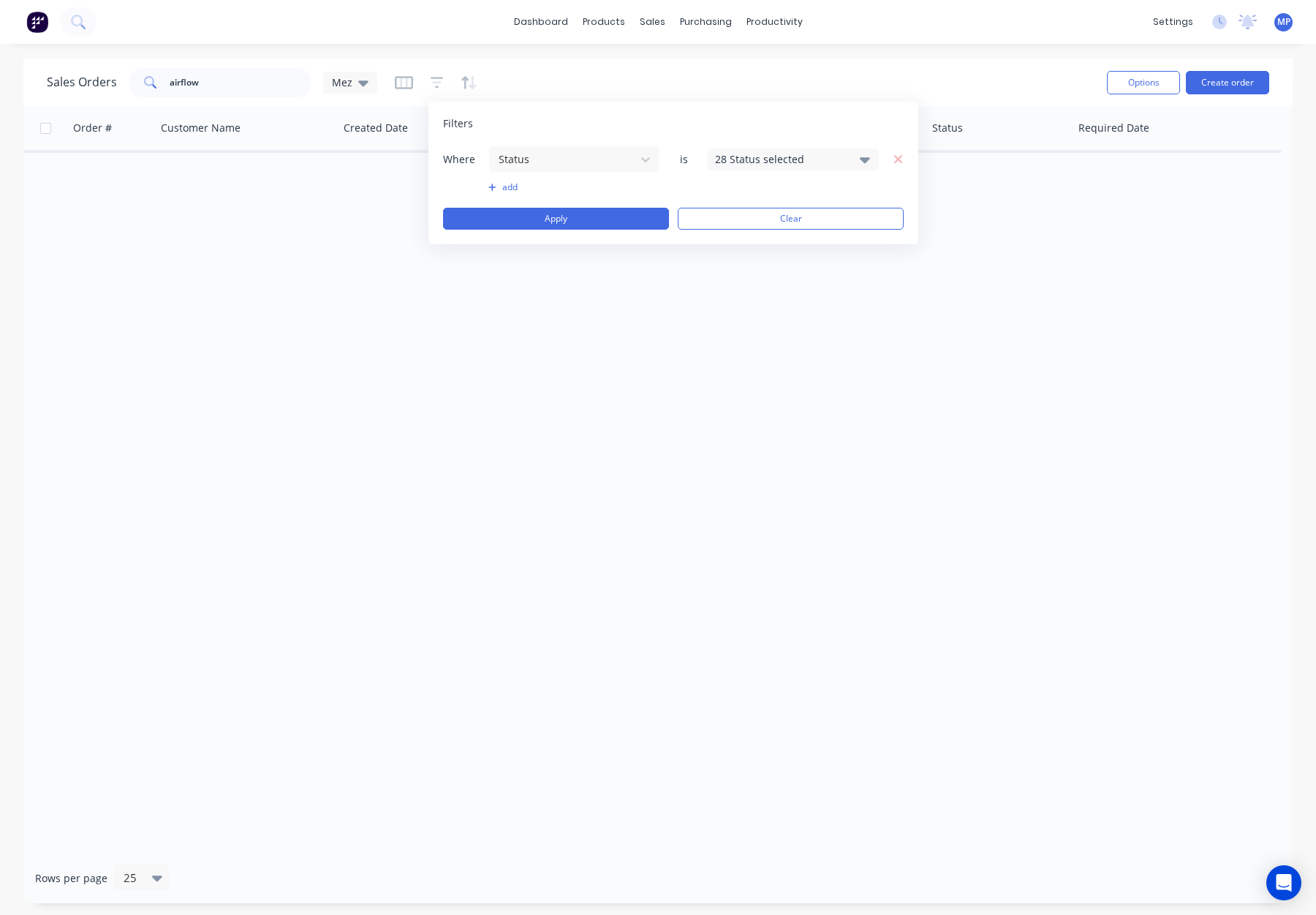
click at [731, 161] on div "28 Status selected" at bounding box center [781, 159] width 133 height 15
click at [785, 276] on div "Archived" at bounding box center [840, 269] width 176 height 15
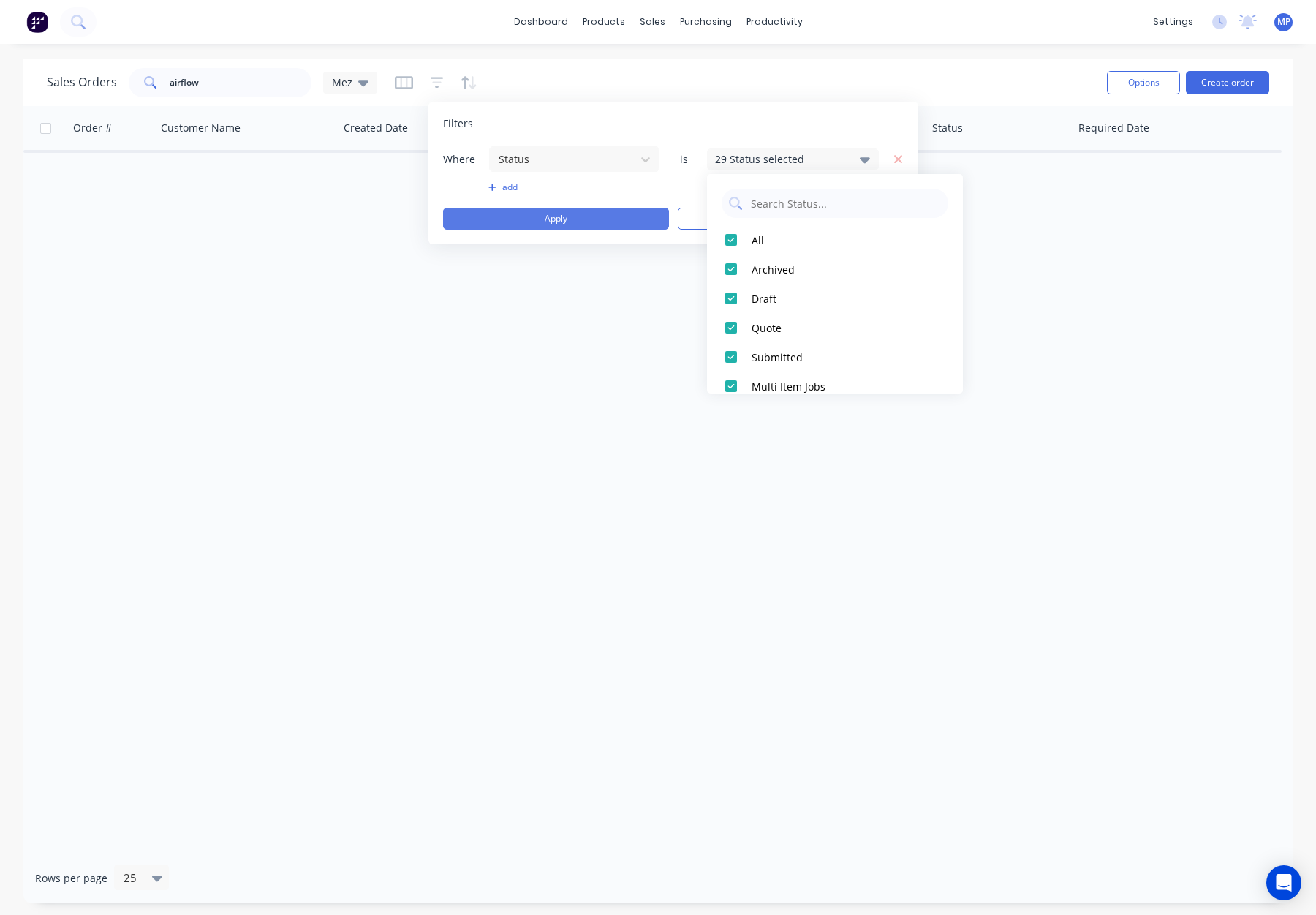
click at [568, 223] on button "Apply" at bounding box center [555, 218] width 226 height 22
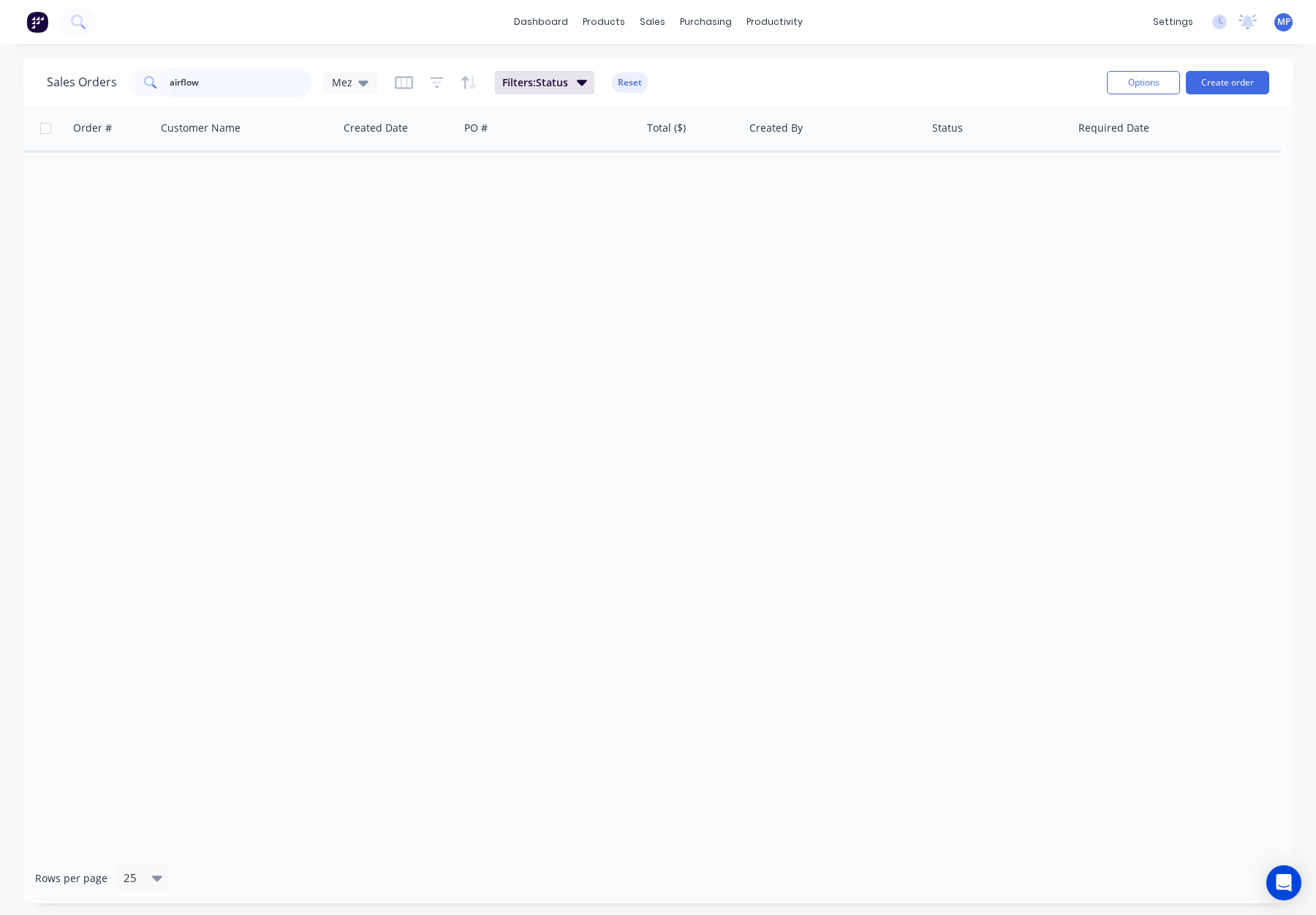
click at [179, 82] on input "airflow" at bounding box center [240, 83] width 143 height 29
drag, startPoint x: 218, startPoint y: 85, endPoint x: 156, endPoint y: 86, distance: 62.0
click at [160, 86] on div "air flow" at bounding box center [220, 83] width 182 height 29
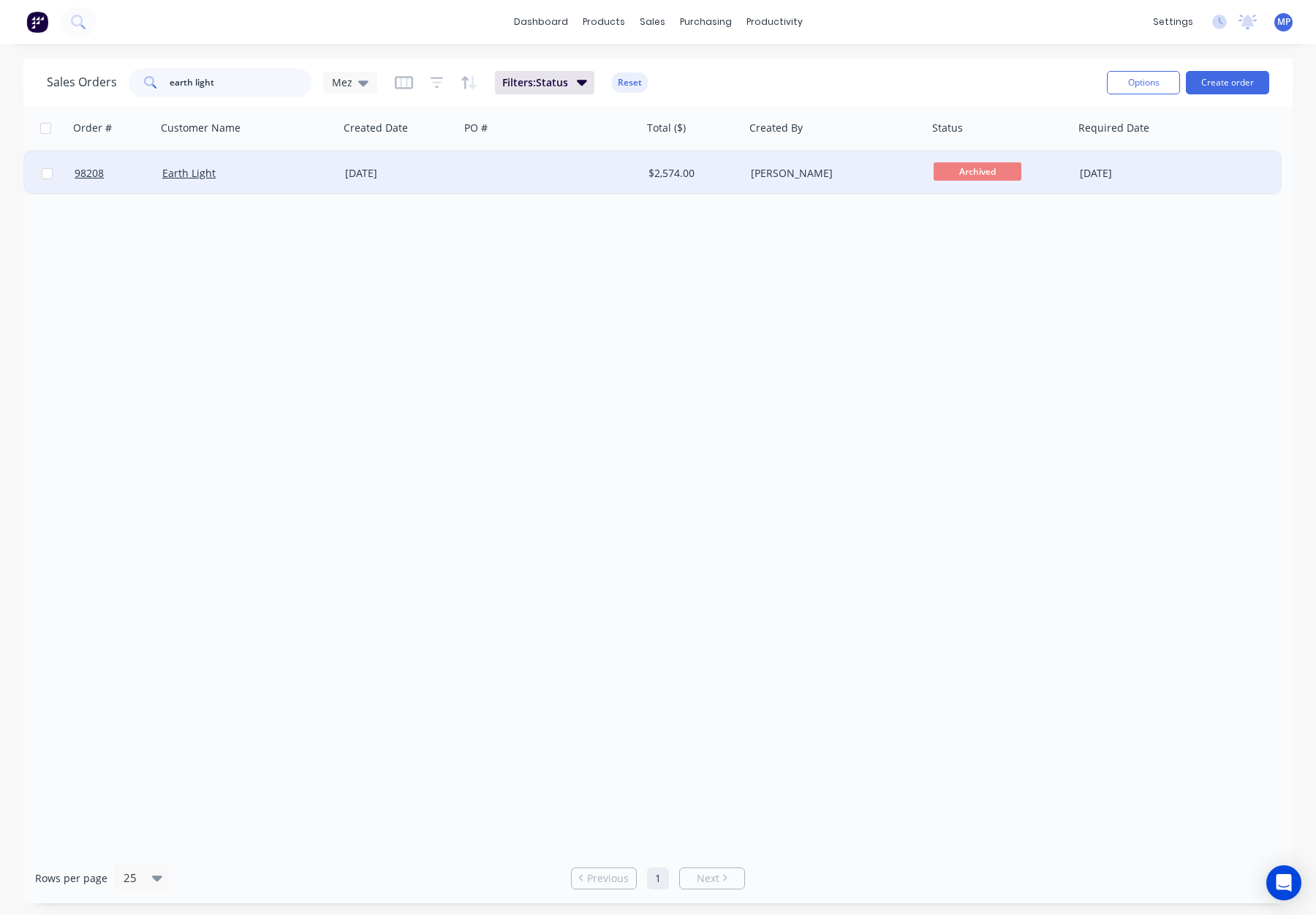
type input "earth light"
click at [306, 183] on div "Earth Light" at bounding box center [248, 174] width 182 height 44
